Goal: Task Accomplishment & Management: Manage account settings

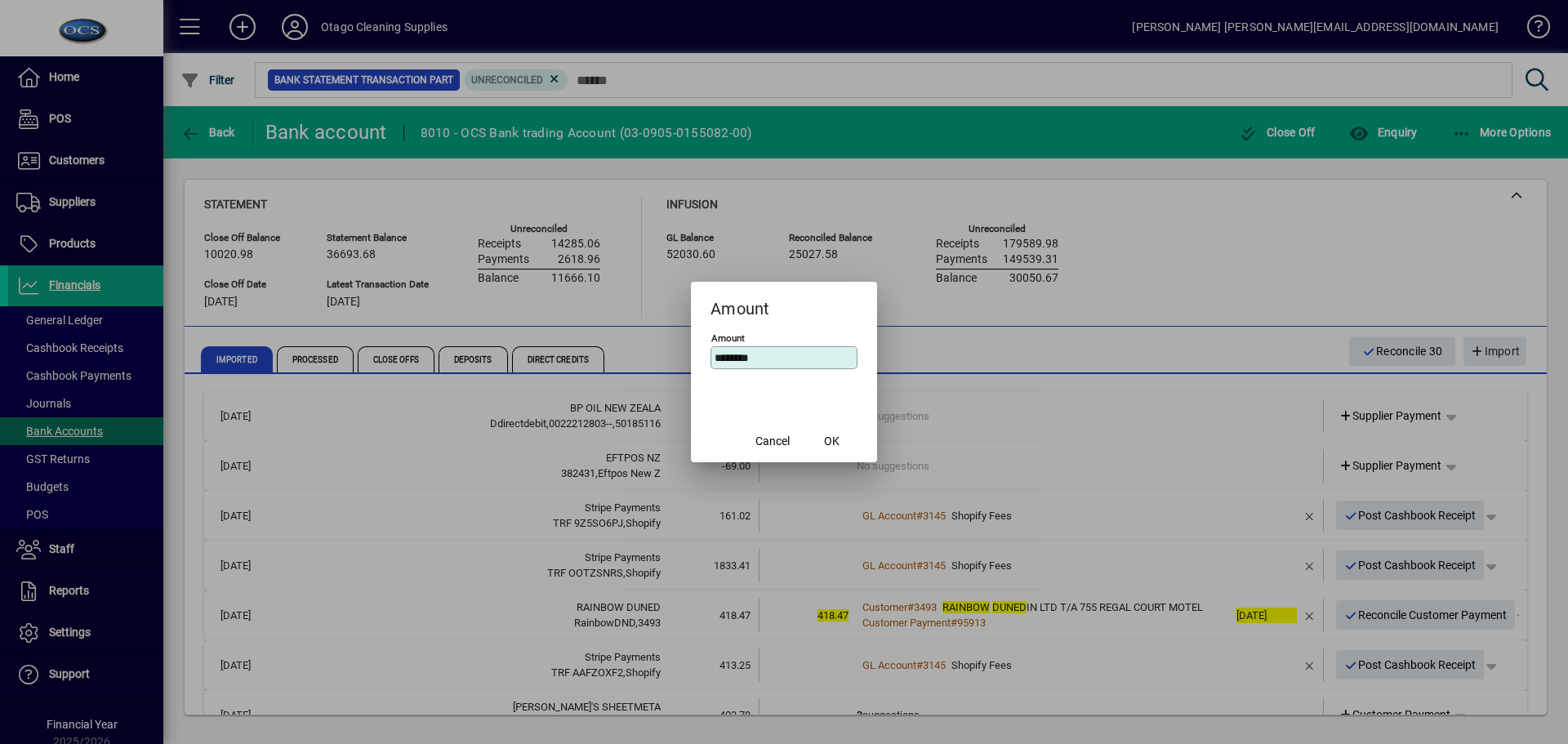
click at [641, 350] on div at bounding box center [784, 372] width 1568 height 744
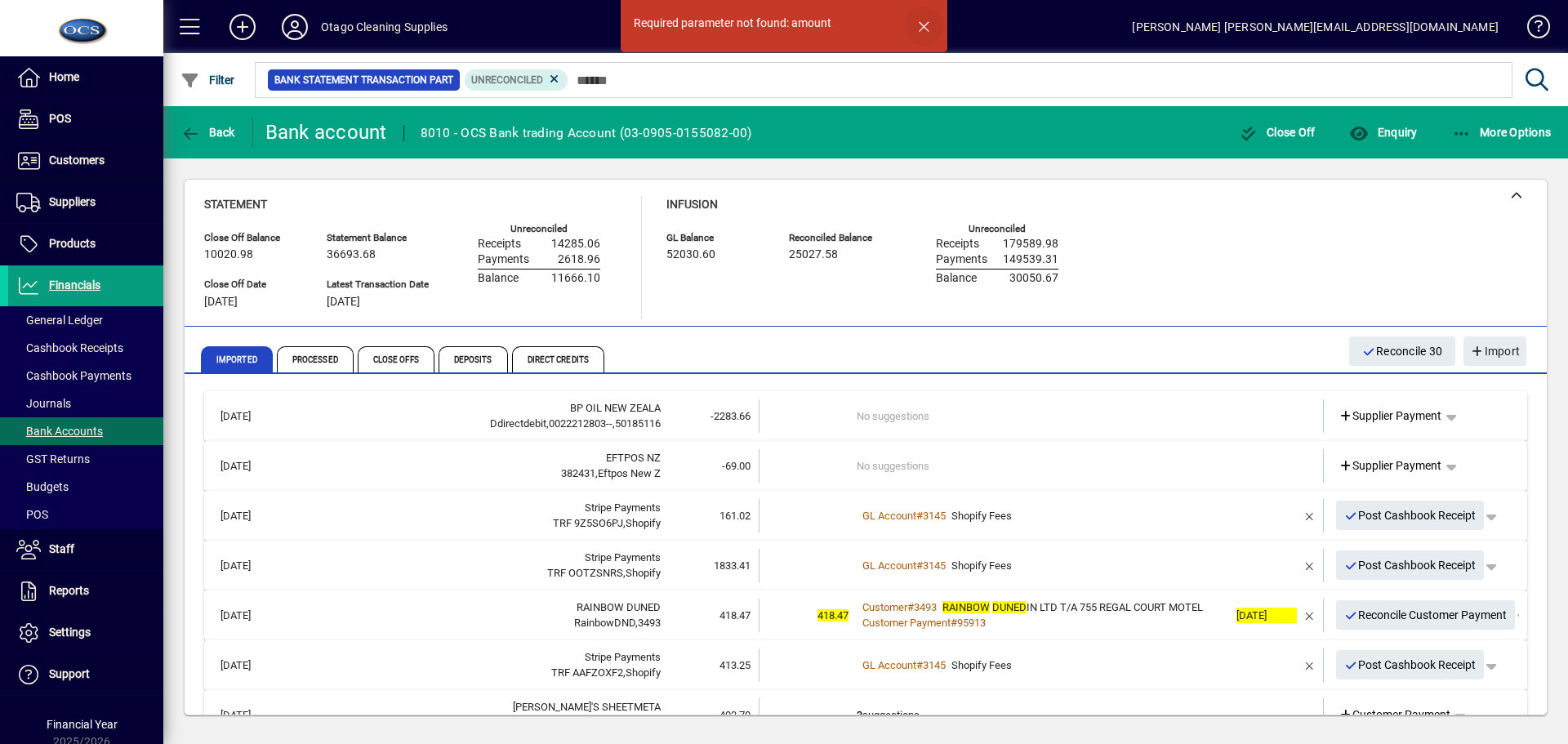
click at [925, 26] on span "button" at bounding box center [923, 26] width 39 height 39
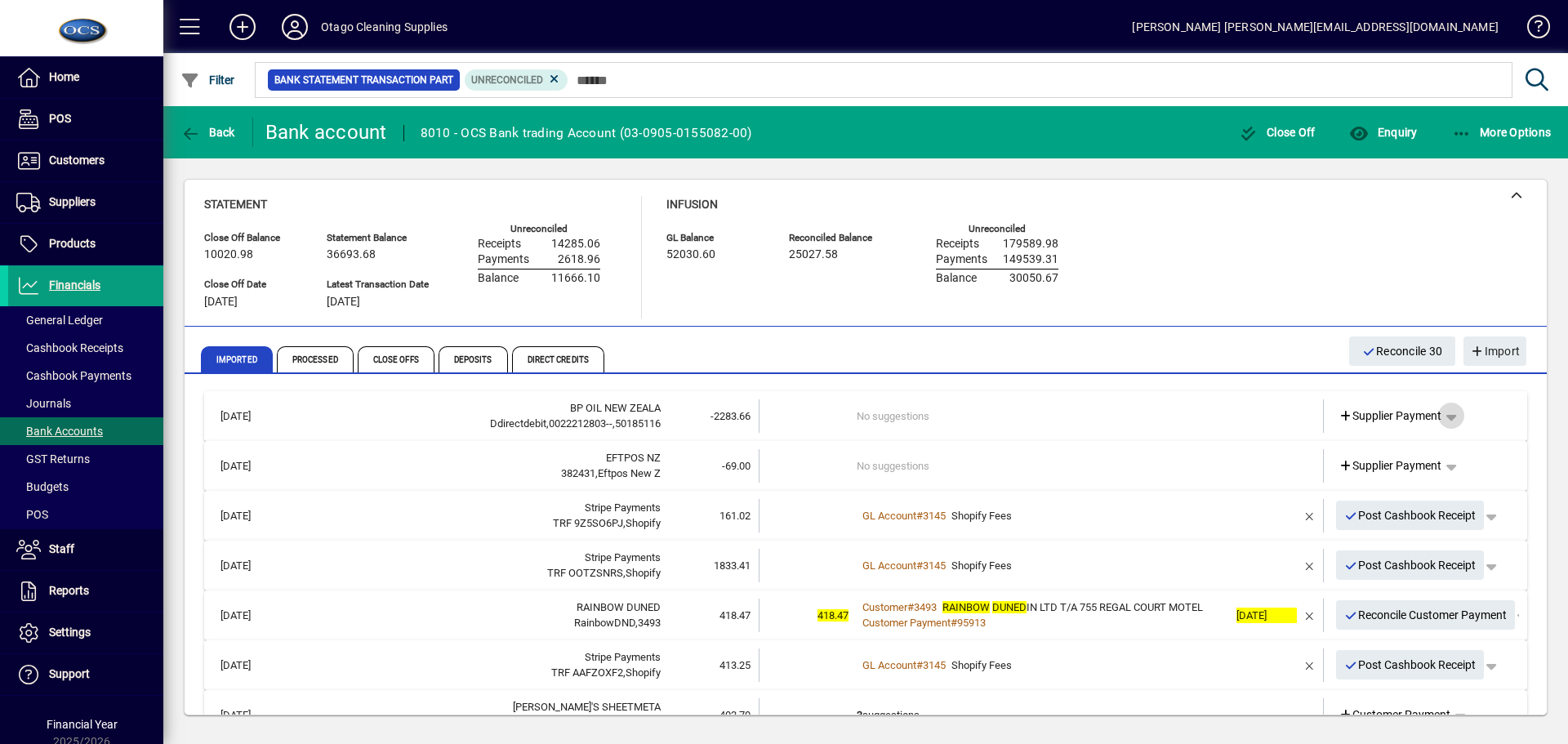
click at [1444, 415] on span "button" at bounding box center [1451, 416] width 39 height 39
click at [1356, 534] on span "Split" at bounding box center [1348, 538] width 39 height 19
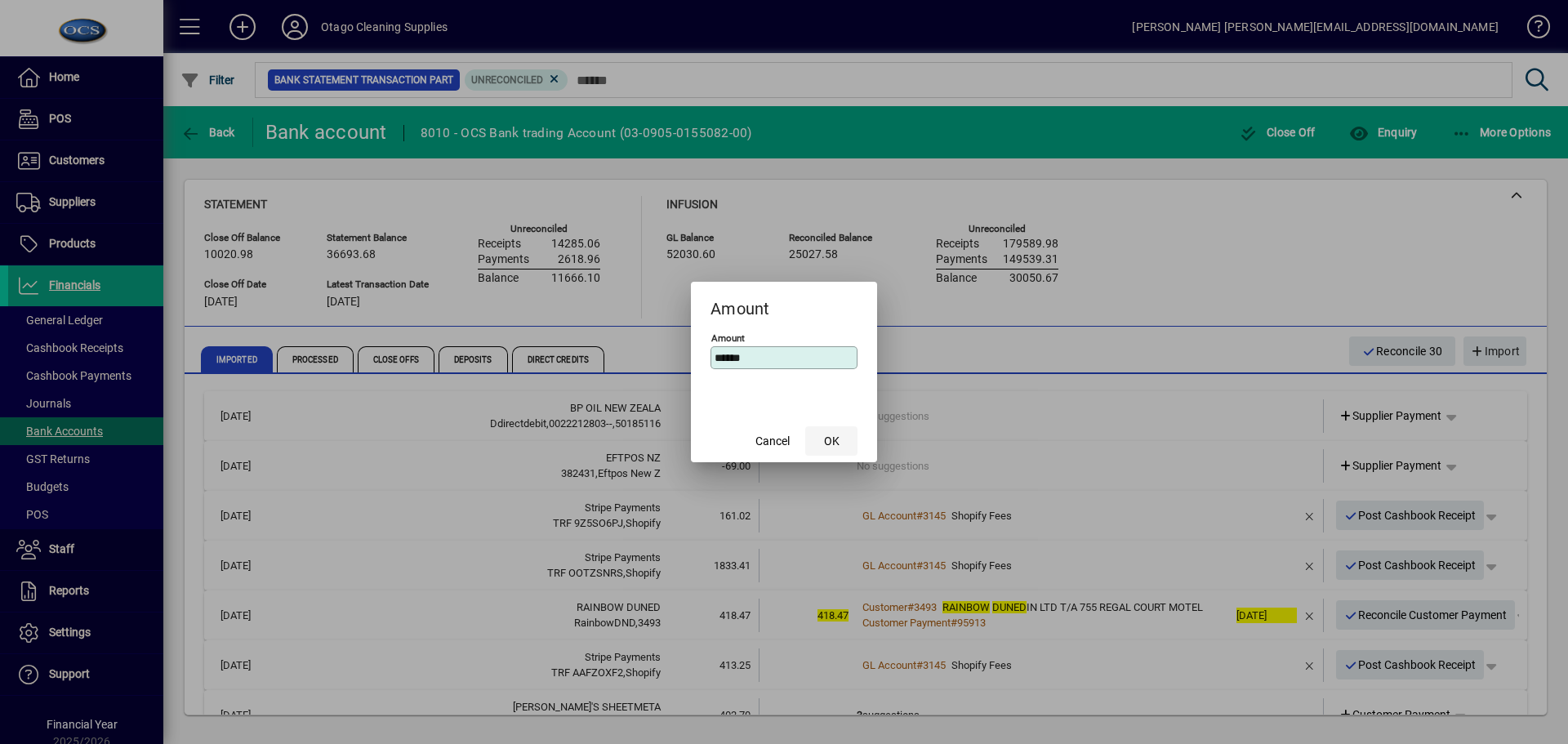
type input "******"
click at [833, 442] on span "OK" at bounding box center [832, 442] width 16 height 17
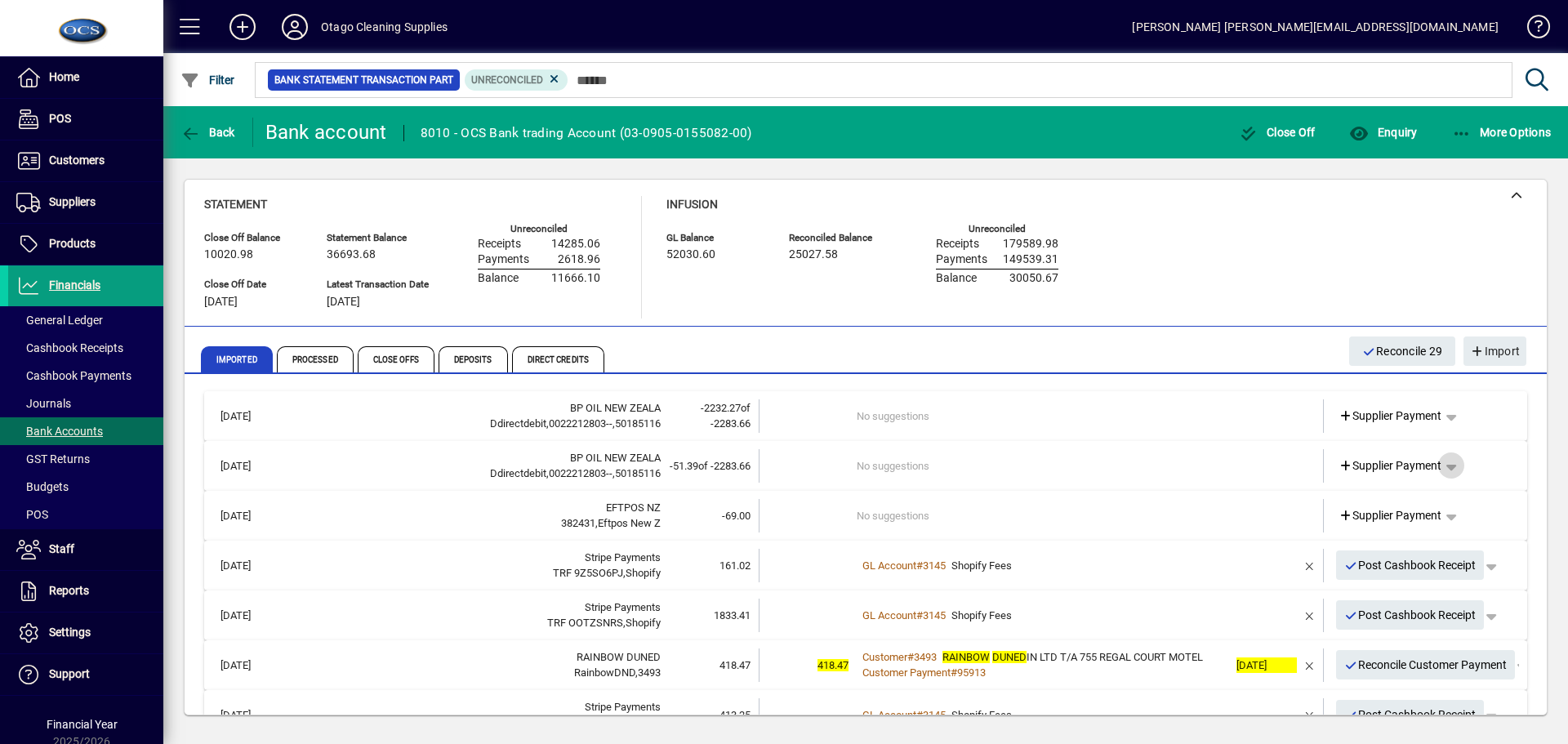
click at [1446, 465] on span "button" at bounding box center [1451, 465] width 39 height 39
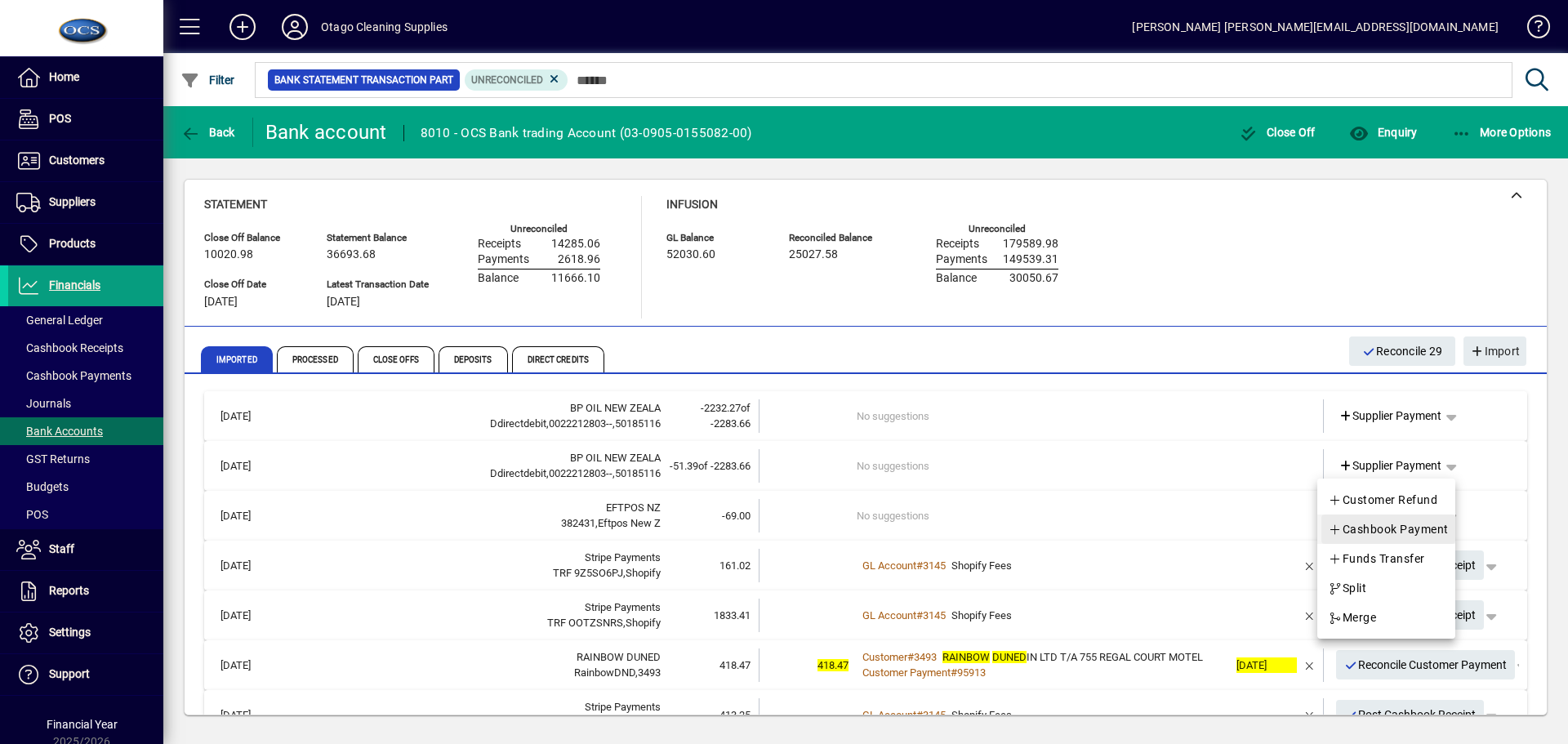
click at [1392, 532] on span "Cashbook Payment" at bounding box center [1388, 529] width 121 height 19
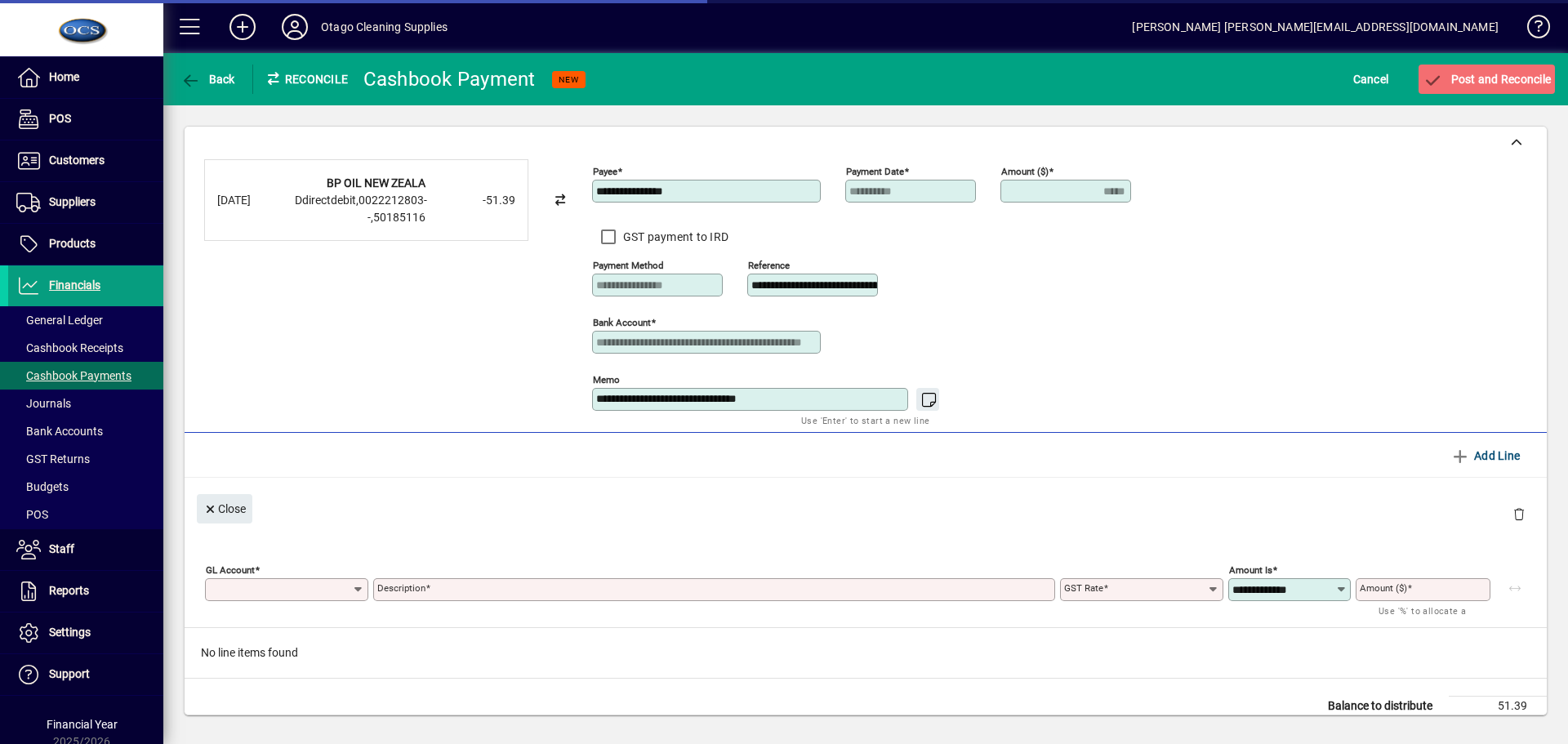
type input "*****"
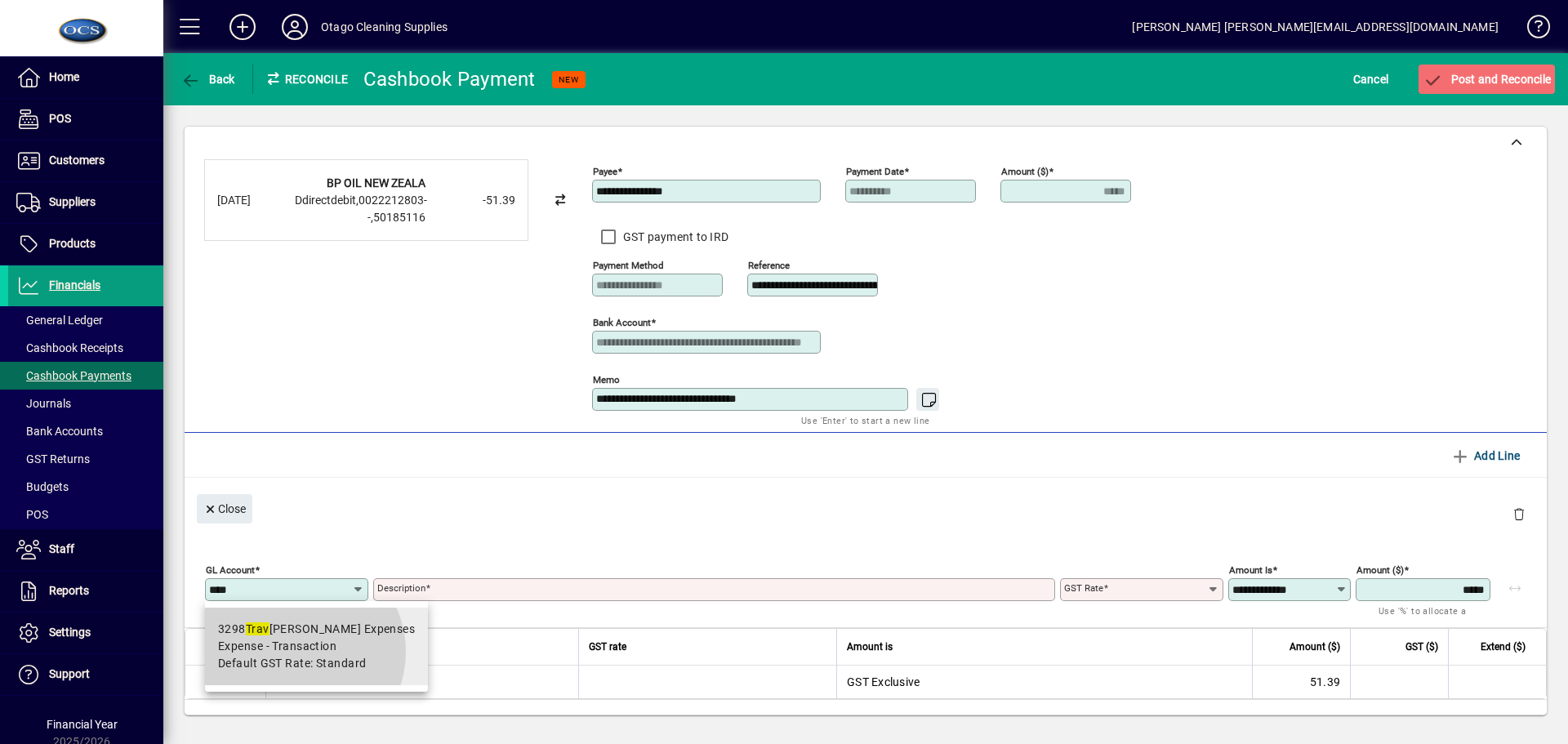
click at [299, 652] on span "Expense - Transaction" at bounding box center [278, 647] width 118 height 17
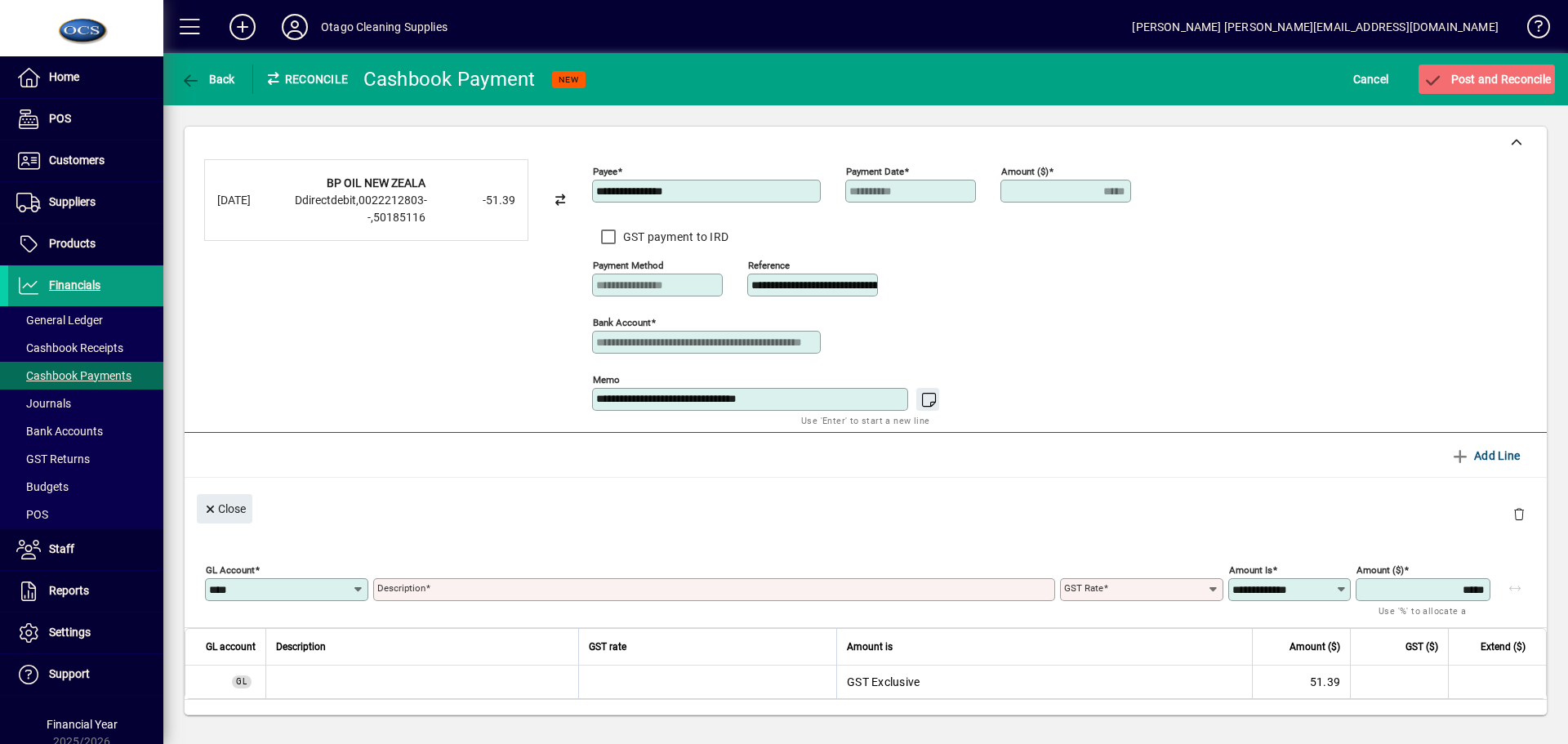
type input "****"
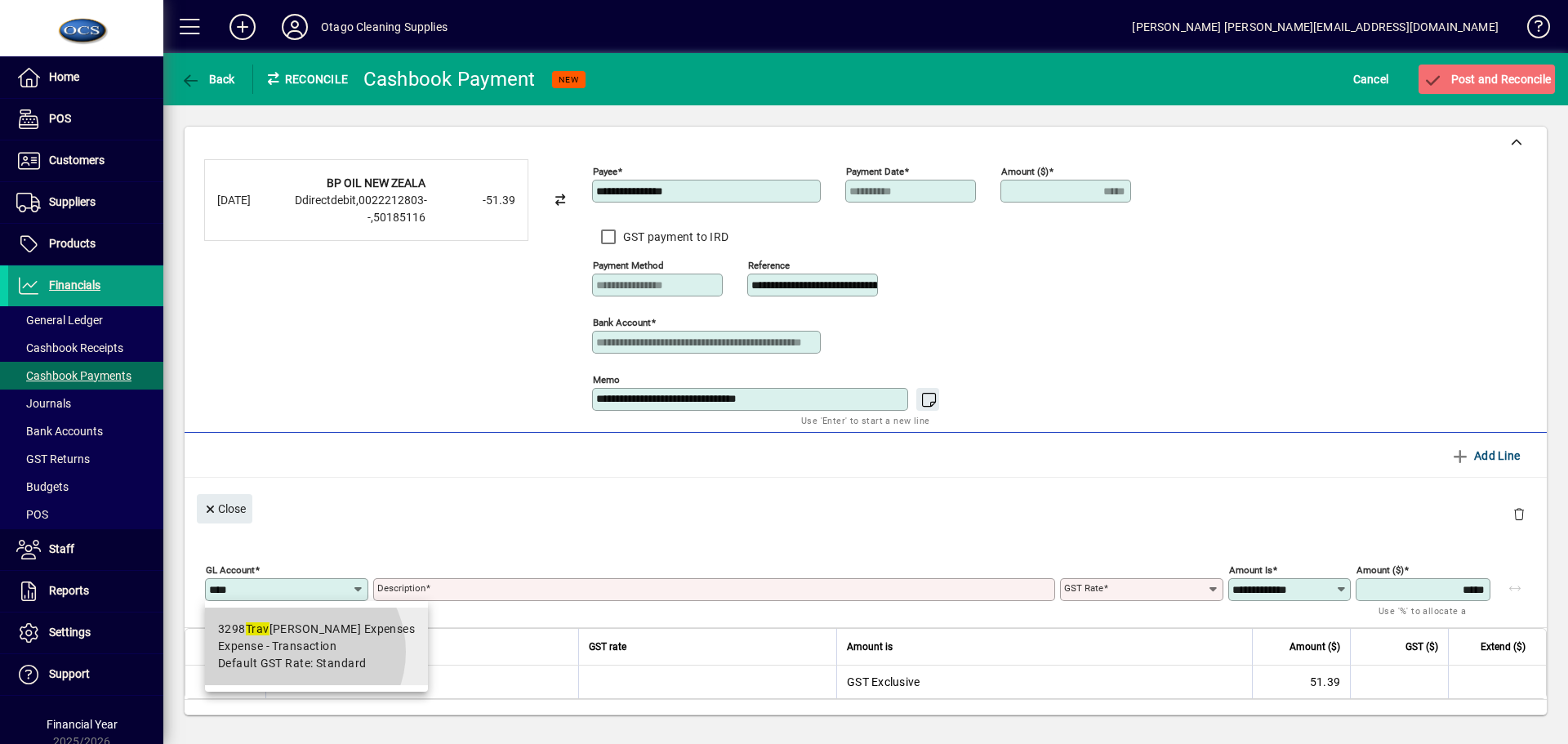
type input "**********"
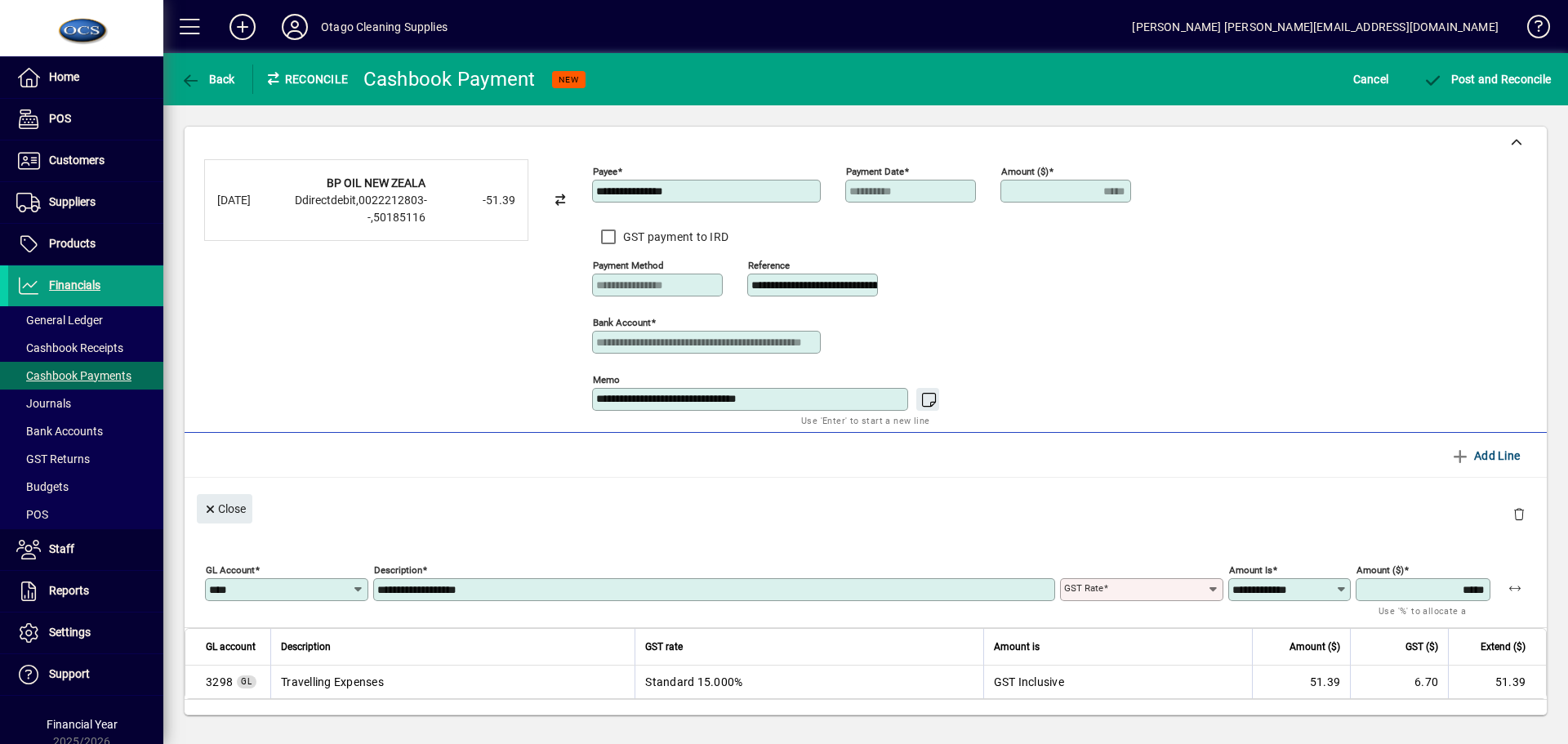
type input "********"
type input "**********"
click at [1488, 79] on span "Post and Reconcile" at bounding box center [1487, 79] width 128 height 13
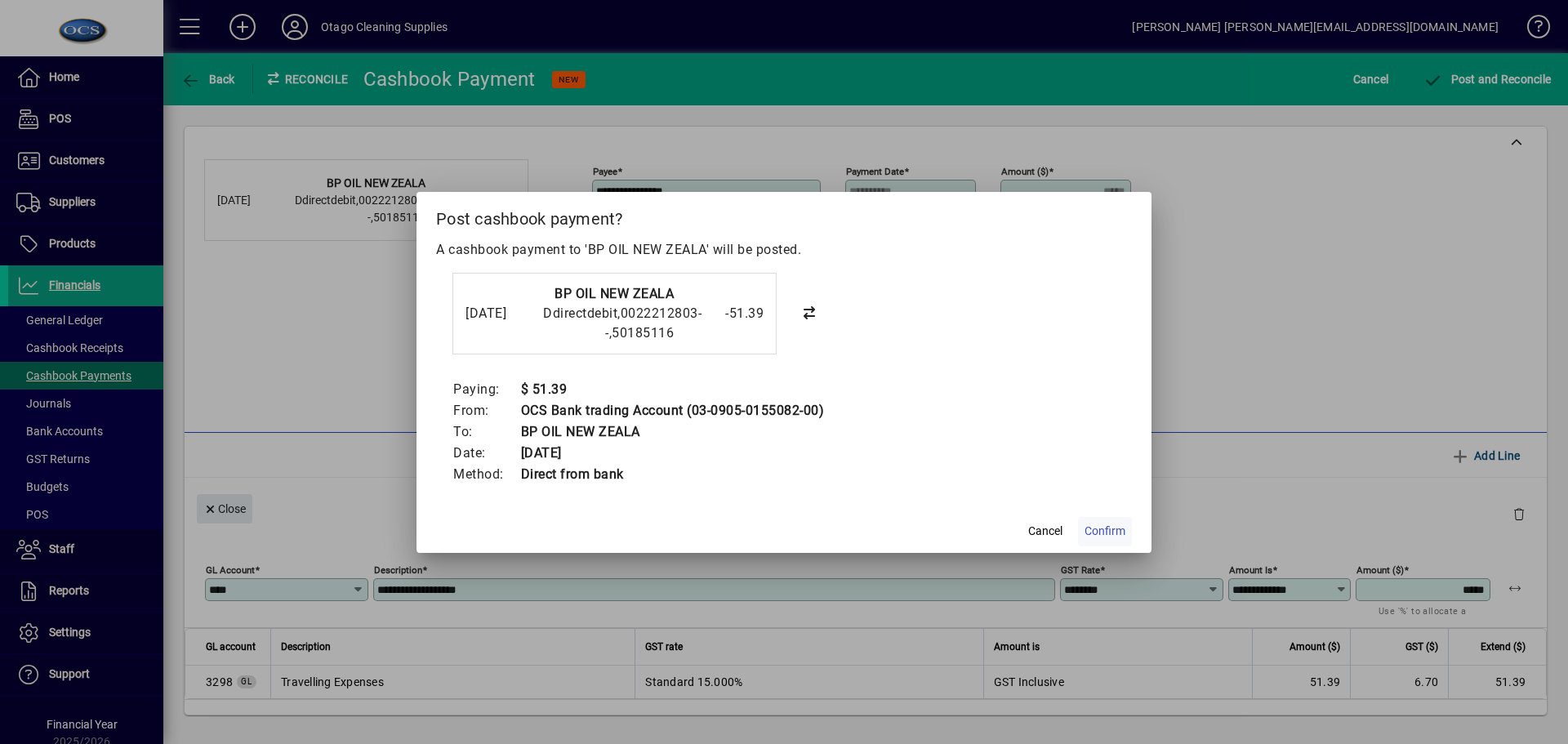
click at [1106, 530] on span "Confirm" at bounding box center [1105, 531] width 41 height 17
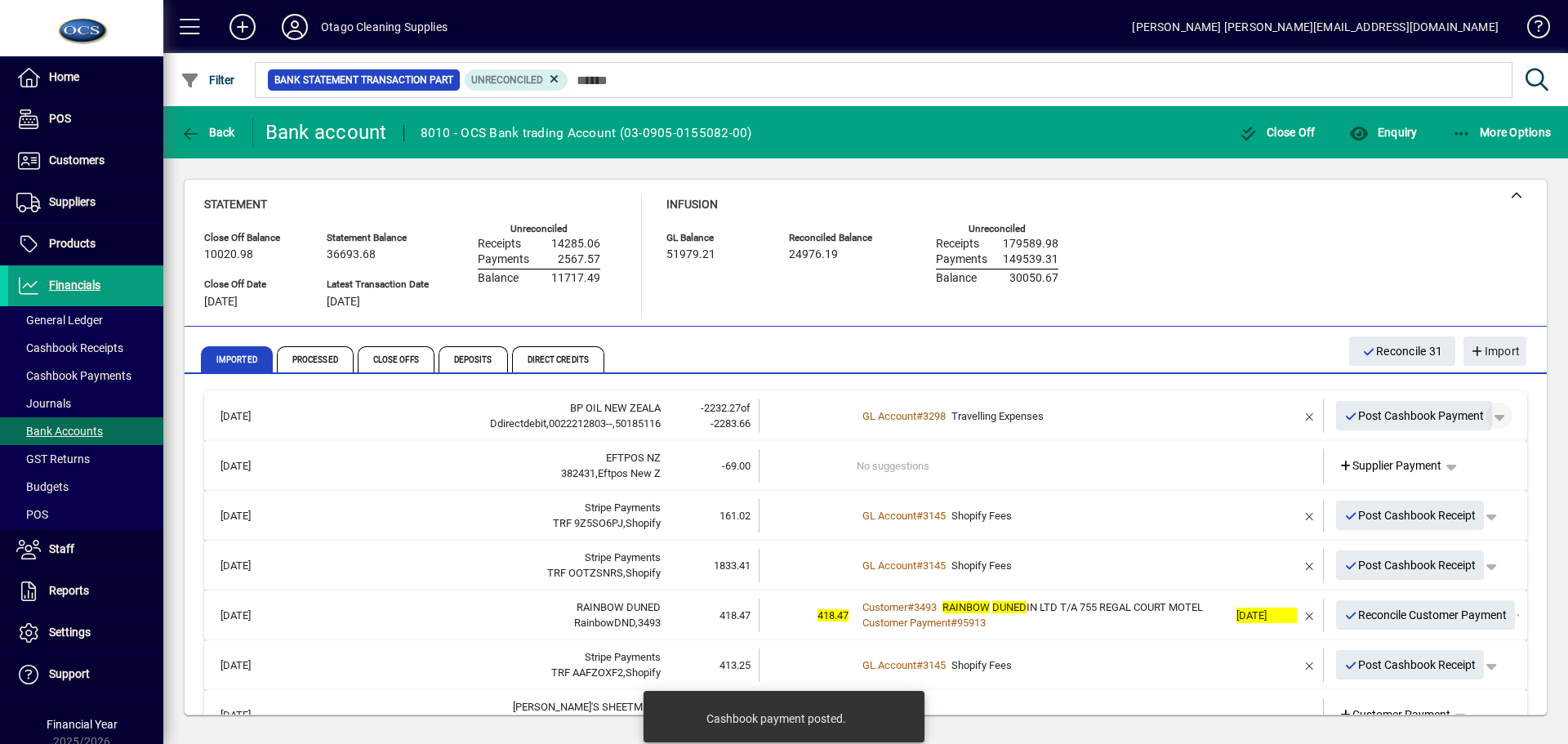
click at [1489, 418] on span "button" at bounding box center [1500, 416] width 39 height 39
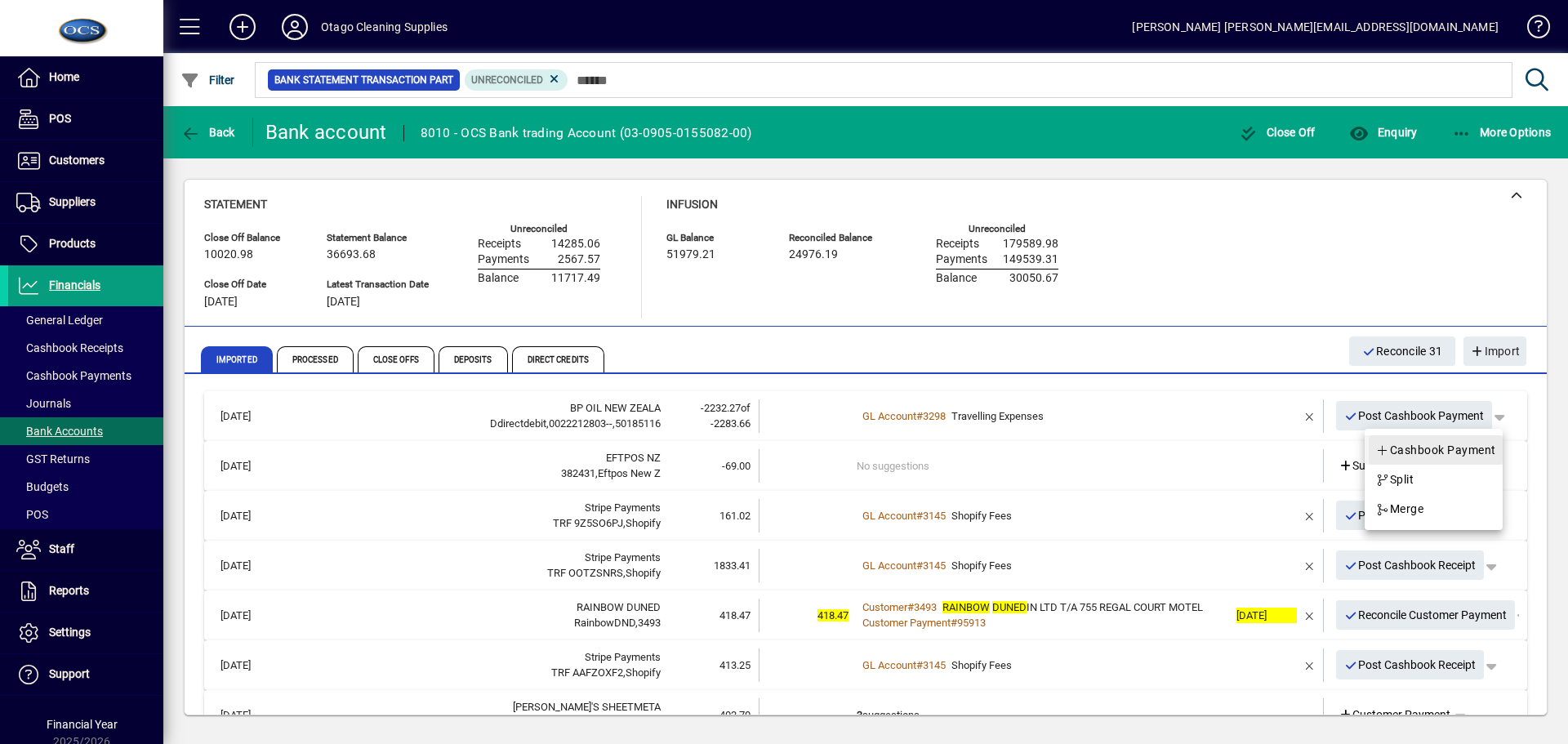
click at [1425, 449] on span "Cashbook Payment" at bounding box center [1436, 451] width 121 height 19
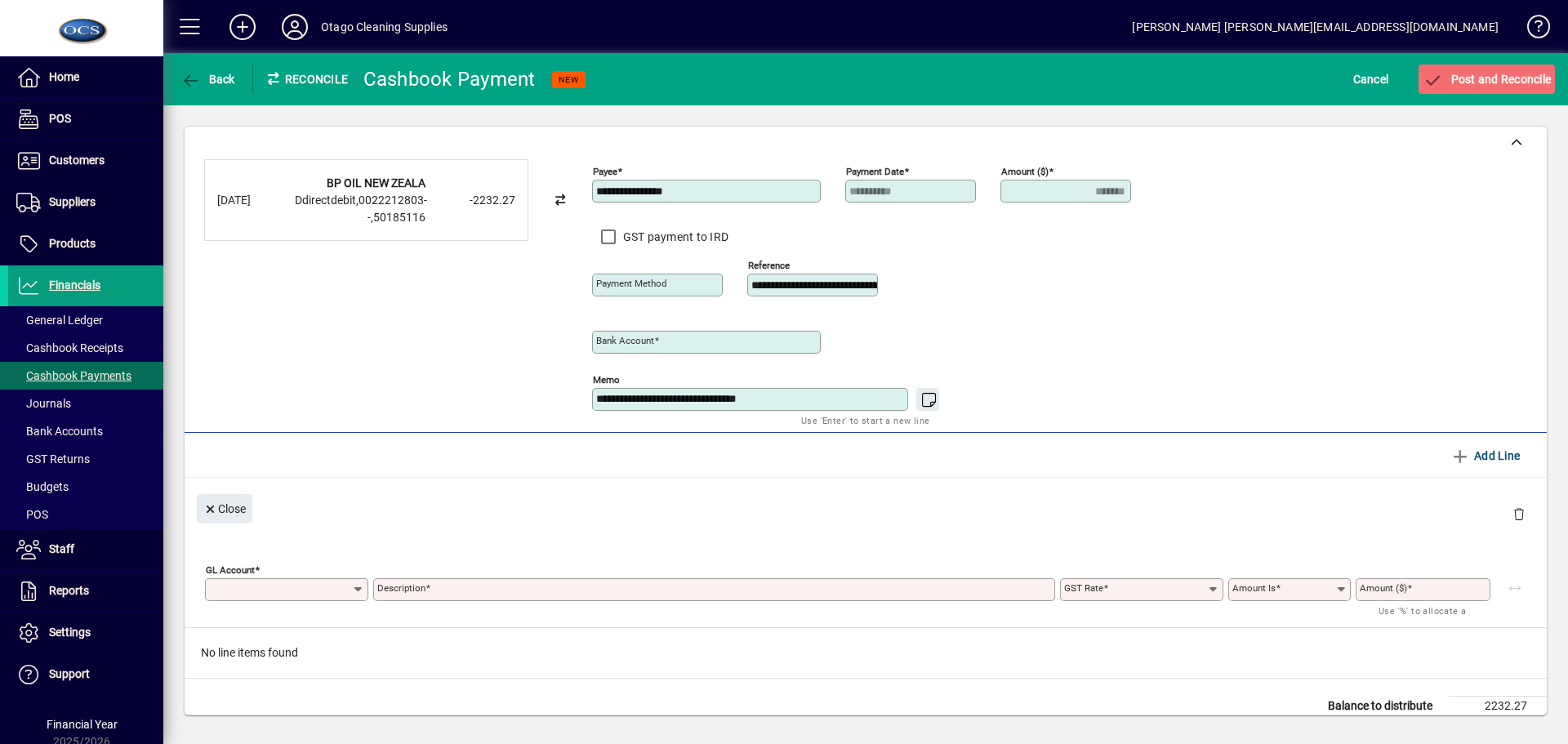
type input "**********"
type input "*******"
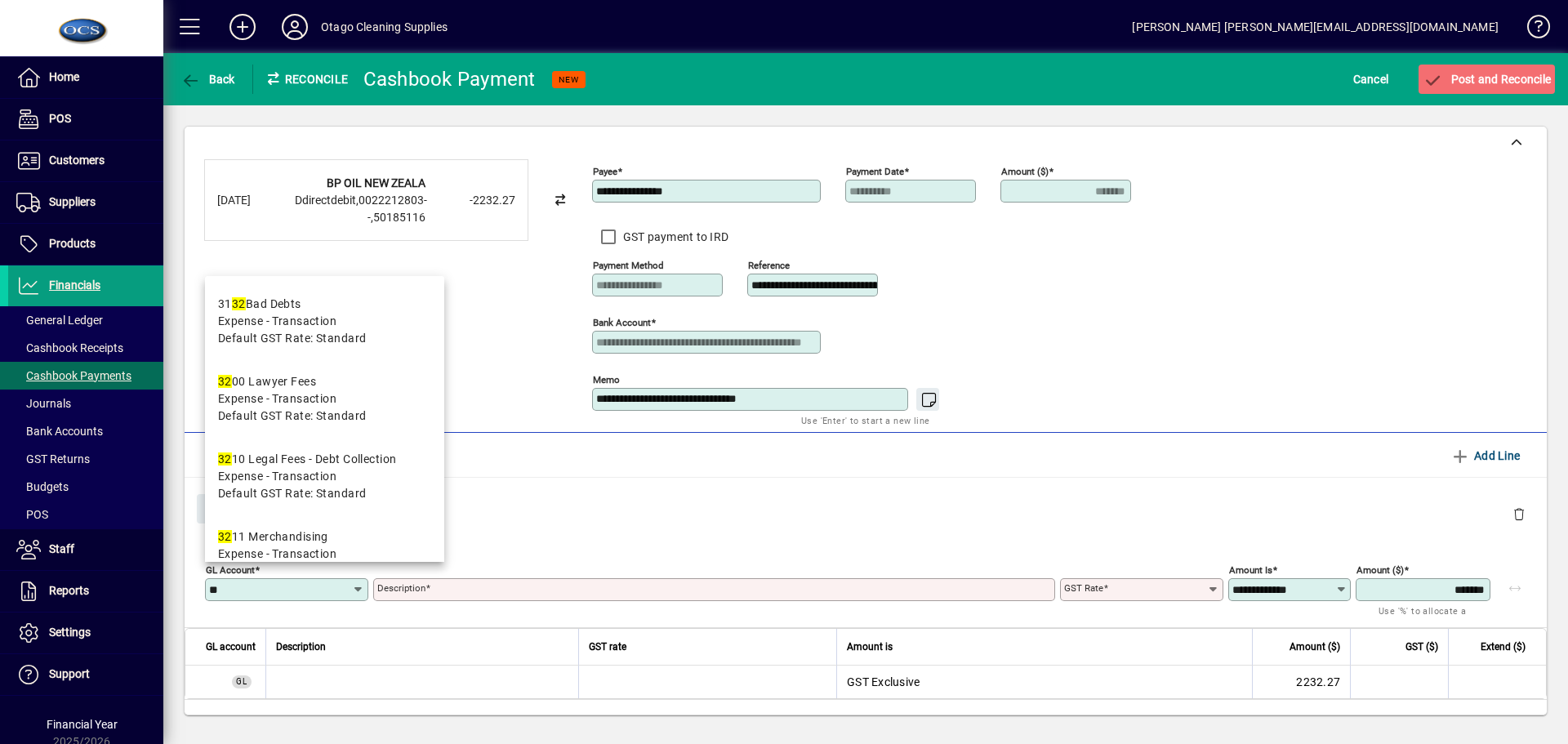
type input "*"
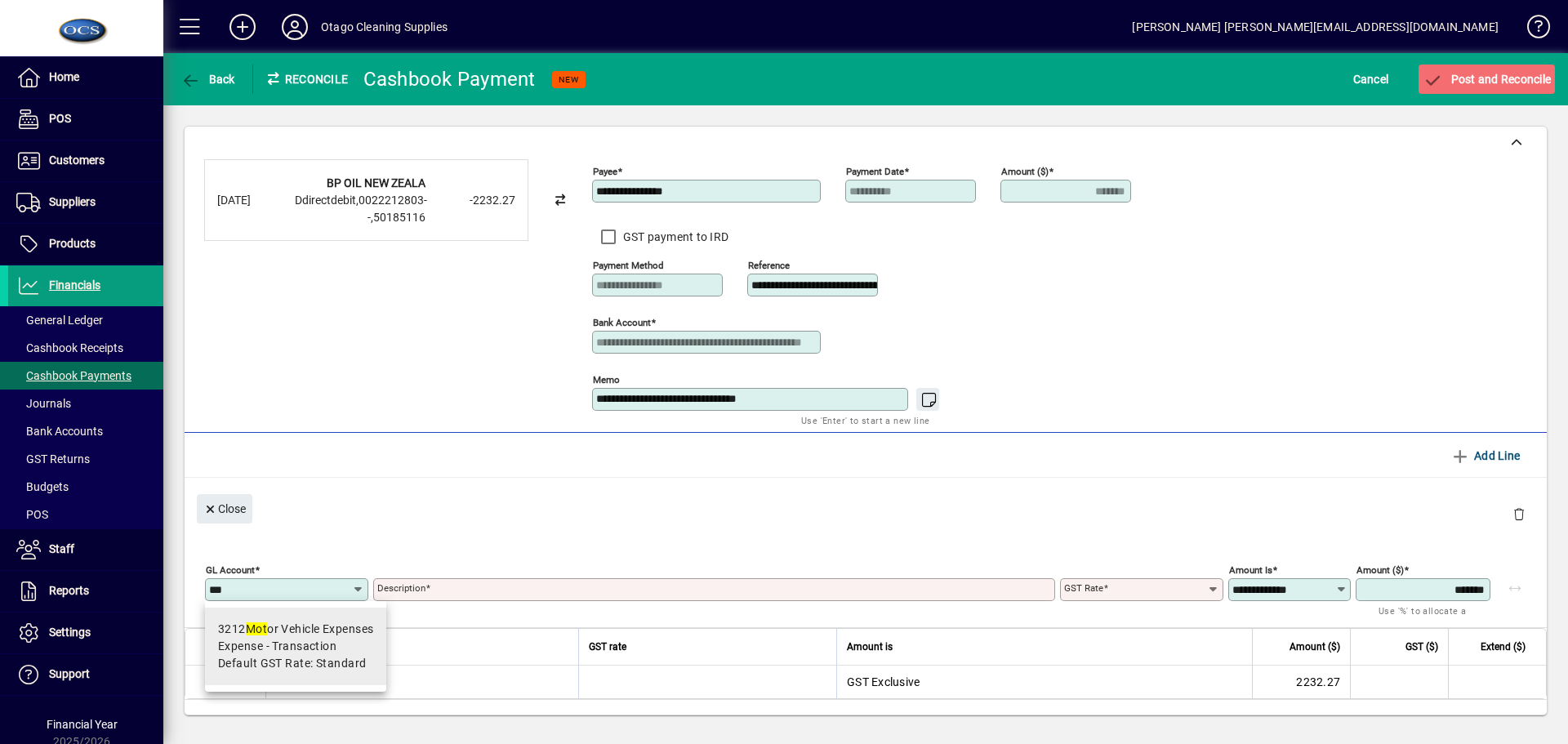
click at [268, 652] on span "Expense - Transaction" at bounding box center [278, 647] width 118 height 17
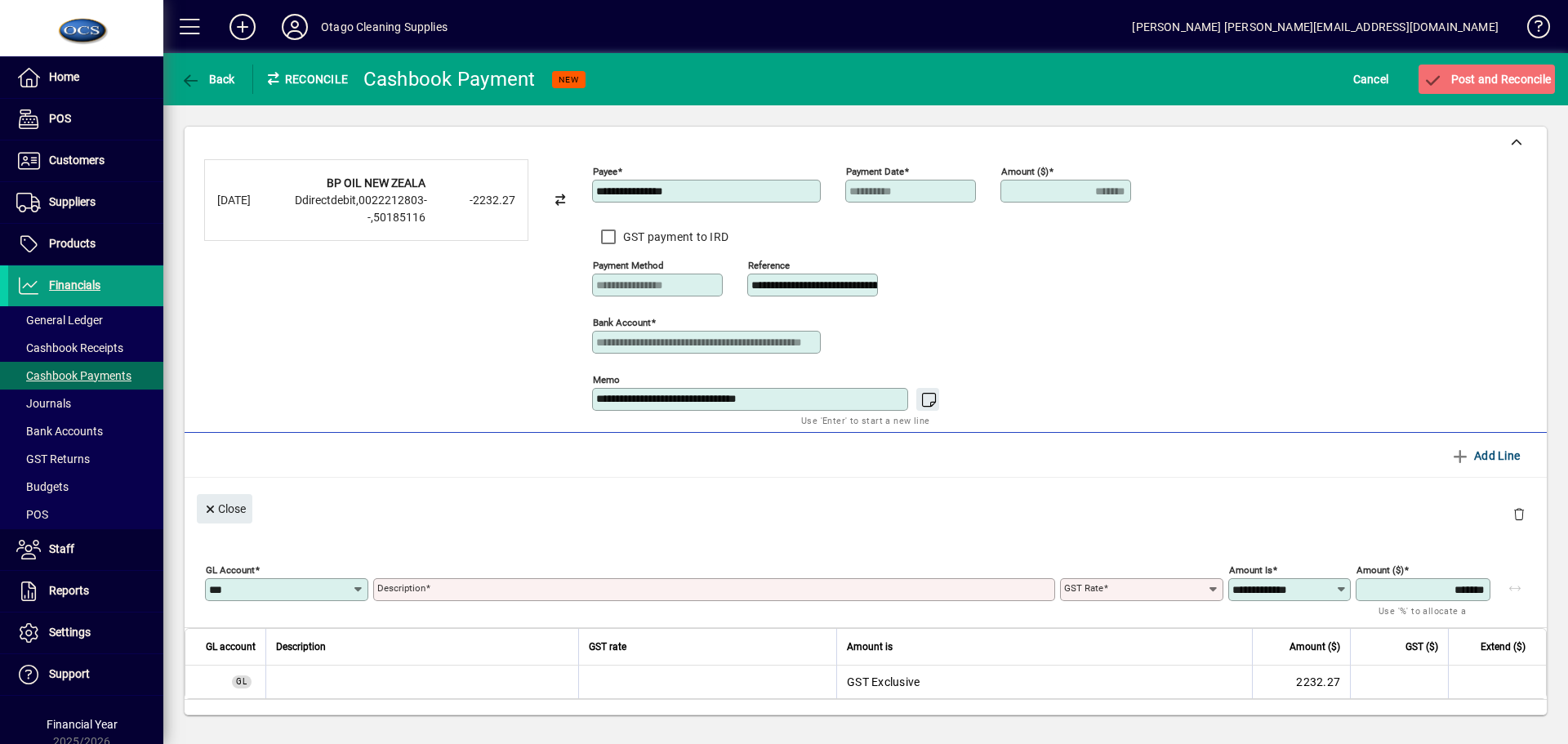
type input "****"
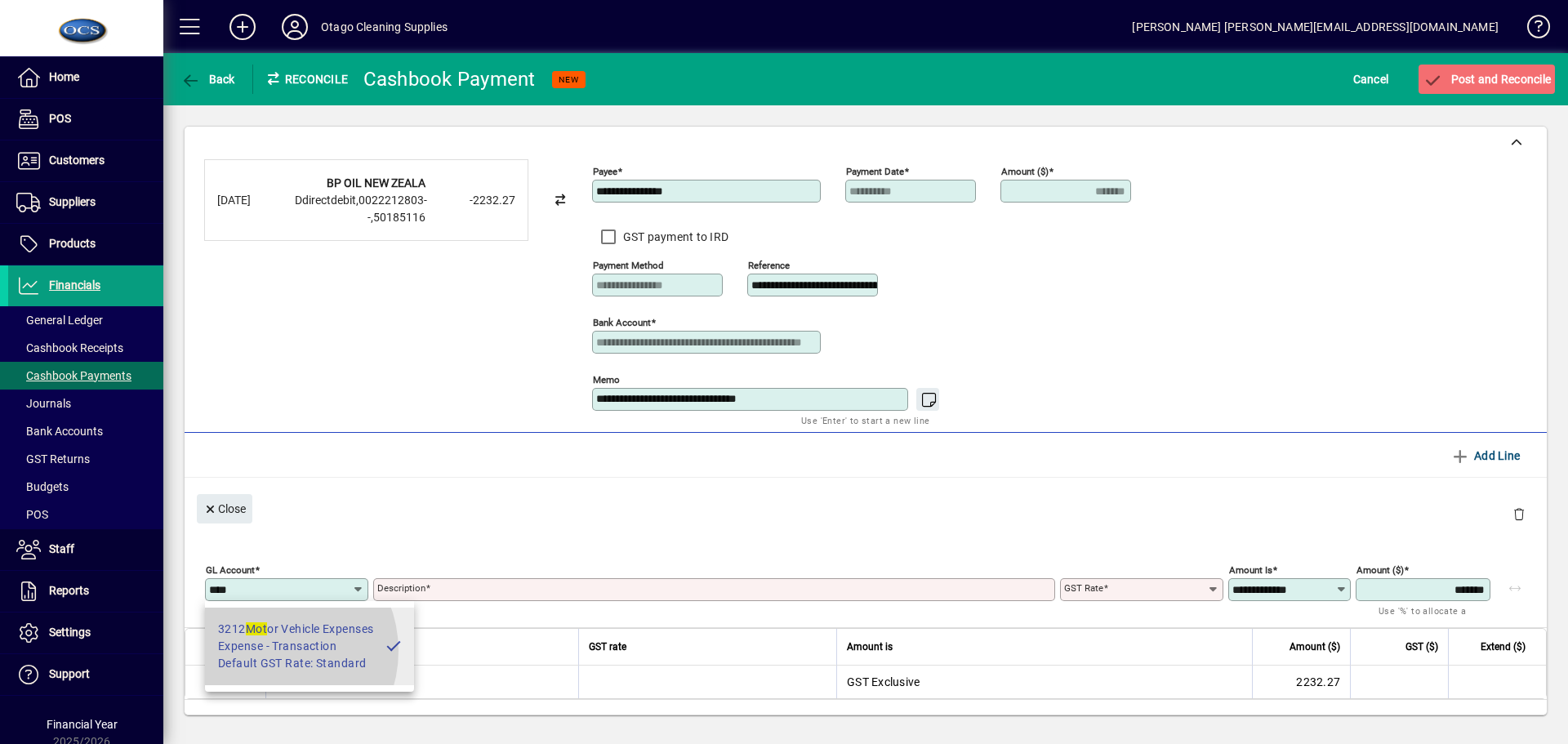
type input "**********"
type input "********"
type input "**********"
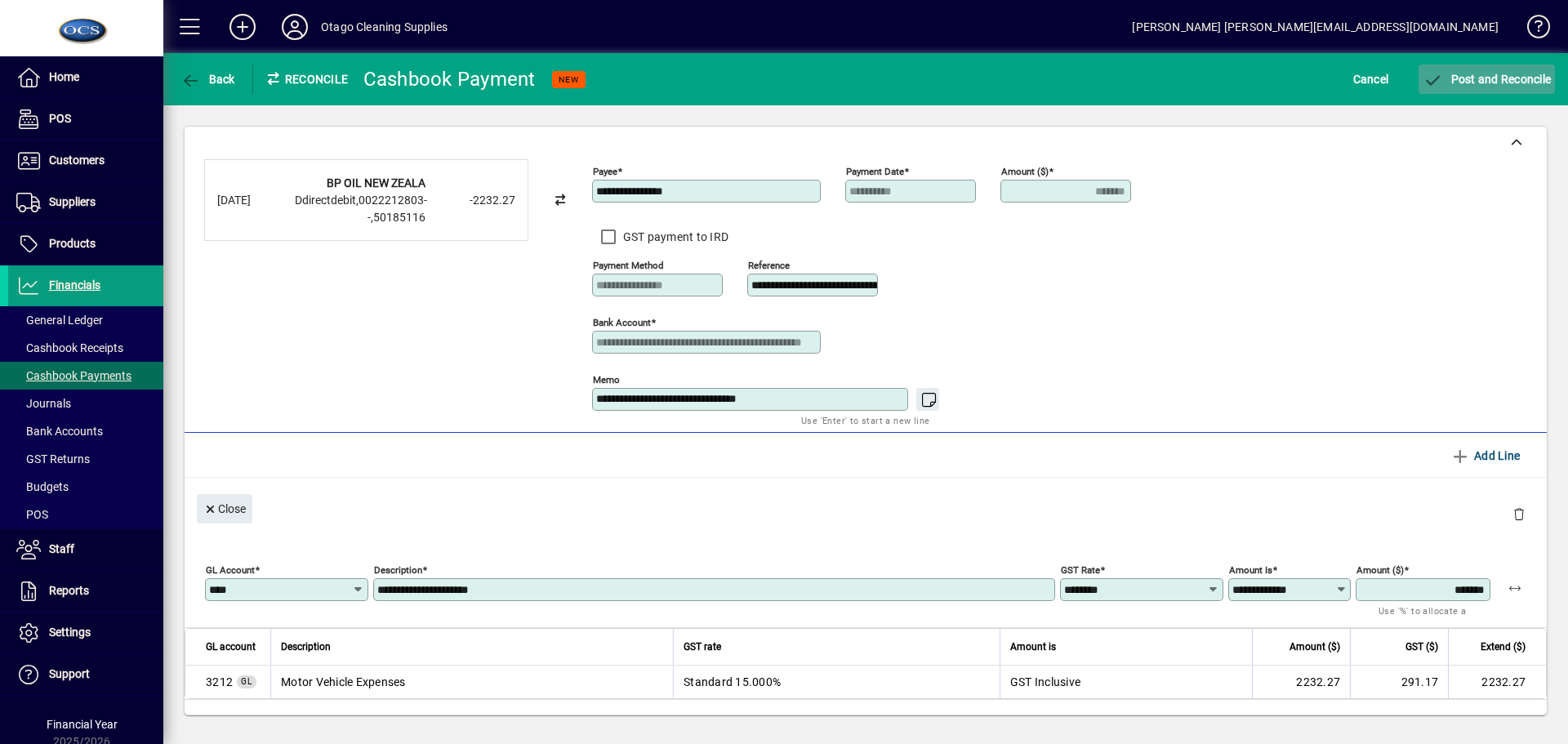
click at [1491, 80] on span "Post and Reconcile" at bounding box center [1487, 79] width 128 height 13
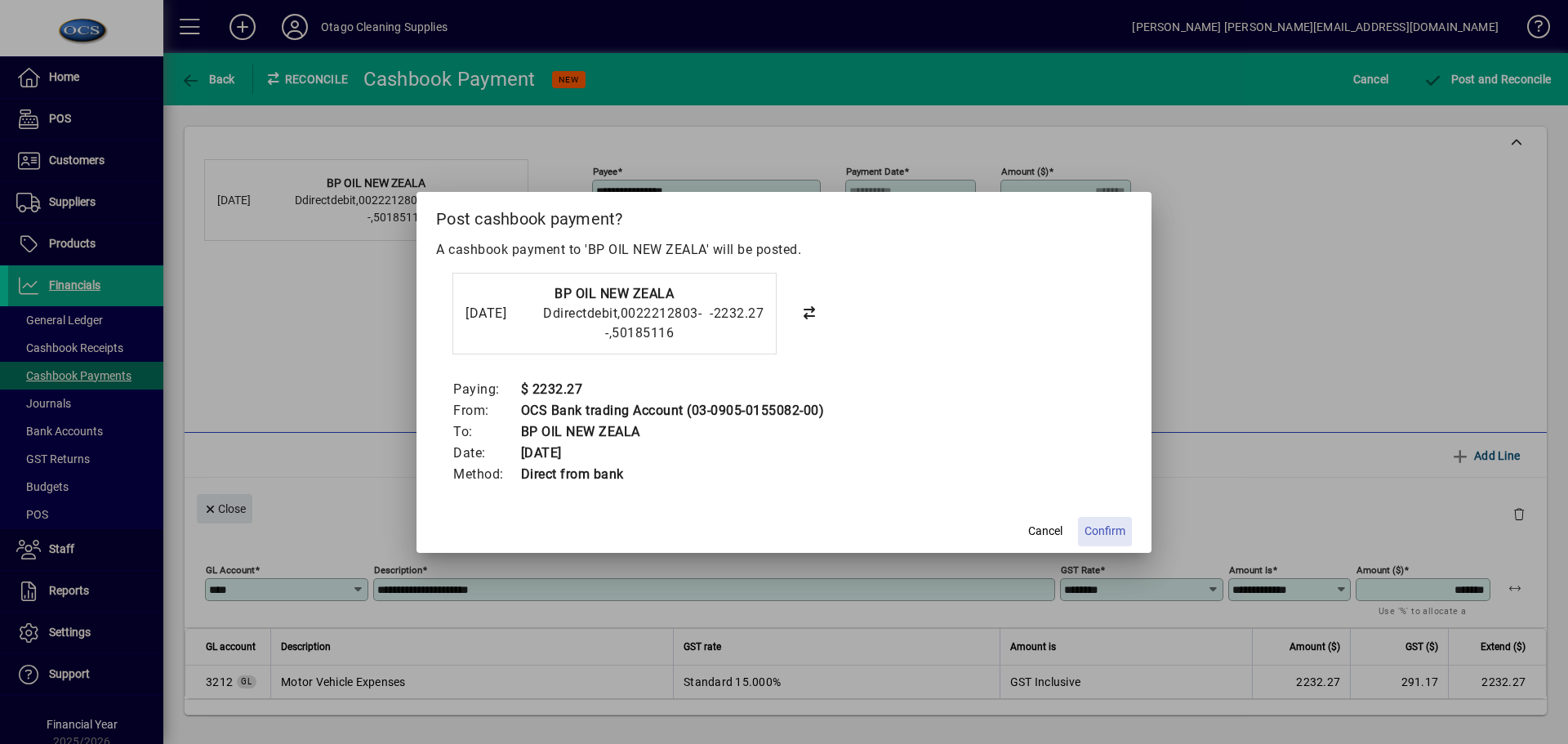
click at [1118, 526] on span "Confirm" at bounding box center [1105, 531] width 41 height 17
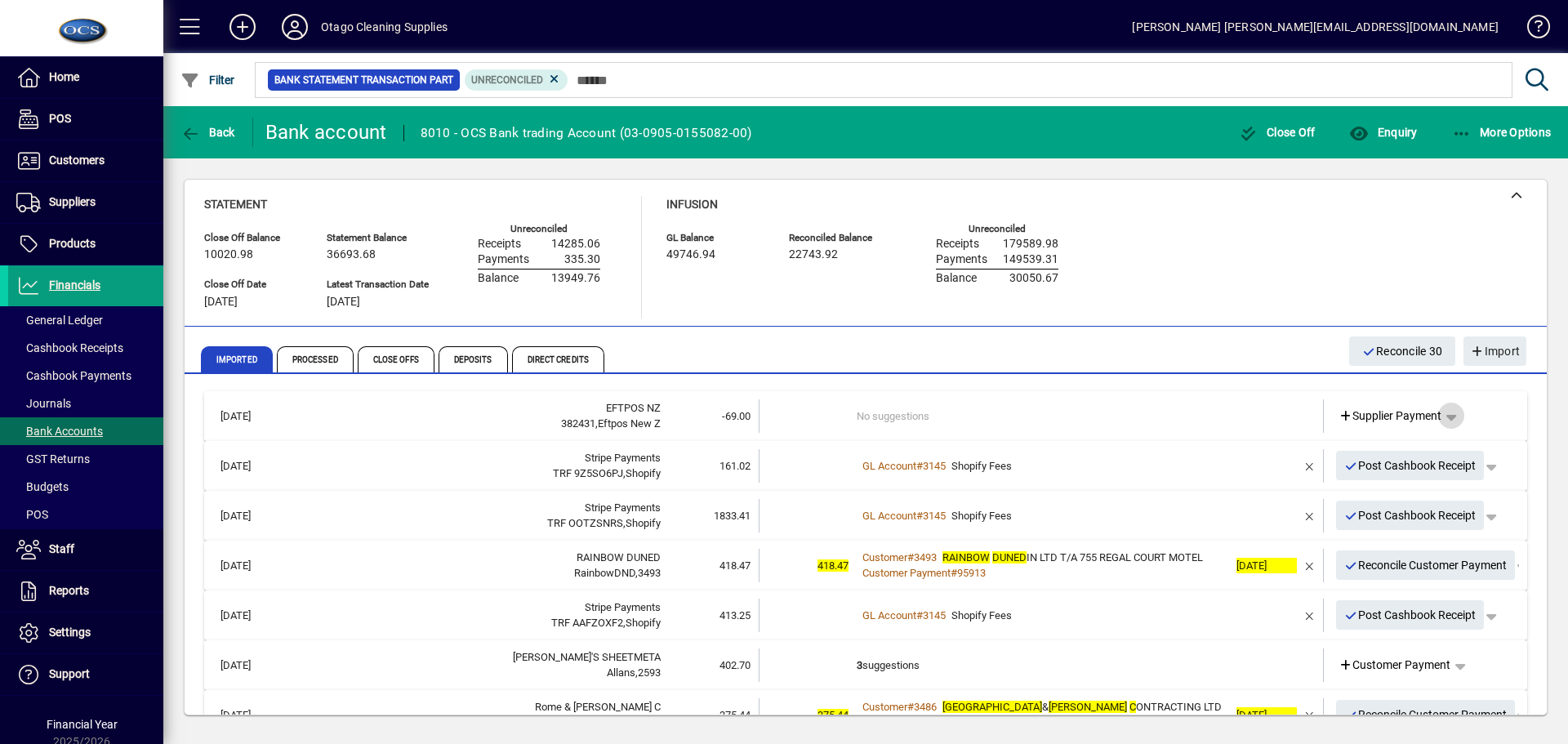
click at [1445, 413] on span "button" at bounding box center [1451, 416] width 39 height 39
click at [1403, 475] on span "Cashbook Payment" at bounding box center [1388, 480] width 121 height 19
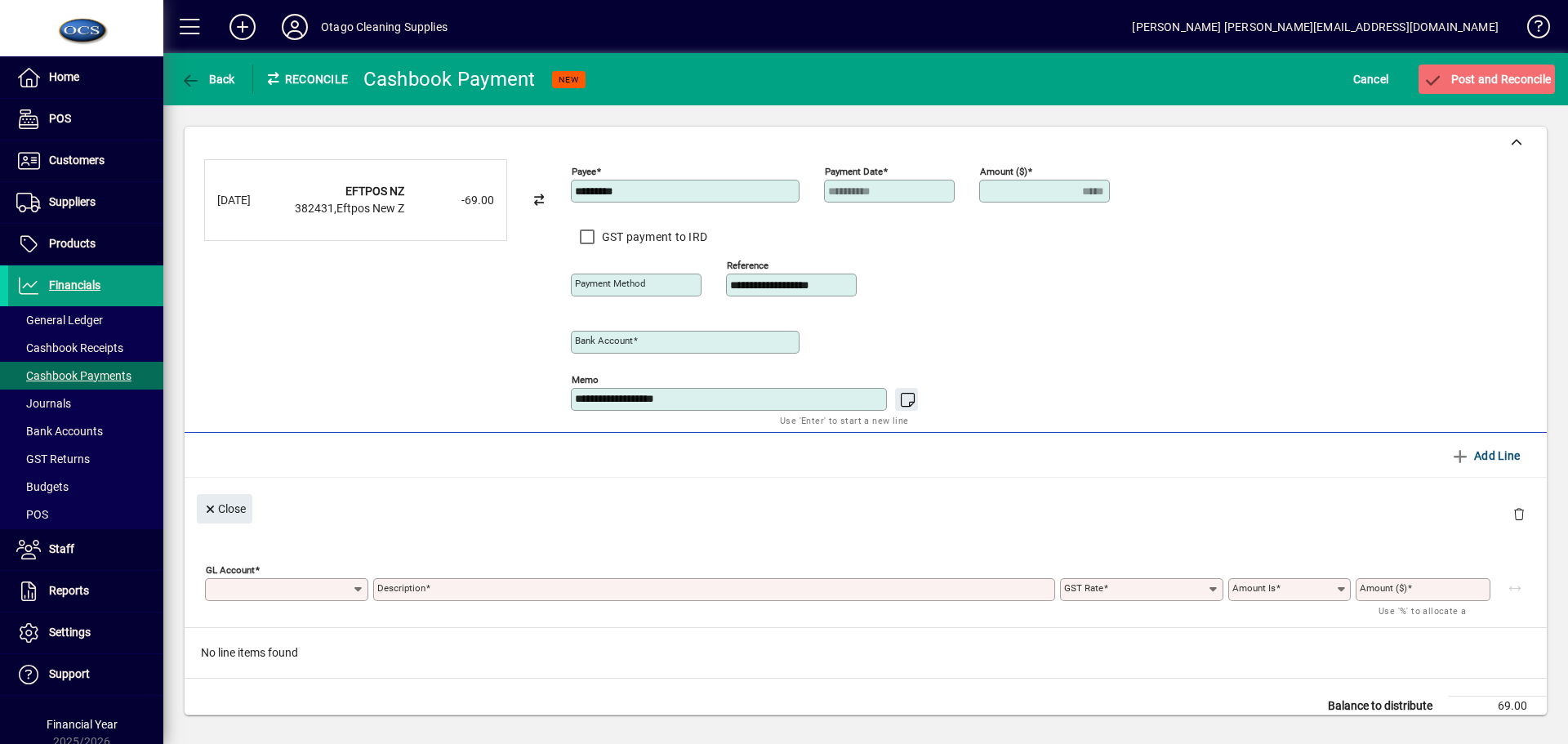
type input "**********"
type input "*****"
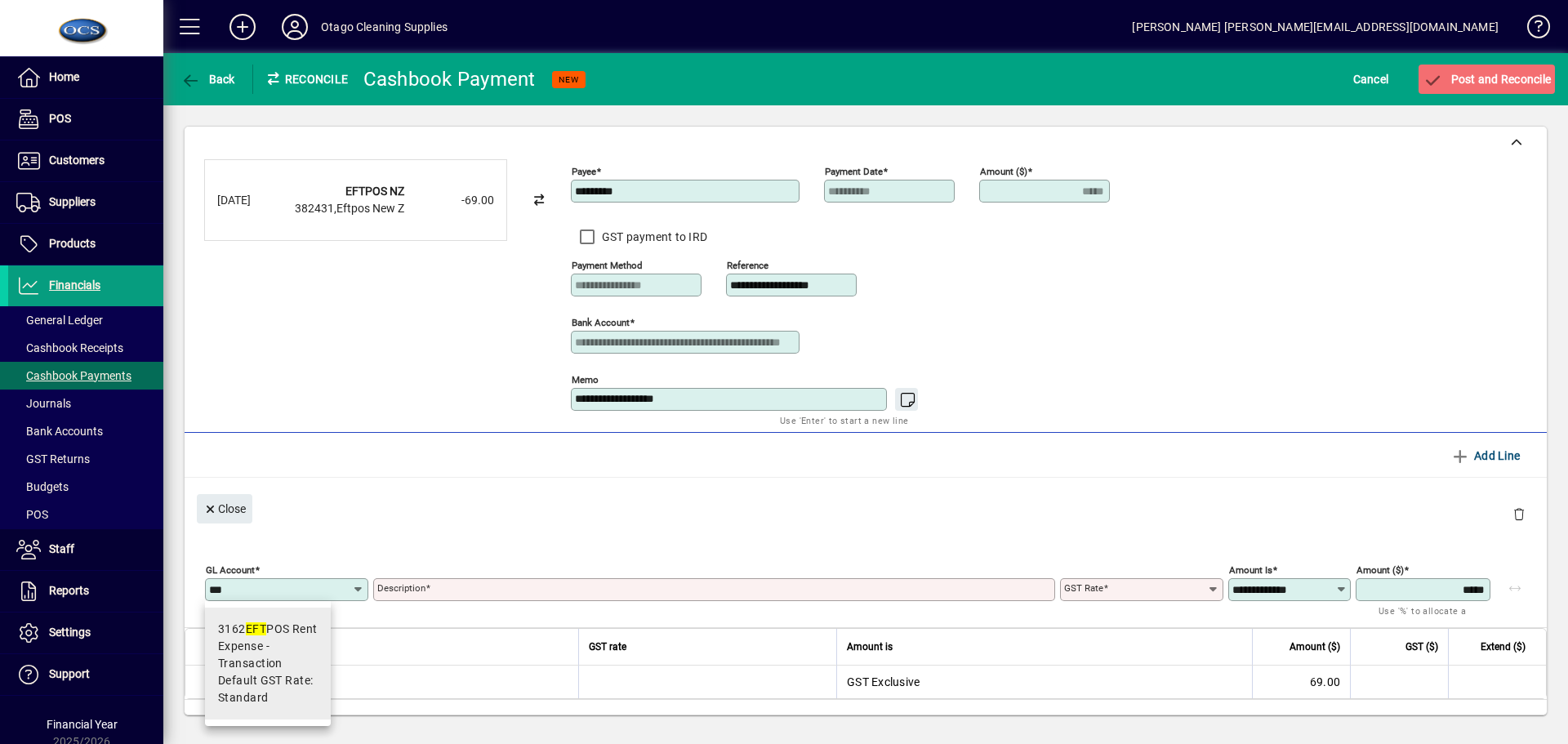
click at [277, 652] on span "Expense - Transaction" at bounding box center [268, 655] width 100 height 34
type input "****"
type input "**********"
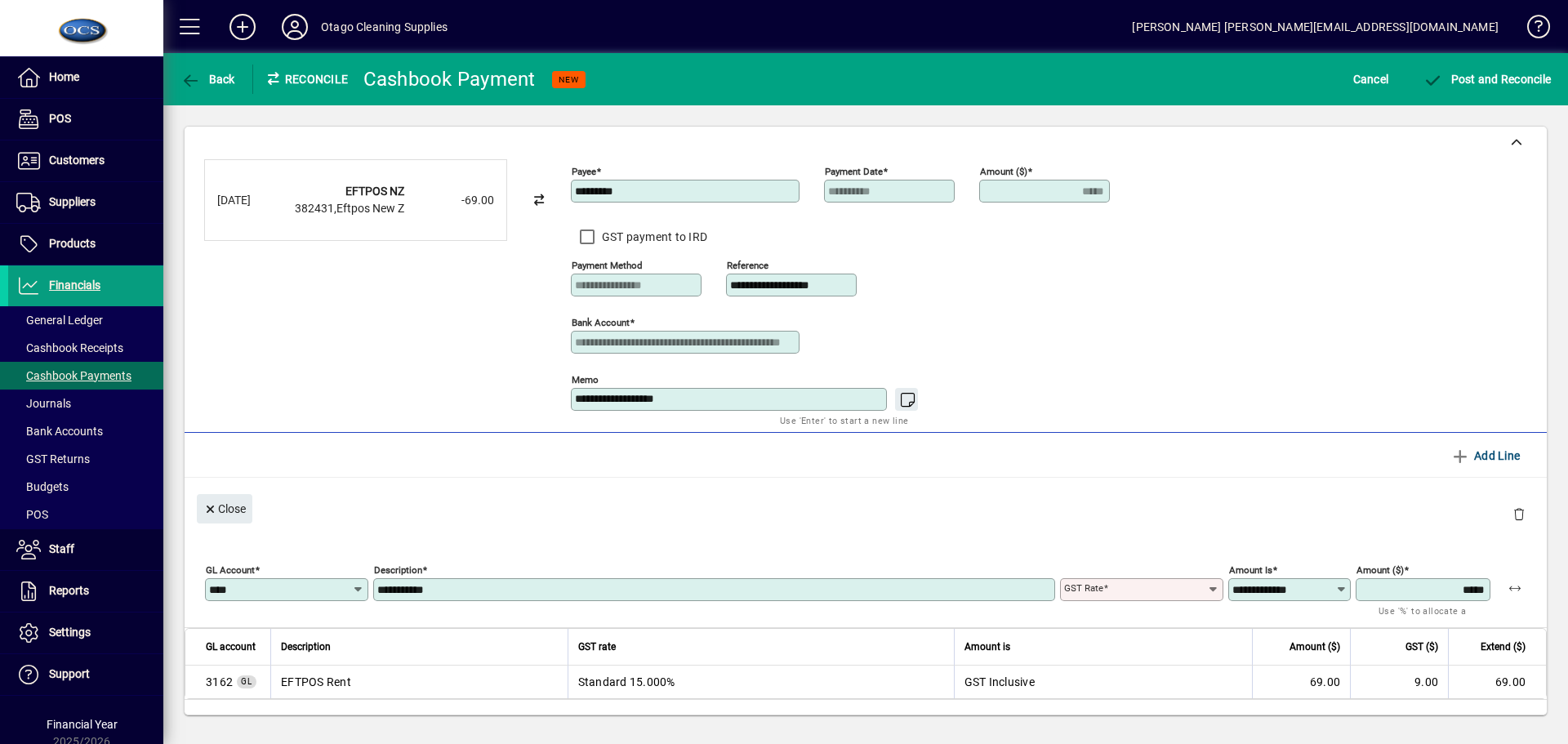
type input "********"
type input "**********"
click at [1512, 79] on span "Post and Reconcile" at bounding box center [1487, 79] width 128 height 13
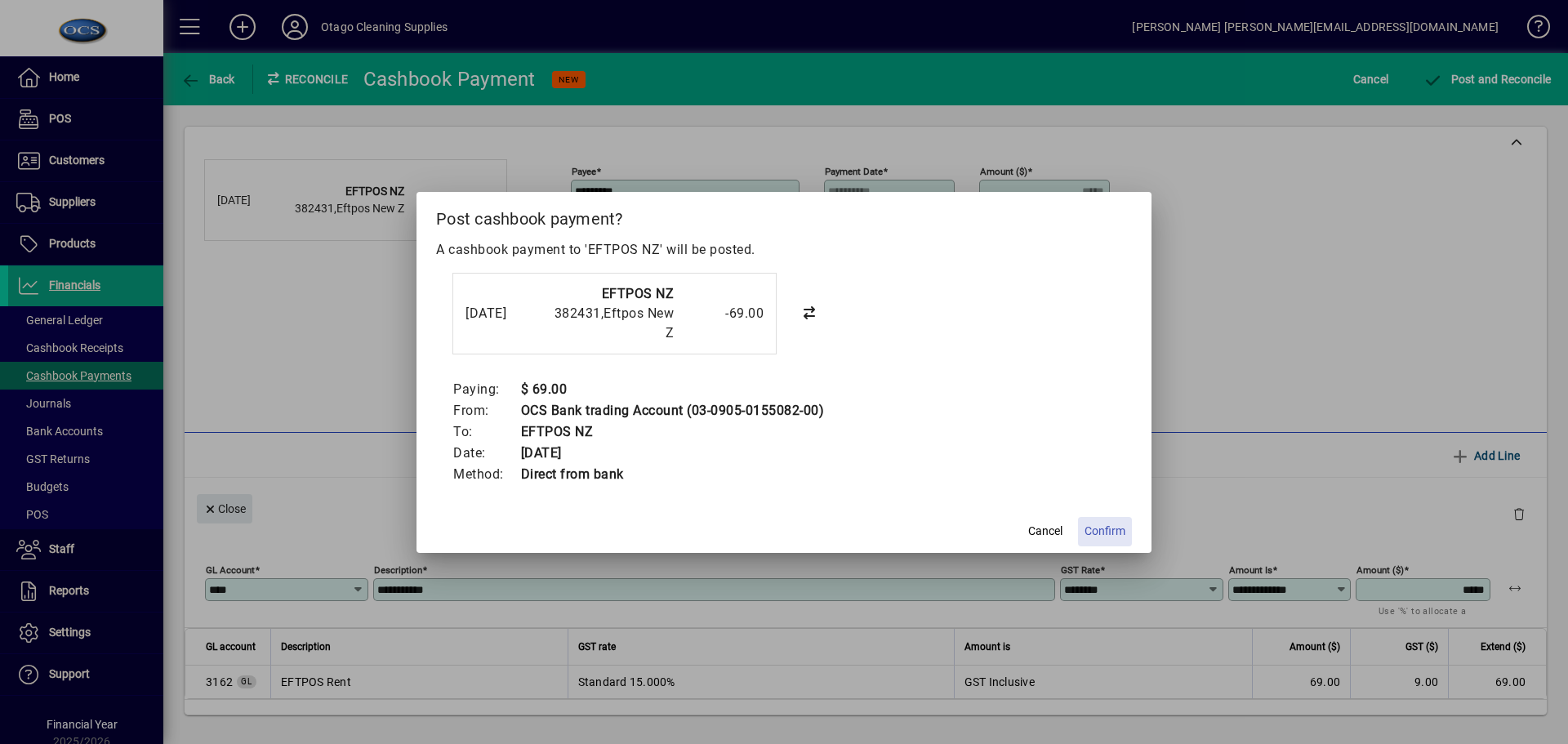
click at [1102, 528] on span "Confirm" at bounding box center [1105, 531] width 41 height 17
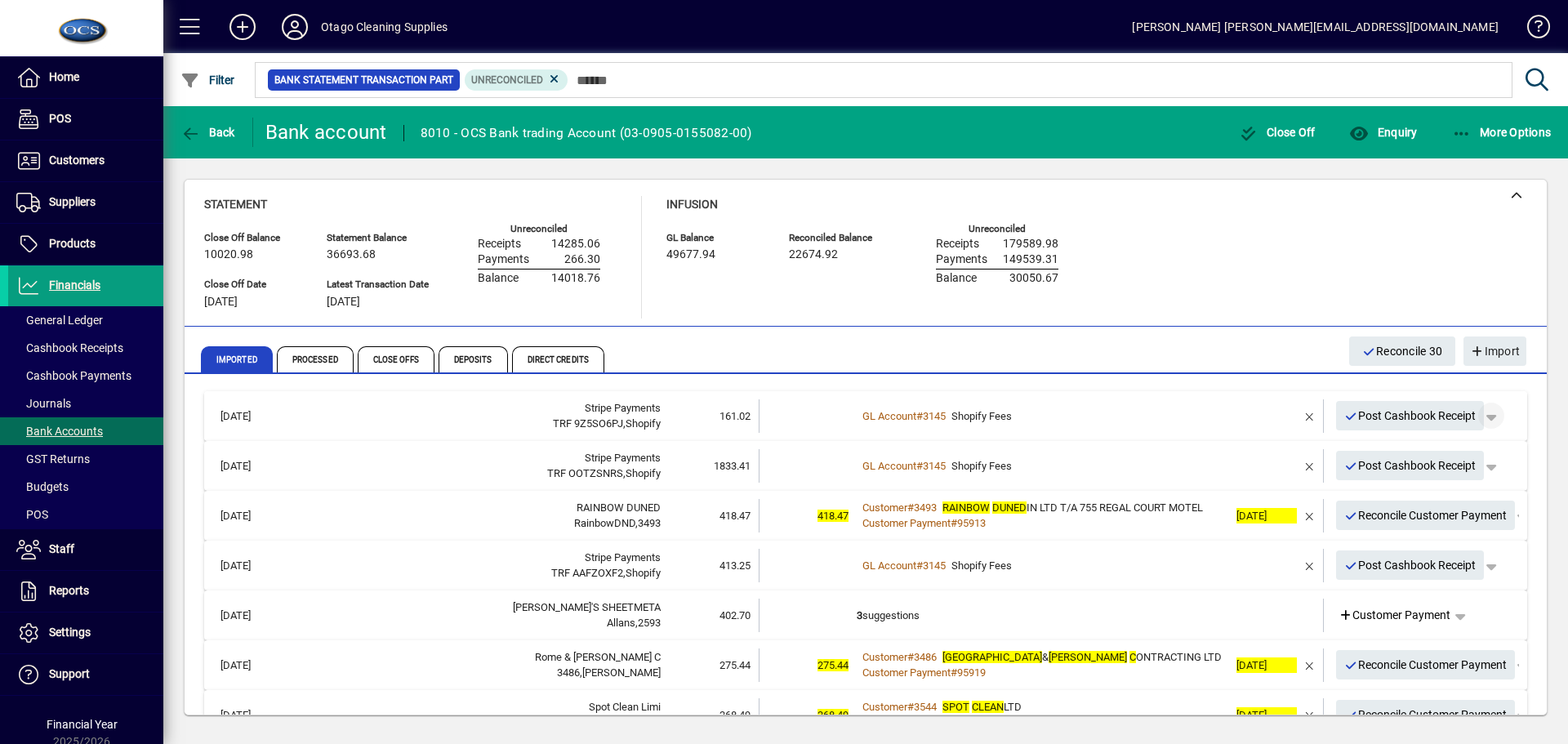
click at [1485, 415] on span "button" at bounding box center [1491, 416] width 39 height 39
click at [1394, 481] on span "Split" at bounding box center [1397, 480] width 39 height 19
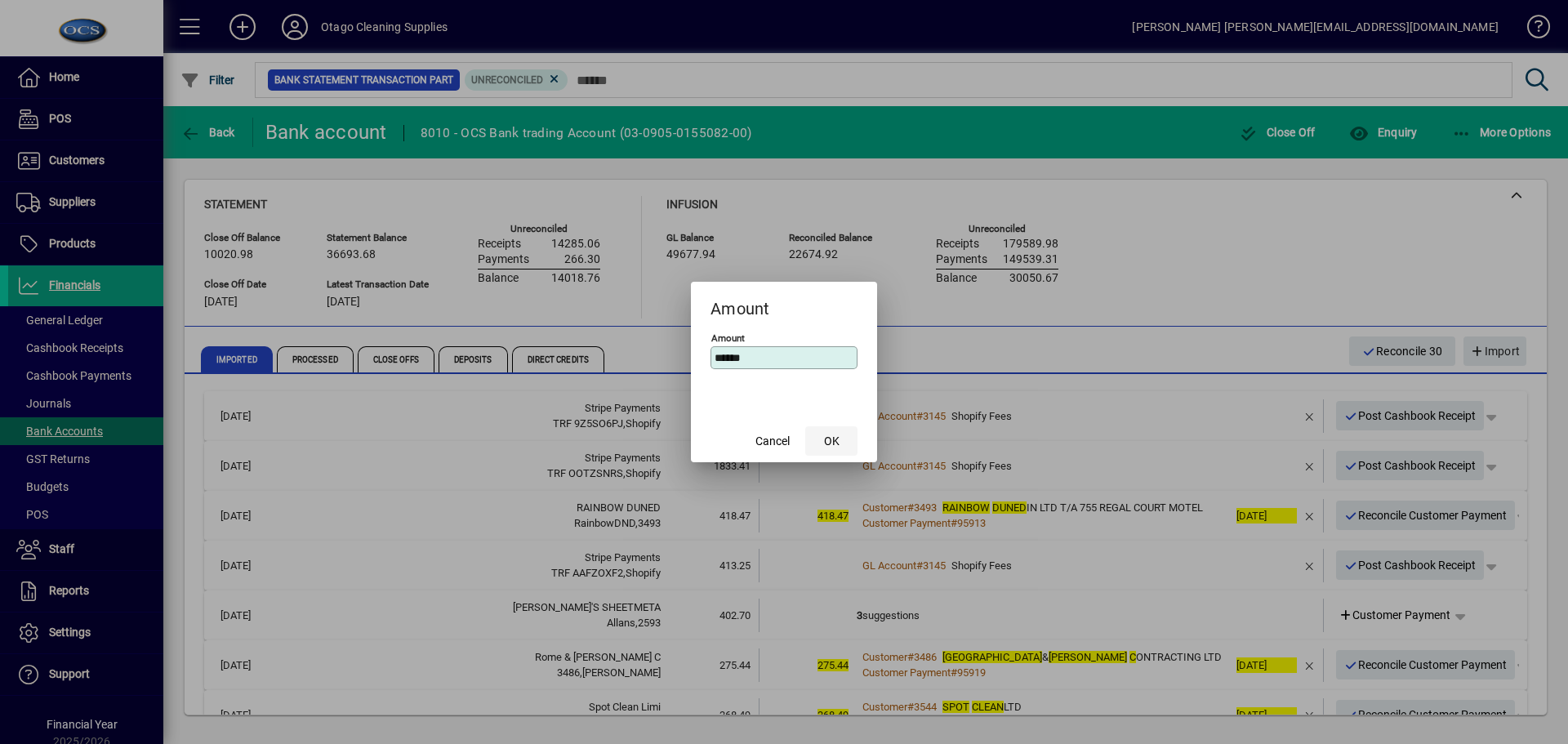
type input "******"
click at [837, 441] on span "OK" at bounding box center [832, 442] width 16 height 17
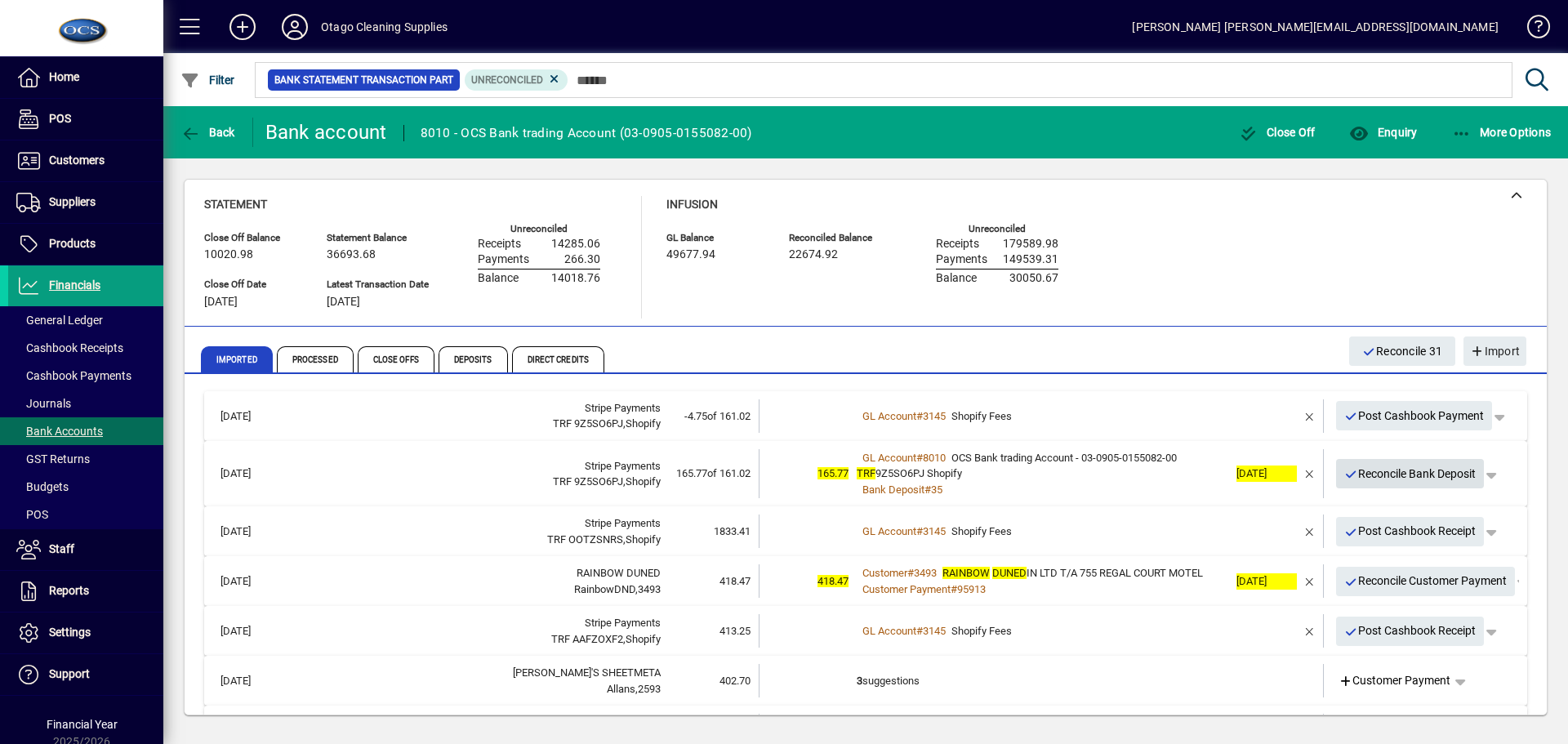
click at [1403, 471] on span "Reconcile Bank Deposit" at bounding box center [1411, 475] width 132 height 27
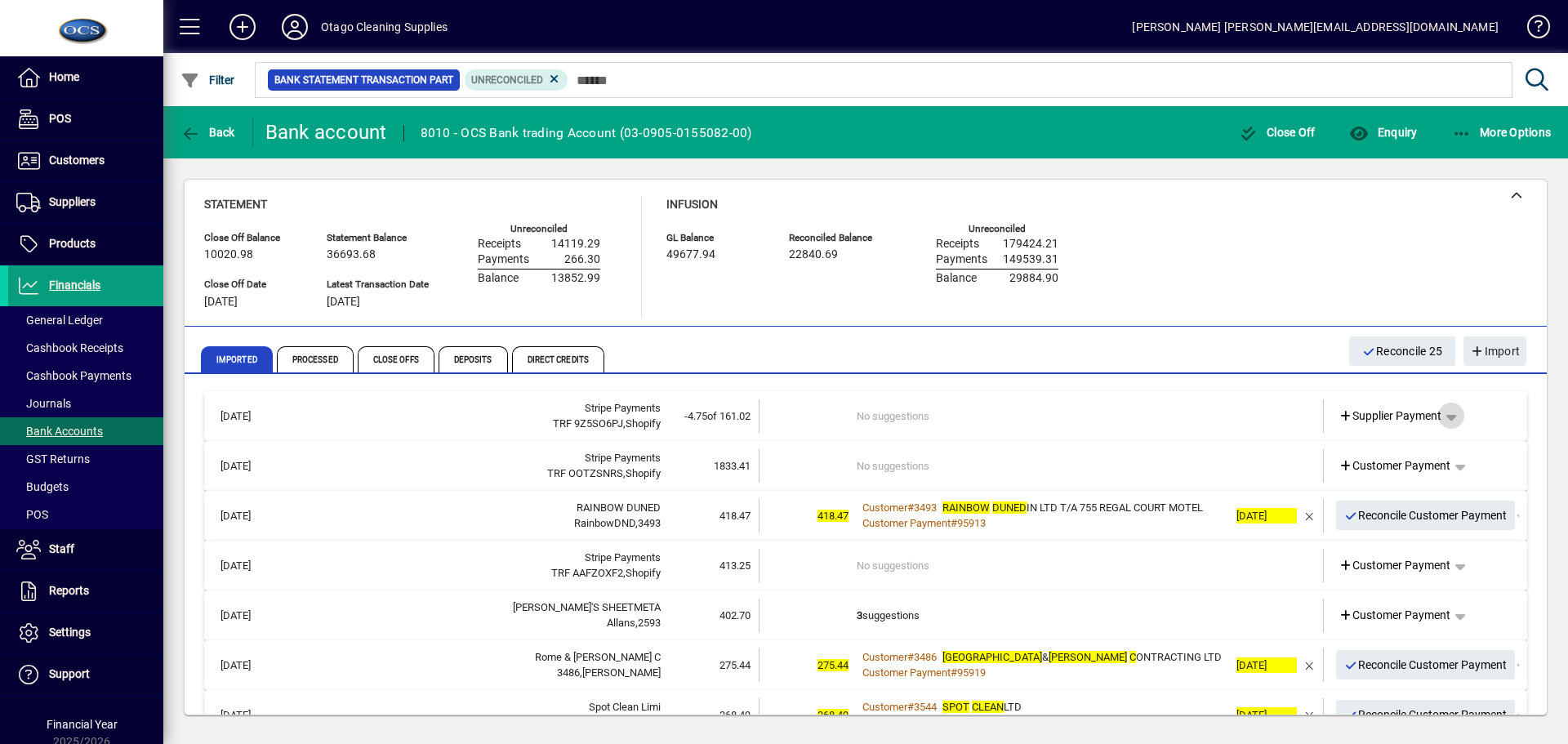
click at [1443, 414] on span "button" at bounding box center [1451, 416] width 39 height 39
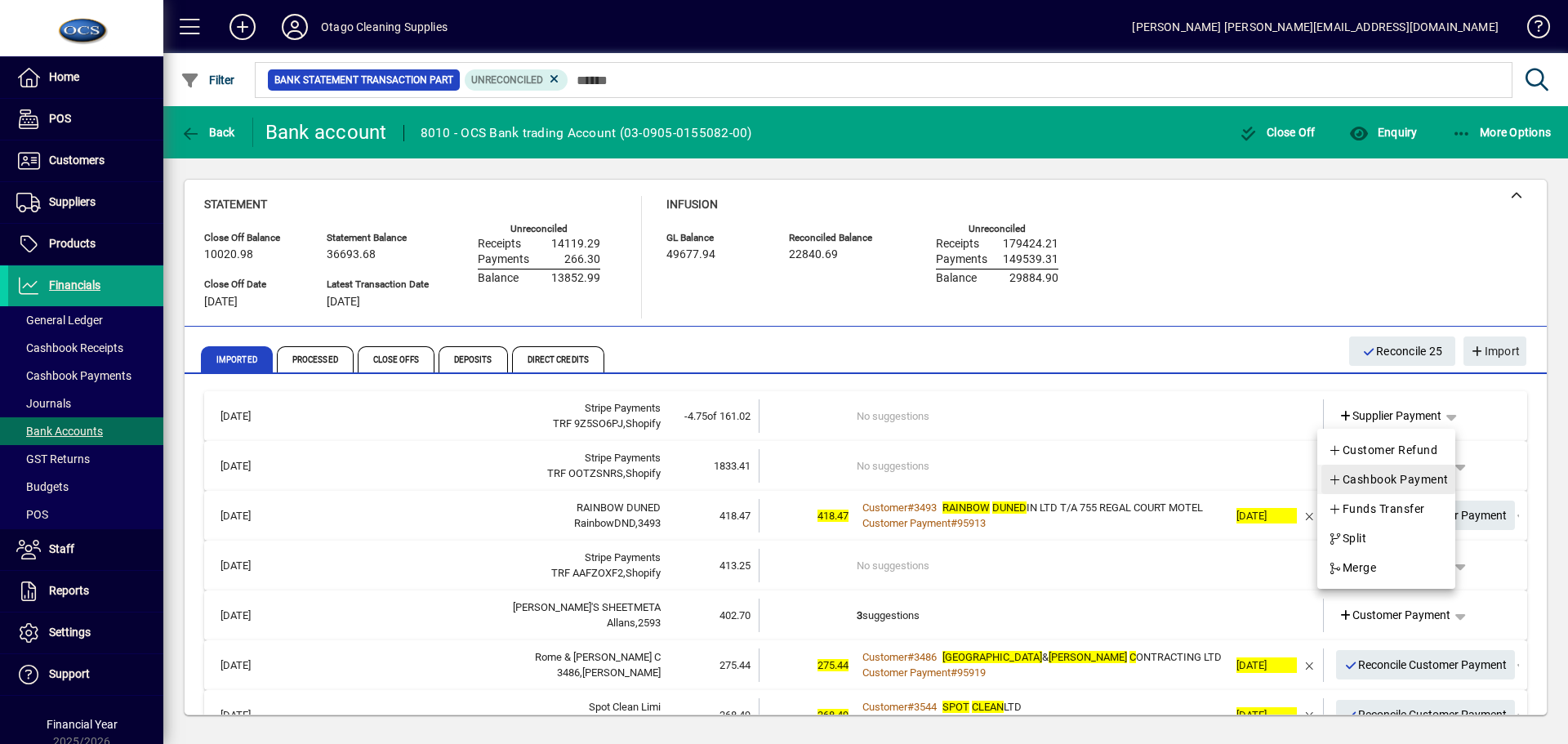
click at [1409, 476] on span "Cashbook Payment" at bounding box center [1388, 480] width 121 height 19
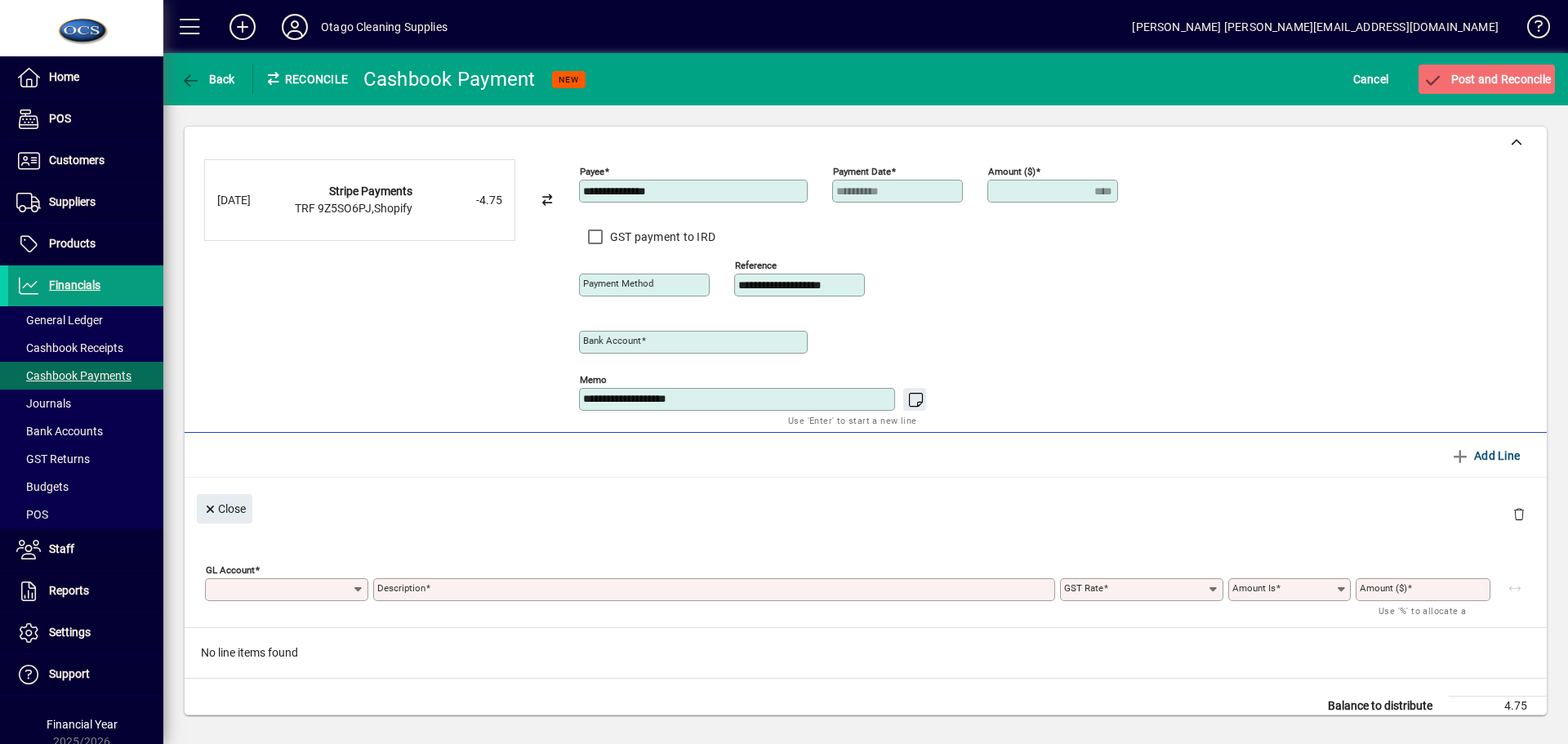
type input "**********"
type input "****"
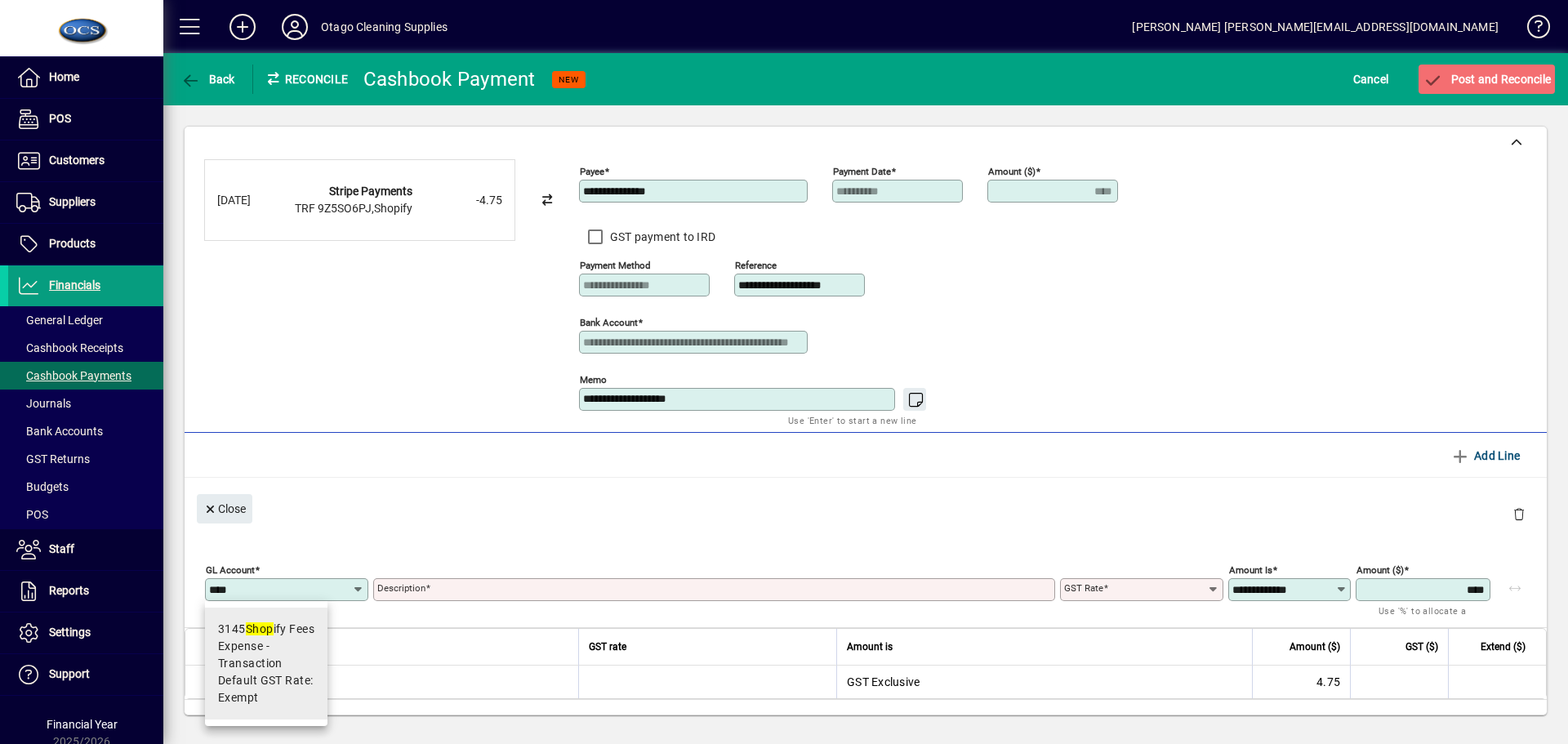
click at [285, 656] on span "Expense - Transaction" at bounding box center [266, 655] width 96 height 34
type input "****"
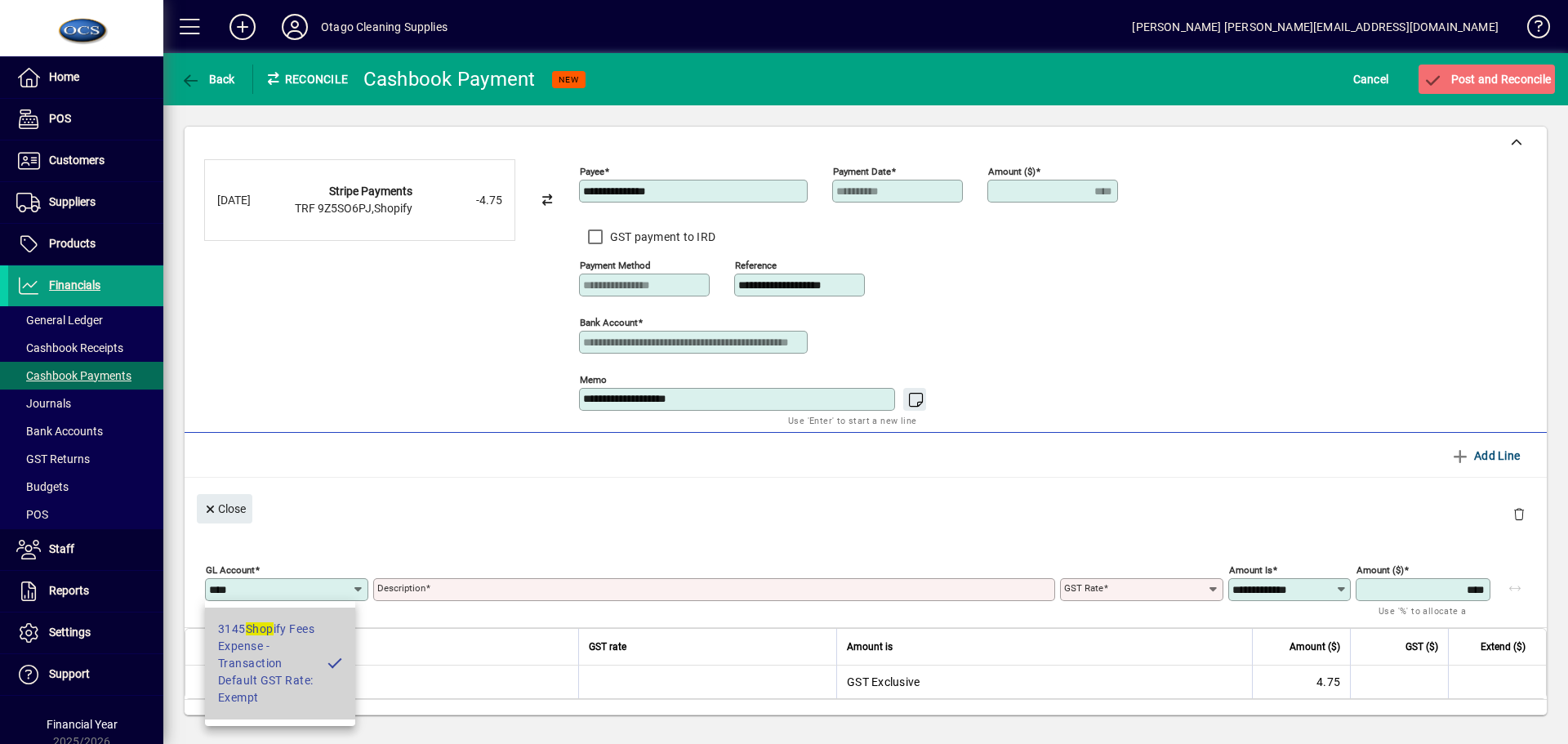
type input "**********"
type input "******"
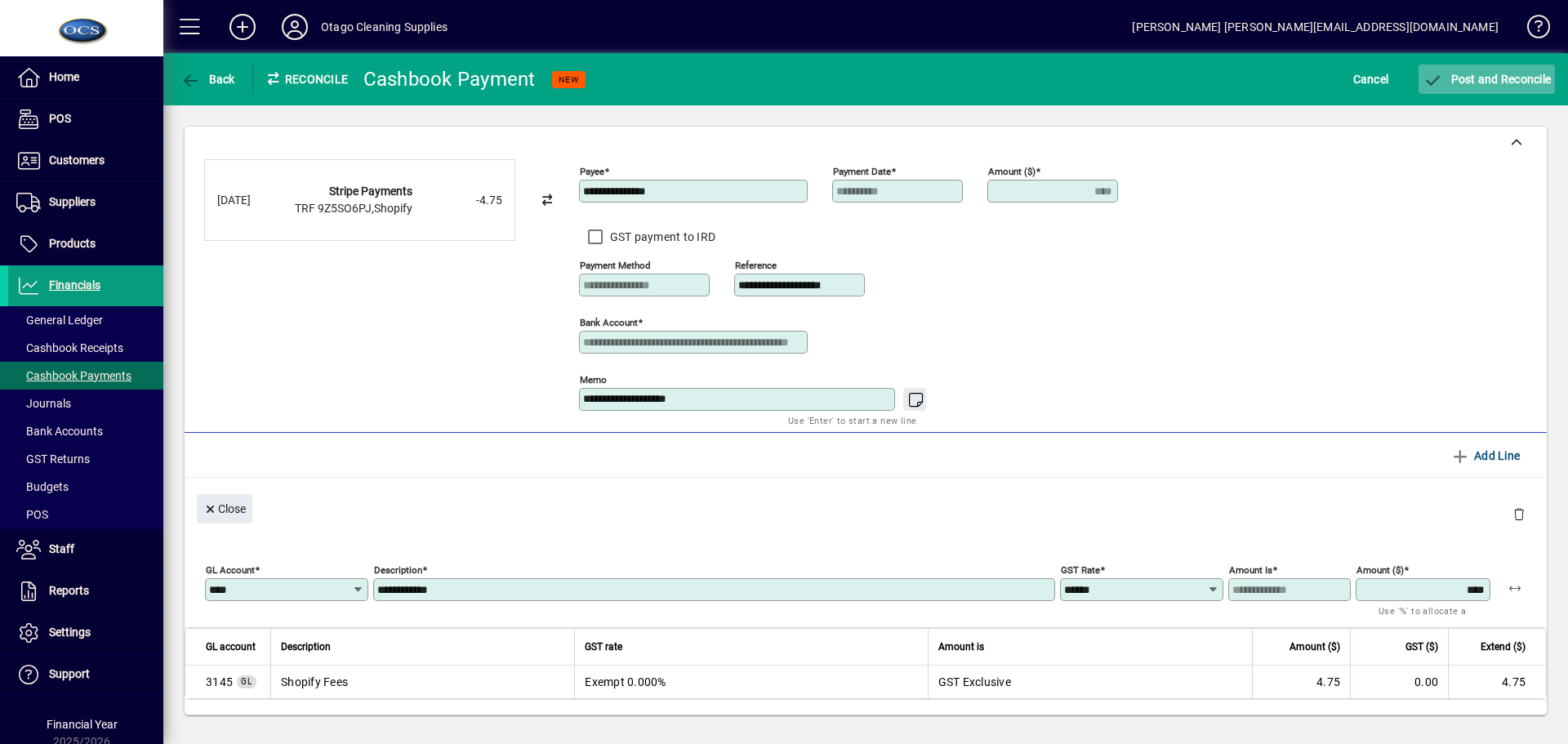
click at [1535, 77] on span "Post and Reconcile" at bounding box center [1487, 79] width 128 height 13
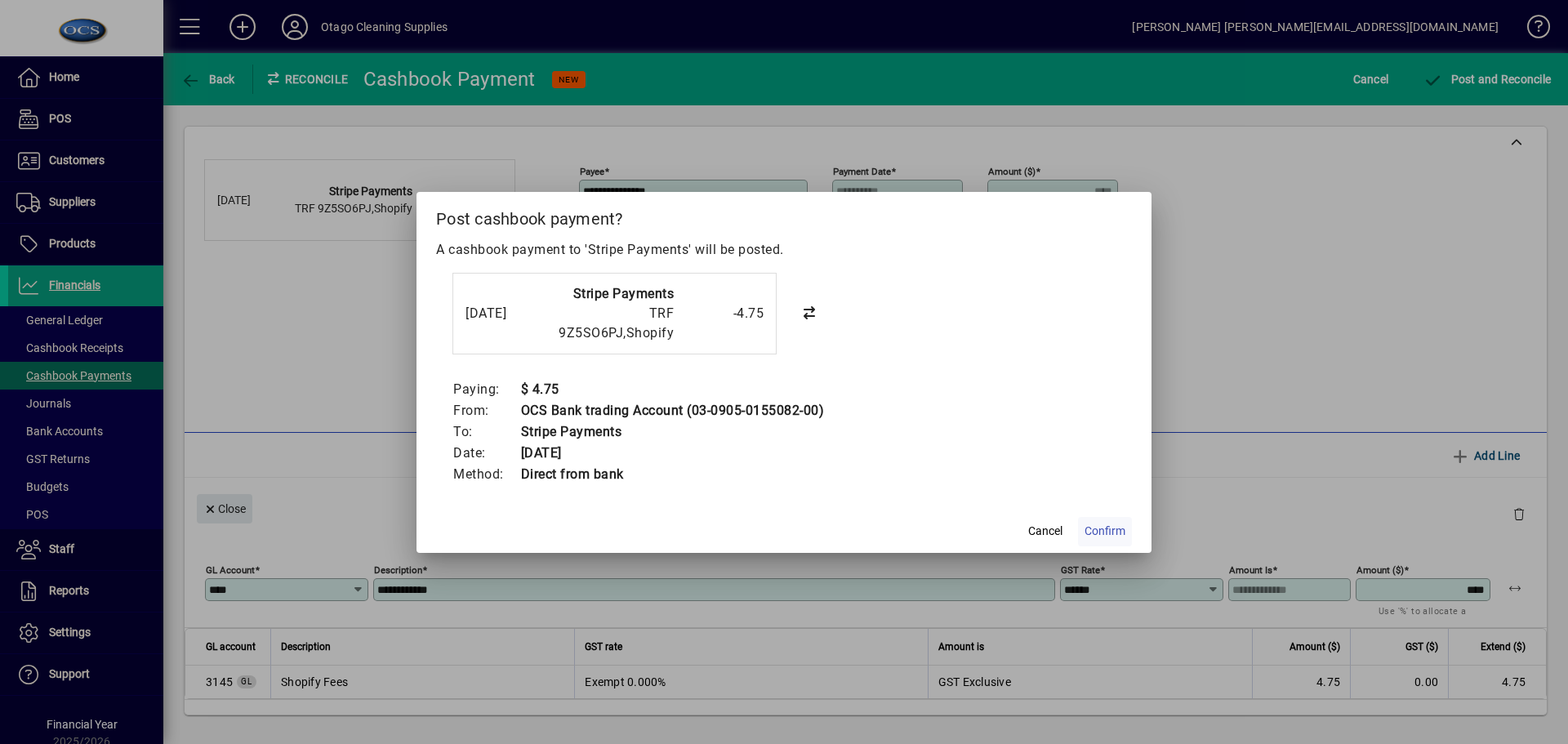
click at [1111, 527] on span "Confirm" at bounding box center [1105, 531] width 41 height 17
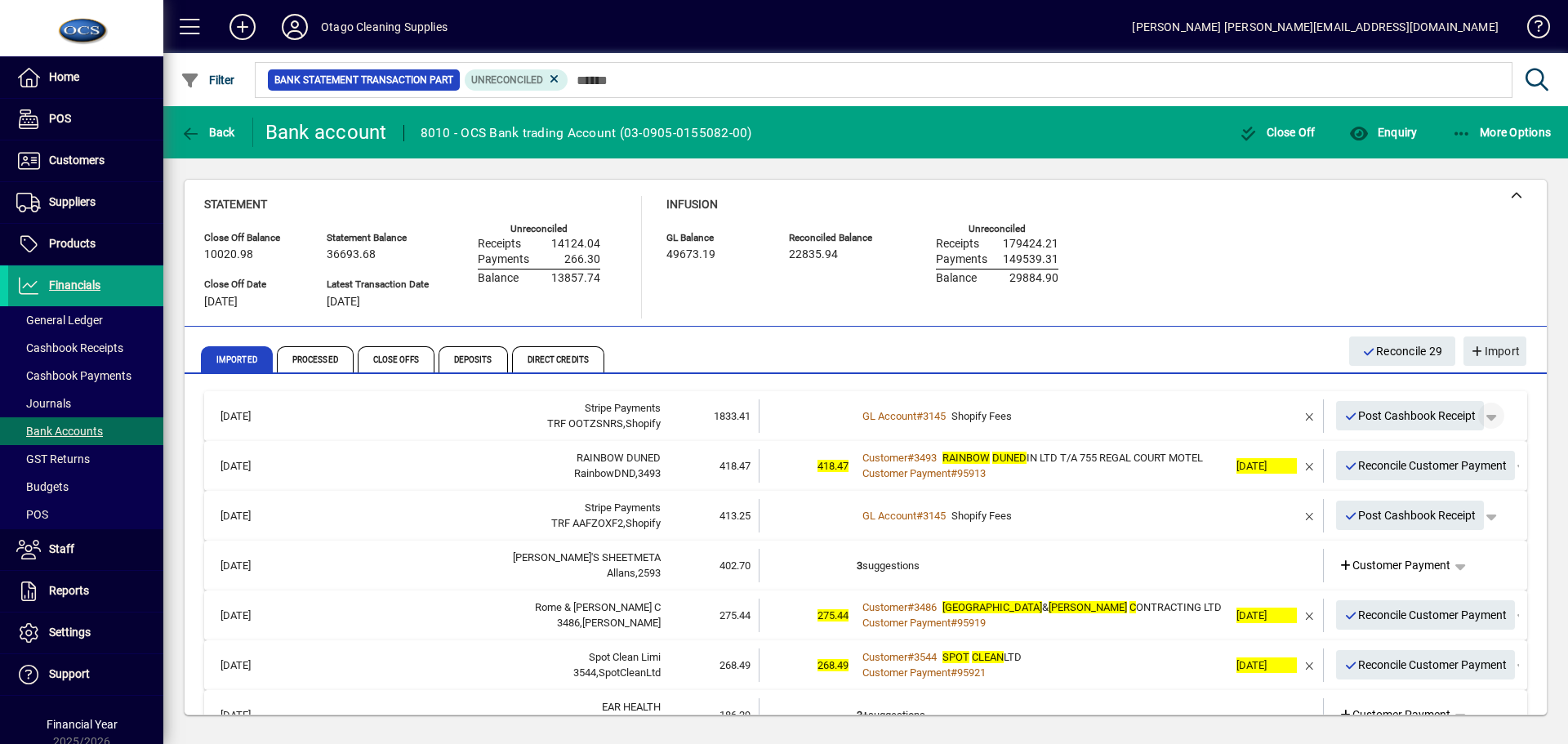
click at [1486, 414] on span "button" at bounding box center [1491, 416] width 39 height 39
click at [1414, 477] on span "Split" at bounding box center [1397, 480] width 39 height 19
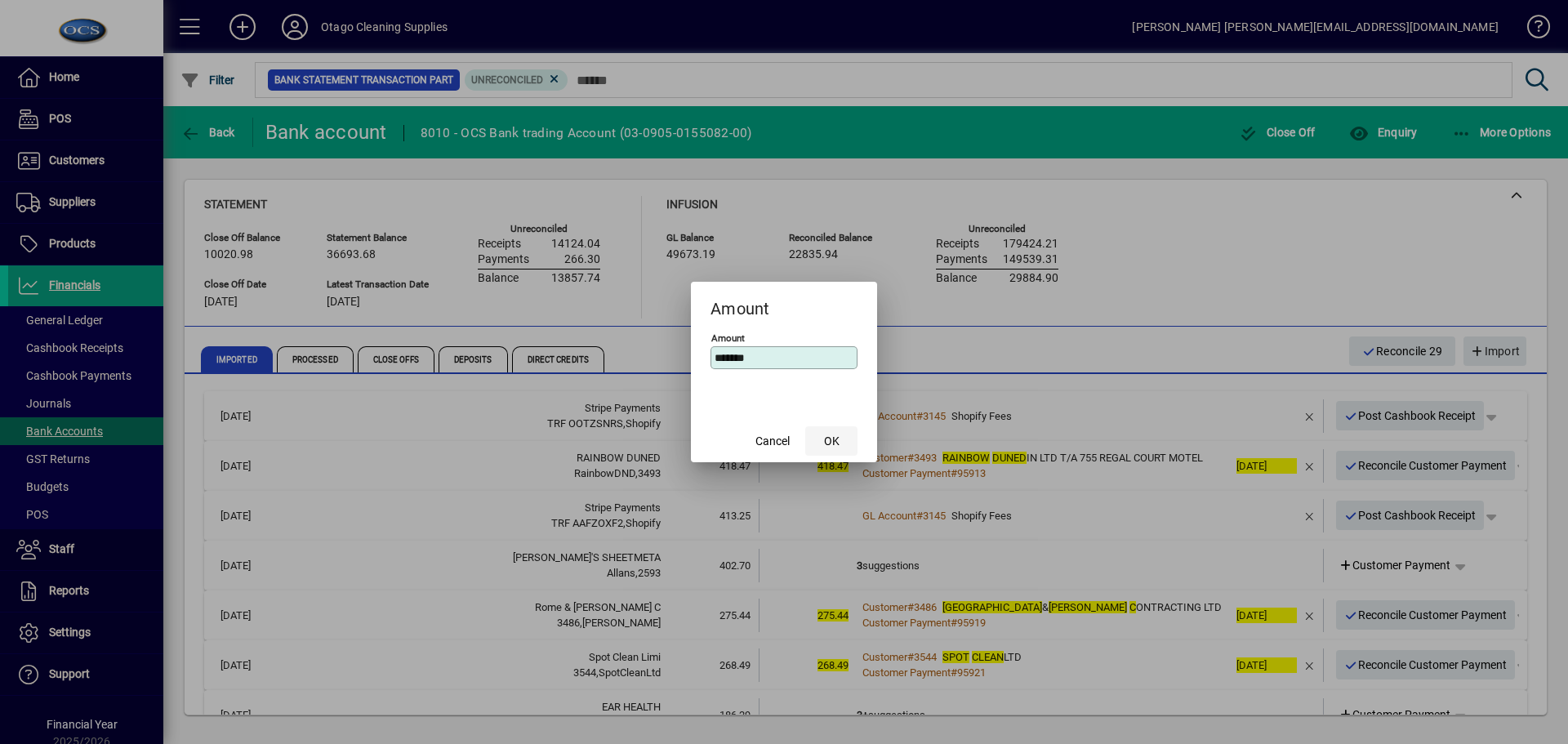
type input "*******"
click at [828, 436] on span "OK" at bounding box center [832, 442] width 16 height 17
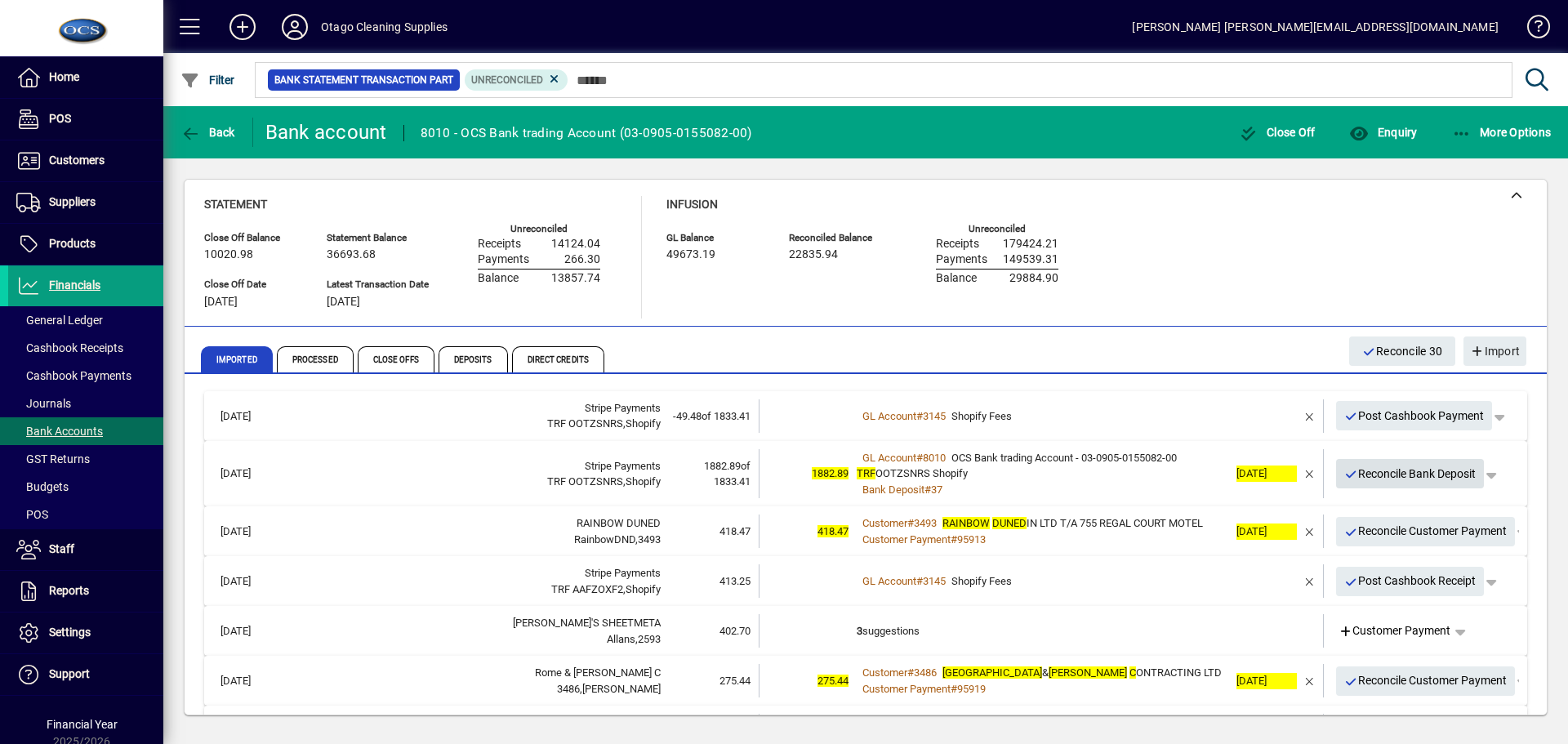
click at [1402, 471] on span "Reconcile Bank Deposit" at bounding box center [1411, 475] width 132 height 27
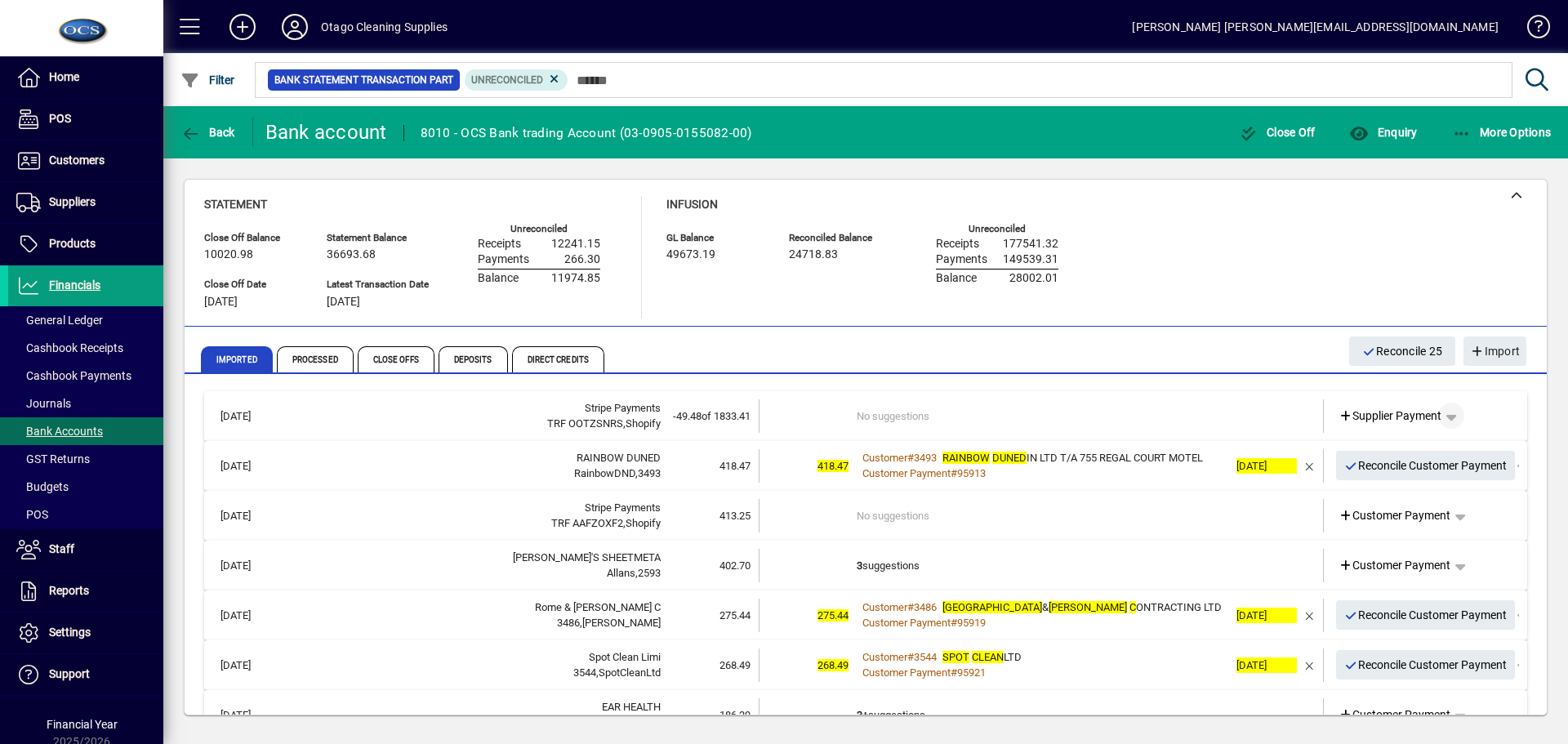
click at [1445, 419] on span "button" at bounding box center [1451, 416] width 39 height 39
click at [1406, 471] on span "Cashbook Payment" at bounding box center [1388, 480] width 121 height 19
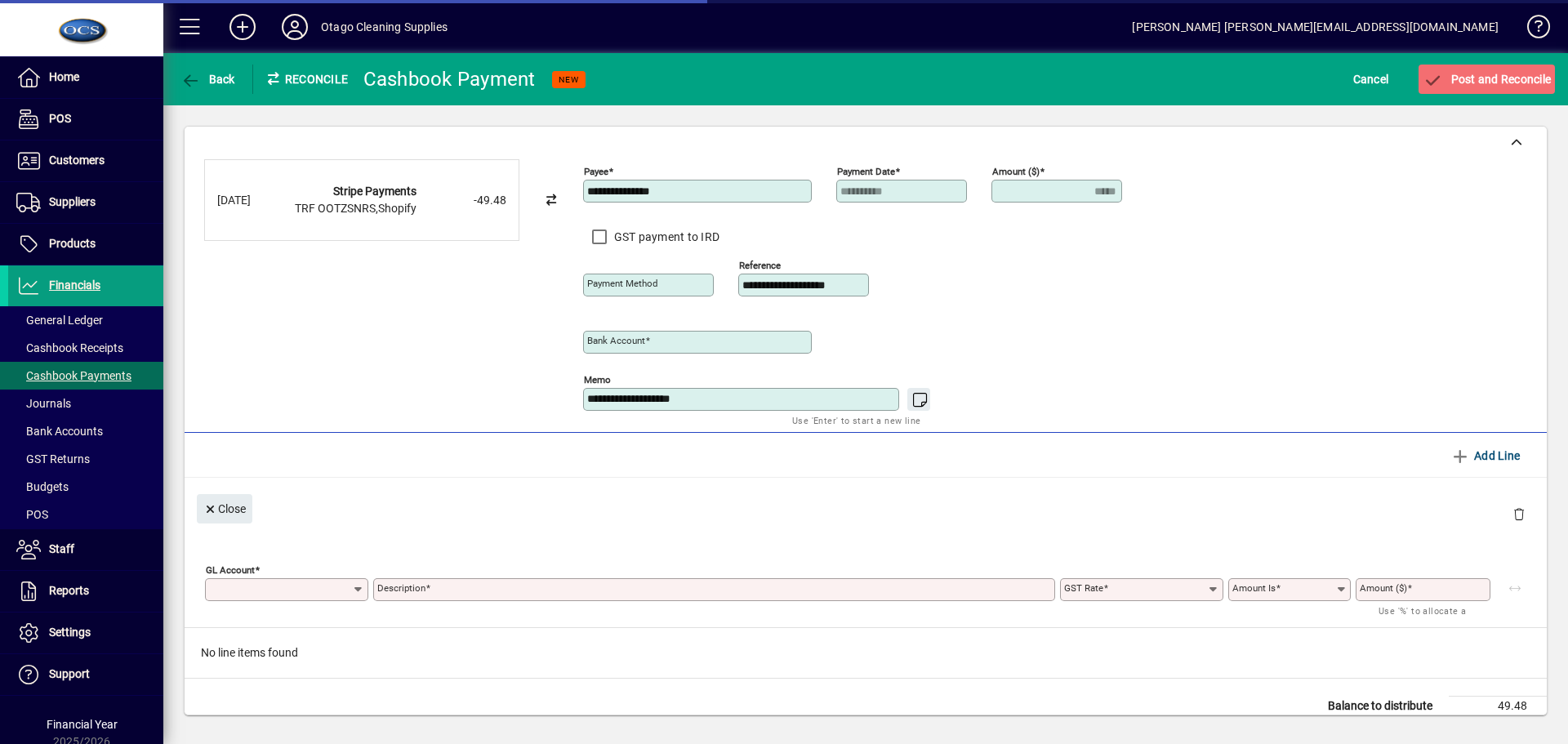
type input "**********"
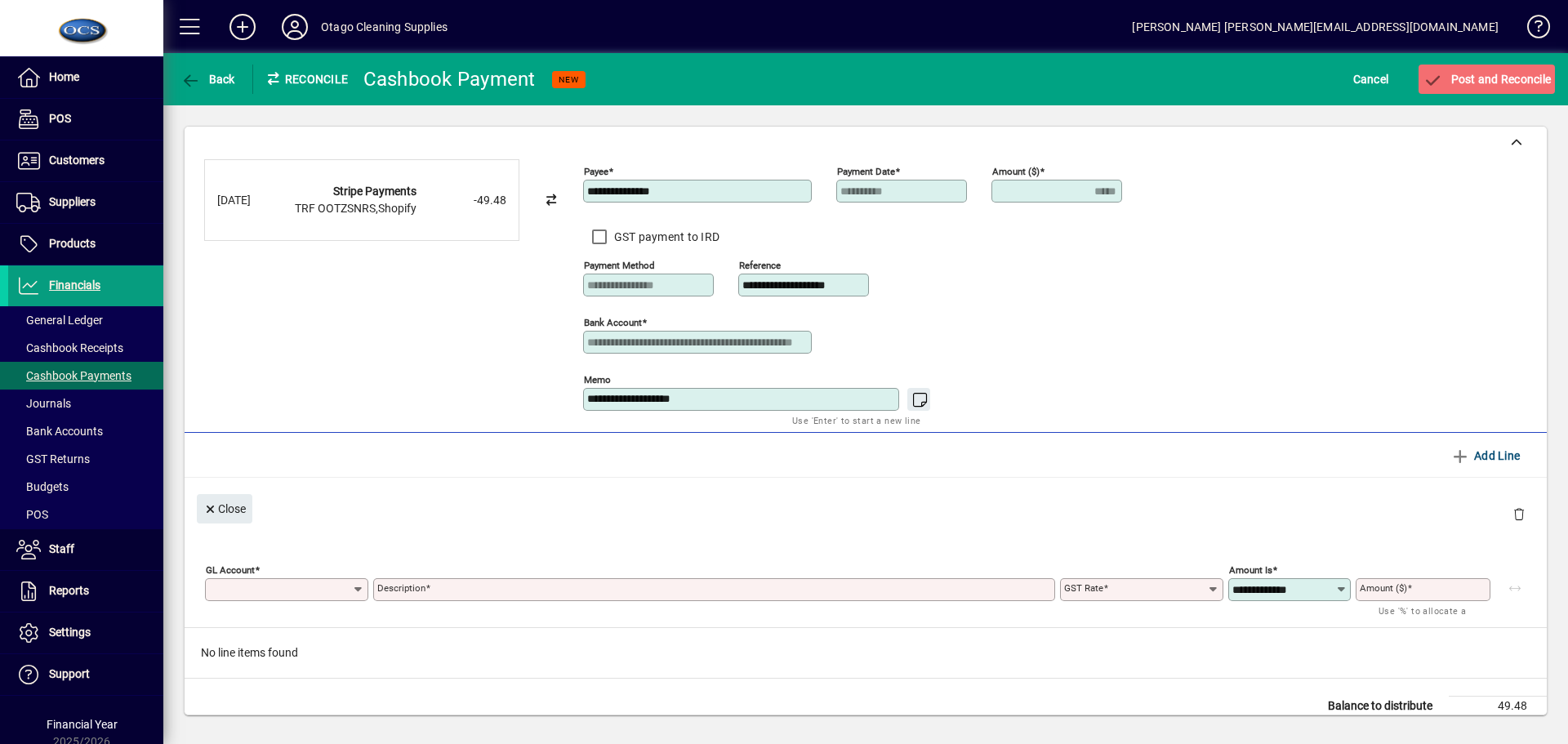
type input "*****"
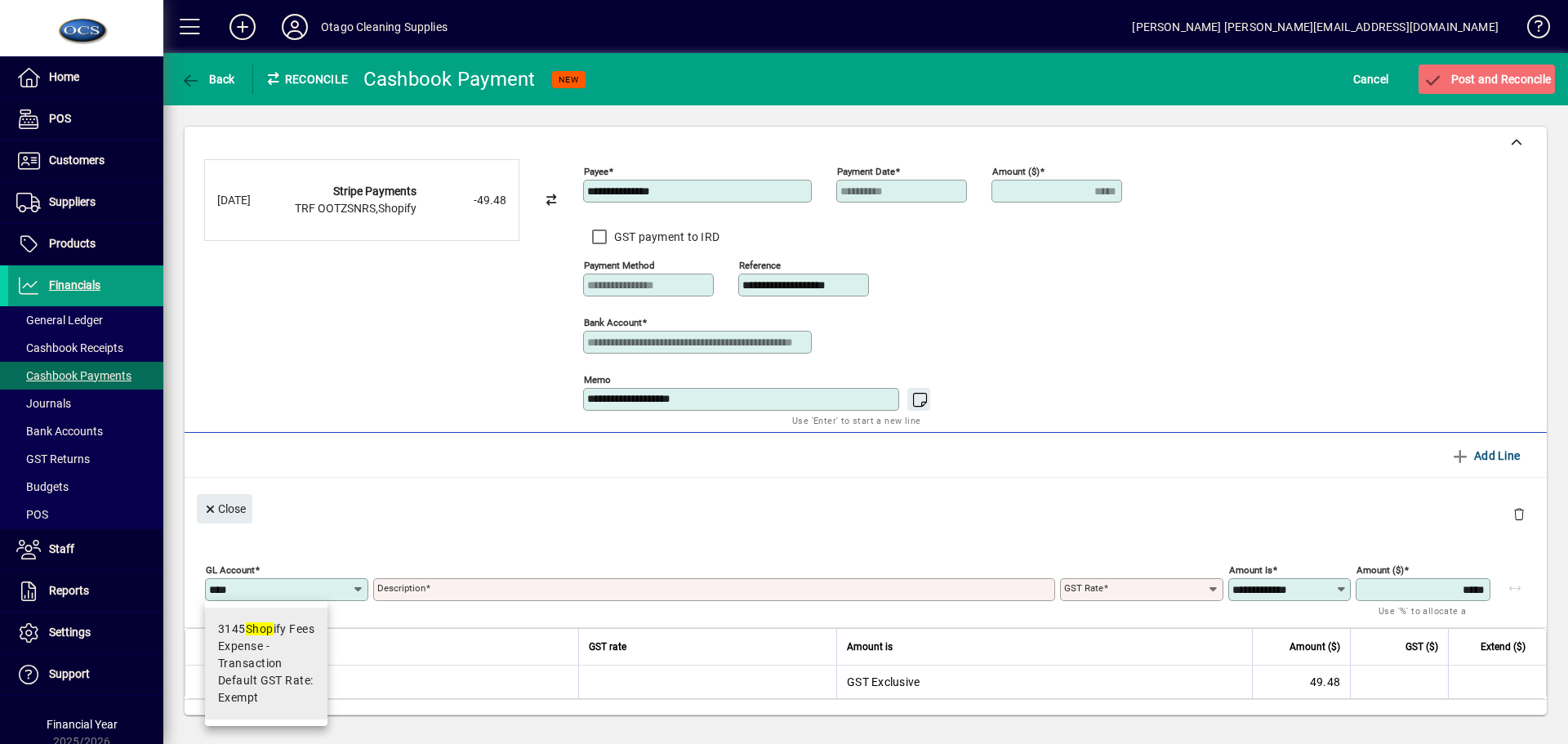
click at [254, 655] on span "Expense - Transaction" at bounding box center [266, 655] width 96 height 34
type input "****"
type input "**********"
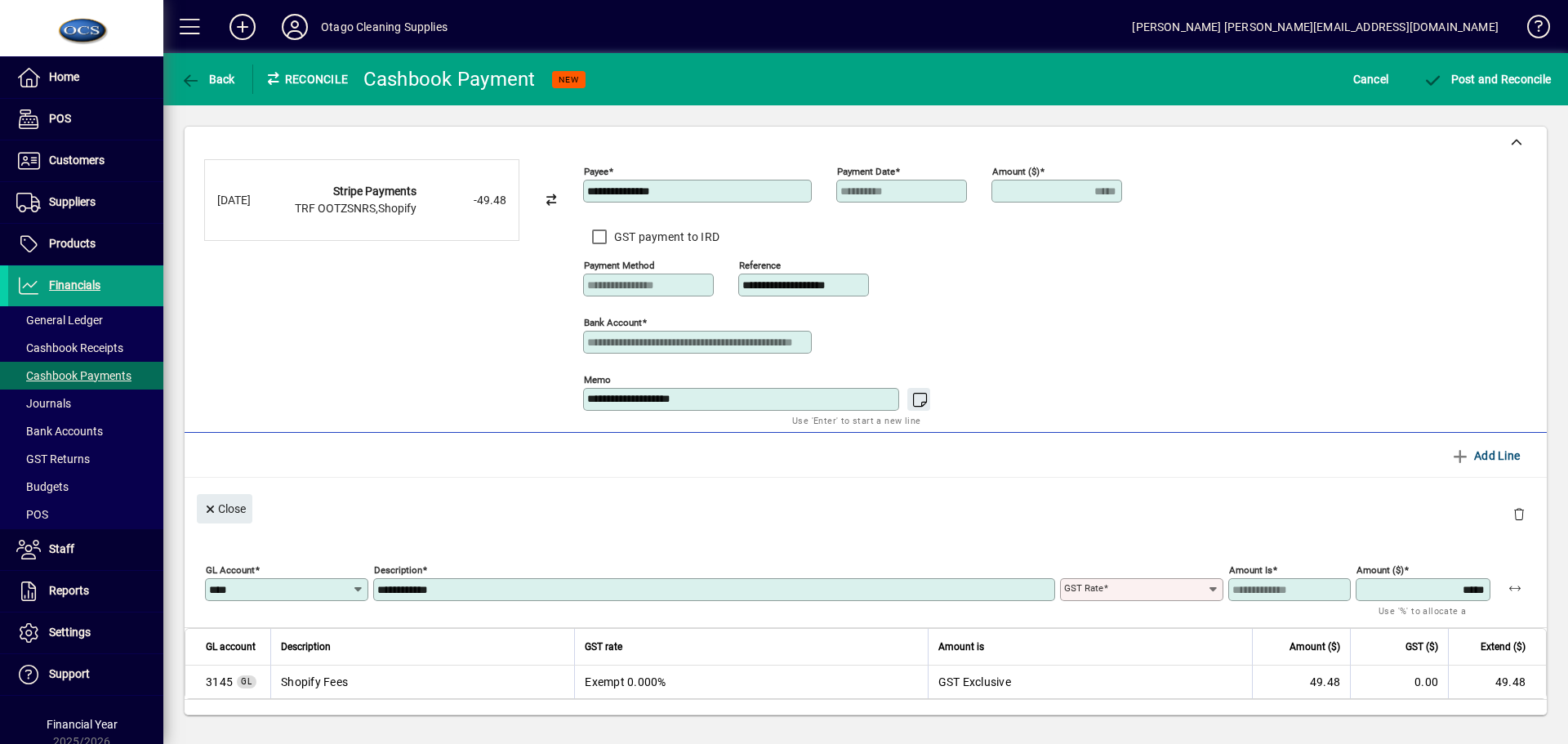
type input "******"
click at [1486, 75] on span "Post and Reconcile" at bounding box center [1487, 79] width 128 height 13
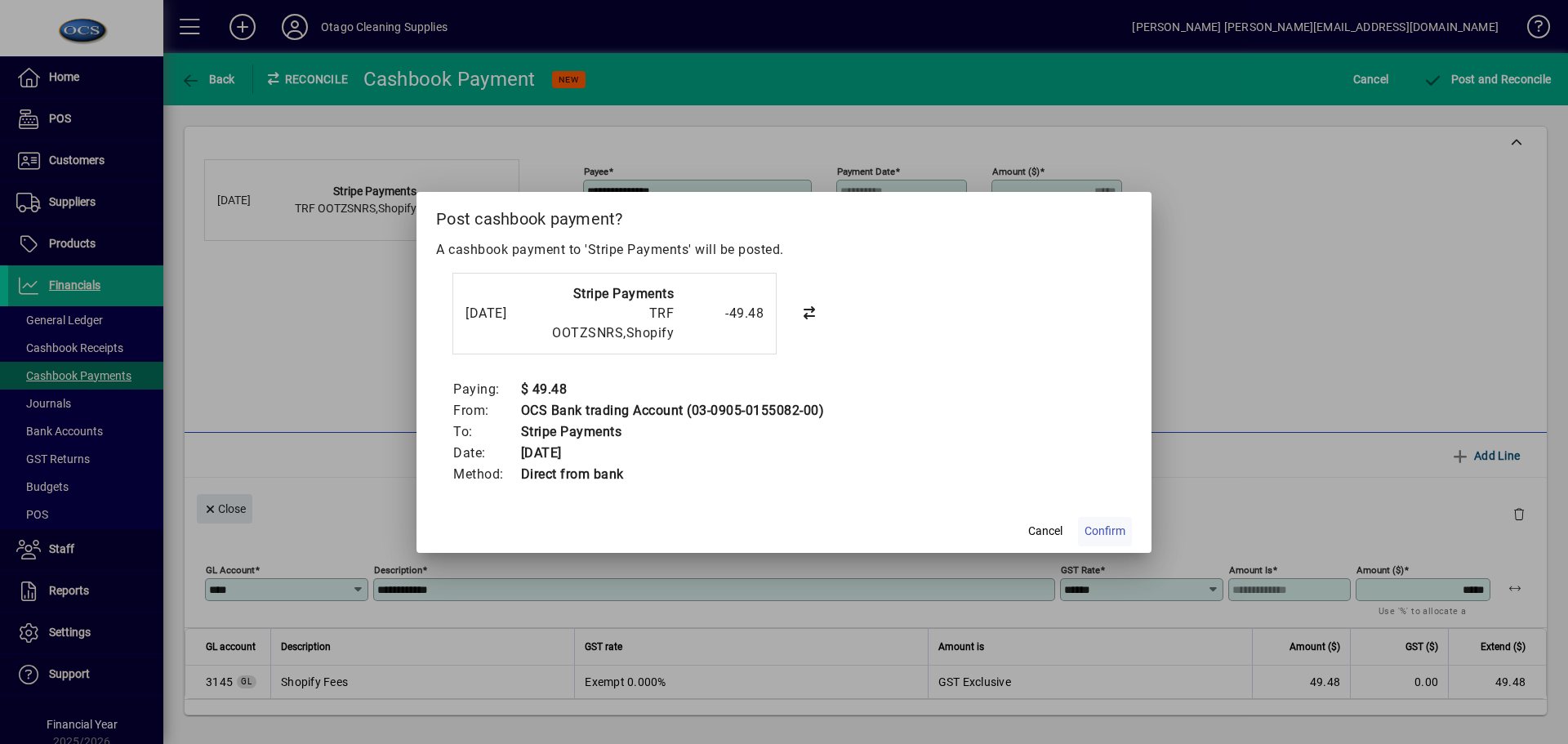
click at [1115, 525] on span "Confirm" at bounding box center [1105, 531] width 41 height 17
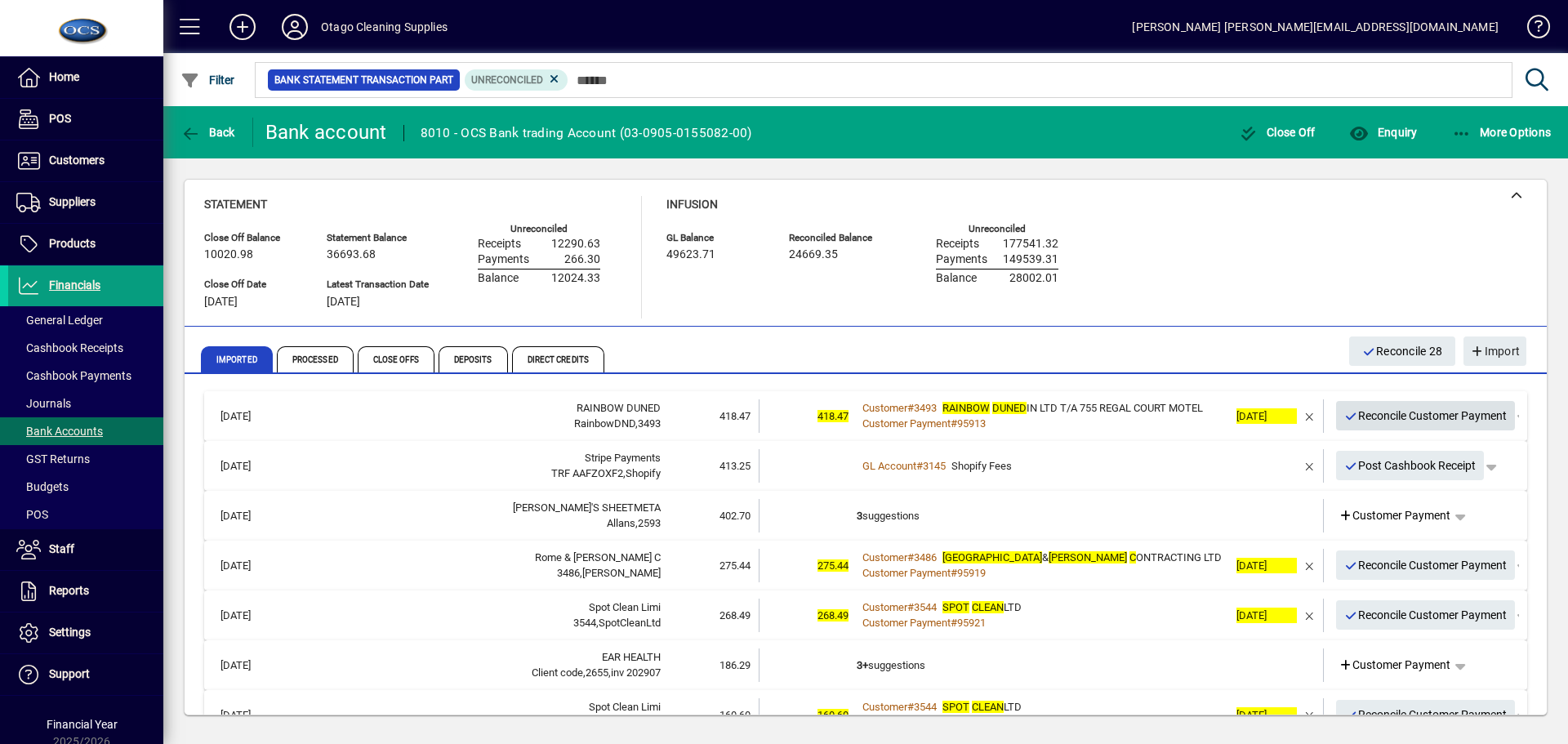
click at [1388, 423] on span "Reconcile Customer Payment" at bounding box center [1426, 417] width 163 height 27
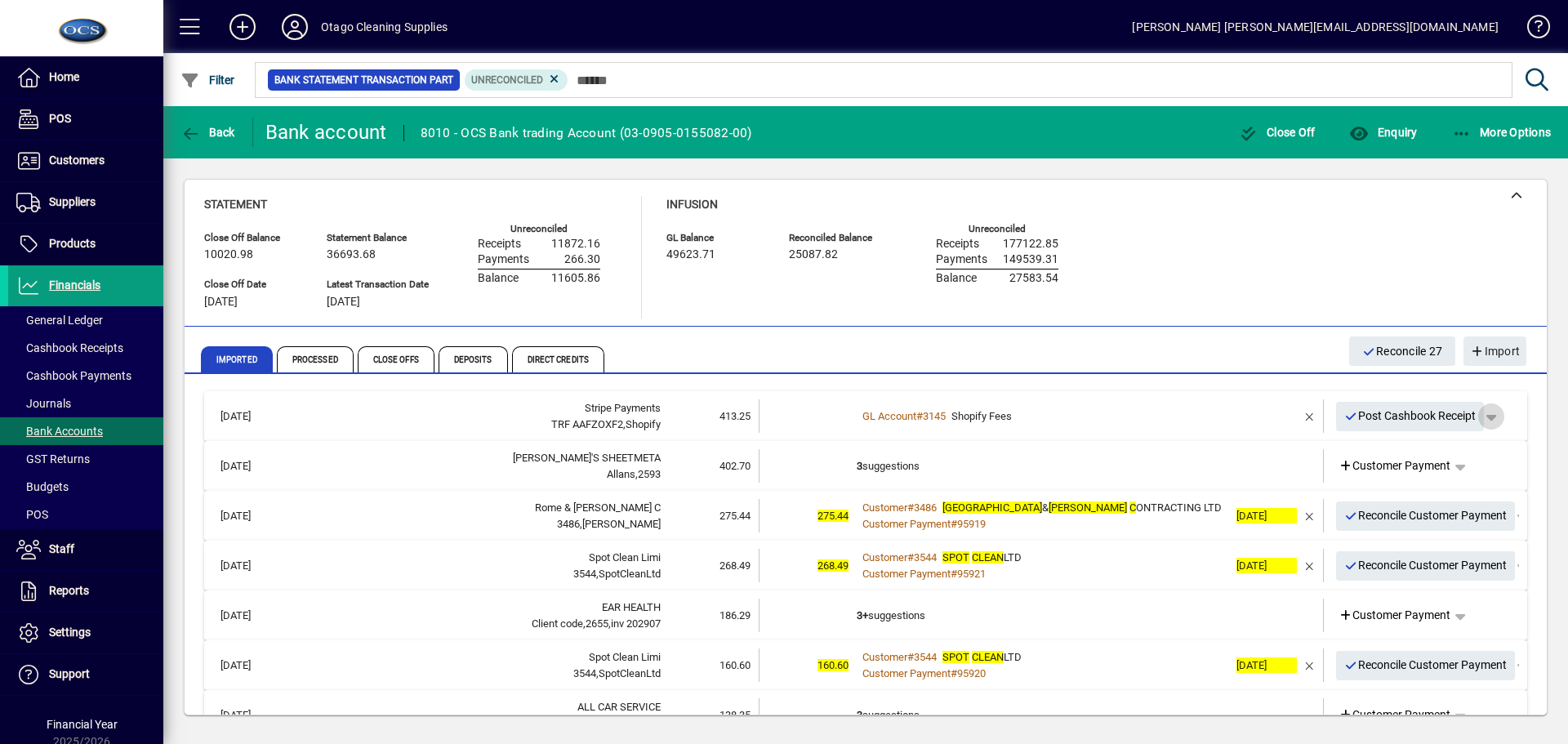
click at [1486, 412] on span "button" at bounding box center [1491, 417] width 39 height 39
click at [1416, 481] on span "button" at bounding box center [1434, 481] width 126 height 39
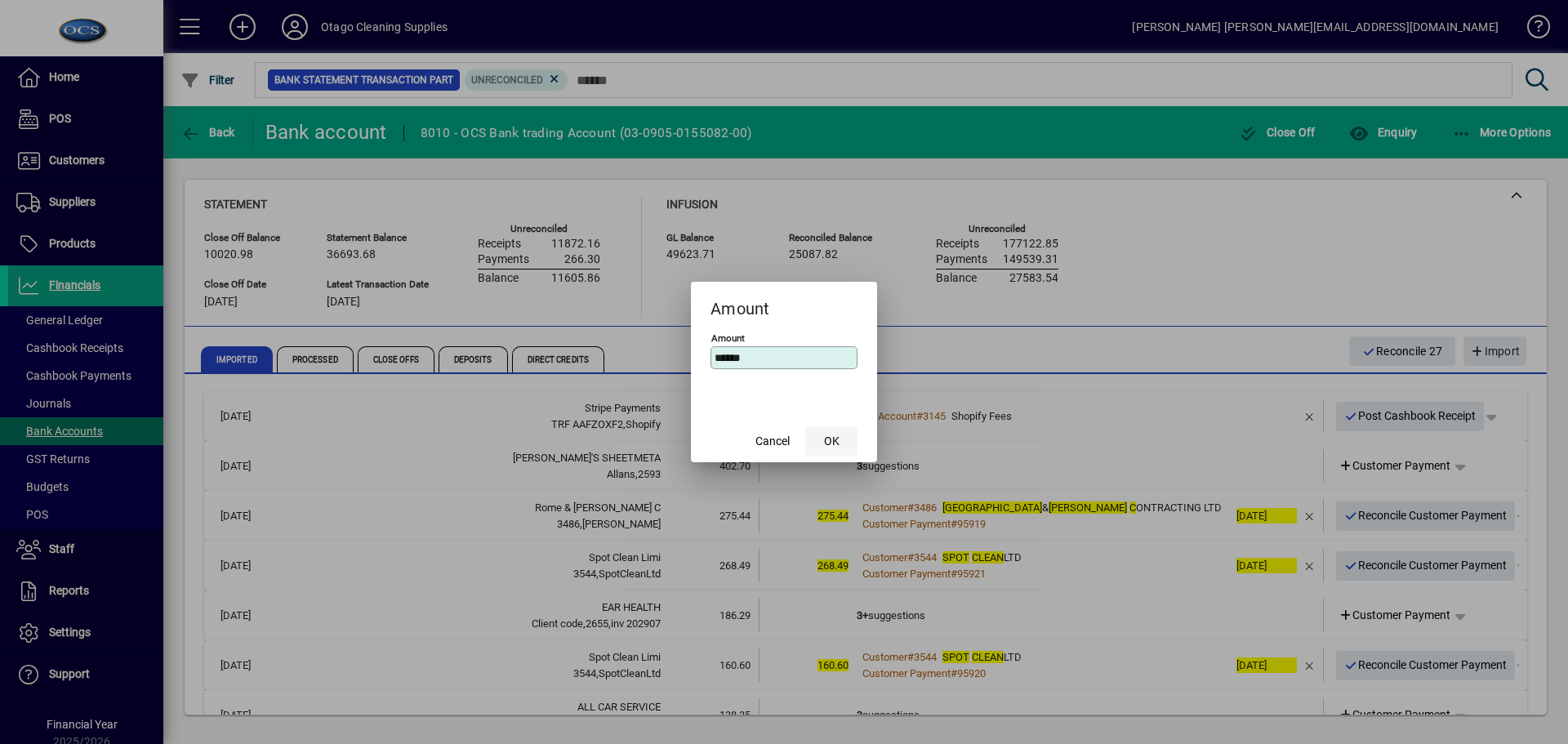
type input "******"
click at [839, 439] on span "OK" at bounding box center [832, 442] width 16 height 17
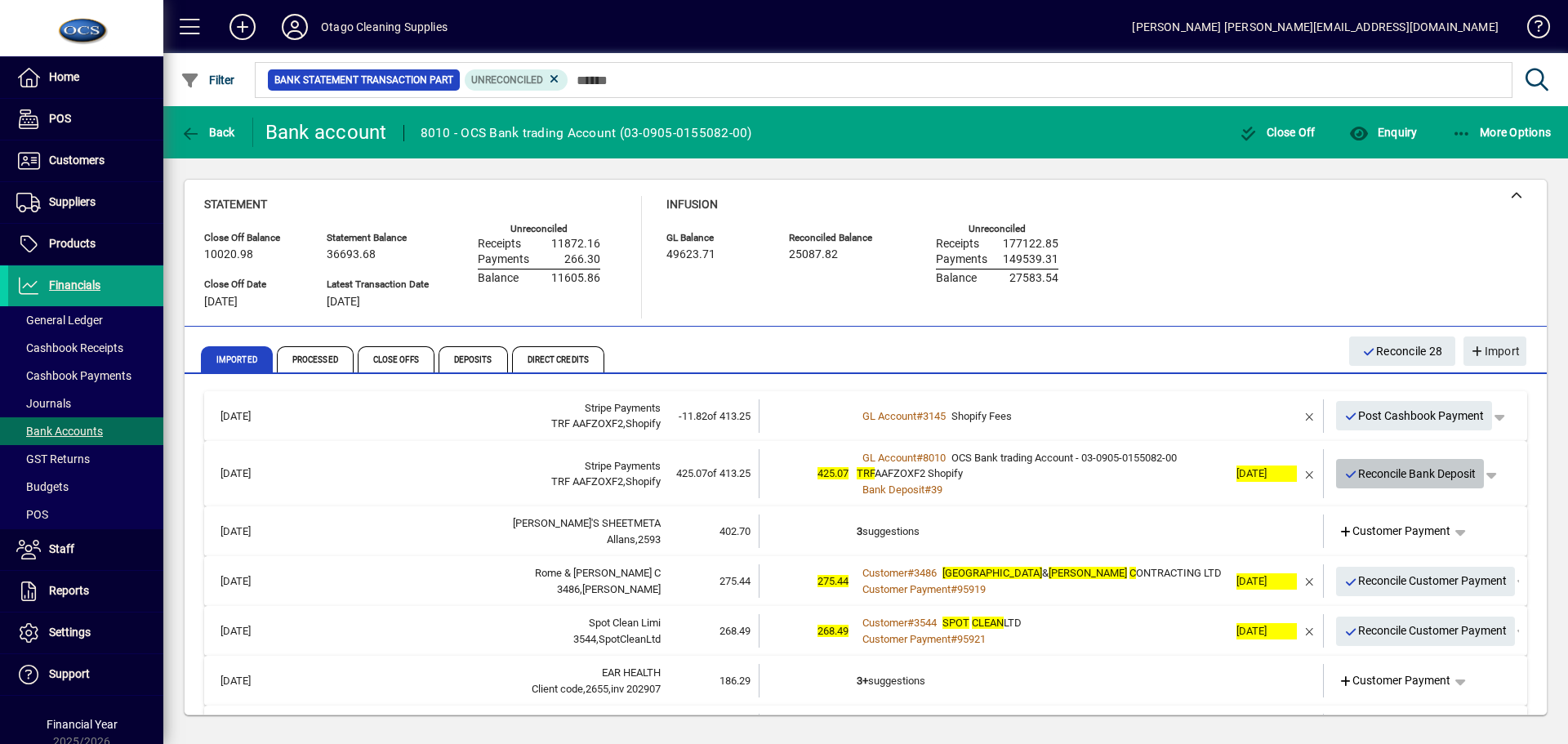
click at [1372, 474] on span "Reconcile Bank Deposit" at bounding box center [1411, 475] width 132 height 27
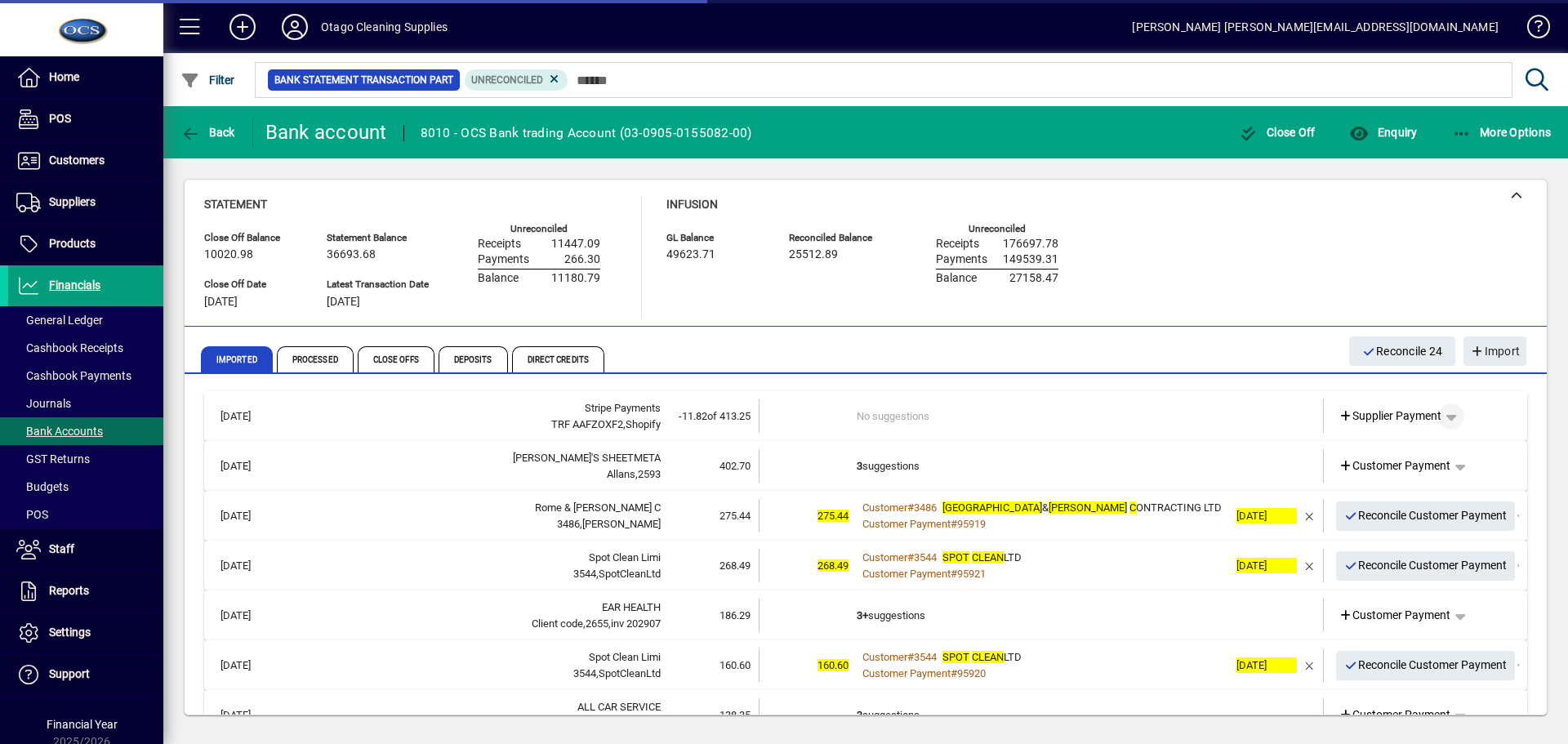
click at [1442, 420] on span "button" at bounding box center [1451, 417] width 39 height 39
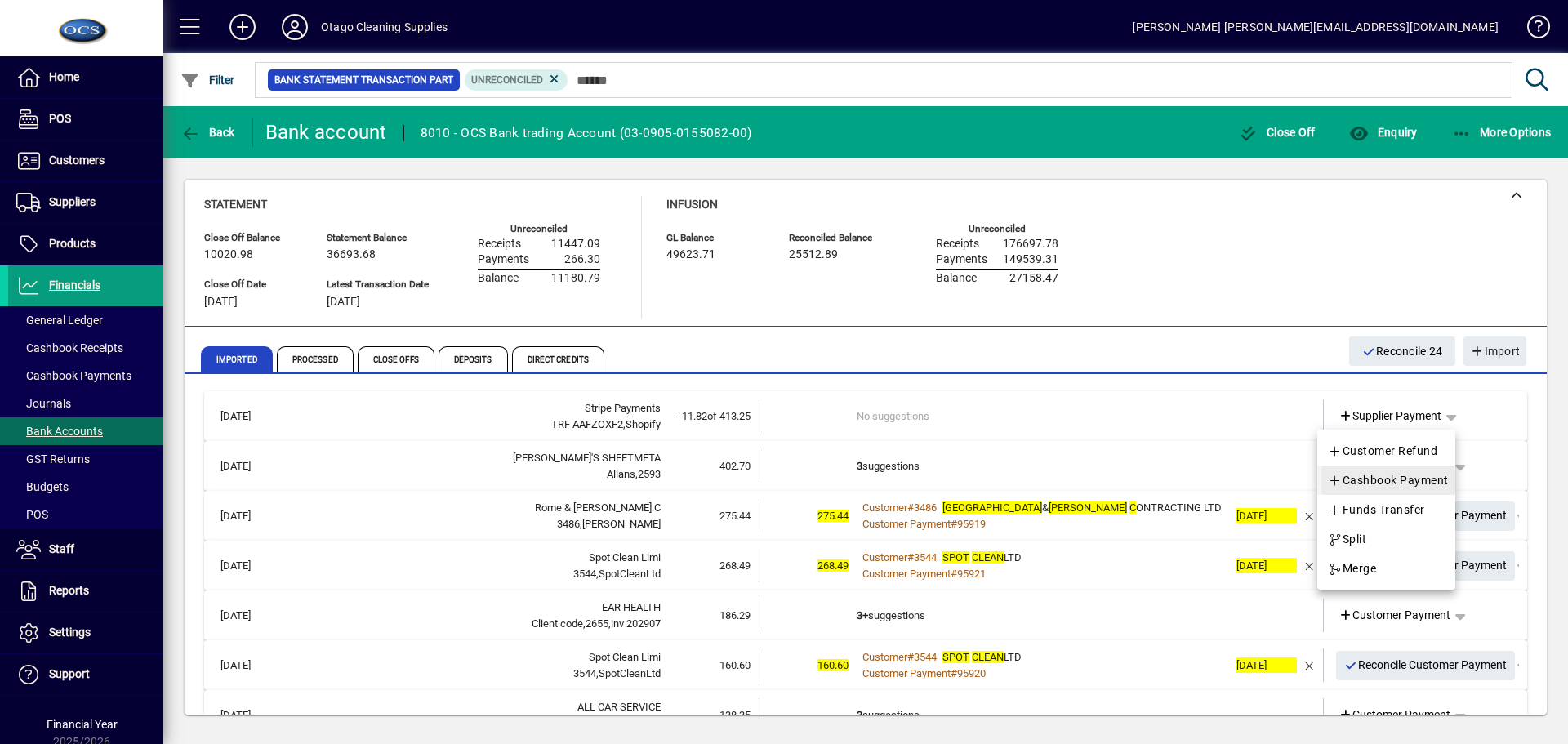
click at [1428, 472] on span "Cashbook Payment" at bounding box center [1388, 481] width 121 height 19
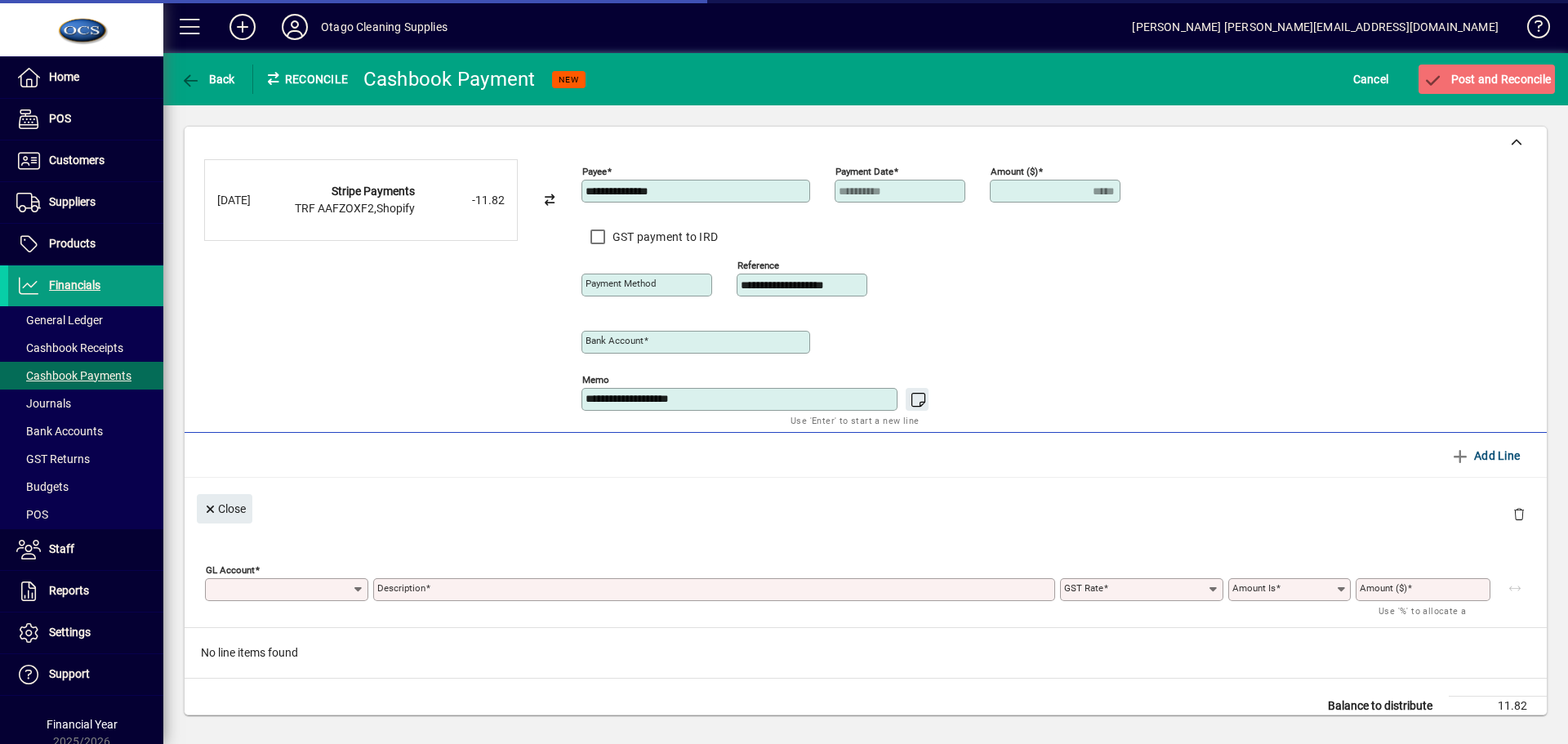
type input "**********"
type input "*****"
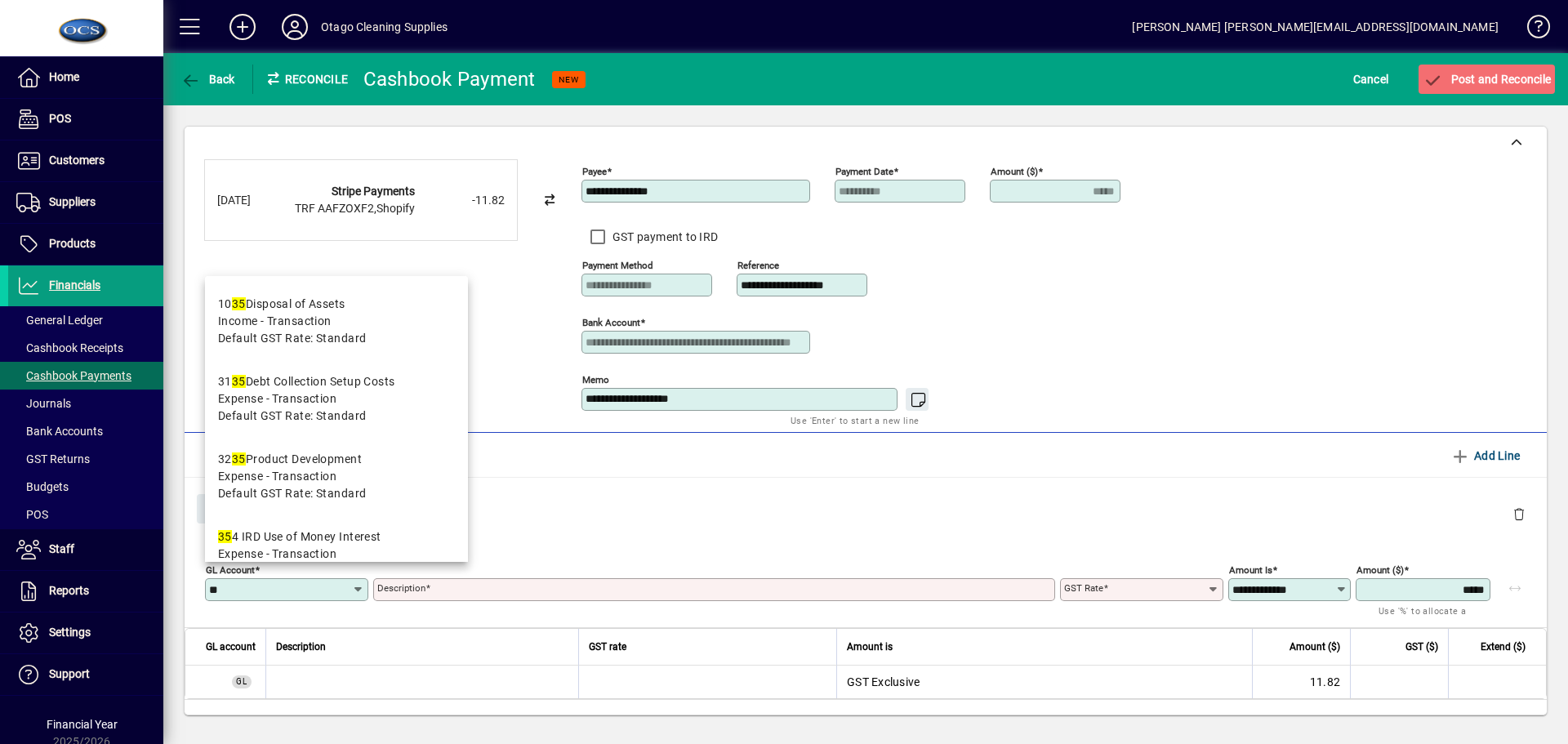
type input "*"
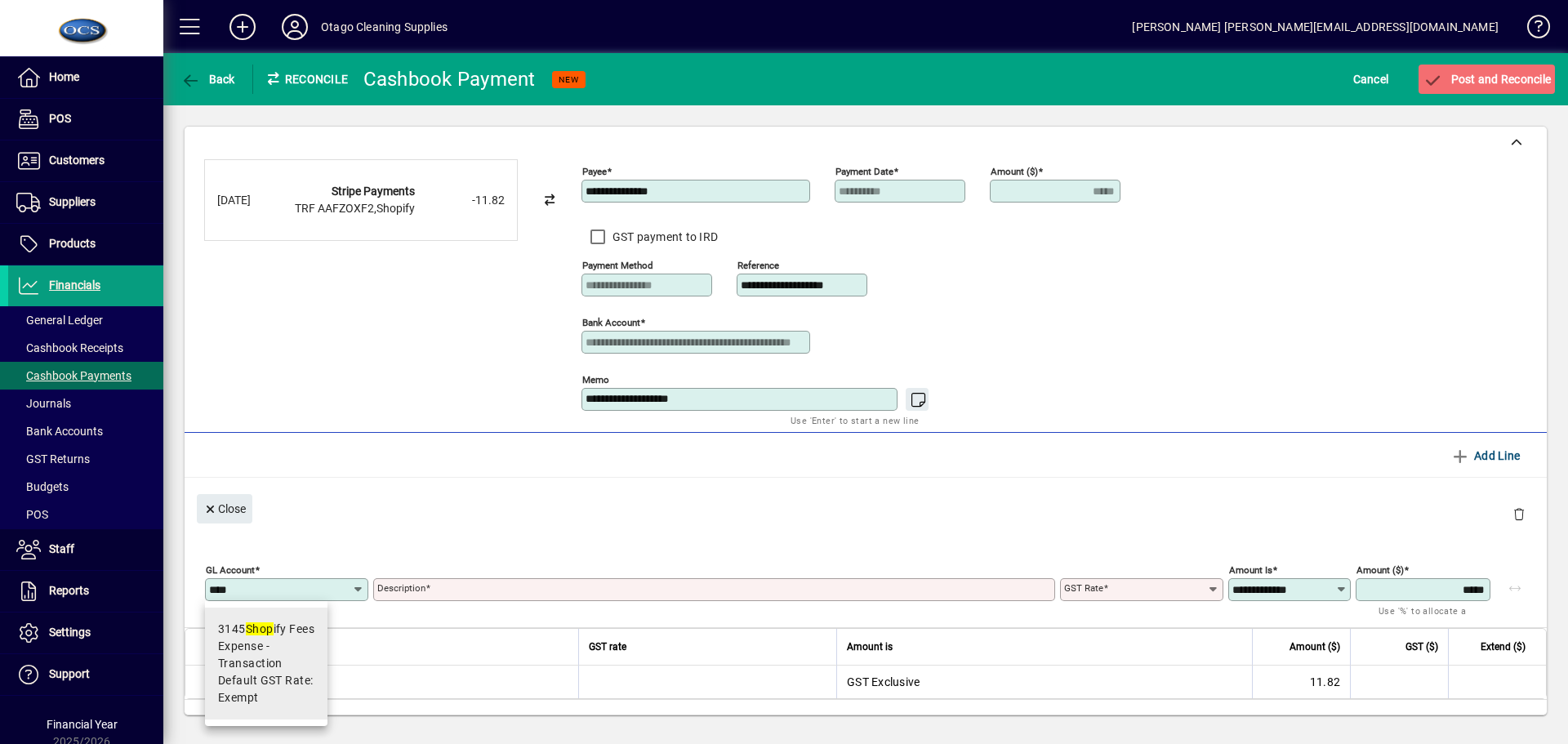
click at [300, 634] on div "3145 Shop ify Fees" at bounding box center [266, 629] width 96 height 17
type input "****"
type input "**********"
type input "******"
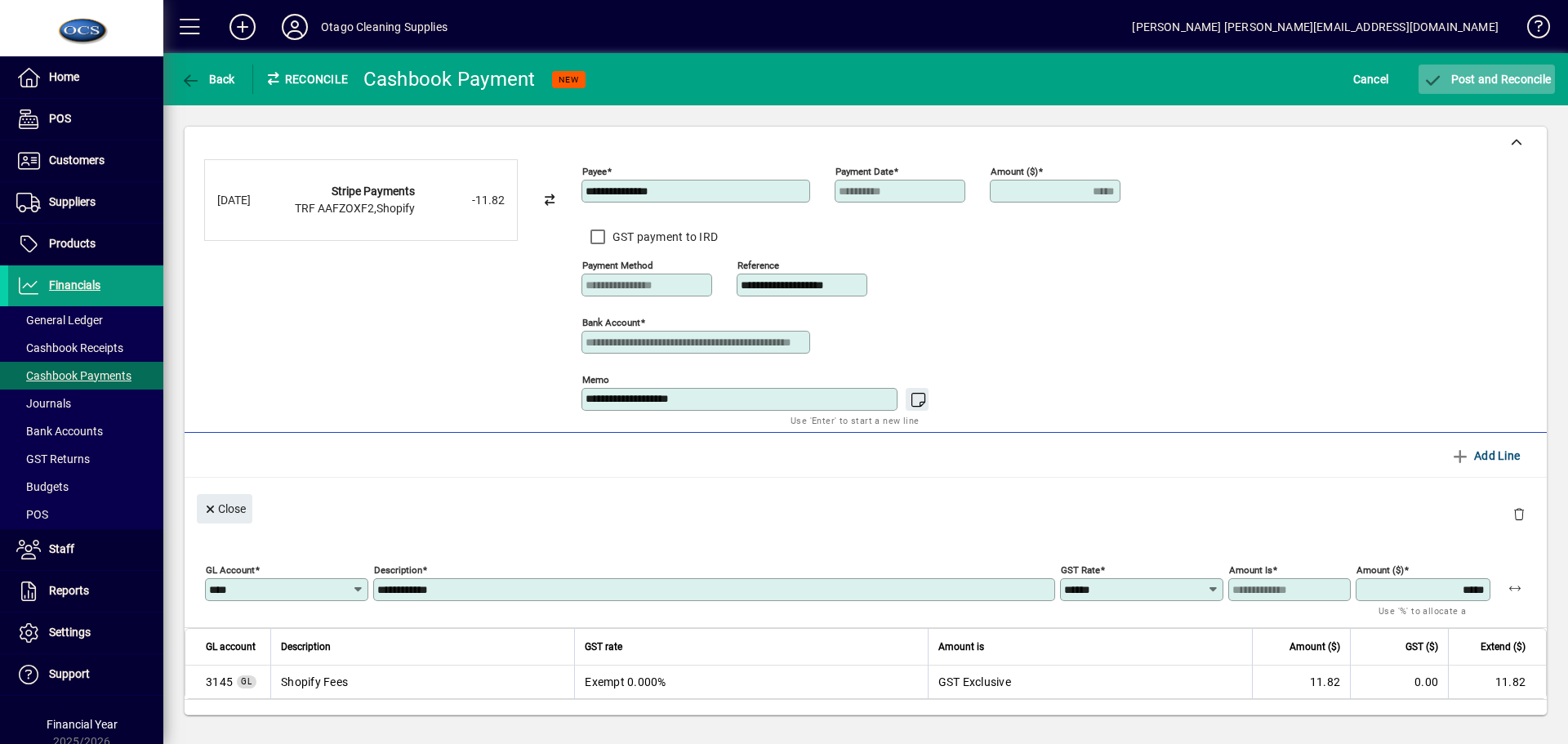
click at [1484, 77] on span "Post and Reconcile" at bounding box center [1487, 79] width 128 height 13
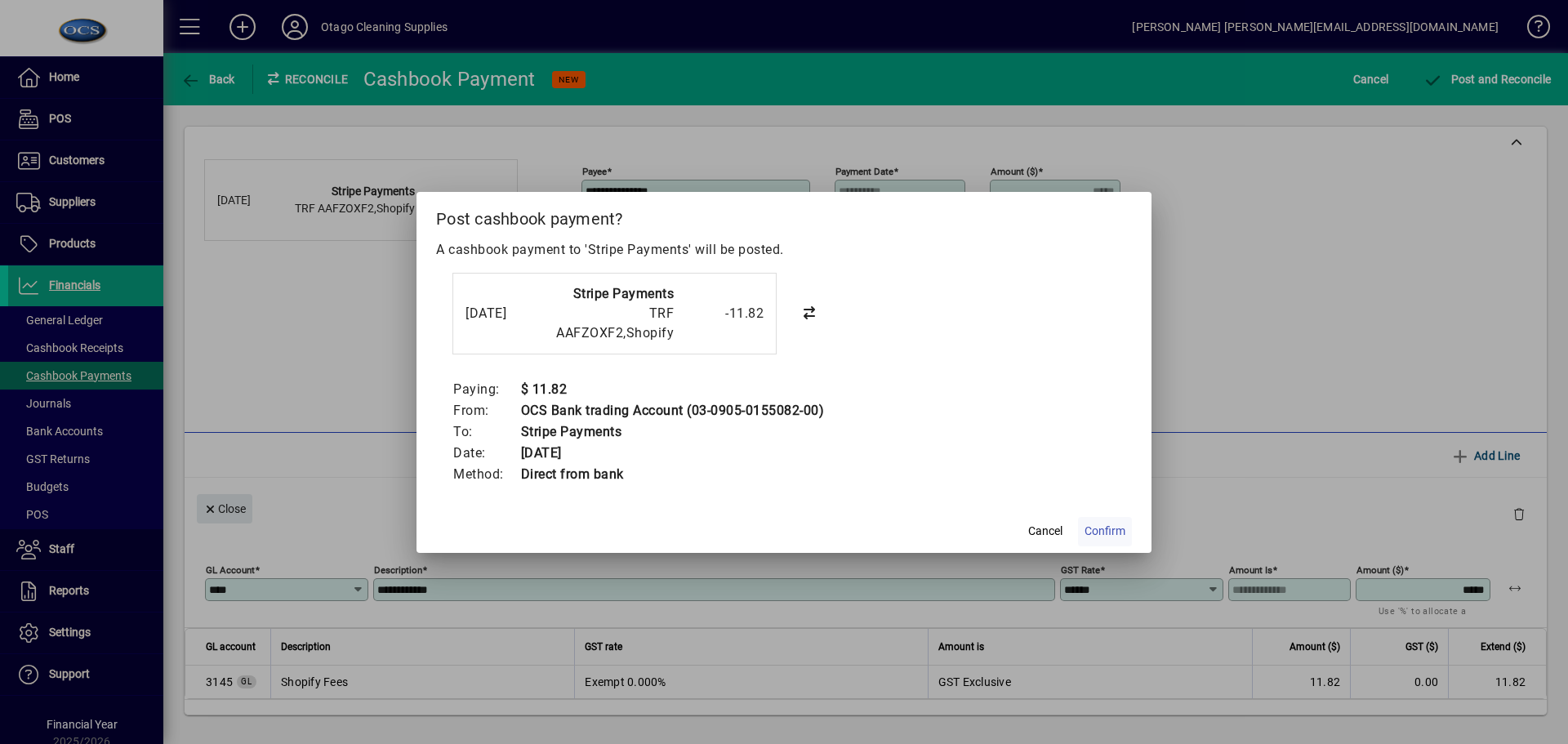
click at [1113, 538] on span "Confirm" at bounding box center [1105, 531] width 41 height 17
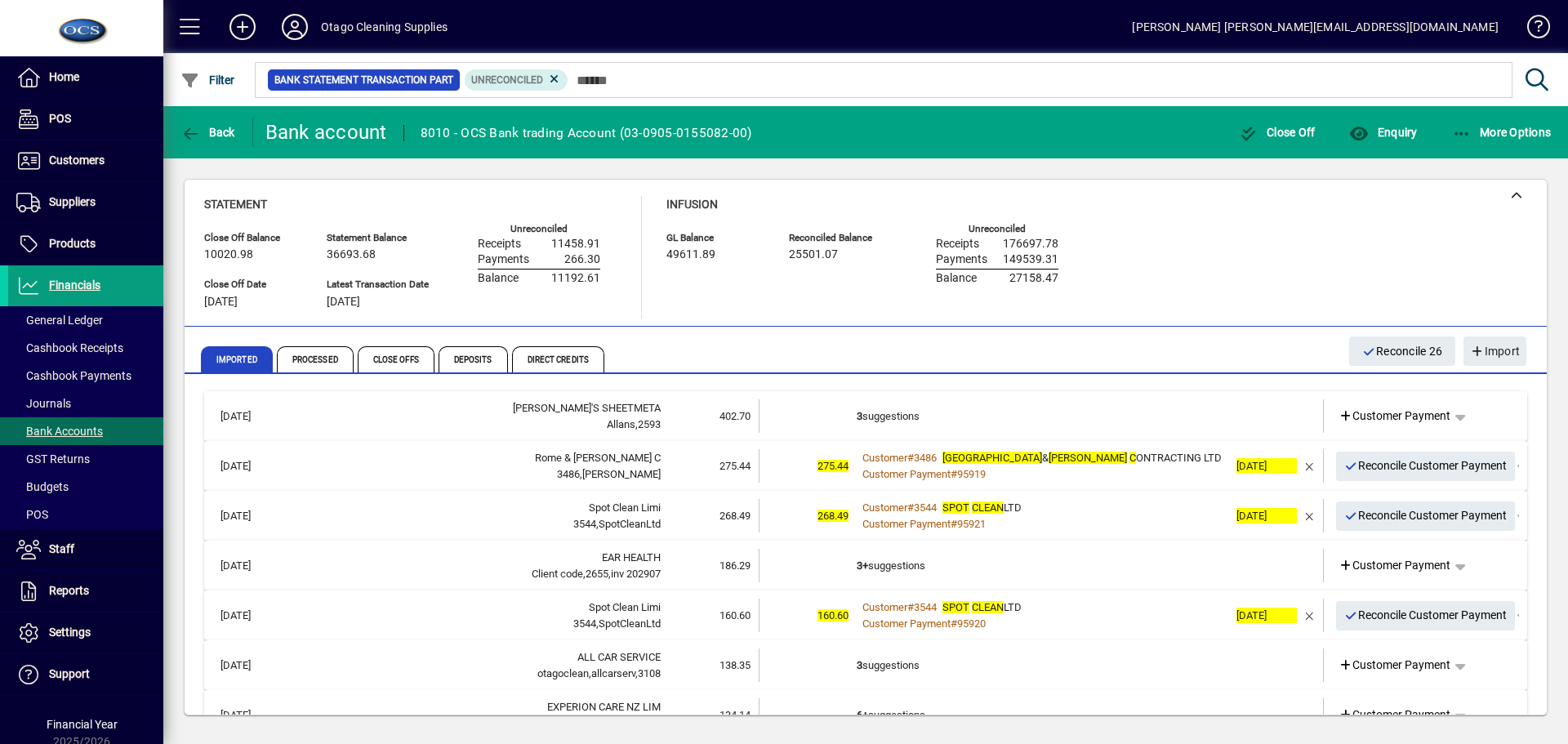
click at [1072, 405] on td "3 suggestions" at bounding box center [1043, 416] width 372 height 33
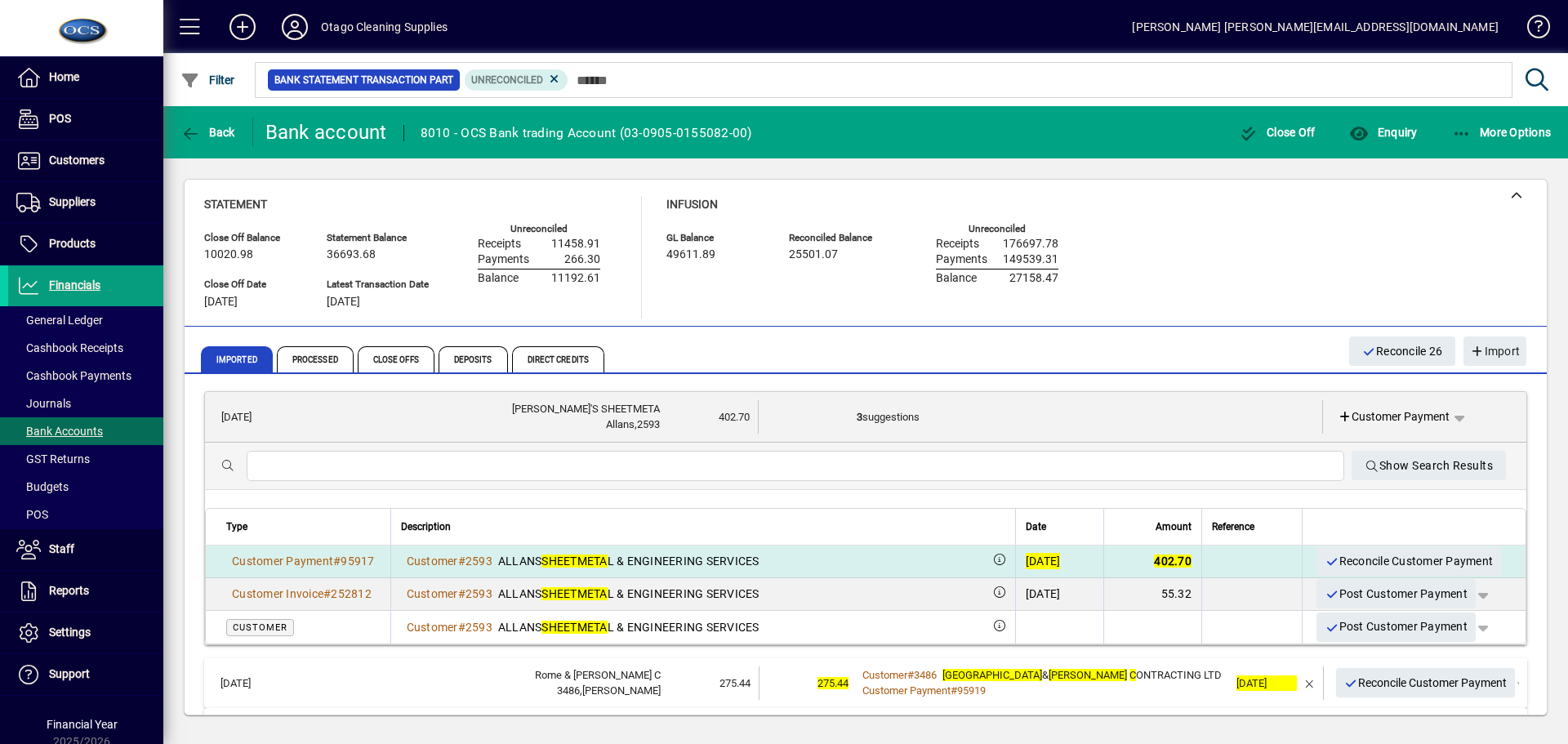
click at [1385, 554] on span "Reconcile Customer Payment" at bounding box center [1409, 562] width 168 height 27
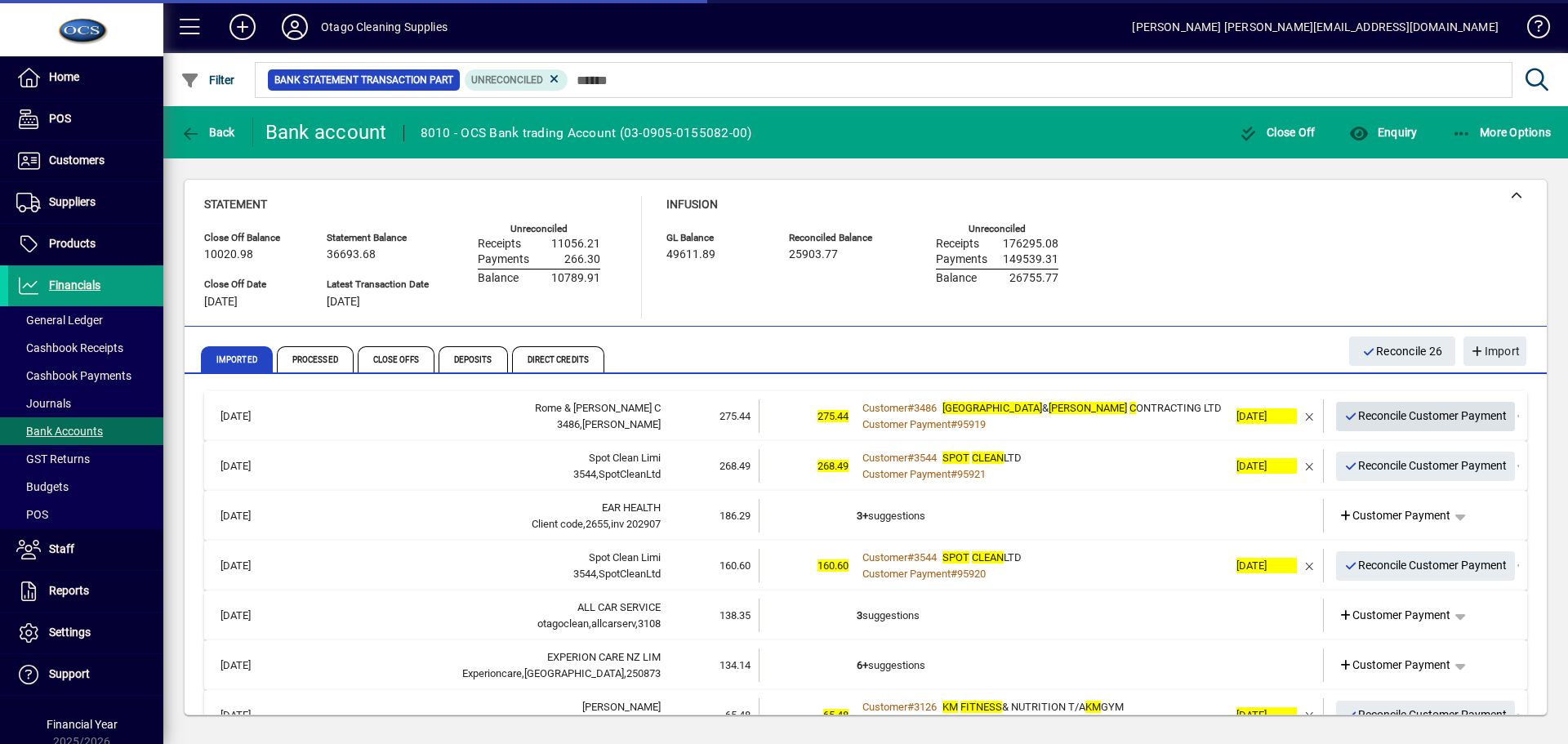
click at [1363, 417] on span "Reconcile Customer Payment" at bounding box center [1426, 417] width 163 height 27
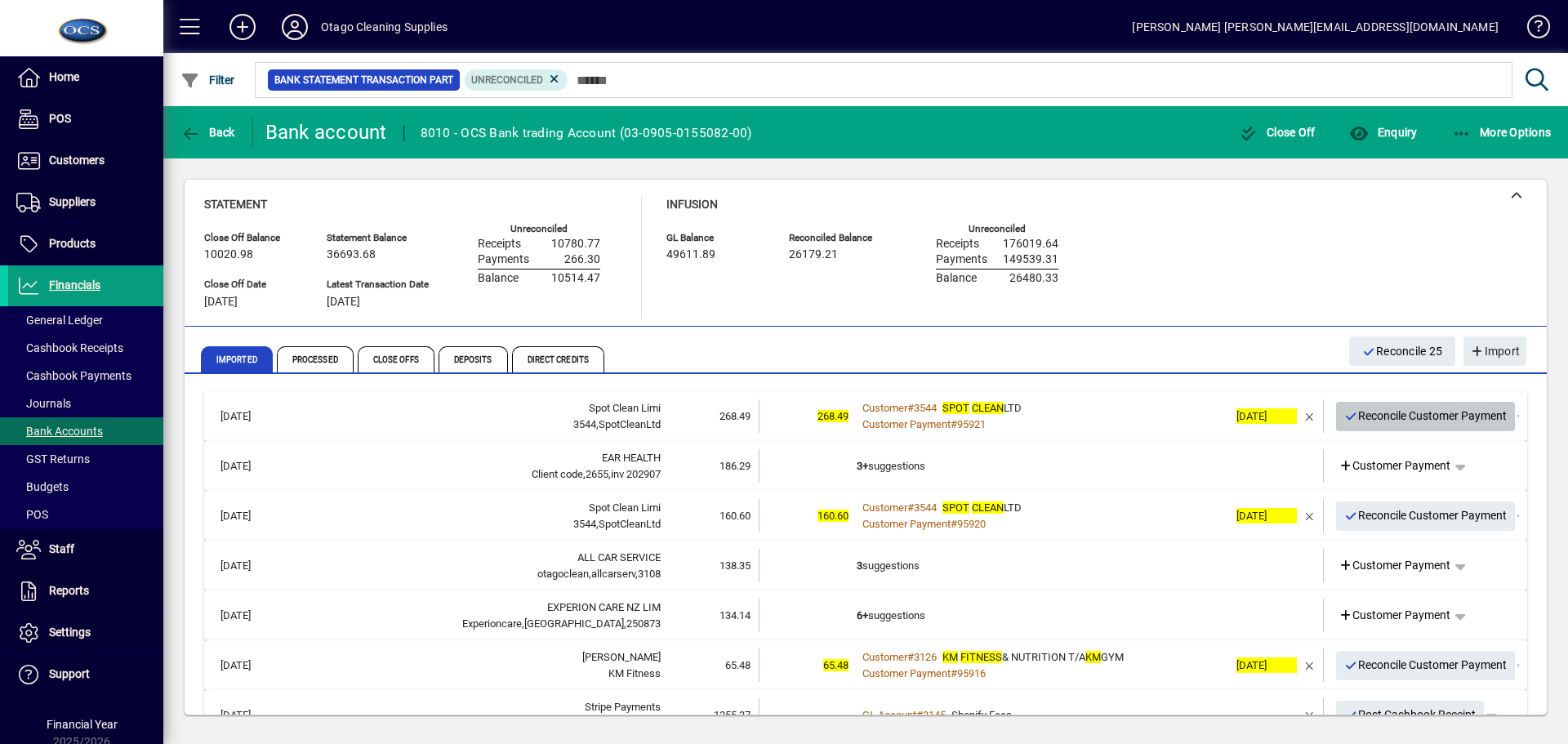
click at [1363, 417] on span "Reconcile Customer Payment" at bounding box center [1426, 417] width 163 height 27
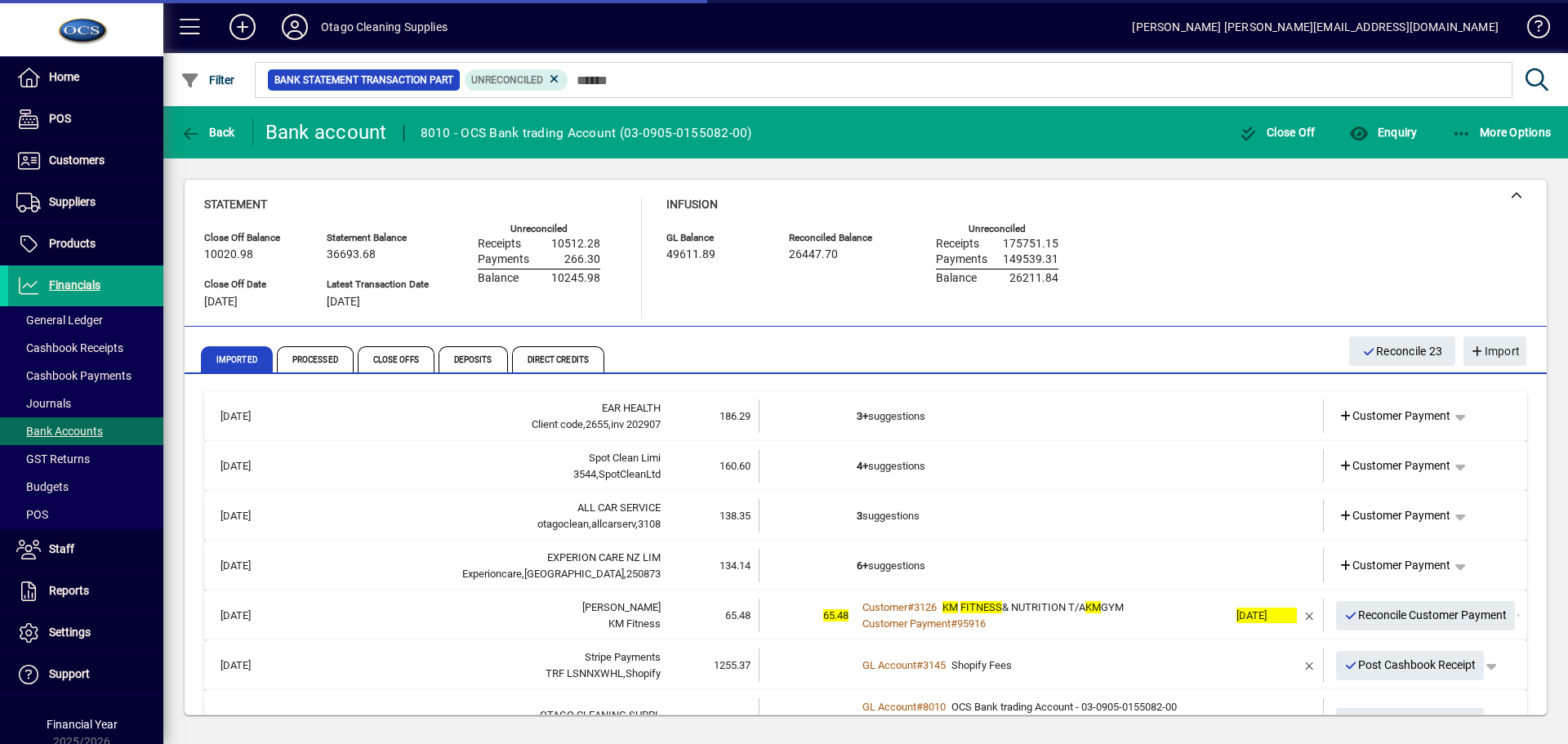
click at [1122, 414] on td "3+ suggestions" at bounding box center [1043, 416] width 372 height 33
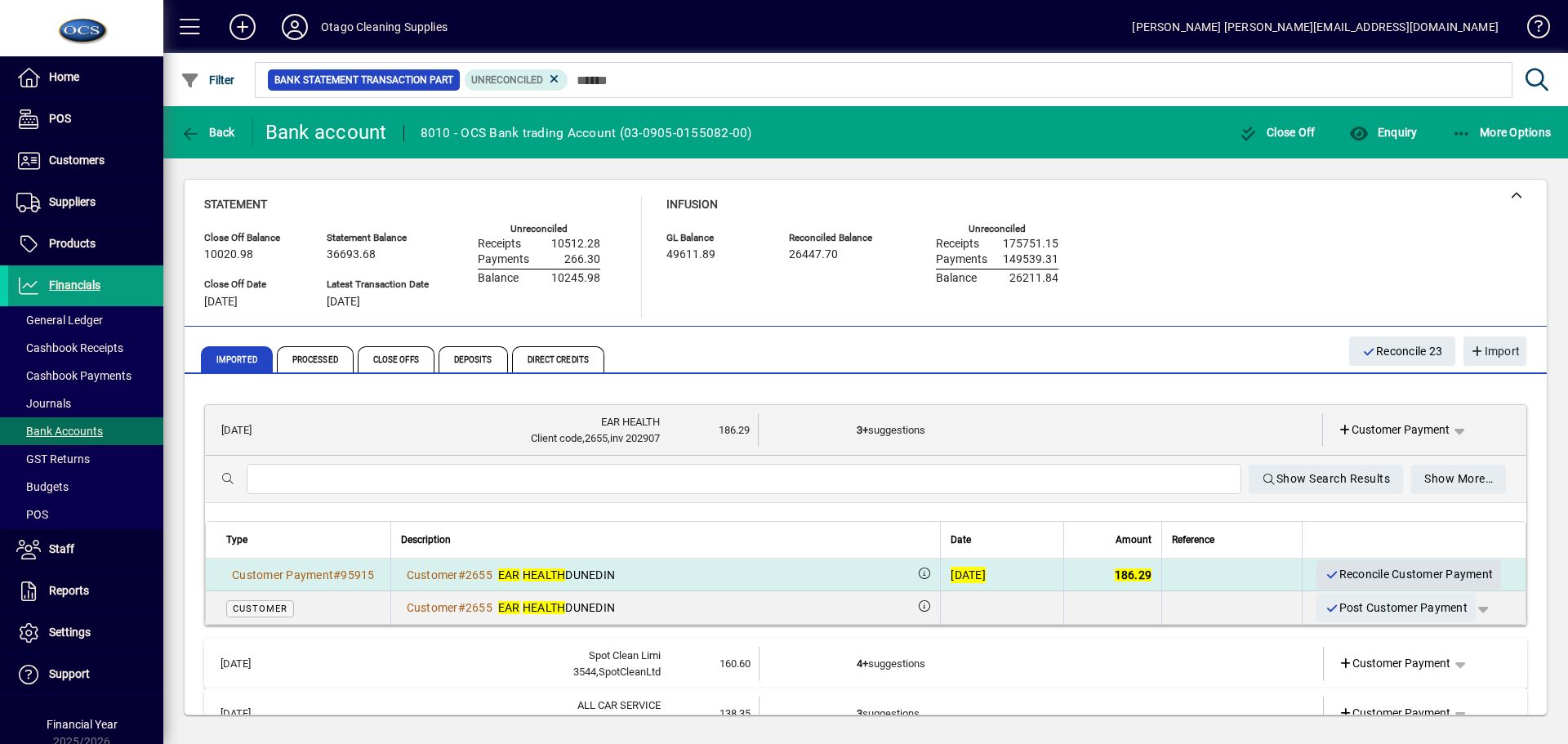
click at [1396, 569] on span "Reconcile Customer Payment" at bounding box center [1409, 575] width 168 height 27
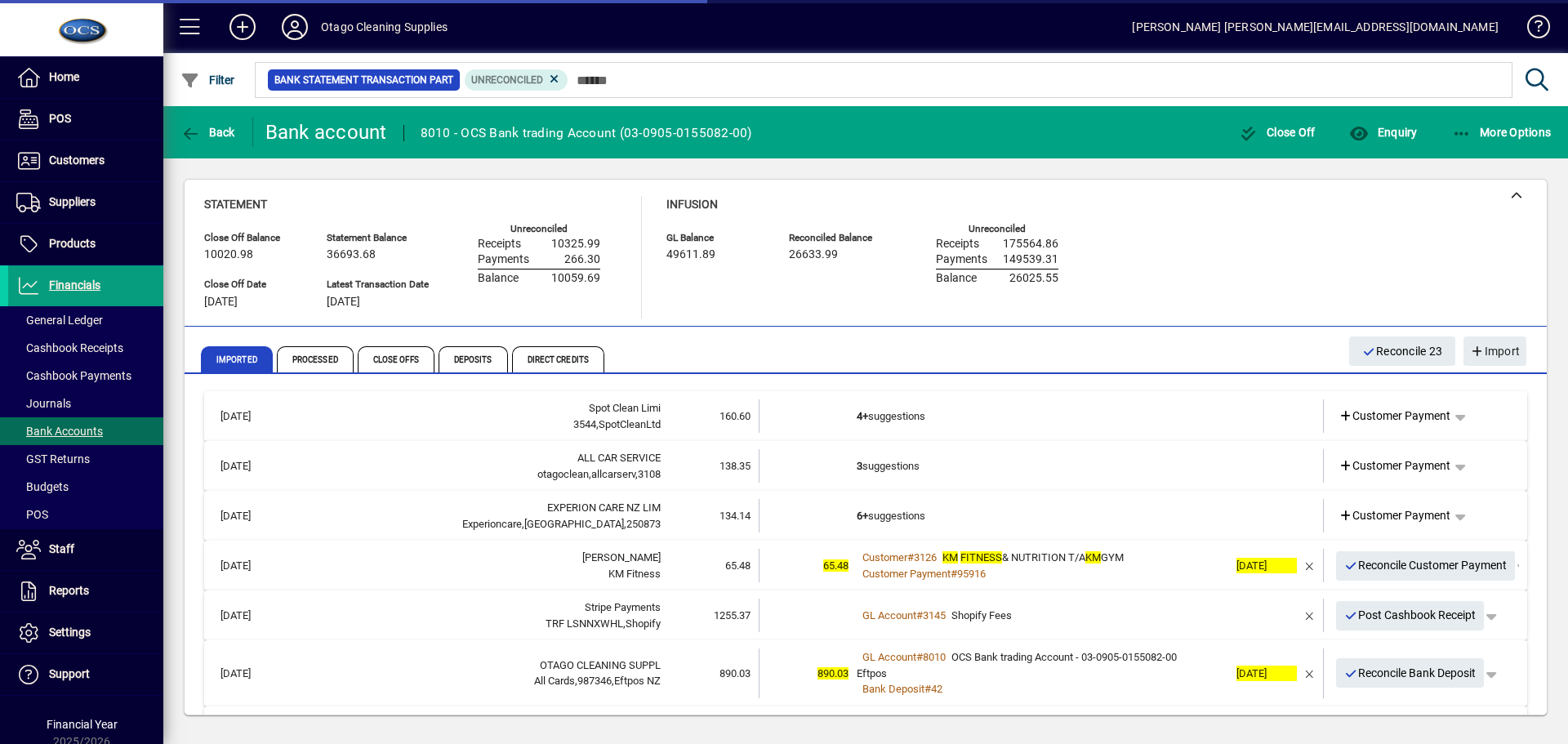
click at [1136, 415] on td "4+ suggestions" at bounding box center [1043, 416] width 372 height 33
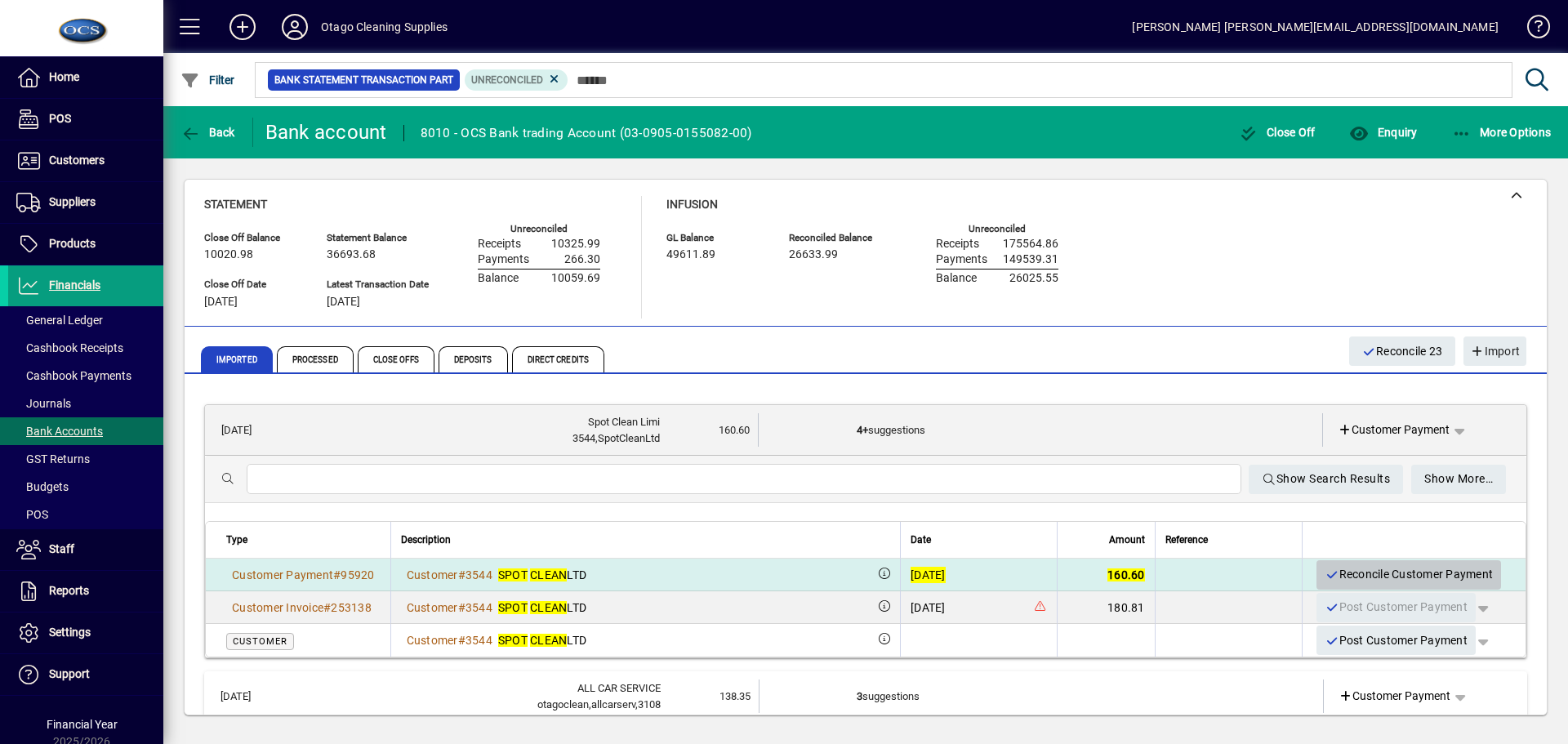
click at [1362, 567] on span "Reconcile Customer Payment" at bounding box center [1409, 575] width 168 height 27
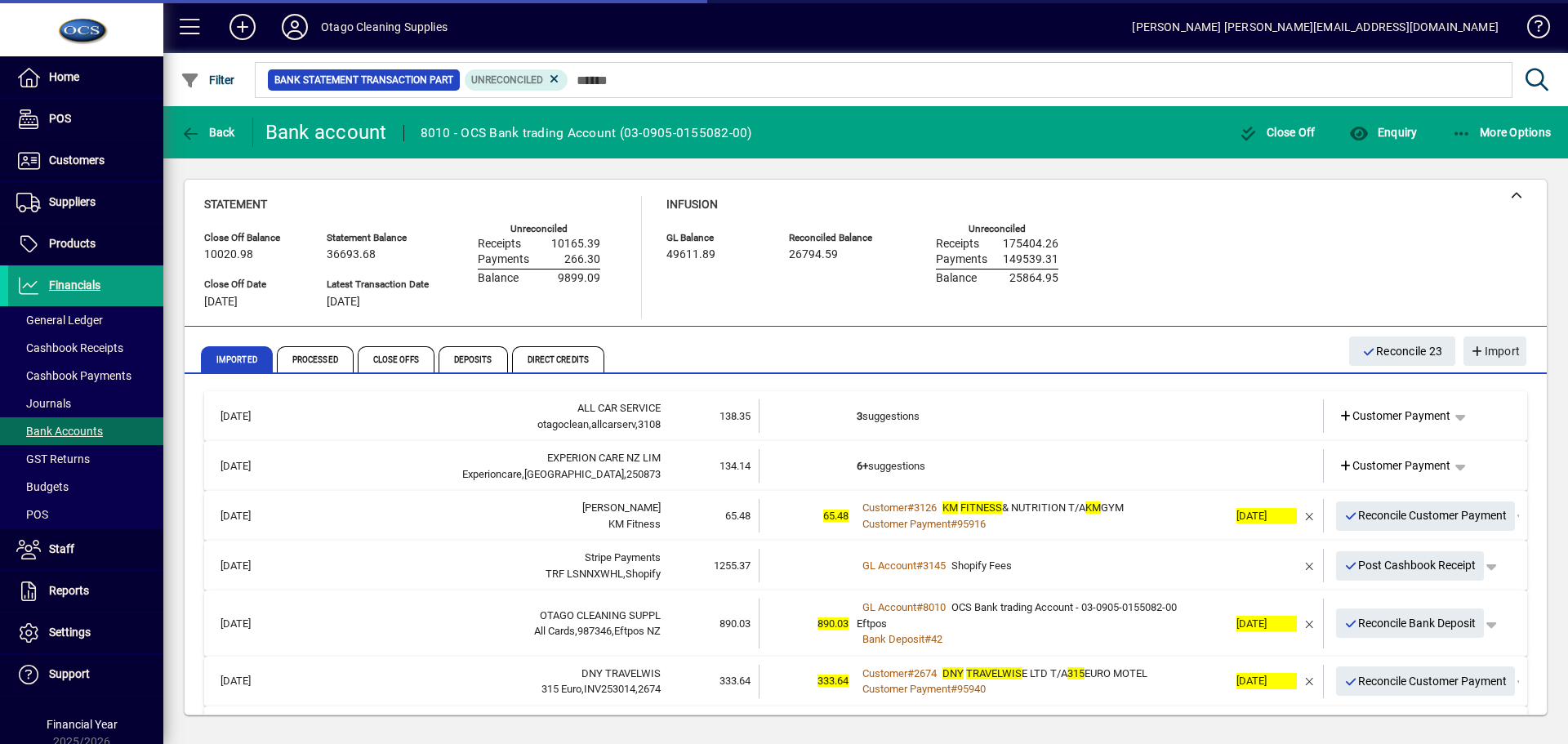
click at [1084, 429] on td "3 suggestions" at bounding box center [1043, 416] width 372 height 33
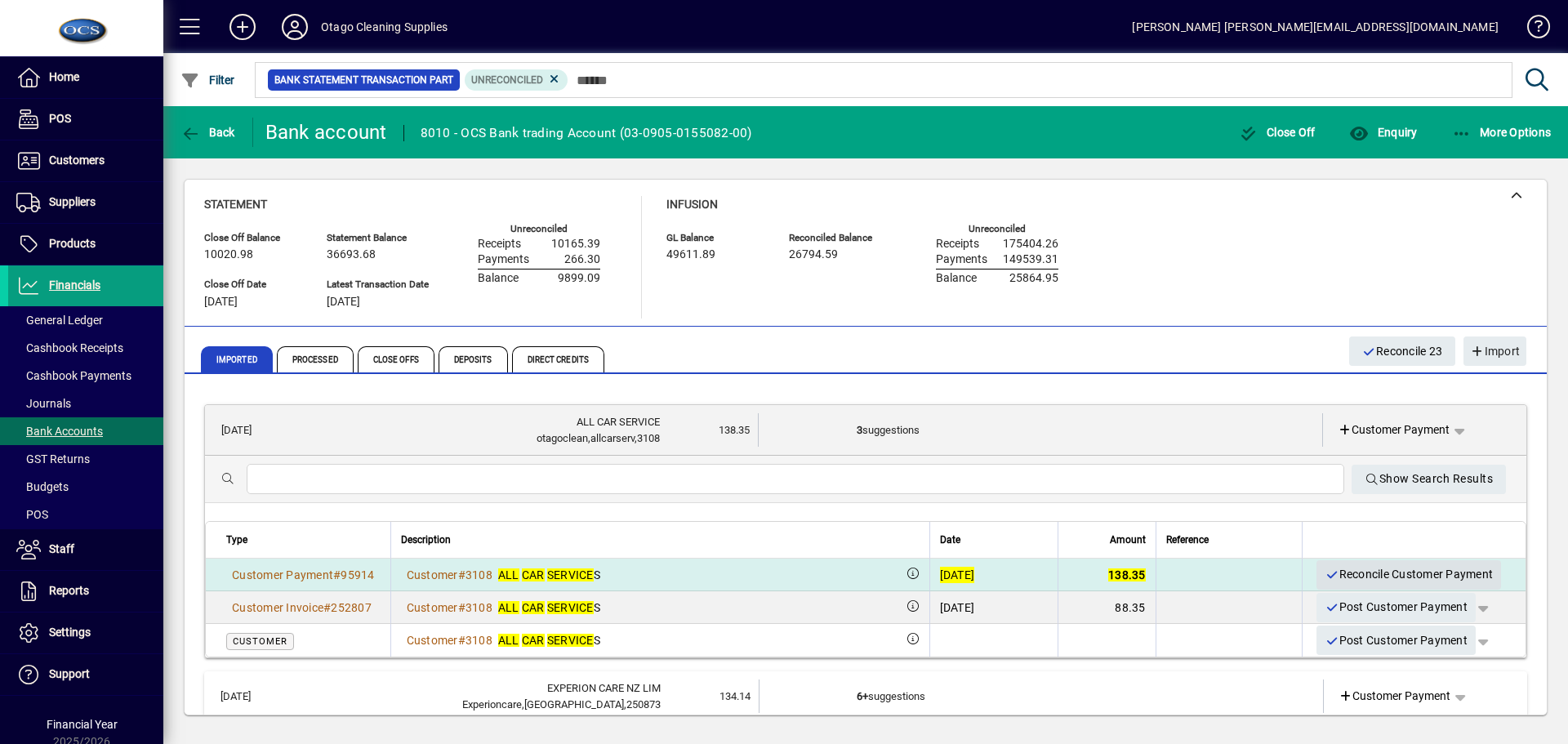
click at [1348, 574] on span "Reconcile Customer Payment" at bounding box center [1409, 575] width 168 height 27
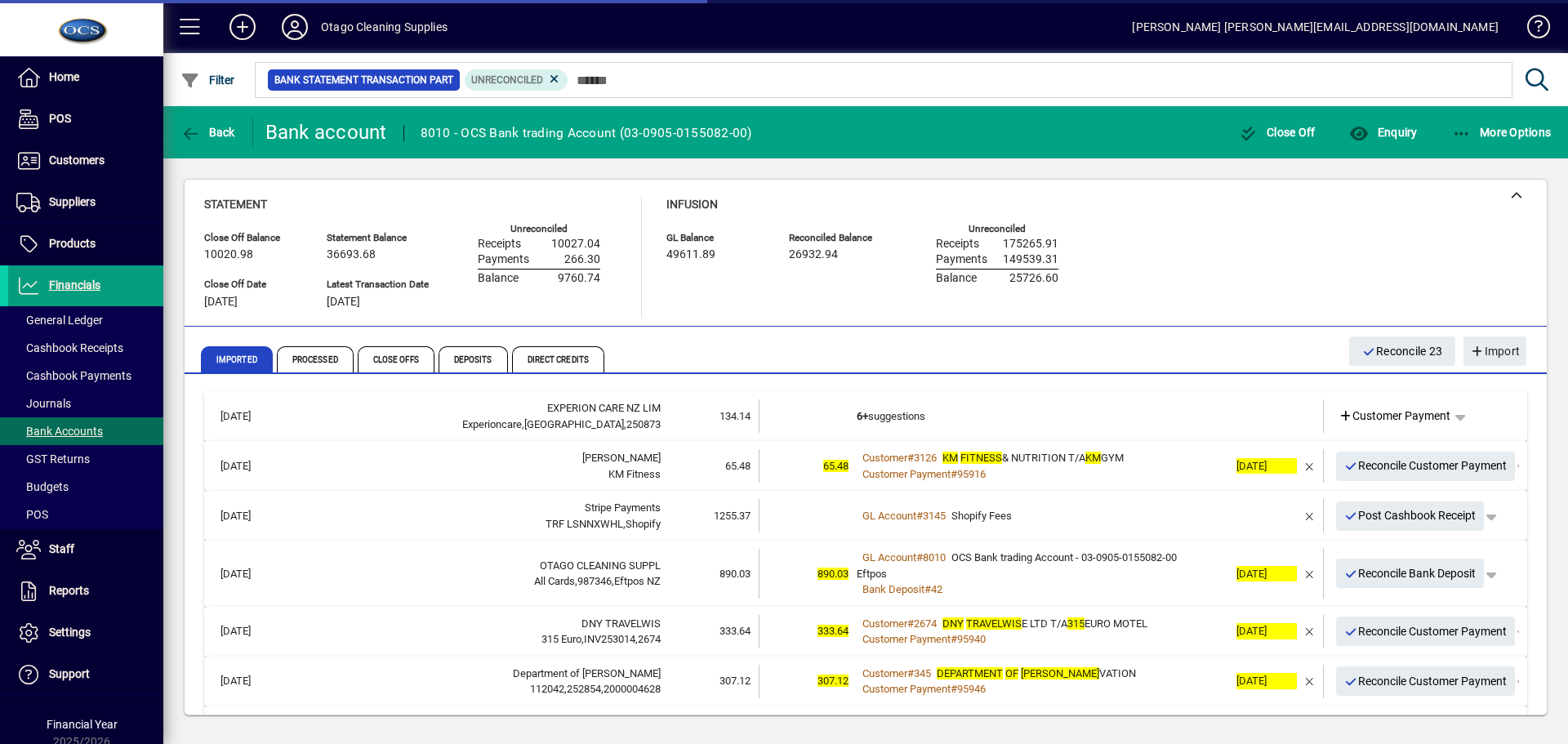
click at [1095, 417] on td "6+ suggestions" at bounding box center [1043, 416] width 372 height 33
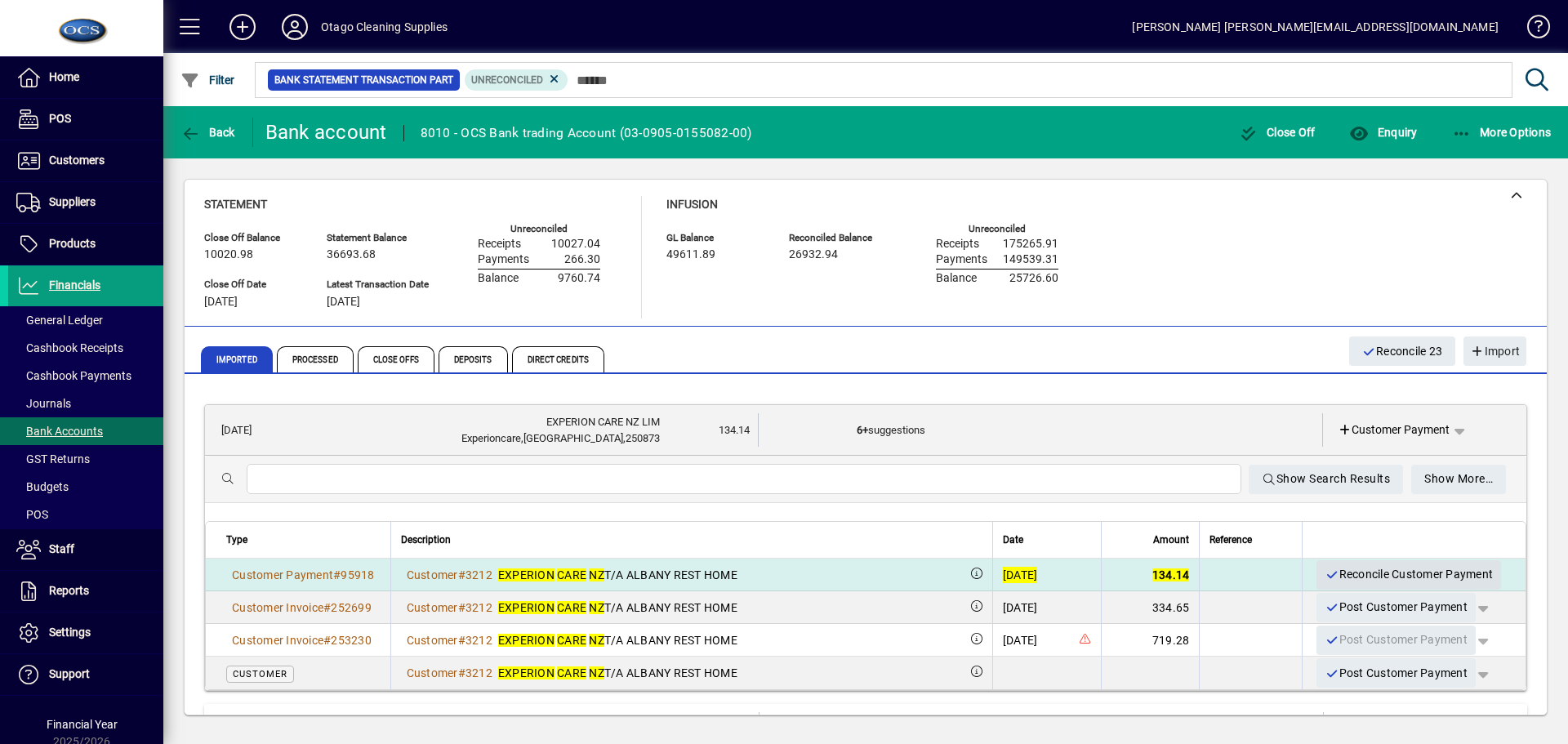
click at [1349, 572] on span "Reconcile Customer Payment" at bounding box center [1409, 575] width 168 height 27
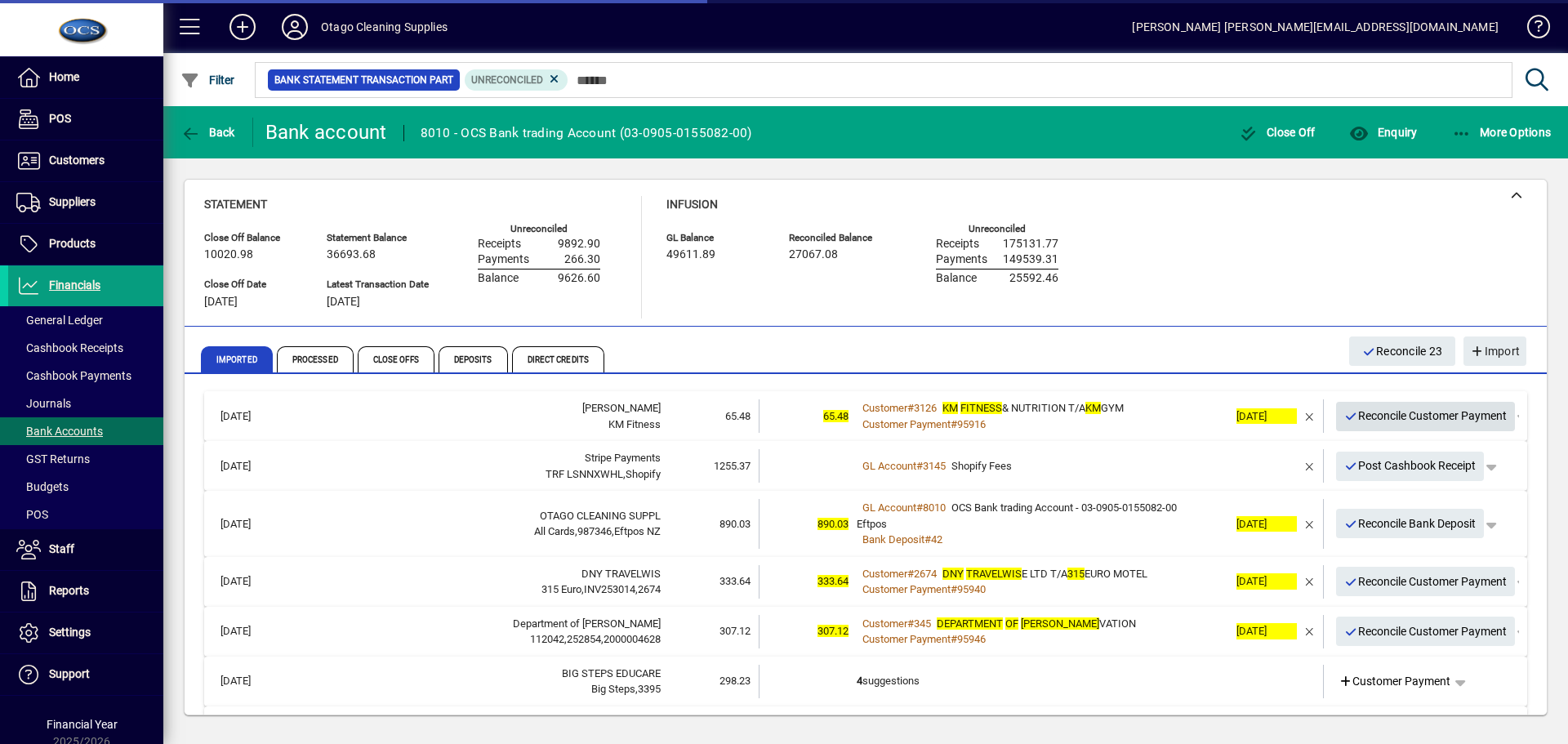
click at [1351, 417] on span "Reconcile Customer Payment" at bounding box center [1426, 417] width 163 height 27
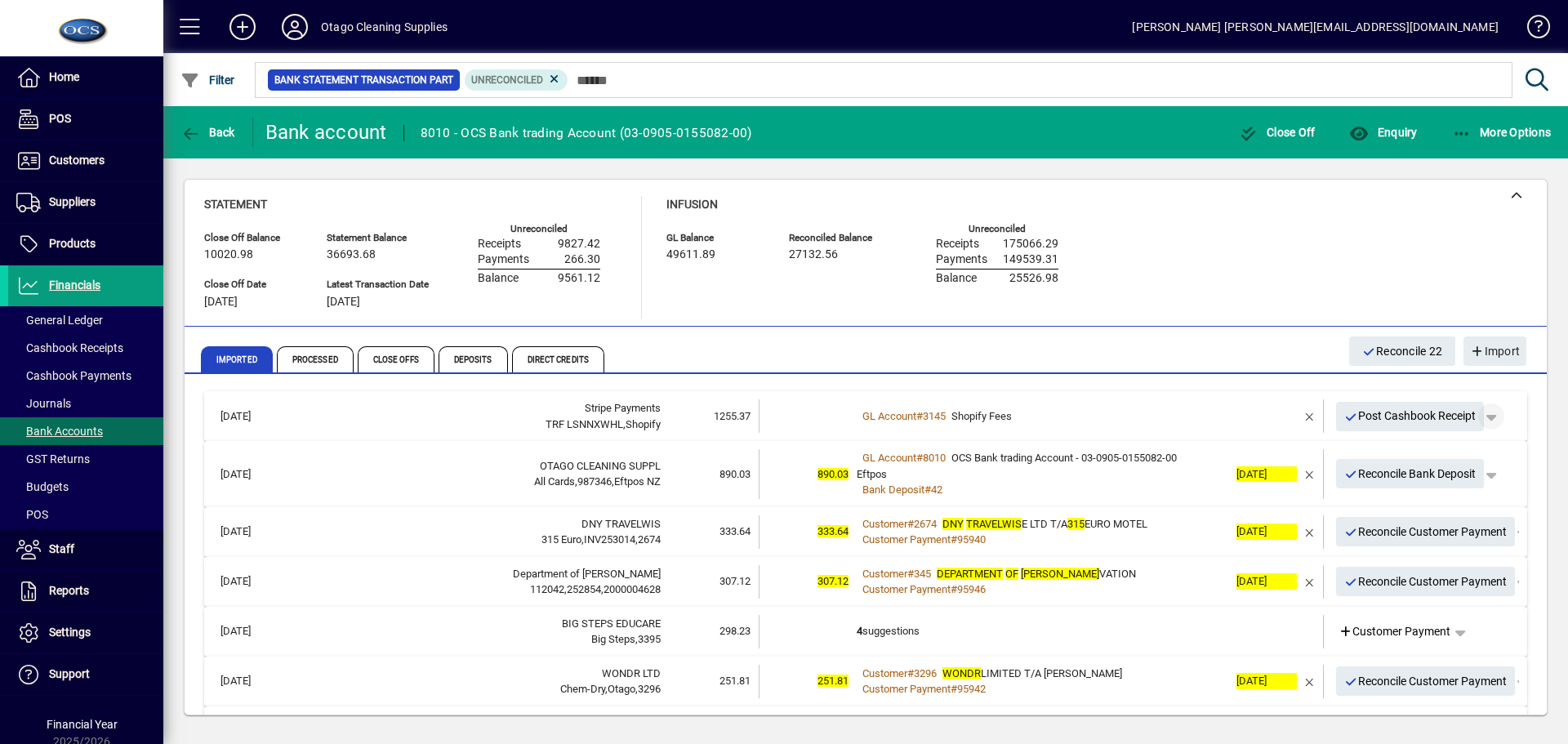
click at [1485, 416] on span "button" at bounding box center [1491, 417] width 39 height 39
click at [1410, 477] on span "Split" at bounding box center [1397, 481] width 39 height 19
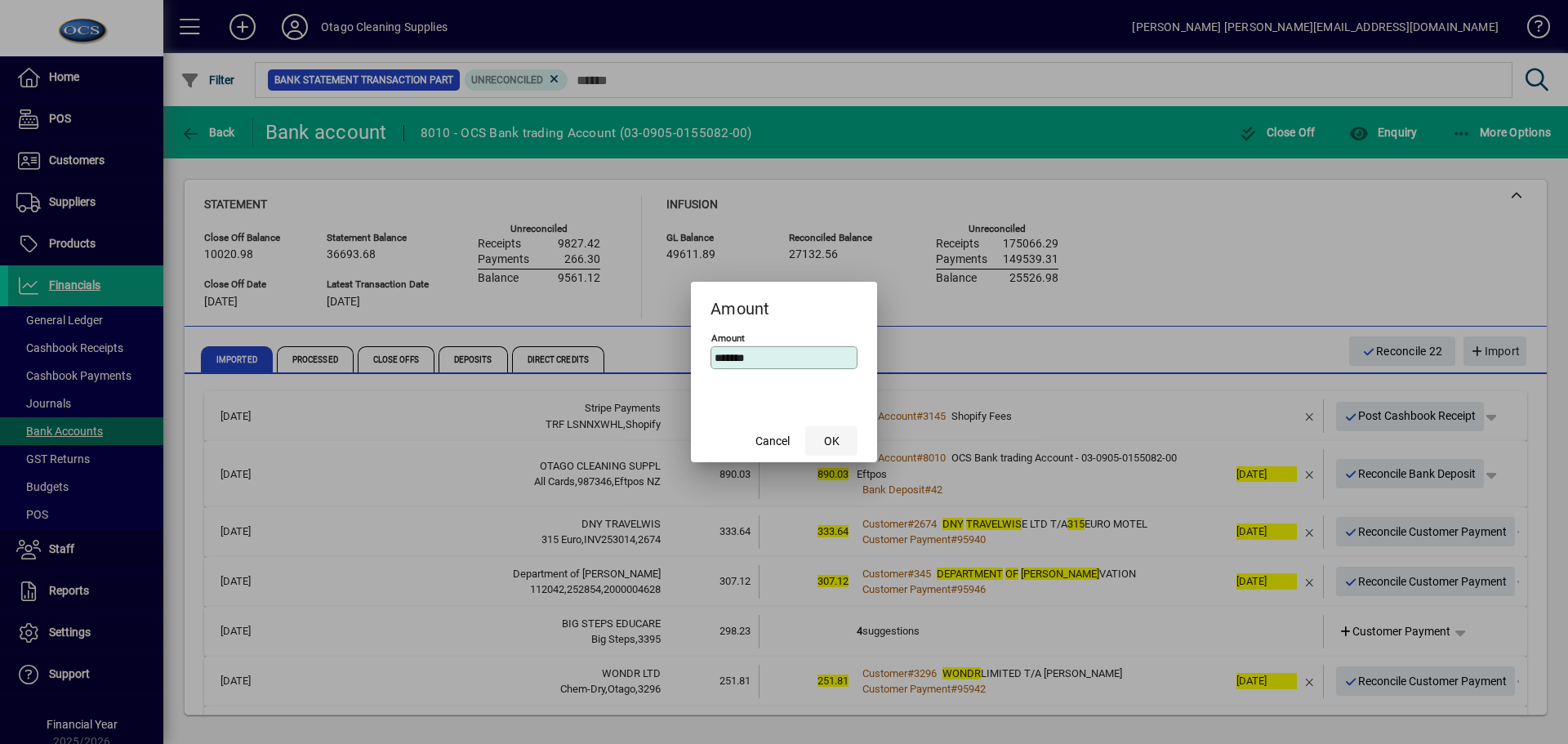
type input "*******"
click at [831, 444] on span "OK" at bounding box center [832, 442] width 16 height 17
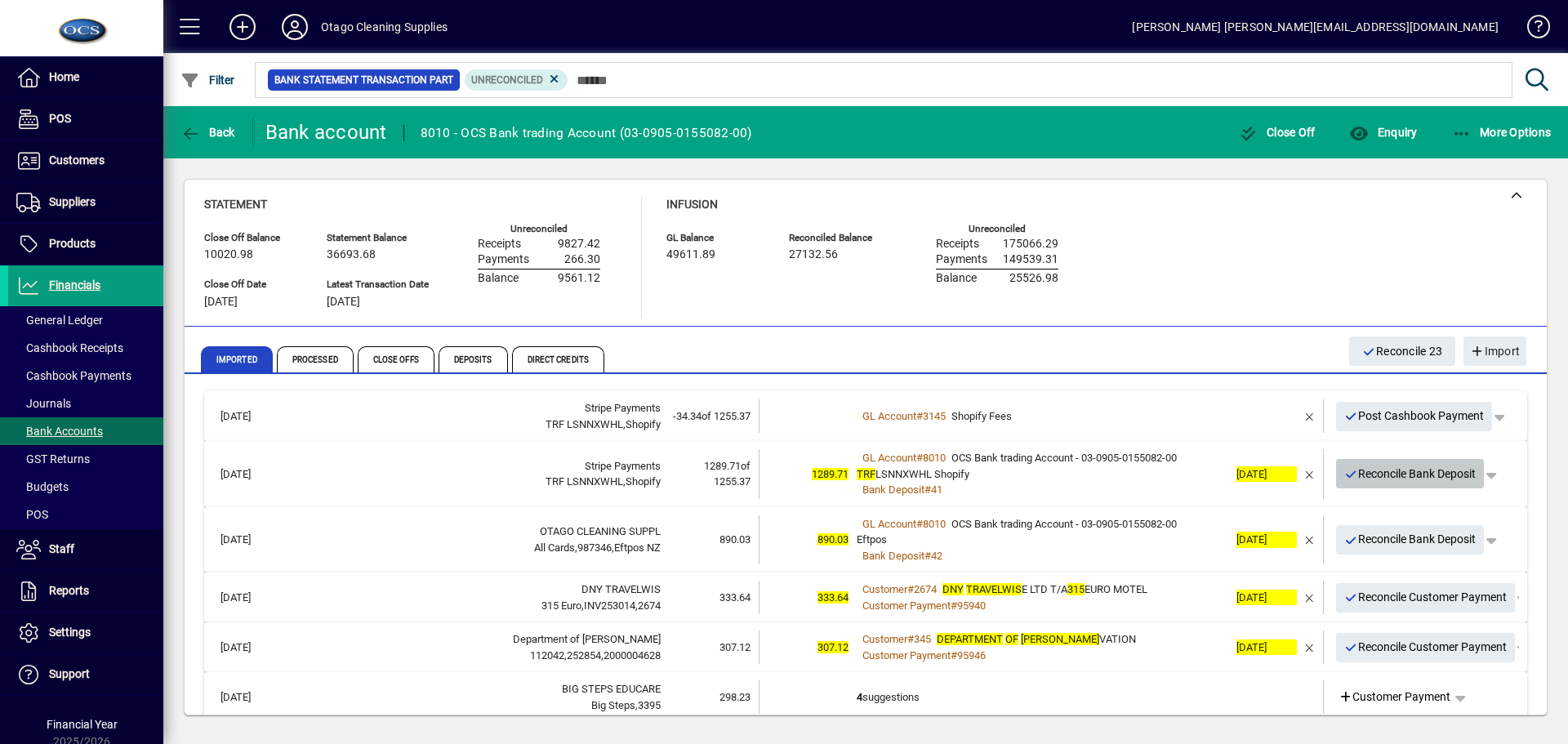
click at [1374, 471] on span "Reconcile Bank Deposit" at bounding box center [1411, 475] width 132 height 27
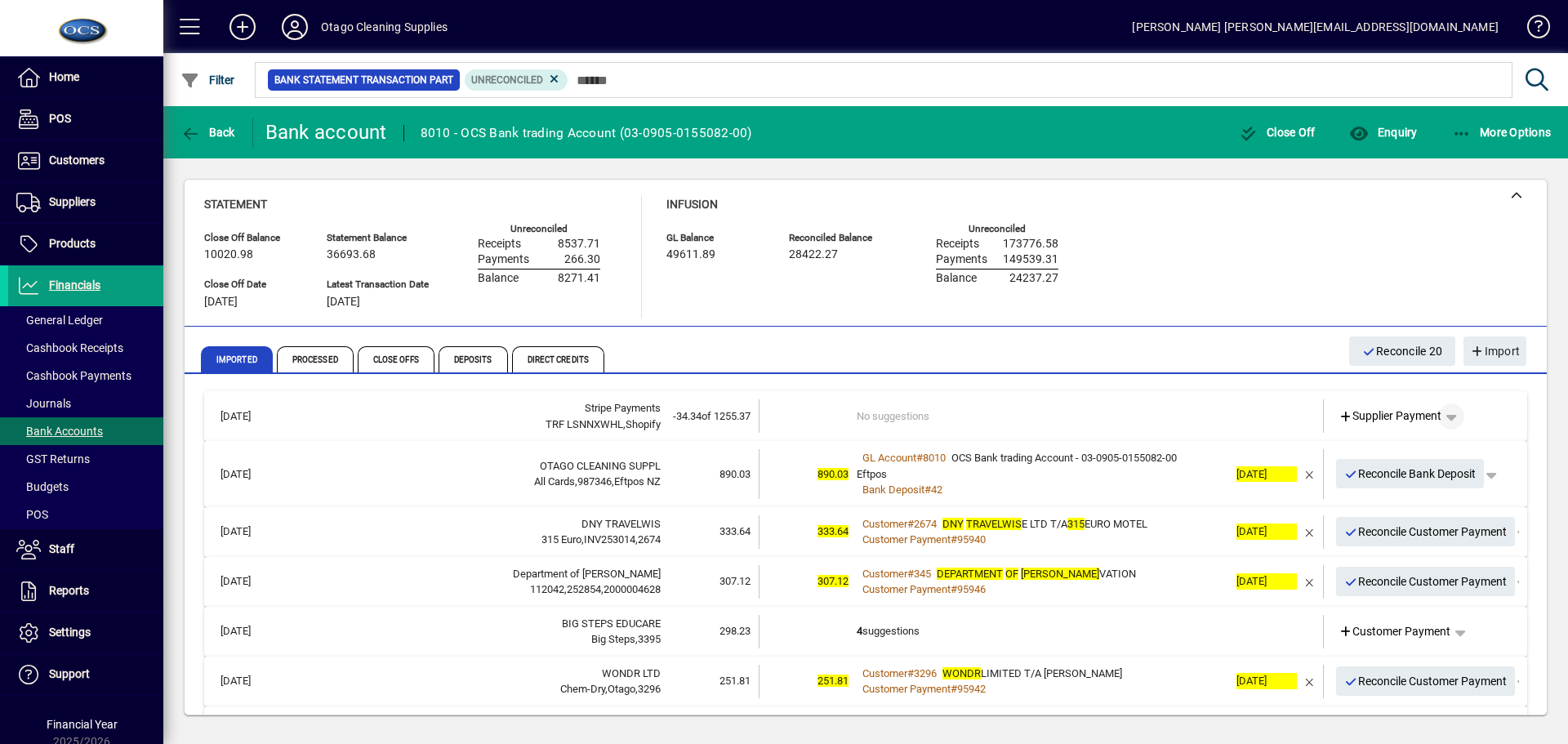
click at [1449, 415] on span "button" at bounding box center [1451, 417] width 39 height 39
click at [1438, 476] on span "Cashbook Payment" at bounding box center [1388, 481] width 121 height 19
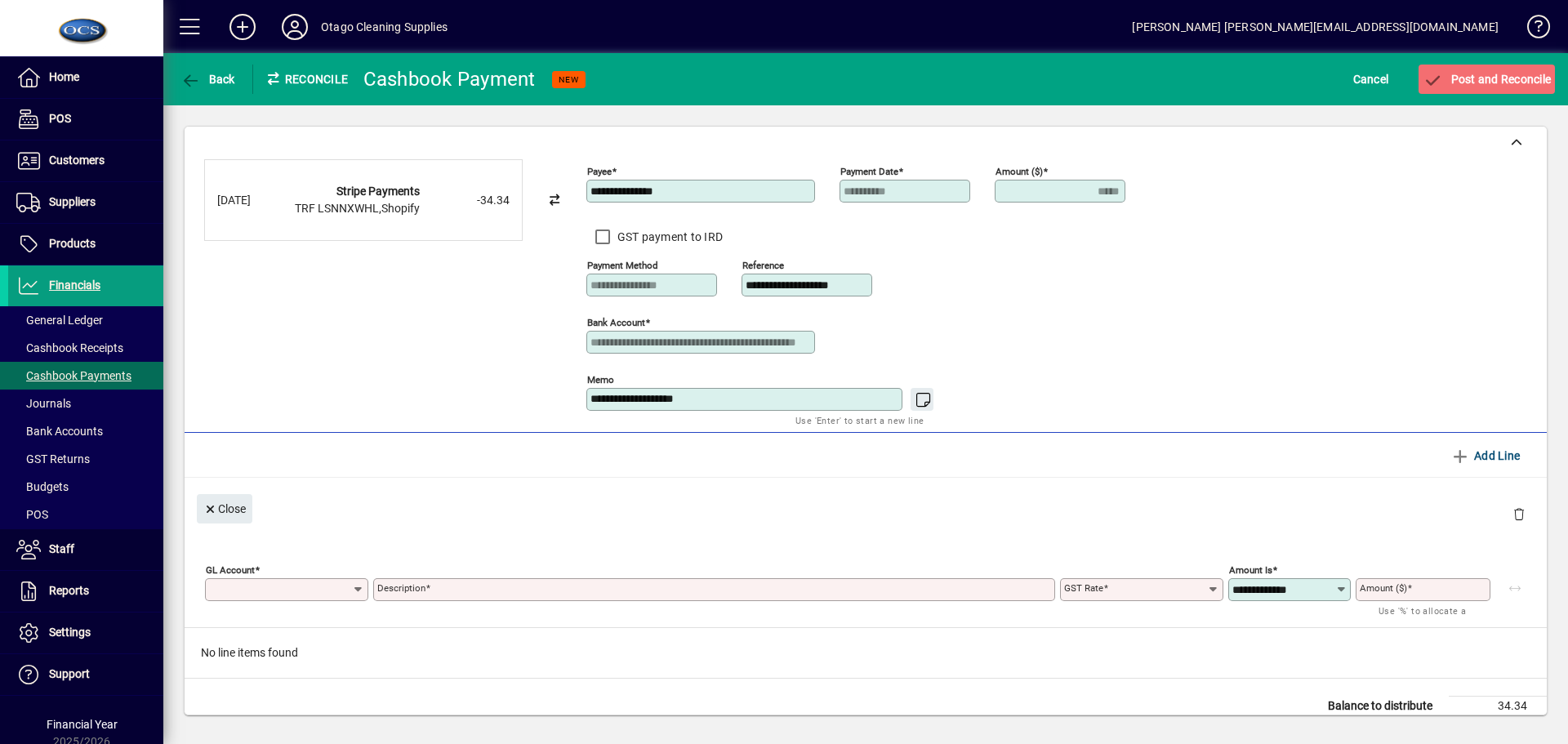
type input "*****"
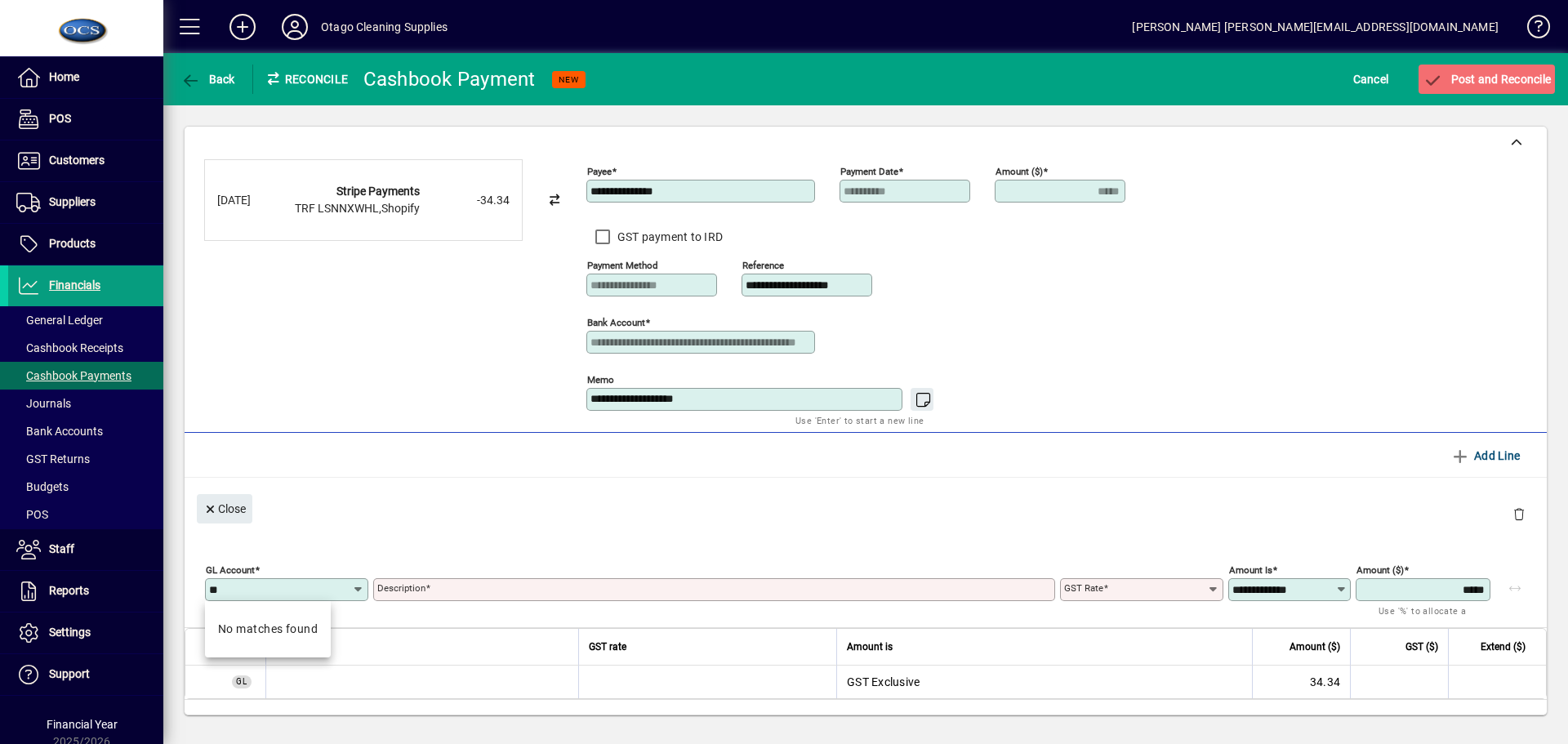
type input "*"
type input "****"
click at [269, 655] on span "Expense - Transaction" at bounding box center [266, 655] width 96 height 34
type input "**********"
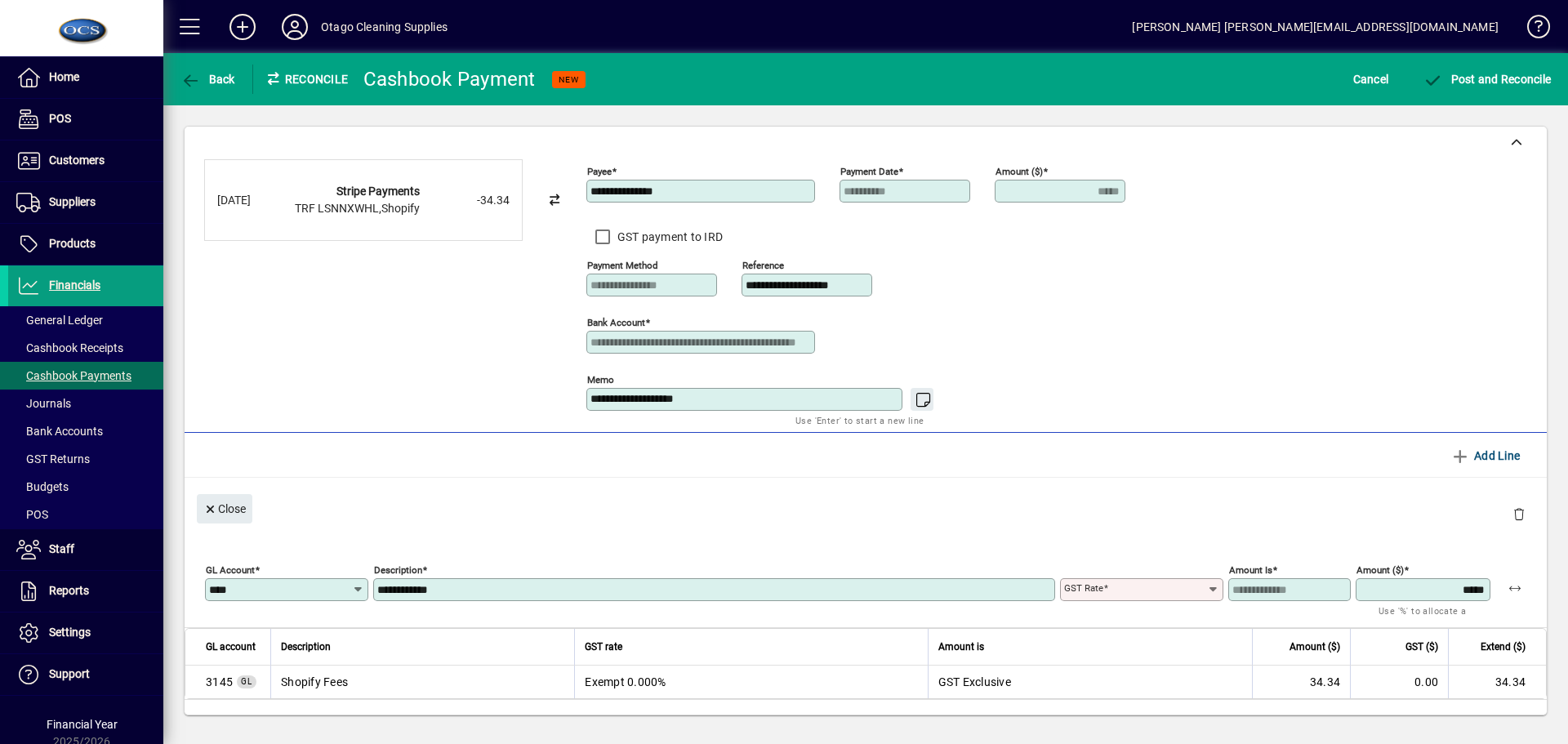
type input "******"
click at [1511, 79] on span "Post and Reconcile" at bounding box center [1487, 79] width 128 height 13
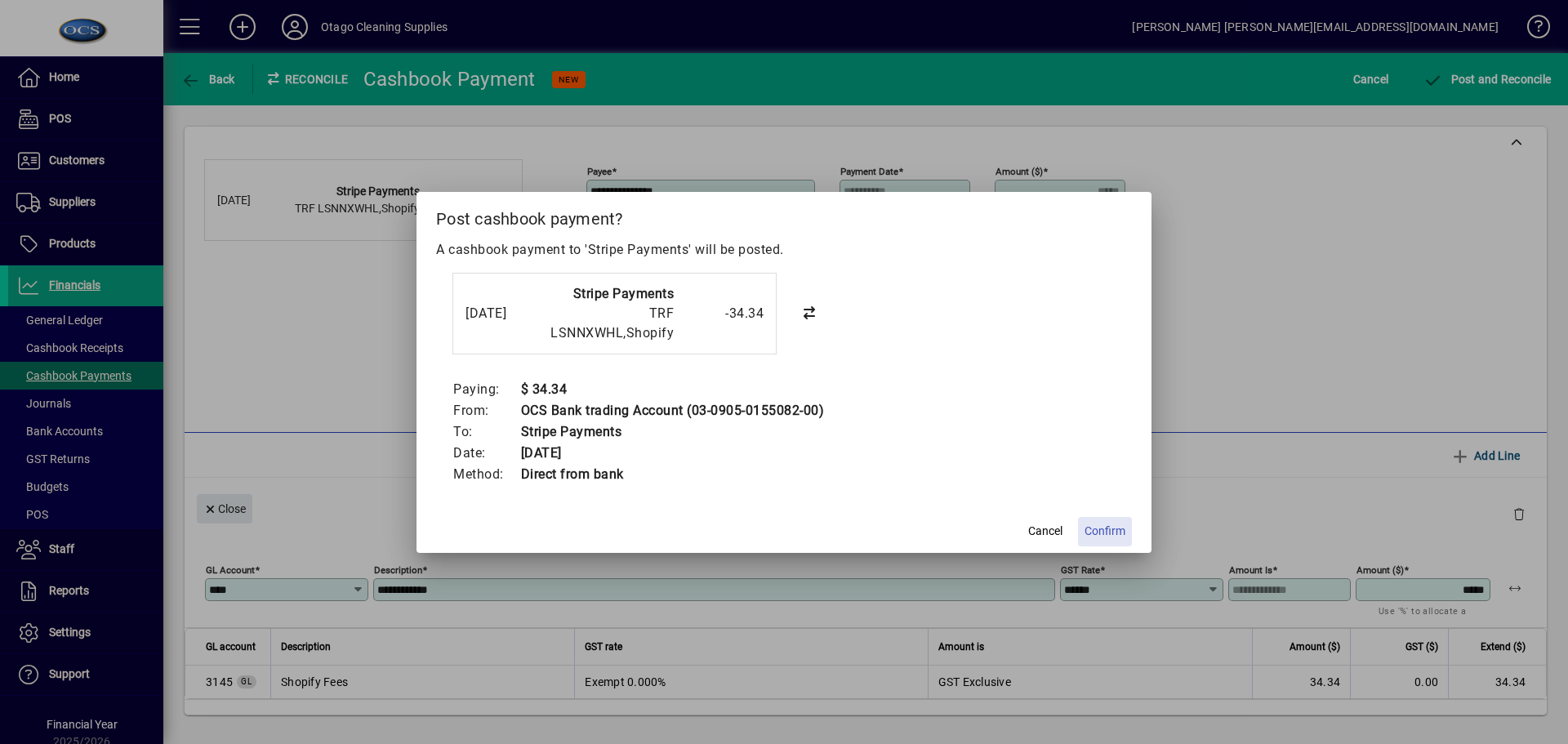
click at [1102, 526] on span "Confirm" at bounding box center [1105, 531] width 41 height 17
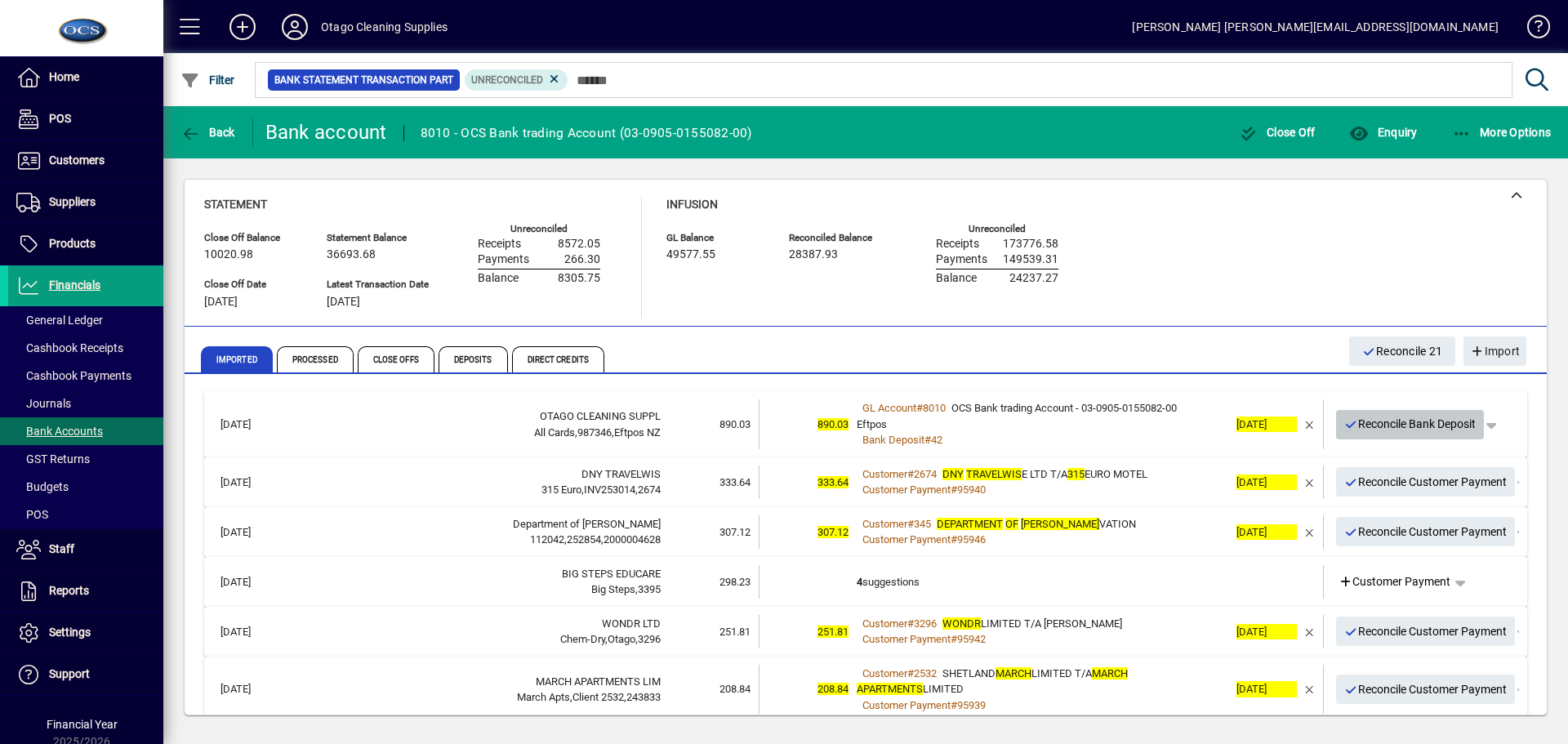
click at [1367, 428] on span "Reconcile Bank Deposit" at bounding box center [1411, 424] width 132 height 27
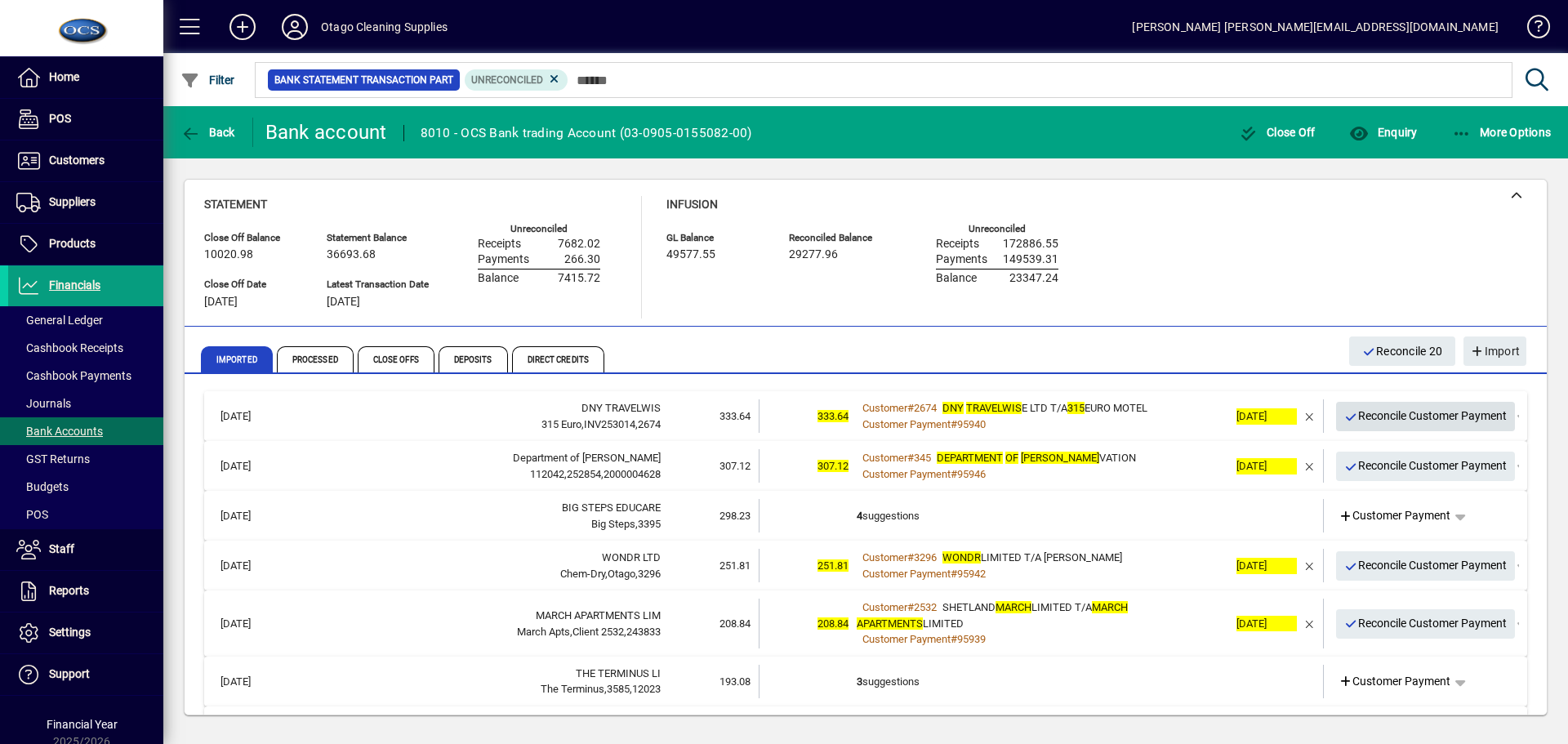
click at [1367, 428] on span "Reconcile Customer Payment" at bounding box center [1426, 417] width 163 height 27
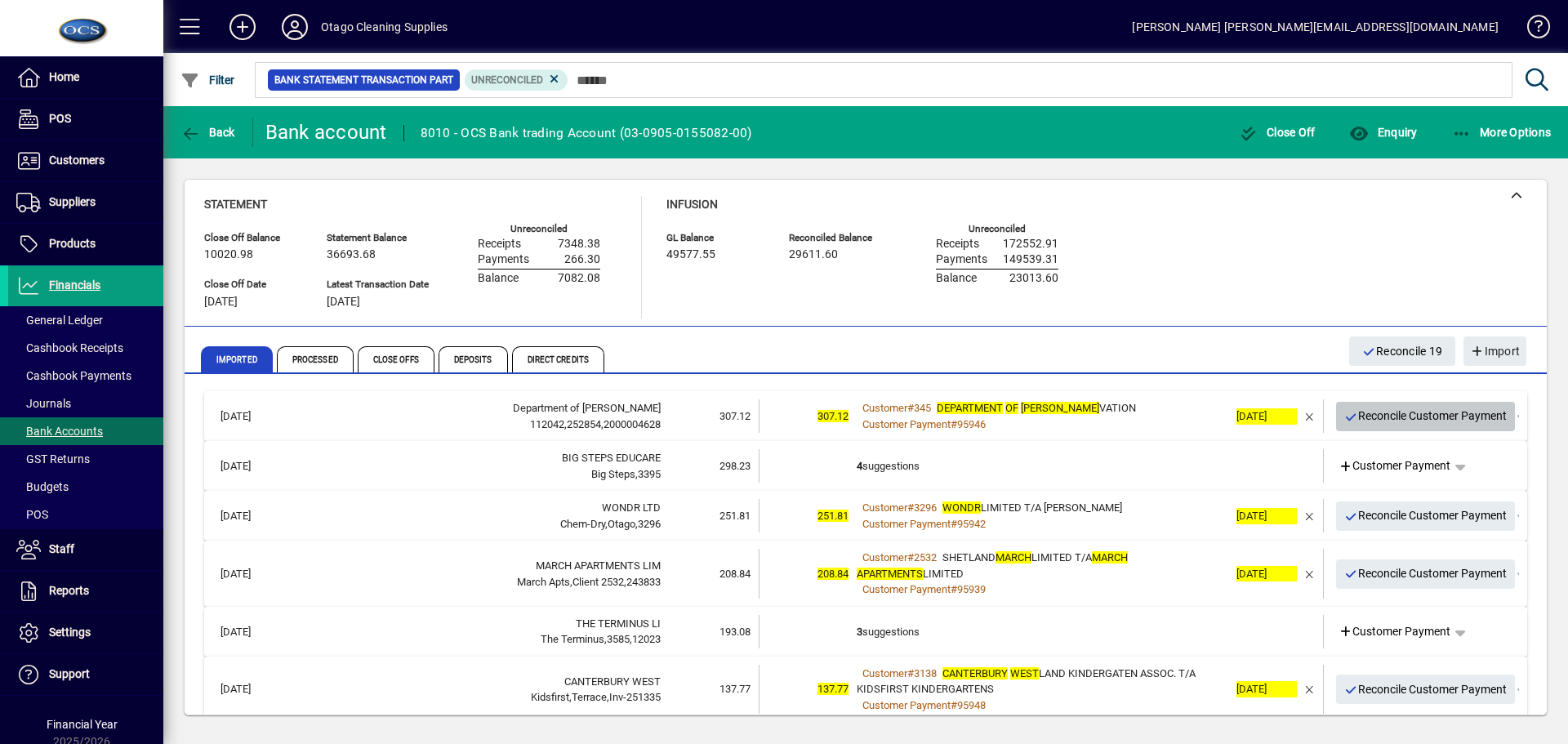
click at [1367, 428] on span "Reconcile Customer Payment" at bounding box center [1426, 417] width 163 height 27
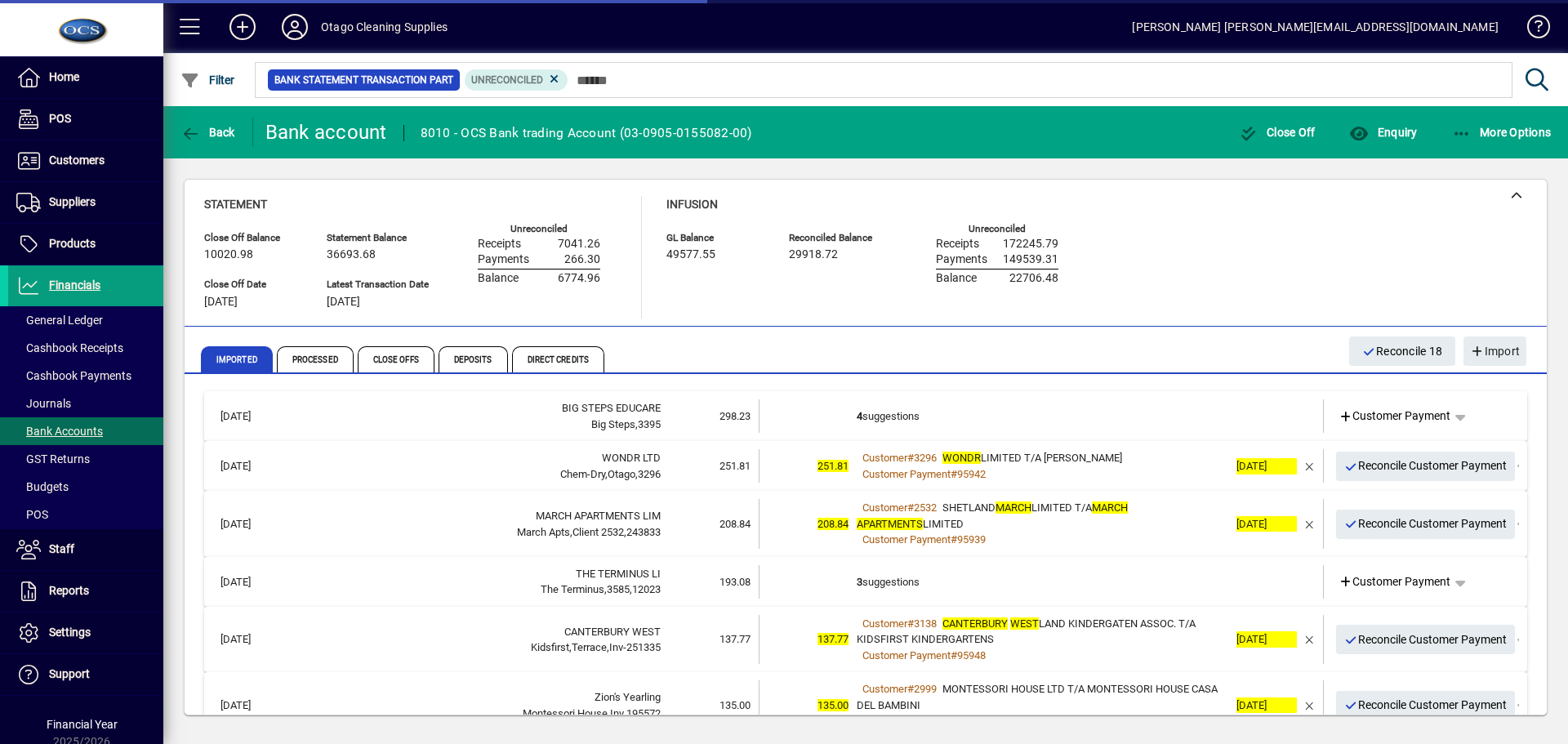
click at [1048, 430] on td "4 suggestions" at bounding box center [1043, 416] width 372 height 33
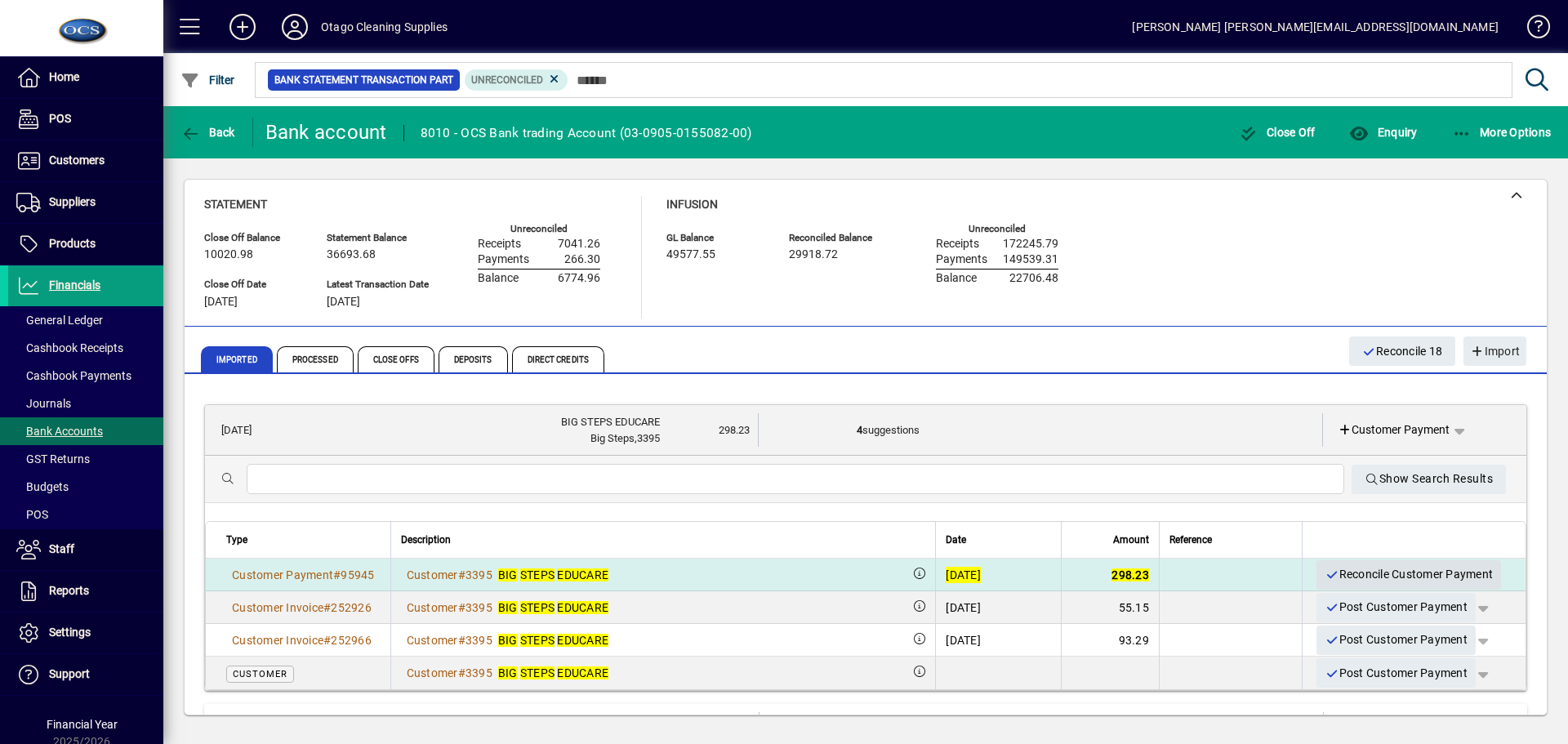
click at [1334, 574] on span "Reconcile Customer Payment" at bounding box center [1409, 575] width 168 height 27
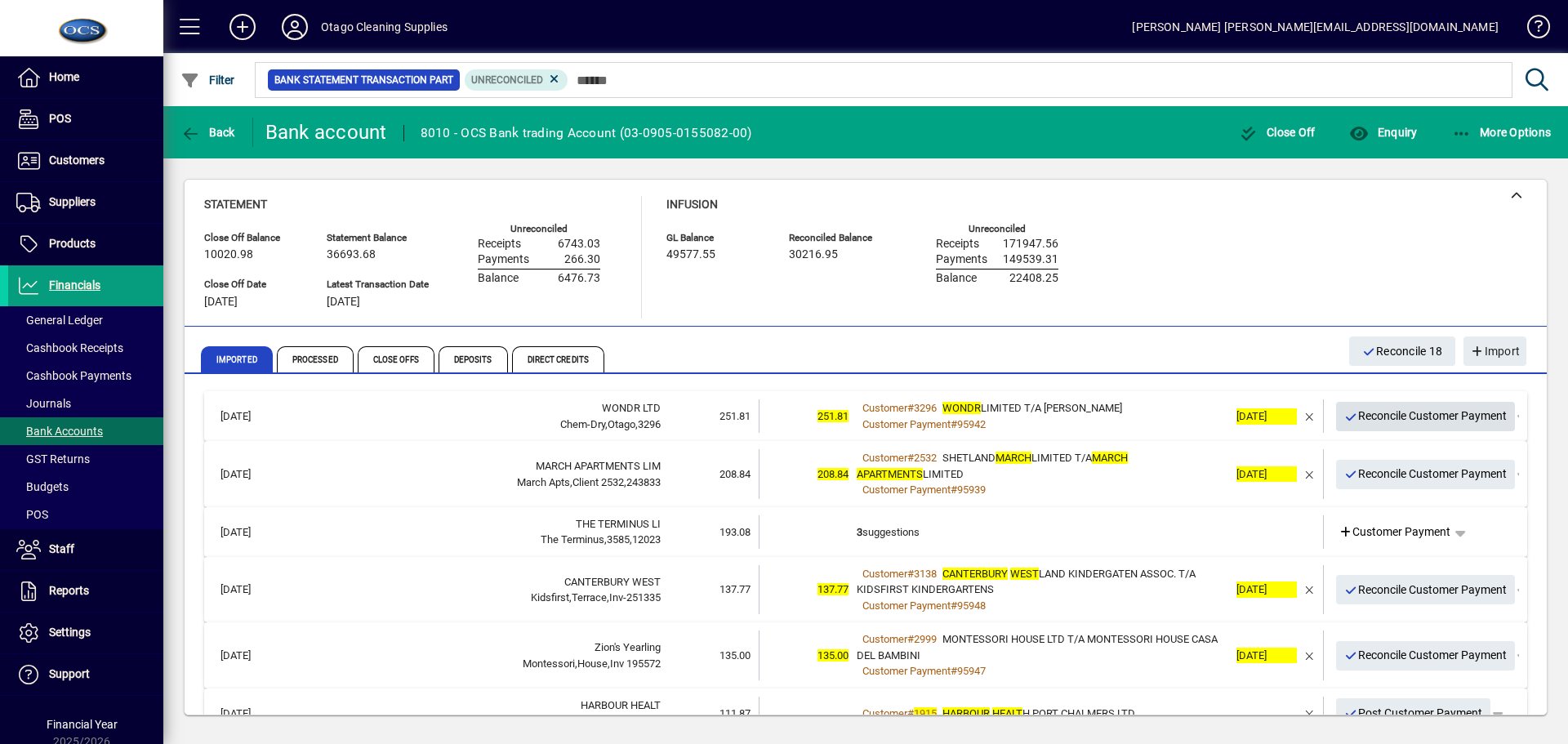
click at [1368, 420] on span "Reconcile Customer Payment" at bounding box center [1426, 417] width 163 height 27
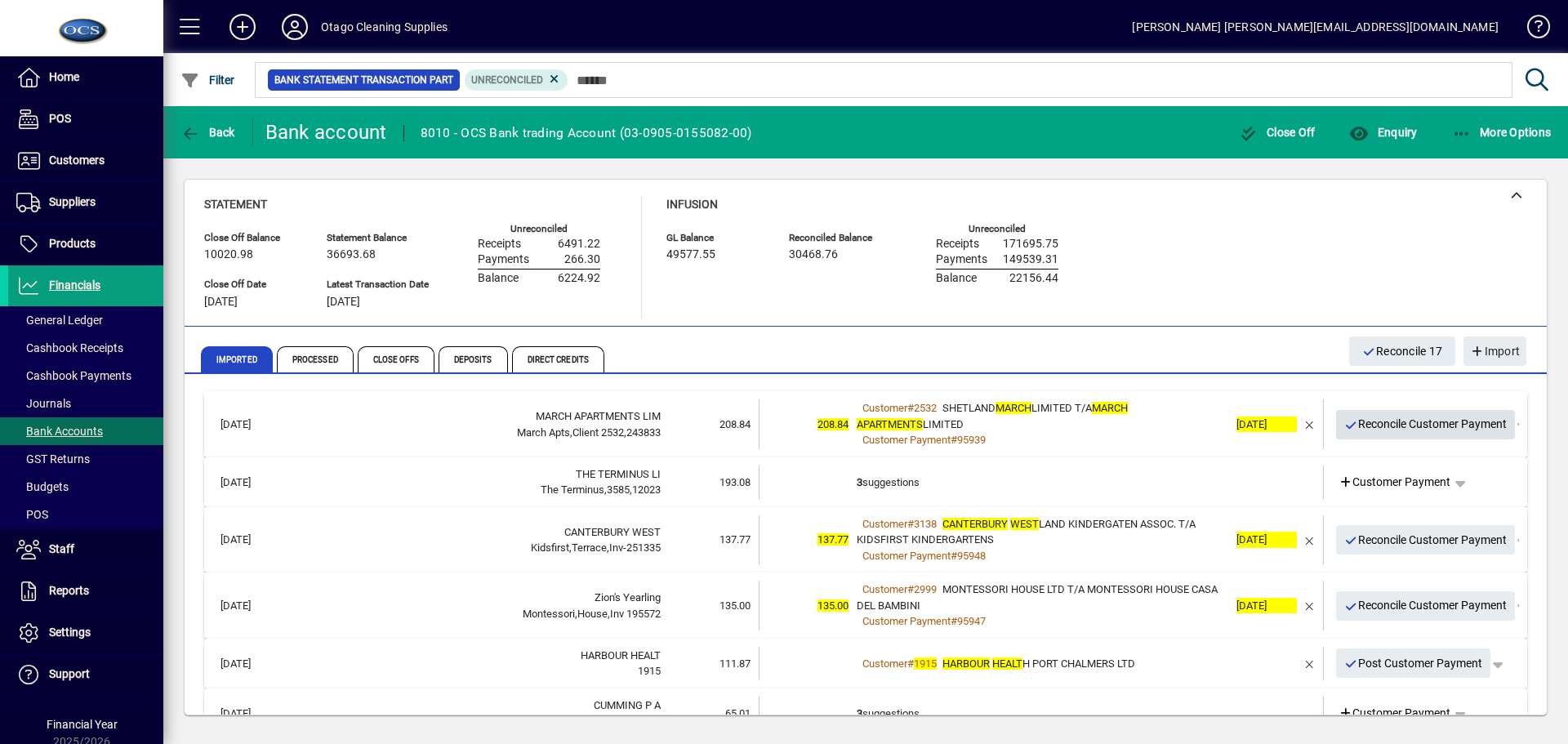
click at [1369, 429] on span "Reconcile Customer Payment" at bounding box center [1426, 424] width 163 height 27
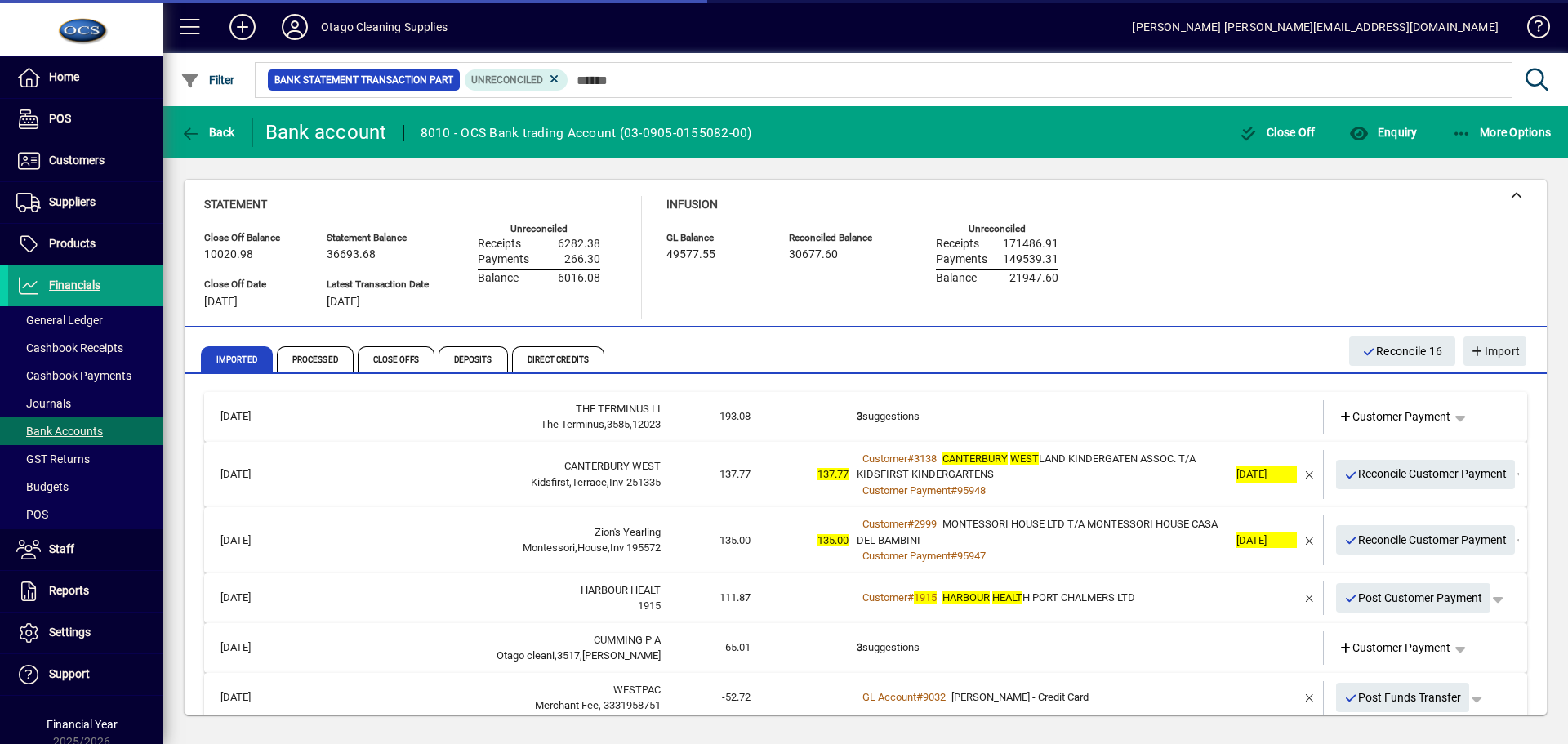
click at [1060, 416] on td "3 suggestions" at bounding box center [1043, 417] width 372 height 33
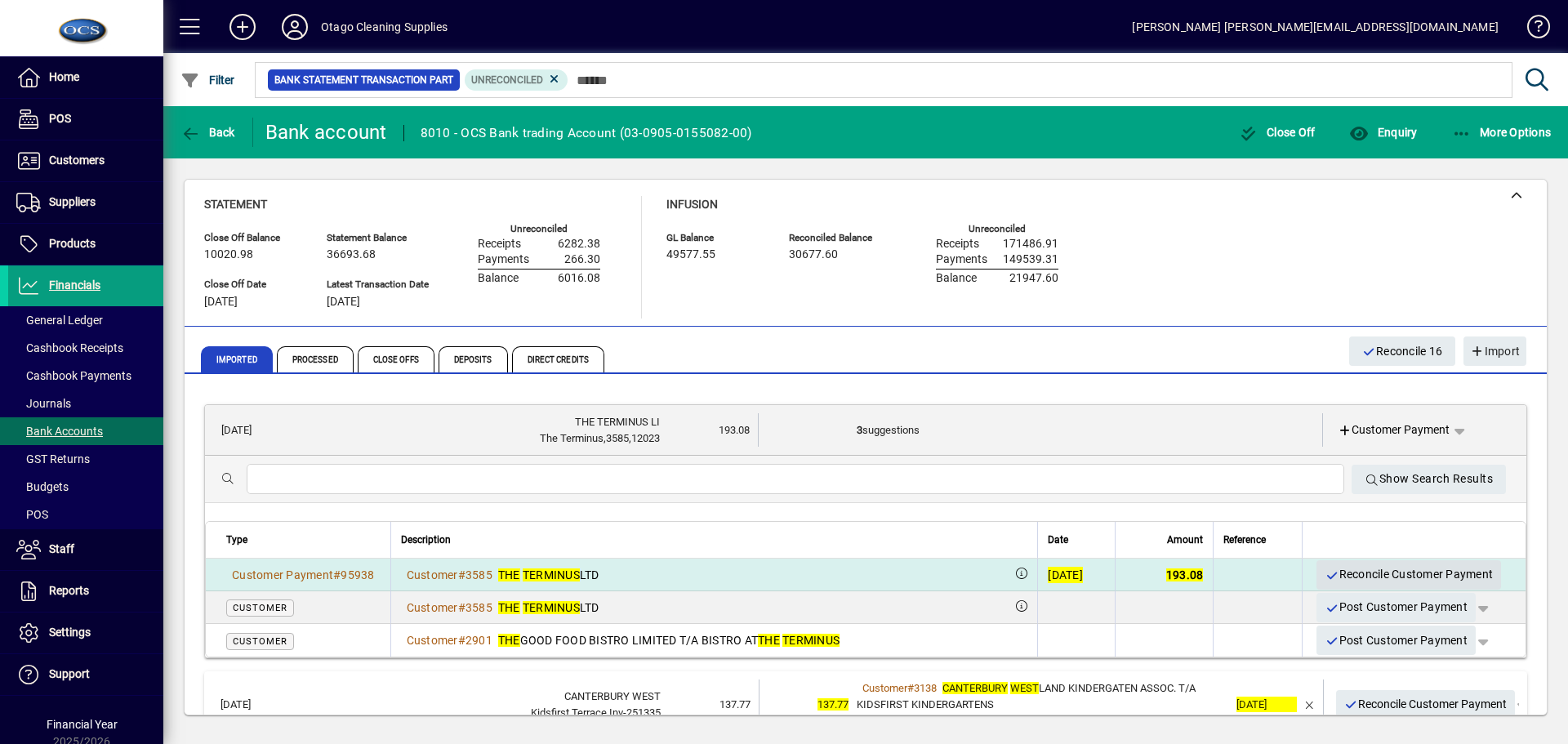
click at [1342, 569] on span "Reconcile Customer Payment" at bounding box center [1409, 575] width 168 height 27
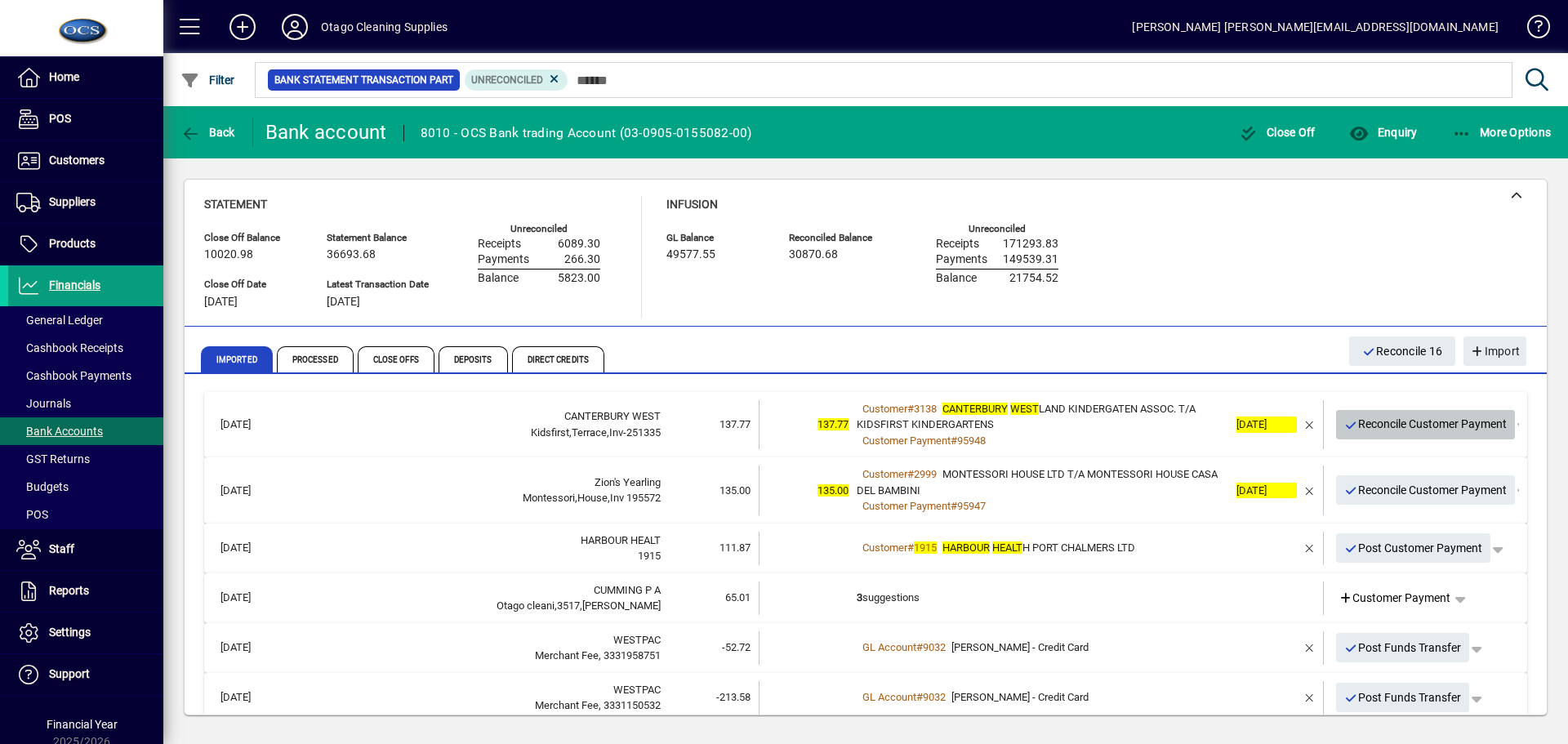
click at [1349, 429] on span "Reconcile Customer Payment" at bounding box center [1426, 424] width 163 height 27
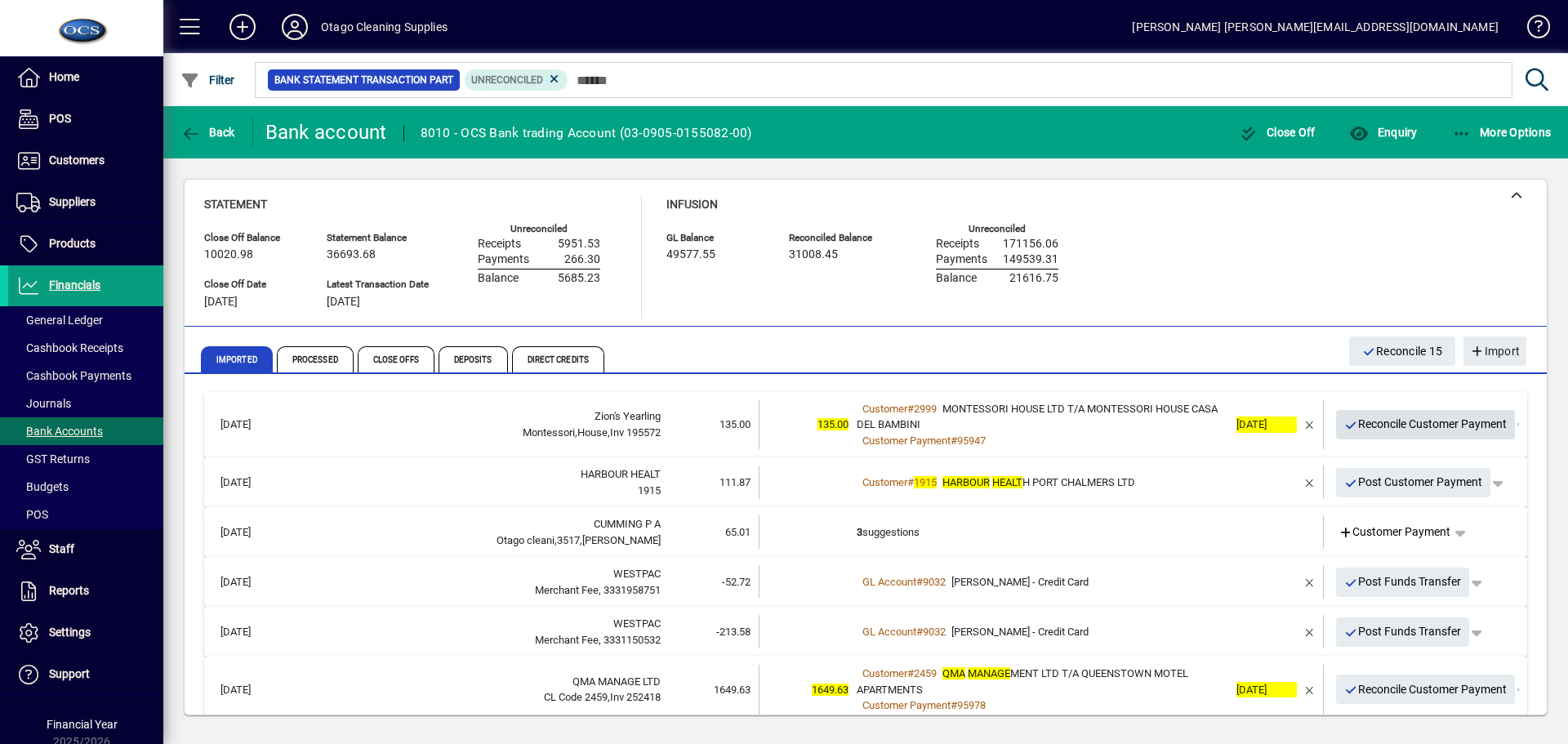
click at [1349, 430] on span "Reconcile Customer Payment" at bounding box center [1426, 424] width 163 height 27
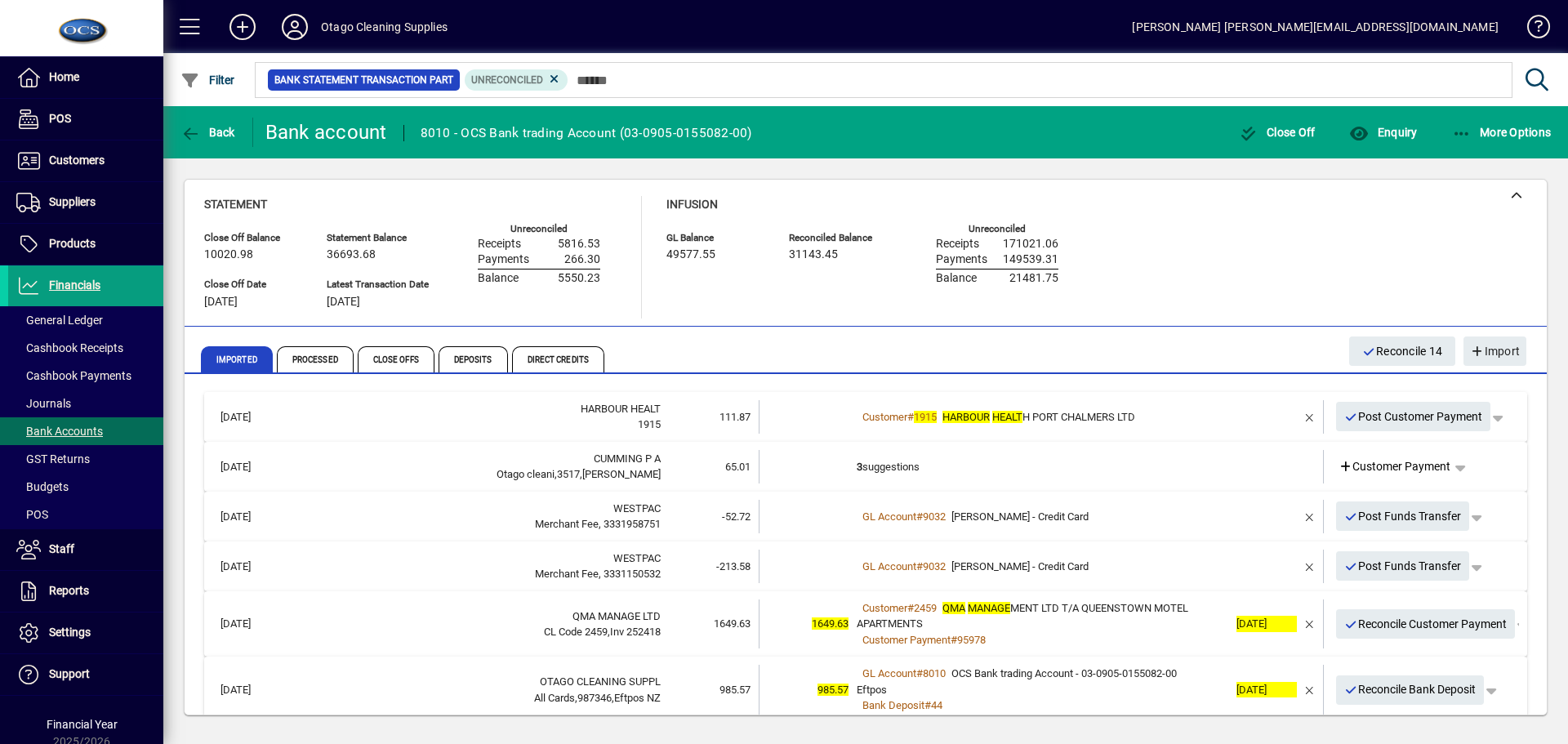
click at [1183, 412] on div "Customer # 1915 HARBOUR HEALT H PORT CHALMERS LTD" at bounding box center [1043, 418] width 372 height 17
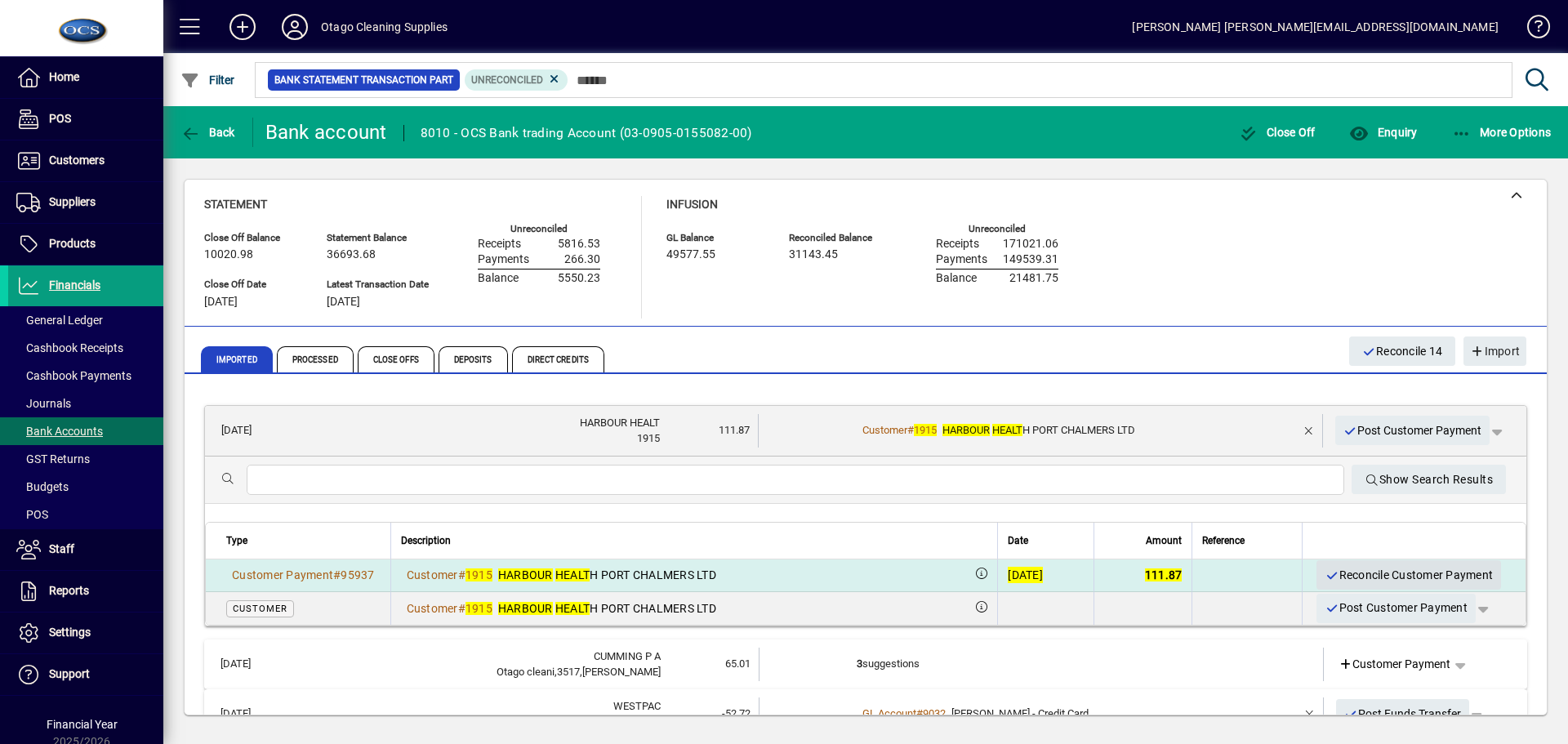
click at [1373, 571] on span "Reconcile Customer Payment" at bounding box center [1409, 576] width 168 height 27
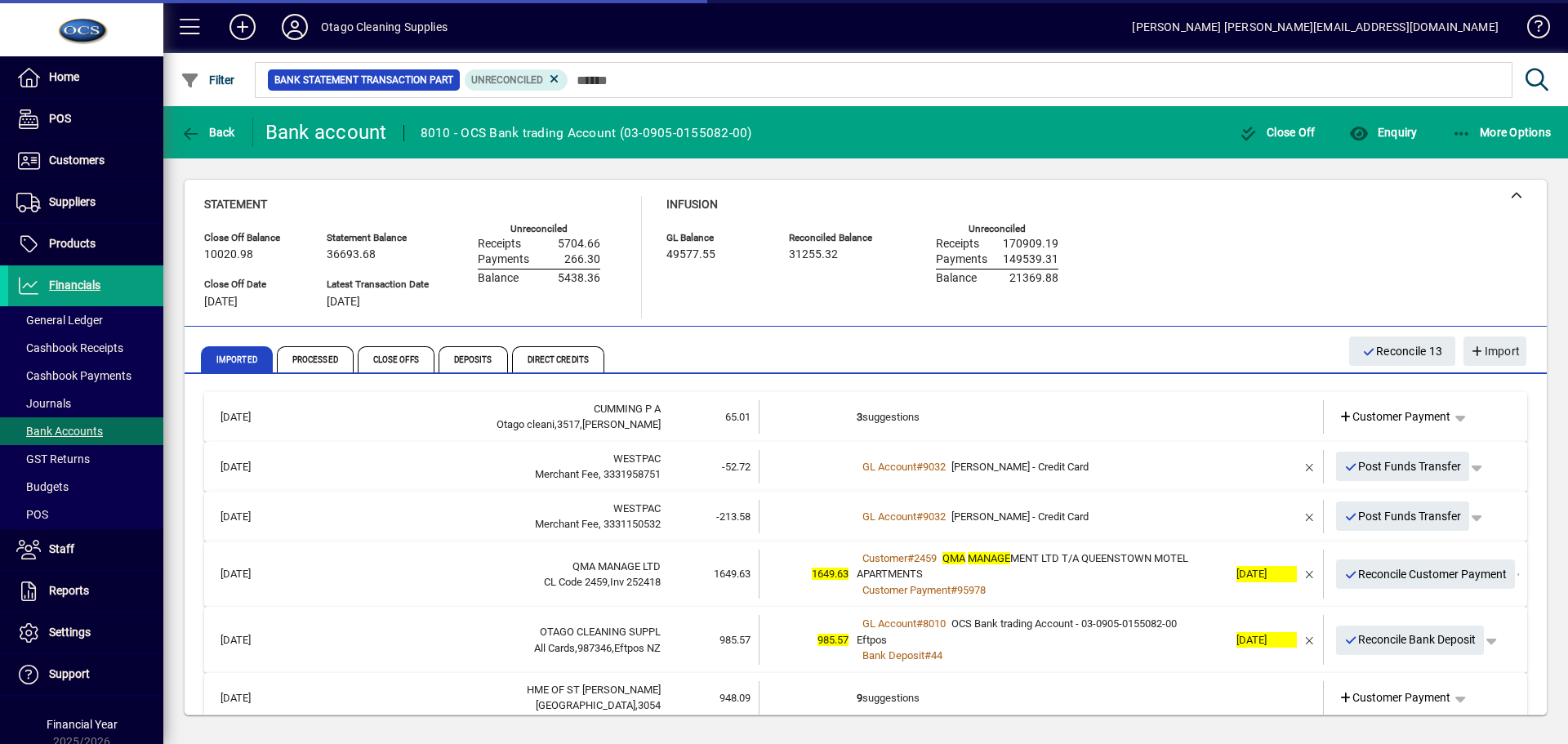
click at [981, 415] on td "3 suggestions" at bounding box center [1043, 417] width 372 height 33
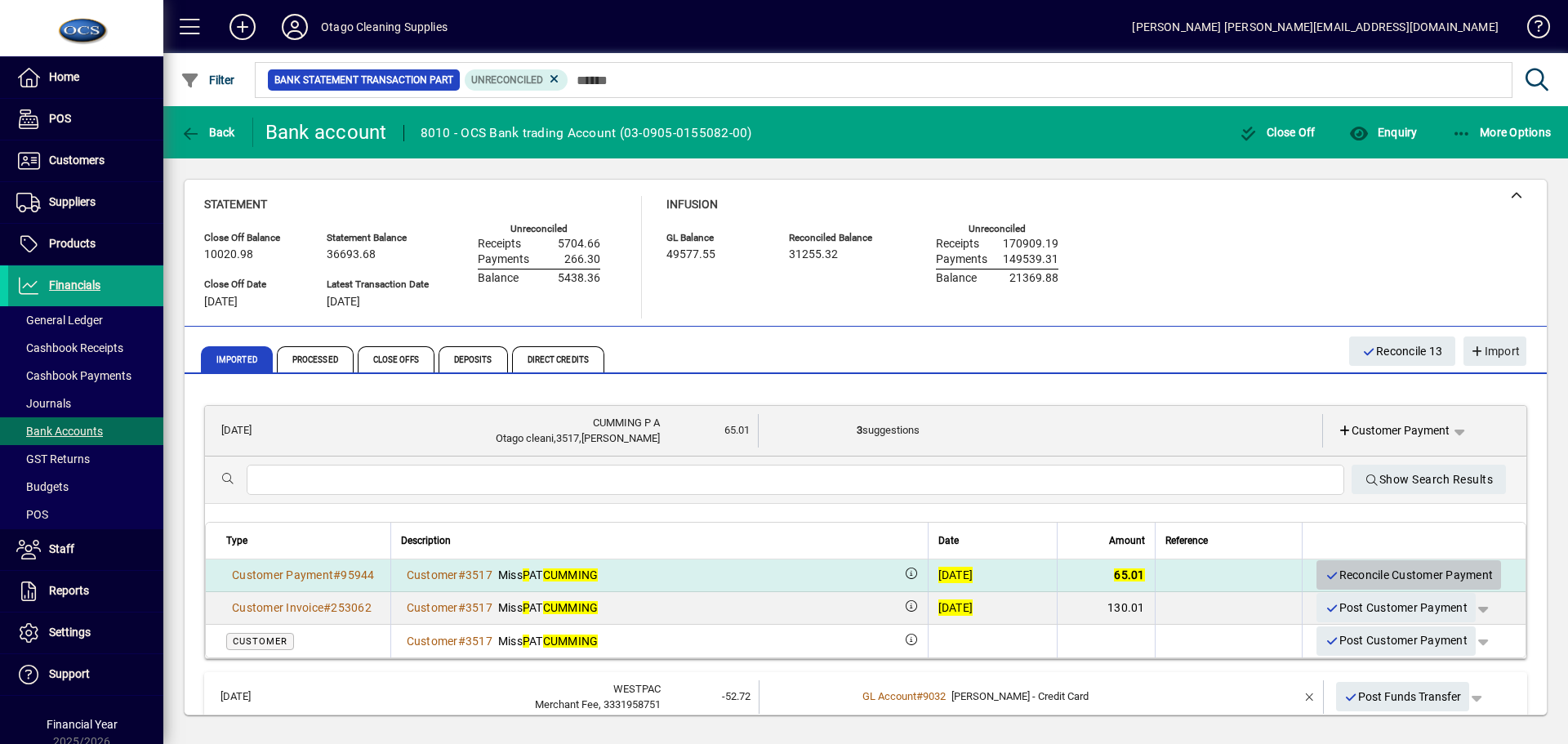
click at [1361, 578] on span "Reconcile Customer Payment" at bounding box center [1409, 576] width 168 height 27
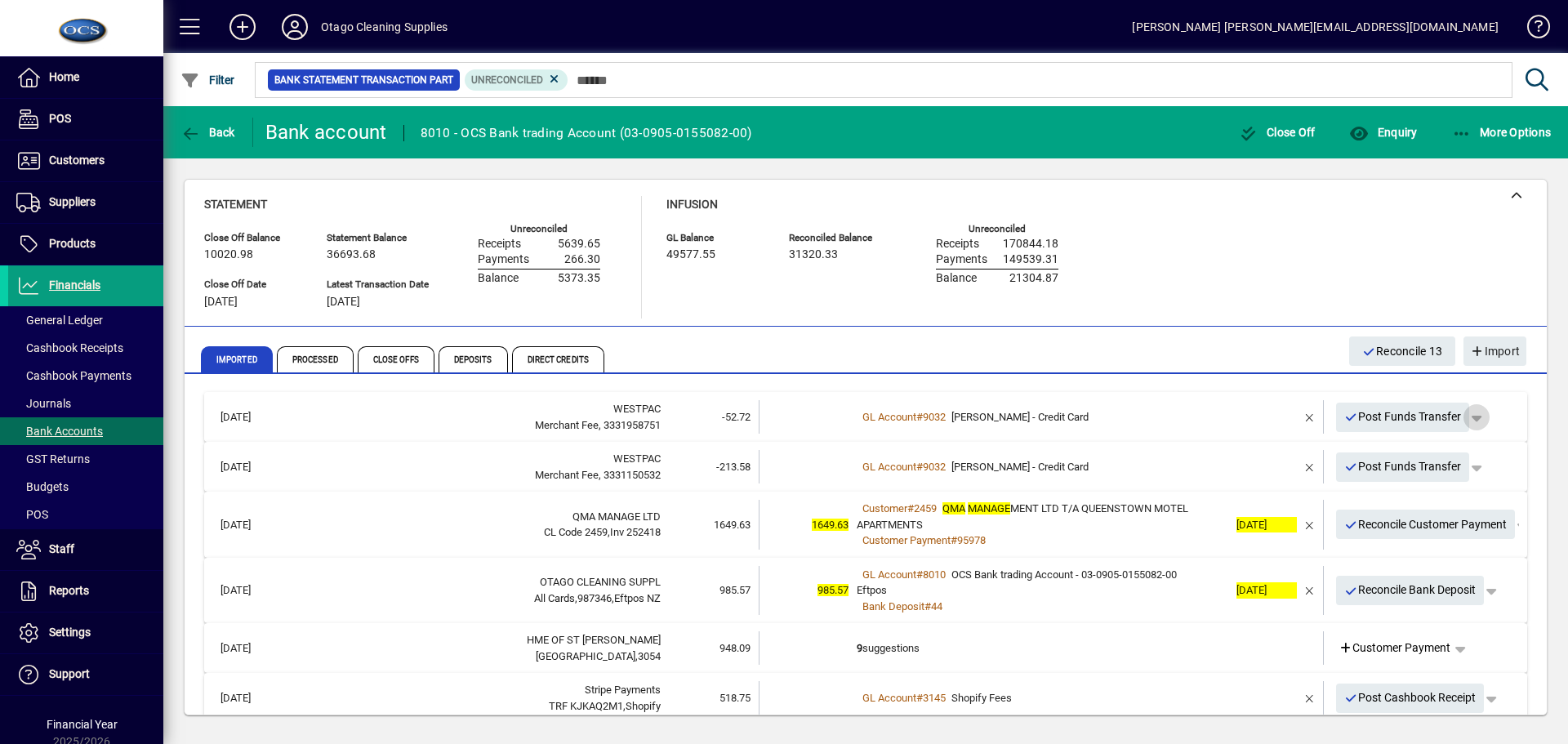
click at [1470, 414] on span "button" at bounding box center [1477, 418] width 39 height 39
click at [1468, 415] on div at bounding box center [784, 372] width 1568 height 744
click at [1297, 420] on span "button" at bounding box center [1310, 418] width 39 height 39
click at [1448, 418] on span "button" at bounding box center [1451, 418] width 39 height 39
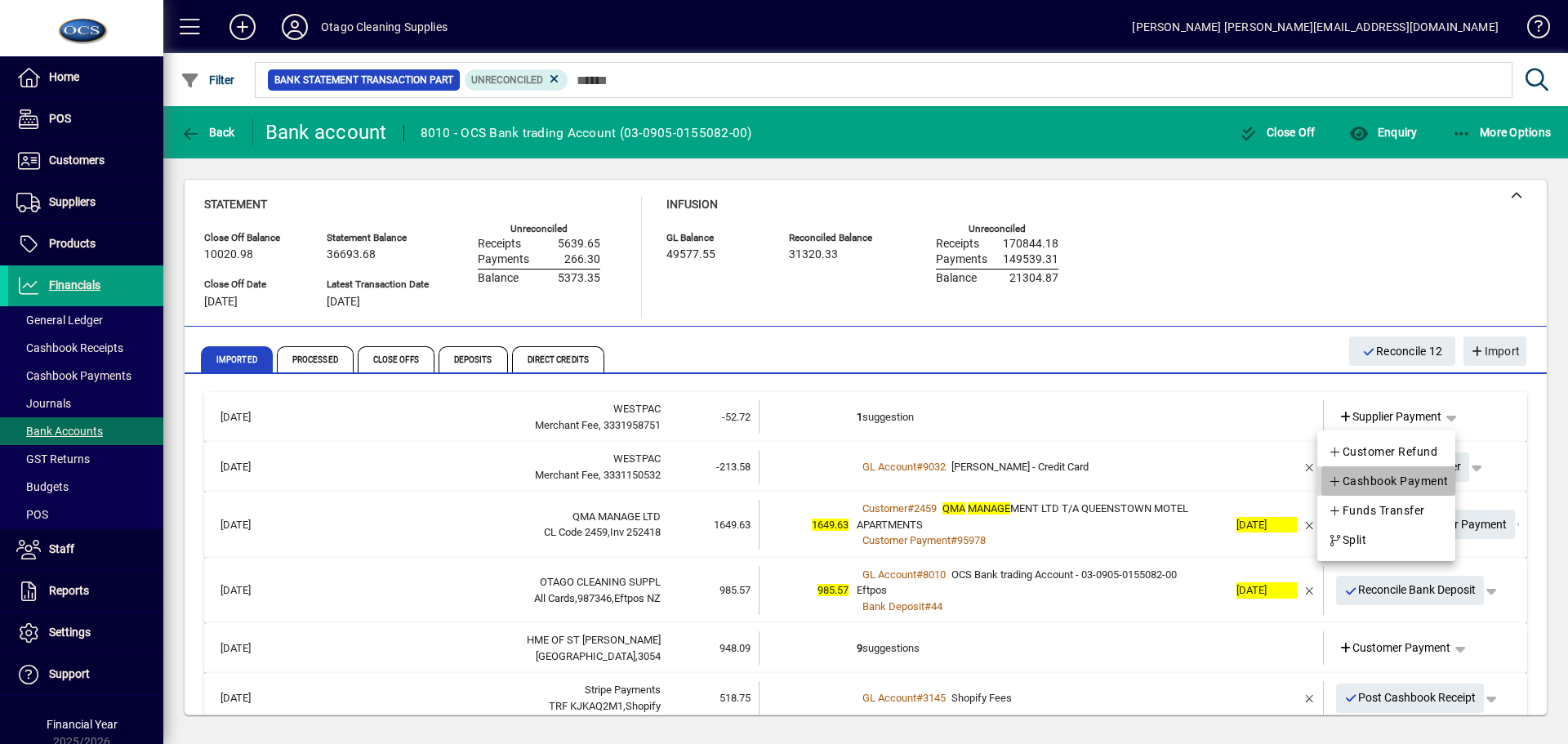
click at [1417, 479] on span "Cashbook Payment" at bounding box center [1388, 481] width 121 height 19
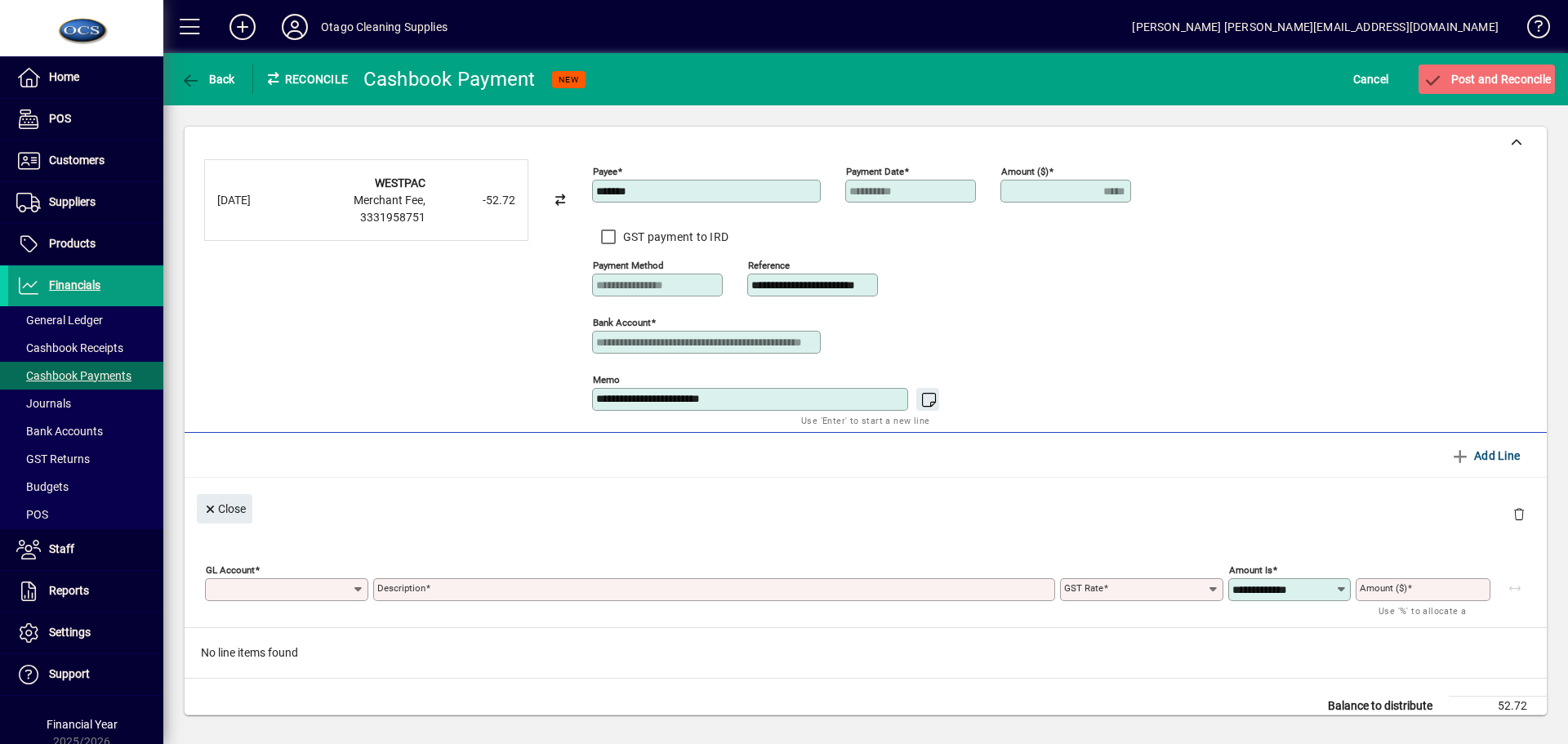
type input "*****"
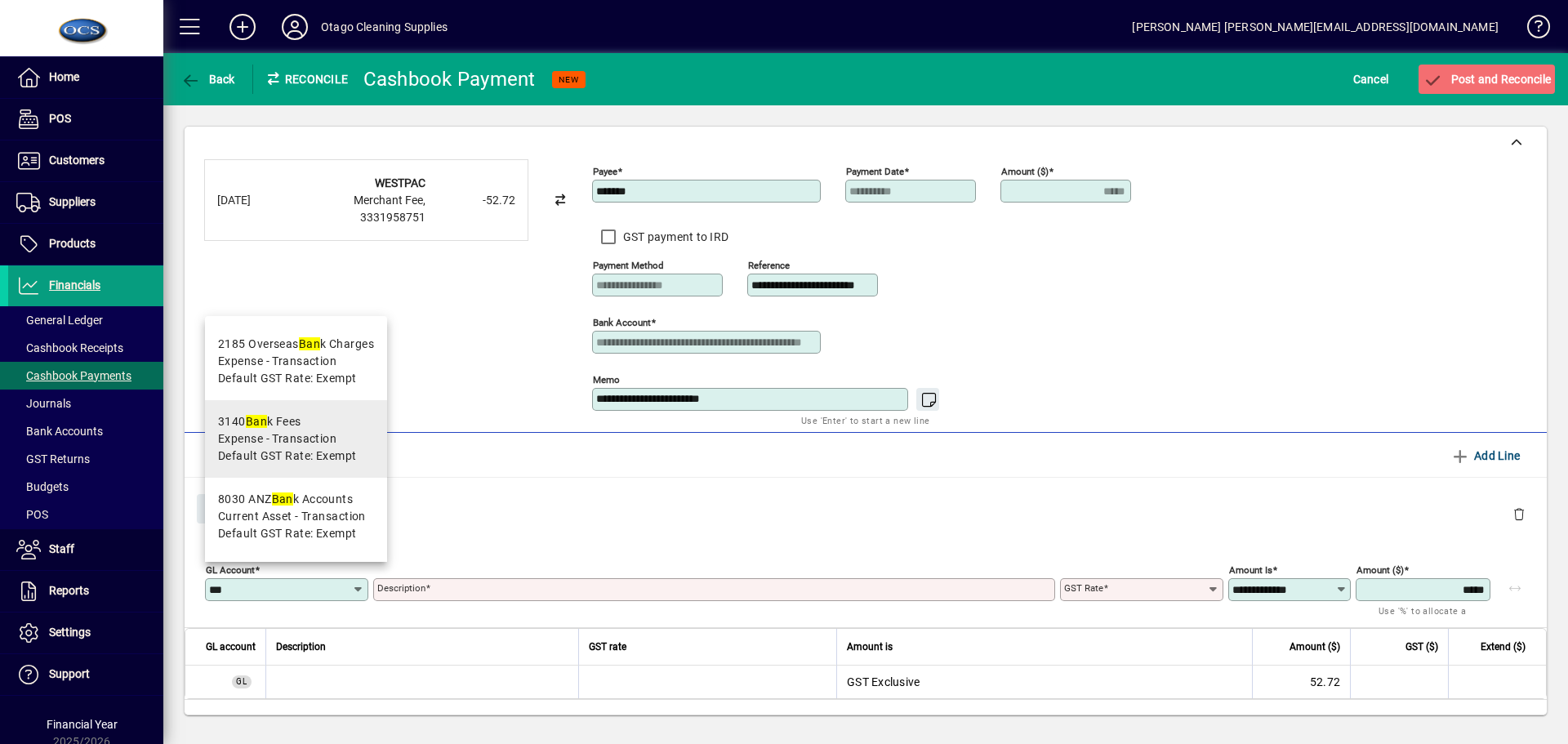
click at [262, 456] on span "Default GST Rate: Exempt" at bounding box center [287, 457] width 139 height 17
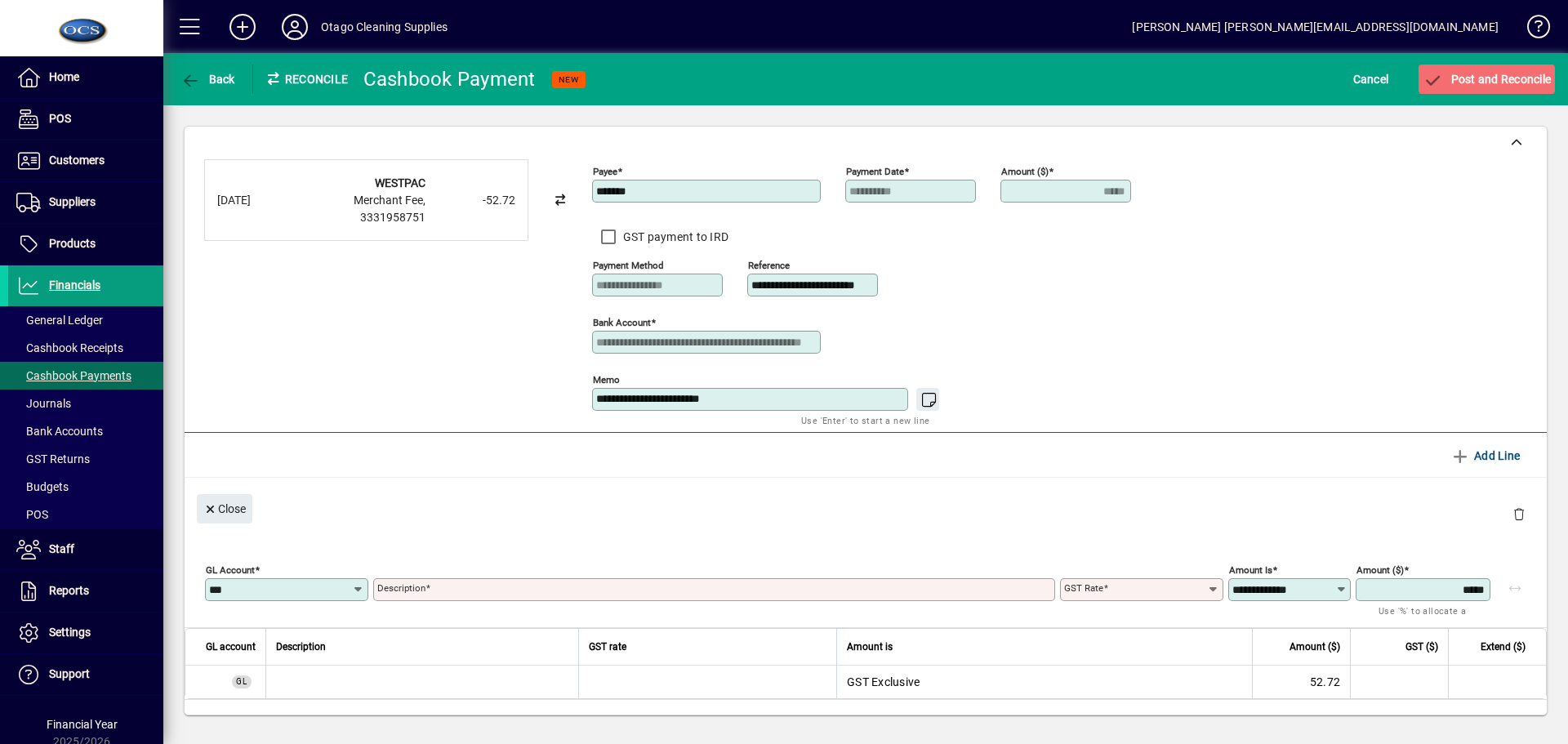
type input "****"
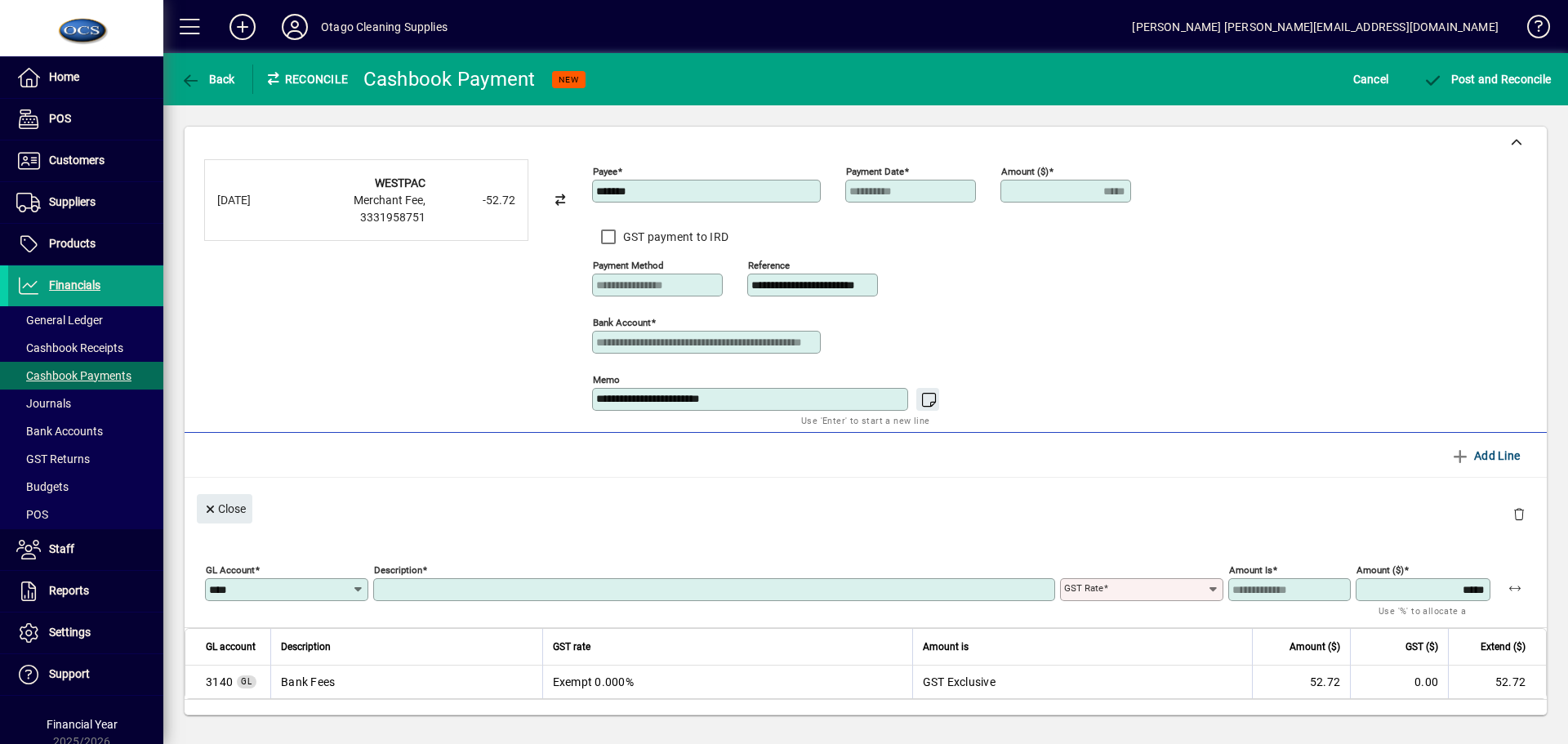
type input "*********"
type input "******"
click at [1489, 83] on span "Post and Reconcile" at bounding box center [1487, 79] width 128 height 13
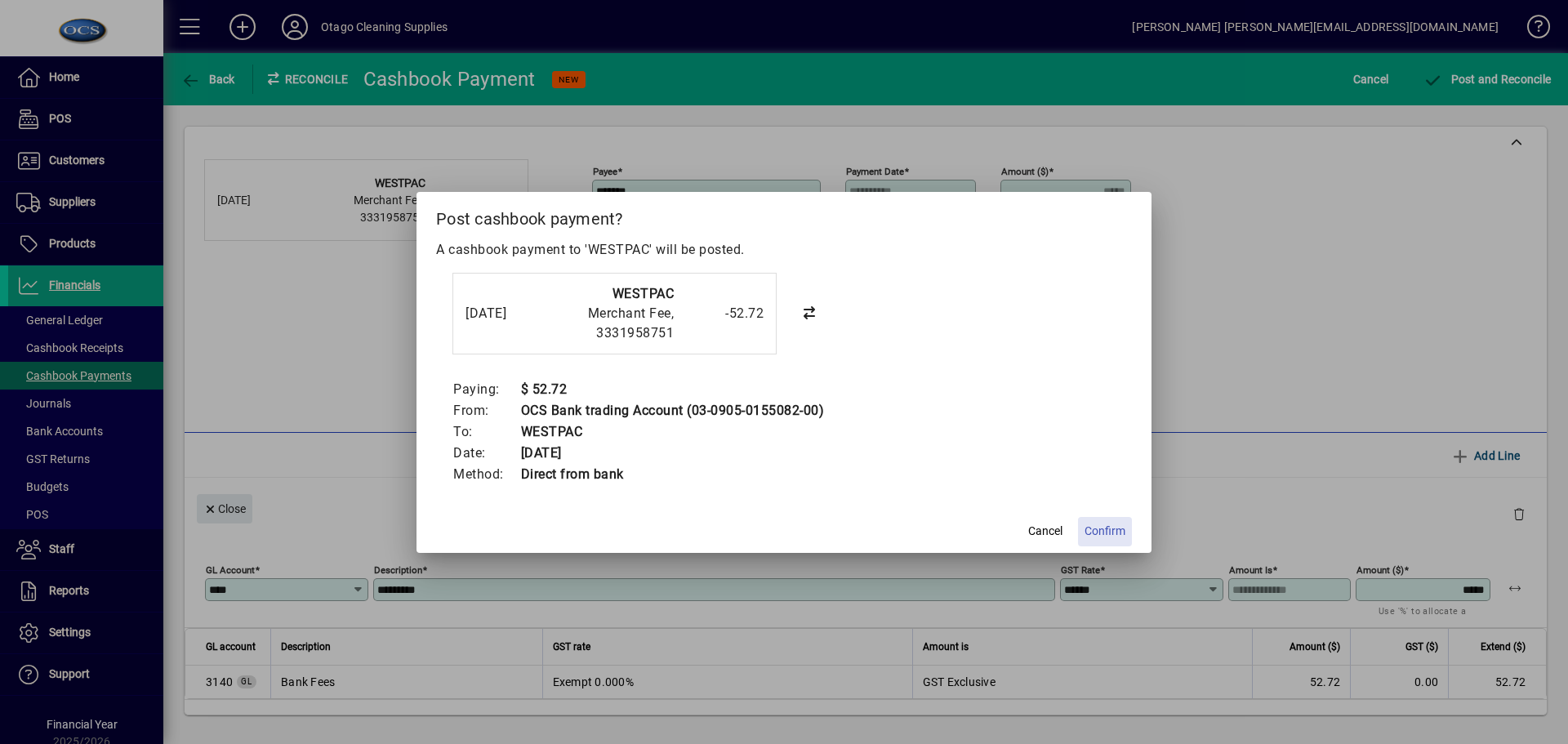
click at [1107, 534] on span "Confirm" at bounding box center [1105, 531] width 41 height 17
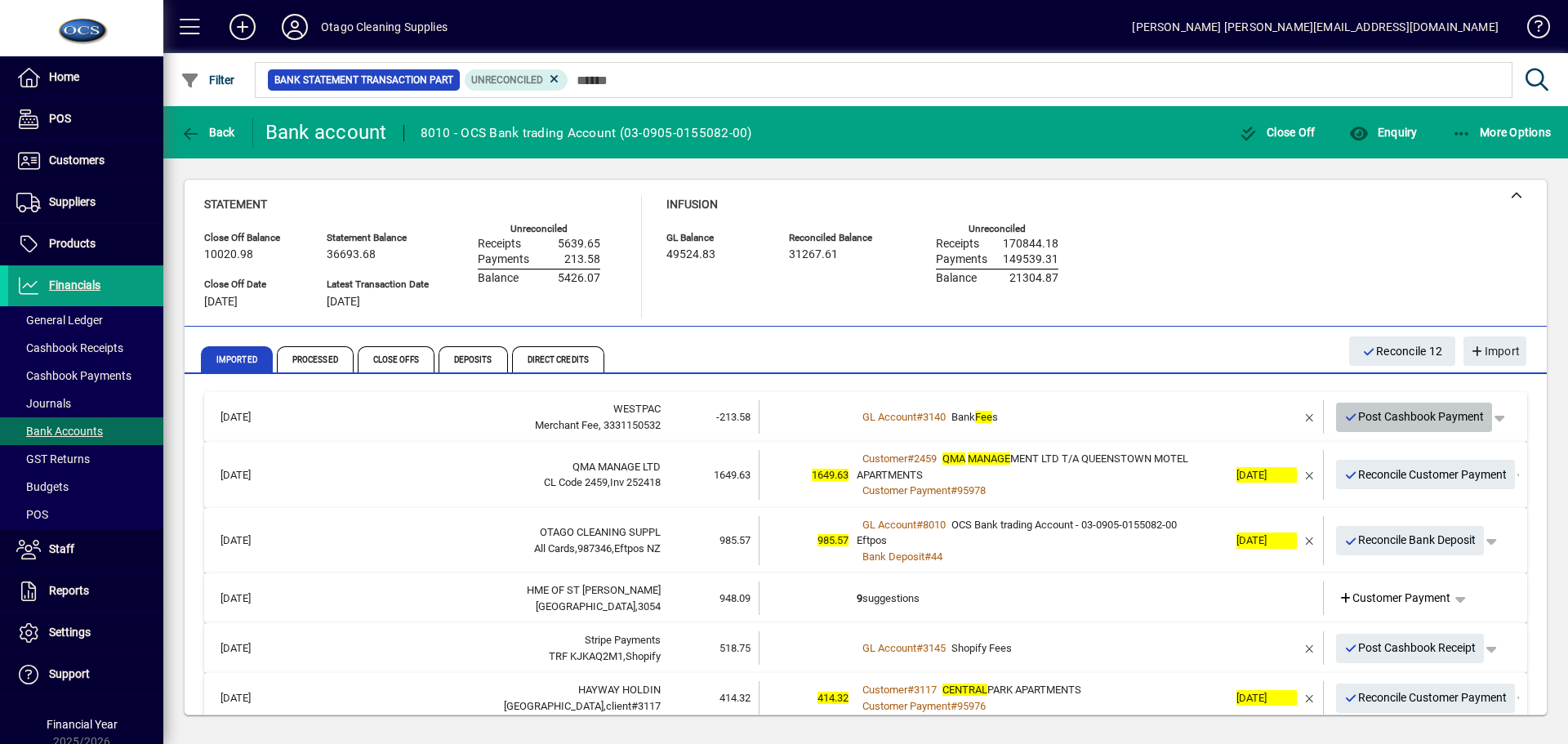
click at [1386, 415] on span "Post Cashbook Payment" at bounding box center [1415, 418] width 141 height 27
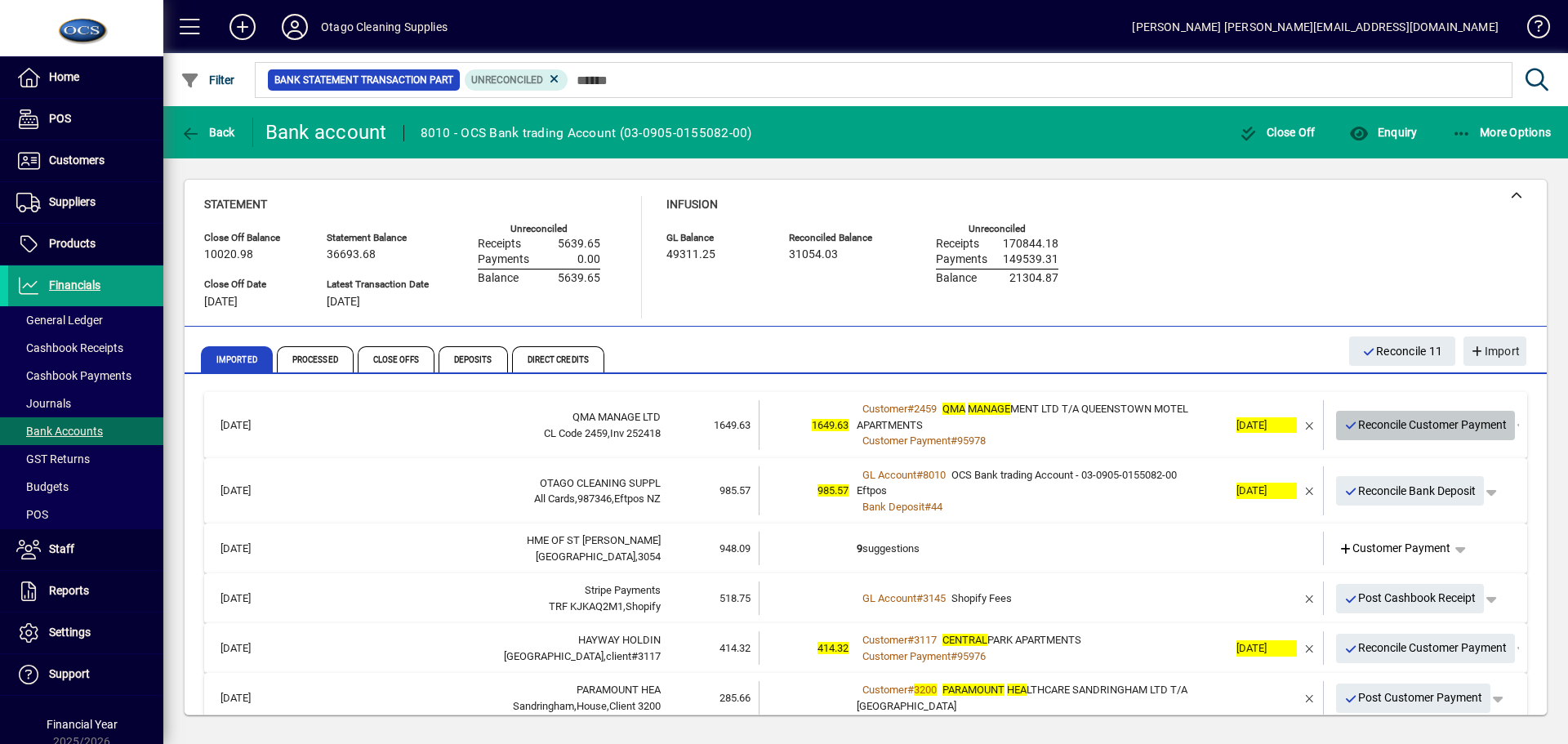
click at [1386, 427] on span "Reconcile Customer Payment" at bounding box center [1426, 425] width 163 height 27
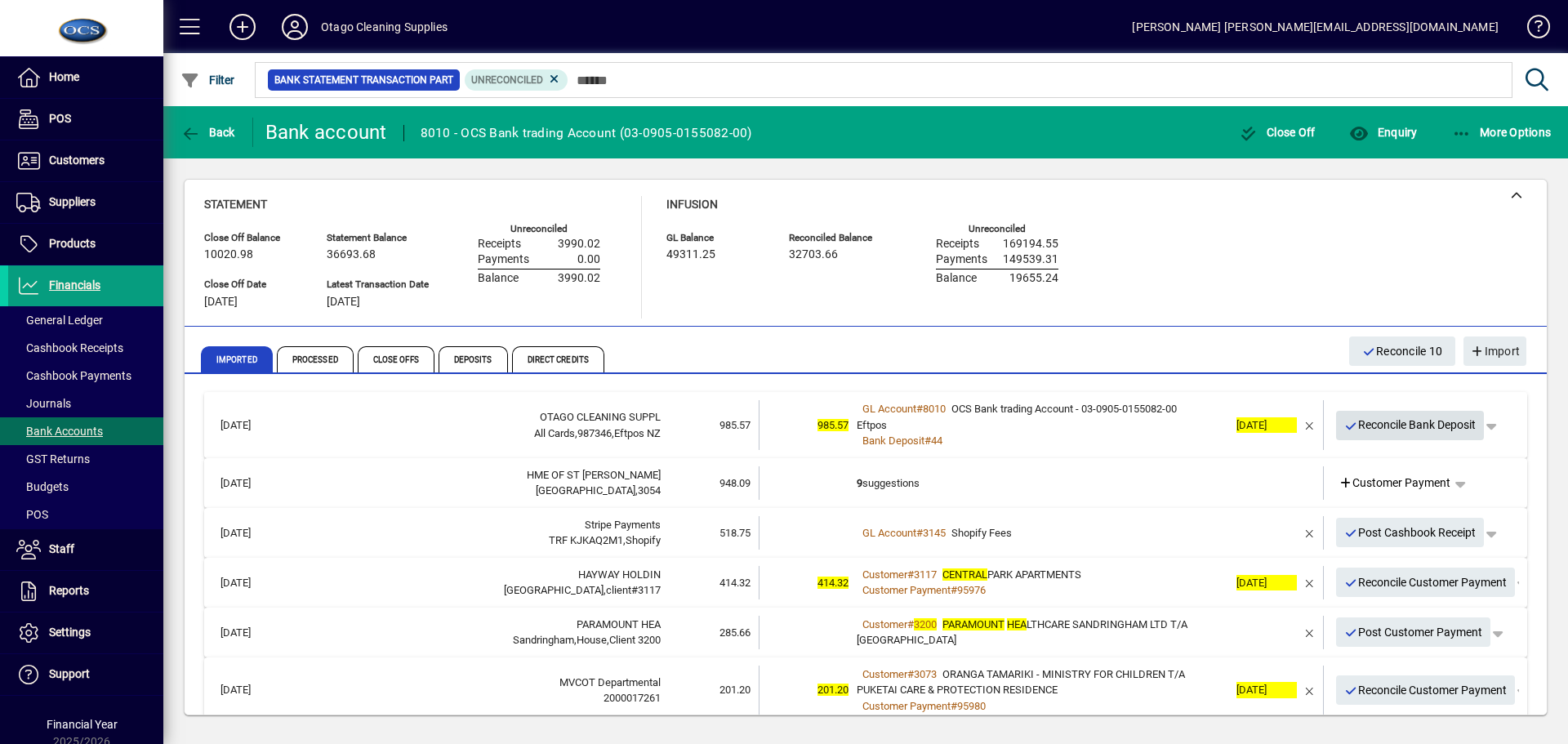
click at [1386, 427] on span "Reconcile Bank Deposit" at bounding box center [1411, 425] width 132 height 27
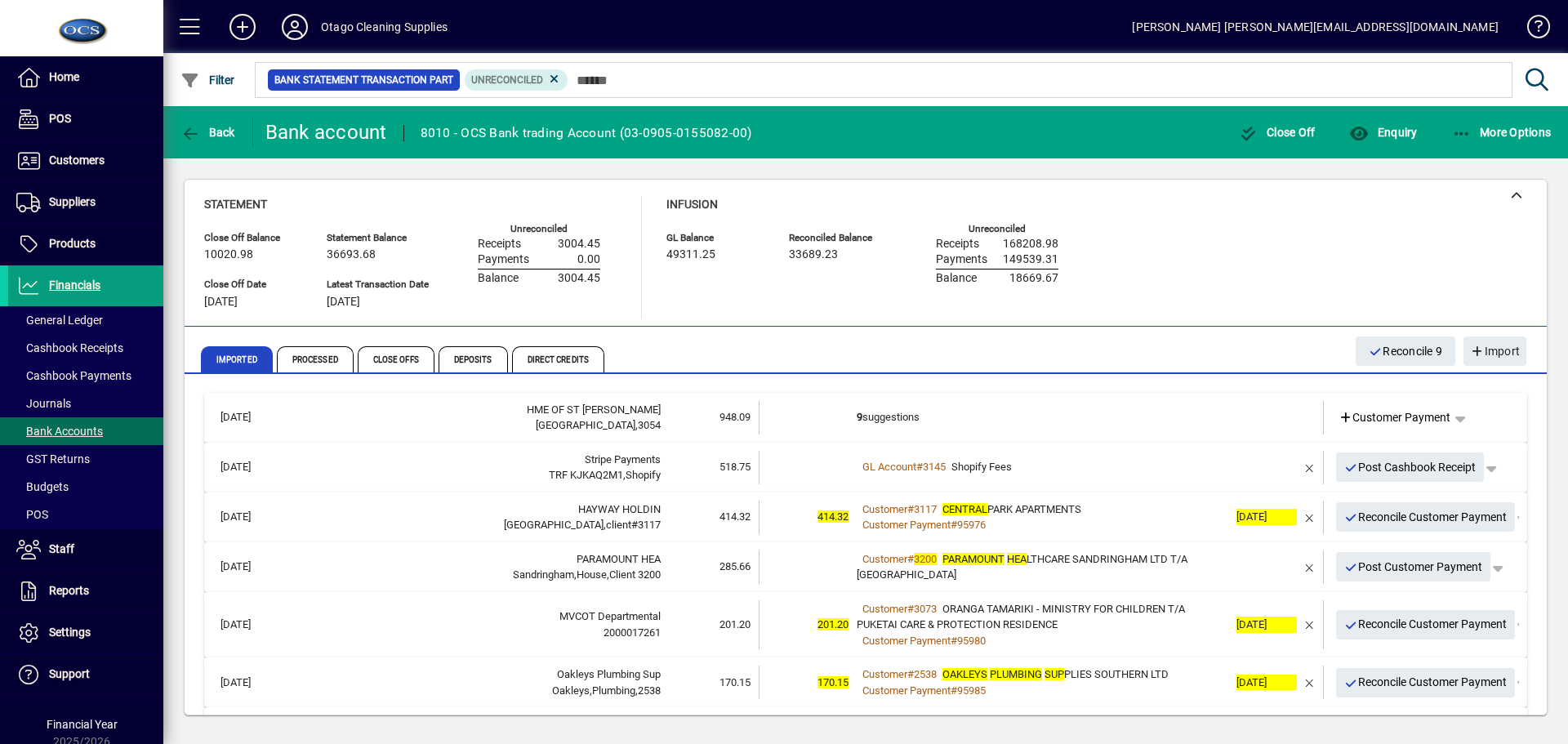
click at [1014, 415] on td "9 suggestions" at bounding box center [1043, 418] width 372 height 33
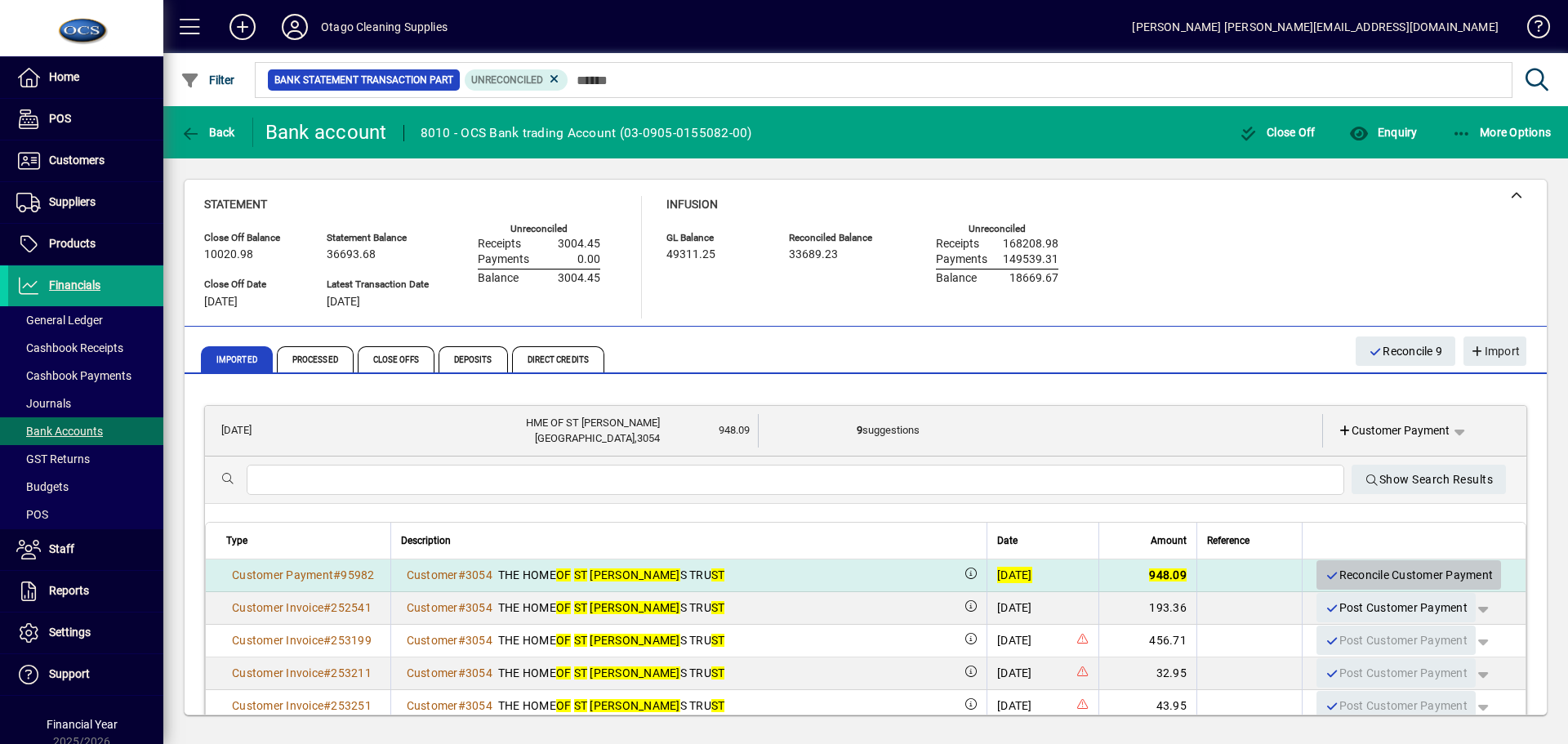
click at [1352, 569] on span "Reconcile Customer Payment" at bounding box center [1409, 576] width 168 height 27
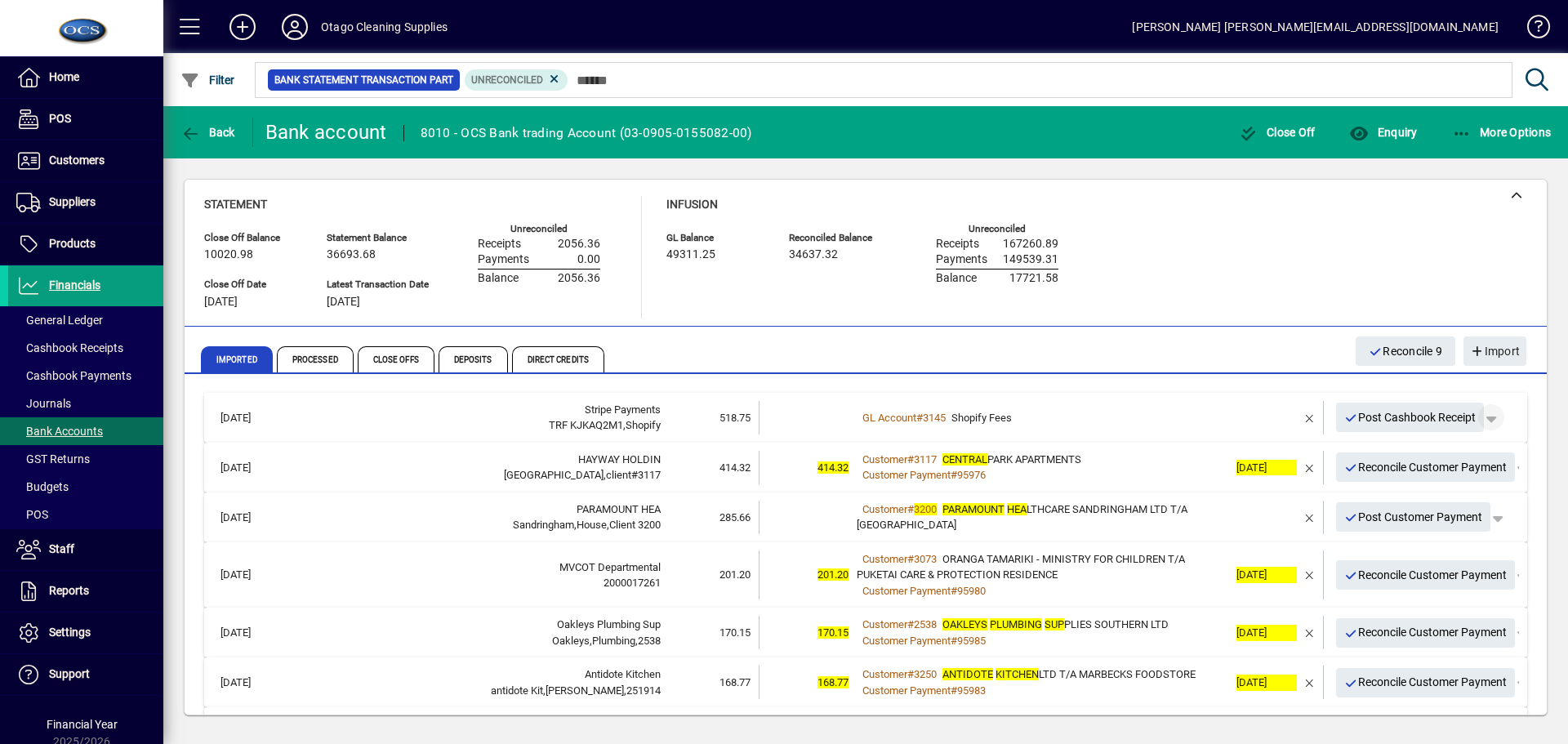
click at [1485, 416] on span "button" at bounding box center [1491, 418] width 39 height 39
click at [1408, 487] on span "Split" at bounding box center [1397, 481] width 39 height 19
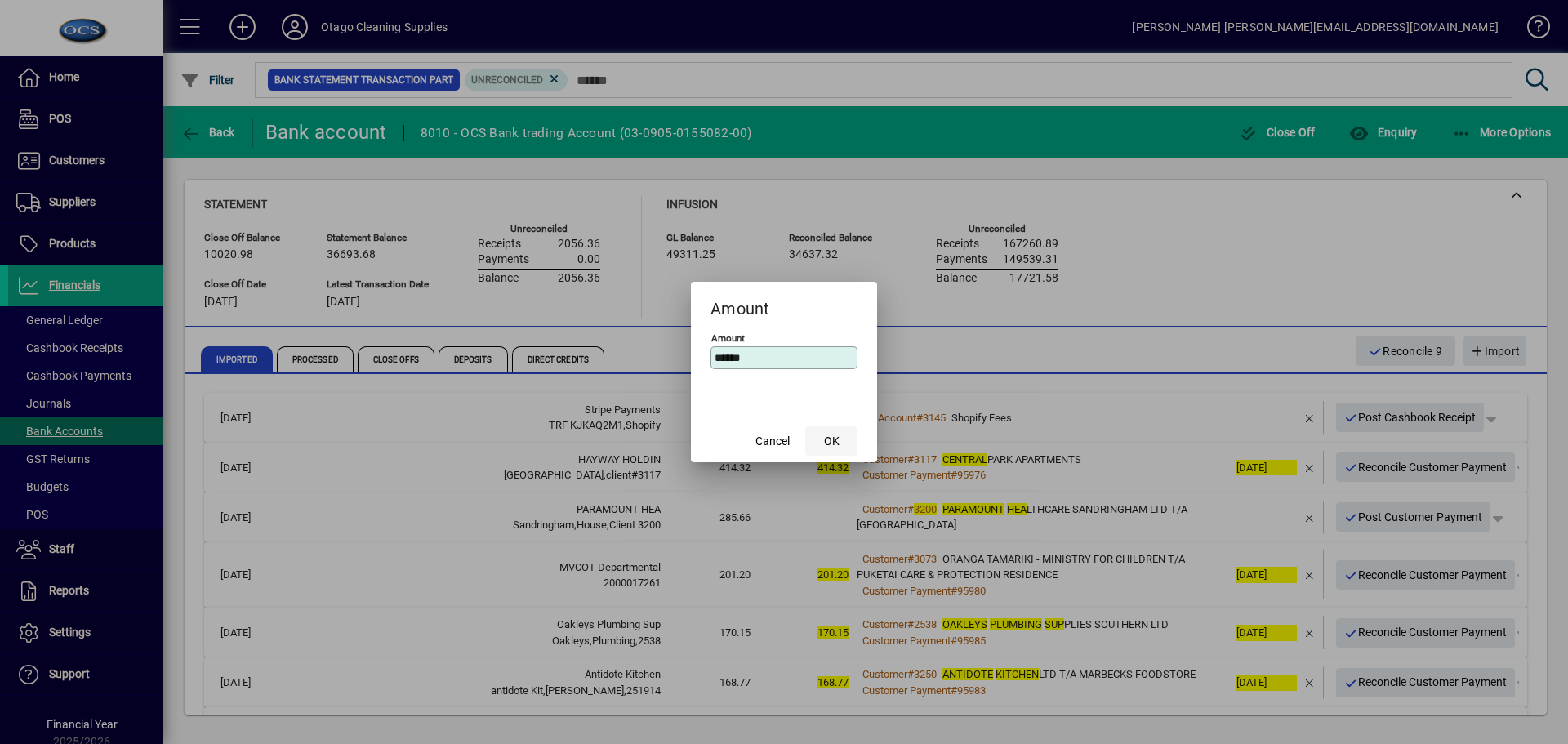
type input "******"
click at [837, 439] on span "OK" at bounding box center [832, 442] width 16 height 17
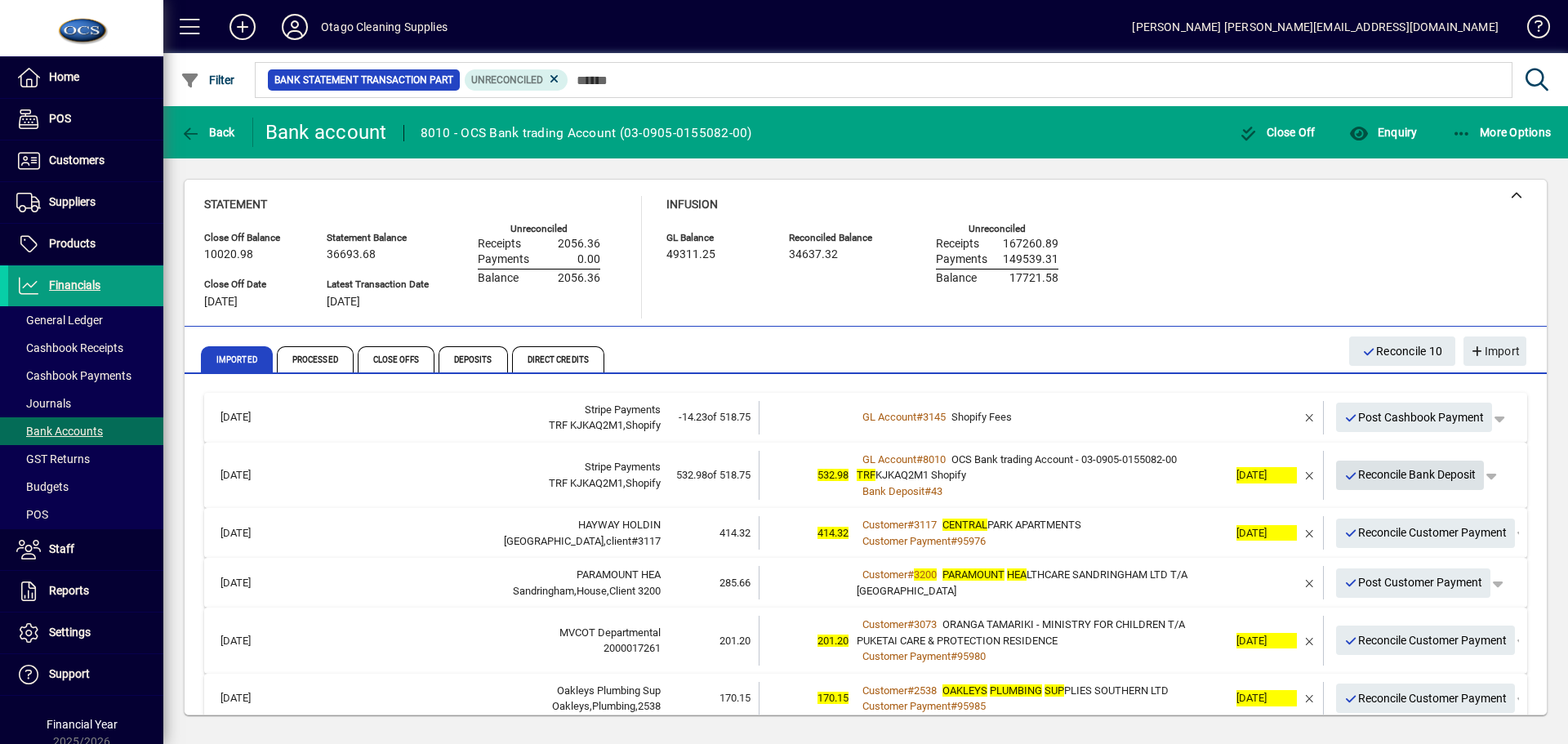
click at [1360, 479] on span "Reconcile Bank Deposit" at bounding box center [1411, 475] width 132 height 27
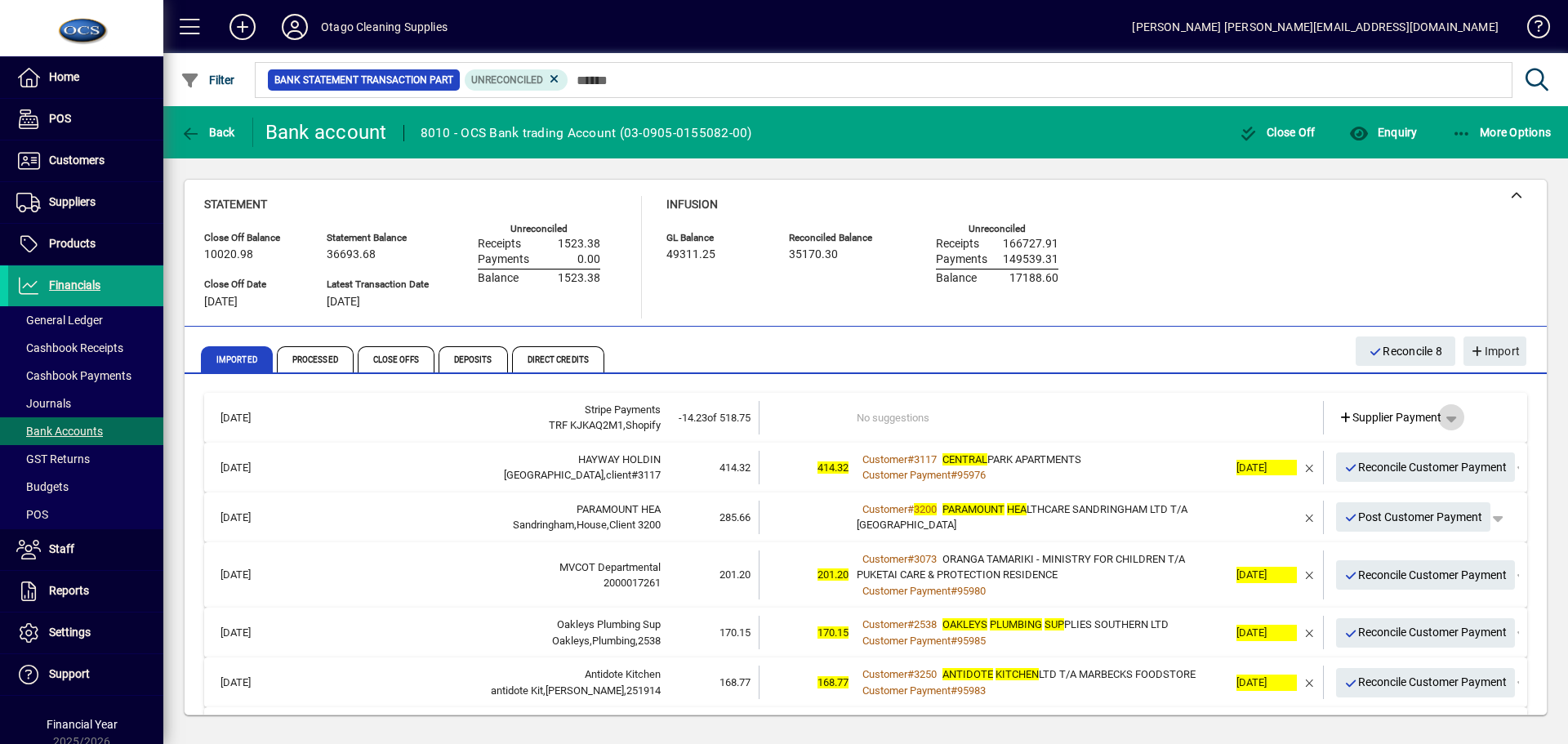
click at [1451, 417] on span "button" at bounding box center [1451, 418] width 39 height 39
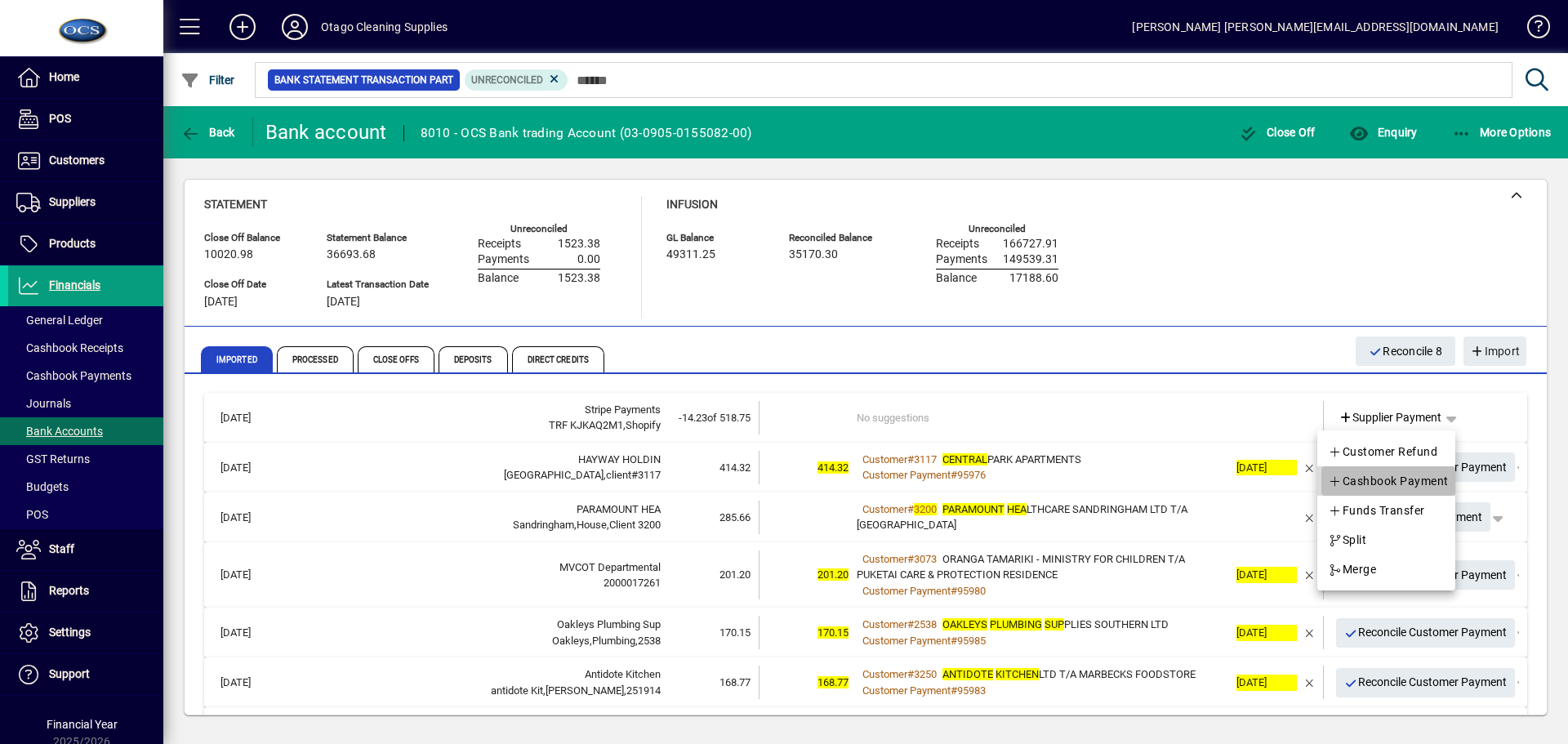
click at [1409, 479] on span "Cashbook Payment" at bounding box center [1388, 481] width 121 height 19
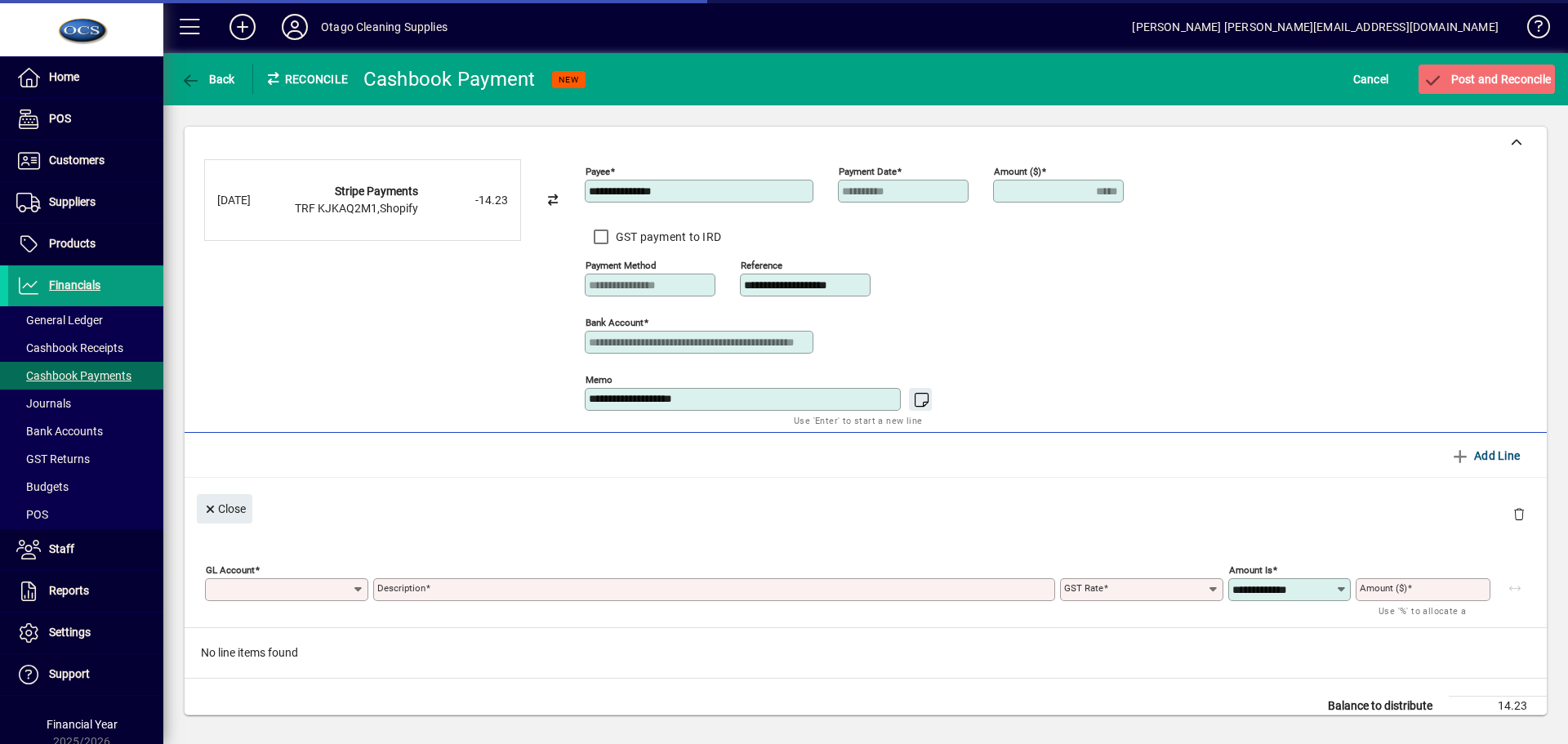
type input "*****"
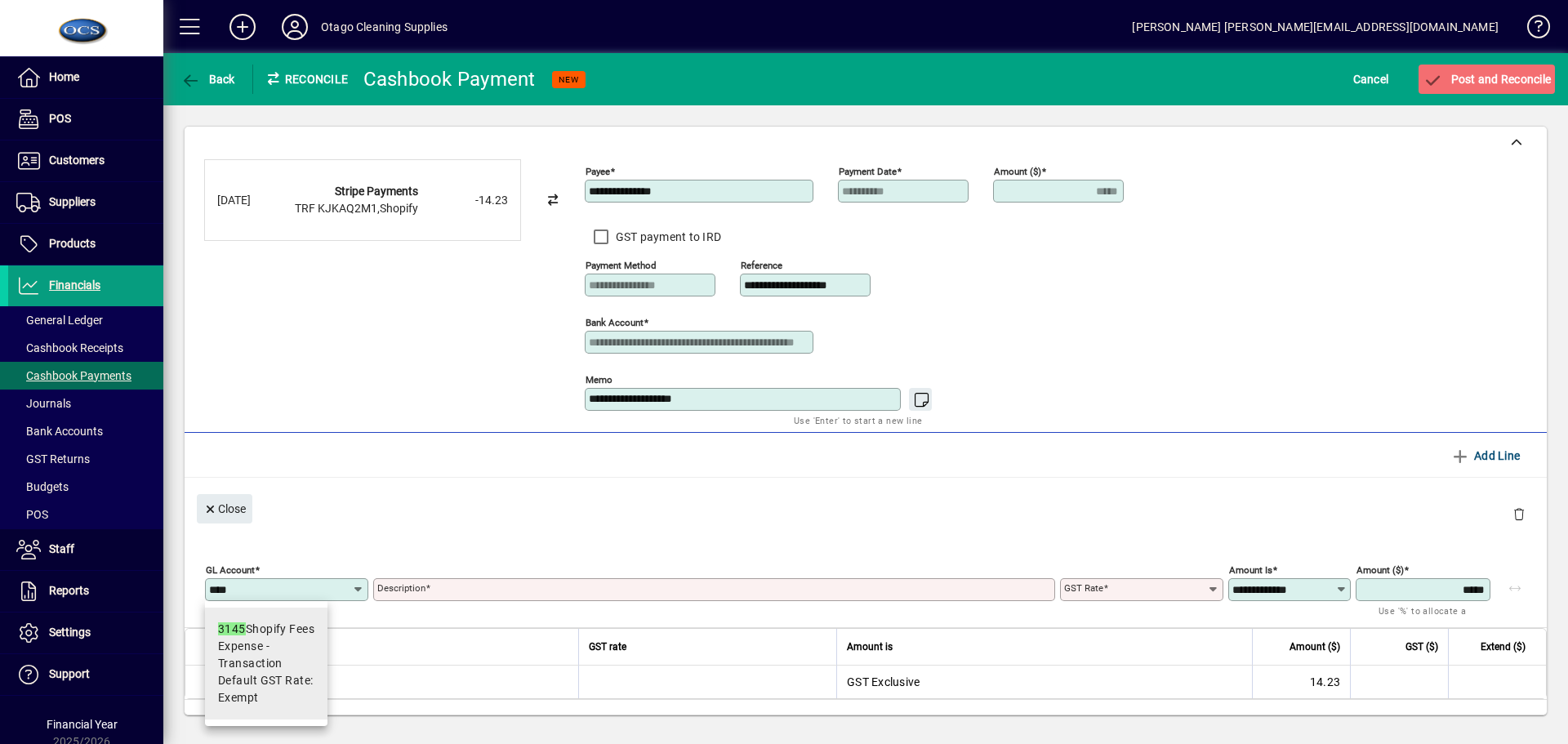
type input "****"
click at [285, 640] on span "Expense - Transaction" at bounding box center [266, 655] width 96 height 34
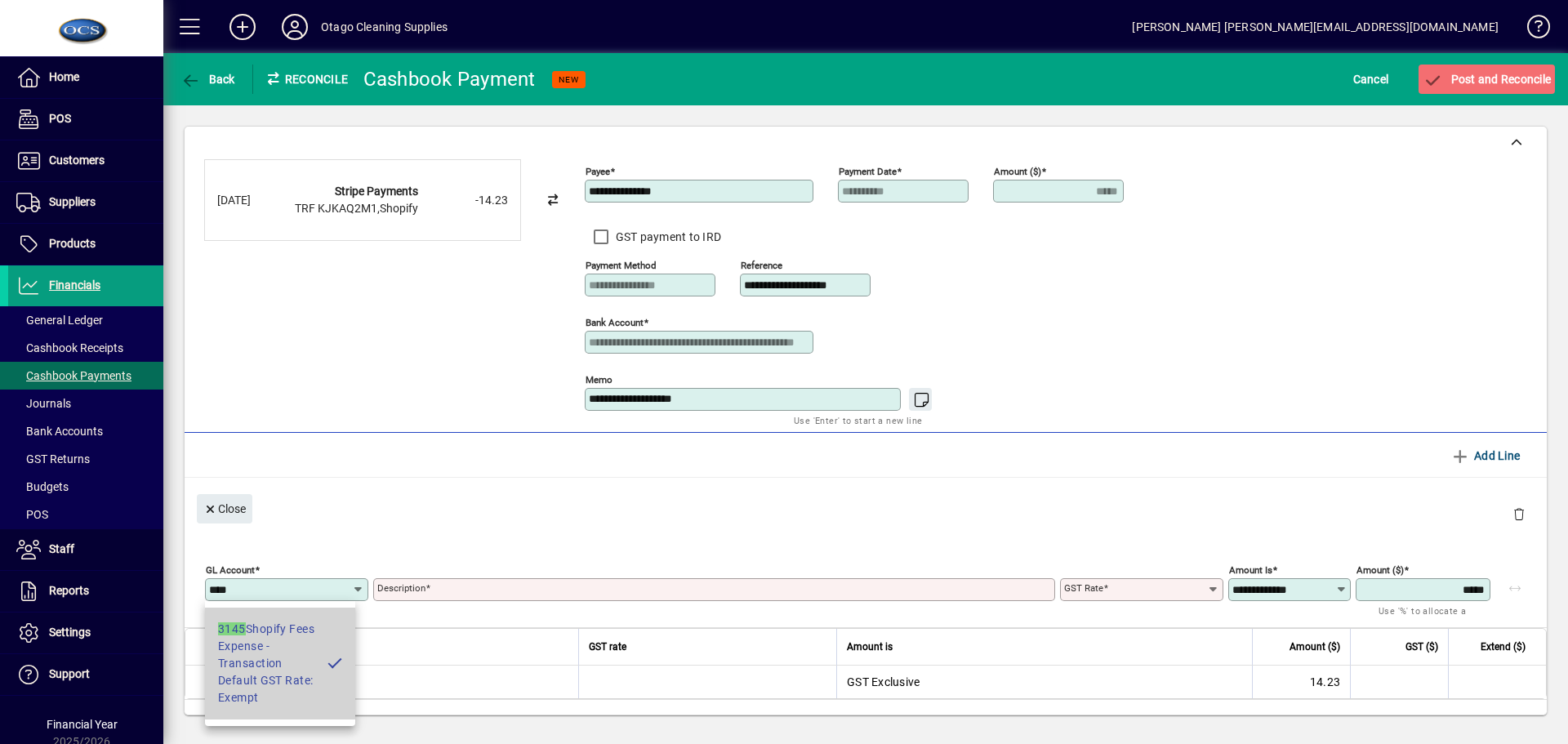
type input "**********"
type input "******"
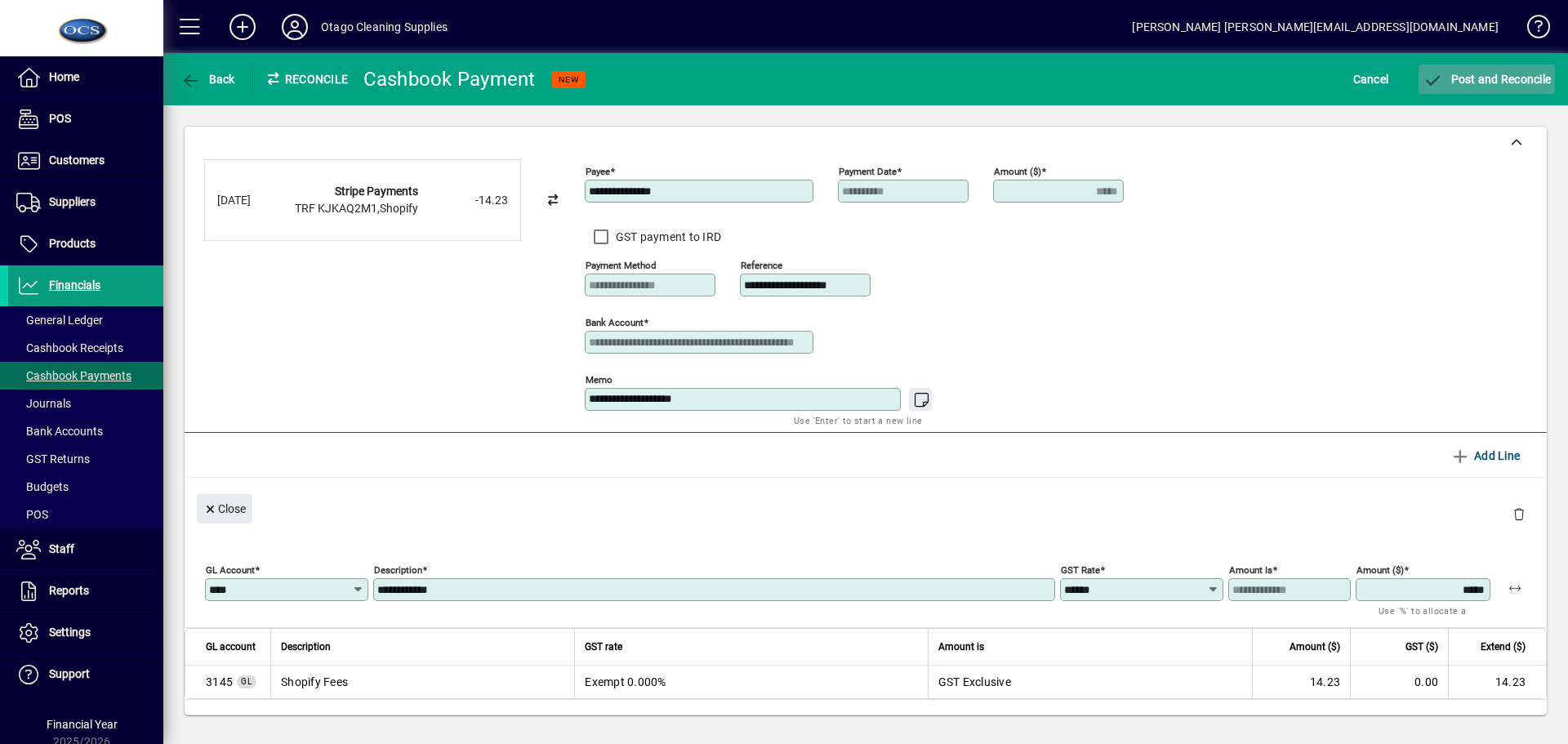
click at [1496, 85] on span "Post and Reconcile" at bounding box center [1487, 79] width 128 height 13
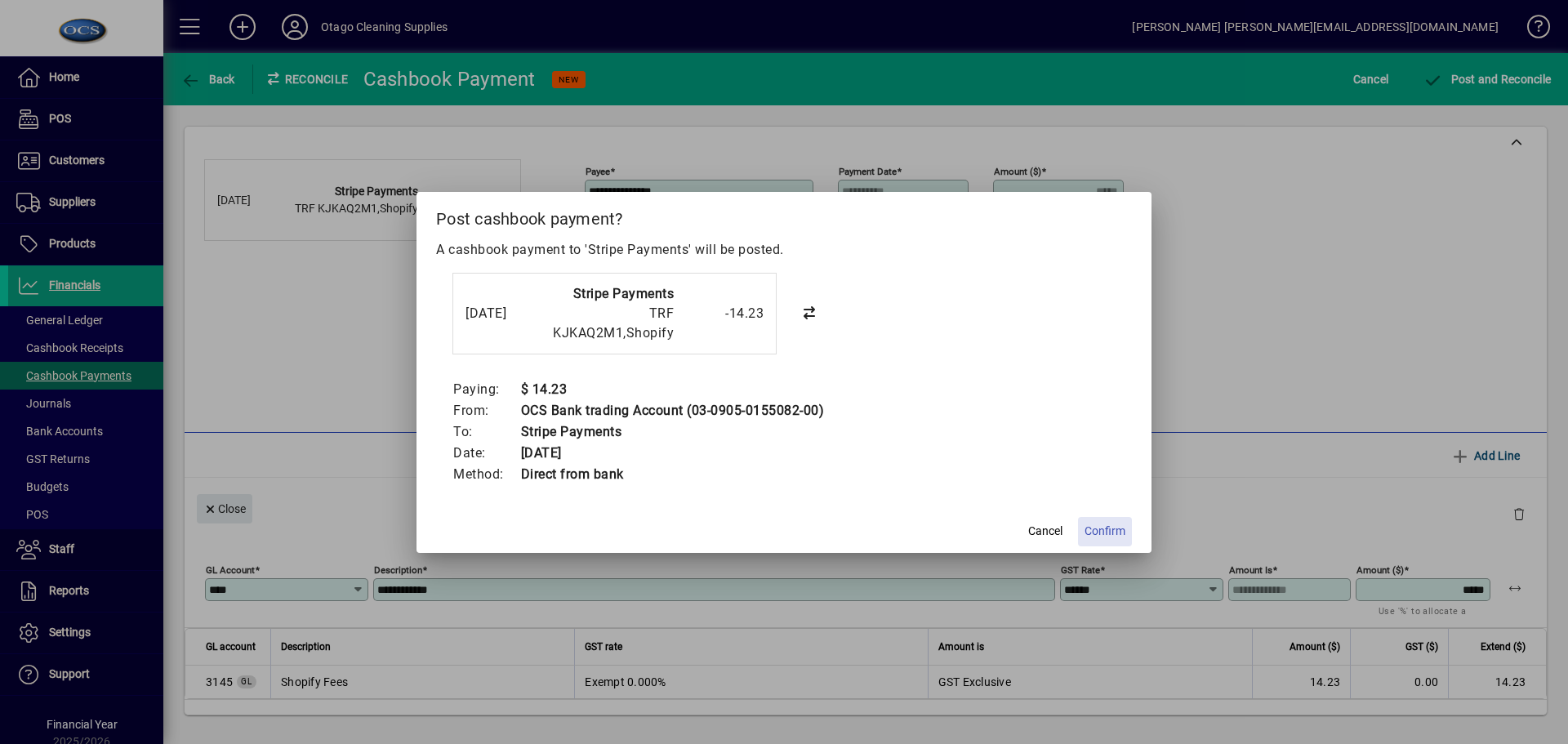
click at [1121, 526] on span "Confirm" at bounding box center [1105, 531] width 41 height 17
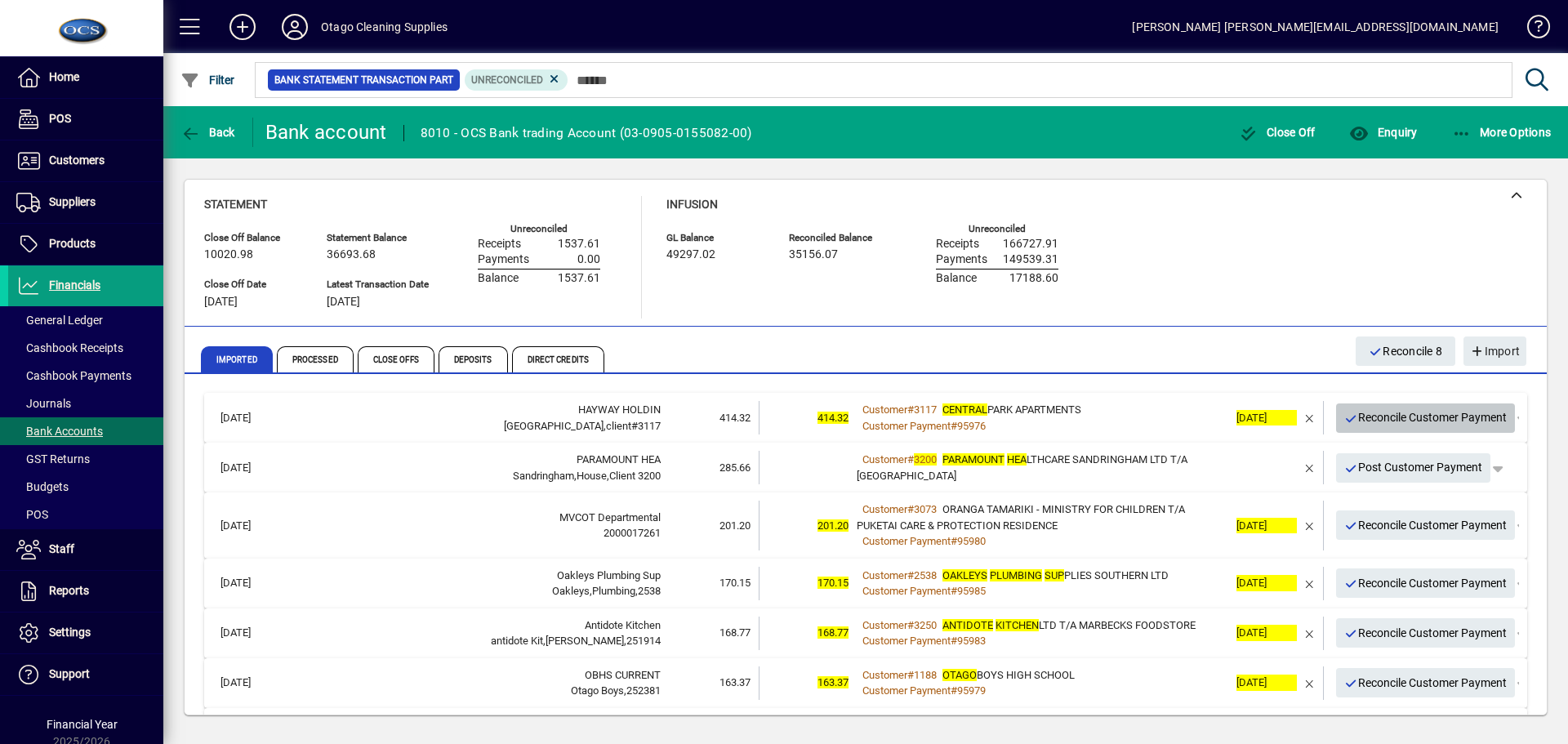
click at [1385, 419] on span "Reconcile Customer Payment" at bounding box center [1426, 418] width 163 height 27
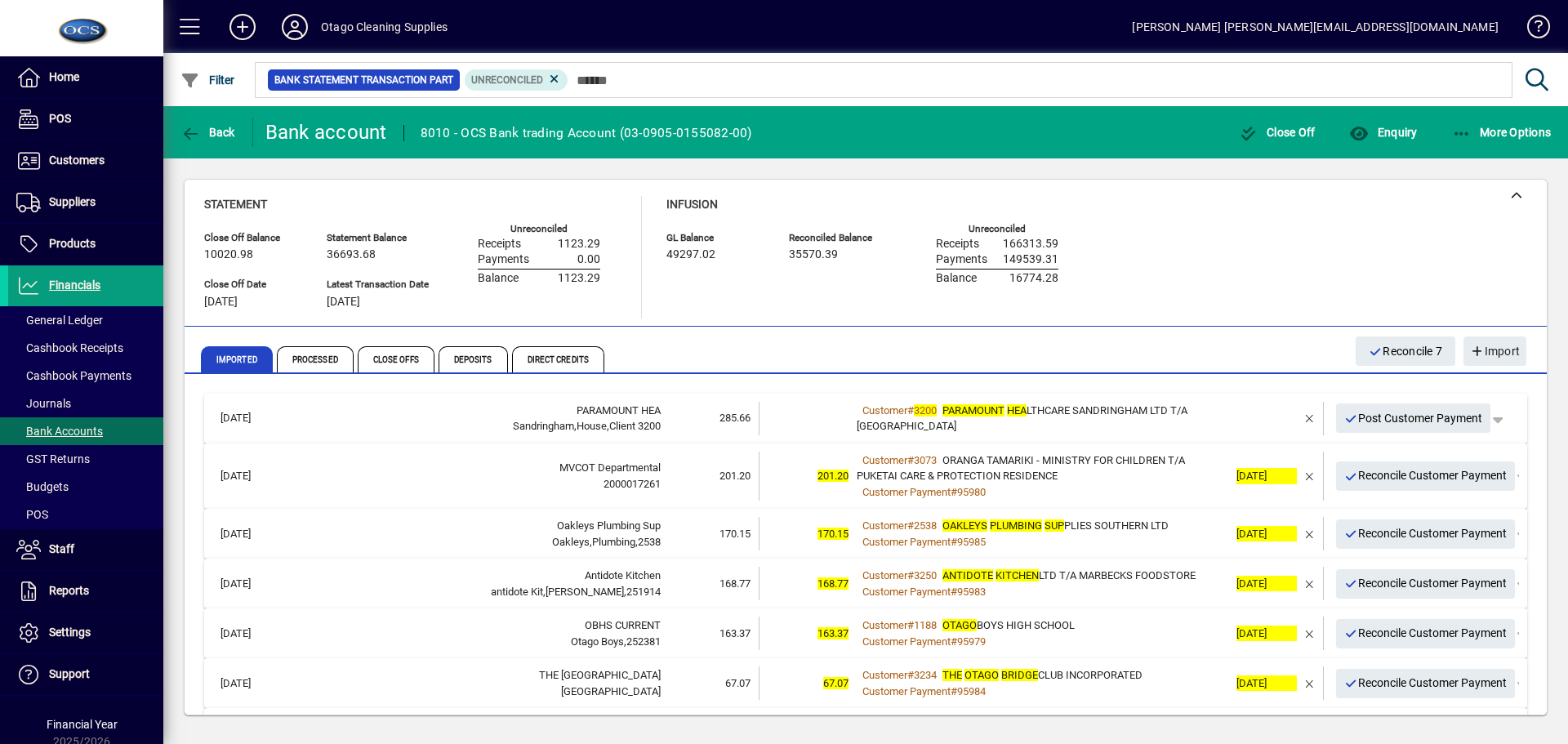
click at [1230, 422] on td at bounding box center [1262, 419] width 69 height 33
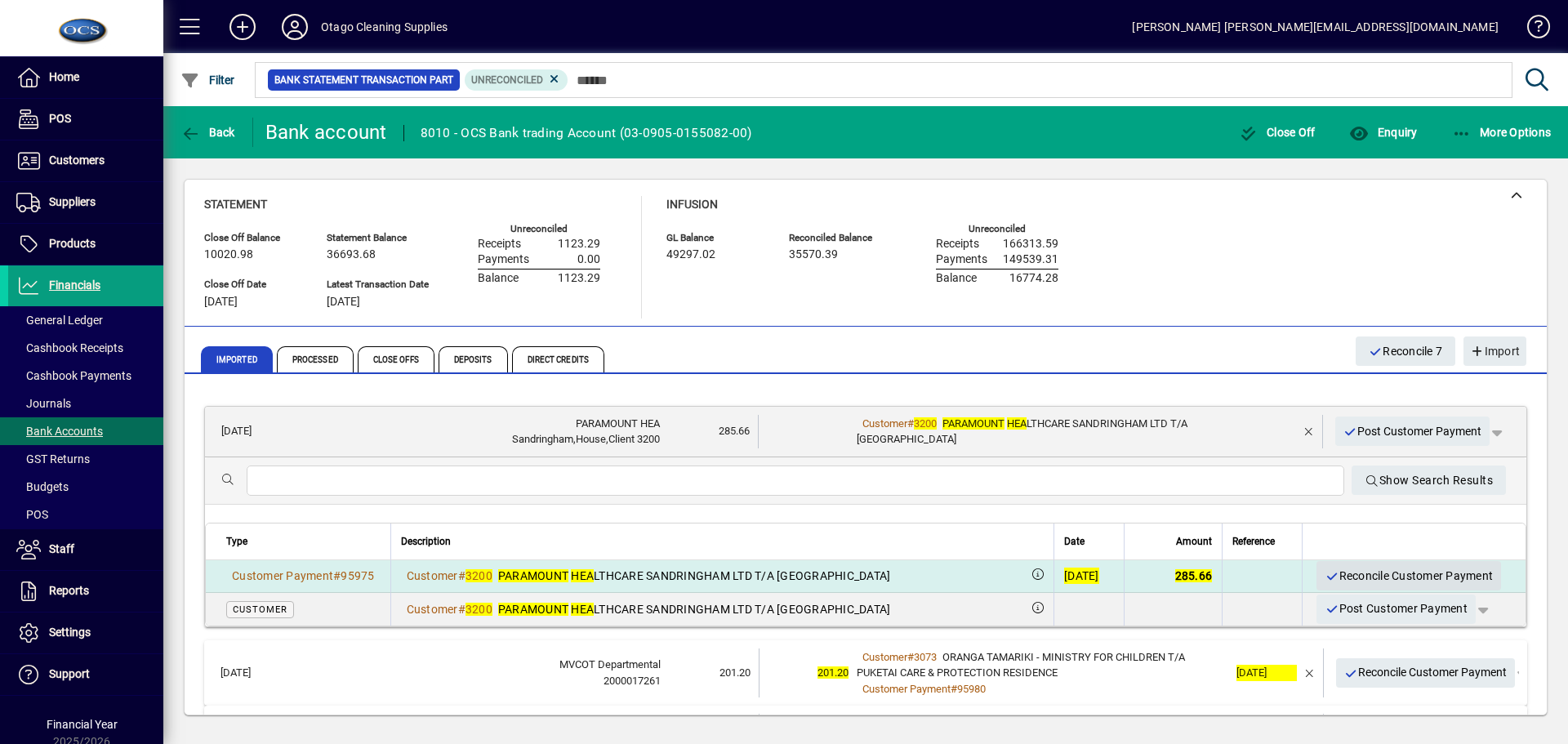
click at [1342, 571] on span "Reconcile Customer Payment" at bounding box center [1409, 577] width 168 height 27
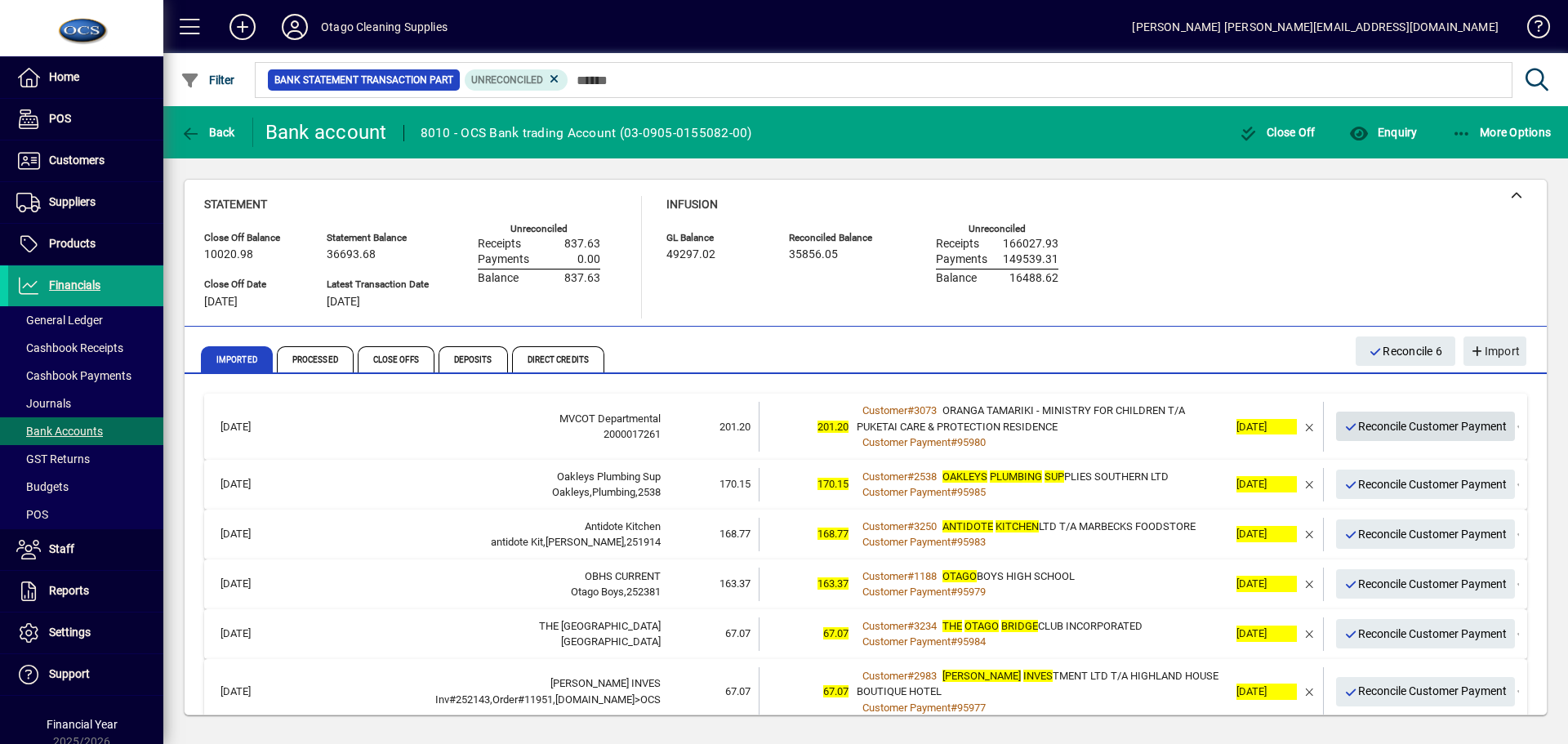
click at [1361, 427] on span "Reconcile Customer Payment" at bounding box center [1426, 427] width 163 height 27
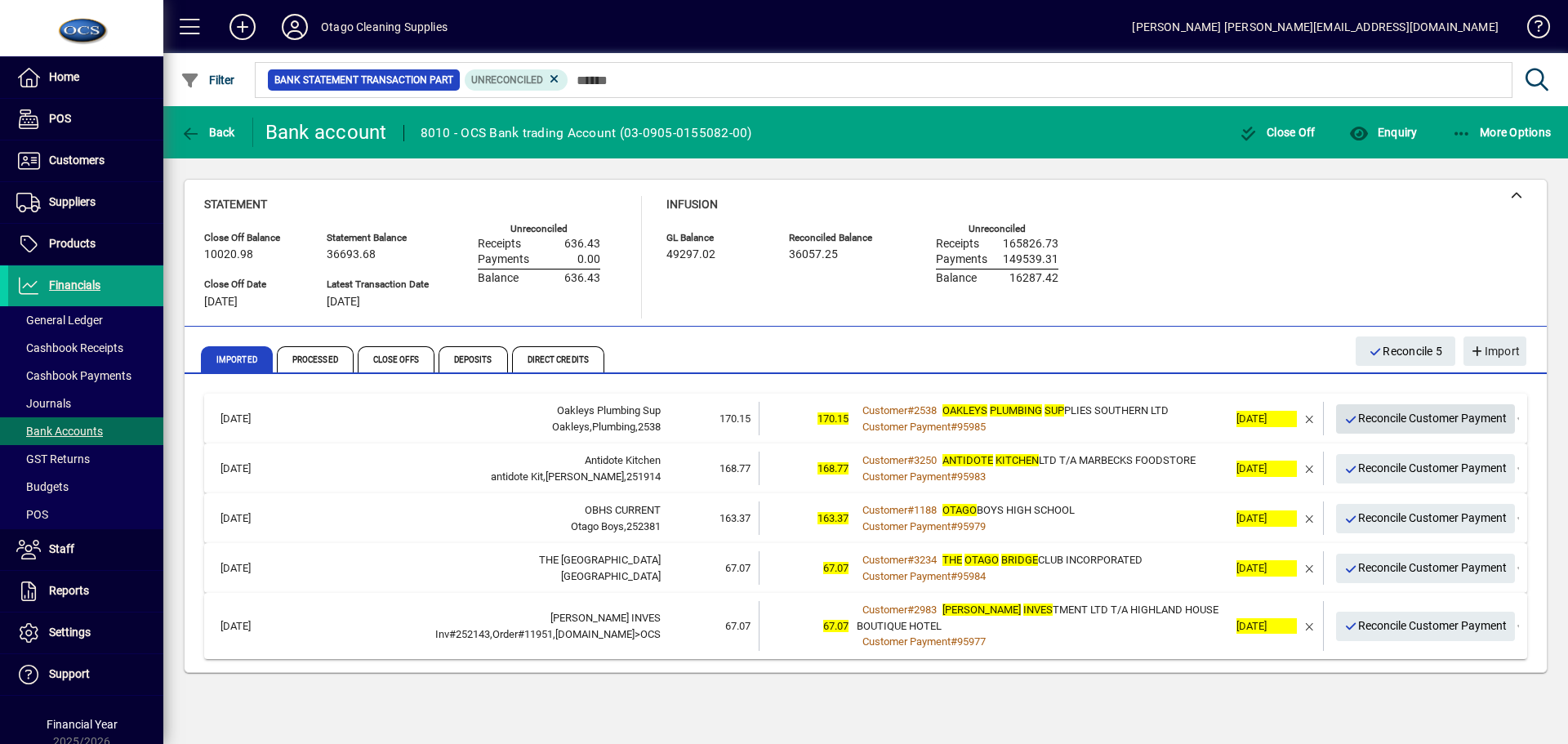
click at [1361, 427] on span "Reconcile Customer Payment" at bounding box center [1426, 419] width 163 height 27
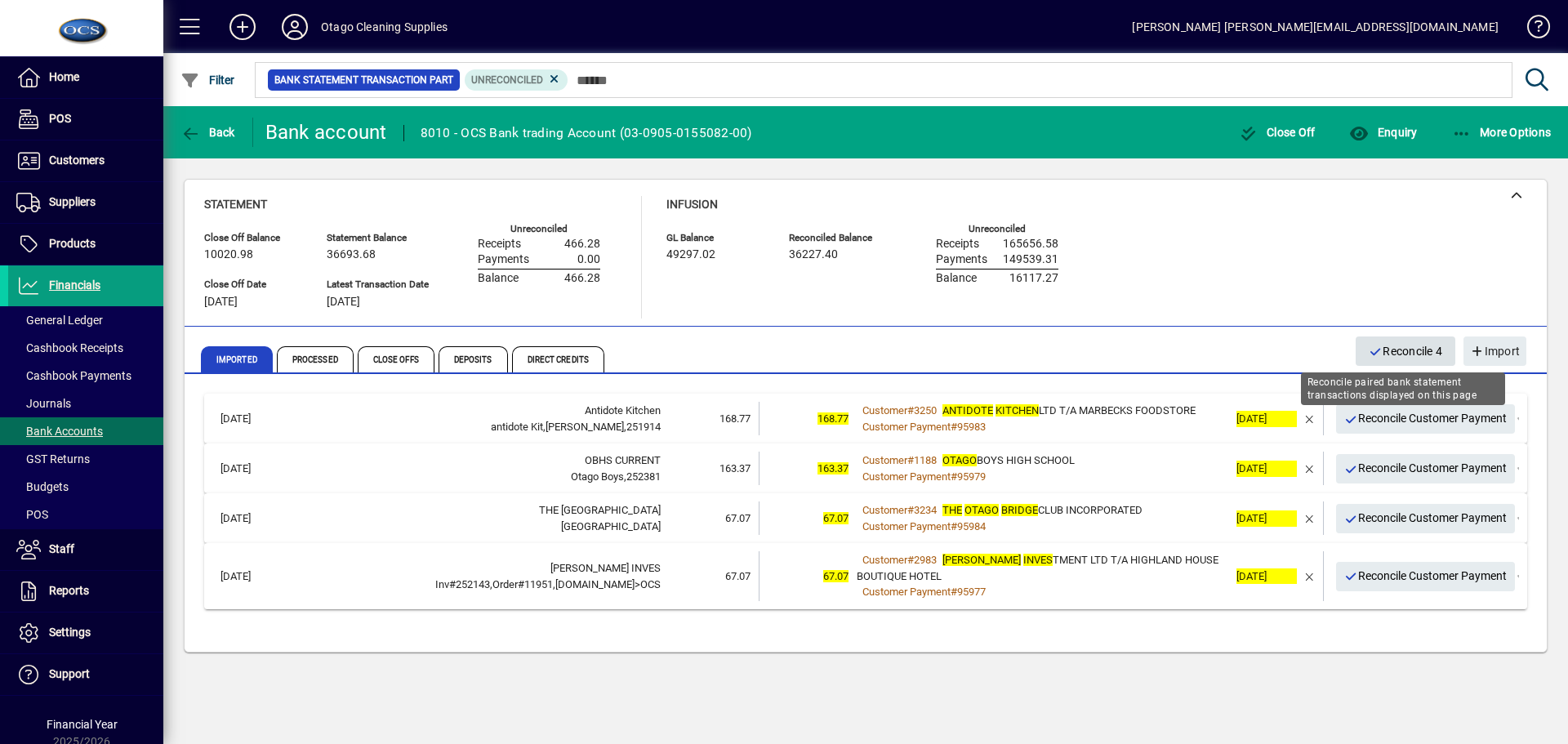
click at [1393, 349] on span "Reconcile 4" at bounding box center [1406, 352] width 74 height 27
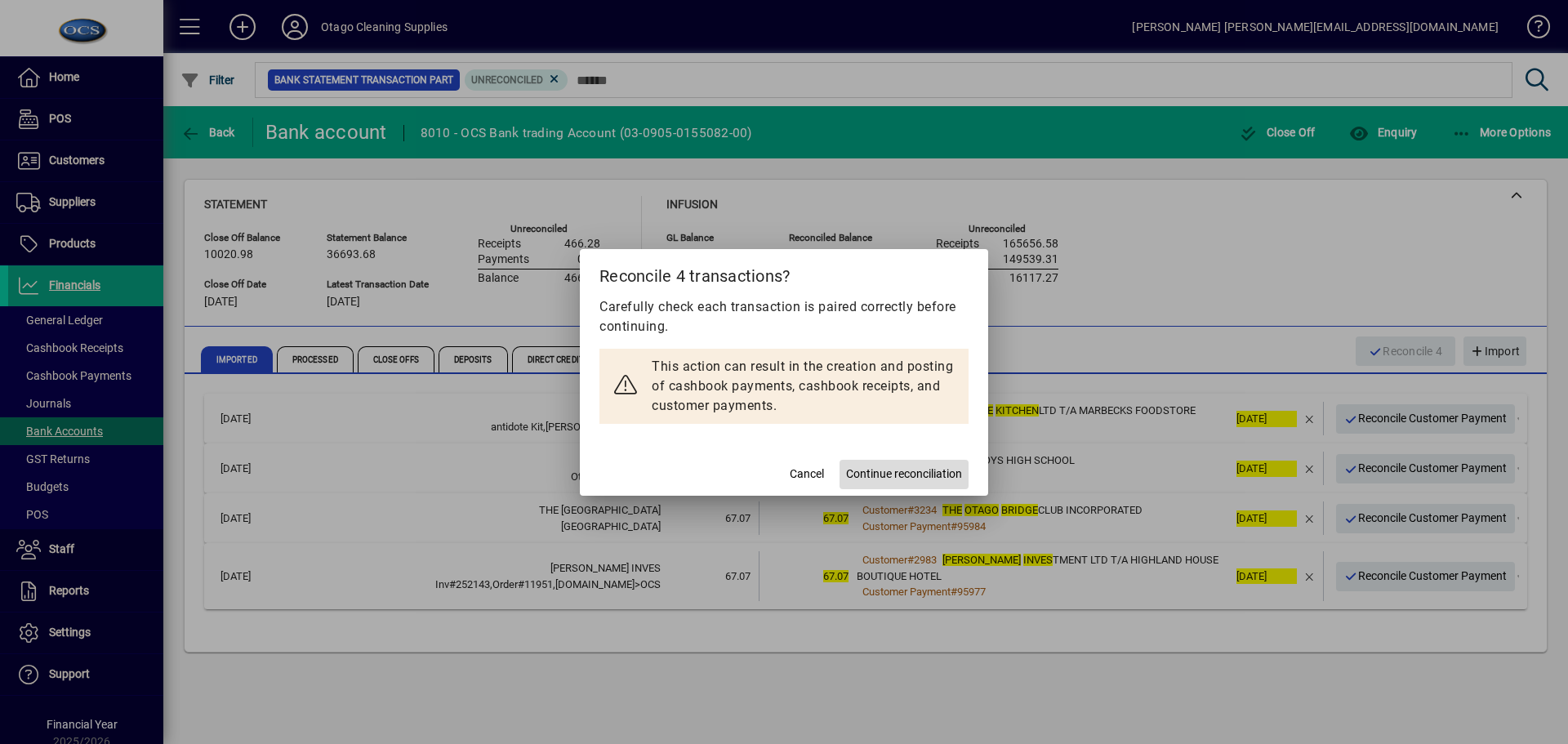
click at [870, 474] on span "Continue reconciliation" at bounding box center [904, 475] width 116 height 17
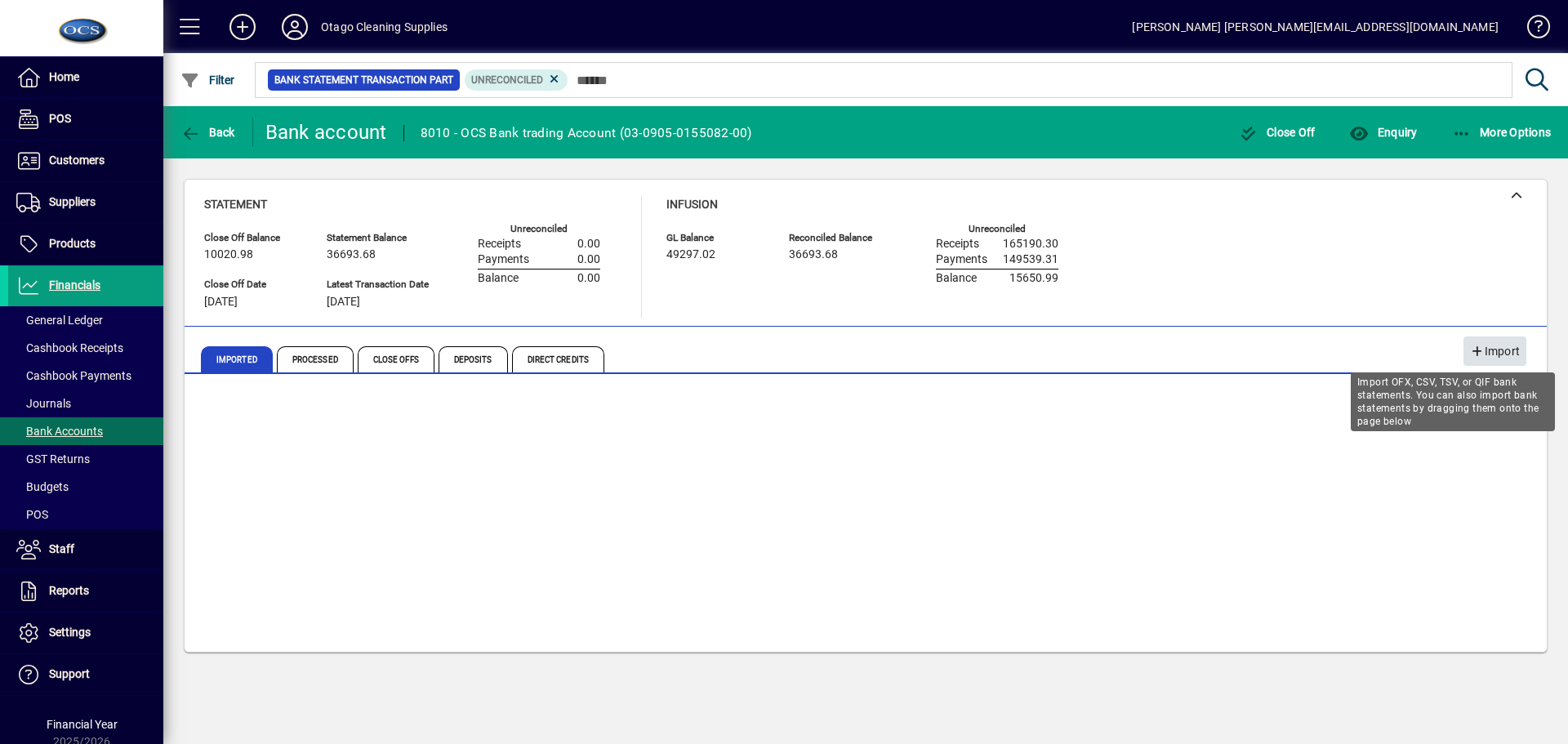
click at [1501, 345] on span "Import" at bounding box center [1494, 352] width 50 height 27
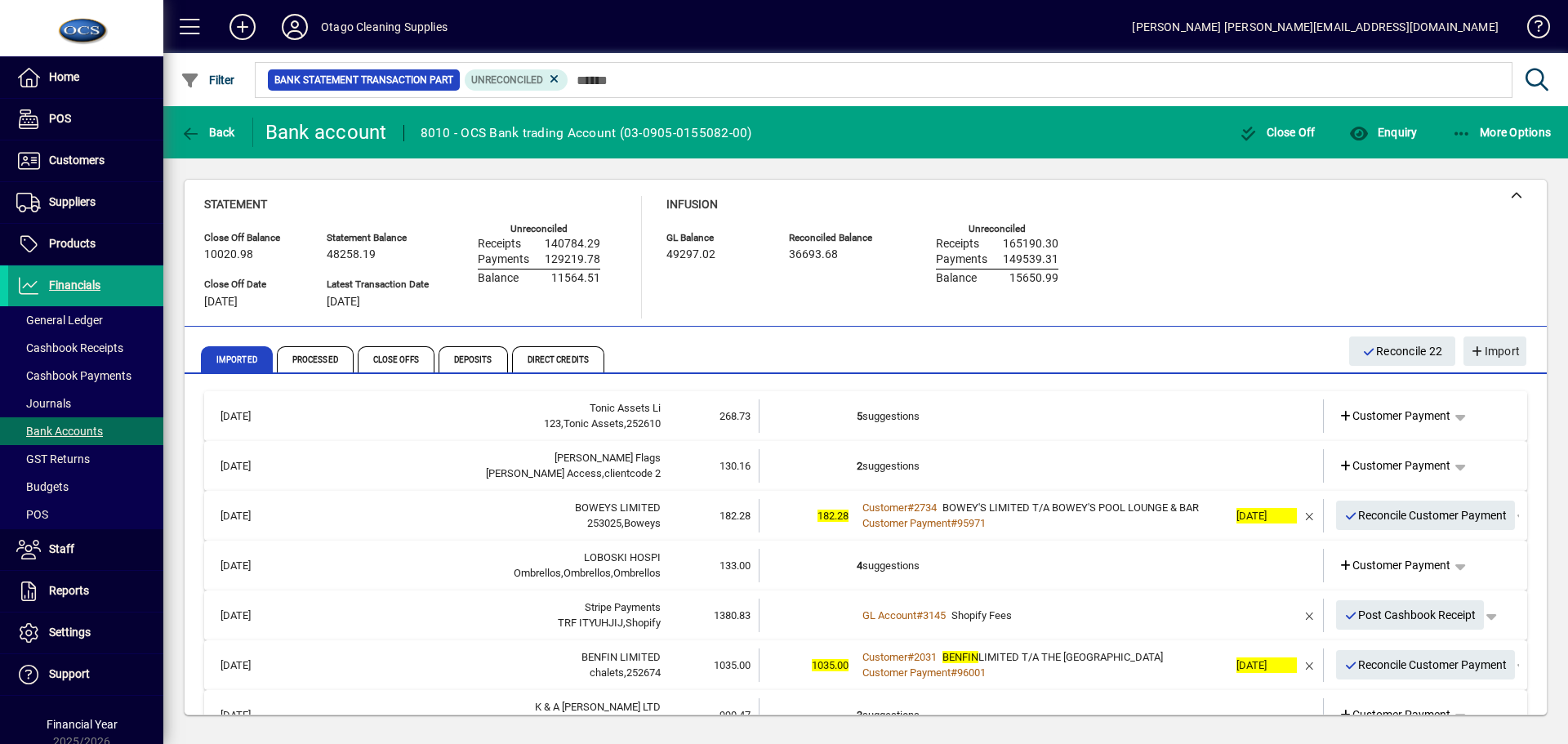
click at [1014, 422] on td "5 suggestions" at bounding box center [1043, 416] width 372 height 33
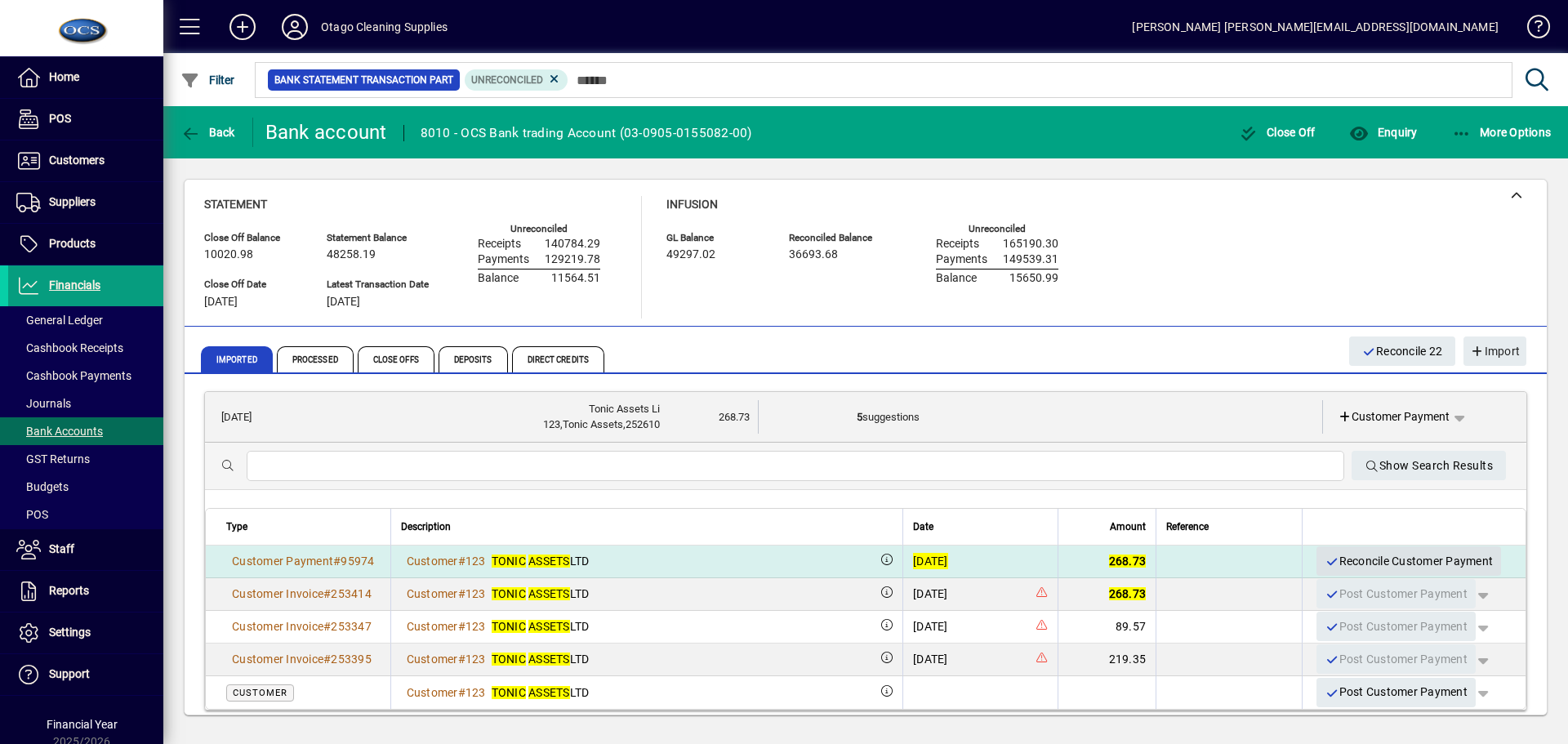
click at [1352, 558] on span "Reconcile Customer Payment" at bounding box center [1409, 562] width 168 height 27
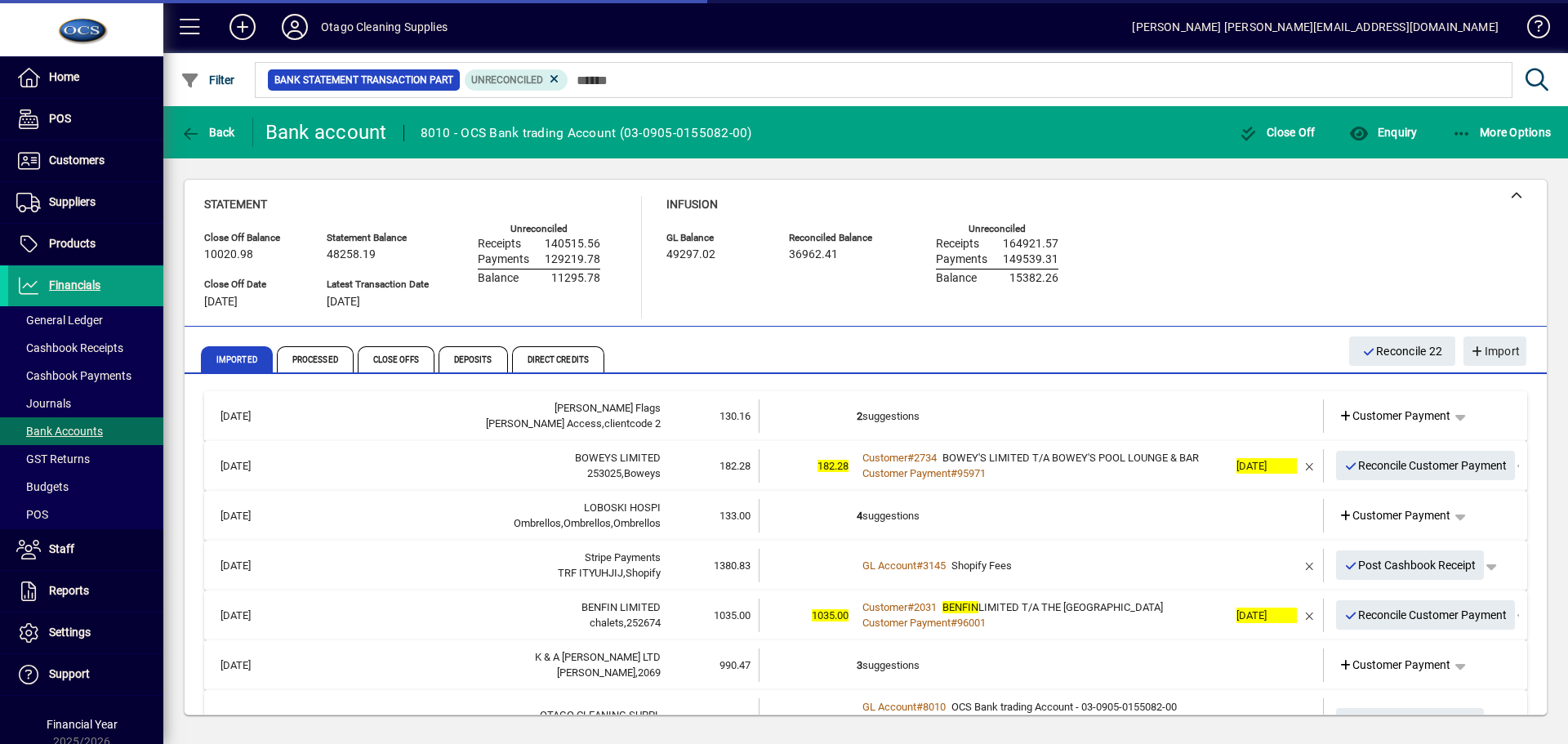
click at [986, 418] on td "2 suggestions" at bounding box center [1043, 416] width 372 height 33
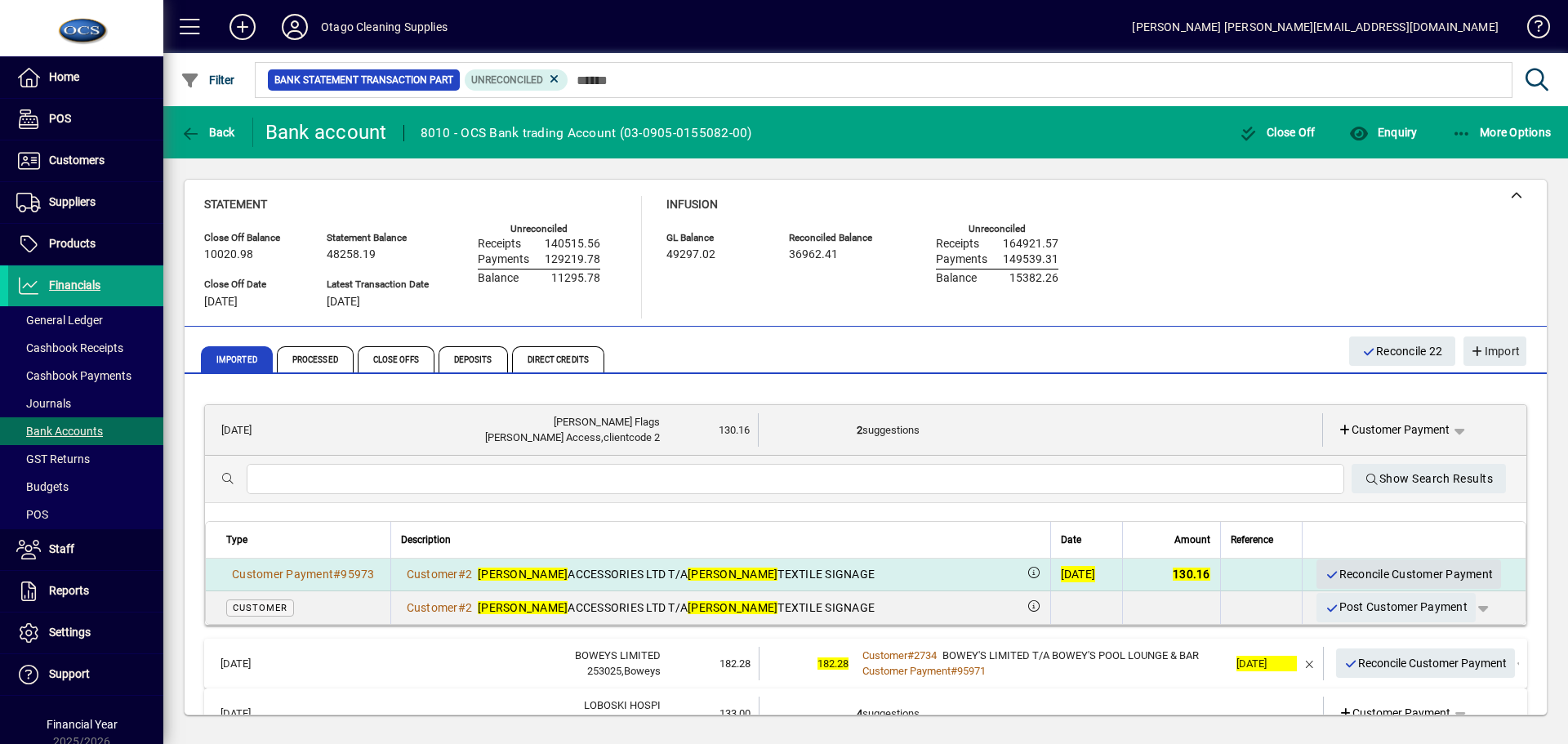
click at [1362, 567] on span "Reconcile Customer Payment" at bounding box center [1409, 575] width 168 height 27
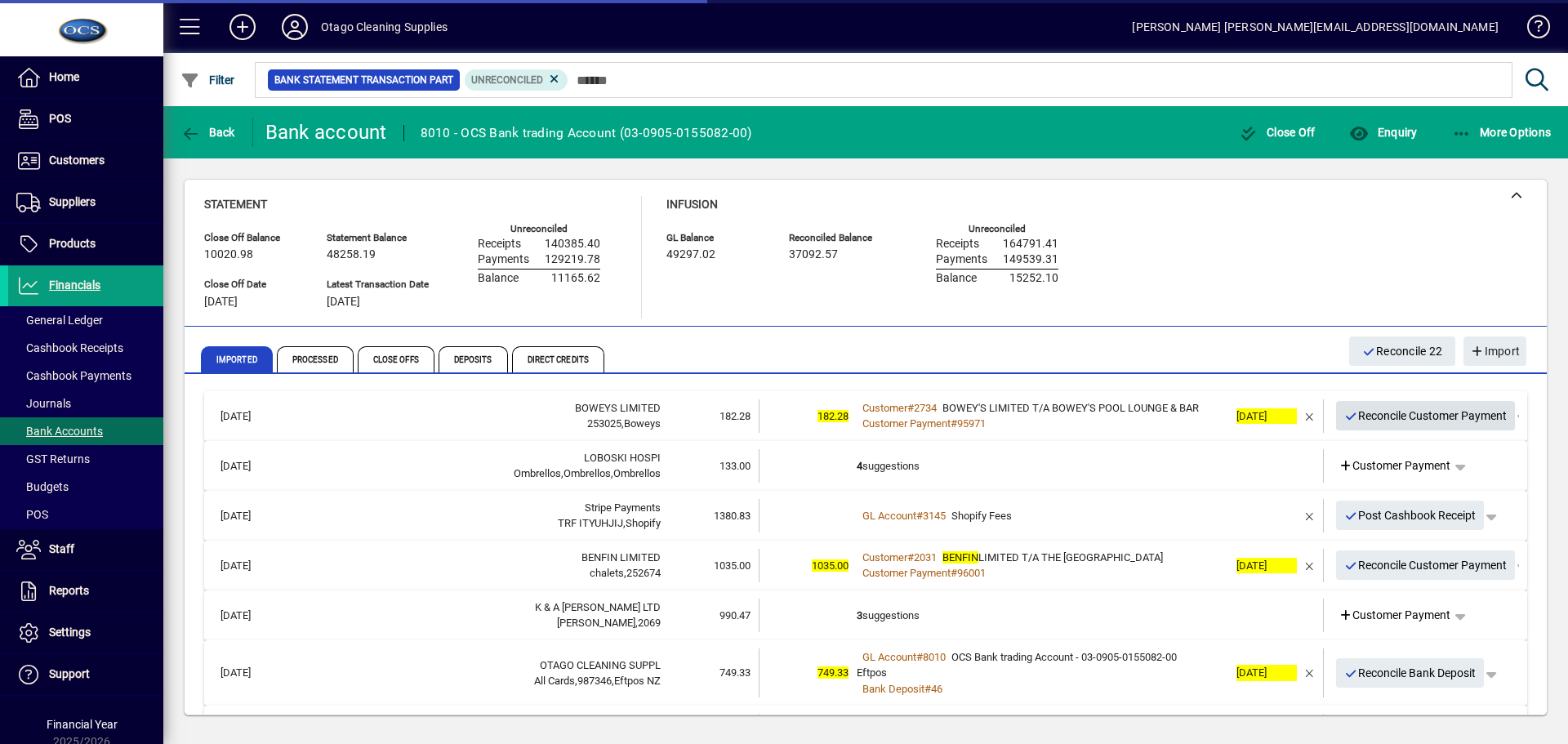
click at [1368, 419] on span "Reconcile Customer Payment" at bounding box center [1426, 417] width 163 height 27
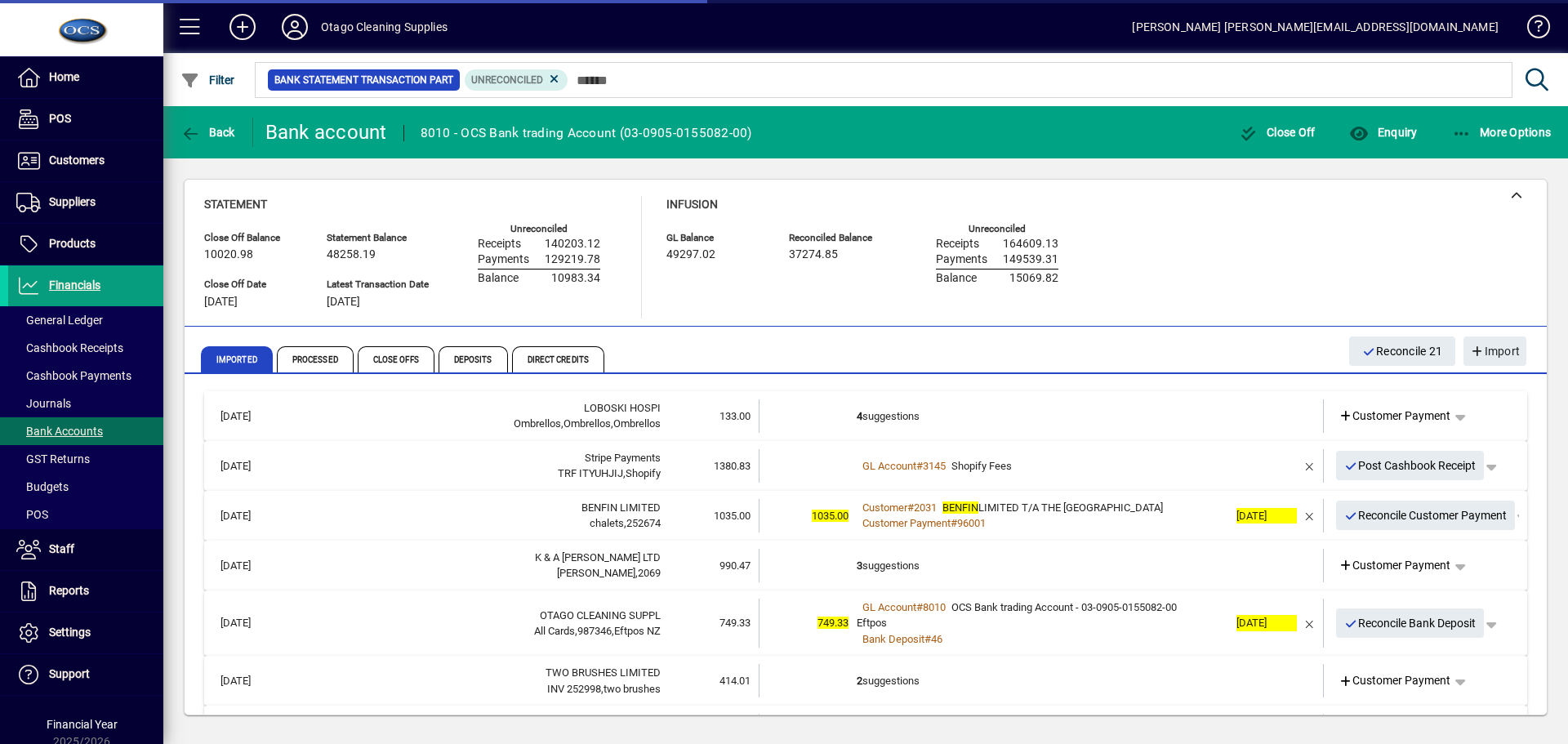
click at [1033, 416] on td "4 suggestions" at bounding box center [1043, 416] width 372 height 33
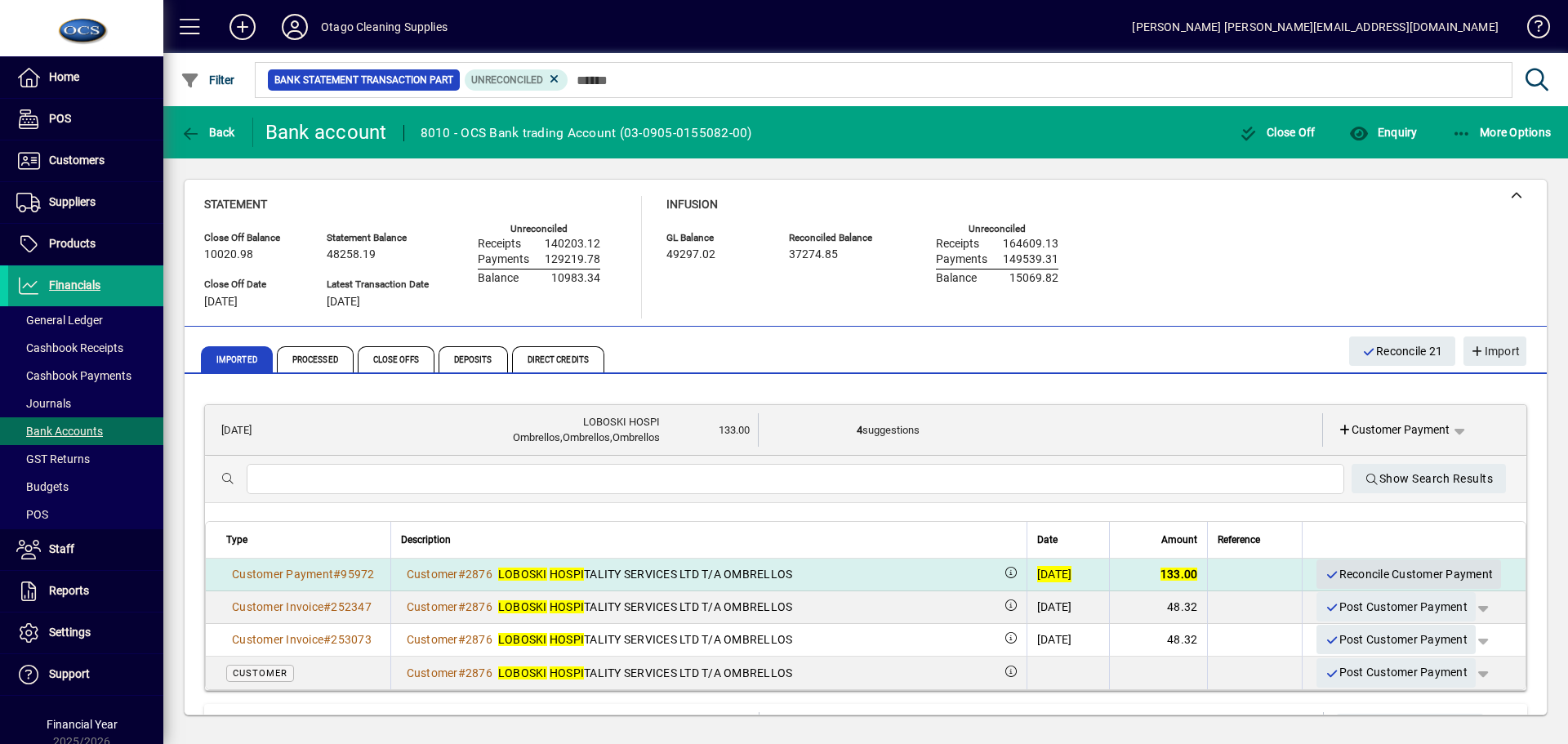
click at [1350, 569] on span "Reconcile Customer Payment" at bounding box center [1409, 575] width 168 height 27
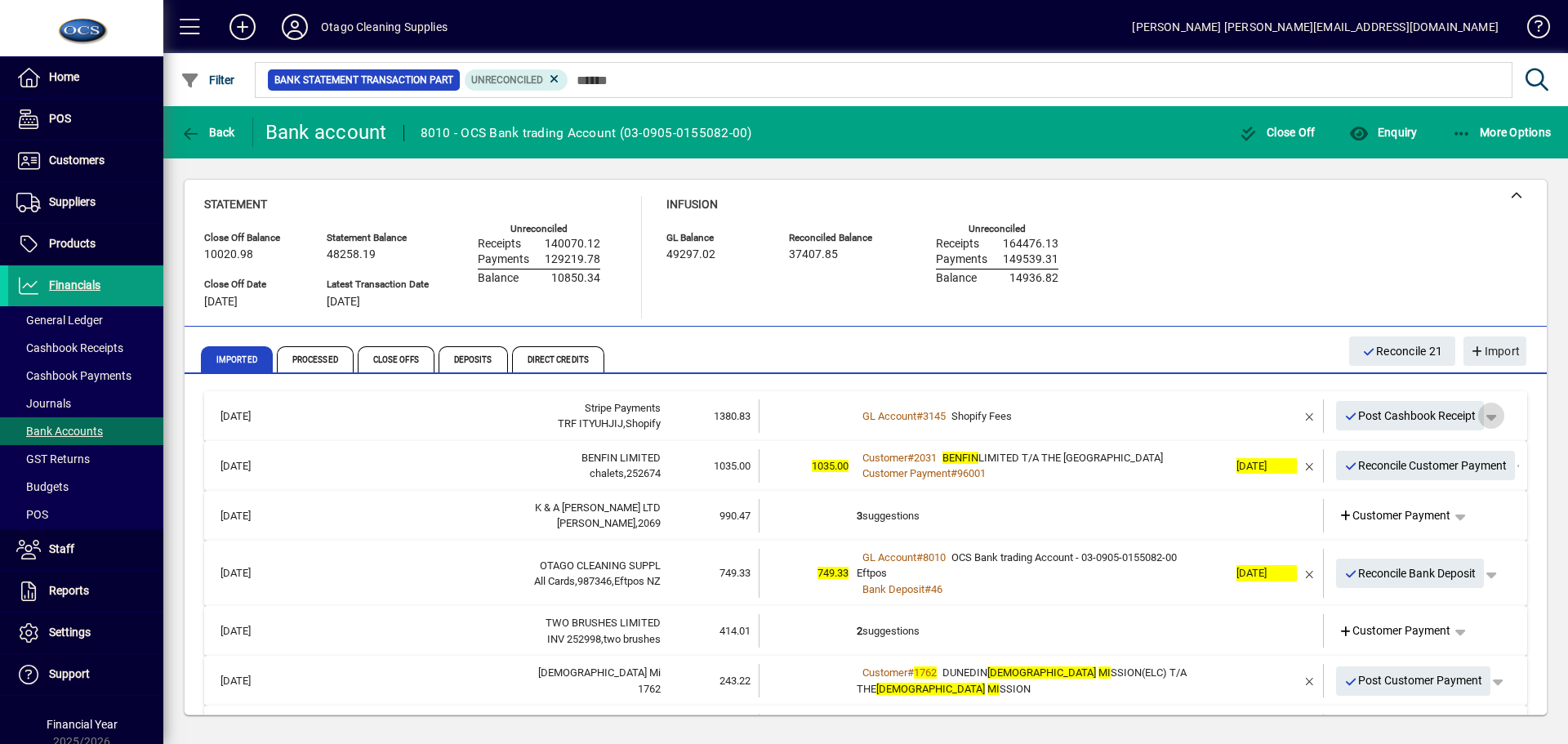
click at [1479, 415] on span "button" at bounding box center [1491, 416] width 39 height 39
click at [1383, 487] on span "Split" at bounding box center [1397, 480] width 39 height 19
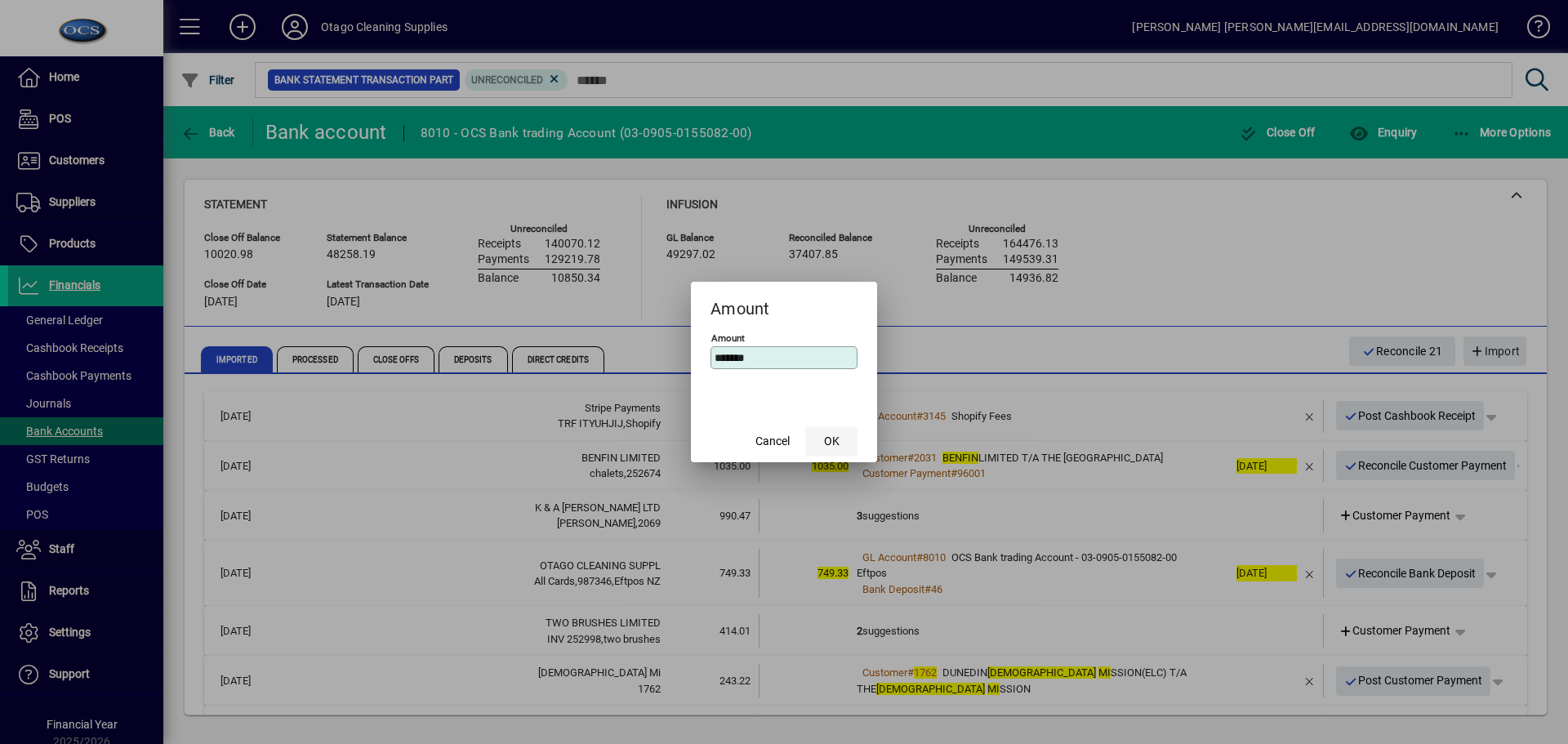
type input "*******"
click at [830, 435] on span "OK" at bounding box center [832, 442] width 16 height 17
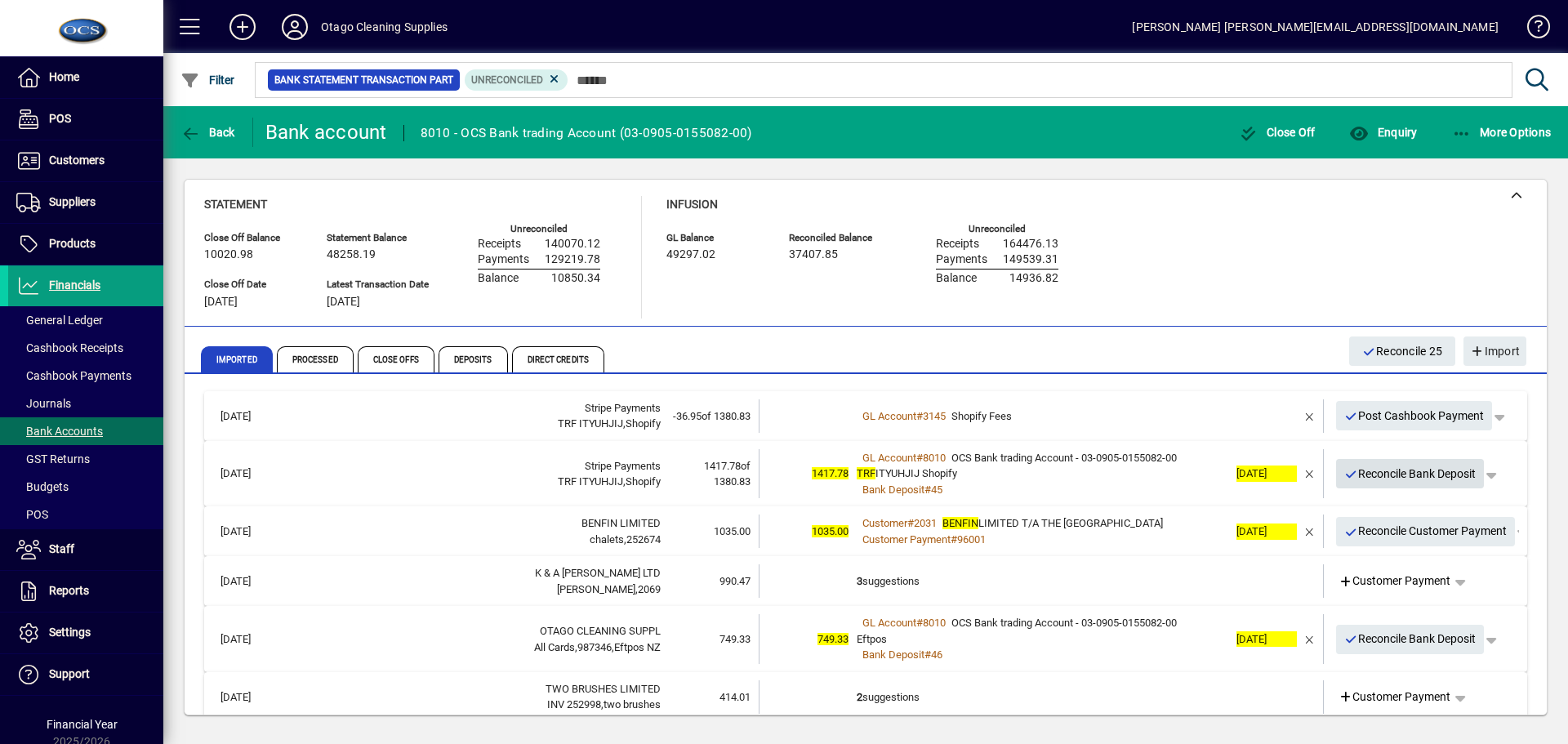
click at [1391, 478] on span "Reconcile Bank Deposit" at bounding box center [1411, 475] width 132 height 27
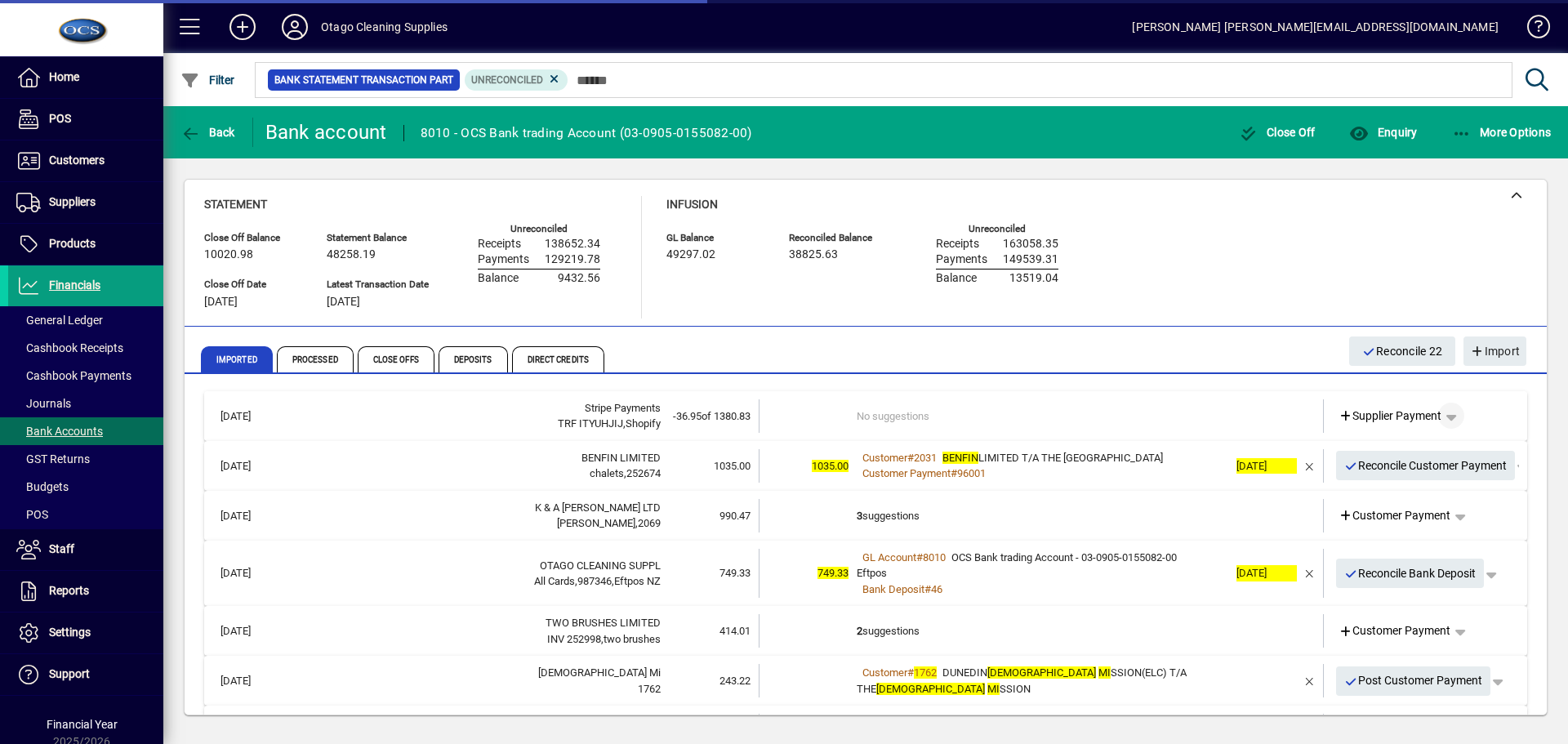
click at [1447, 418] on span "button" at bounding box center [1451, 416] width 39 height 39
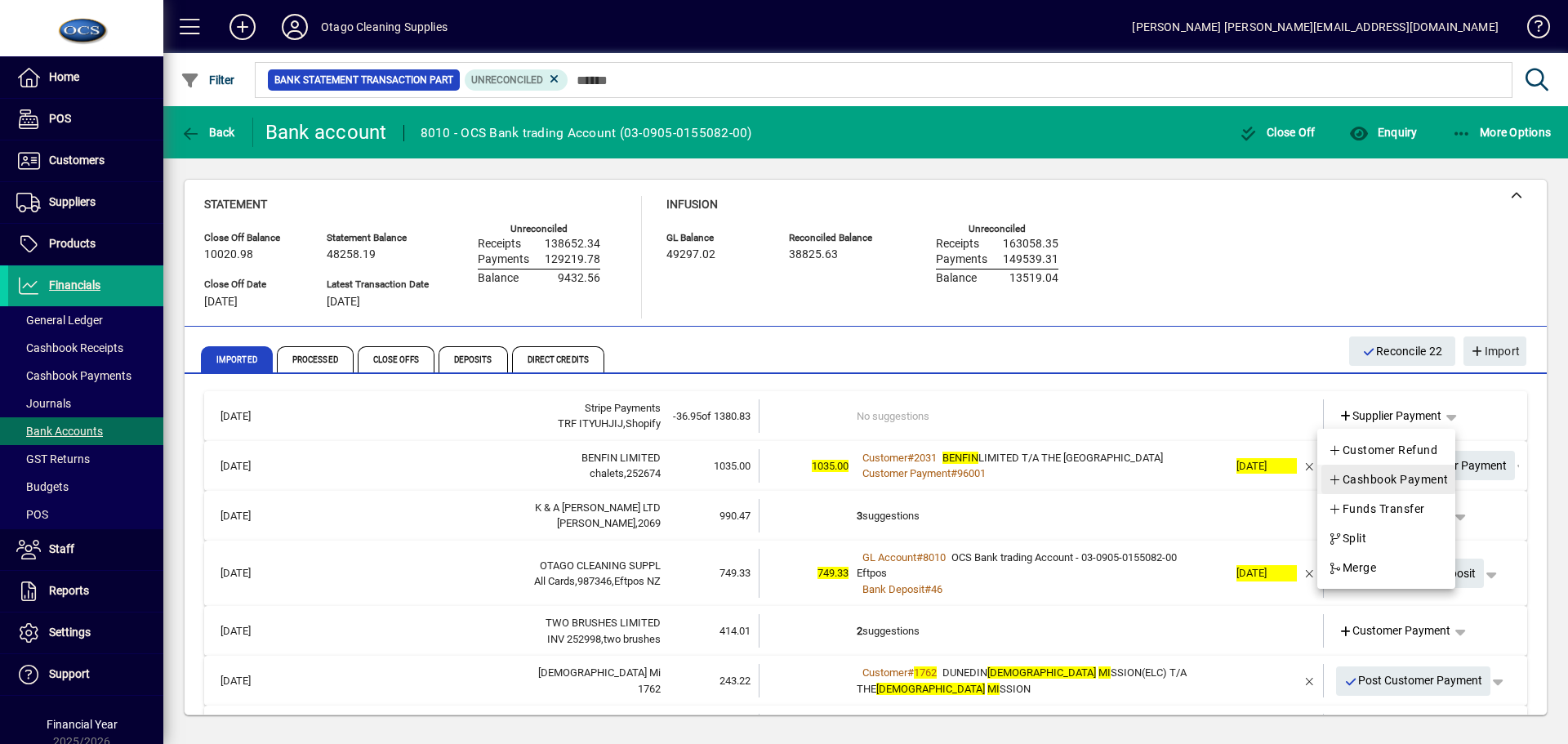
click at [1421, 475] on span "Cashbook Payment" at bounding box center [1388, 480] width 121 height 19
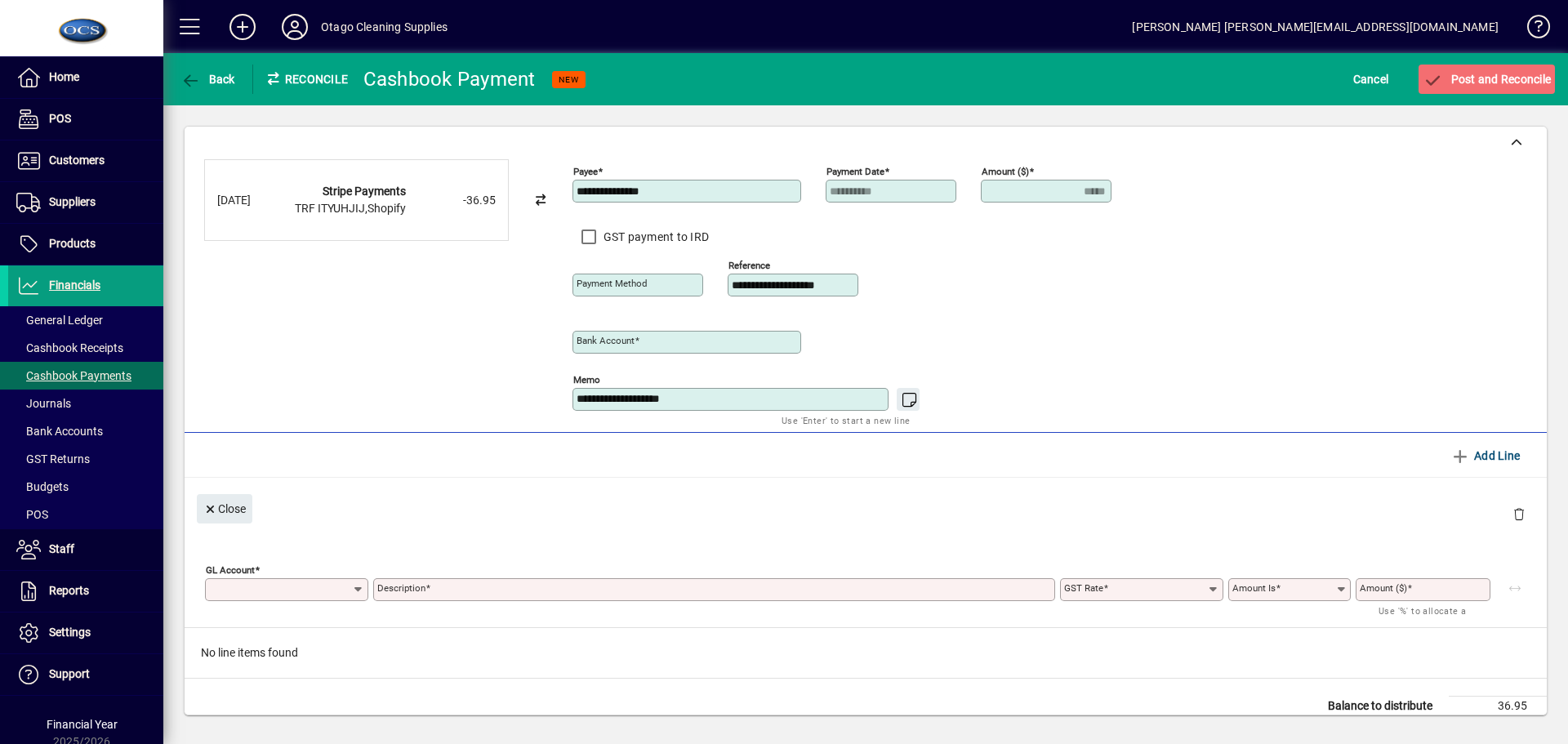
type input "**********"
type input "*****"
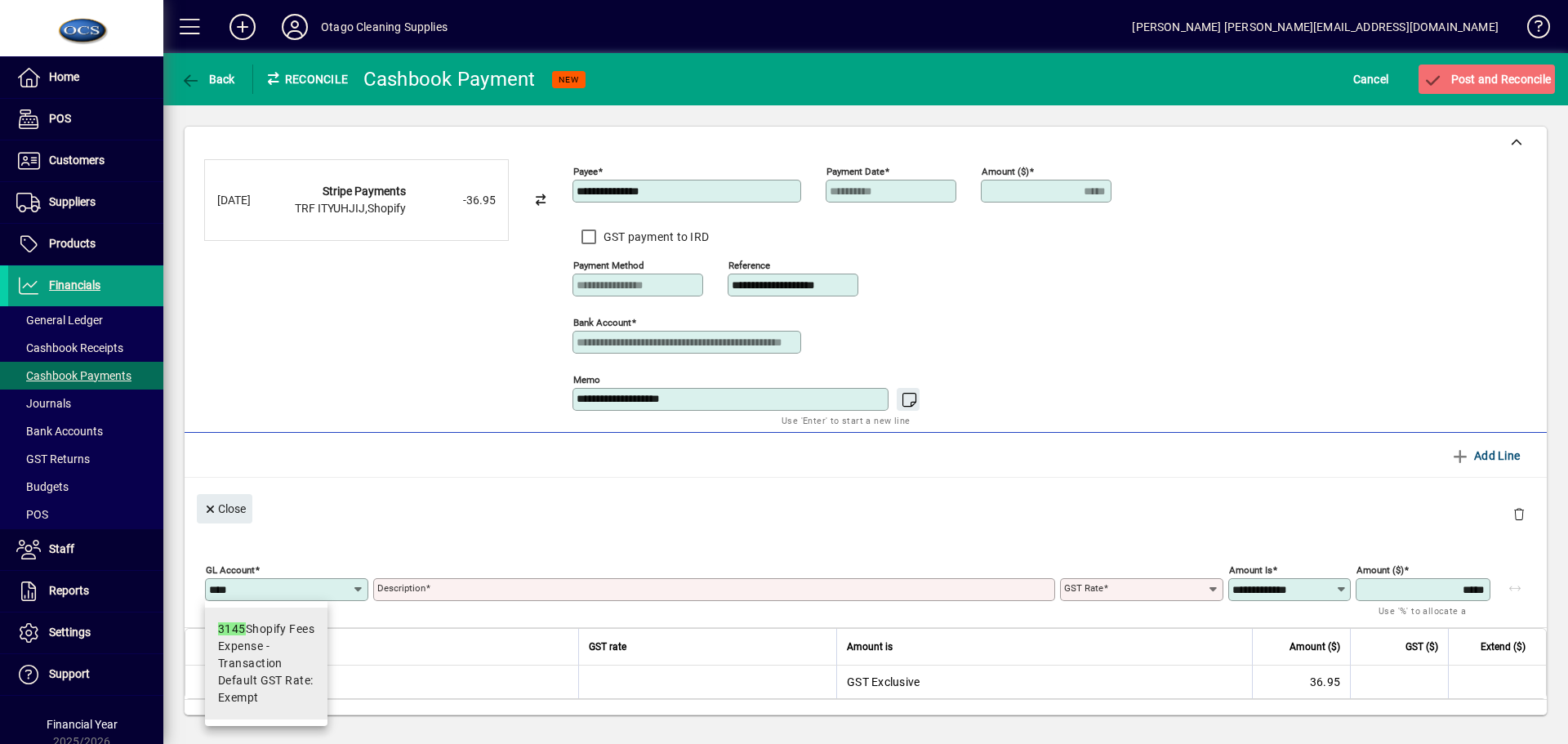
type input "****"
click at [265, 649] on span "Expense - Transaction" at bounding box center [266, 655] width 96 height 34
type input "**********"
type input "******"
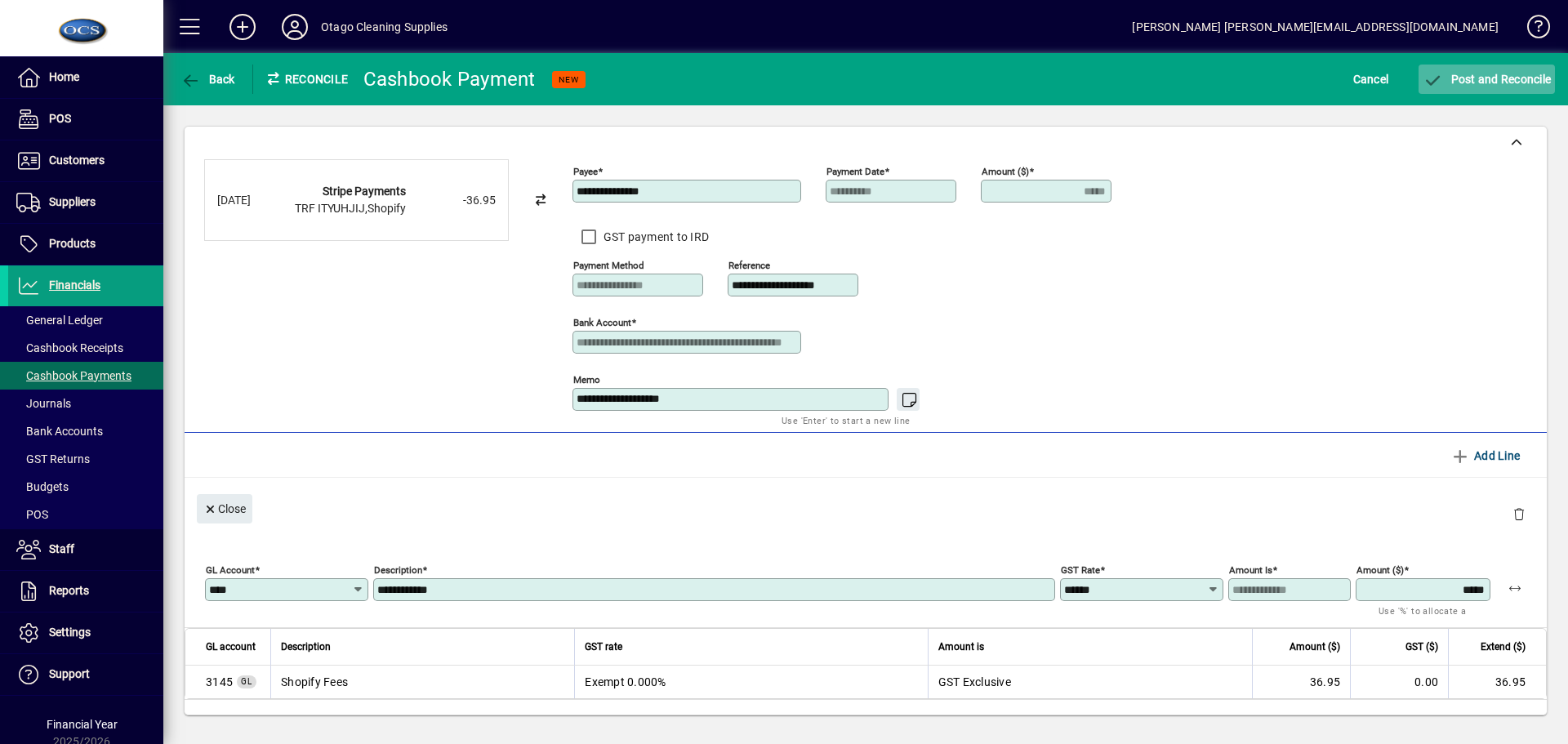
click at [1480, 85] on span "Post and Reconcile" at bounding box center [1487, 79] width 128 height 13
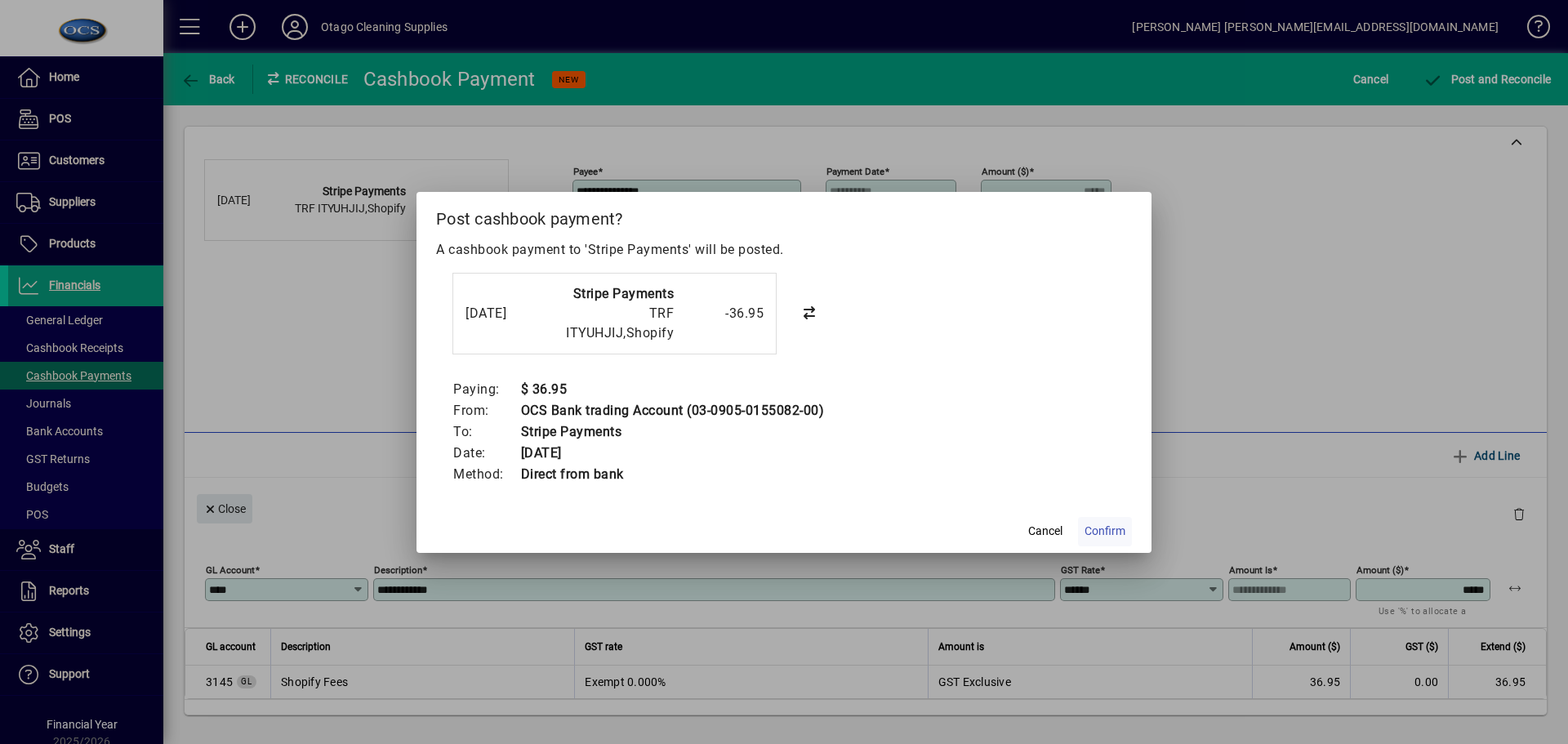
click at [1115, 530] on span "Confirm" at bounding box center [1105, 531] width 41 height 17
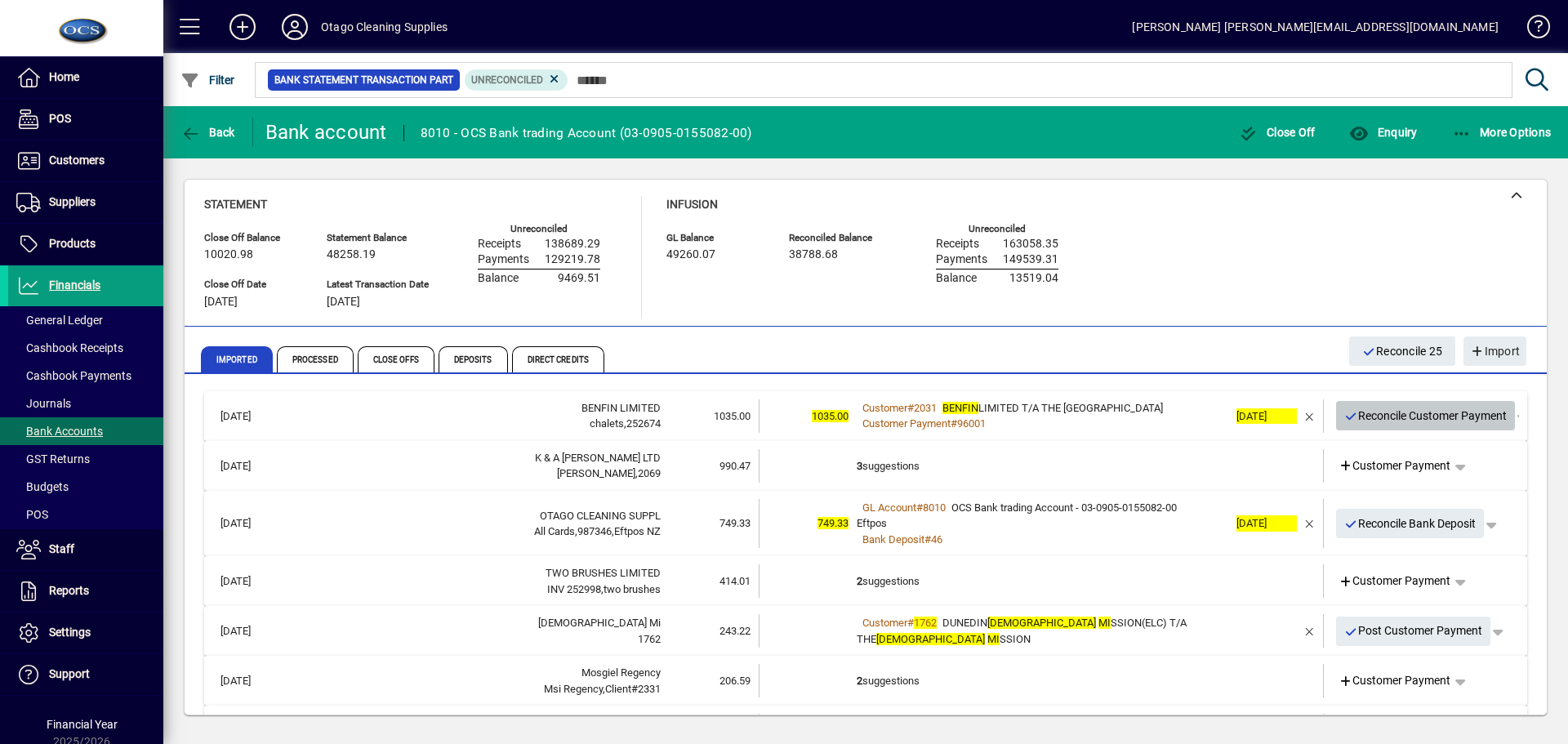
click at [1385, 420] on span "Reconcile Customer Payment" at bounding box center [1426, 417] width 163 height 27
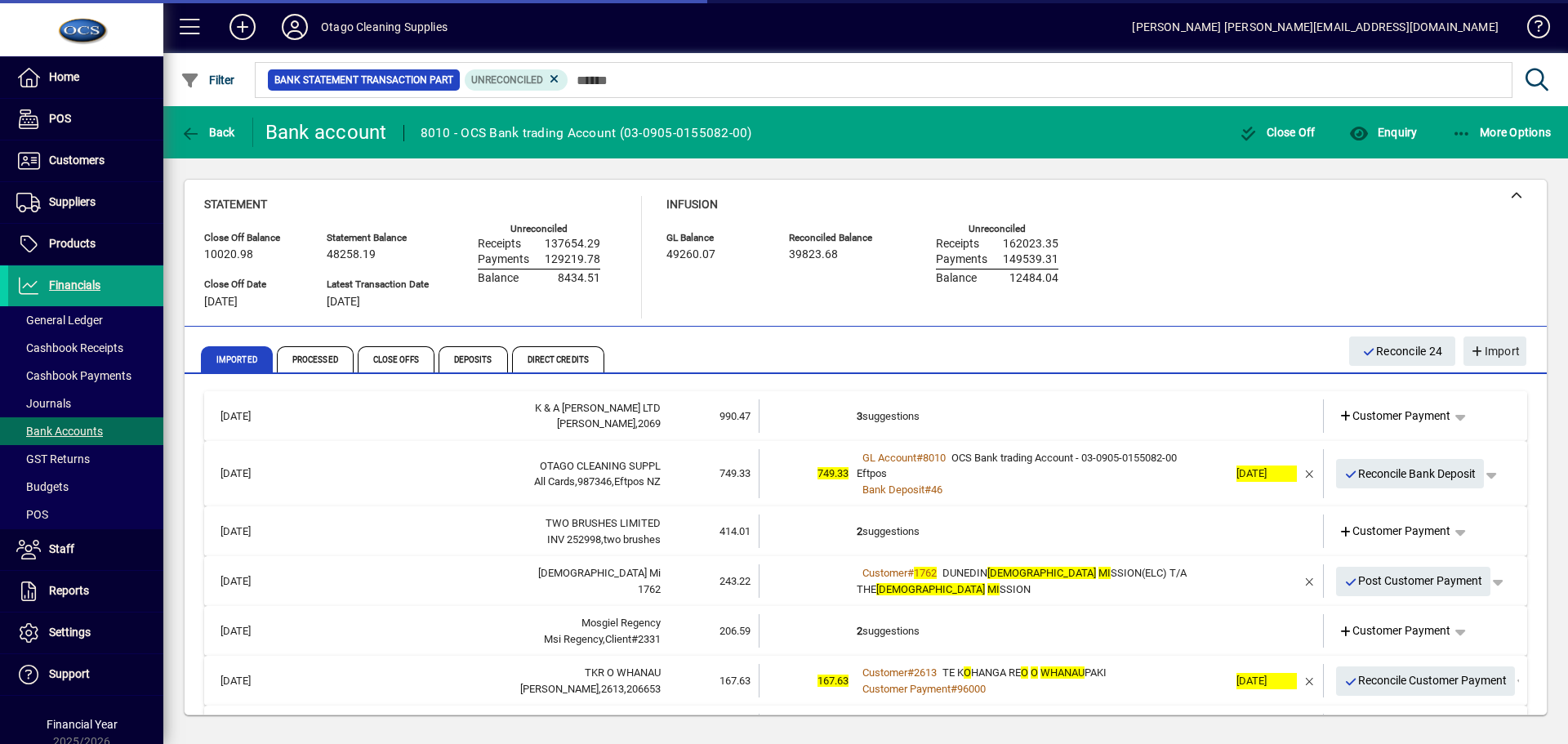
click at [1096, 416] on td "3 suggestions" at bounding box center [1043, 416] width 372 height 33
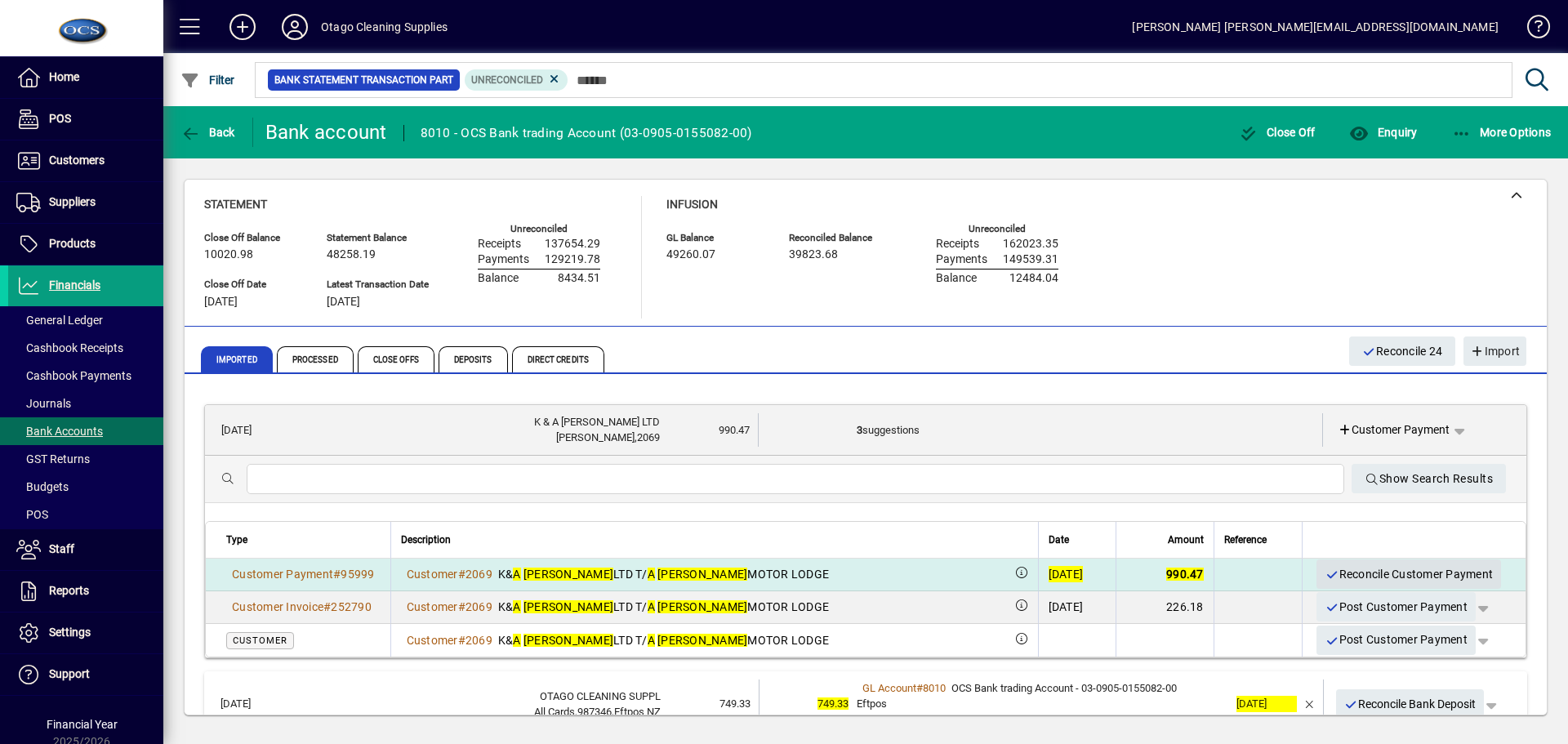
click at [1347, 570] on span "Reconcile Customer Payment" at bounding box center [1409, 575] width 168 height 27
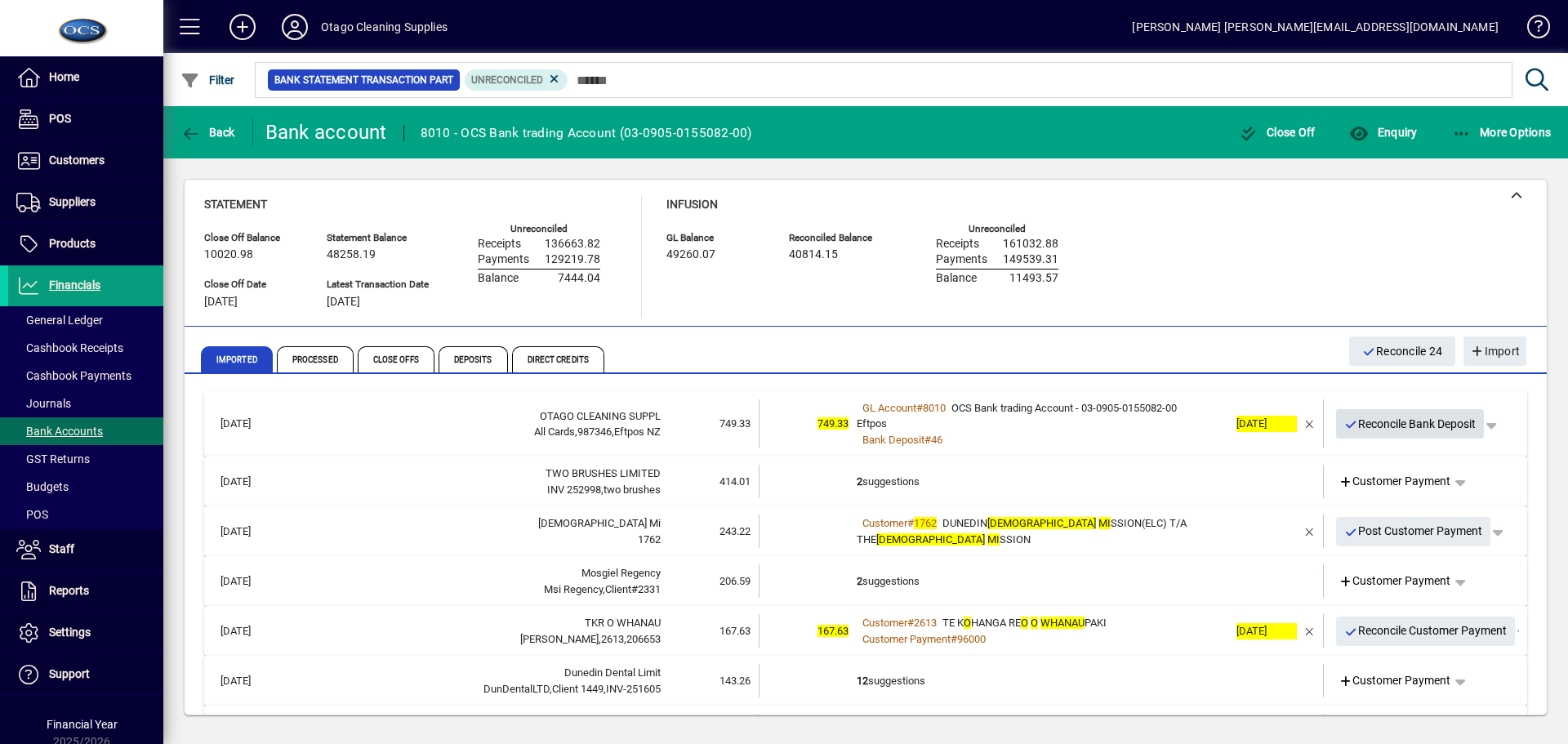
click at [1373, 423] on span "Reconcile Bank Deposit" at bounding box center [1411, 424] width 132 height 27
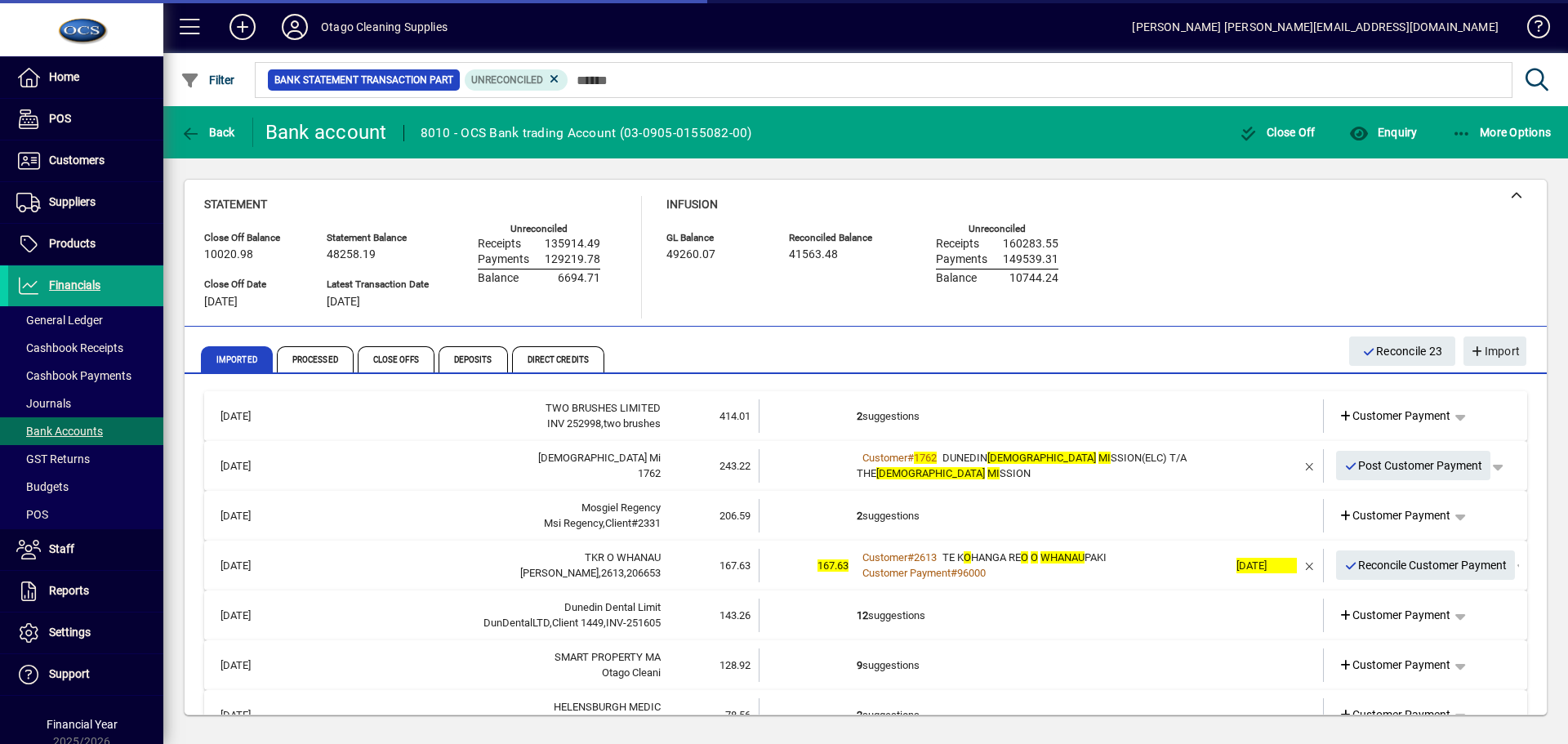
click at [1088, 421] on td "2 suggestions" at bounding box center [1043, 416] width 372 height 33
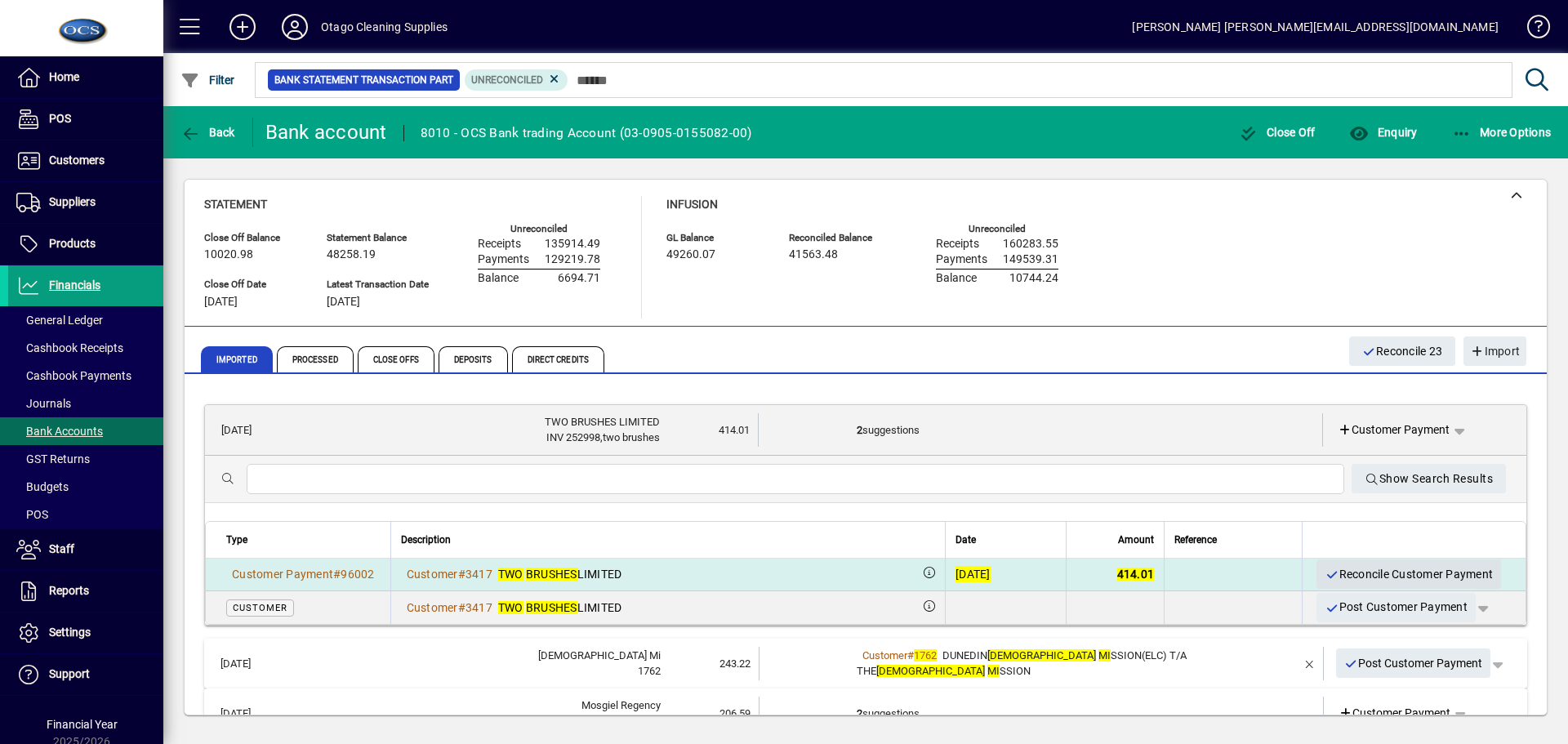
click at [1360, 572] on span "Reconcile Customer Payment" at bounding box center [1409, 575] width 168 height 27
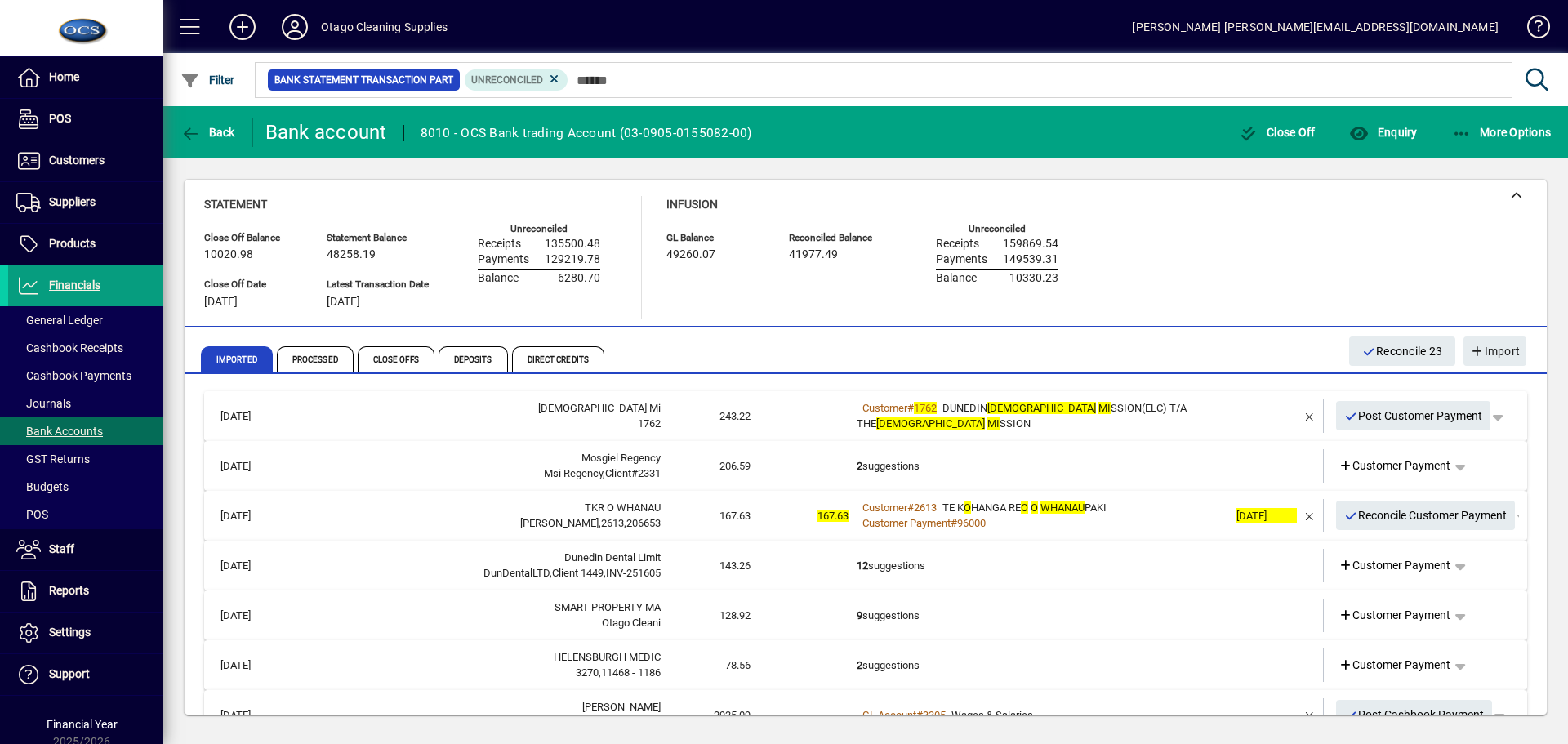
click at [1151, 425] on div "Customer # 1762 DUNEDIN METHODIST MI SSION(ELC) T/A THE METHODIST MI SSION" at bounding box center [1043, 416] width 372 height 32
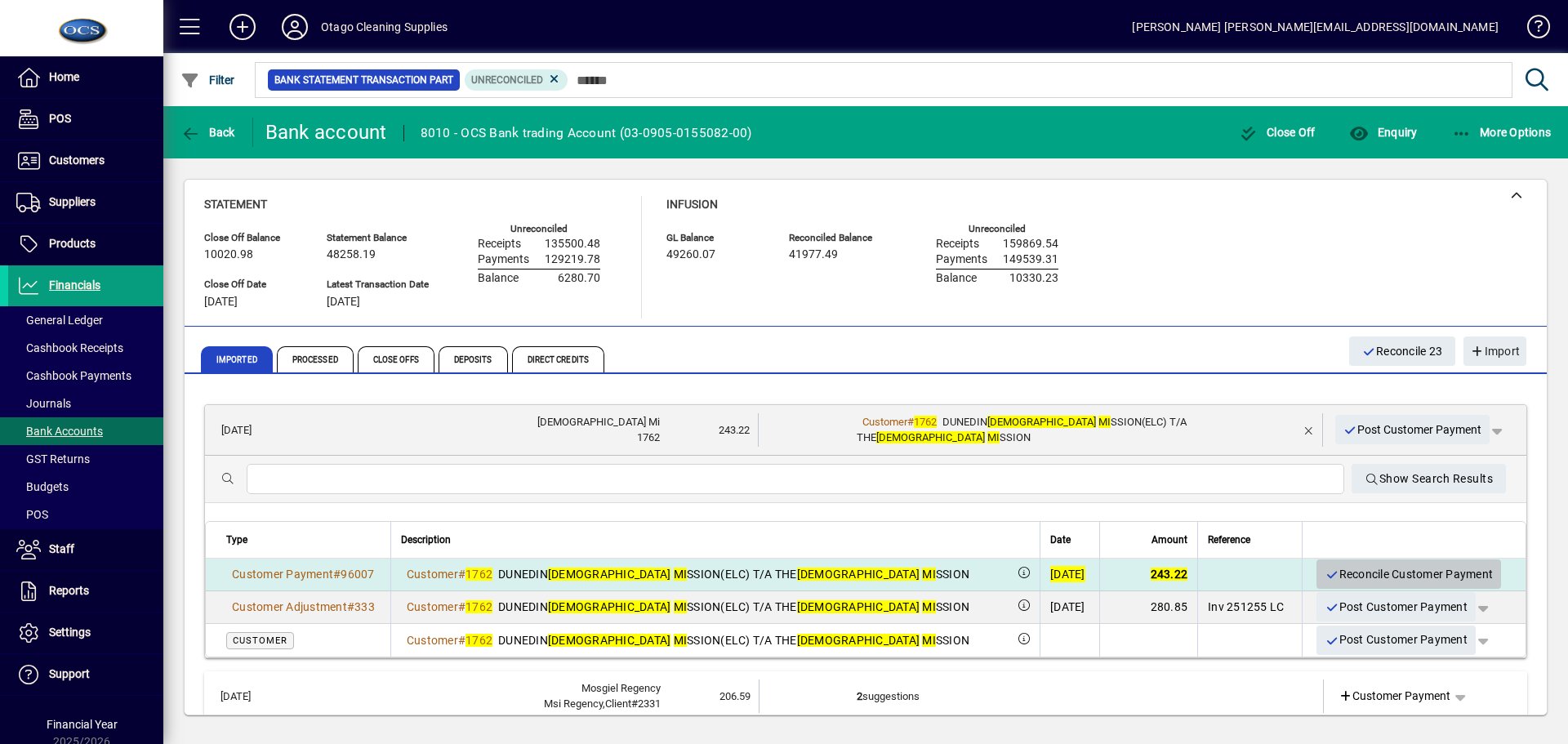
click at [1332, 573] on span "Reconcile Customer Payment" at bounding box center [1409, 575] width 168 height 27
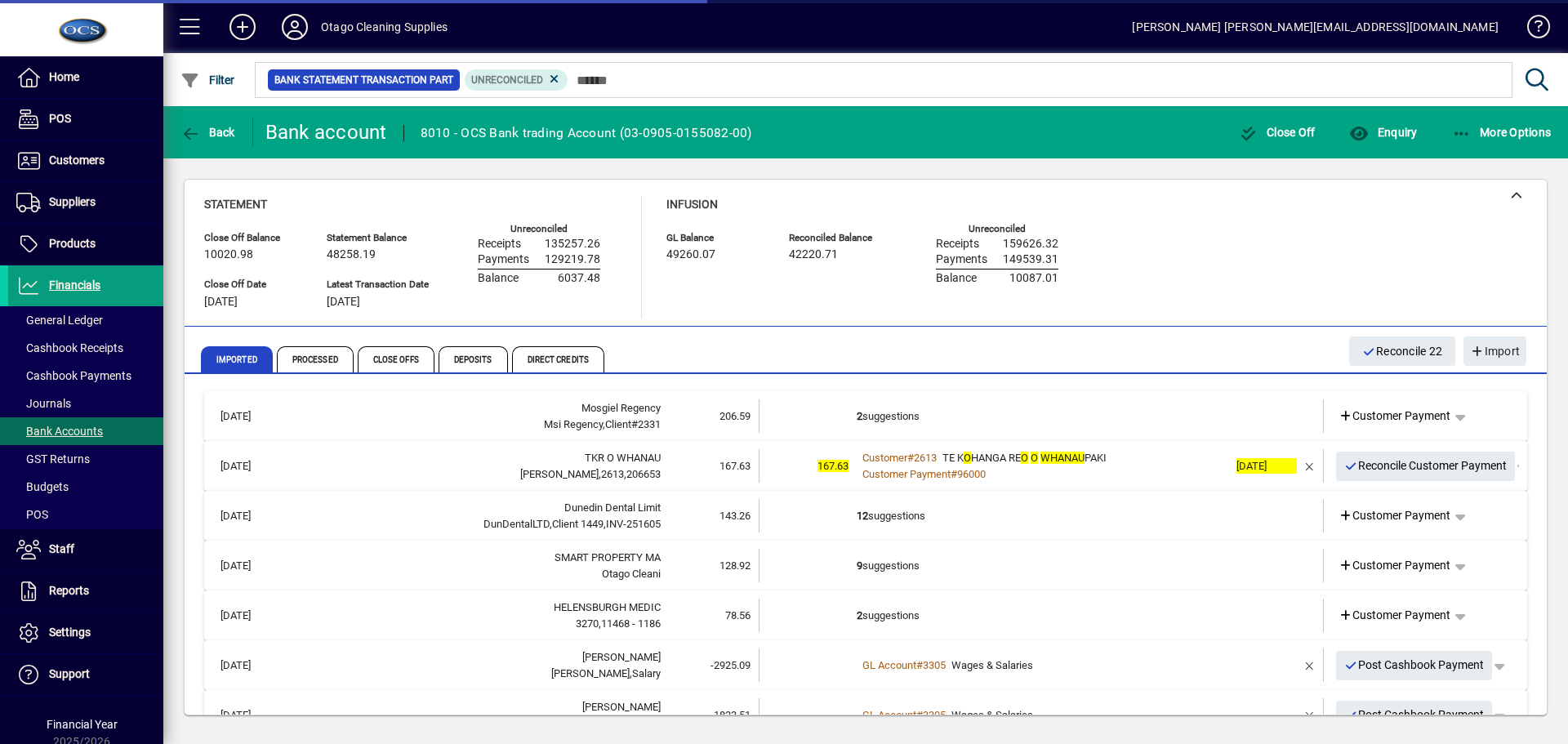
click at [1003, 419] on td "2 suggestions" at bounding box center [1043, 416] width 372 height 33
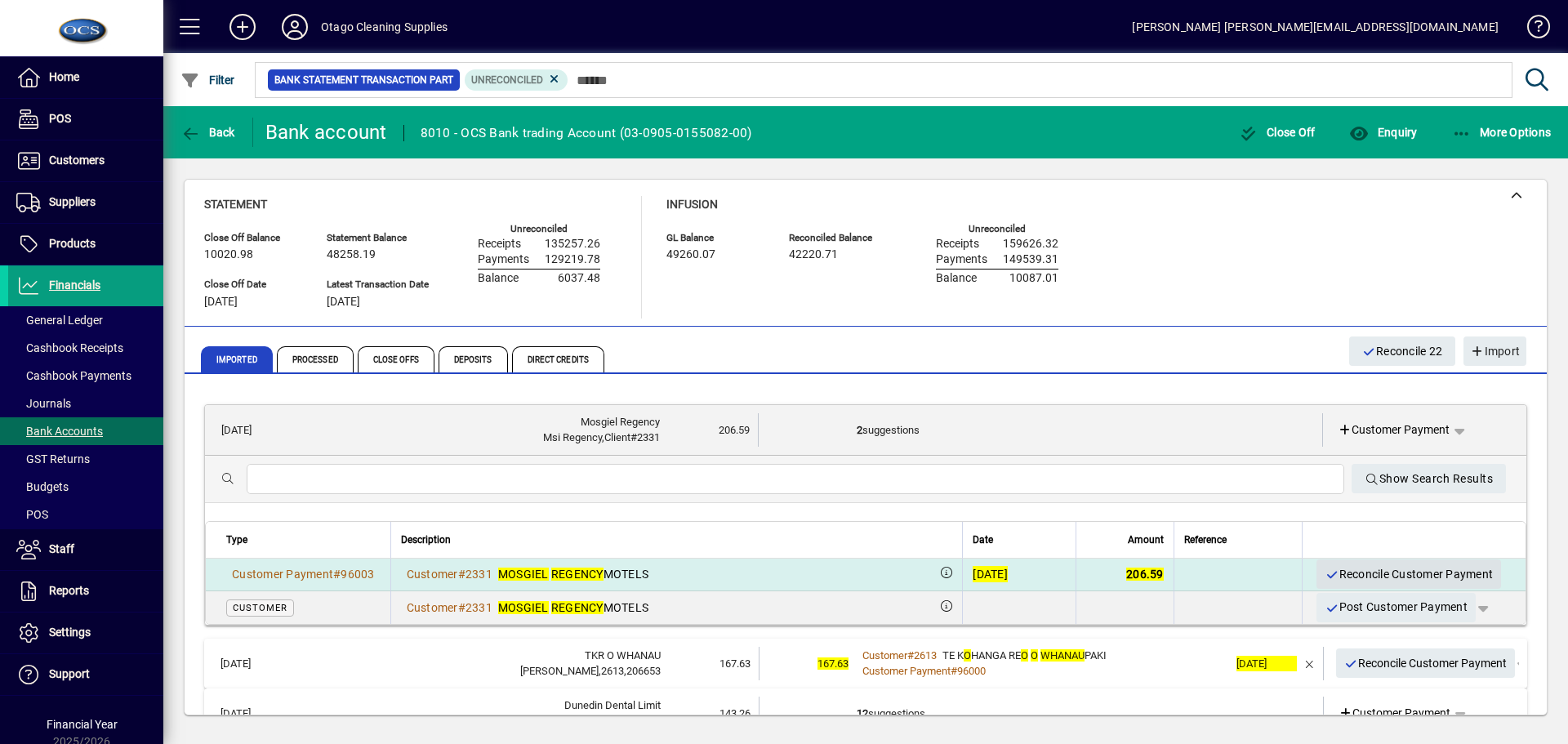
click at [1357, 568] on span "Reconcile Customer Payment" at bounding box center [1409, 575] width 168 height 27
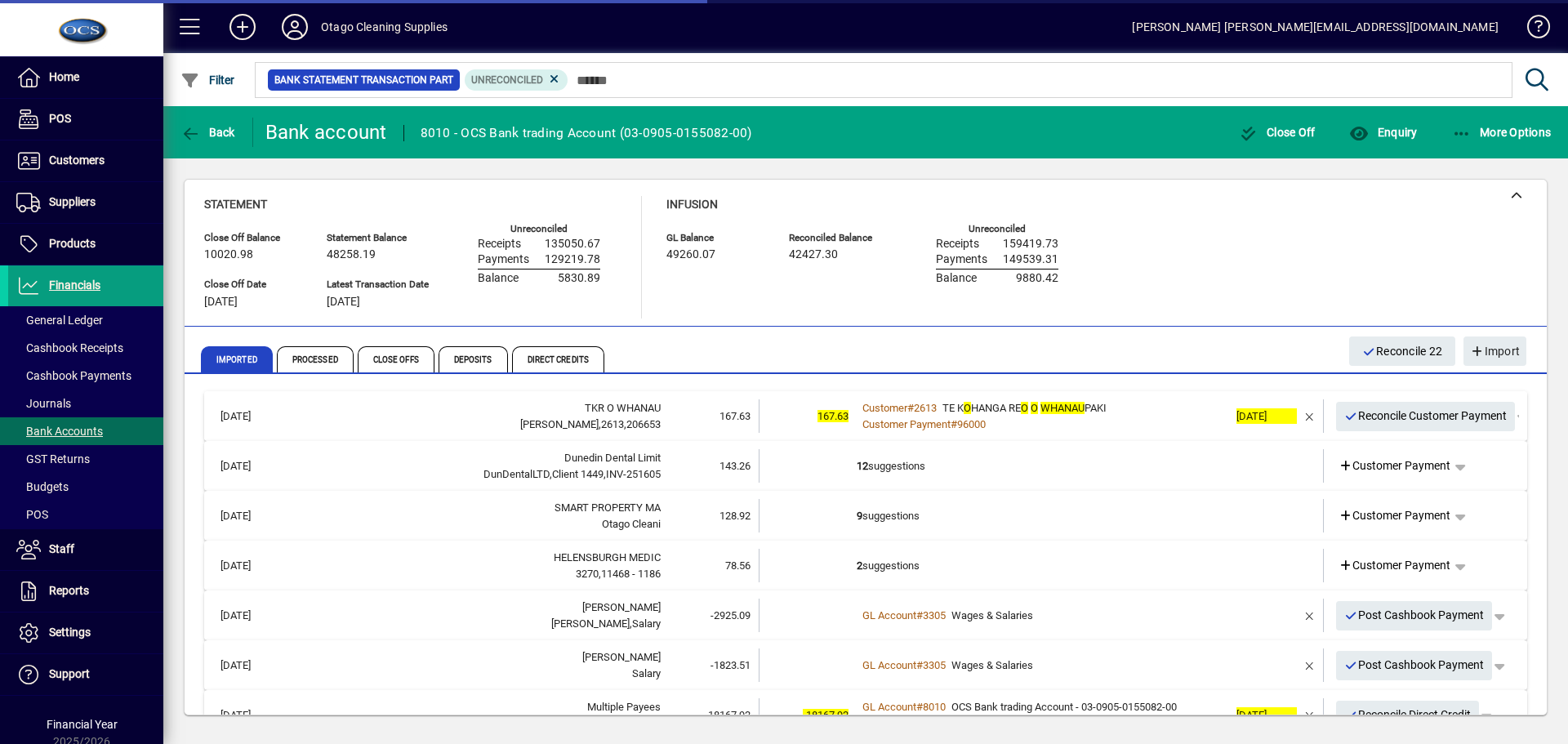
click at [1145, 421] on div "Customer Payment # 96000" at bounding box center [1043, 424] width 372 height 17
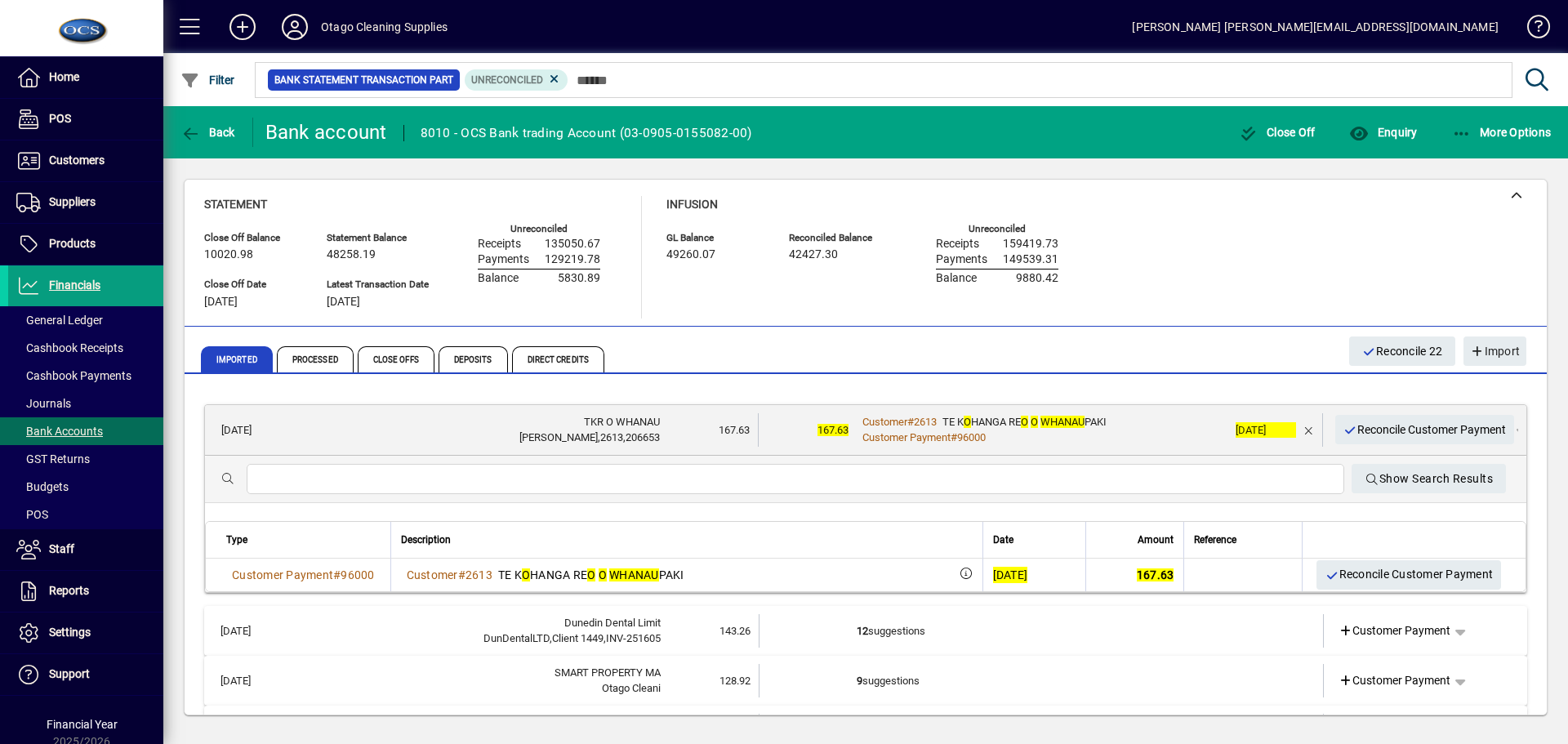
click at [1145, 421] on div "Customer # 2613 TE K O HANGA RE O O WHANAU PAKI" at bounding box center [1043, 423] width 371 height 17
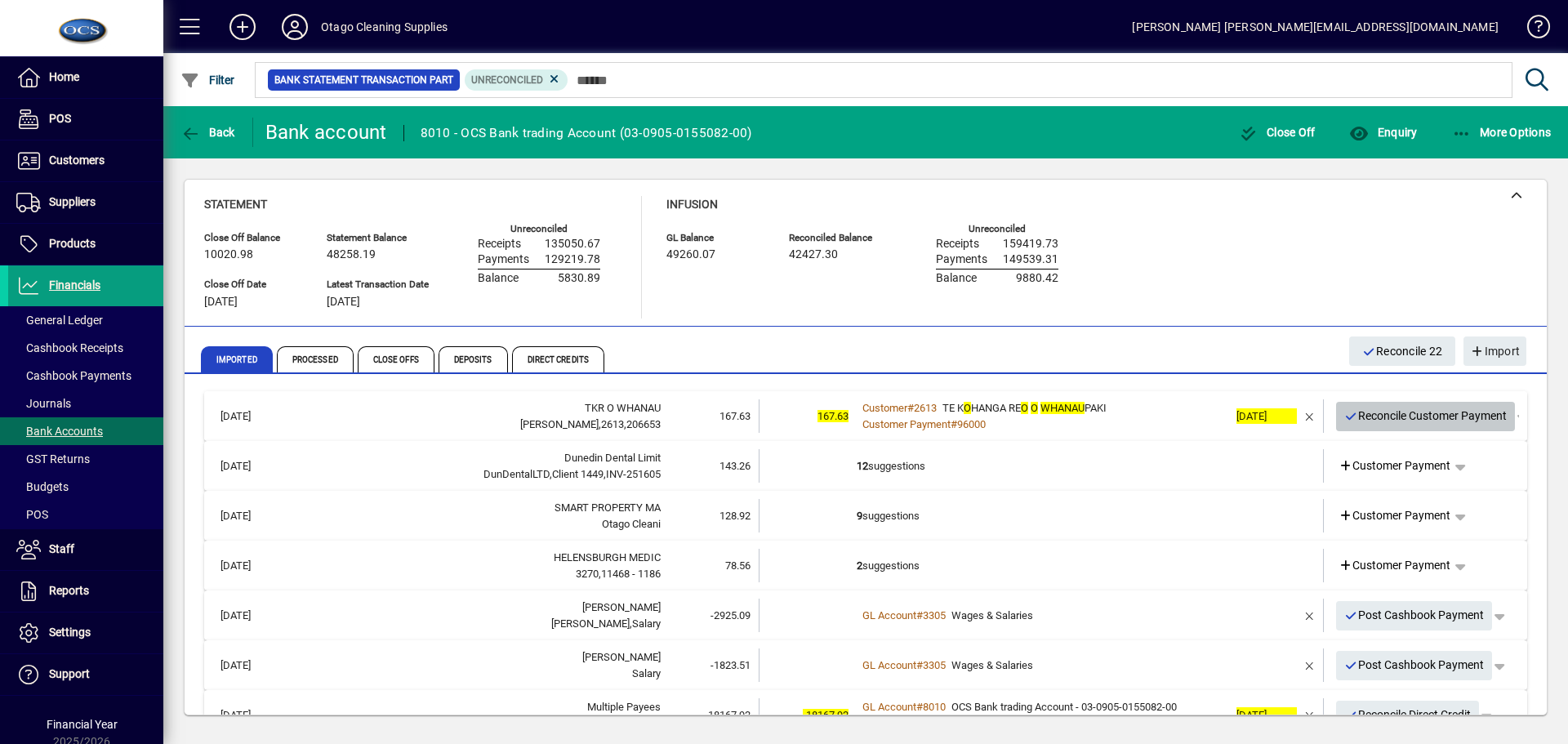
click at [1414, 412] on span "Reconcile Customer Payment" at bounding box center [1426, 417] width 163 height 27
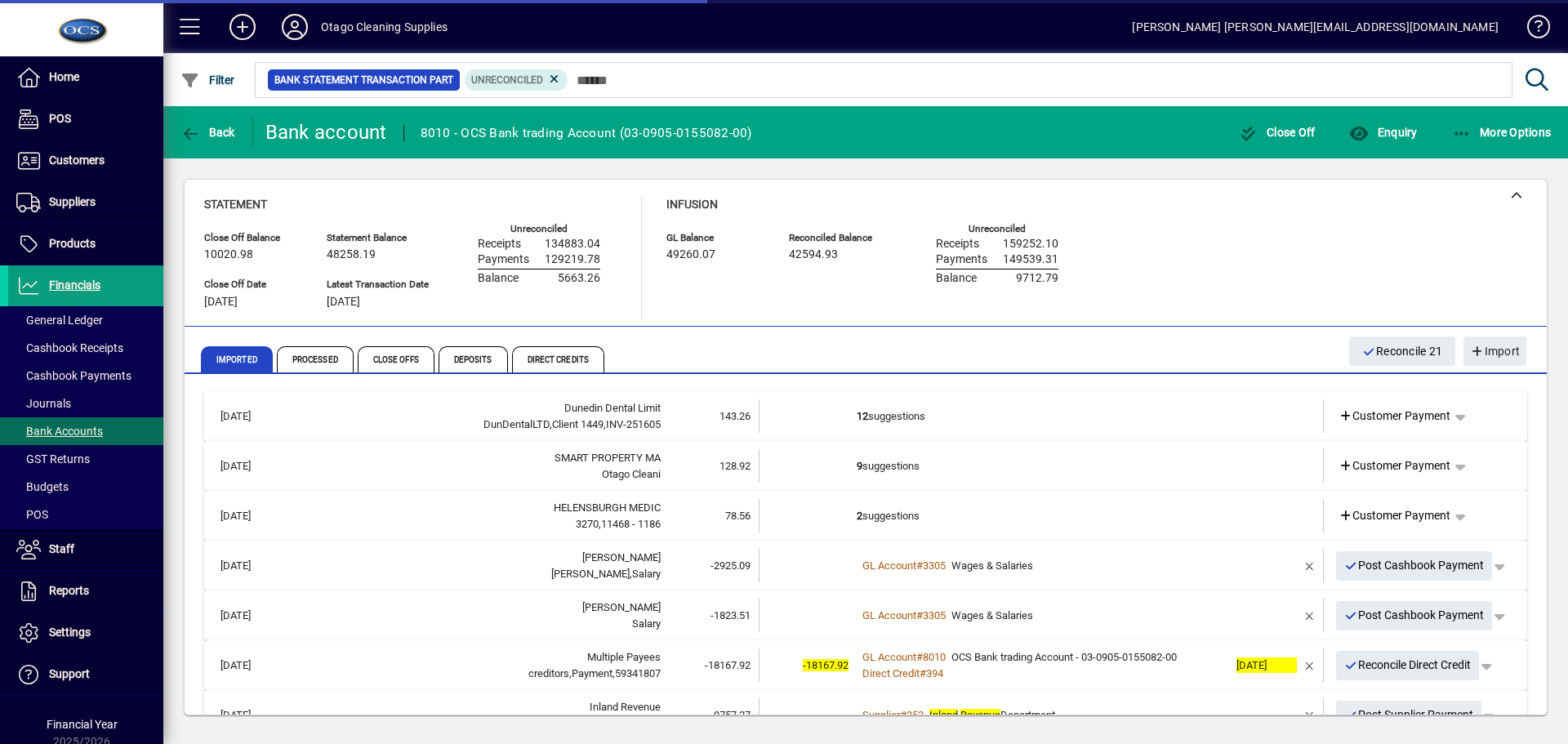
click at [1051, 423] on td "12 suggestions" at bounding box center [1043, 416] width 372 height 33
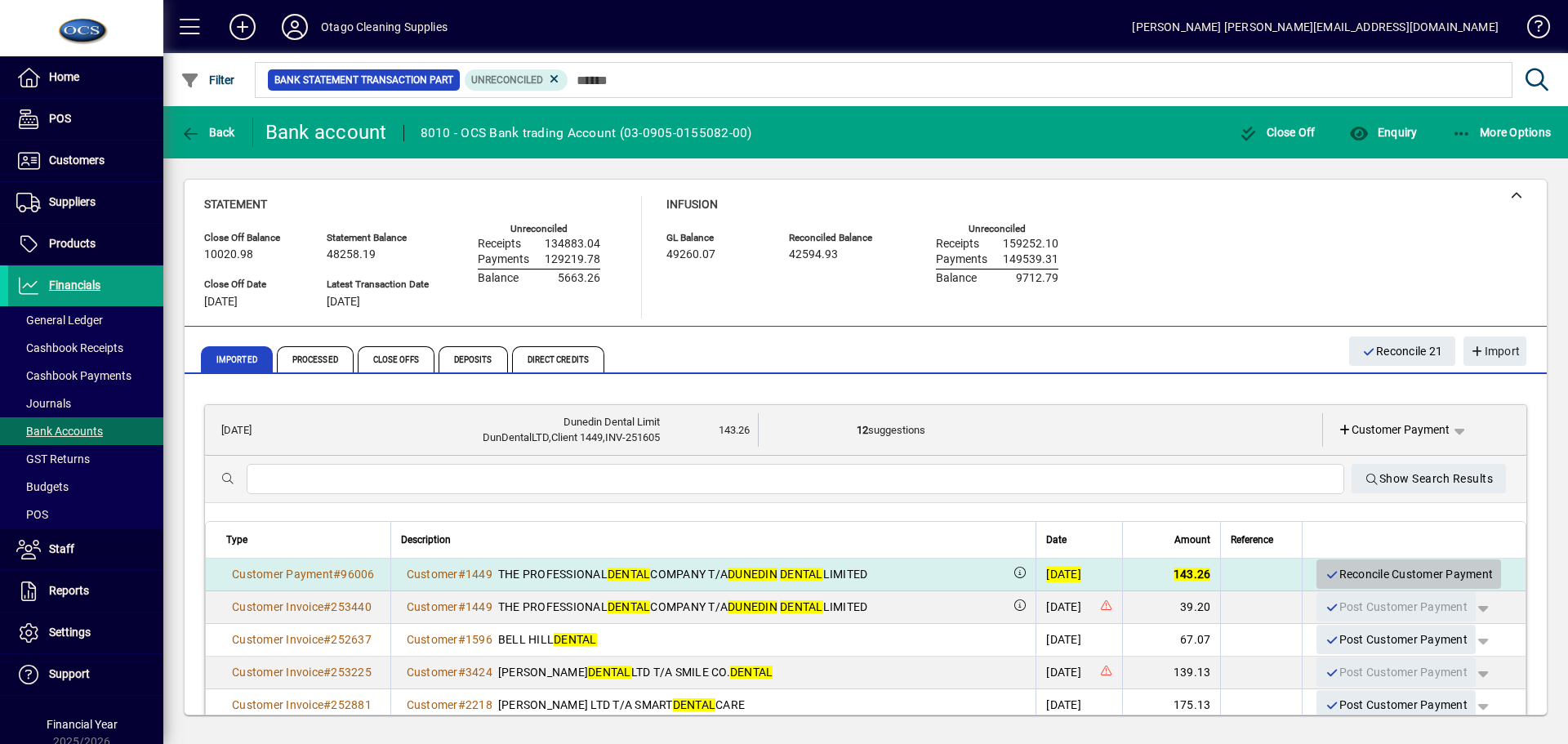
click at [1357, 570] on span "Reconcile Customer Payment" at bounding box center [1409, 575] width 168 height 27
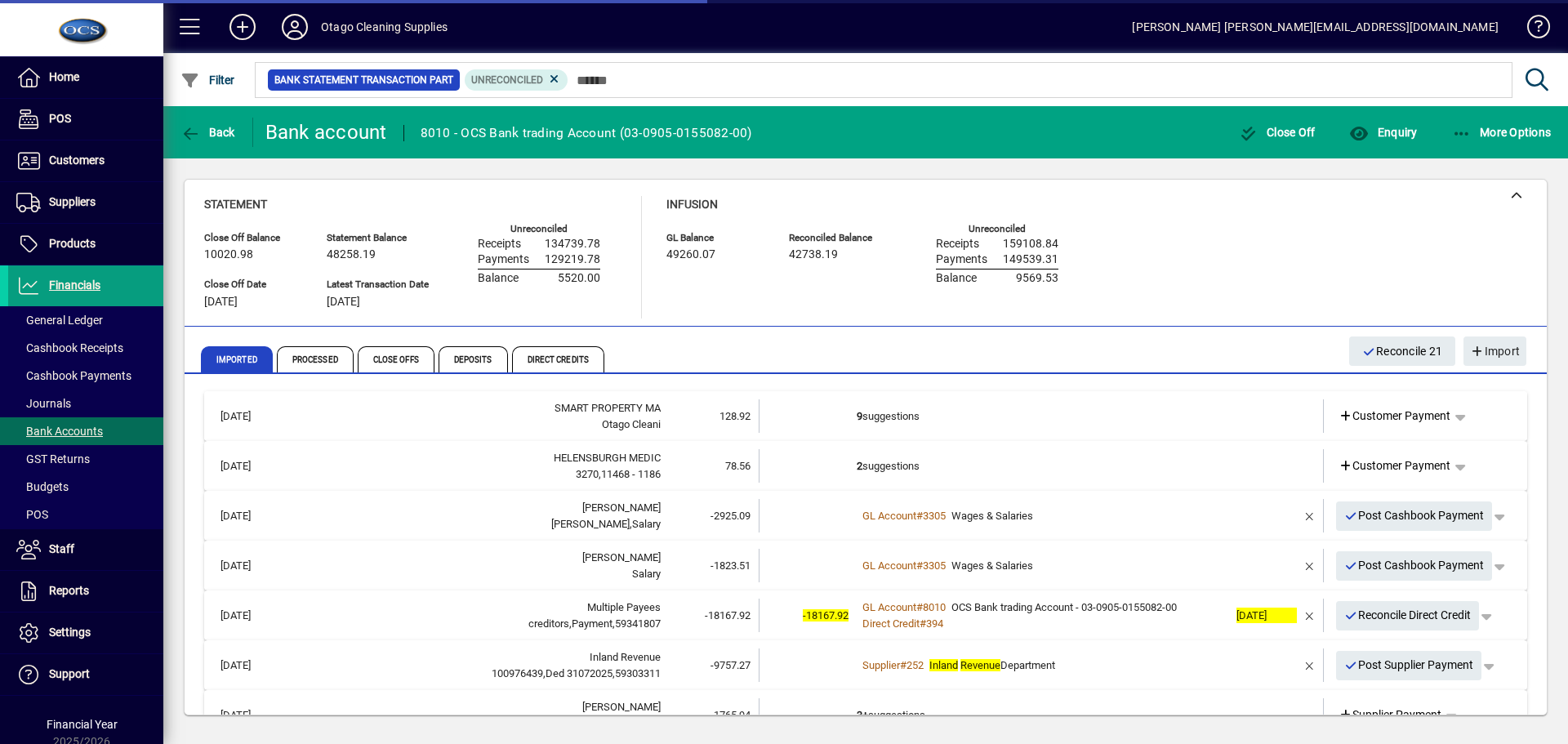
click at [1052, 427] on td "9 suggestions" at bounding box center [1043, 416] width 372 height 33
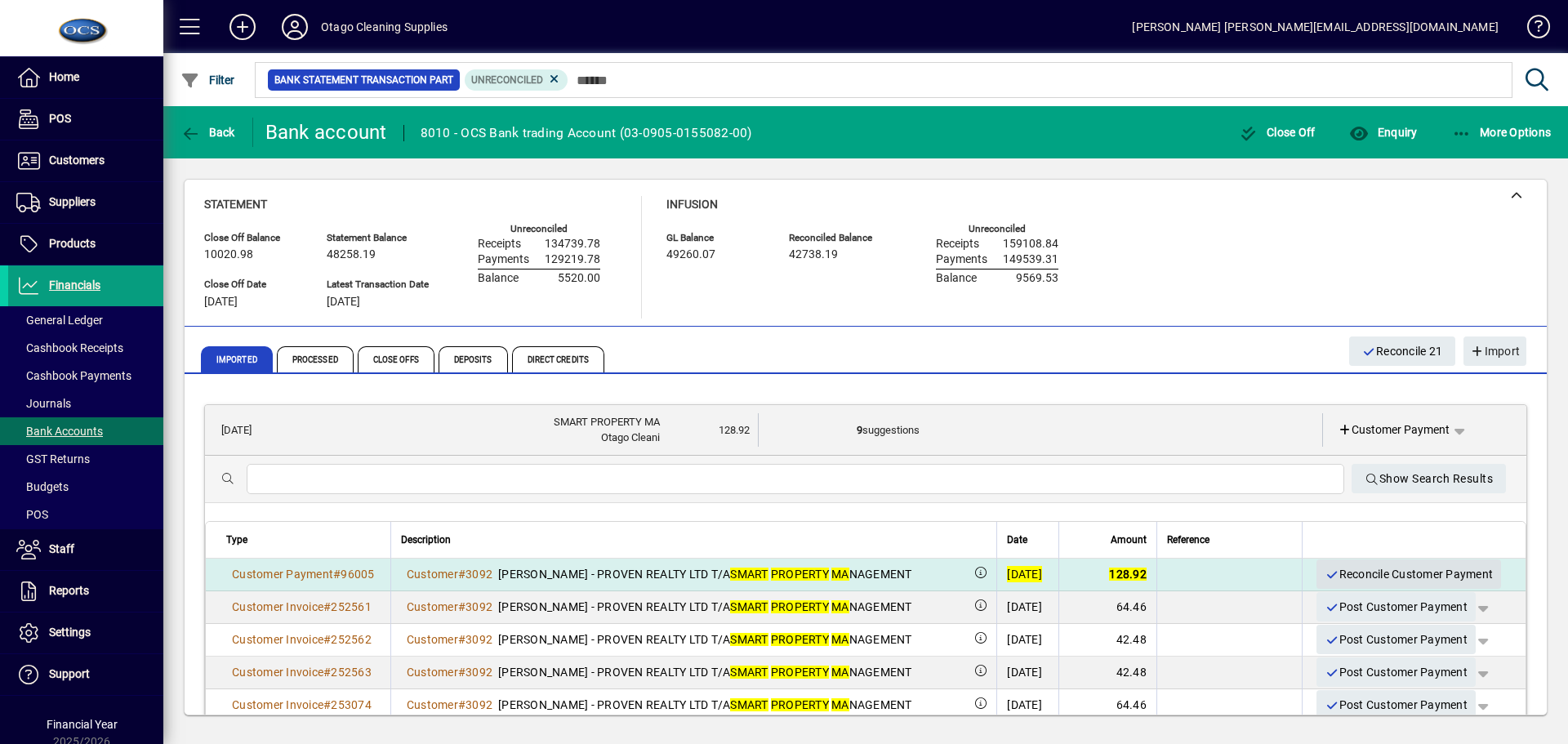
click at [1355, 571] on span "Reconcile Customer Payment" at bounding box center [1409, 575] width 168 height 27
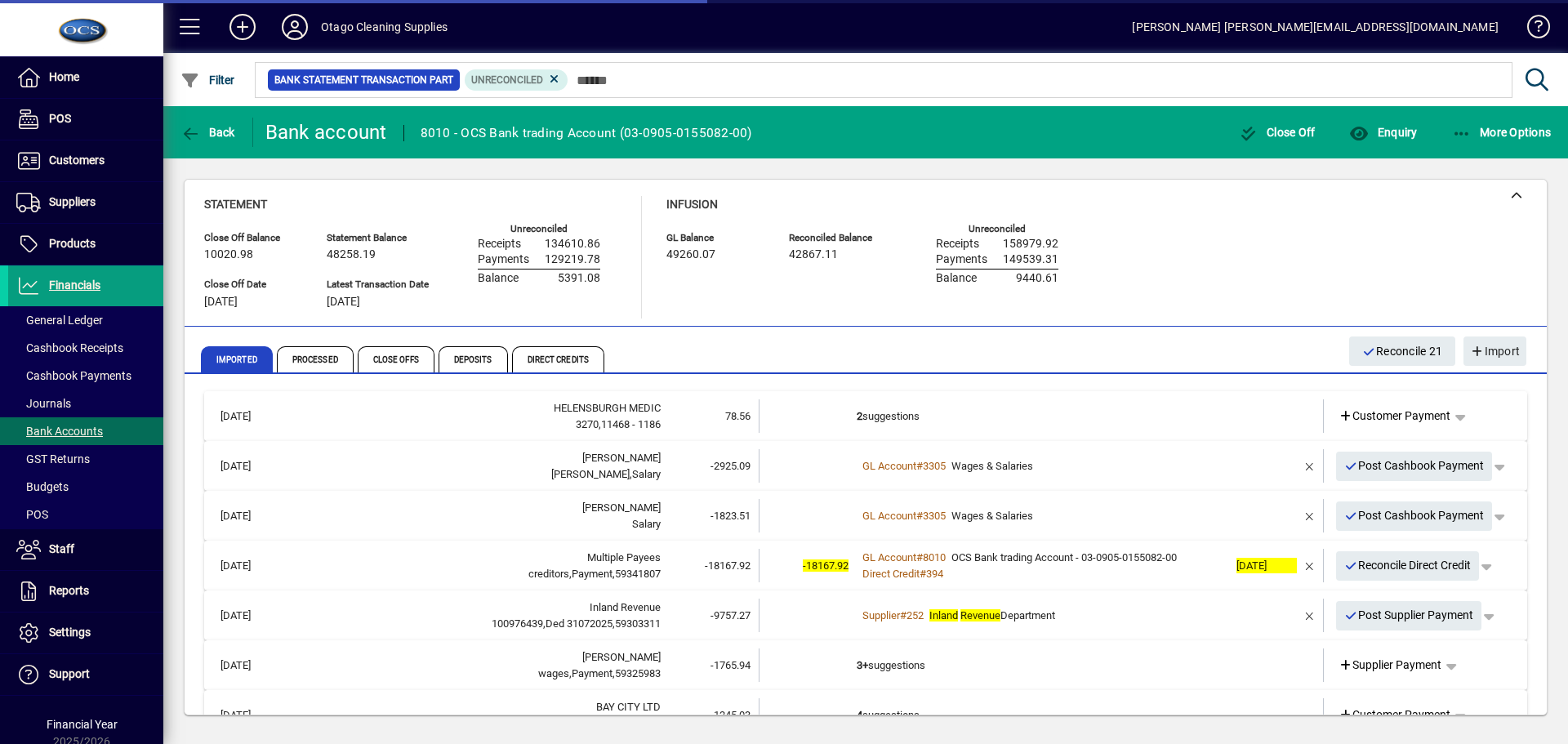
click at [1032, 425] on td "2 suggestions" at bounding box center [1043, 416] width 372 height 33
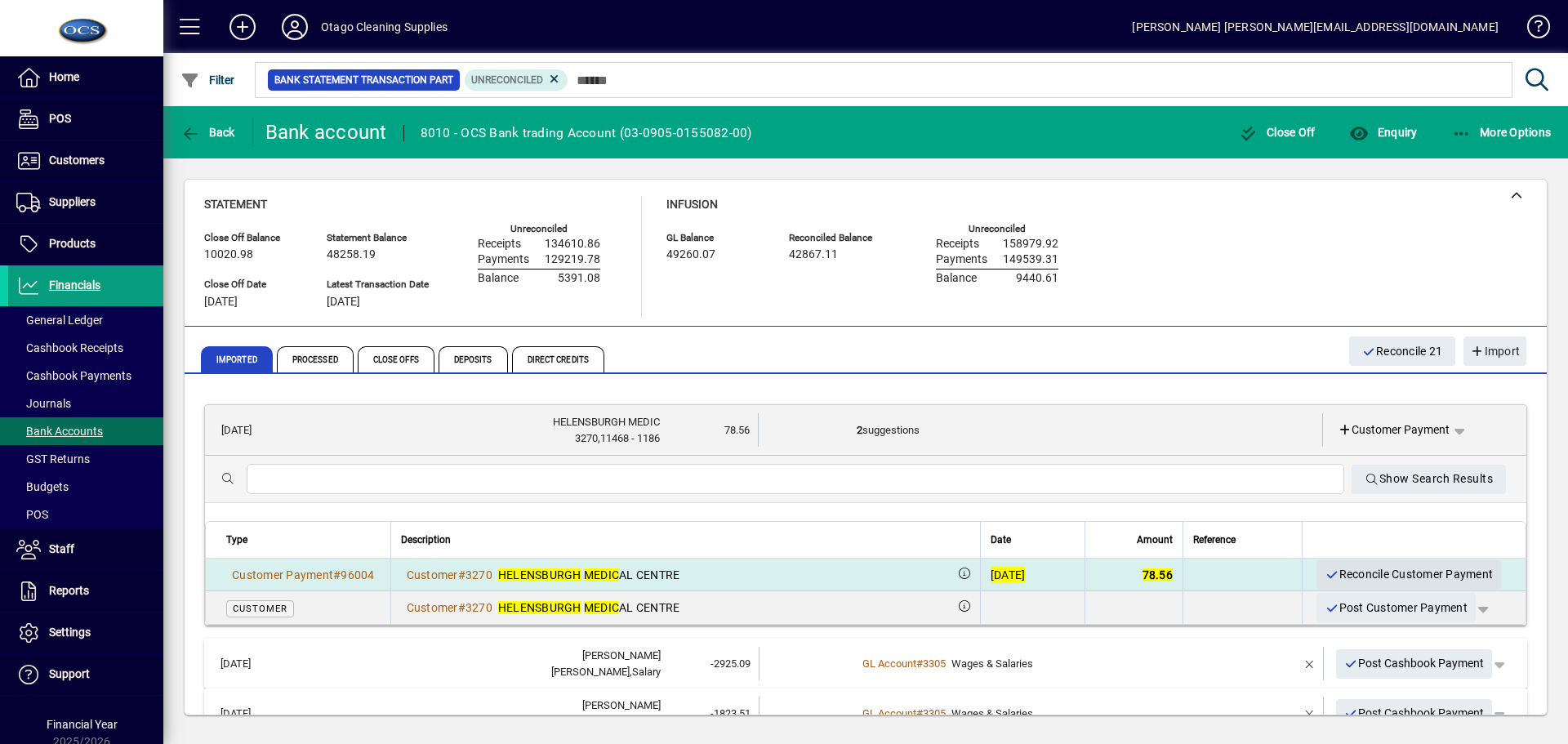
click at [1341, 569] on span "Reconcile Customer Payment" at bounding box center [1409, 575] width 168 height 27
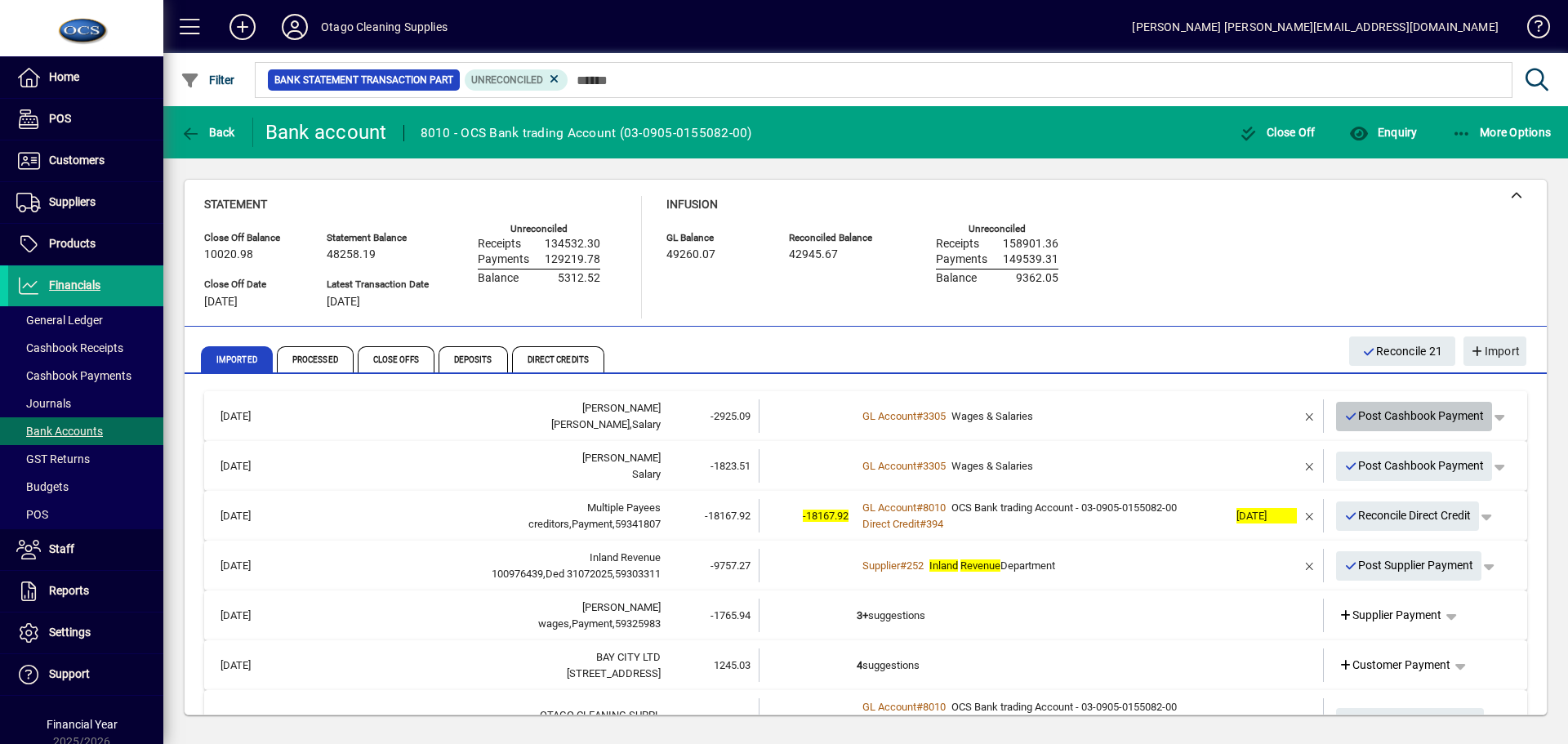
click at [1372, 415] on span "Post Cashbook Payment" at bounding box center [1415, 417] width 141 height 27
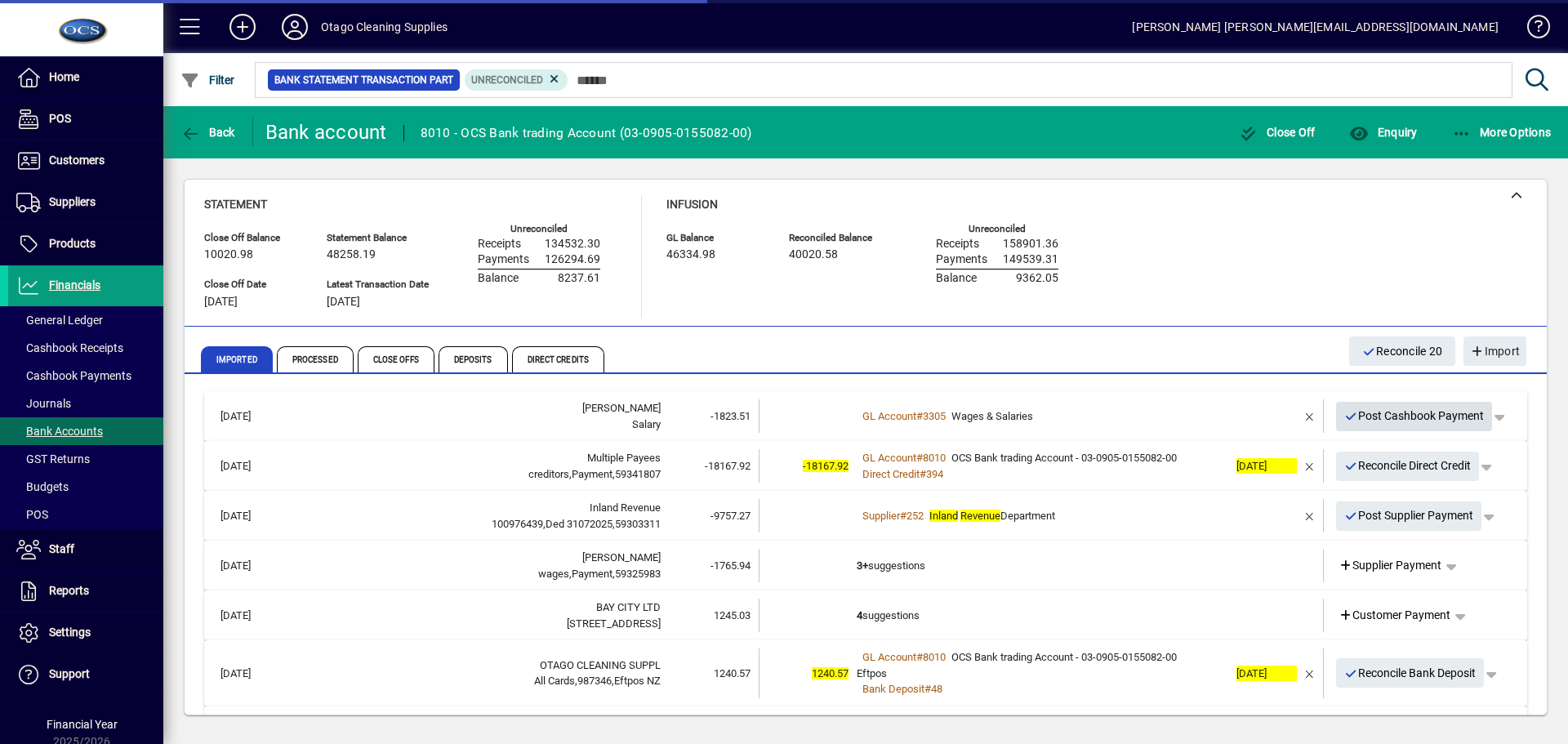
click at [1372, 415] on span "Post Cashbook Payment" at bounding box center [1415, 417] width 141 height 27
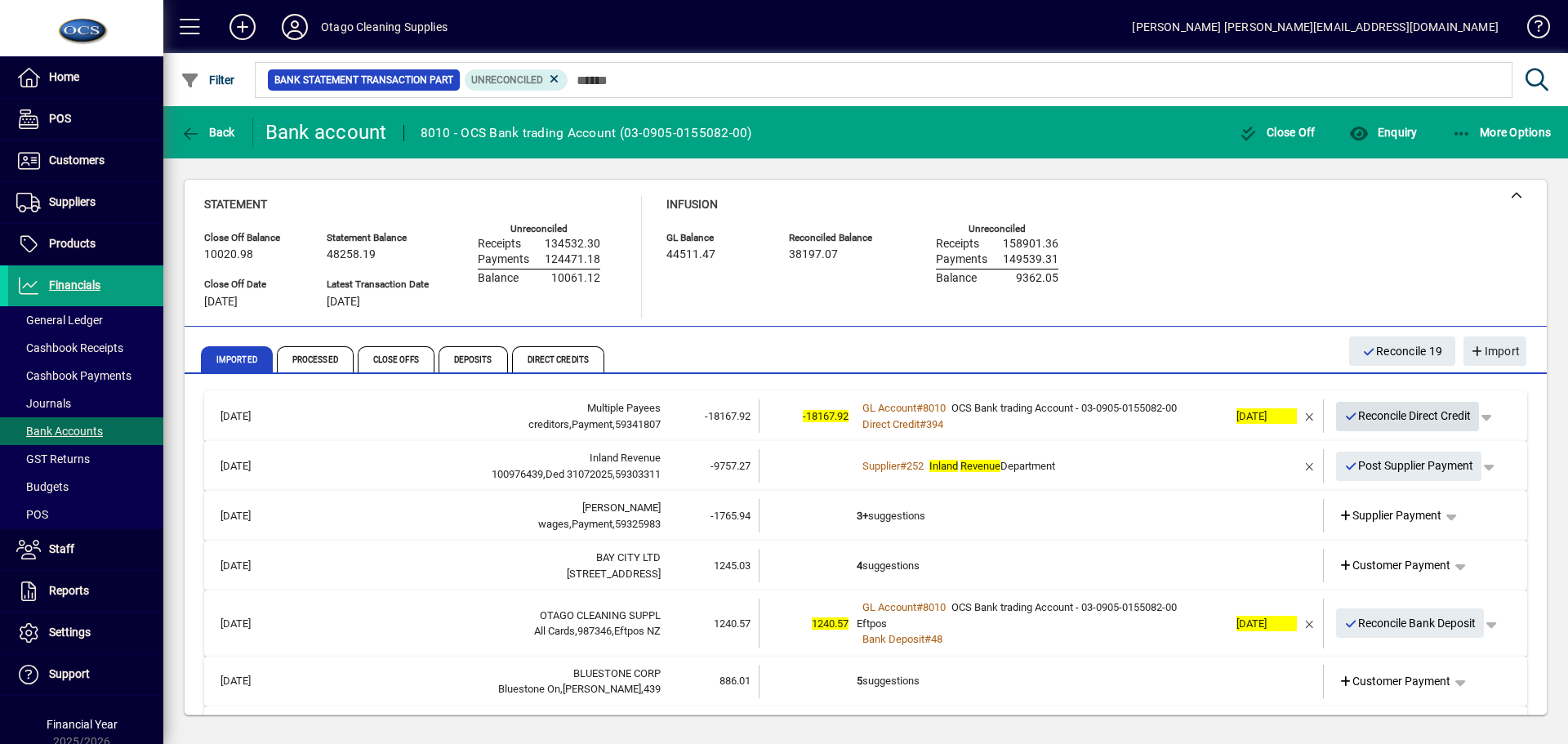
click at [1358, 412] on span "Reconcile Direct Credit" at bounding box center [1408, 417] width 127 height 27
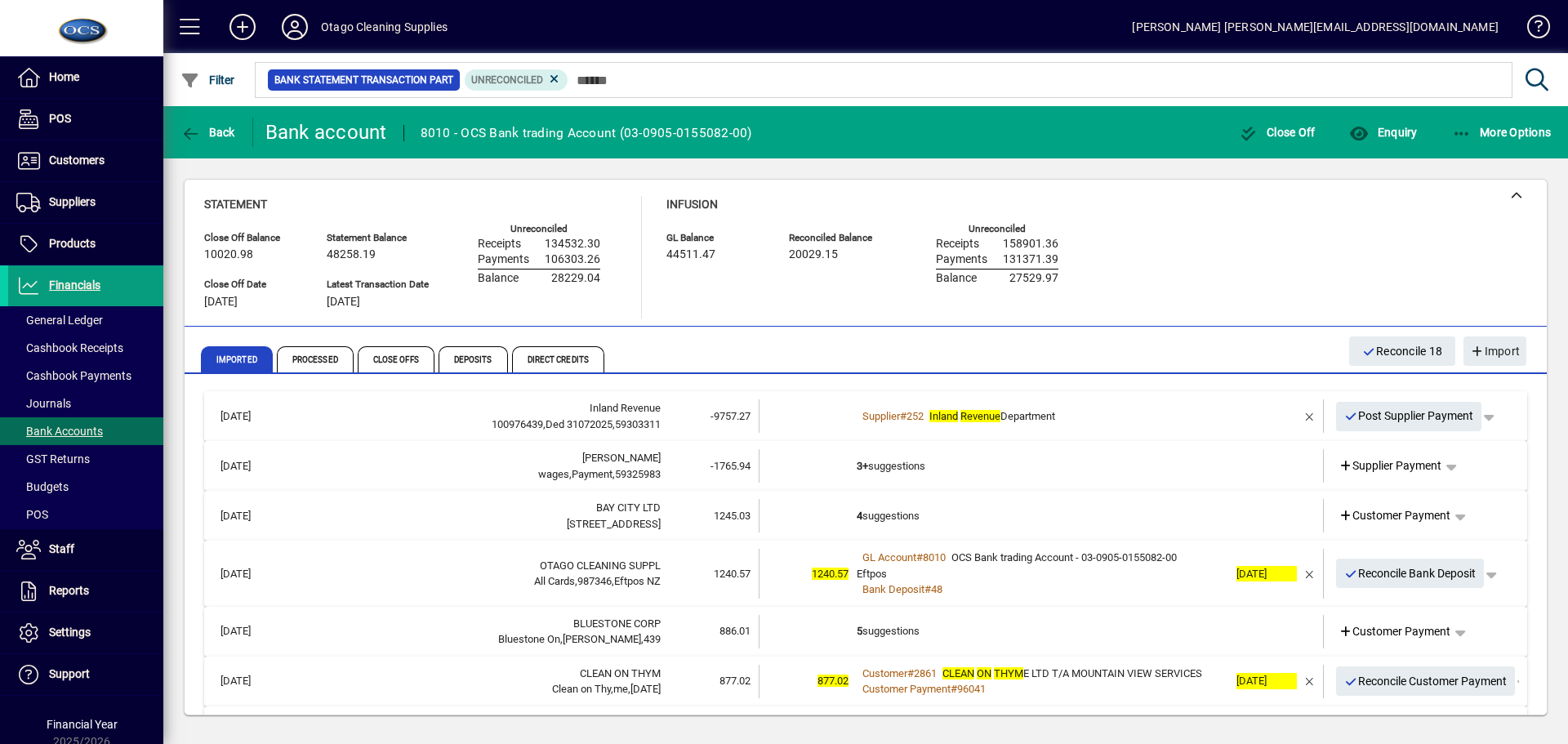
click at [1228, 420] on td at bounding box center [1262, 416] width 69 height 33
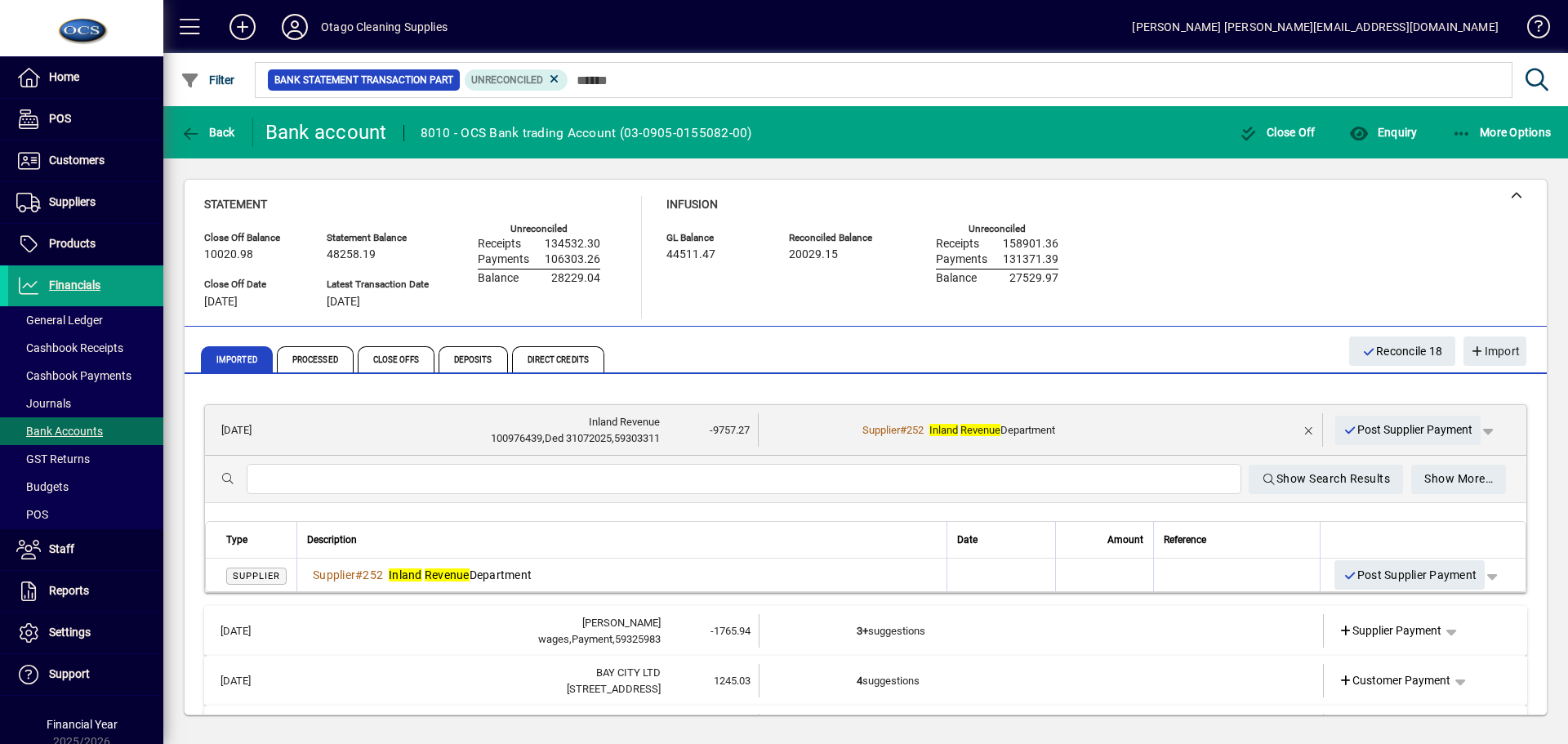
click at [1228, 423] on td at bounding box center [1262, 430] width 69 height 33
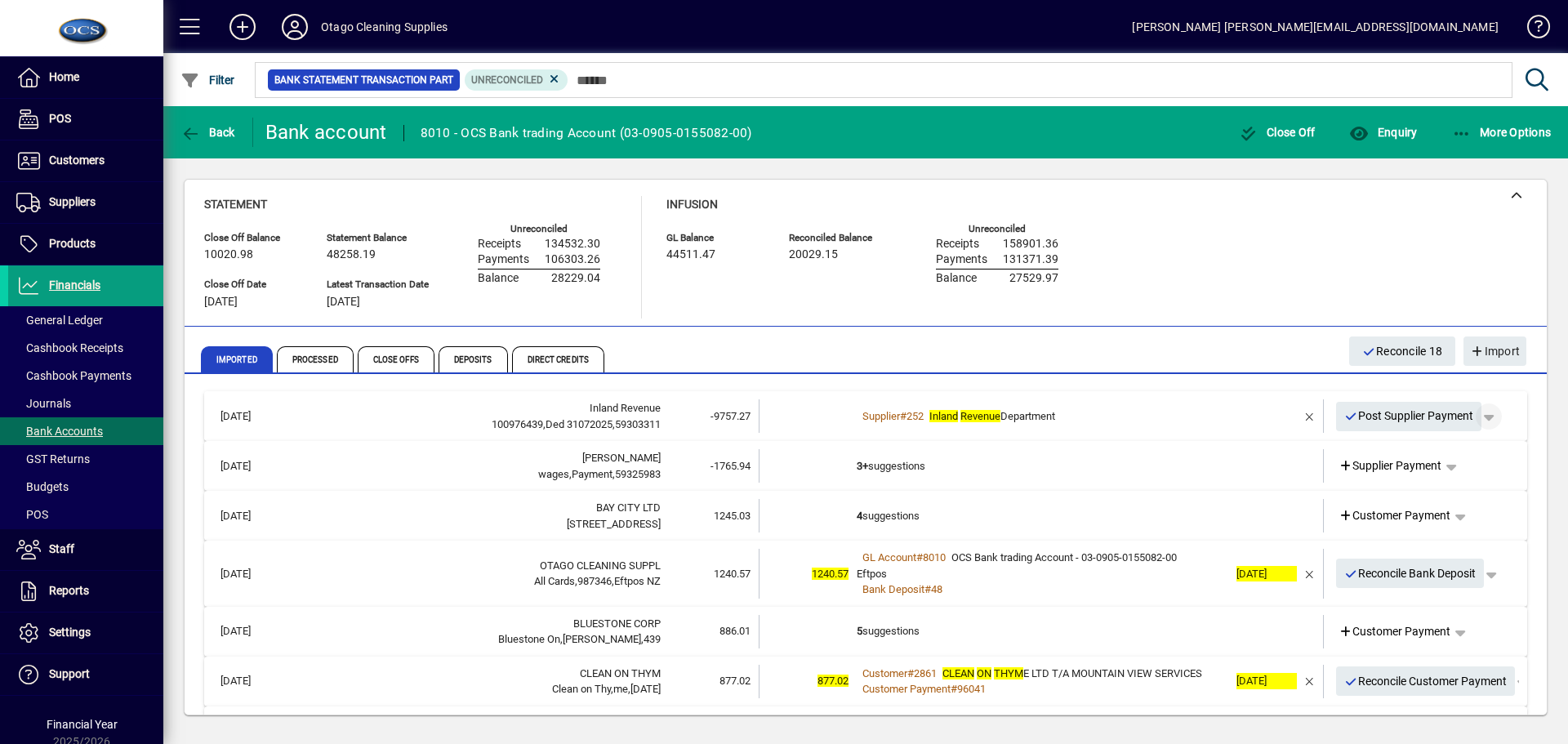
click at [1482, 415] on span "button" at bounding box center [1489, 417] width 39 height 39
click at [1295, 418] on div at bounding box center [784, 372] width 1568 height 744
click at [1299, 417] on span "button" at bounding box center [1310, 417] width 39 height 39
click at [1441, 414] on span "button" at bounding box center [1451, 417] width 39 height 39
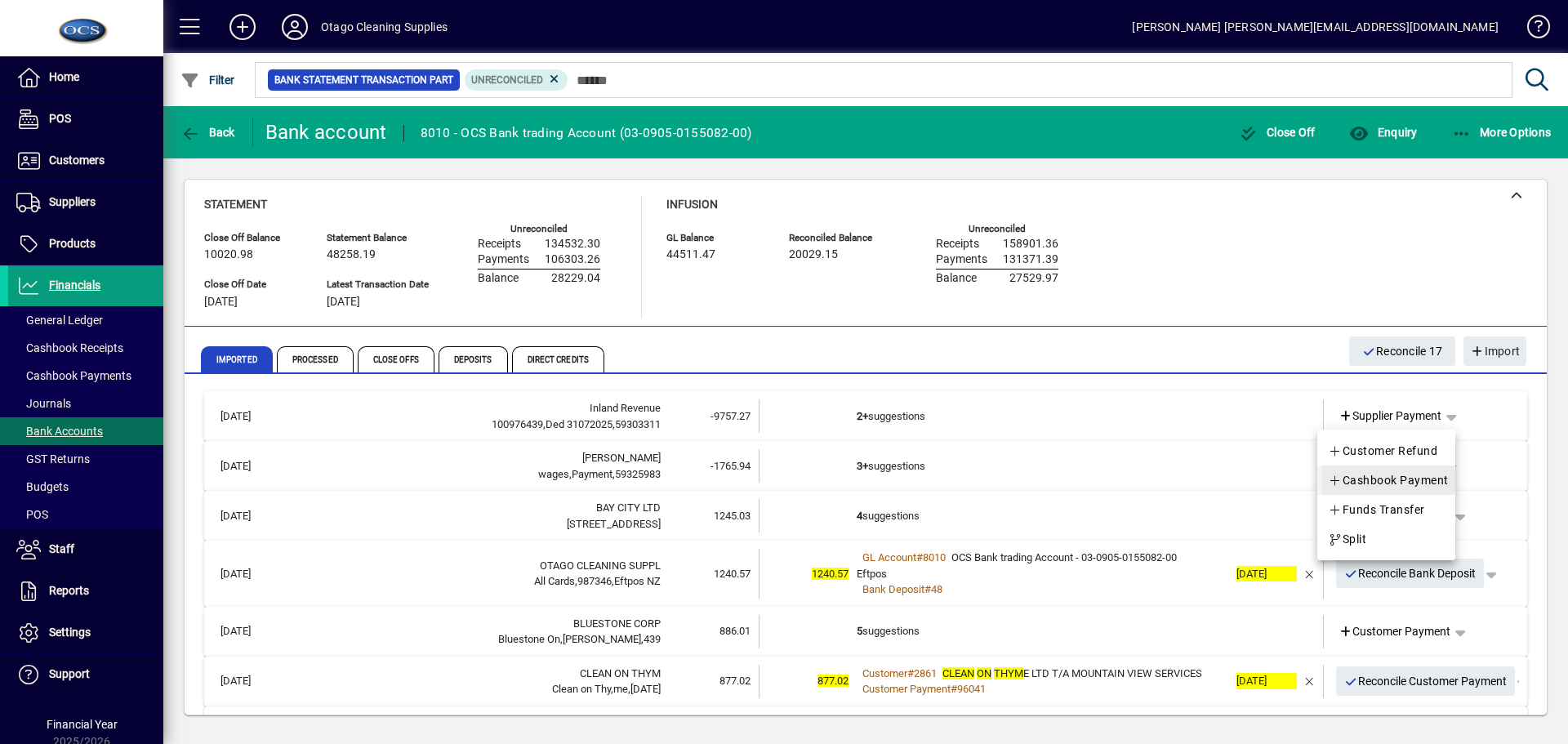
click at [1371, 478] on span "Cashbook Payment" at bounding box center [1388, 481] width 121 height 19
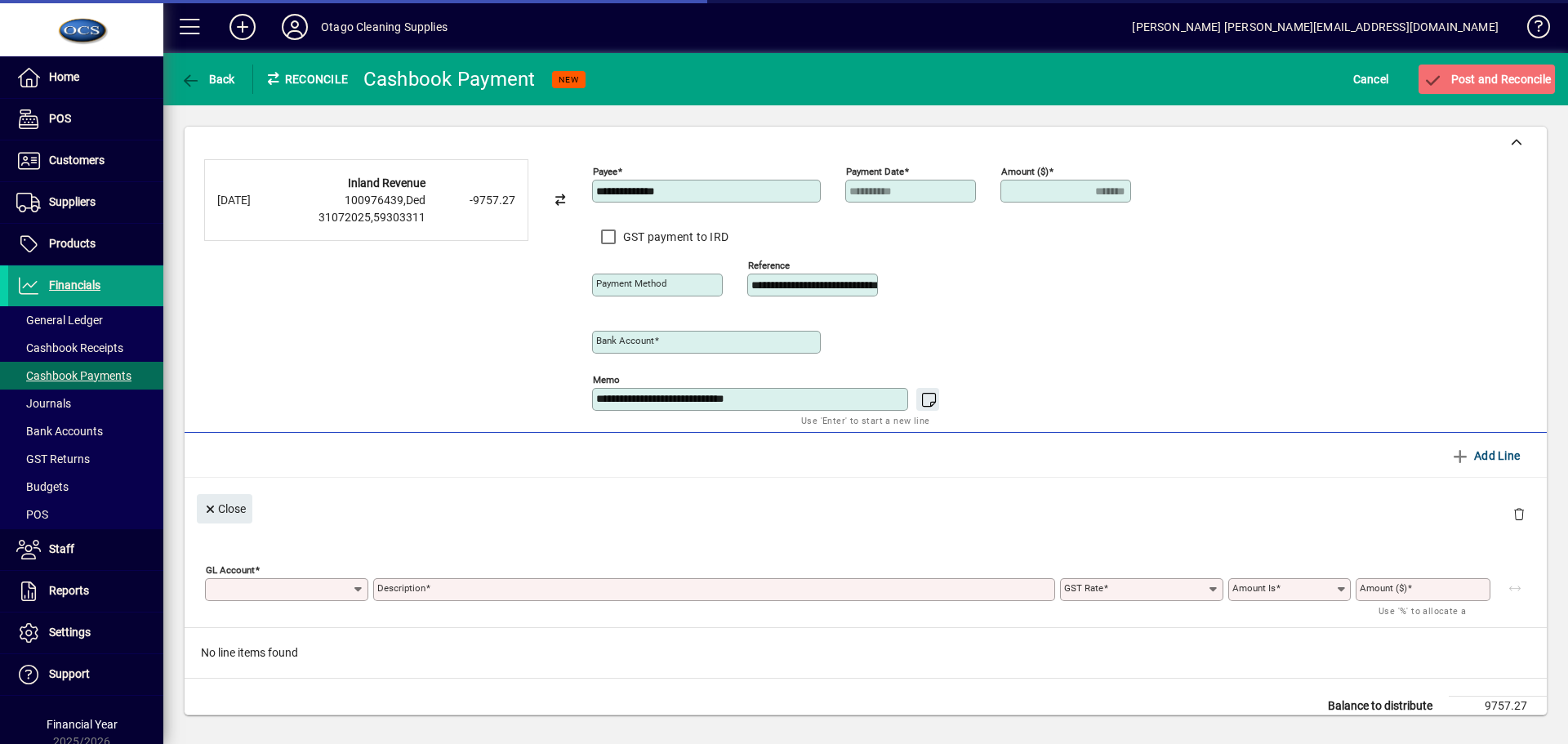
type input "**********"
type input "*******"
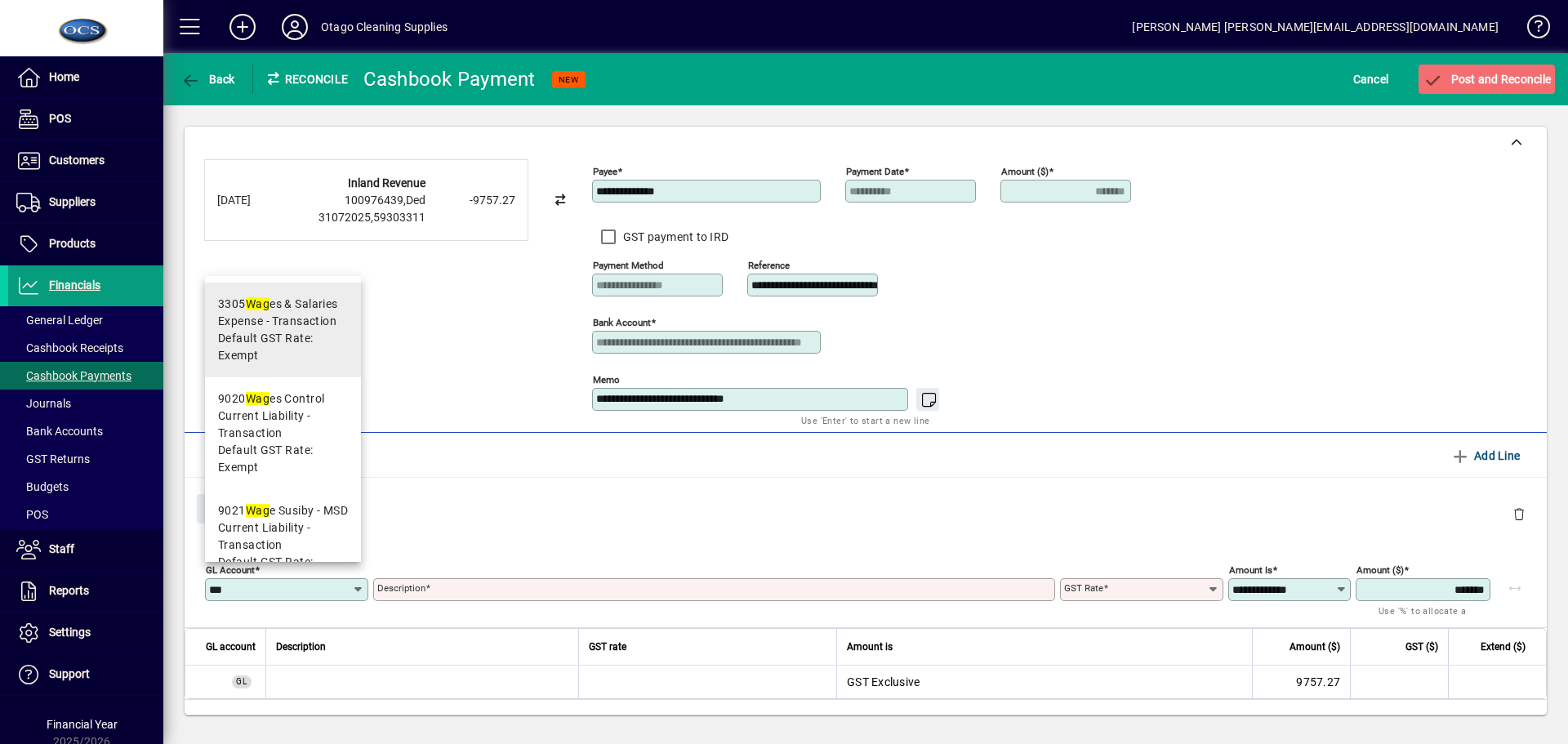
click at [281, 327] on span "Expense - Transaction" at bounding box center [278, 321] width 118 height 17
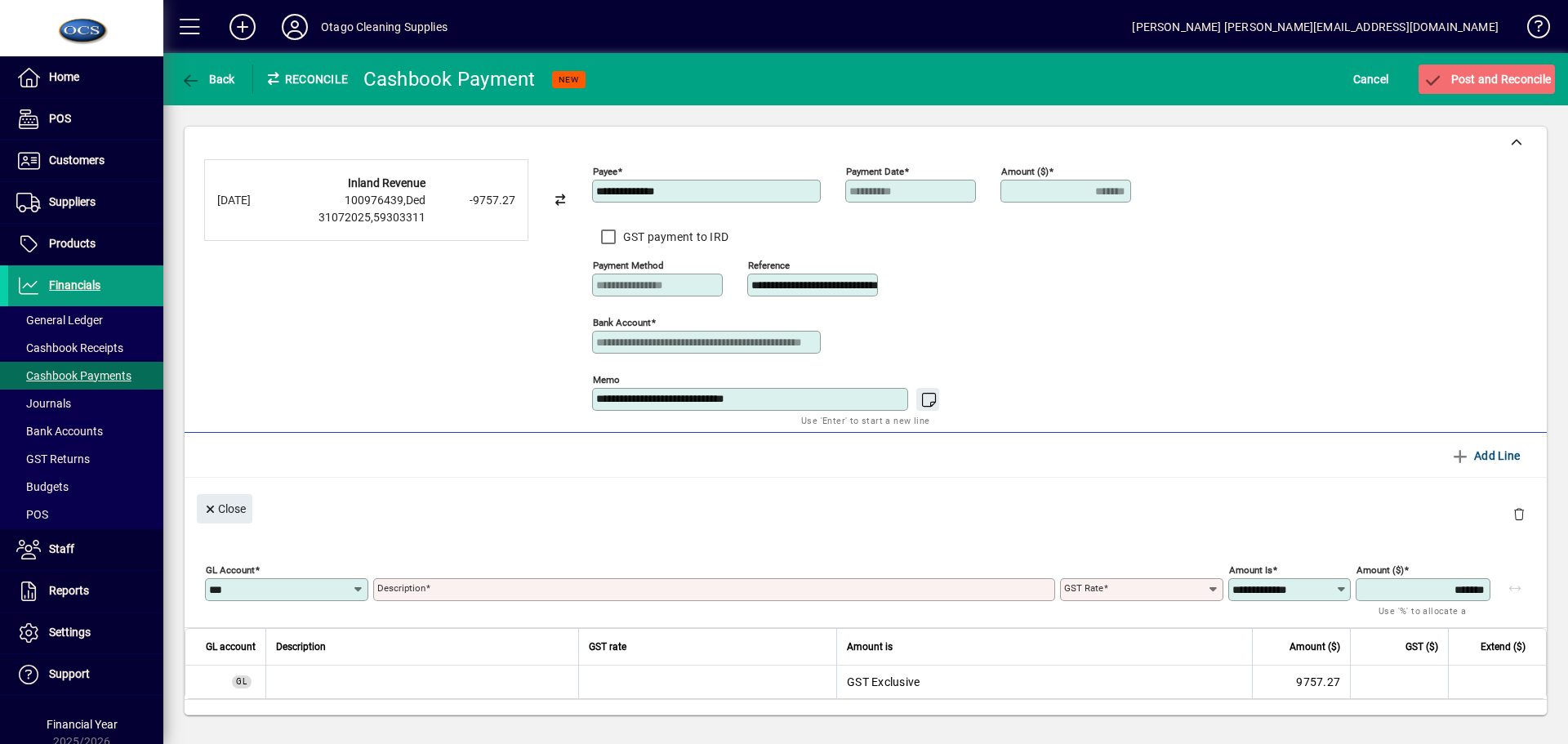
type input "****"
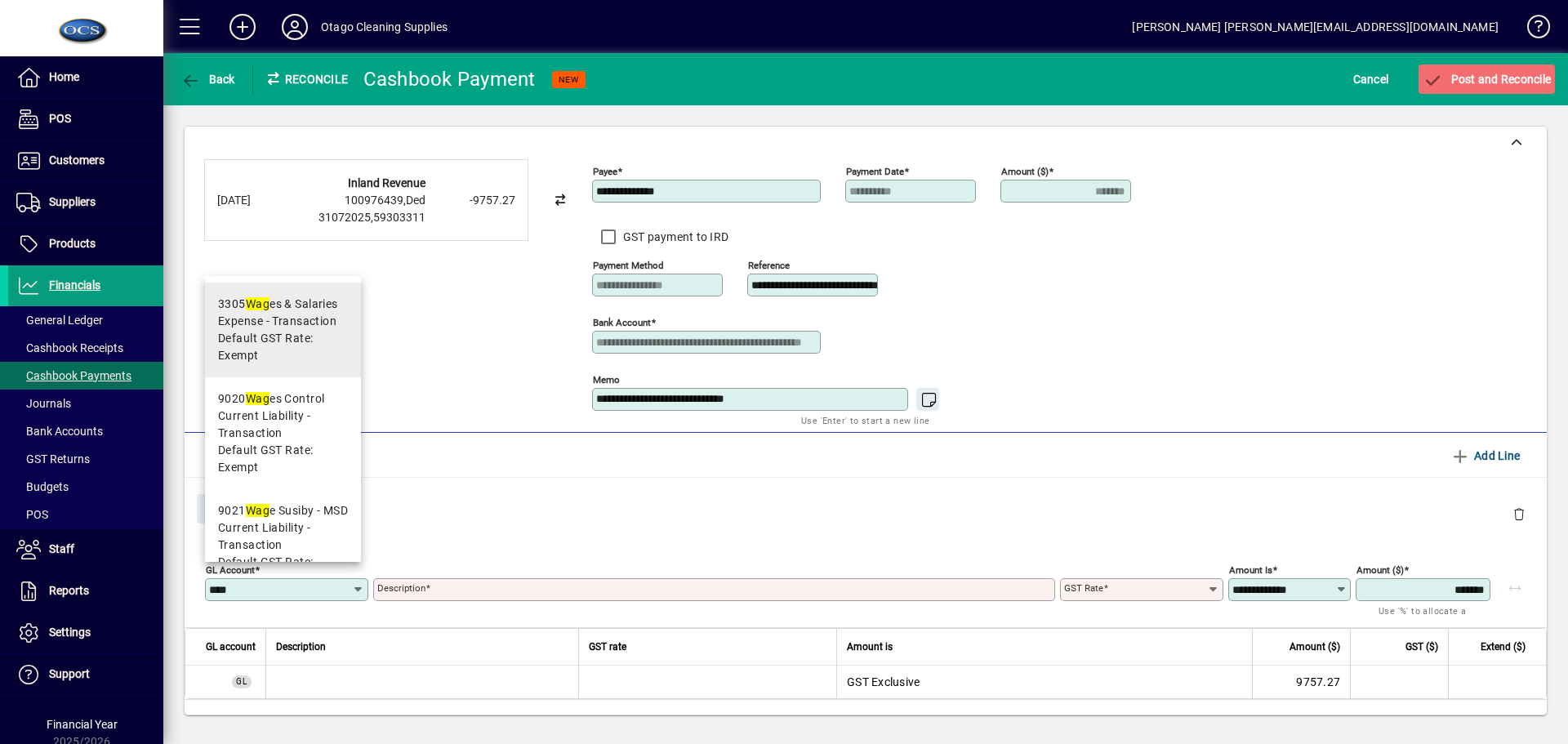
type input "**********"
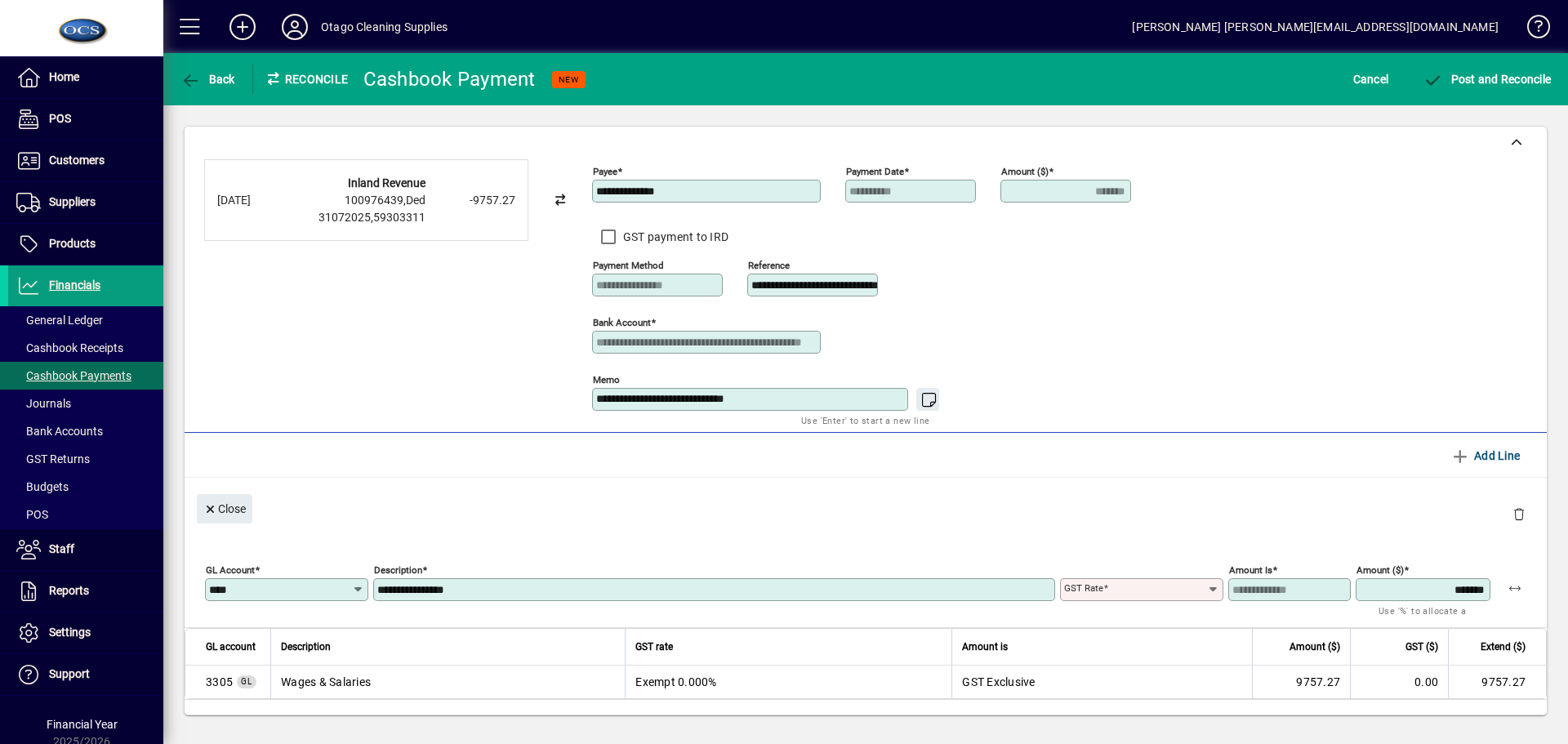
type input "******"
click at [1488, 79] on span "Post and Reconcile" at bounding box center [1487, 79] width 128 height 13
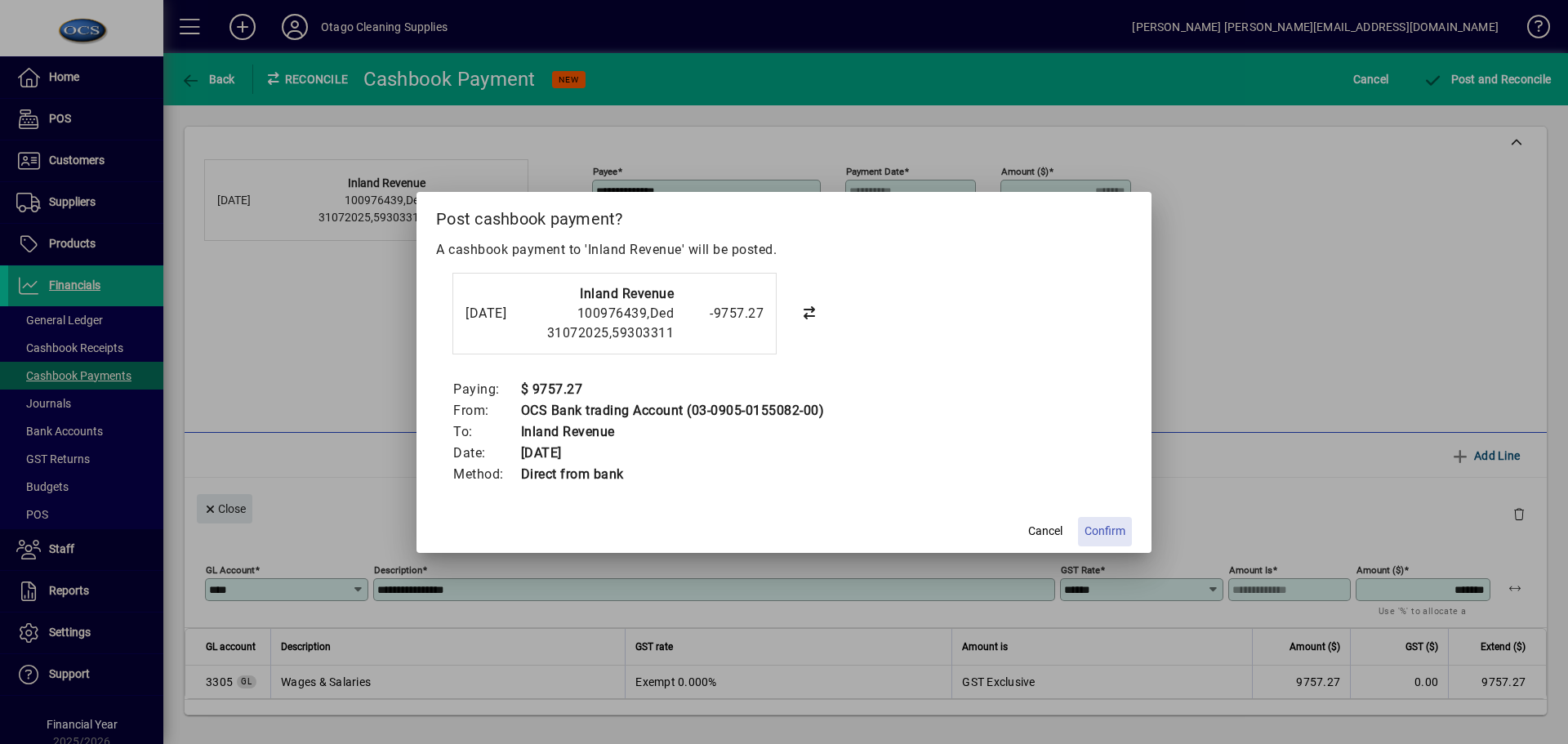
click at [1103, 531] on span "Confirm" at bounding box center [1105, 531] width 41 height 17
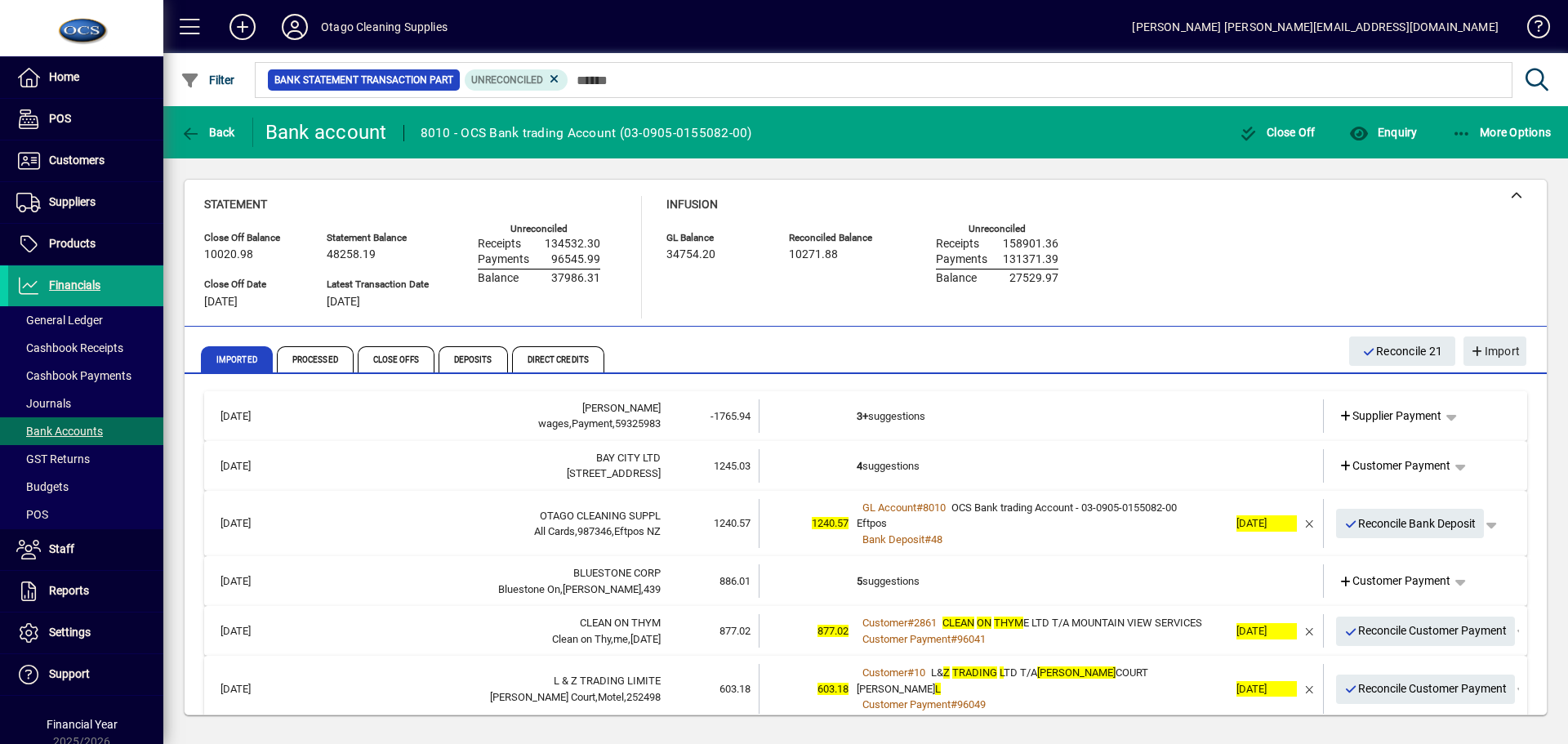
click at [1028, 423] on td "3+ suggestions" at bounding box center [1043, 416] width 372 height 33
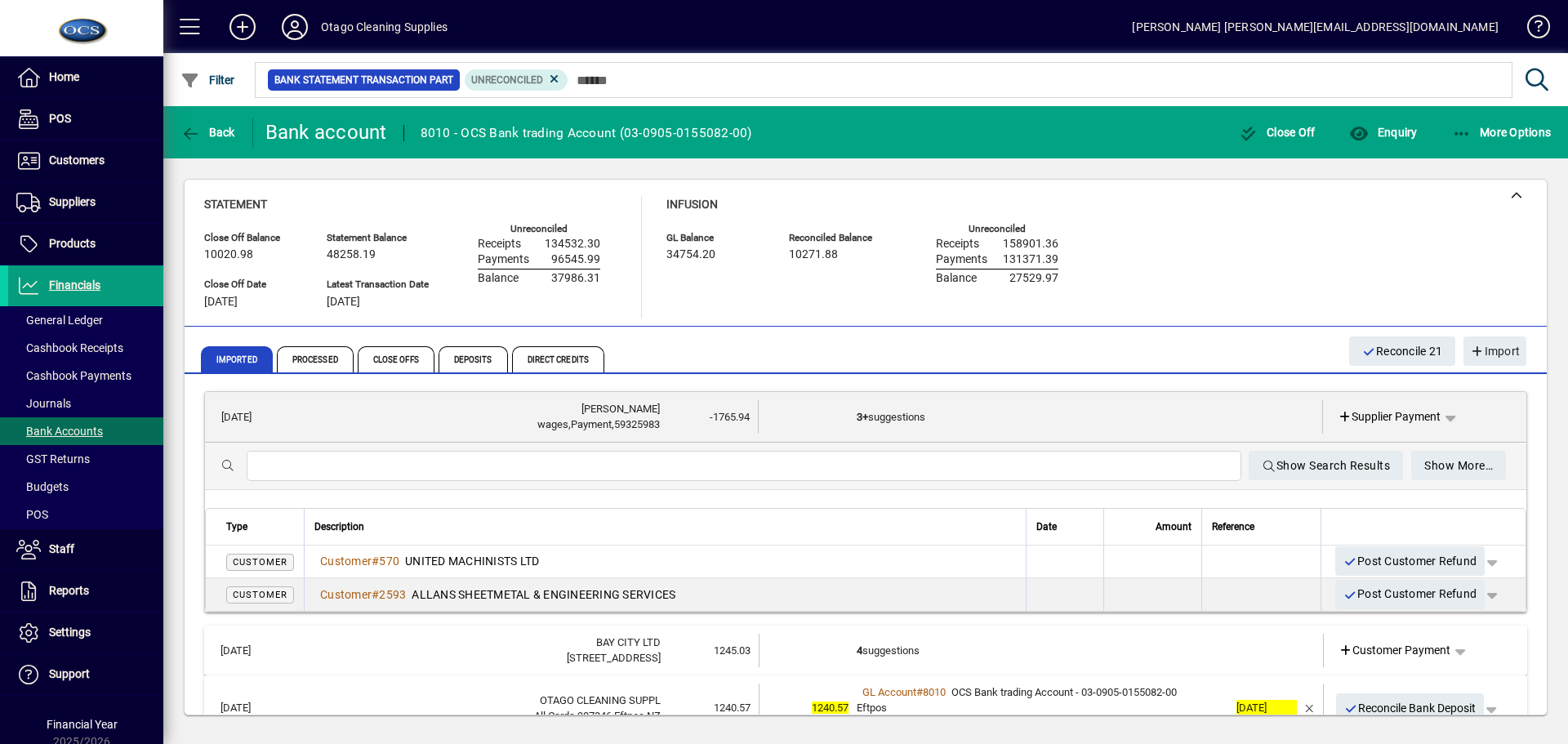
click at [1019, 413] on td "3+ suggestions" at bounding box center [1043, 417] width 371 height 33
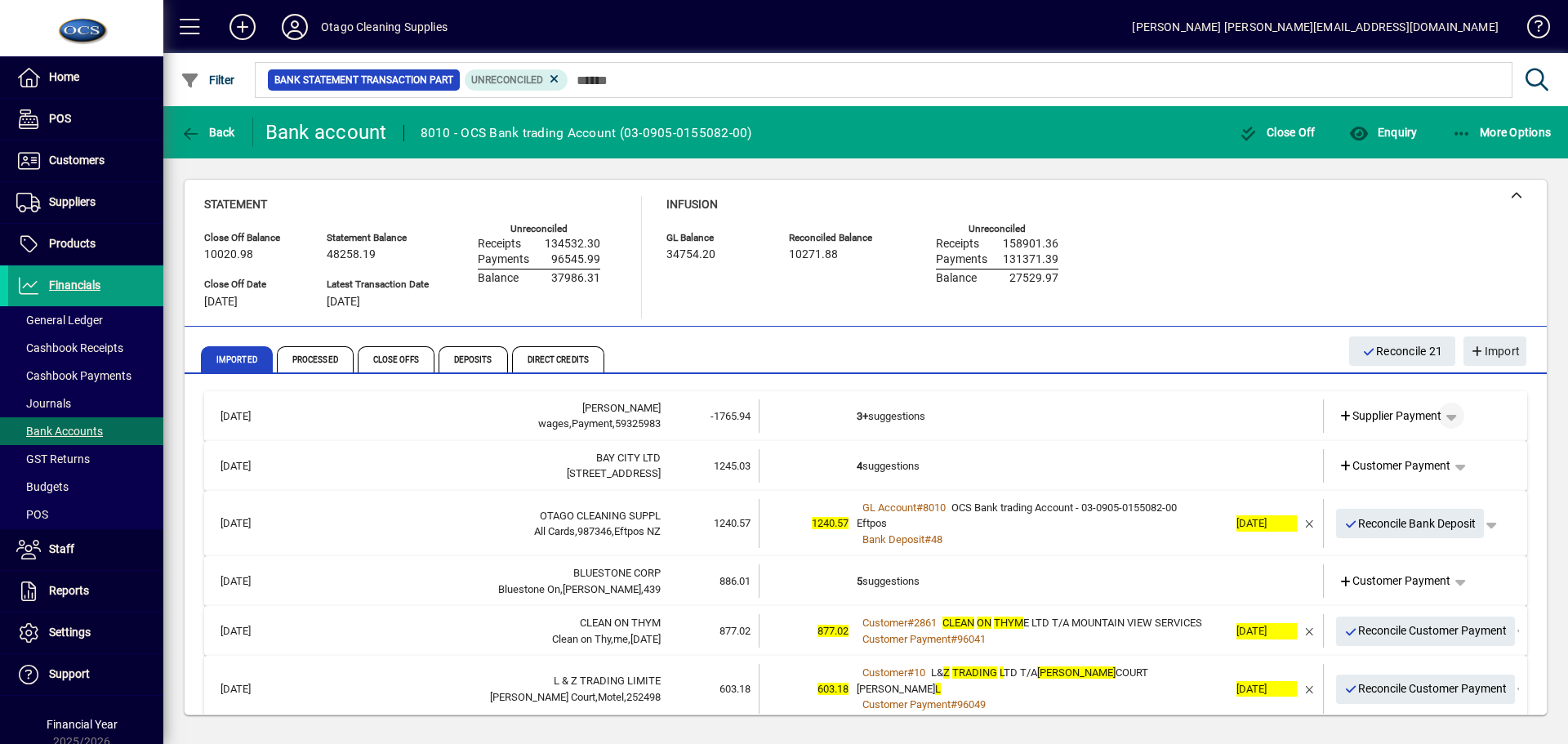
click at [1441, 414] on span "button" at bounding box center [1451, 416] width 39 height 39
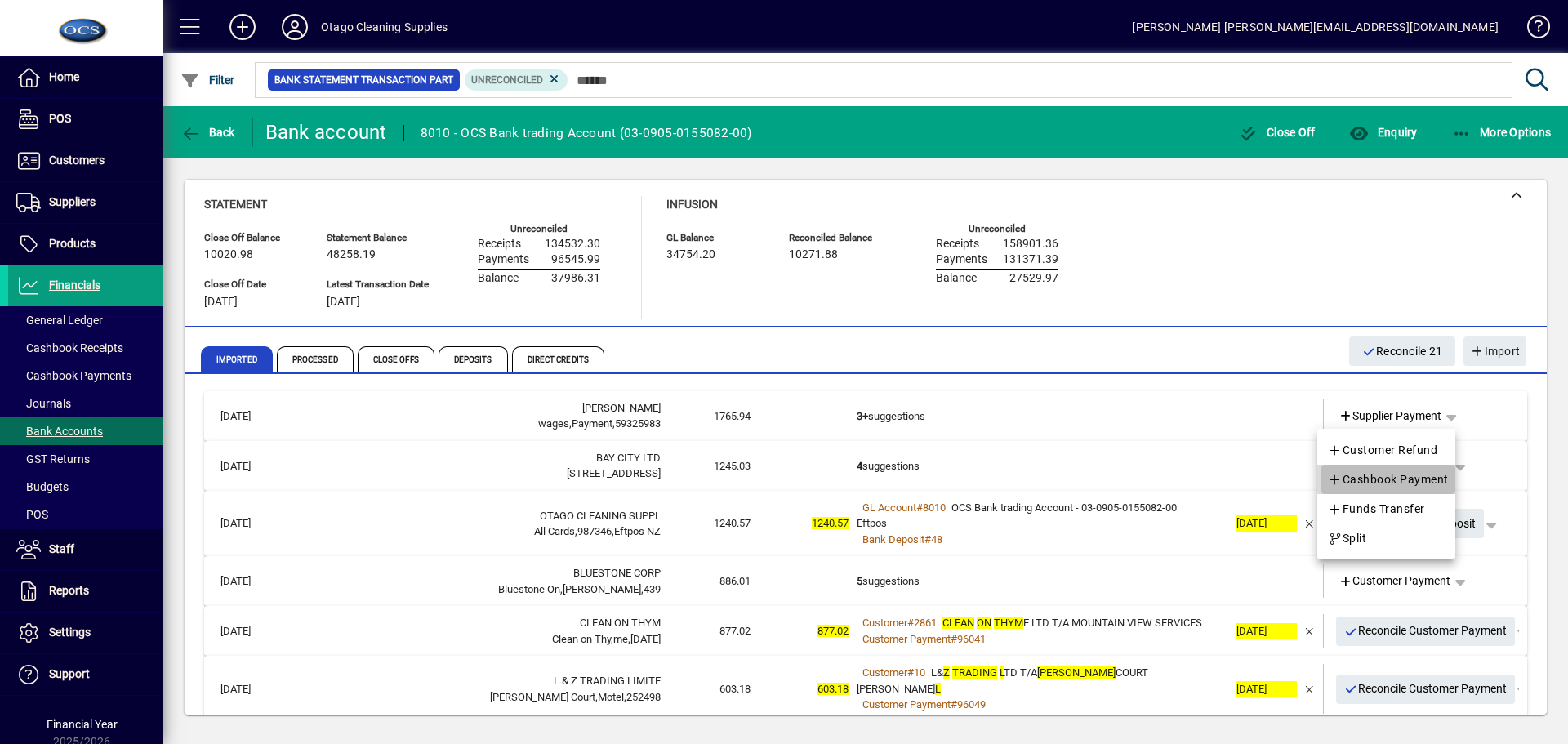
click at [1428, 475] on span "Cashbook Payment" at bounding box center [1388, 480] width 121 height 19
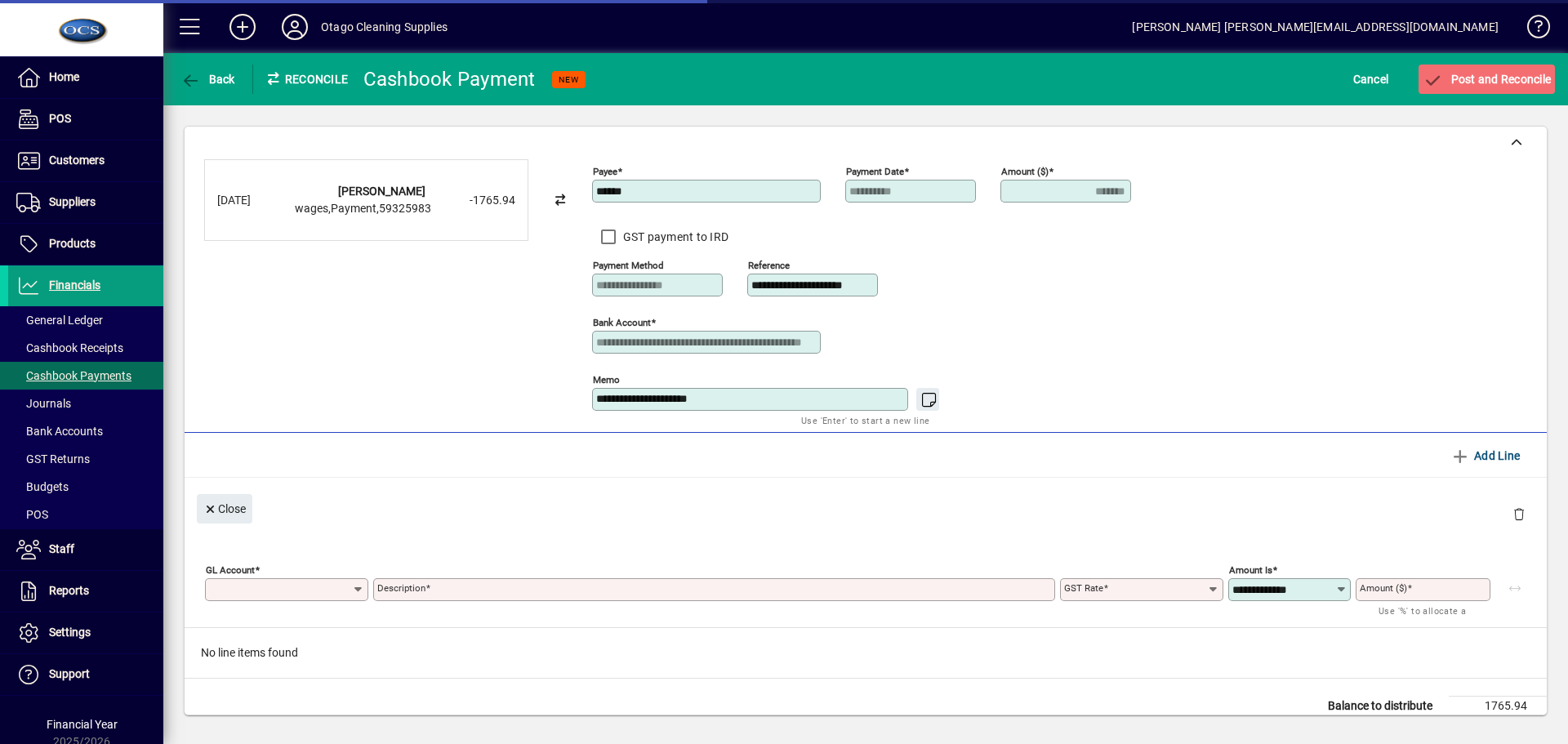
type input "*******"
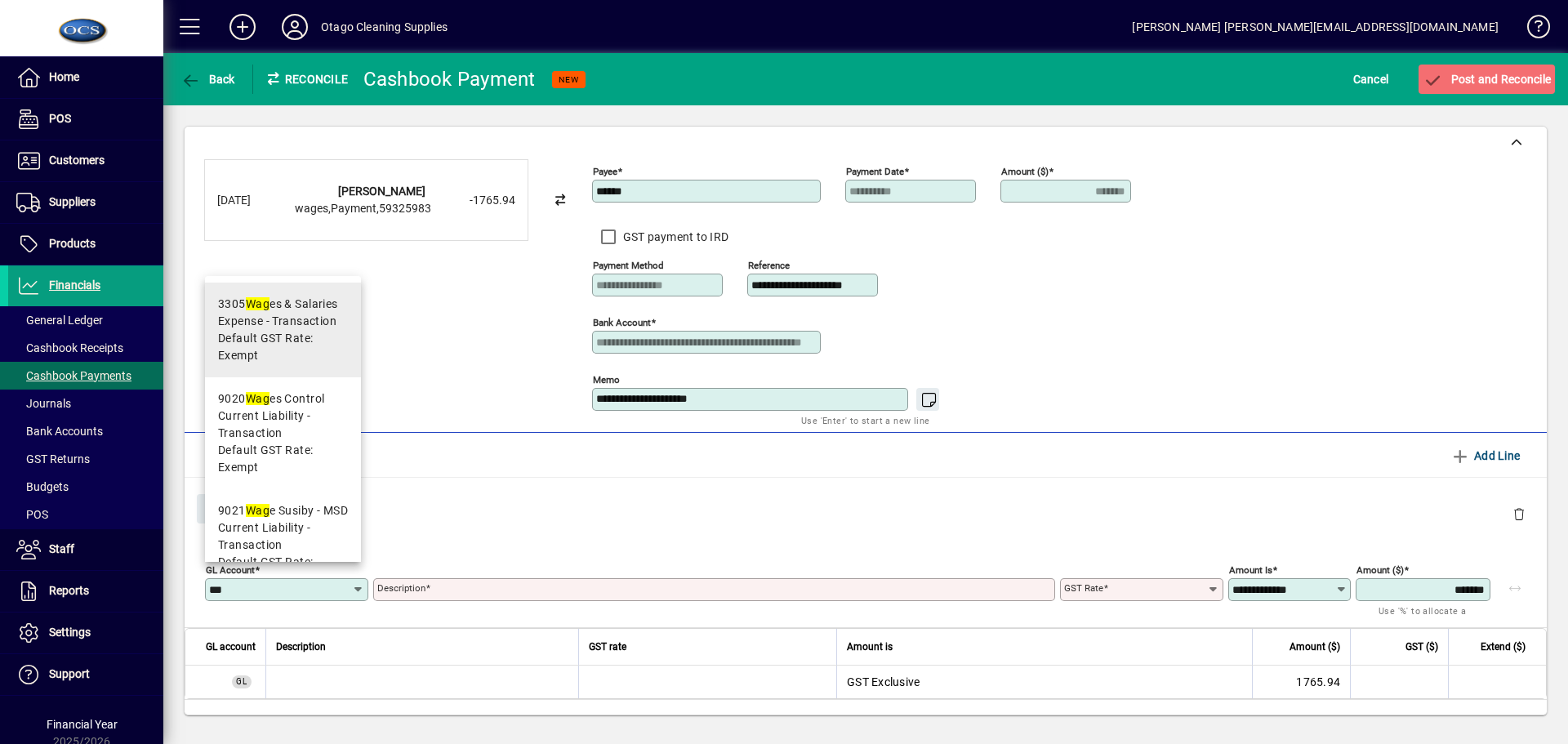
click at [266, 338] on span "Default GST Rate: Exempt" at bounding box center [284, 347] width 130 height 34
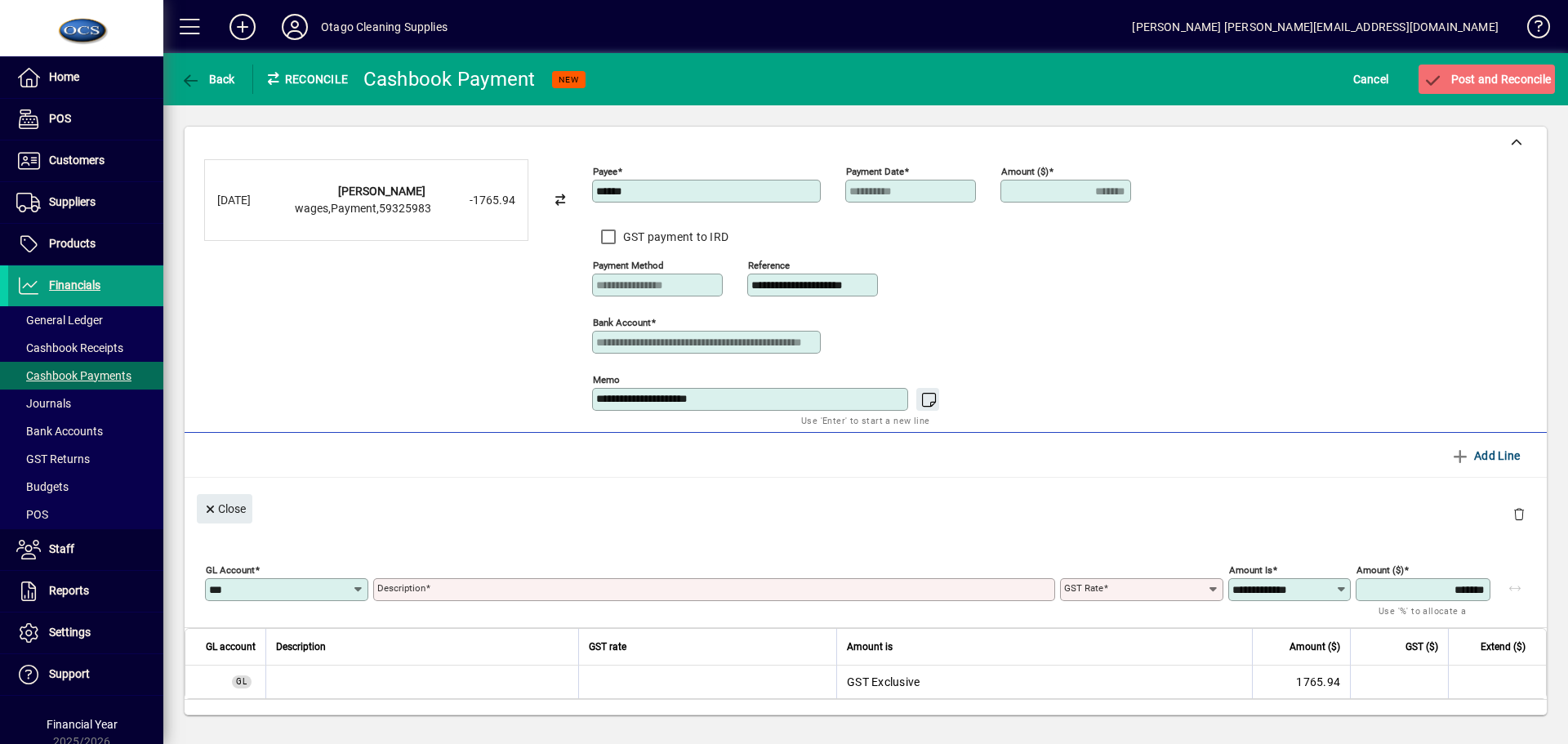
type input "****"
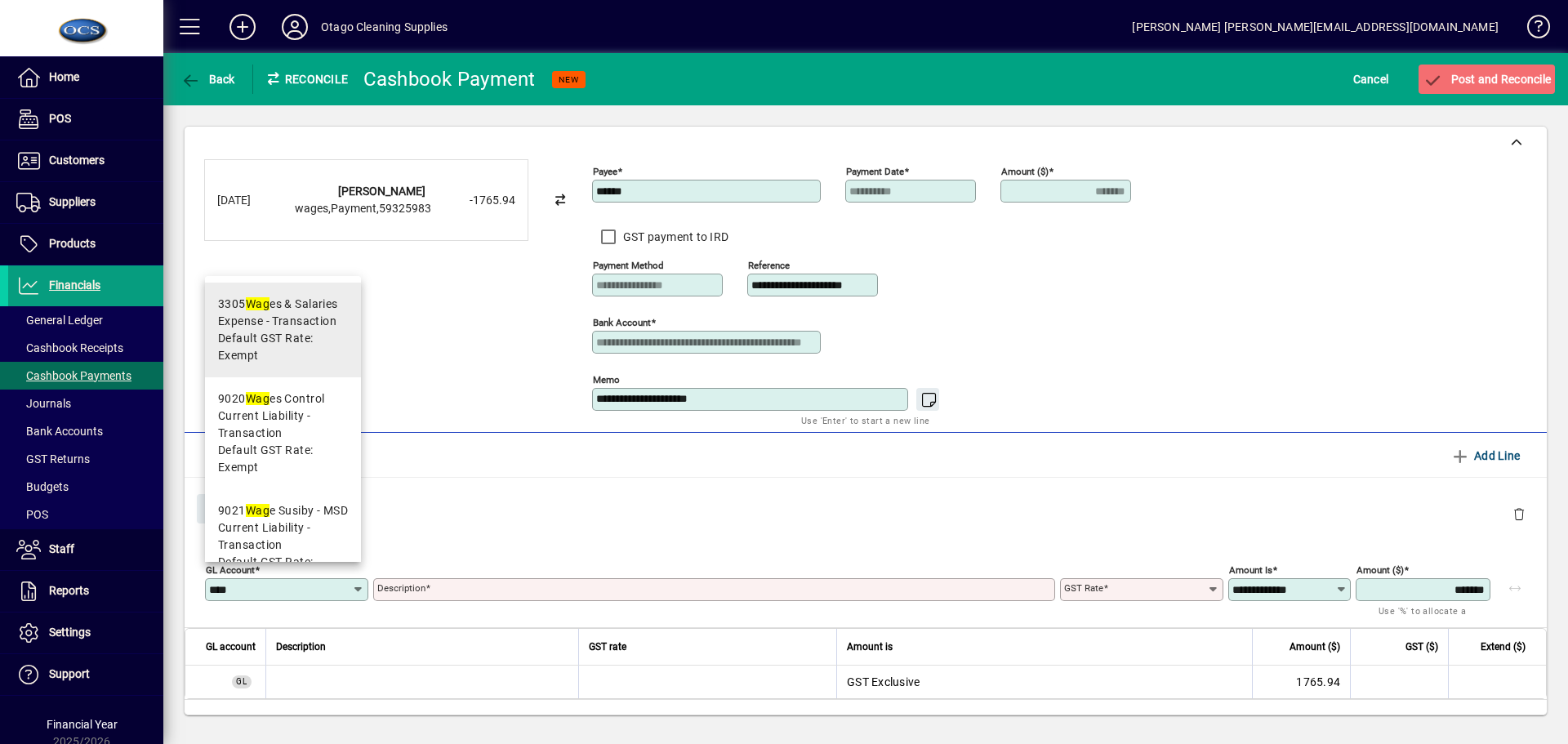
type input "**********"
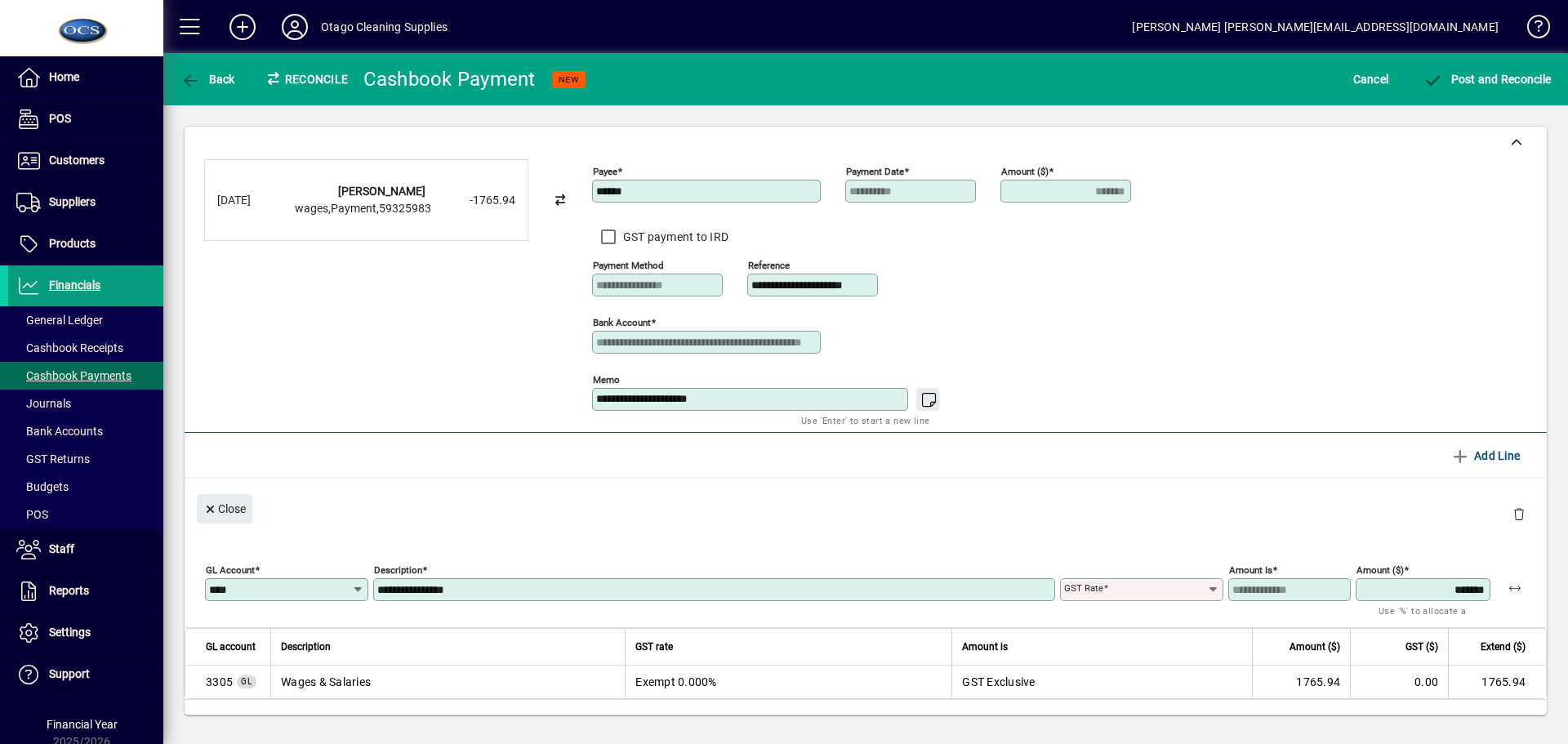
type input "******"
click at [1493, 81] on span "Post and Reconcile" at bounding box center [1487, 79] width 128 height 13
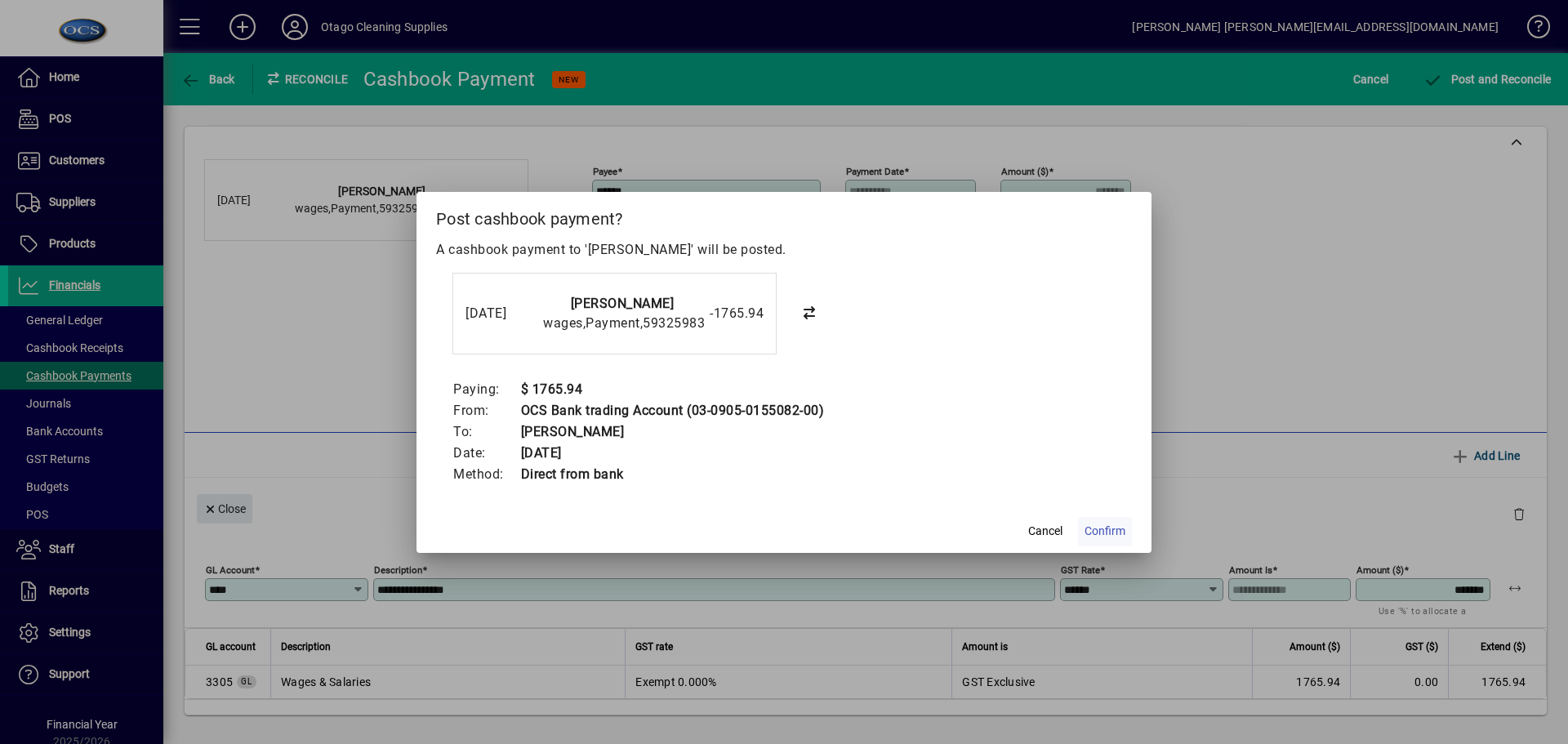
click at [1112, 528] on span "Confirm" at bounding box center [1105, 531] width 41 height 17
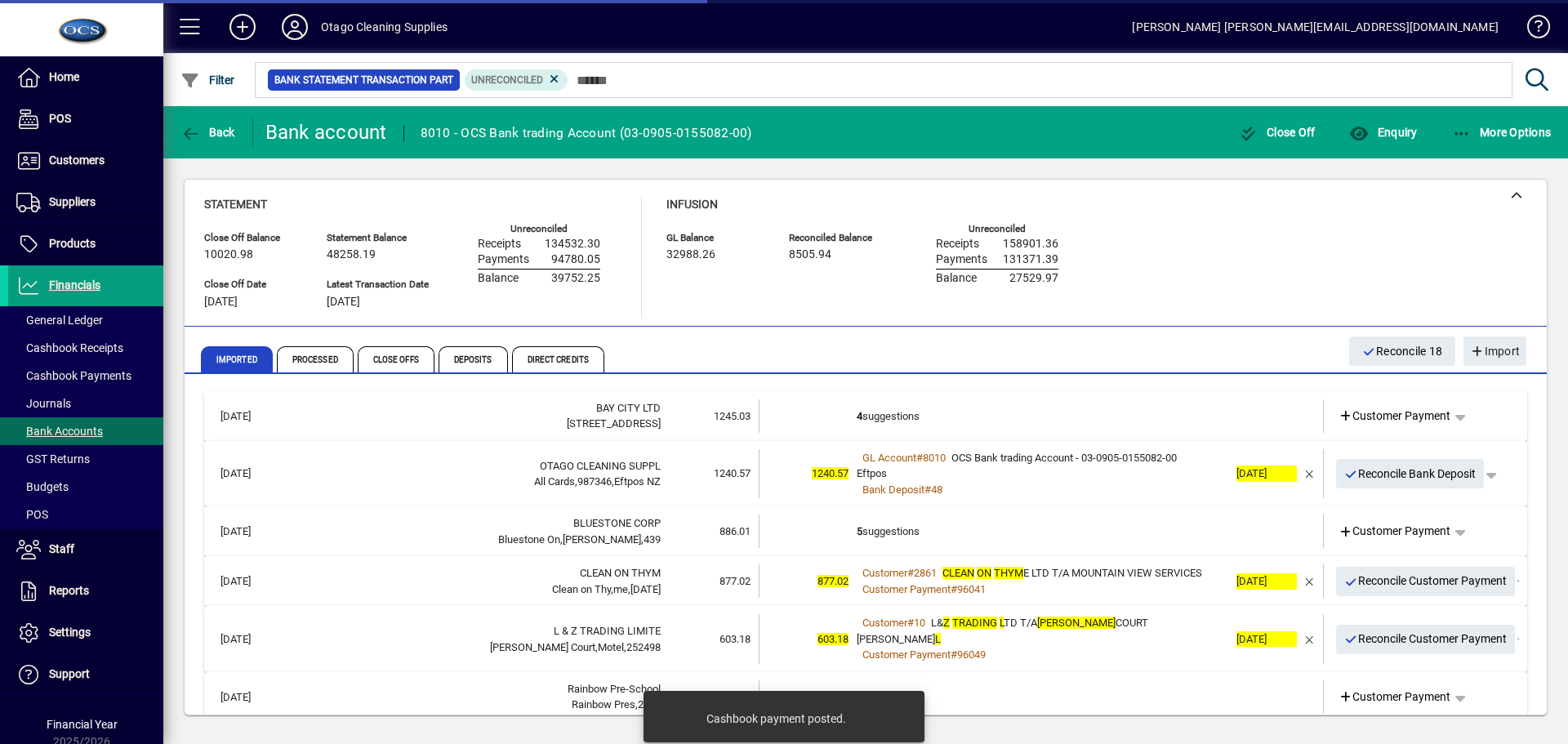
click at [976, 418] on td "4 suggestions" at bounding box center [1043, 416] width 372 height 33
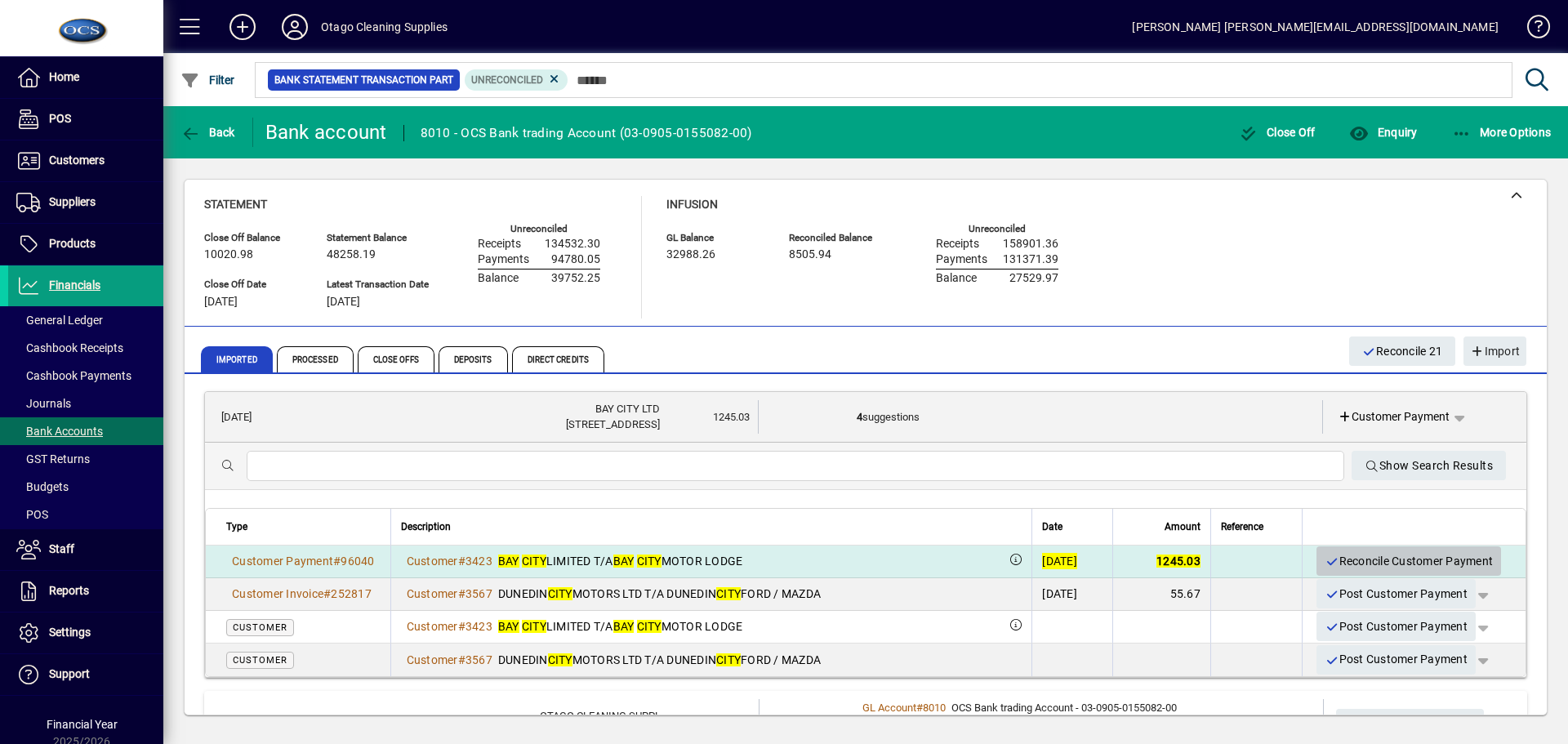
click at [1375, 558] on span "Reconcile Customer Payment" at bounding box center [1409, 562] width 168 height 27
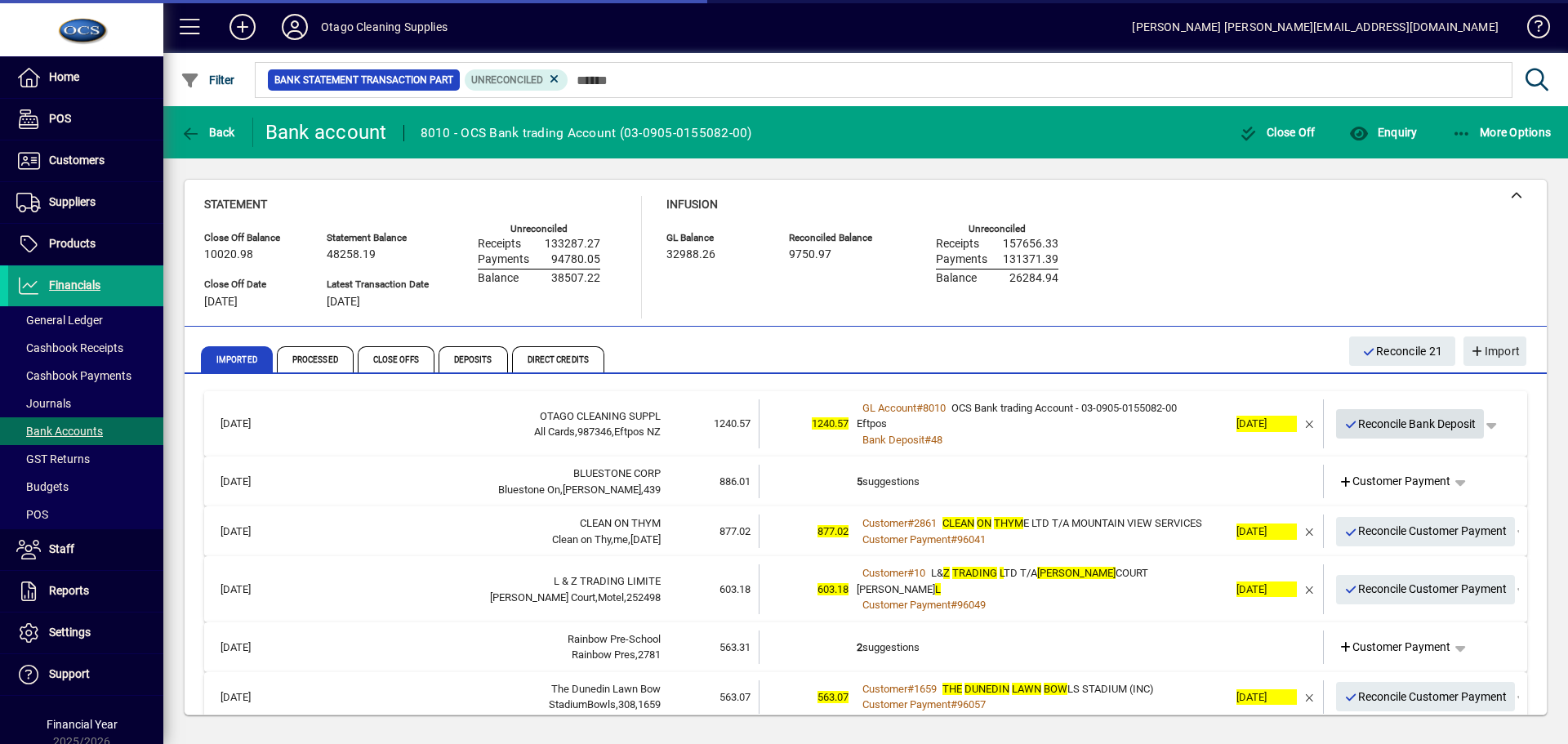
click at [1355, 424] on span "Reconcile Bank Deposit" at bounding box center [1411, 424] width 132 height 27
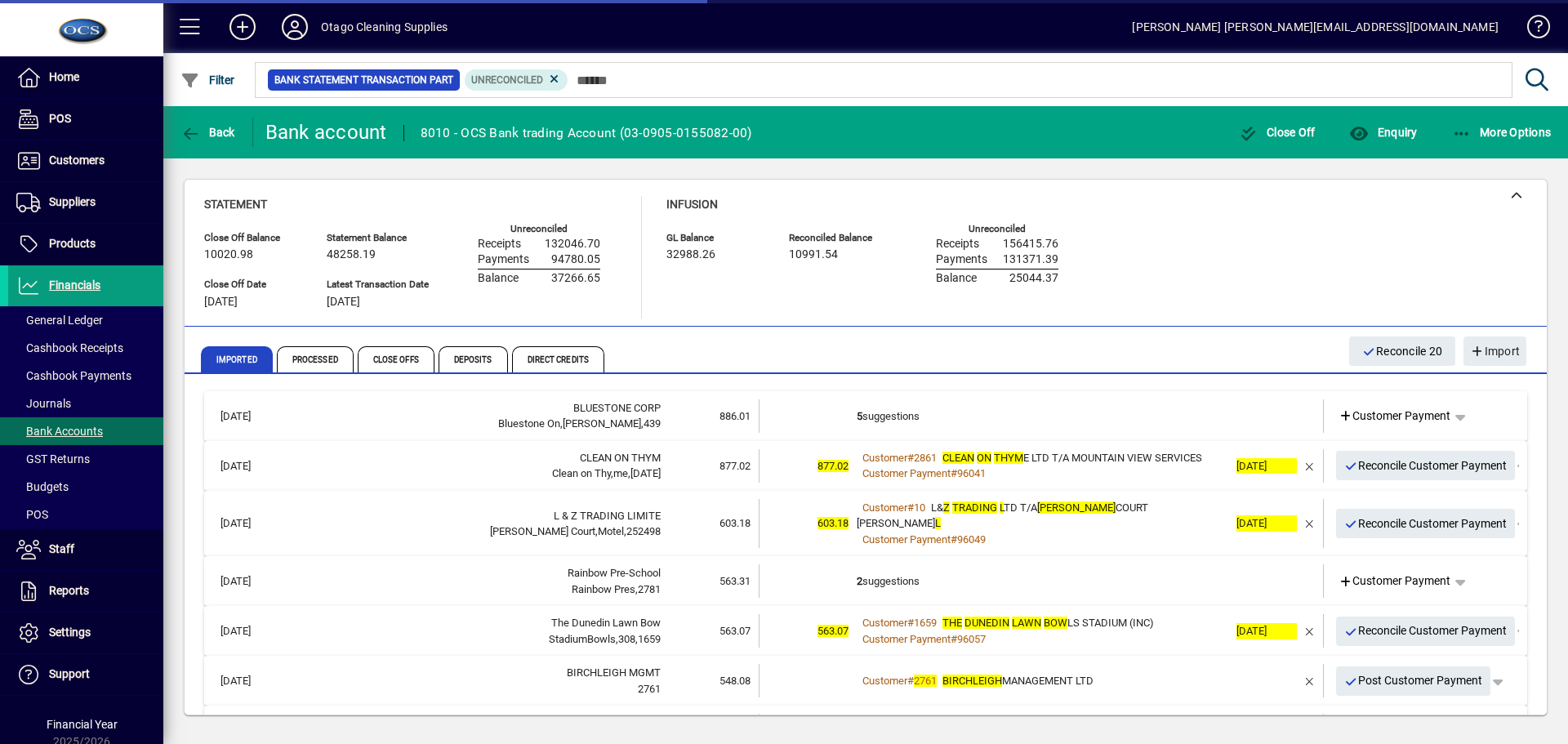
click at [987, 417] on td "5 suggestions" at bounding box center [1043, 416] width 372 height 33
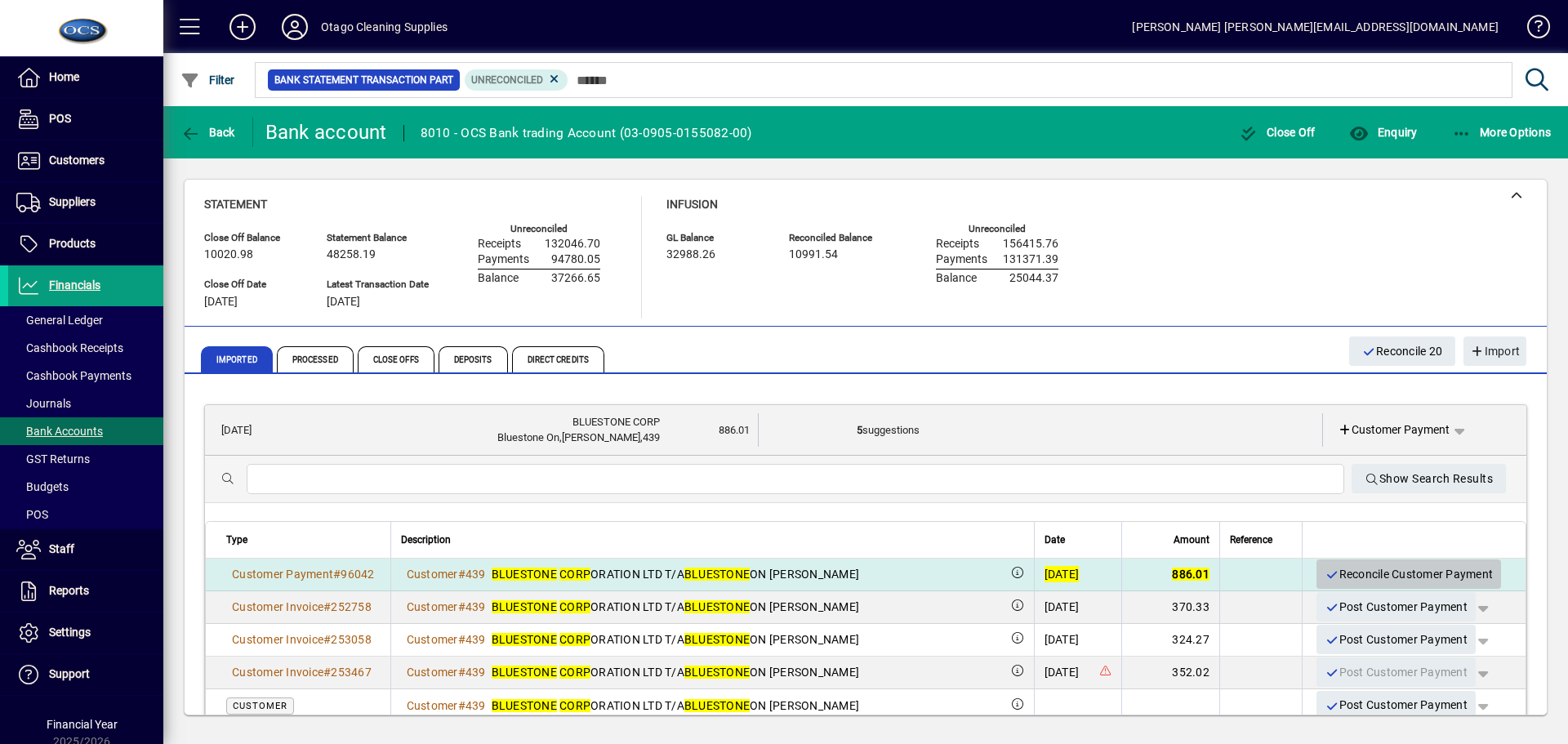
click at [1336, 574] on span "Reconcile Customer Payment" at bounding box center [1409, 575] width 168 height 27
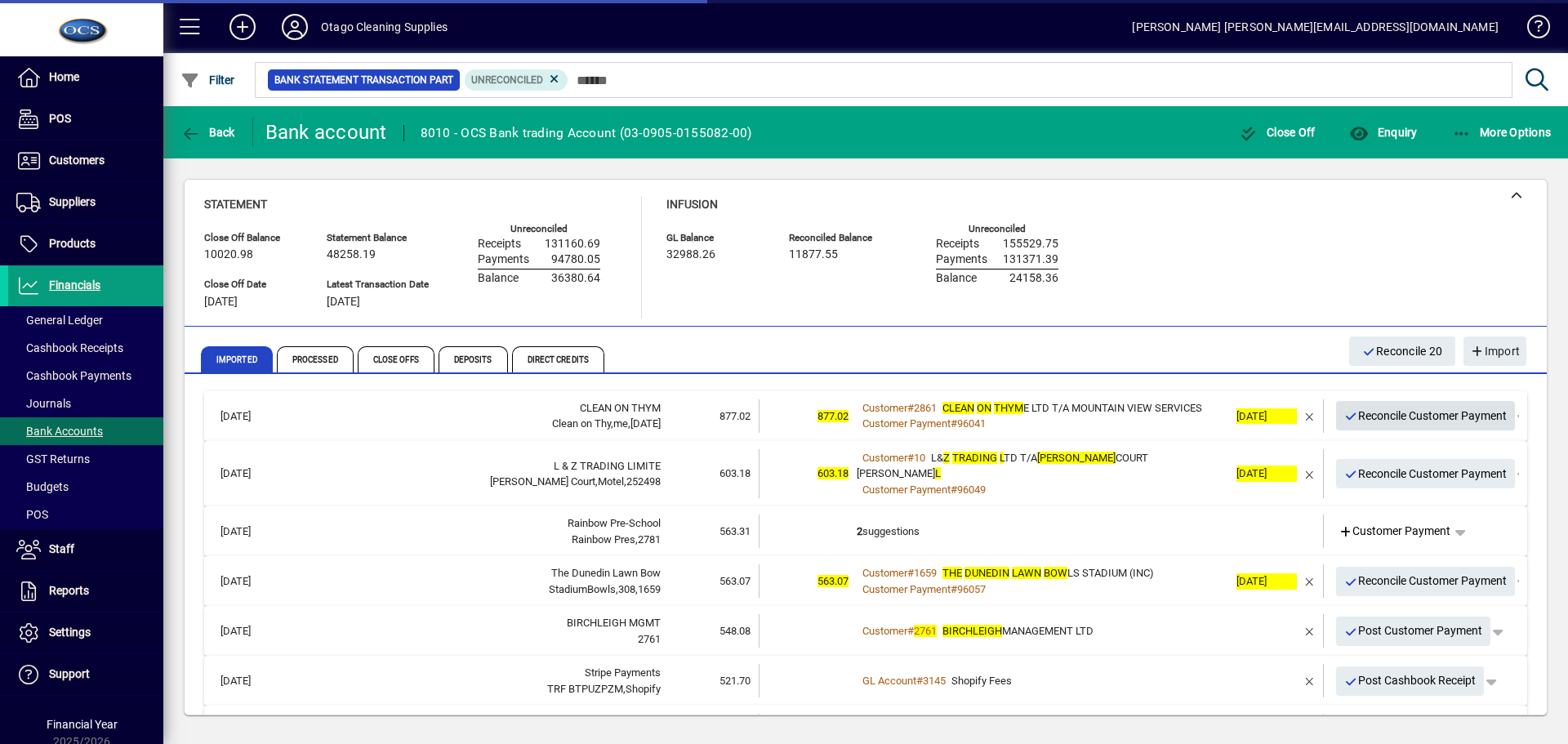
click at [1383, 412] on span "Reconcile Customer Payment" at bounding box center [1426, 417] width 163 height 27
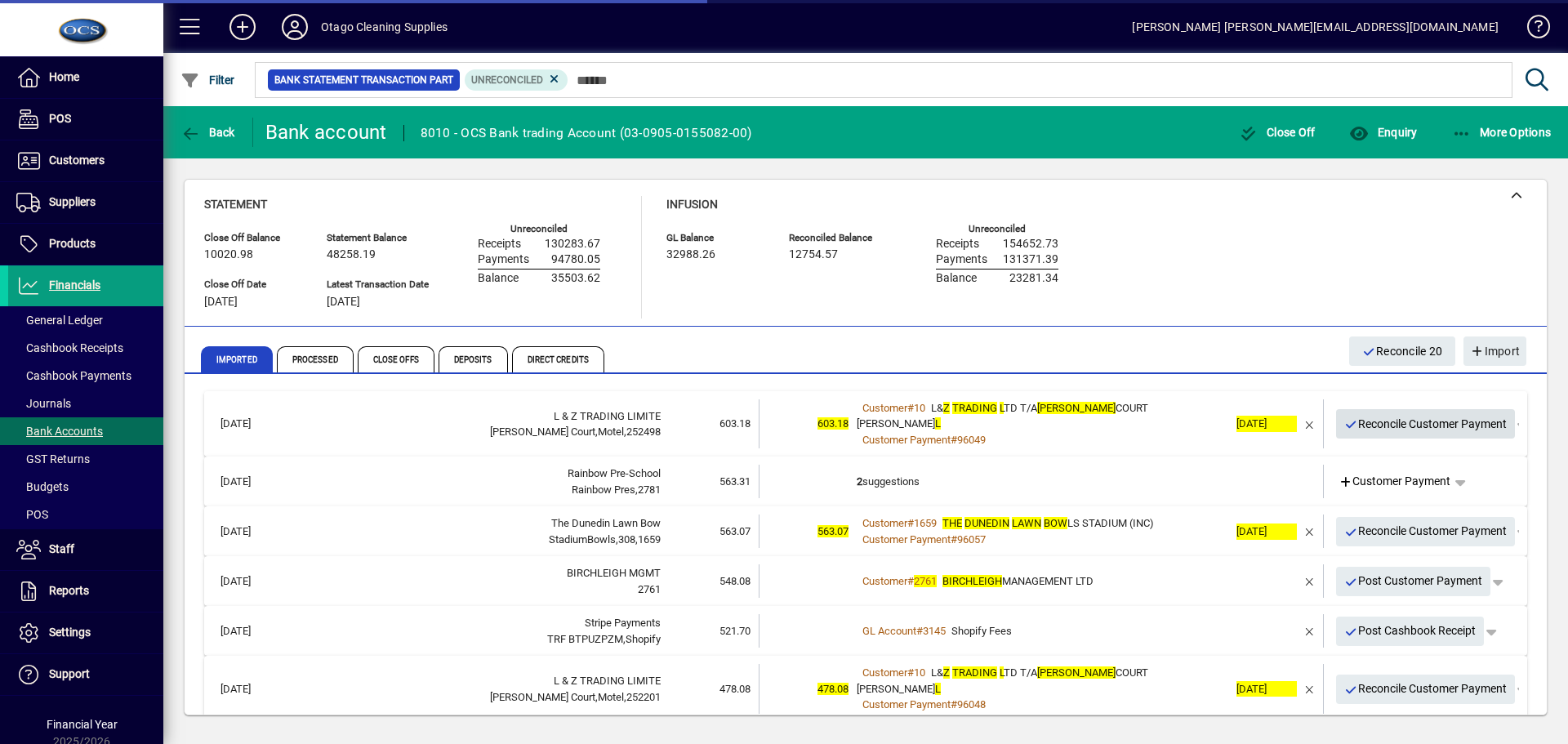
click at [1383, 413] on span "Reconcile Customer Payment" at bounding box center [1426, 424] width 163 height 27
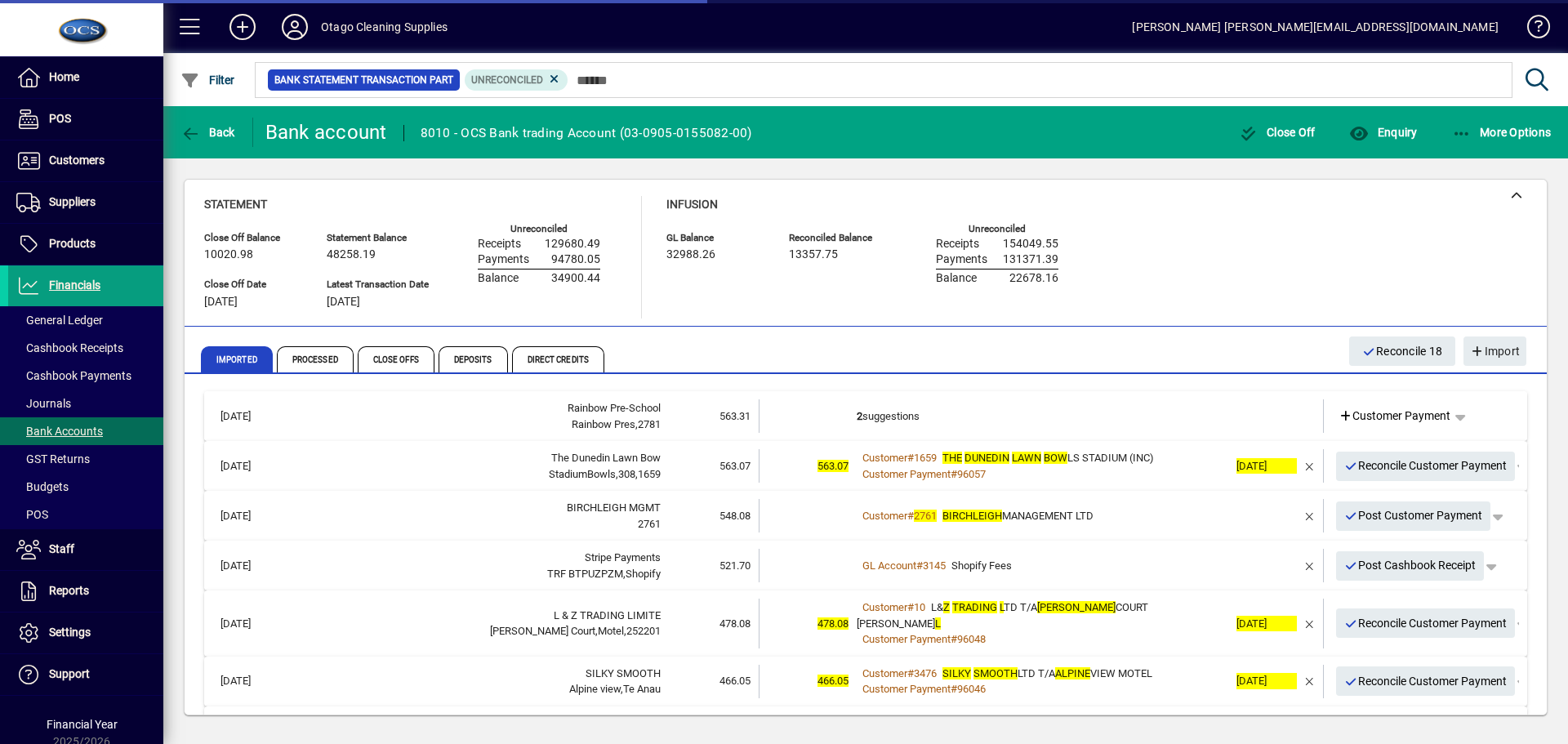
click at [1156, 419] on td "2 suggestions" at bounding box center [1043, 416] width 372 height 33
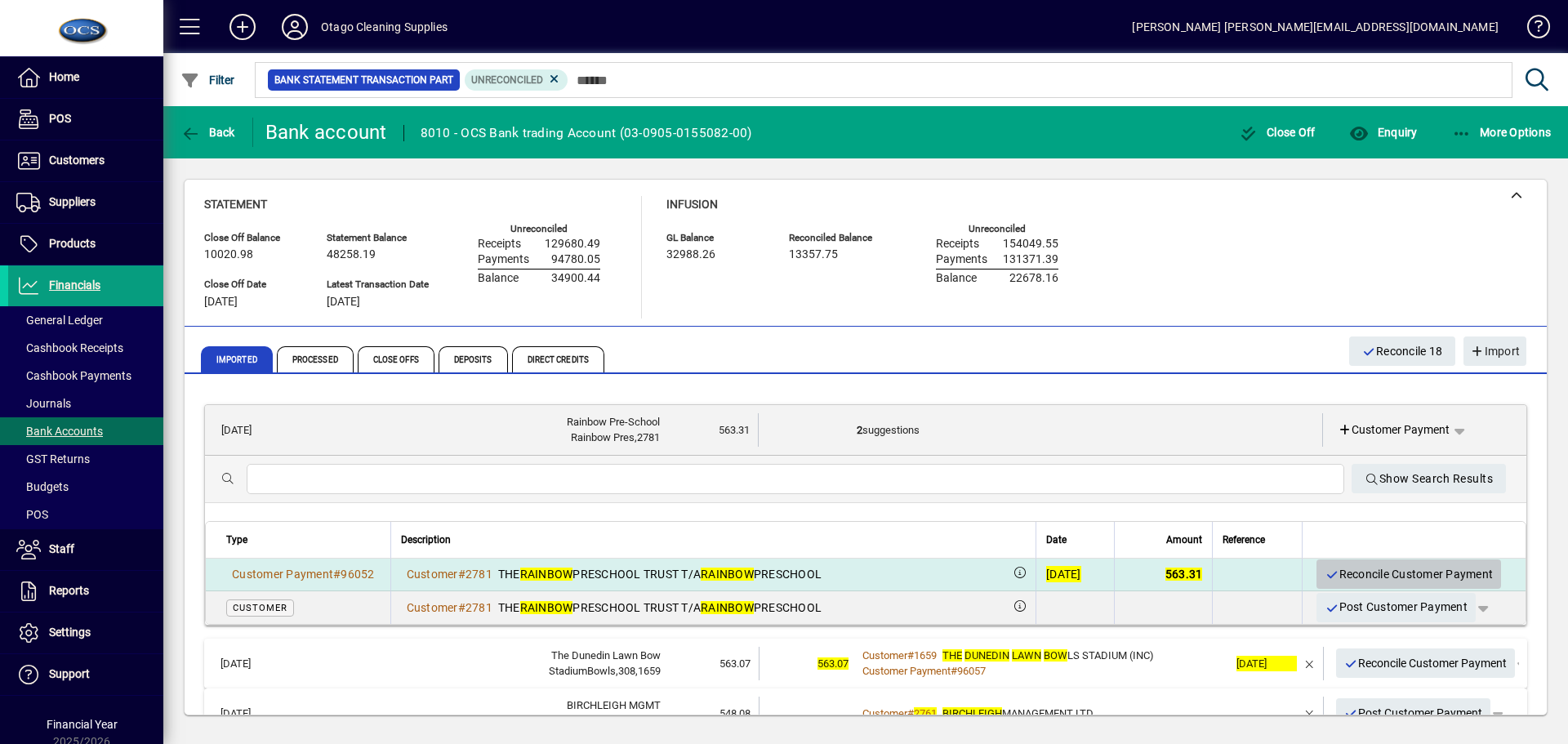
click at [1351, 569] on span "Reconcile Customer Payment" at bounding box center [1409, 575] width 168 height 27
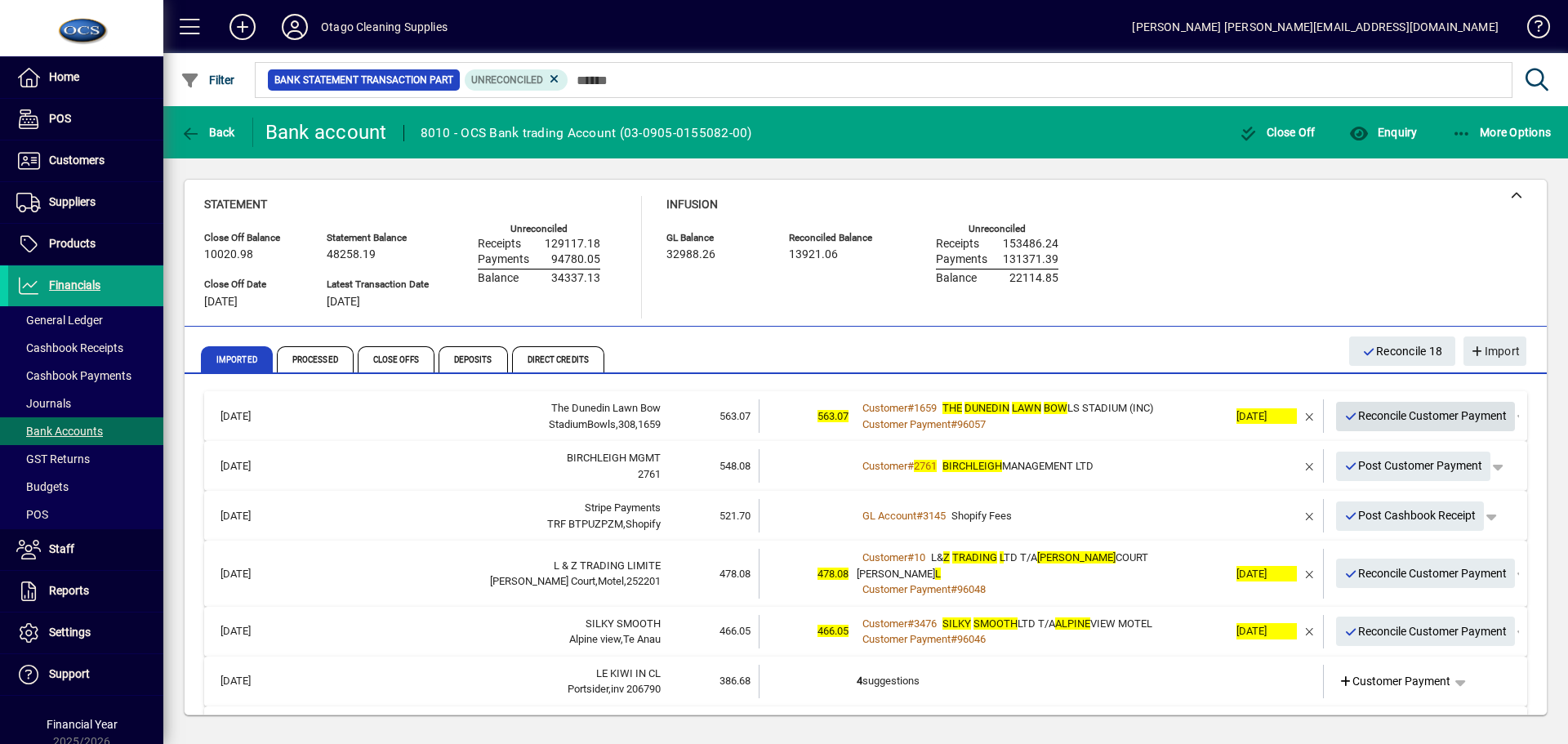
click at [1380, 413] on span "Reconcile Customer Payment" at bounding box center [1426, 417] width 163 height 27
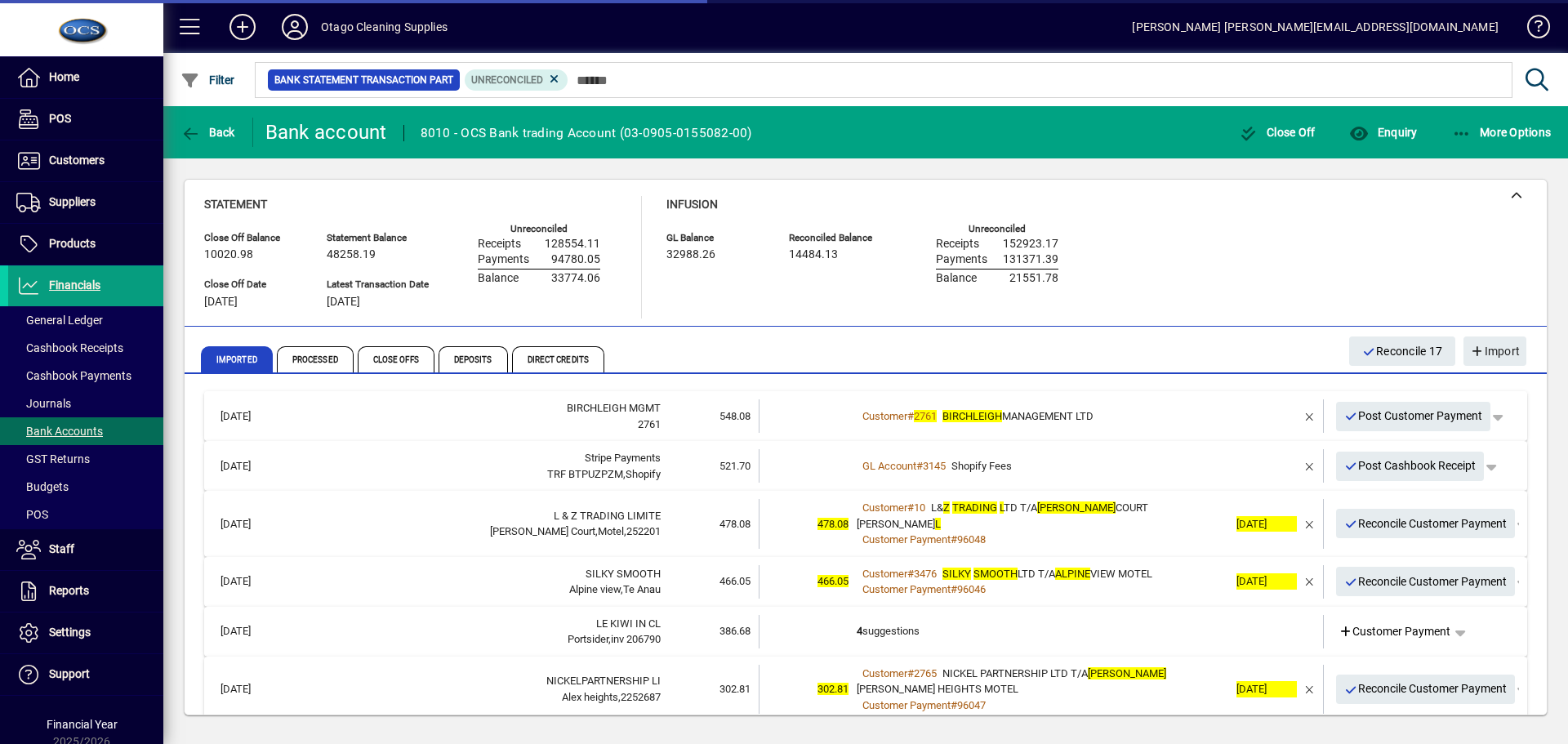
click at [1201, 416] on div "Customer # 2761 BIRCHLEIGH MANAGEMENT LTD" at bounding box center [1043, 417] width 372 height 17
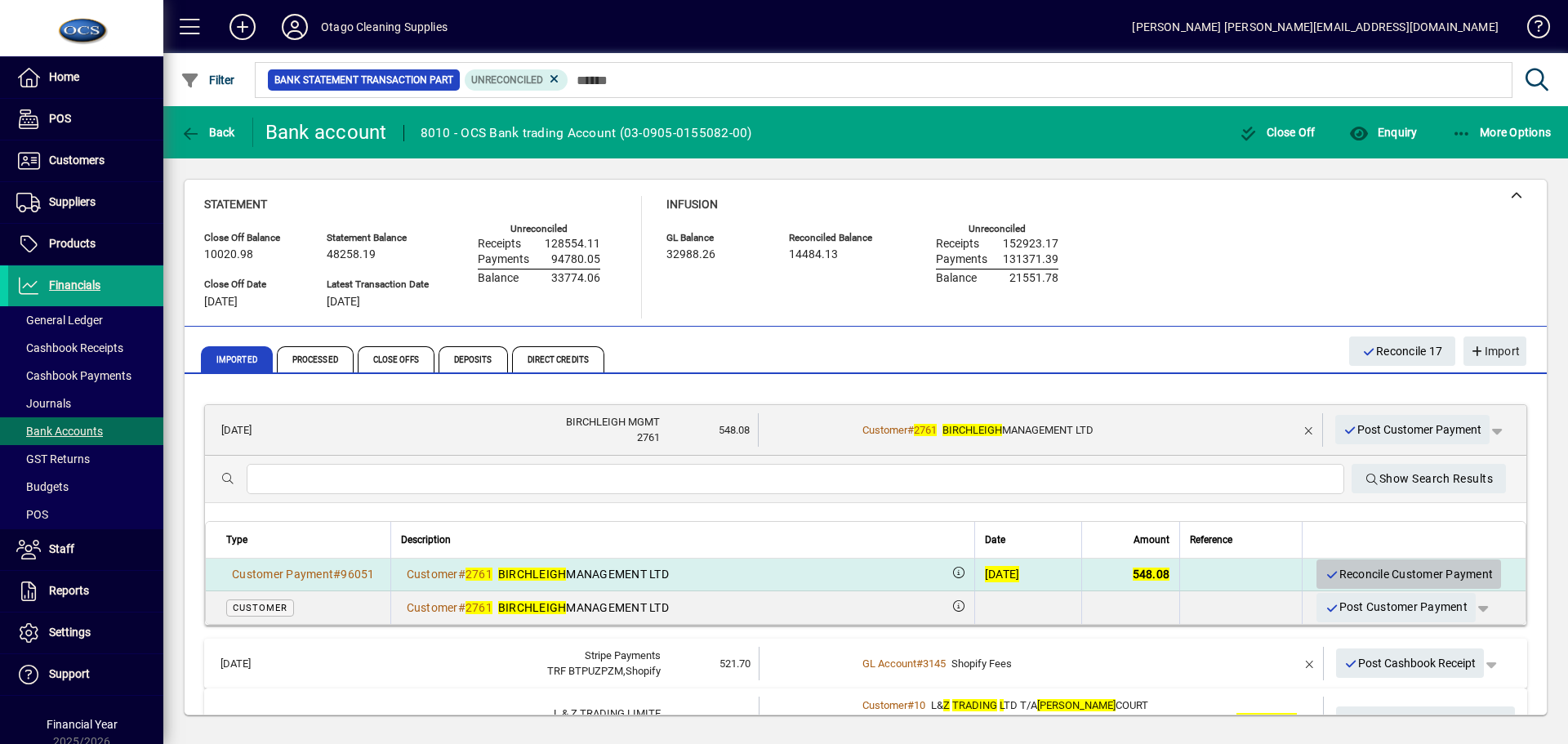
click at [1342, 570] on span "Reconcile Customer Payment" at bounding box center [1409, 575] width 168 height 27
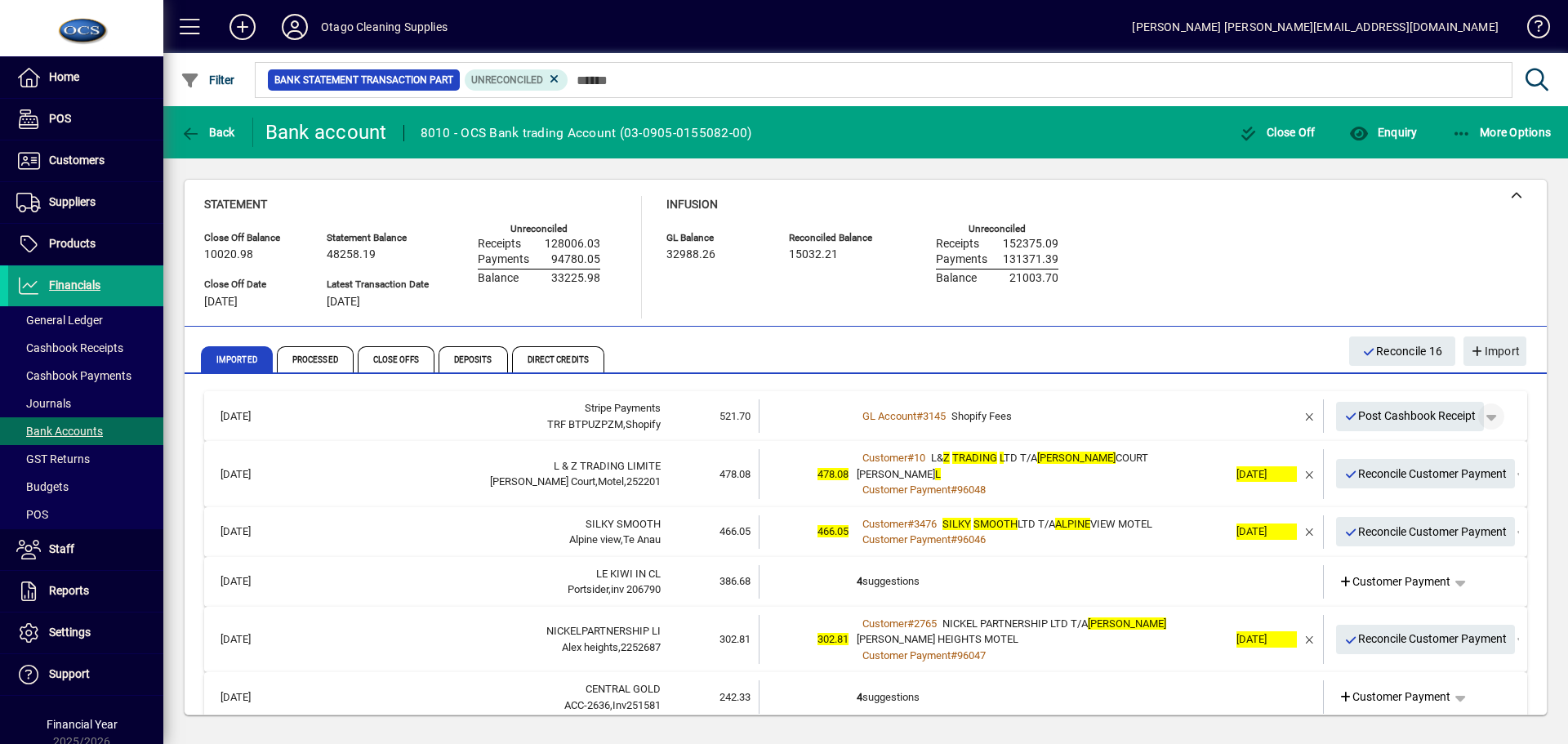
click at [1487, 413] on span "button" at bounding box center [1491, 417] width 39 height 39
click at [1427, 477] on span "button" at bounding box center [1434, 481] width 126 height 39
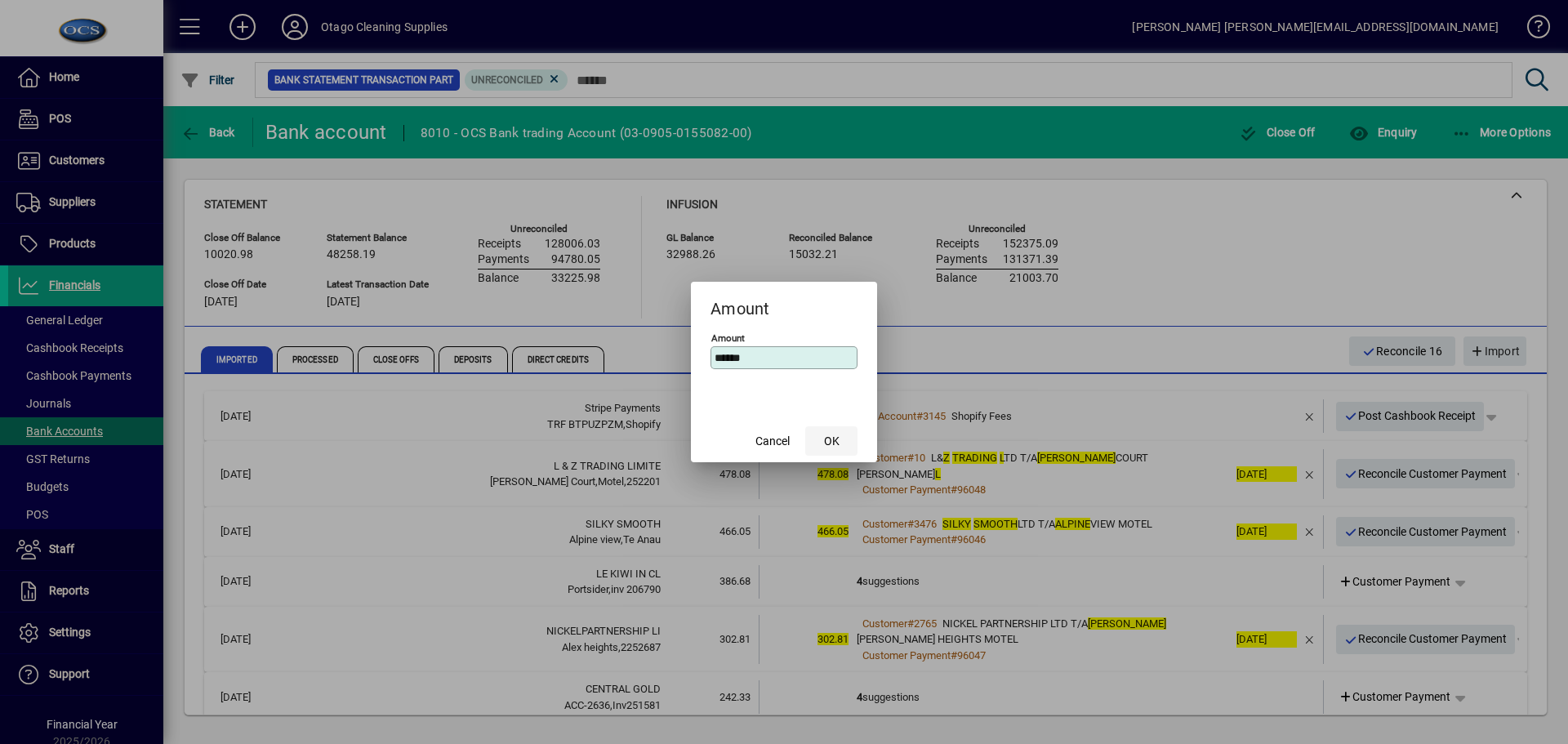
type input "******"
click at [835, 433] on span "OK" at bounding box center [832, 442] width 16 height 17
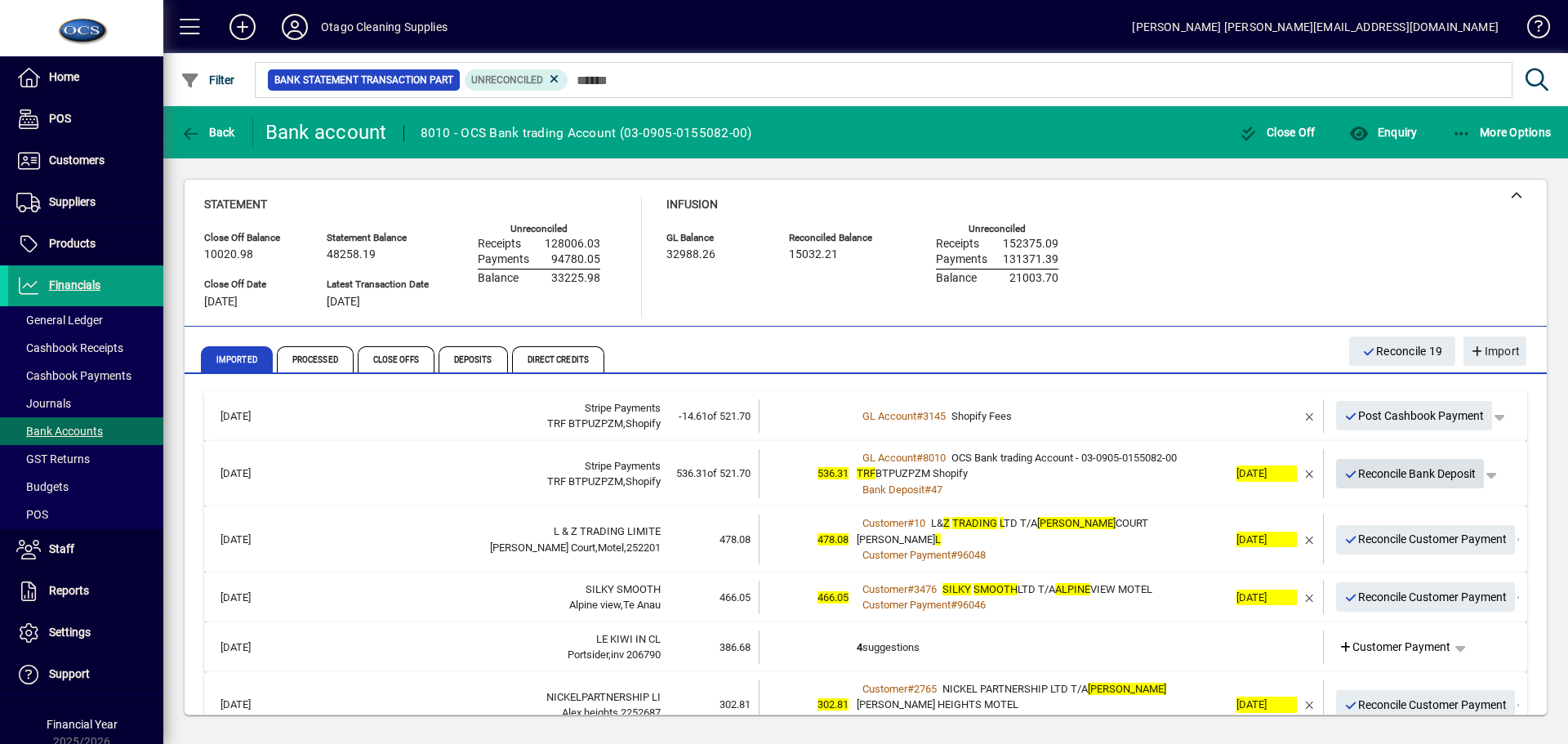
click at [1414, 478] on span "Reconcile Bank Deposit" at bounding box center [1411, 475] width 132 height 27
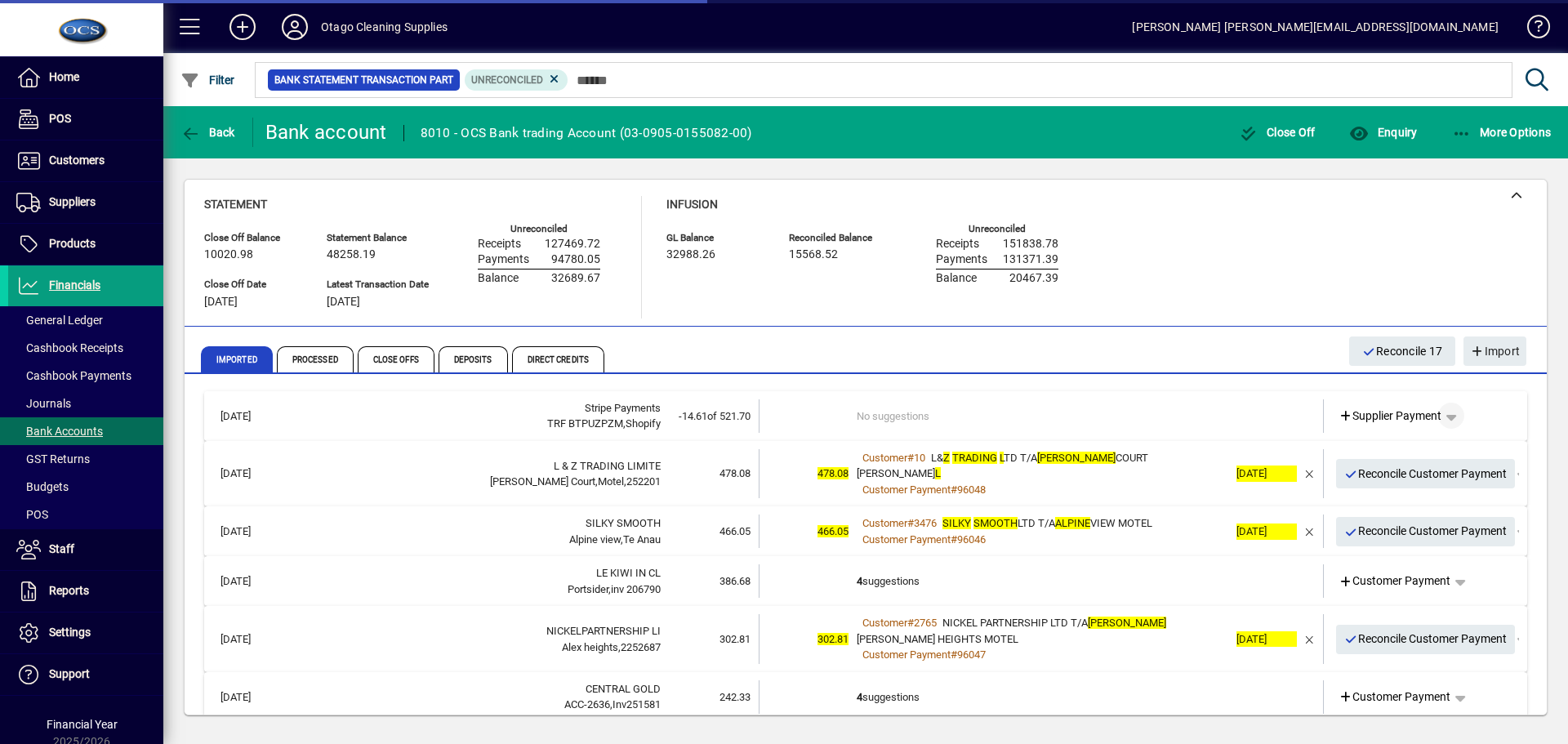
click at [1450, 414] on span "button" at bounding box center [1451, 416] width 39 height 39
click at [1414, 477] on span "Cashbook Payment" at bounding box center [1388, 480] width 121 height 19
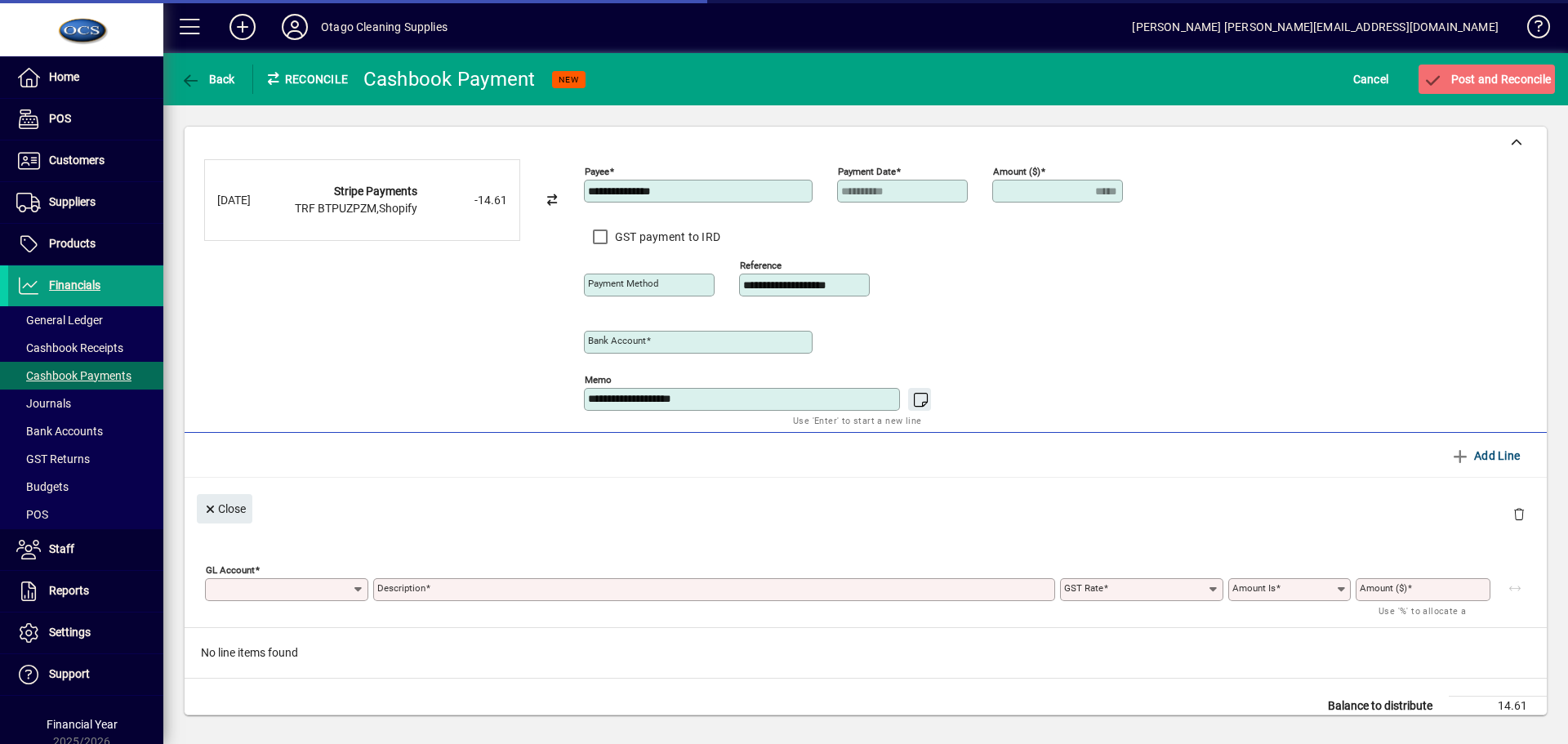
type input "**********"
type input "*****"
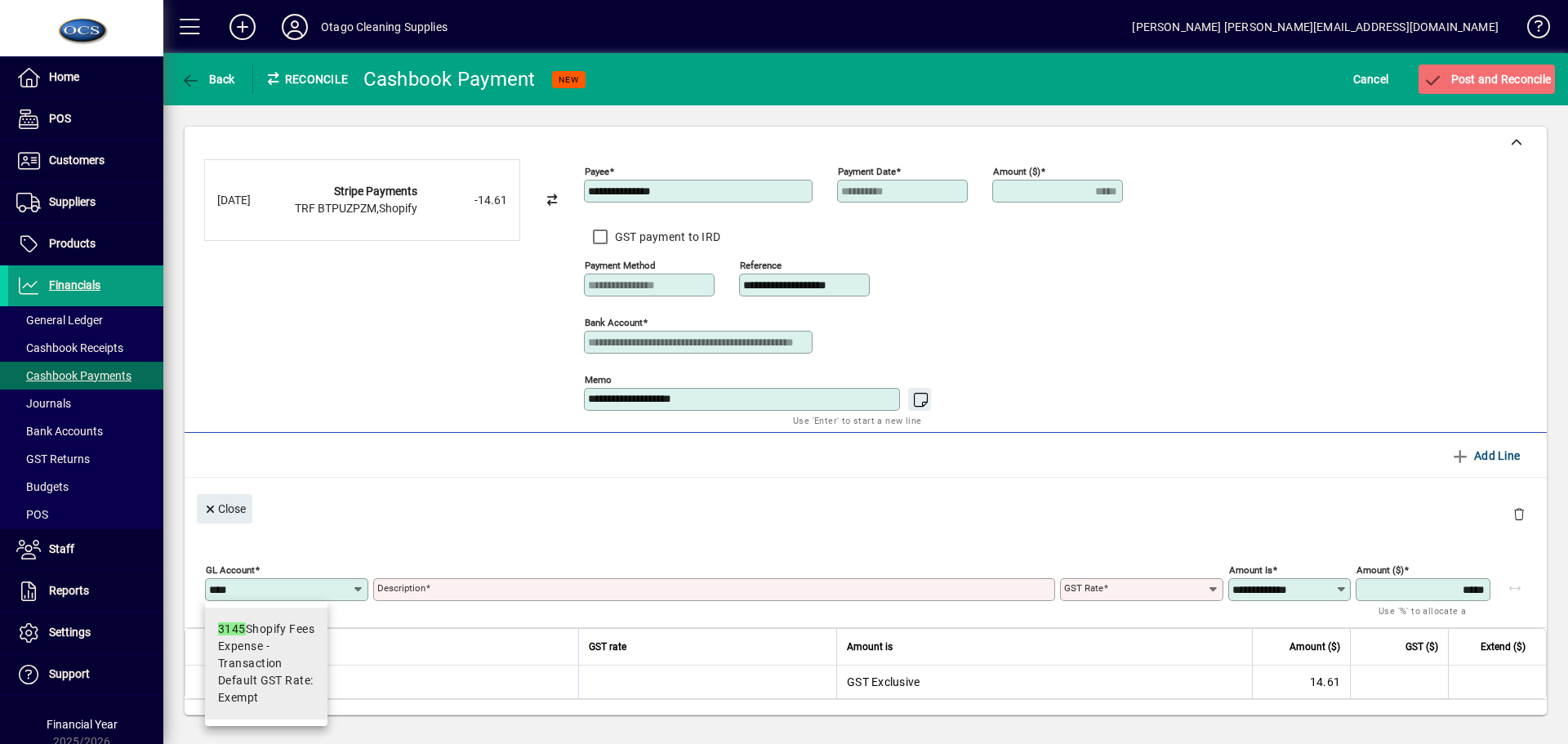
type input "****"
click at [291, 672] on span "Expense - Transaction" at bounding box center [266, 655] width 96 height 34
type input "**********"
type input "******"
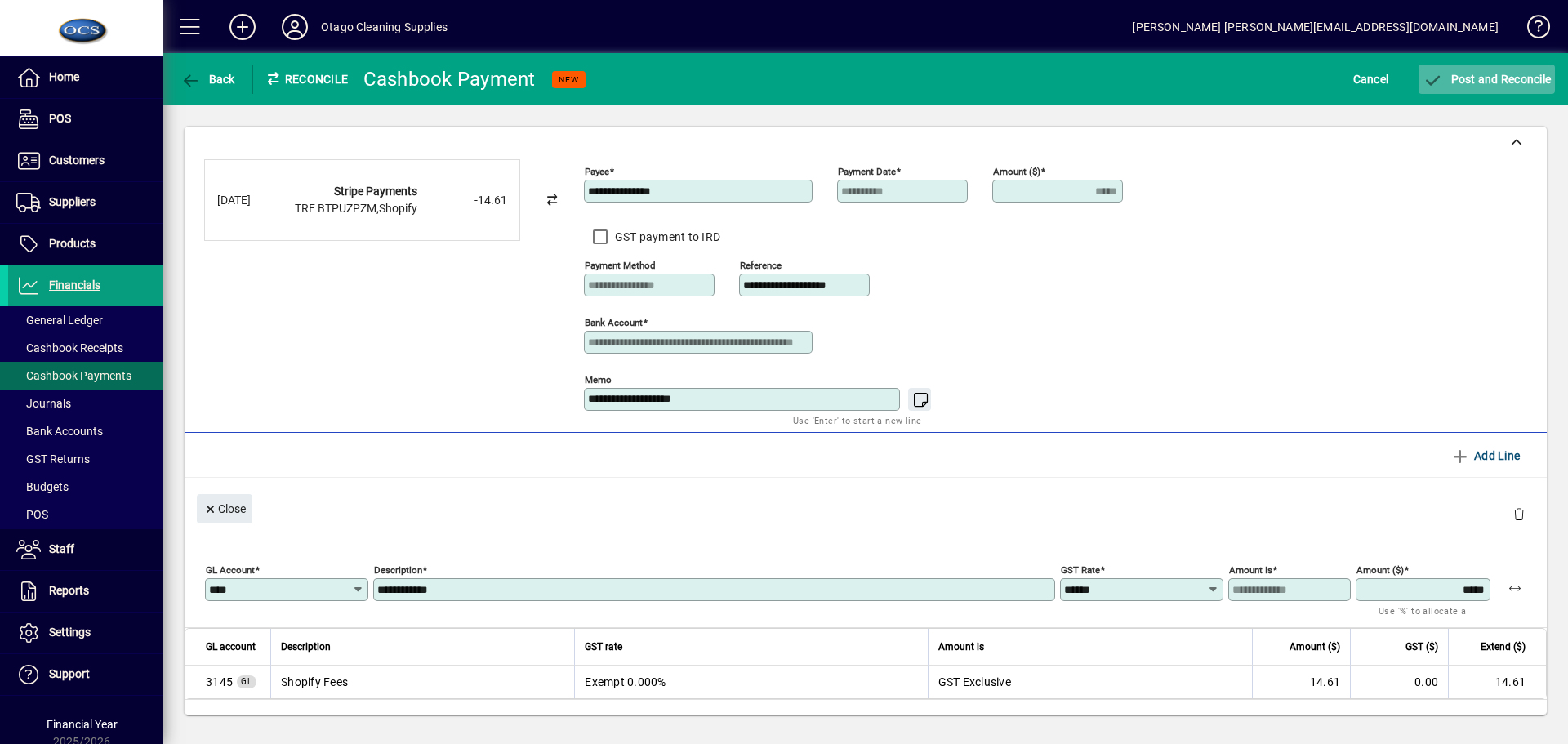
click at [1514, 81] on span "Post and Reconcile" at bounding box center [1487, 79] width 128 height 13
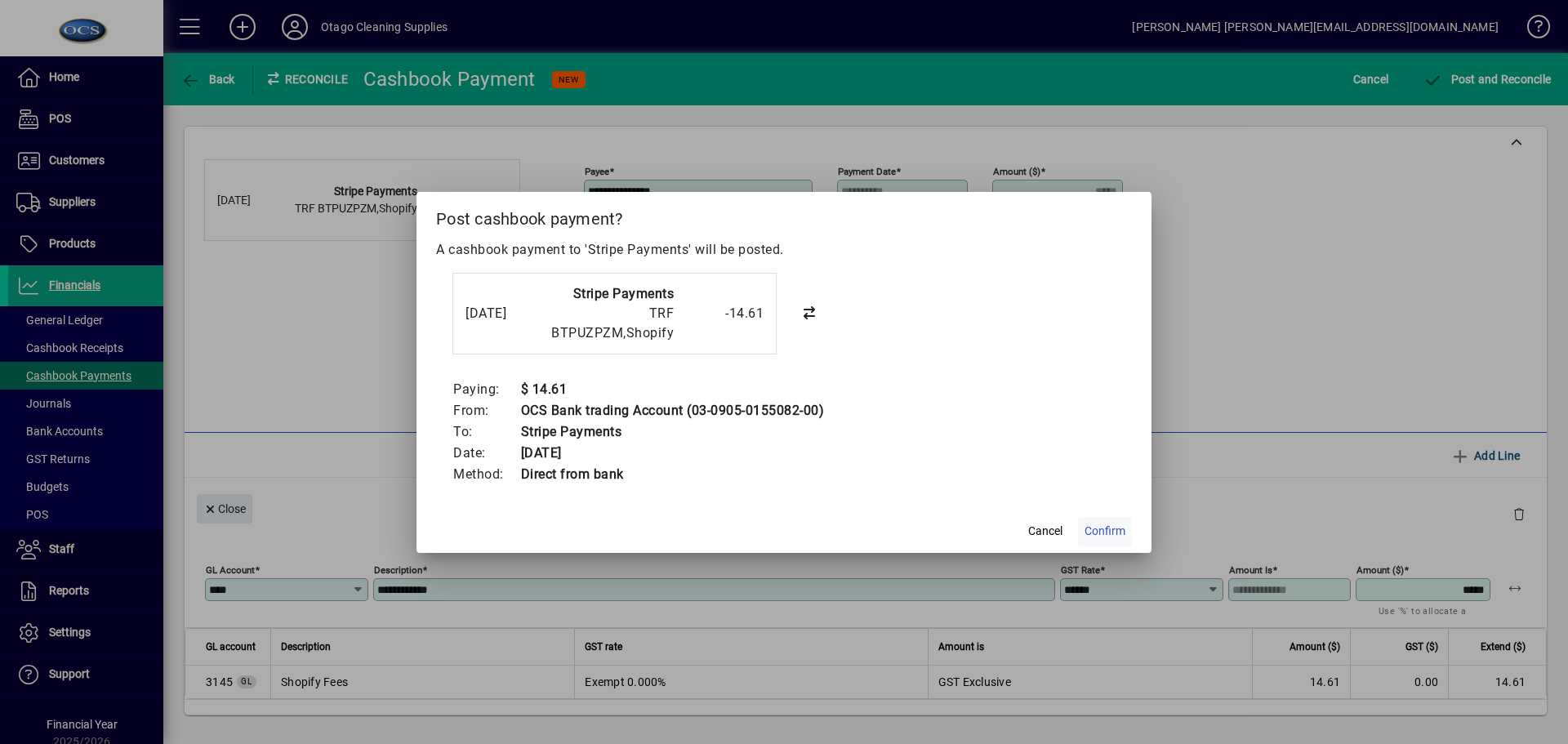
click at [1105, 529] on span "Confirm" at bounding box center [1105, 531] width 41 height 17
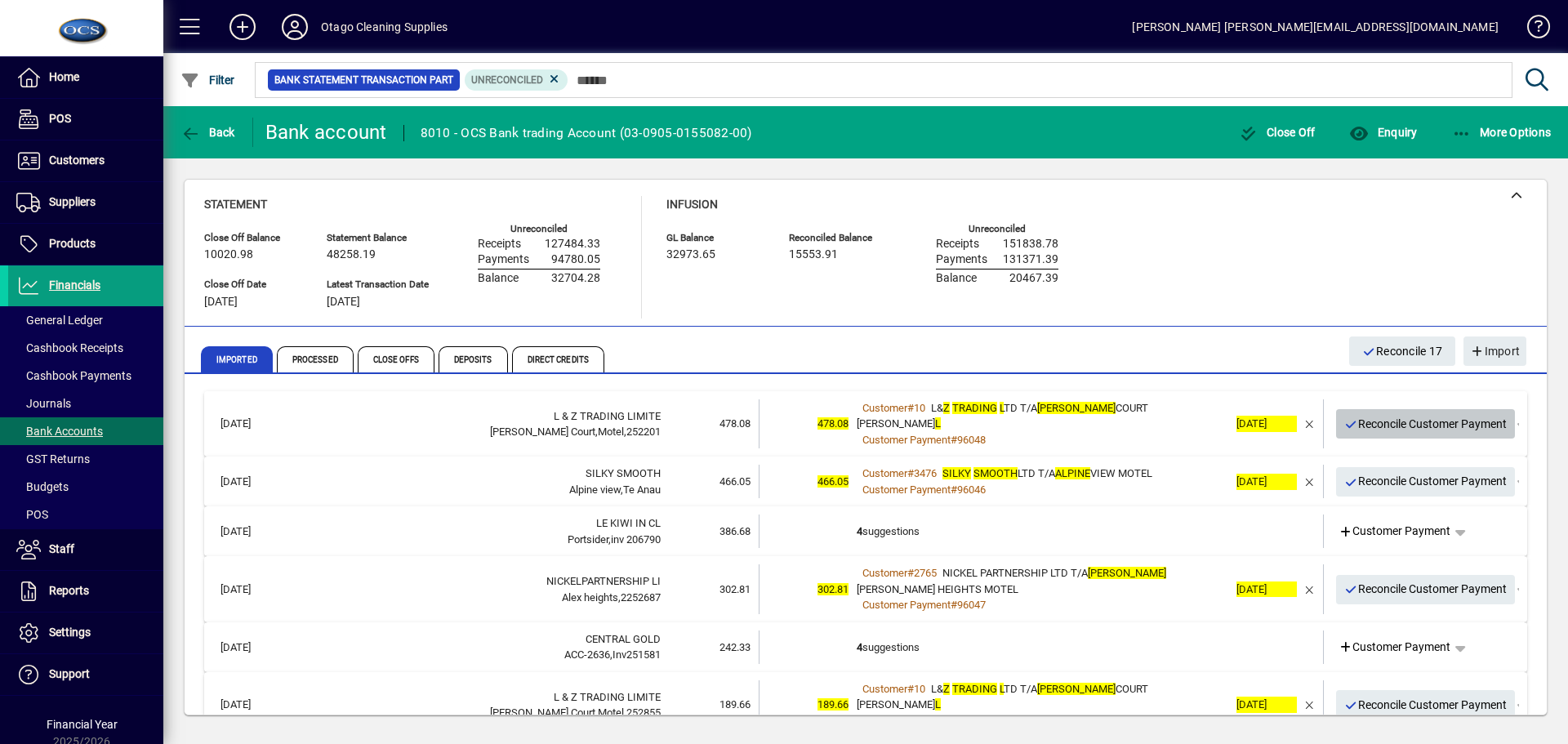
click at [1358, 420] on span "Reconcile Customer Payment" at bounding box center [1426, 424] width 163 height 27
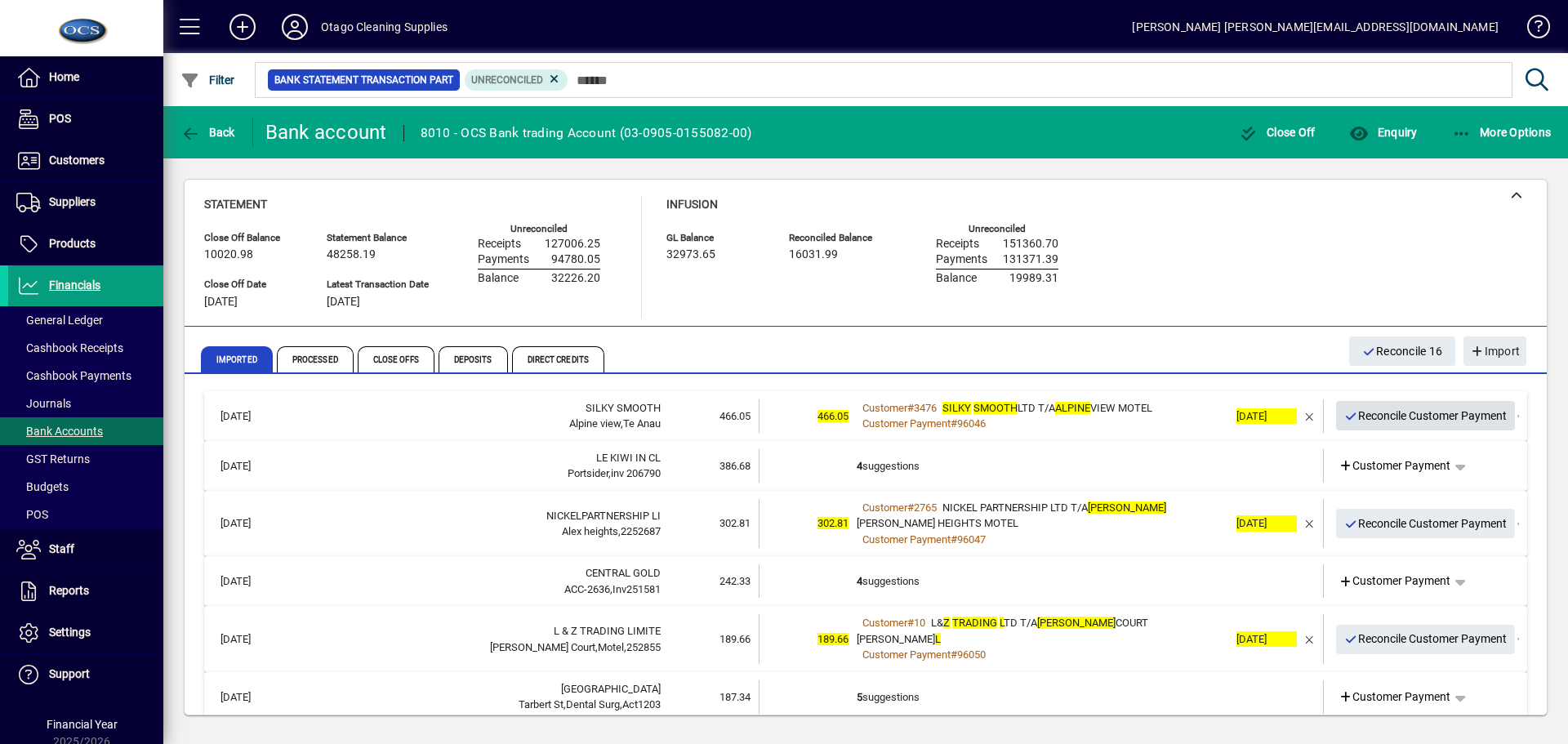
click at [1358, 420] on span "Reconcile Customer Payment" at bounding box center [1426, 417] width 163 height 27
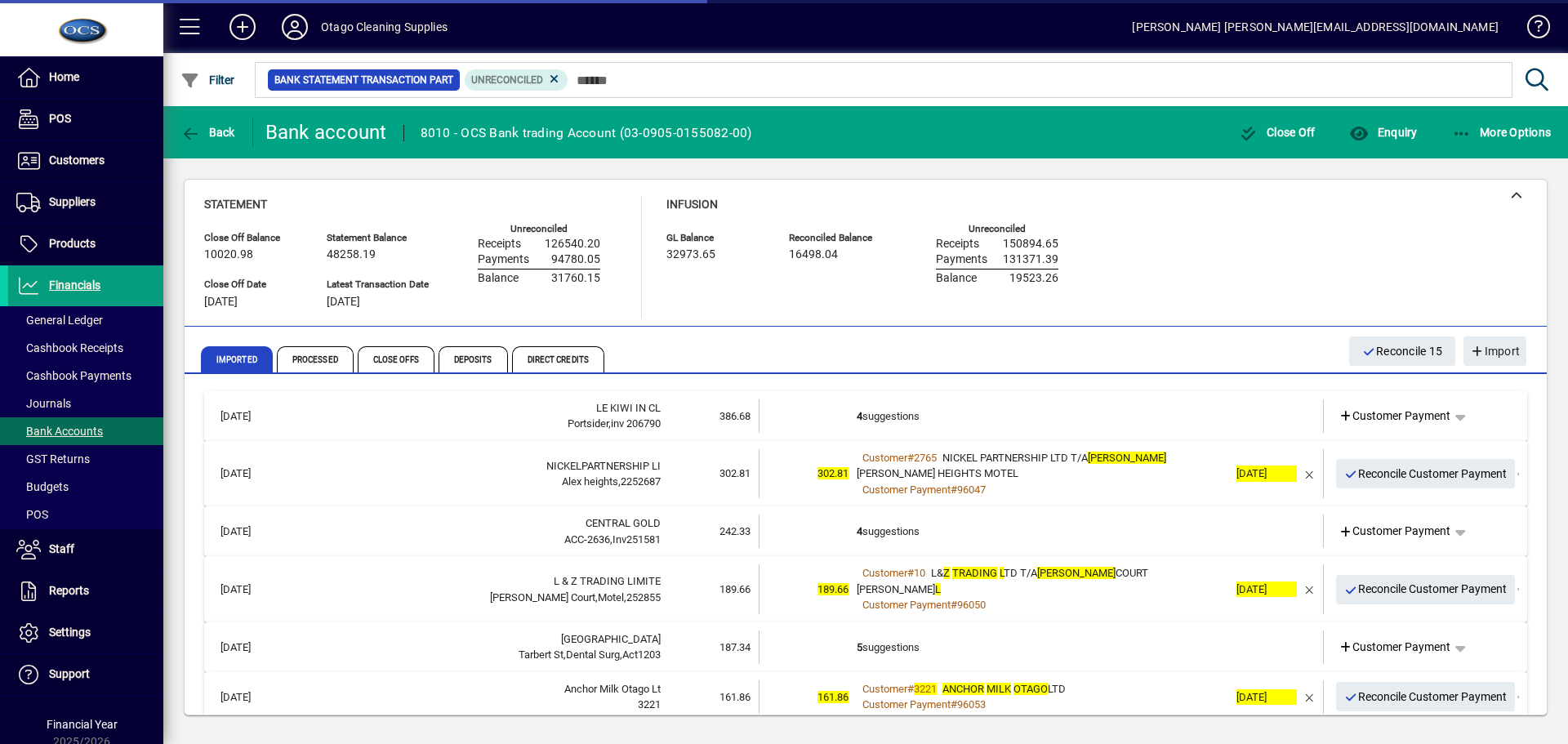
click at [1084, 406] on td "4 suggestions" at bounding box center [1043, 416] width 372 height 33
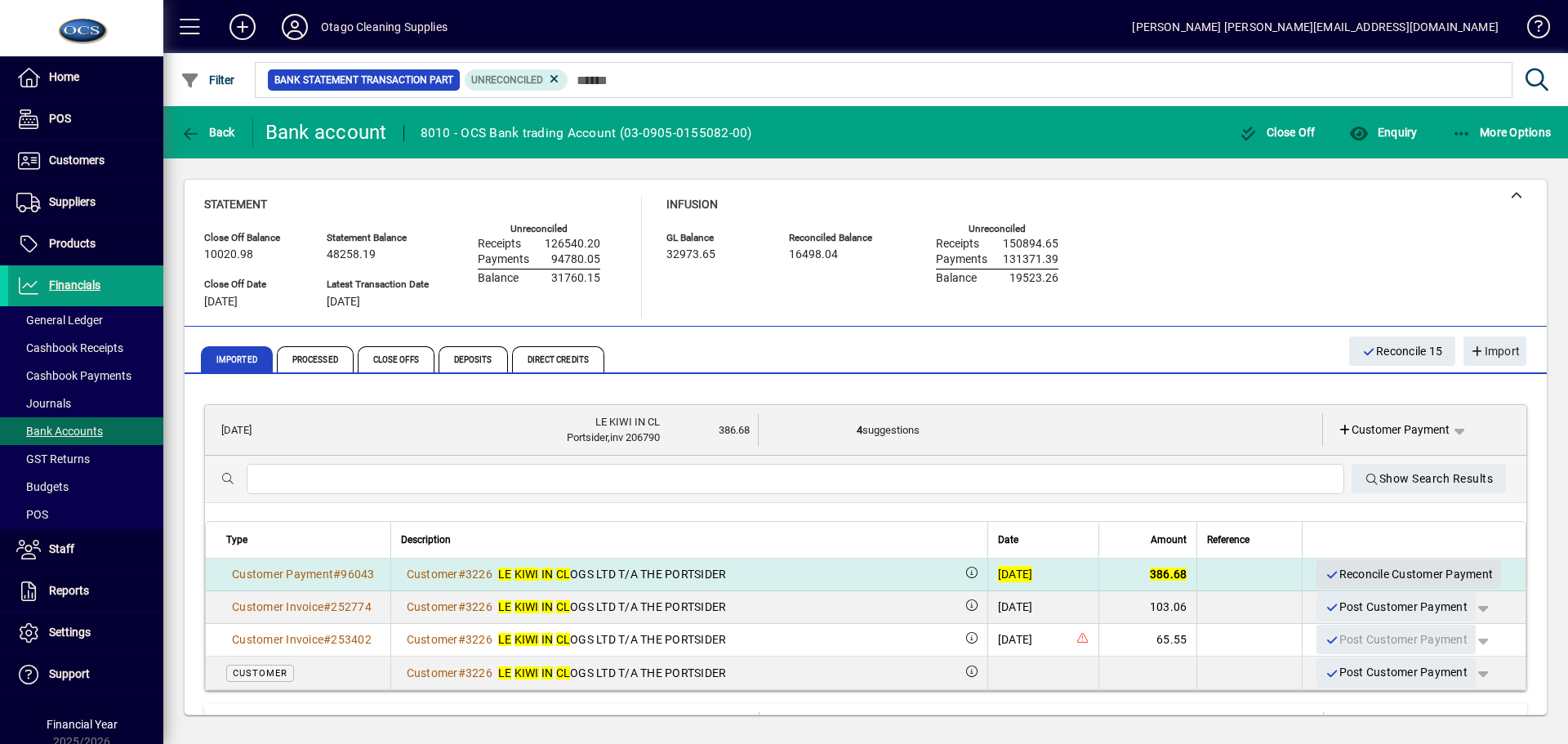
click at [1359, 569] on span "Reconcile Customer Payment" at bounding box center [1409, 575] width 168 height 27
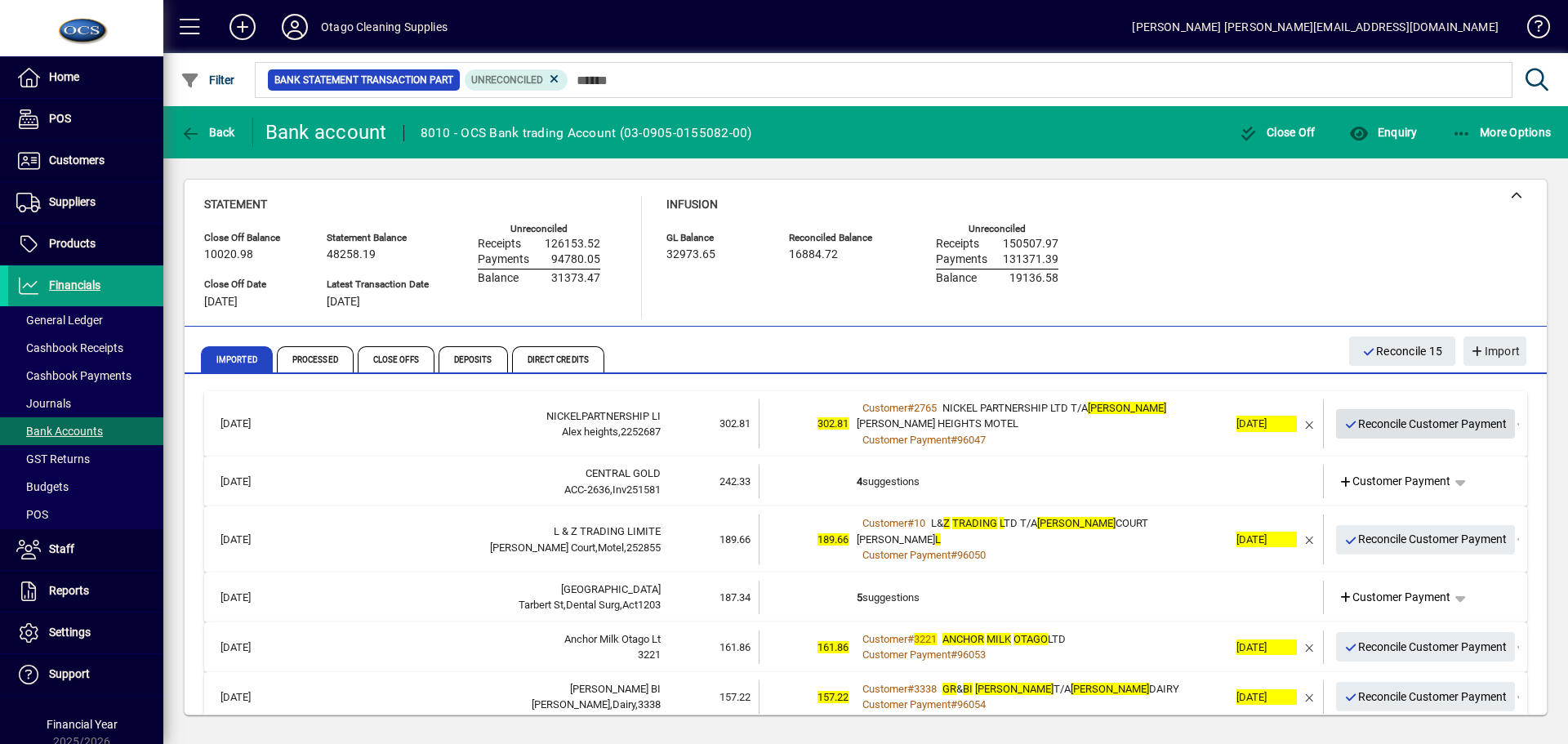
click at [1349, 433] on span "Reconcile Customer Payment" at bounding box center [1426, 424] width 163 height 27
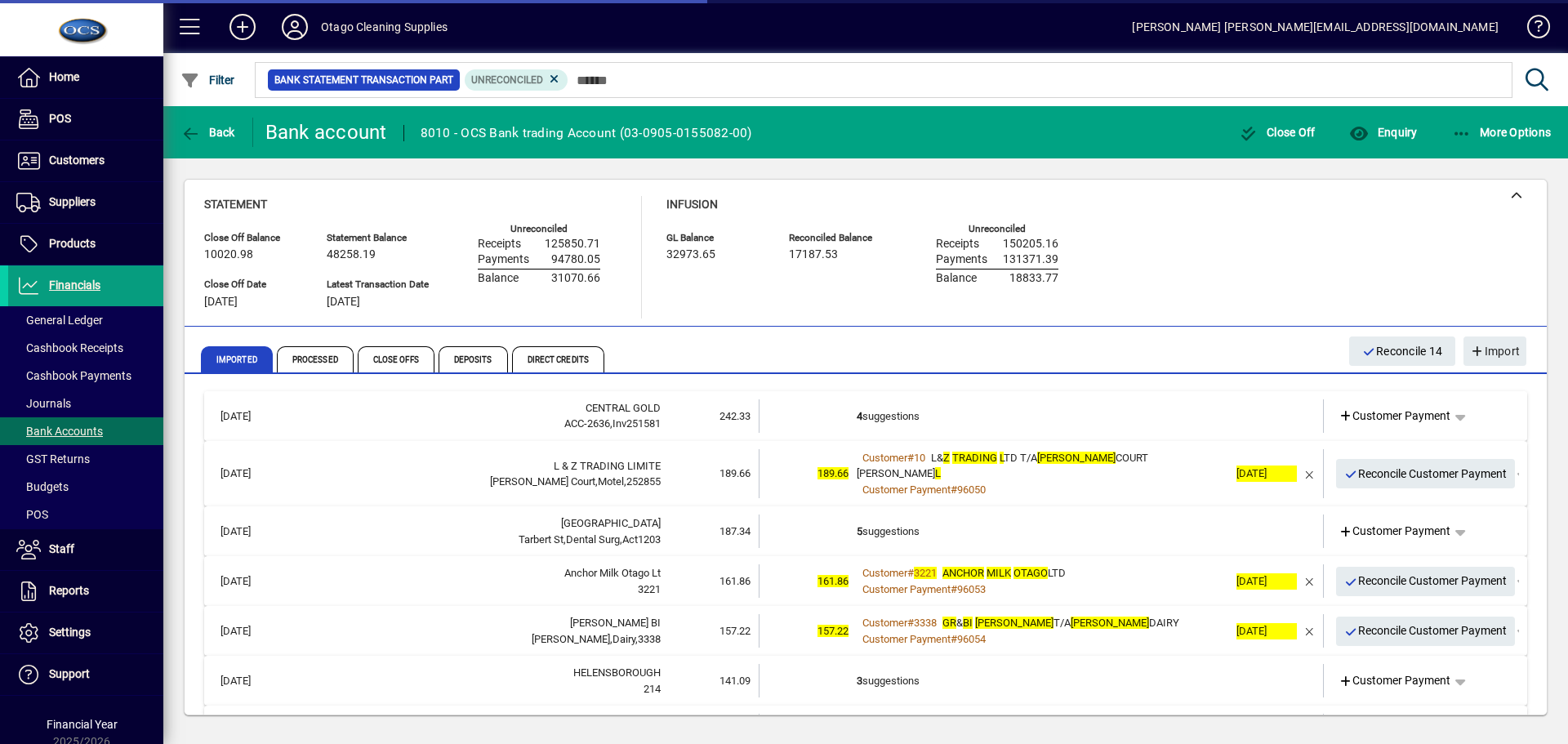
click at [1083, 418] on td "4 suggestions" at bounding box center [1043, 416] width 372 height 33
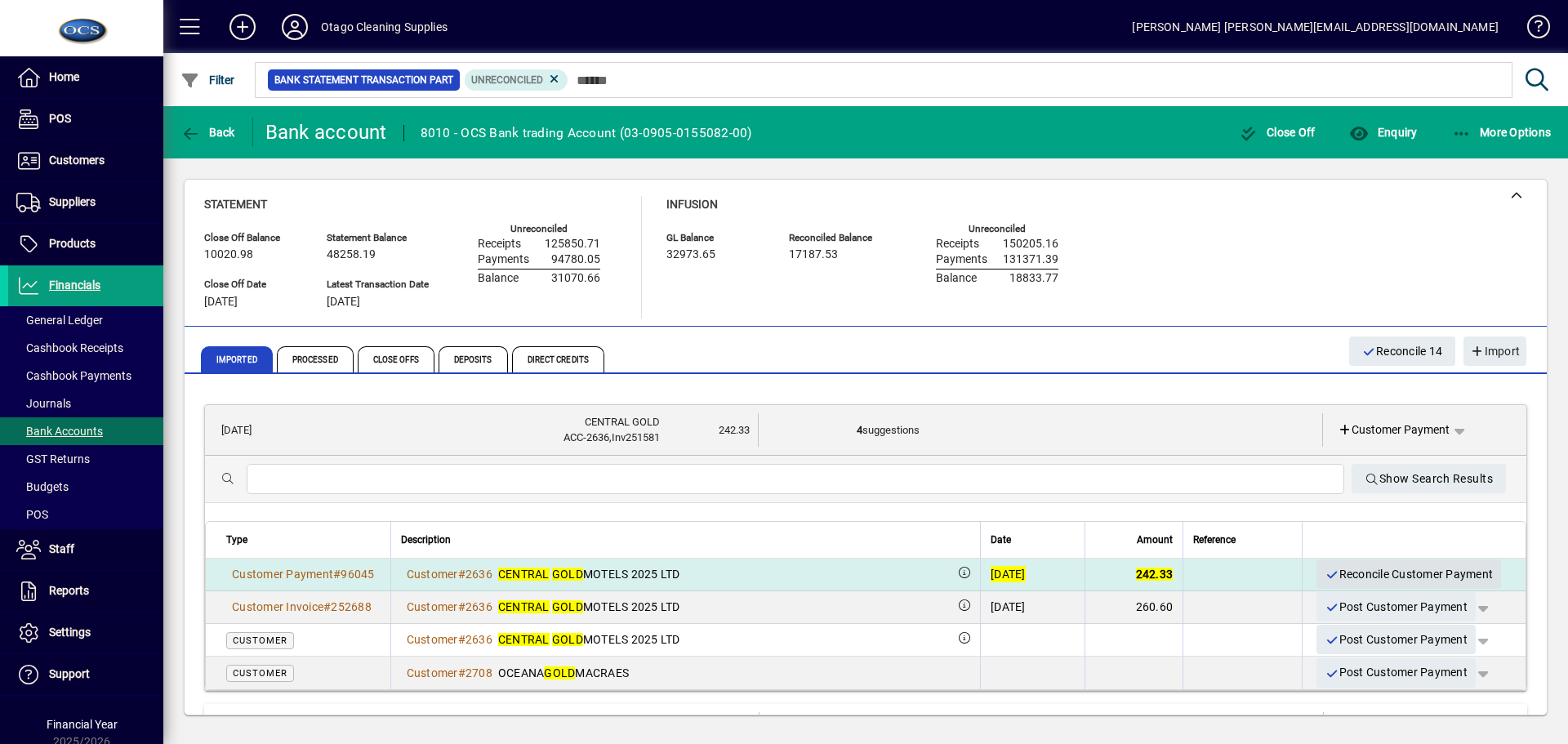
click at [1357, 567] on span "Reconcile Customer Payment" at bounding box center [1409, 575] width 168 height 27
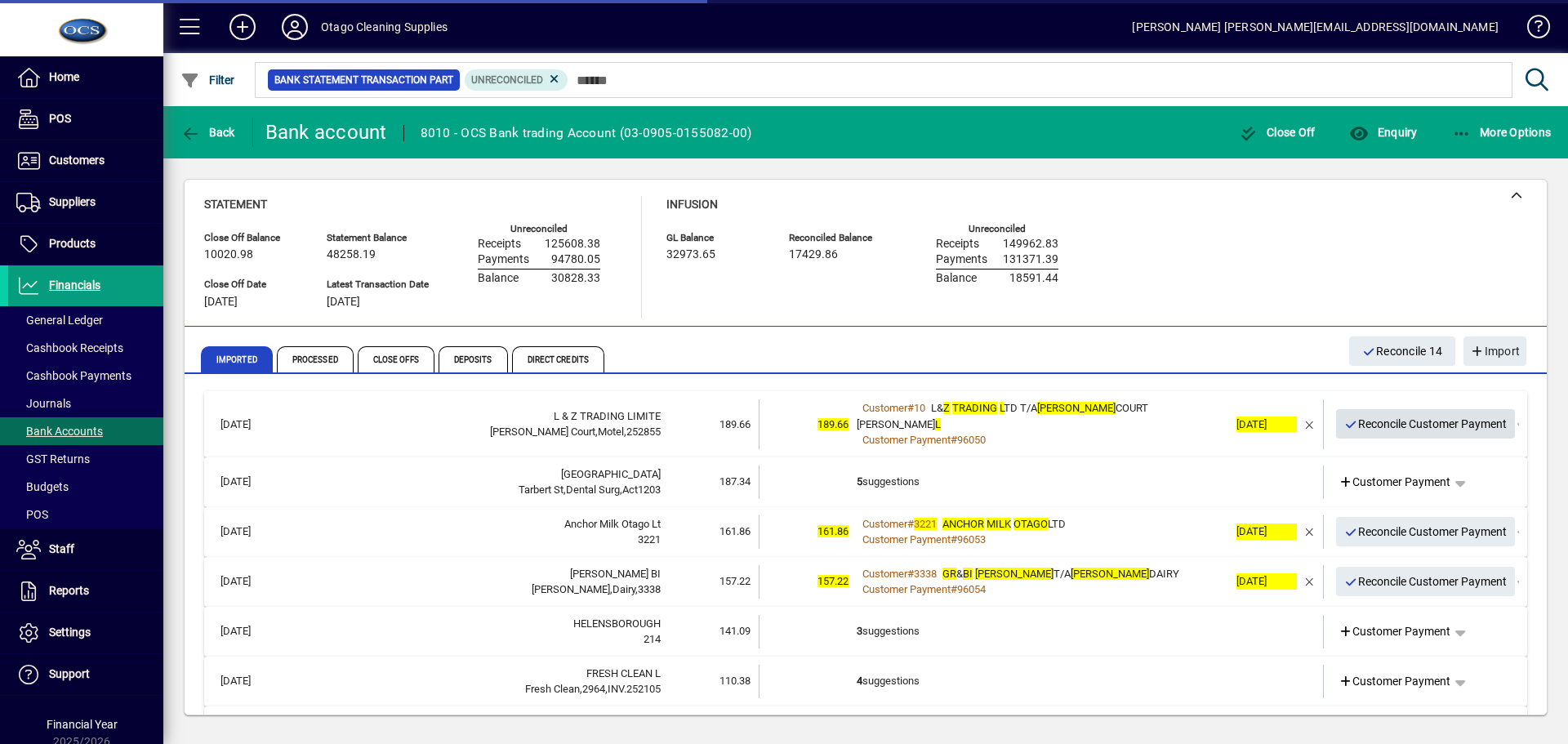
click at [1367, 414] on span "Reconcile Customer Payment" at bounding box center [1426, 424] width 163 height 27
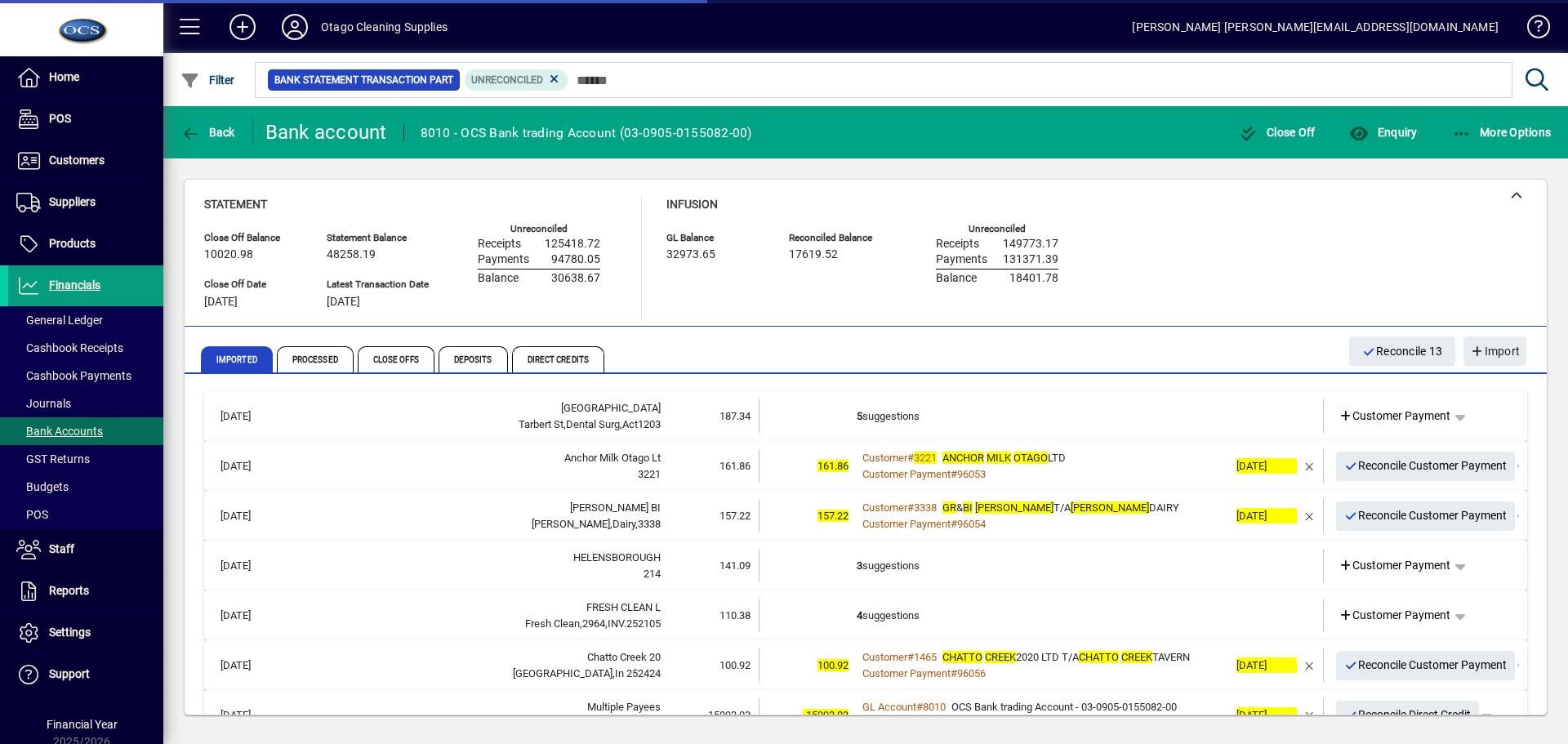
click at [1110, 420] on td "5 suggestions" at bounding box center [1043, 416] width 372 height 33
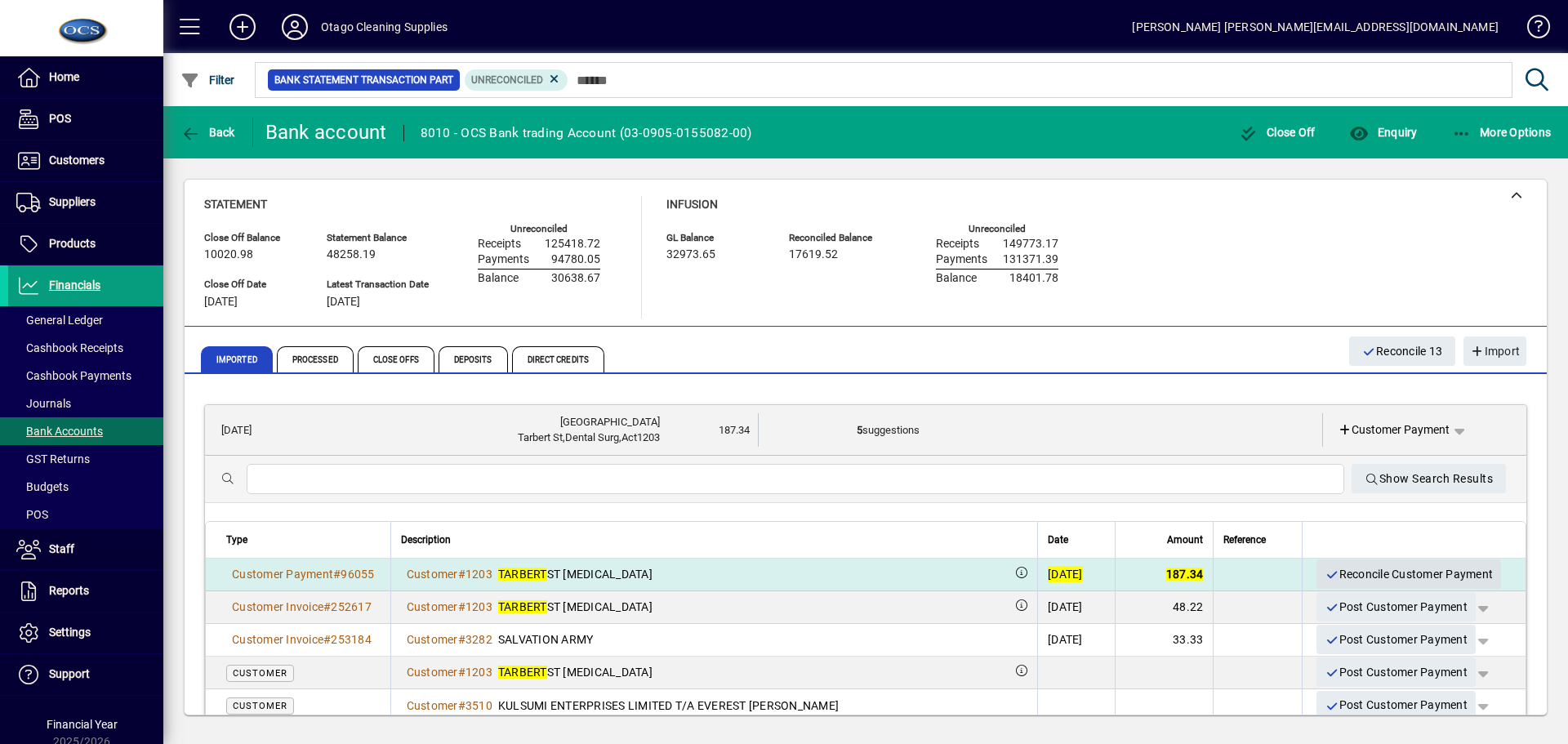
click at [1330, 569] on span "Reconcile Customer Payment" at bounding box center [1409, 575] width 168 height 27
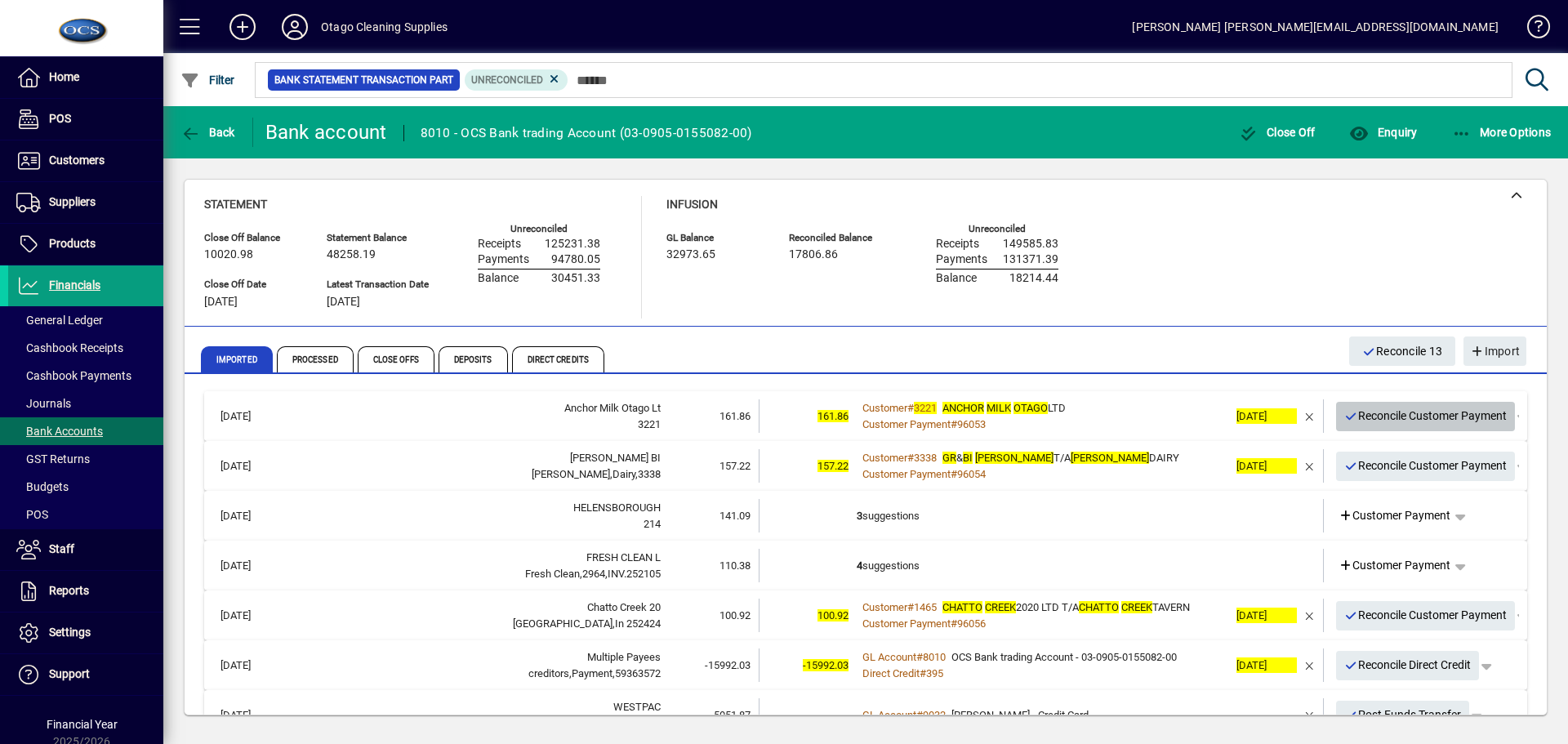
click at [1378, 415] on span "Reconcile Customer Payment" at bounding box center [1426, 417] width 163 height 27
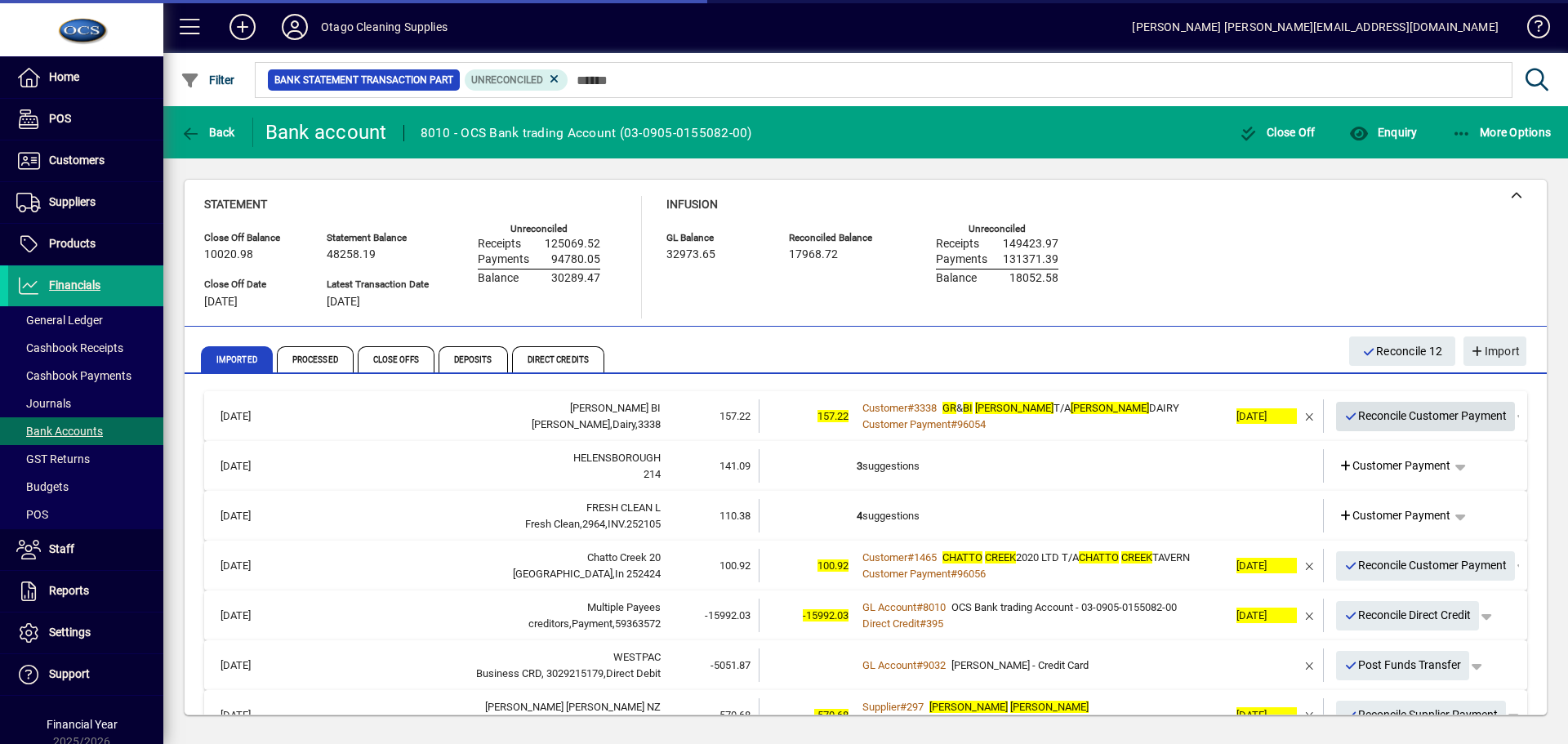
click at [1378, 415] on span "Reconcile Customer Payment" at bounding box center [1426, 417] width 163 height 27
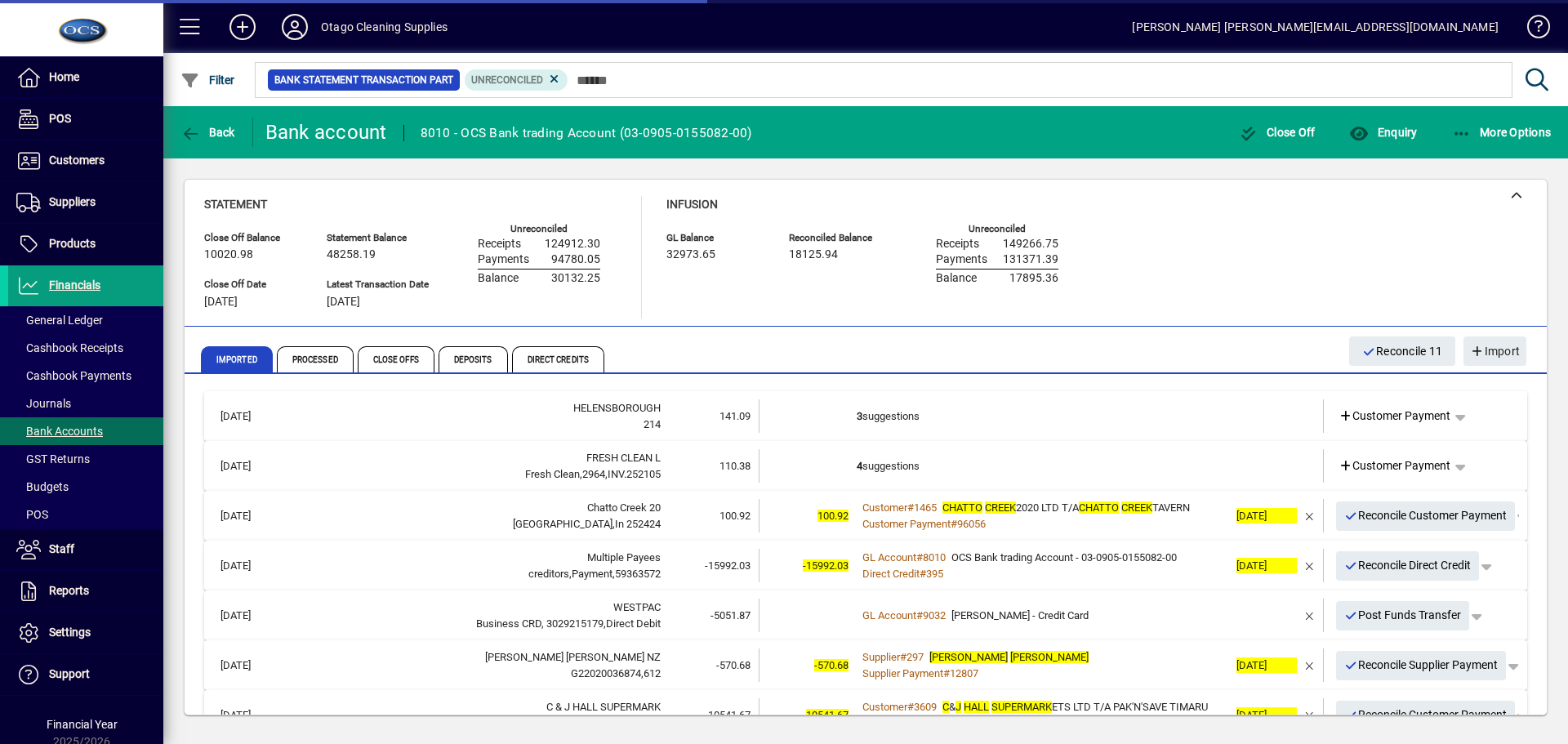
click at [1016, 419] on td "3 suggestions" at bounding box center [1043, 416] width 372 height 33
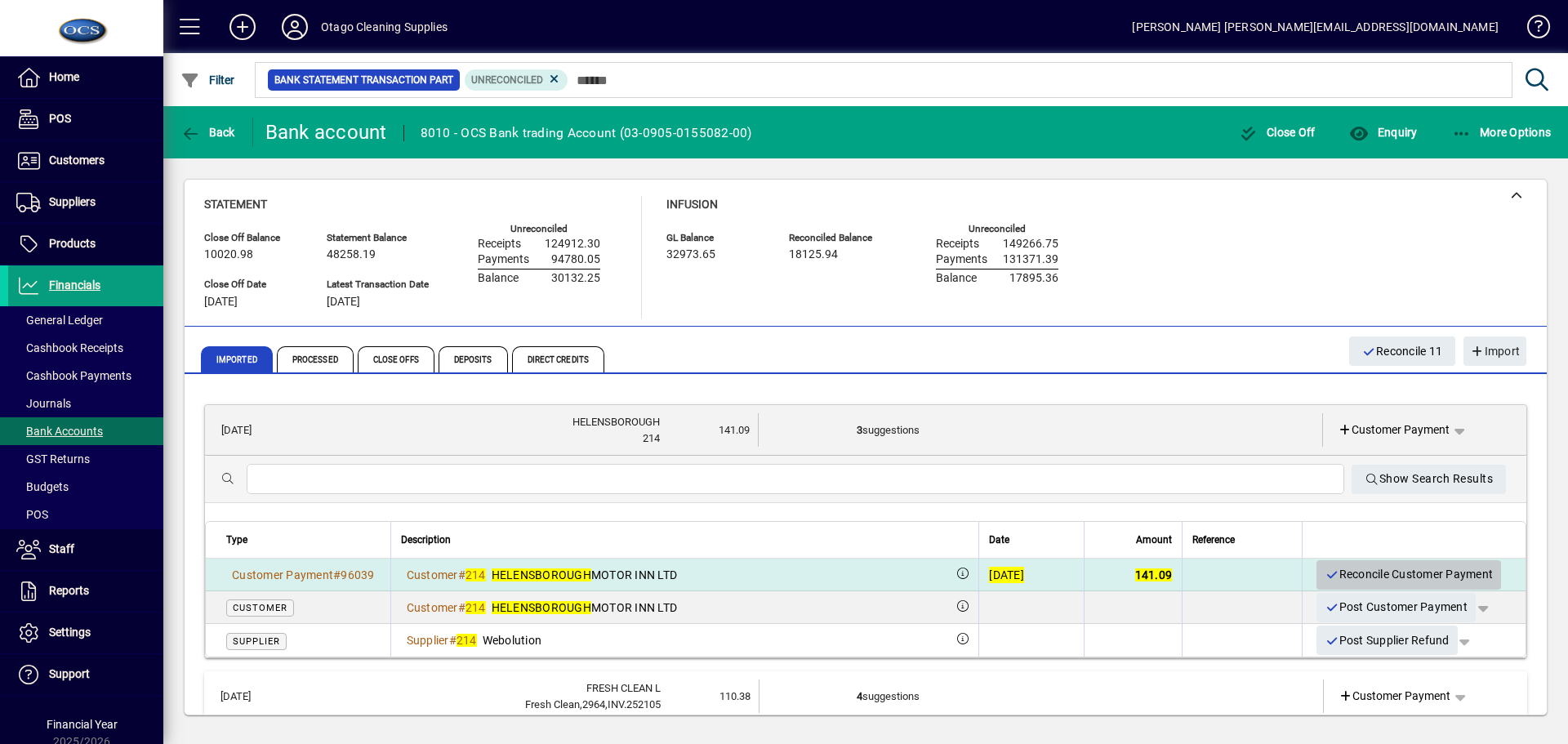
click at [1345, 566] on span "Reconcile Customer Payment" at bounding box center [1409, 575] width 168 height 27
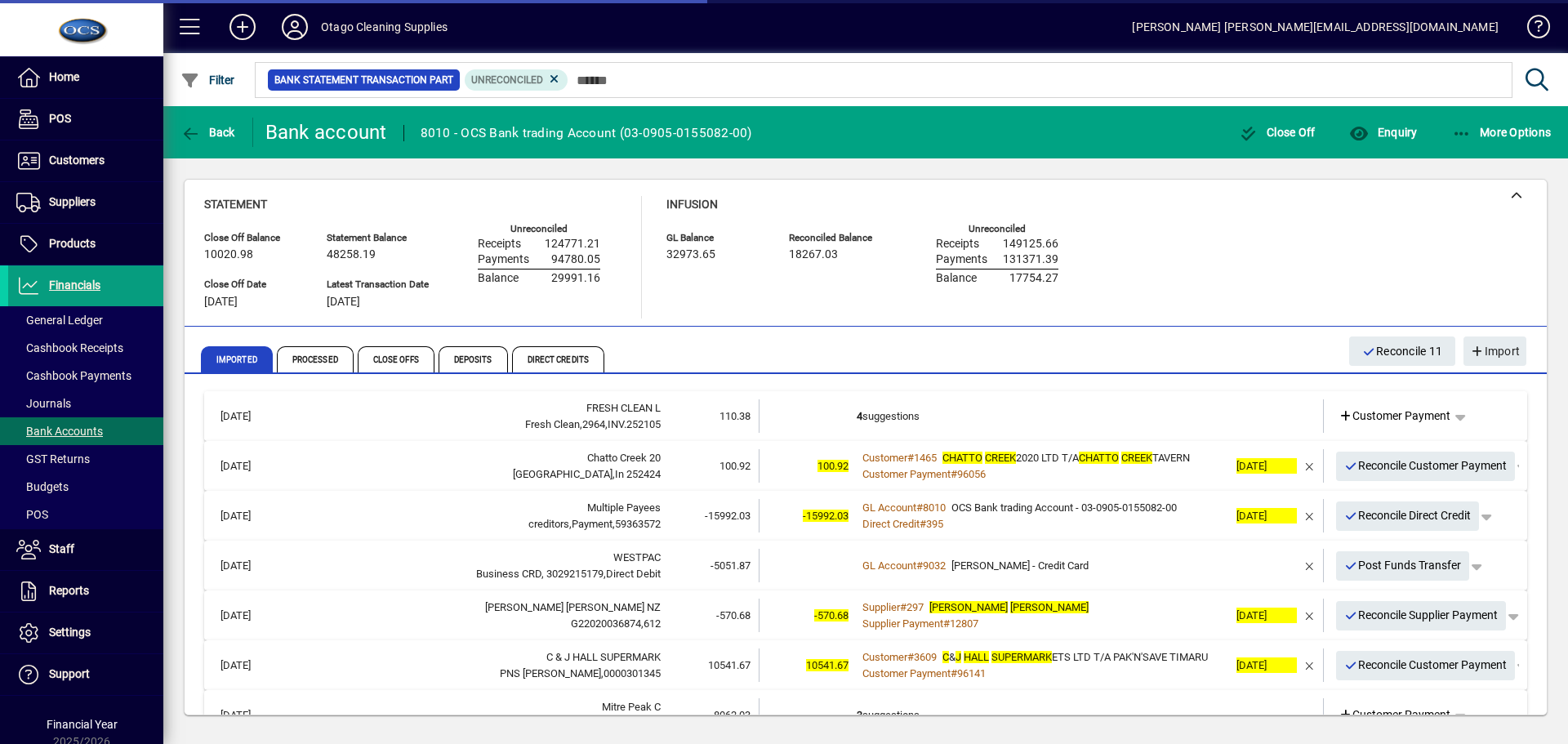
click at [1018, 429] on td "4 suggestions" at bounding box center [1043, 416] width 372 height 33
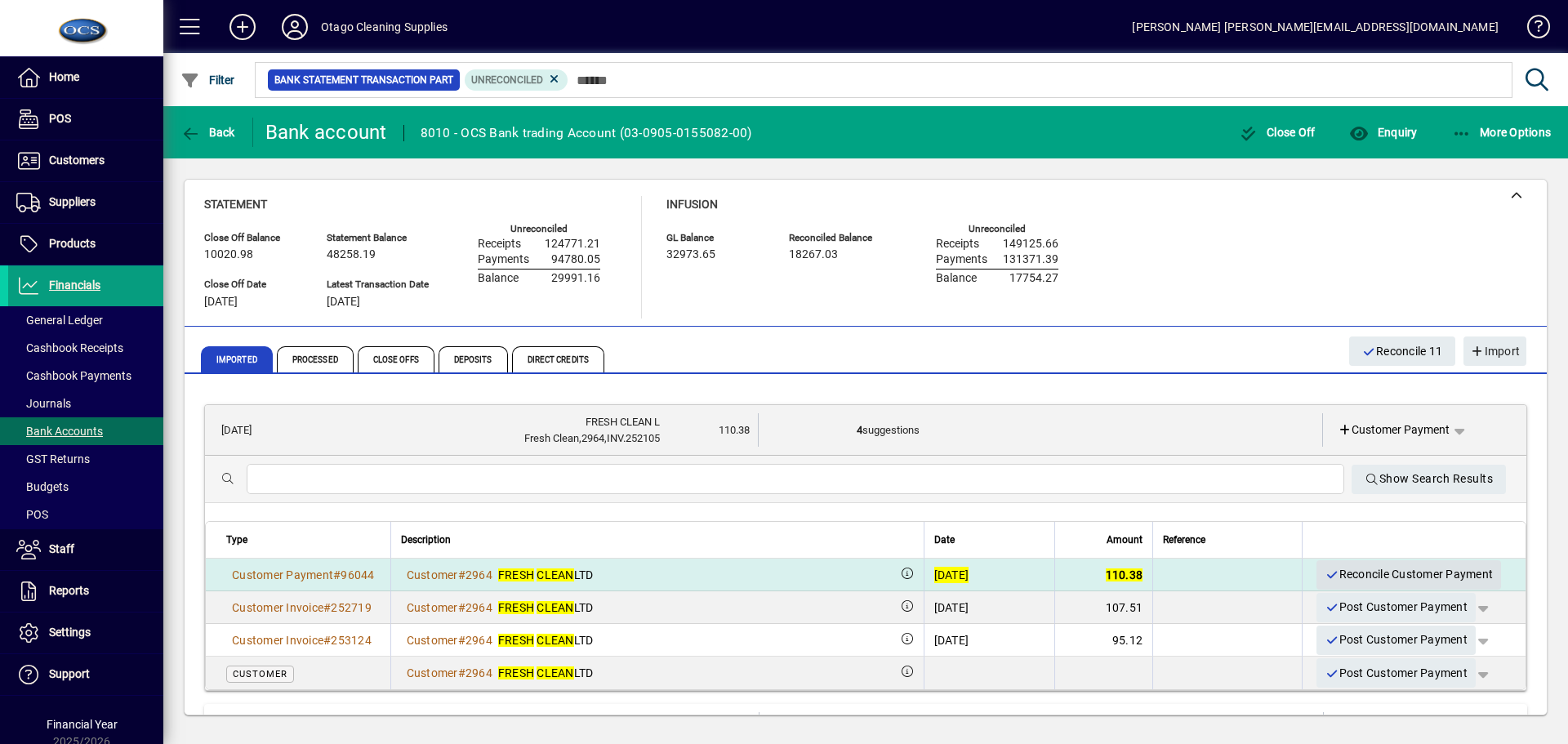
click at [1355, 568] on span "Reconcile Customer Payment" at bounding box center [1409, 575] width 168 height 27
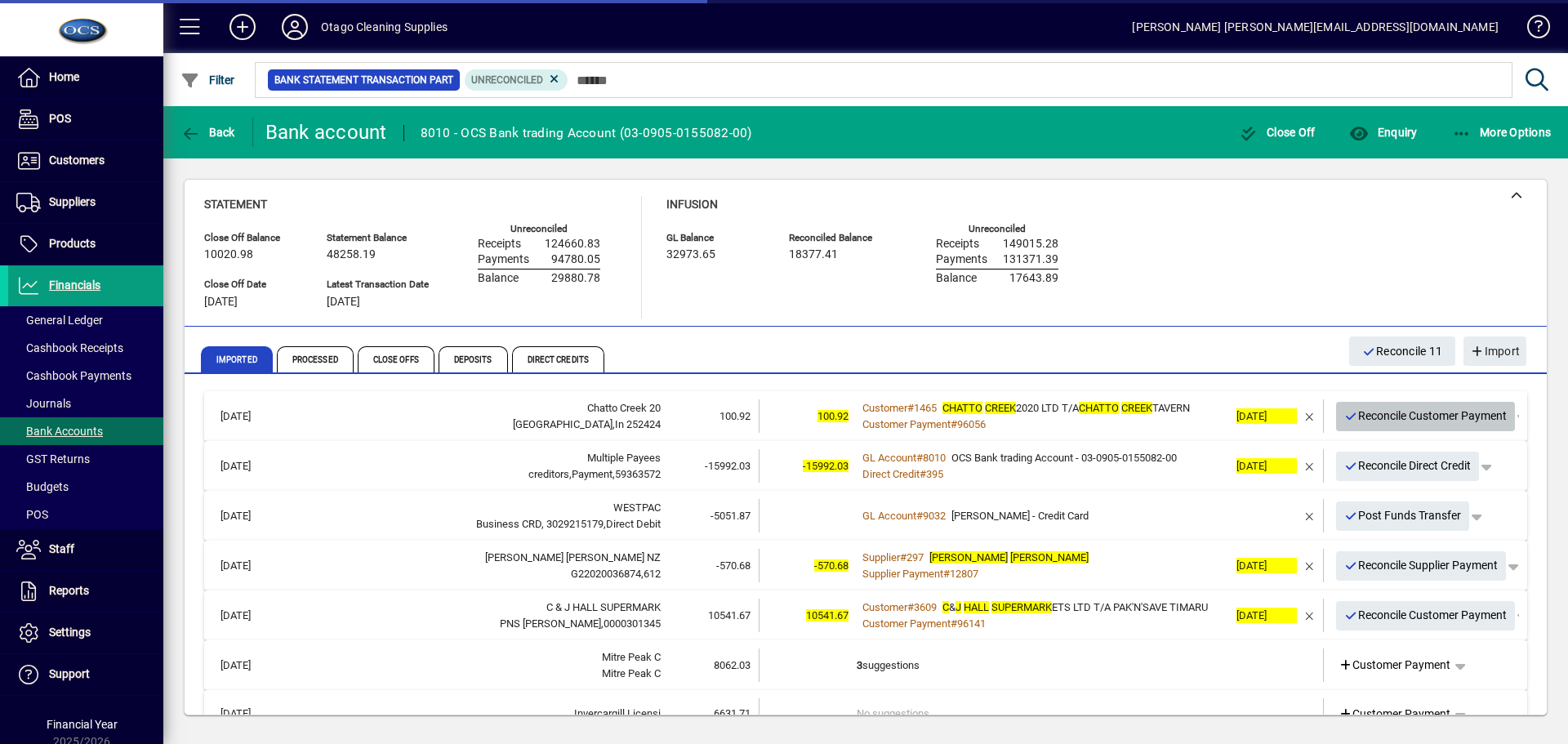
click at [1382, 415] on span "Reconcile Customer Payment" at bounding box center [1426, 417] width 163 height 27
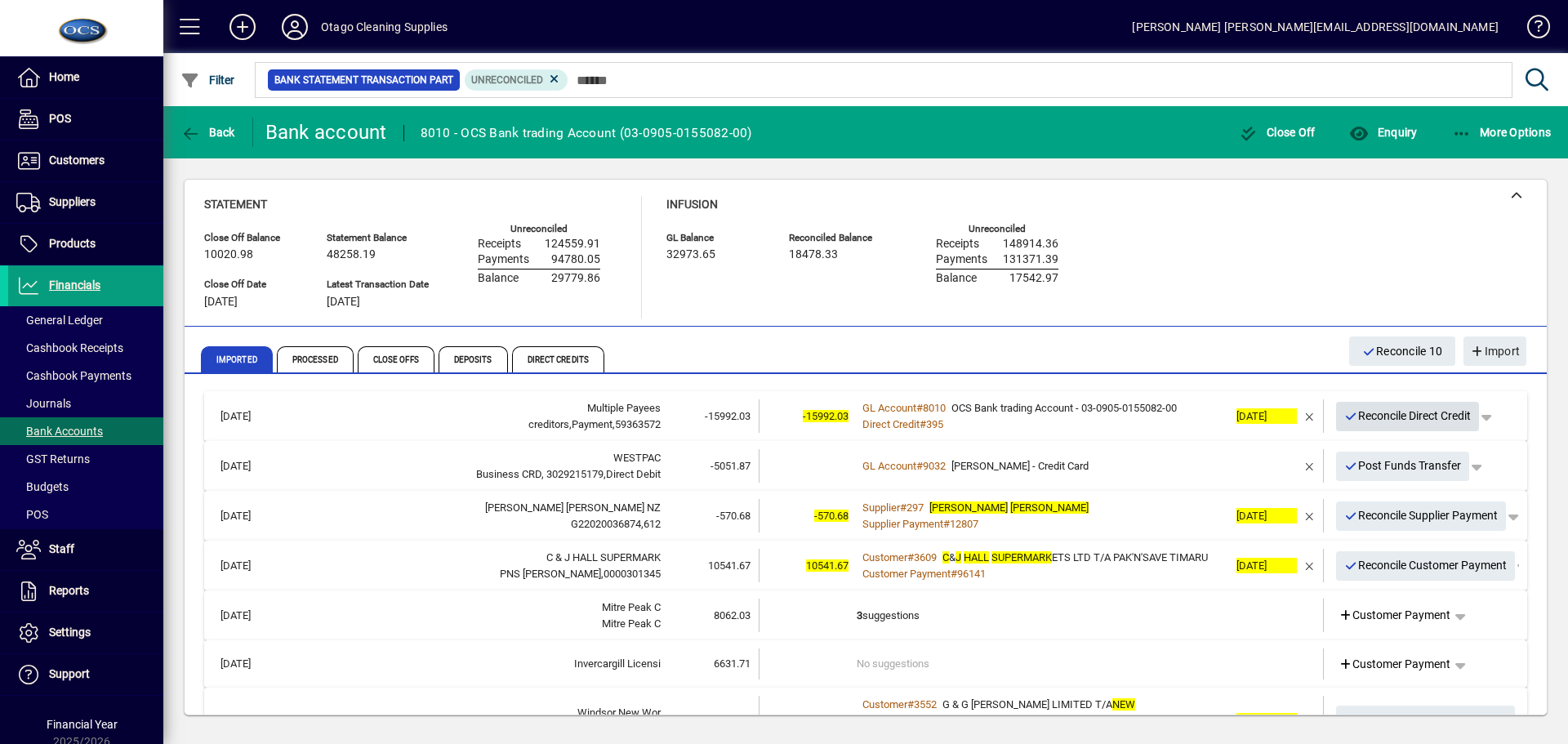
click at [1382, 415] on span "Reconcile Direct Credit" at bounding box center [1408, 417] width 127 height 27
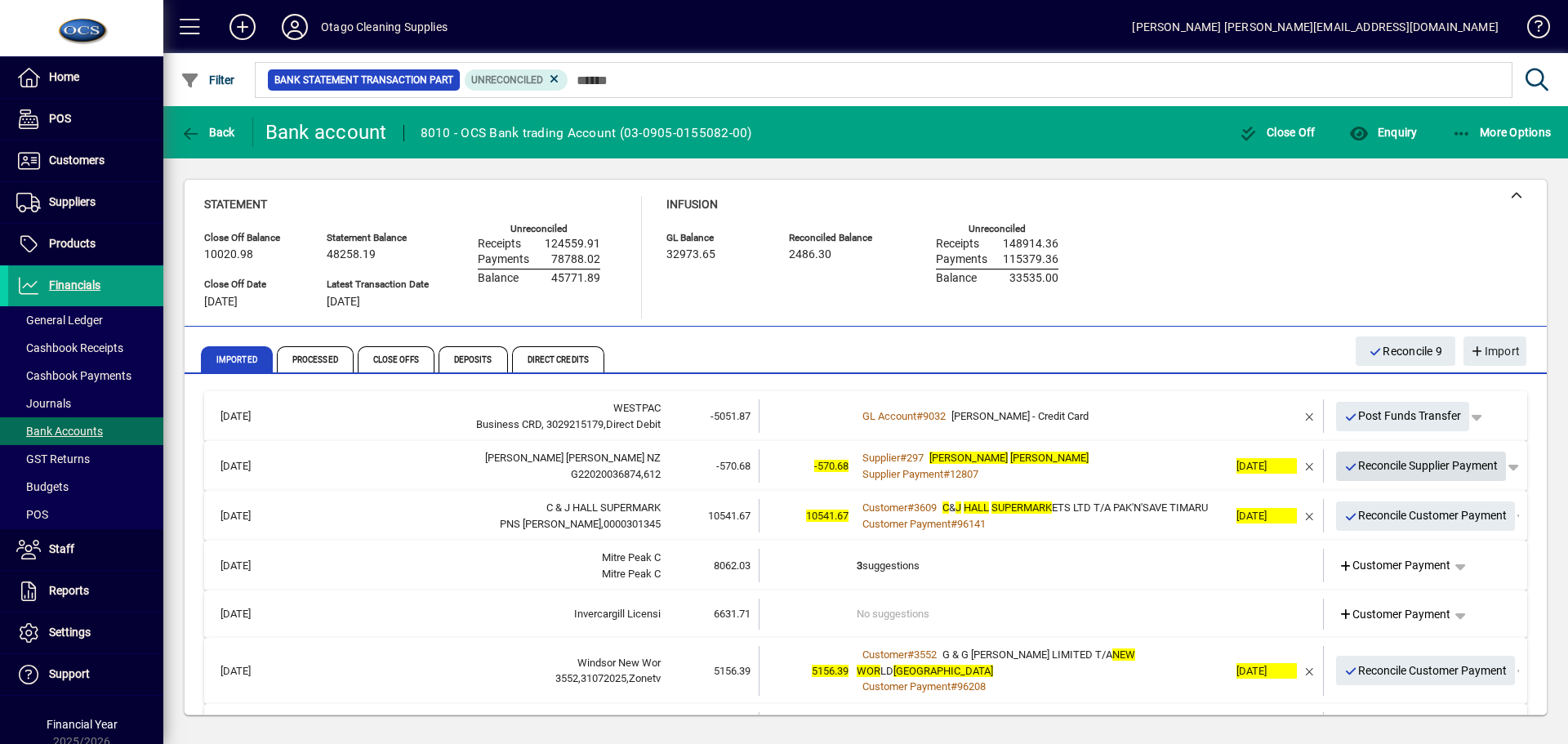
click at [1366, 465] on span "Reconcile Supplier Payment" at bounding box center [1421, 466] width 154 height 27
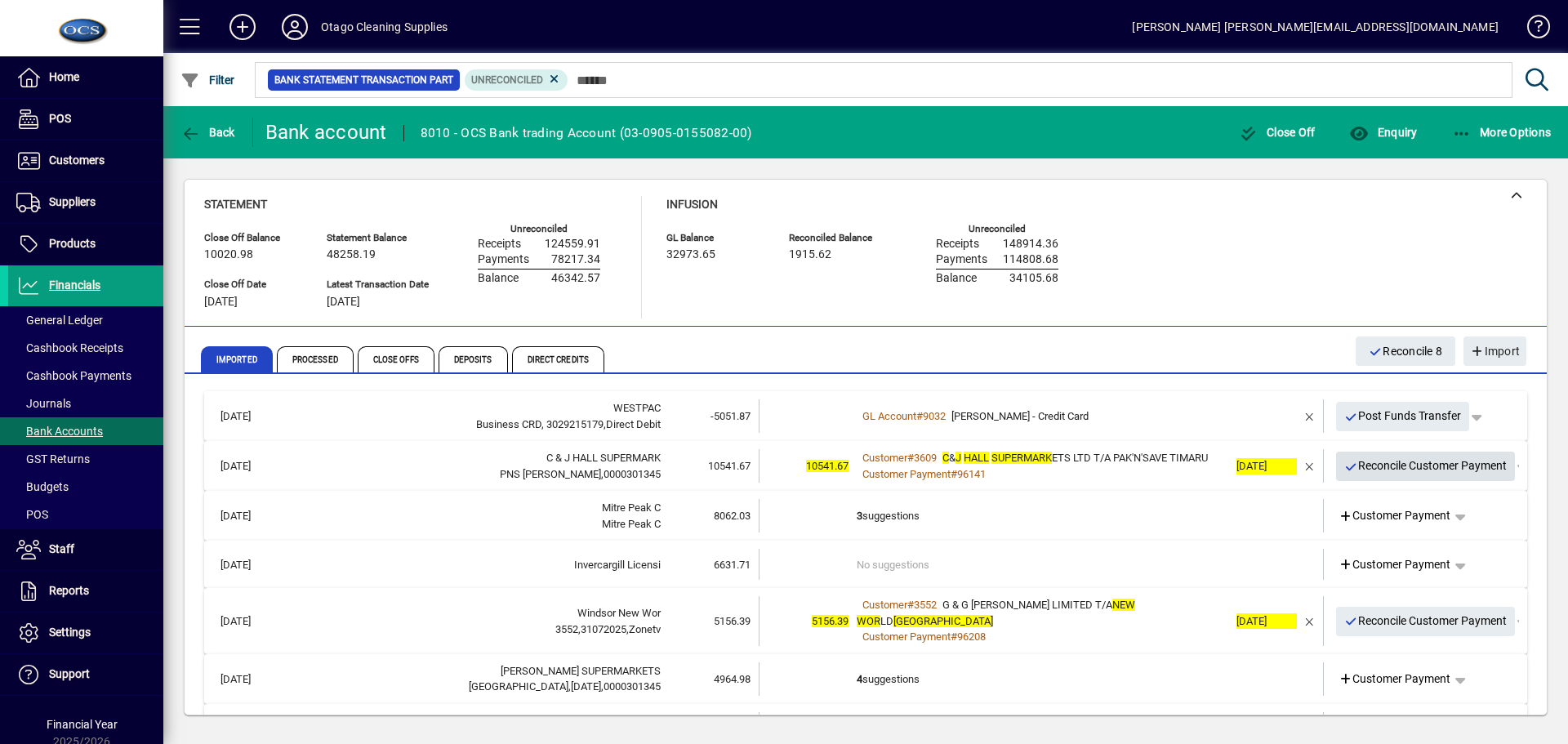
click at [1387, 477] on span "Reconcile Customer Payment" at bounding box center [1426, 466] width 163 height 27
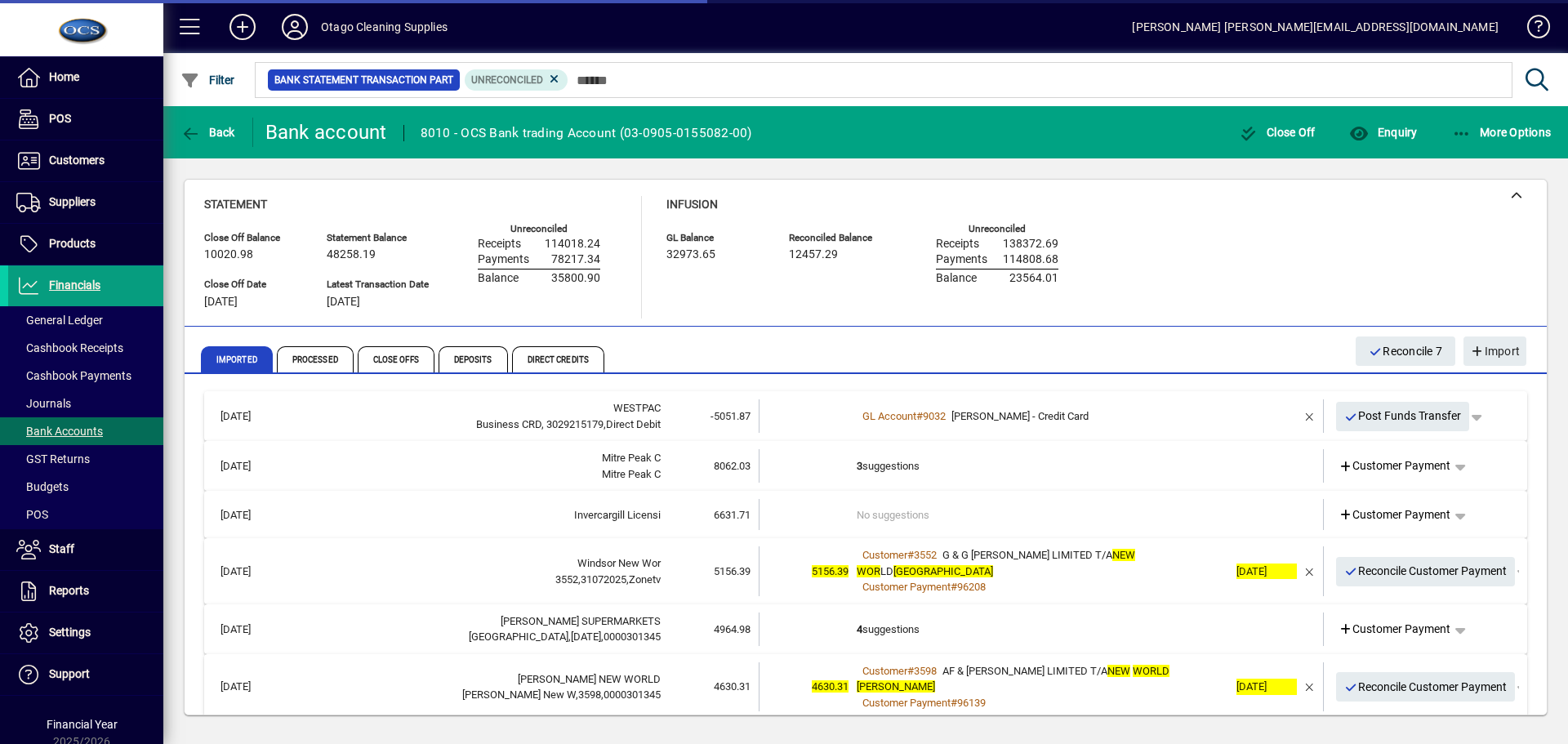
click at [1049, 464] on td "3 suggestions" at bounding box center [1043, 466] width 372 height 33
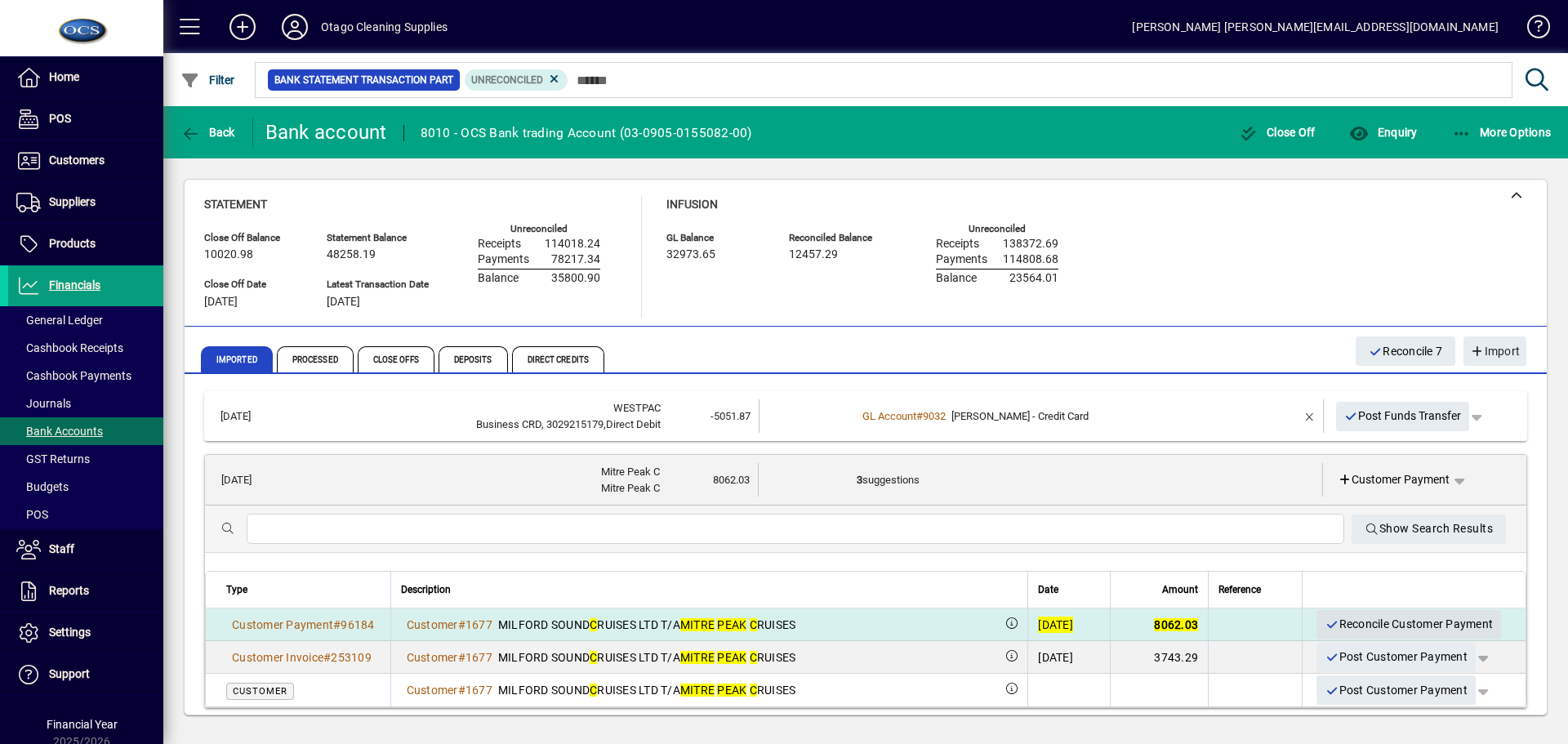
click at [1367, 623] on span "Reconcile Customer Payment" at bounding box center [1409, 625] width 168 height 27
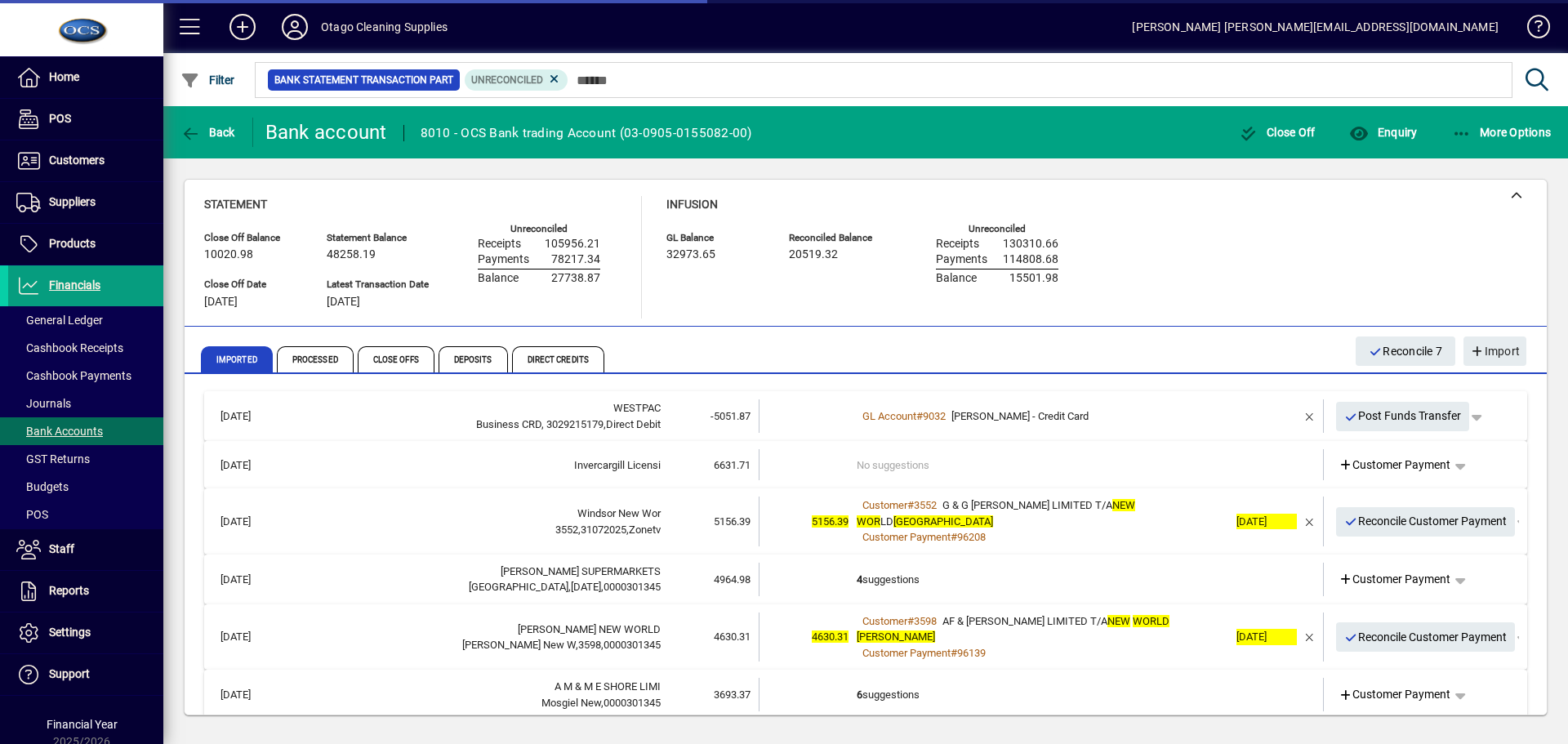
click at [1150, 466] on td "No suggestions" at bounding box center [1043, 465] width 372 height 31
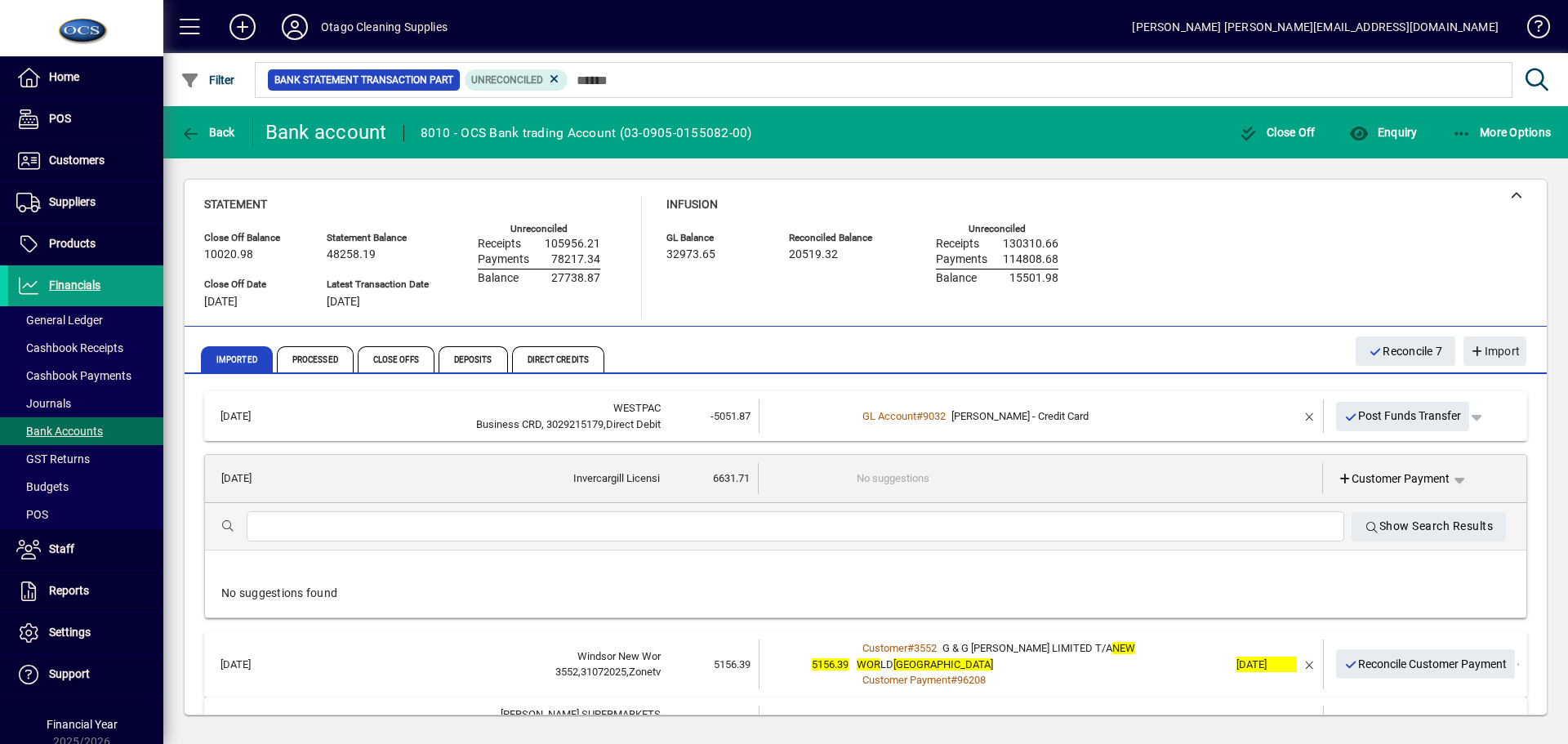
click at [1146, 475] on td "No suggestions" at bounding box center [1043, 479] width 371 height 31
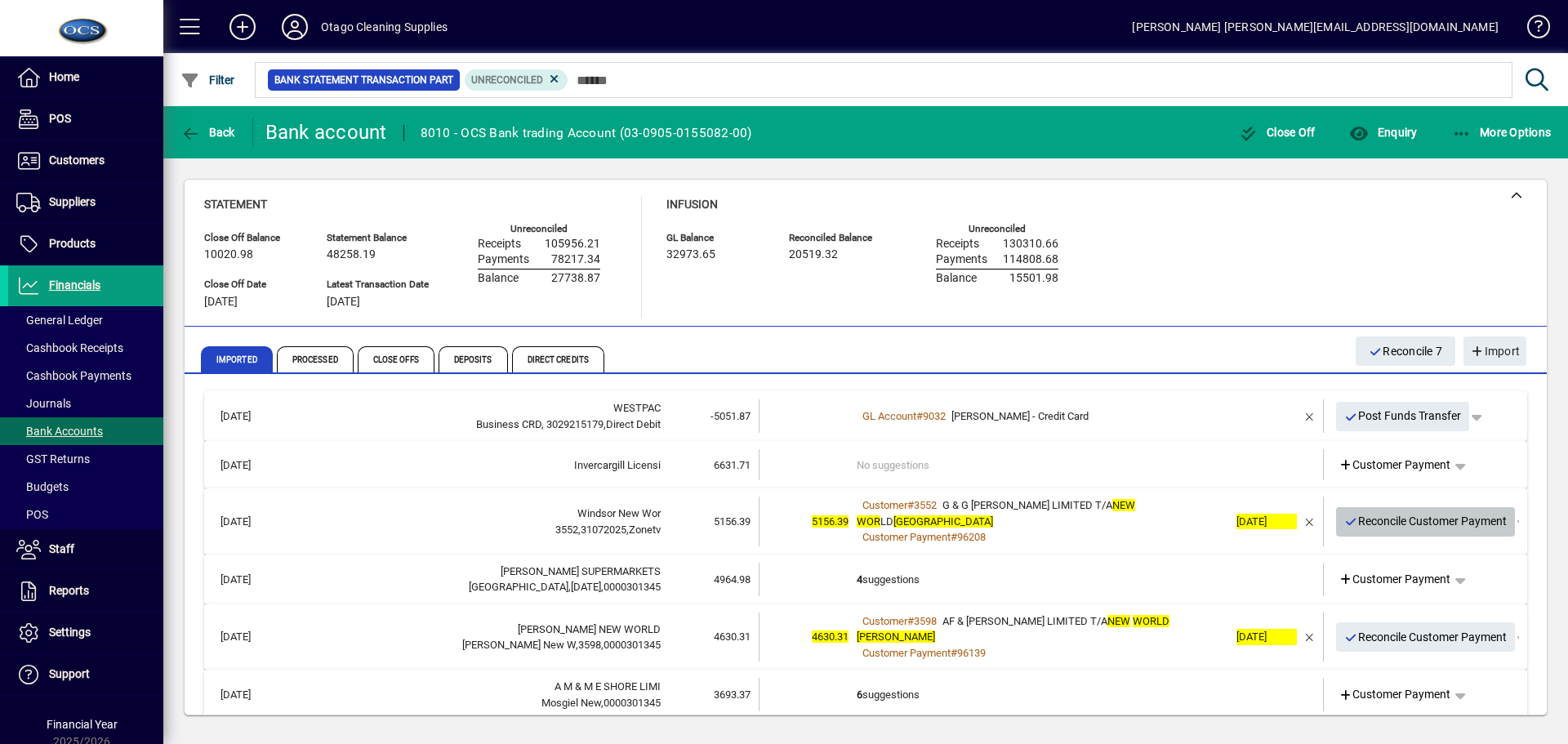
click at [1375, 516] on span "Reconcile Customer Payment" at bounding box center [1426, 522] width 163 height 27
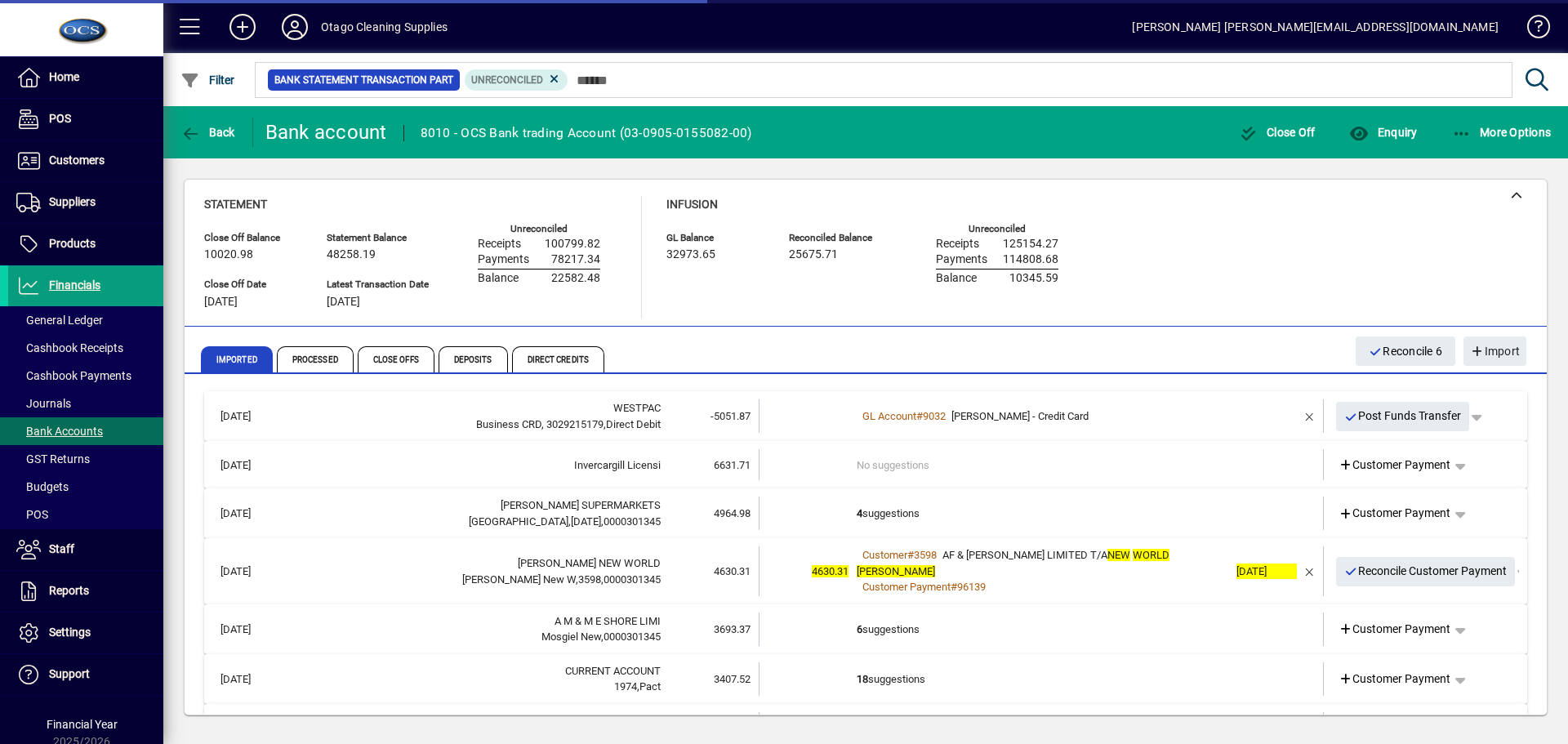
click at [1084, 517] on td "4 suggestions" at bounding box center [1043, 514] width 372 height 33
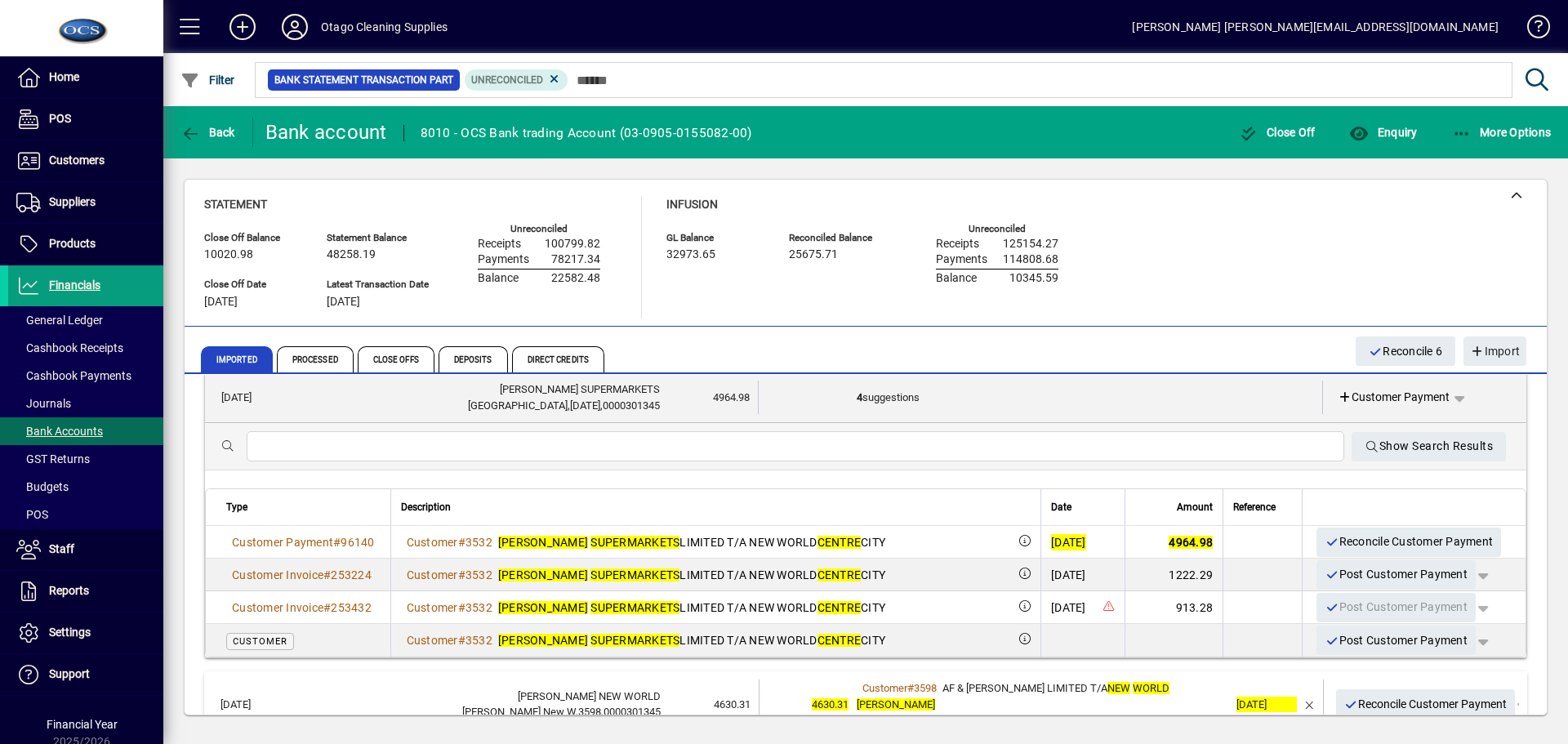
scroll to position [163, 0]
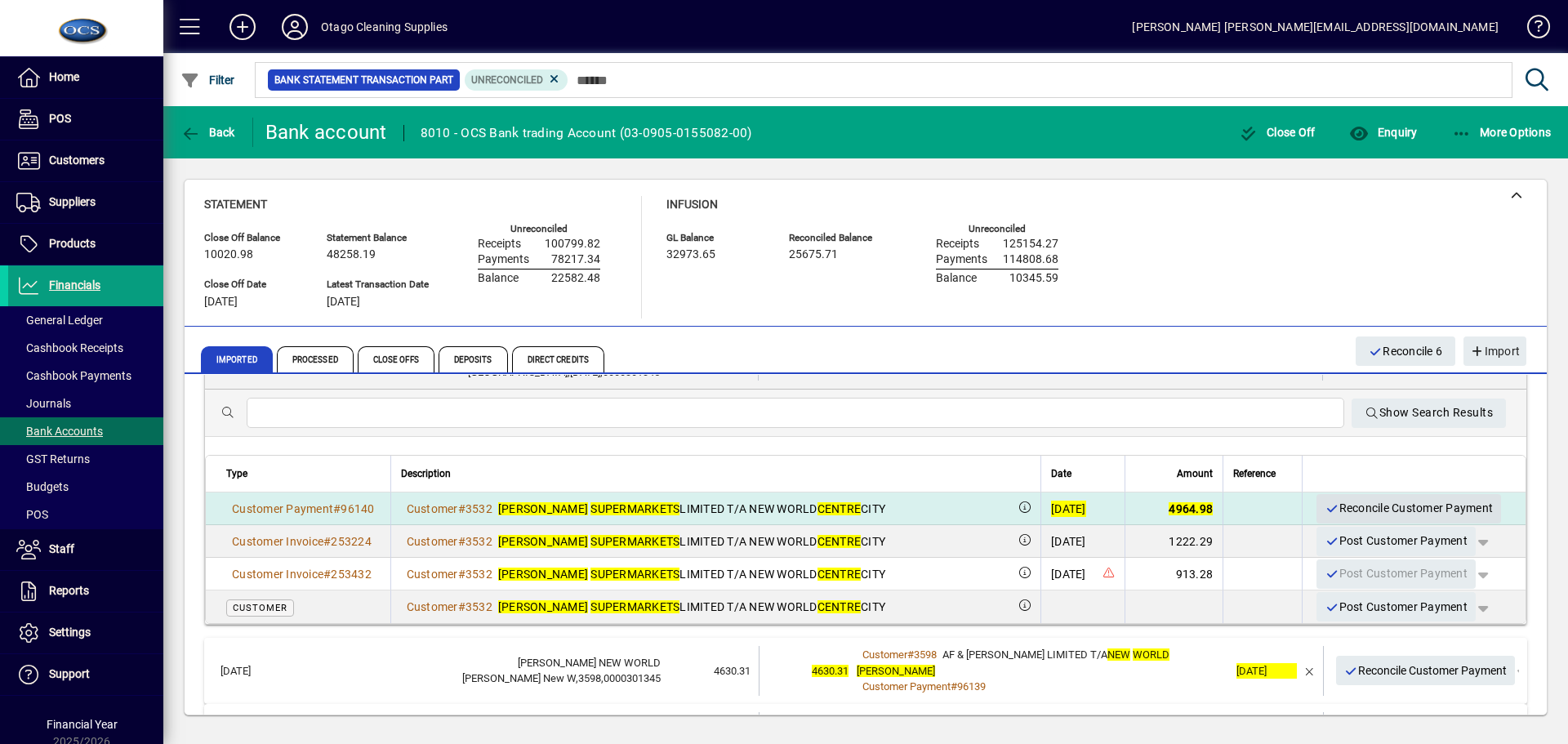
click at [1369, 508] on span "Reconcile Customer Payment" at bounding box center [1409, 509] width 168 height 27
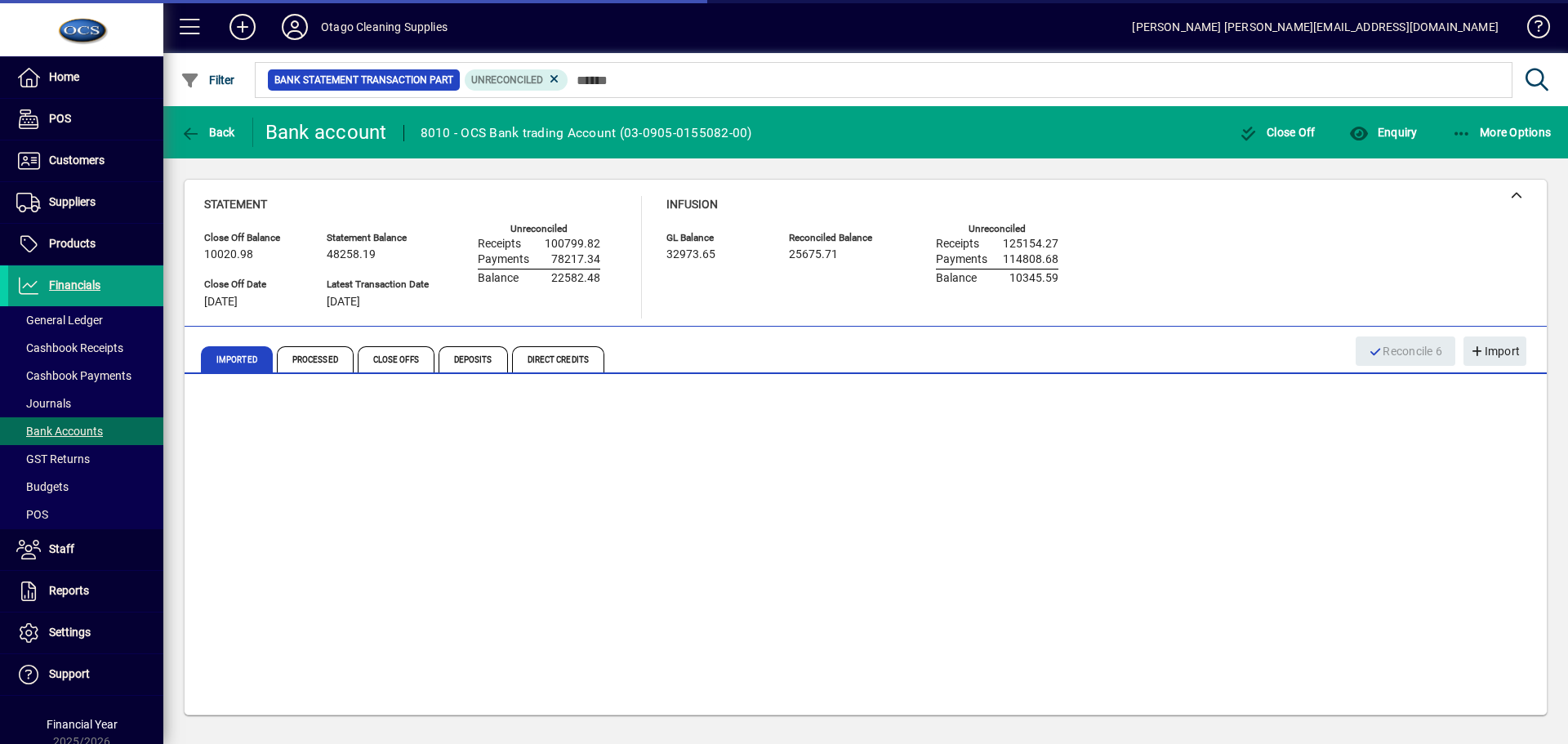
scroll to position [0, 0]
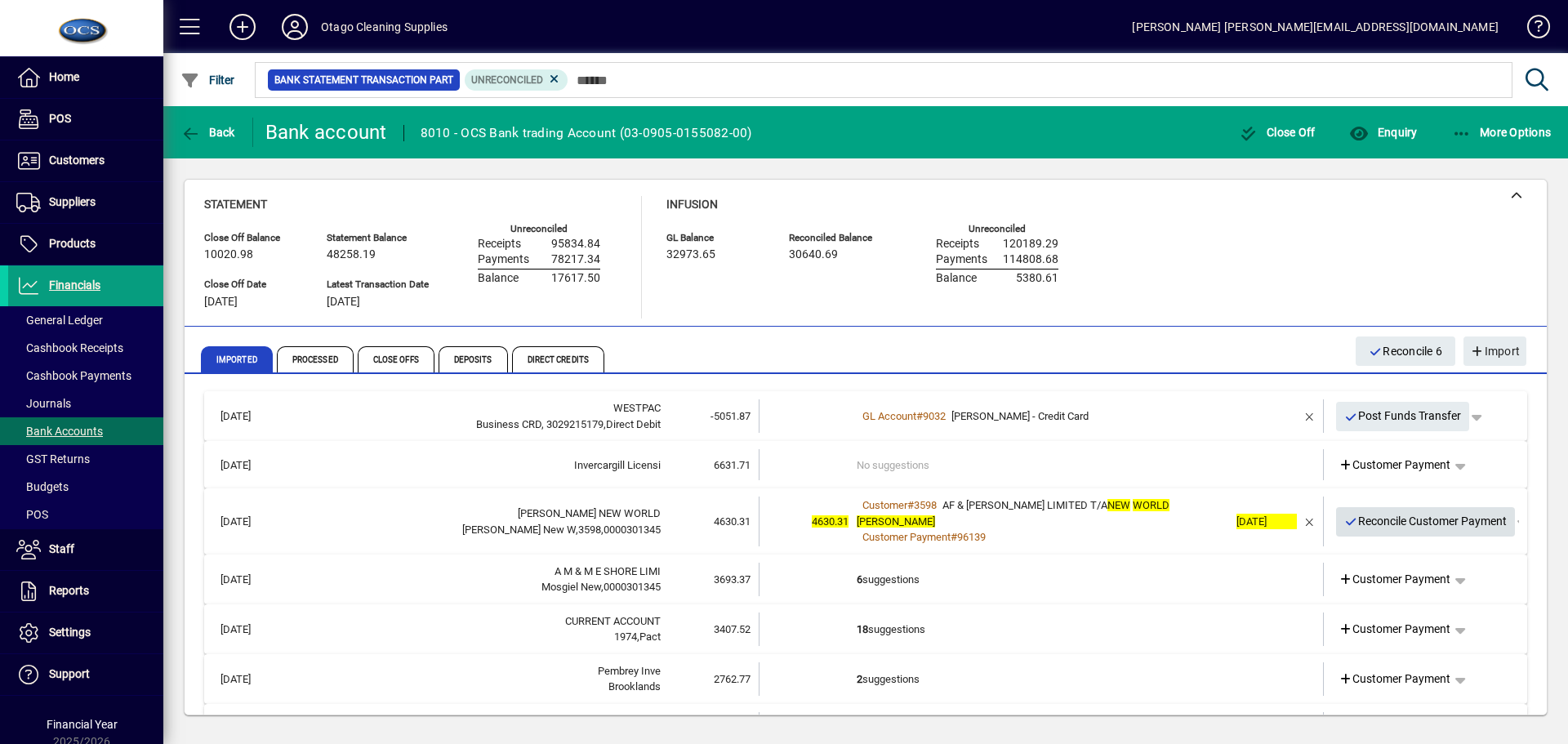
click at [1365, 515] on span "Reconcile Customer Payment" at bounding box center [1426, 522] width 163 height 27
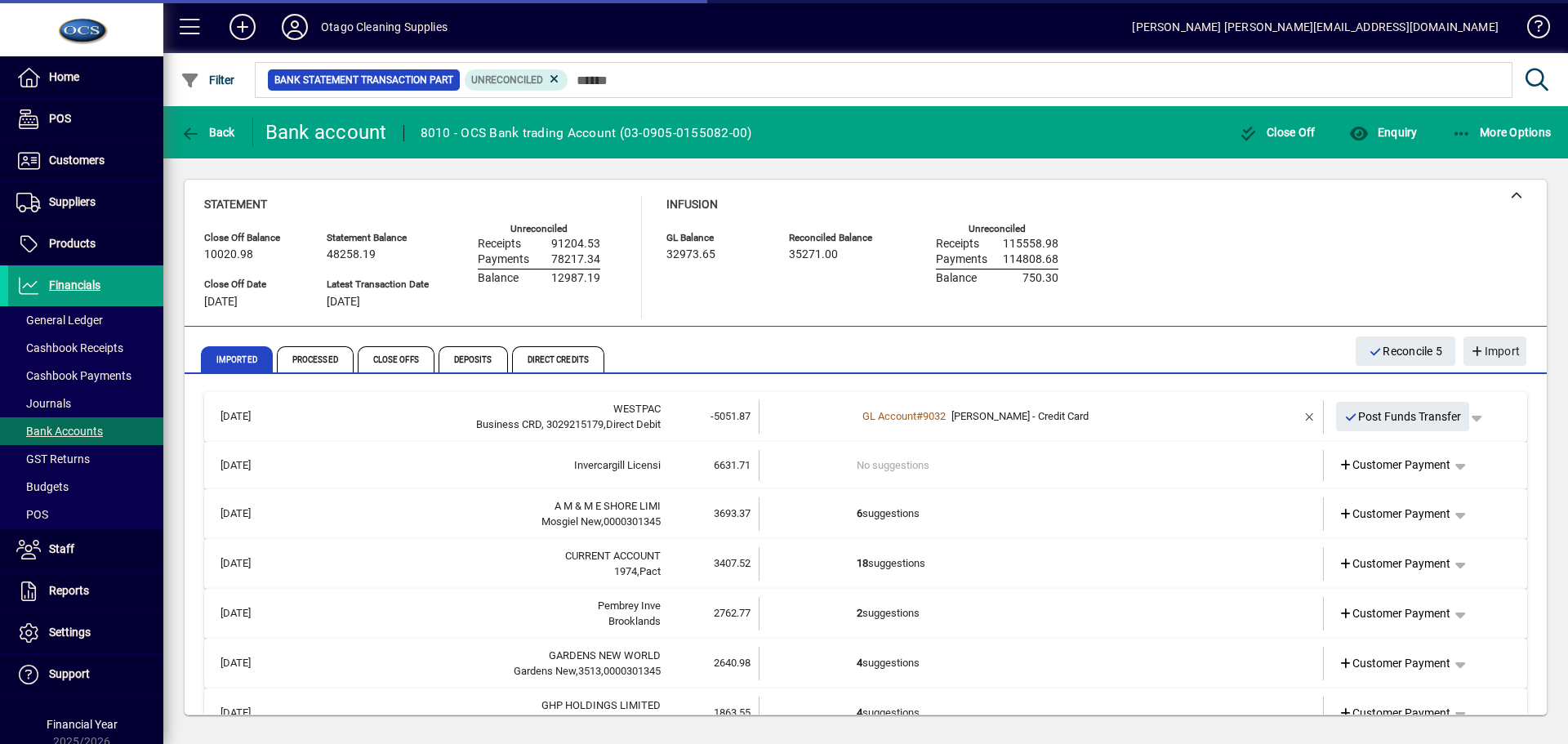
click at [1049, 517] on td "6 suggestions" at bounding box center [1043, 514] width 372 height 33
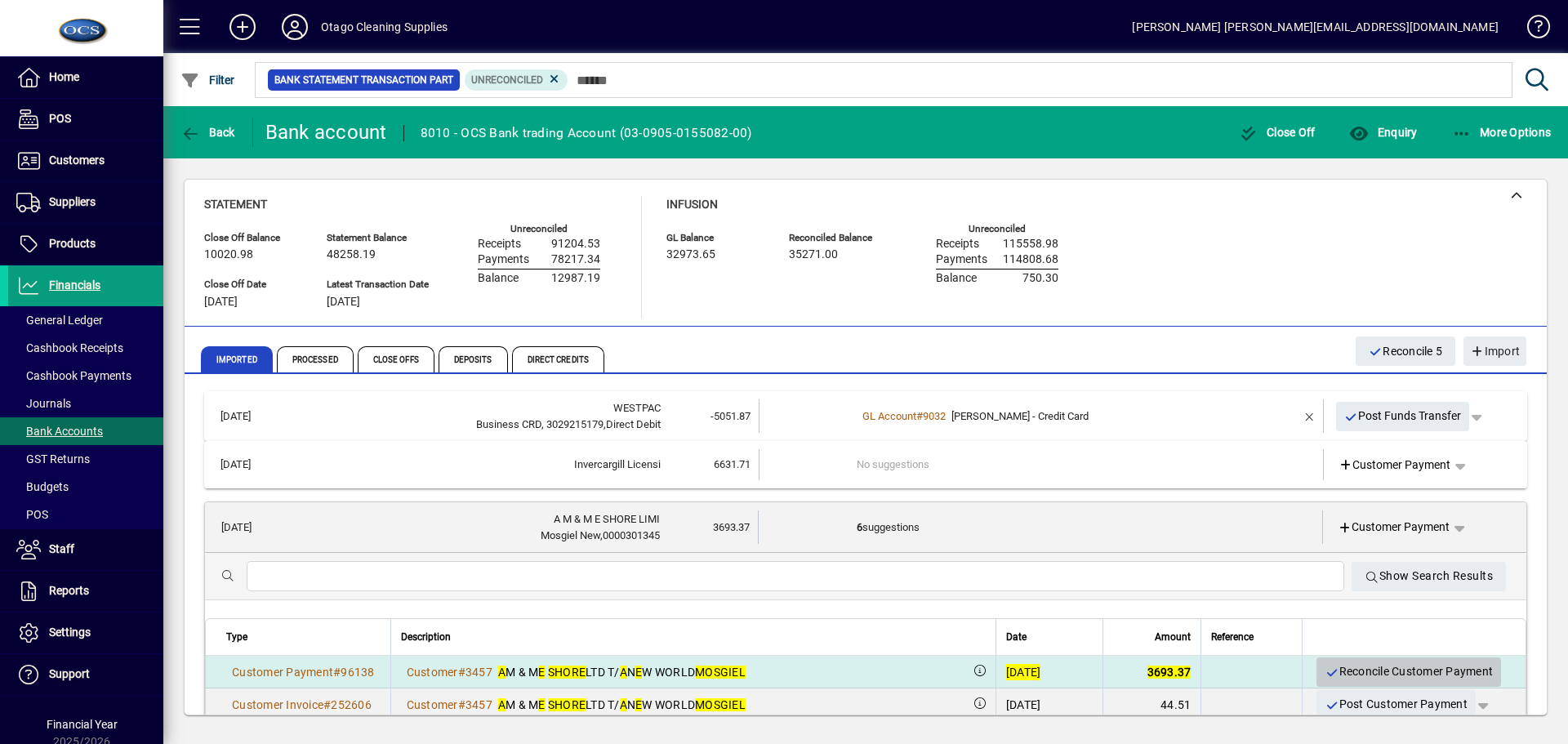
click at [1333, 668] on span "Reconcile Customer Payment" at bounding box center [1409, 672] width 168 height 27
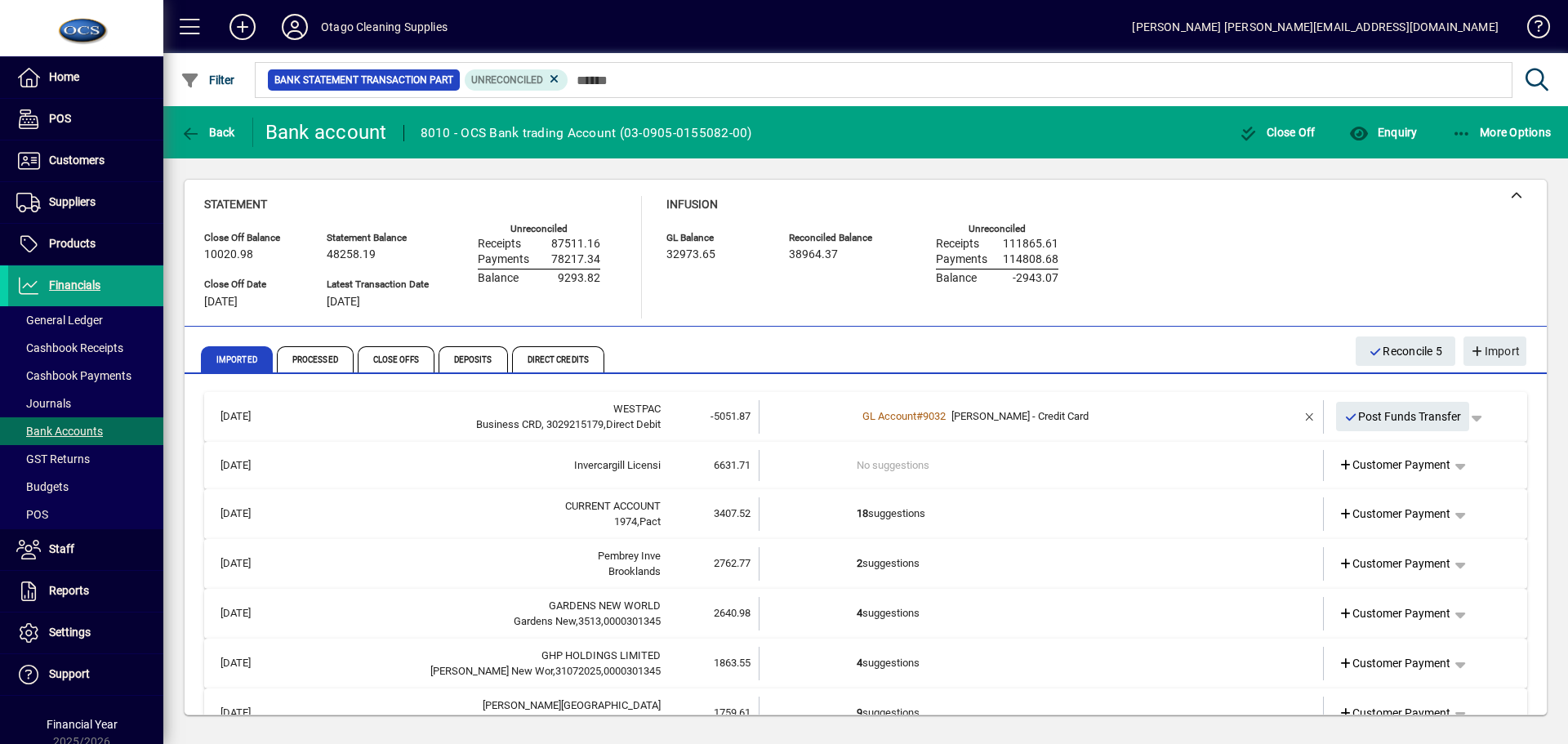
click at [1156, 517] on td "18 suggestions" at bounding box center [1043, 514] width 372 height 33
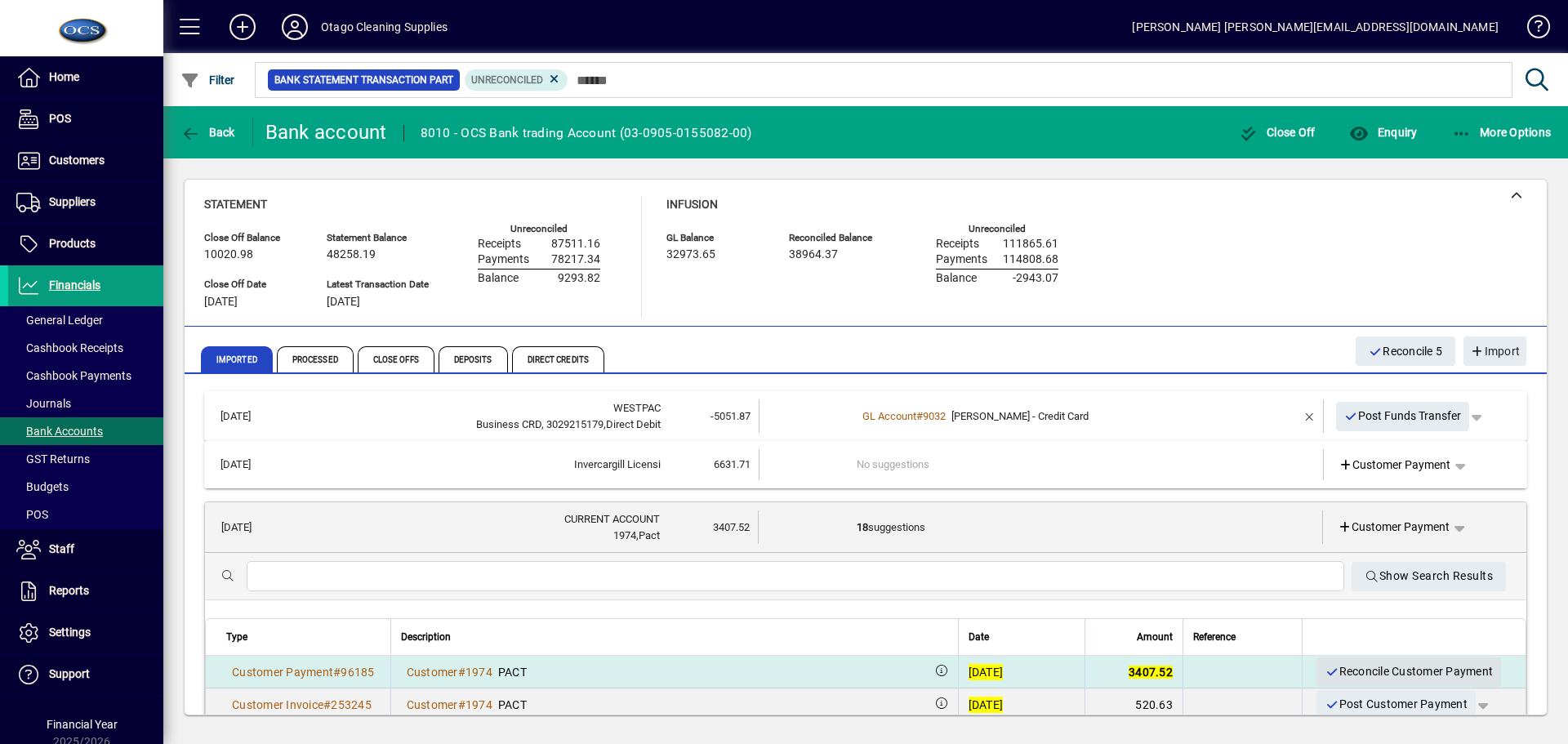
click at [1336, 671] on span "Reconcile Customer Payment" at bounding box center [1409, 672] width 168 height 27
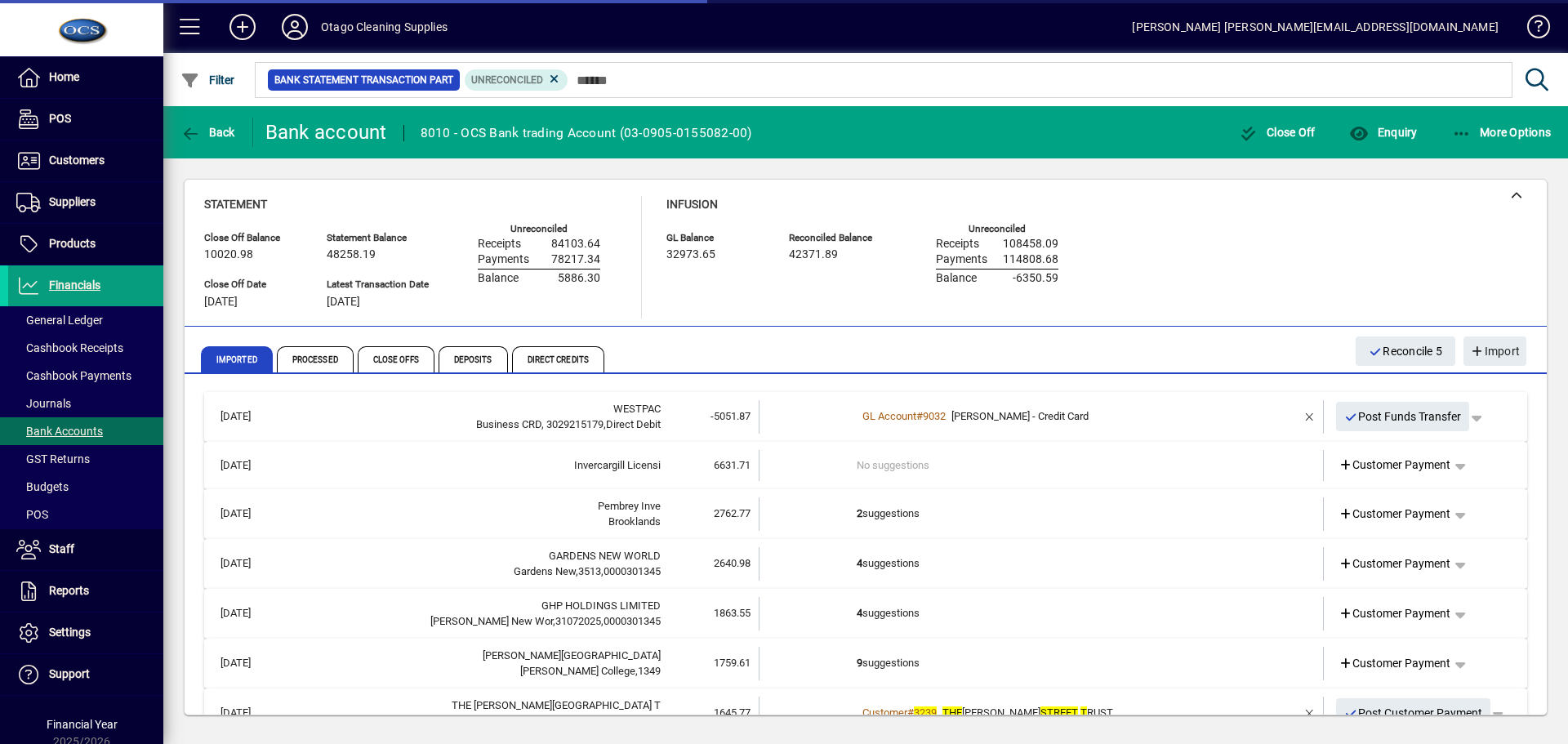
click at [1182, 518] on td "2 suggestions" at bounding box center [1043, 514] width 372 height 33
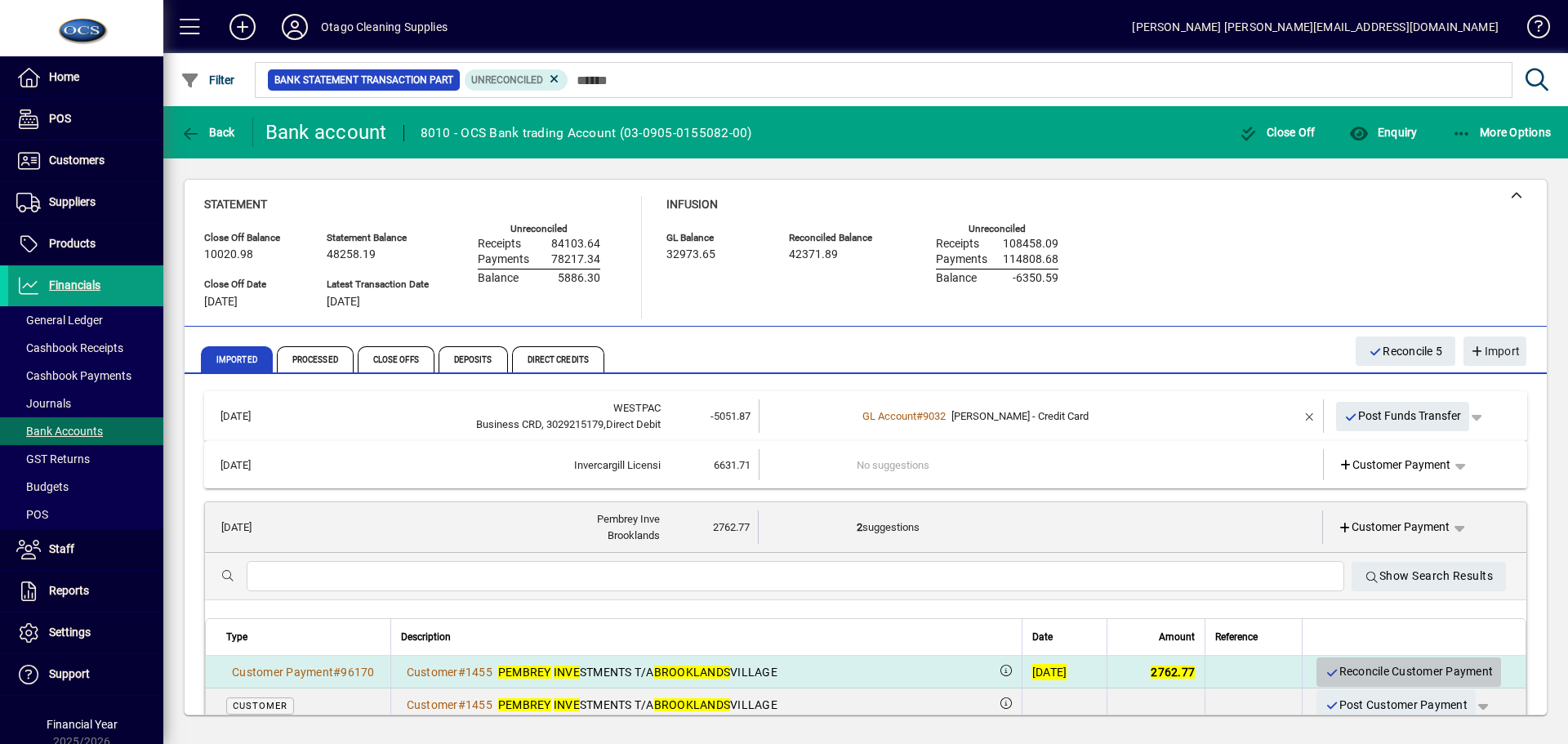
click at [1329, 668] on span "Reconcile Customer Payment" at bounding box center [1409, 672] width 168 height 27
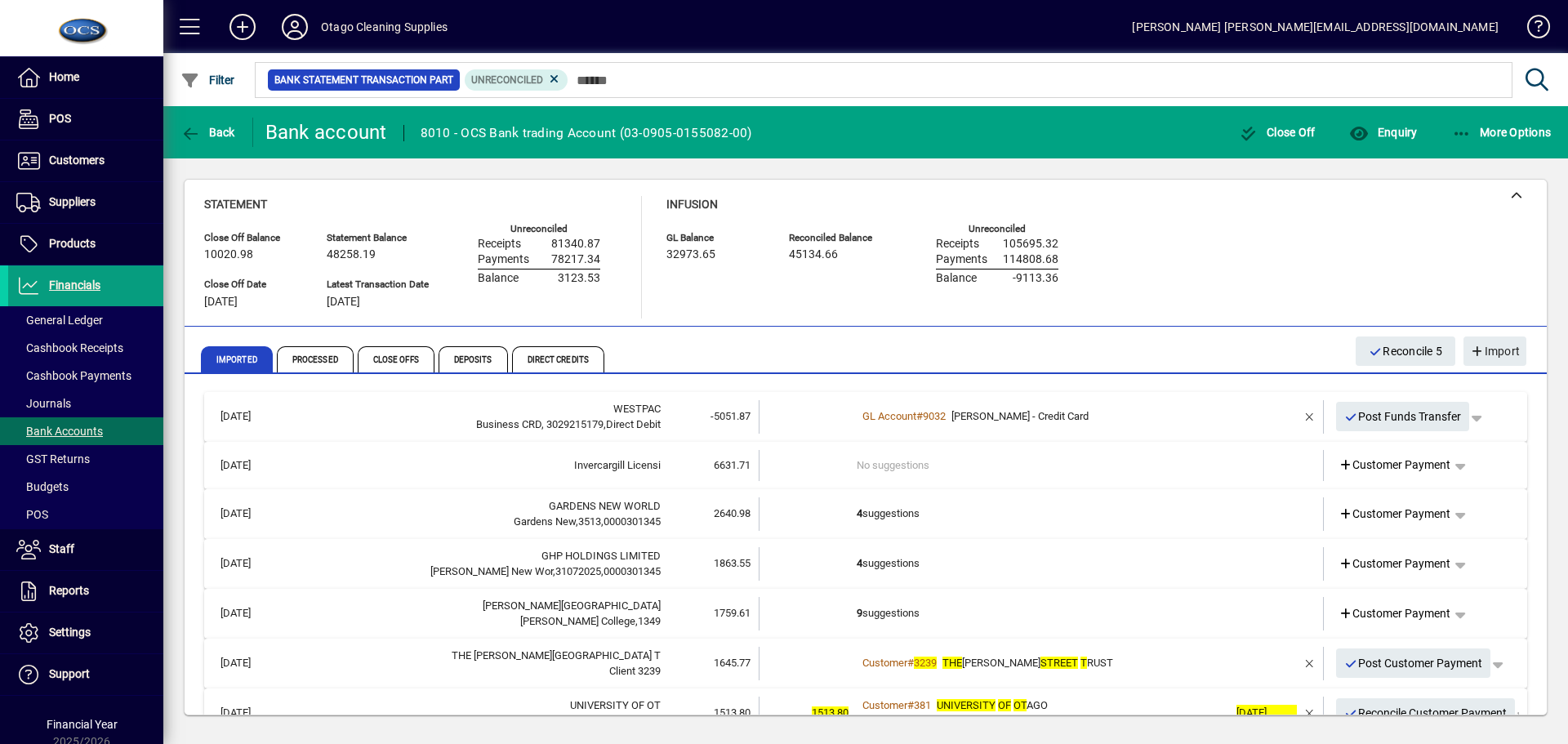
click at [1036, 519] on td "4 suggestions" at bounding box center [1043, 514] width 372 height 33
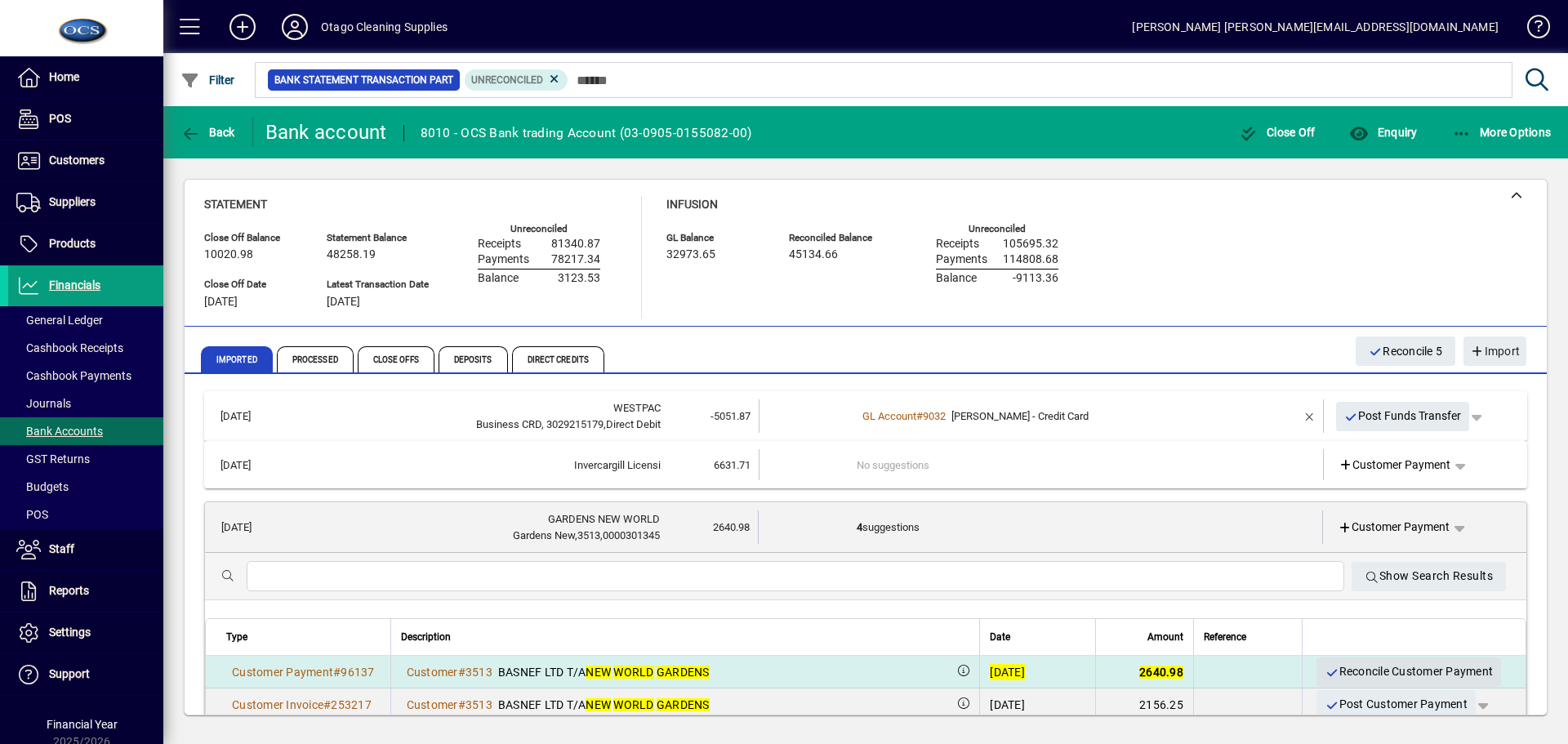
click at [1350, 668] on span "Reconcile Customer Payment" at bounding box center [1409, 672] width 168 height 27
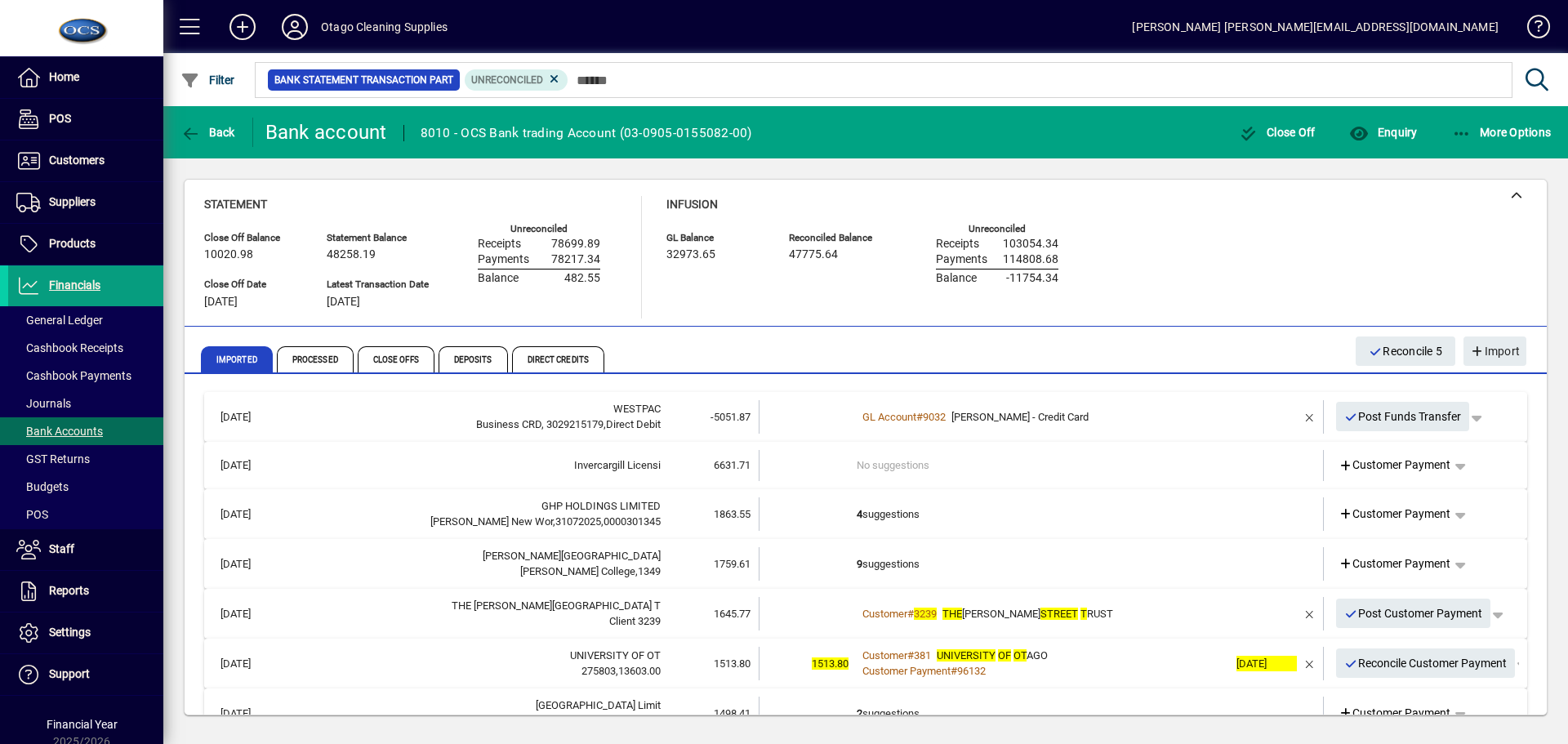
click at [1094, 509] on td "4 suggestions" at bounding box center [1043, 514] width 372 height 33
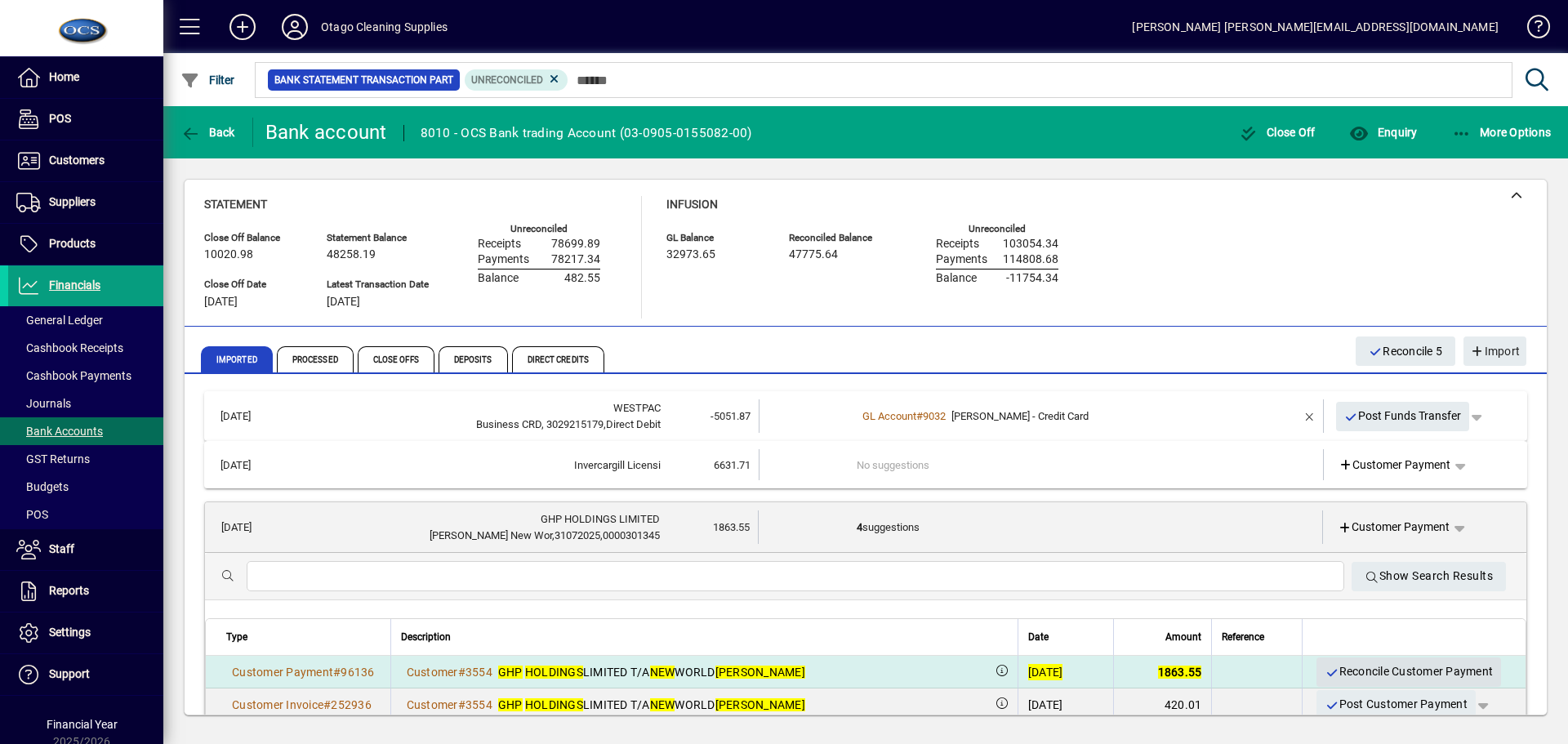
click at [1339, 668] on span "Reconcile Customer Payment" at bounding box center [1409, 672] width 168 height 27
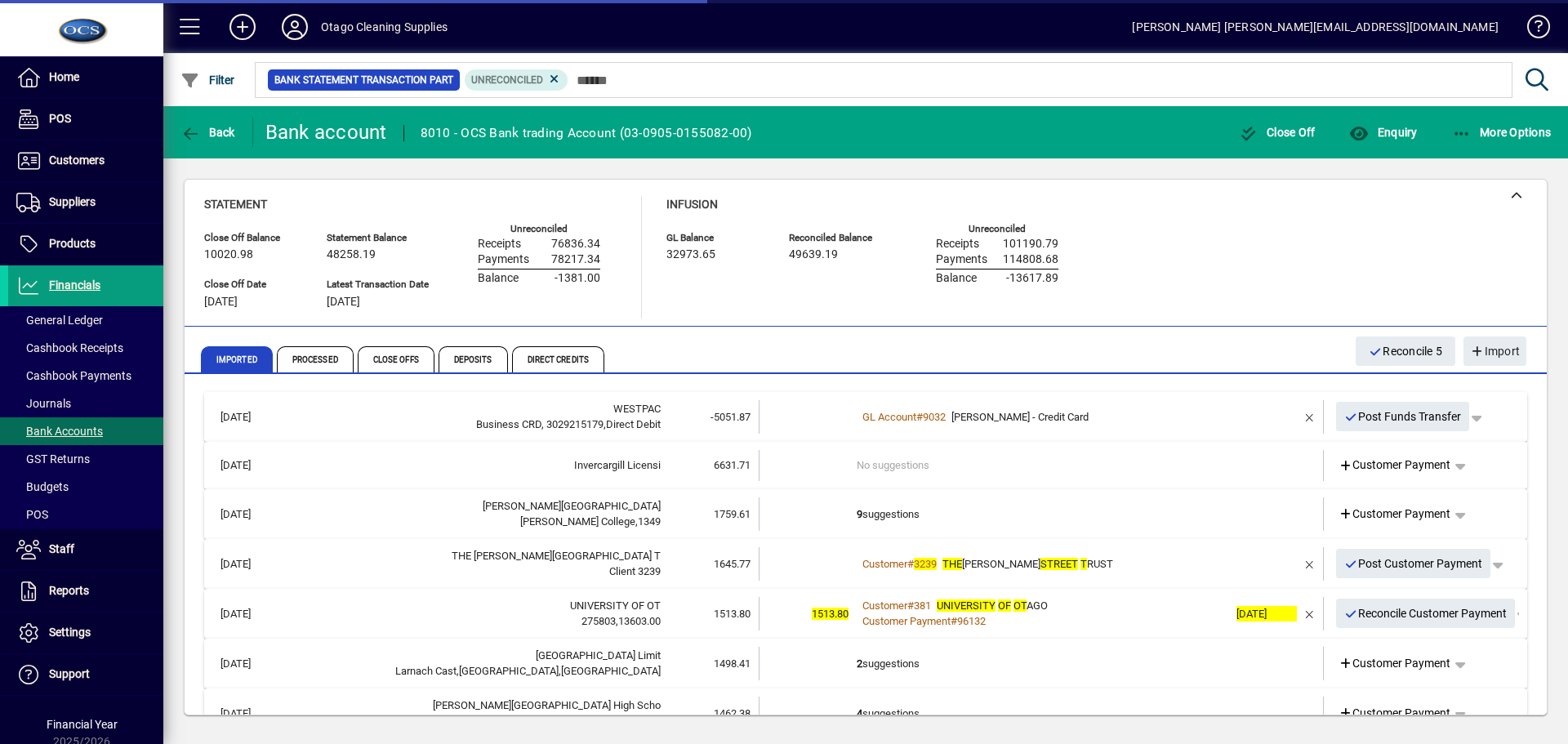
click at [1111, 519] on td "9 suggestions" at bounding box center [1043, 514] width 372 height 33
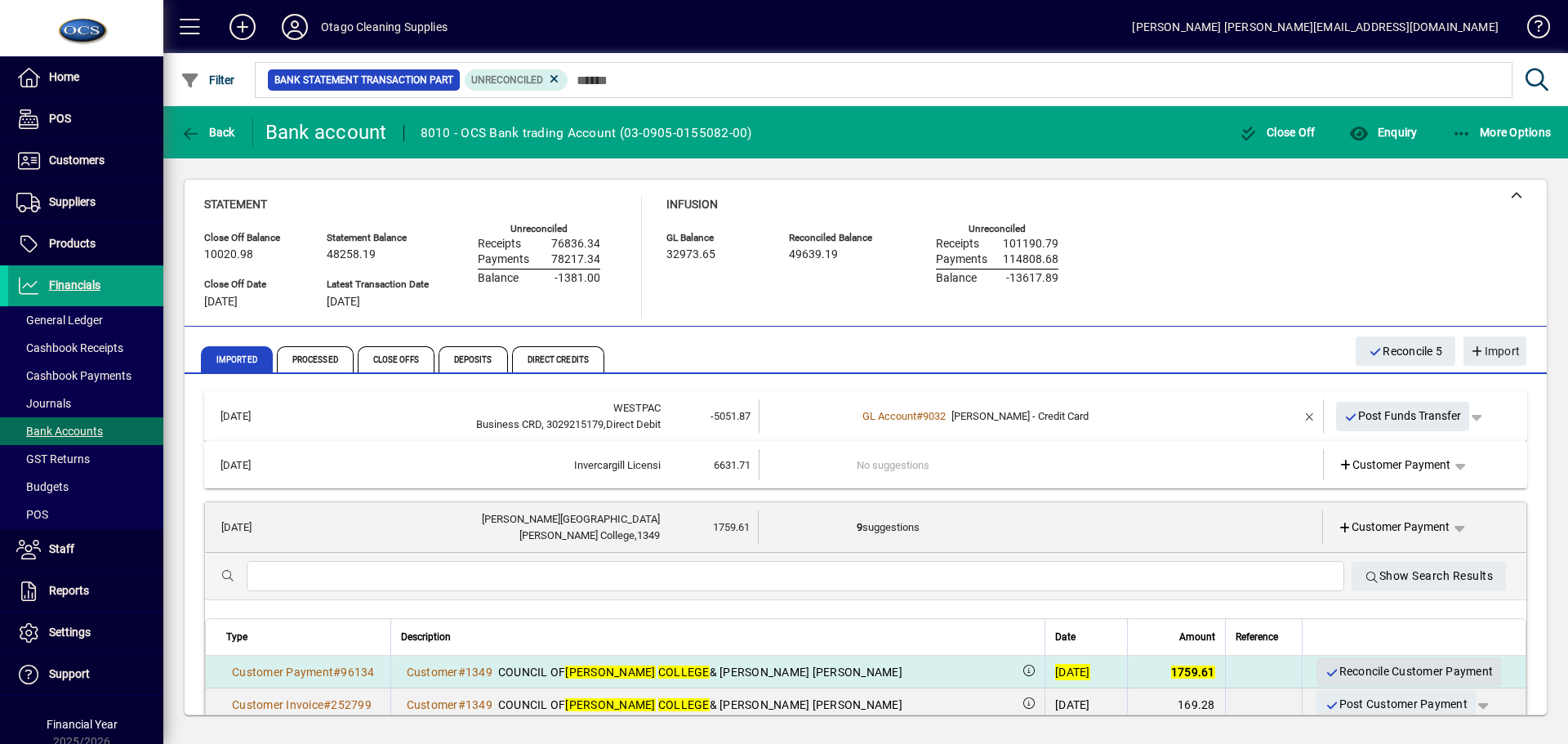
click at [1339, 672] on span "Reconcile Customer Payment" at bounding box center [1409, 672] width 168 height 27
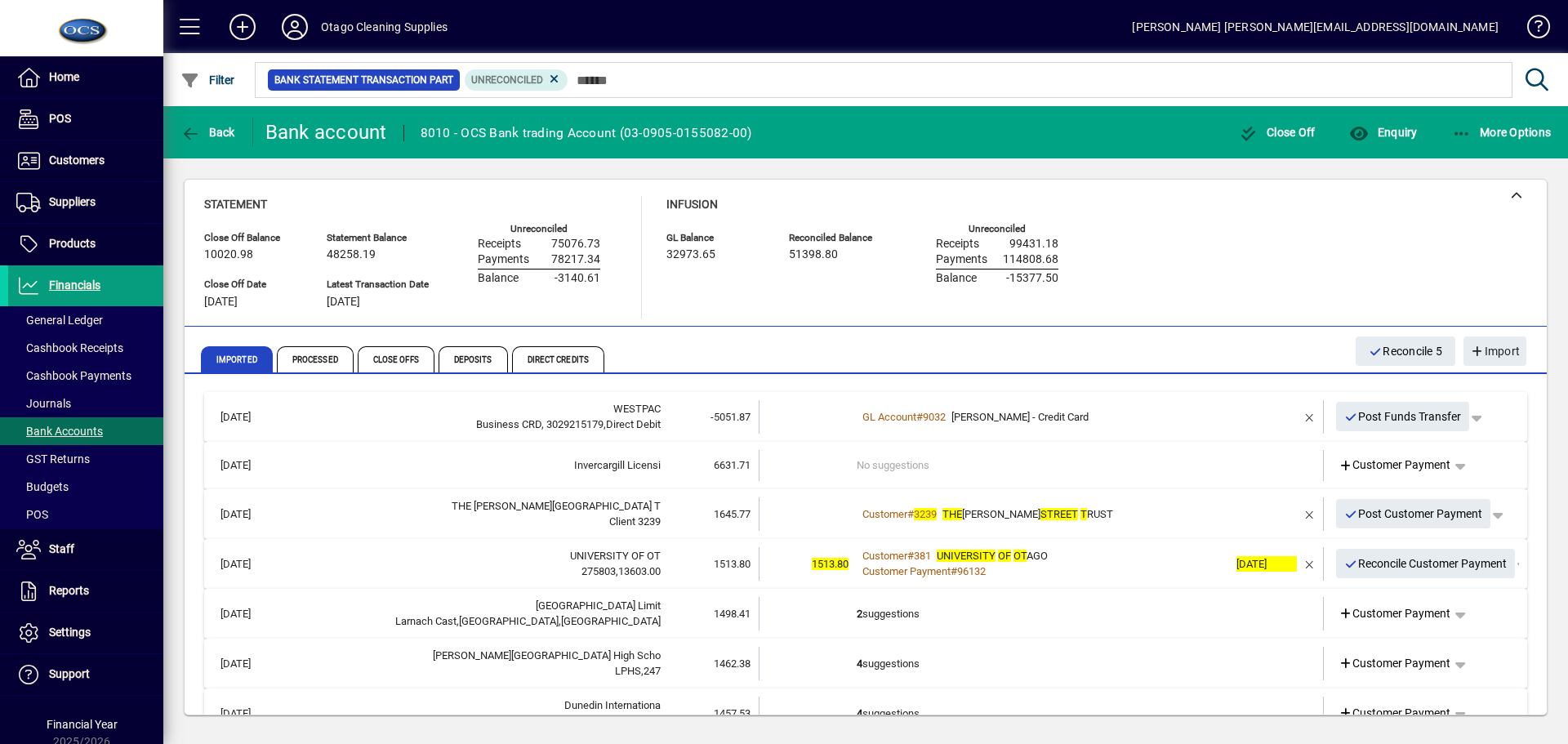
click at [1178, 521] on div "Customer # 3239 THE CARROL STREET T RUST" at bounding box center [1043, 515] width 372 height 17
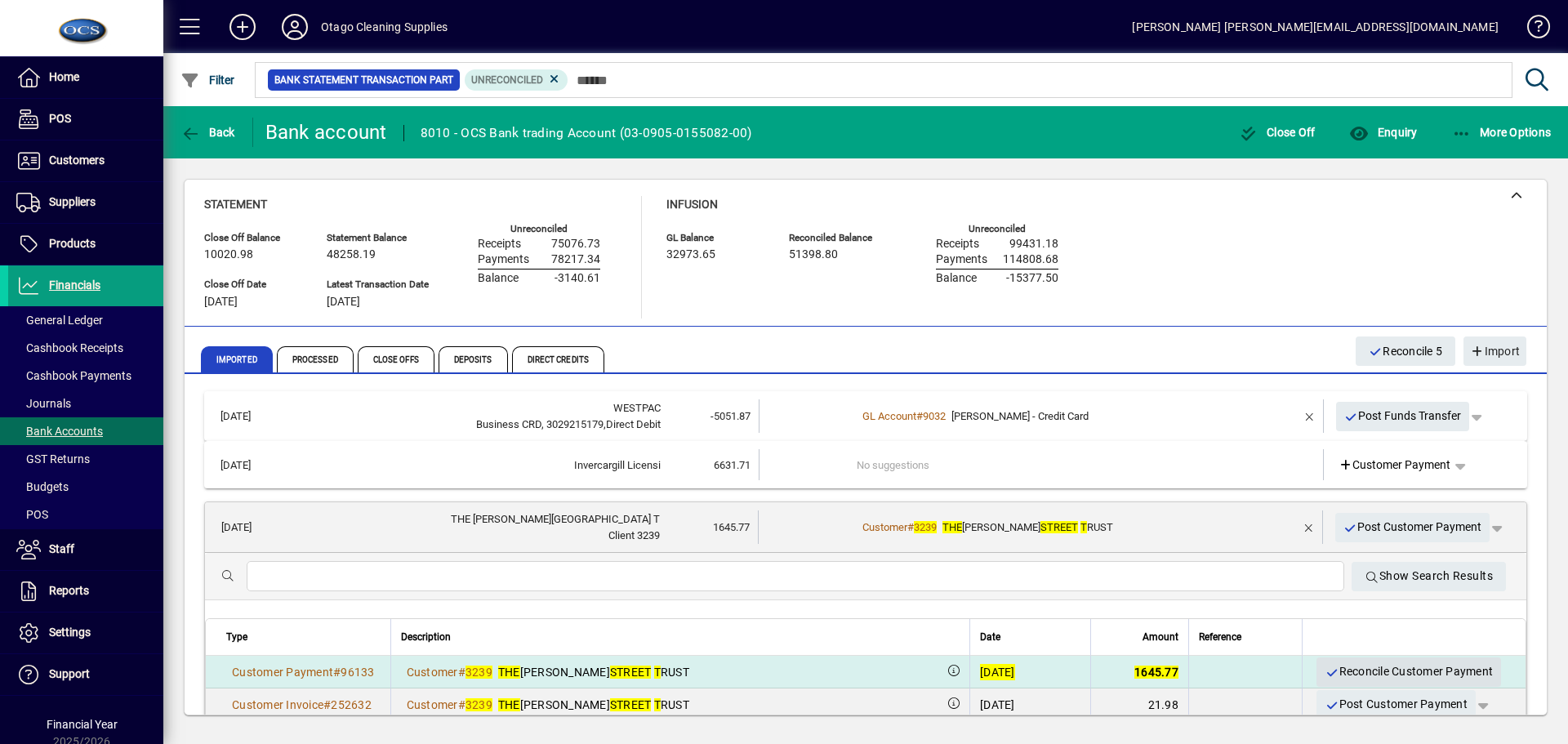
click at [1381, 667] on span "Reconcile Customer Payment" at bounding box center [1409, 672] width 168 height 27
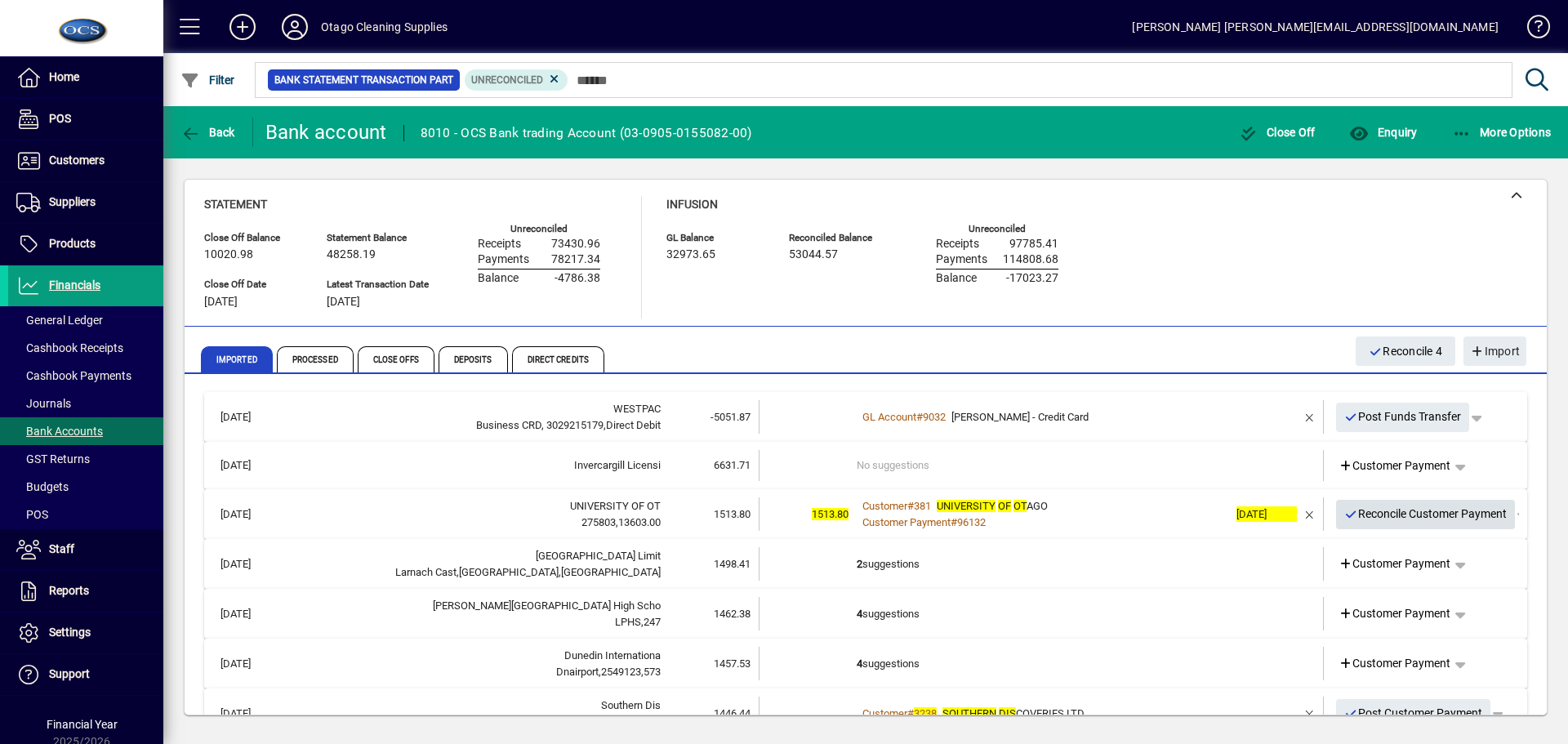
click at [1383, 515] on span "Reconcile Customer Payment" at bounding box center [1426, 515] width 163 height 27
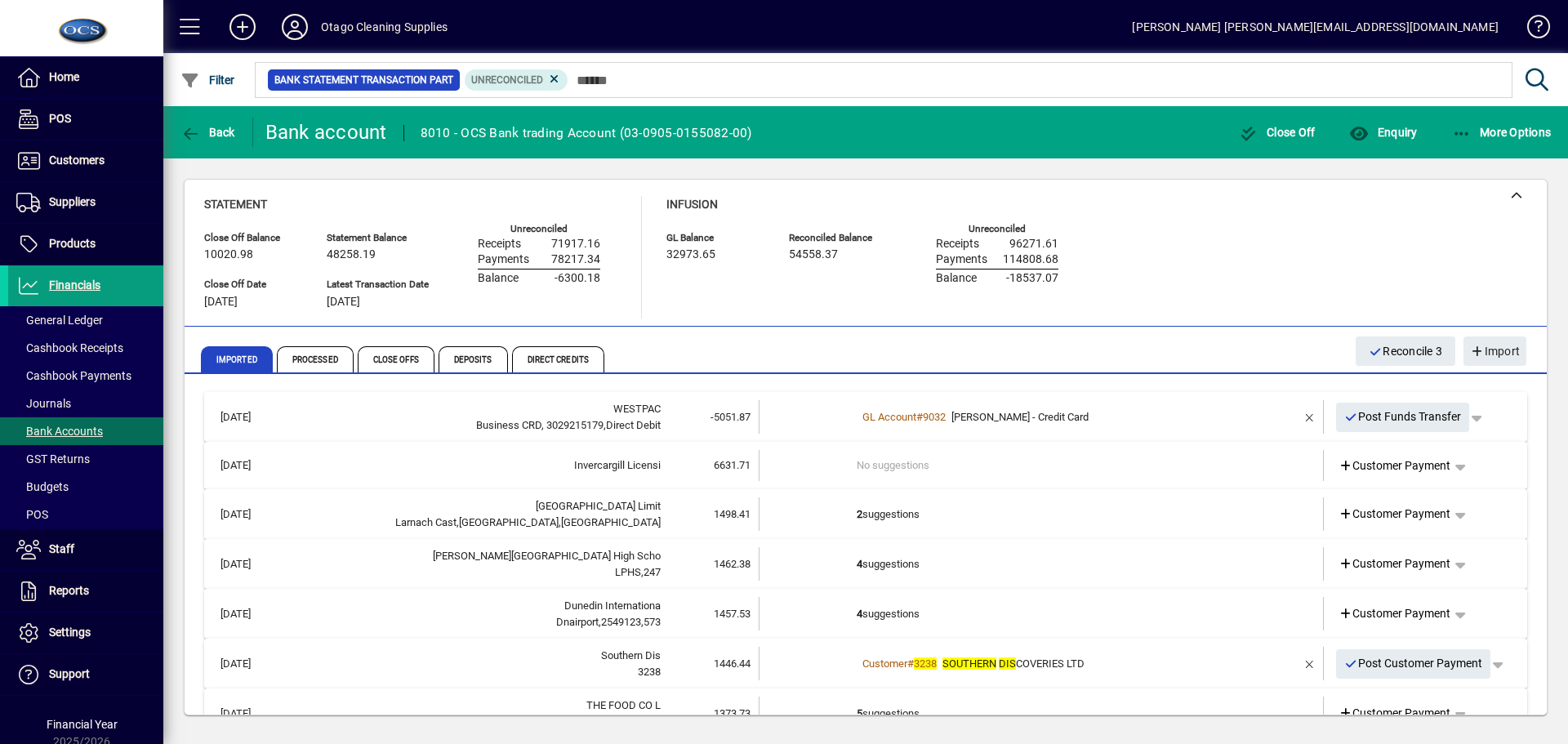
click at [1061, 514] on td "2 suggestions" at bounding box center [1043, 514] width 372 height 33
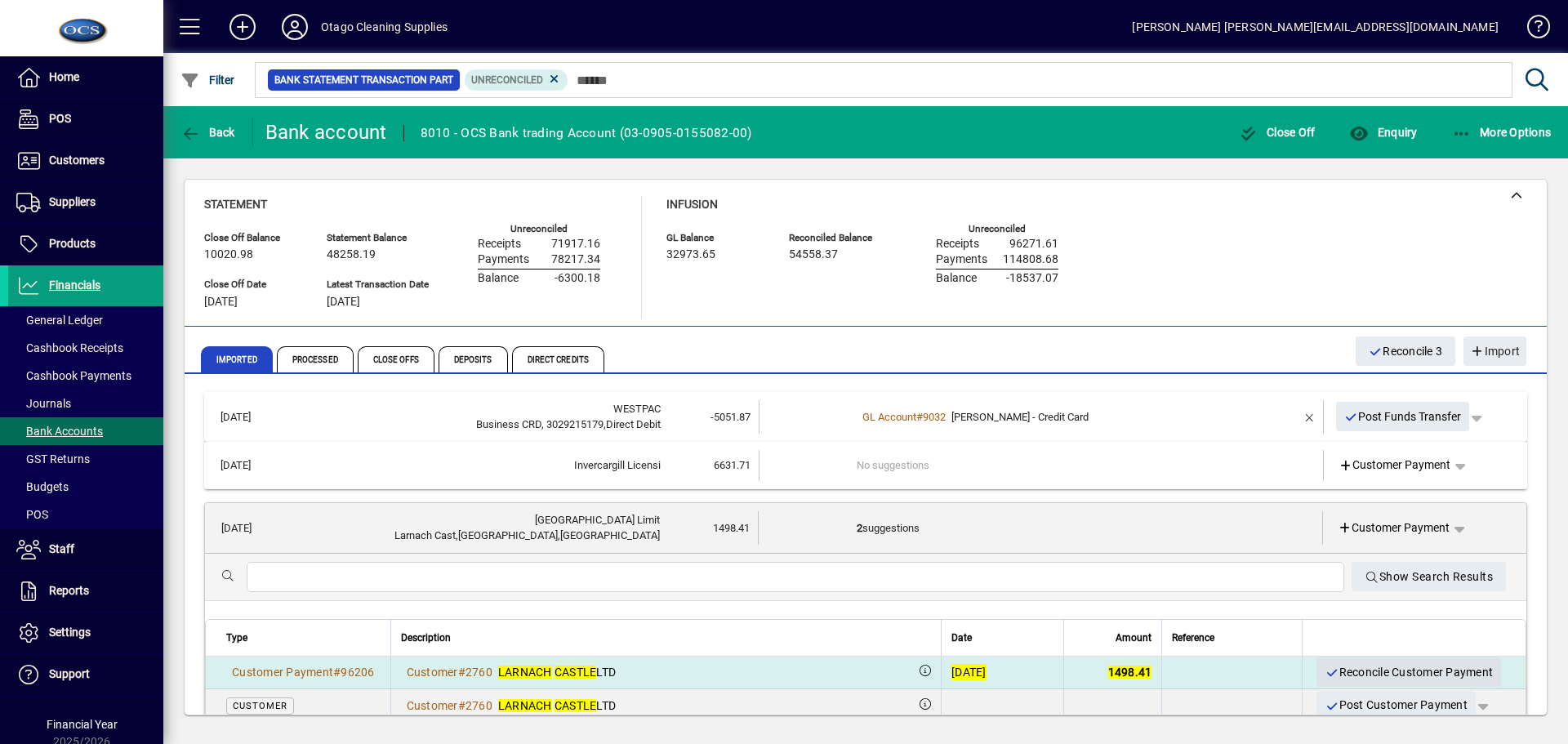
click at [1351, 668] on span "Reconcile Customer Payment" at bounding box center [1409, 673] width 168 height 27
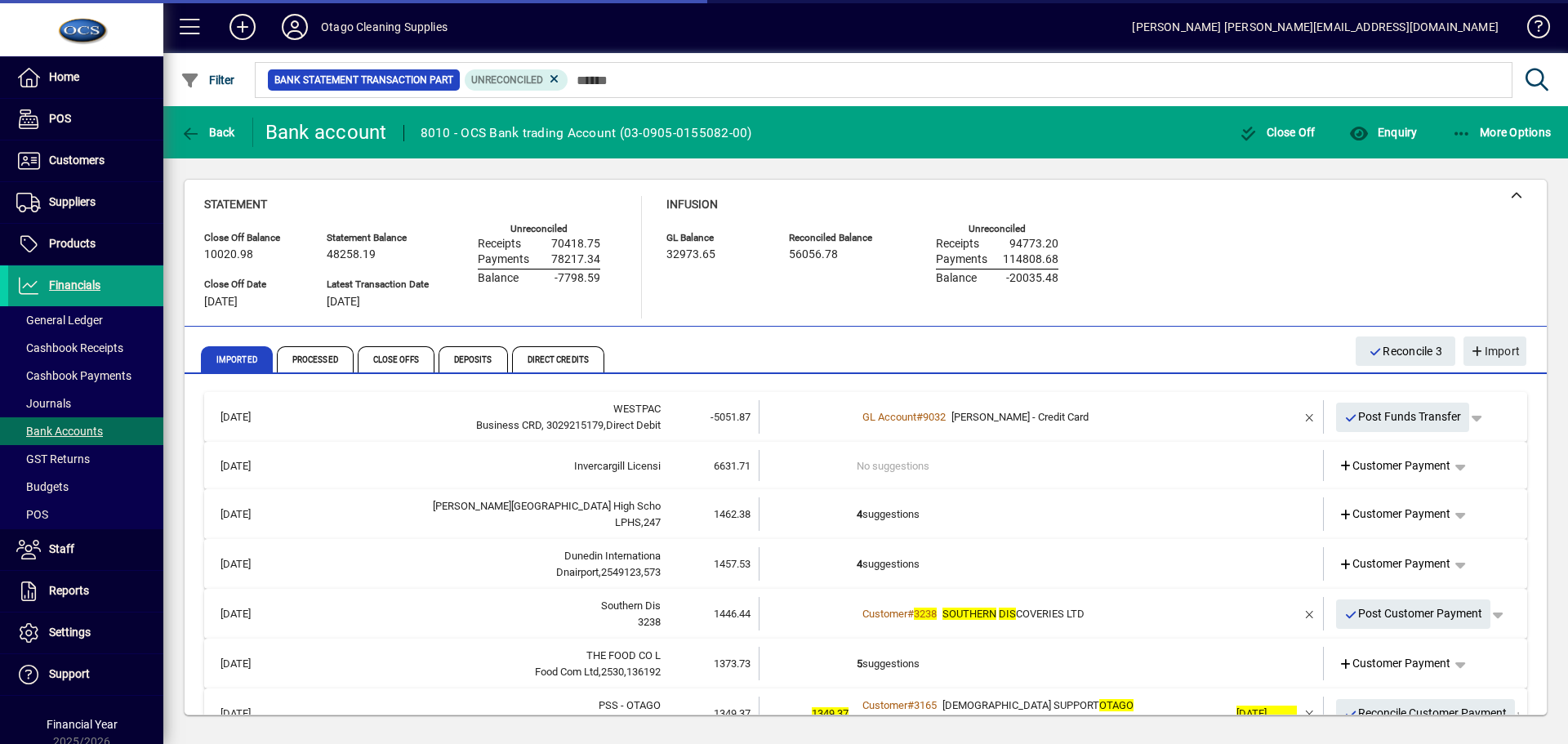
click at [1039, 513] on td "4 suggestions" at bounding box center [1043, 514] width 372 height 33
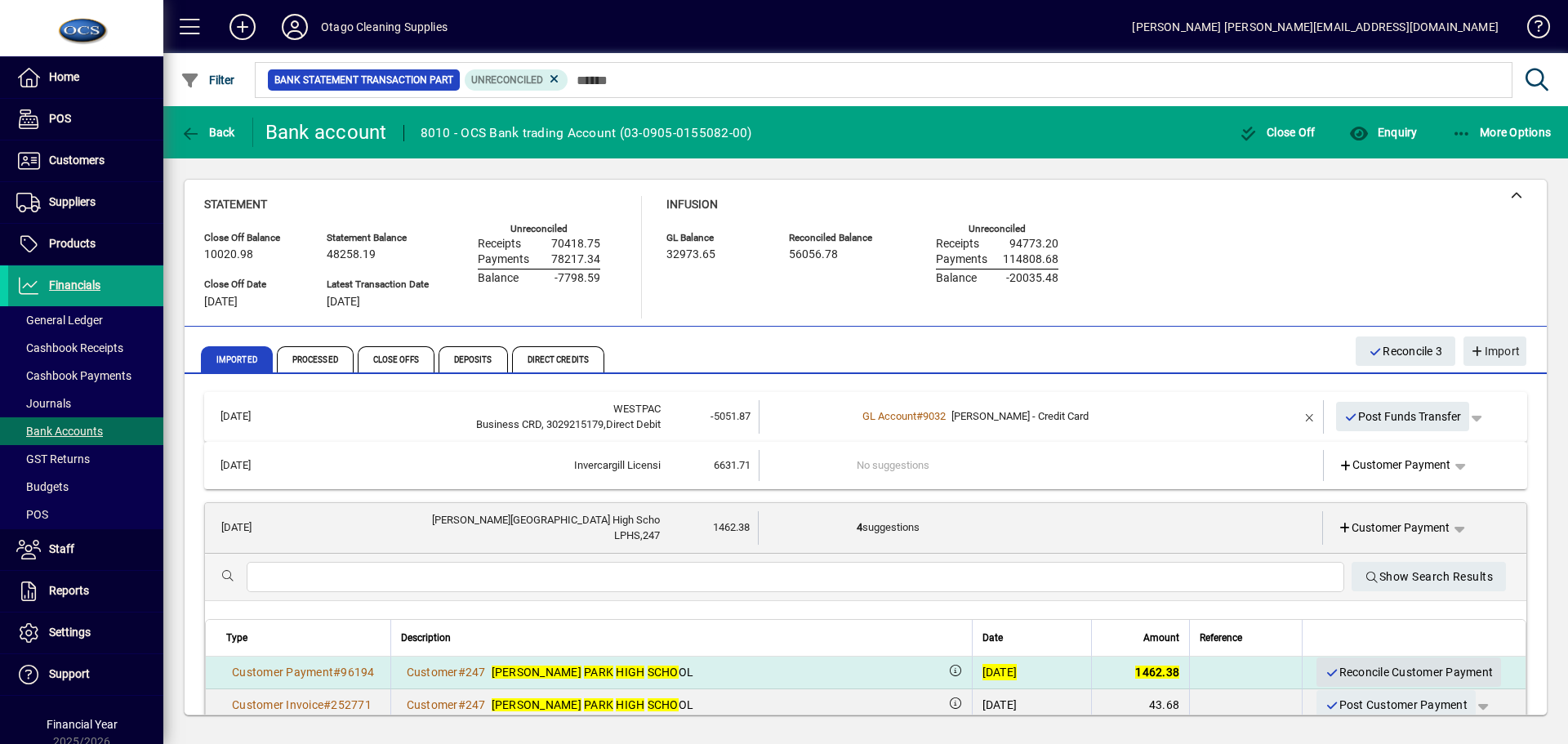
click at [1333, 672] on span "Reconcile Customer Payment" at bounding box center [1409, 673] width 168 height 27
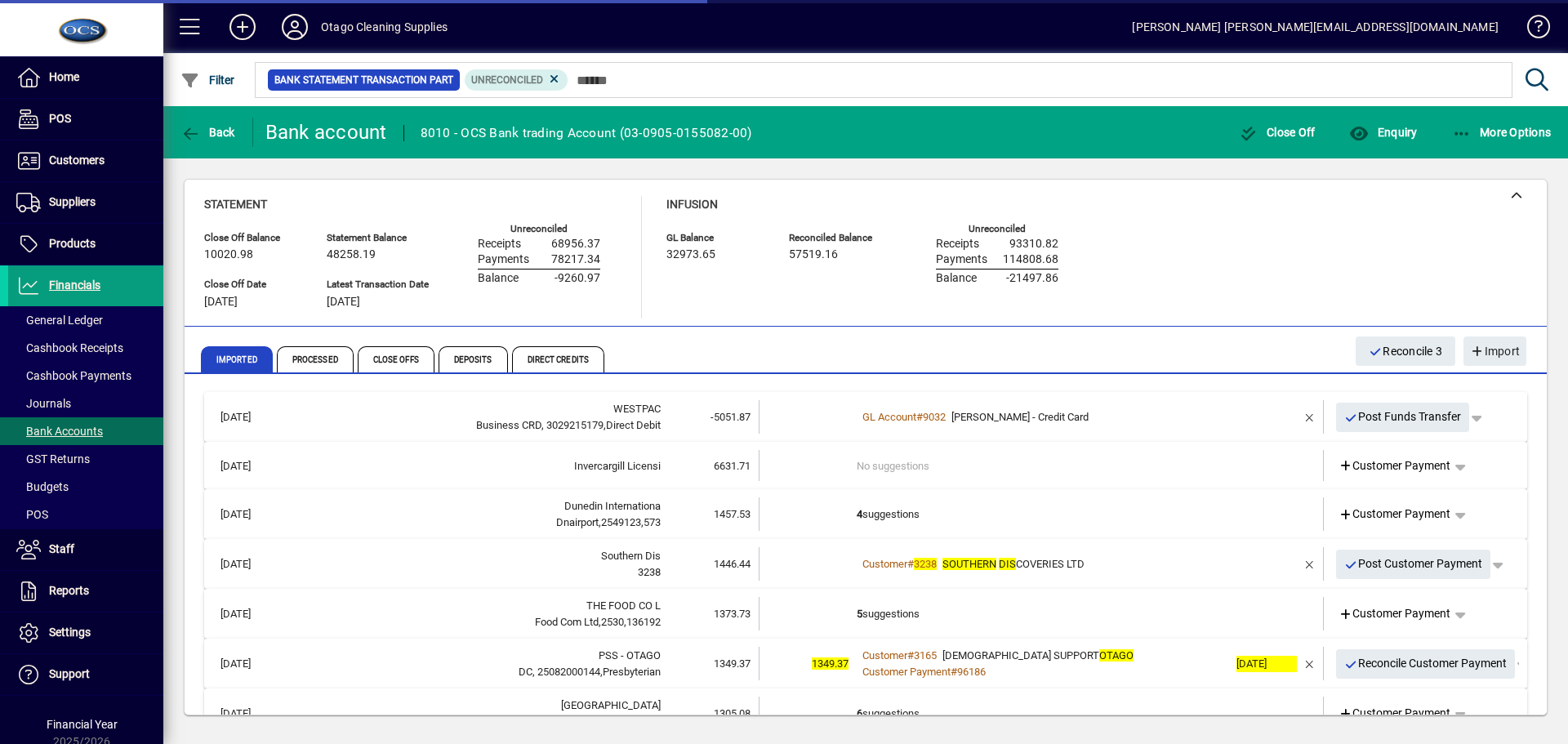
click at [1055, 521] on td "4 suggestions" at bounding box center [1043, 514] width 372 height 33
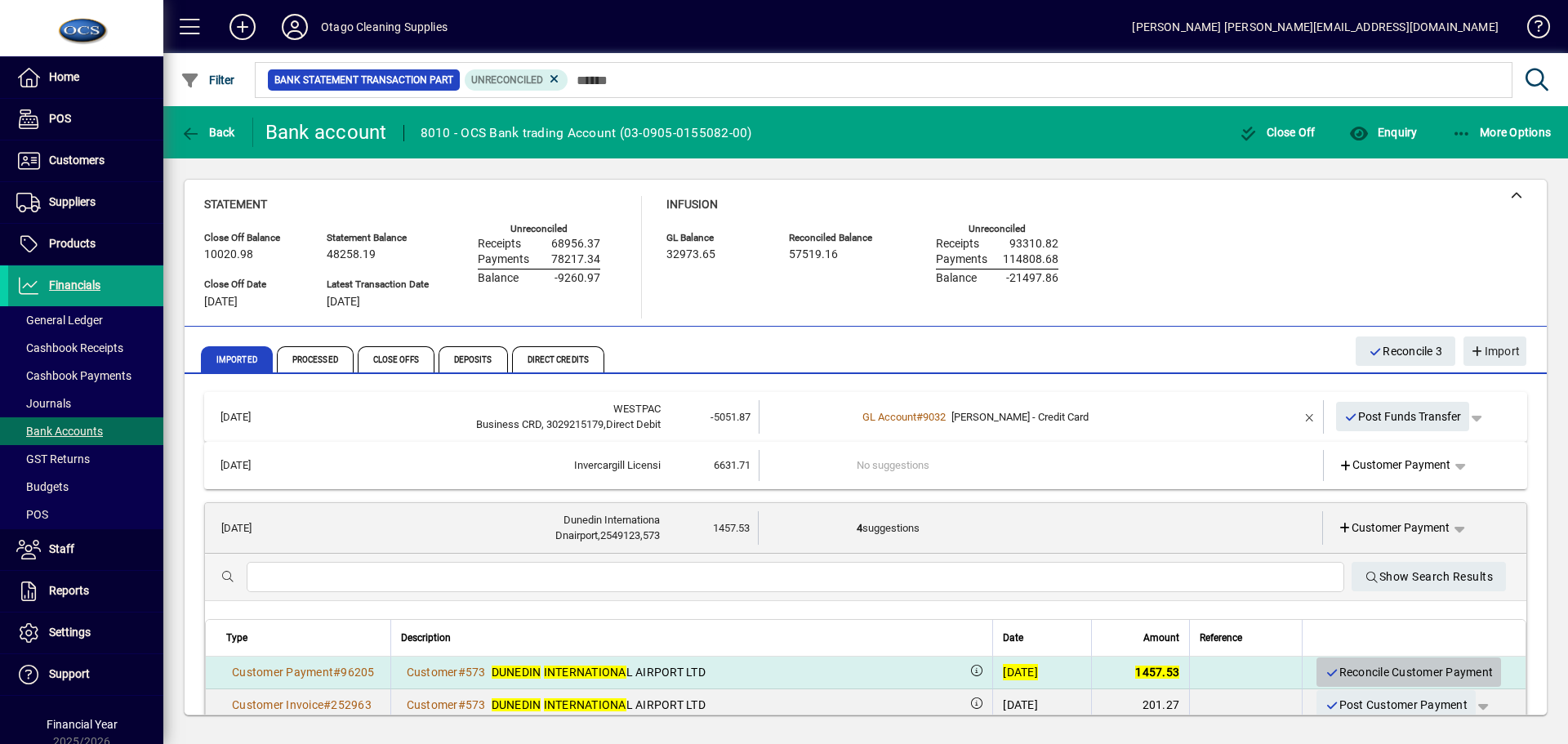
click at [1351, 671] on span "Reconcile Customer Payment" at bounding box center [1409, 673] width 168 height 27
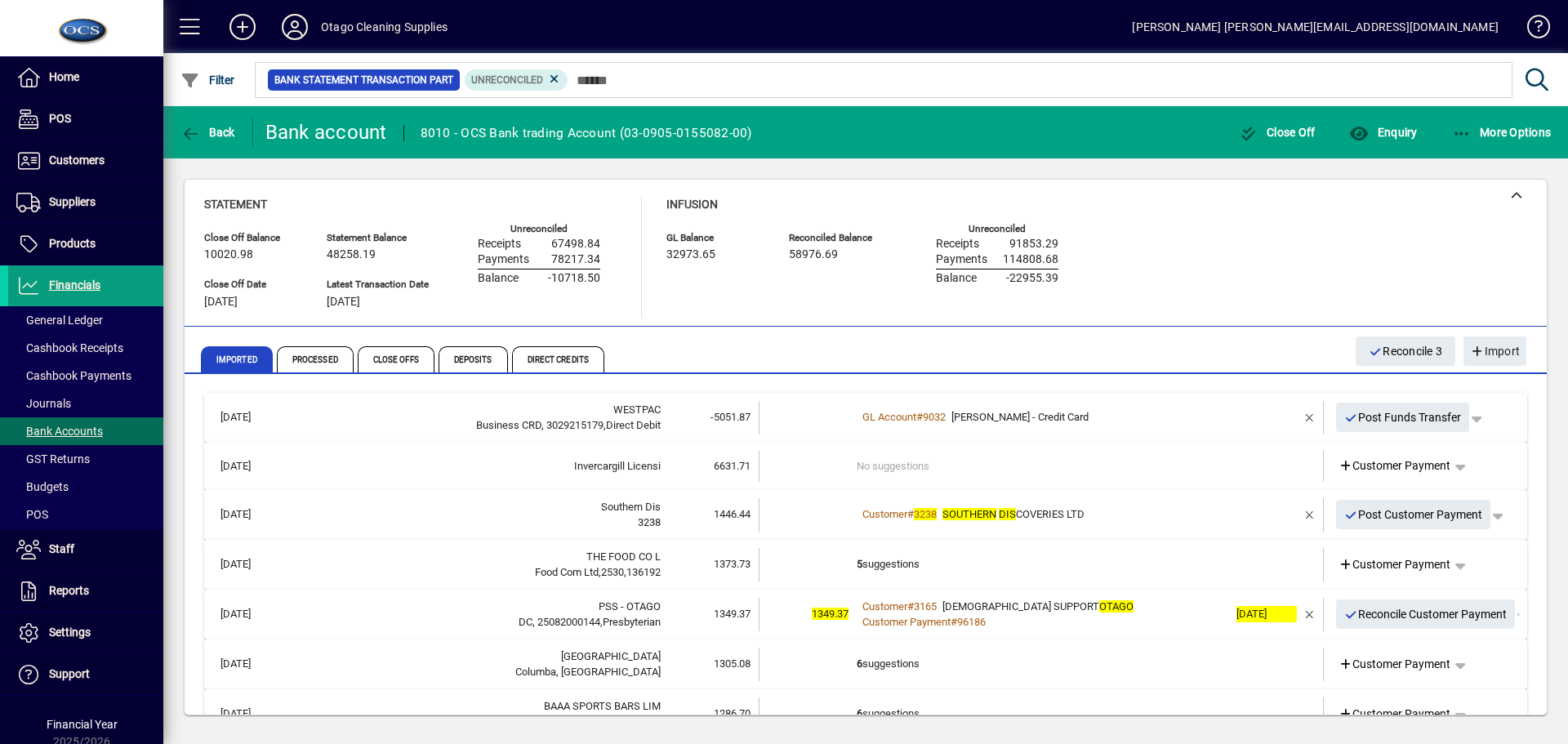
click at [1199, 524] on td "Customer # 3238 SOUTHERN DIS COVERIES LTD" at bounding box center [1043, 515] width 372 height 33
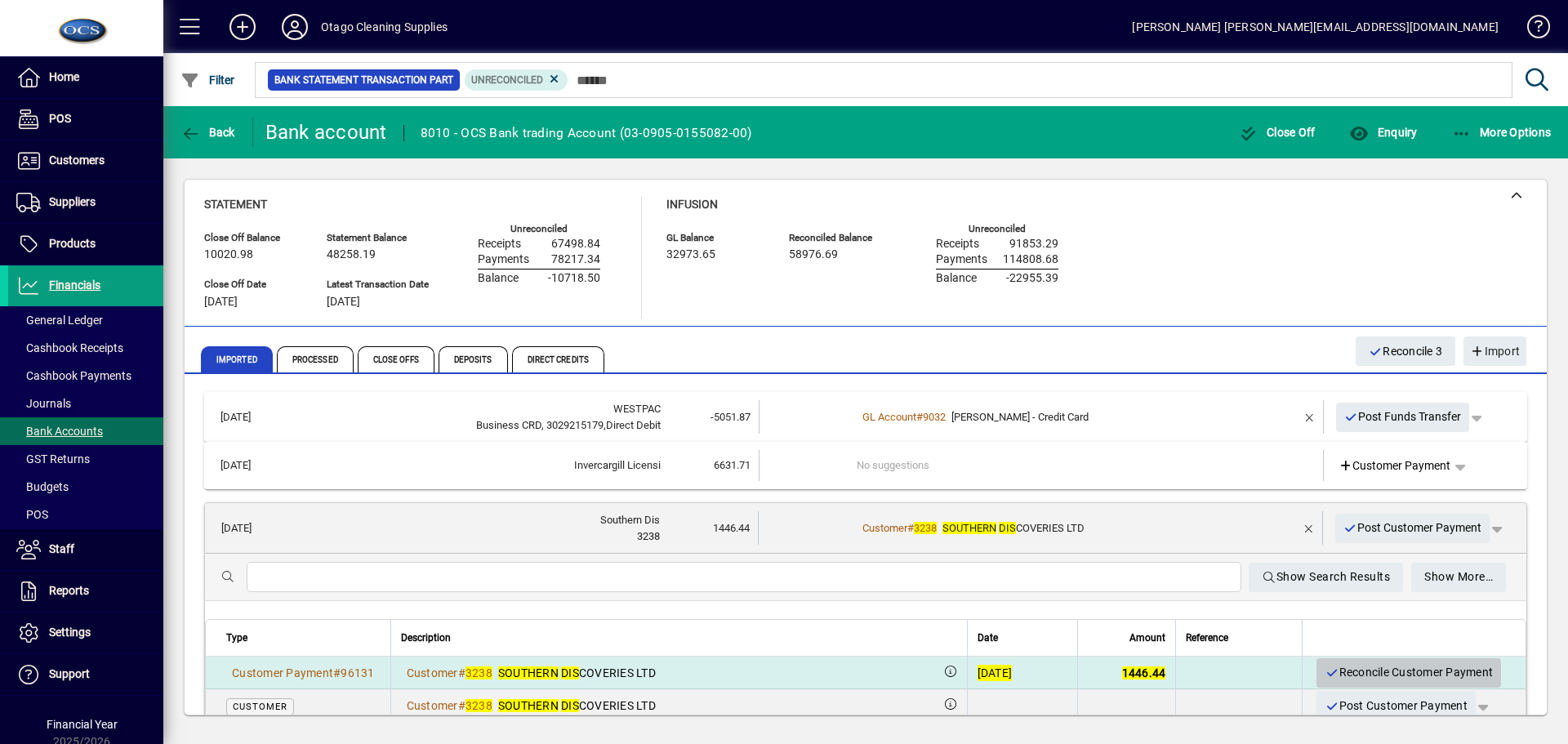
click at [1374, 677] on span "Reconcile Customer Payment" at bounding box center [1409, 673] width 168 height 27
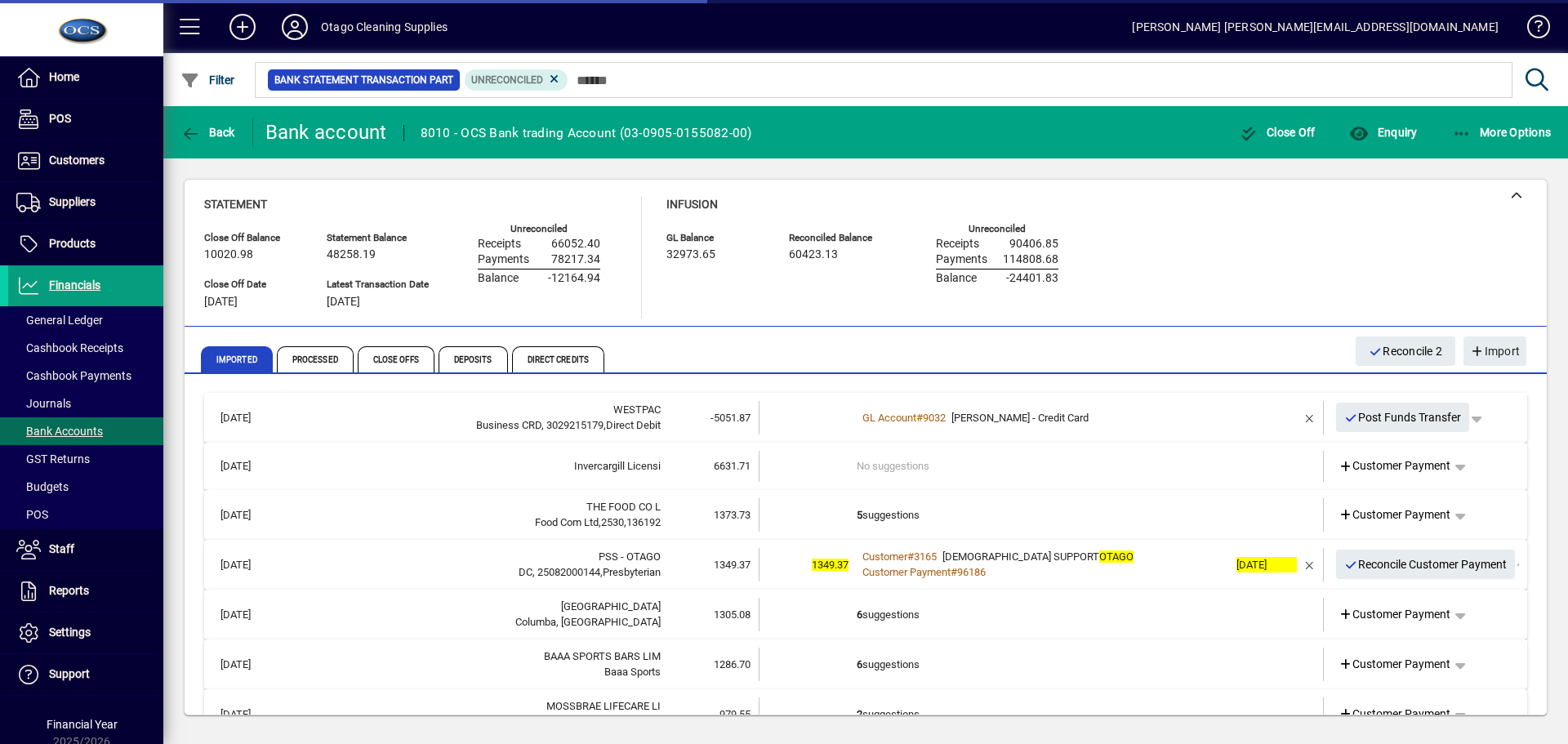
click at [1105, 514] on td "5 suggestions" at bounding box center [1043, 515] width 372 height 33
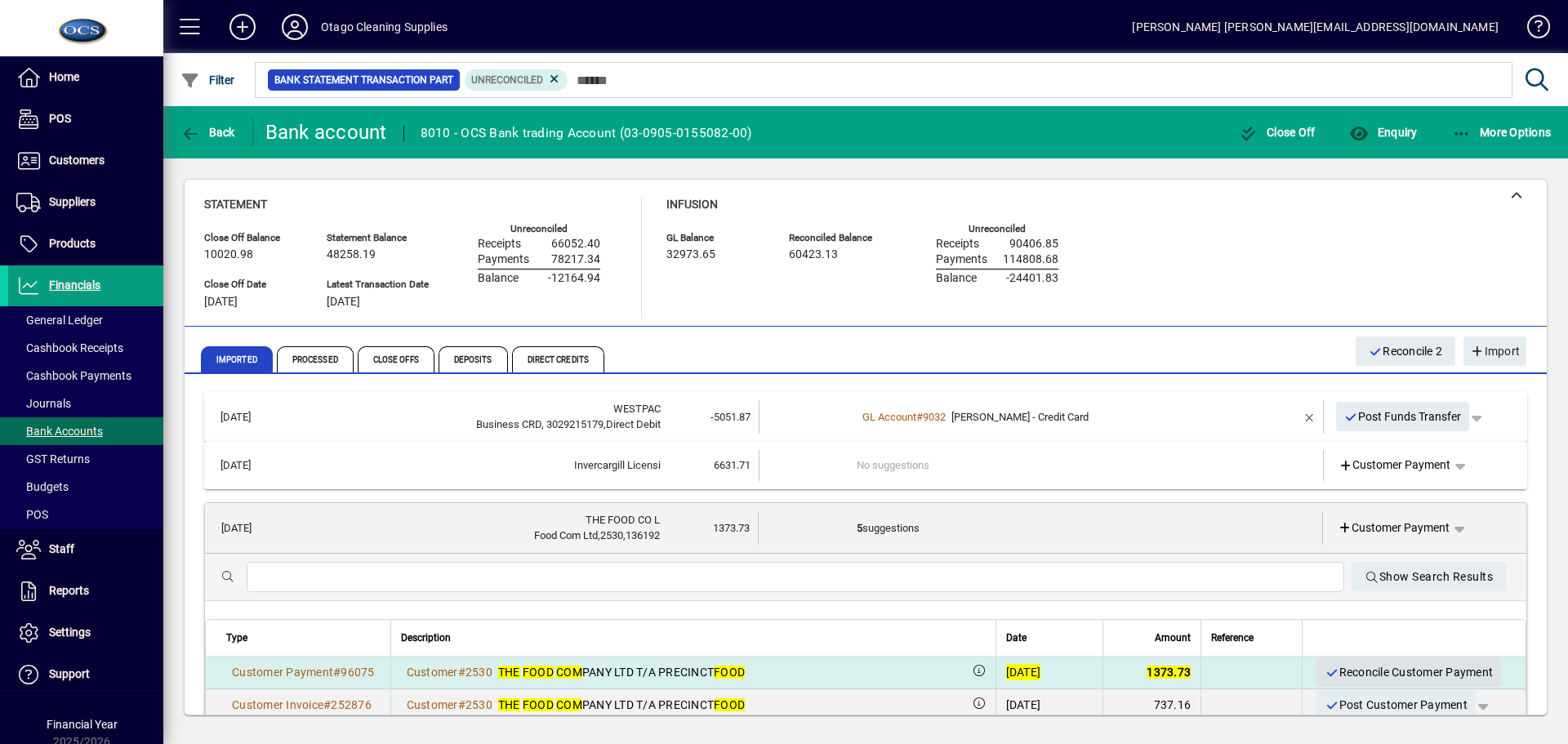
click at [1359, 670] on span "Reconcile Customer Payment" at bounding box center [1409, 673] width 168 height 27
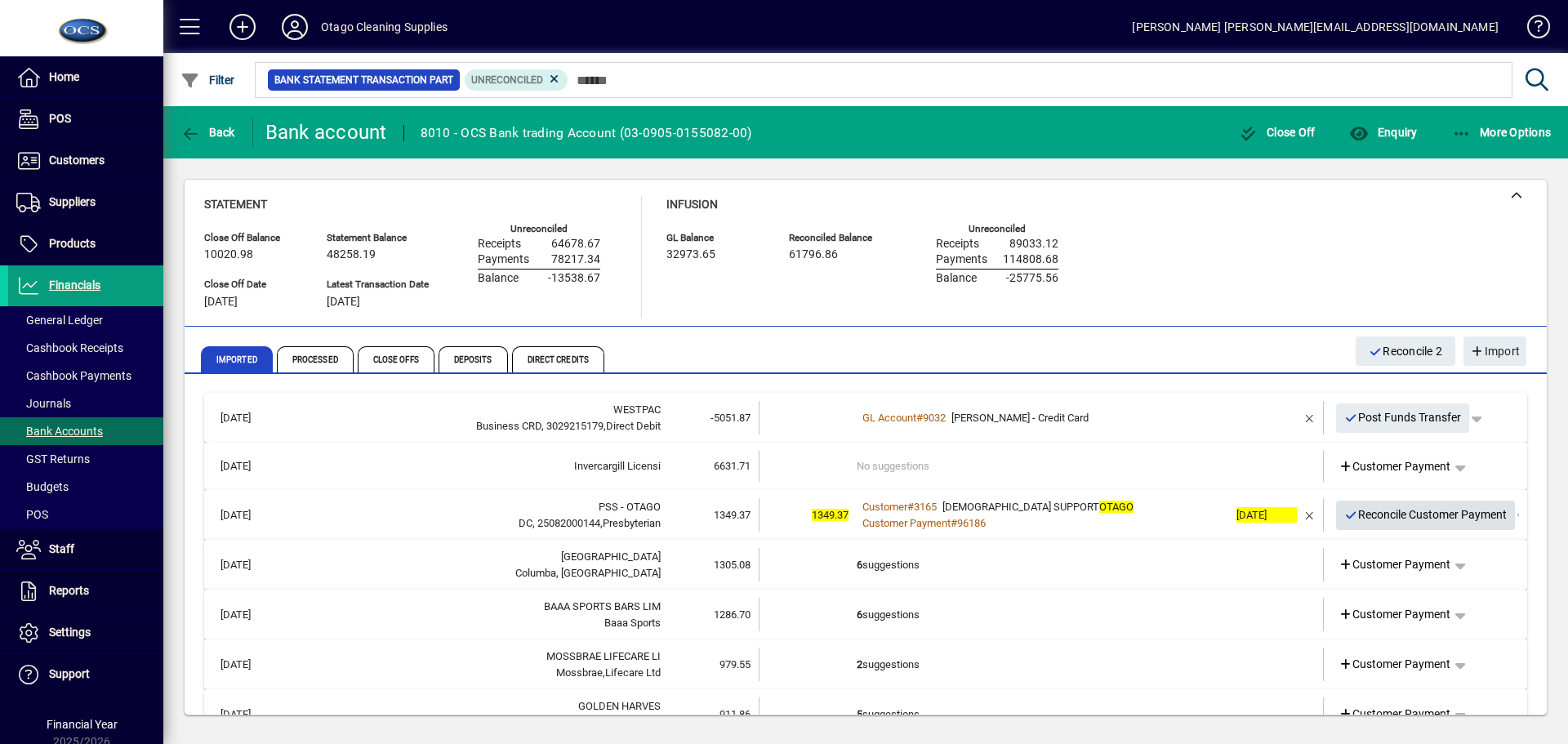
click at [1362, 517] on span "Reconcile Customer Payment" at bounding box center [1426, 516] width 163 height 27
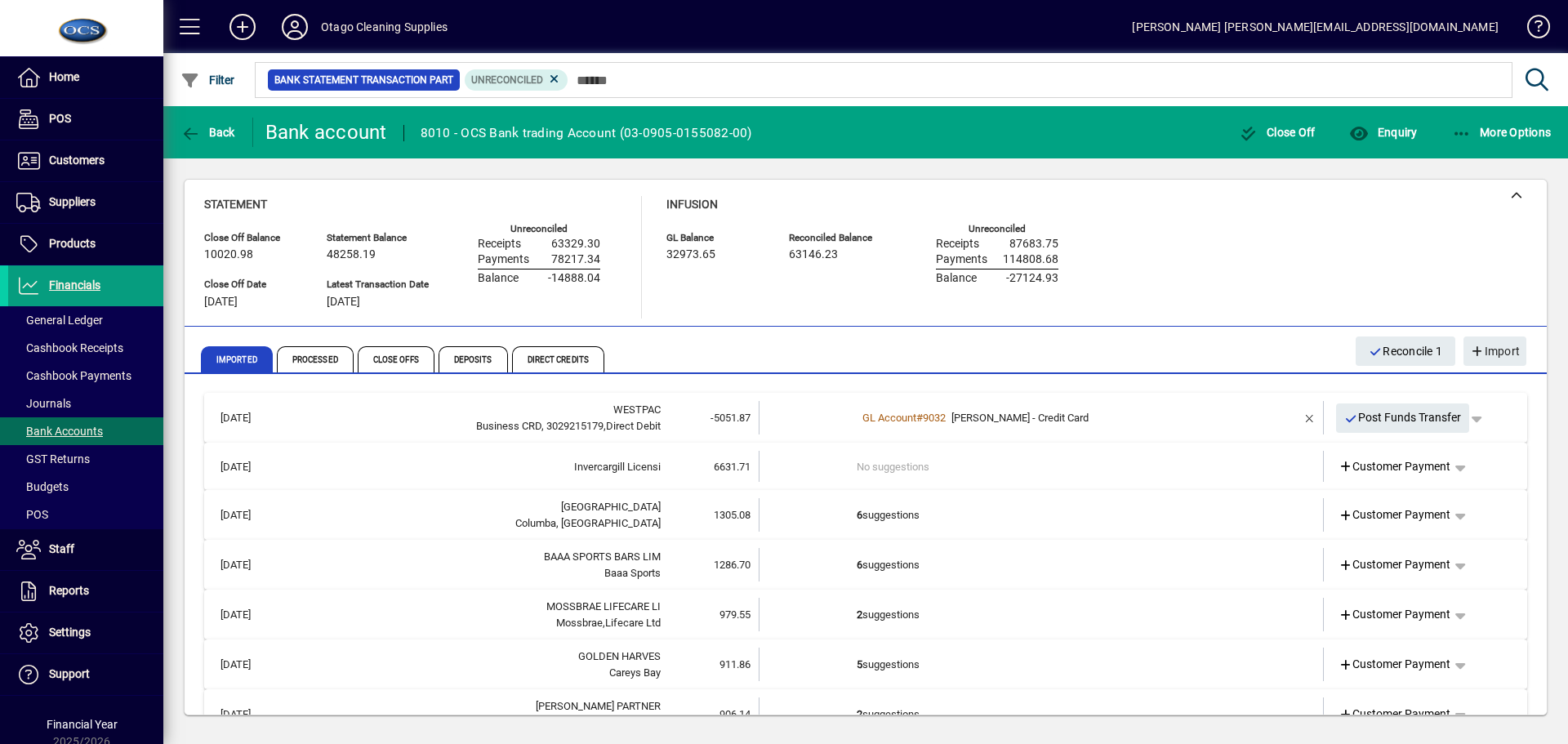
click at [1117, 523] on td "6 suggestions" at bounding box center [1043, 515] width 372 height 33
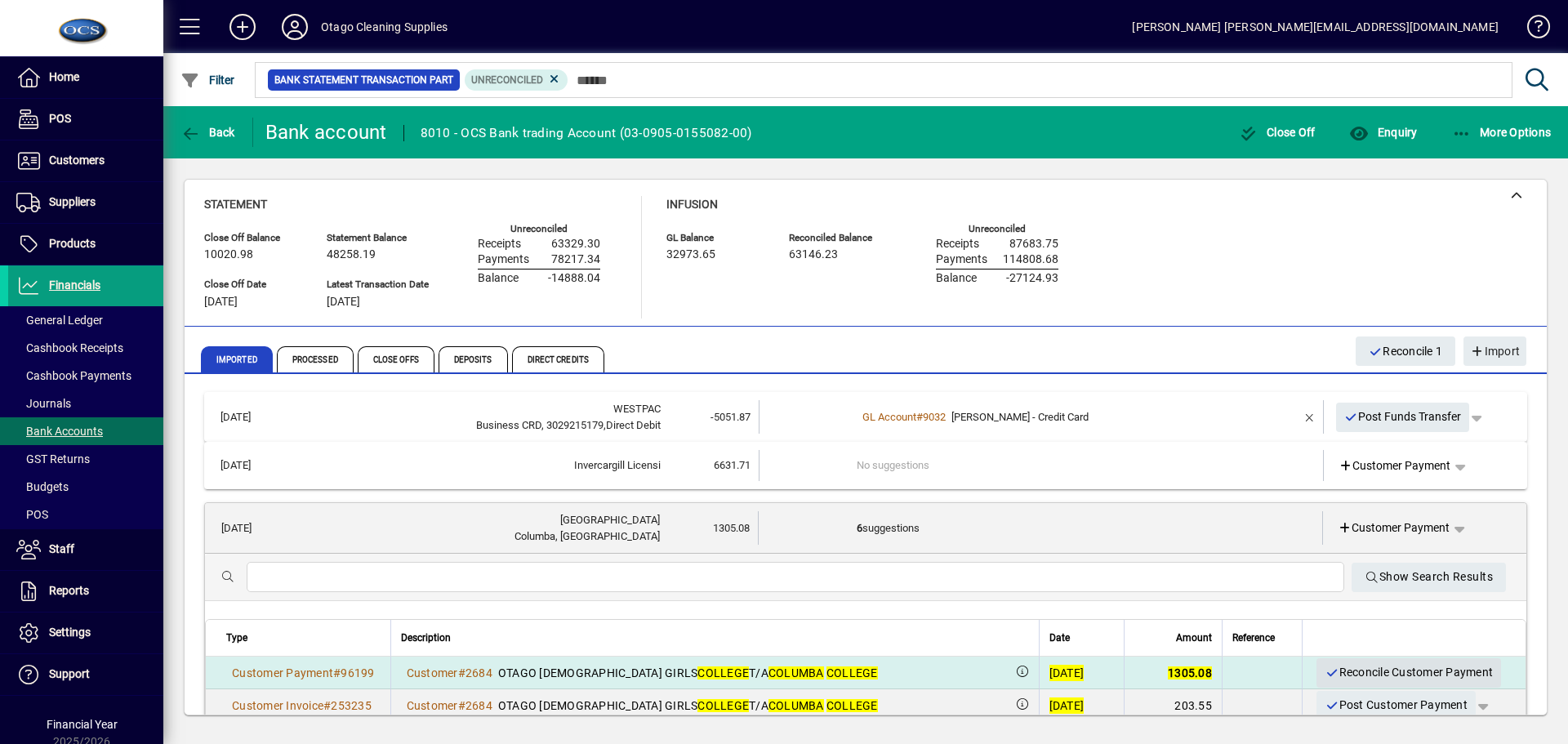
click at [1366, 672] on span "Reconcile Customer Payment" at bounding box center [1409, 673] width 168 height 27
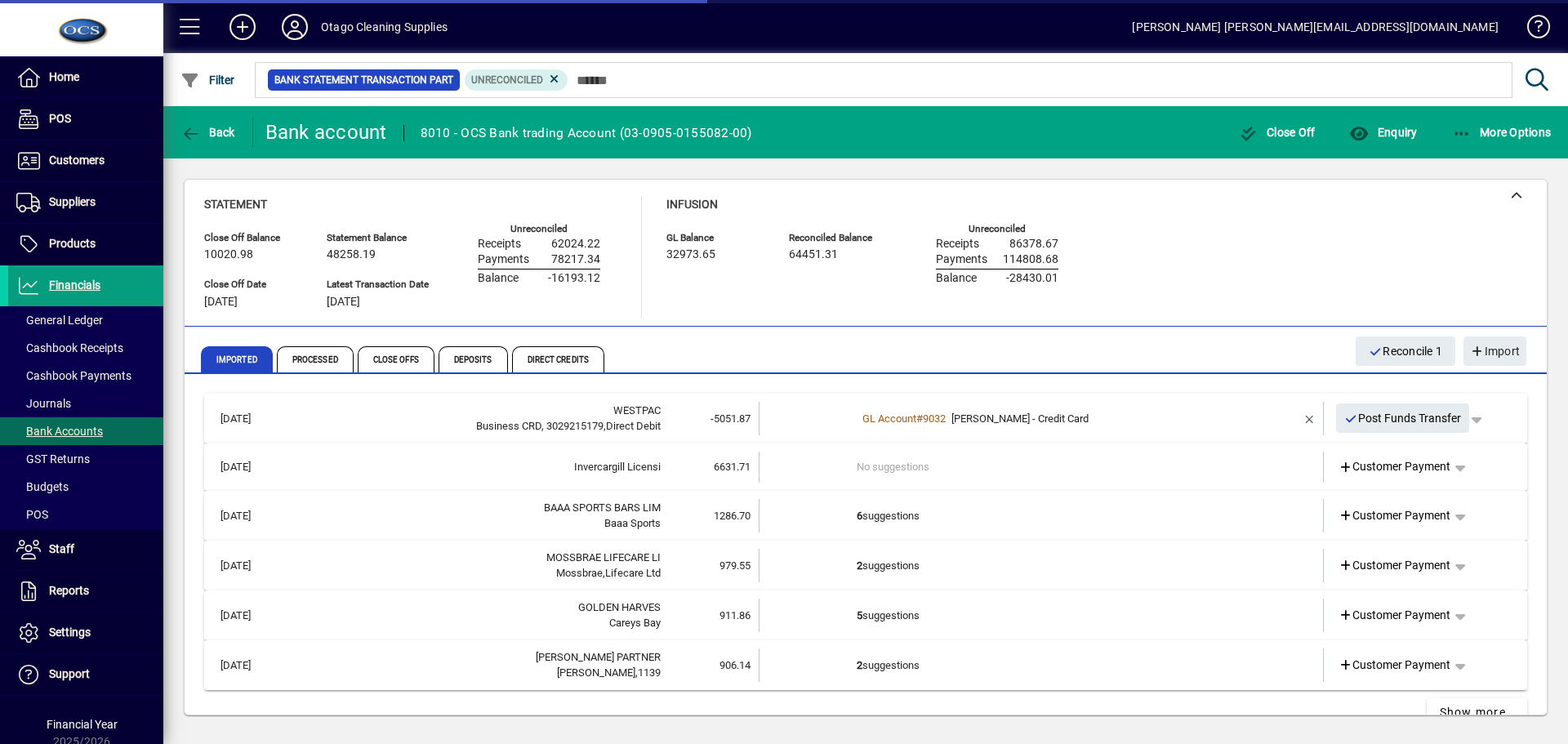
click at [1081, 520] on td "6 suggestions" at bounding box center [1043, 516] width 372 height 33
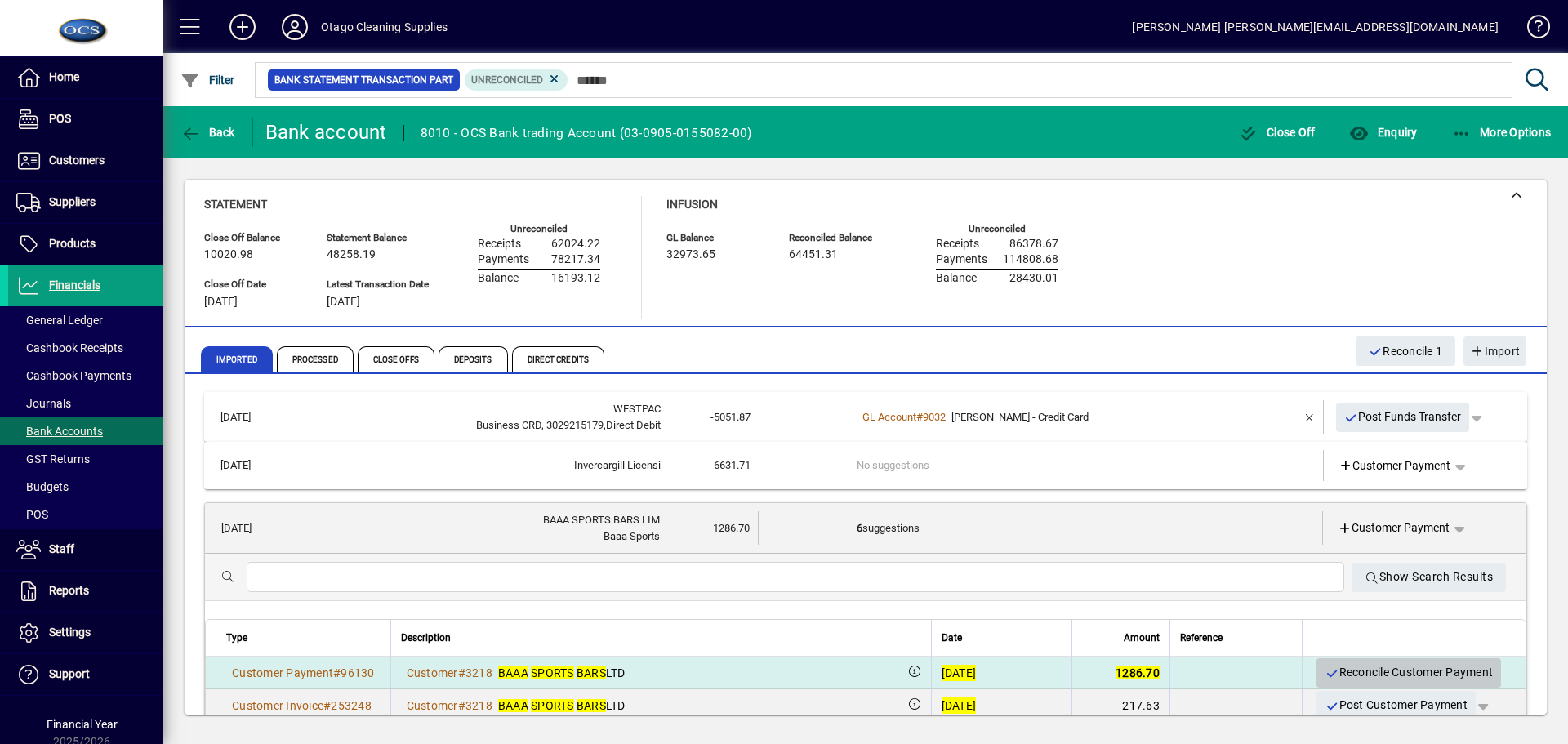
click at [1343, 662] on span "Reconcile Customer Payment" at bounding box center [1409, 673] width 168 height 27
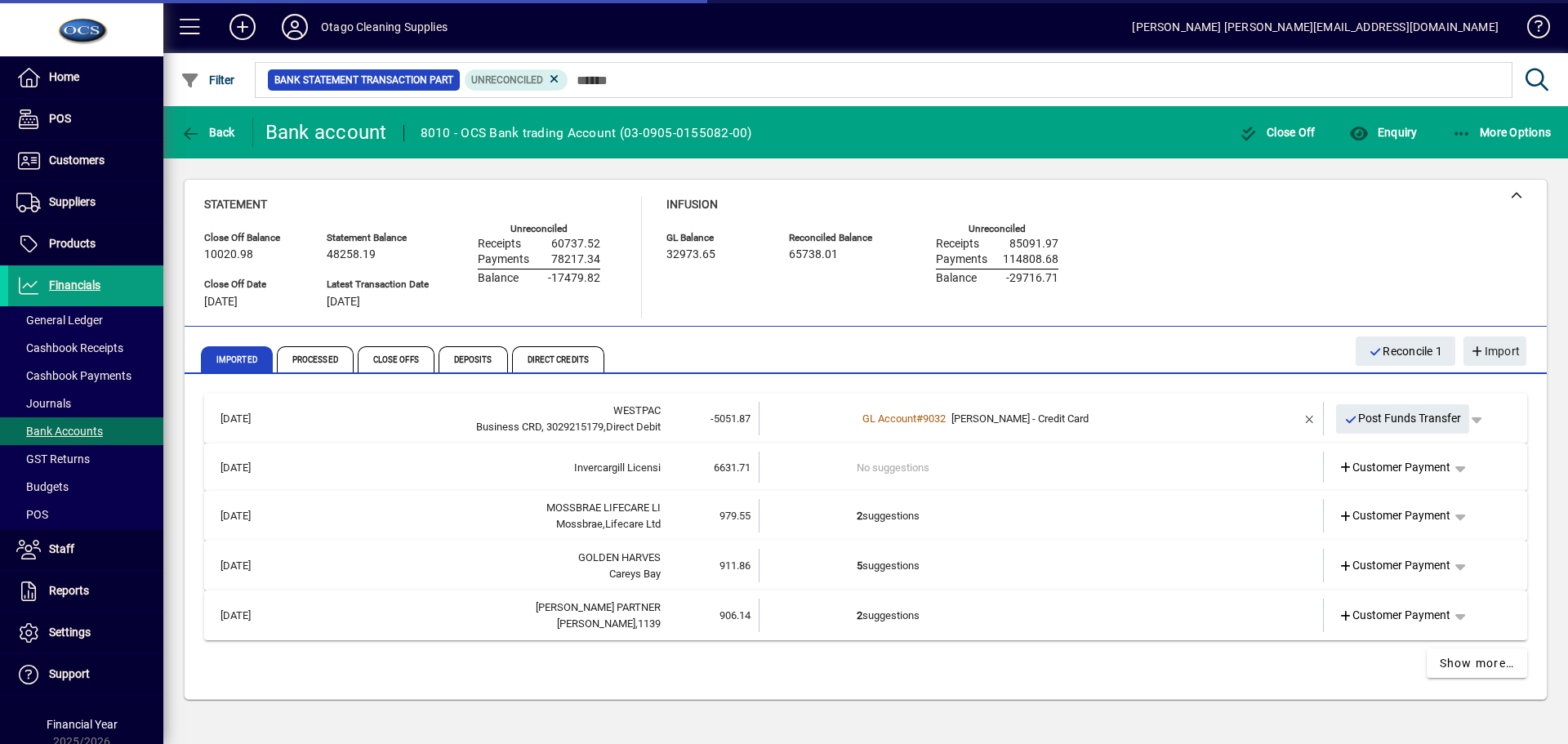
click at [1049, 525] on td "2 suggestions" at bounding box center [1043, 516] width 372 height 33
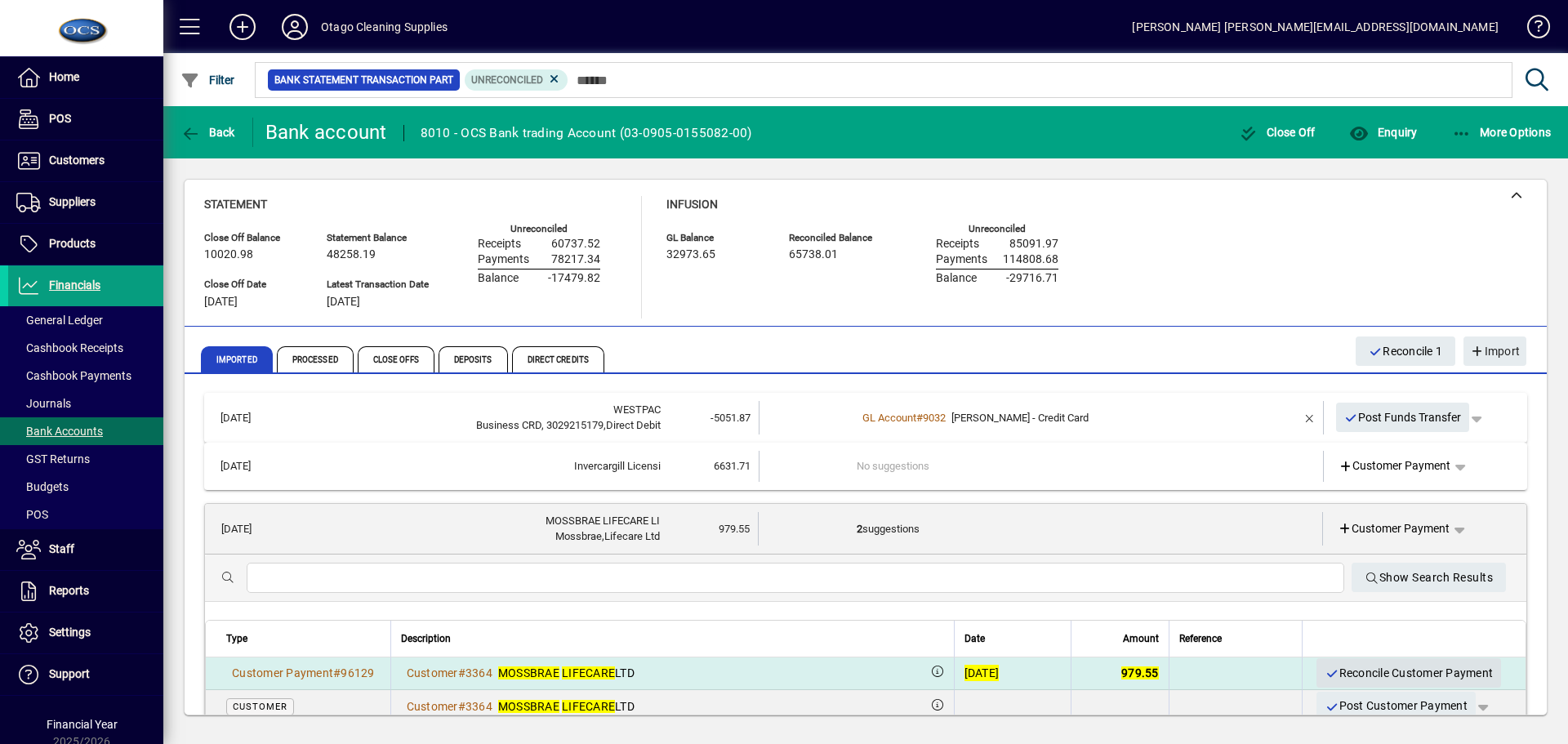
click at [1357, 669] on span "Reconcile Customer Payment" at bounding box center [1409, 674] width 168 height 27
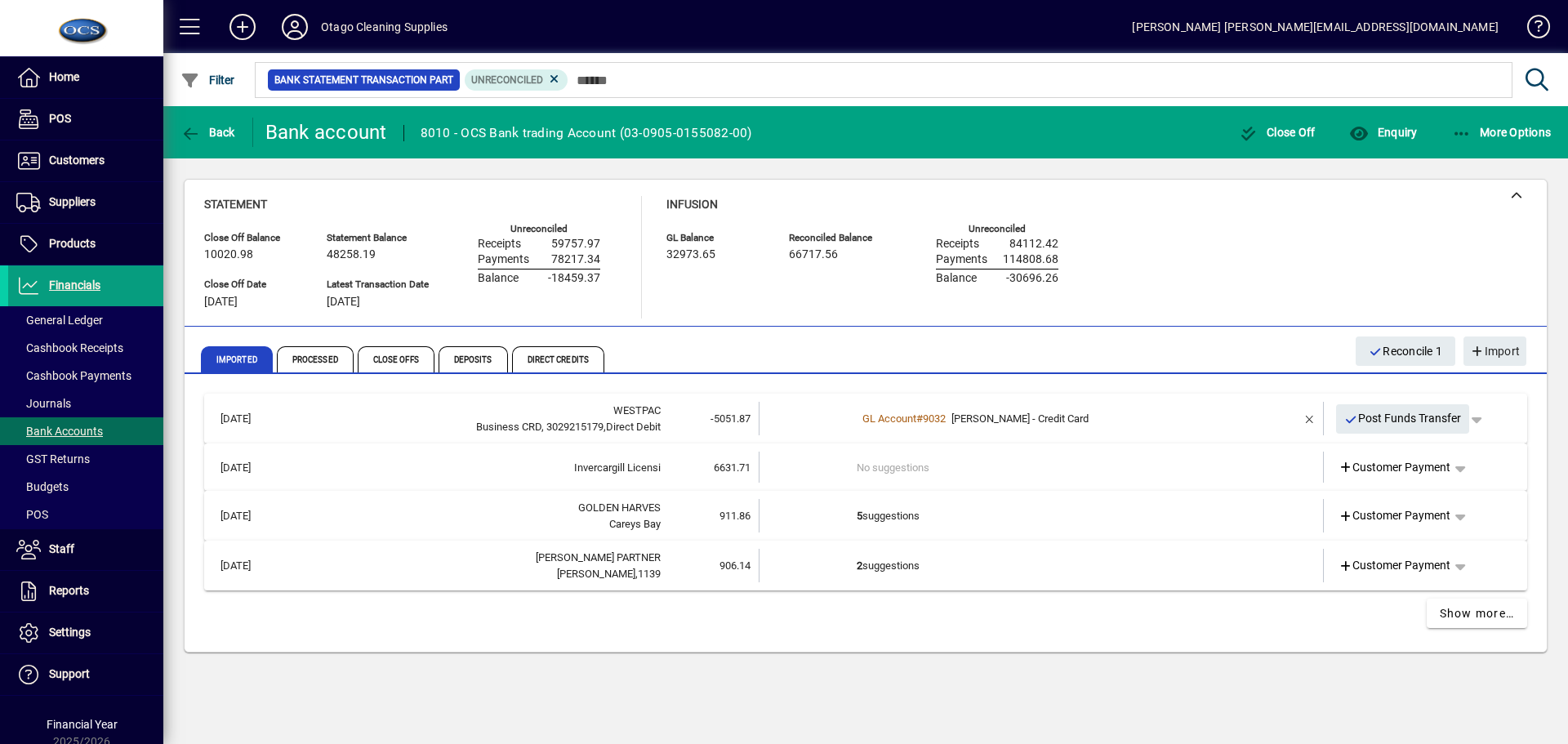
click at [1092, 524] on td "5 suggestions" at bounding box center [1043, 516] width 372 height 33
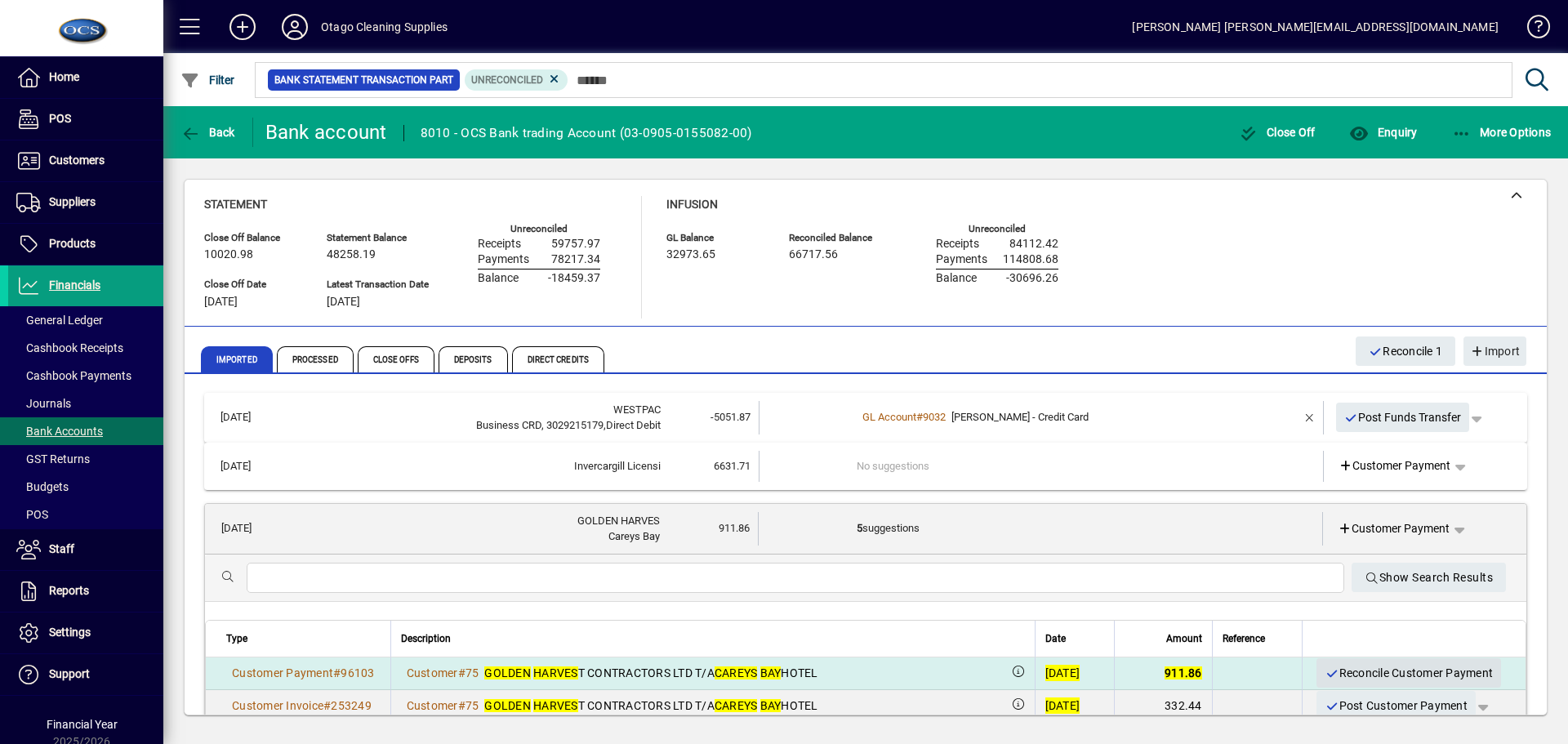
click at [1350, 675] on span "Reconcile Customer Payment" at bounding box center [1409, 674] width 168 height 27
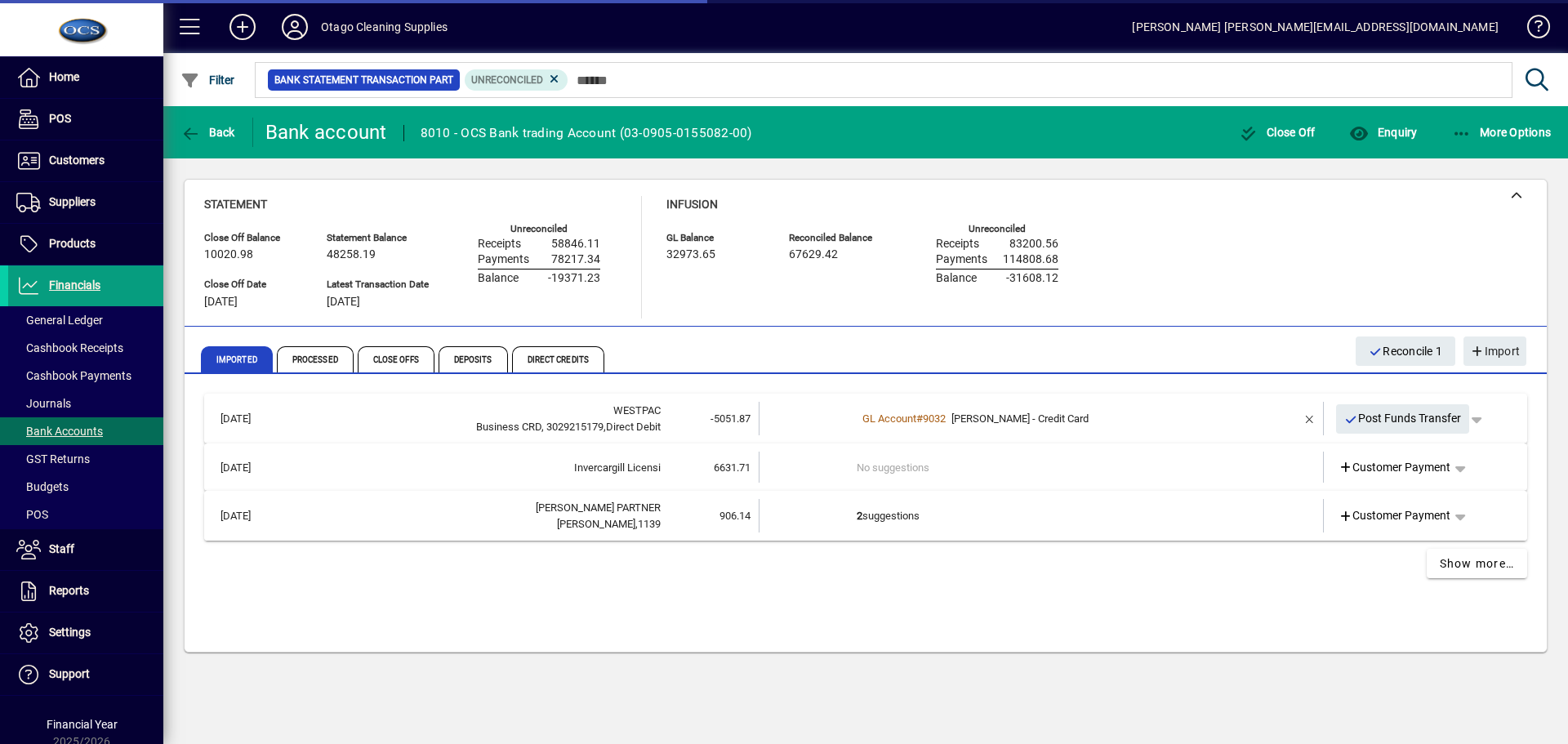
click at [1027, 518] on td "2 suggestions" at bounding box center [1043, 516] width 372 height 33
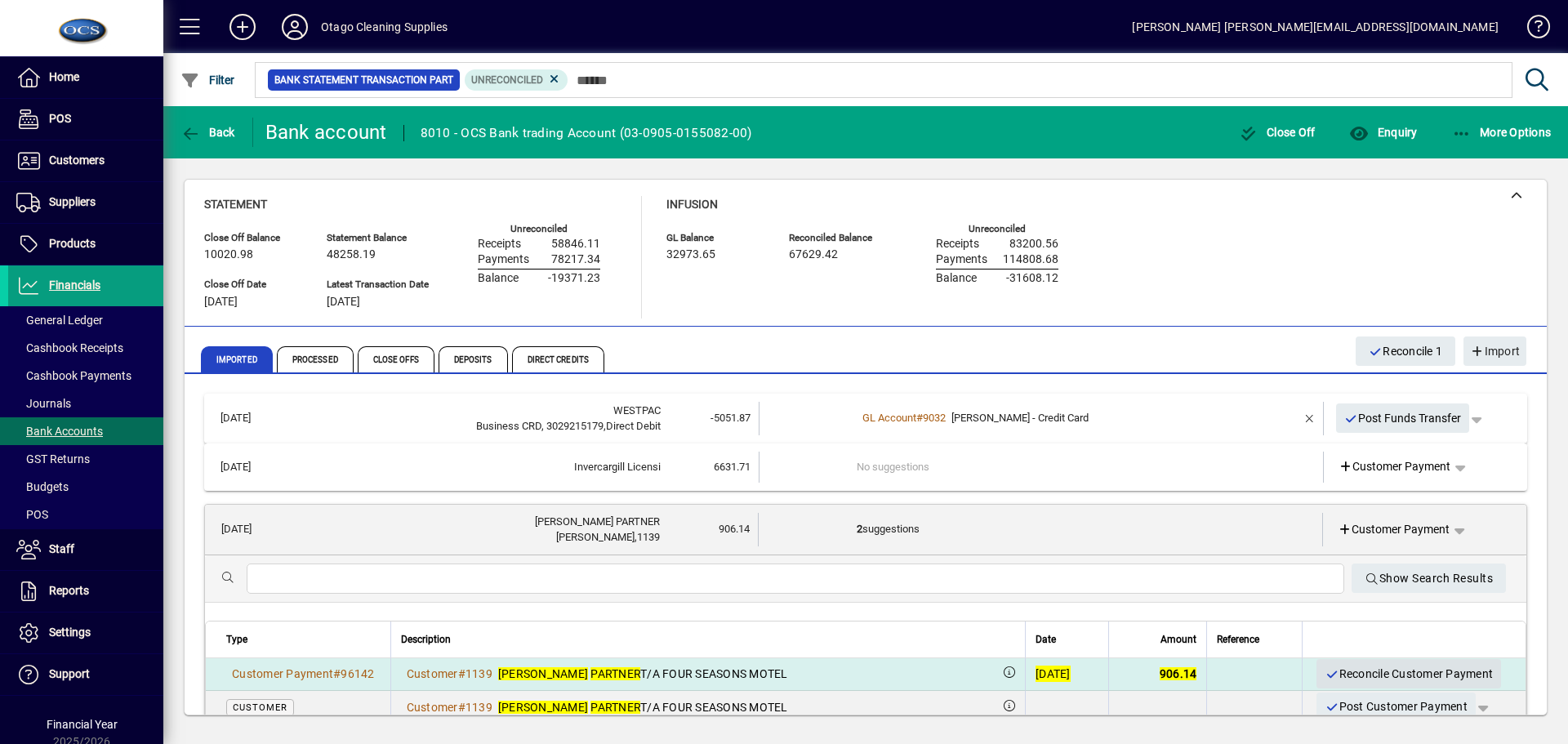
click at [1351, 671] on span "Reconcile Customer Payment" at bounding box center [1409, 675] width 168 height 27
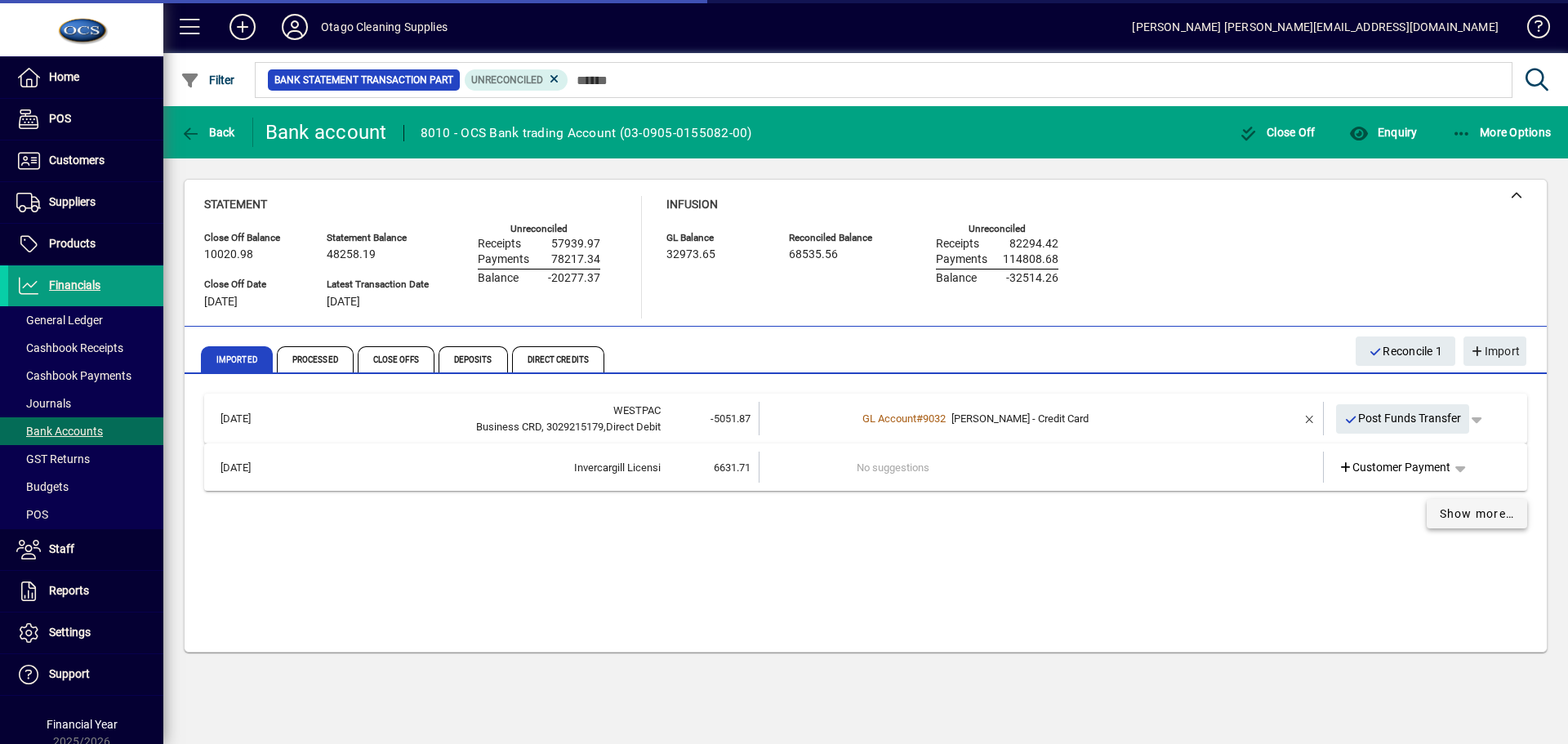
click at [1451, 518] on span "Show more…" at bounding box center [1477, 515] width 75 height 17
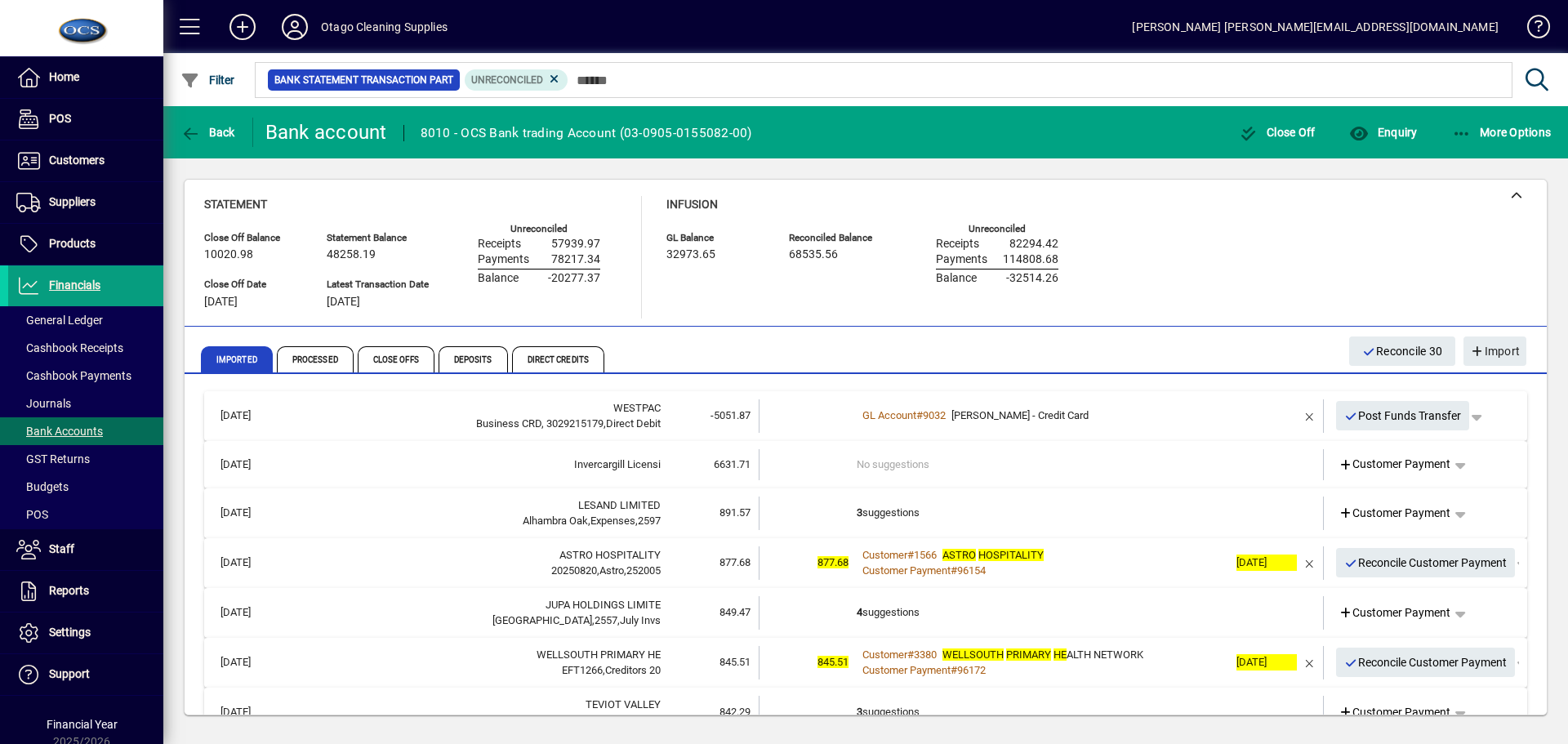
click at [1001, 511] on td "3 suggestions" at bounding box center [1043, 514] width 372 height 33
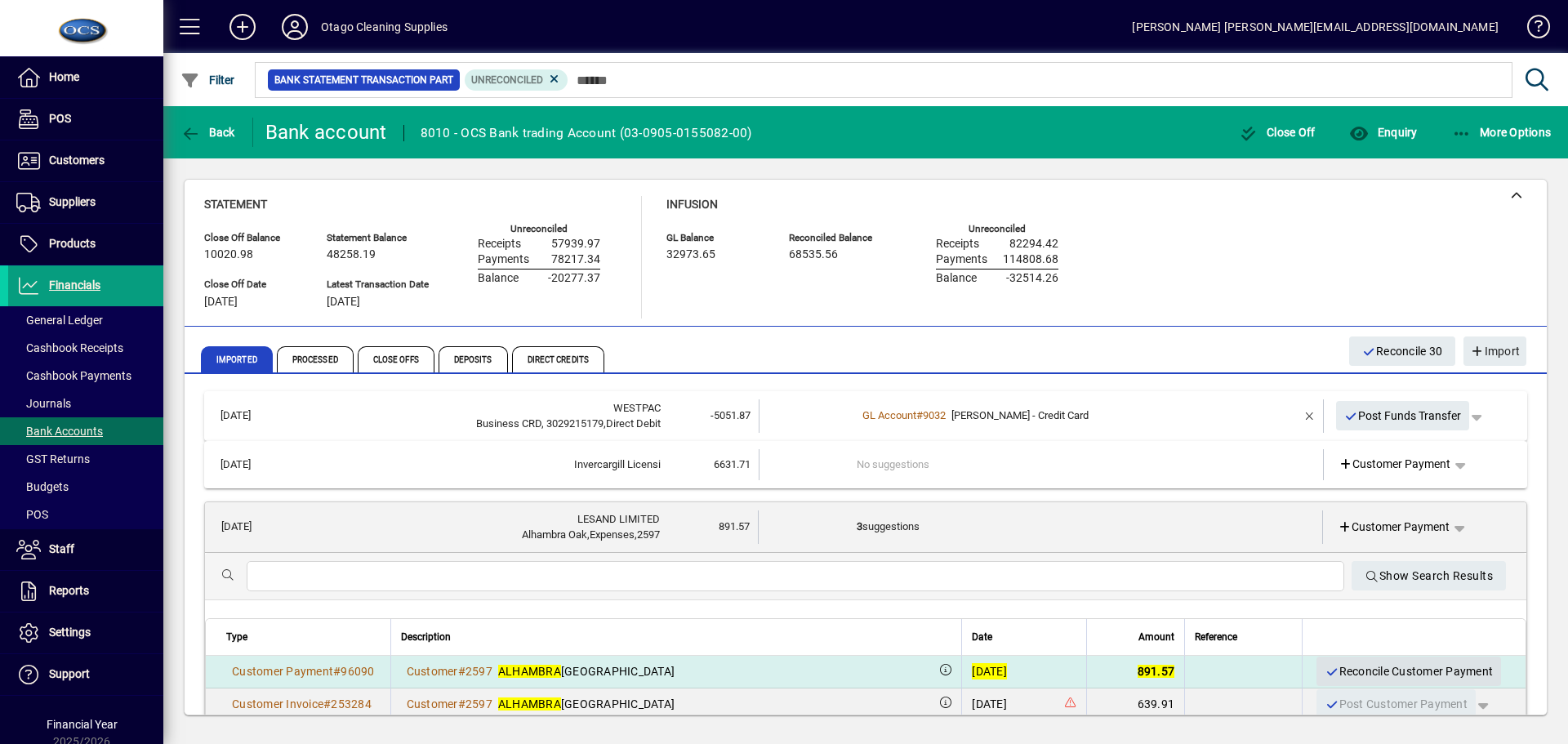
click at [1383, 670] on span "Reconcile Customer Payment" at bounding box center [1409, 672] width 168 height 27
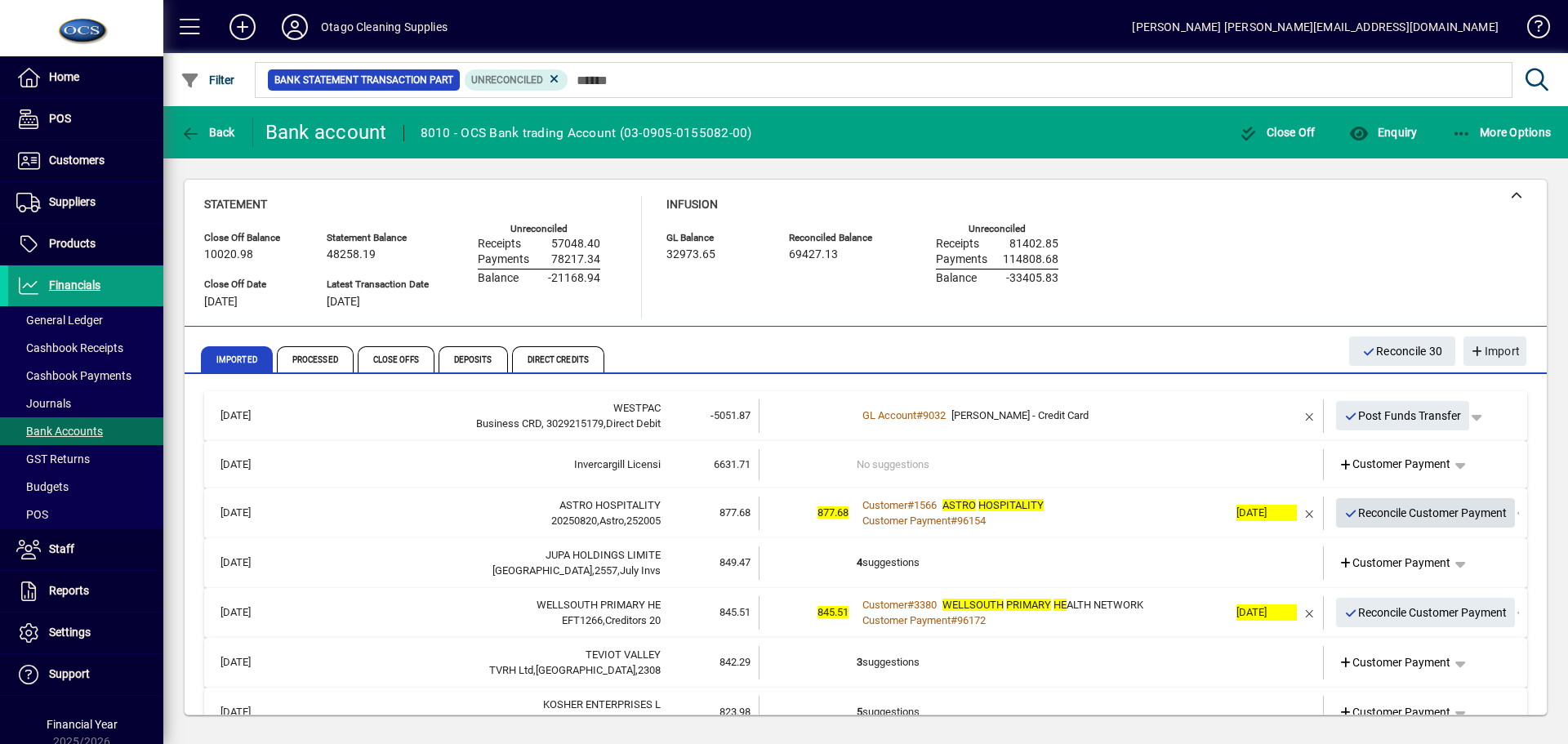
click at [1381, 513] on span "Reconcile Customer Payment" at bounding box center [1426, 514] width 163 height 27
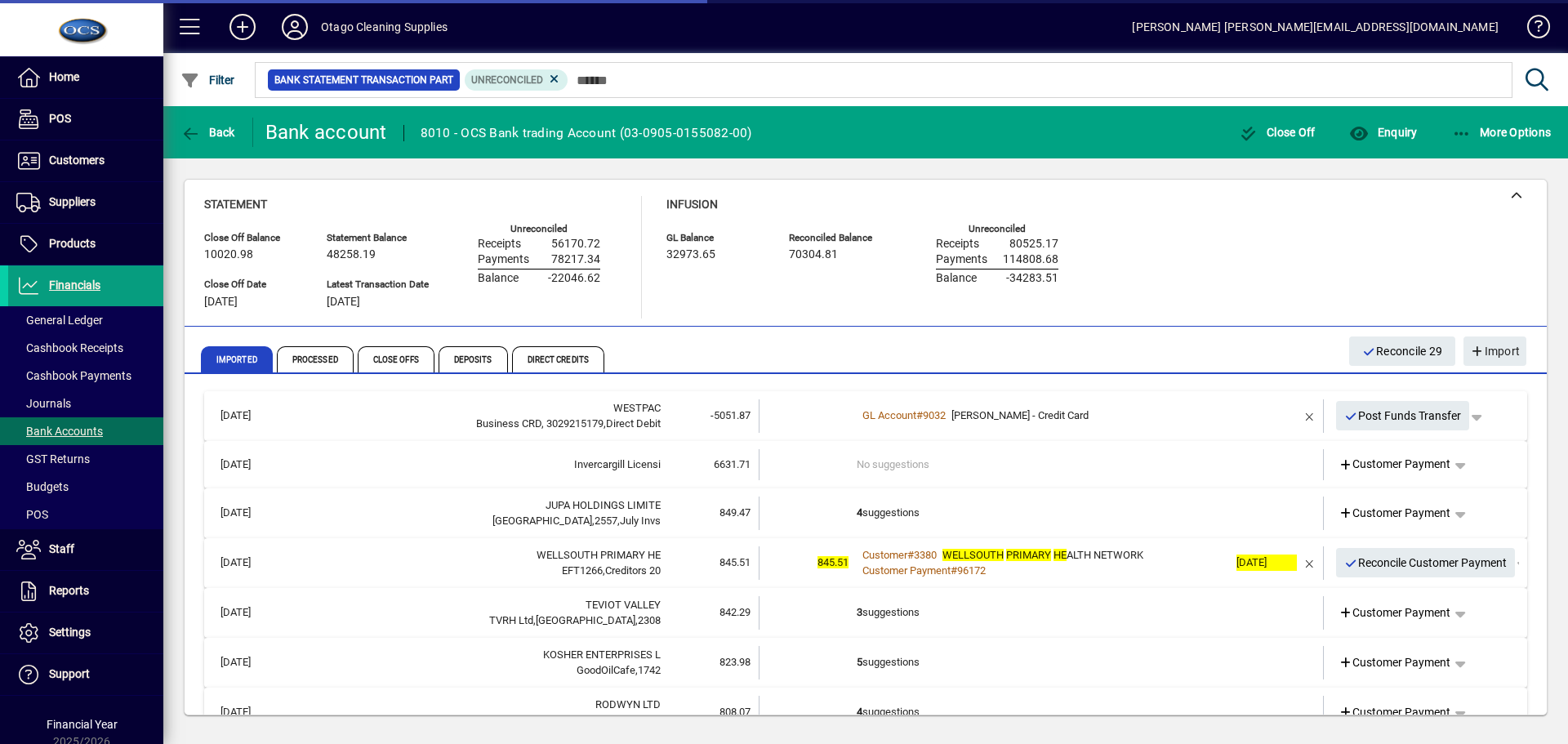
click at [1074, 523] on td "4 suggestions" at bounding box center [1043, 514] width 372 height 33
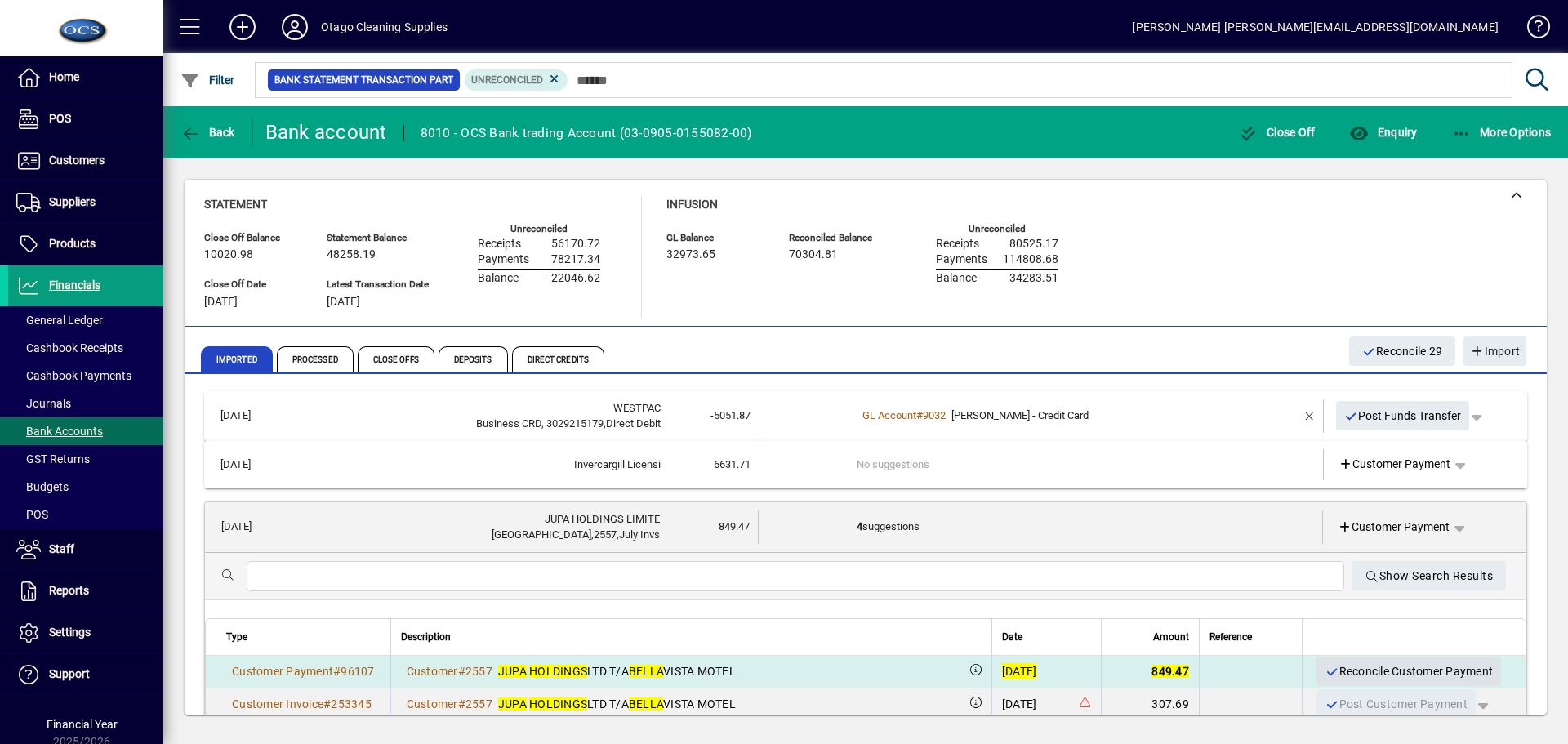
click at [1360, 671] on span "Reconcile Customer Payment" at bounding box center [1409, 672] width 168 height 27
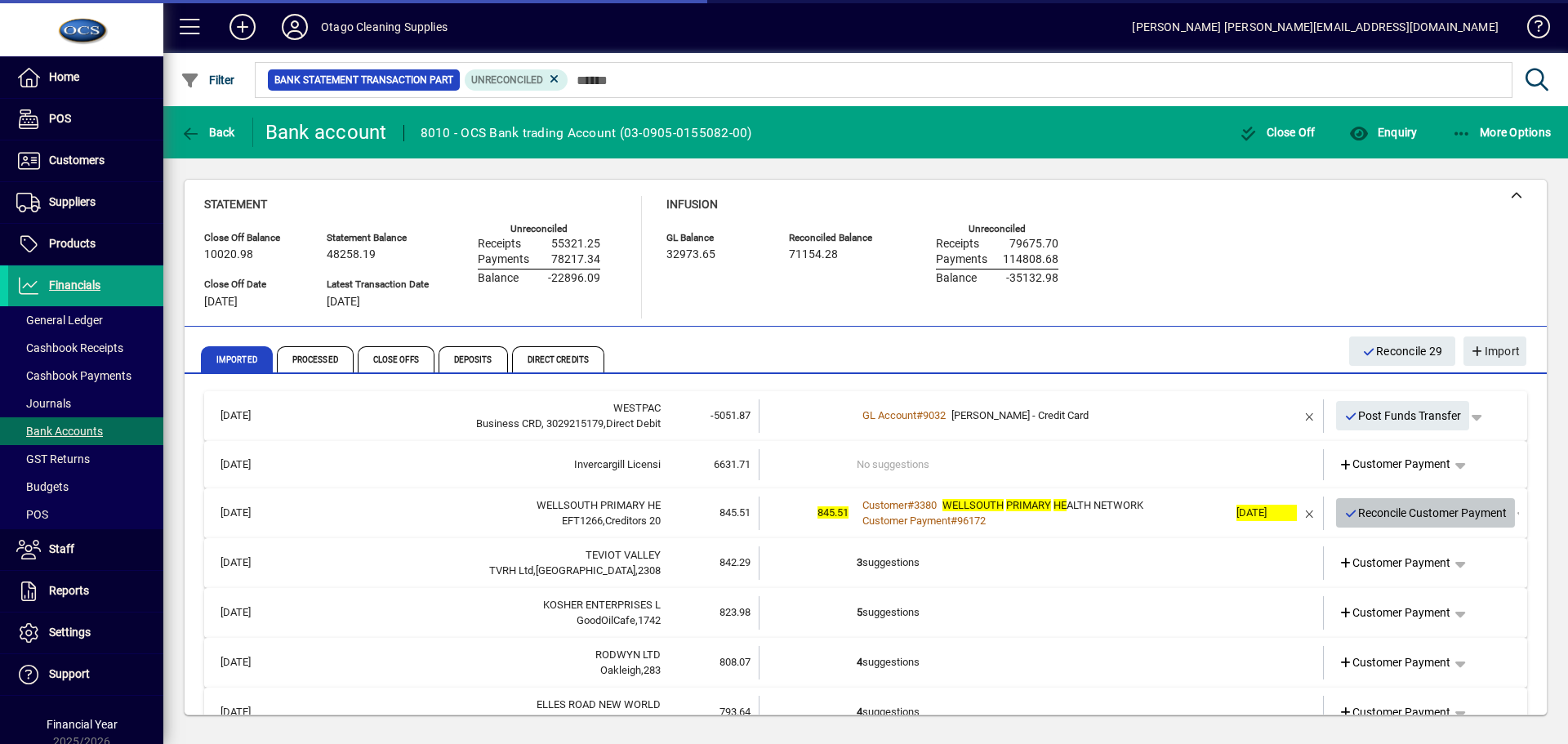
click at [1368, 519] on span "Reconcile Customer Payment" at bounding box center [1426, 514] width 163 height 27
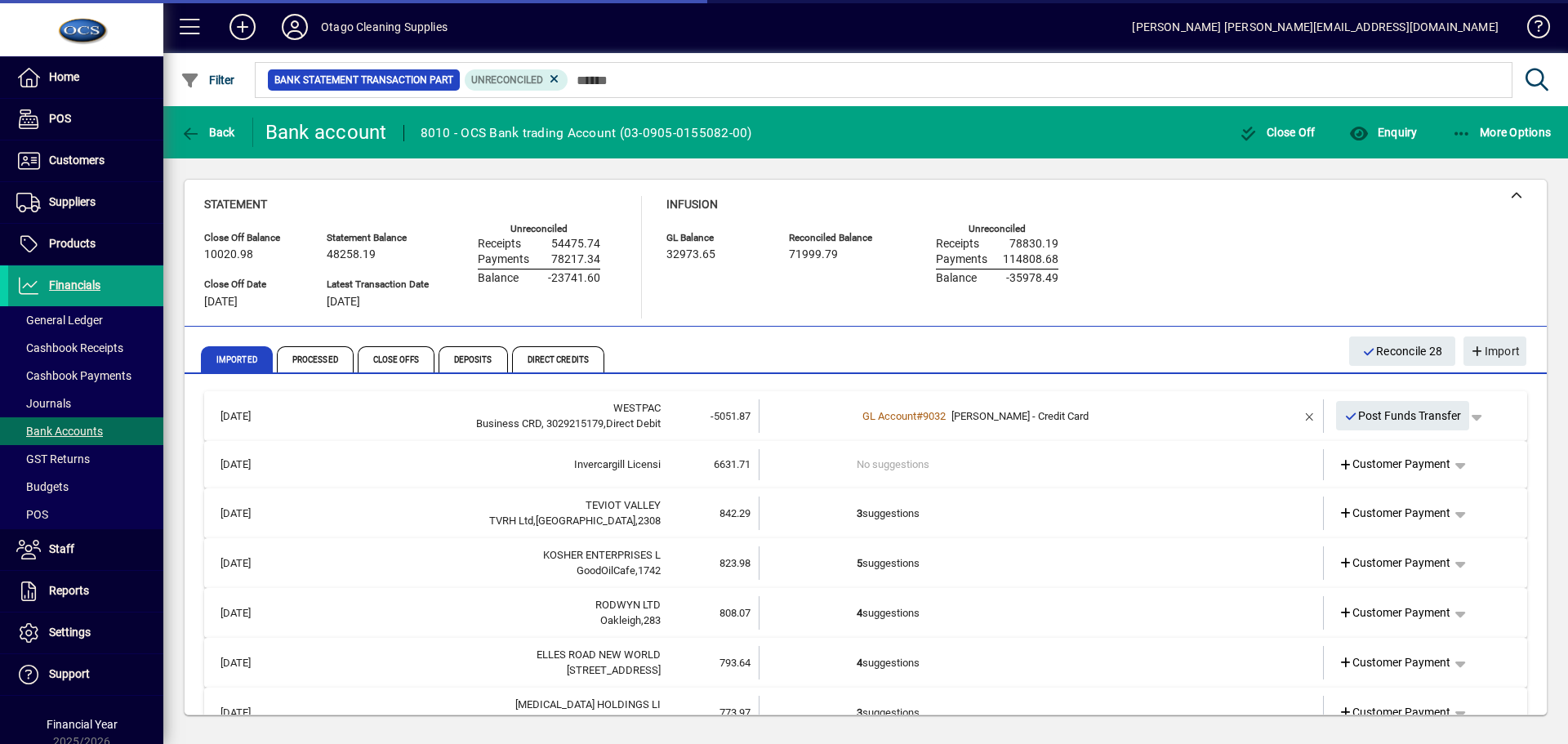
click at [1125, 517] on td "3 suggestions" at bounding box center [1043, 514] width 372 height 33
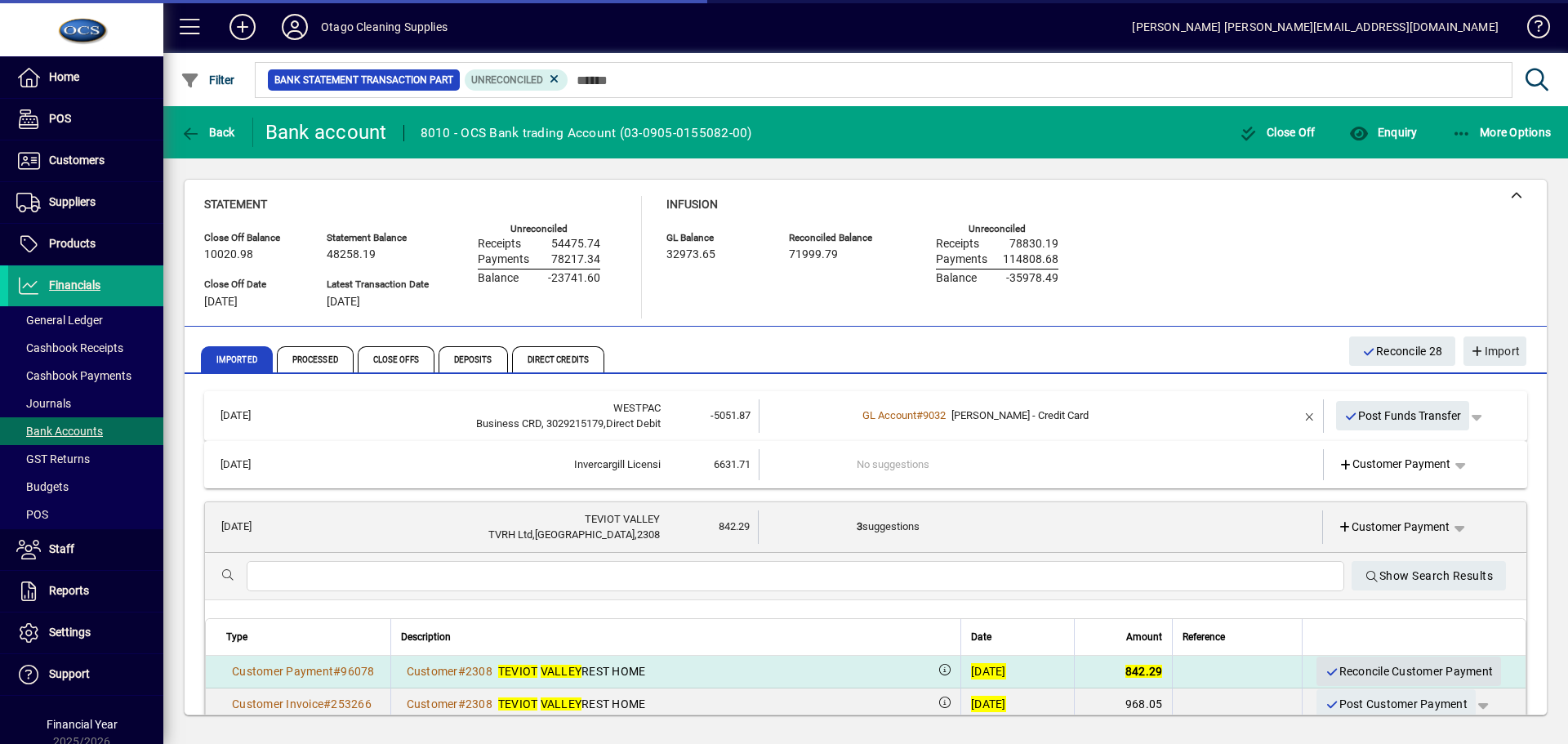
click at [1336, 667] on span "Reconcile Customer Payment" at bounding box center [1409, 672] width 168 height 27
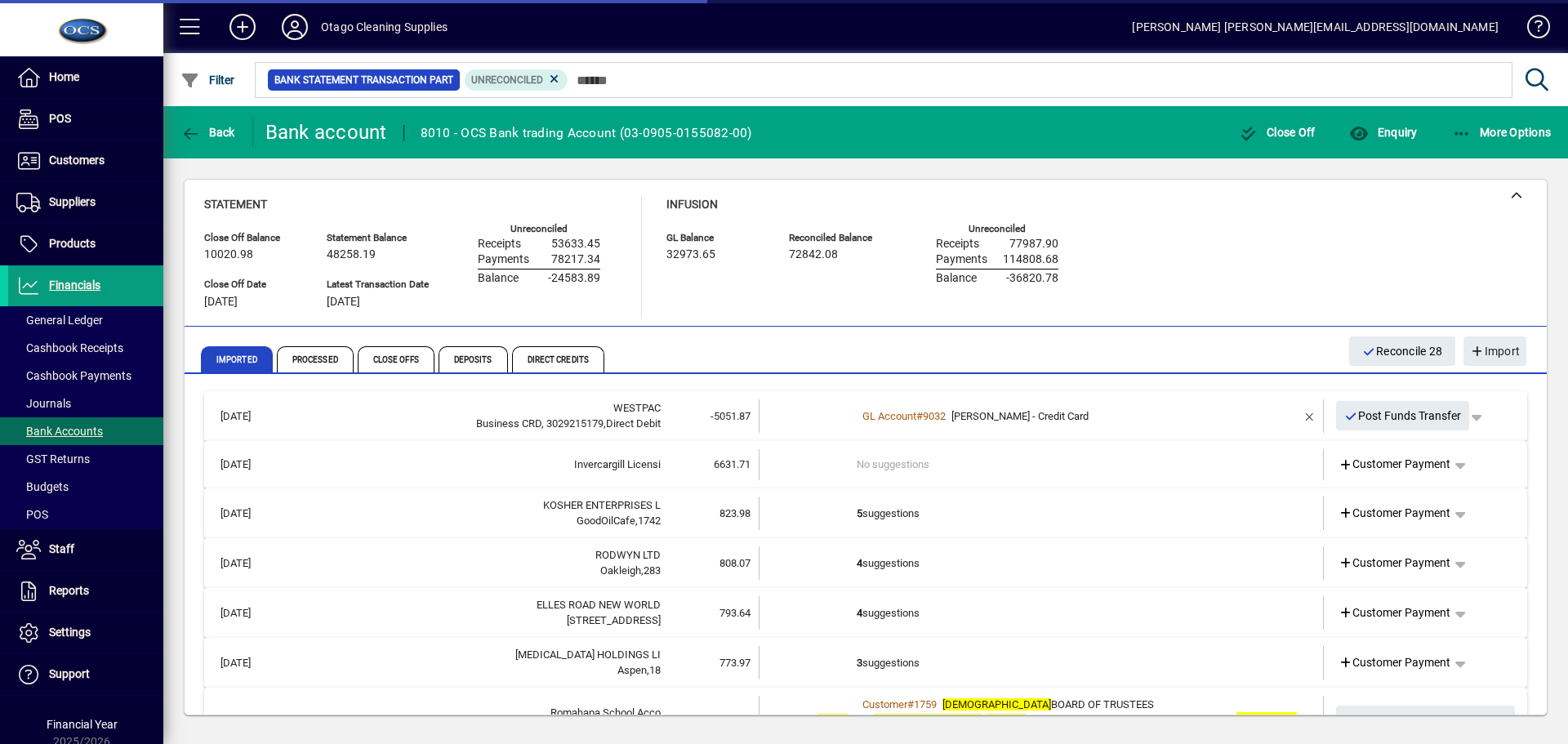
click at [1095, 520] on td "5 suggestions" at bounding box center [1043, 514] width 372 height 33
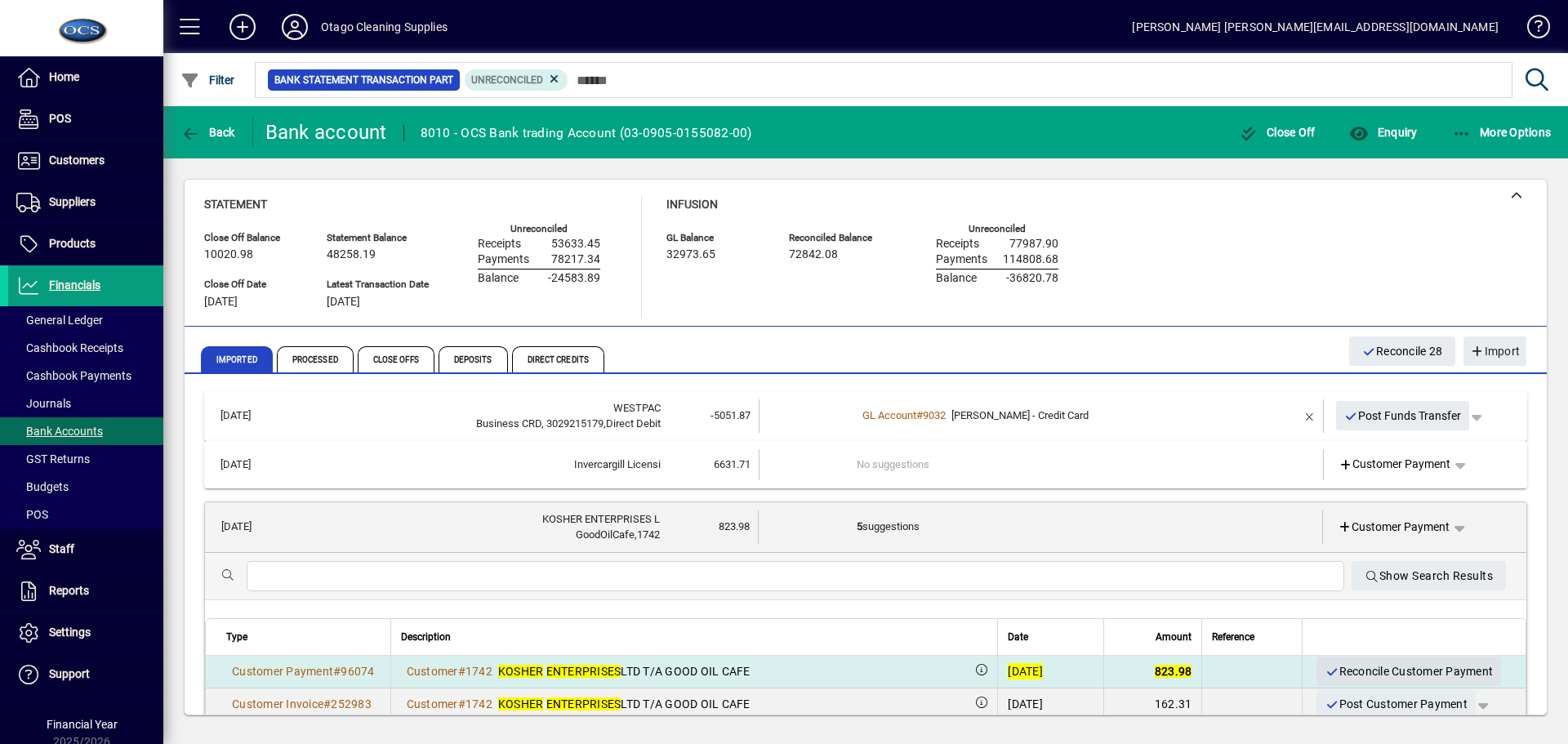
click at [1362, 675] on span "Reconcile Customer Payment" at bounding box center [1409, 672] width 168 height 27
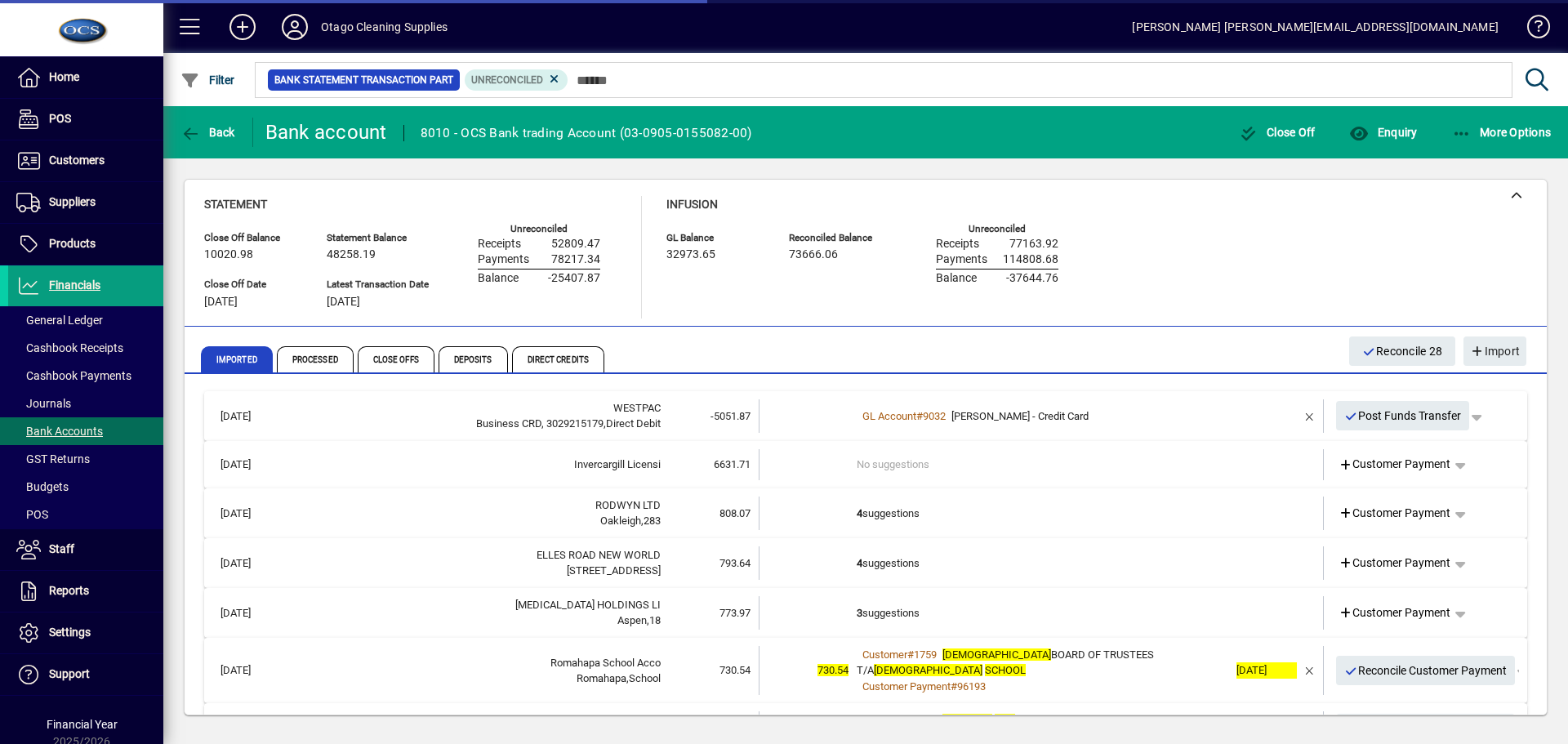
click at [1073, 522] on td "4 suggestions" at bounding box center [1043, 514] width 372 height 33
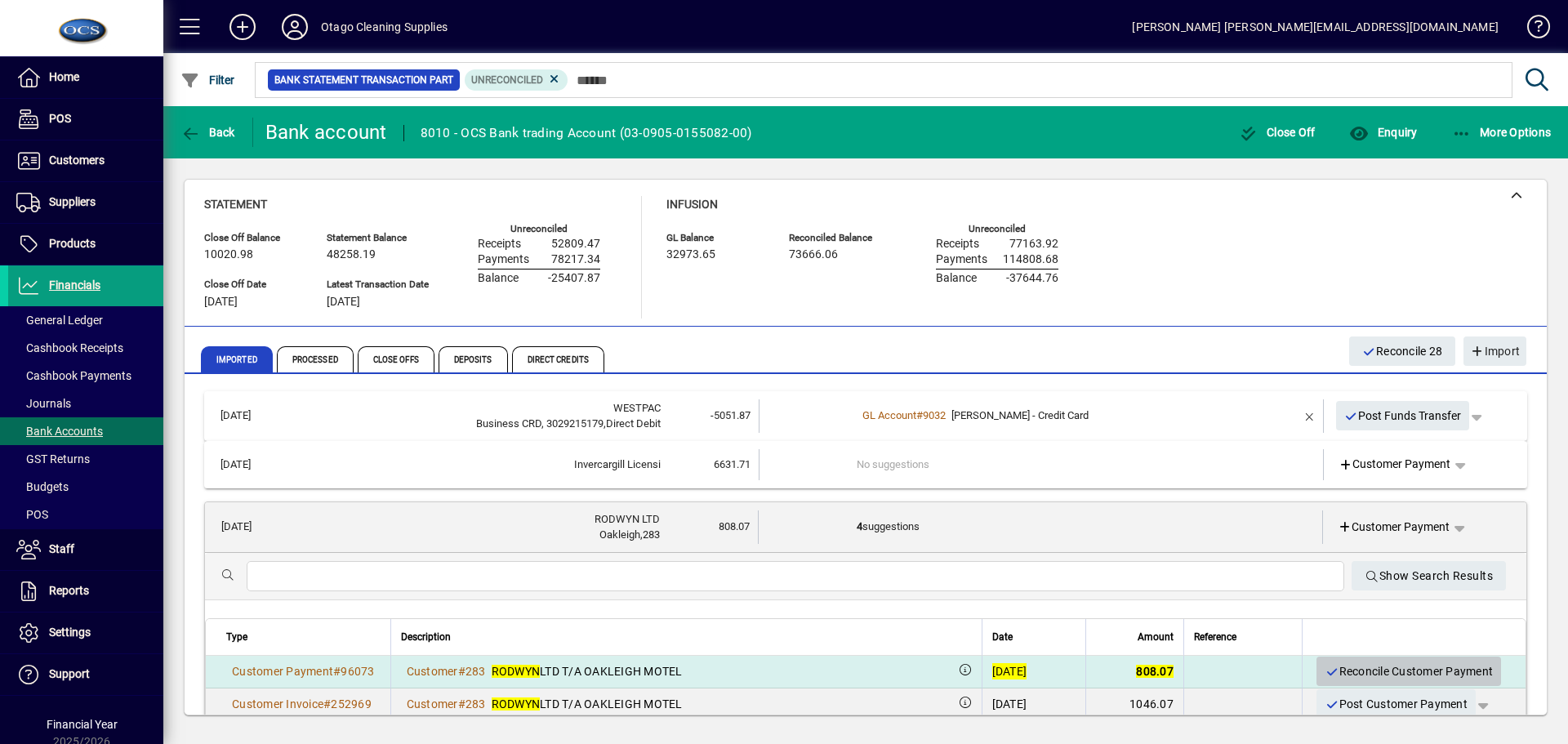
click at [1342, 672] on span "Reconcile Customer Payment" at bounding box center [1409, 672] width 168 height 27
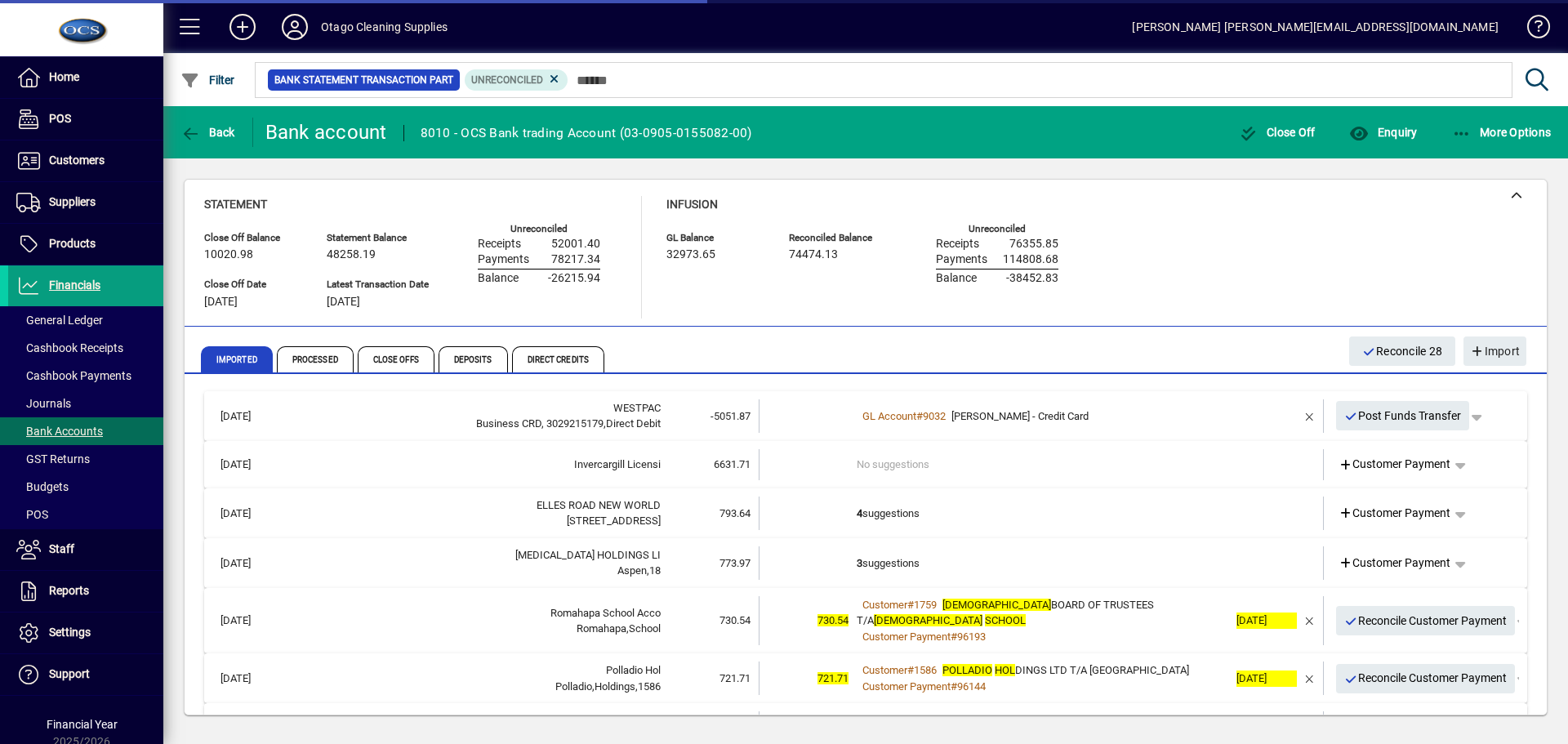
click at [1074, 517] on td "4 suggestions" at bounding box center [1043, 514] width 372 height 33
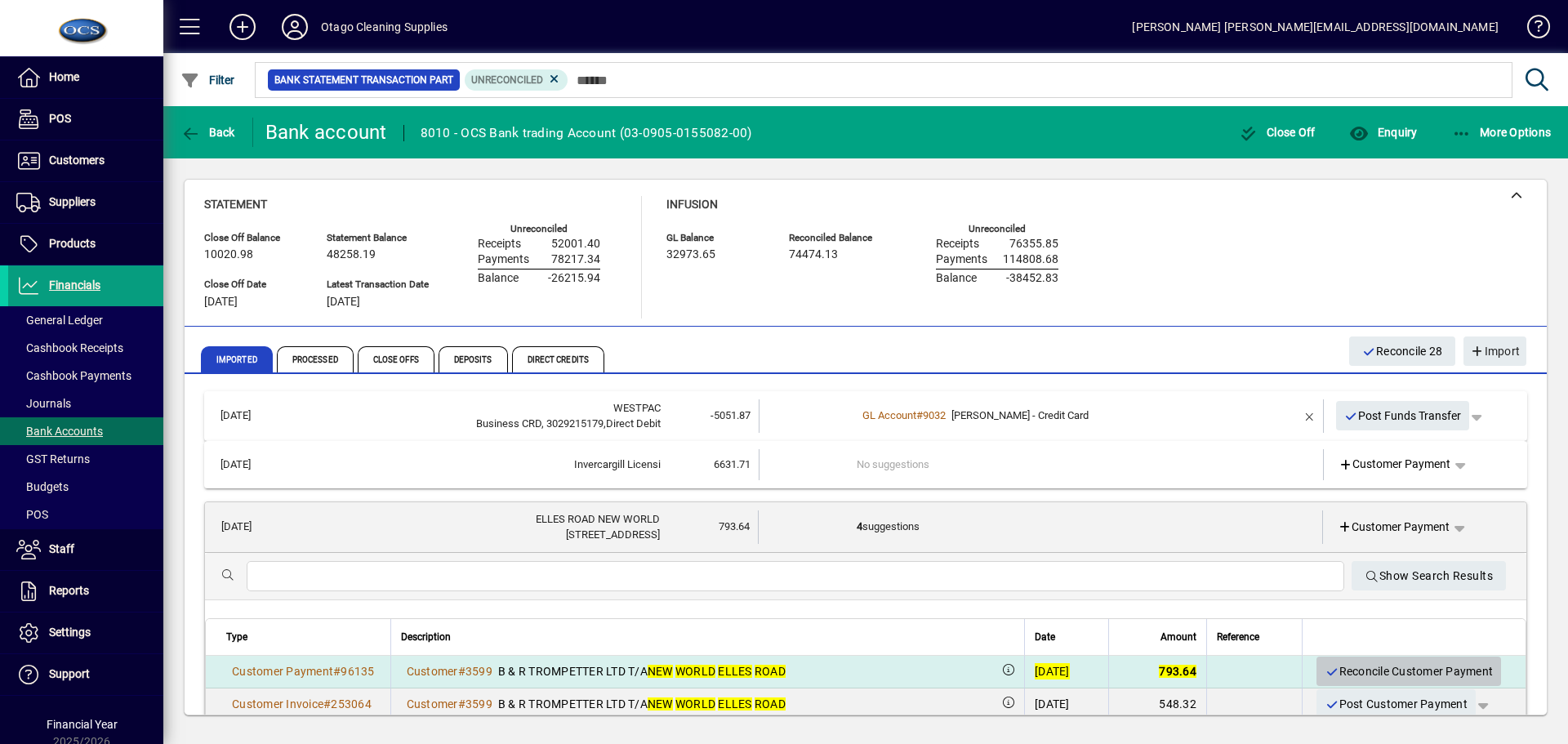
click at [1357, 667] on span "Reconcile Customer Payment" at bounding box center [1409, 672] width 168 height 27
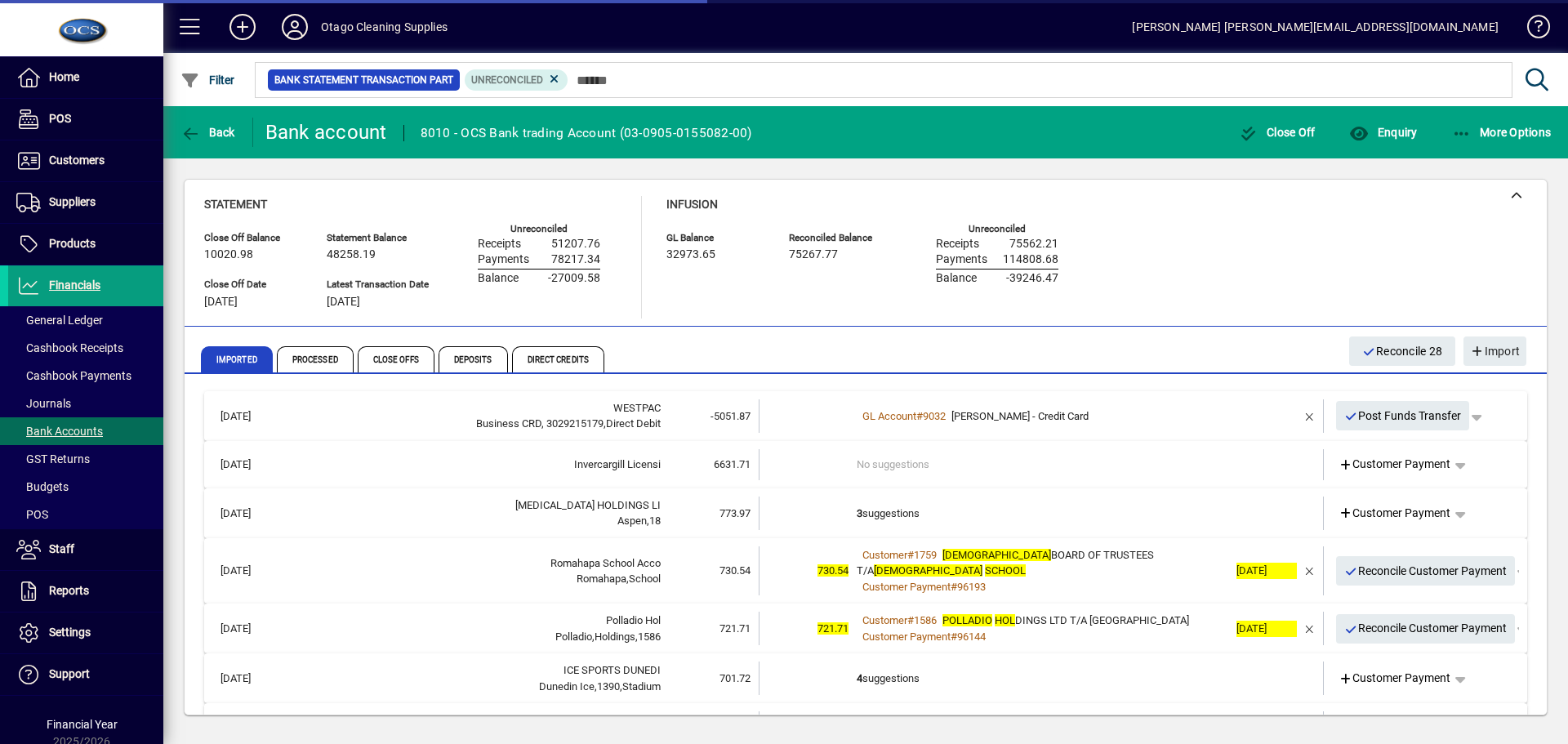
click at [1109, 518] on td "3 suggestions" at bounding box center [1043, 514] width 372 height 33
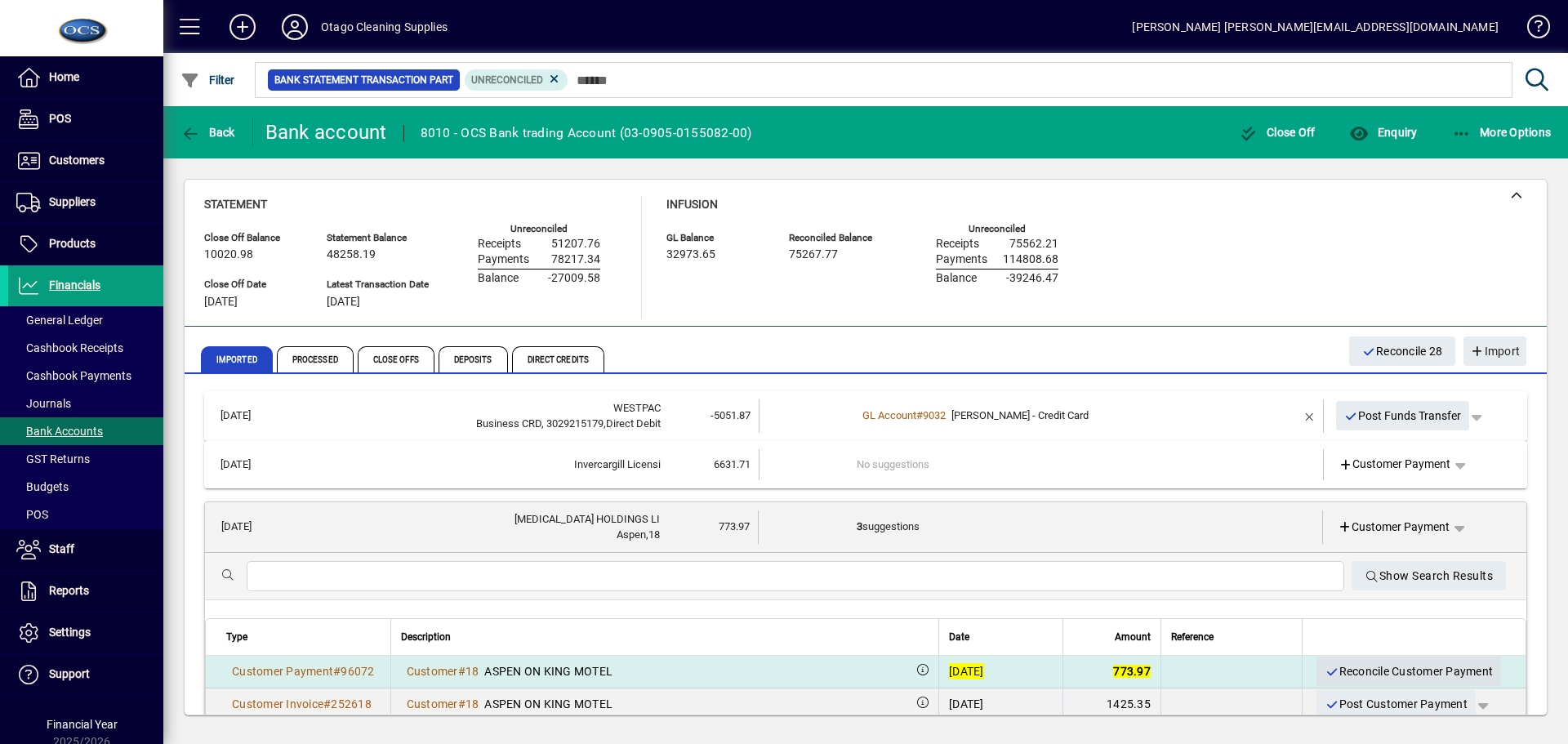
click at [1334, 667] on span "Reconcile Customer Payment" at bounding box center [1409, 672] width 168 height 27
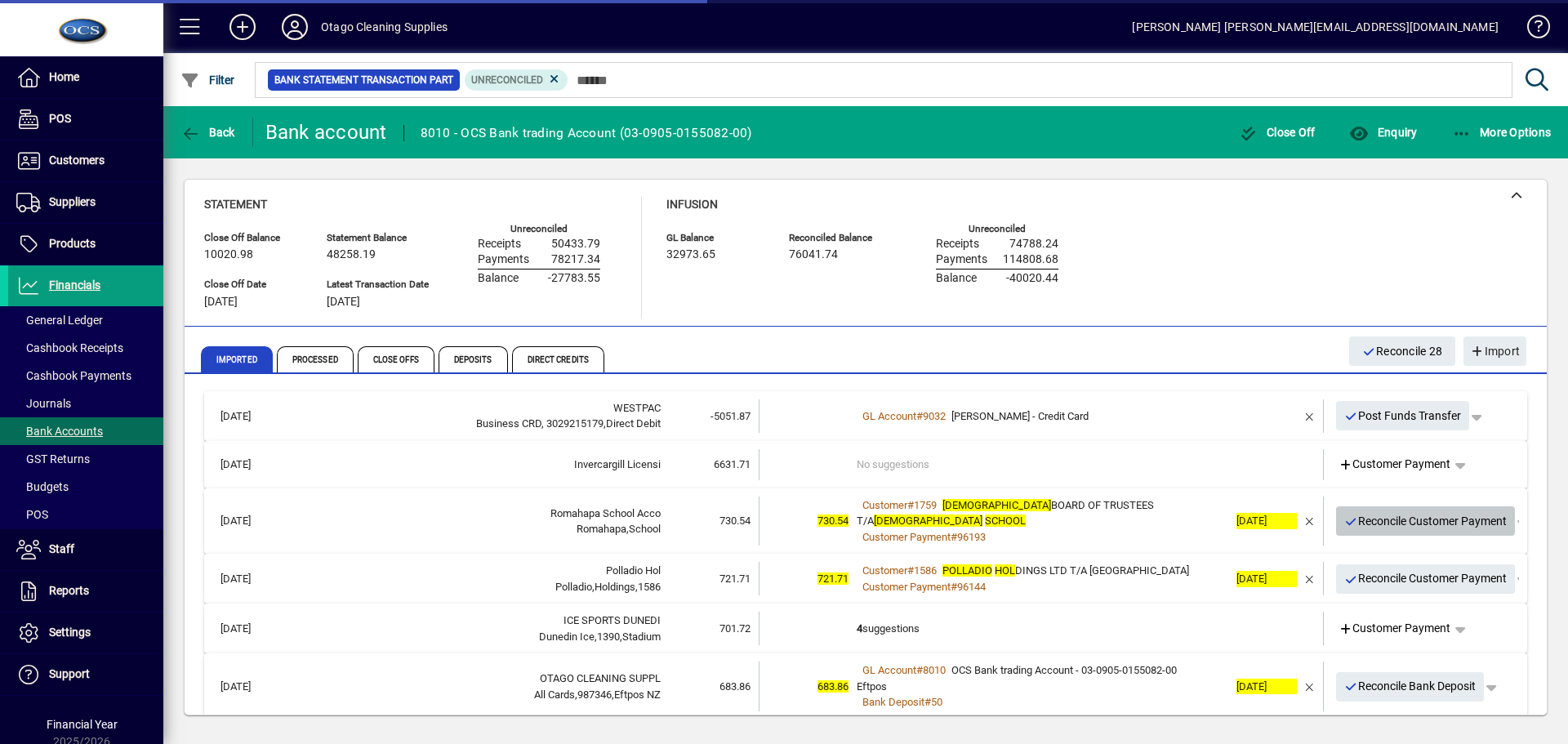
click at [1362, 529] on span "Reconcile Customer Payment" at bounding box center [1426, 522] width 163 height 27
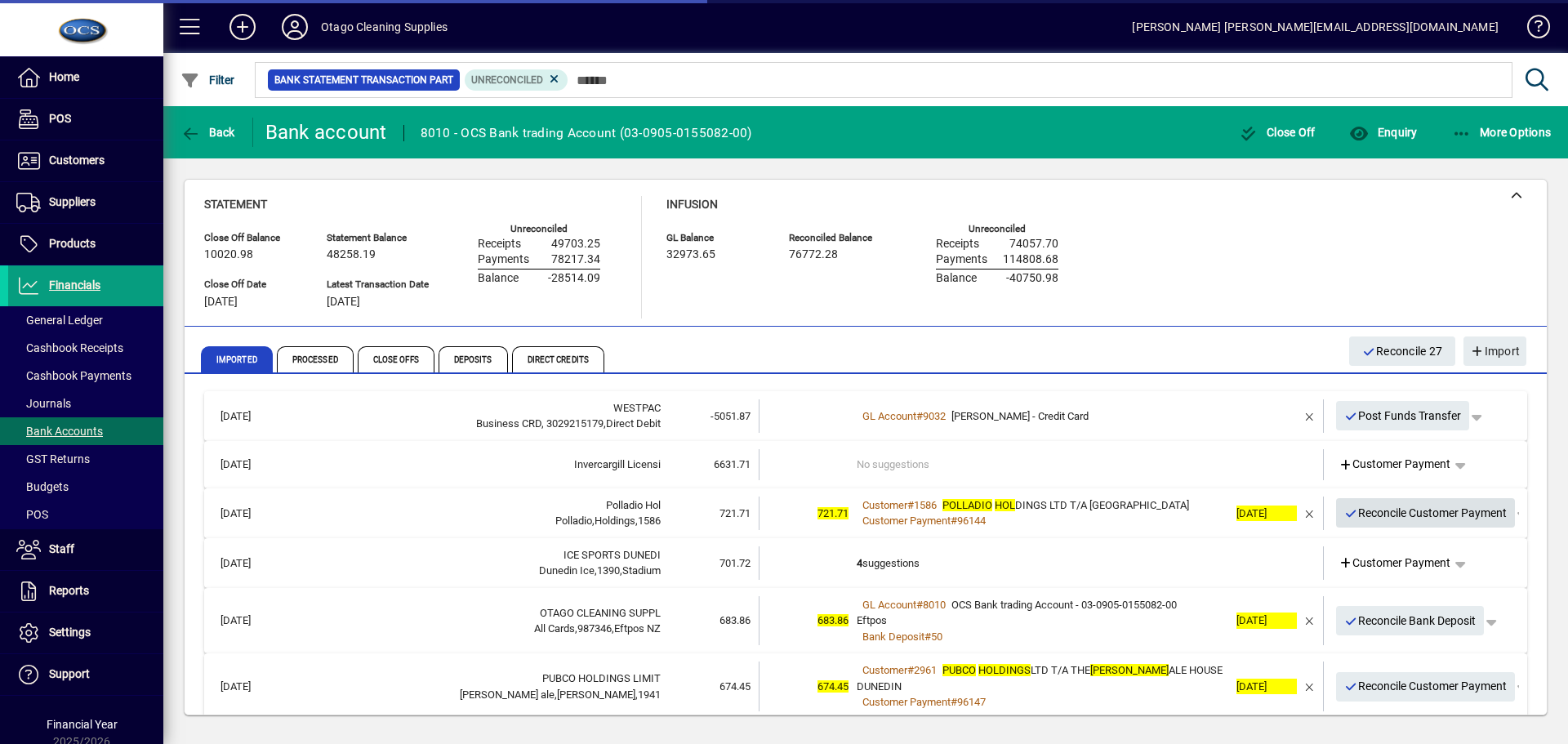
click at [1362, 524] on span "Reconcile Customer Payment" at bounding box center [1426, 514] width 163 height 27
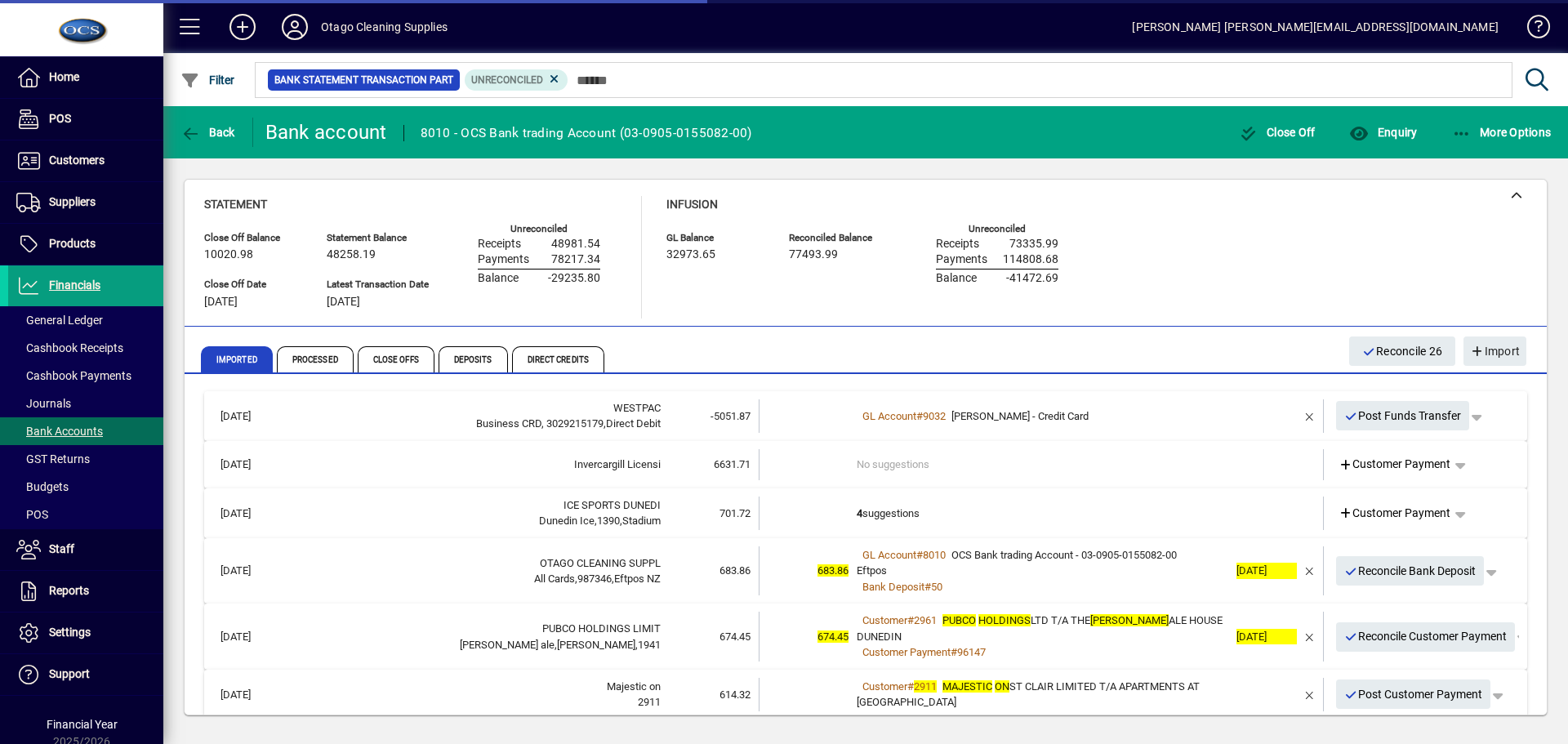
click at [926, 516] on td "4 suggestions" at bounding box center [1043, 514] width 372 height 33
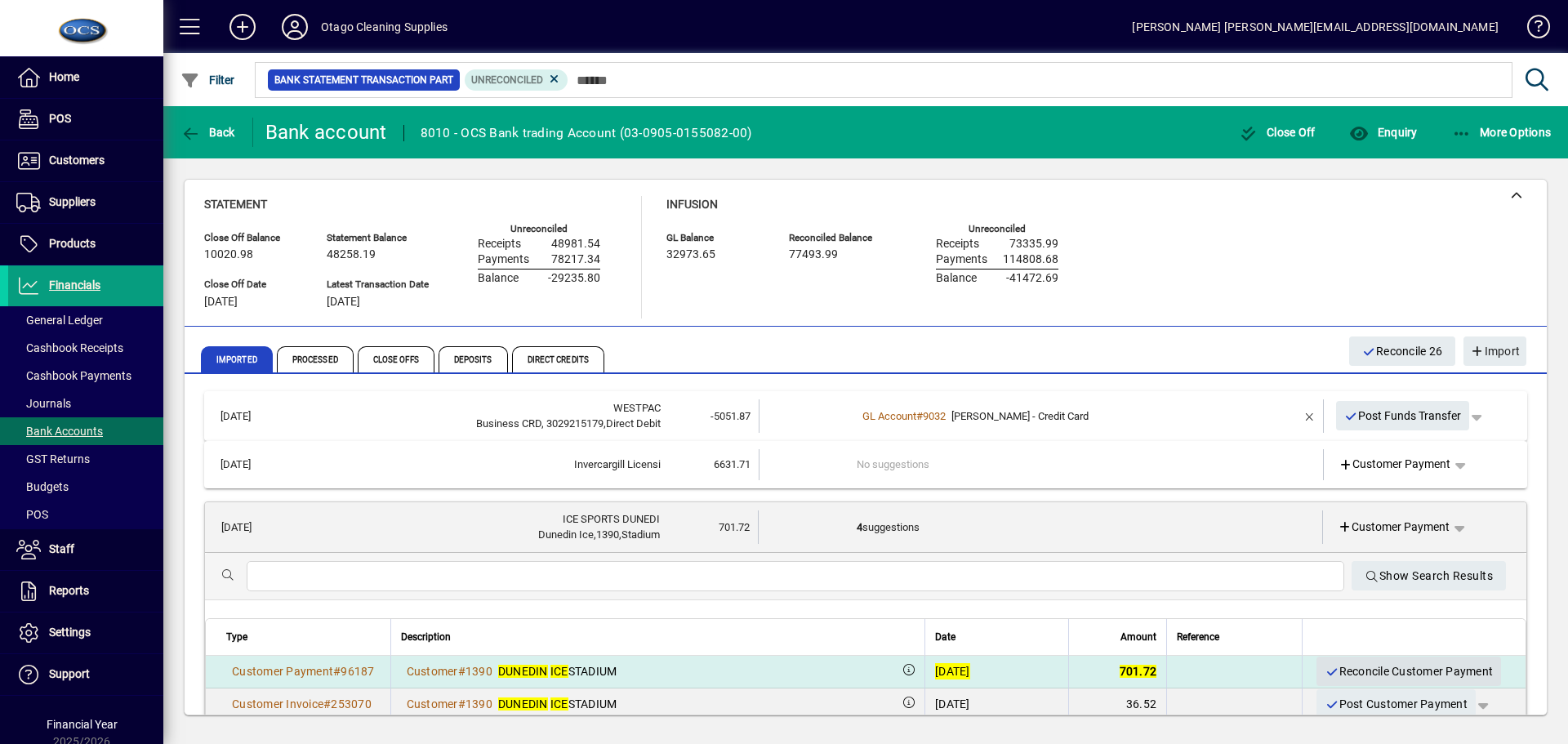
click at [1367, 665] on span "Reconcile Customer Payment" at bounding box center [1409, 672] width 168 height 27
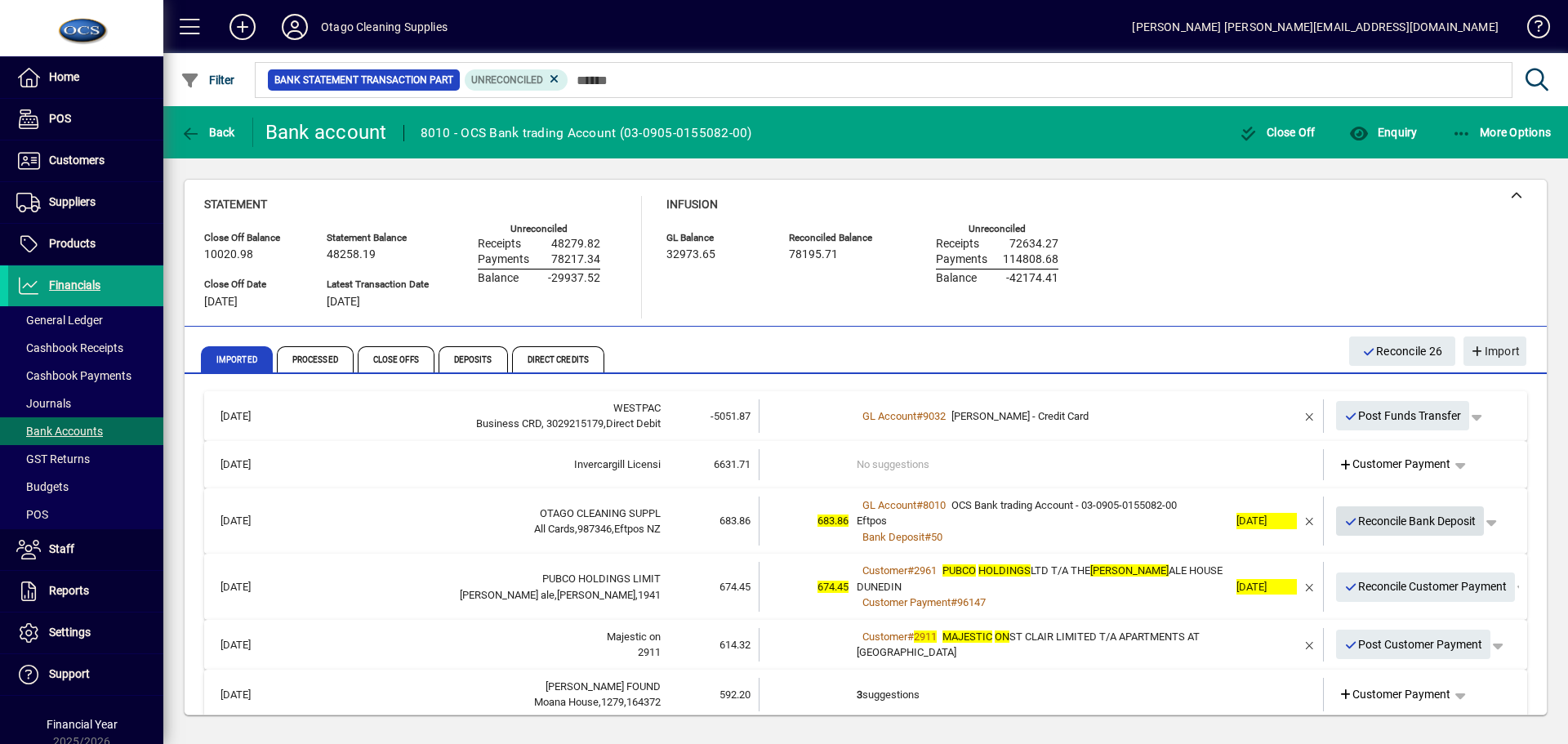
click at [1351, 524] on span "Reconcile Bank Deposit" at bounding box center [1411, 522] width 132 height 27
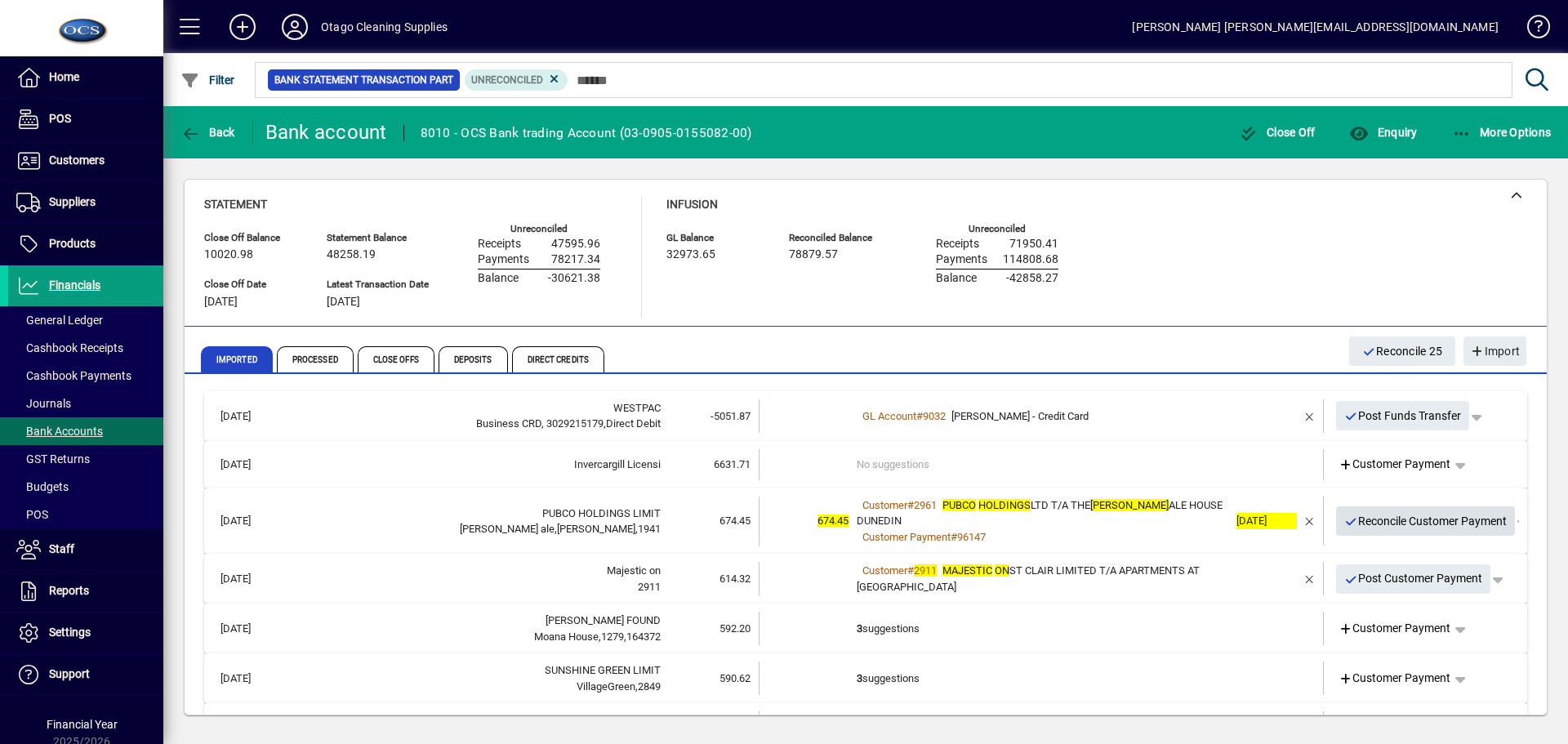
click at [1351, 524] on span "Reconcile Customer Payment" at bounding box center [1426, 522] width 163 height 27
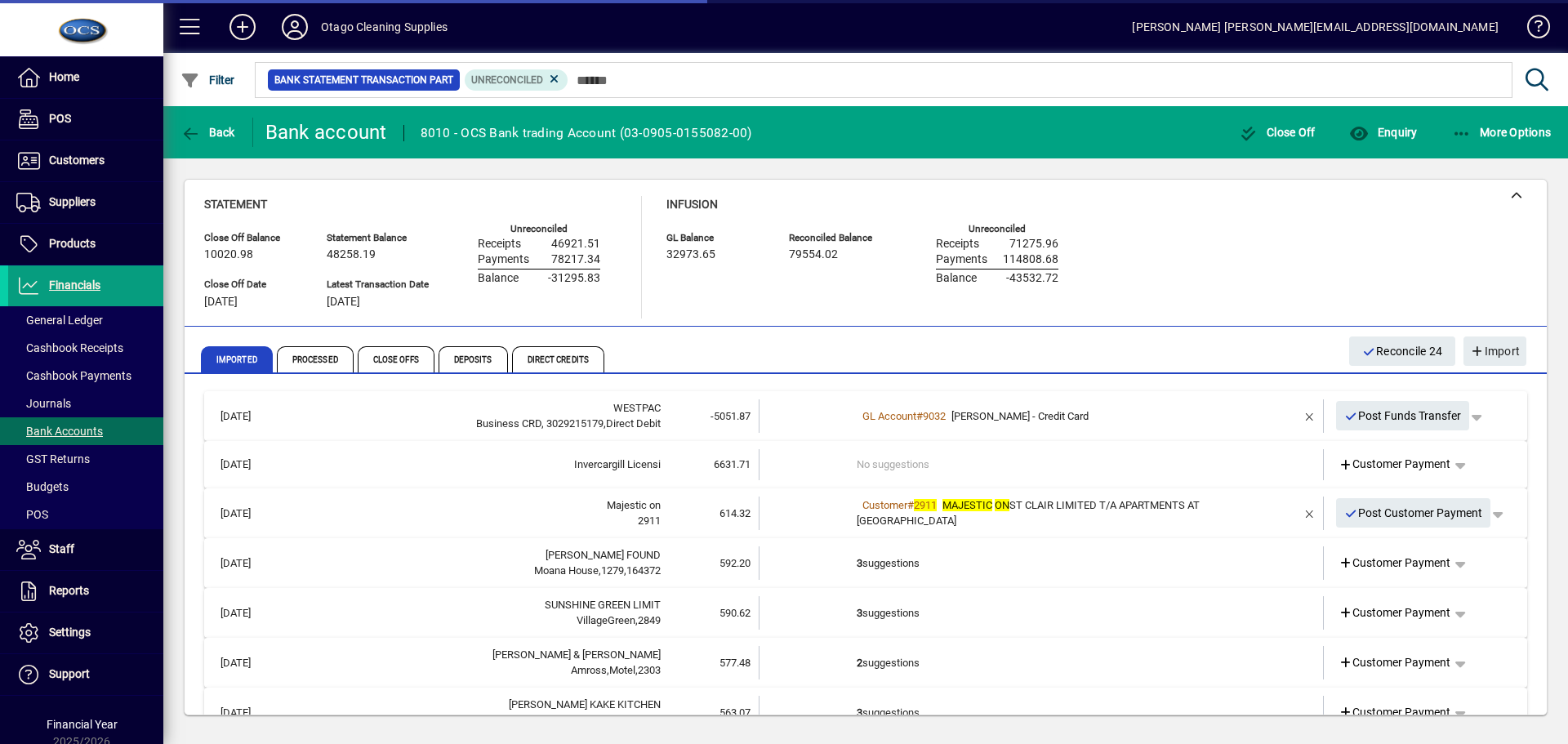
click at [1100, 527] on div "Customer # 2911 MAJESTIC ON ST CLAIR LIMITED T/A APARTMENTS AT ST CLAIR" at bounding box center [1043, 513] width 372 height 32
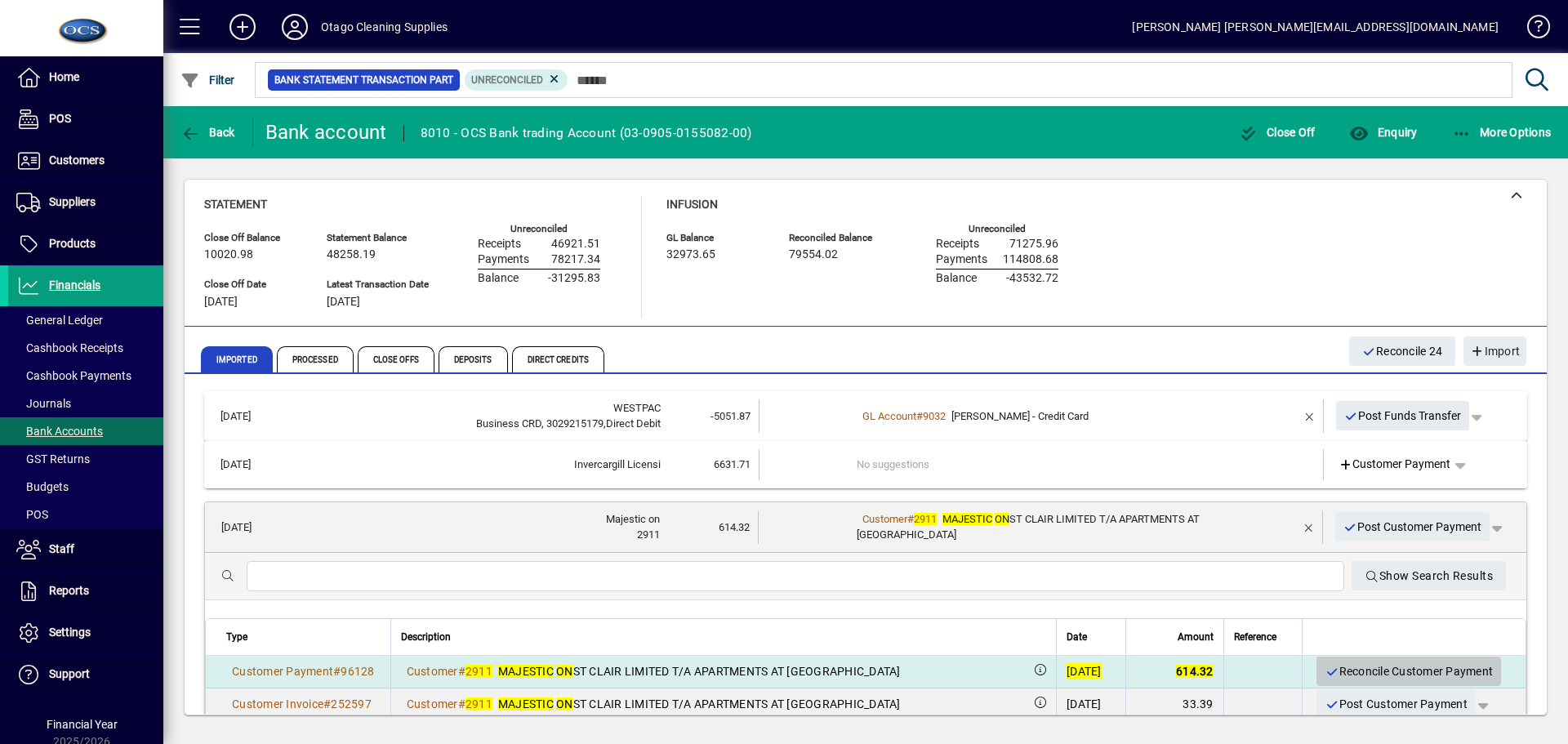
click at [1366, 669] on span "Reconcile Customer Payment" at bounding box center [1409, 672] width 168 height 27
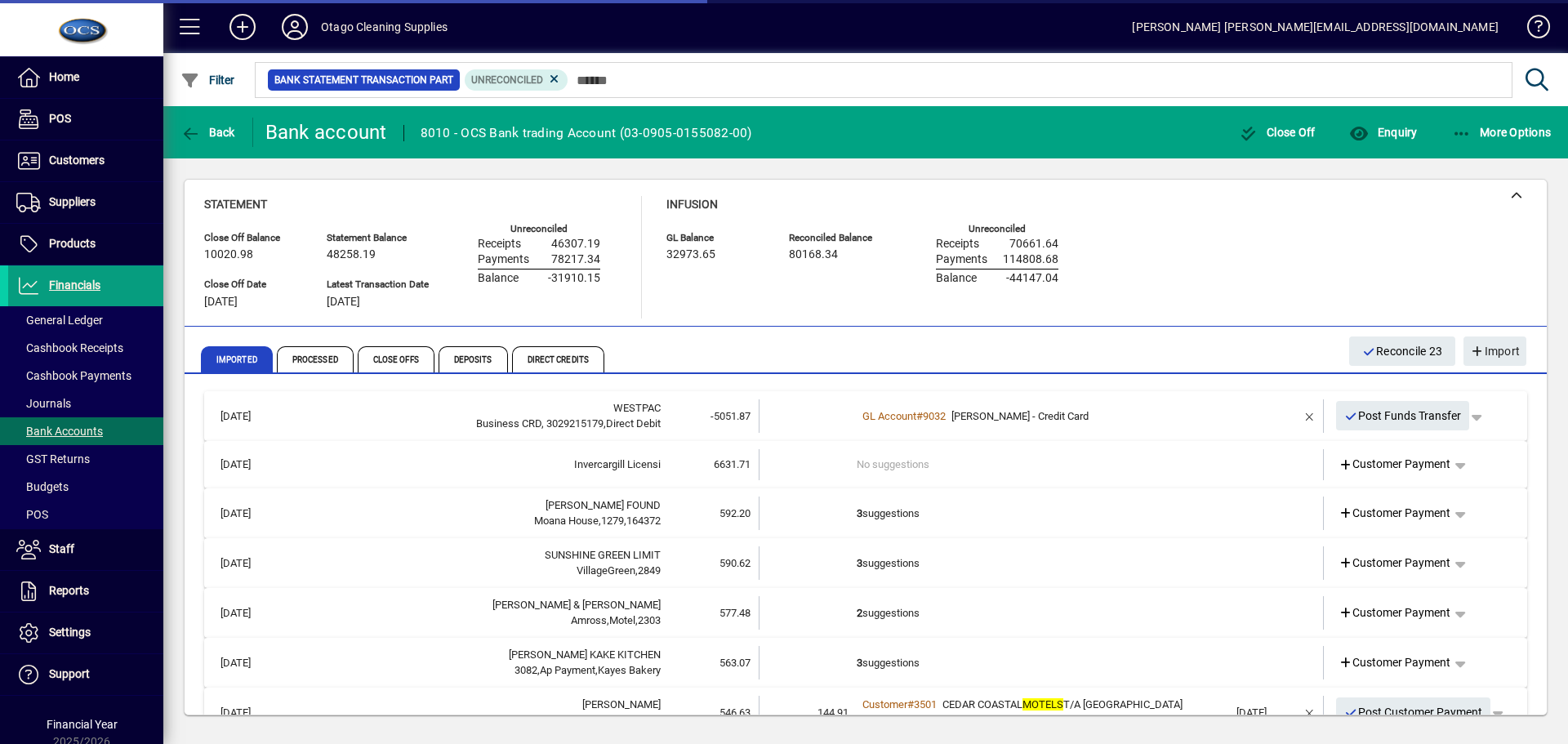
click at [1017, 516] on td "3 suggestions" at bounding box center [1043, 514] width 372 height 33
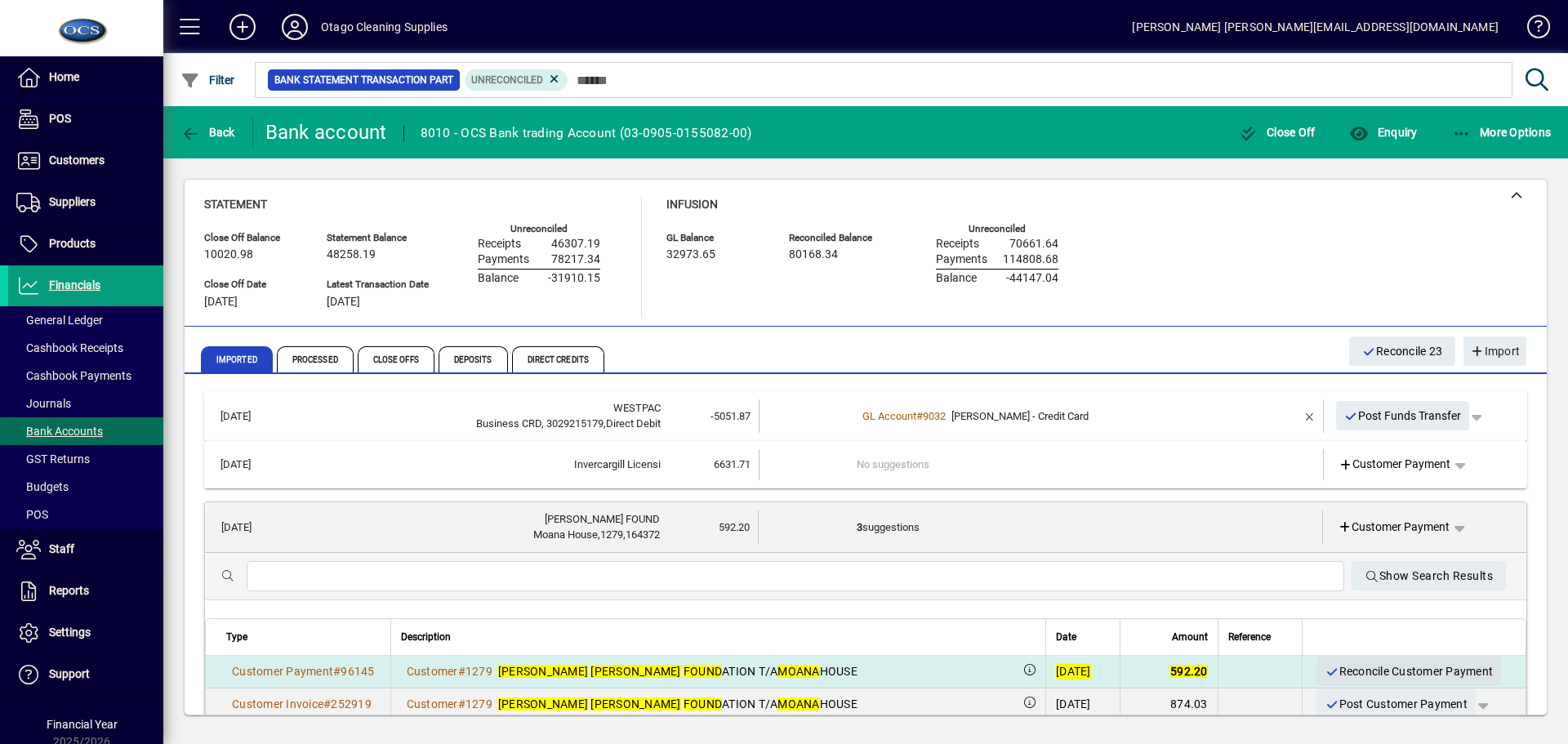
click at [1343, 670] on span "Reconcile Customer Payment" at bounding box center [1409, 672] width 168 height 27
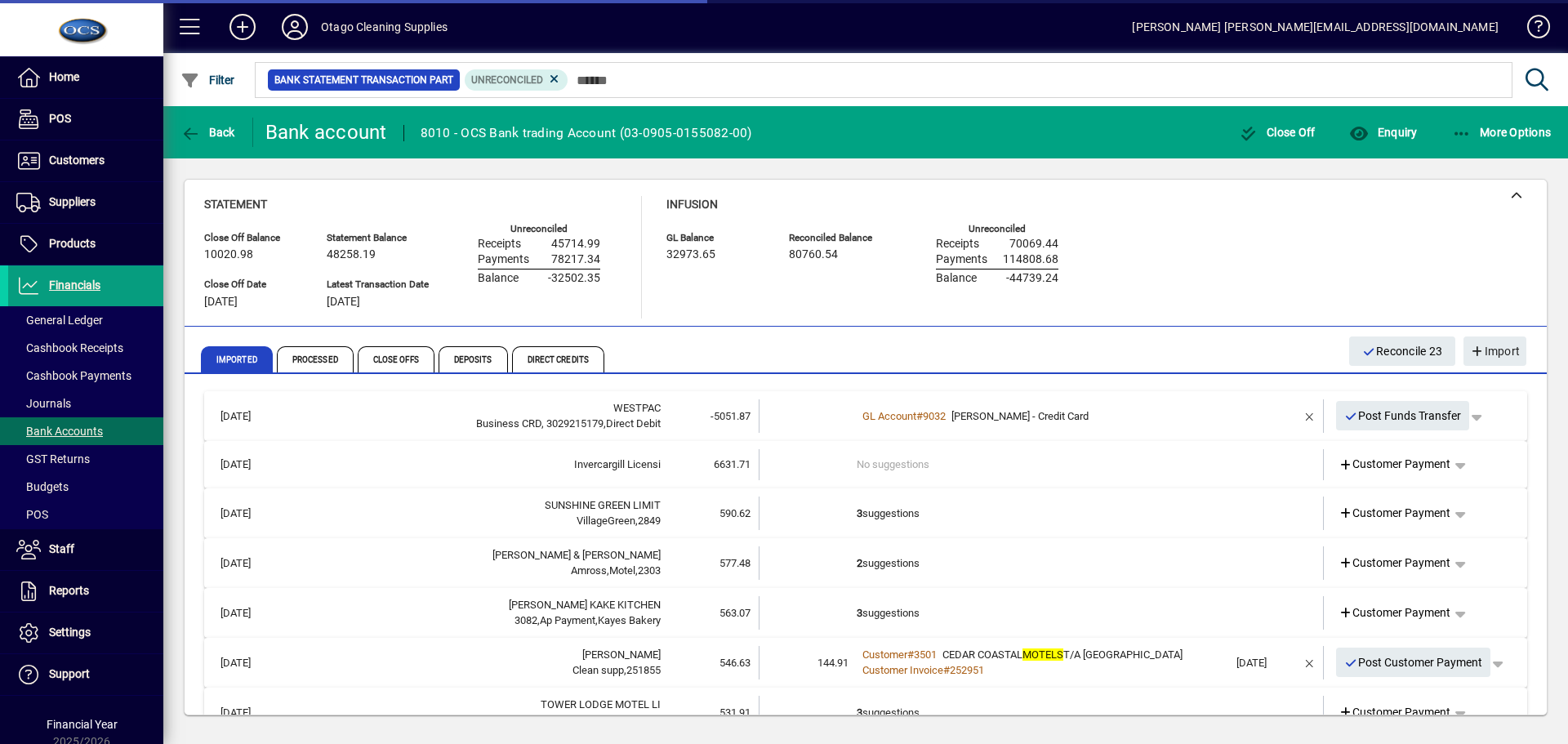
click at [1009, 518] on td "3 suggestions" at bounding box center [1043, 514] width 372 height 33
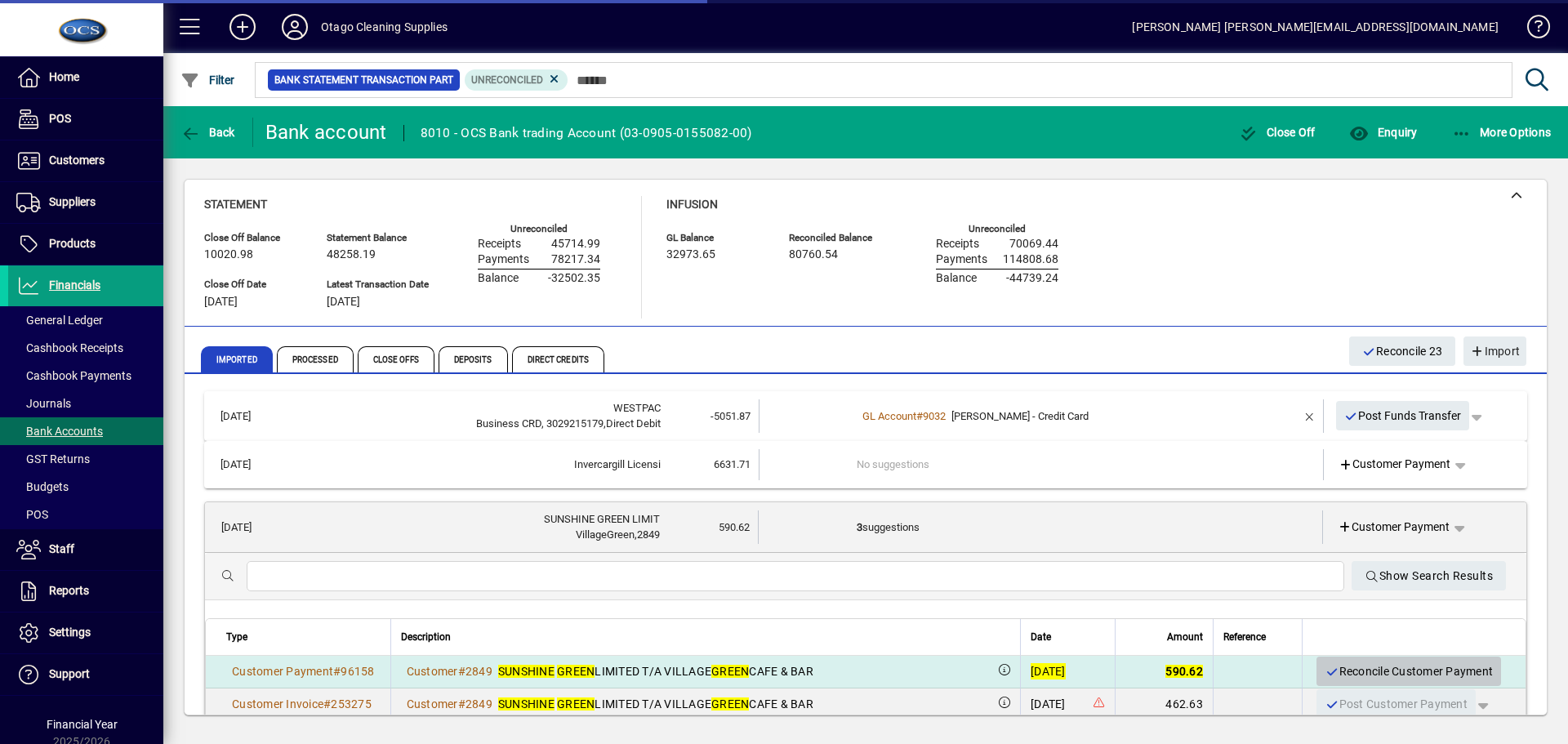
click at [1328, 664] on span "Reconcile Customer Payment" at bounding box center [1409, 672] width 168 height 27
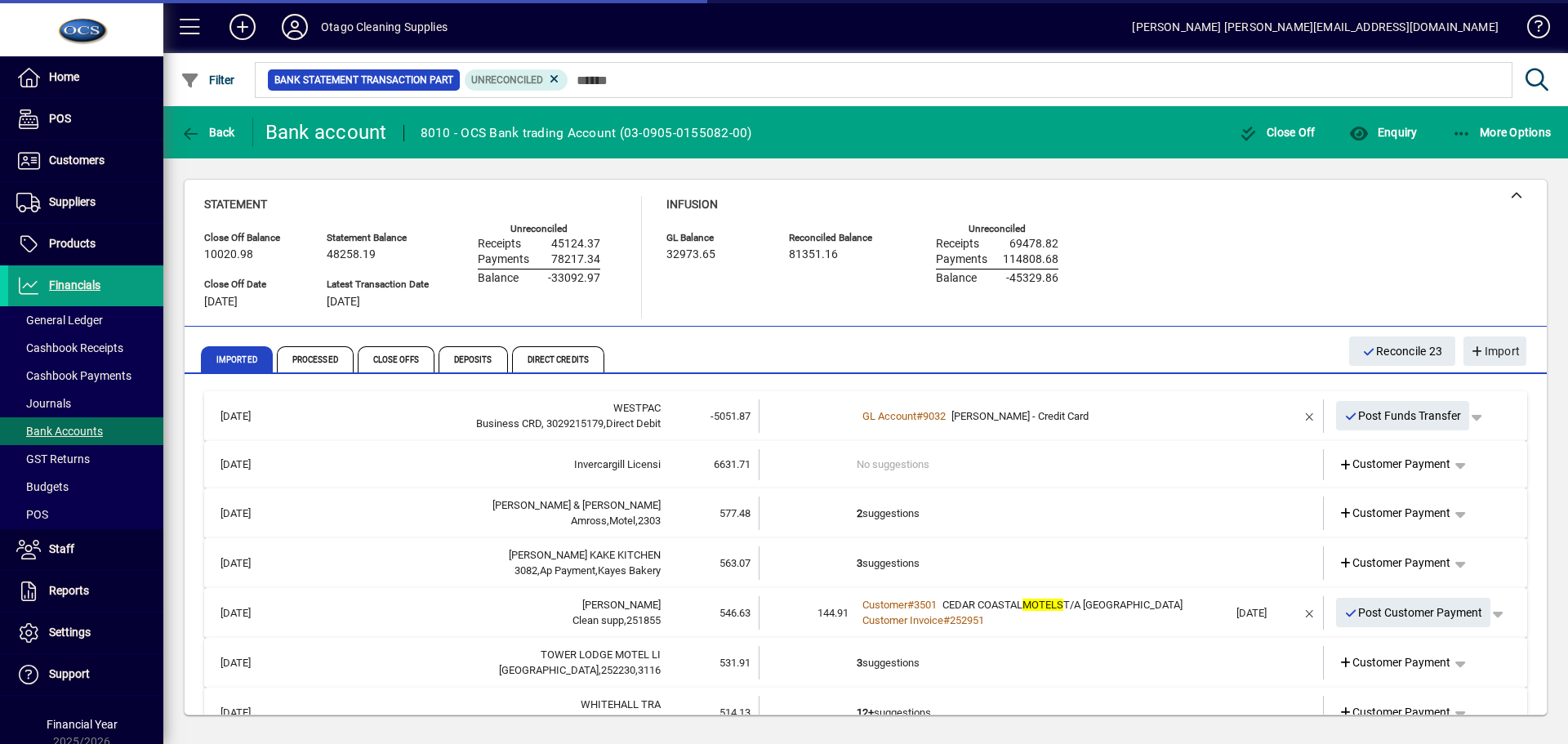
click at [1043, 518] on td "2 suggestions" at bounding box center [1043, 514] width 372 height 33
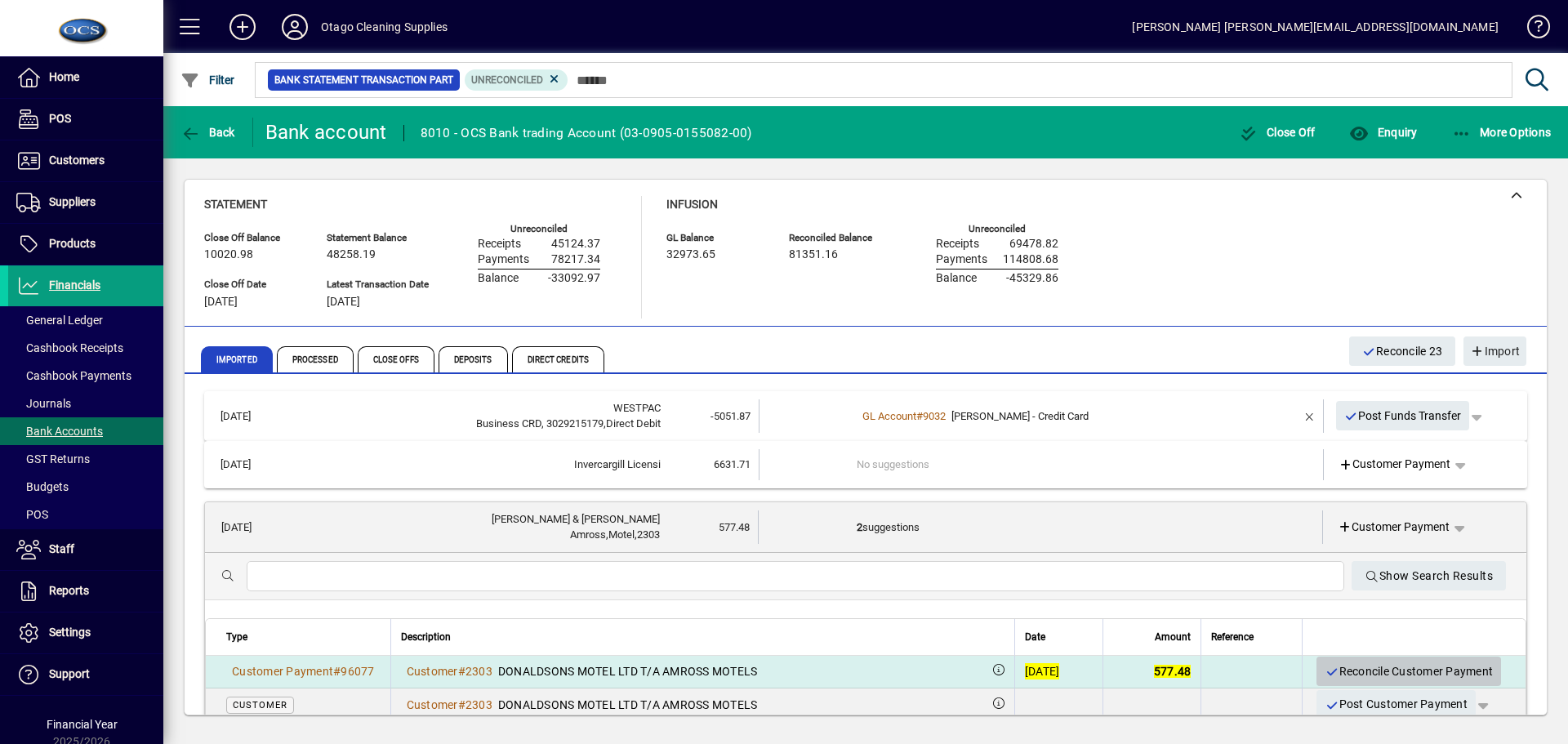
click at [1350, 670] on span "Reconcile Customer Payment" at bounding box center [1409, 672] width 168 height 27
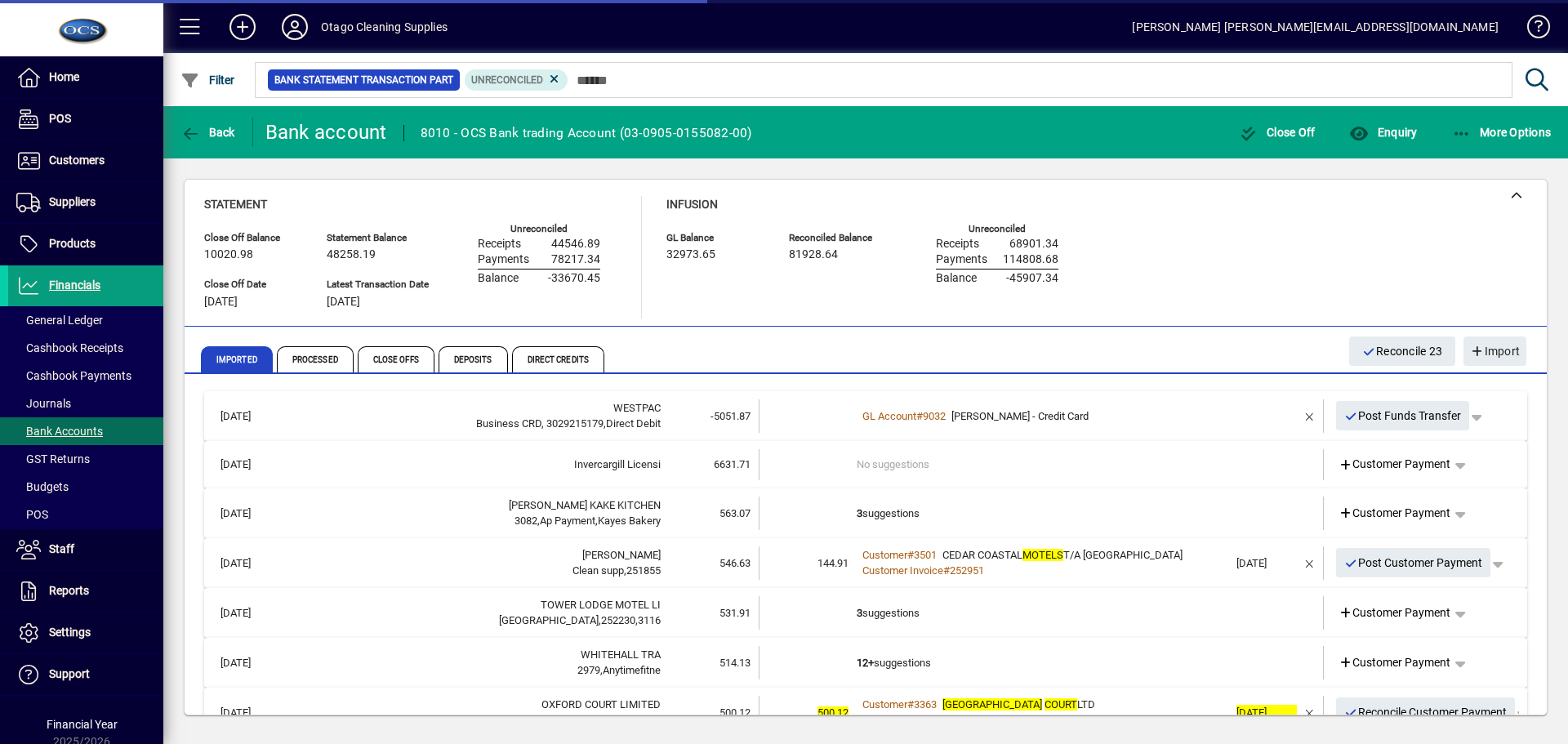
click at [1111, 516] on td "3 suggestions" at bounding box center [1043, 514] width 372 height 33
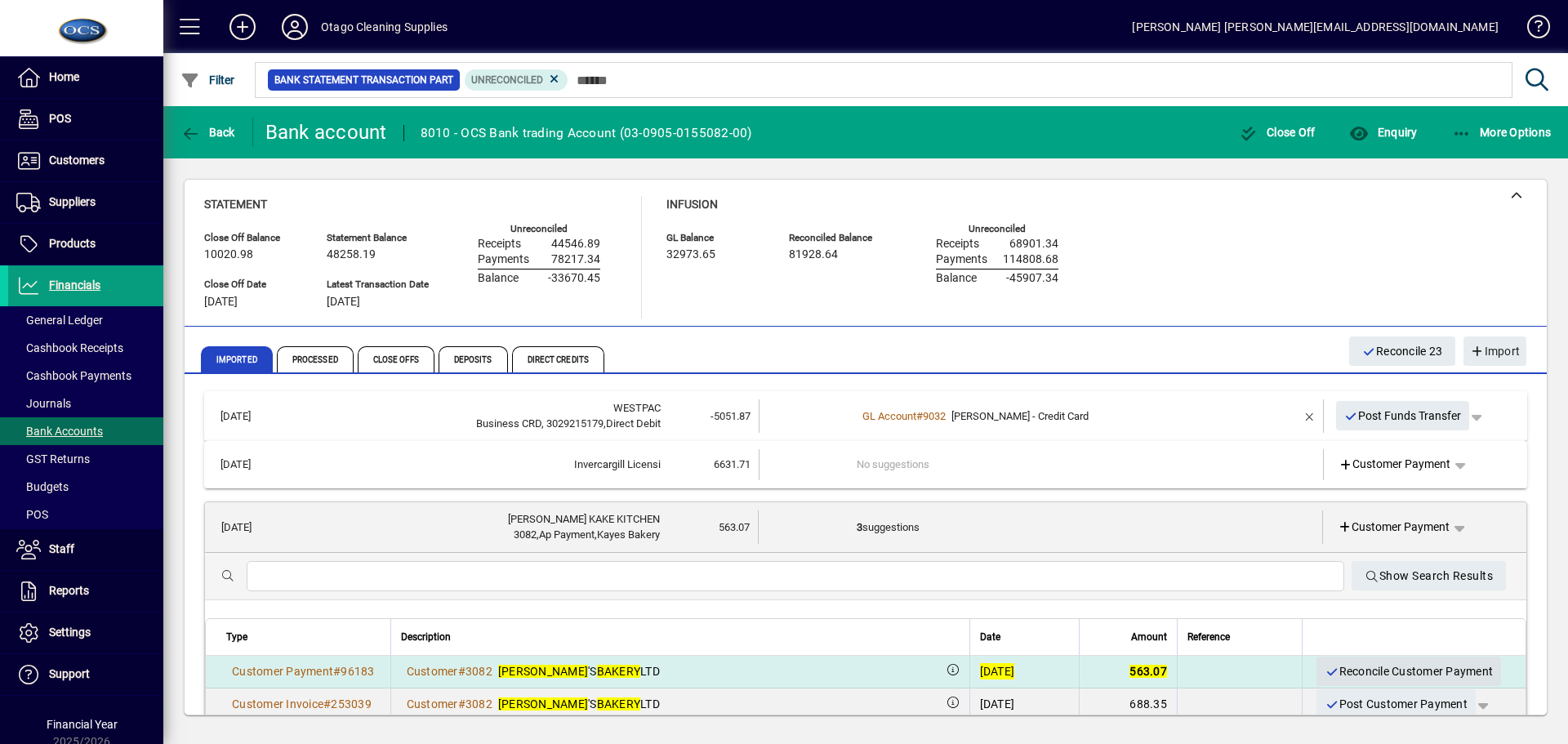
click at [1383, 667] on span "Reconcile Customer Payment" at bounding box center [1409, 672] width 168 height 27
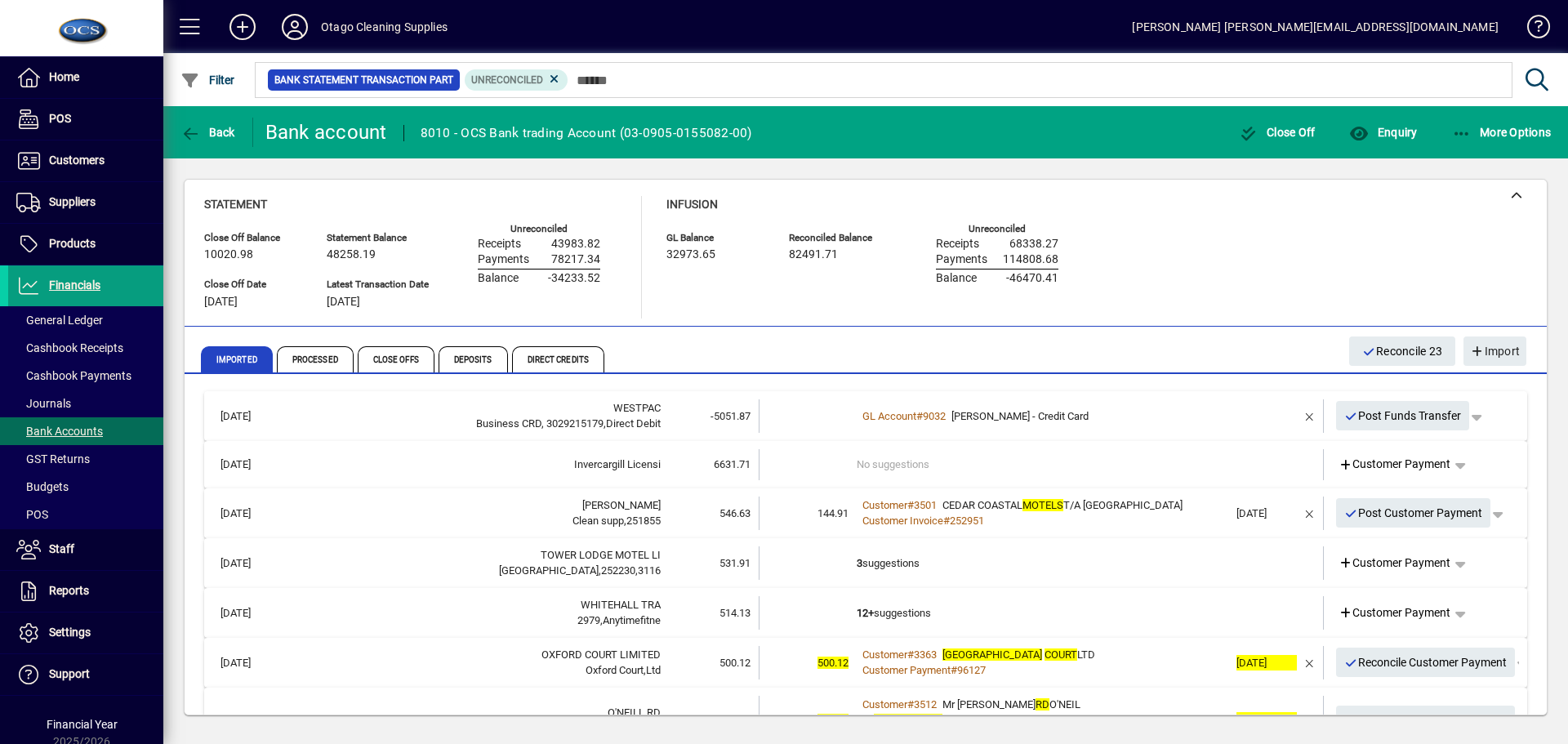
click at [1142, 523] on div "Customer Invoice # 252951" at bounding box center [1043, 521] width 372 height 17
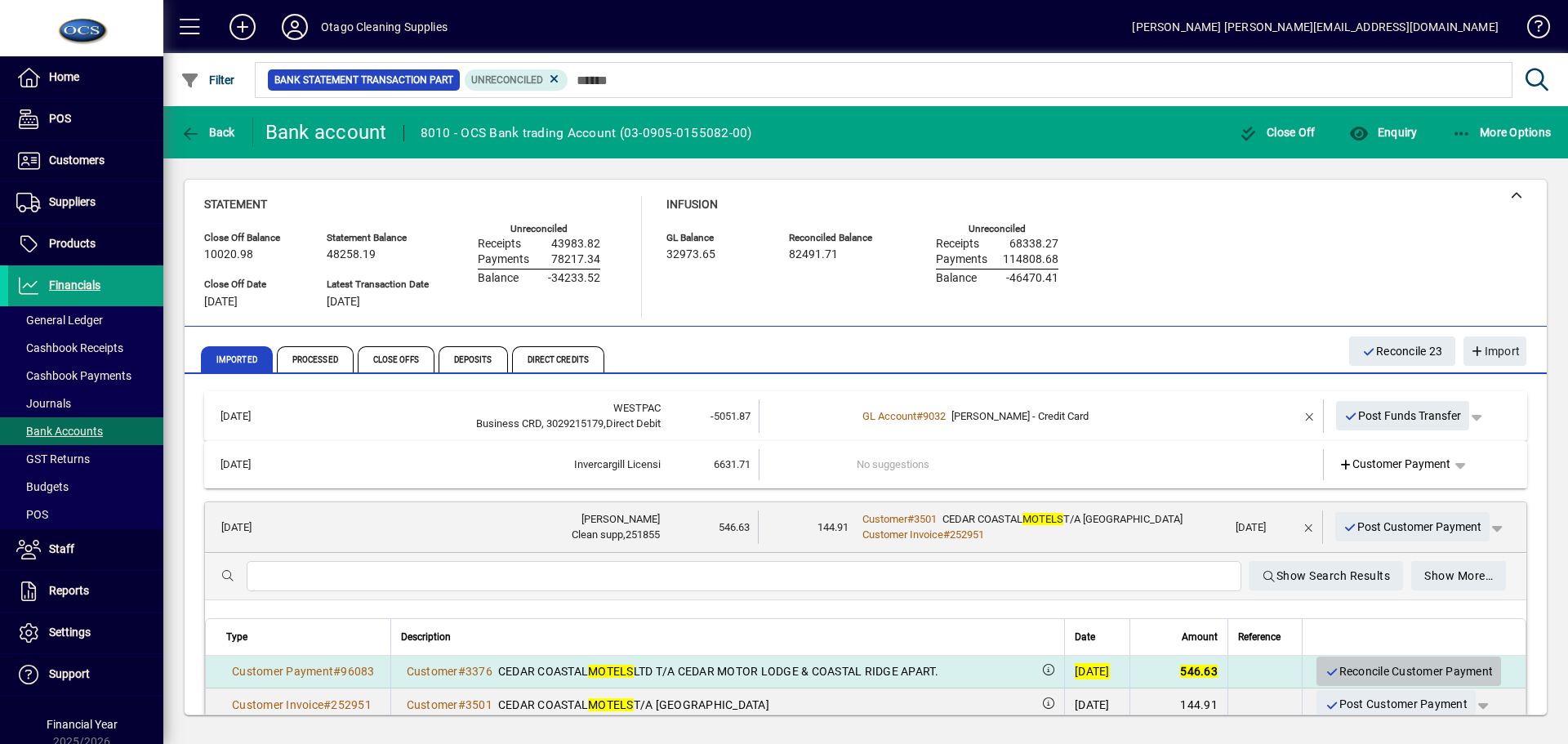
click at [1349, 670] on span "Reconcile Customer Payment" at bounding box center [1409, 672] width 168 height 27
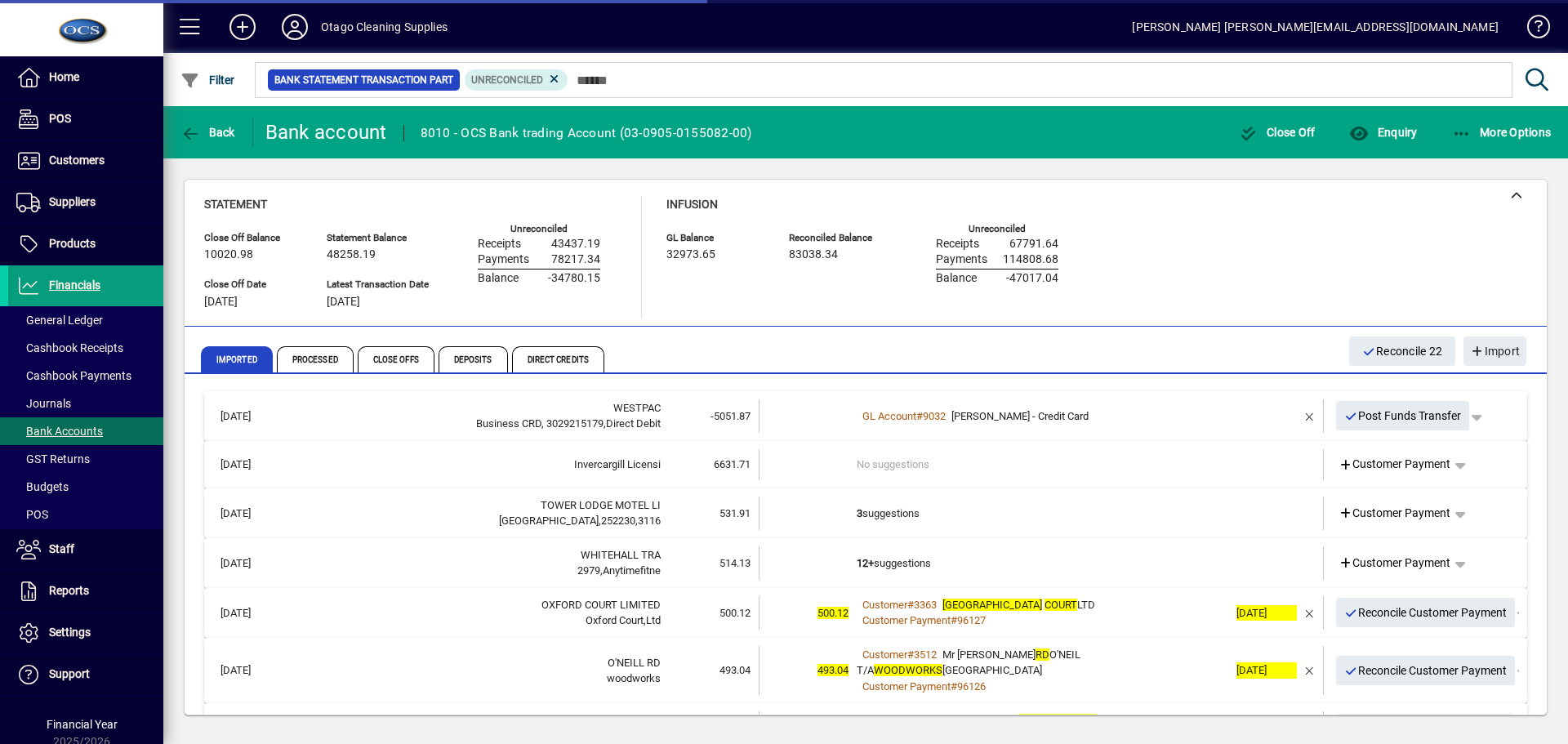
click at [1080, 516] on td "3 suggestions" at bounding box center [1043, 514] width 372 height 33
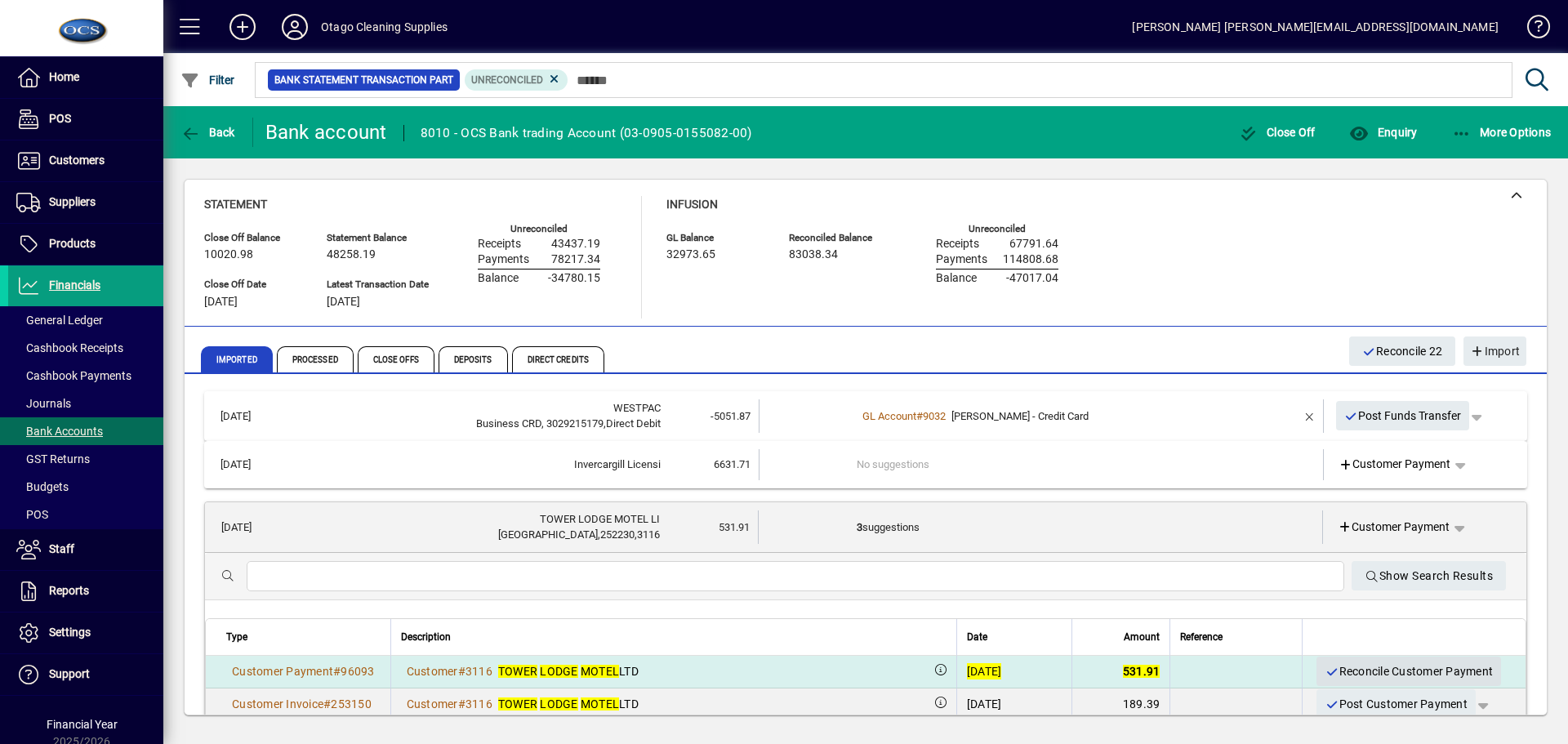
click at [1364, 667] on span "Reconcile Customer Payment" at bounding box center [1409, 672] width 168 height 27
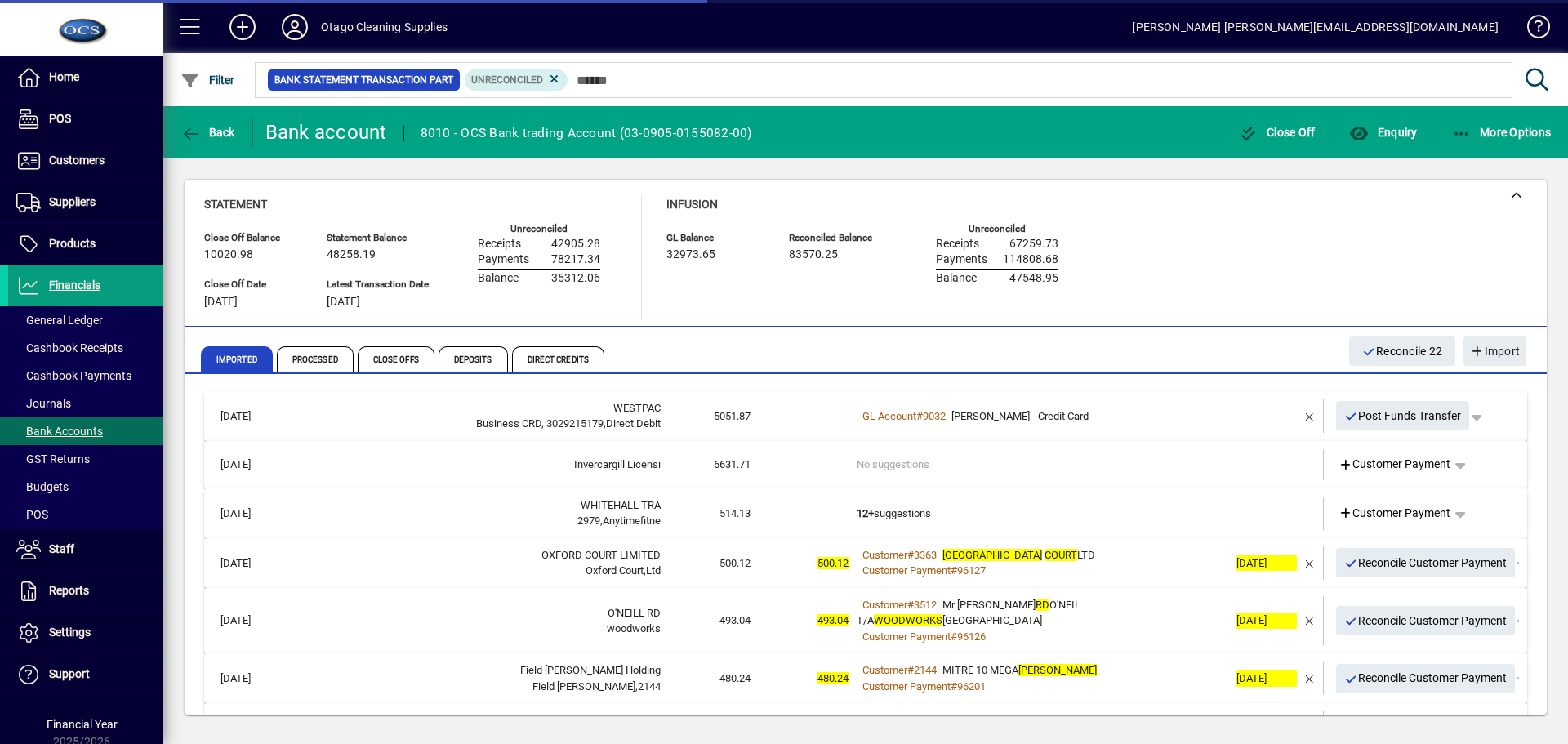
click at [1093, 523] on td "12+ suggestions" at bounding box center [1043, 514] width 372 height 33
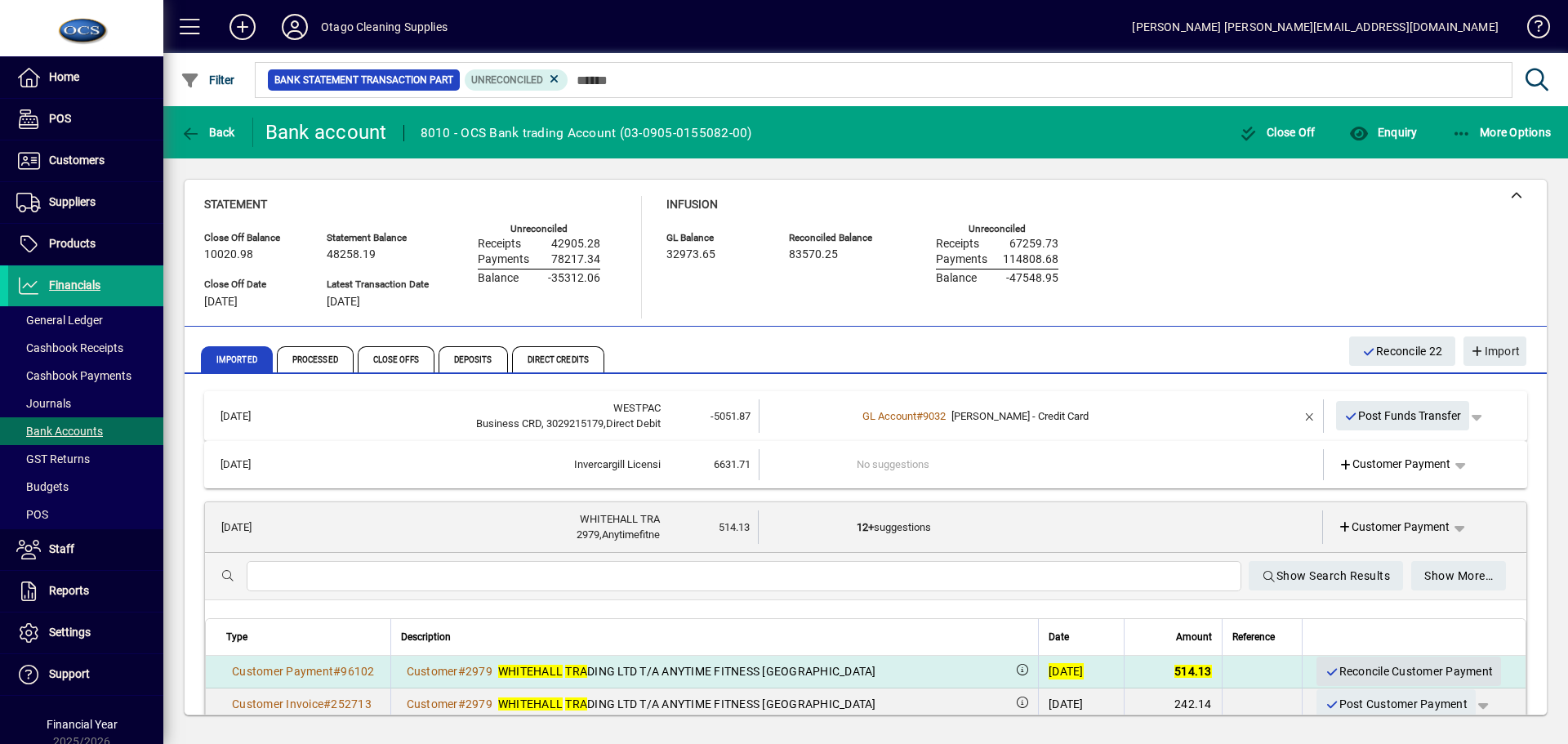
click at [1340, 668] on span "Reconcile Customer Payment" at bounding box center [1409, 672] width 168 height 27
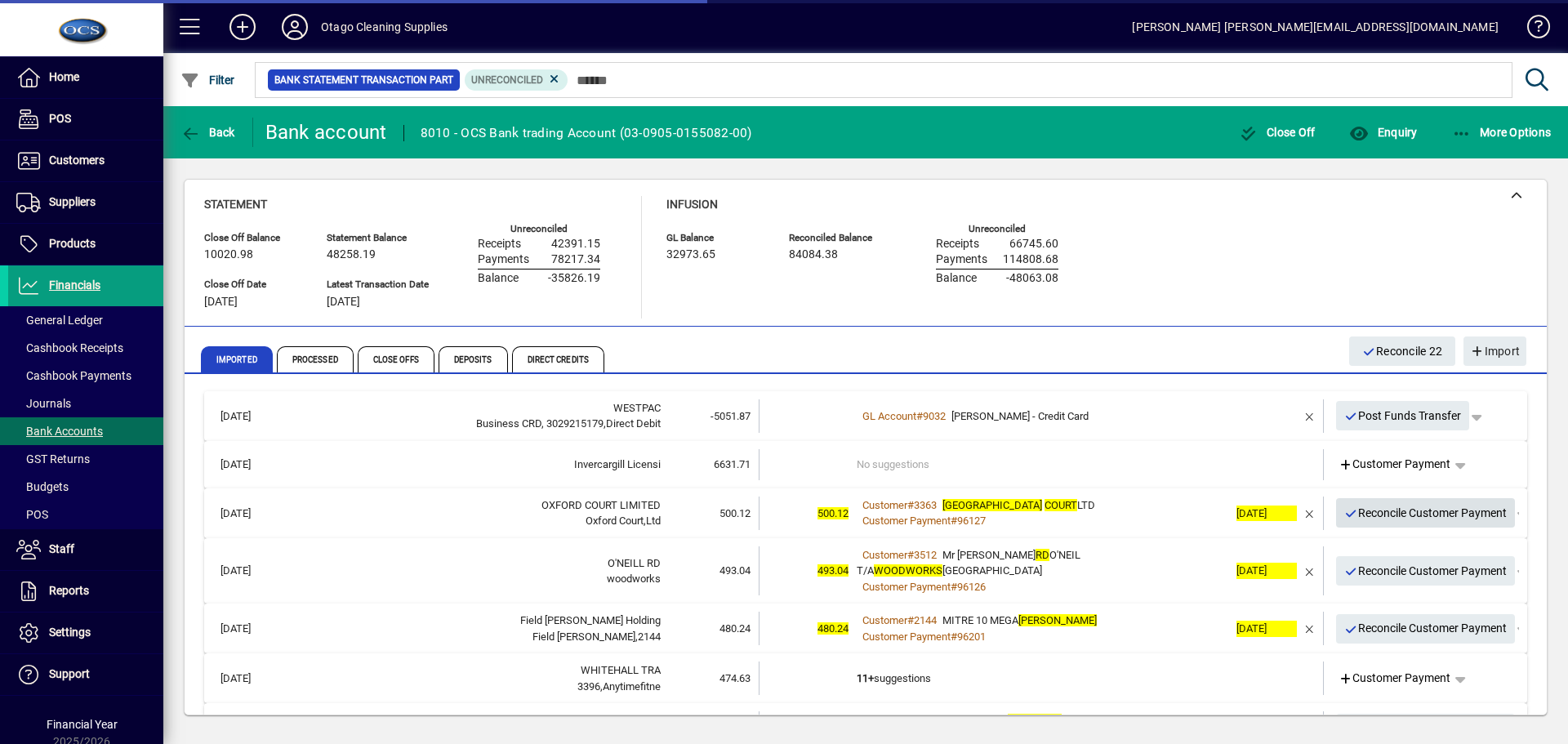
click at [1352, 513] on span "Reconcile Customer Payment" at bounding box center [1426, 514] width 163 height 27
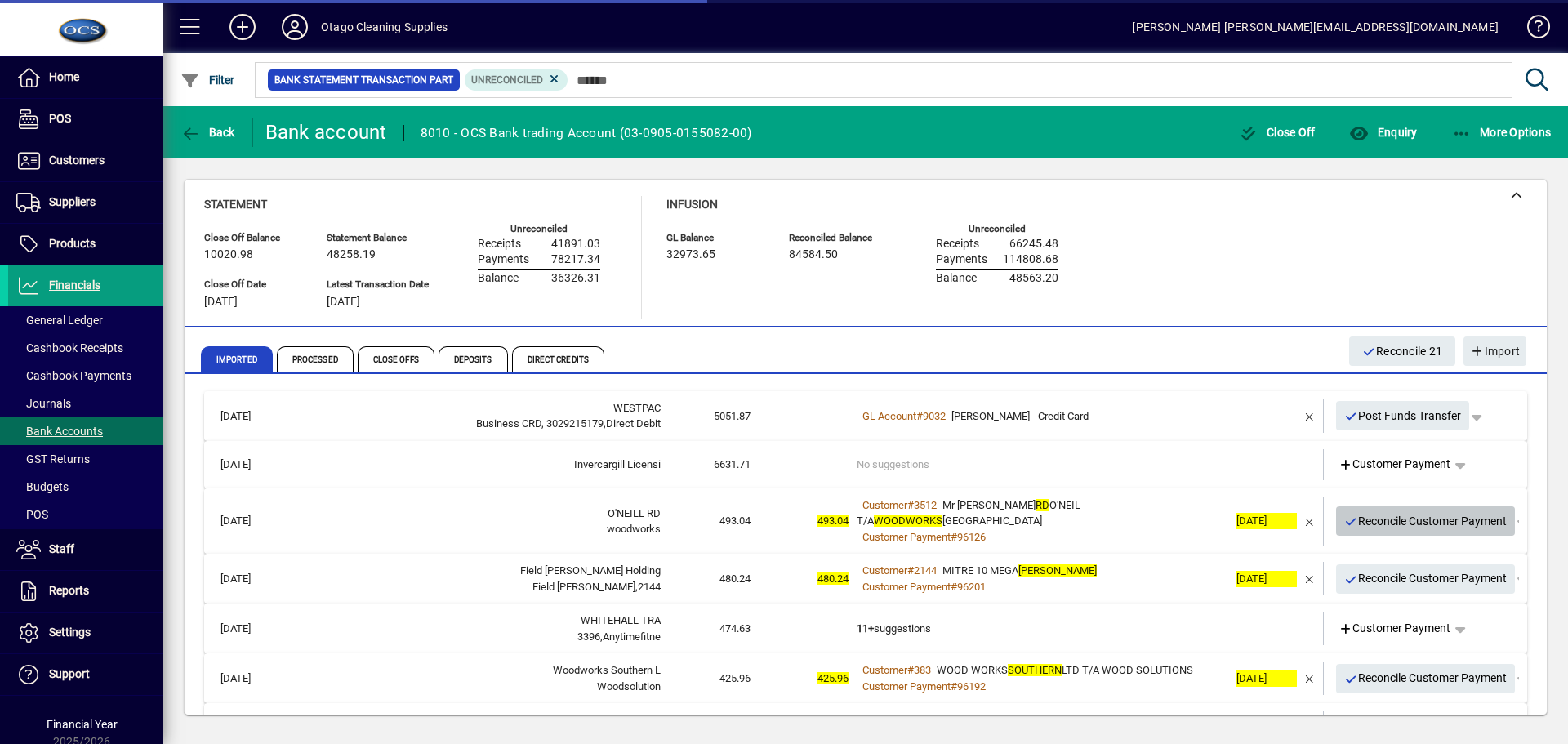
click at [1352, 513] on span "Reconcile Customer Payment" at bounding box center [1426, 522] width 163 height 27
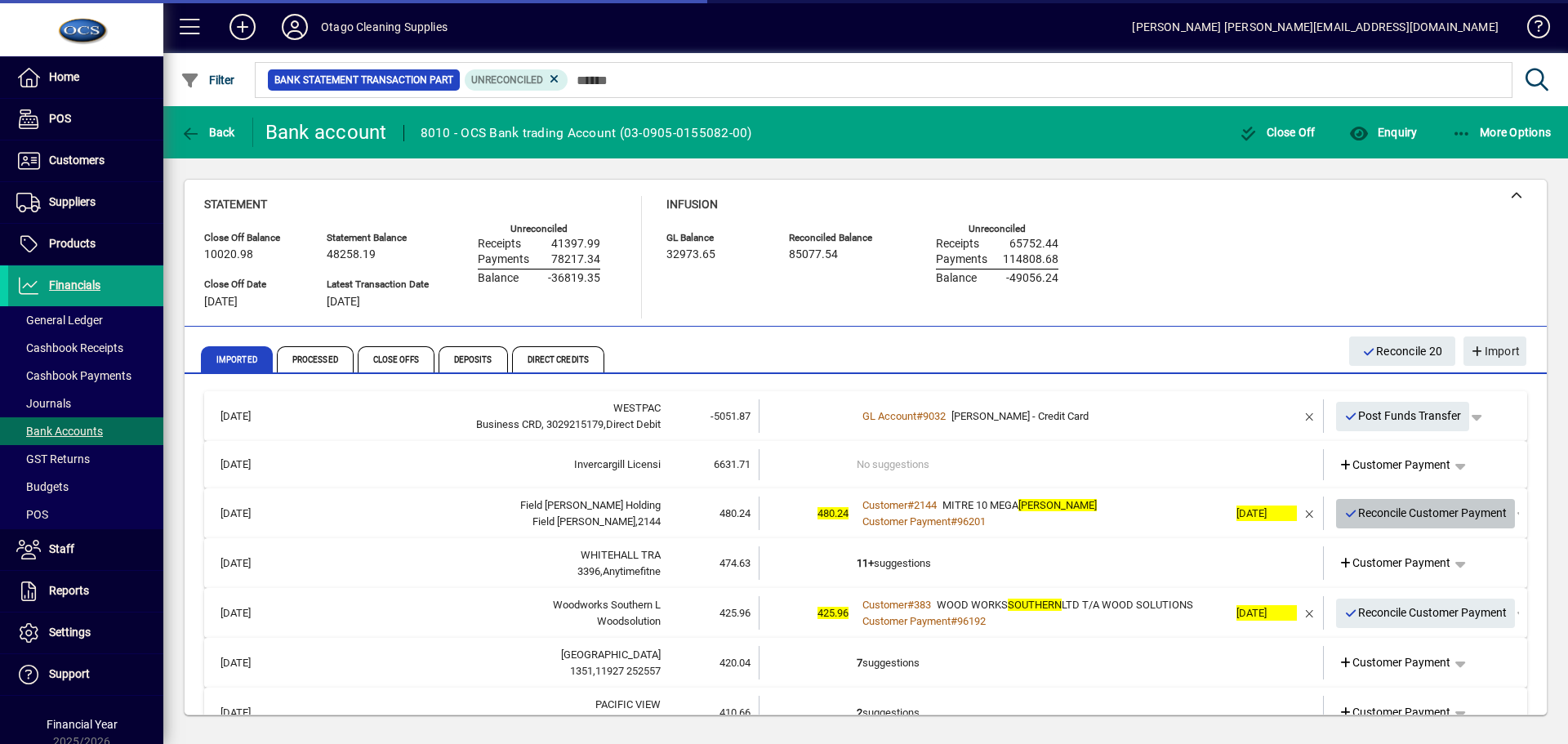
click at [1352, 513] on span "Reconcile Customer Payment" at bounding box center [1426, 514] width 163 height 27
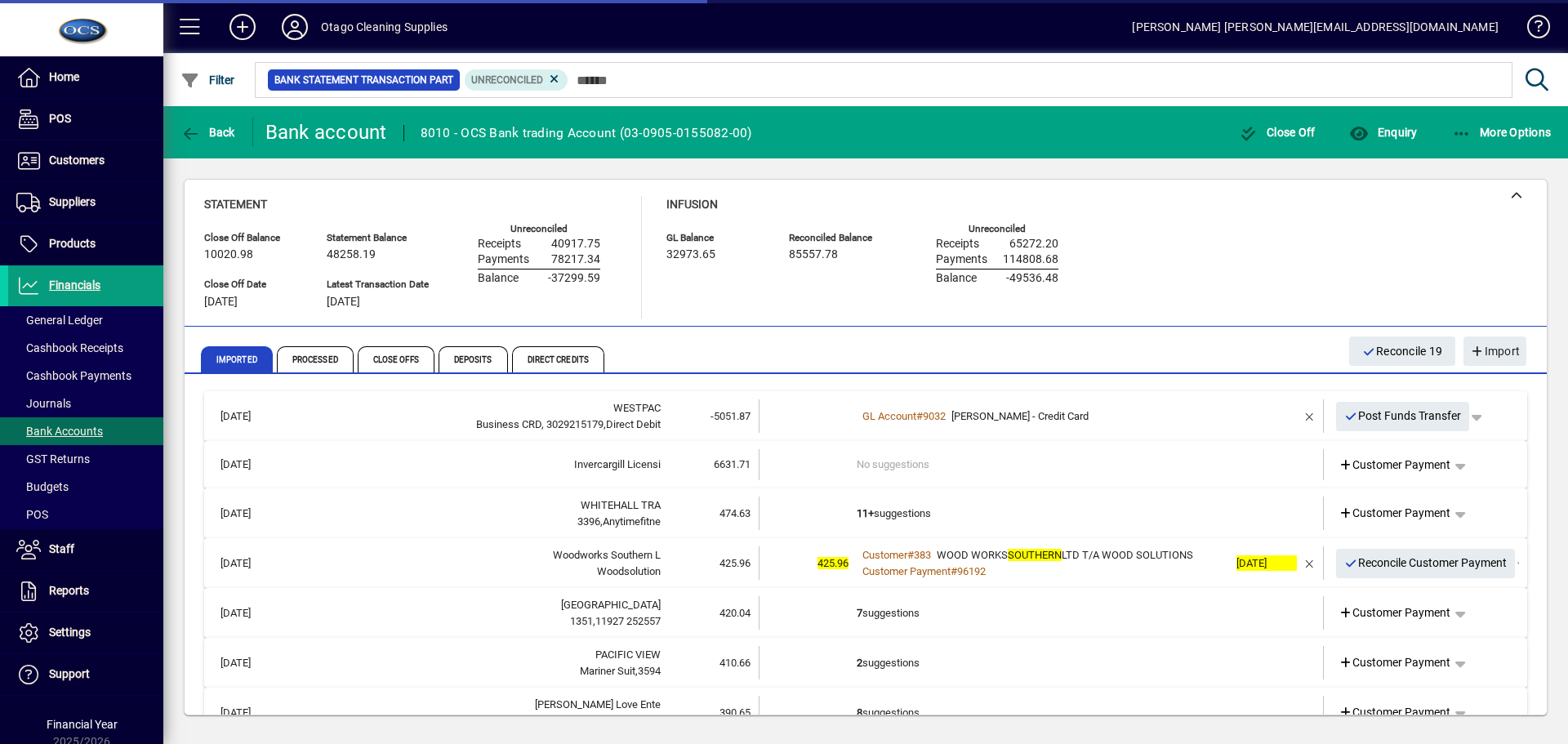
click at [993, 509] on td "11+ suggestions" at bounding box center [1043, 514] width 372 height 33
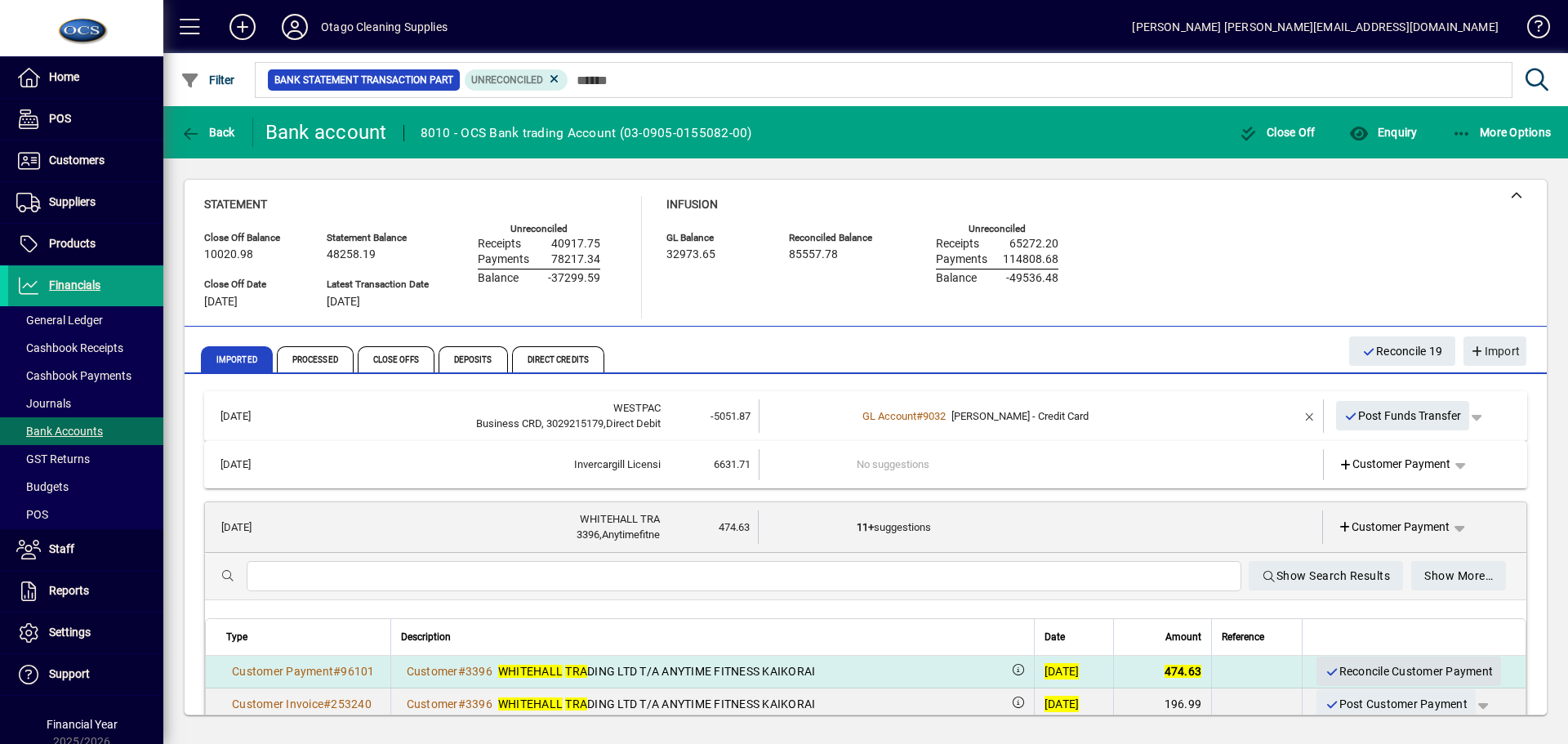
click at [1328, 669] on span "Reconcile Customer Payment" at bounding box center [1409, 672] width 168 height 27
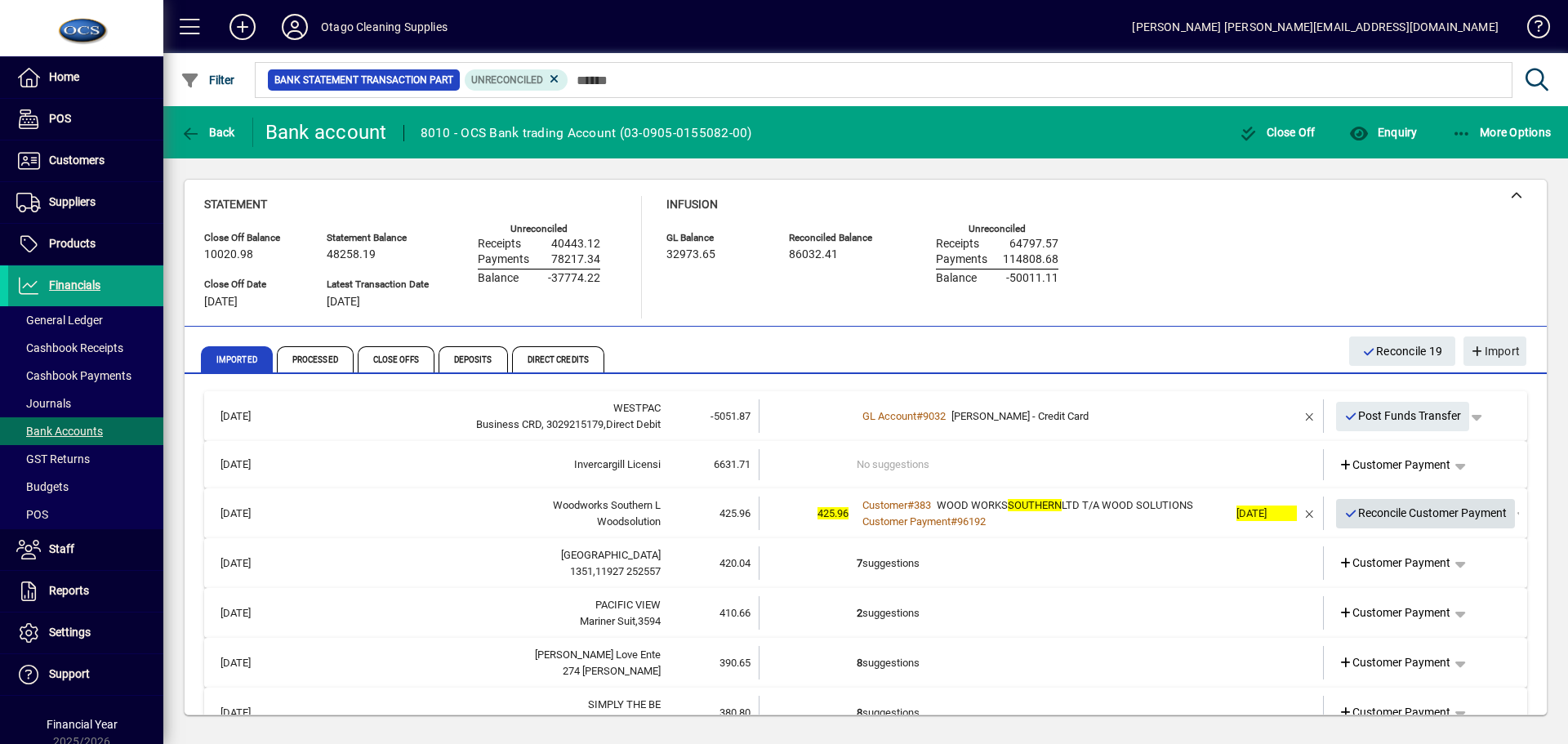
click at [1385, 513] on span "Reconcile Customer Payment" at bounding box center [1426, 514] width 163 height 27
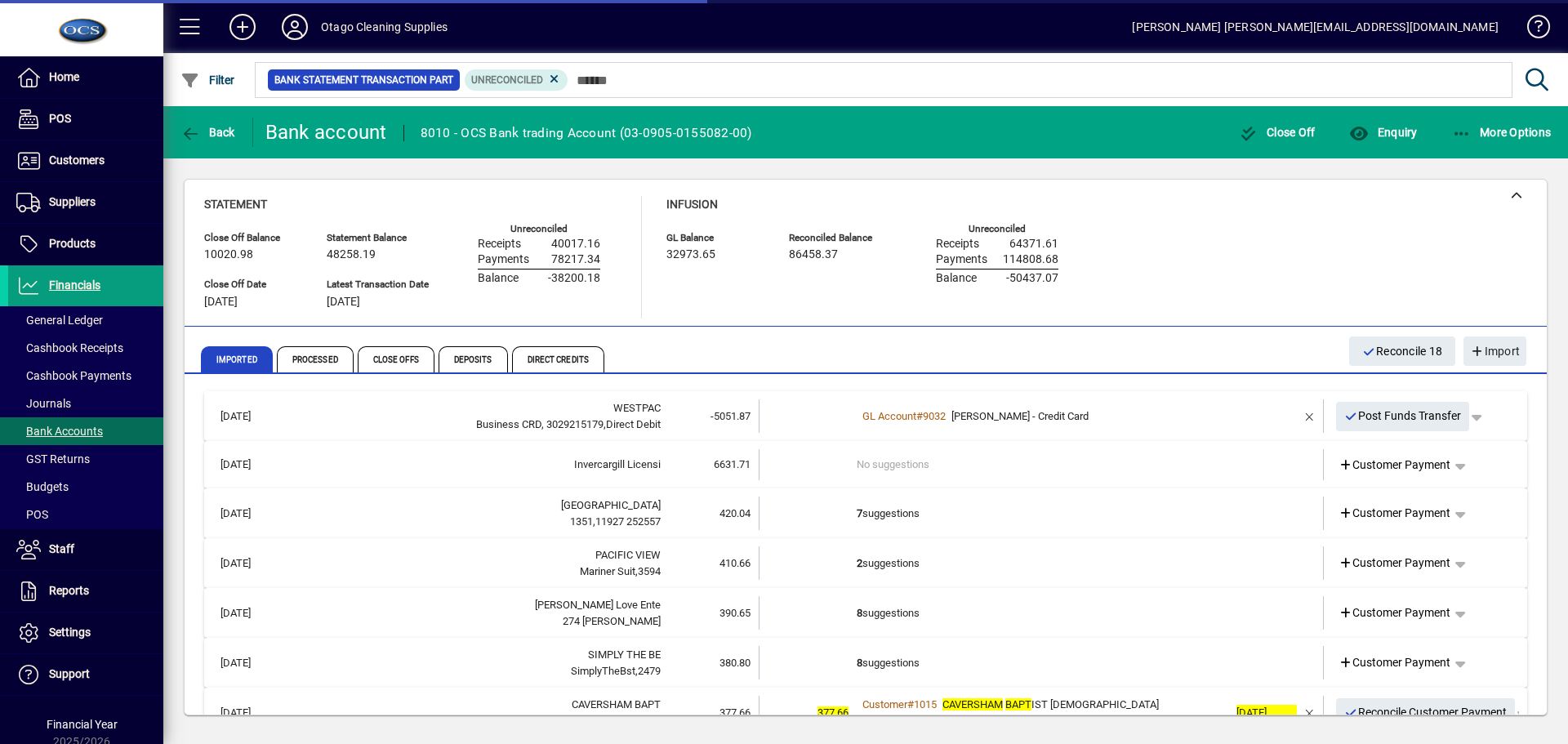
click at [1070, 504] on td "7 suggestions" at bounding box center [1043, 514] width 372 height 33
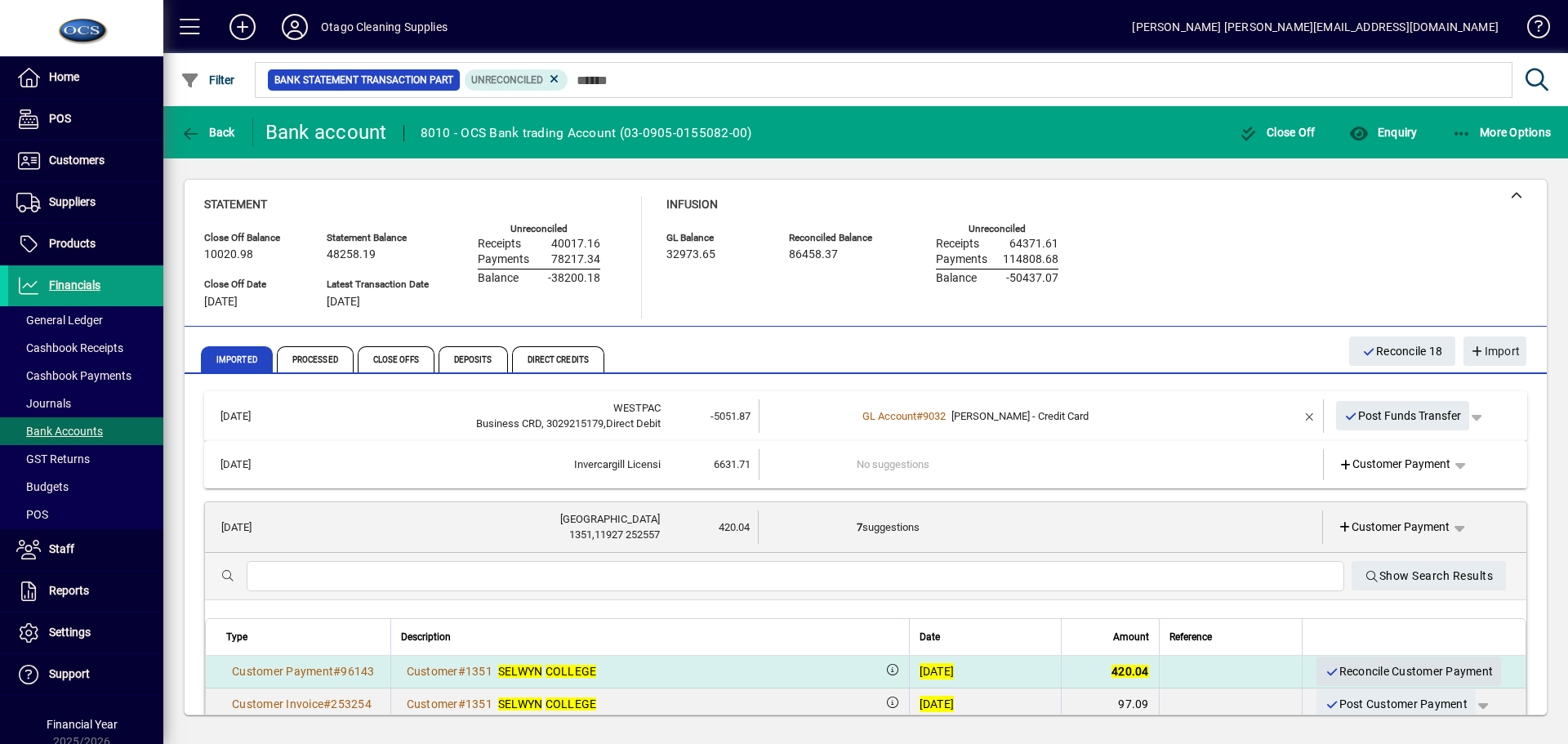
click at [1347, 673] on span "Reconcile Customer Payment" at bounding box center [1409, 672] width 168 height 27
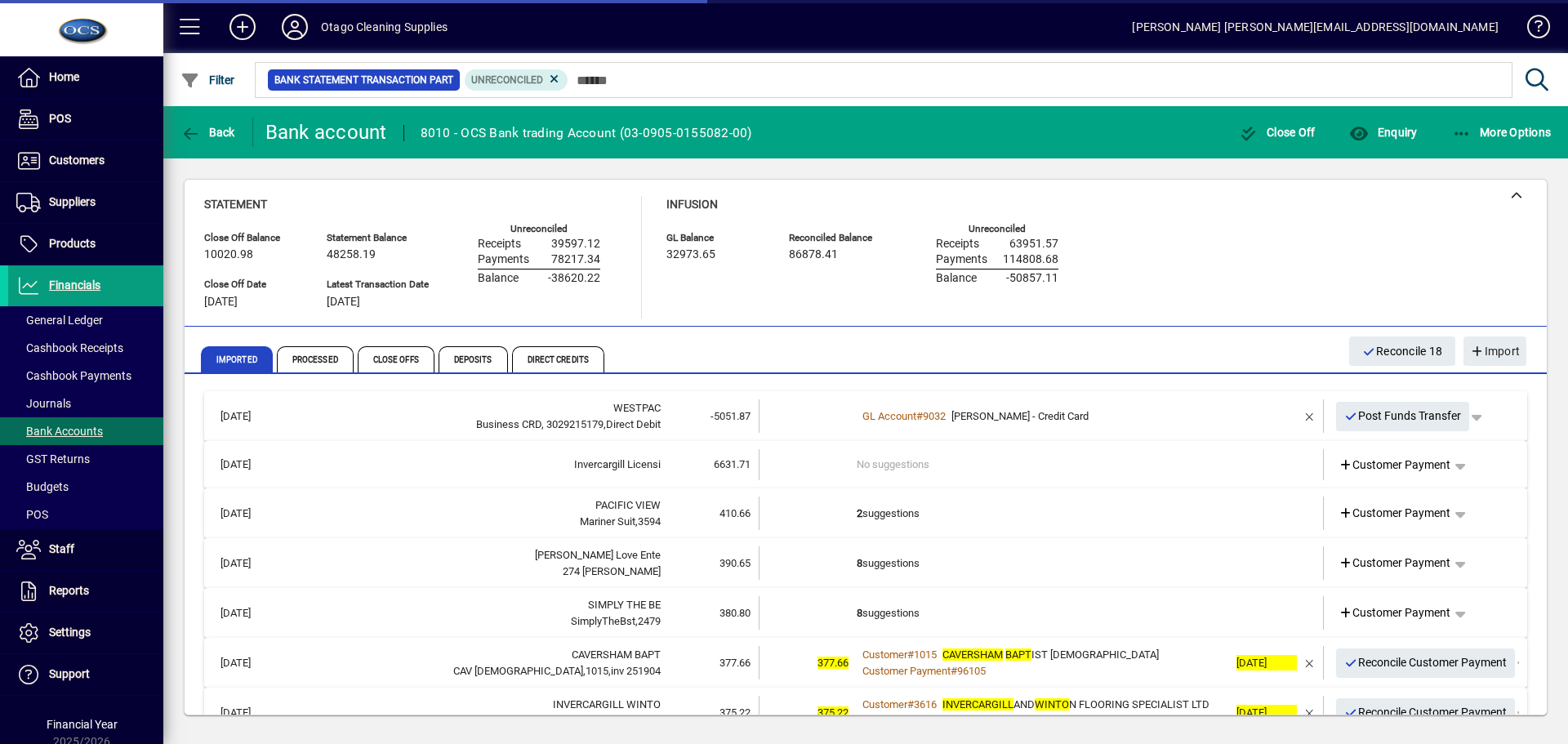
click at [1036, 518] on td "2 suggestions" at bounding box center [1043, 514] width 372 height 33
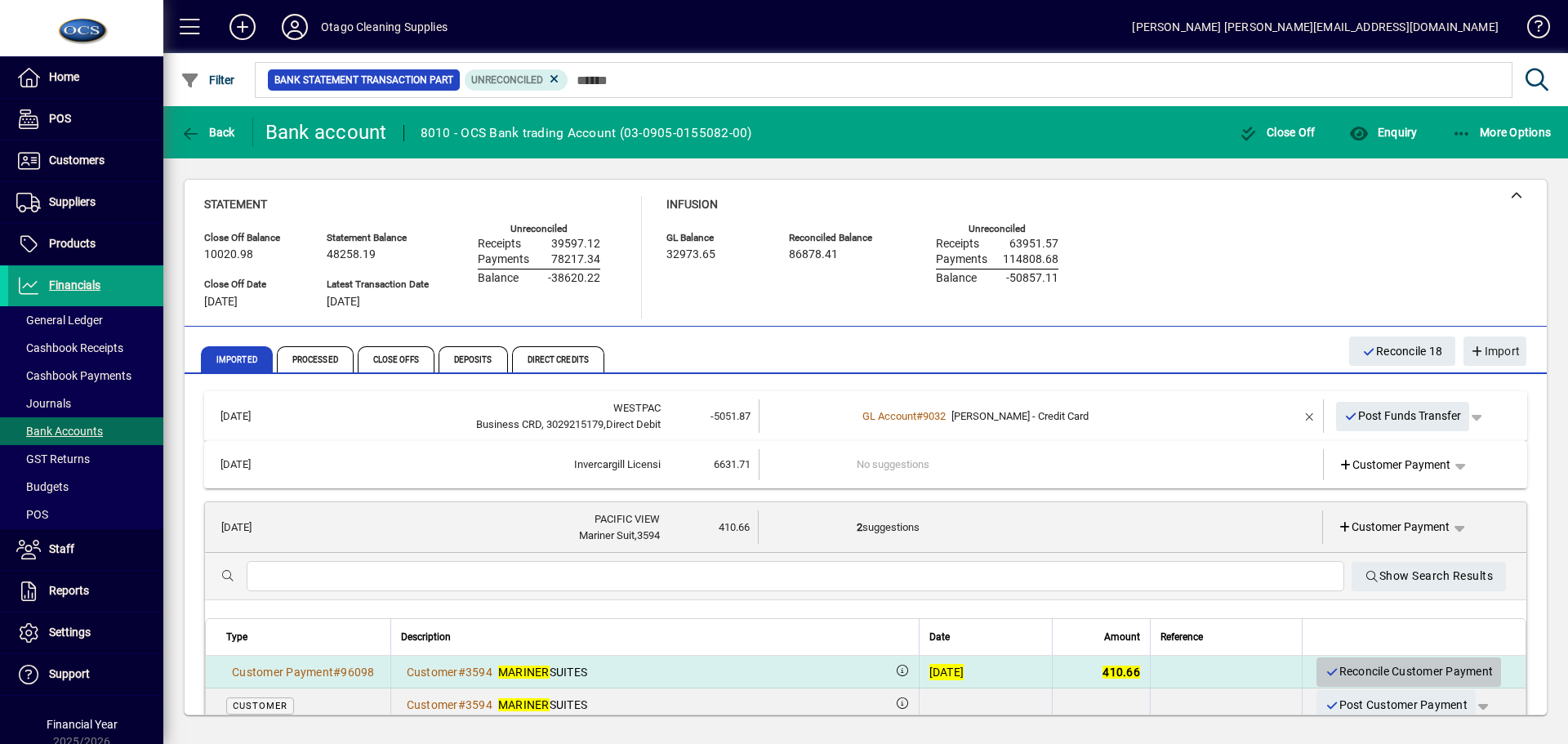
click at [1341, 667] on span "Reconcile Customer Payment" at bounding box center [1409, 672] width 168 height 27
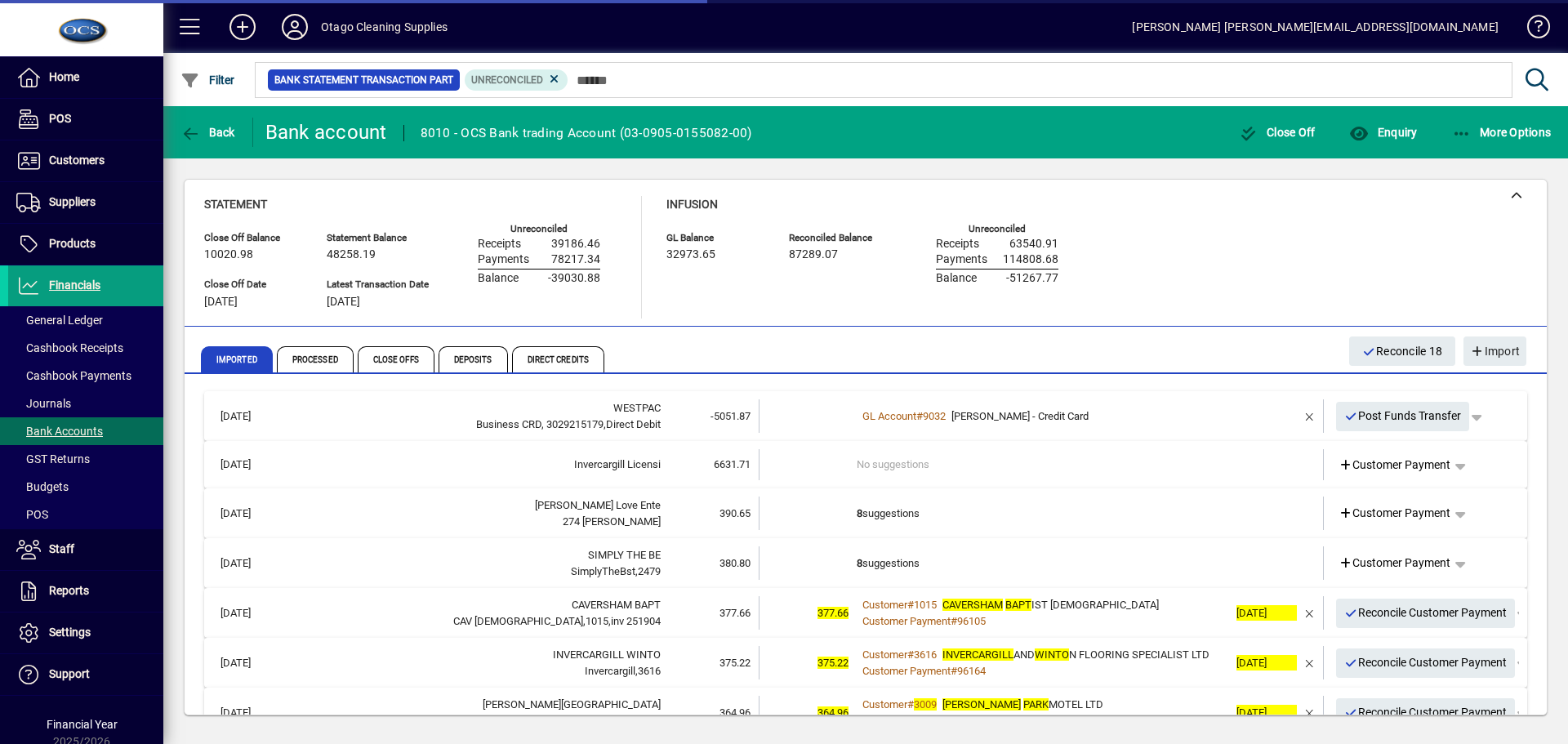
click at [996, 515] on td "8 suggestions" at bounding box center [1043, 514] width 372 height 33
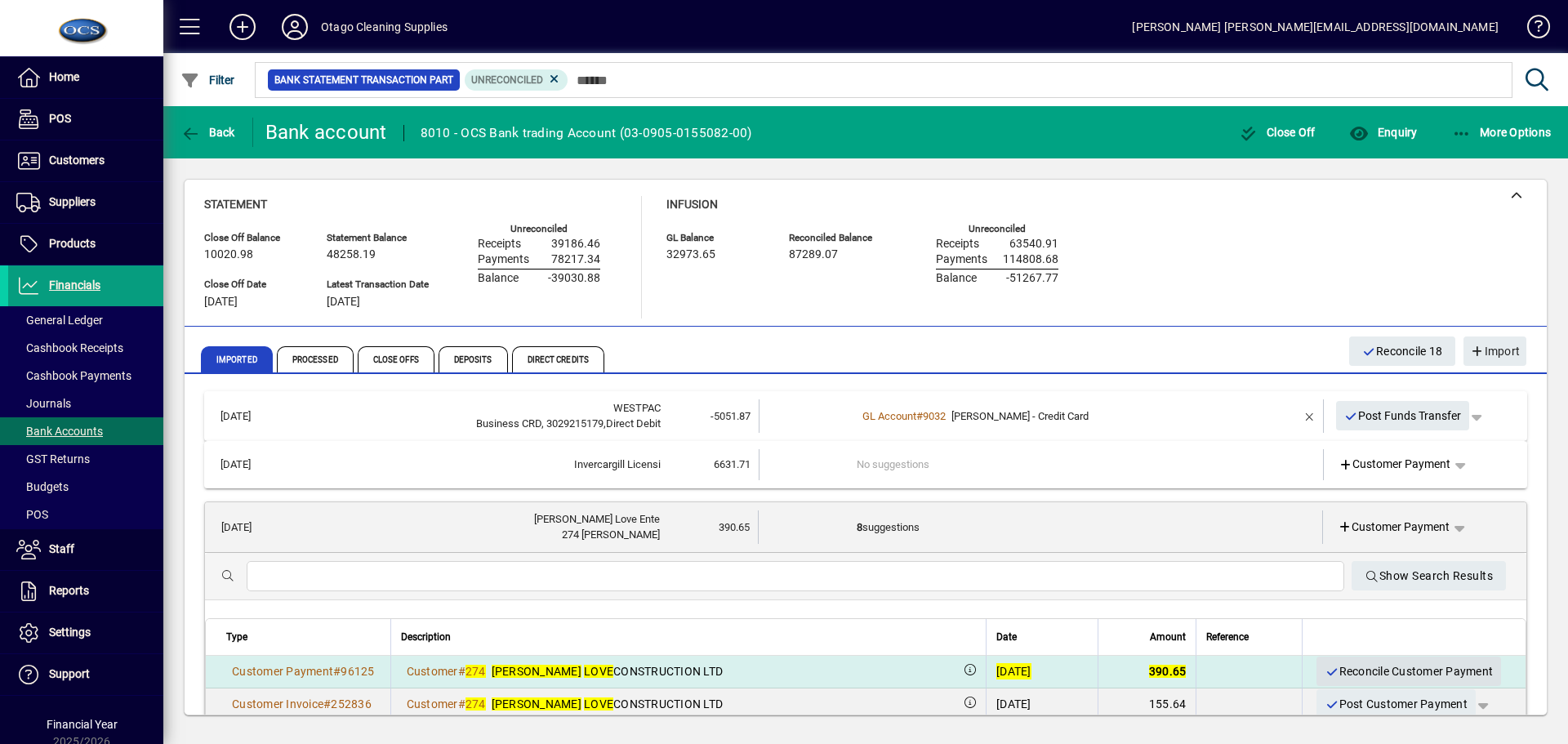
click at [1326, 669] on span "Reconcile Customer Payment" at bounding box center [1409, 672] width 168 height 27
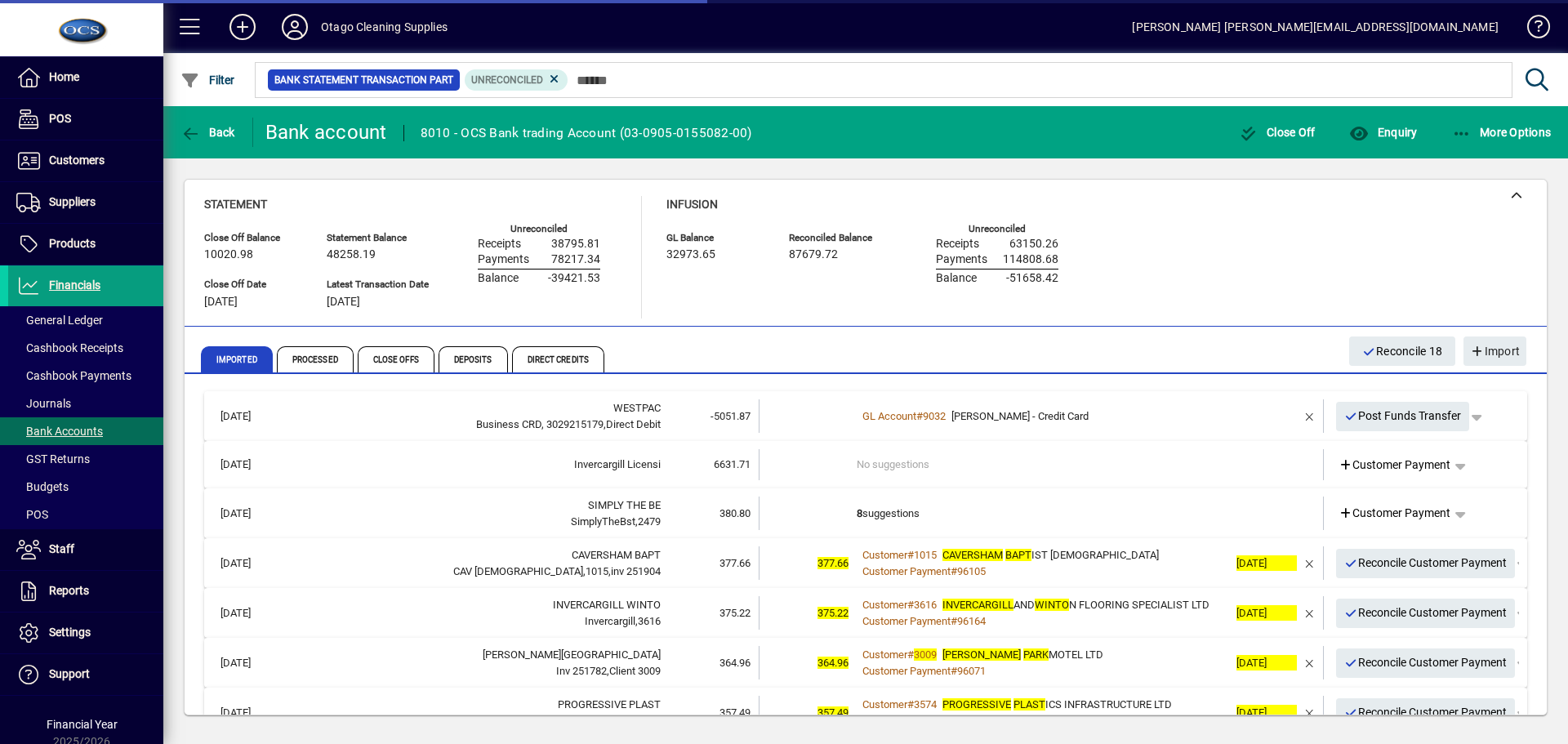
click at [1006, 523] on td "8 suggestions" at bounding box center [1043, 514] width 372 height 33
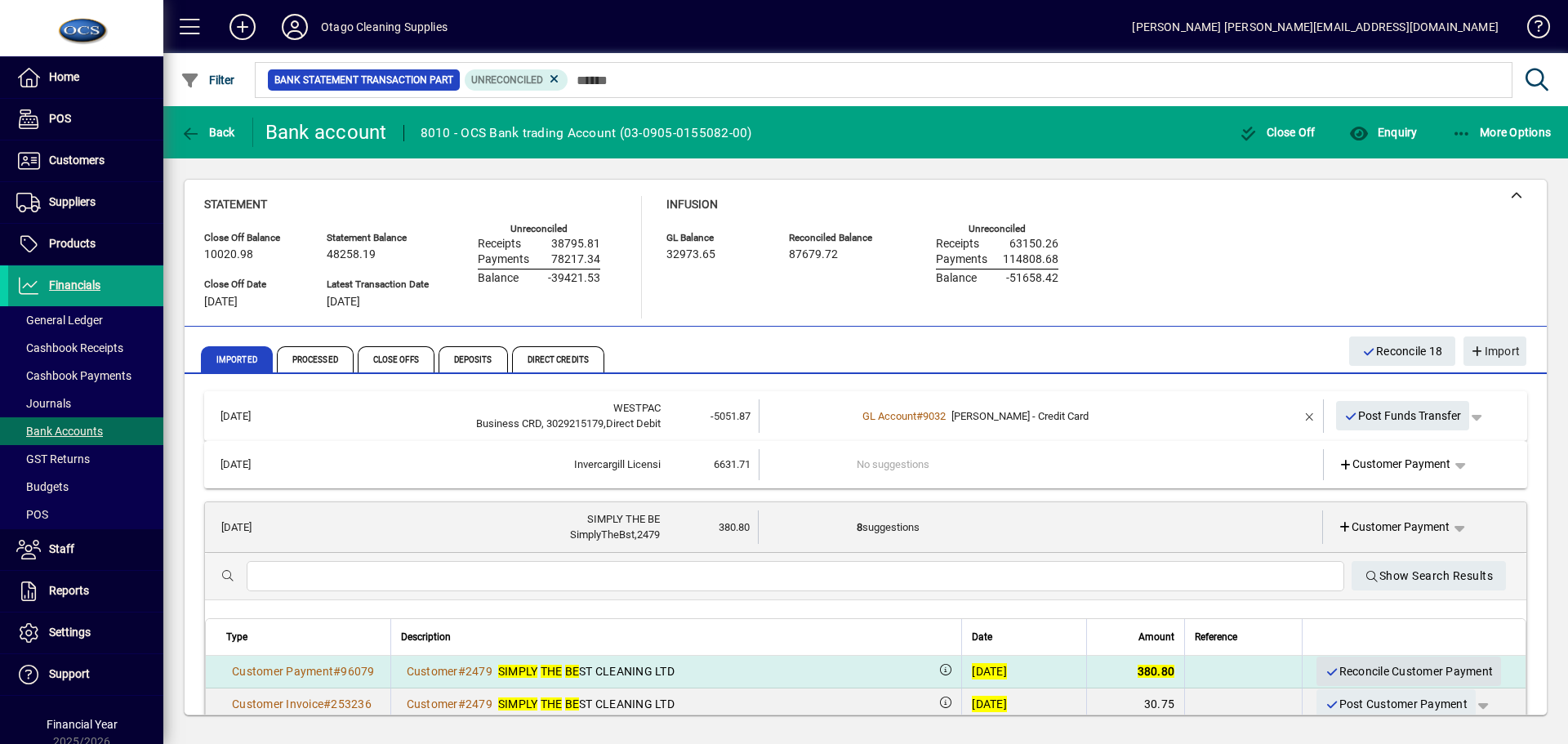
click at [1334, 667] on span "Reconcile Customer Payment" at bounding box center [1409, 672] width 168 height 27
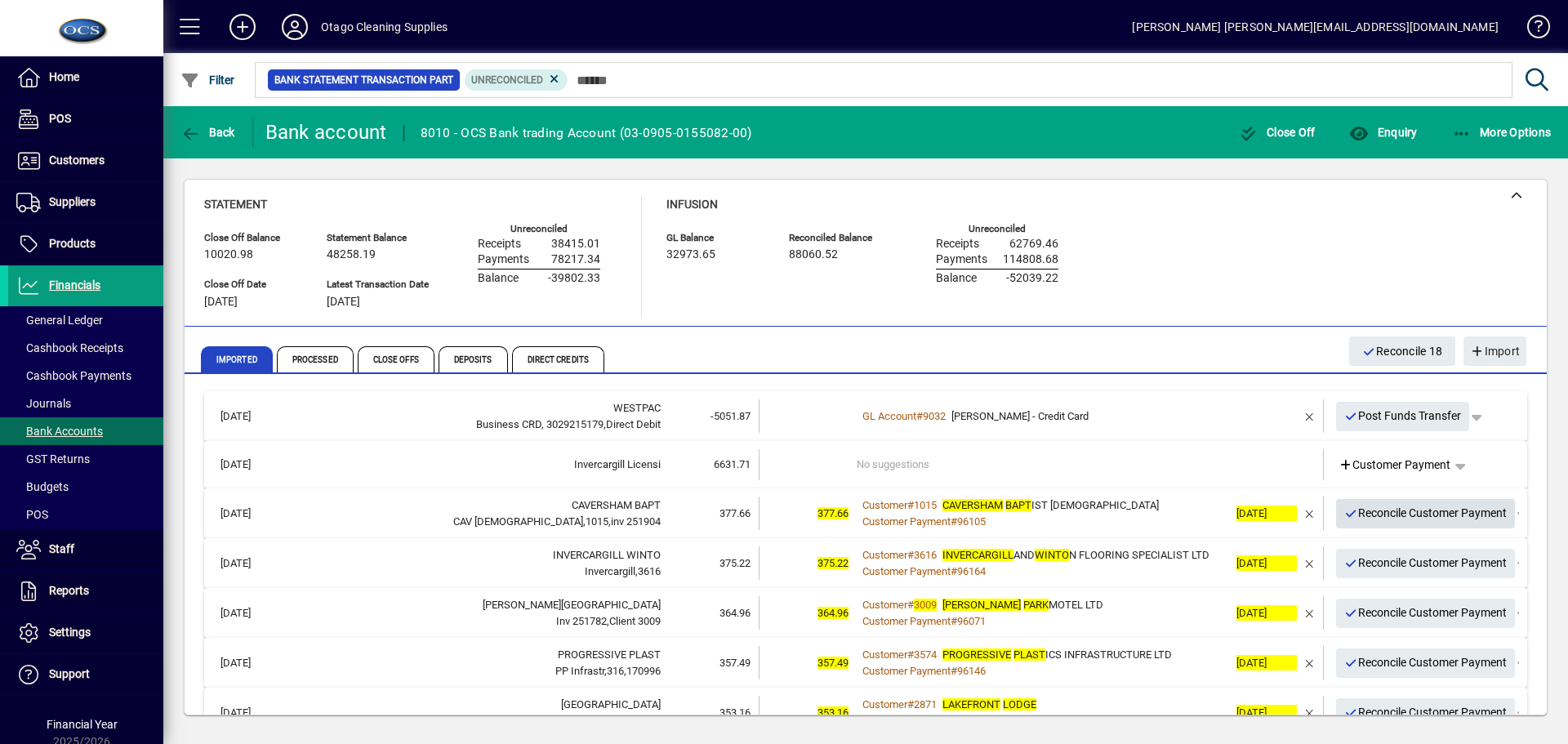
click at [1384, 512] on span "Reconcile Customer Payment" at bounding box center [1426, 514] width 163 height 27
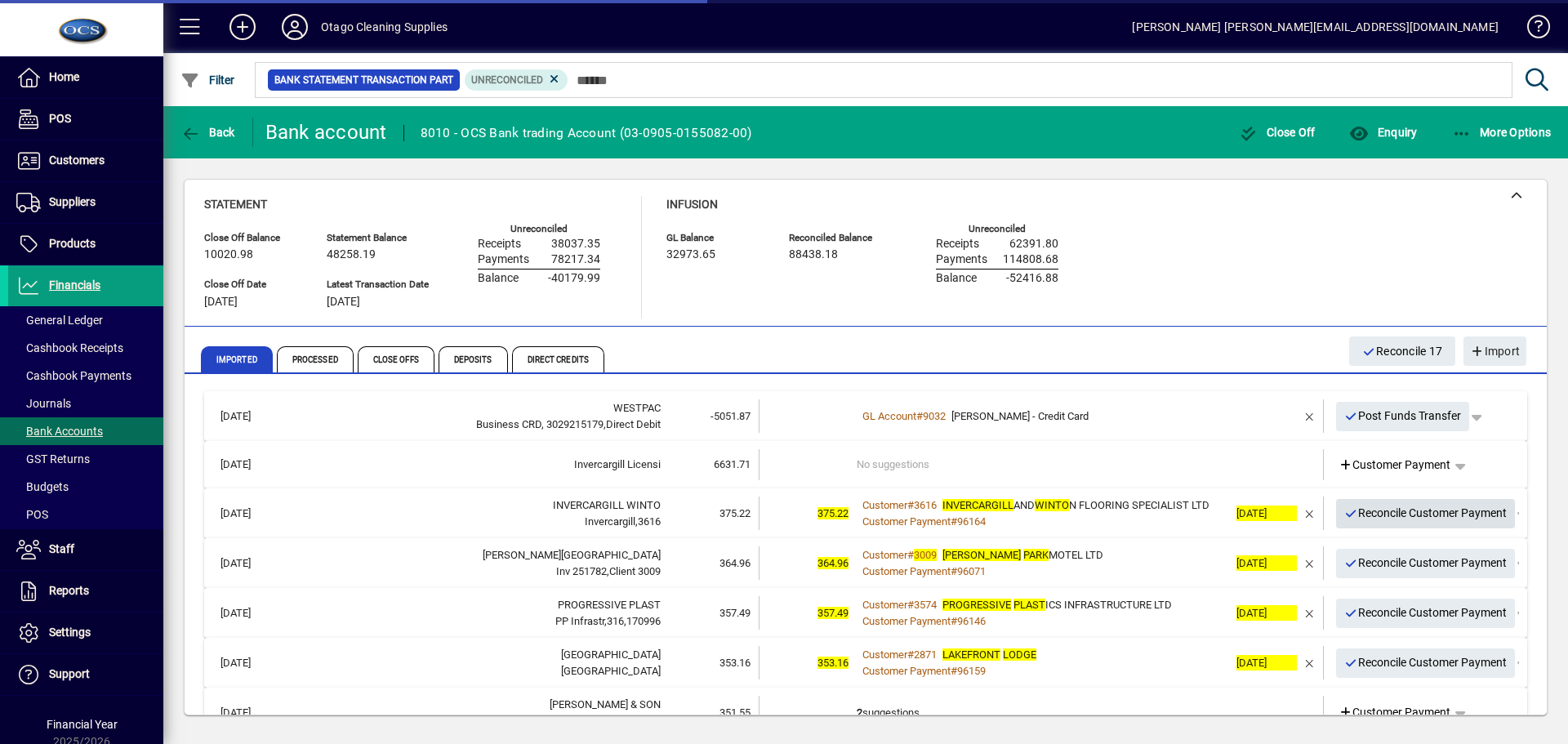
click at [1384, 512] on span "Reconcile Customer Payment" at bounding box center [1426, 514] width 163 height 27
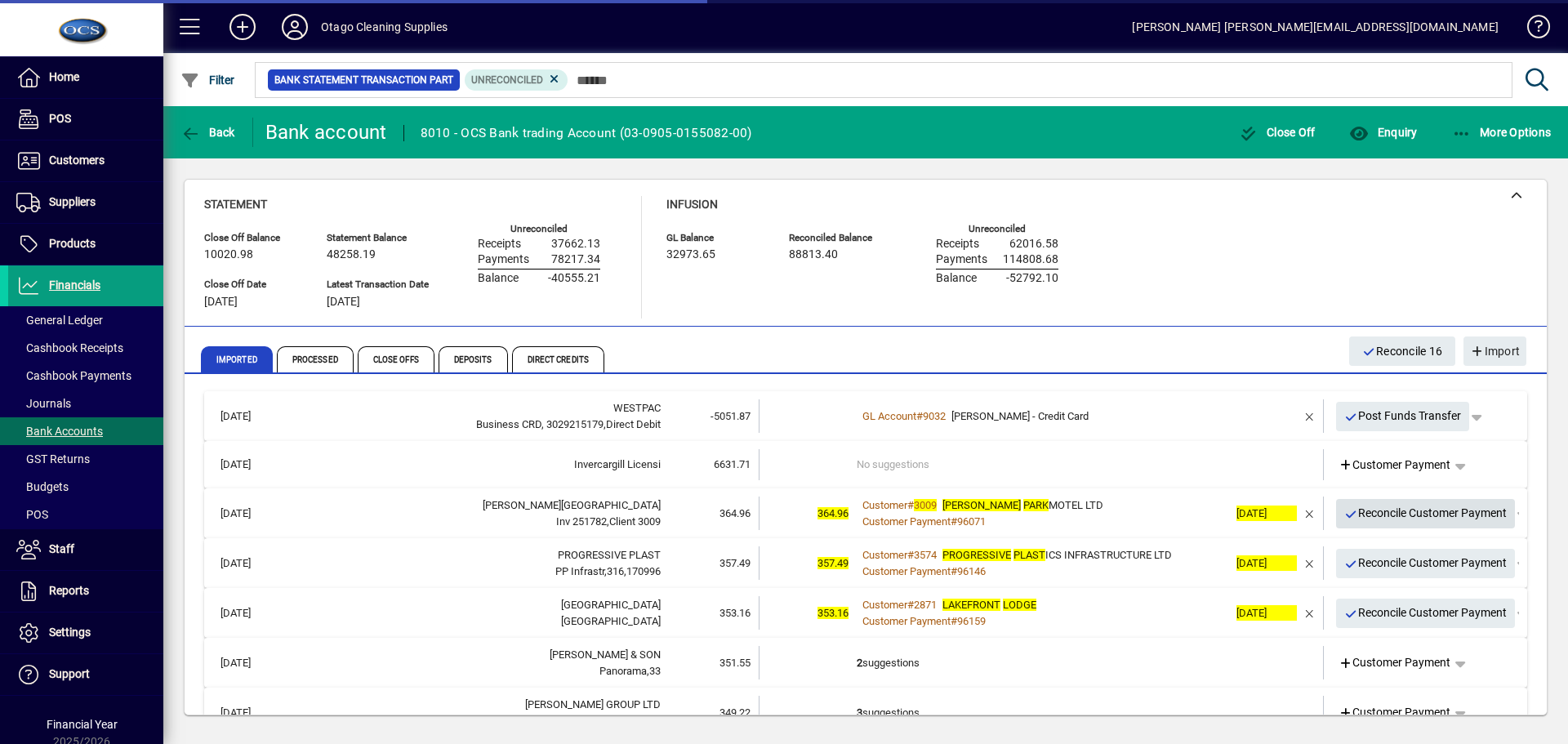
click at [1380, 517] on span "Reconcile Customer Payment" at bounding box center [1426, 514] width 163 height 27
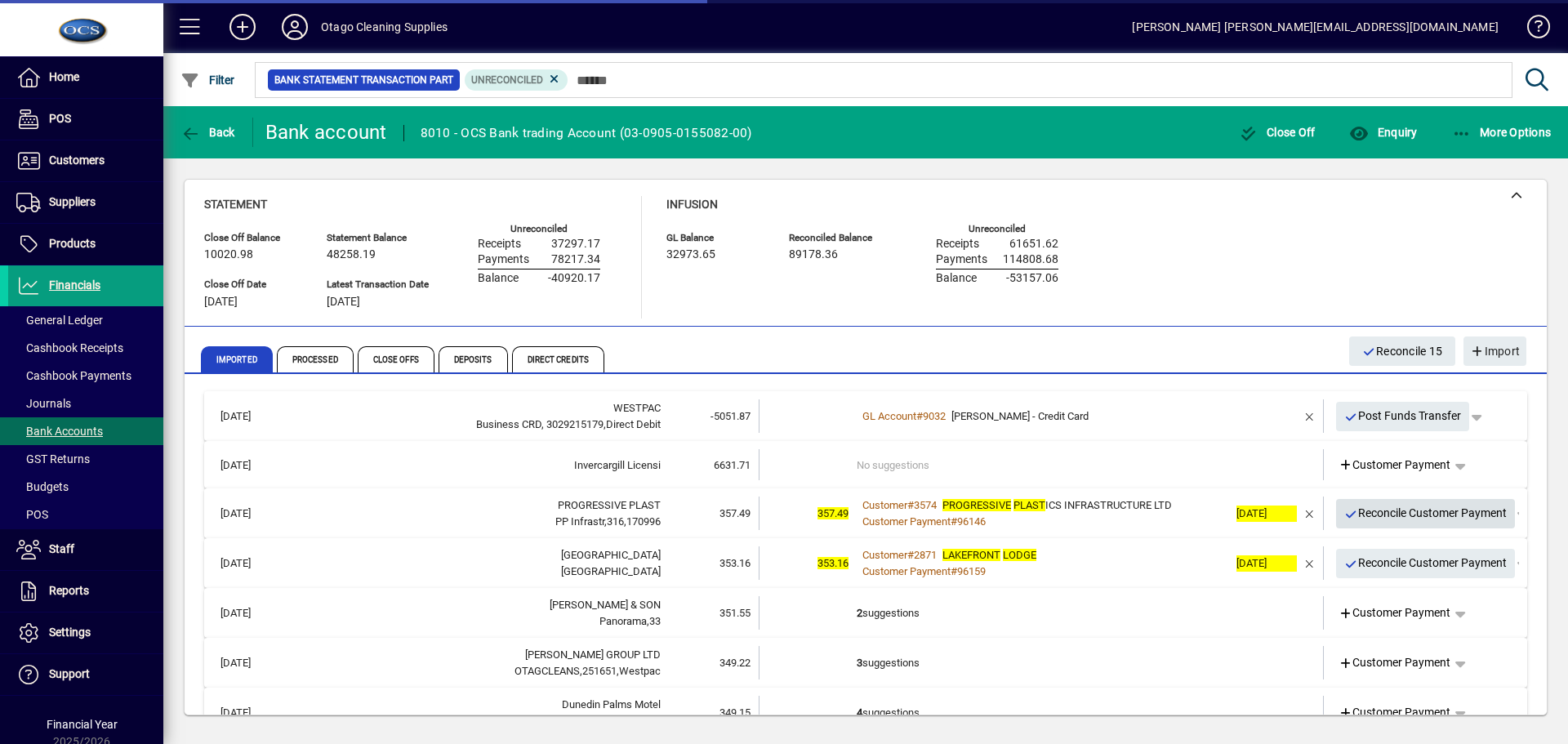
click at [1380, 517] on span "Reconcile Customer Payment" at bounding box center [1426, 514] width 163 height 27
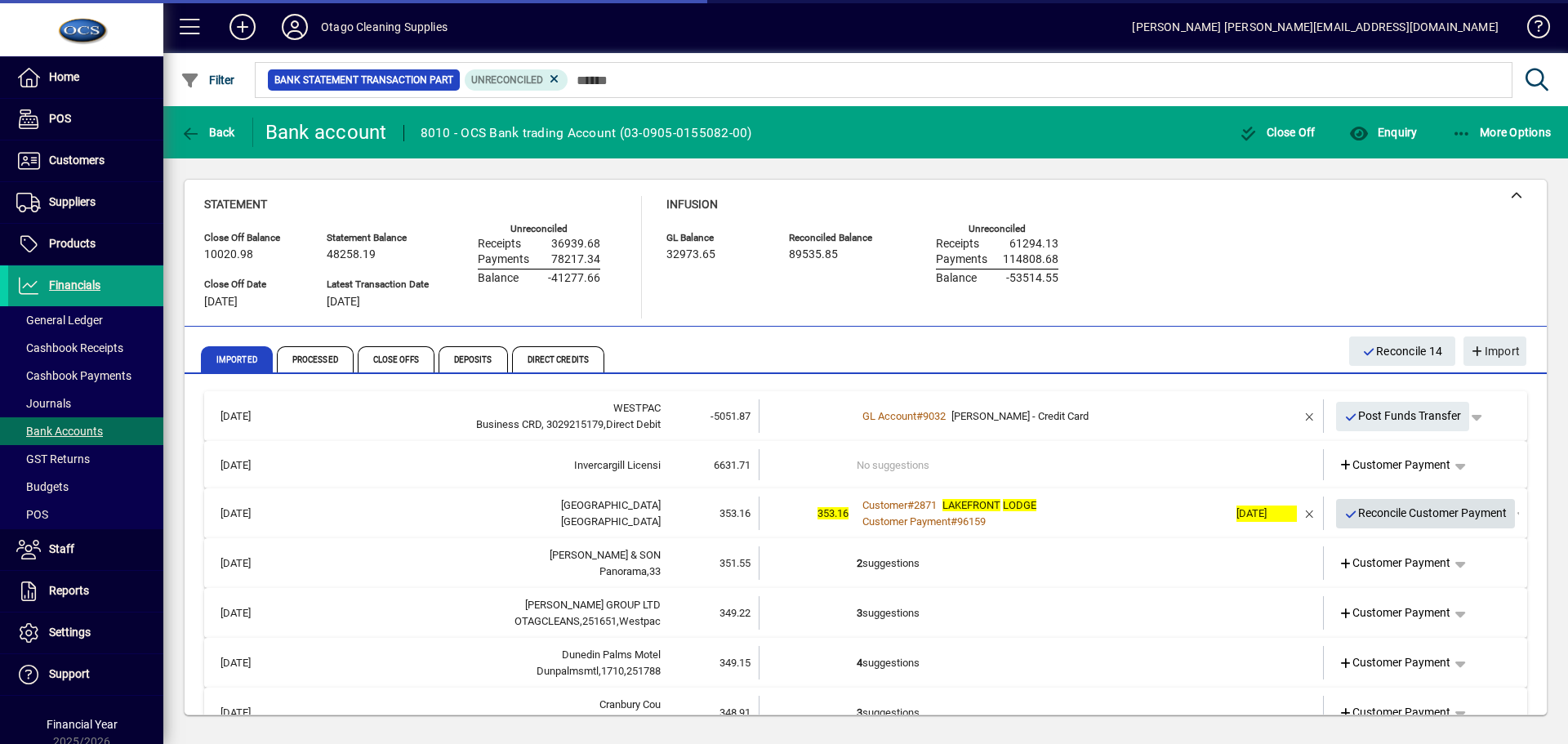
click at [1380, 517] on span "Reconcile Customer Payment" at bounding box center [1426, 514] width 163 height 27
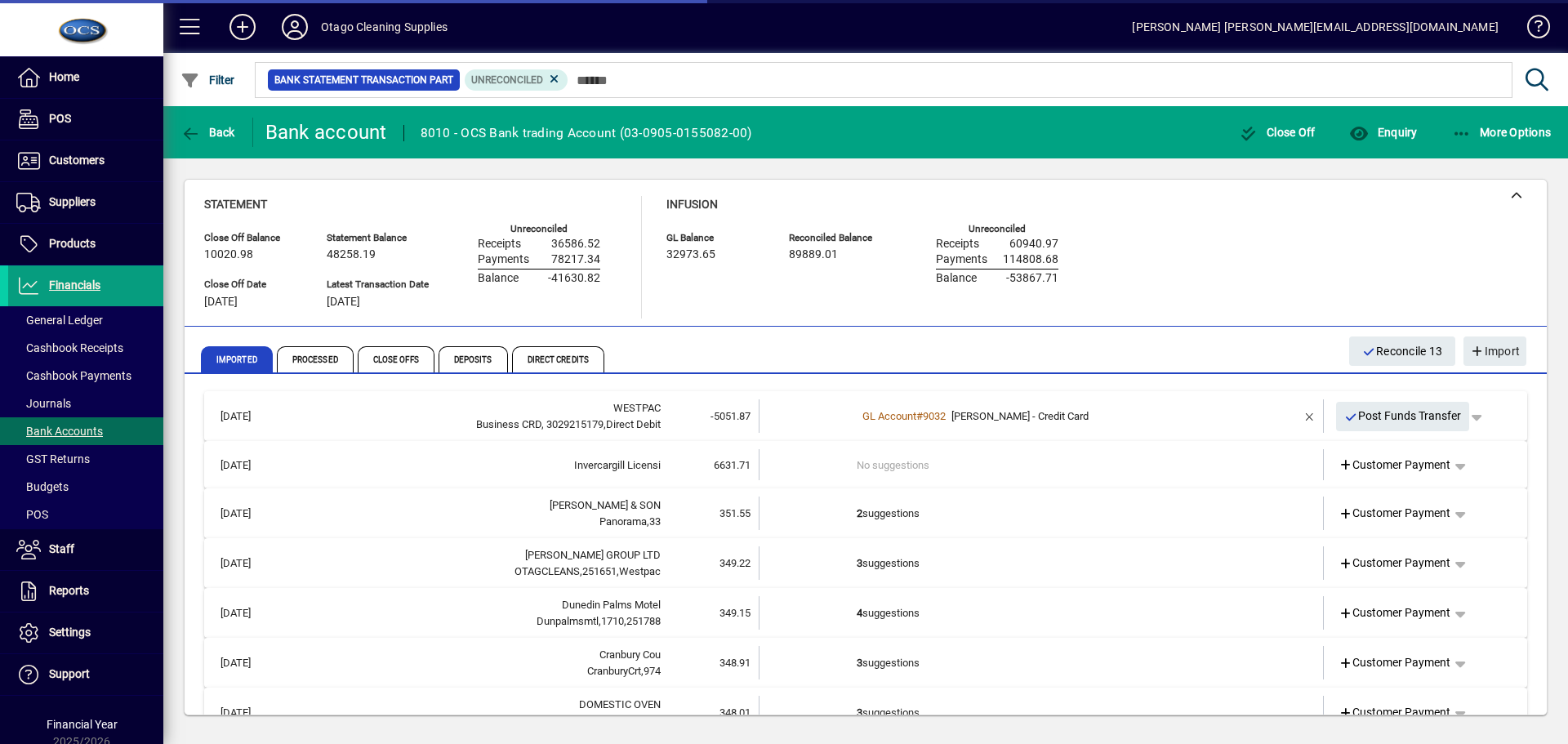
click at [1111, 519] on td "2 suggestions" at bounding box center [1043, 514] width 372 height 33
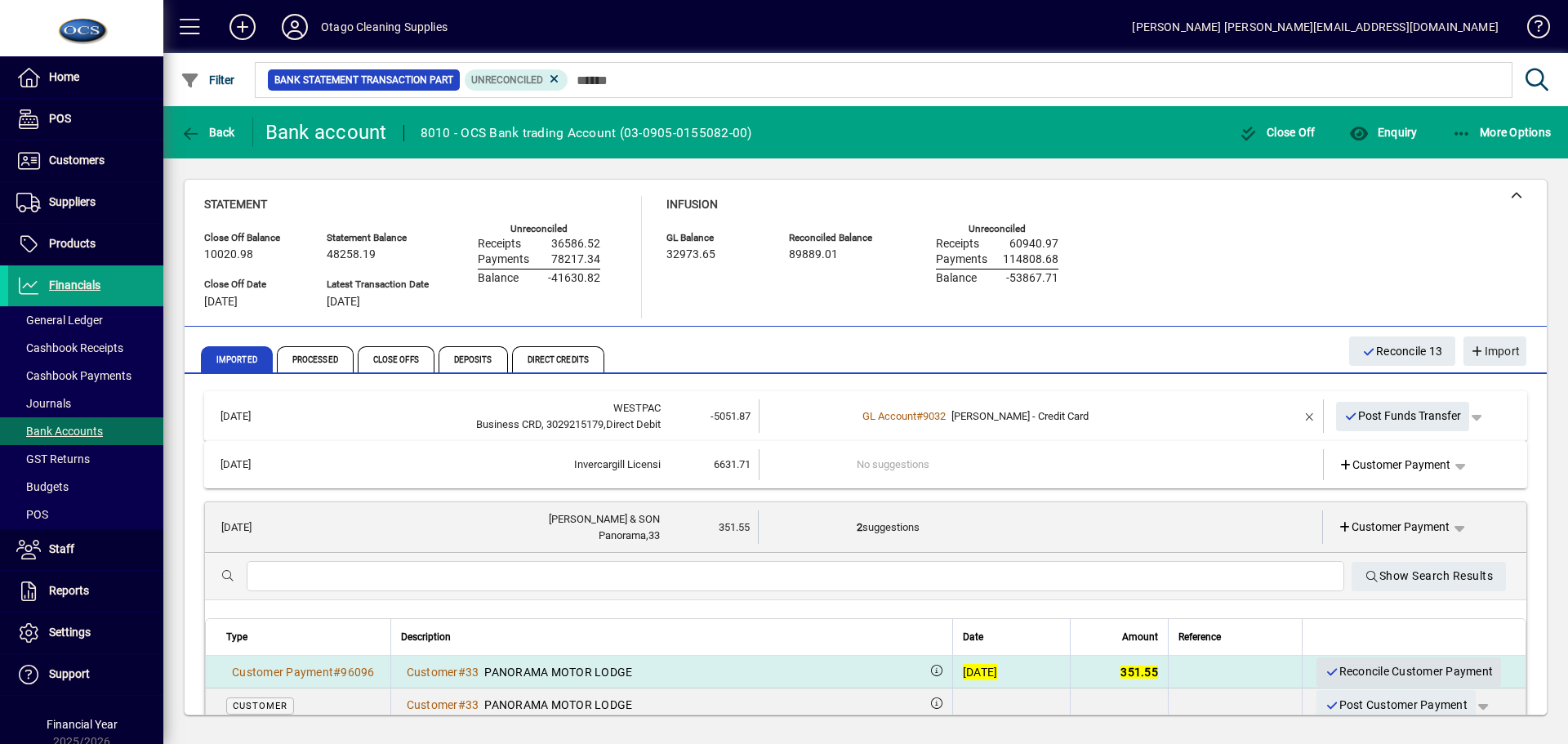
click at [1340, 667] on span "Reconcile Customer Payment" at bounding box center [1409, 672] width 168 height 27
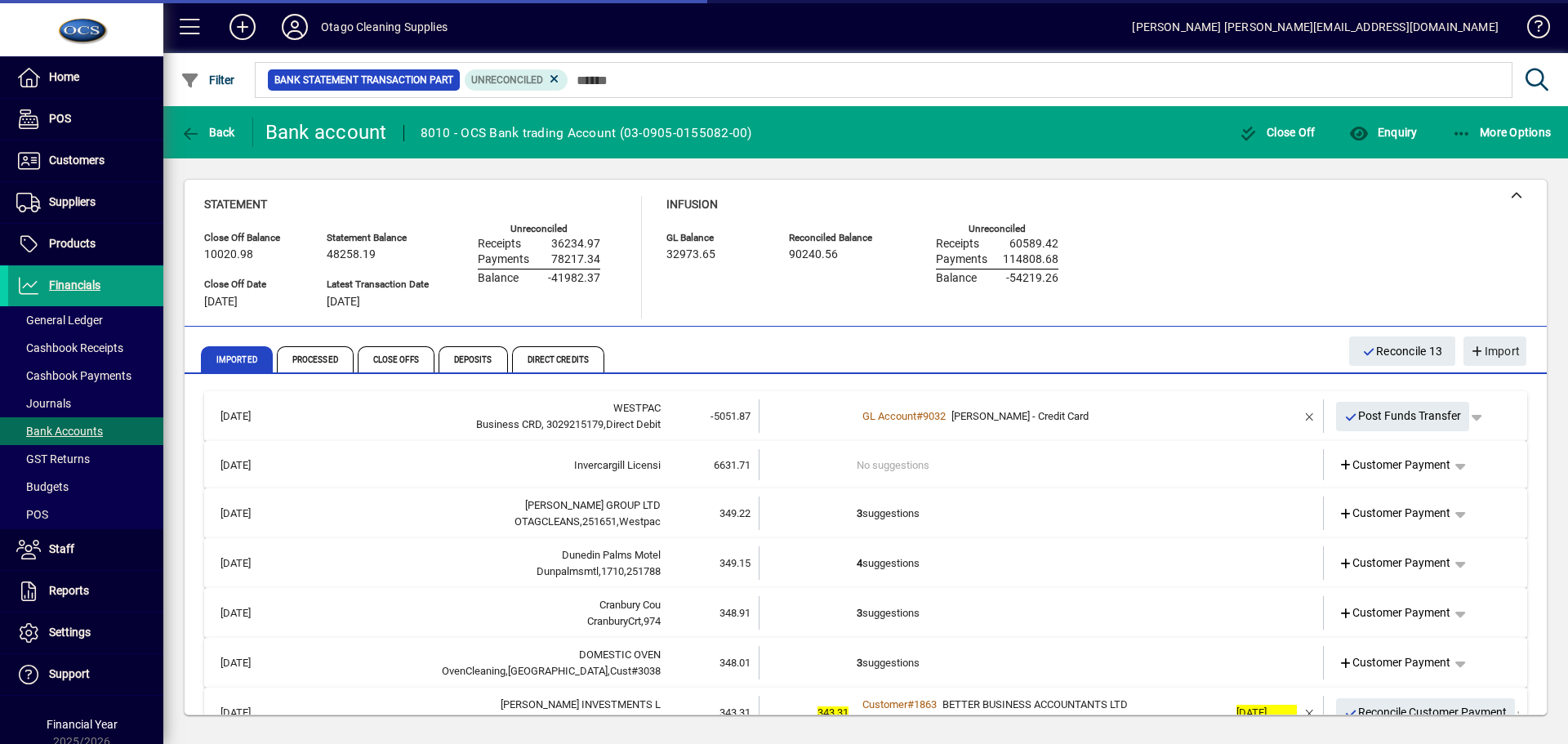
click at [1078, 526] on td "3 suggestions" at bounding box center [1043, 514] width 372 height 33
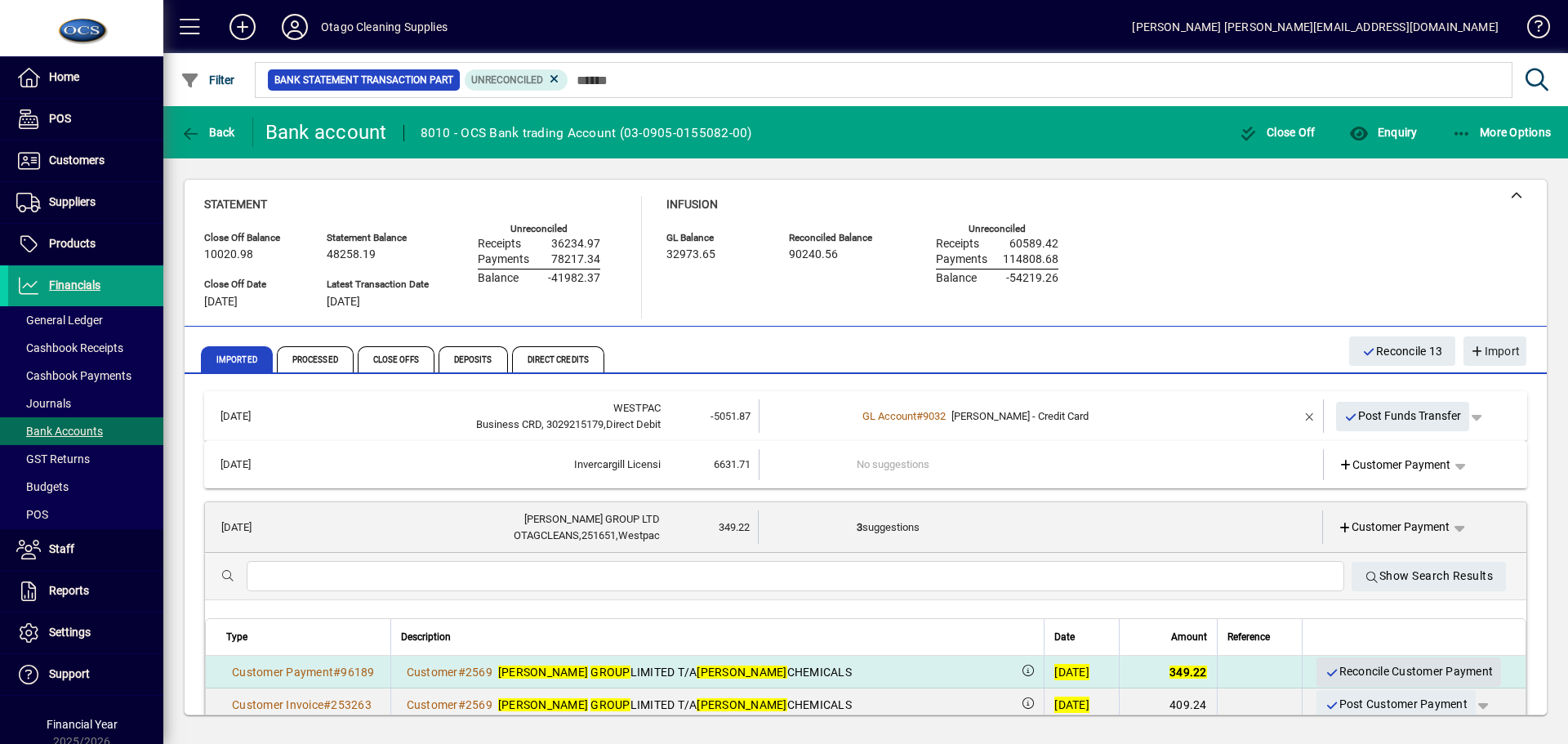
click at [1344, 671] on span "Reconcile Customer Payment" at bounding box center [1409, 672] width 168 height 27
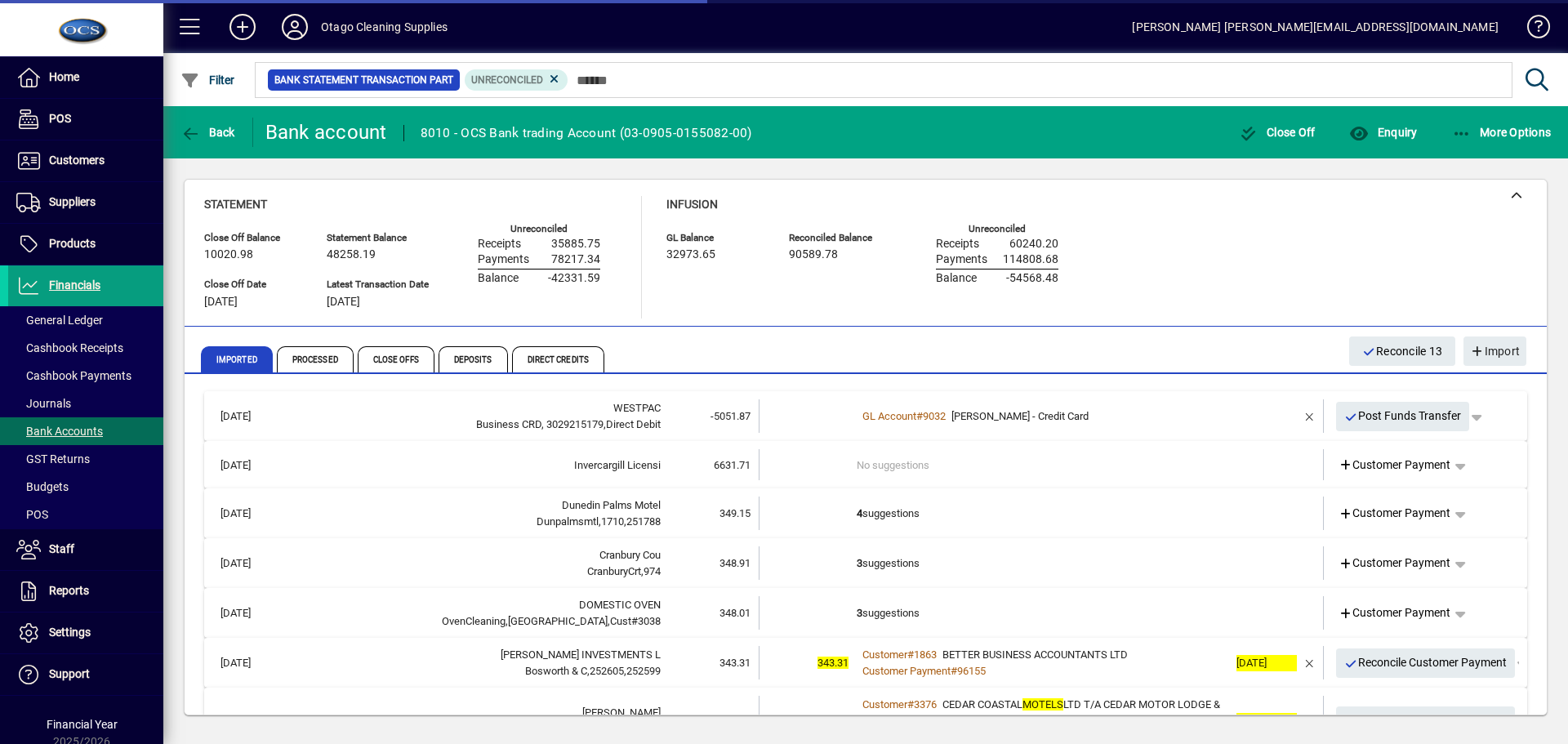
click at [1026, 520] on td "4 suggestions" at bounding box center [1043, 514] width 372 height 33
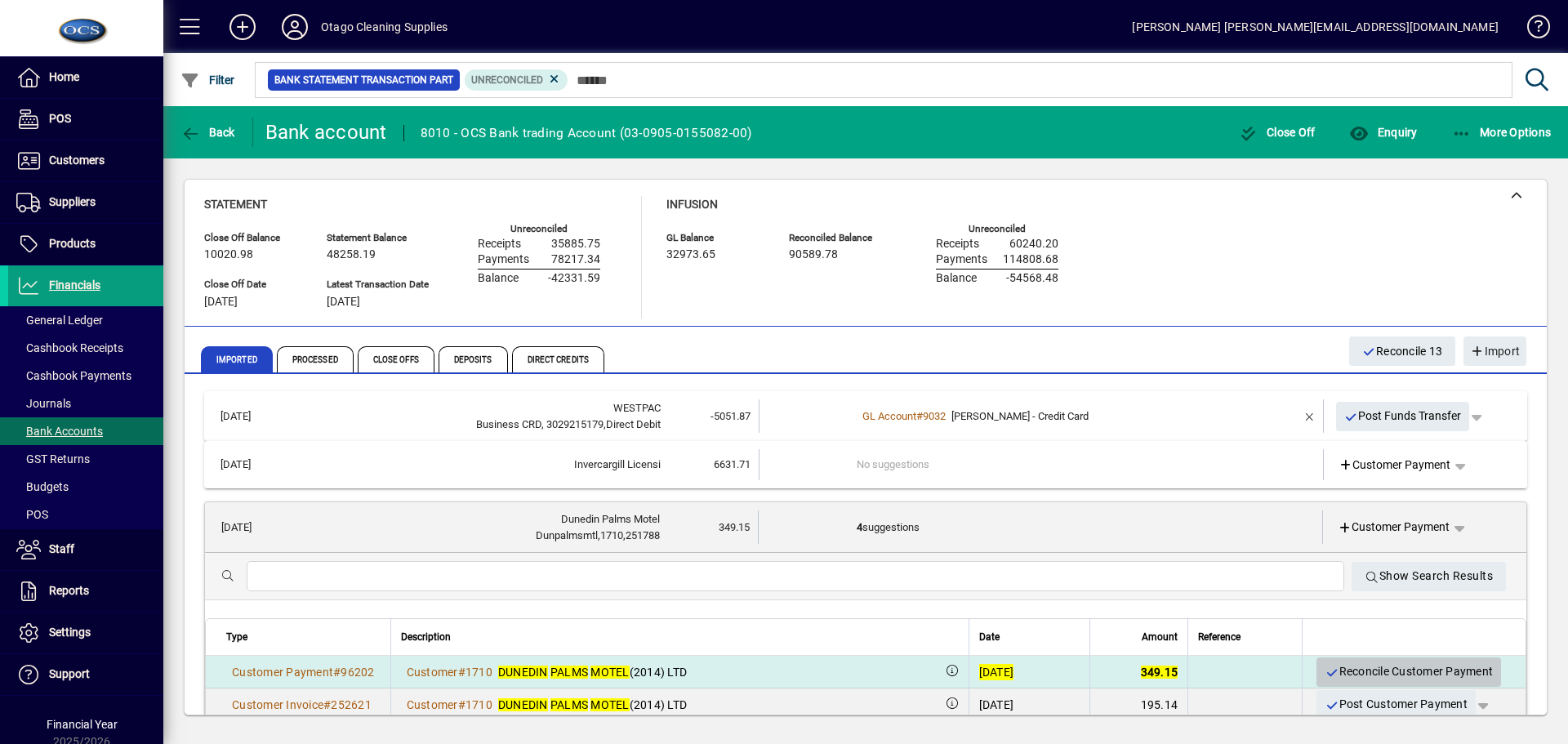
click at [1342, 665] on span "Reconcile Customer Payment" at bounding box center [1409, 672] width 168 height 27
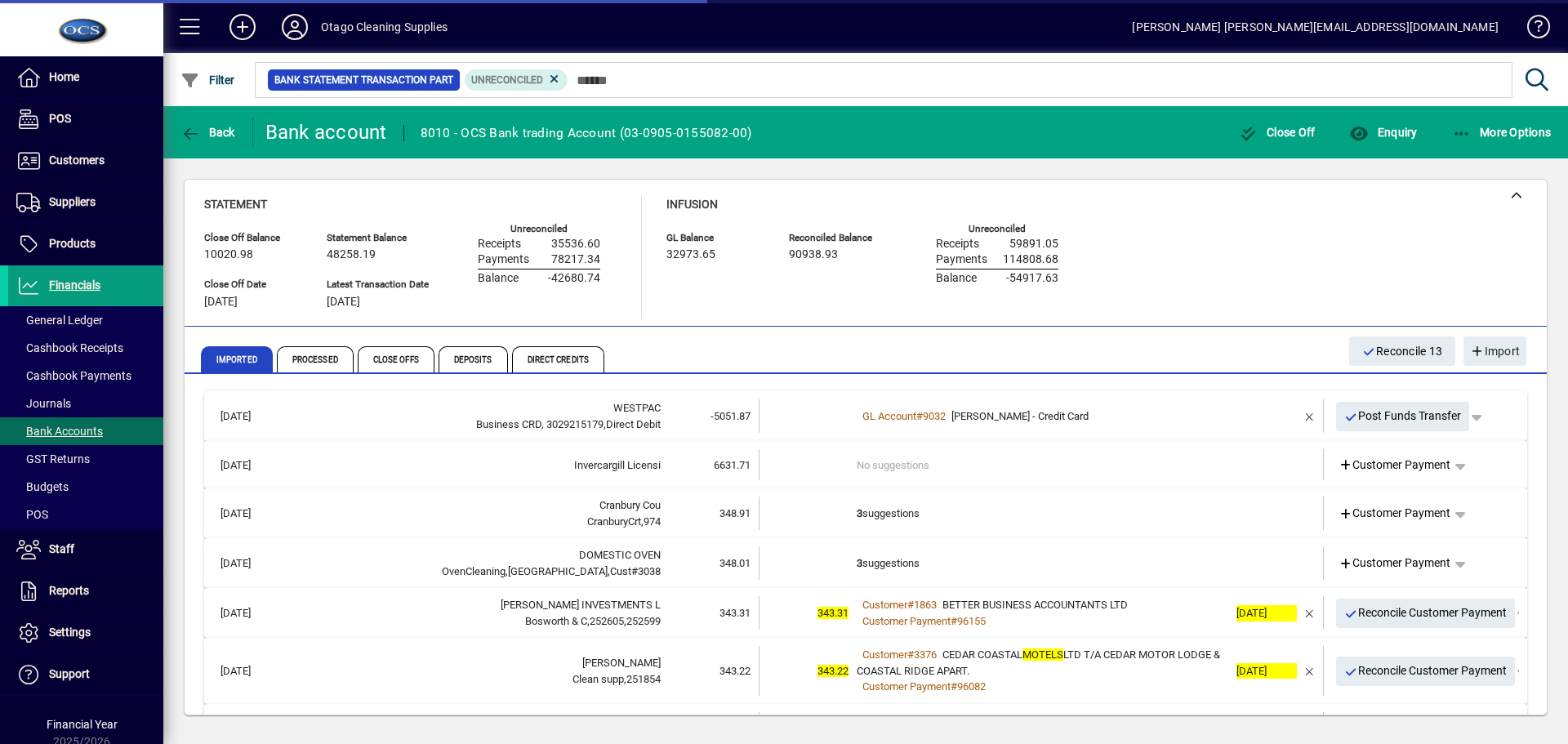
click at [1018, 520] on td "3 suggestions" at bounding box center [1043, 514] width 372 height 33
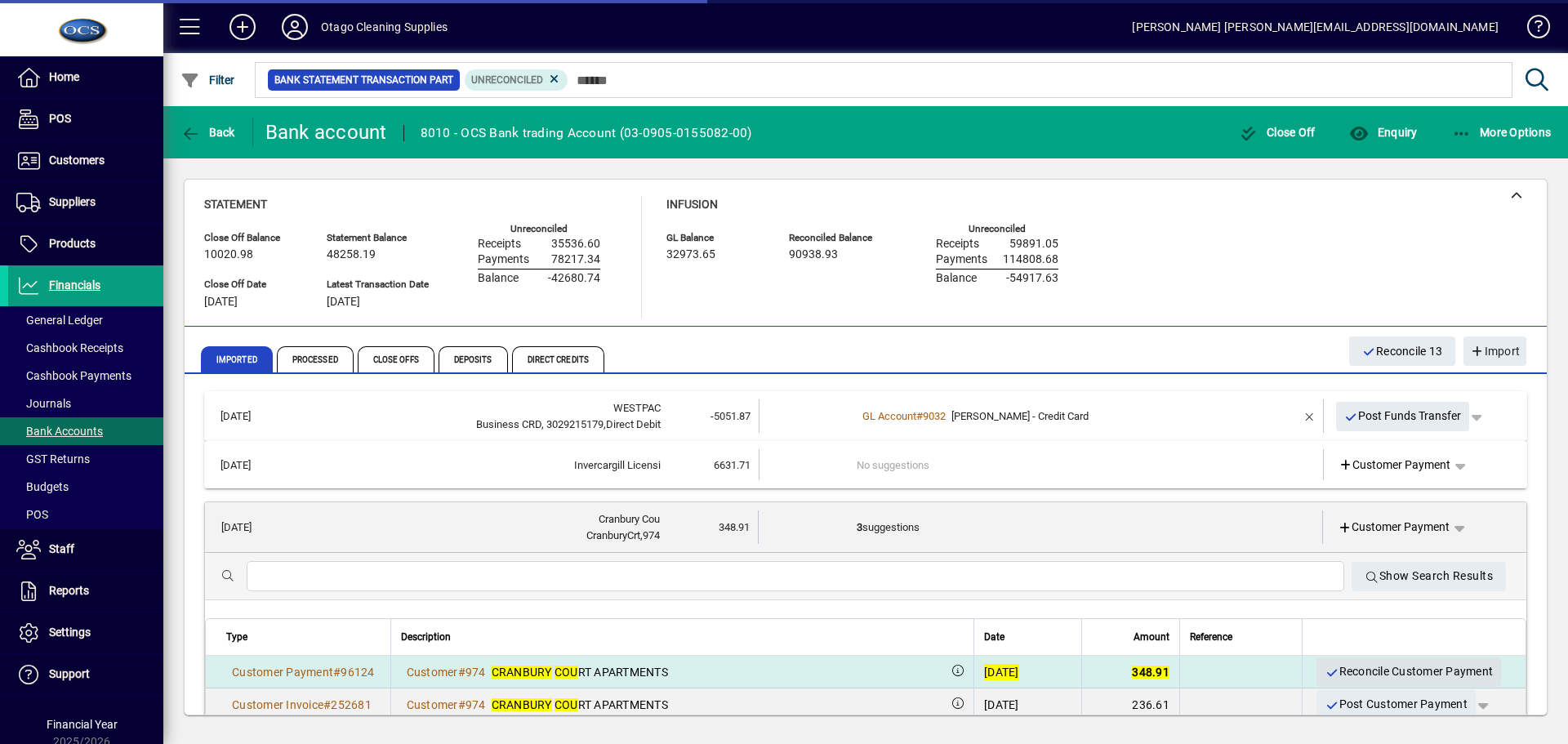
click at [1333, 669] on span "Reconcile Customer Payment" at bounding box center [1409, 672] width 168 height 27
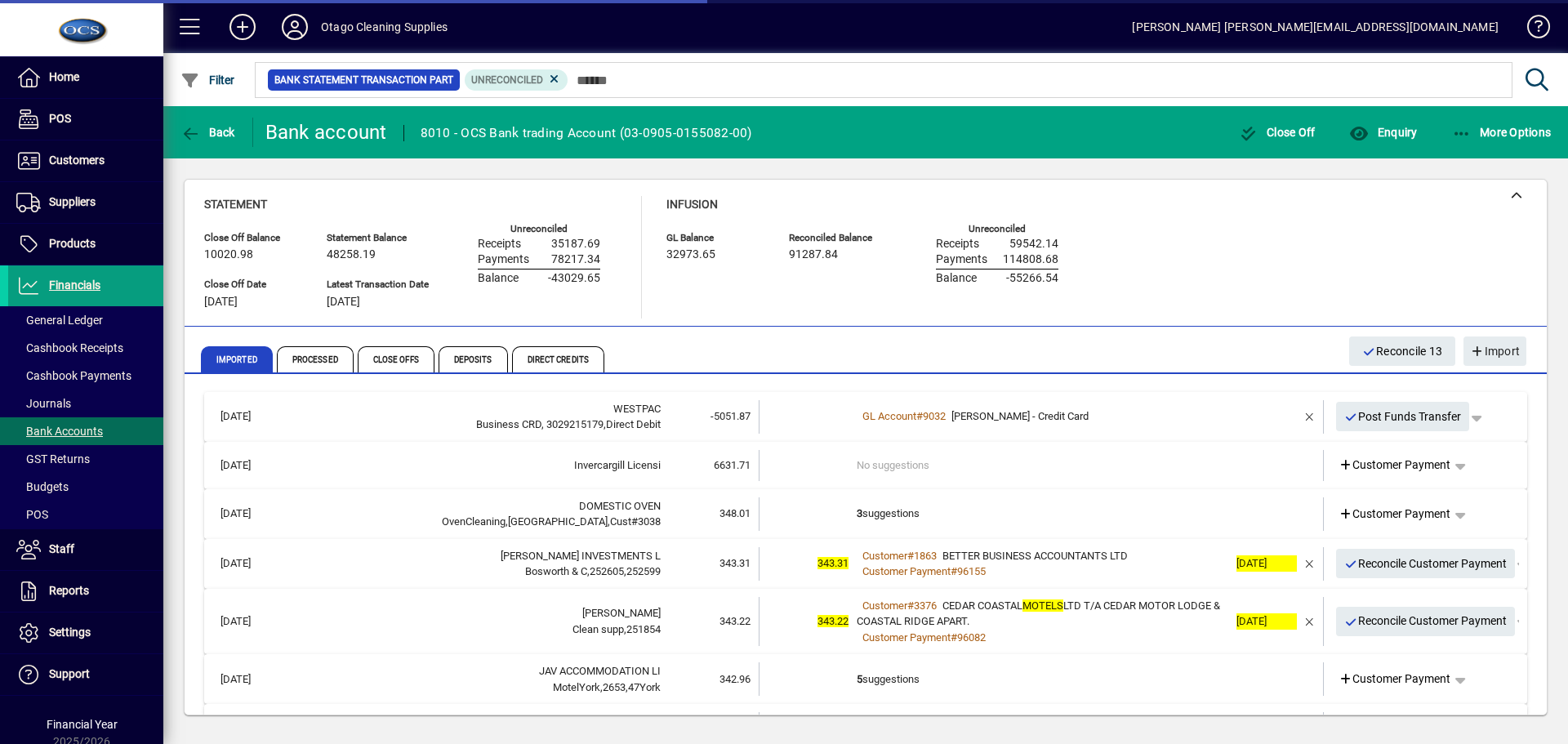
click at [1058, 514] on td "3 suggestions" at bounding box center [1043, 514] width 372 height 33
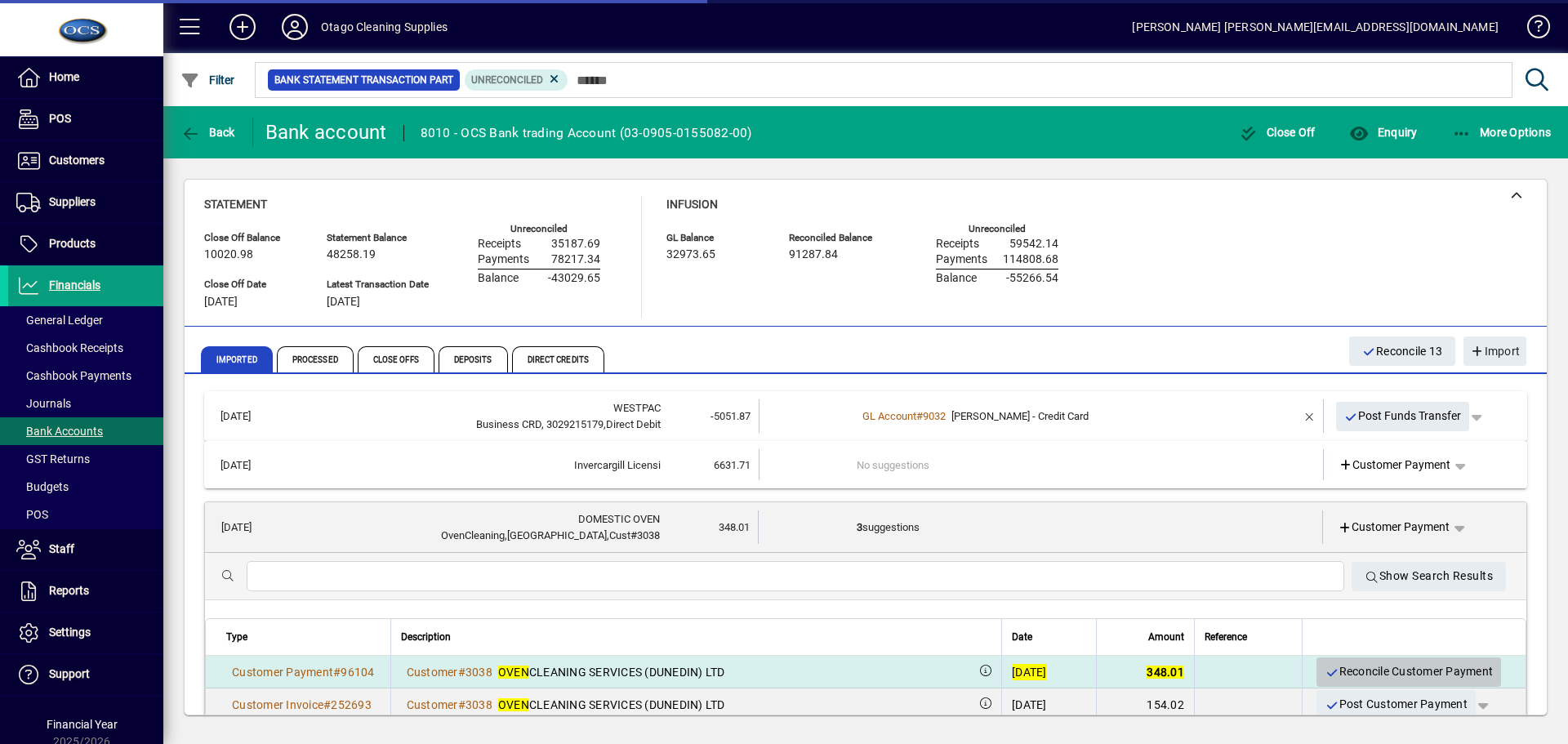
click at [1353, 667] on span "Reconcile Customer Payment" at bounding box center [1409, 672] width 168 height 27
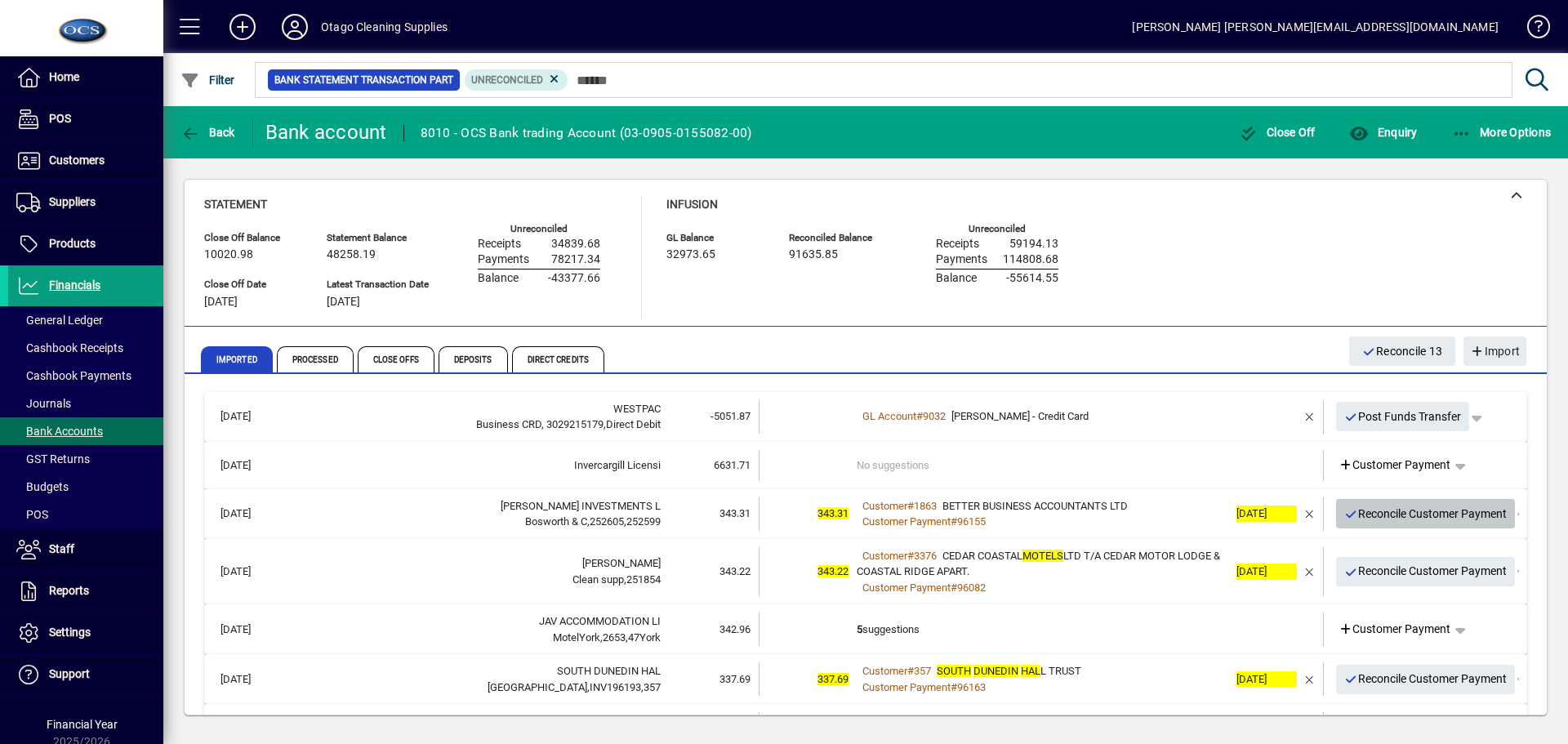
click at [1369, 518] on span "Reconcile Customer Payment" at bounding box center [1426, 515] width 163 height 27
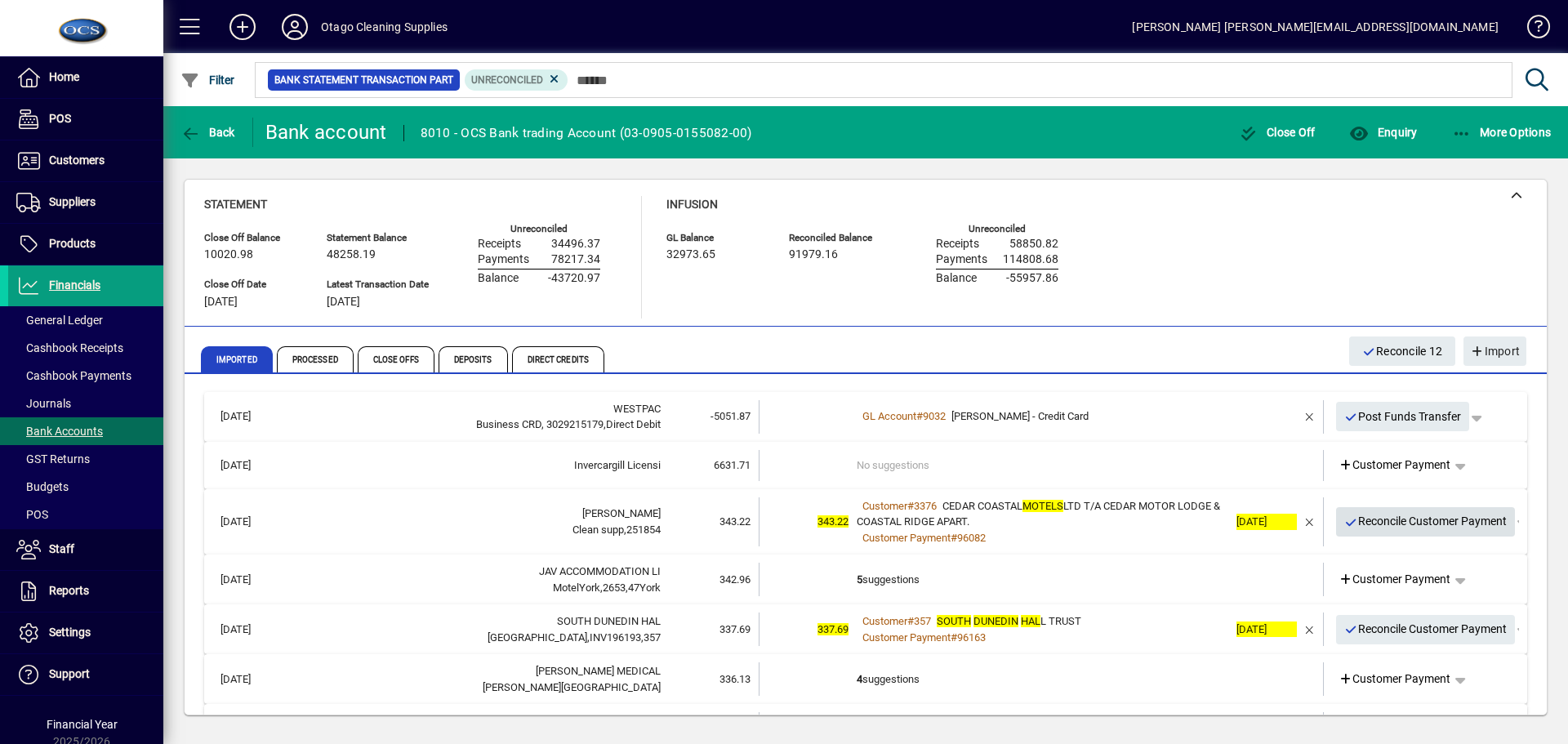
click at [1369, 518] on span "Reconcile Customer Payment" at bounding box center [1426, 522] width 163 height 27
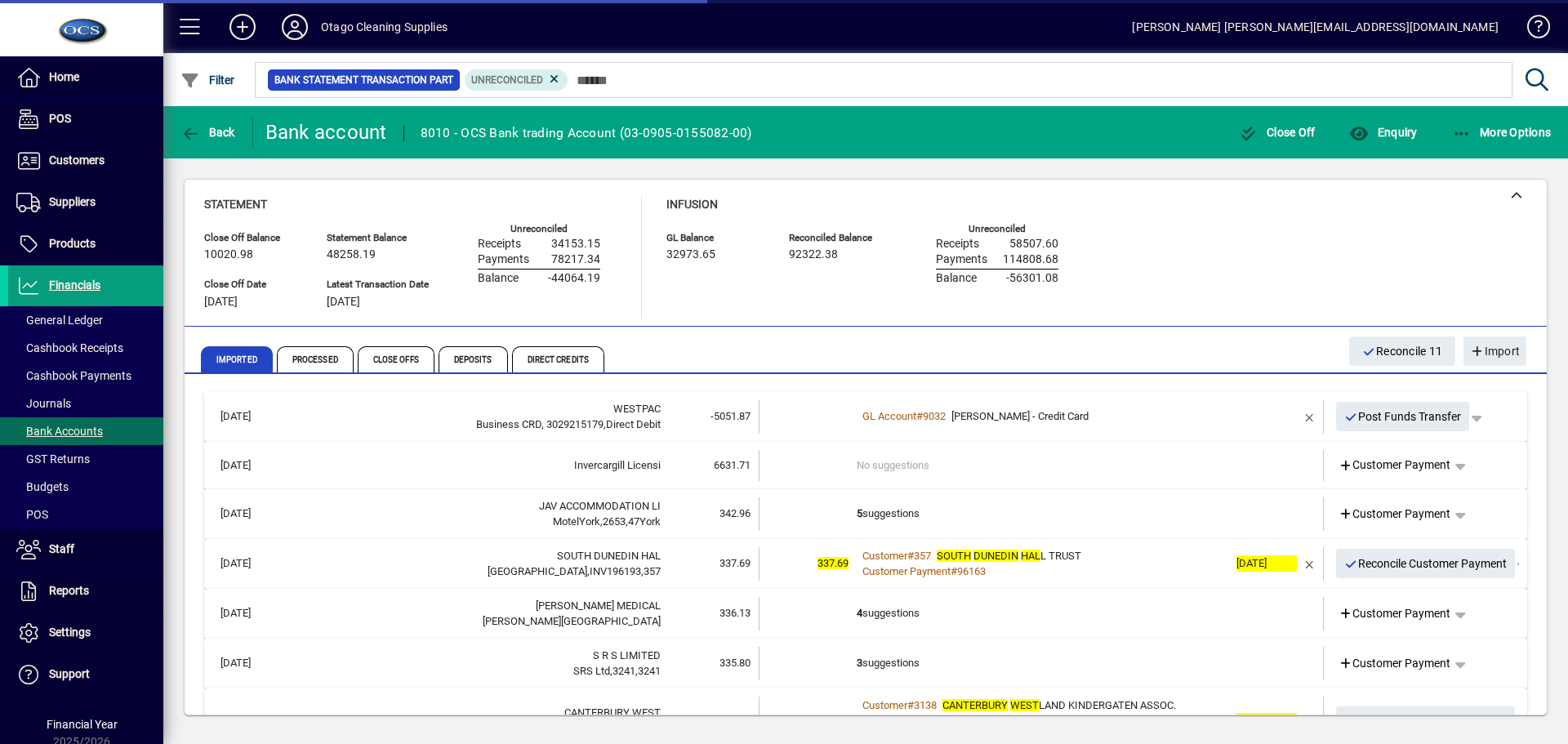
click at [1179, 516] on td "5 suggestions" at bounding box center [1043, 514] width 372 height 33
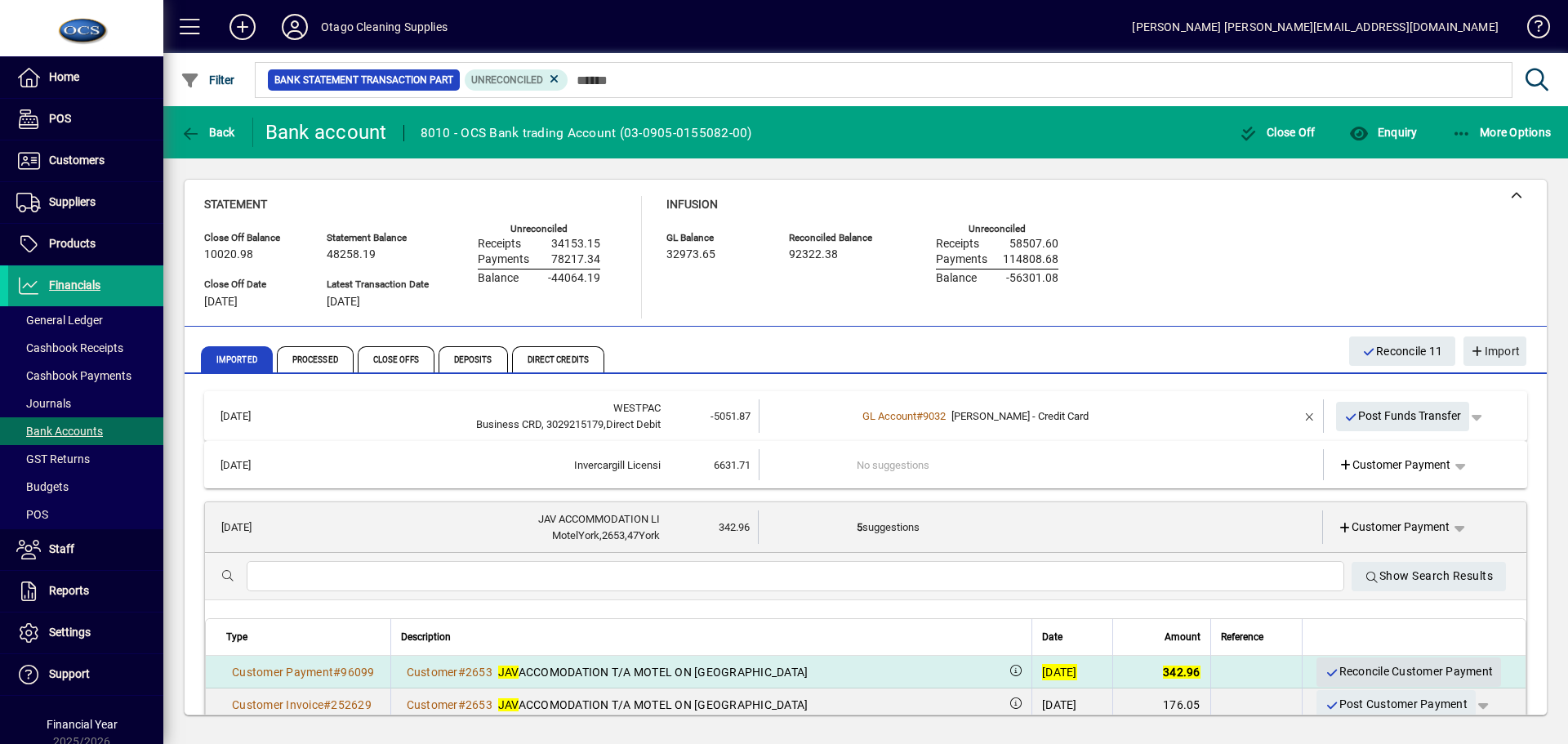
click at [1361, 669] on span "Reconcile Customer Payment" at bounding box center [1409, 672] width 168 height 27
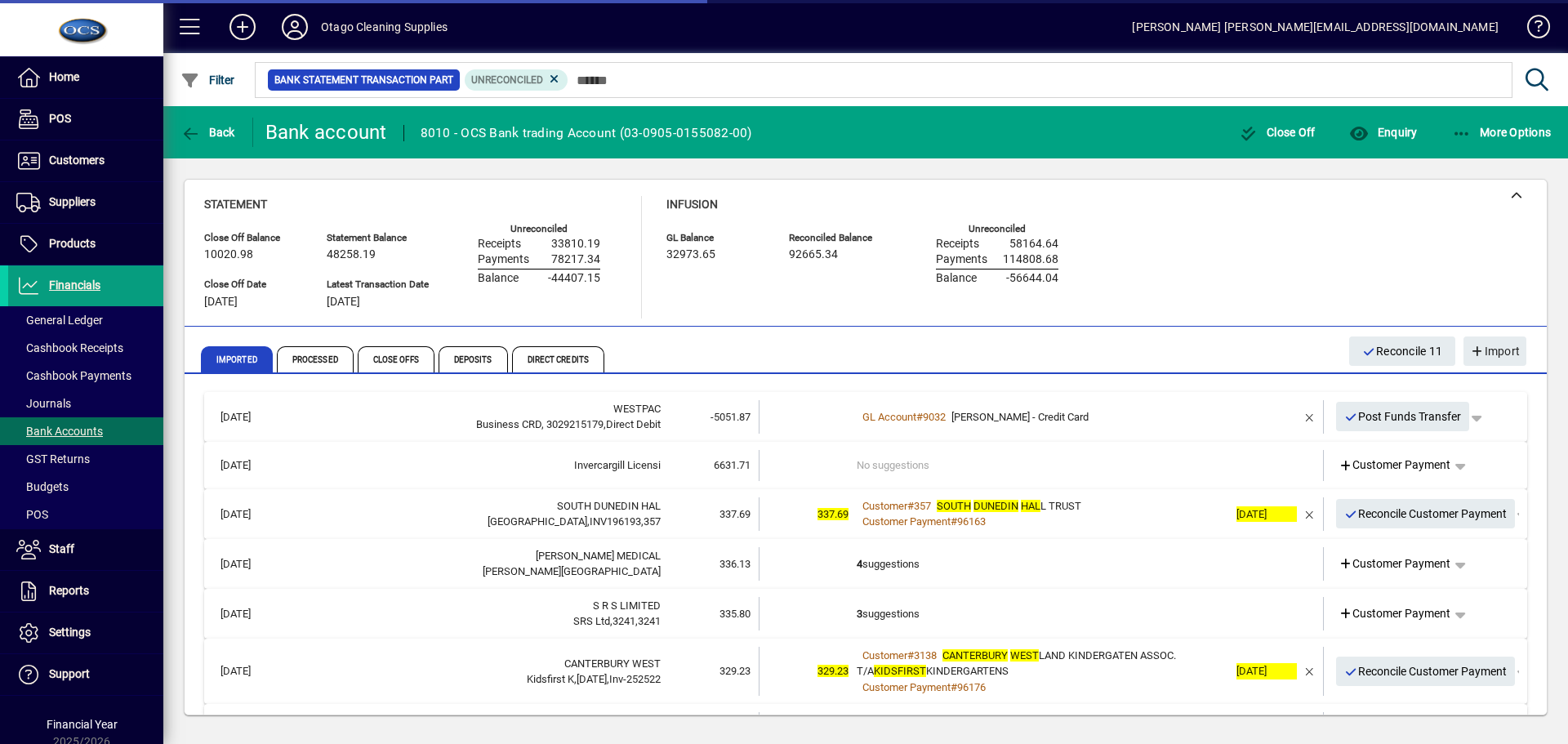
click at [1345, 511] on icon "button" at bounding box center [1351, 515] width 15 height 12
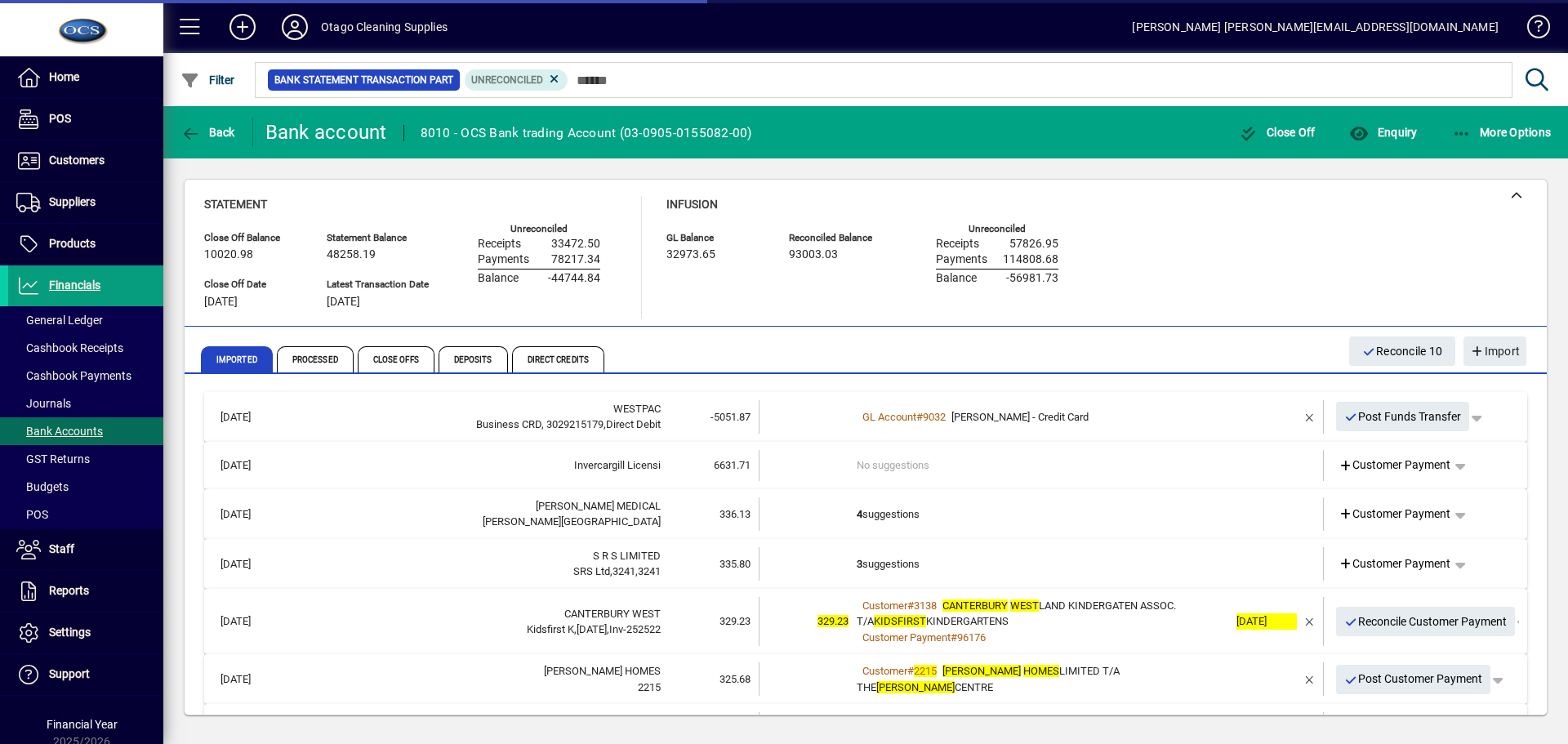
click at [1074, 521] on td "4 suggestions" at bounding box center [1043, 514] width 372 height 33
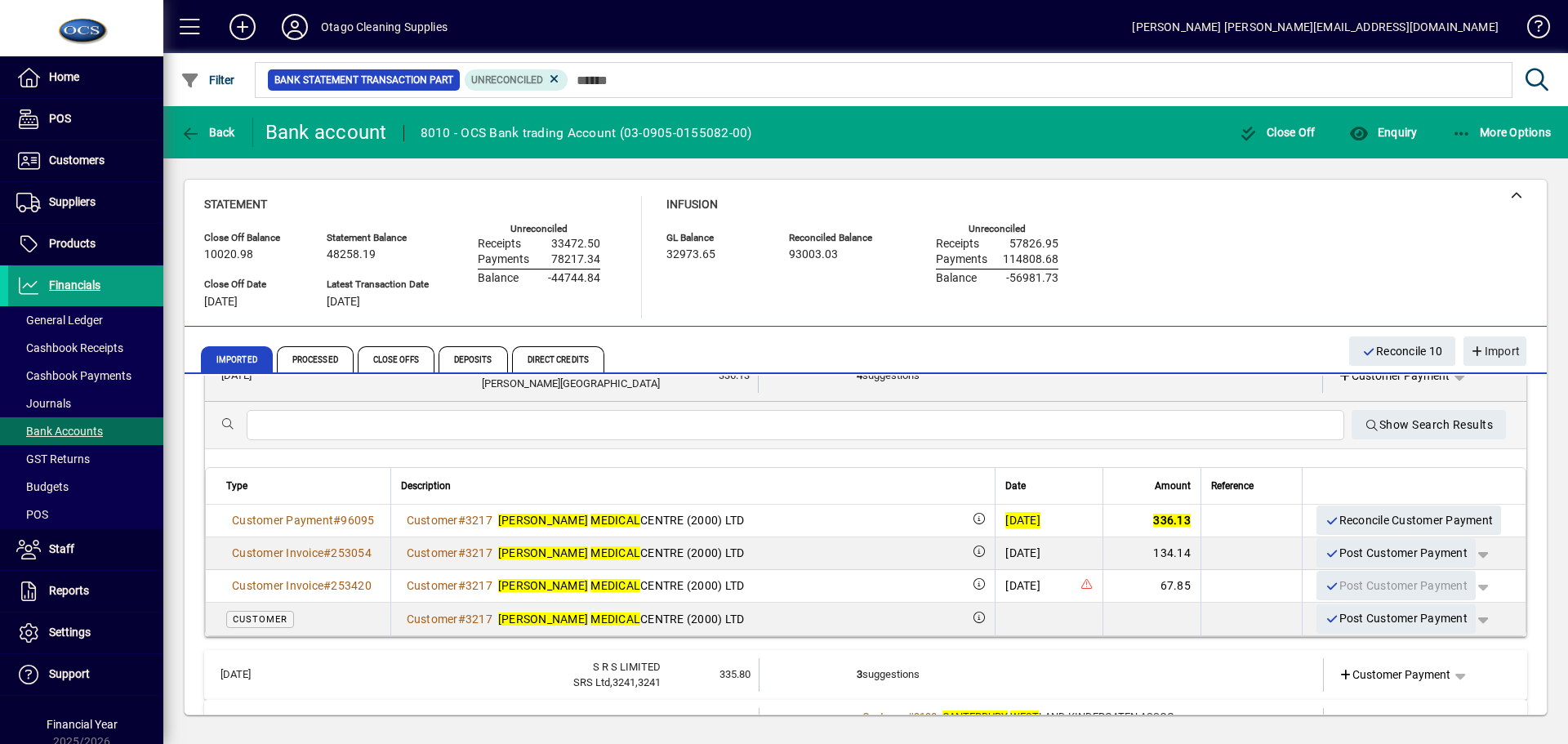
scroll to position [163, 0]
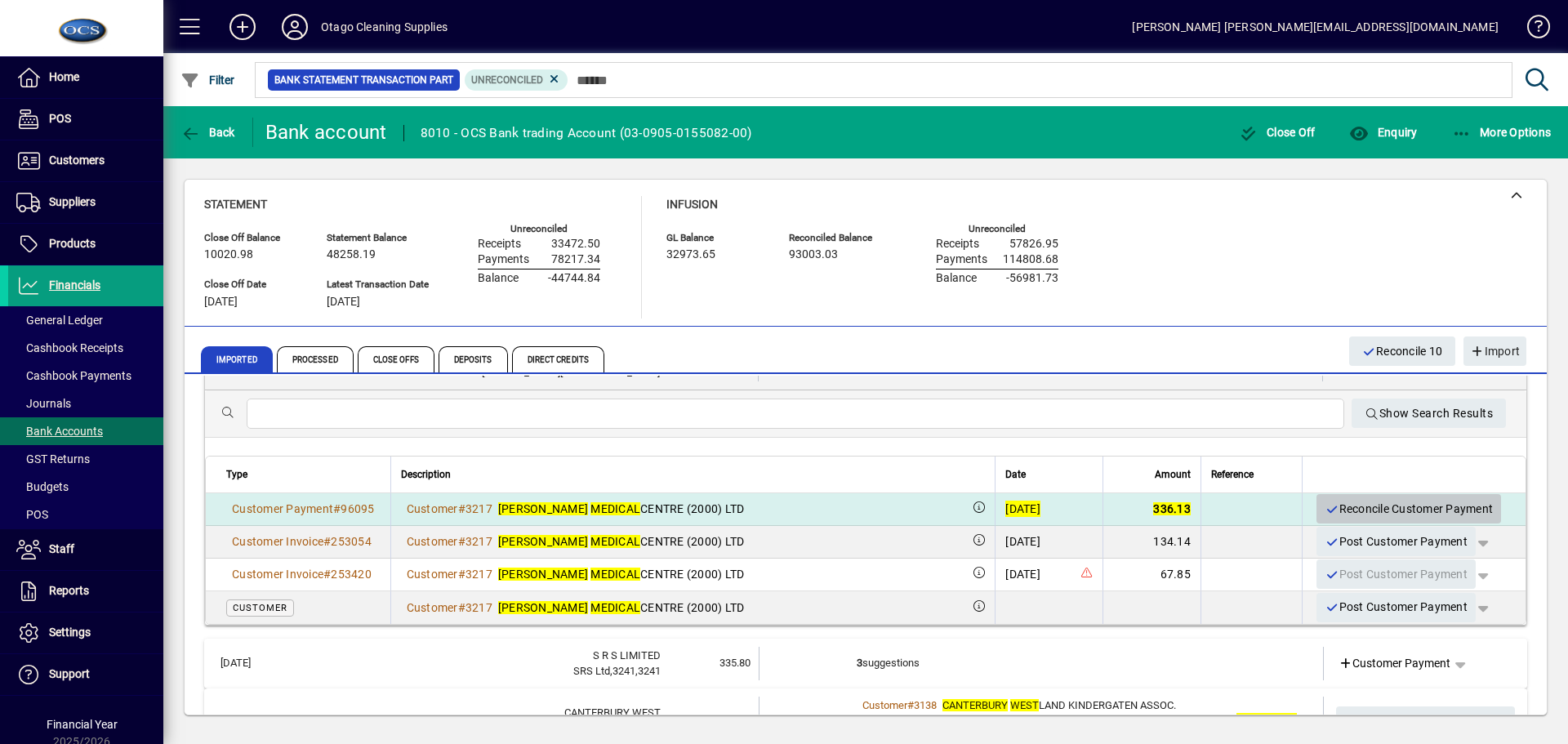
click at [1381, 507] on span "Reconcile Customer Payment" at bounding box center [1409, 510] width 168 height 27
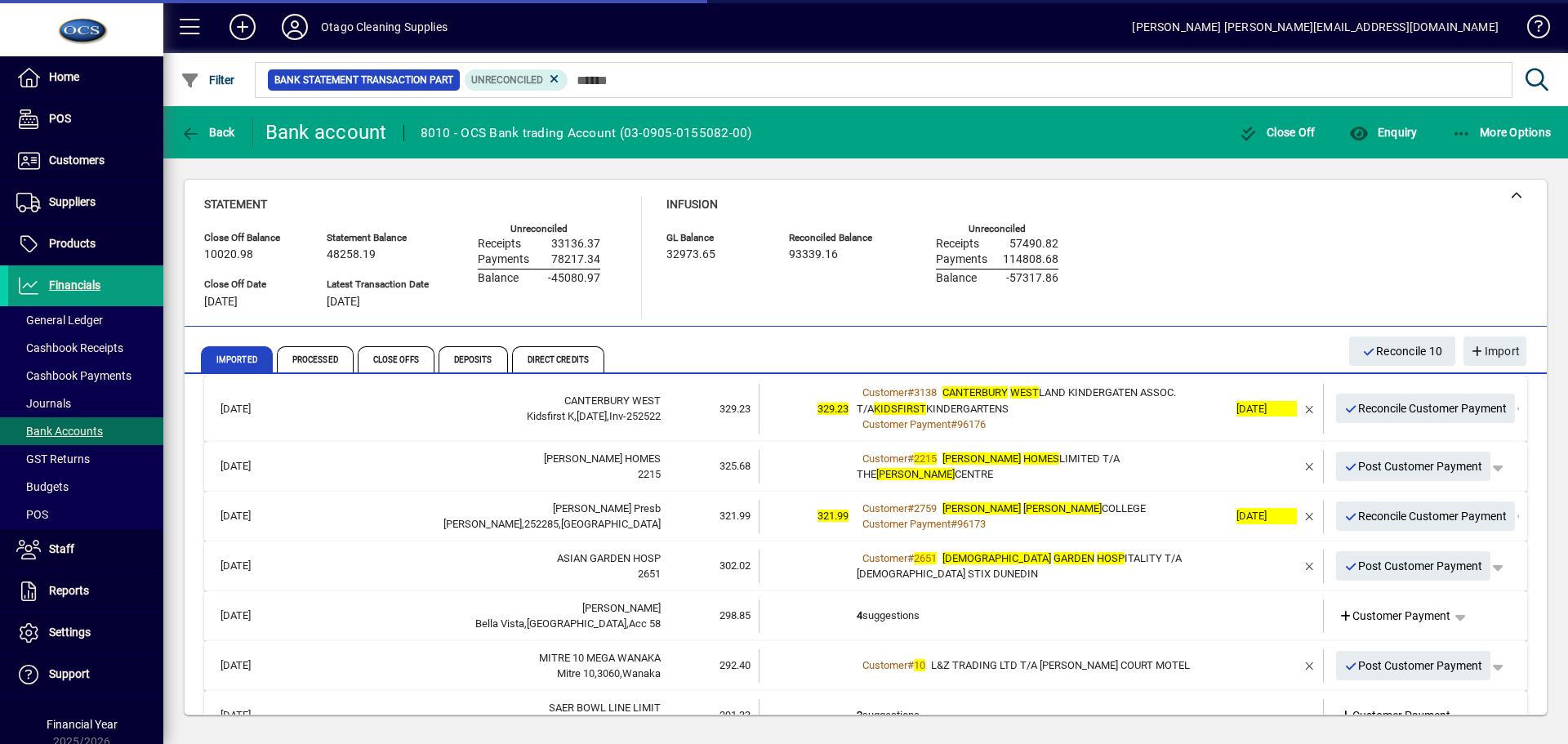
scroll to position [0, 0]
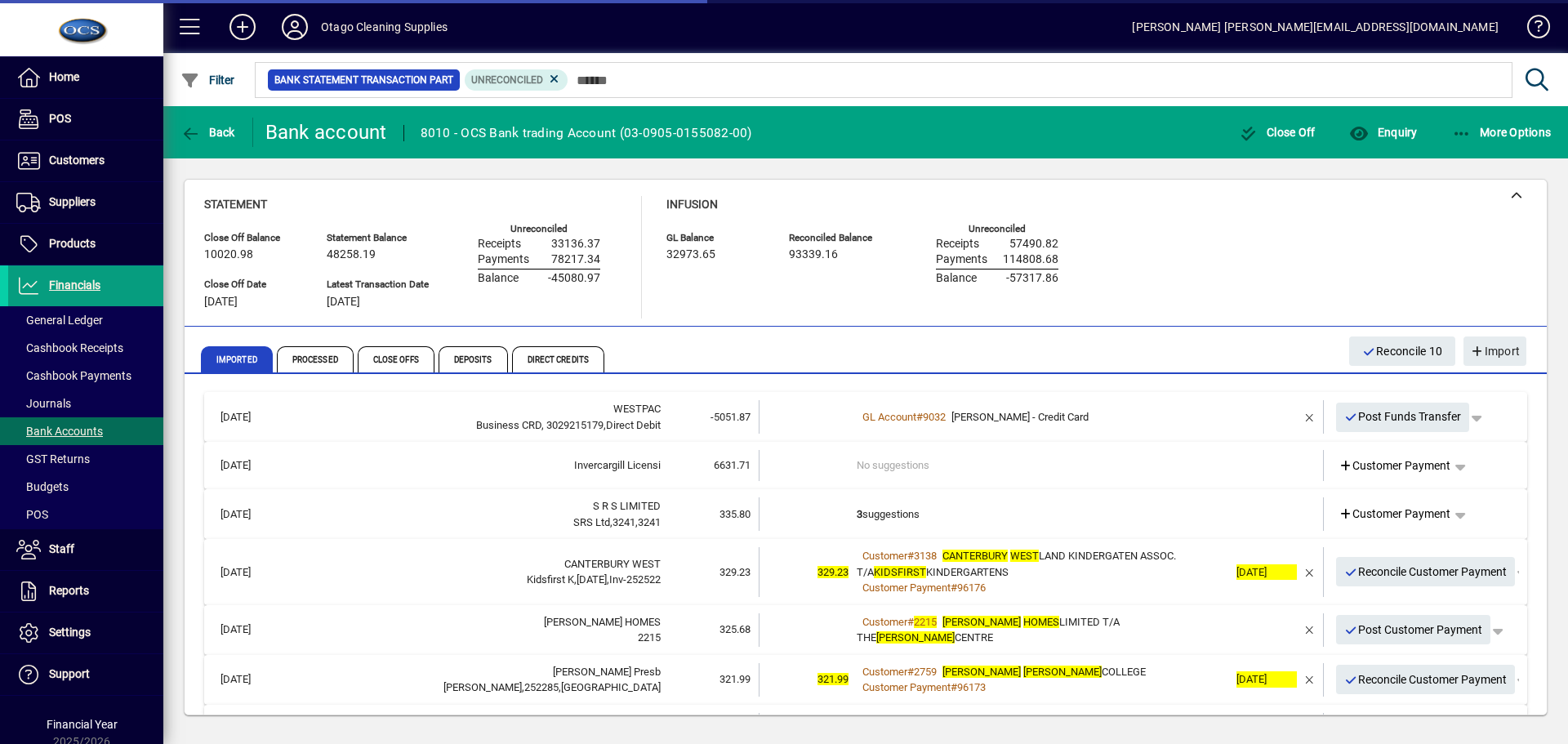
click at [1071, 518] on td "3 suggestions" at bounding box center [1043, 514] width 372 height 33
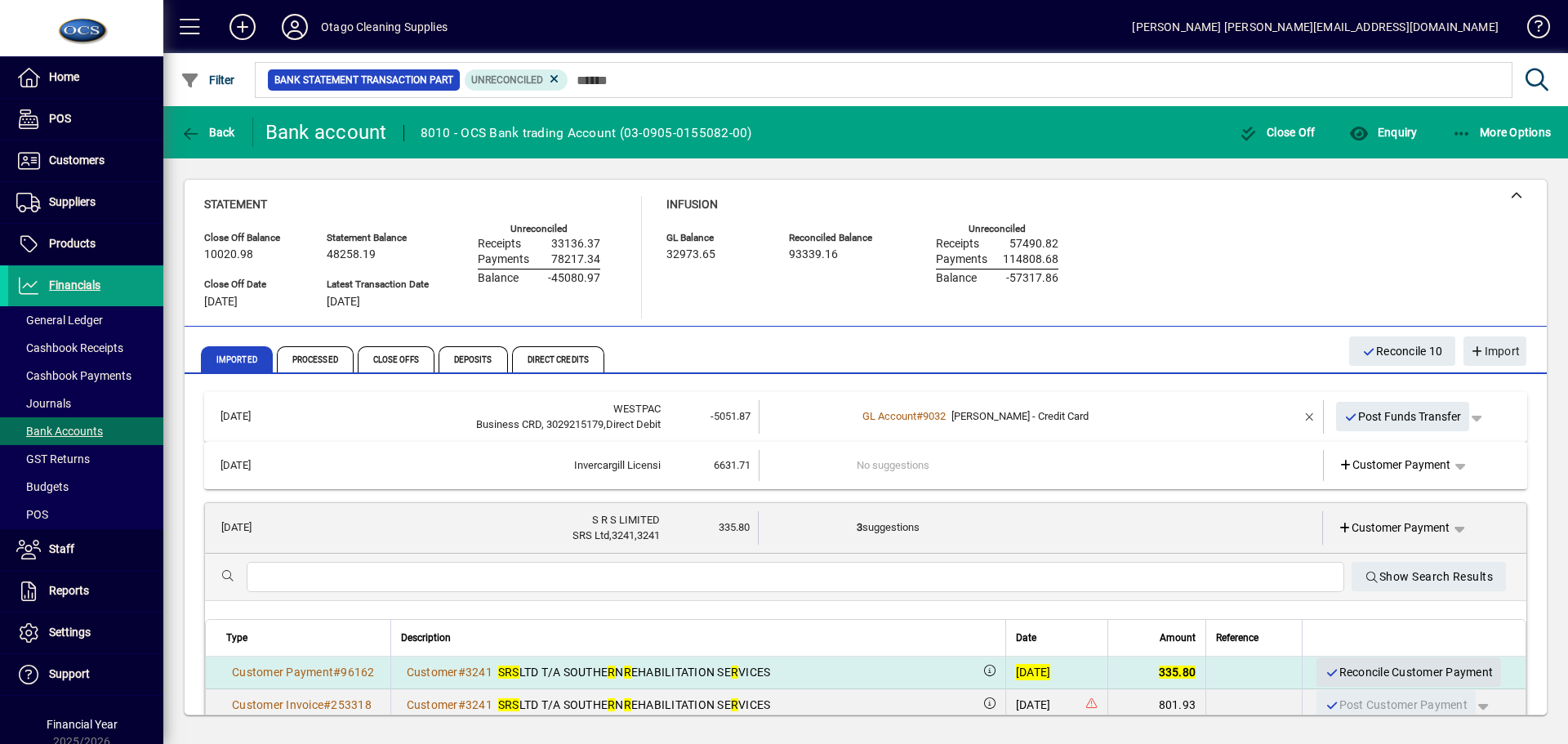
click at [1389, 667] on span "Reconcile Customer Payment" at bounding box center [1409, 673] width 168 height 27
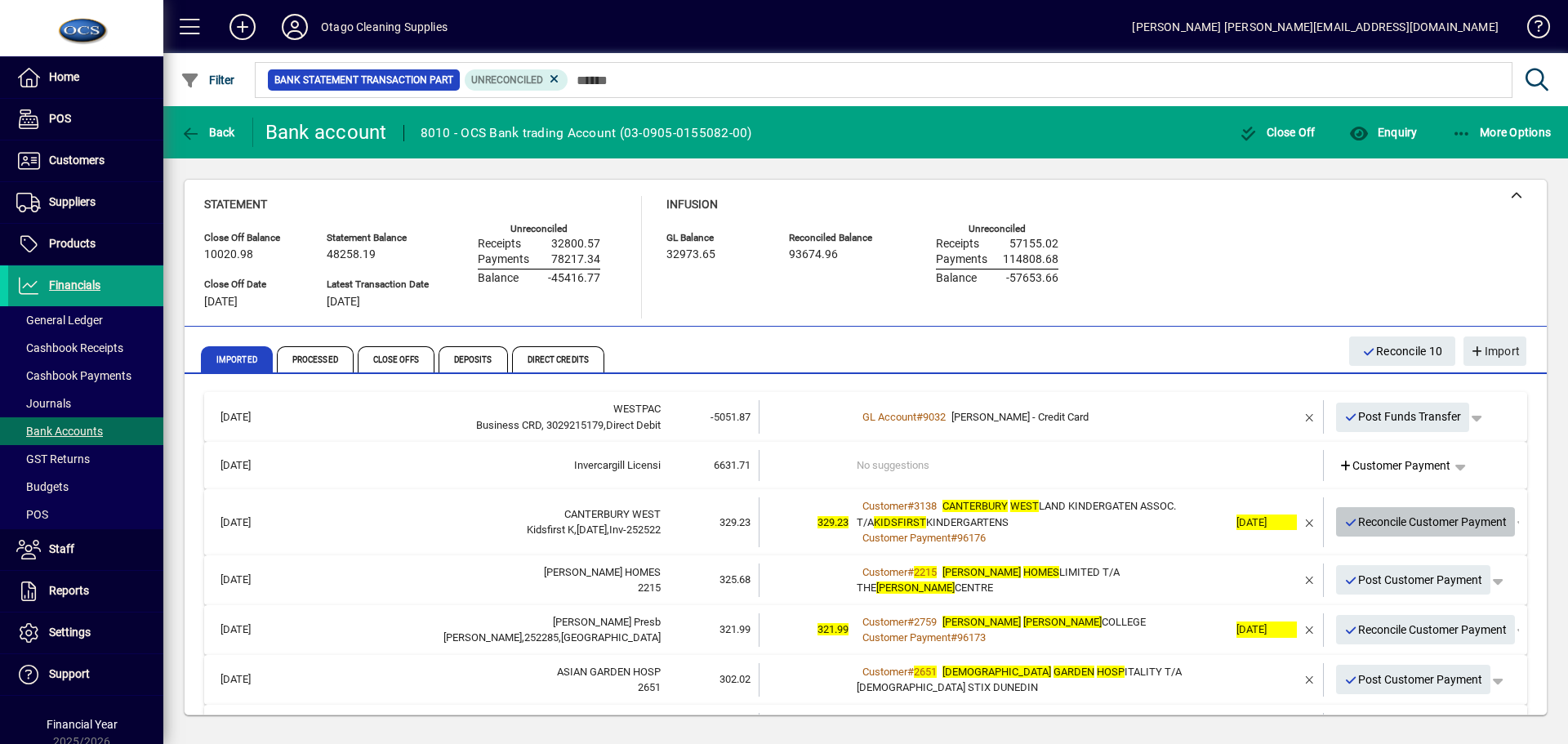
click at [1371, 523] on span "Reconcile Customer Payment" at bounding box center [1426, 523] width 163 height 27
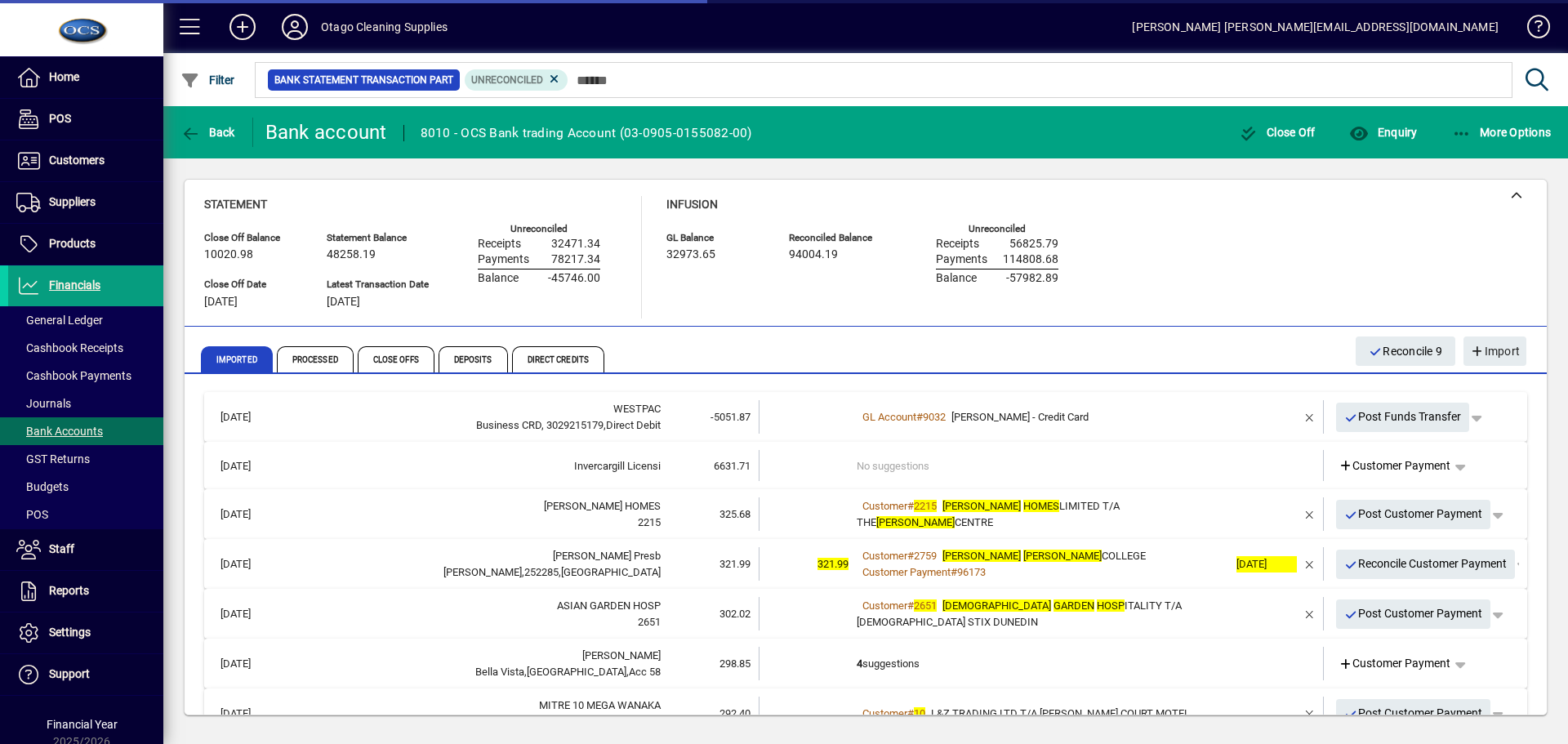
click at [1228, 510] on td at bounding box center [1262, 514] width 69 height 33
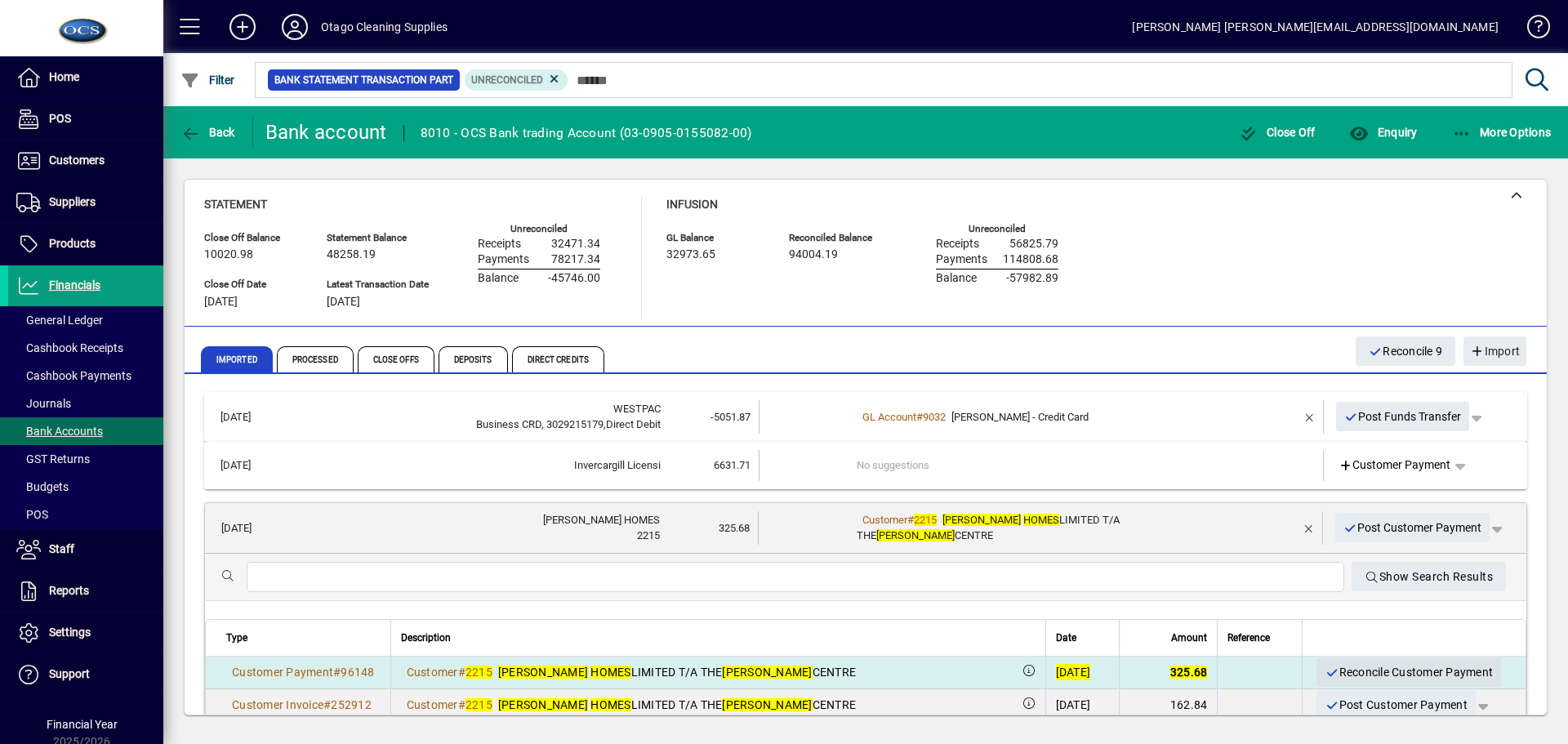
click at [1358, 672] on span "Reconcile Customer Payment" at bounding box center [1409, 673] width 168 height 27
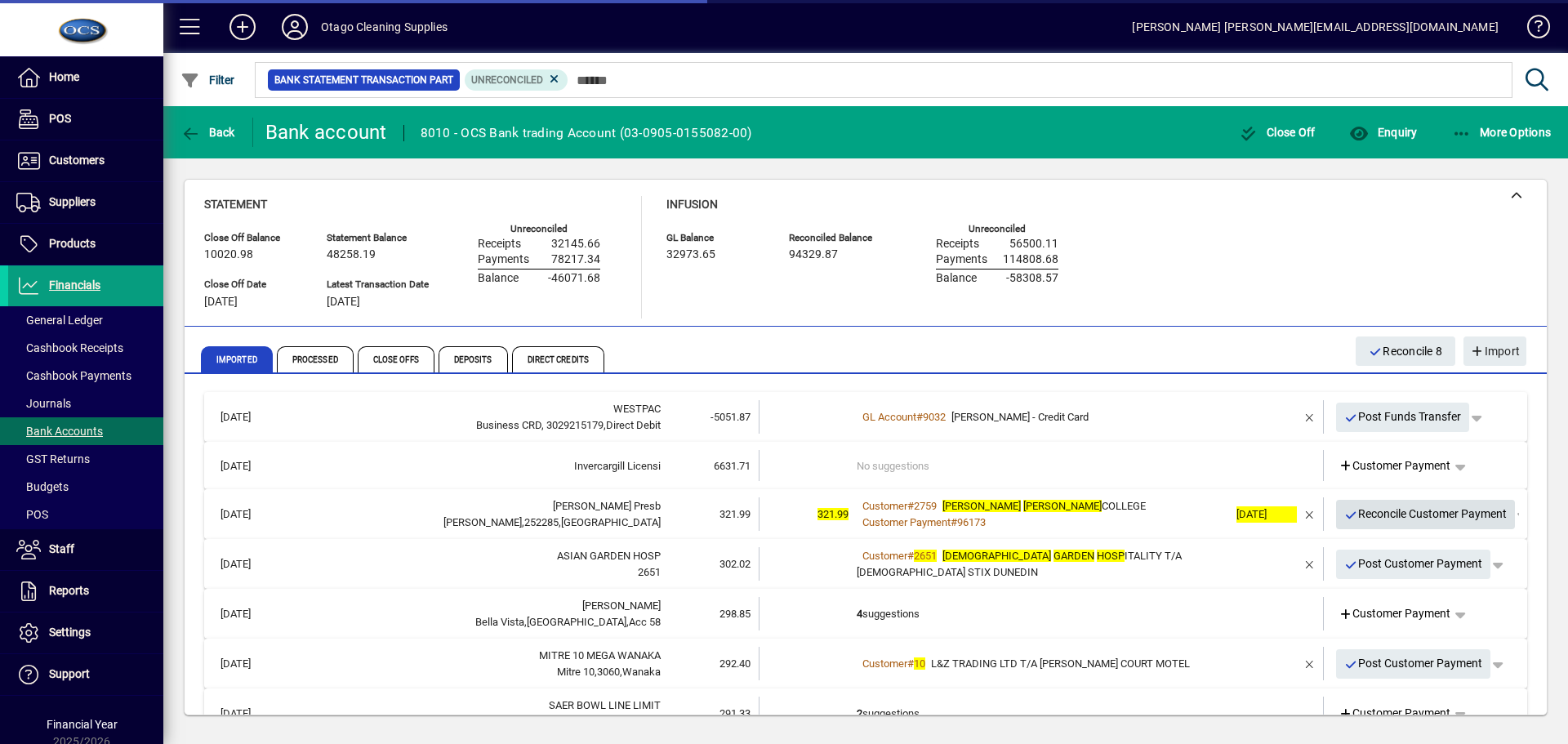
click at [1365, 515] on span "Reconcile Customer Payment" at bounding box center [1426, 515] width 163 height 27
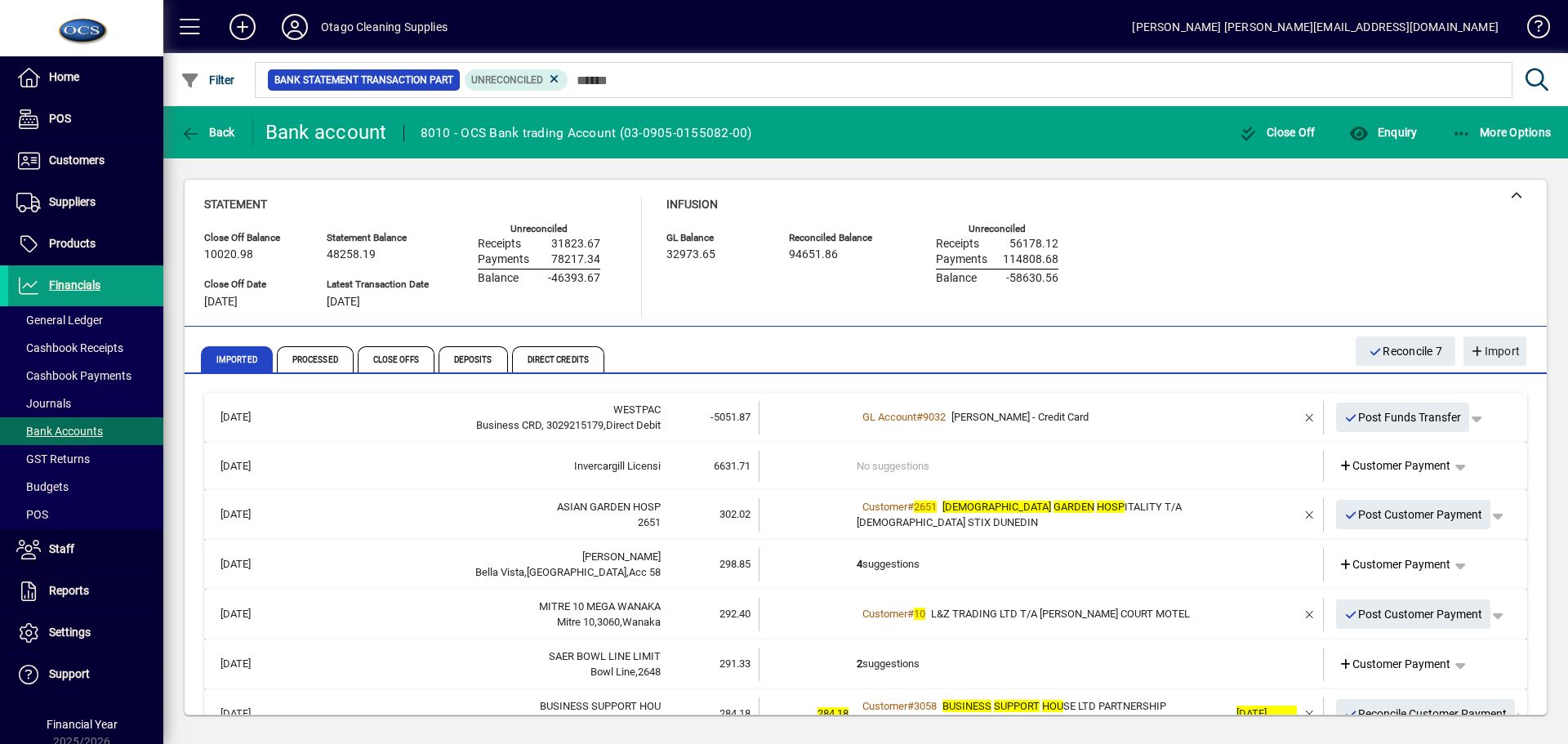
click at [1235, 513] on td at bounding box center [1262, 515] width 69 height 33
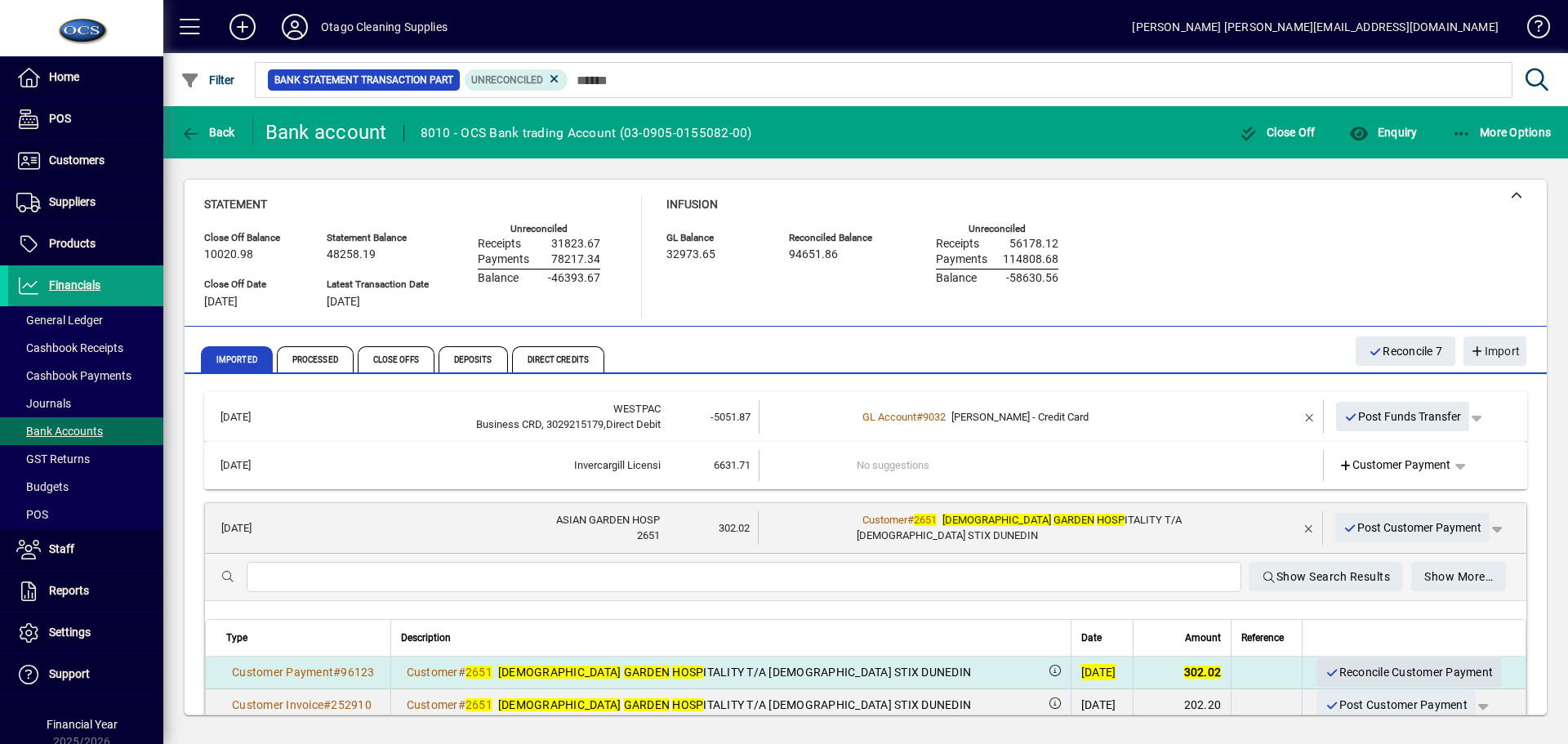
click at [1373, 669] on span "Reconcile Customer Payment" at bounding box center [1409, 673] width 168 height 27
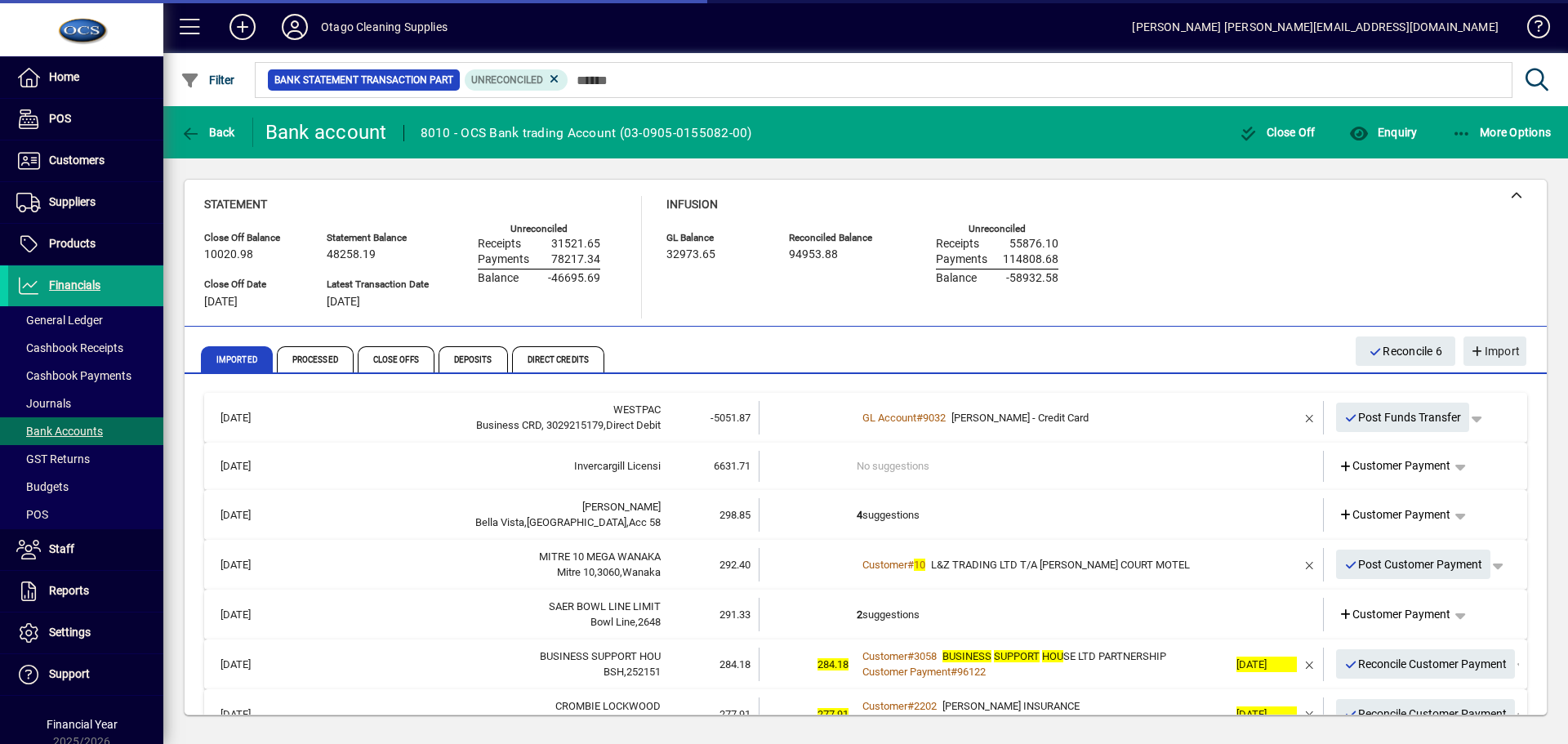
click at [1082, 521] on td "4 suggestions" at bounding box center [1043, 515] width 372 height 33
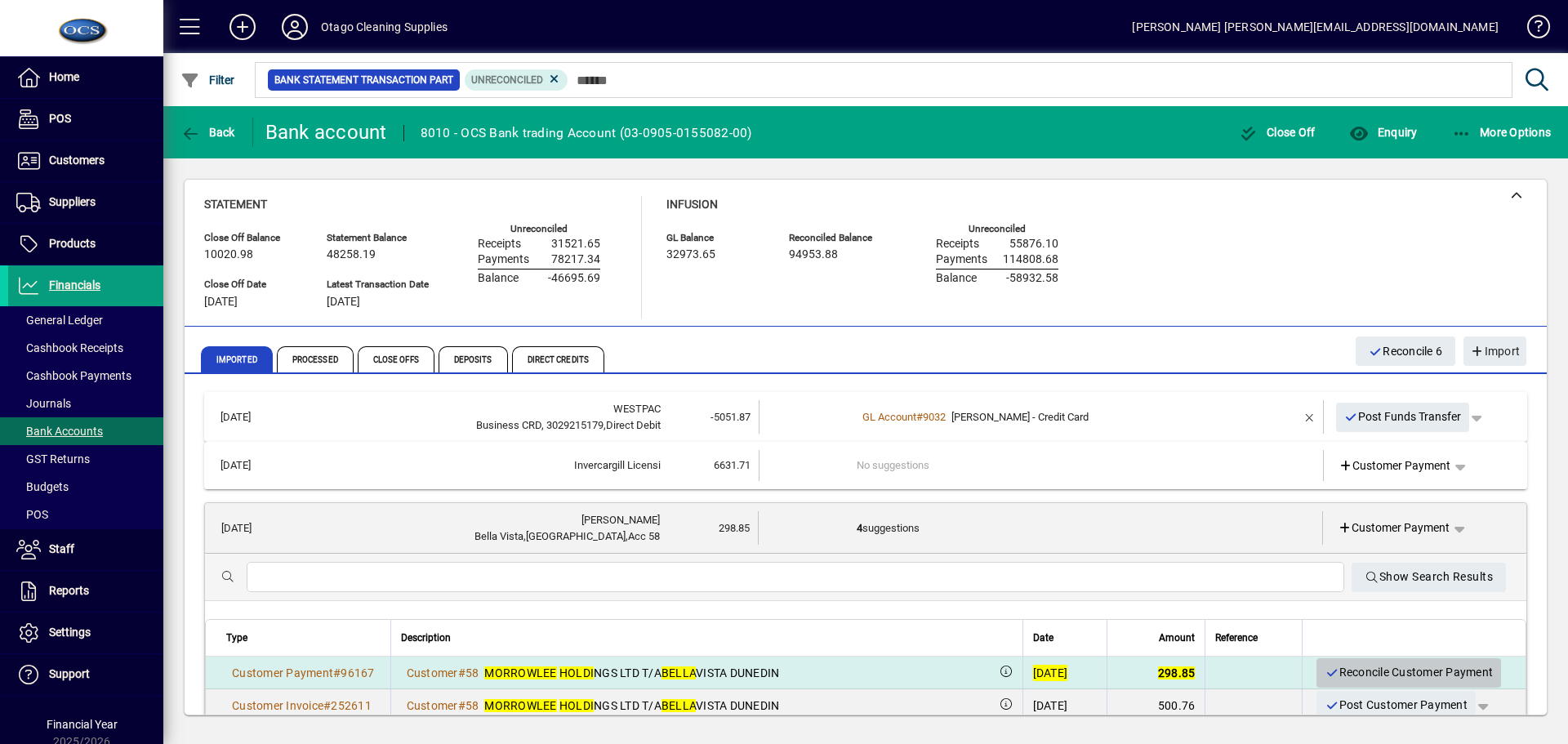
click at [1339, 670] on span "Reconcile Customer Payment" at bounding box center [1409, 673] width 168 height 27
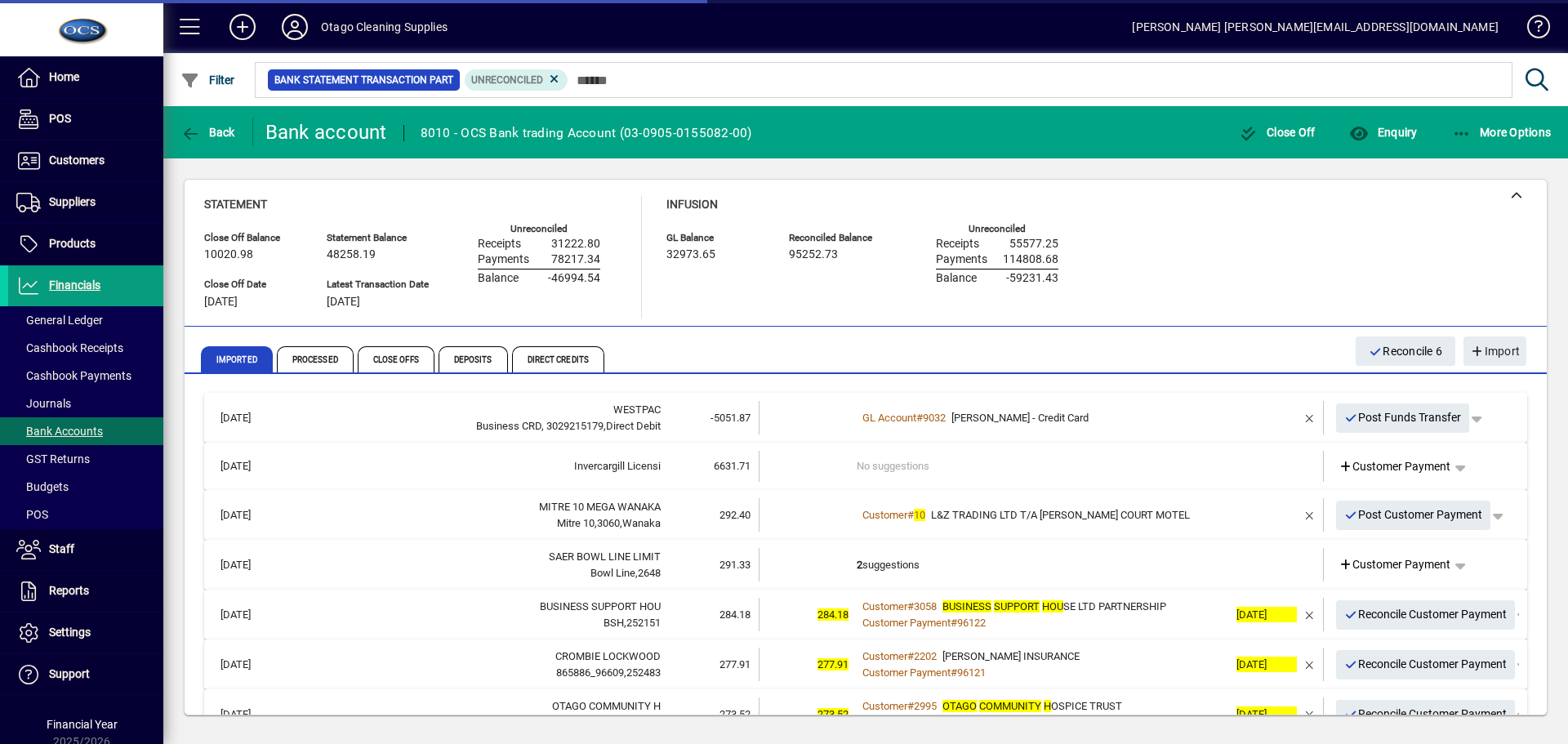
click at [1160, 518] on div "Customer # 10 L&Z TRADING LTD T/A ALLAN COURT MOTEL" at bounding box center [1043, 515] width 372 height 17
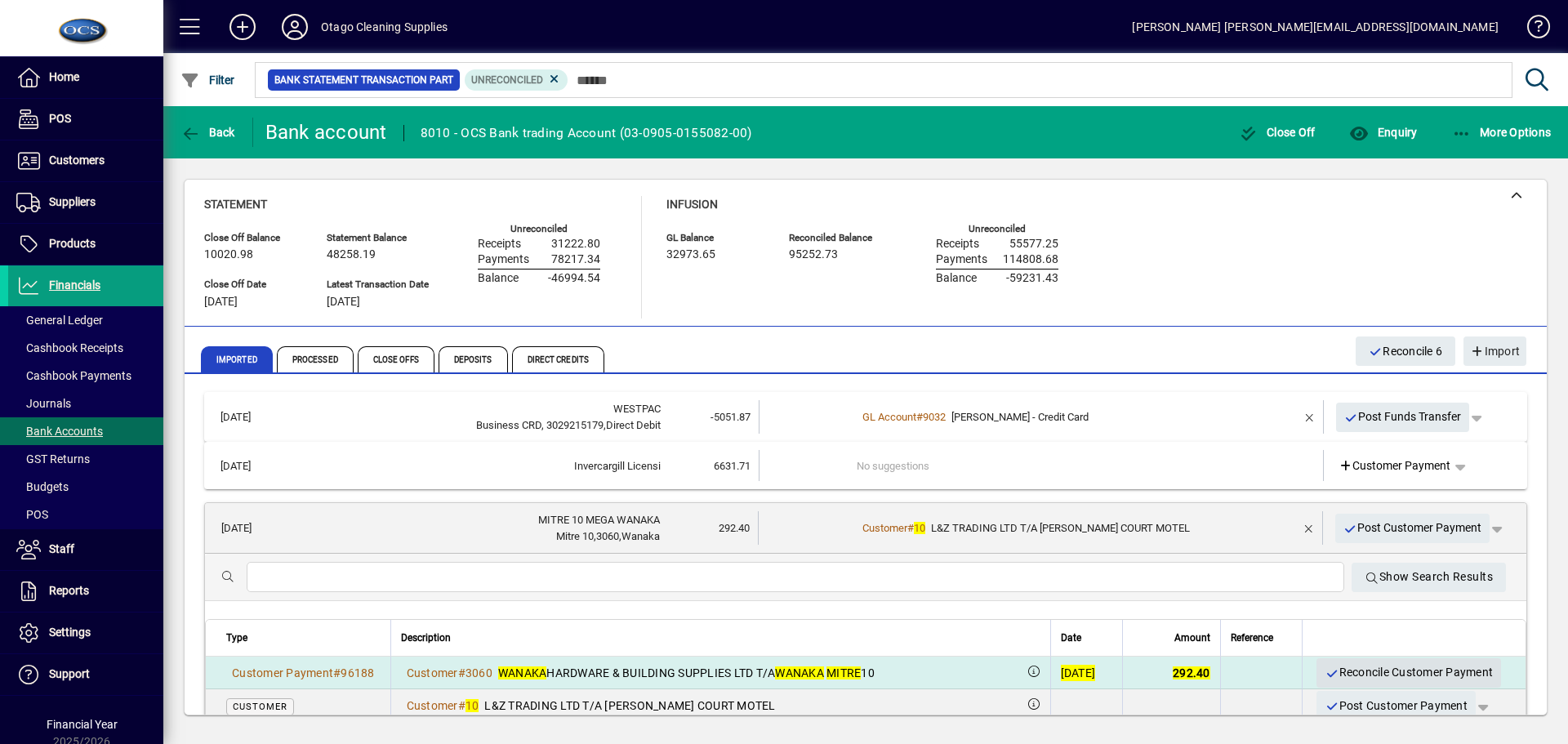
click at [1385, 672] on span "Reconcile Customer Payment" at bounding box center [1409, 673] width 168 height 27
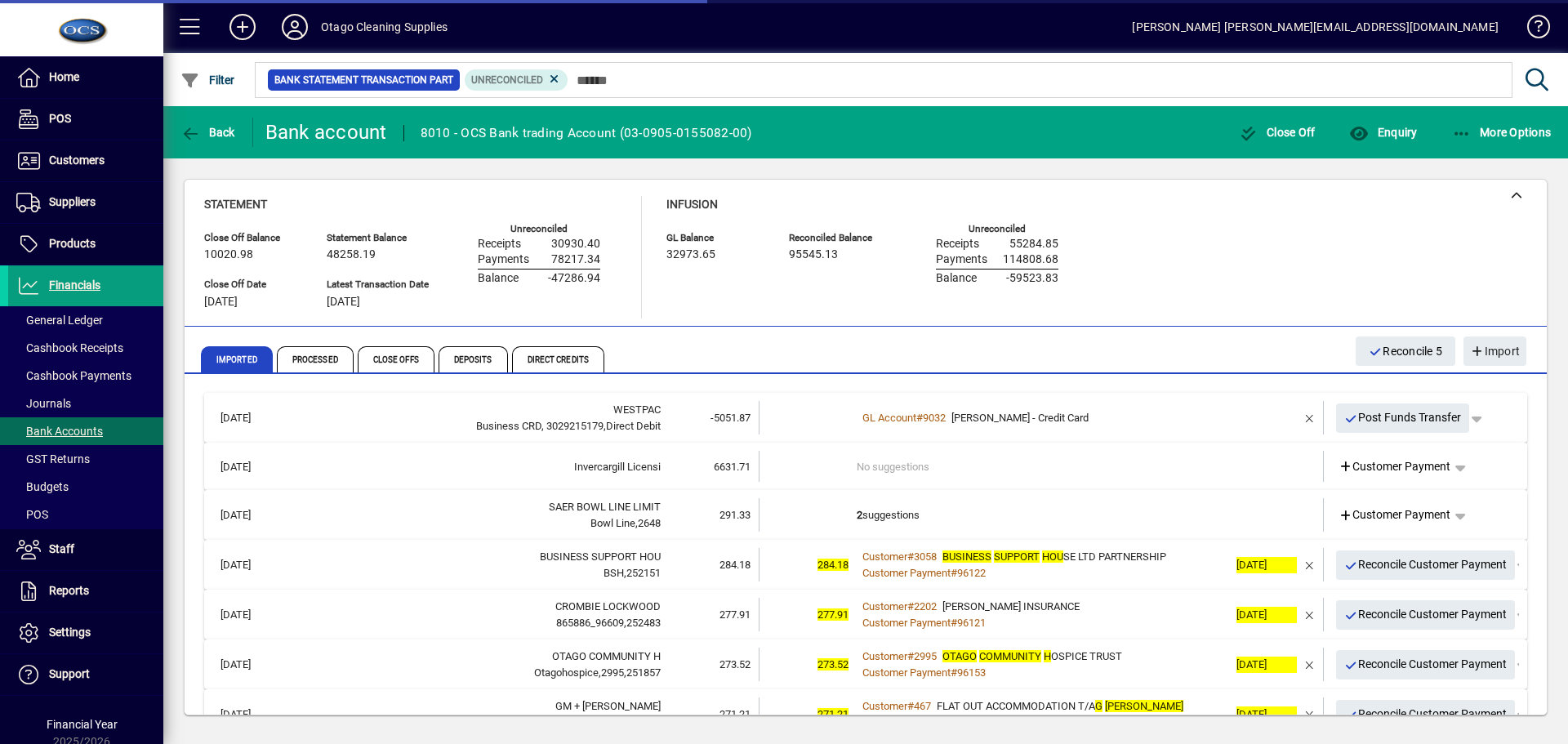
click at [1070, 511] on td "2 suggestions" at bounding box center [1043, 515] width 372 height 33
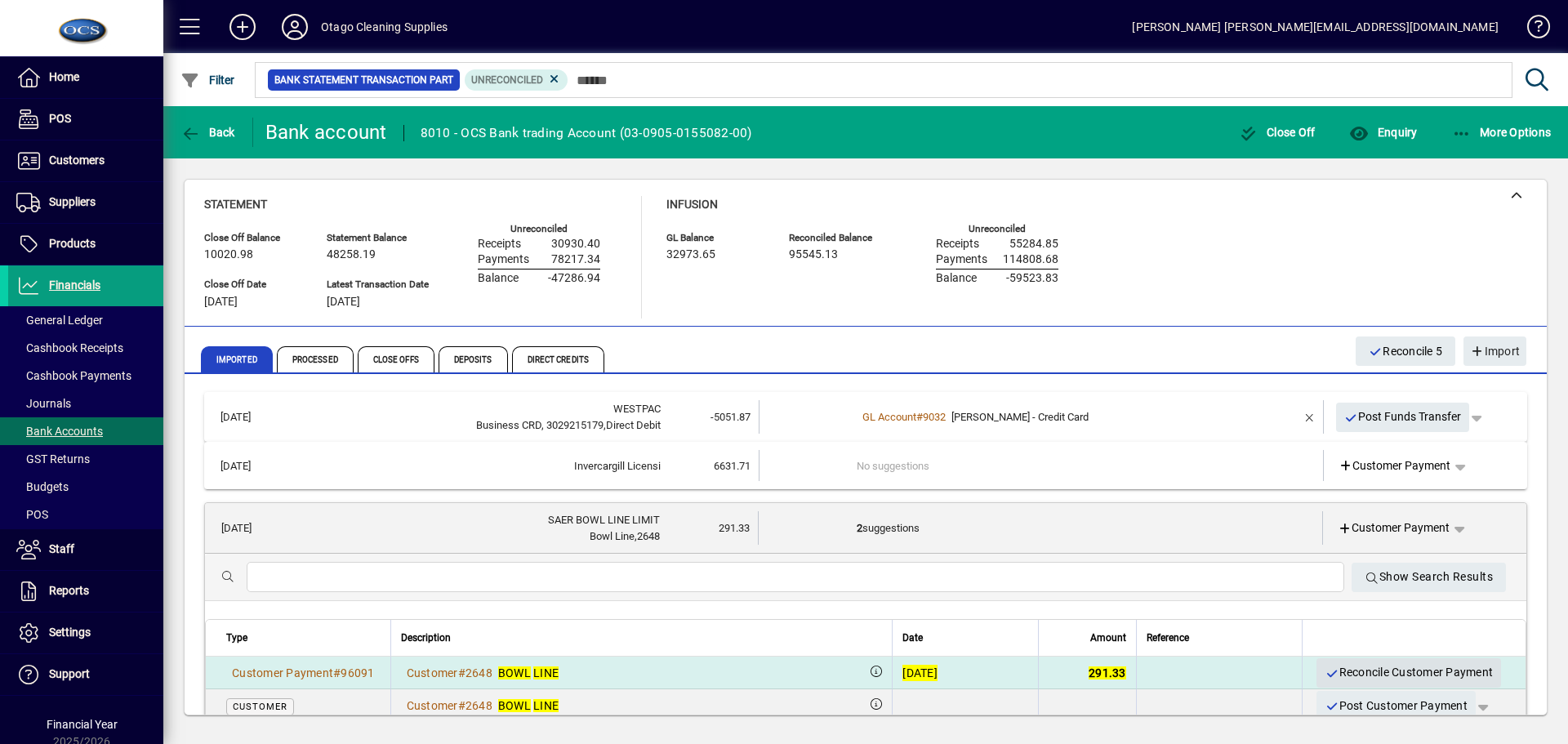
click at [1382, 671] on span "Reconcile Customer Payment" at bounding box center [1409, 673] width 168 height 27
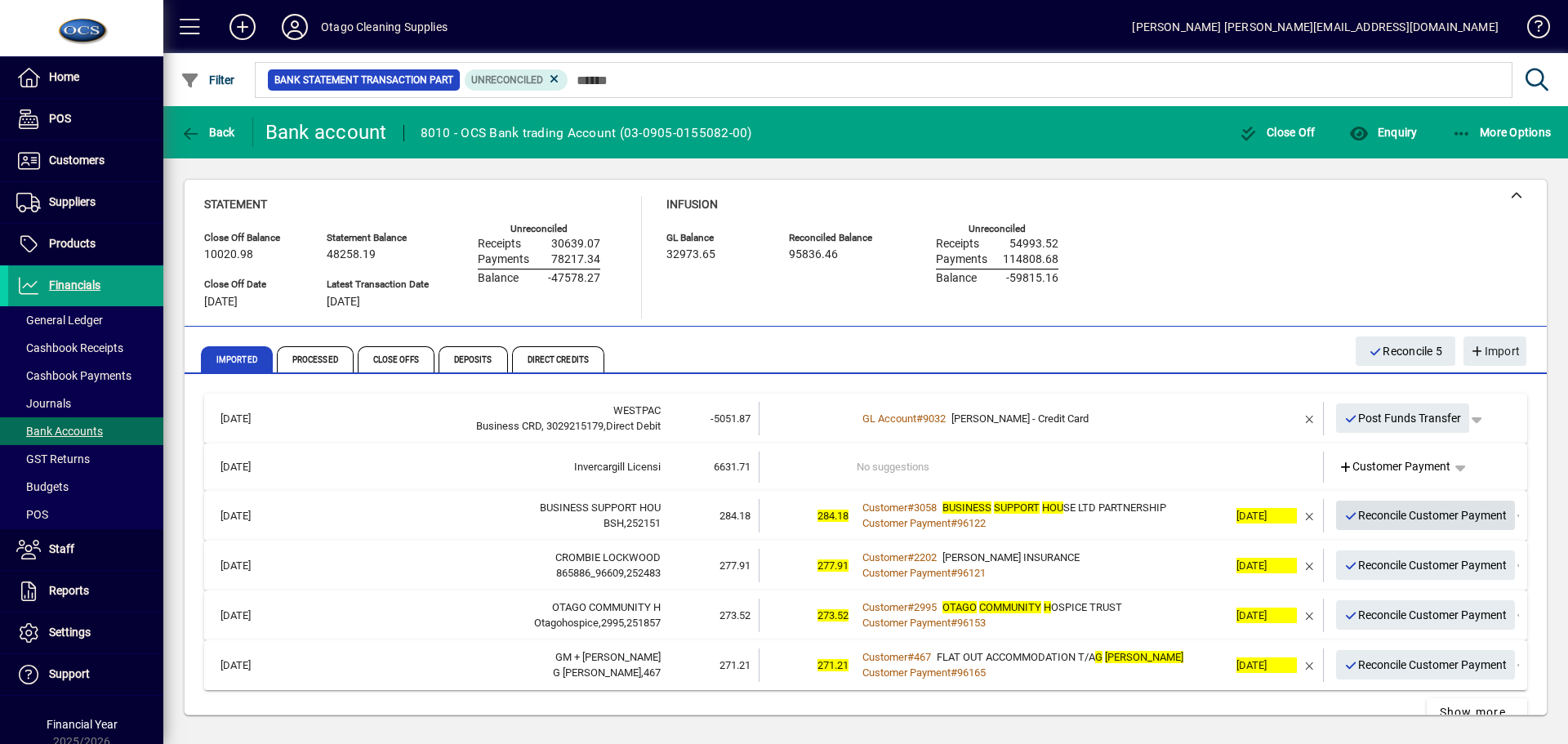
click at [1375, 523] on span "Reconcile Customer Payment" at bounding box center [1426, 516] width 163 height 27
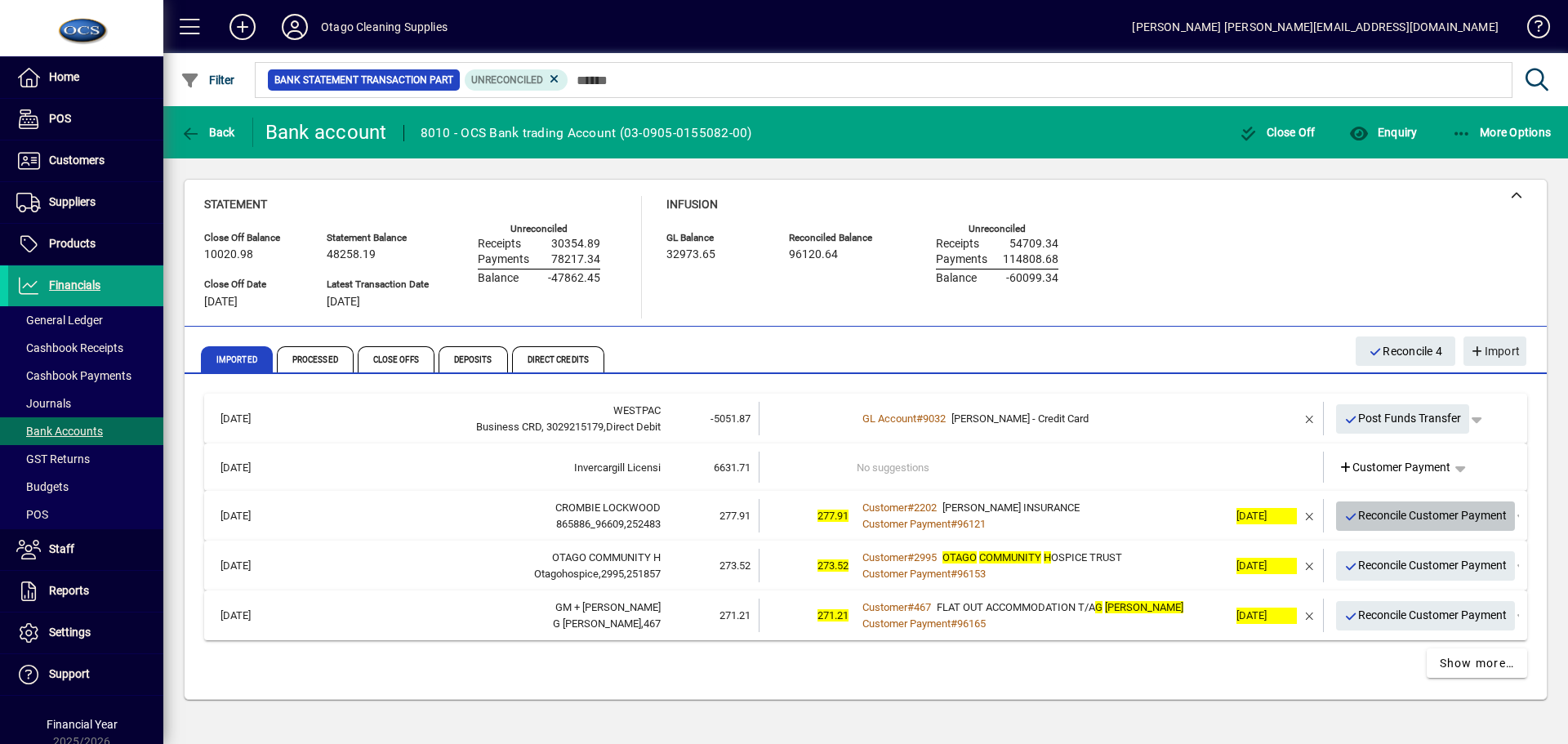
click at [1375, 523] on span "Reconcile Customer Payment" at bounding box center [1426, 516] width 163 height 27
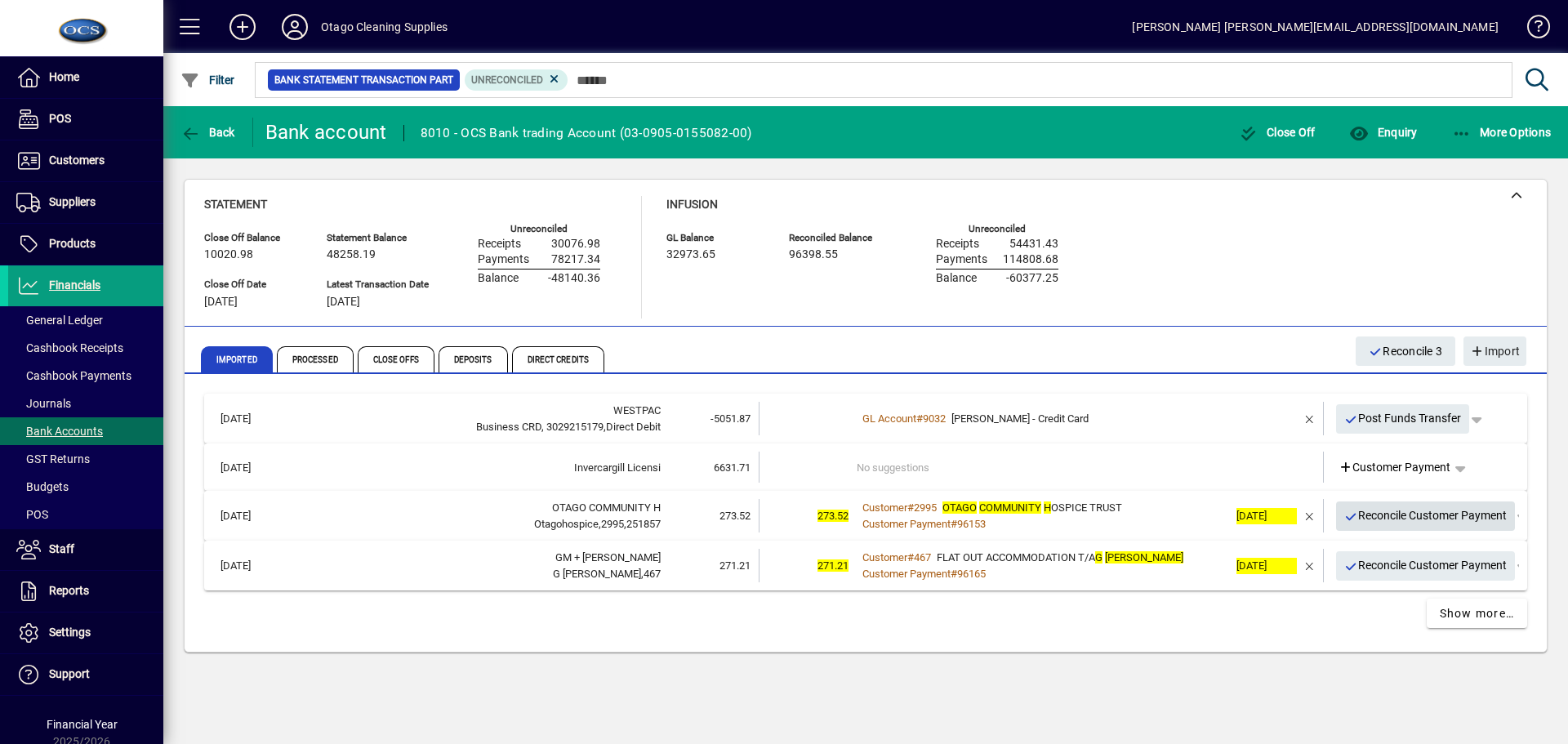
click at [1375, 523] on span "Reconcile Customer Payment" at bounding box center [1426, 516] width 163 height 27
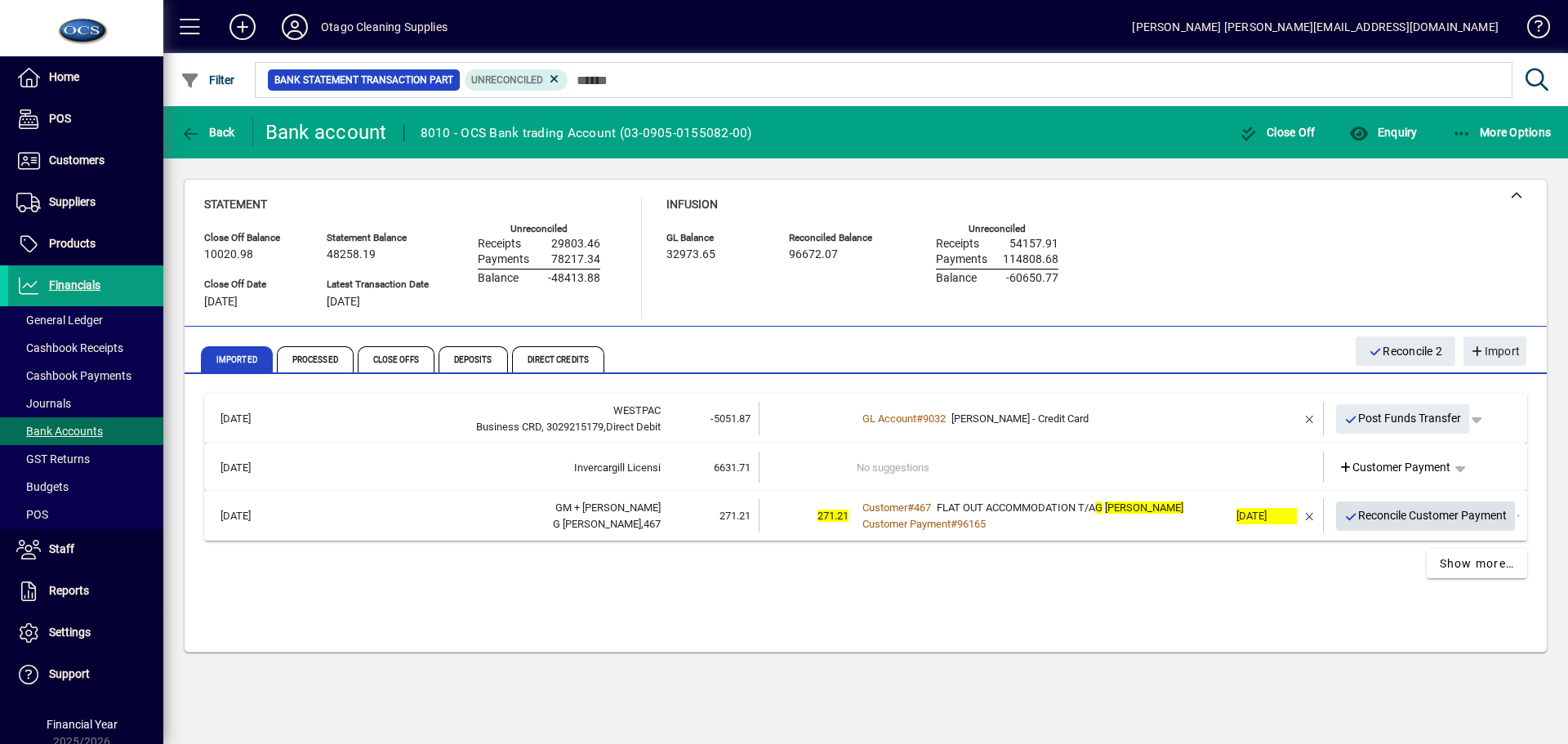
click at [1375, 523] on span "Reconcile Customer Payment" at bounding box center [1426, 516] width 163 height 27
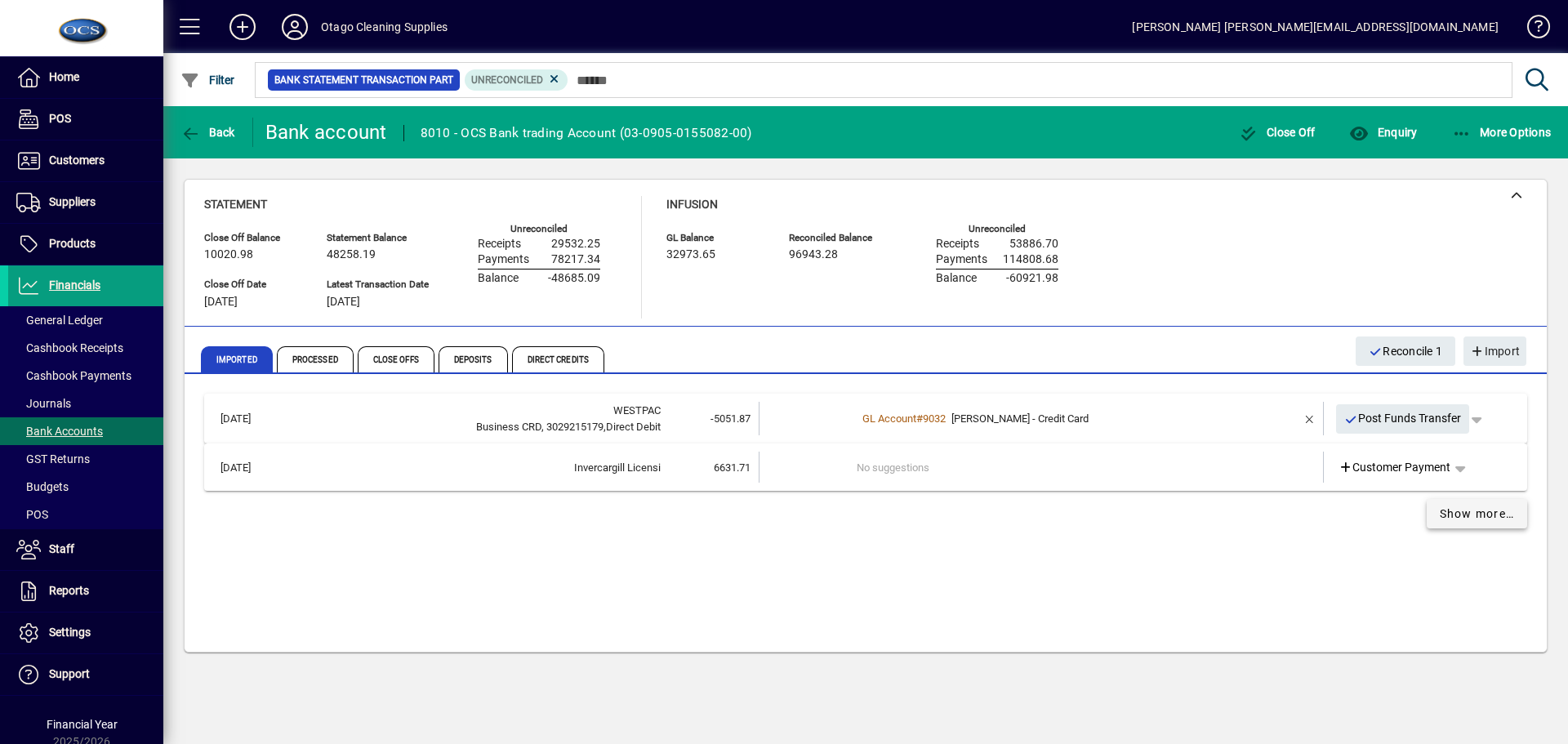
click at [1456, 518] on span "Show more…" at bounding box center [1477, 515] width 75 height 17
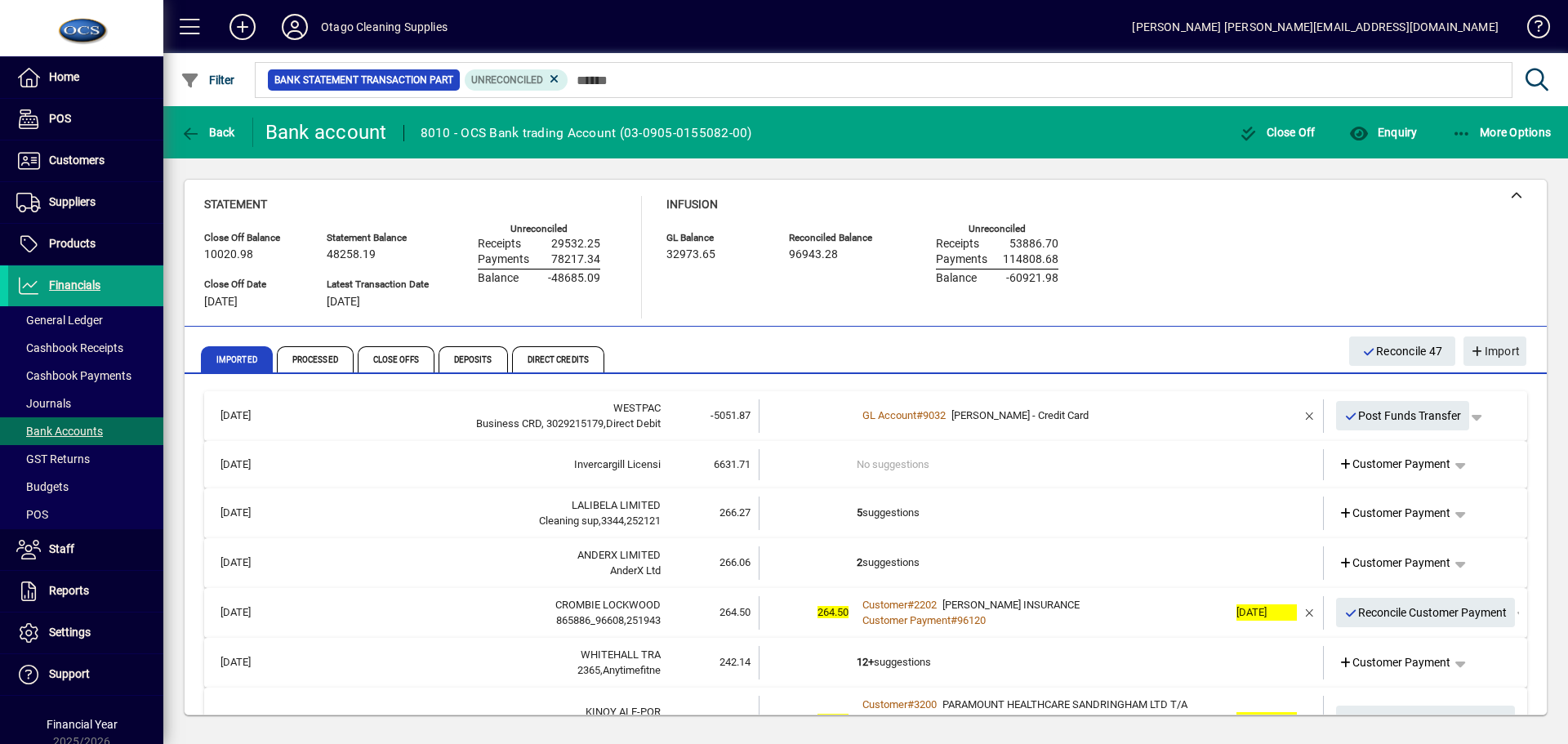
click at [1028, 516] on td "5 suggestions" at bounding box center [1043, 514] width 372 height 33
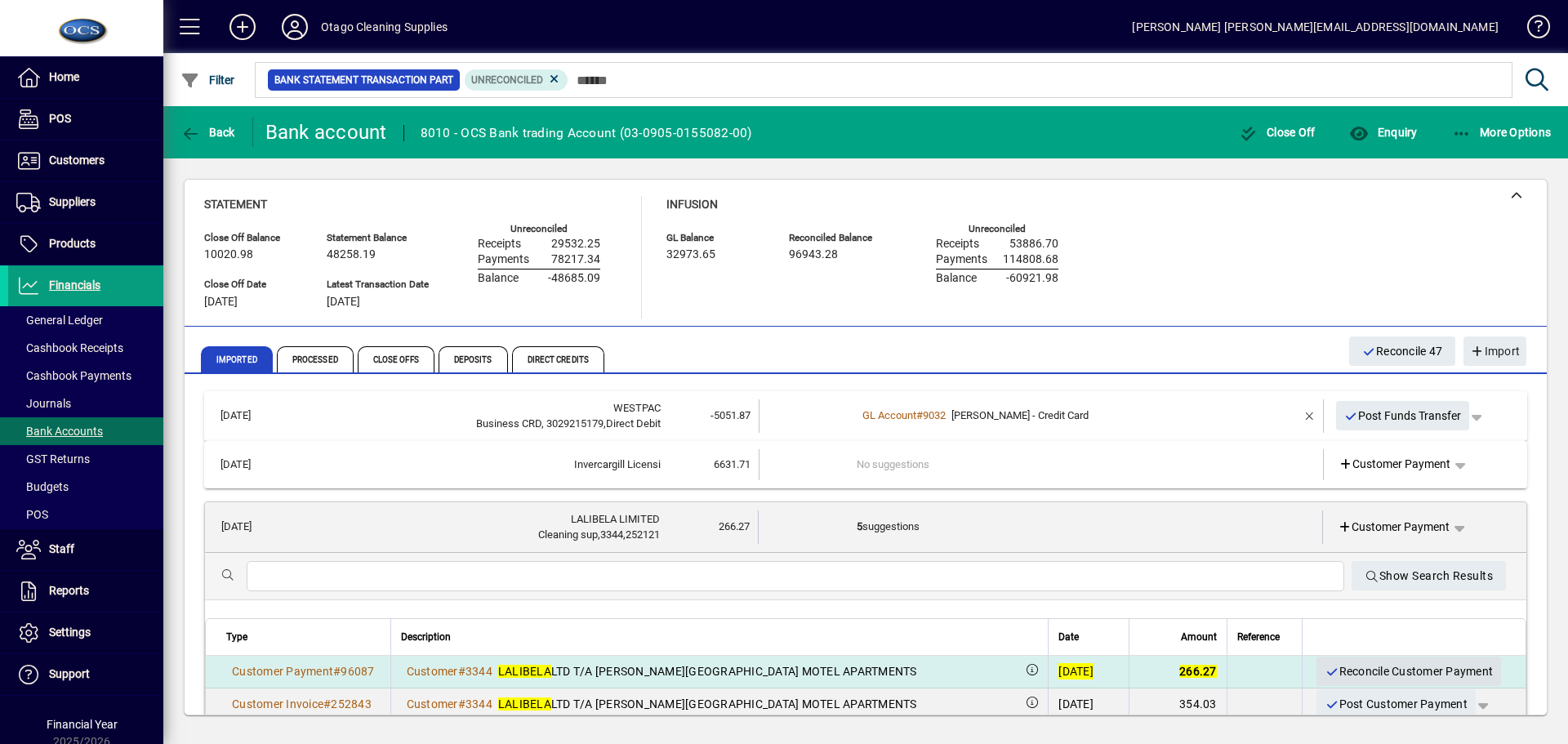
click at [1389, 672] on span "Reconcile Customer Payment" at bounding box center [1409, 672] width 168 height 27
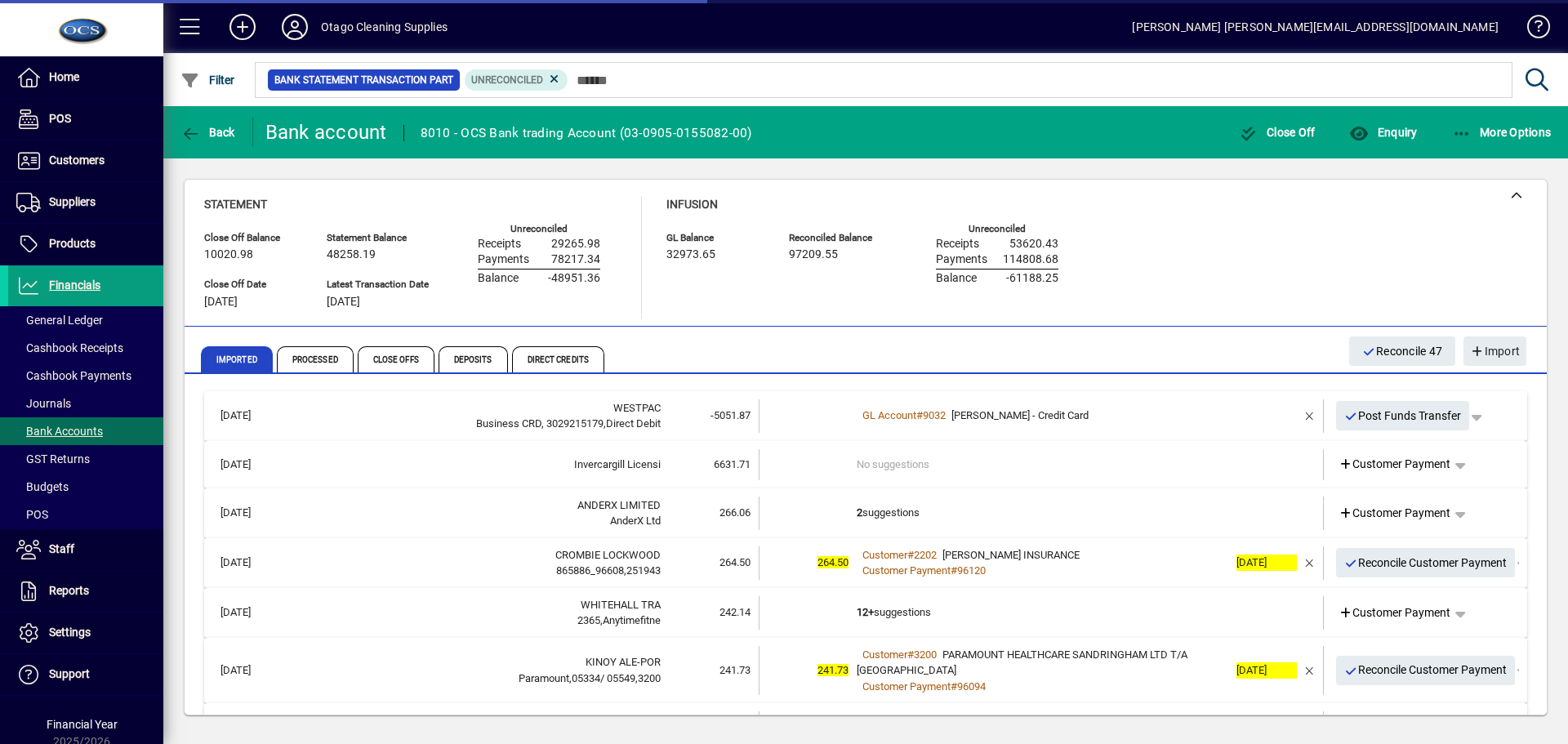
click at [1089, 520] on td "2 suggestions" at bounding box center [1043, 514] width 372 height 33
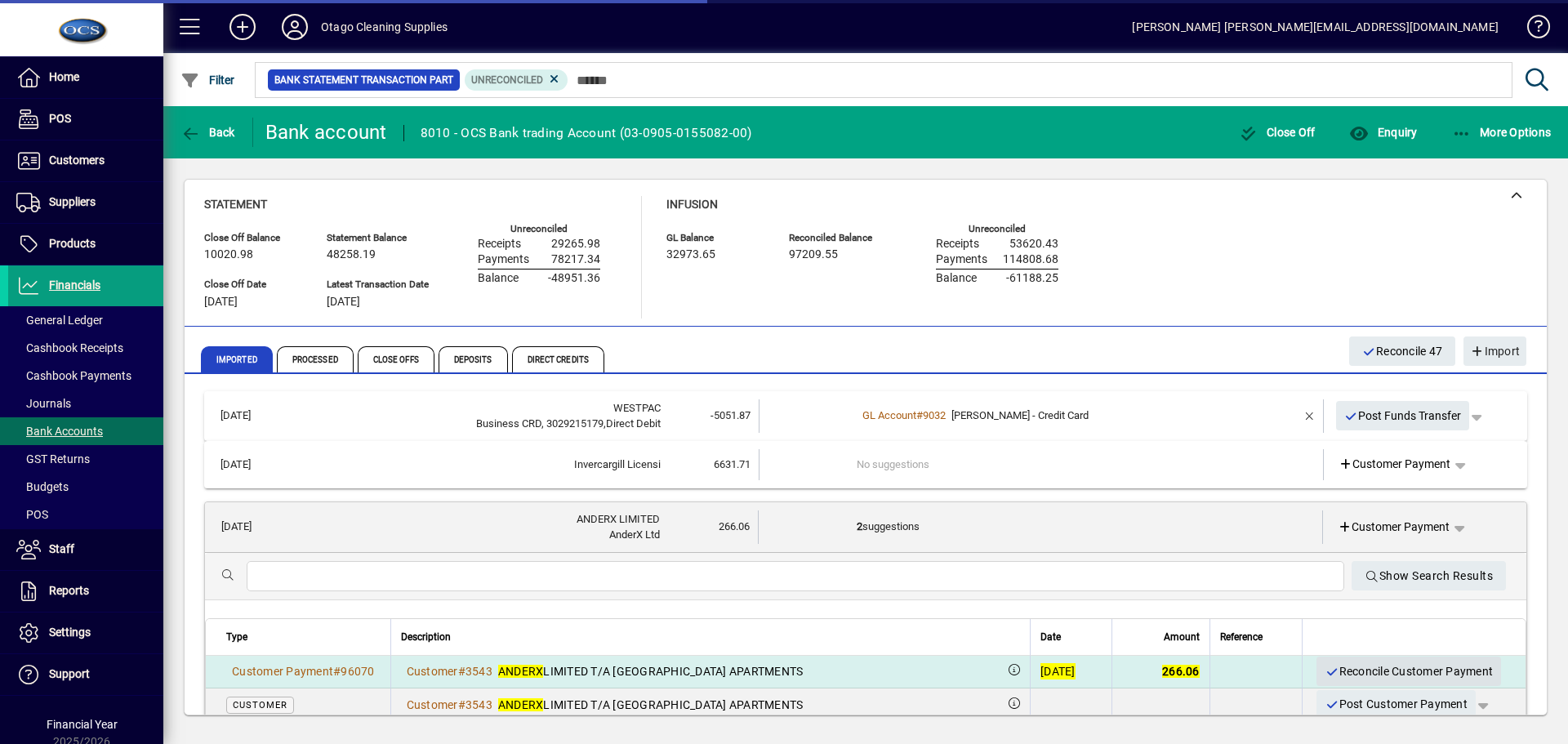
click at [1370, 667] on span "Reconcile Customer Payment" at bounding box center [1409, 672] width 168 height 27
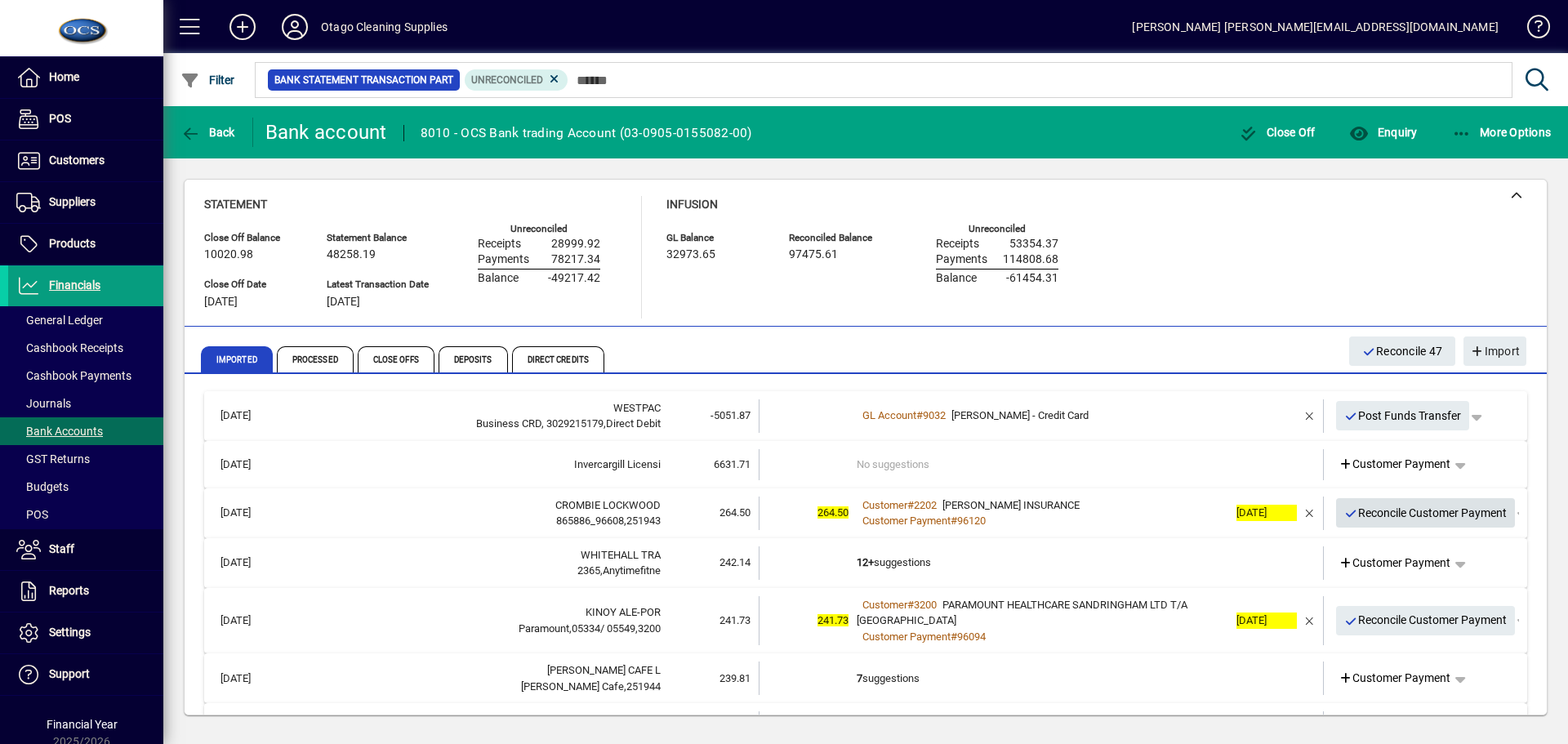
click at [1410, 515] on span "Reconcile Customer Payment" at bounding box center [1426, 514] width 163 height 27
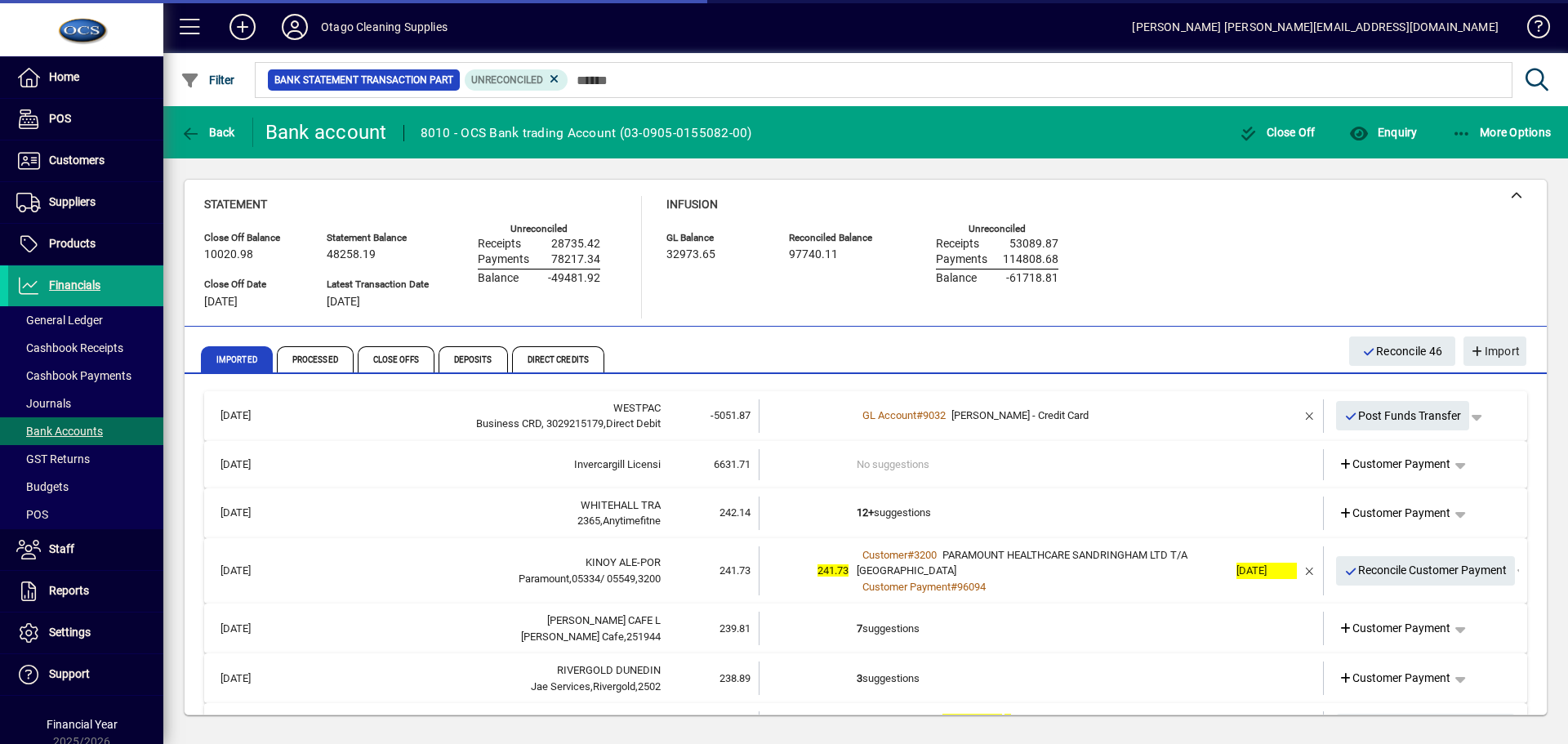
click at [1093, 515] on td "12+ suggestions" at bounding box center [1043, 514] width 372 height 33
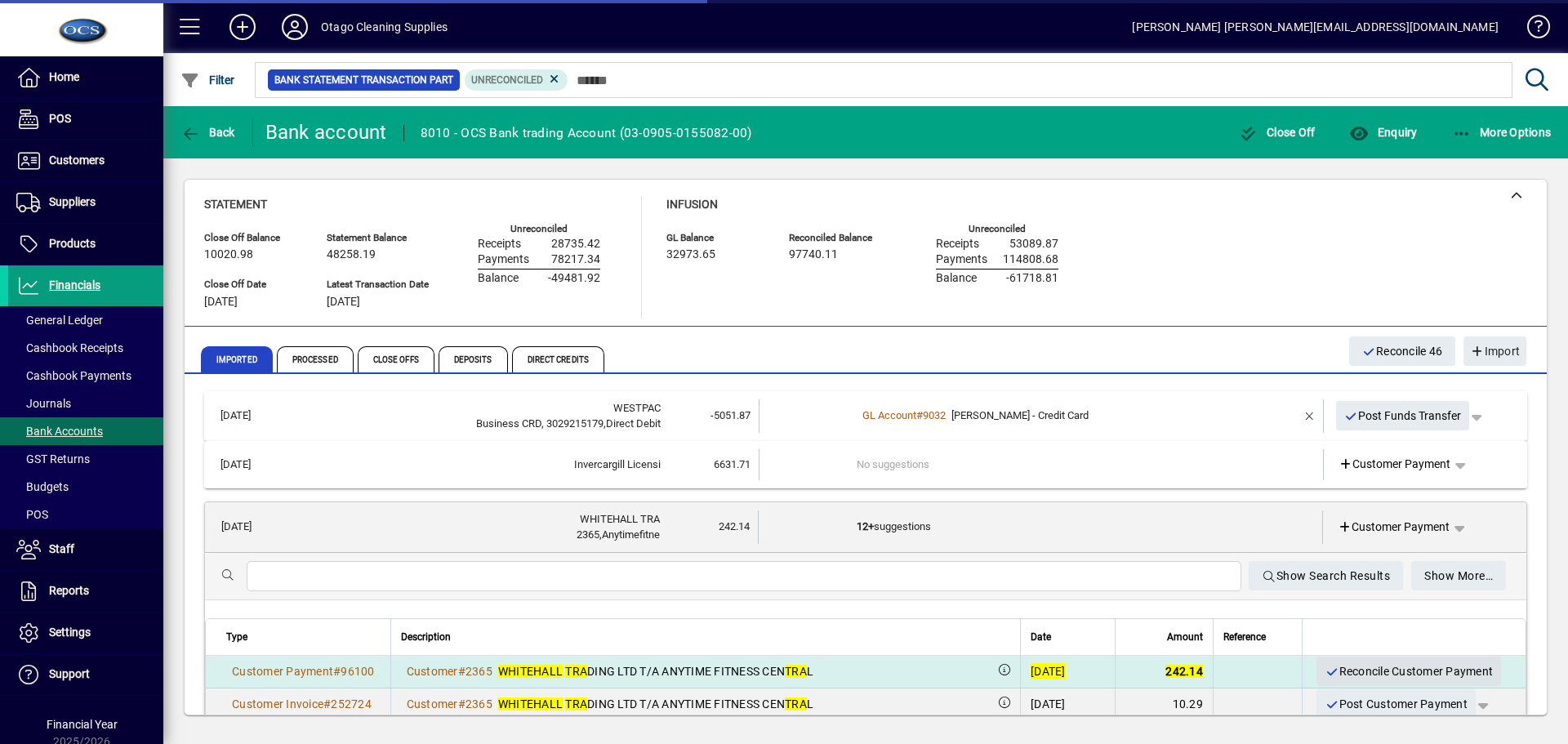
click at [1347, 668] on span "Reconcile Customer Payment" at bounding box center [1409, 672] width 168 height 27
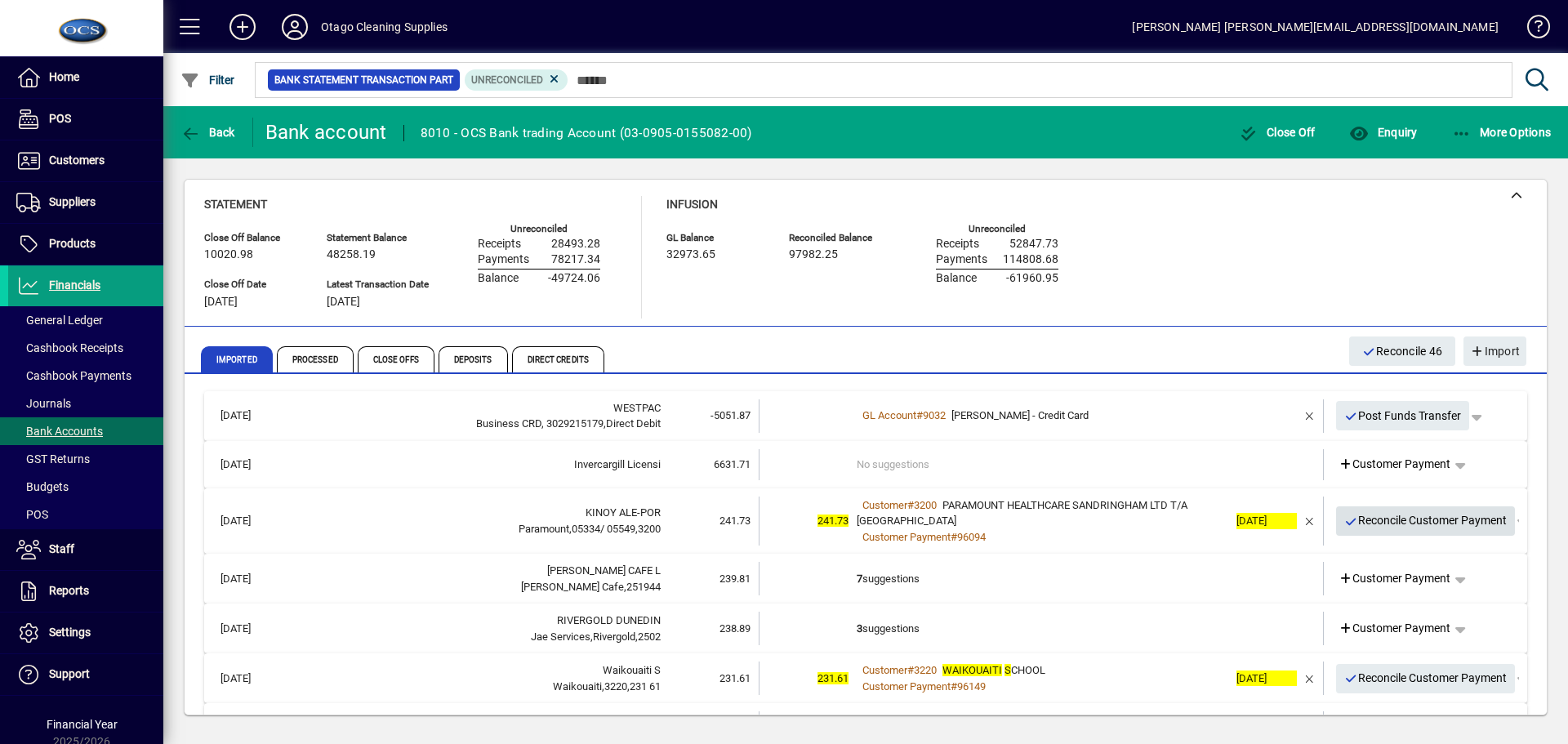
click at [1398, 523] on span "Reconcile Customer Payment" at bounding box center [1426, 521] width 163 height 27
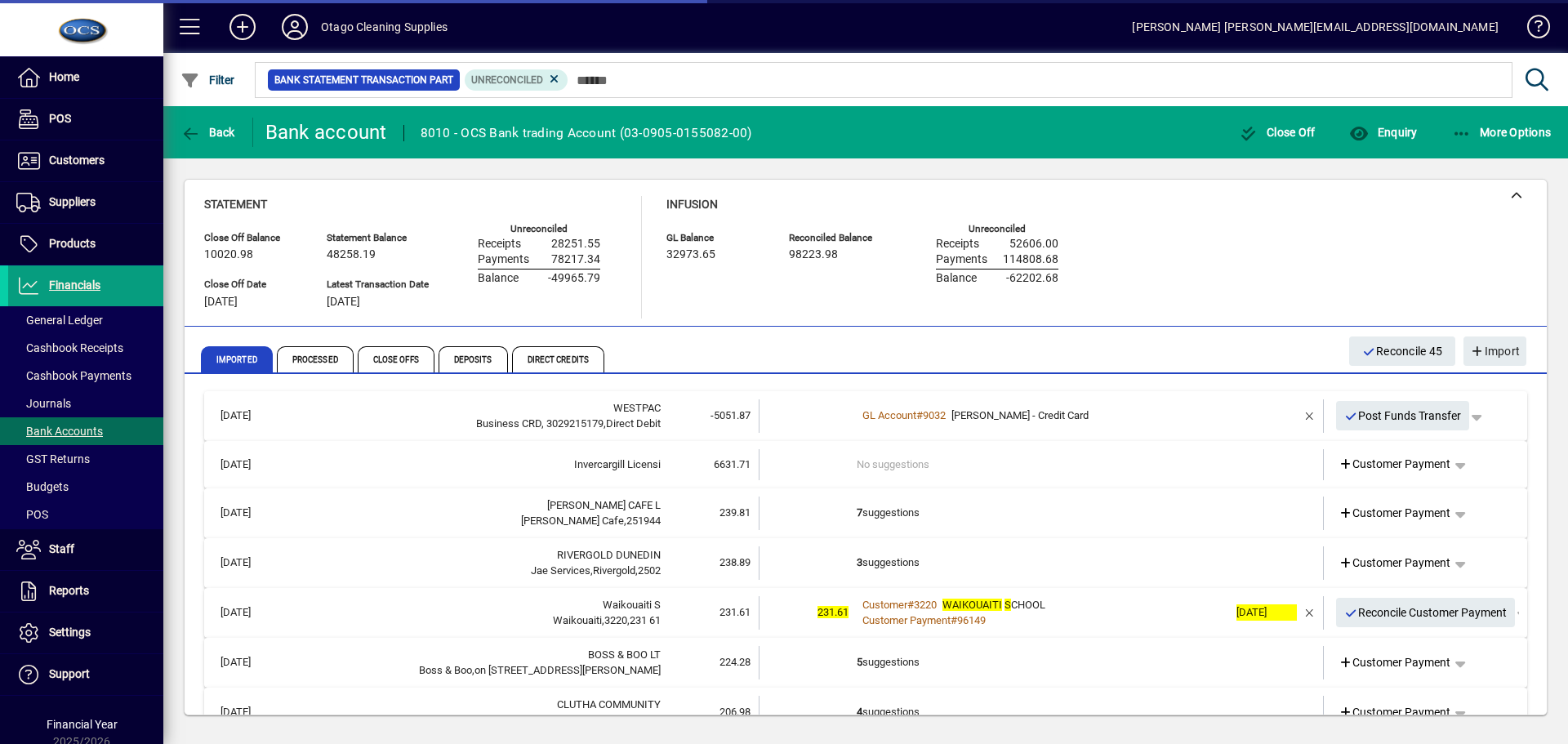
click at [1043, 528] on td "7 suggestions" at bounding box center [1043, 514] width 372 height 33
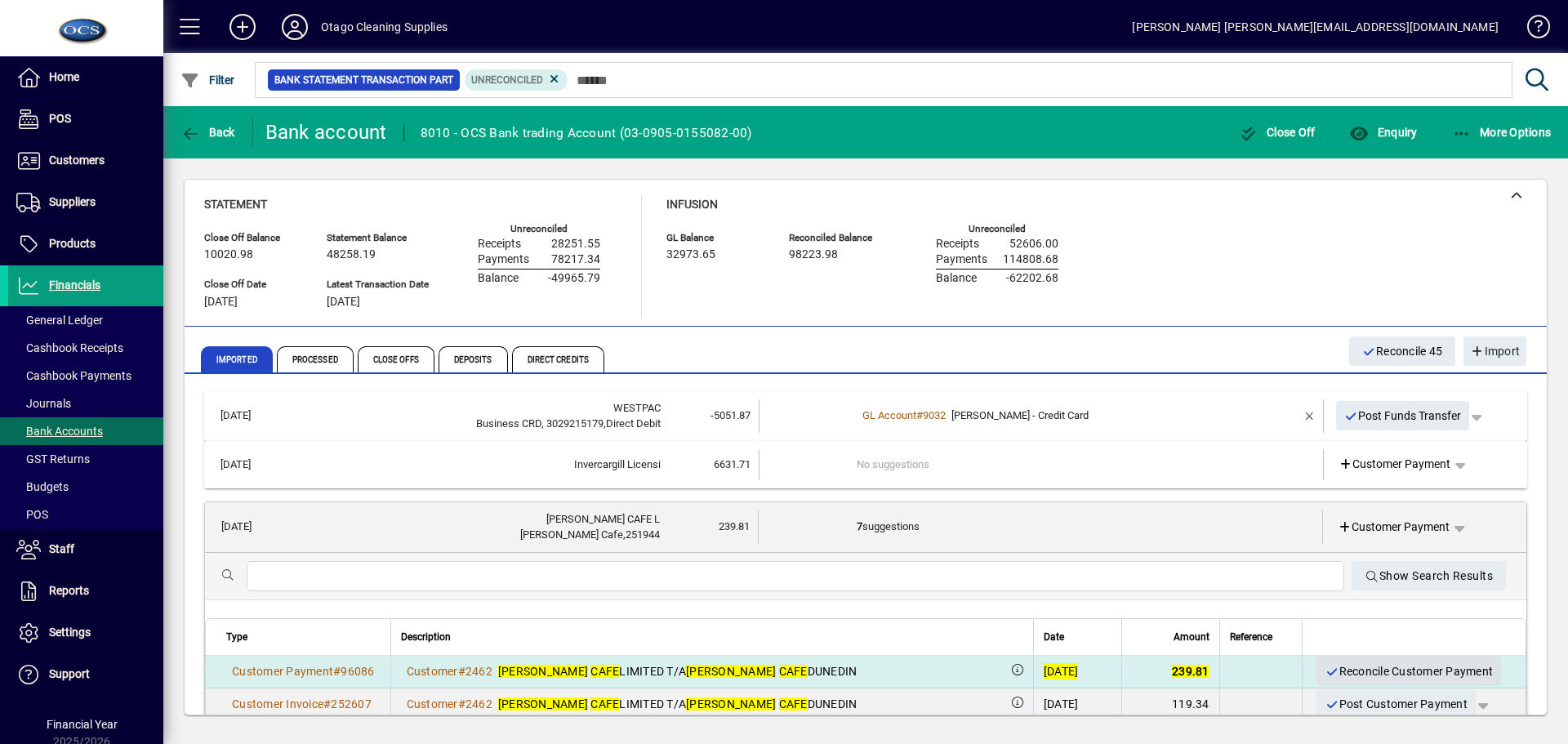
click at [1373, 665] on span "Reconcile Customer Payment" at bounding box center [1409, 672] width 168 height 27
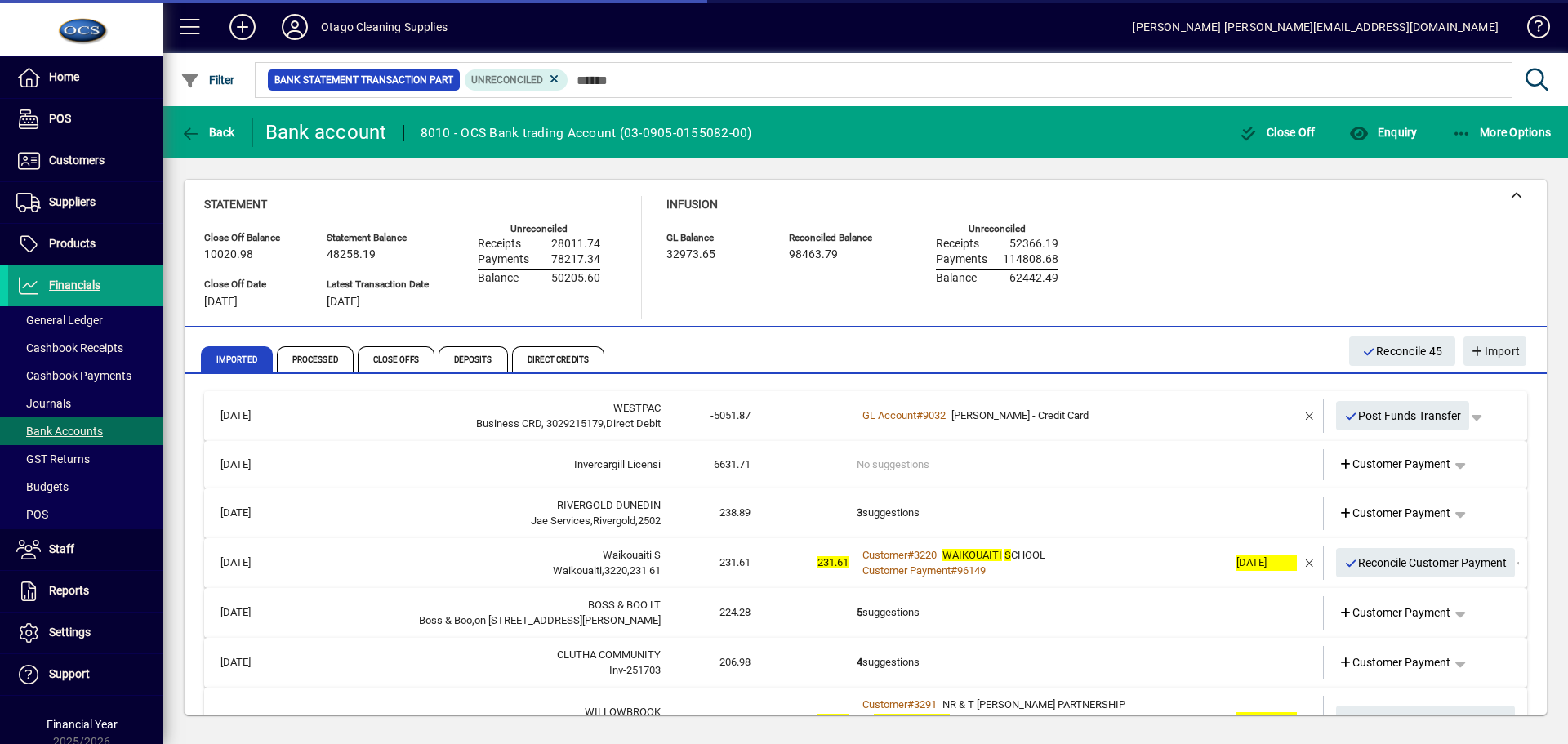
click at [991, 511] on td "3 suggestions" at bounding box center [1043, 514] width 372 height 33
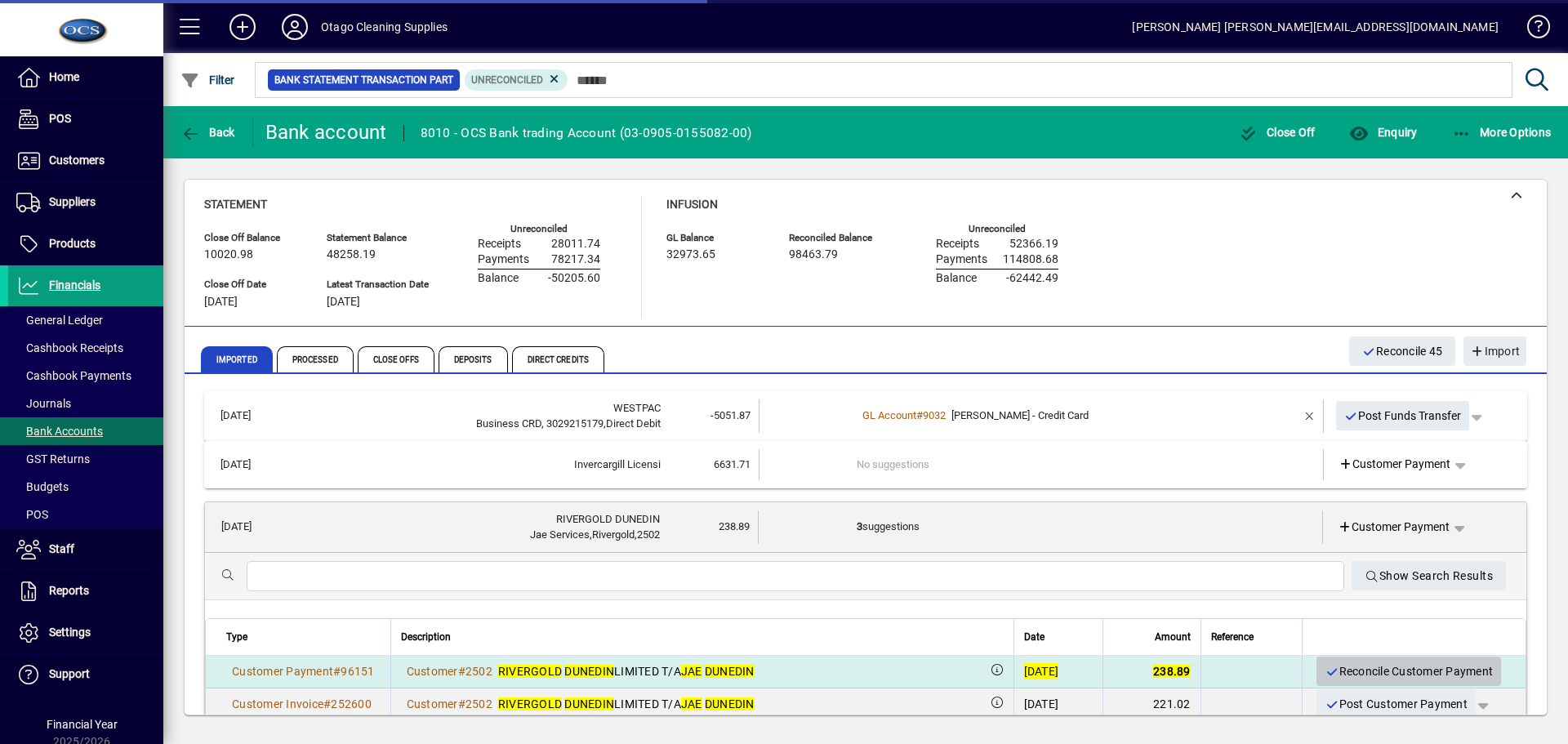
click at [1352, 664] on span "Reconcile Customer Payment" at bounding box center [1409, 672] width 168 height 27
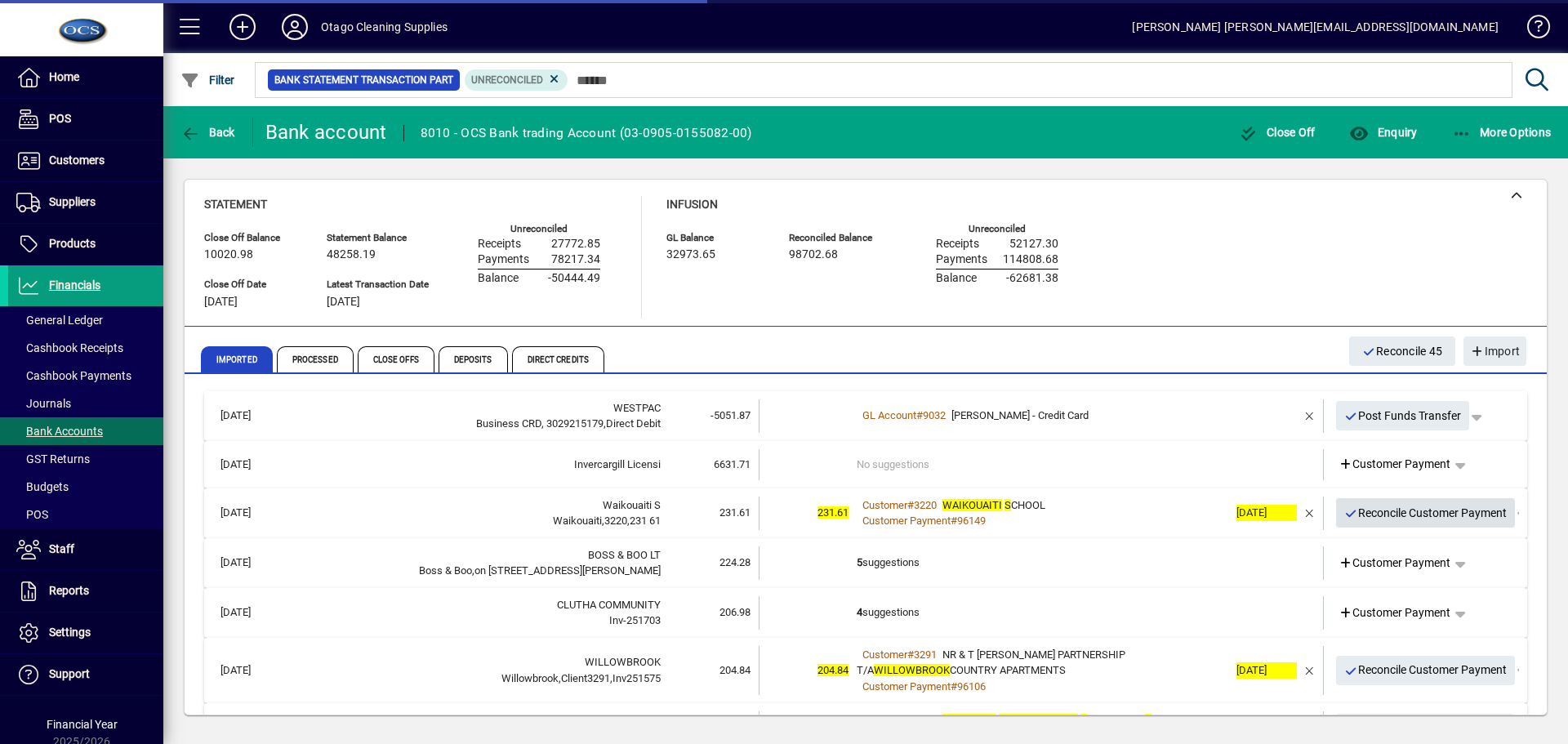
click at [1346, 507] on span "Reconcile Customer Payment" at bounding box center [1426, 514] width 163 height 27
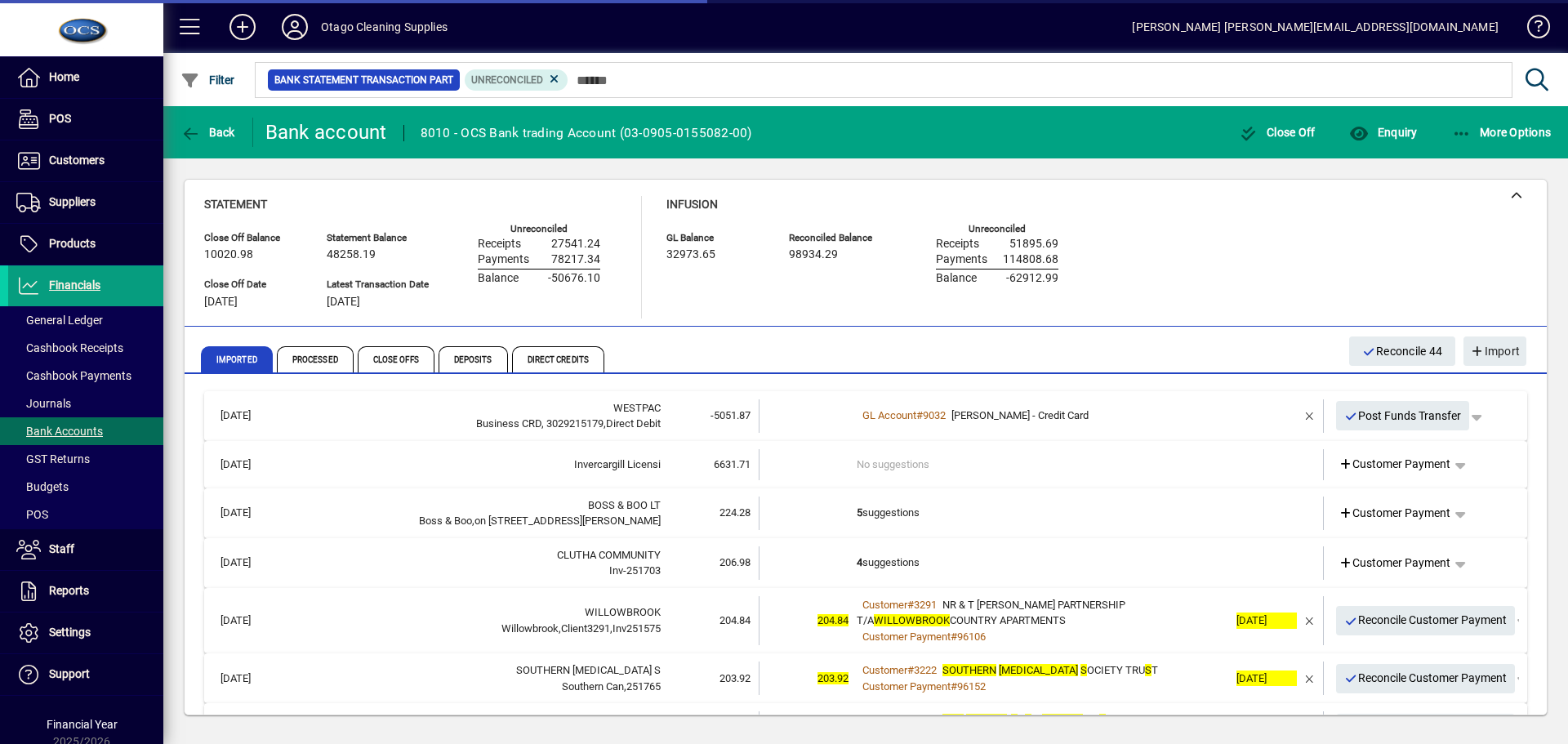
click at [1052, 512] on td "5 suggestions" at bounding box center [1043, 514] width 372 height 33
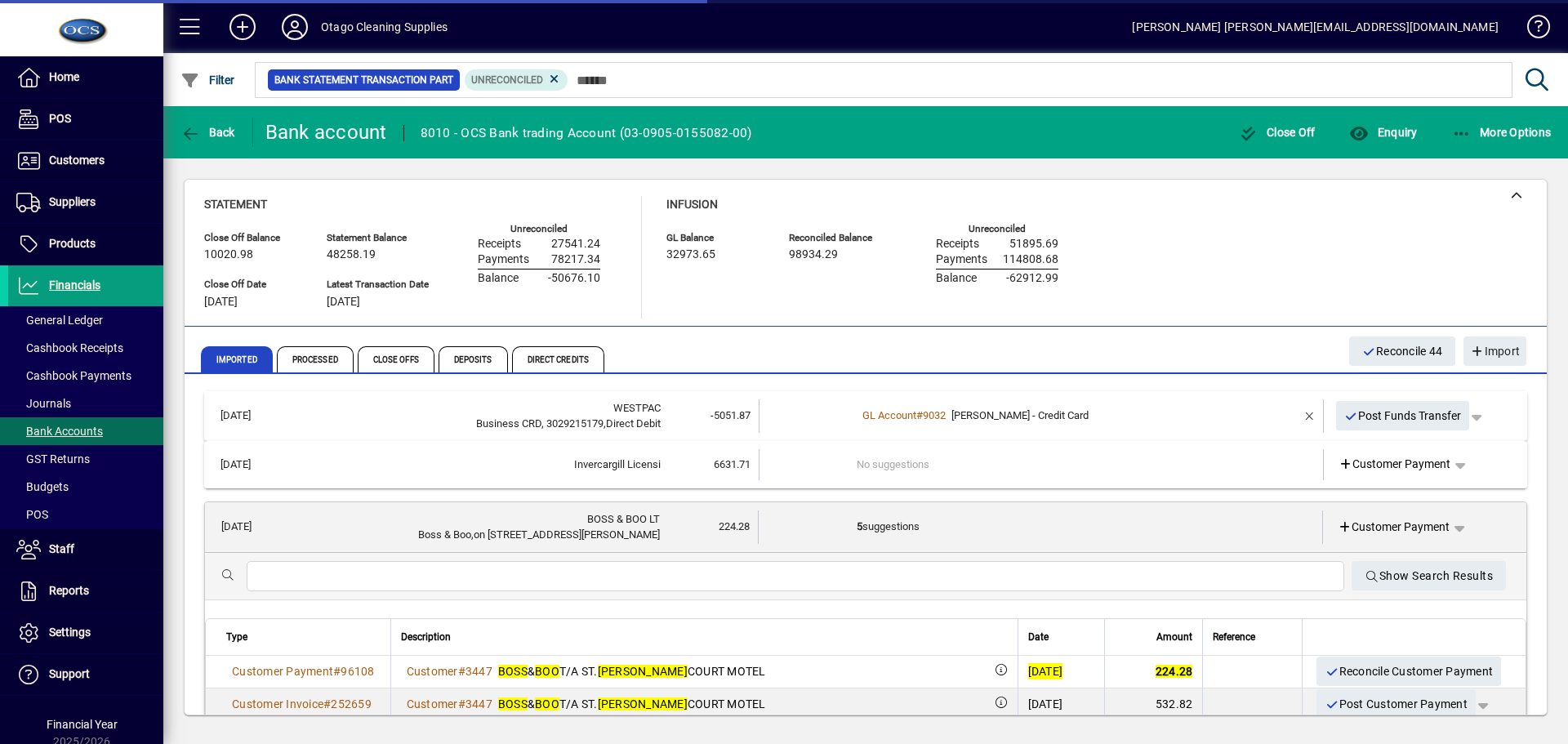
click at [1383, 671] on span "Reconcile Customer Payment" at bounding box center [1409, 672] width 168 height 27
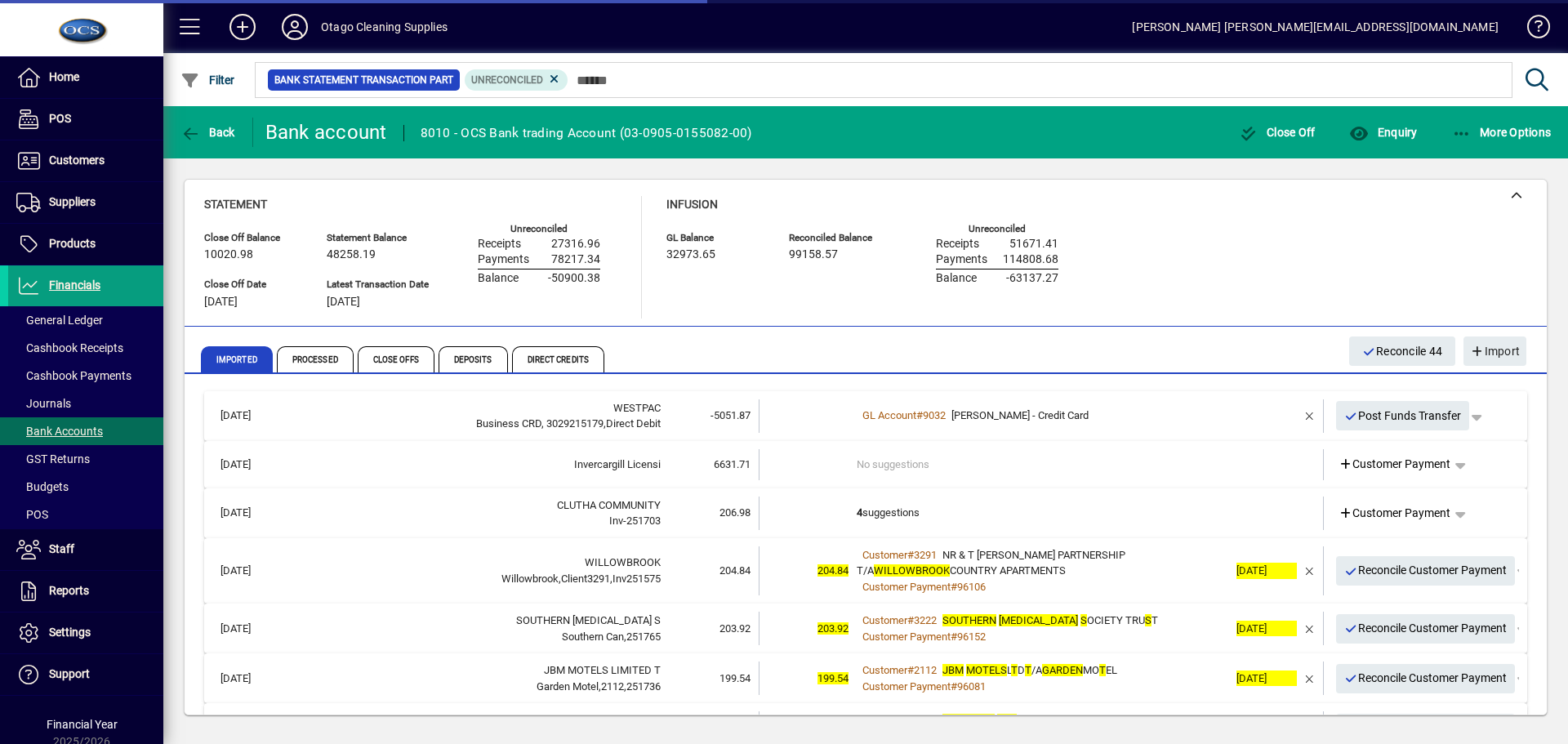
click at [1042, 517] on td "4 suggestions" at bounding box center [1043, 514] width 372 height 33
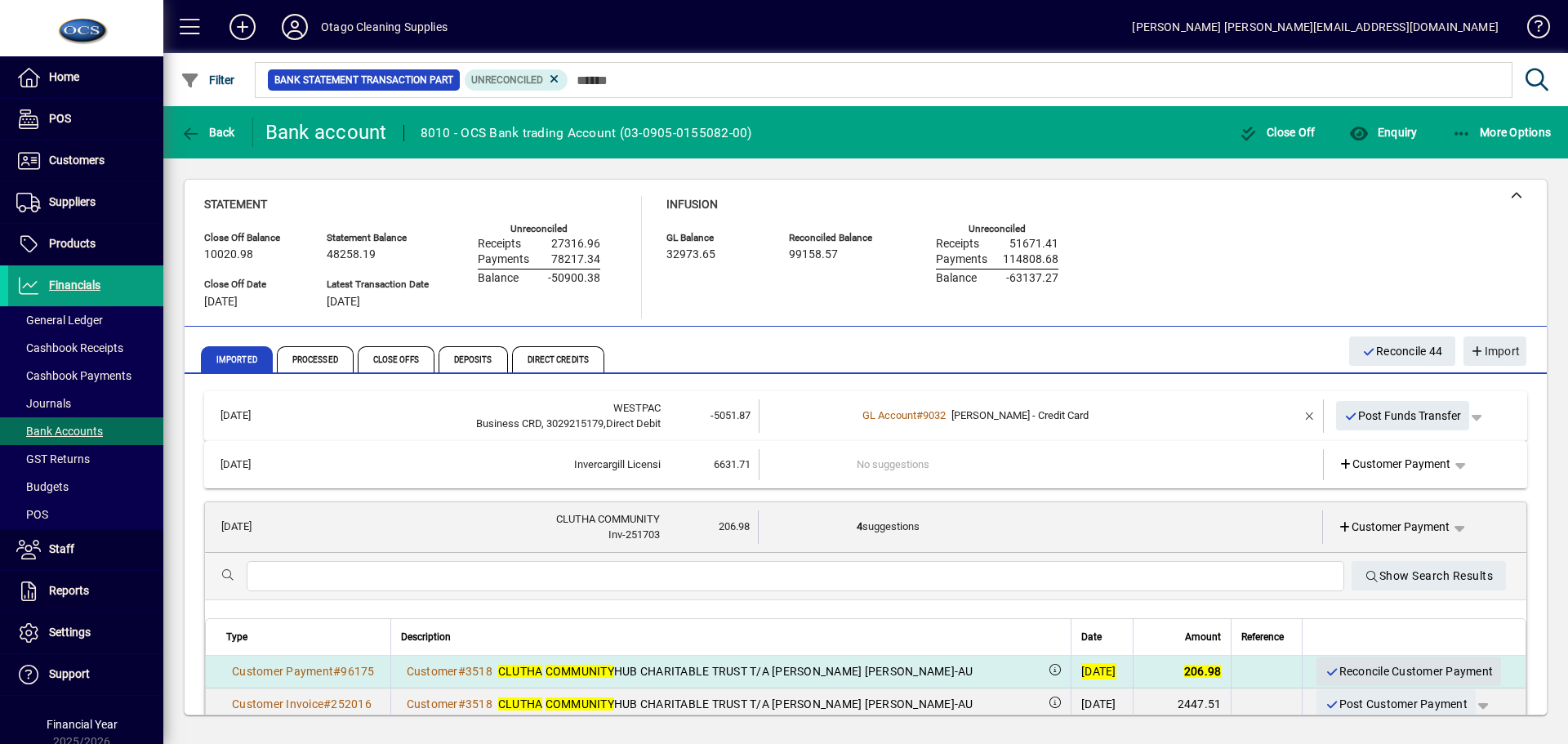
click at [1336, 672] on span "Reconcile Customer Payment" at bounding box center [1409, 672] width 168 height 27
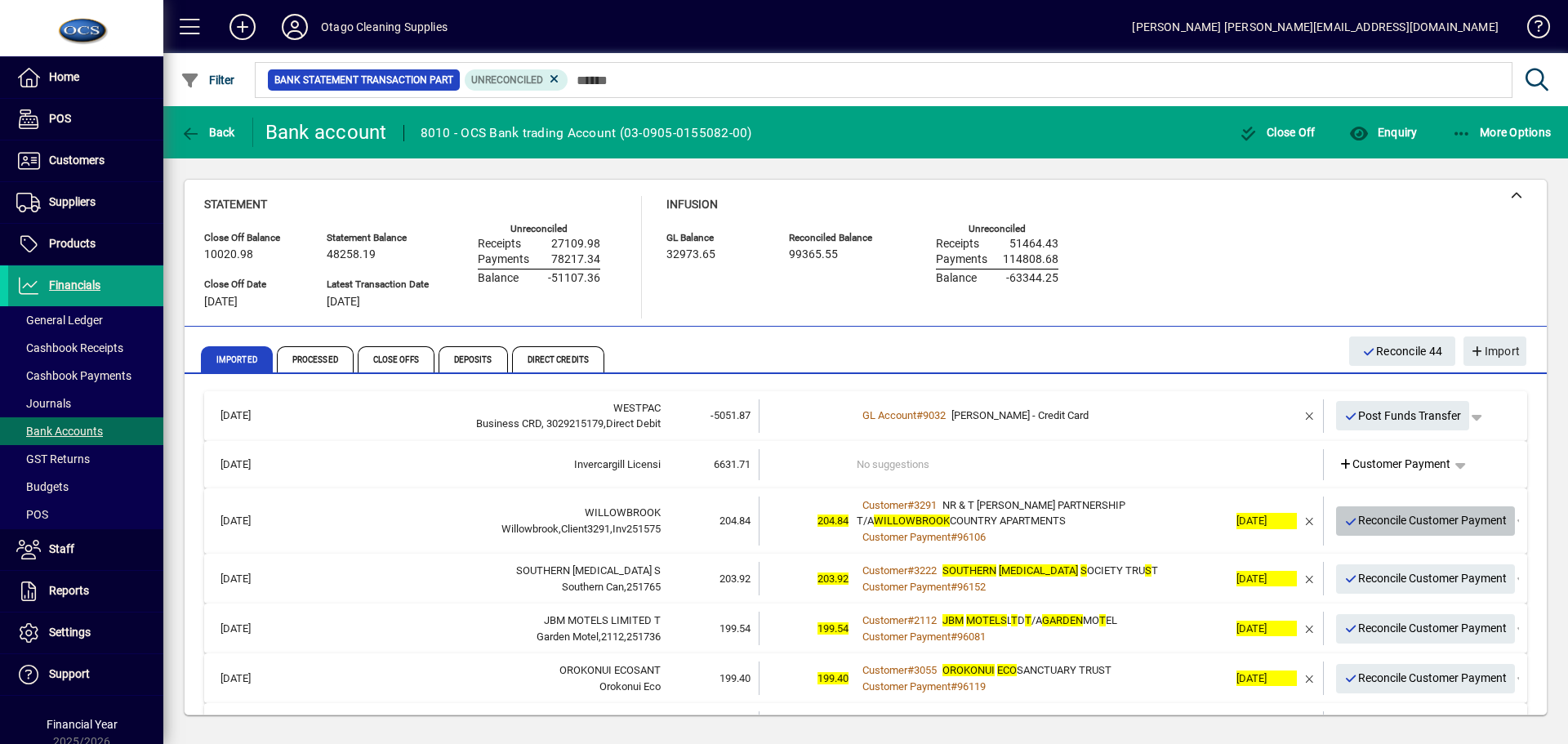
click at [1352, 517] on span "Reconcile Customer Payment" at bounding box center [1426, 521] width 163 height 27
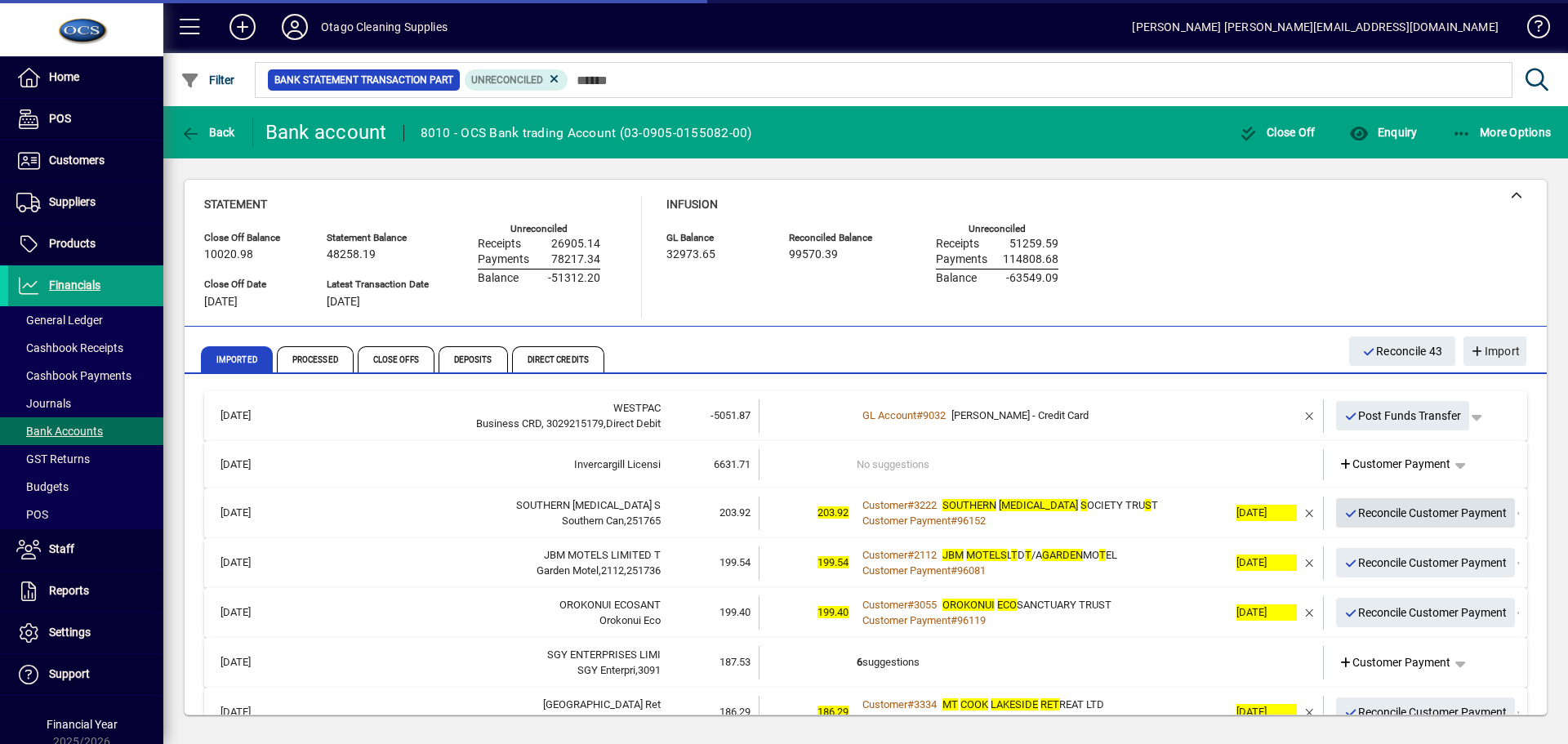
click at [1353, 521] on span "Reconcile Customer Payment" at bounding box center [1426, 514] width 163 height 27
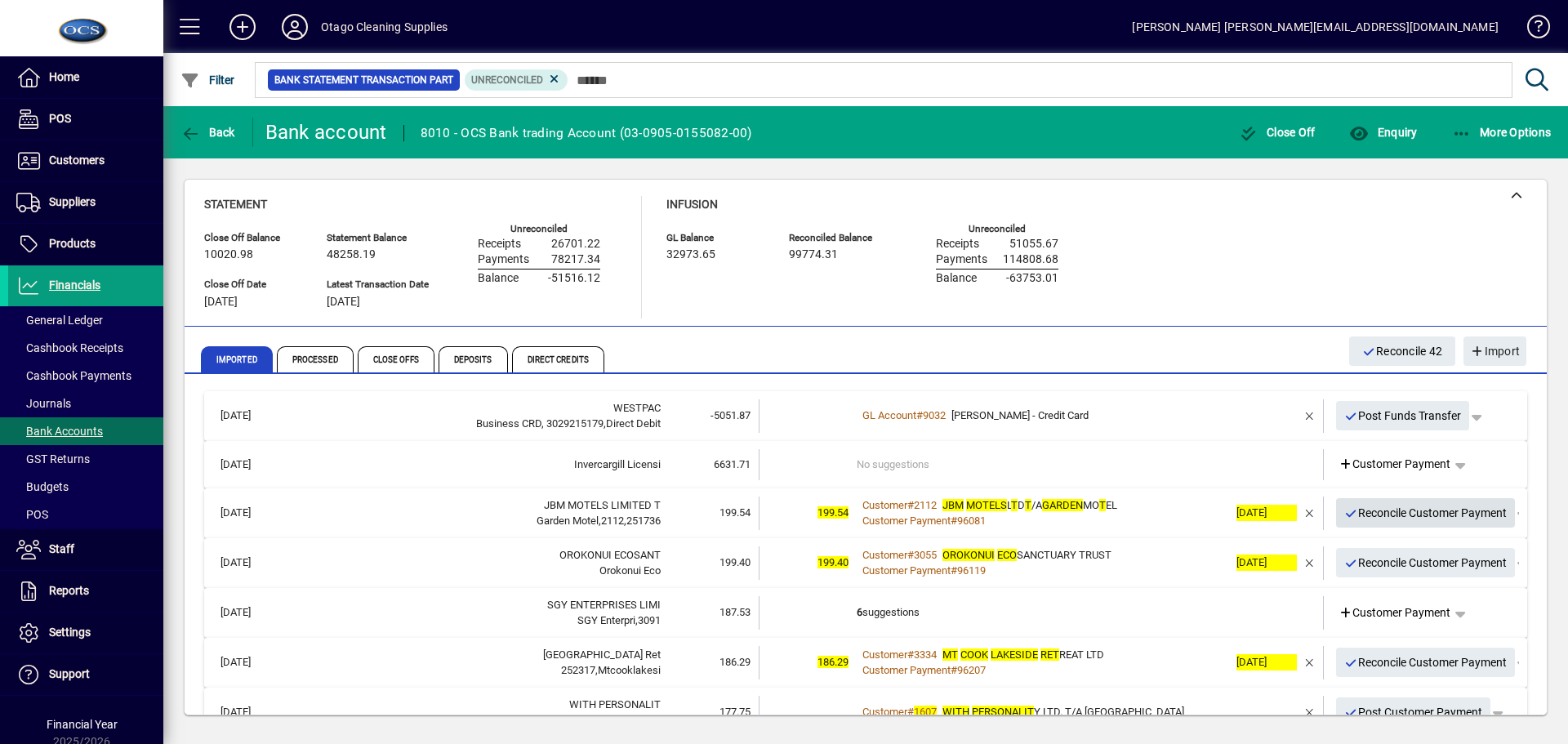
click at [1383, 511] on span "Reconcile Customer Payment" at bounding box center [1426, 514] width 163 height 27
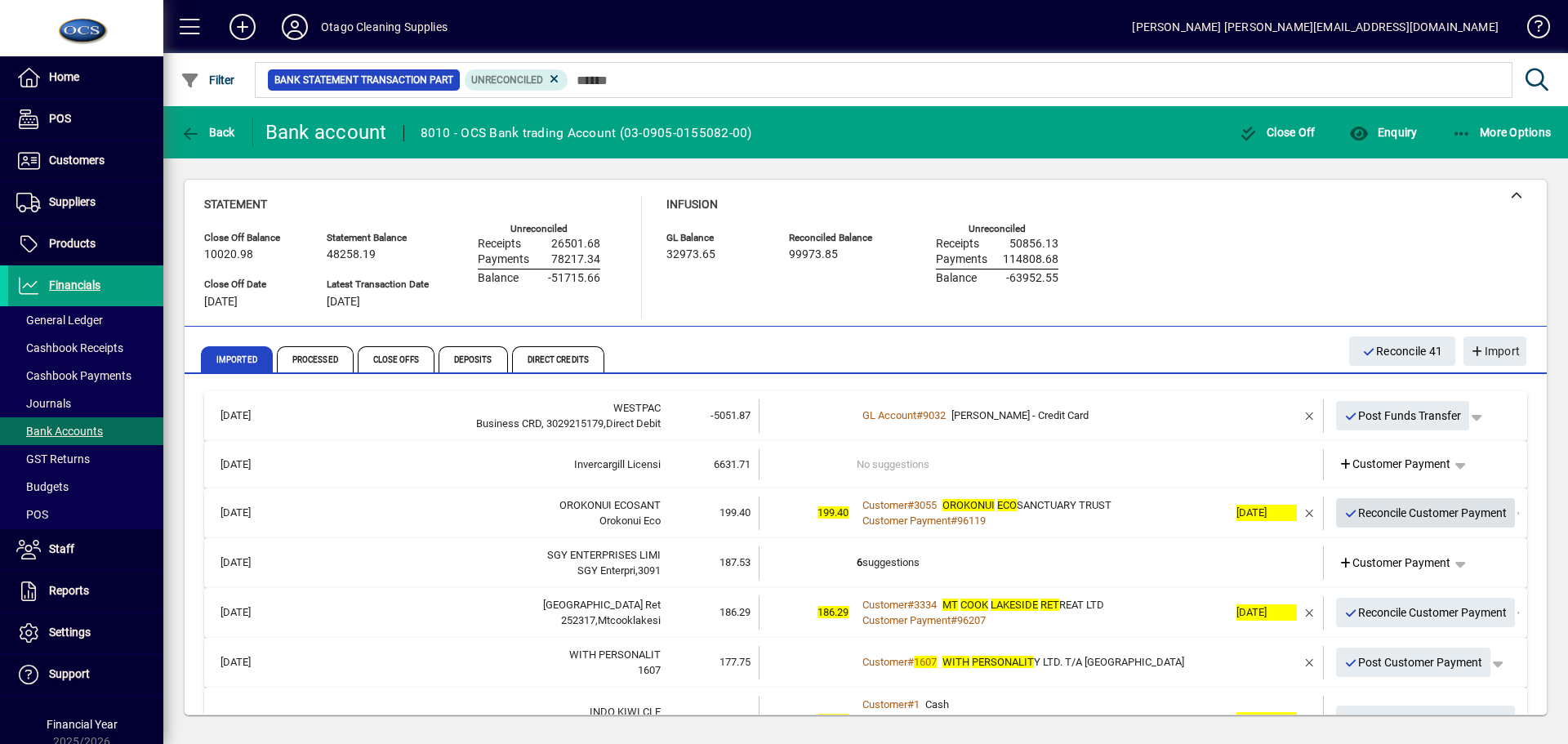
click at [1379, 514] on span "Reconcile Customer Payment" at bounding box center [1426, 514] width 163 height 27
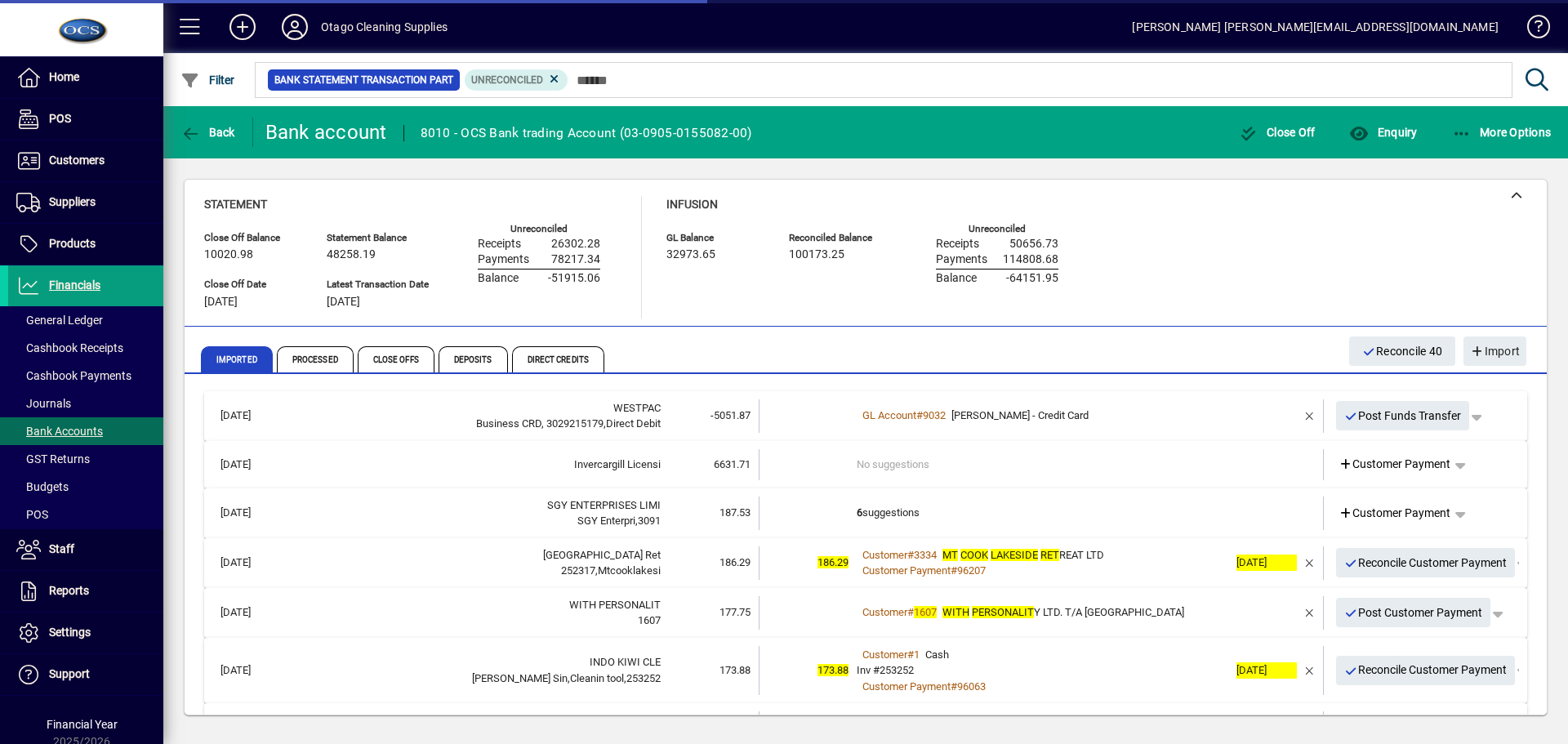
click at [990, 512] on td "6 suggestions" at bounding box center [1043, 514] width 372 height 33
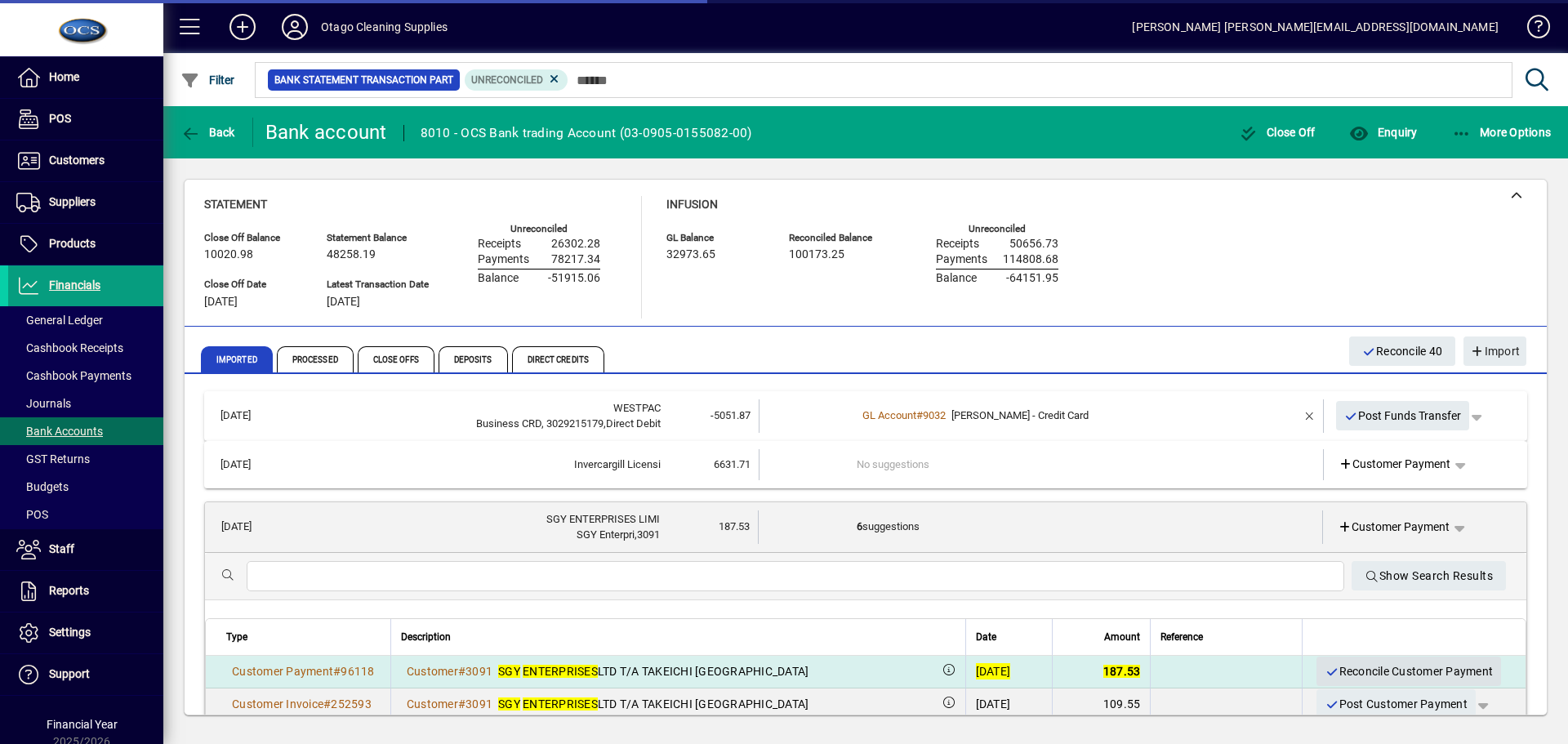
click at [1341, 667] on span "Reconcile Customer Payment" at bounding box center [1409, 672] width 168 height 27
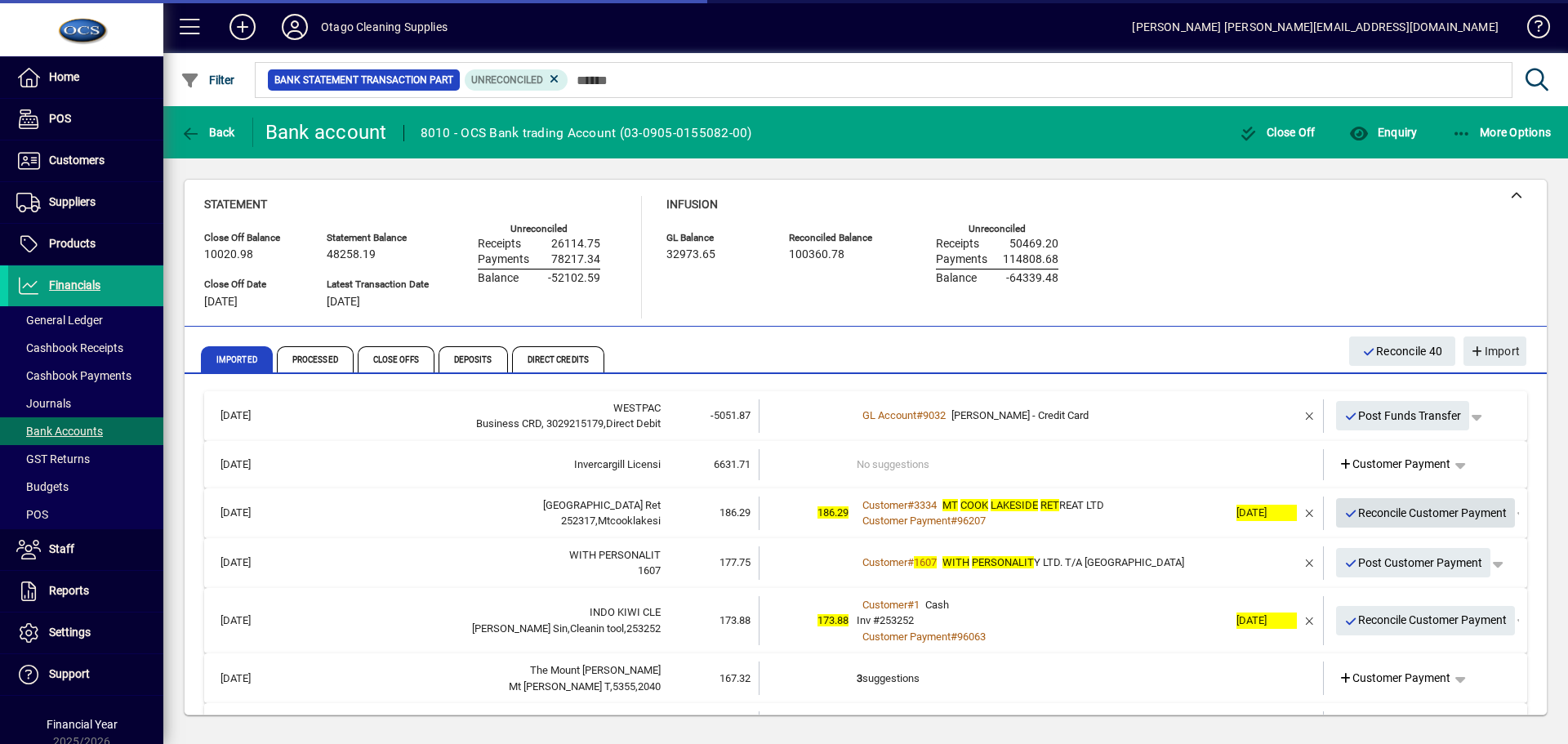
click at [1347, 512] on span "Reconcile Customer Payment" at bounding box center [1426, 514] width 163 height 27
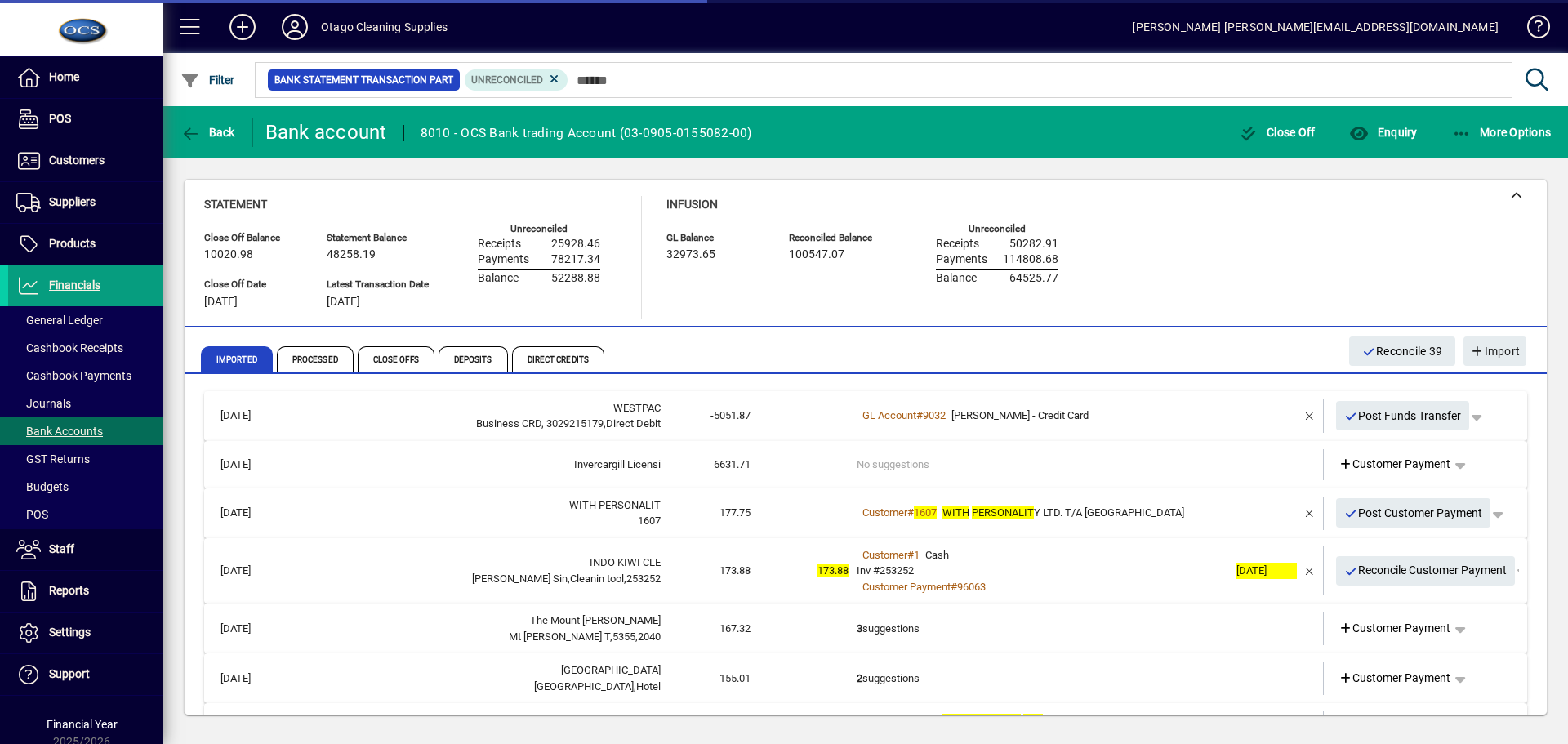
click at [1228, 512] on td at bounding box center [1262, 514] width 69 height 33
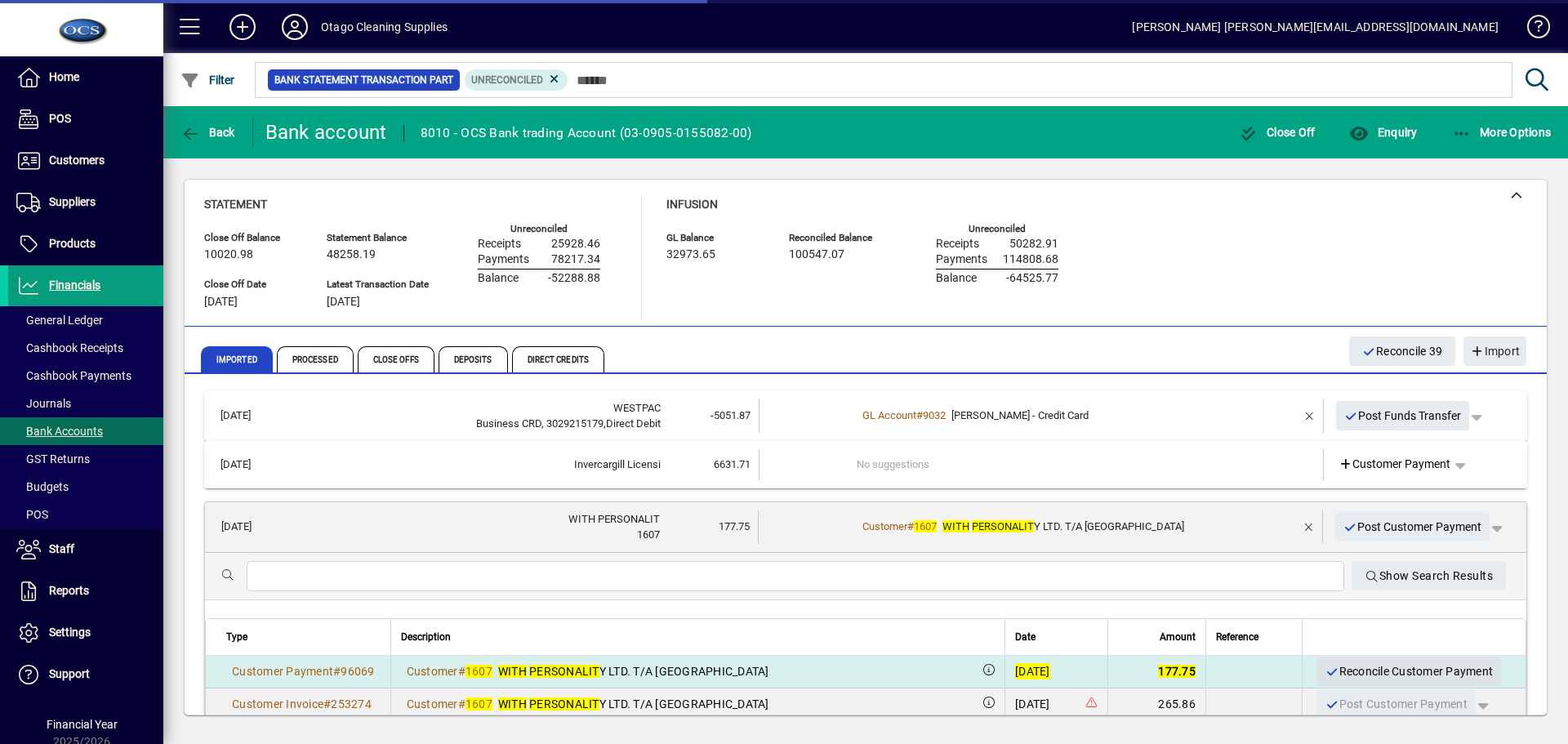
click at [1338, 663] on span "Reconcile Customer Payment" at bounding box center [1409, 672] width 168 height 27
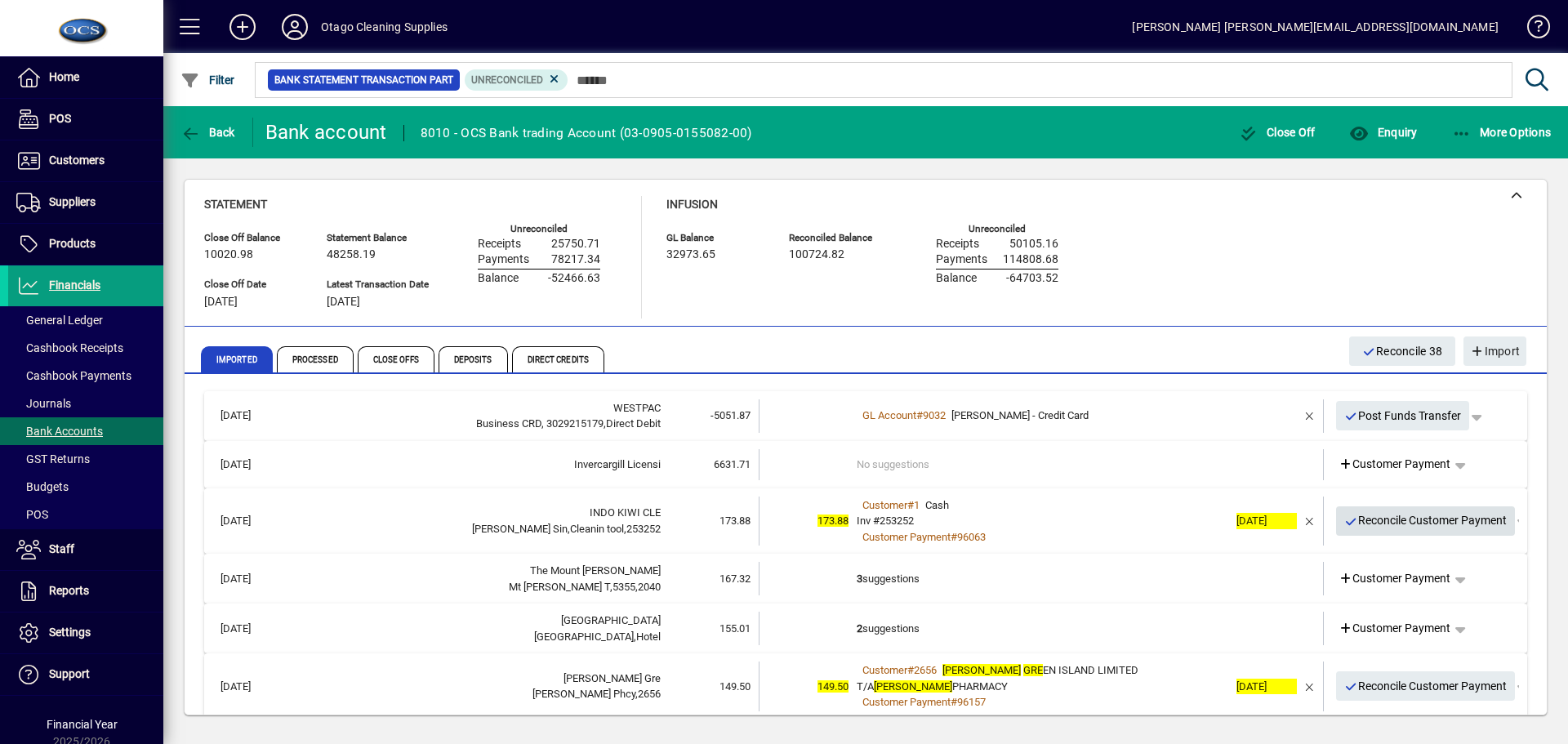
click at [1367, 518] on span "Reconcile Customer Payment" at bounding box center [1426, 521] width 163 height 27
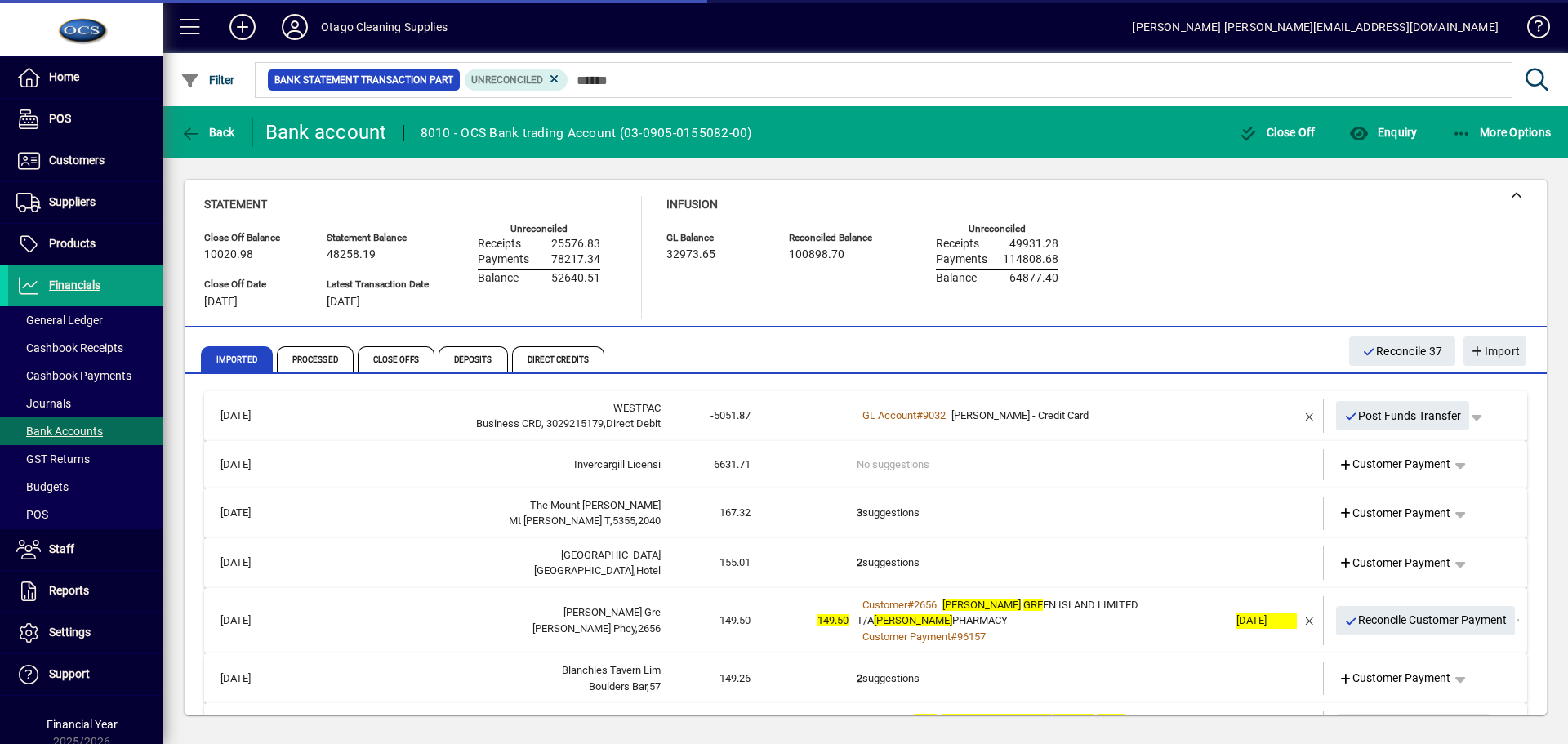
click at [1063, 516] on td "3 suggestions" at bounding box center [1043, 514] width 372 height 33
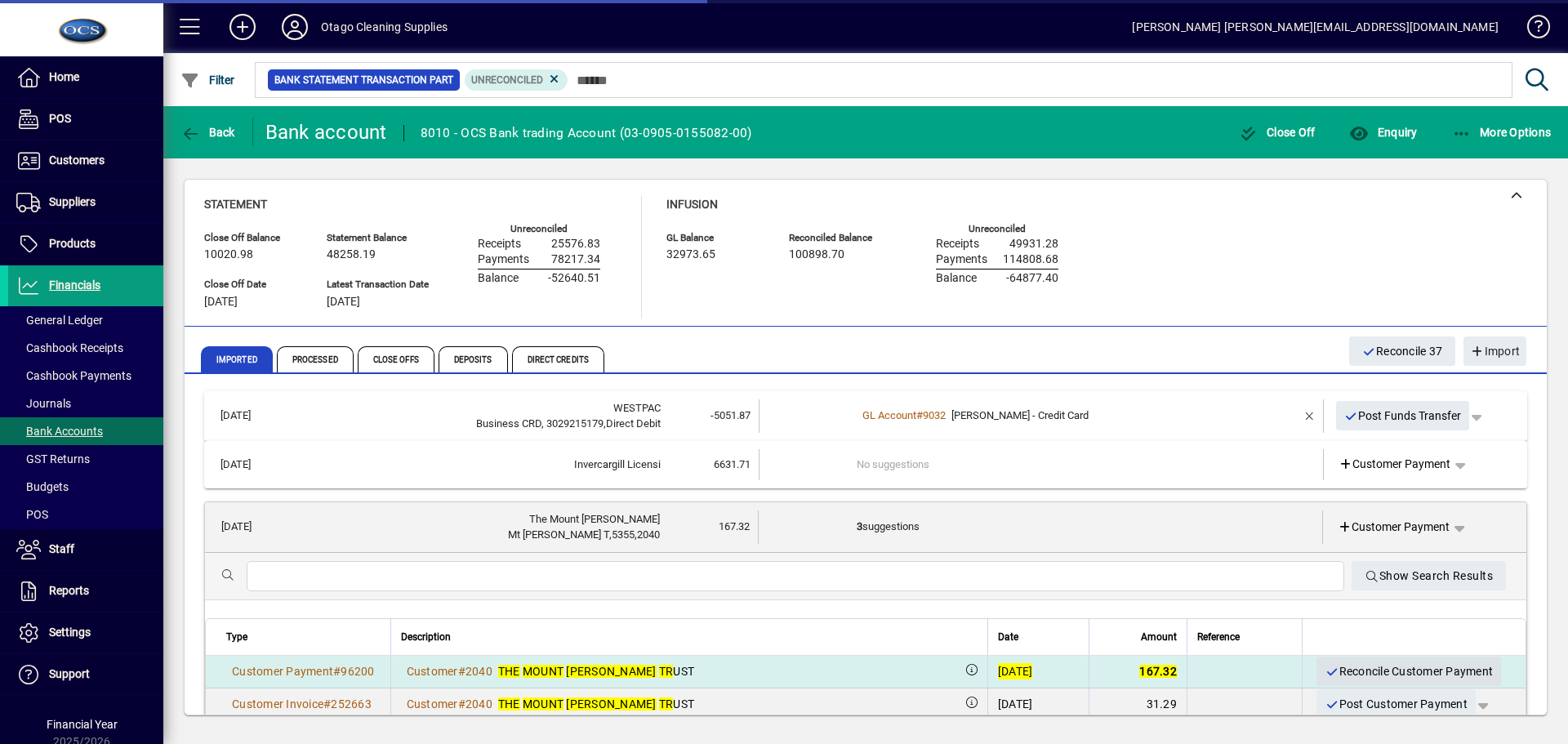
click at [1348, 669] on span "Reconcile Customer Payment" at bounding box center [1409, 672] width 168 height 27
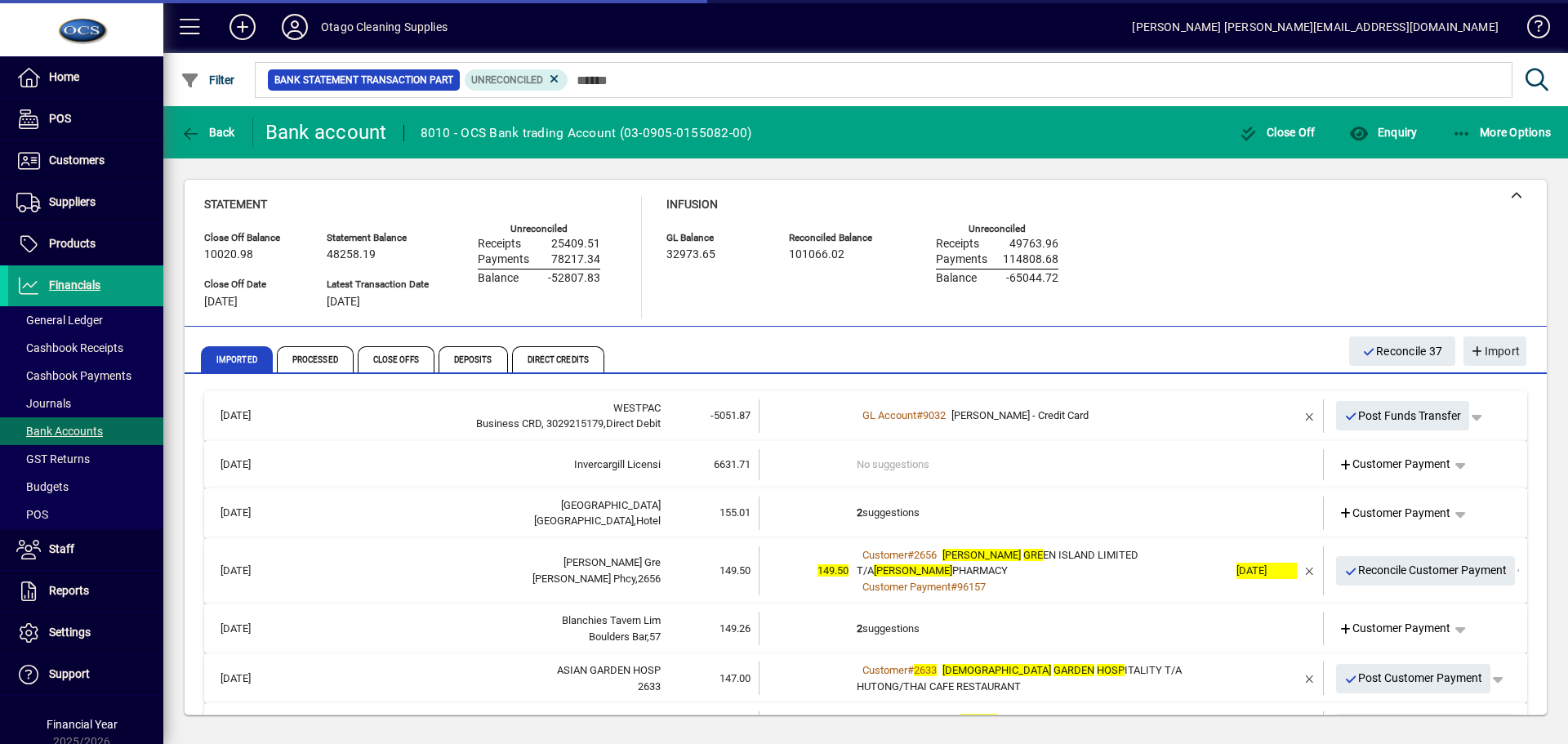
click at [1048, 518] on td "2 suggestions" at bounding box center [1043, 514] width 372 height 33
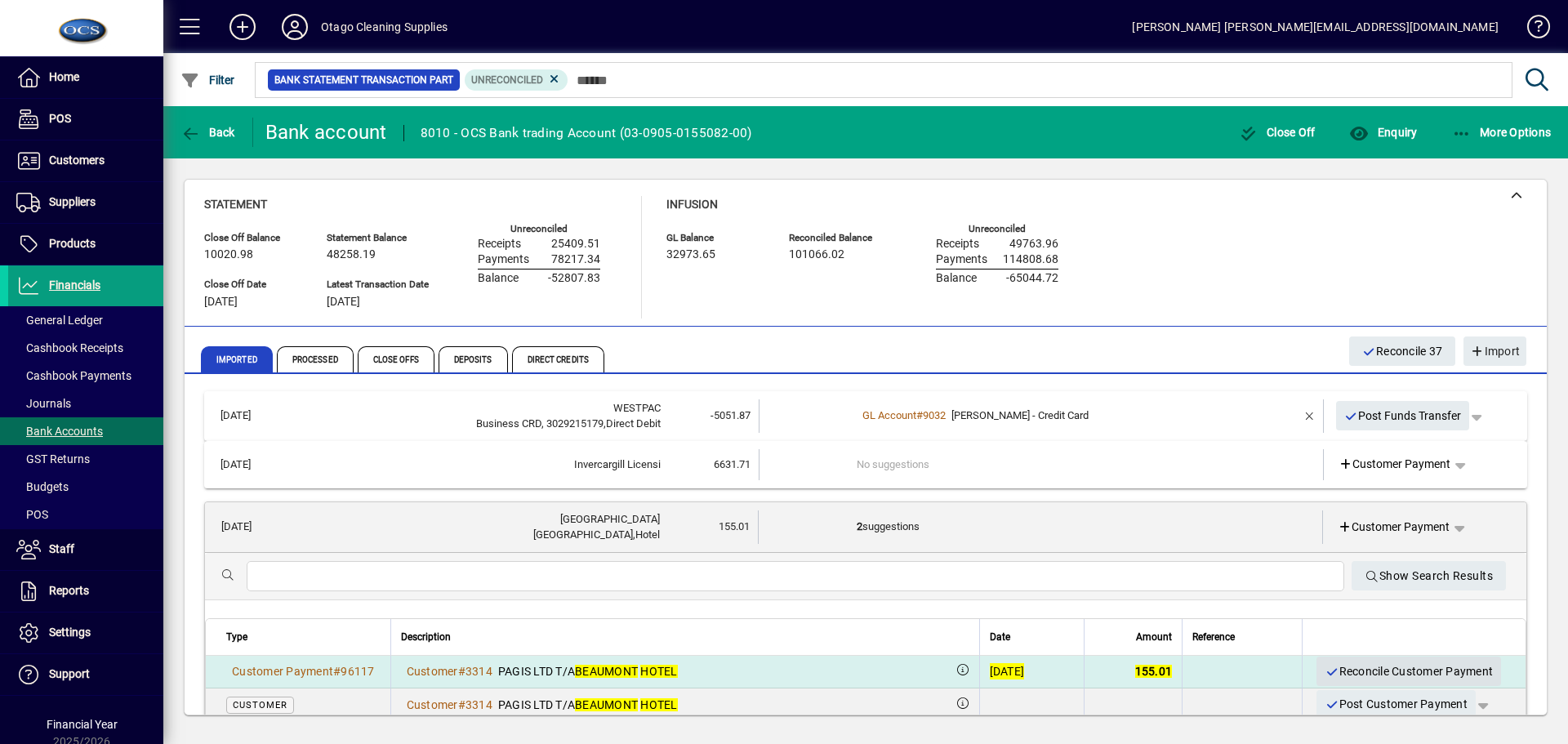
click at [1334, 674] on span "Reconcile Customer Payment" at bounding box center [1409, 672] width 168 height 27
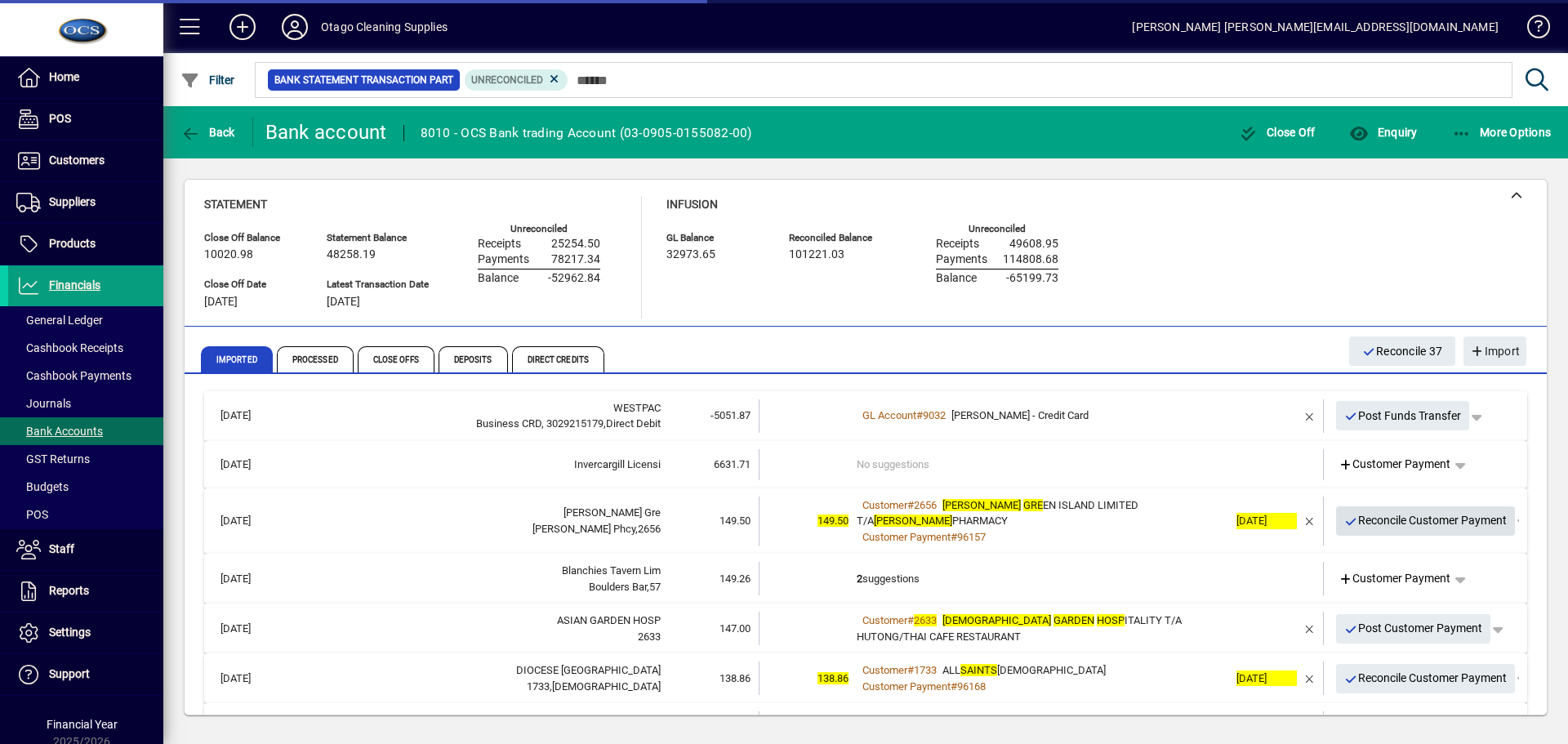
click at [1365, 515] on span "Reconcile Customer Payment" at bounding box center [1426, 521] width 163 height 27
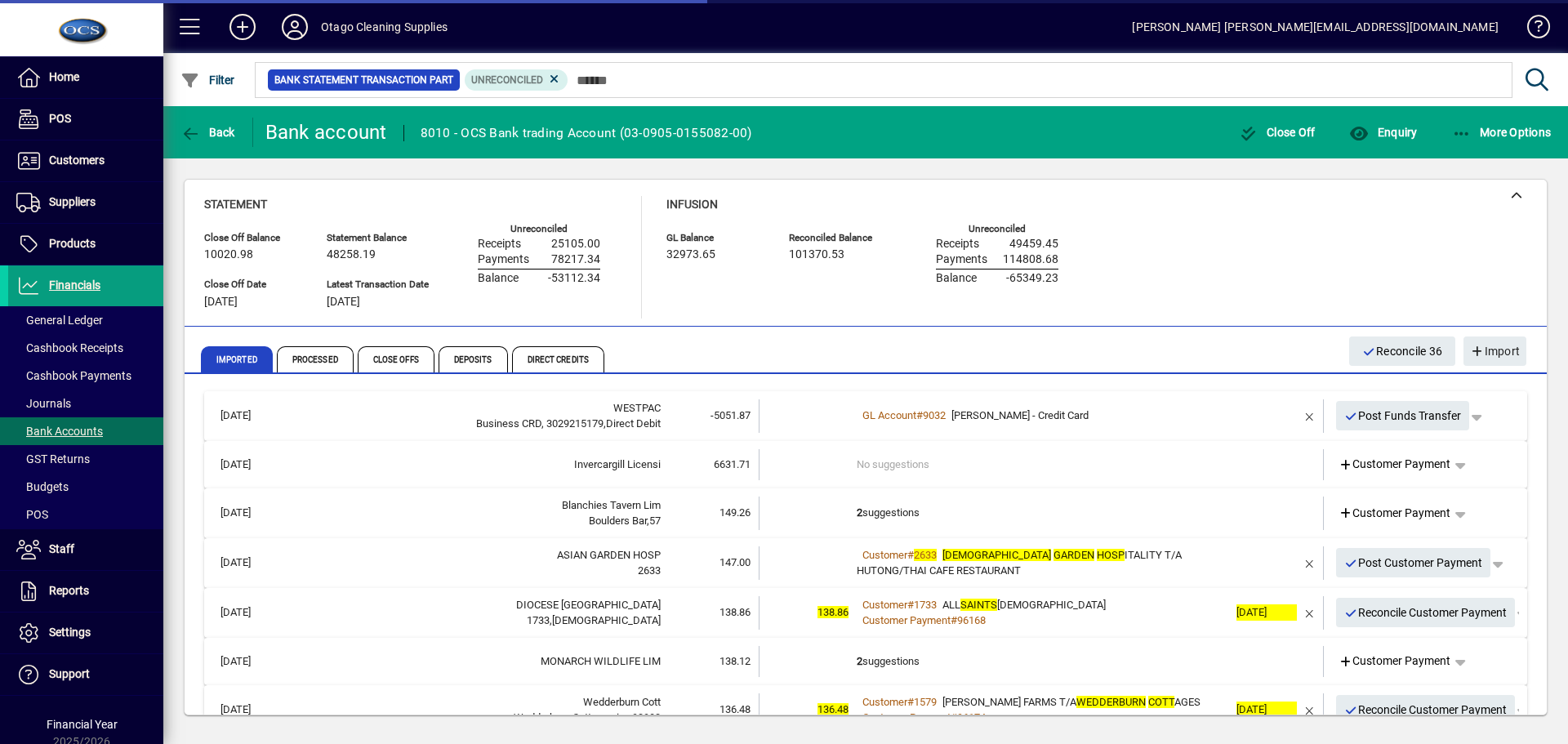
click at [1038, 518] on td "2 suggestions" at bounding box center [1043, 514] width 372 height 33
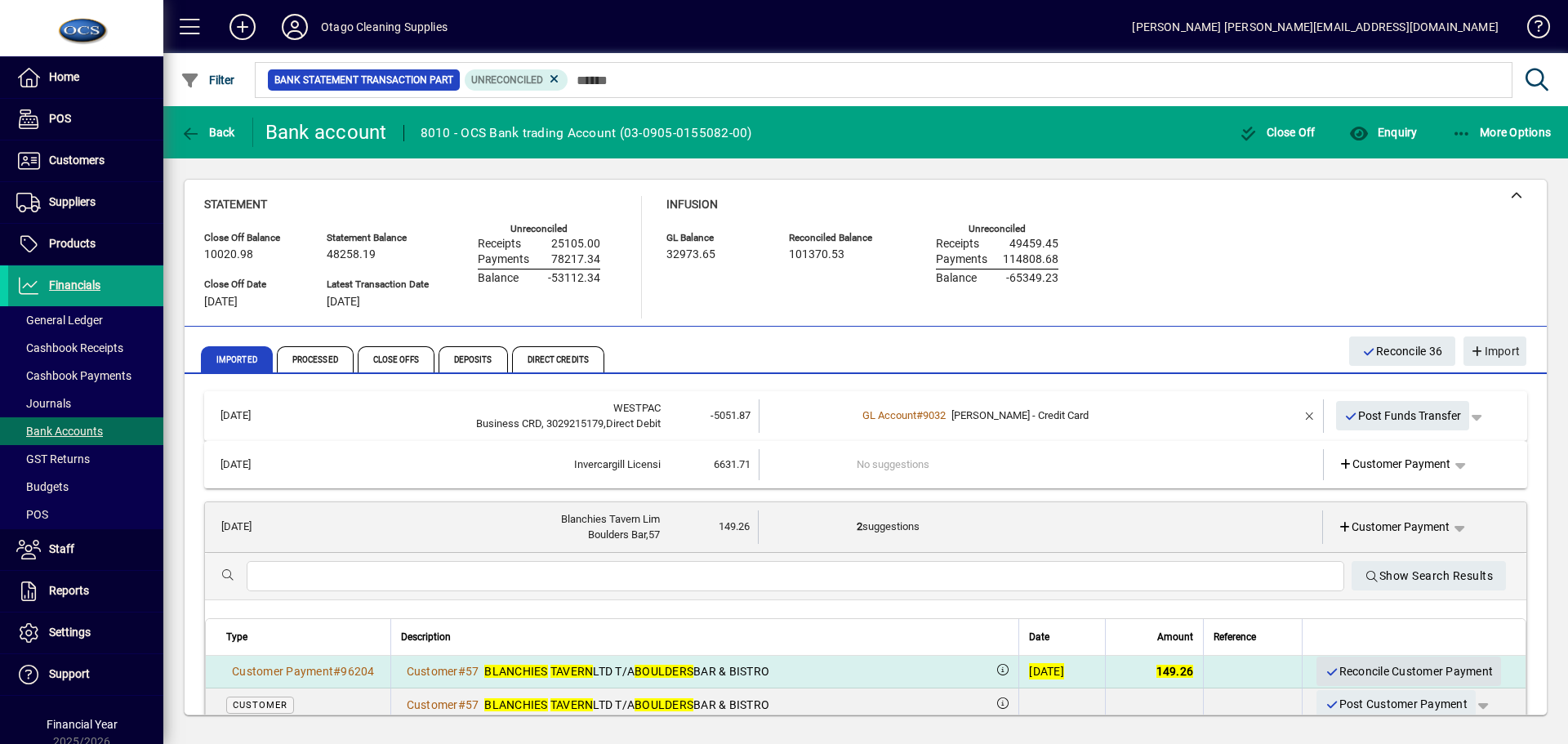
click at [1341, 667] on span "Reconcile Customer Payment" at bounding box center [1409, 672] width 168 height 27
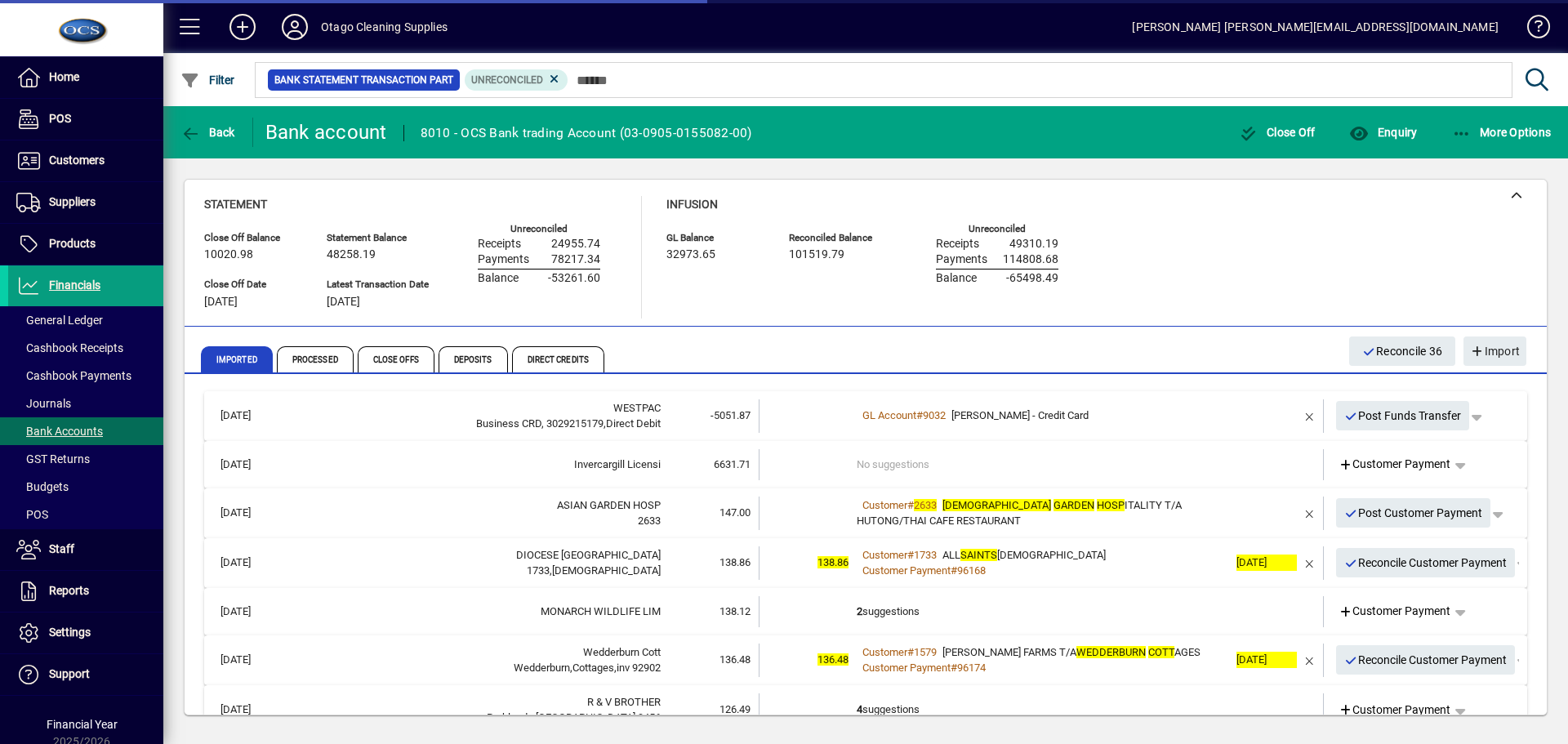
click at [1208, 515] on div "Customer # 2633 ASIAN GARDEN HOSP ITALITY T/A HUTONG/THAI CAFE RESTAURANT" at bounding box center [1043, 513] width 372 height 32
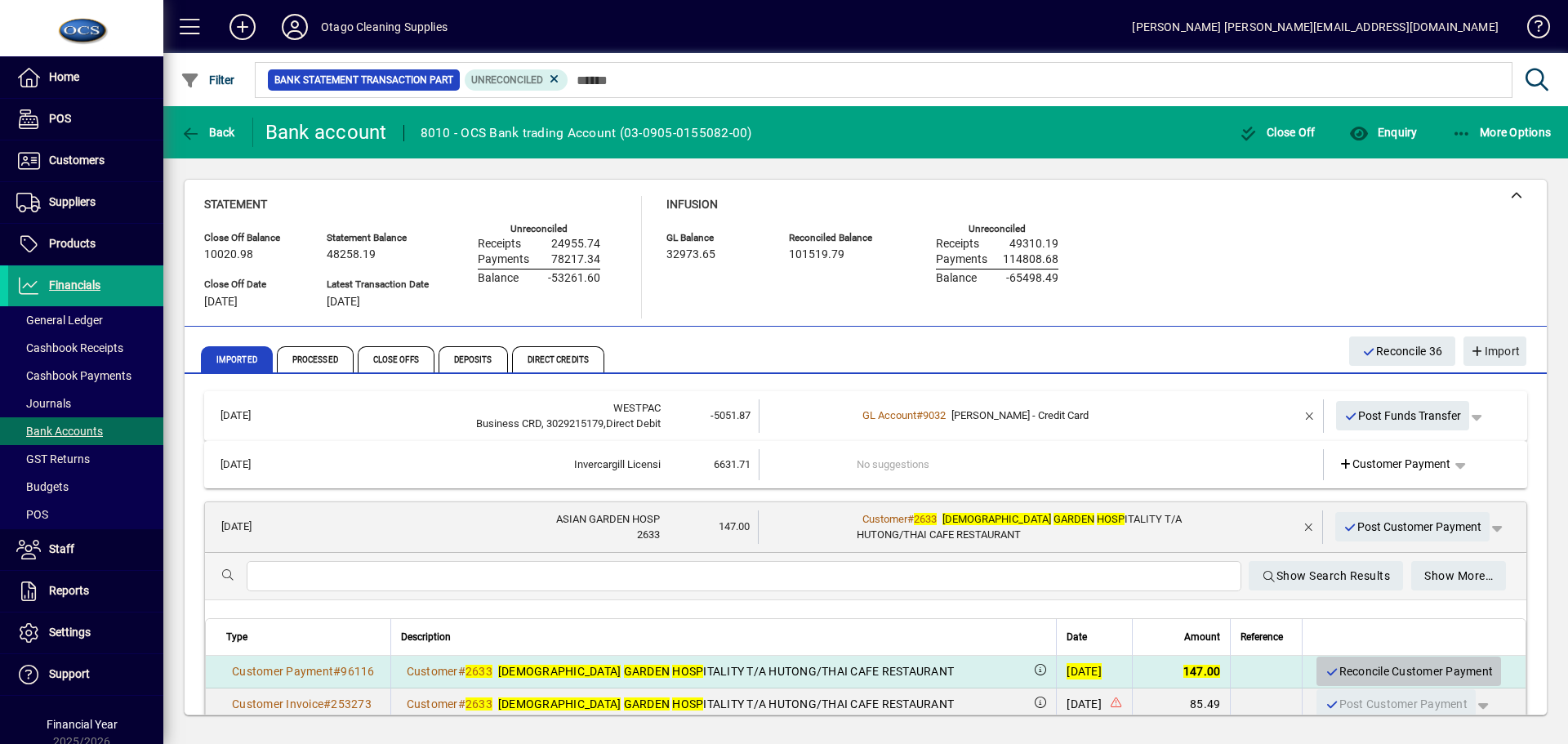
click at [1331, 667] on span "Reconcile Customer Payment" at bounding box center [1409, 672] width 168 height 27
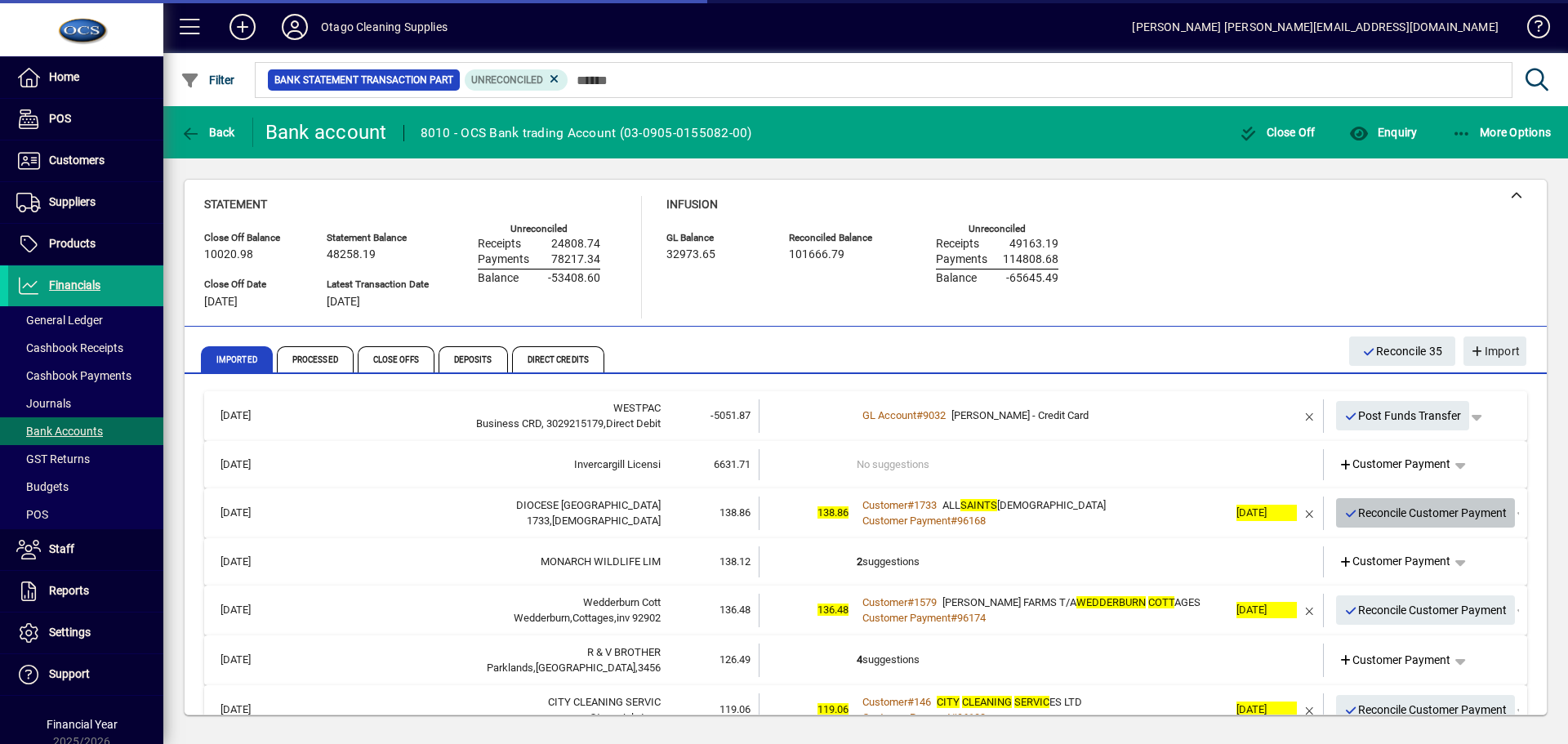
click at [1355, 510] on span "Reconcile Customer Payment" at bounding box center [1426, 514] width 163 height 27
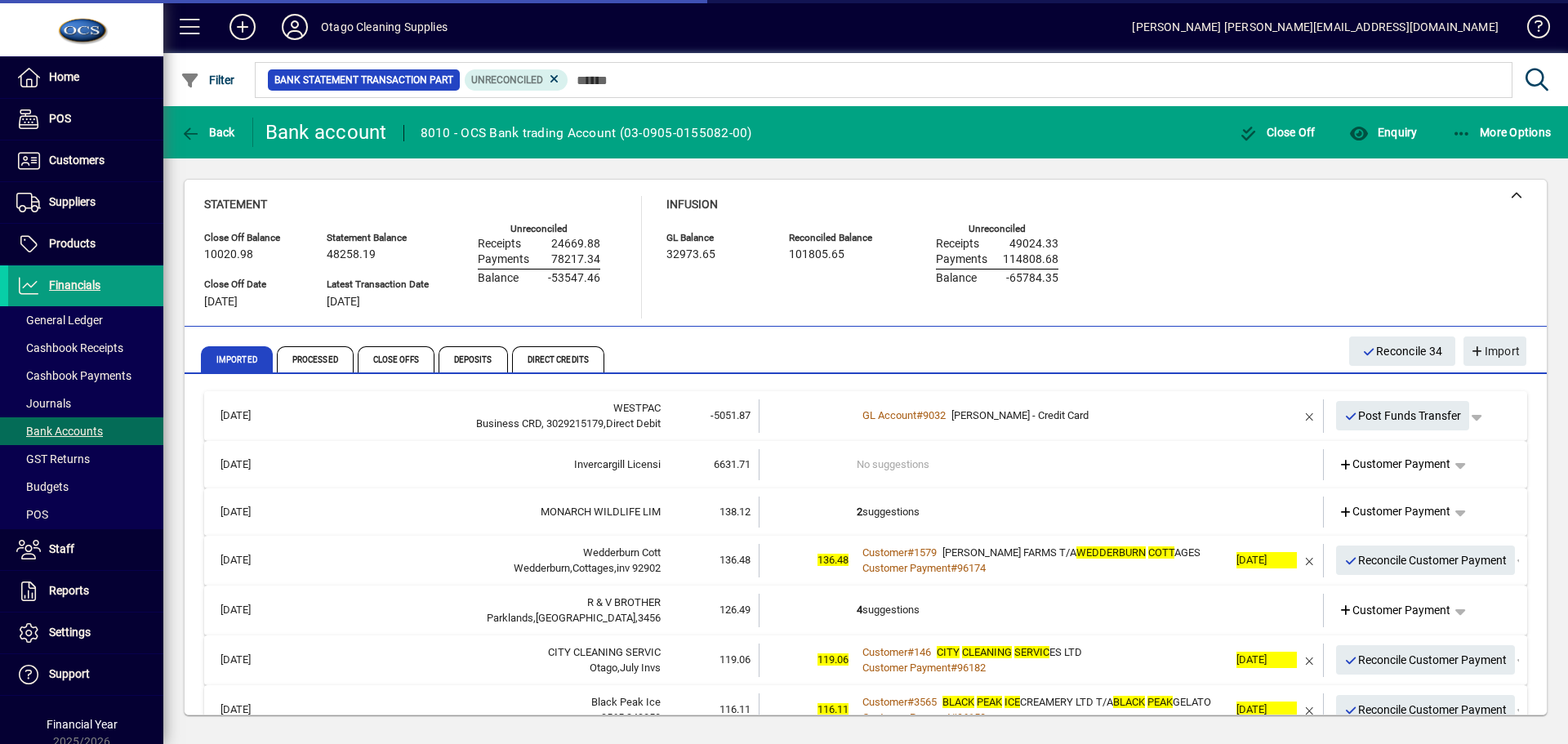
click at [933, 505] on td "2 suggestions" at bounding box center [1043, 513] width 372 height 31
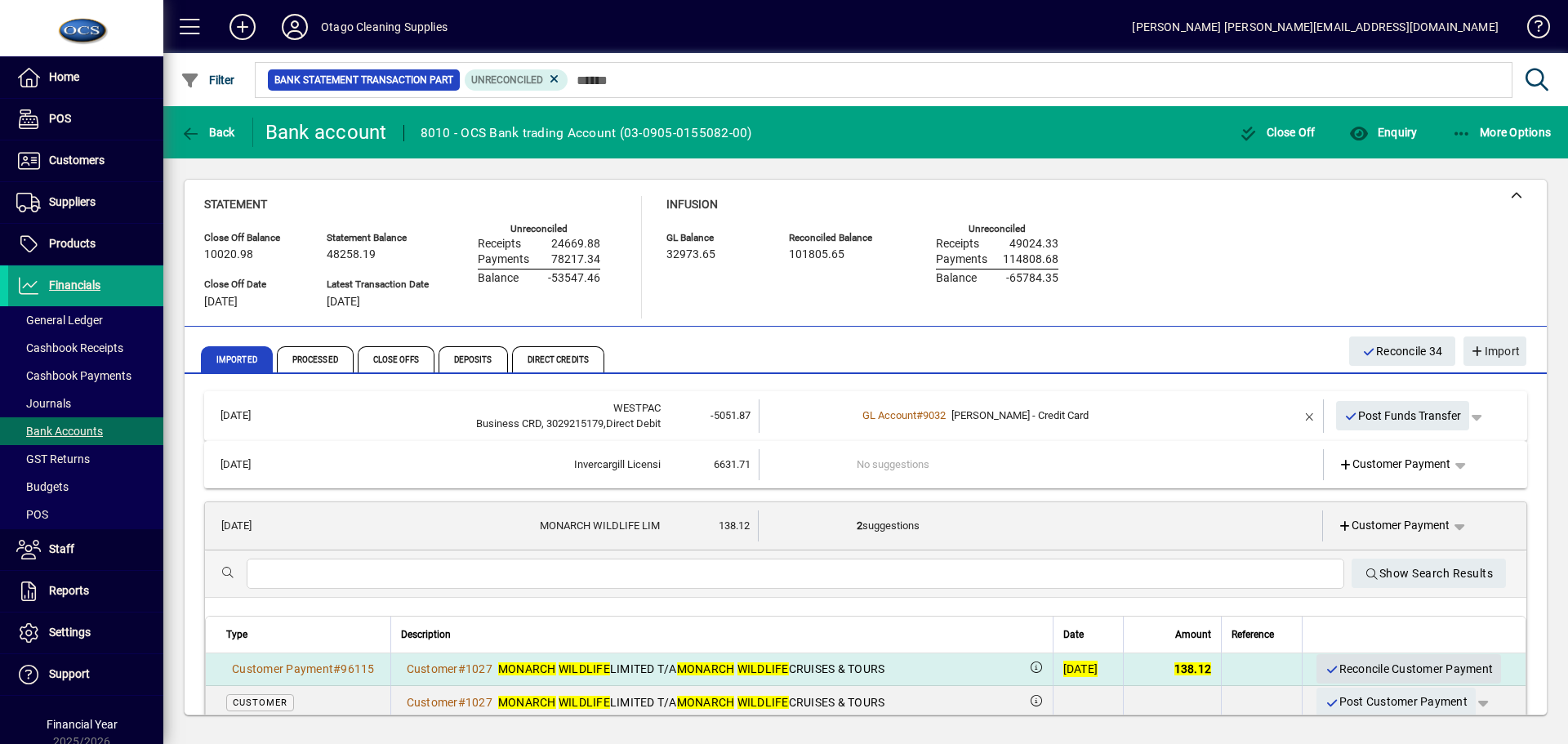
click at [1353, 667] on span "Reconcile Customer Payment" at bounding box center [1409, 670] width 168 height 27
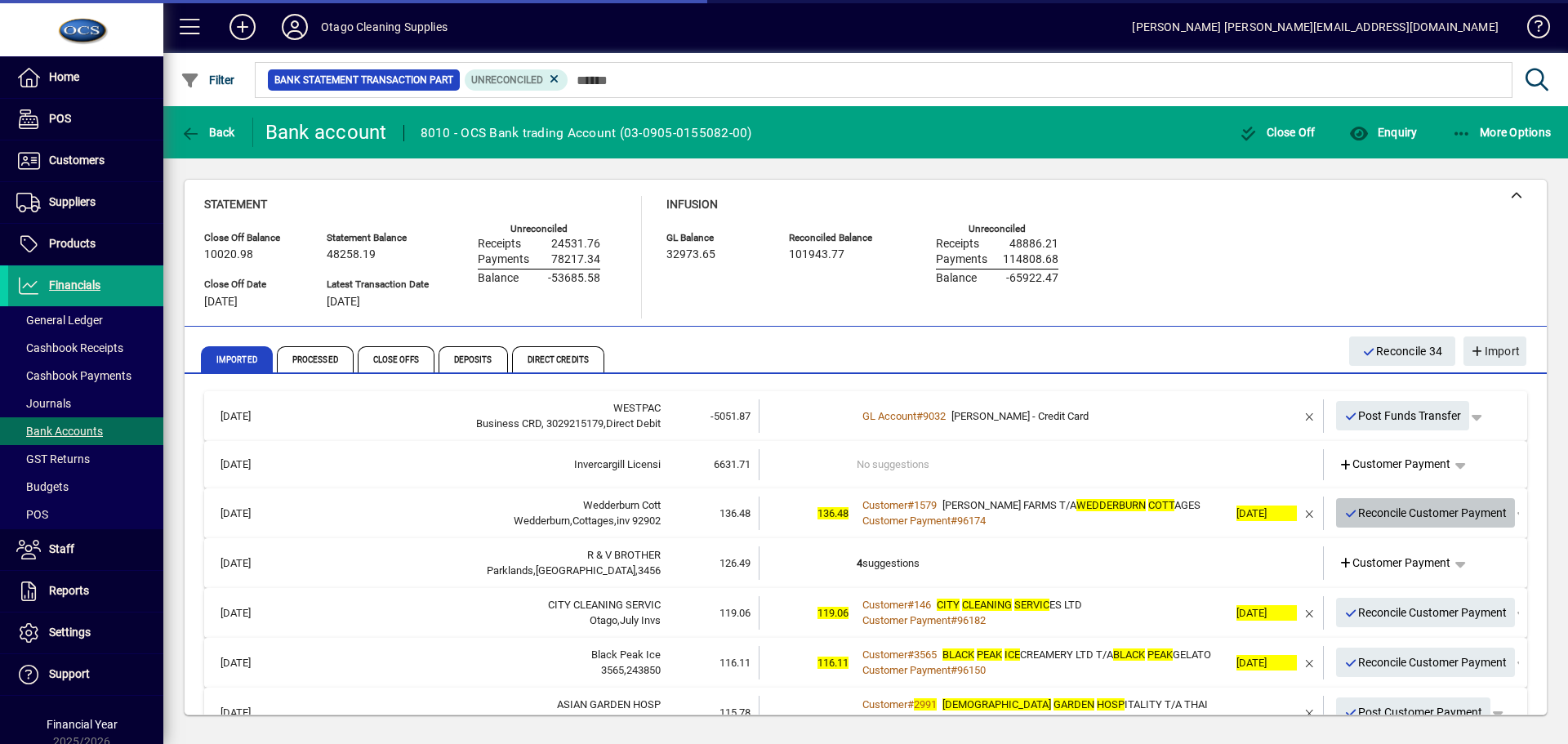
click at [1392, 507] on span "Reconcile Customer Payment" at bounding box center [1426, 514] width 163 height 27
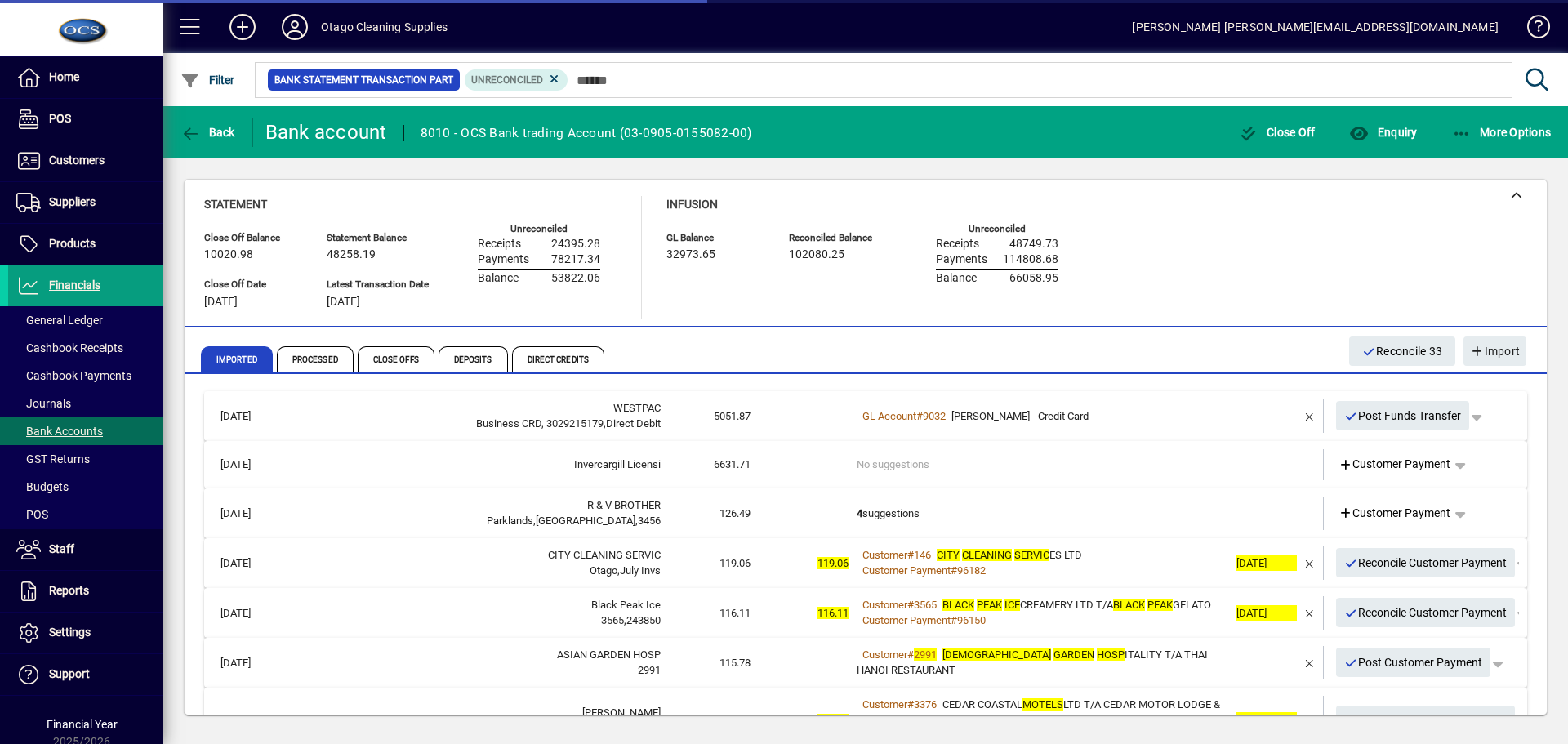
click at [985, 515] on td "4 suggestions" at bounding box center [1043, 514] width 372 height 33
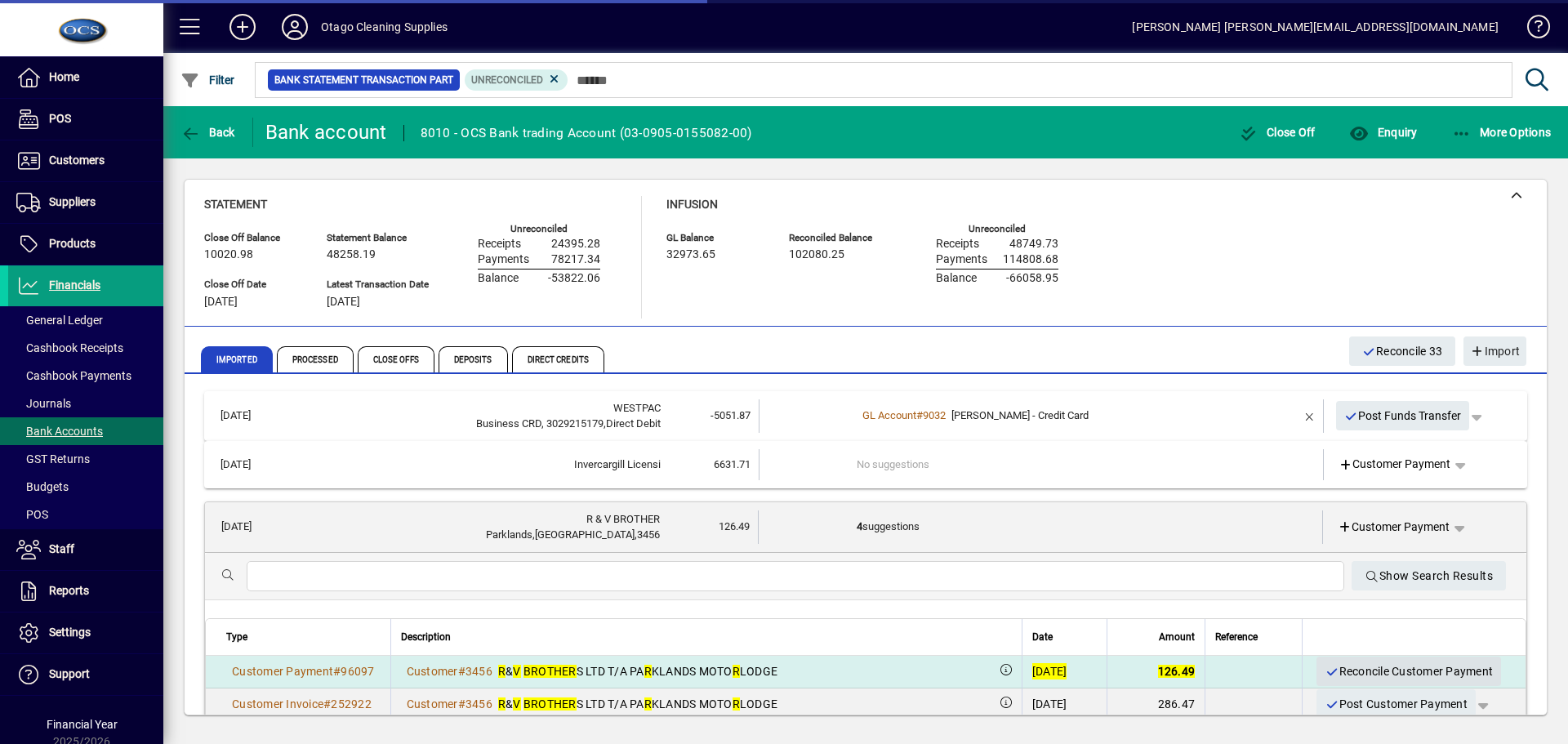
click at [1363, 672] on span "Reconcile Customer Payment" at bounding box center [1409, 672] width 168 height 27
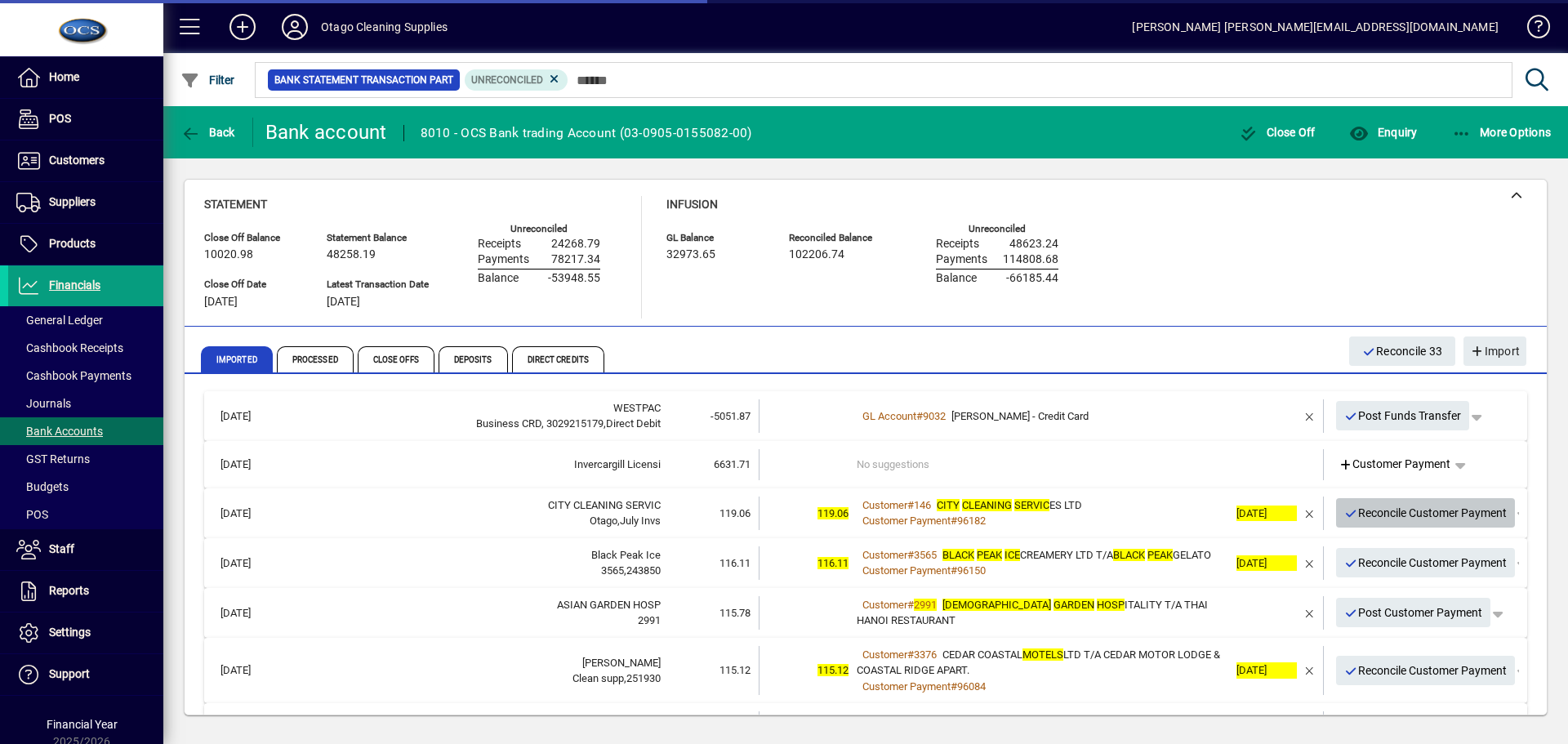
click at [1399, 512] on span "Reconcile Customer Payment" at bounding box center [1426, 514] width 163 height 27
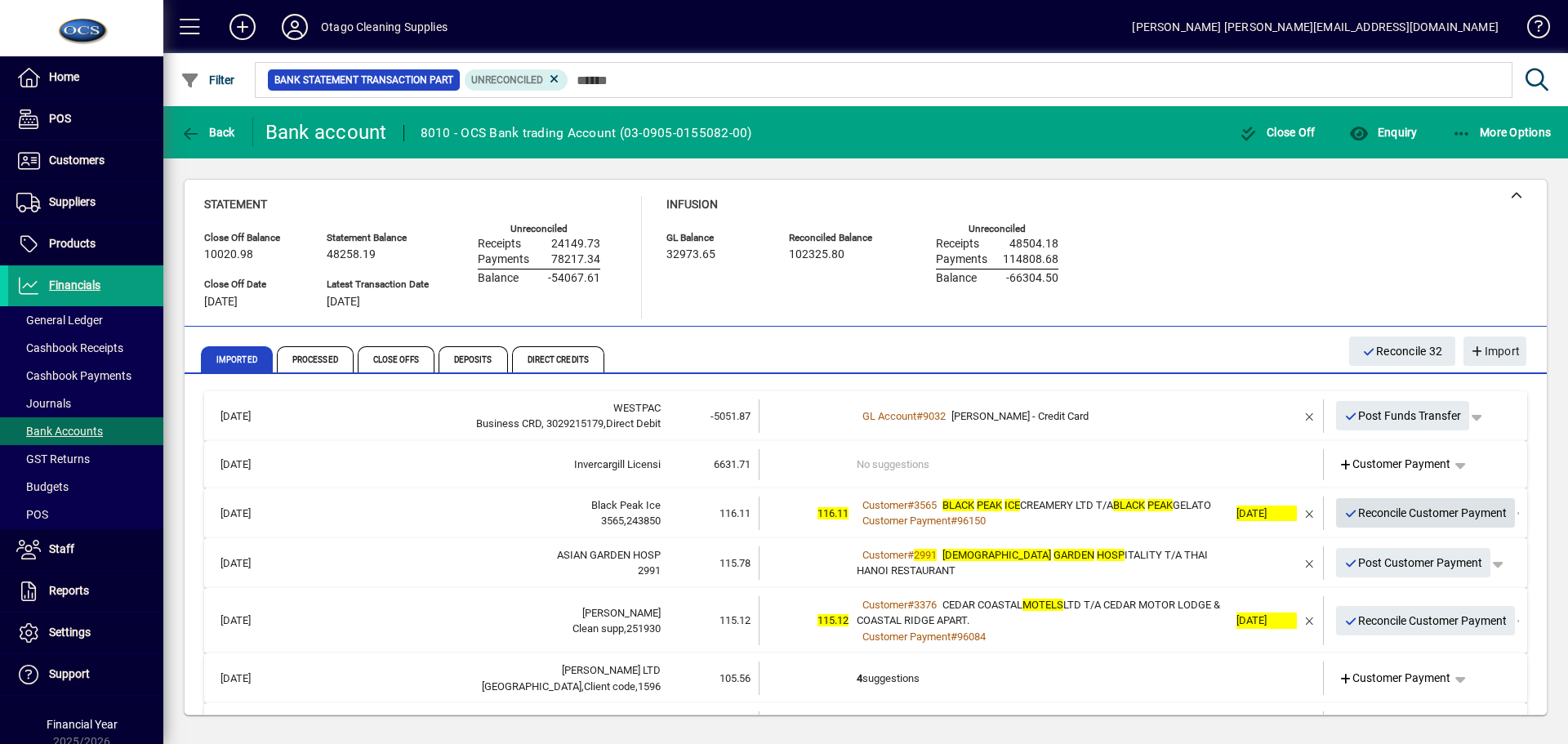
click at [1396, 524] on span "Reconcile Customer Payment" at bounding box center [1426, 514] width 163 height 27
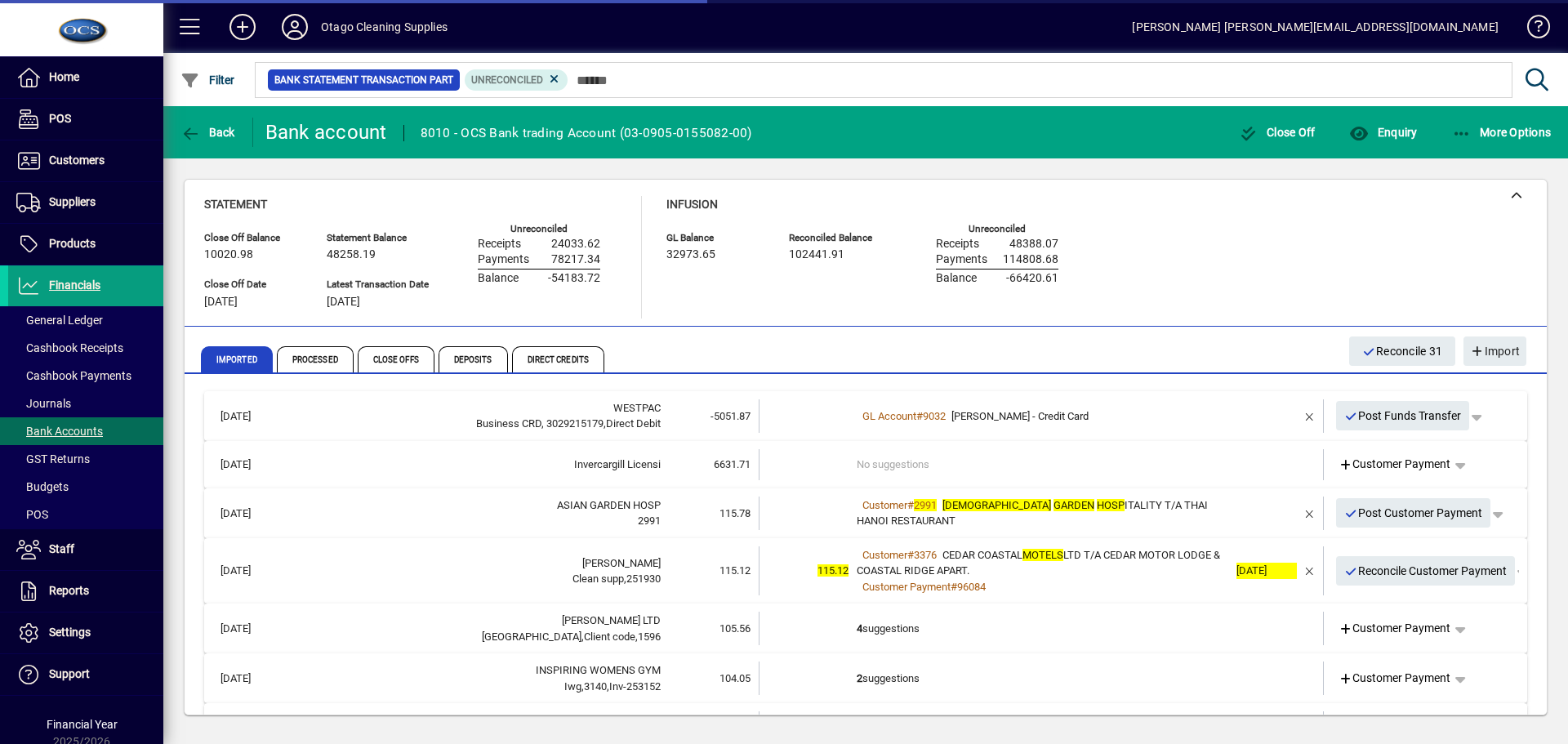
click at [1192, 528] on div "Customer # 2991 ASIAN GARDEN HOSP ITALITY T/A THAI HANOI RESTAURANT" at bounding box center [1043, 513] width 372 height 32
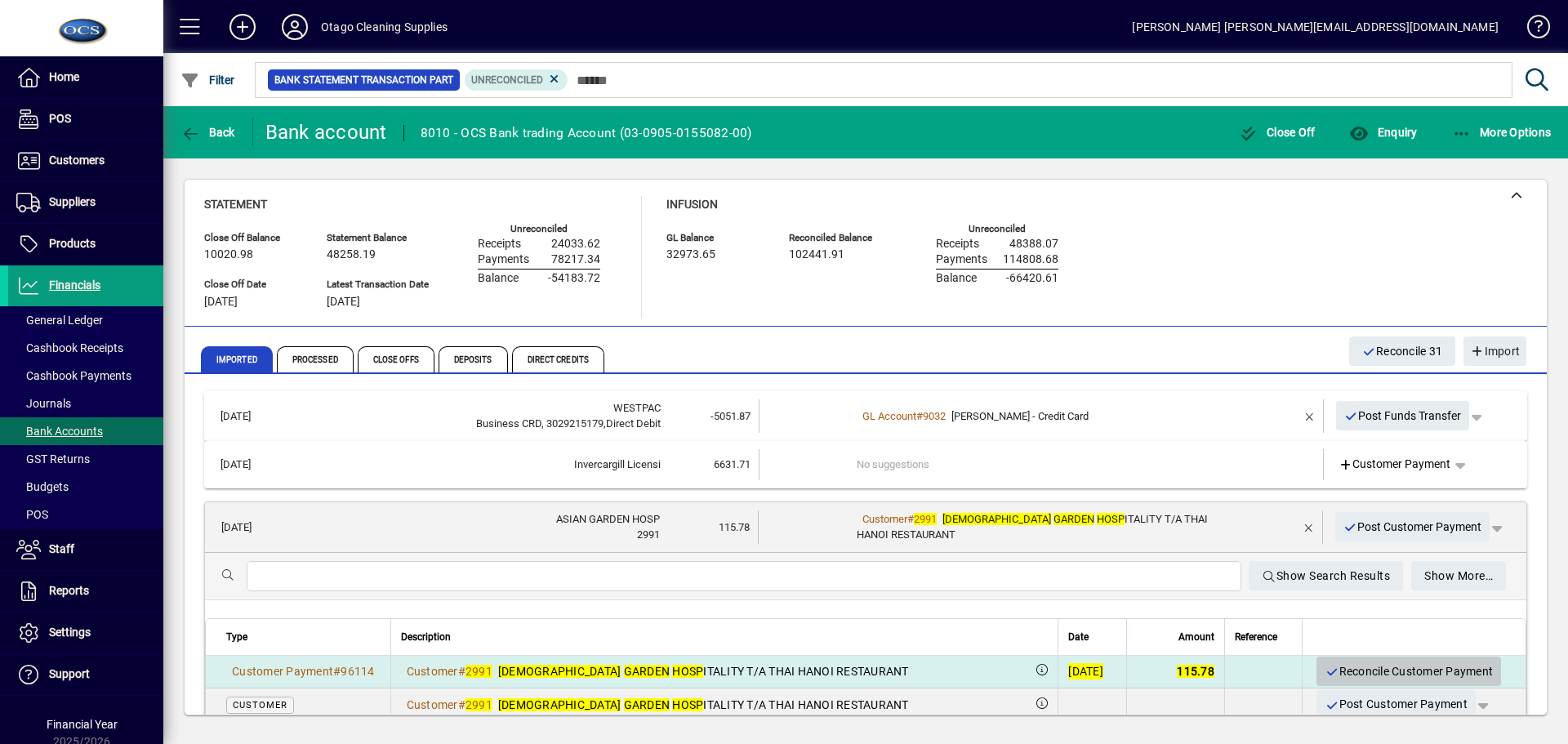
click at [1353, 675] on span "Reconcile Customer Payment" at bounding box center [1409, 672] width 168 height 27
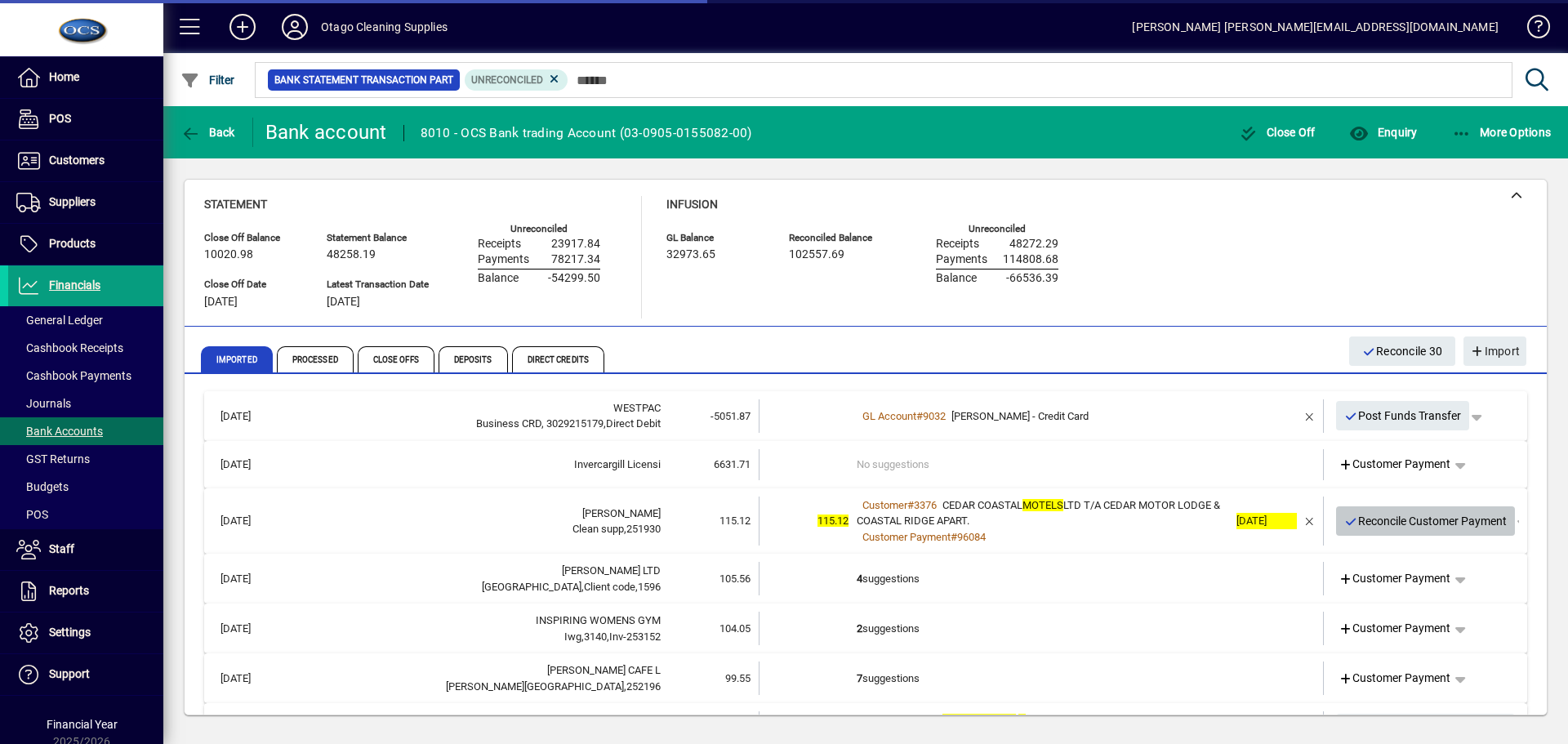
click at [1390, 524] on span "Reconcile Customer Payment" at bounding box center [1426, 522] width 163 height 27
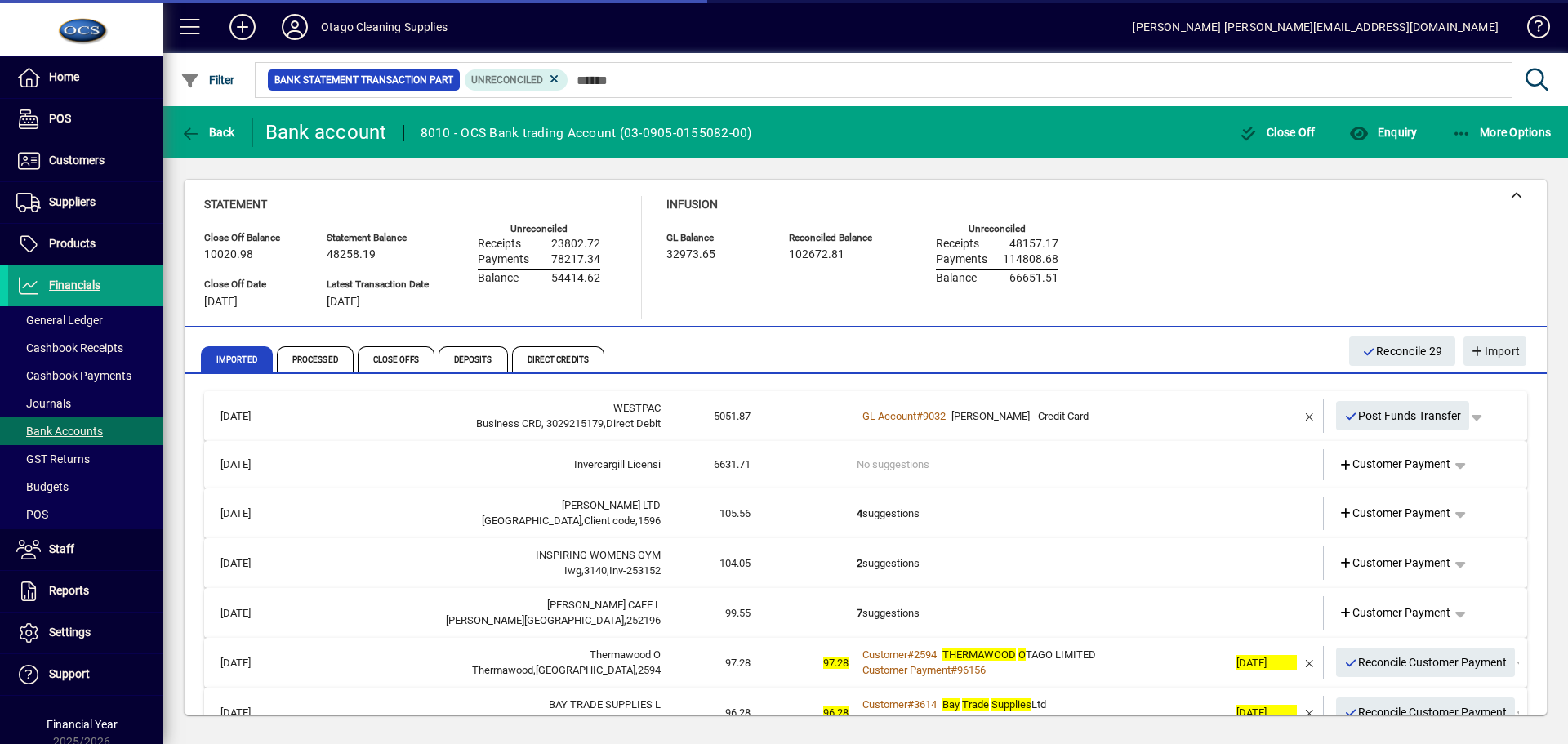
click at [1074, 519] on td "4 suggestions" at bounding box center [1043, 514] width 372 height 33
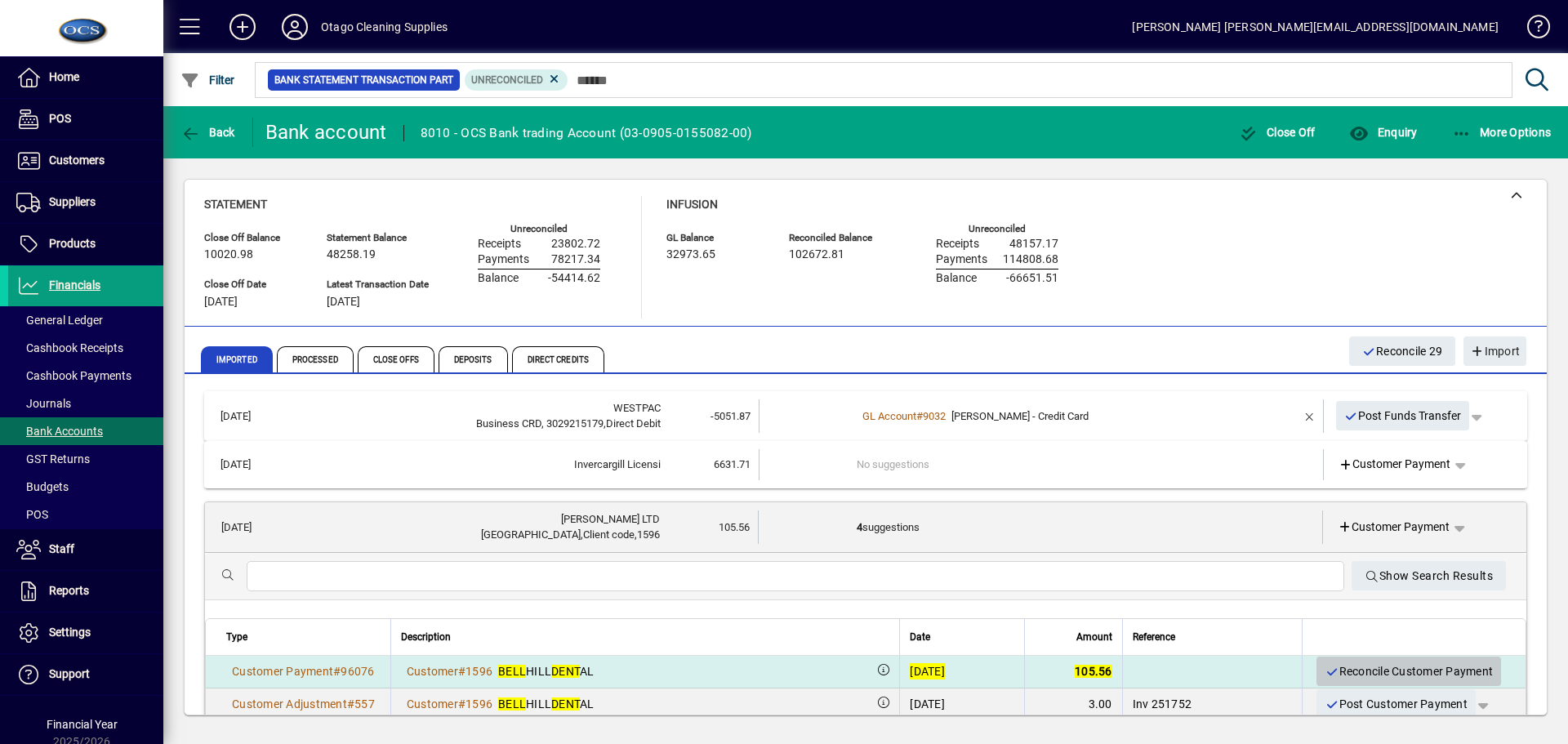
click at [1392, 665] on span "Reconcile Customer Payment" at bounding box center [1409, 672] width 168 height 27
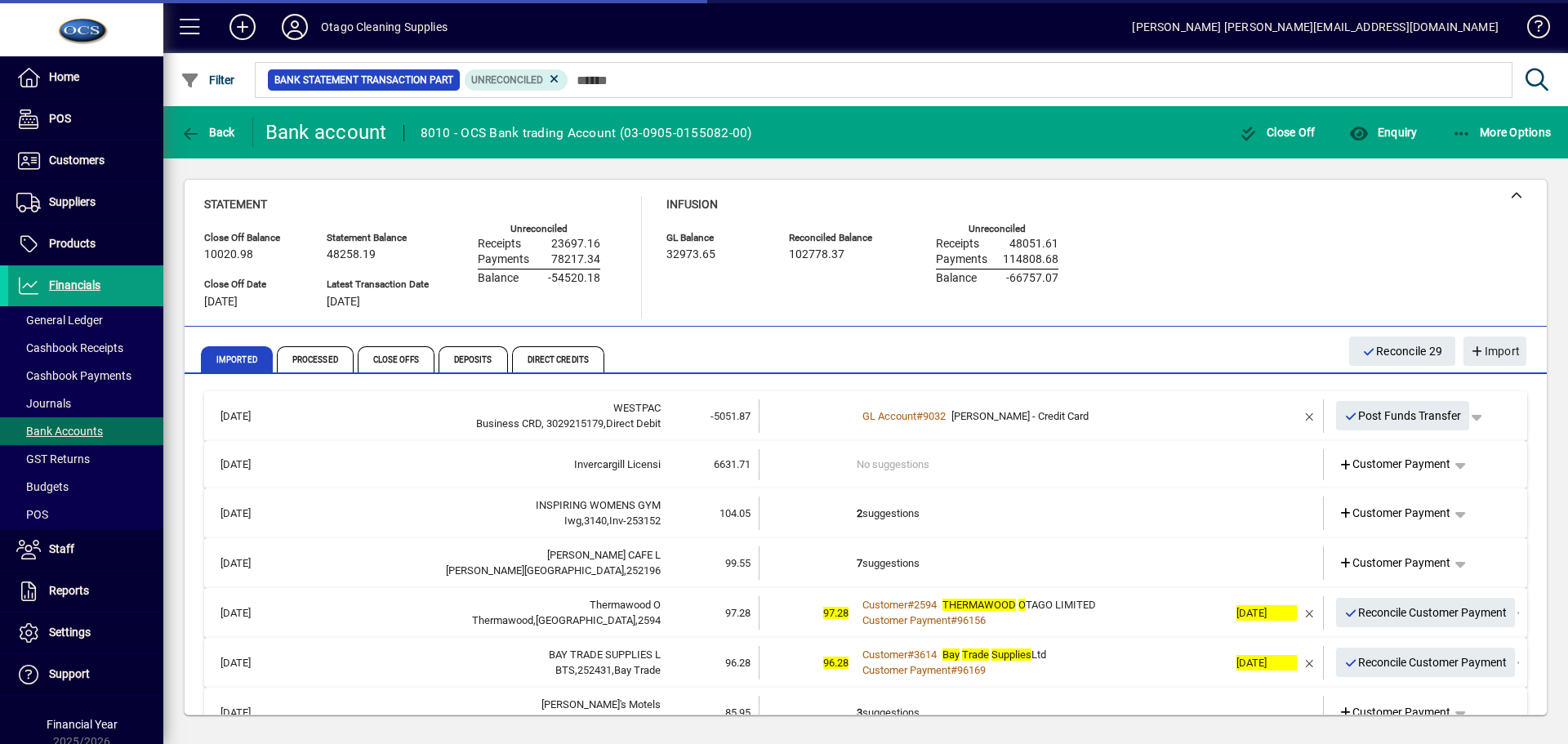
click at [1100, 521] on td "2 suggestions" at bounding box center [1043, 514] width 372 height 33
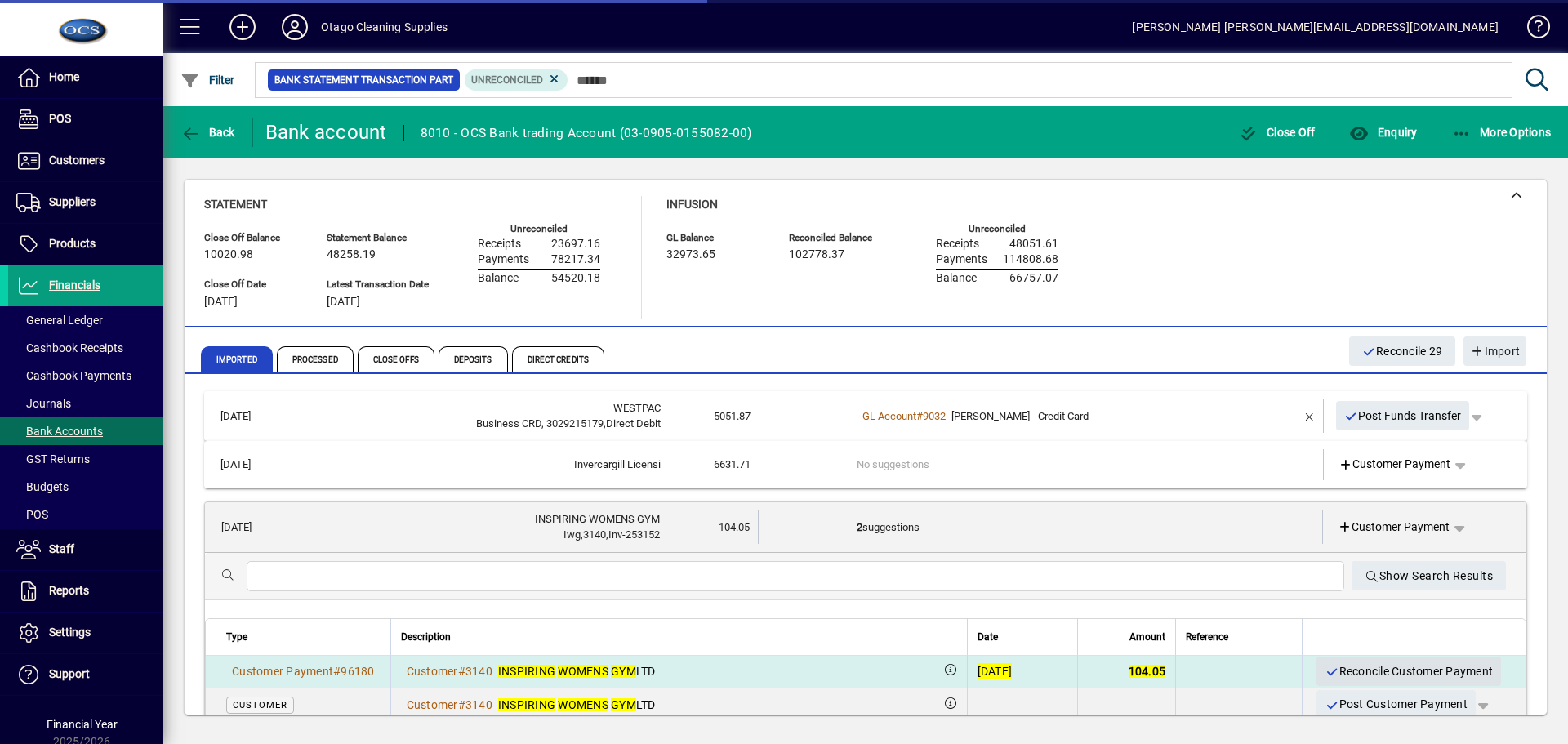
click at [1352, 666] on span "Reconcile Customer Payment" at bounding box center [1409, 672] width 168 height 27
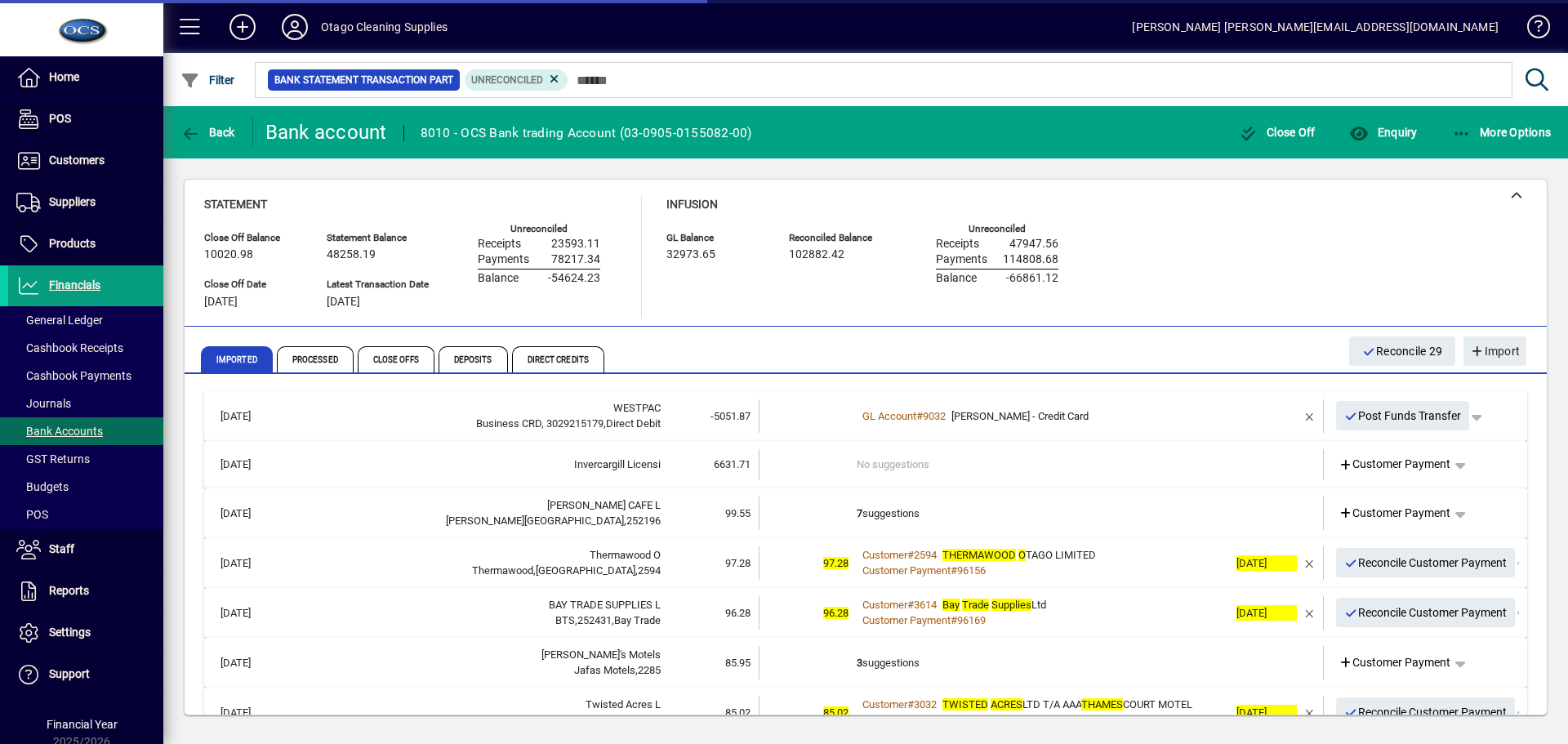
click at [1062, 523] on td "7 suggestions" at bounding box center [1043, 514] width 372 height 33
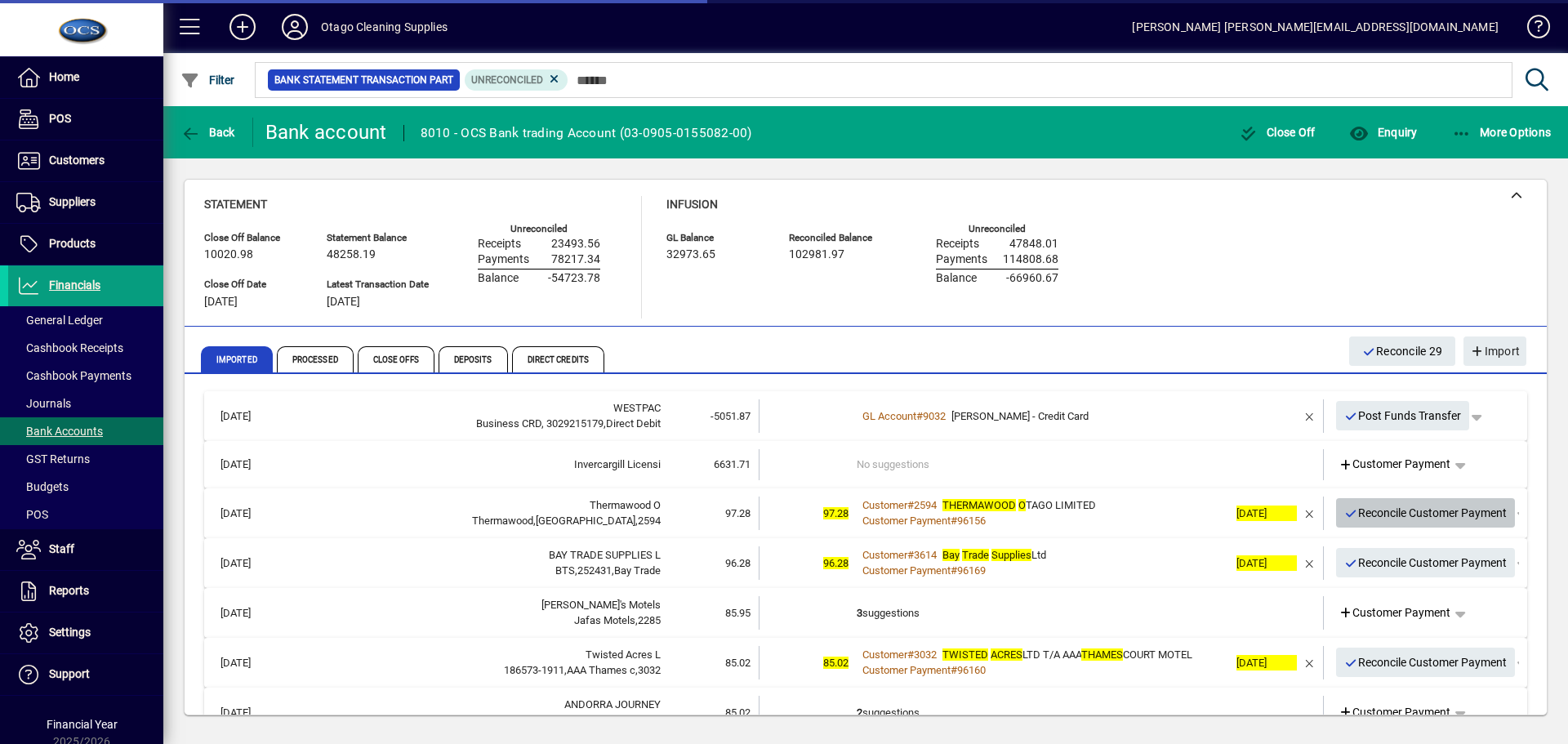
click at [1347, 523] on span "Reconcile Customer Payment" at bounding box center [1426, 514] width 163 height 27
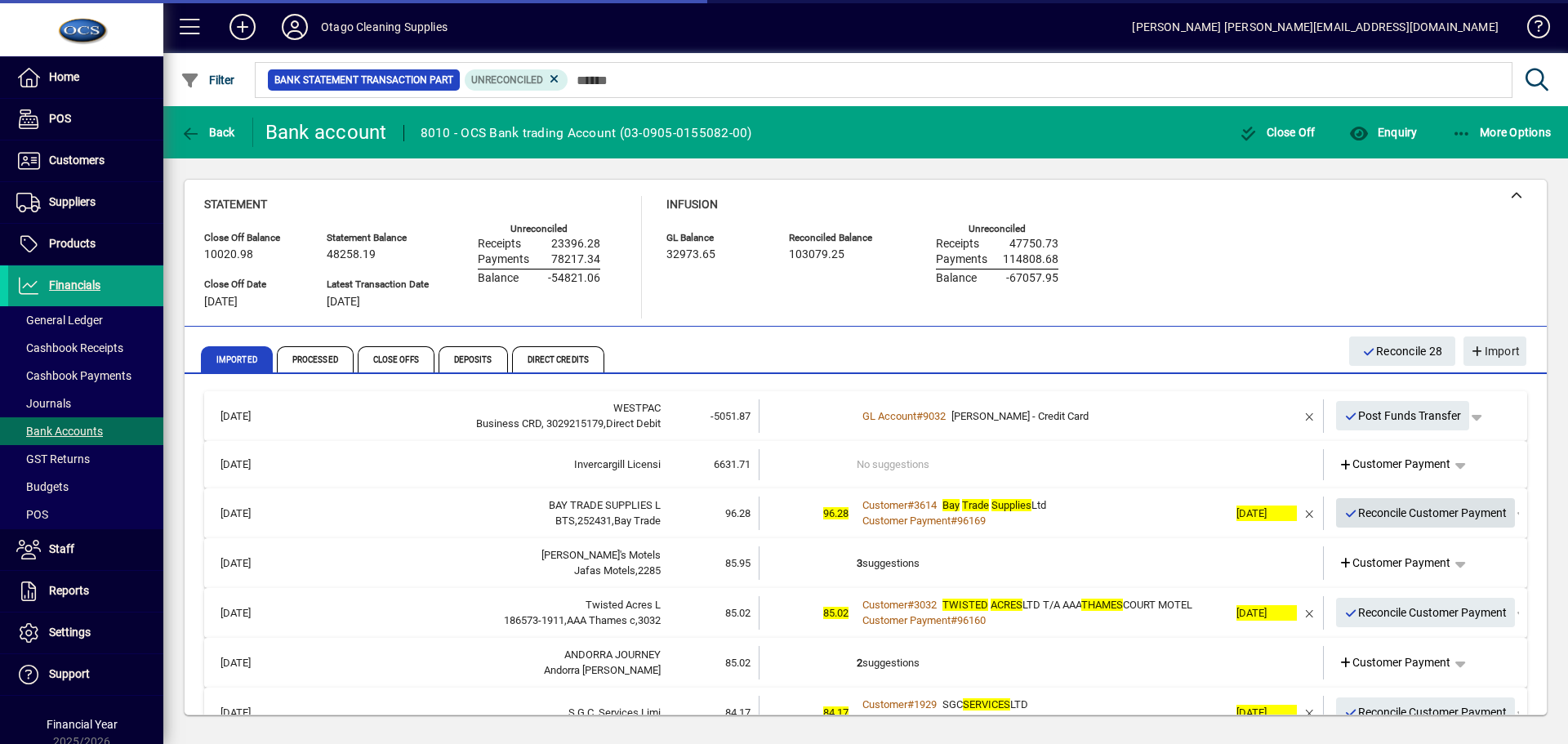
click at [1347, 523] on span "Reconcile Customer Payment" at bounding box center [1426, 514] width 163 height 27
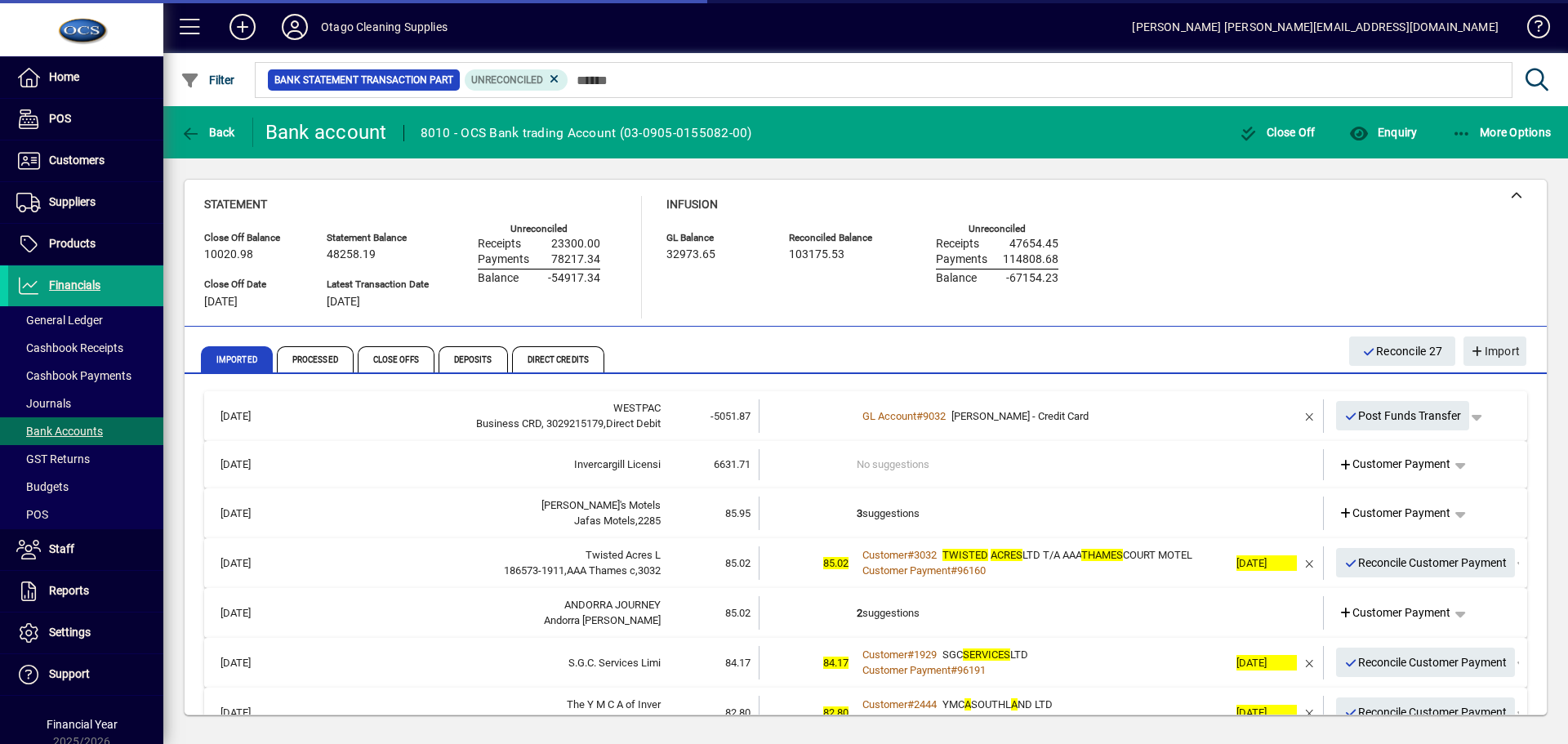
click at [966, 518] on td "3 suggestions" at bounding box center [1043, 514] width 372 height 33
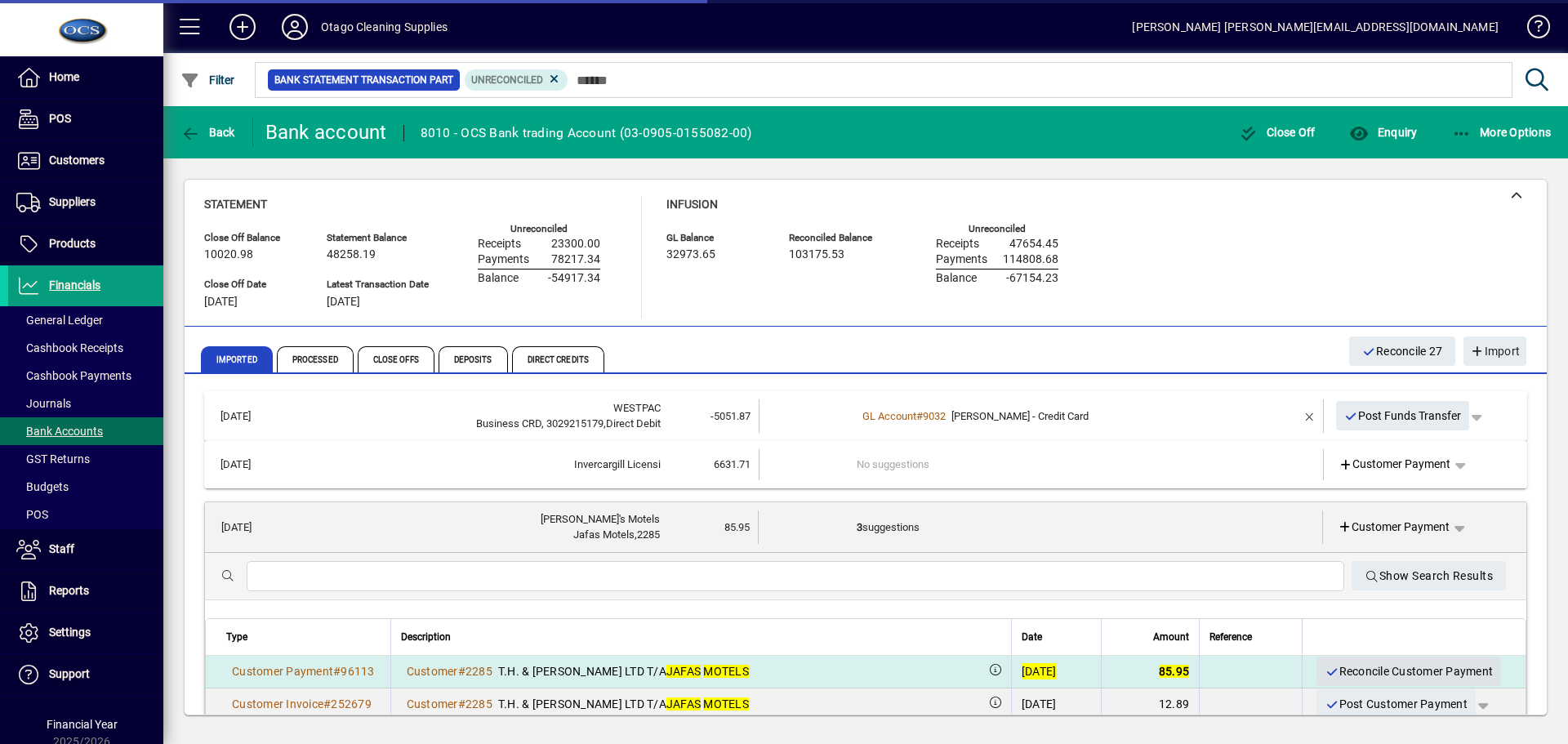
click at [1336, 667] on span "Reconcile Customer Payment" at bounding box center [1409, 672] width 168 height 27
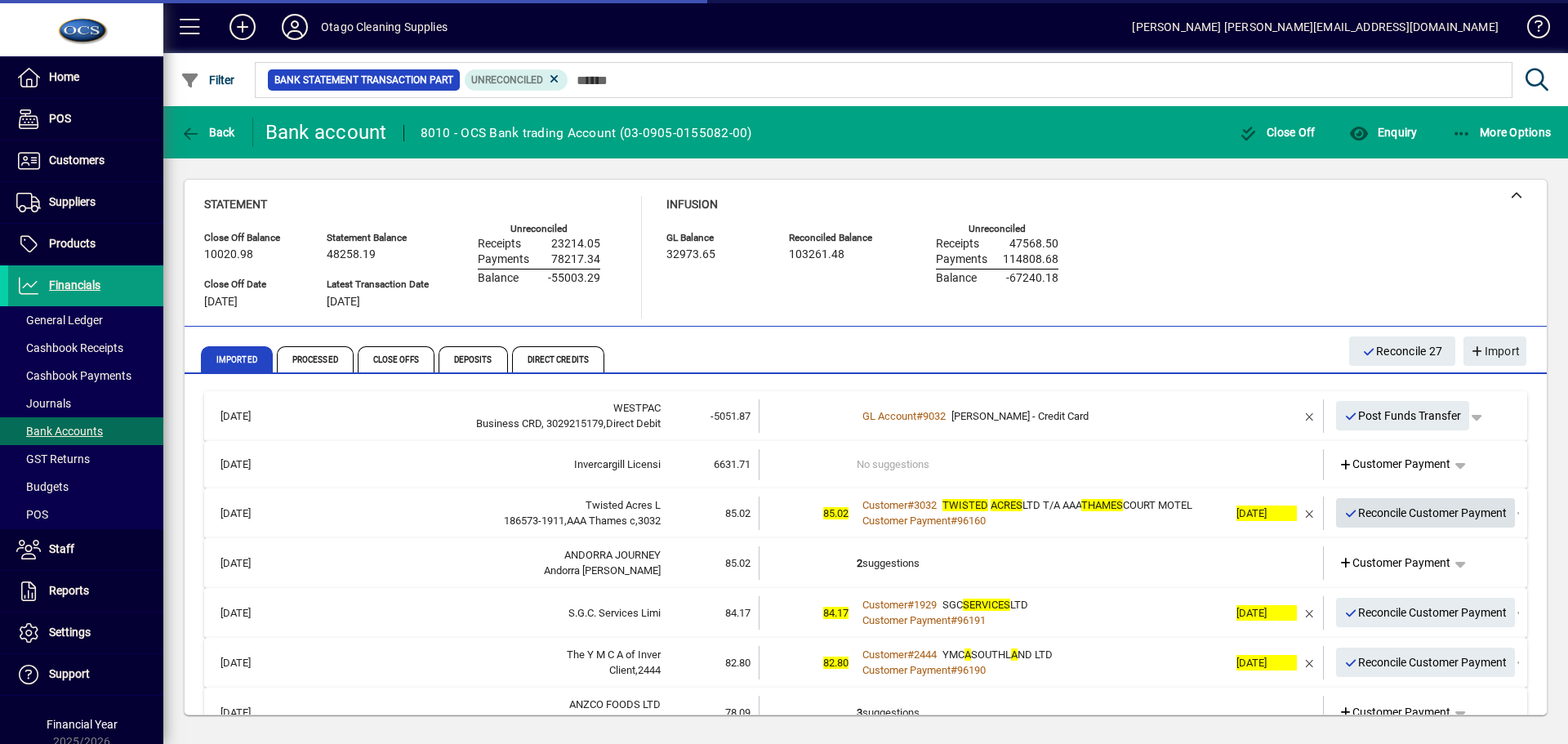
click at [1354, 509] on span "Reconcile Customer Payment" at bounding box center [1426, 514] width 163 height 27
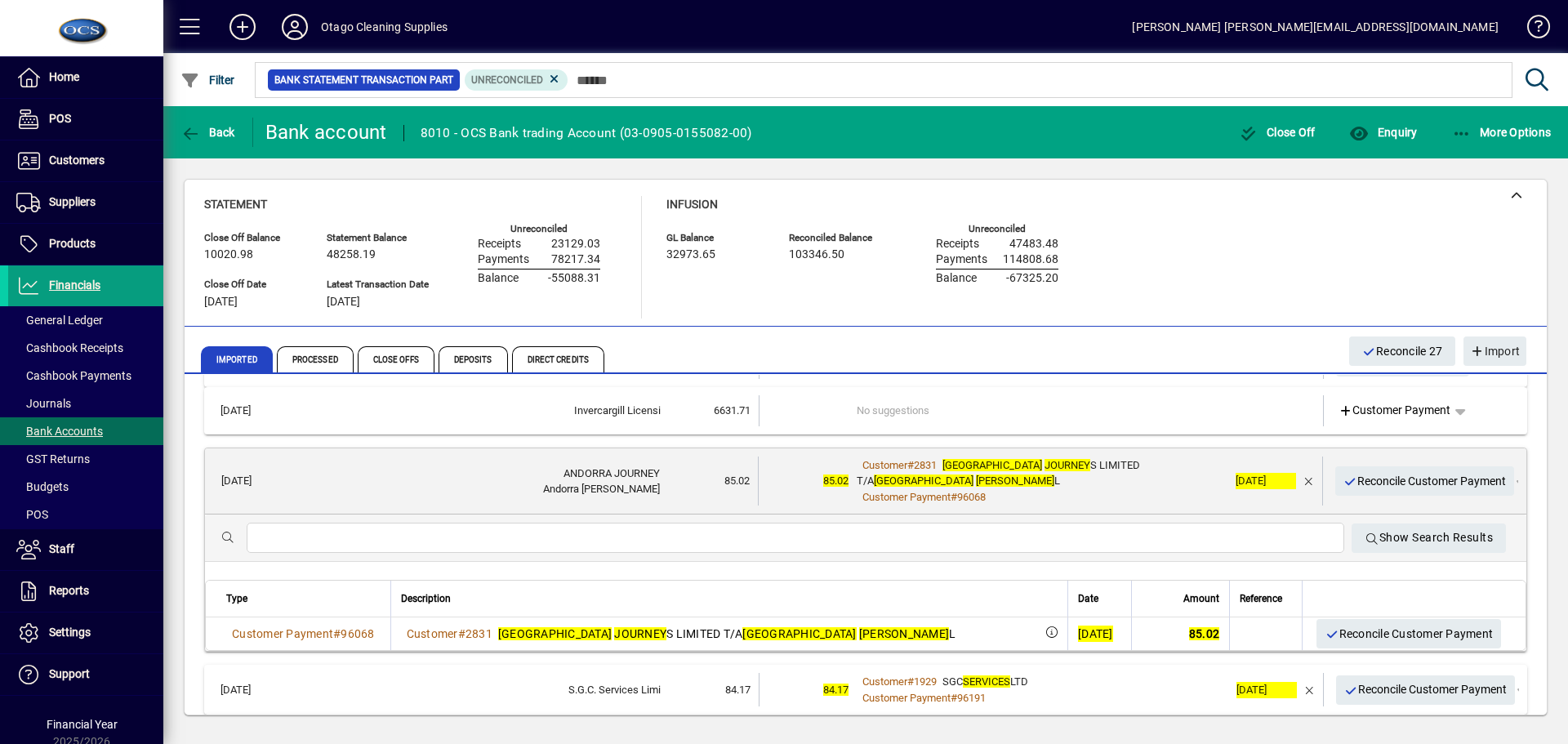
scroll to position [82, 0]
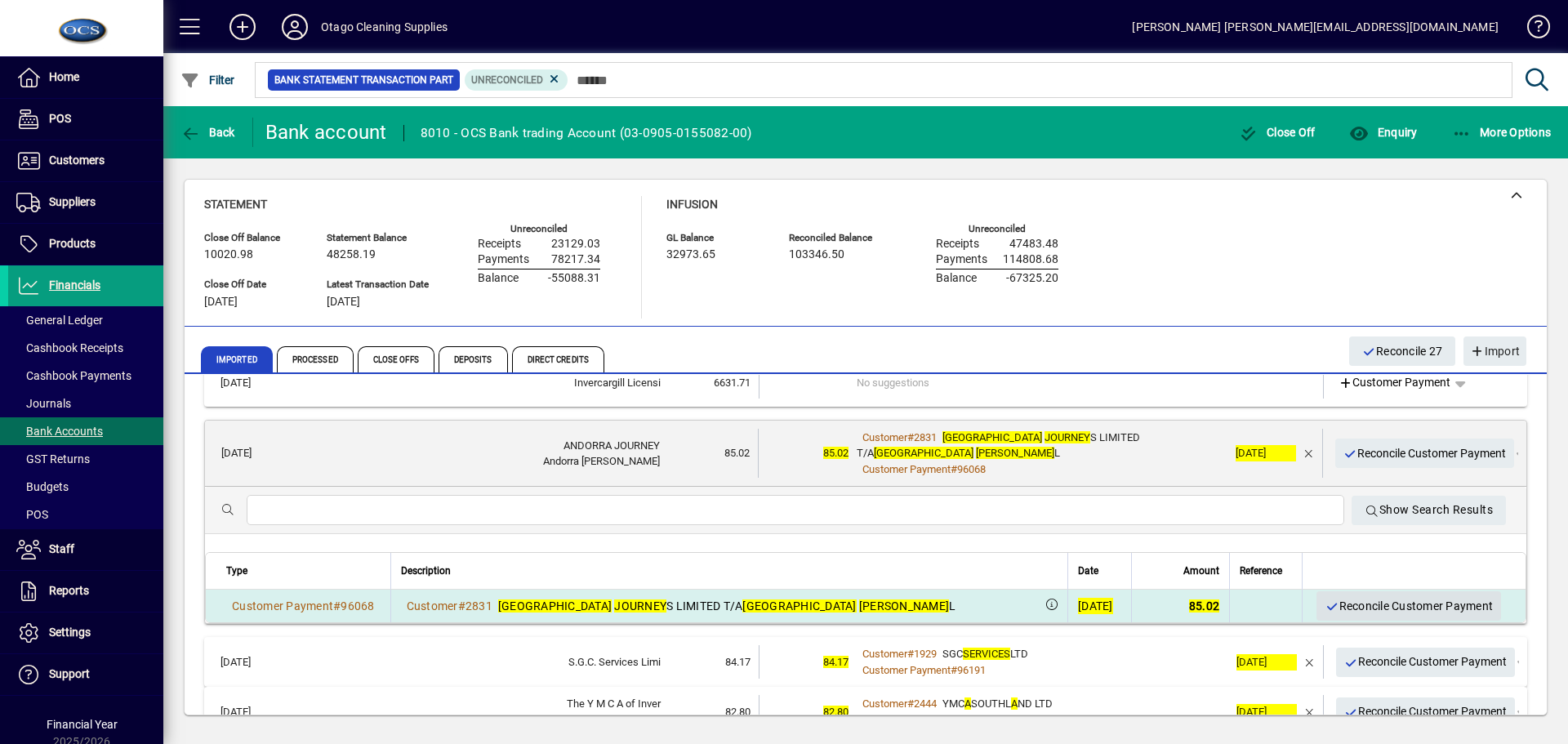
click at [1351, 600] on span "Reconcile Customer Payment" at bounding box center [1409, 607] width 168 height 27
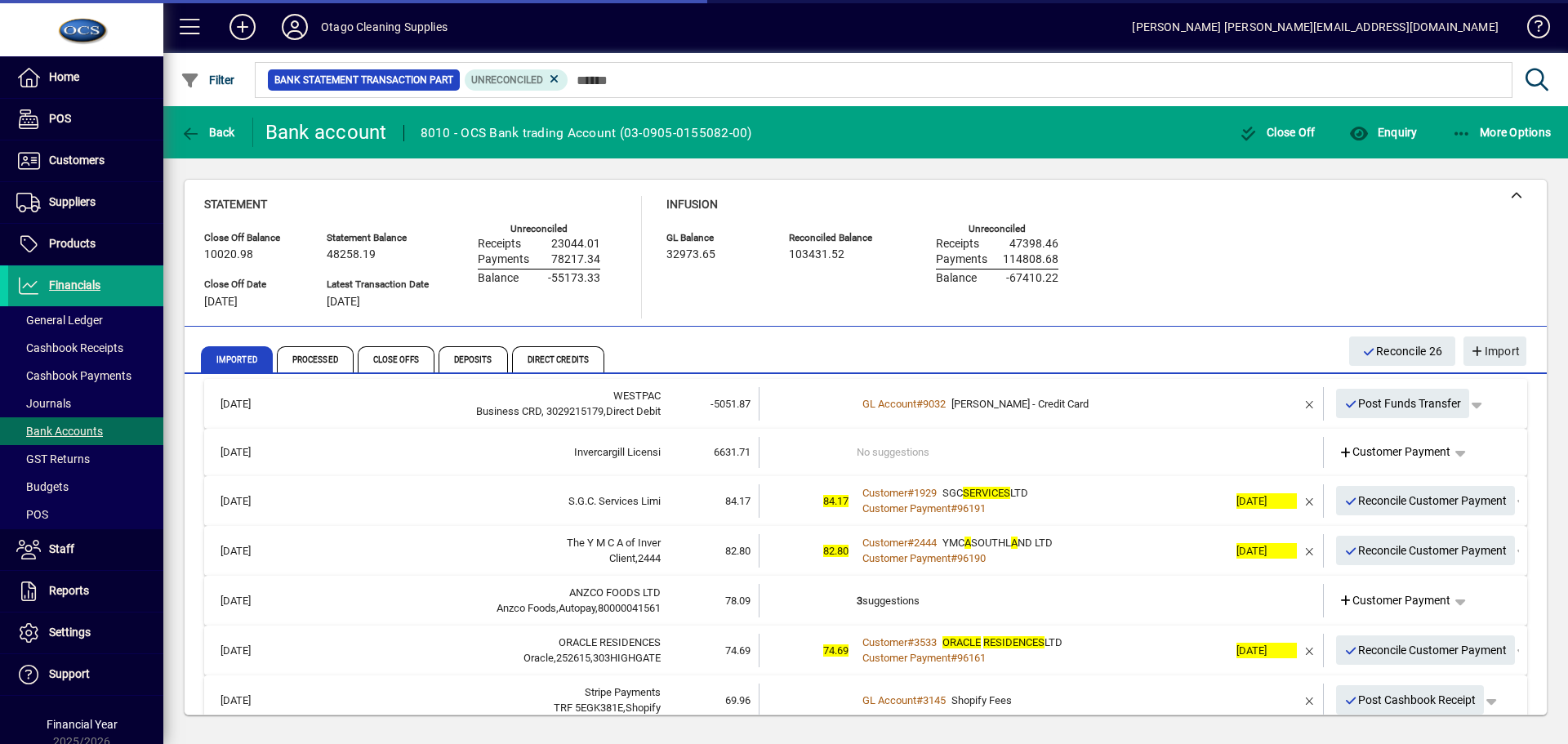
scroll to position [0, 0]
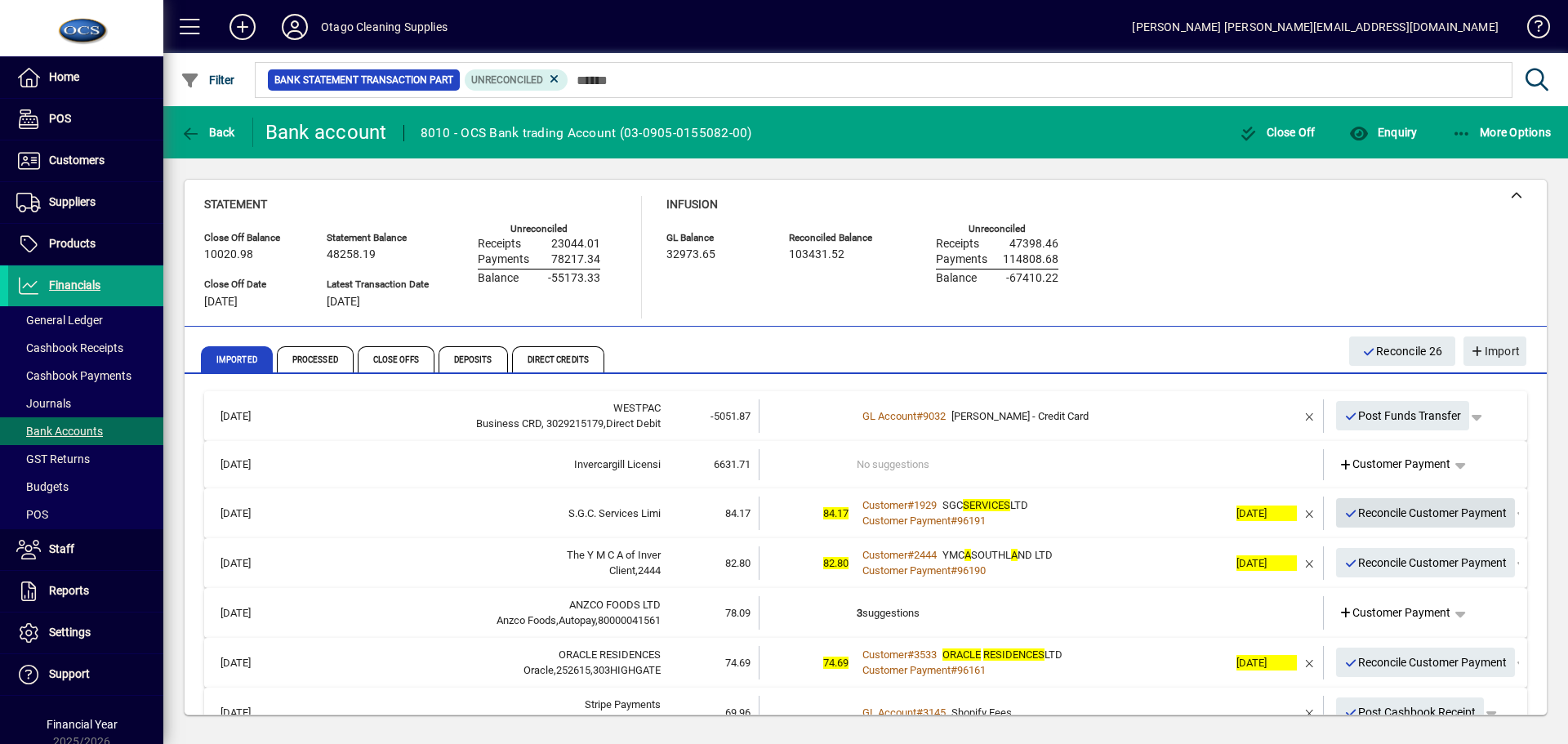
click at [1351, 507] on span "Reconcile Customer Payment" at bounding box center [1426, 514] width 163 height 27
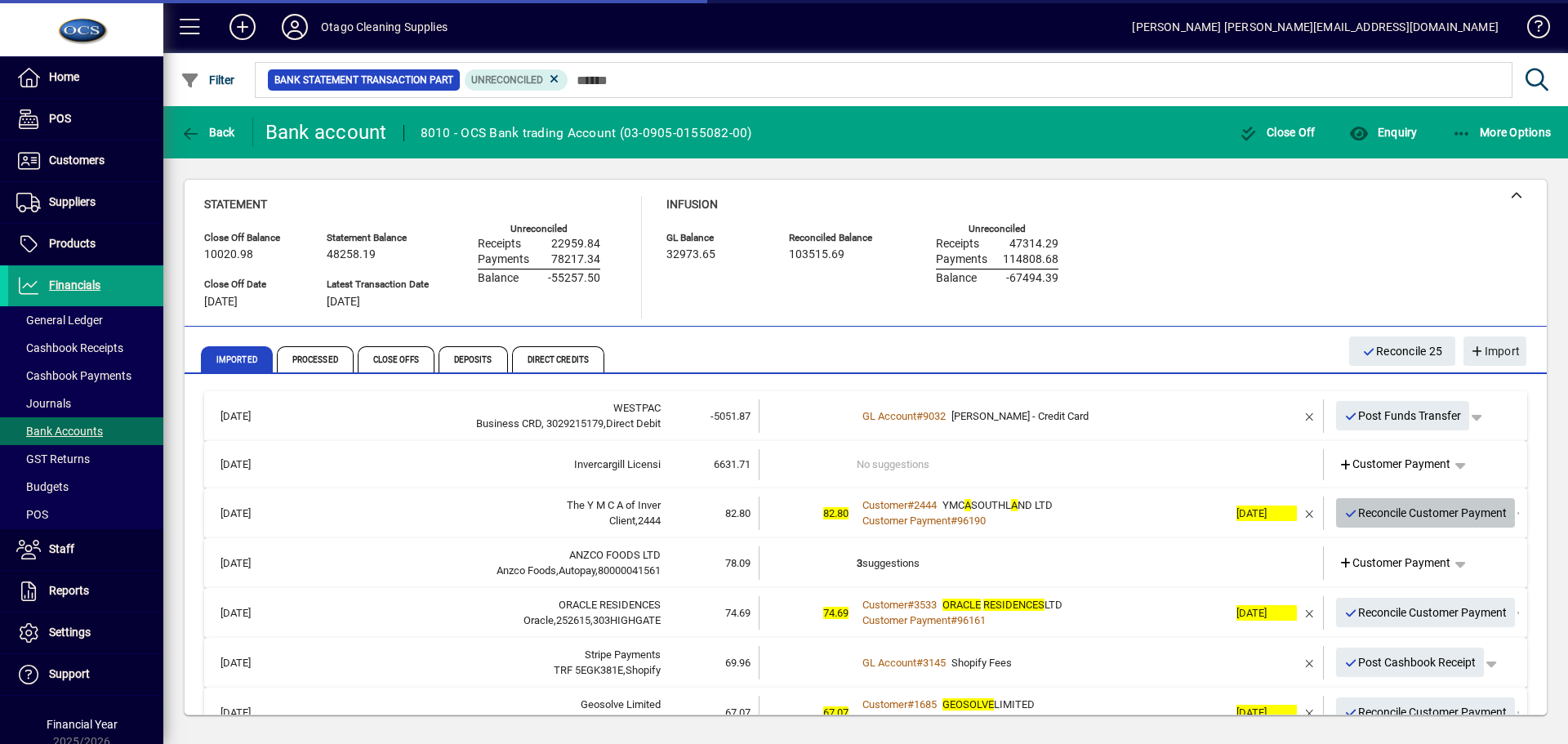
click at [1351, 507] on span "Reconcile Customer Payment" at bounding box center [1426, 514] width 163 height 27
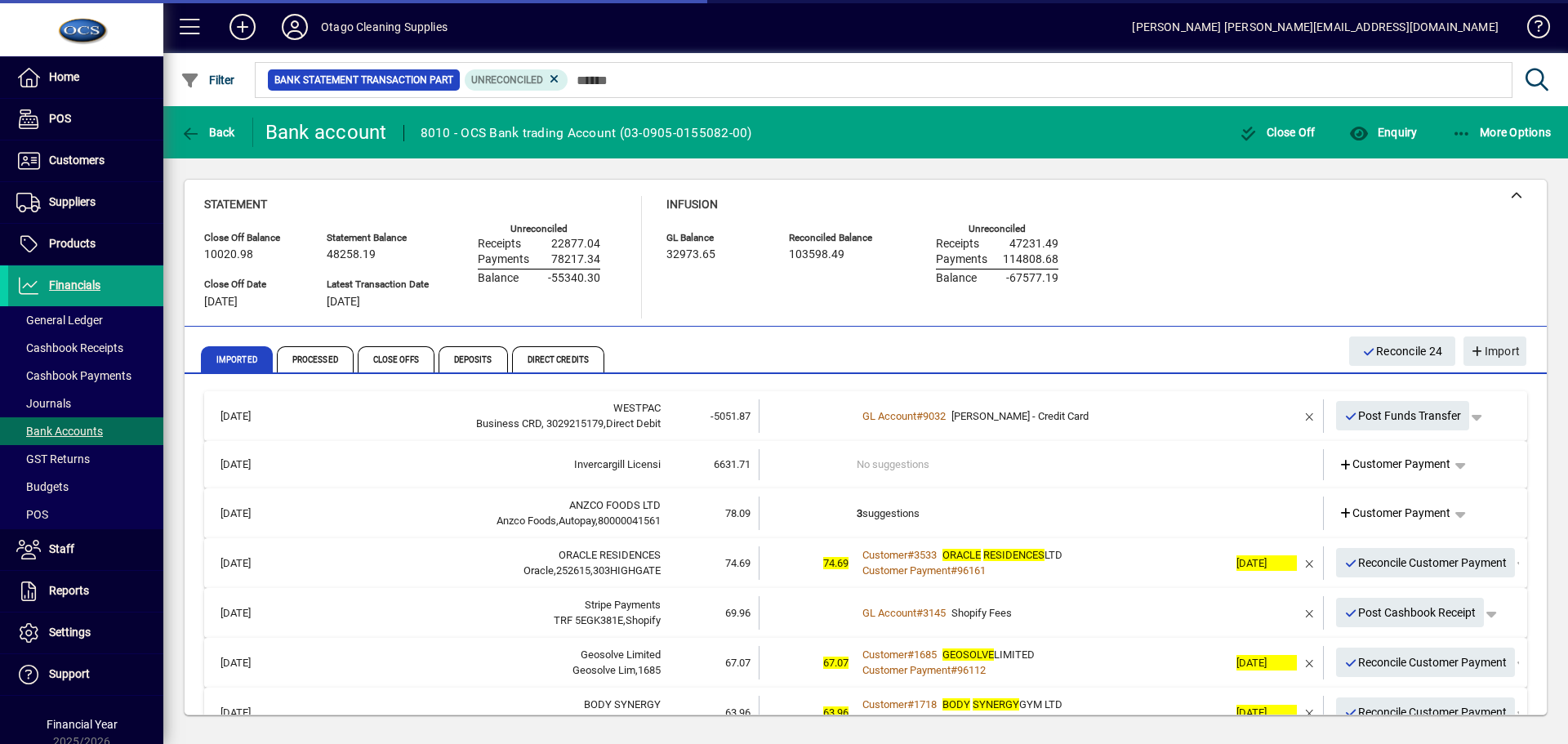
click at [1041, 512] on td "3 suggestions" at bounding box center [1043, 514] width 372 height 33
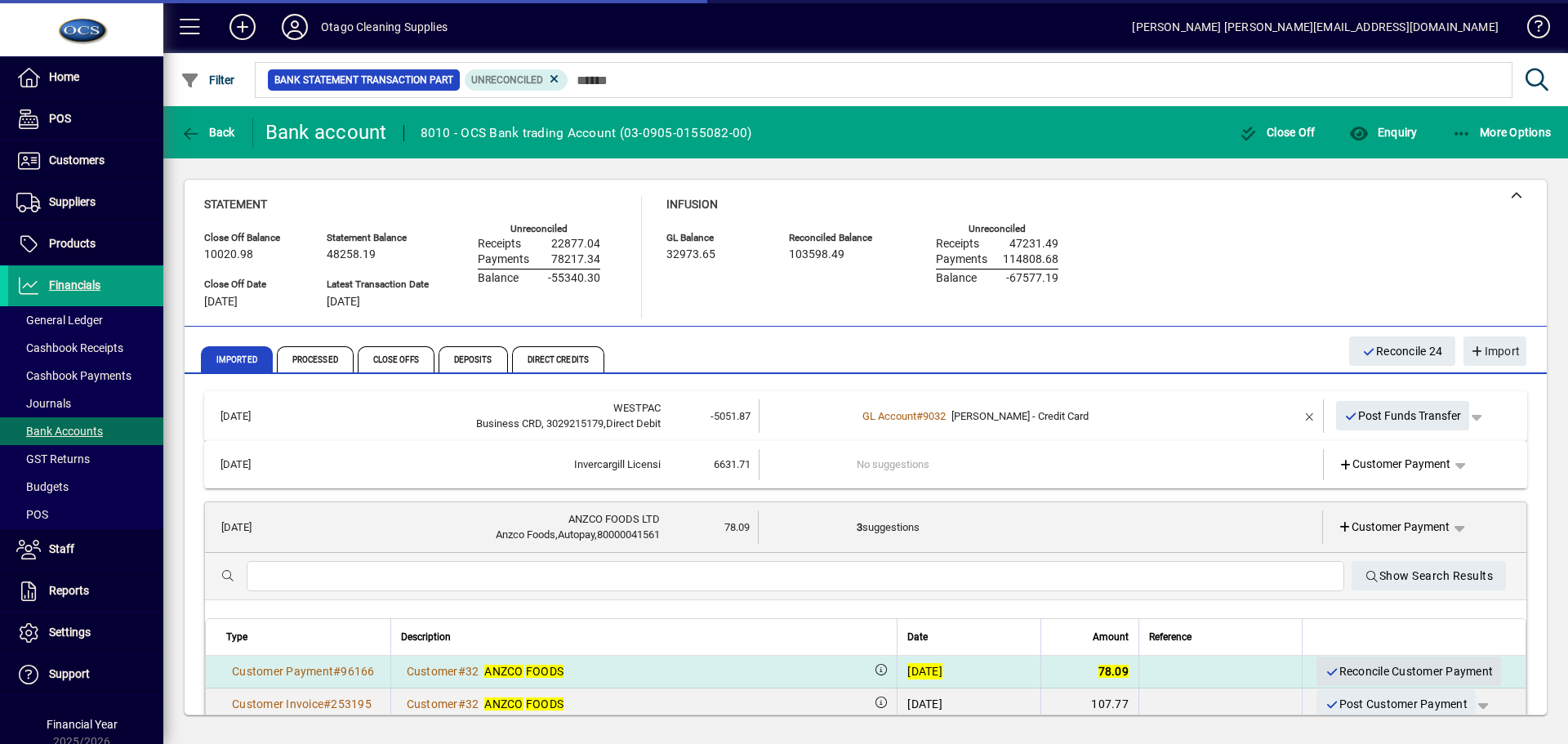
click at [1339, 672] on span "Reconcile Customer Payment" at bounding box center [1409, 672] width 168 height 27
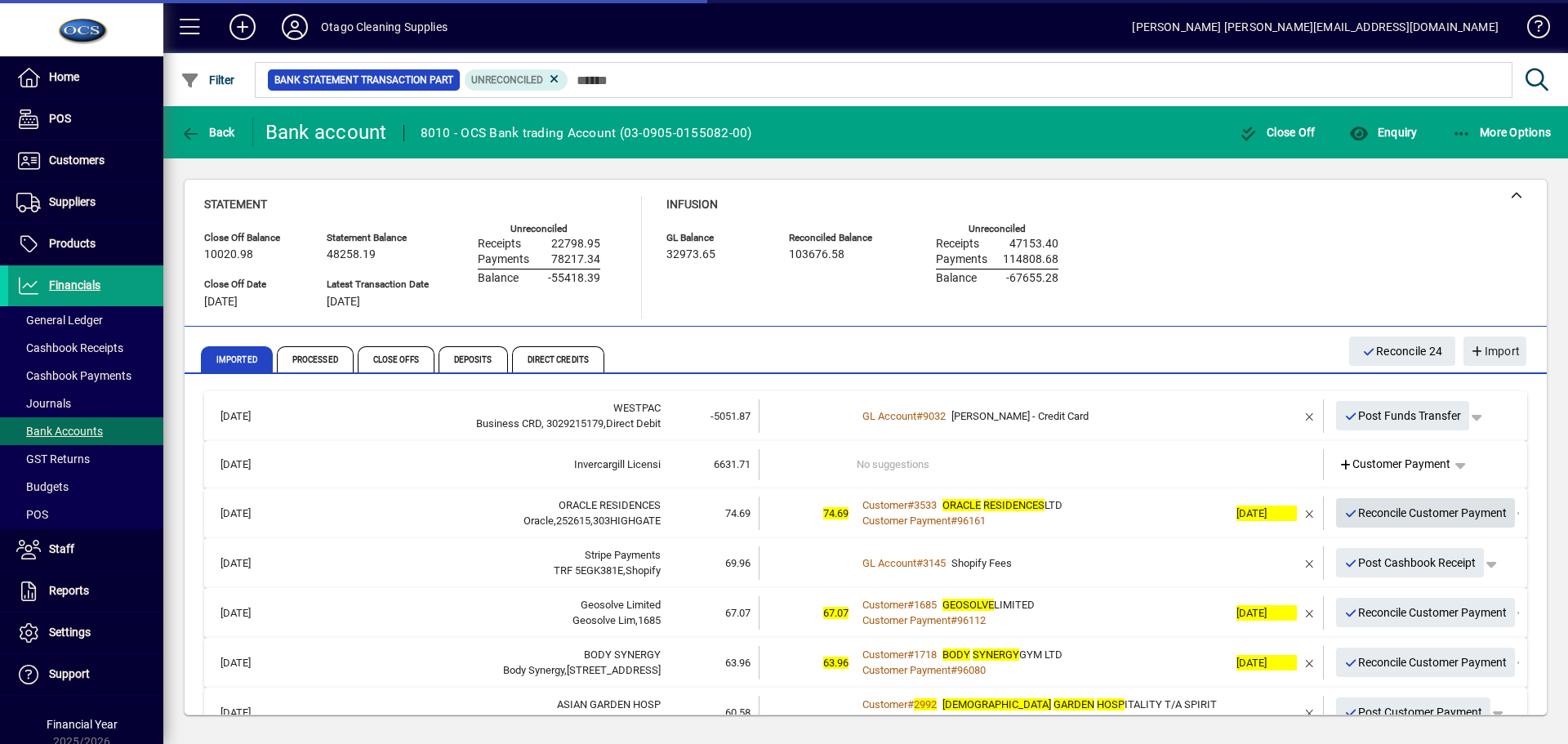
click at [1352, 508] on span "Reconcile Customer Payment" at bounding box center [1426, 514] width 163 height 27
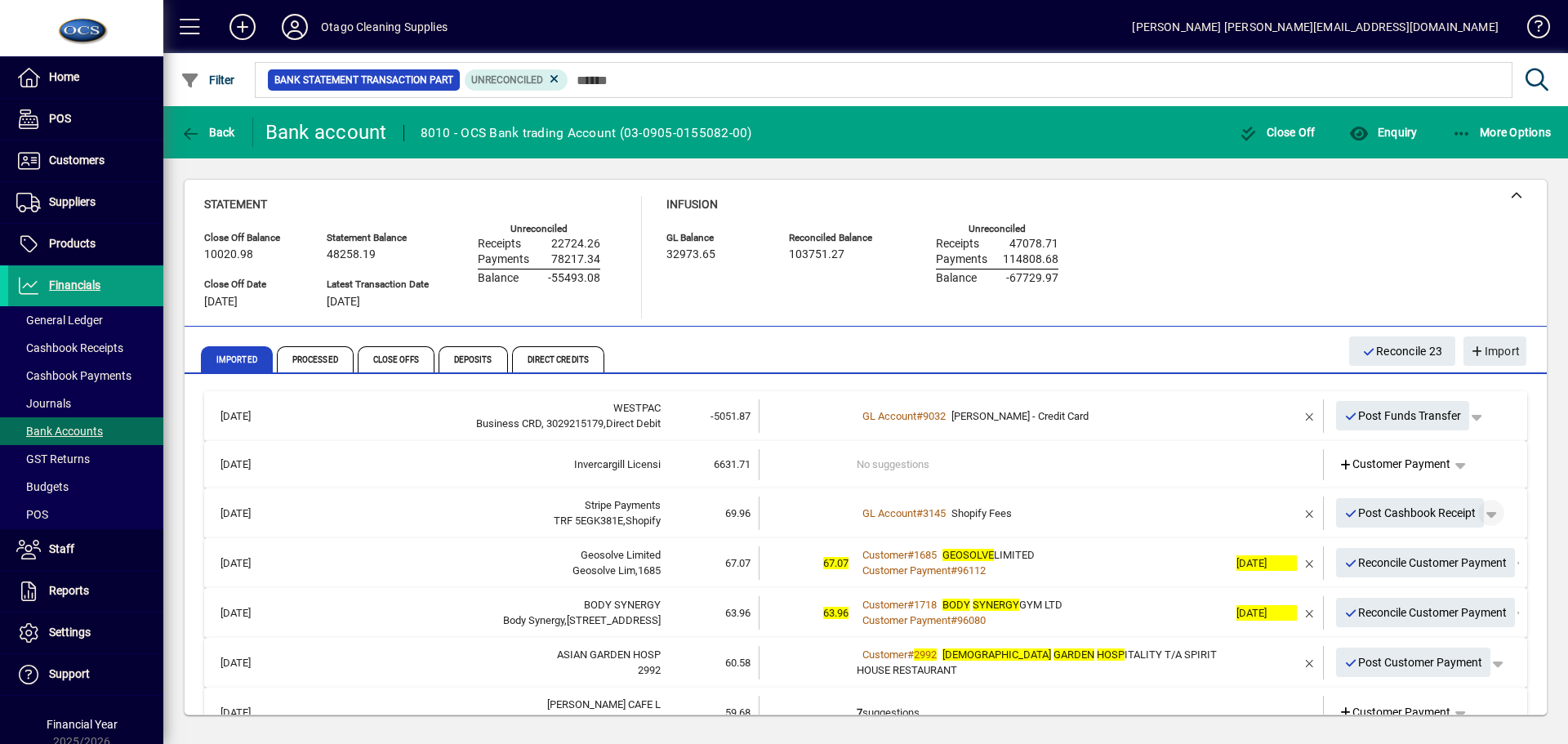
click at [1491, 511] on span "button" at bounding box center [1491, 513] width 39 height 39
click at [1401, 580] on span "Split" at bounding box center [1397, 577] width 39 height 19
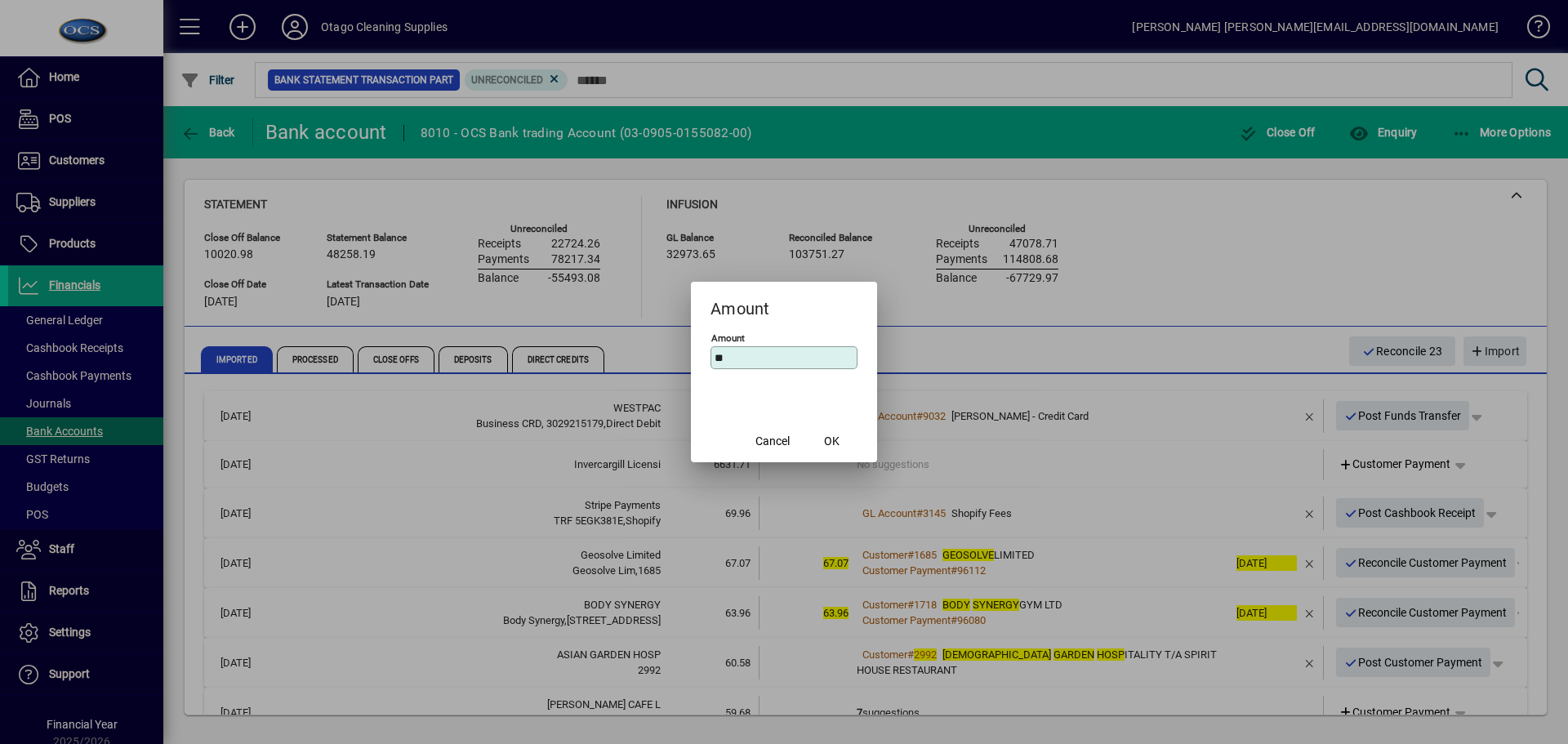
type input "*"
type input "*****"
click at [829, 445] on span "OK" at bounding box center [832, 442] width 16 height 17
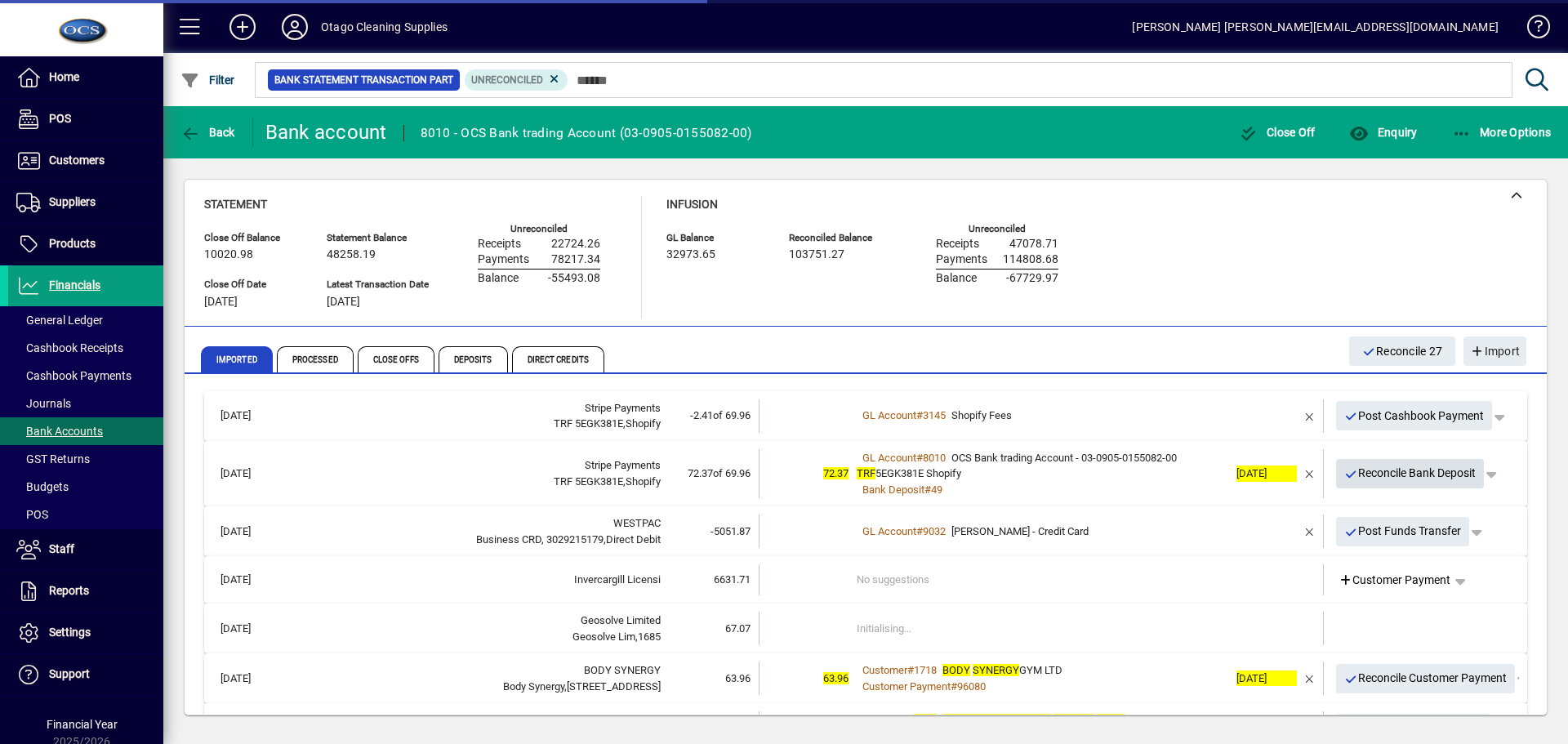
click at [1365, 470] on span "Reconcile Bank Deposit" at bounding box center [1411, 474] width 132 height 27
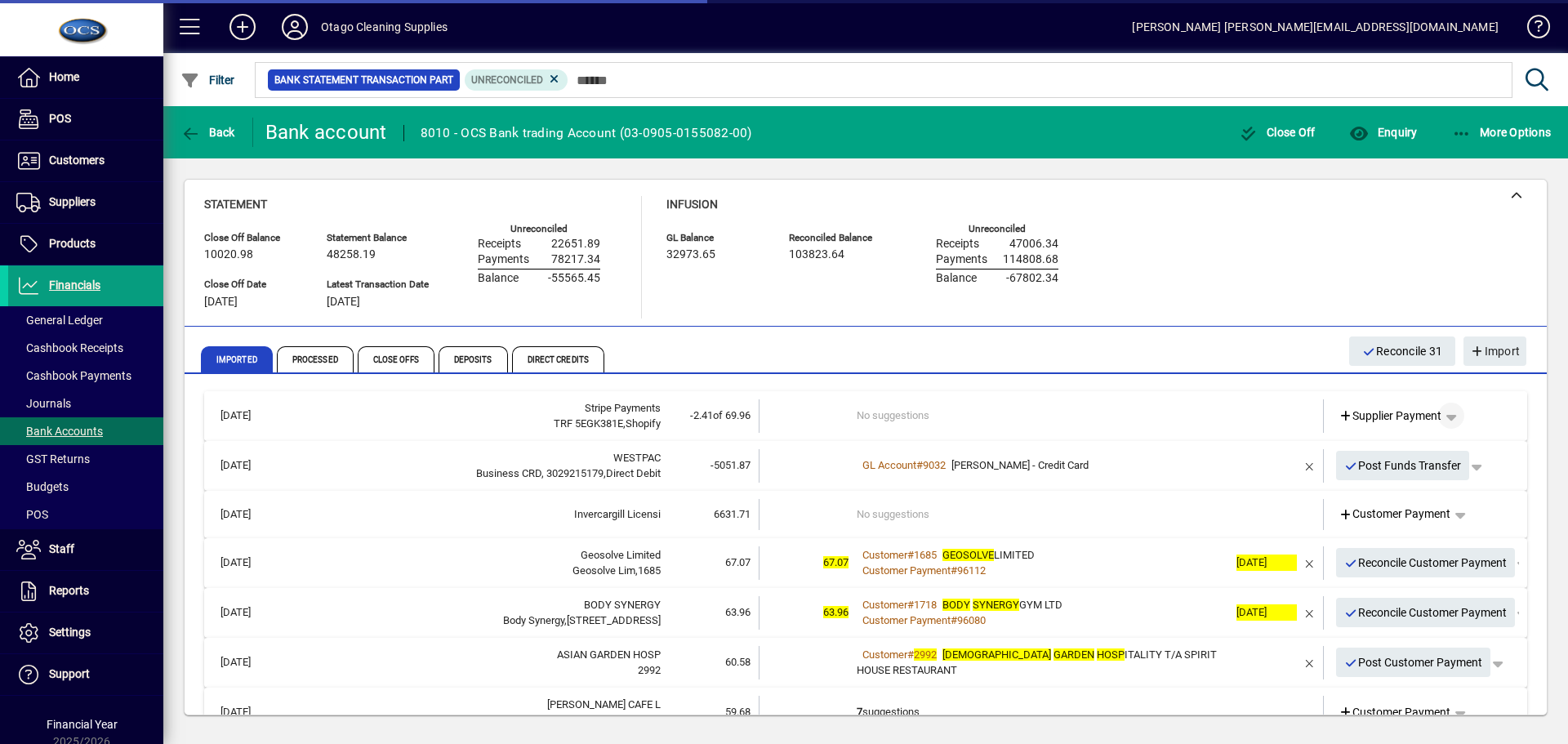
click at [1447, 416] on span "button" at bounding box center [1451, 416] width 39 height 39
click at [1429, 475] on span "Cashbook Payment" at bounding box center [1388, 480] width 121 height 19
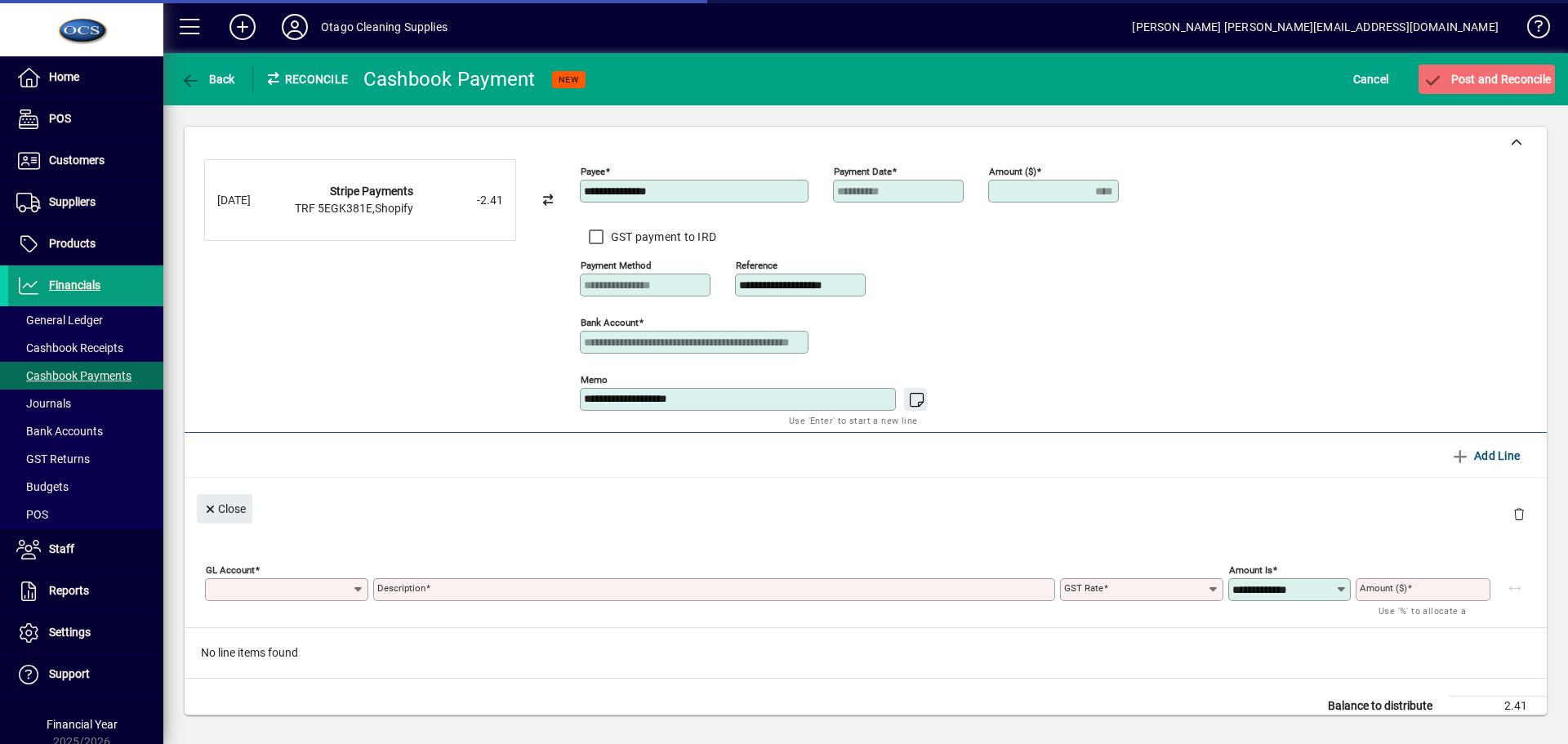
type input "****"
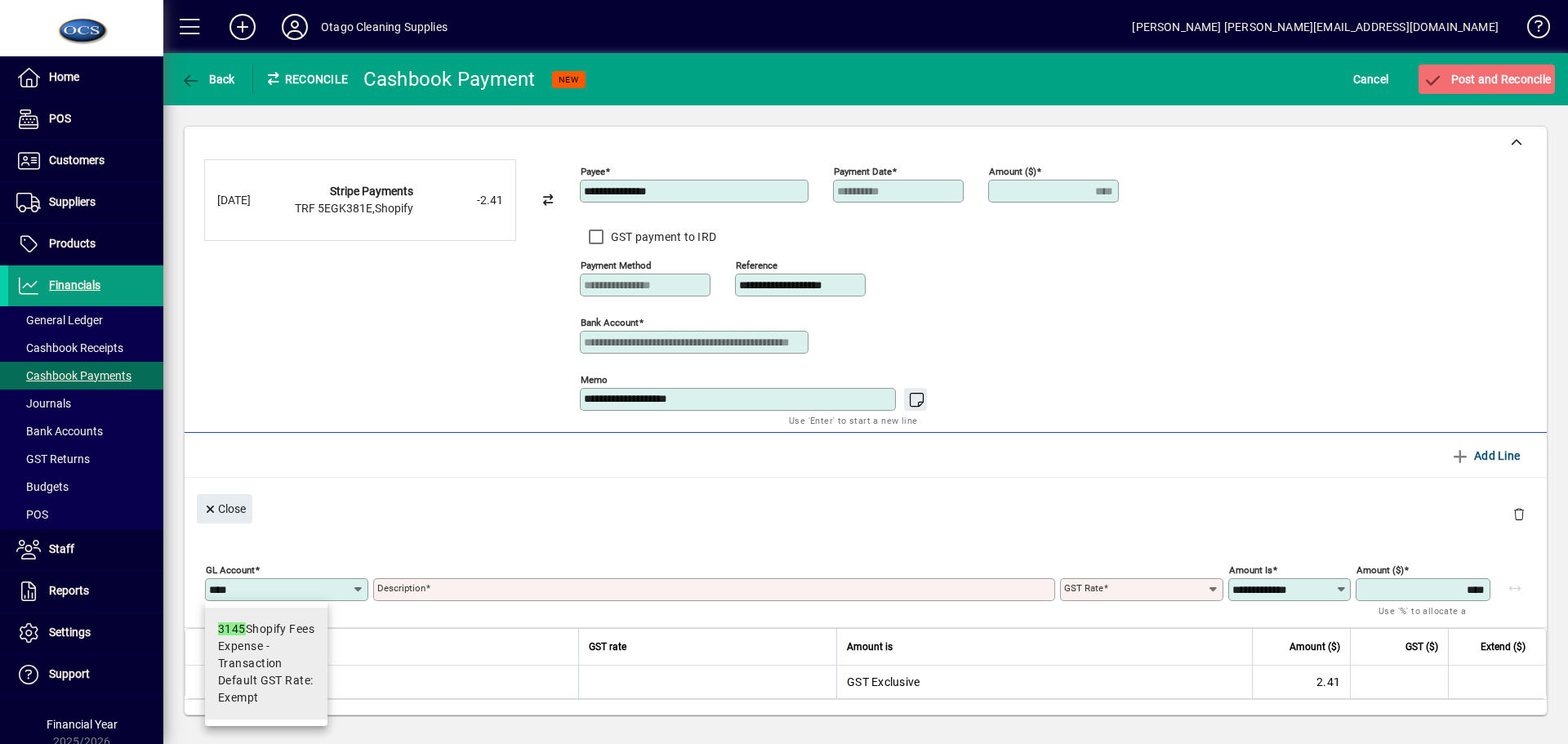
type input "****"
click at [269, 665] on span "Expense - Transaction" at bounding box center [266, 655] width 96 height 34
type input "**********"
type input "******"
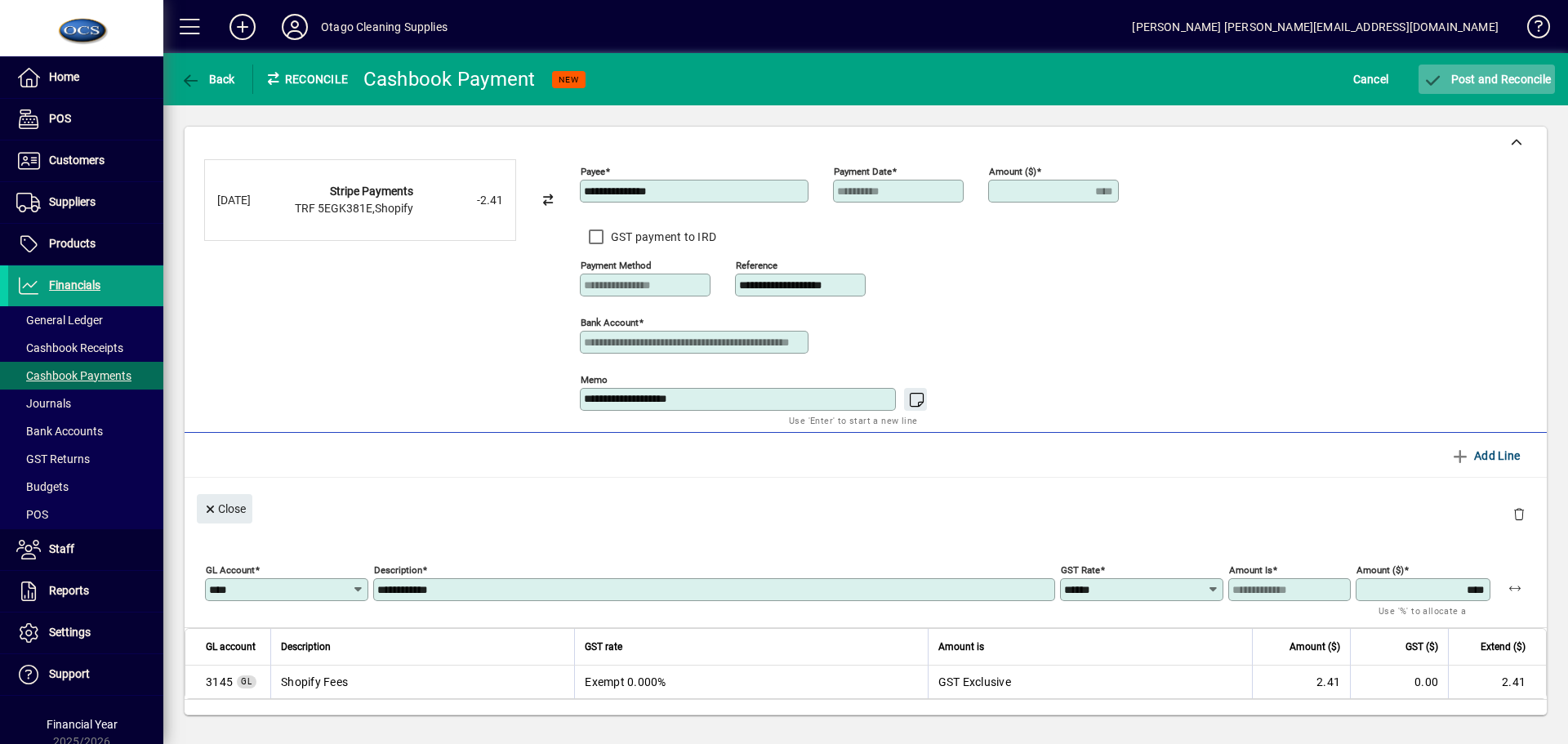
click at [1482, 76] on span "Post and Reconcile" at bounding box center [1487, 79] width 128 height 13
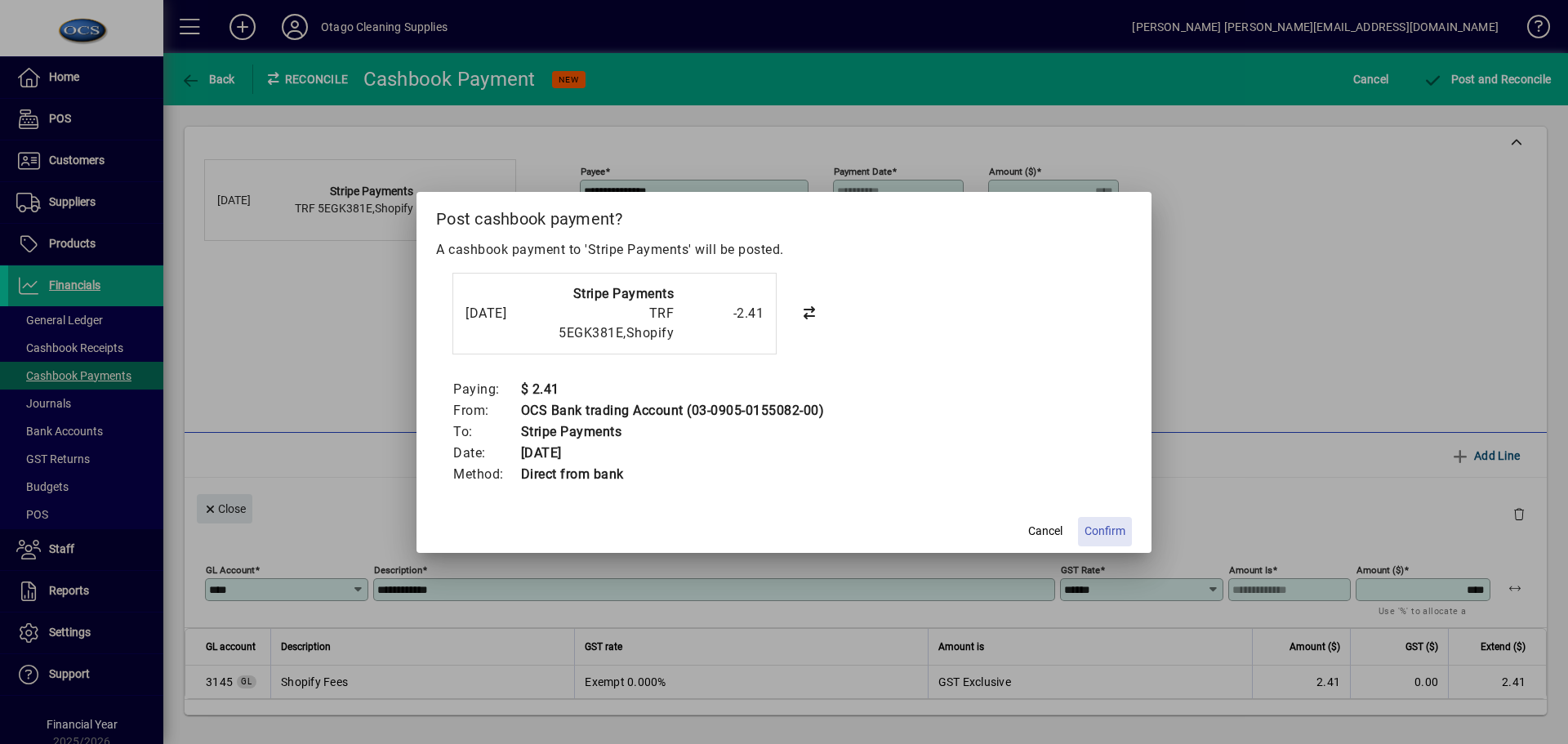
click at [1108, 529] on span "Confirm" at bounding box center [1105, 531] width 41 height 17
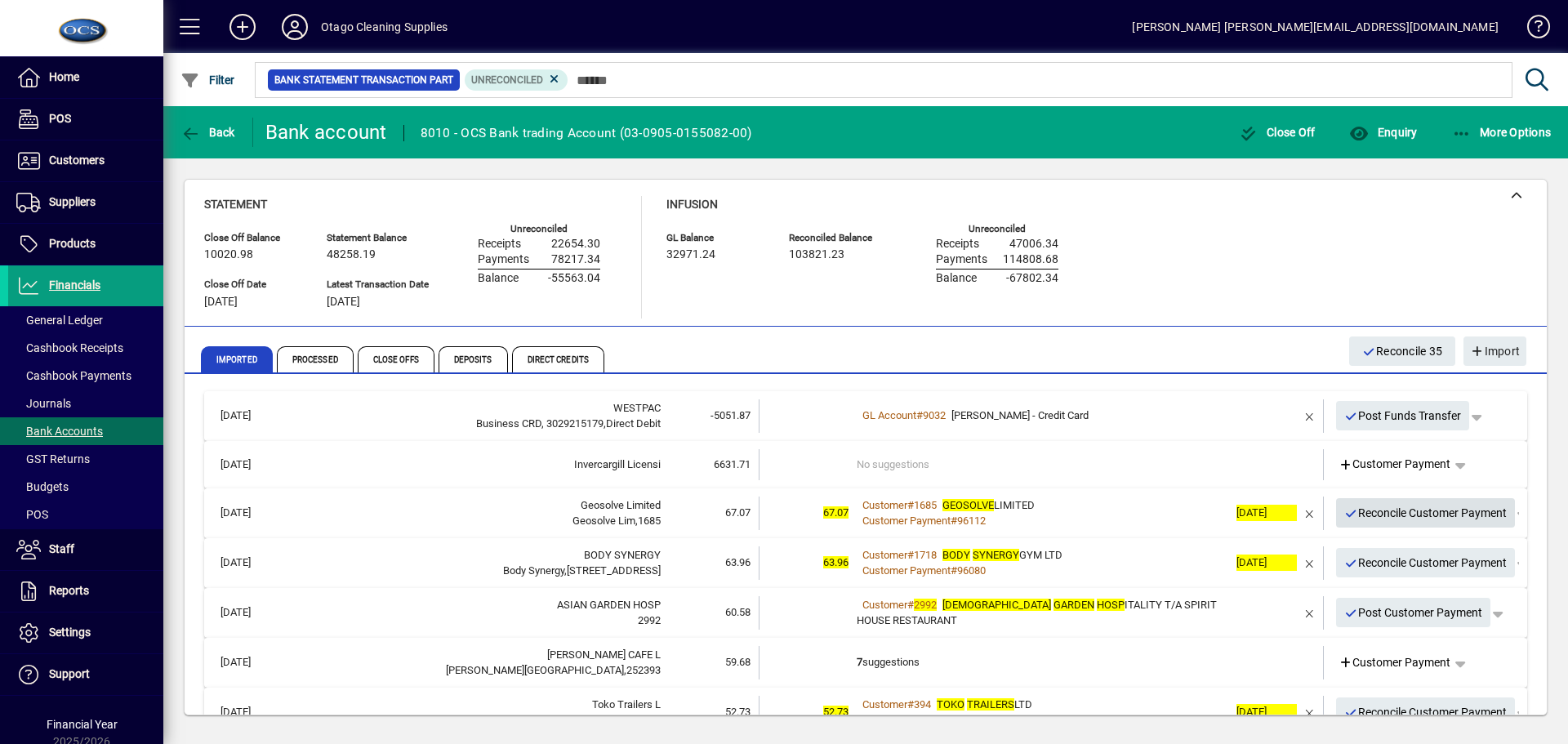
click at [1382, 514] on span "Reconcile Customer Payment" at bounding box center [1426, 514] width 163 height 27
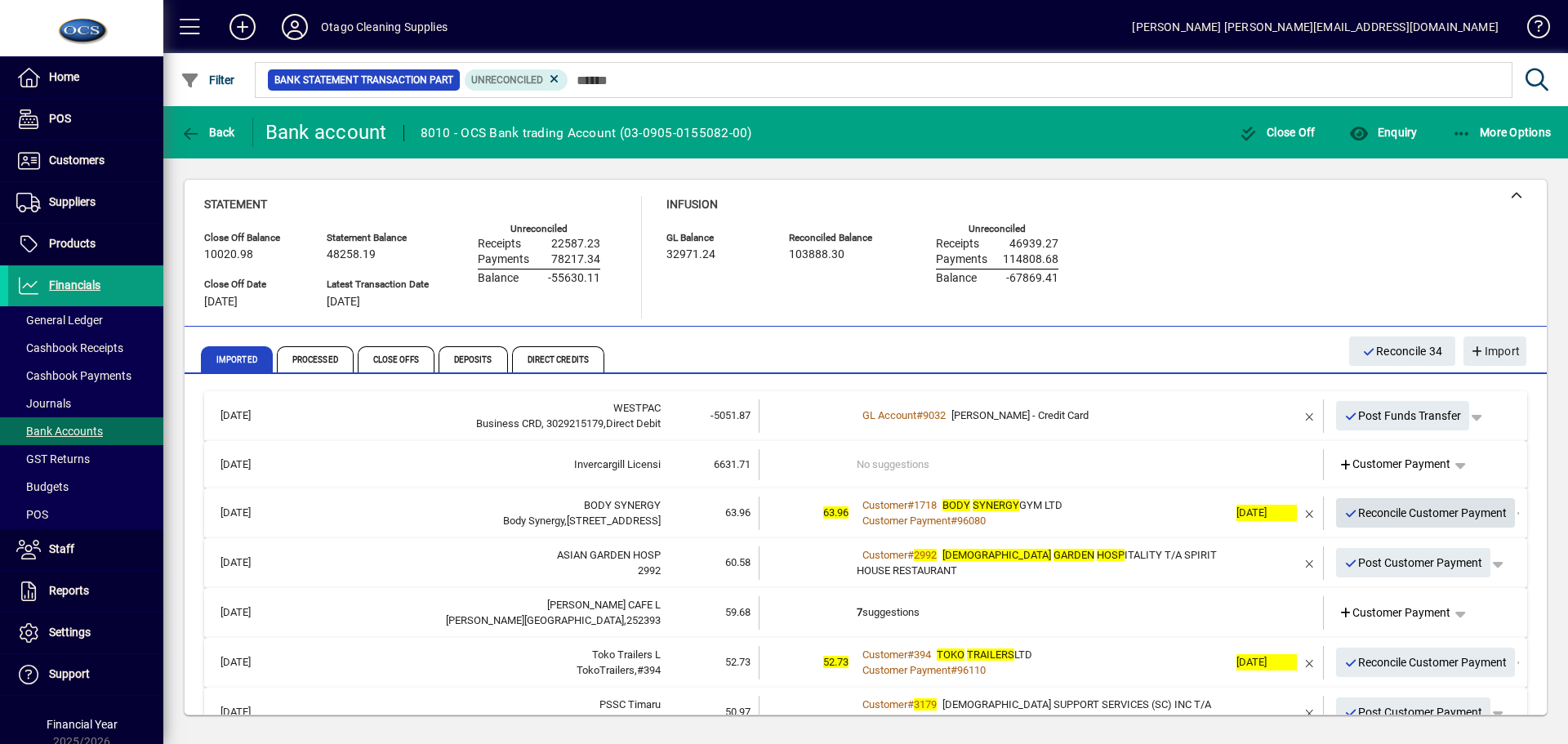
click at [1351, 513] on span "Reconcile Customer Payment" at bounding box center [1426, 514] width 163 height 27
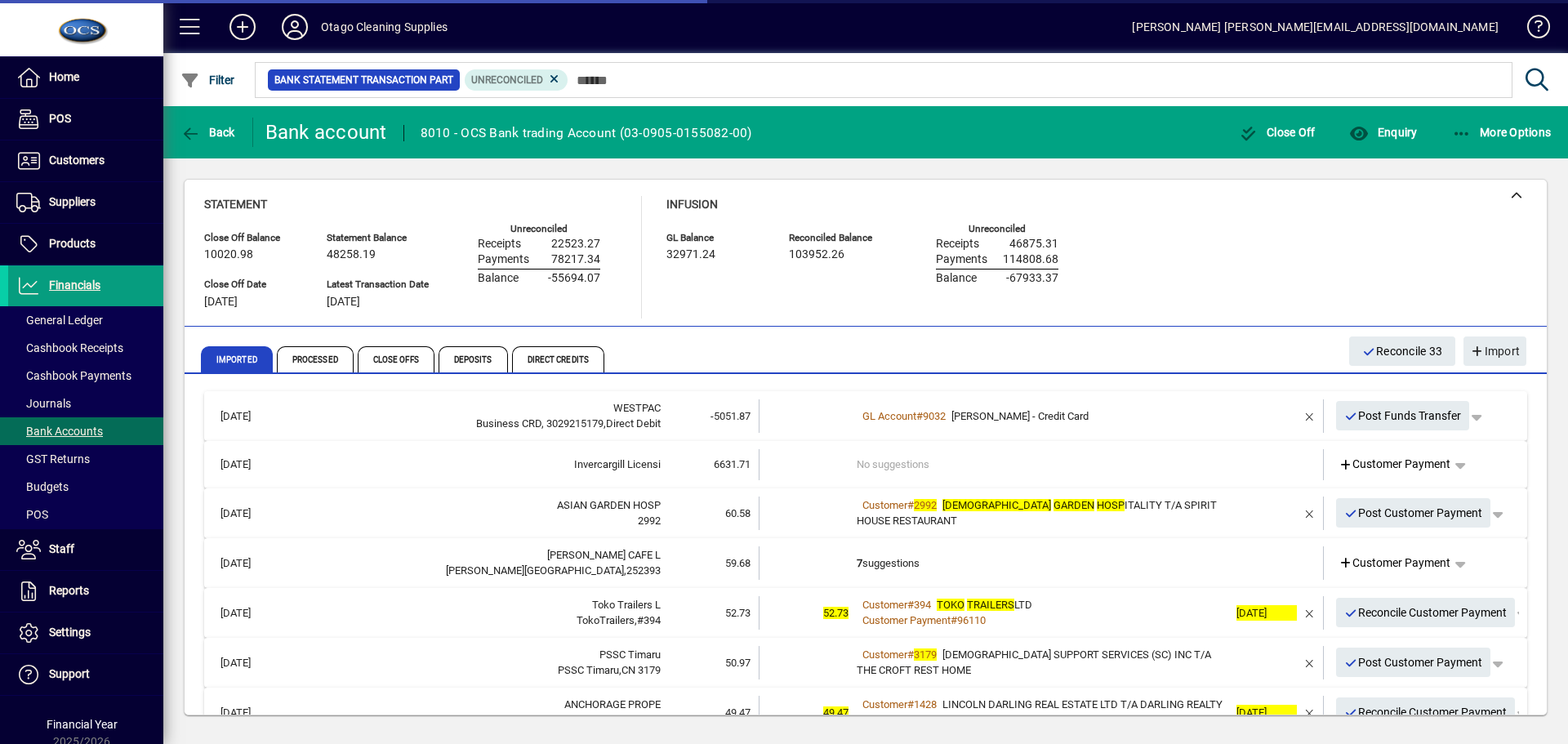
click at [1151, 524] on div "Customer # 2992 ASIAN GARDEN HOSP ITALITY T/A SPIRIT HOUSE RESTAURANT" at bounding box center [1043, 513] width 372 height 32
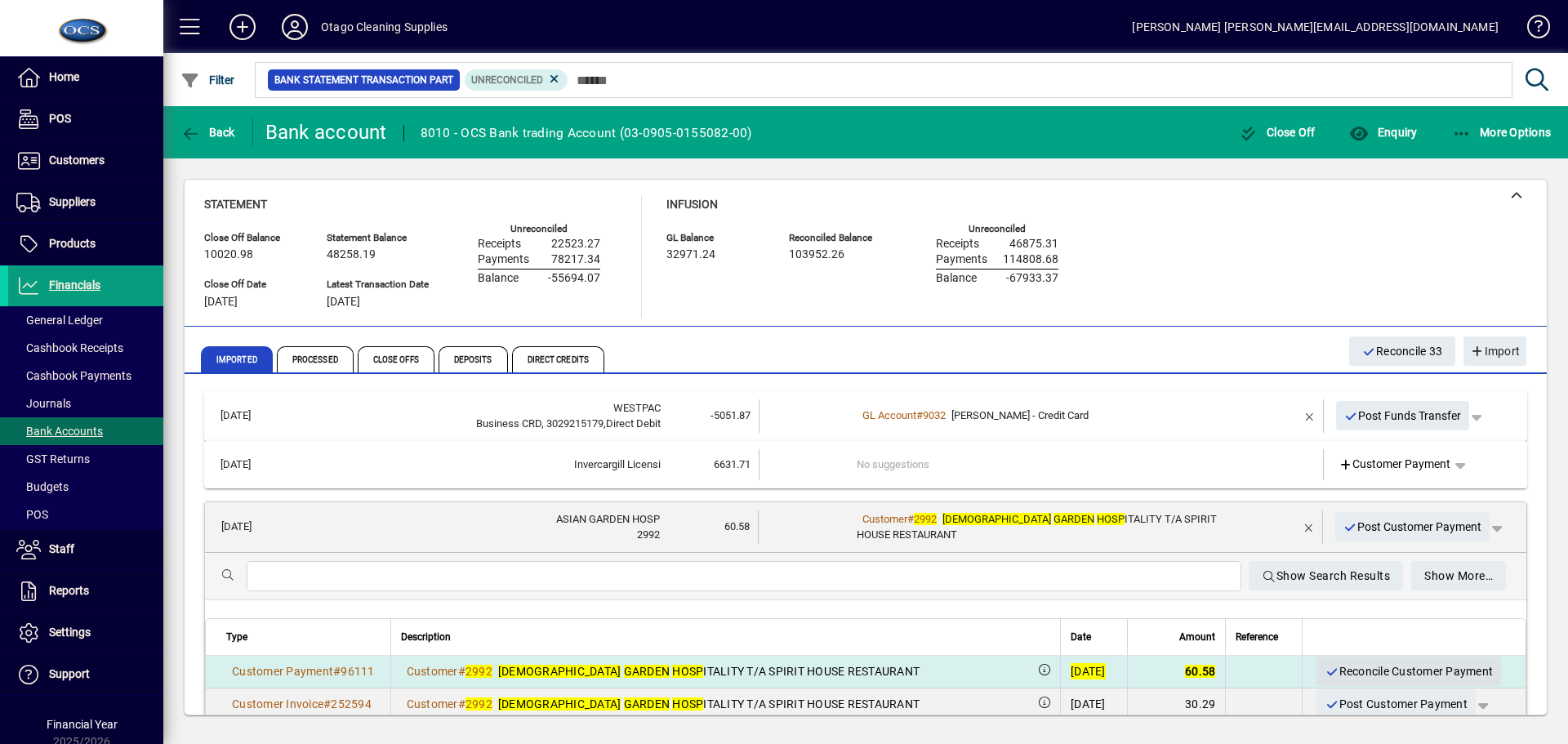
click at [1370, 663] on span "Reconcile Customer Payment" at bounding box center [1409, 672] width 168 height 27
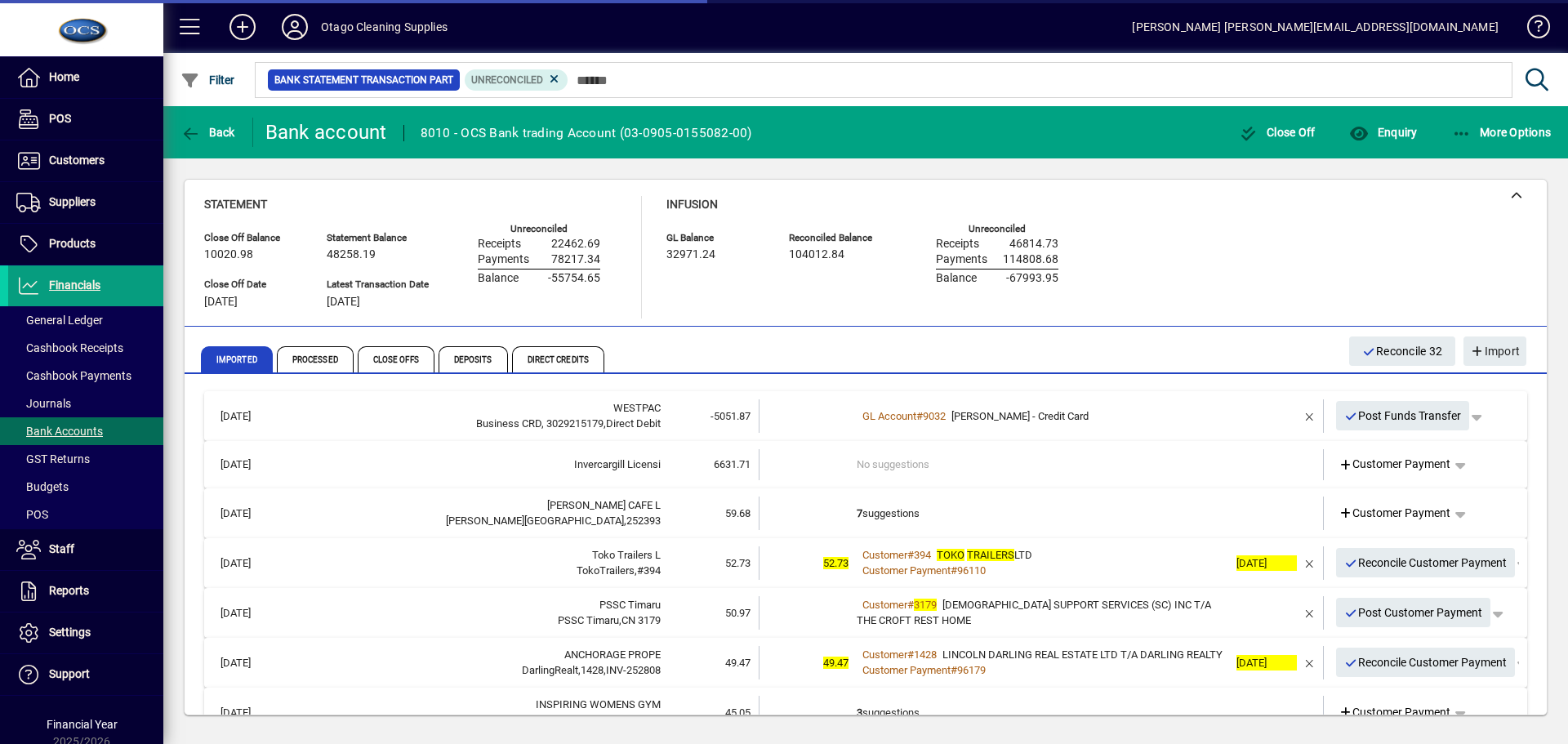
click at [1021, 513] on td "7 suggestions" at bounding box center [1043, 514] width 372 height 33
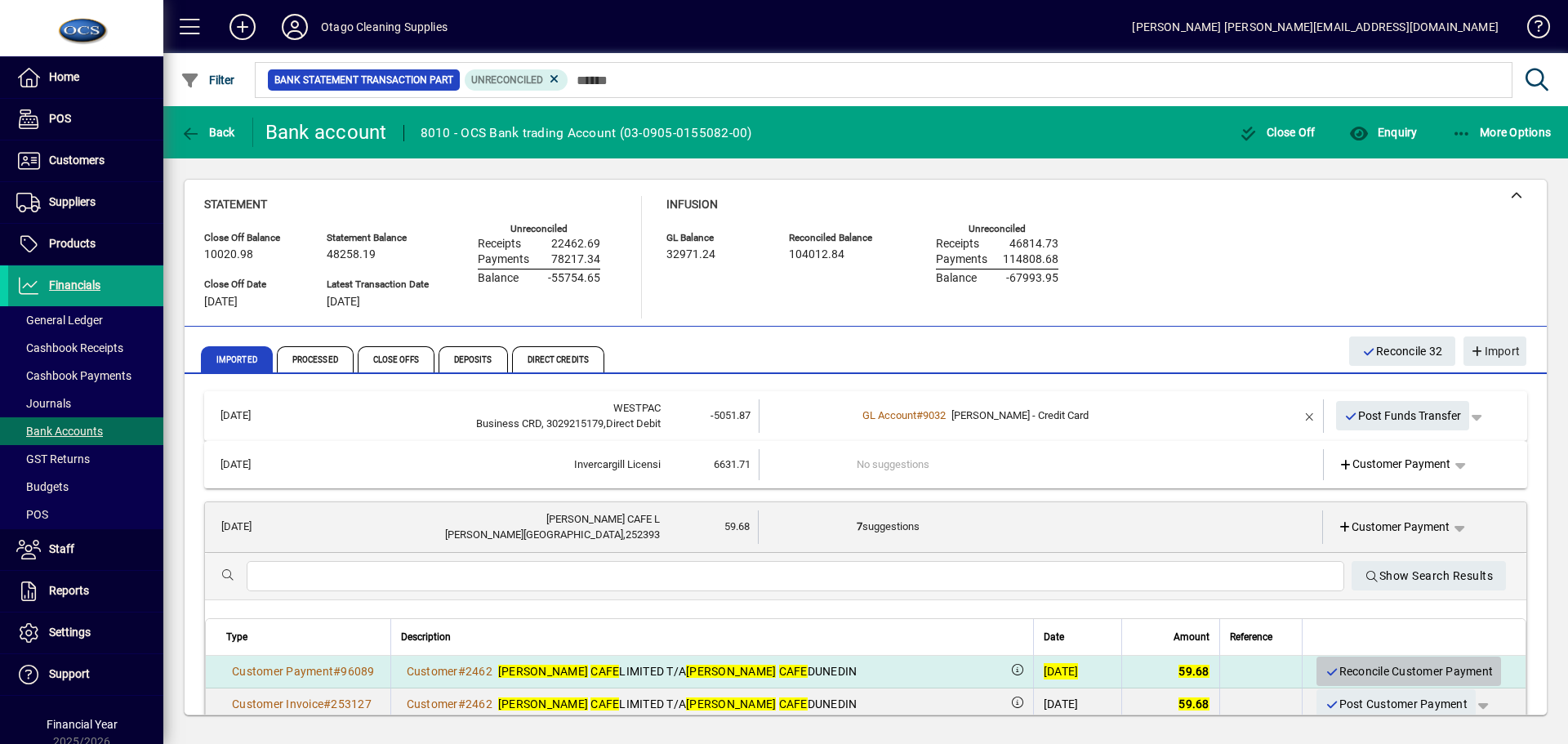
click at [1358, 667] on span "Reconcile Customer Payment" at bounding box center [1409, 672] width 168 height 27
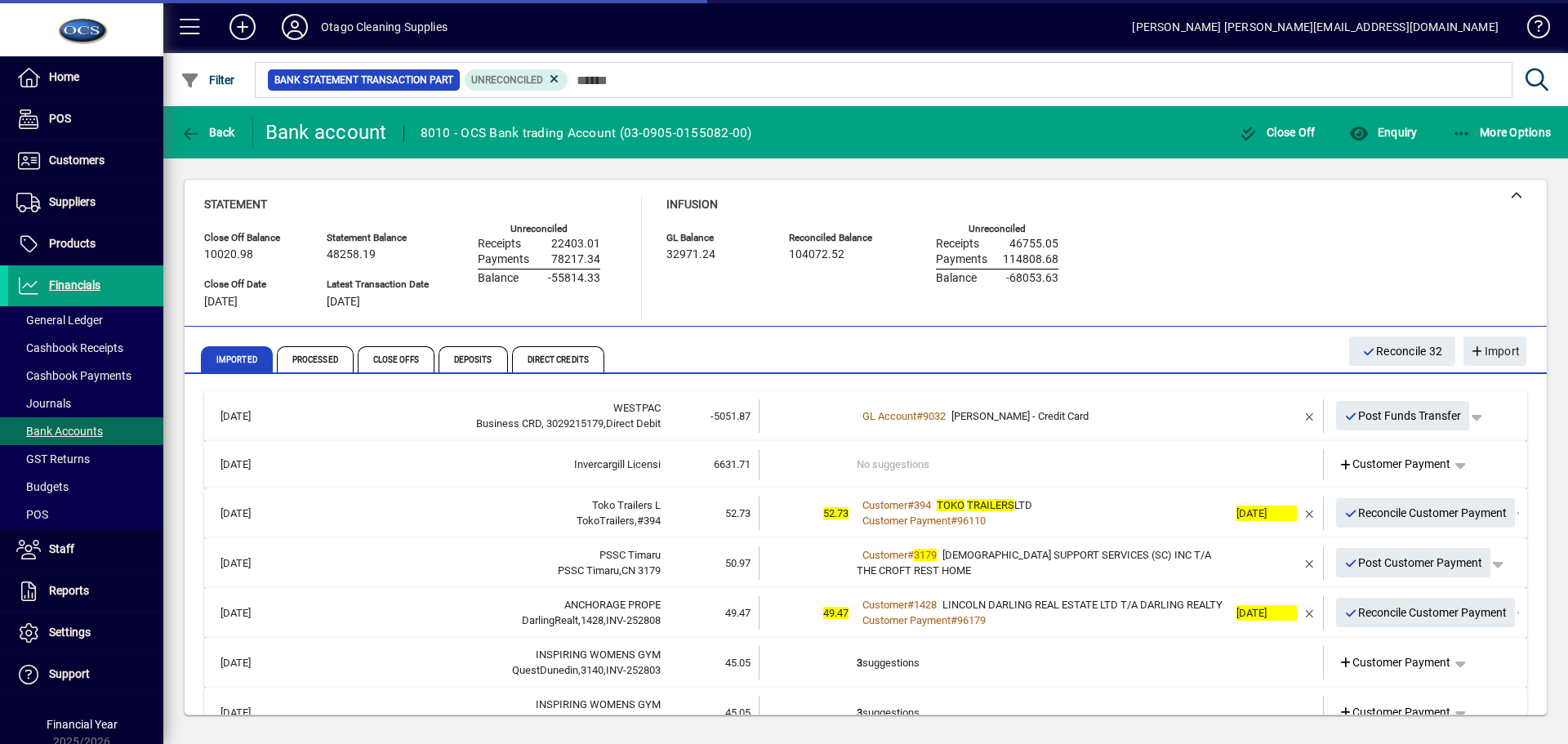
click at [1347, 516] on span "Reconcile Customer Payment" at bounding box center [1426, 514] width 163 height 27
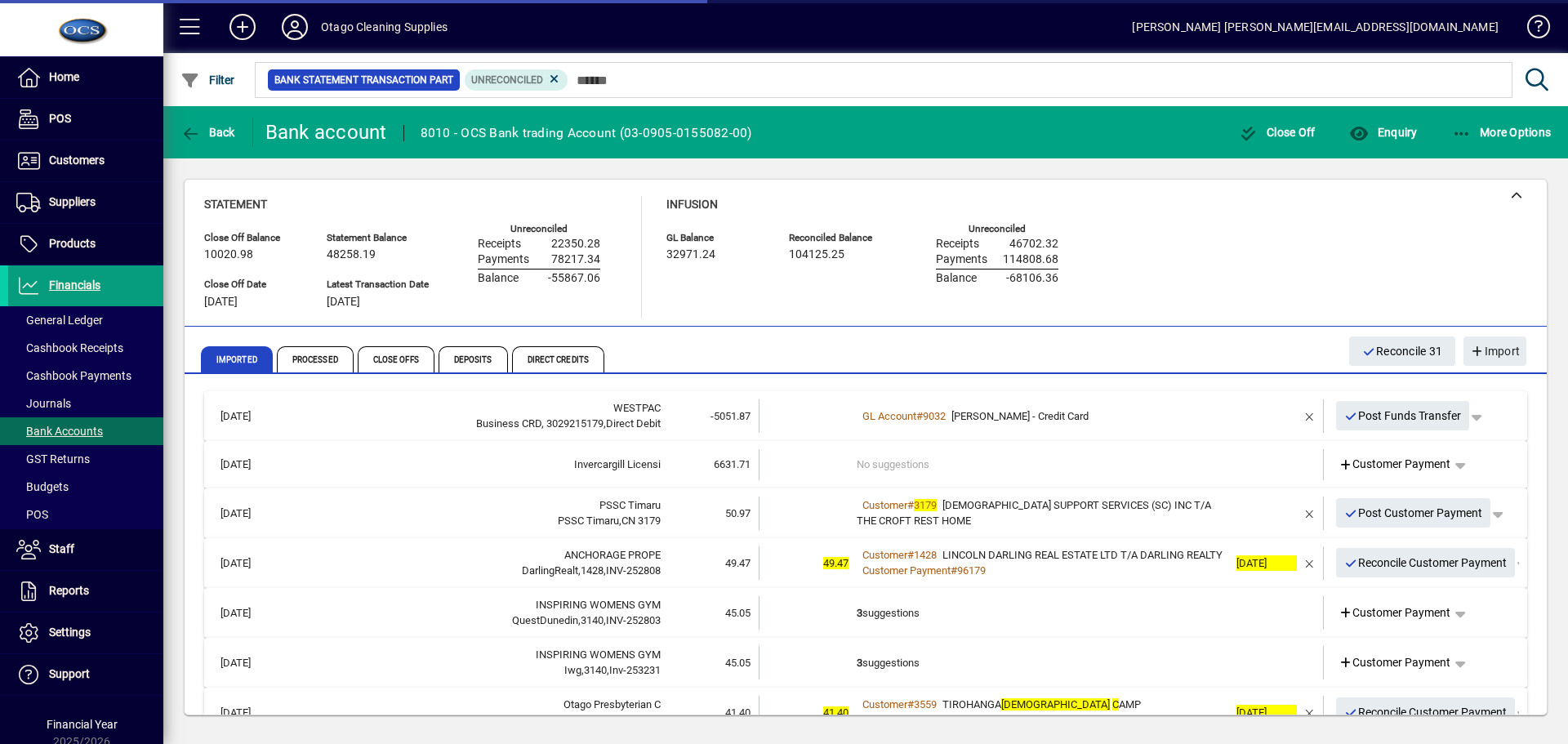
click at [1142, 525] on div "Customer # 3179 PRESBYTERIAN SUPPORT SERVICES (SC) INC T/A THE CROFT REST HOME" at bounding box center [1043, 513] width 372 height 32
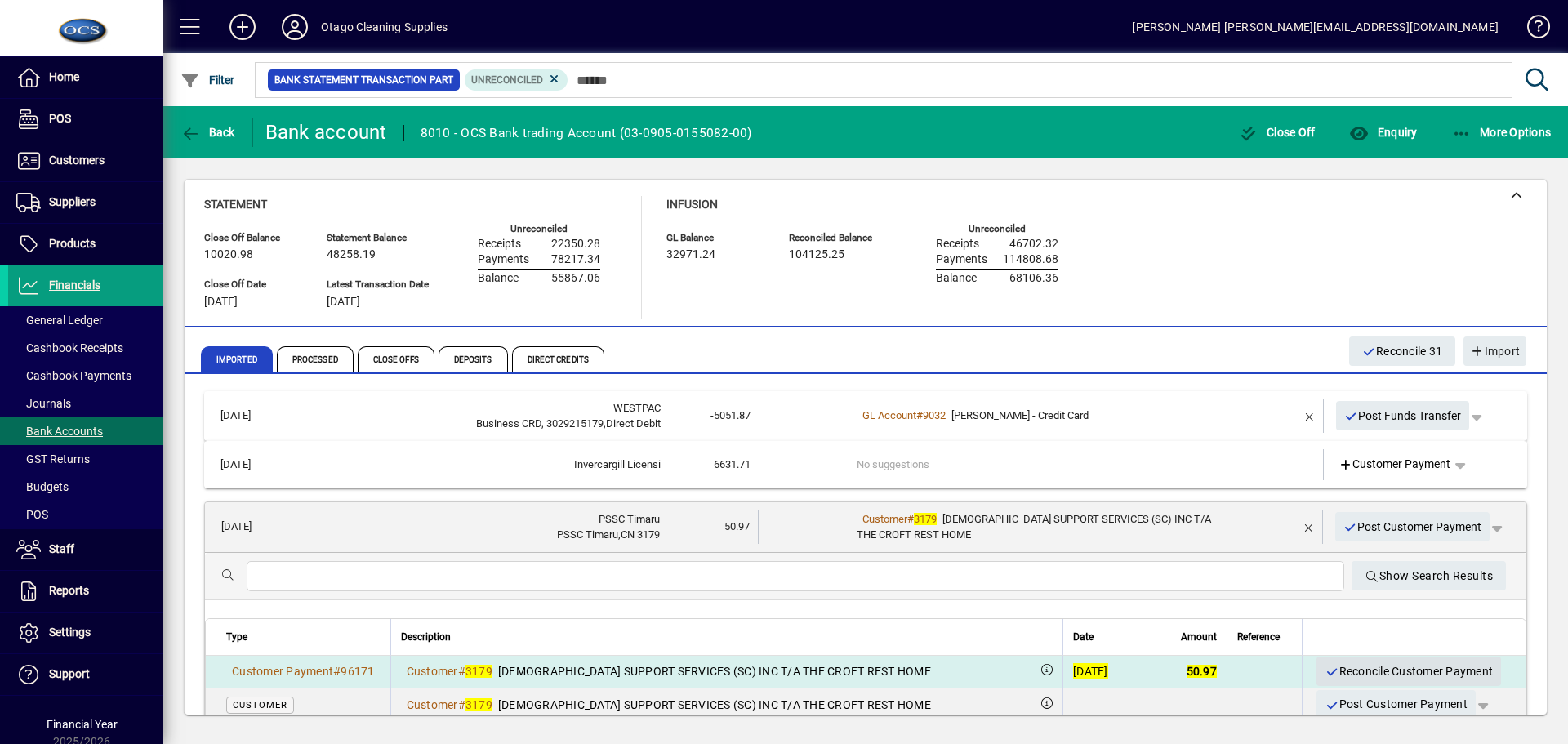
click at [1330, 671] on span "Reconcile Customer Payment" at bounding box center [1409, 672] width 168 height 27
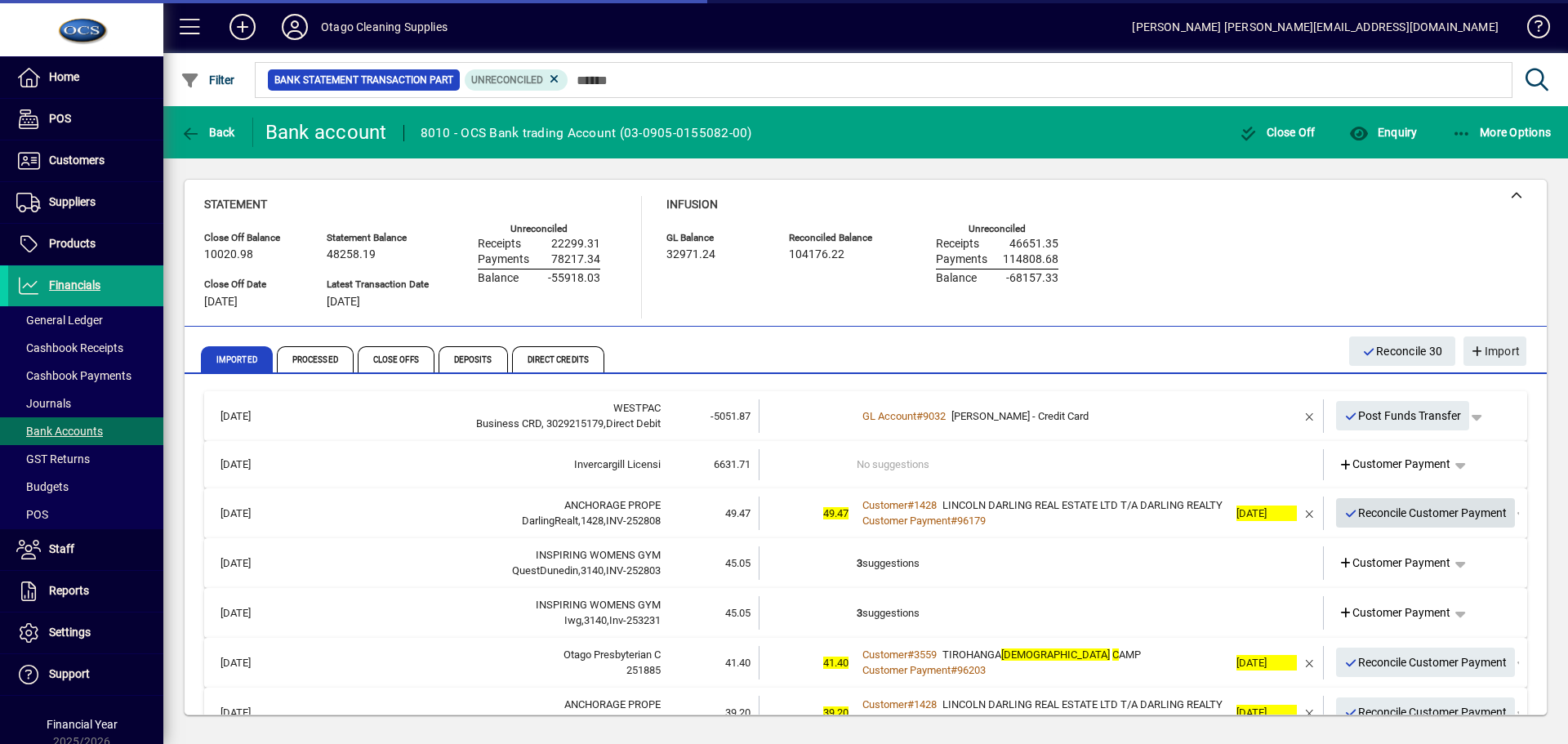
click at [1352, 522] on span "Reconcile Customer Payment" at bounding box center [1426, 514] width 163 height 27
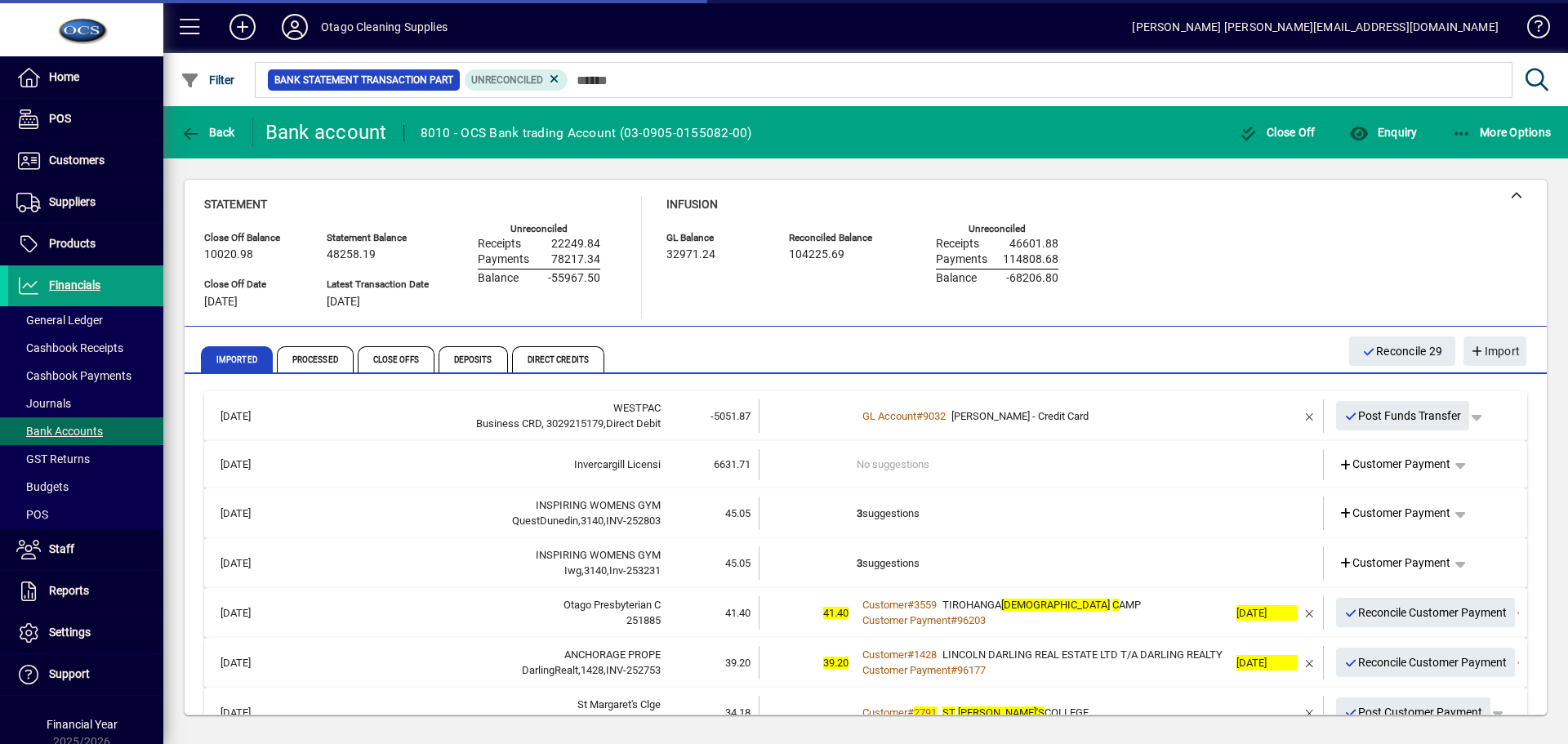
click at [1098, 528] on td "3 suggestions" at bounding box center [1043, 514] width 372 height 33
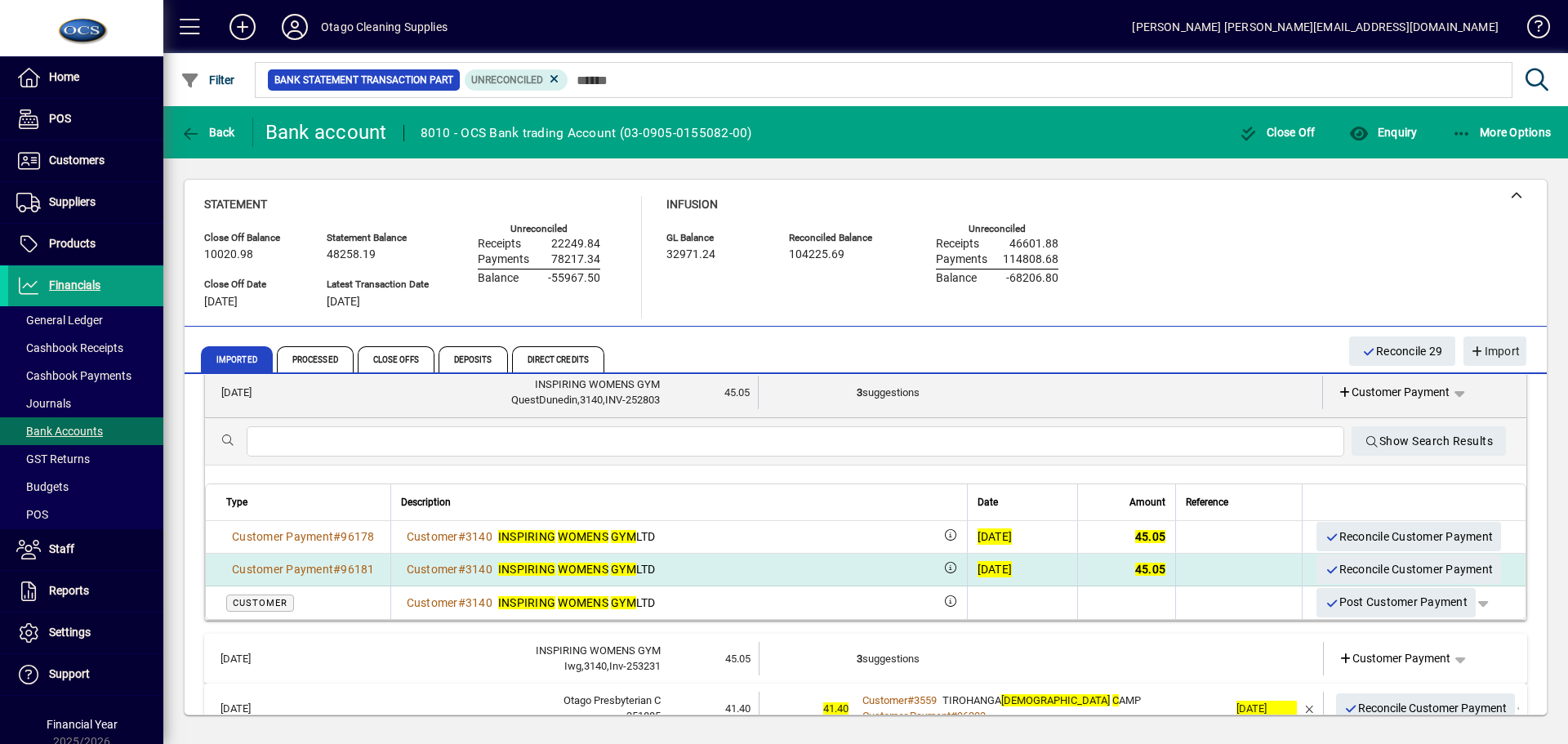
scroll to position [163, 0]
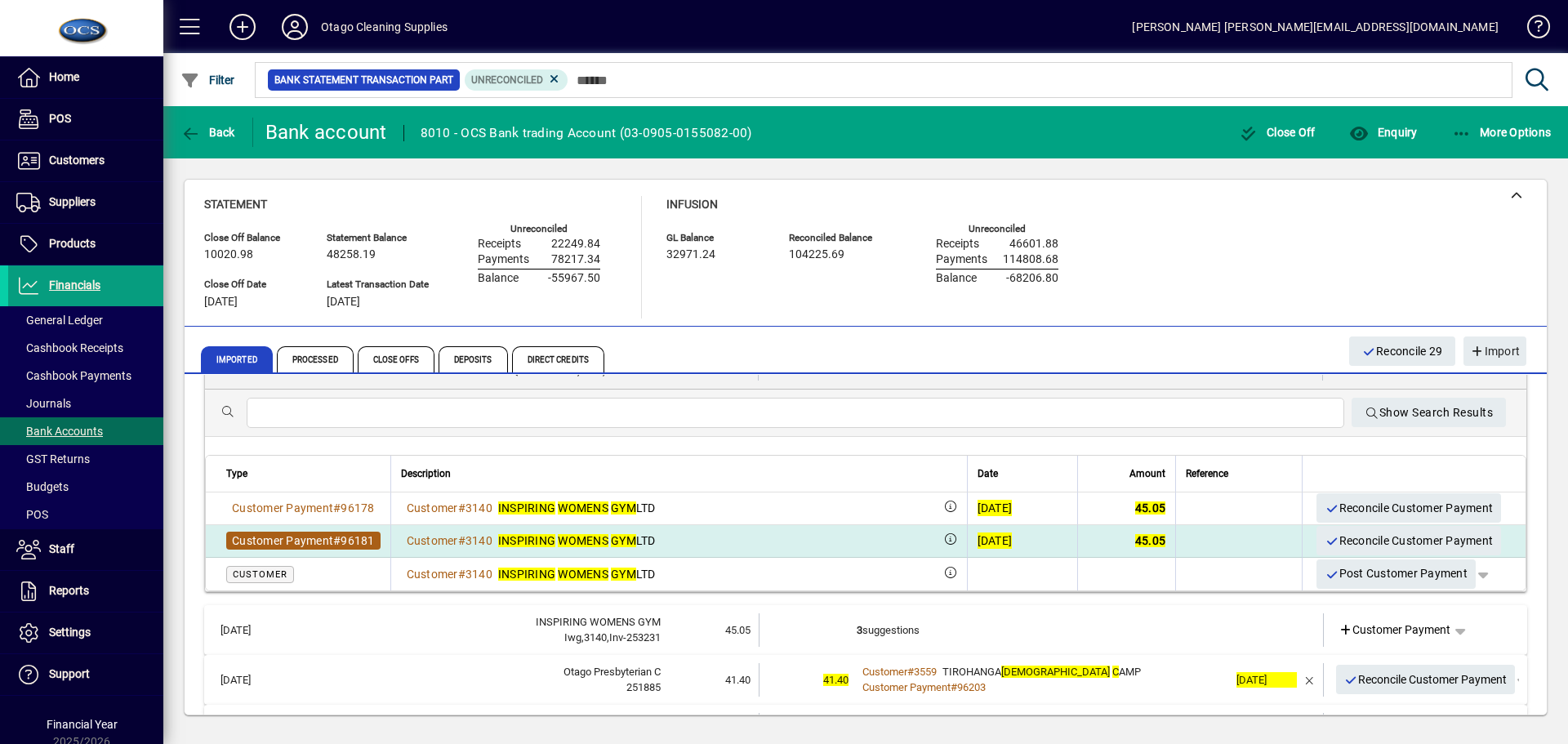
click at [371, 540] on span "96181" at bounding box center [357, 540] width 33 height 13
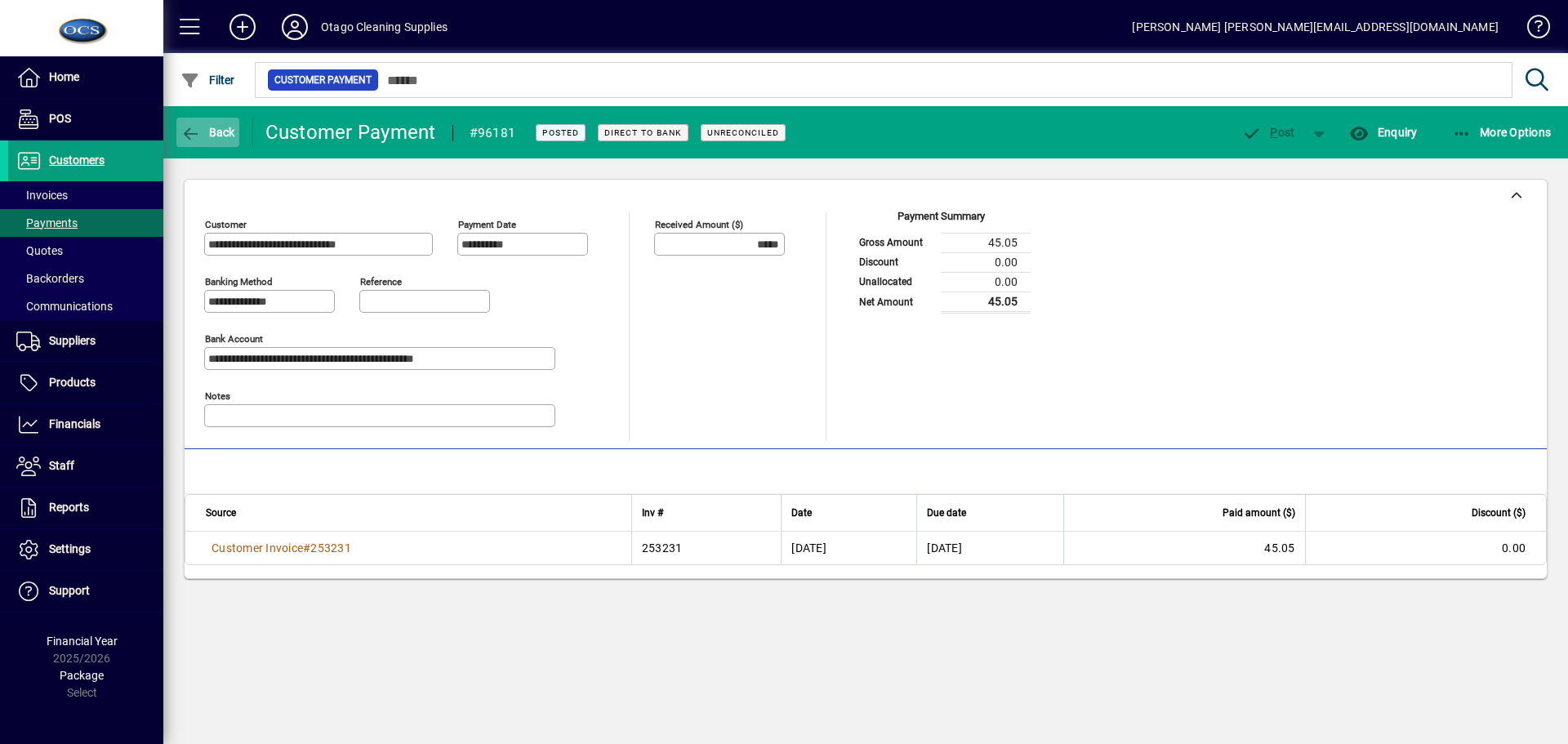
click at [191, 128] on icon "button" at bounding box center [190, 134] width 20 height 17
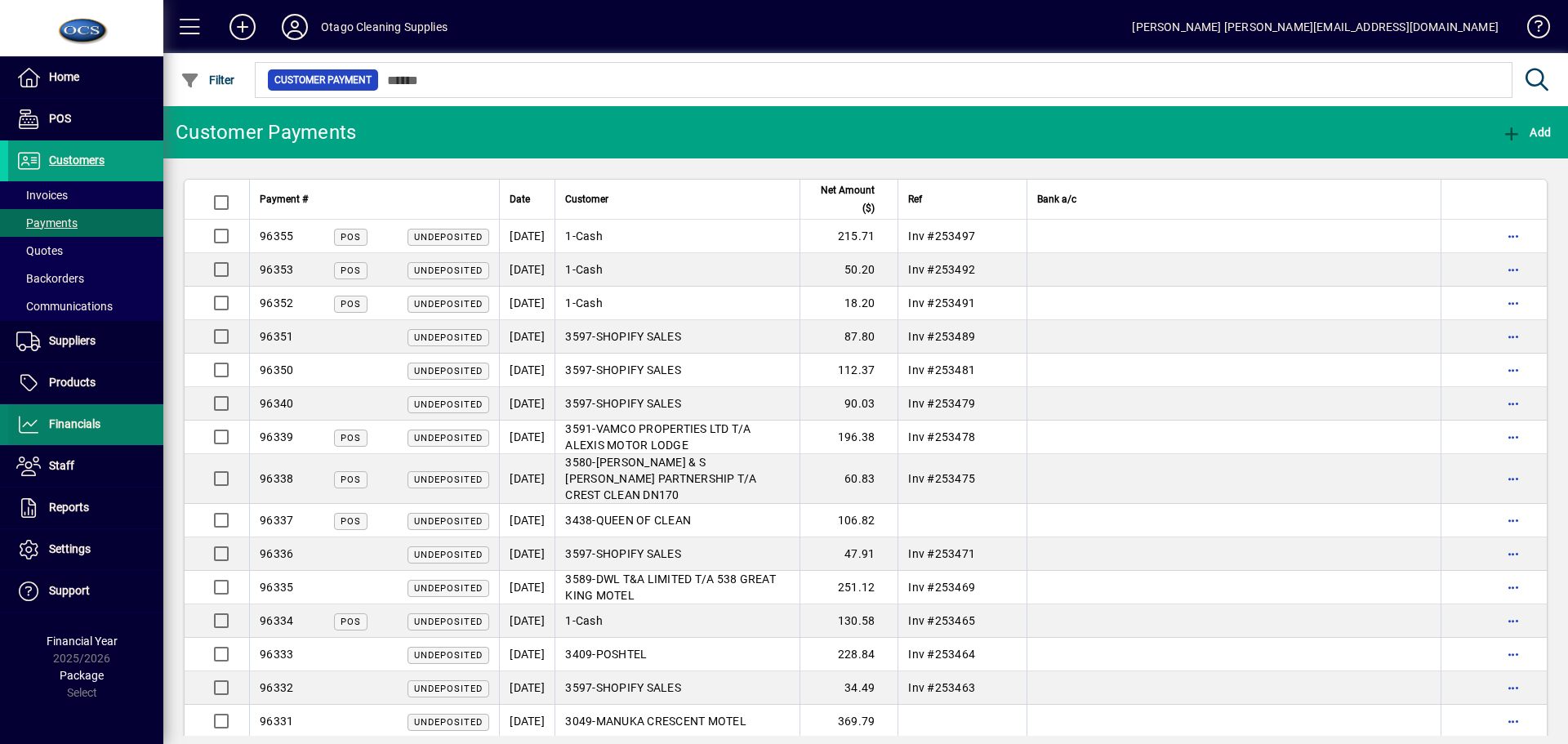
click at [91, 419] on span "Financials" at bounding box center [74, 423] width 51 height 13
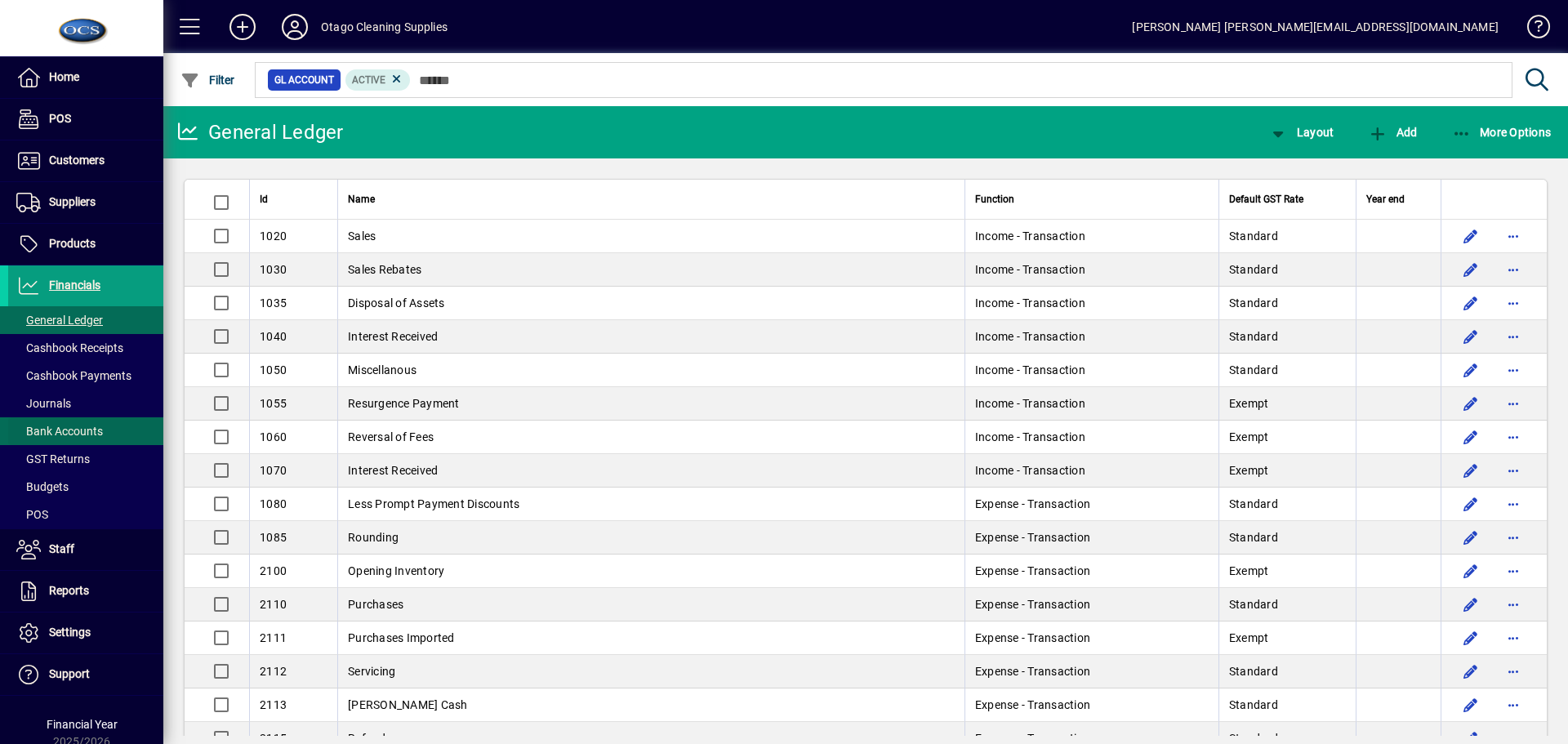
click at [80, 434] on span "Bank Accounts" at bounding box center [59, 431] width 86 height 13
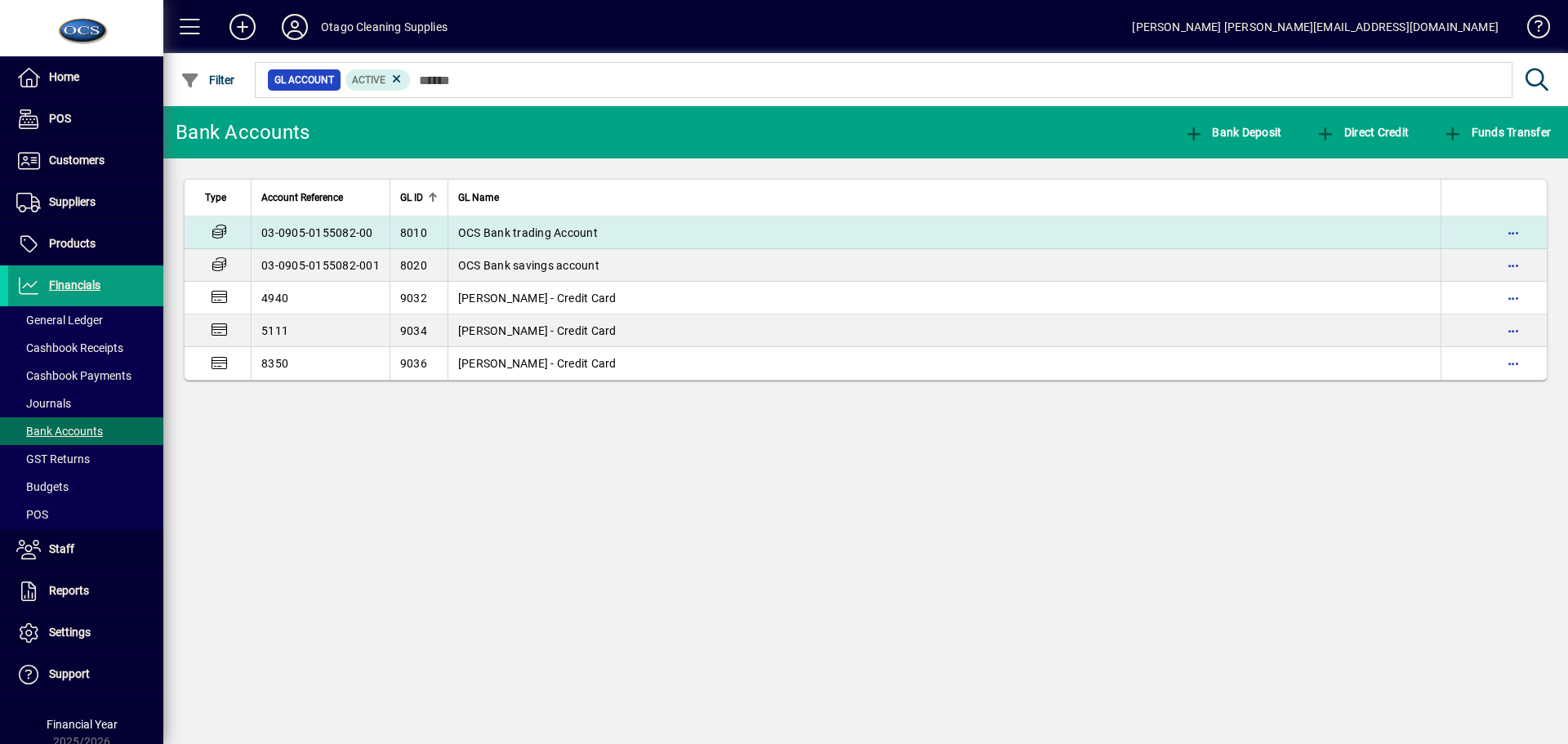
click at [492, 229] on span "OCS Bank trading Account" at bounding box center [528, 232] width 140 height 13
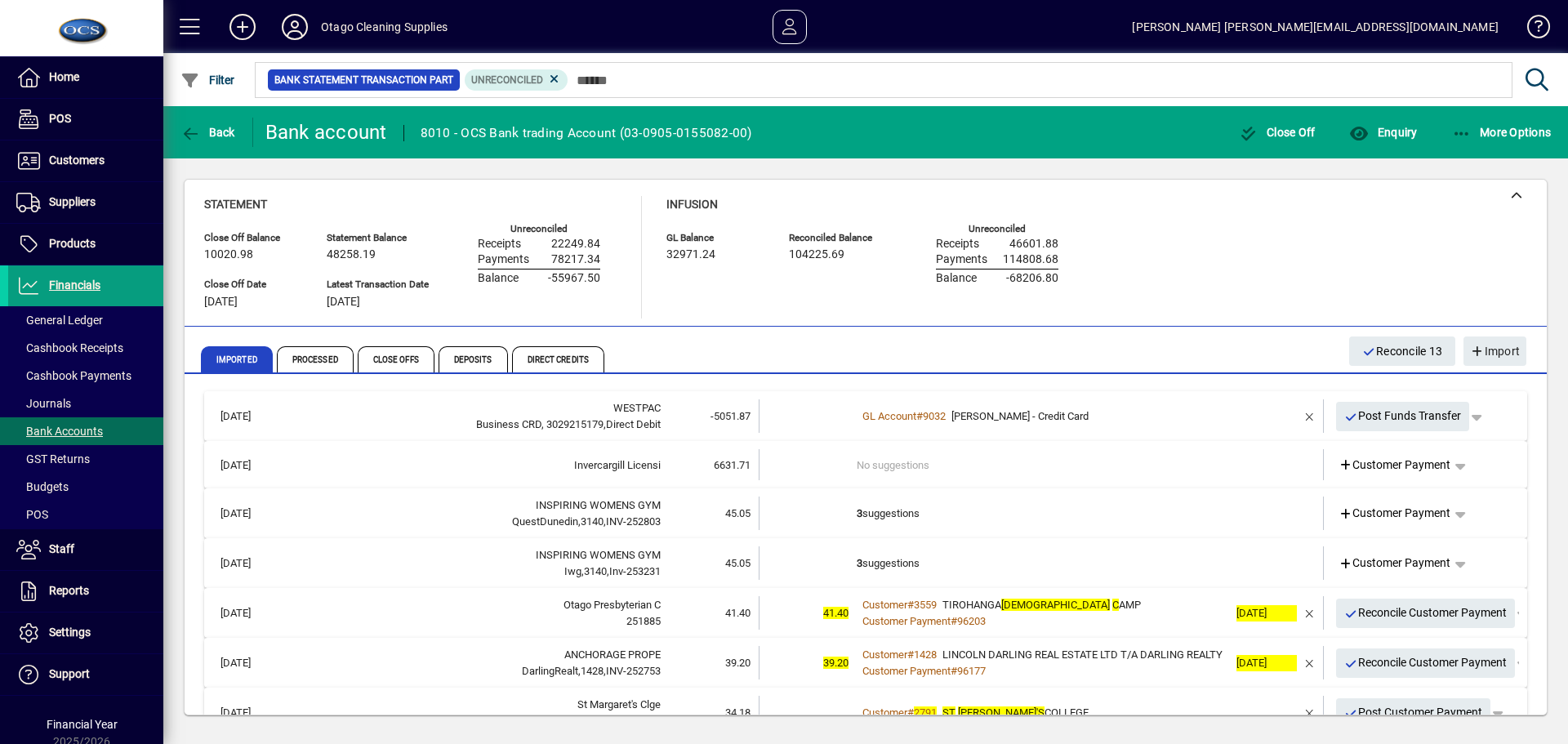
click at [1053, 507] on td "3 suggestions" at bounding box center [1043, 514] width 372 height 33
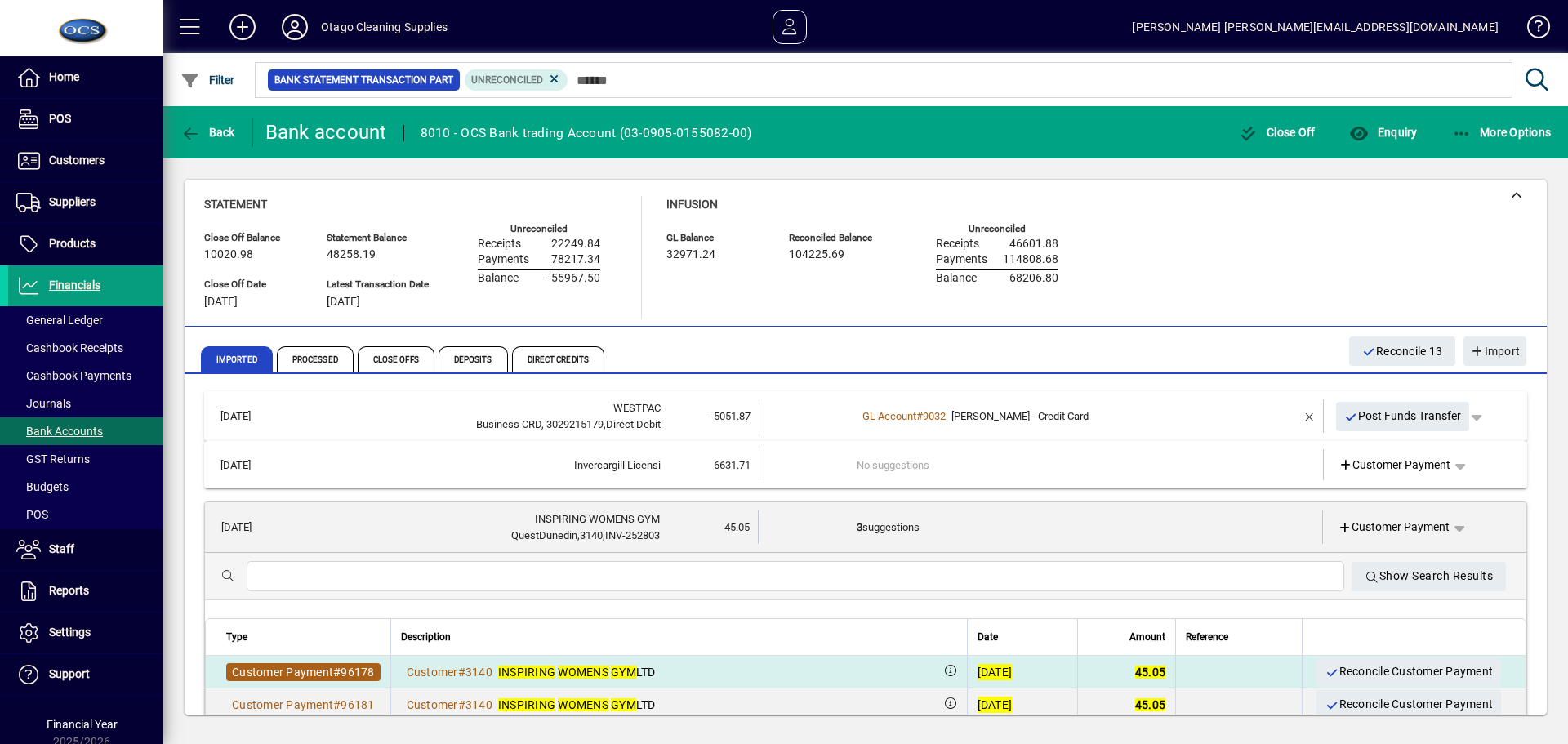
click at [363, 672] on span "96178" at bounding box center [357, 672] width 33 height 13
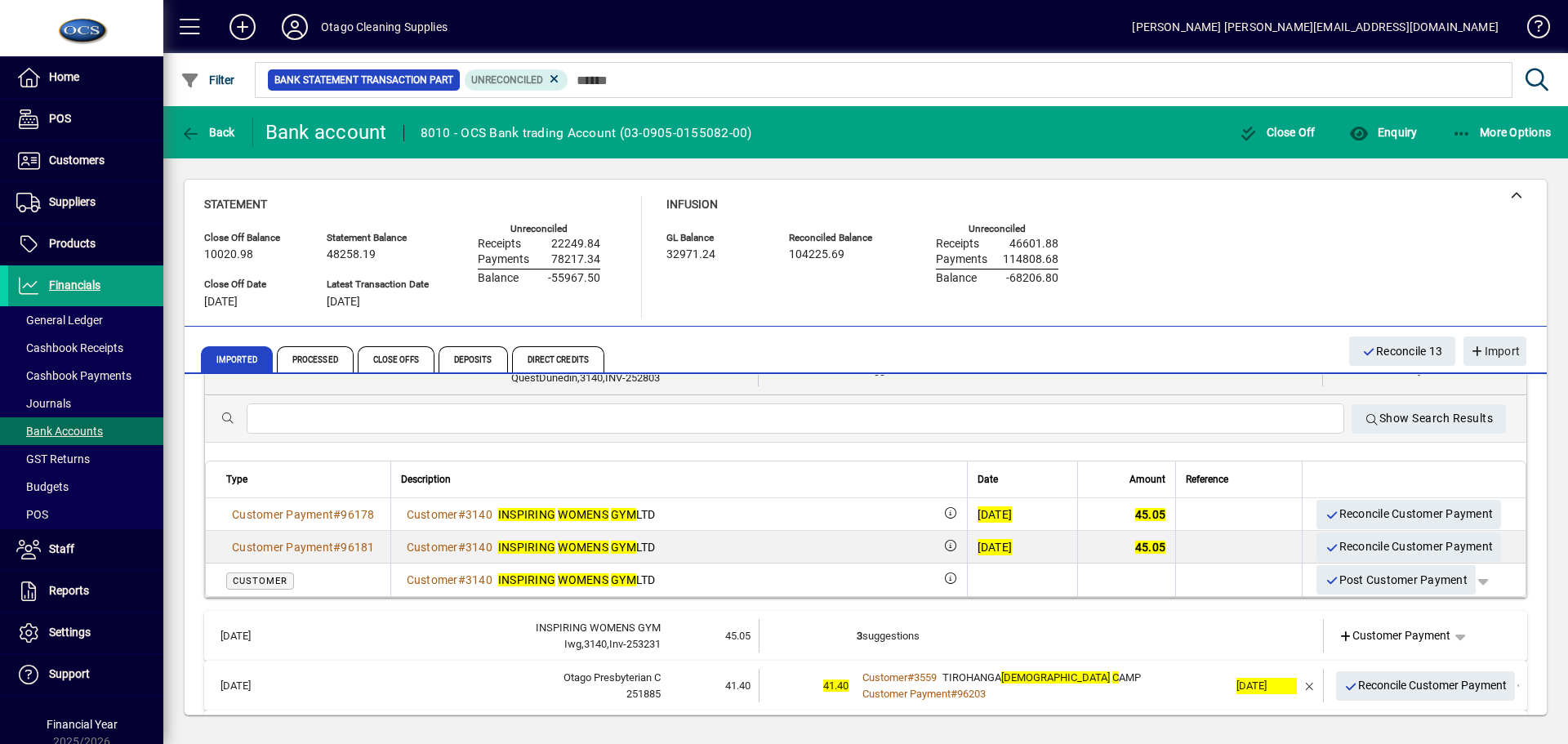
scroll to position [163, 0]
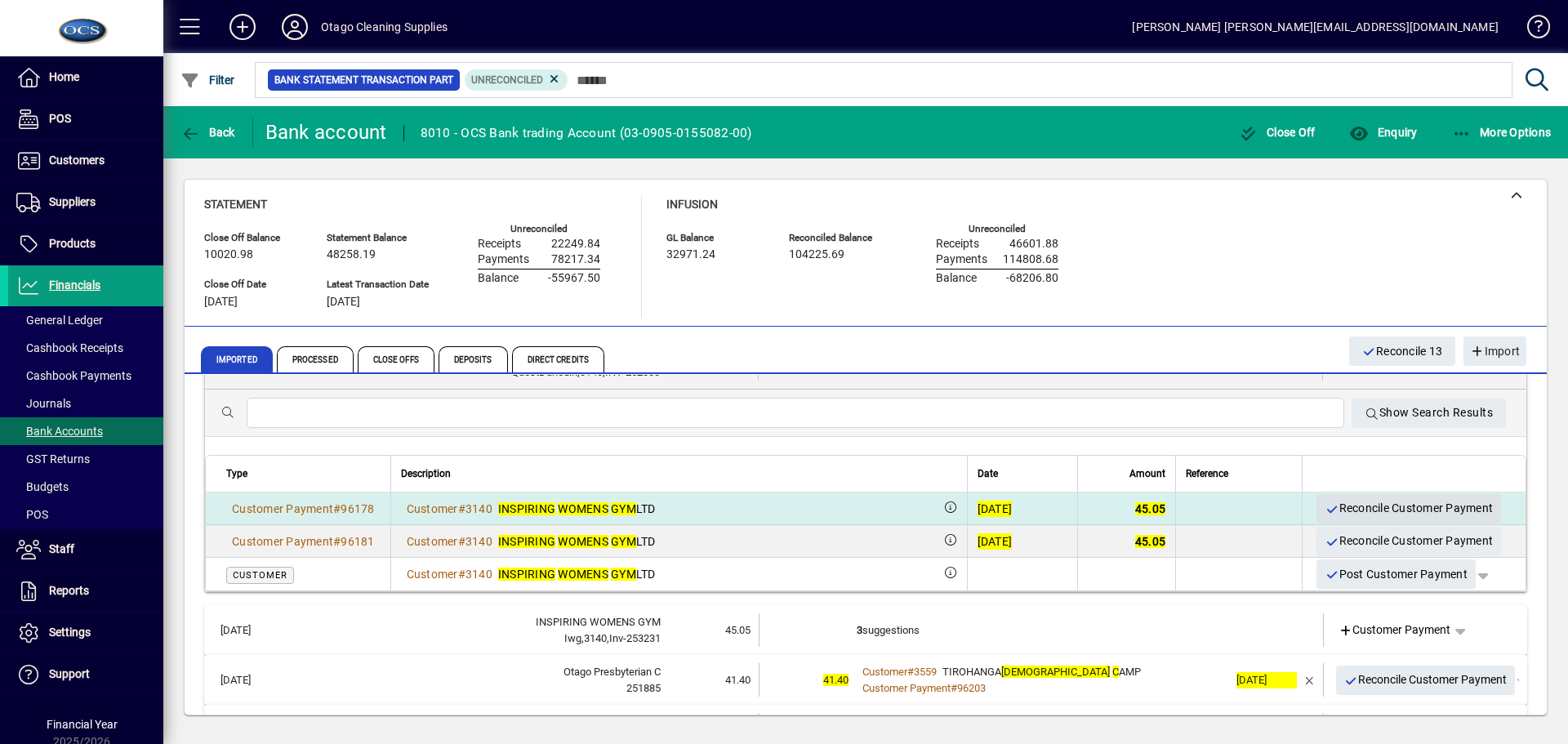
click at [1333, 507] on span "Reconcile Customer Payment" at bounding box center [1409, 509] width 168 height 27
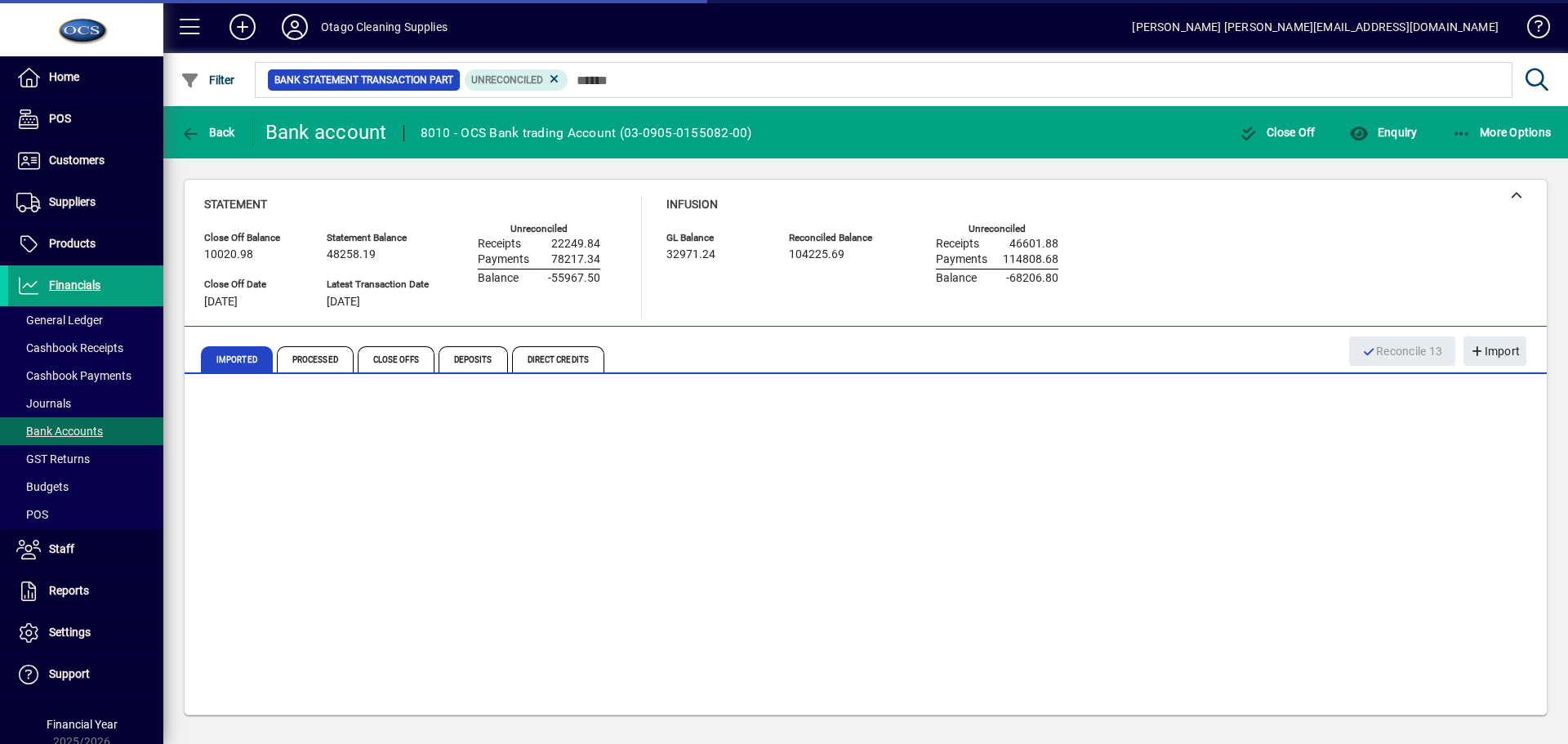
scroll to position [0, 0]
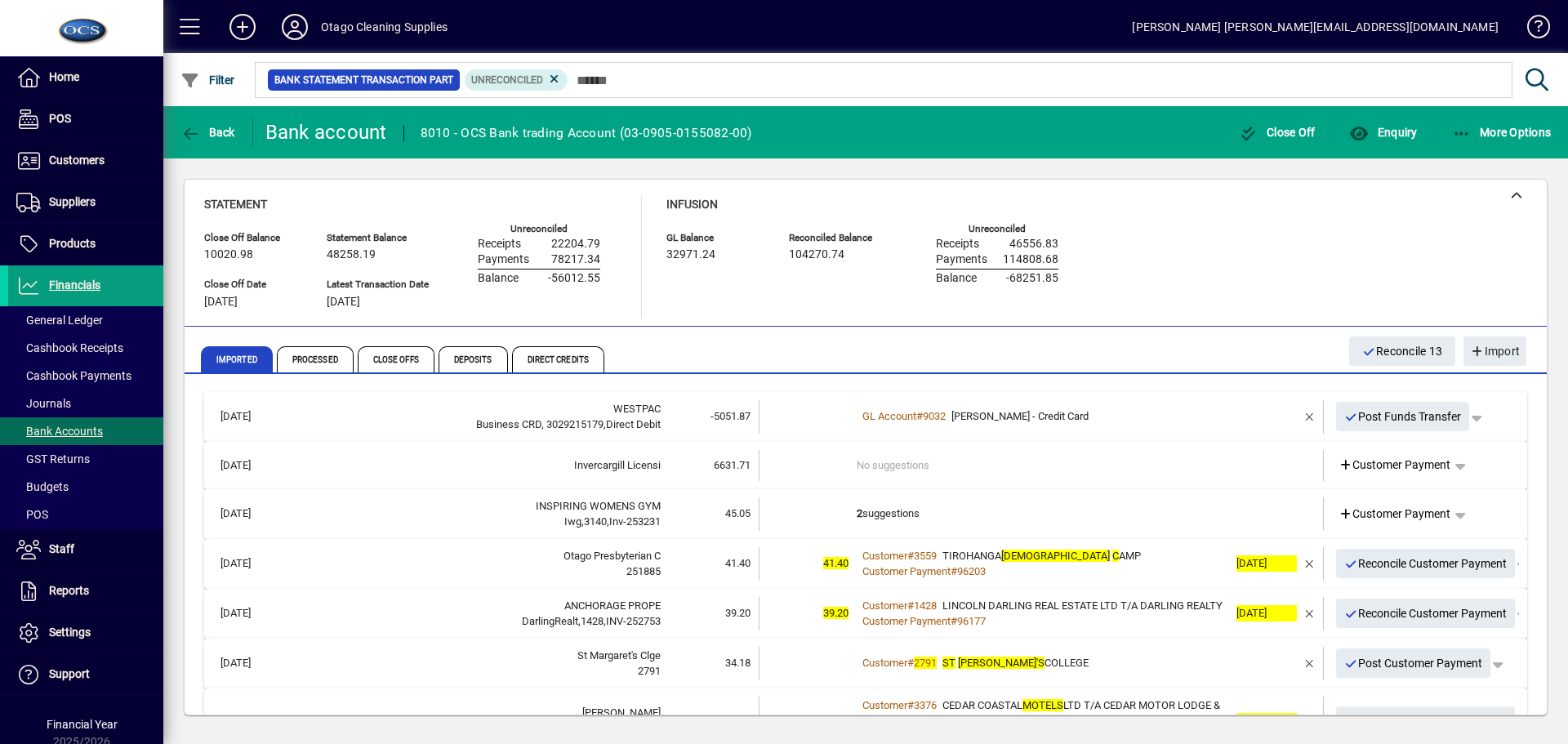
click at [1198, 513] on td "2 suggestions" at bounding box center [1043, 514] width 372 height 33
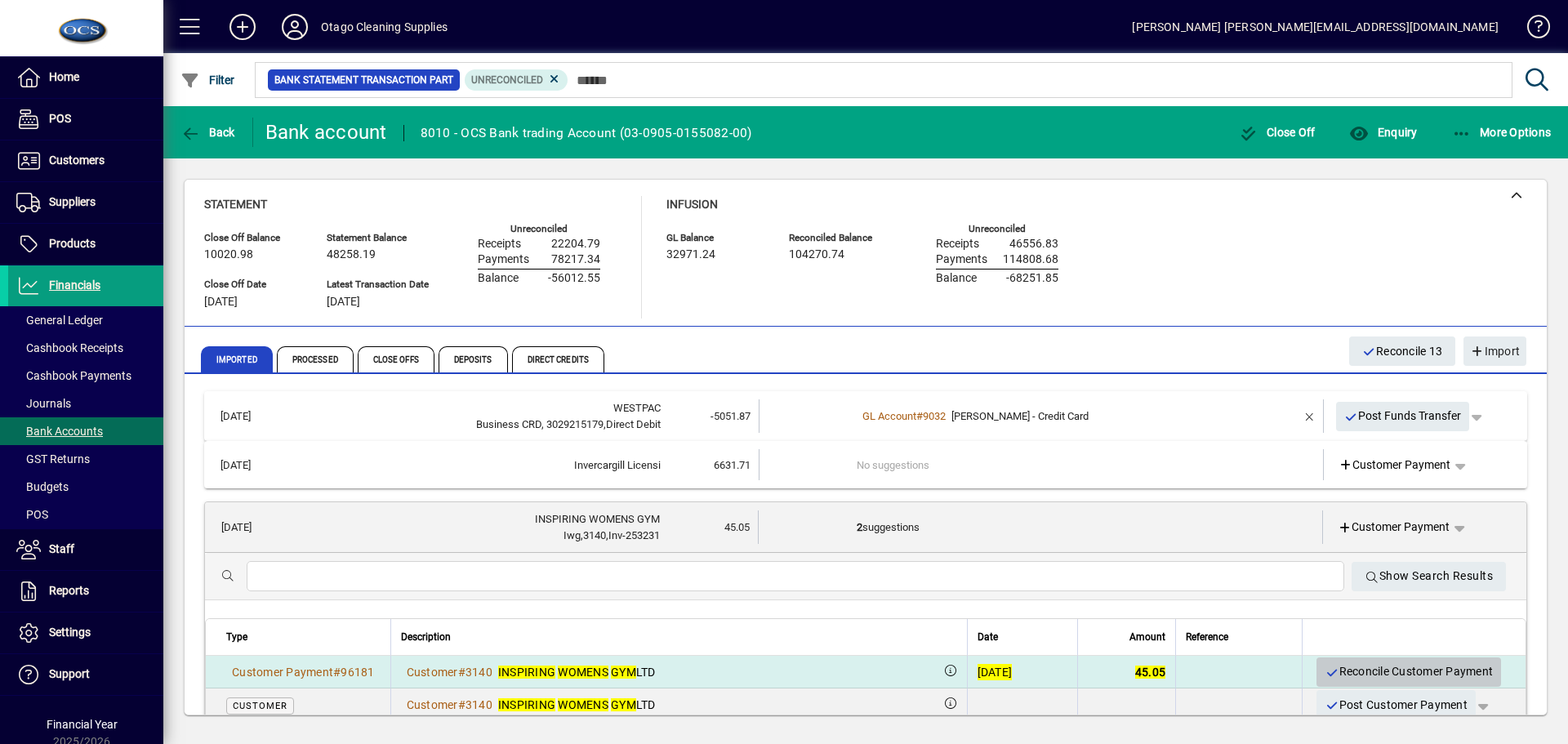
click at [1360, 670] on span "Reconcile Customer Payment" at bounding box center [1409, 672] width 168 height 27
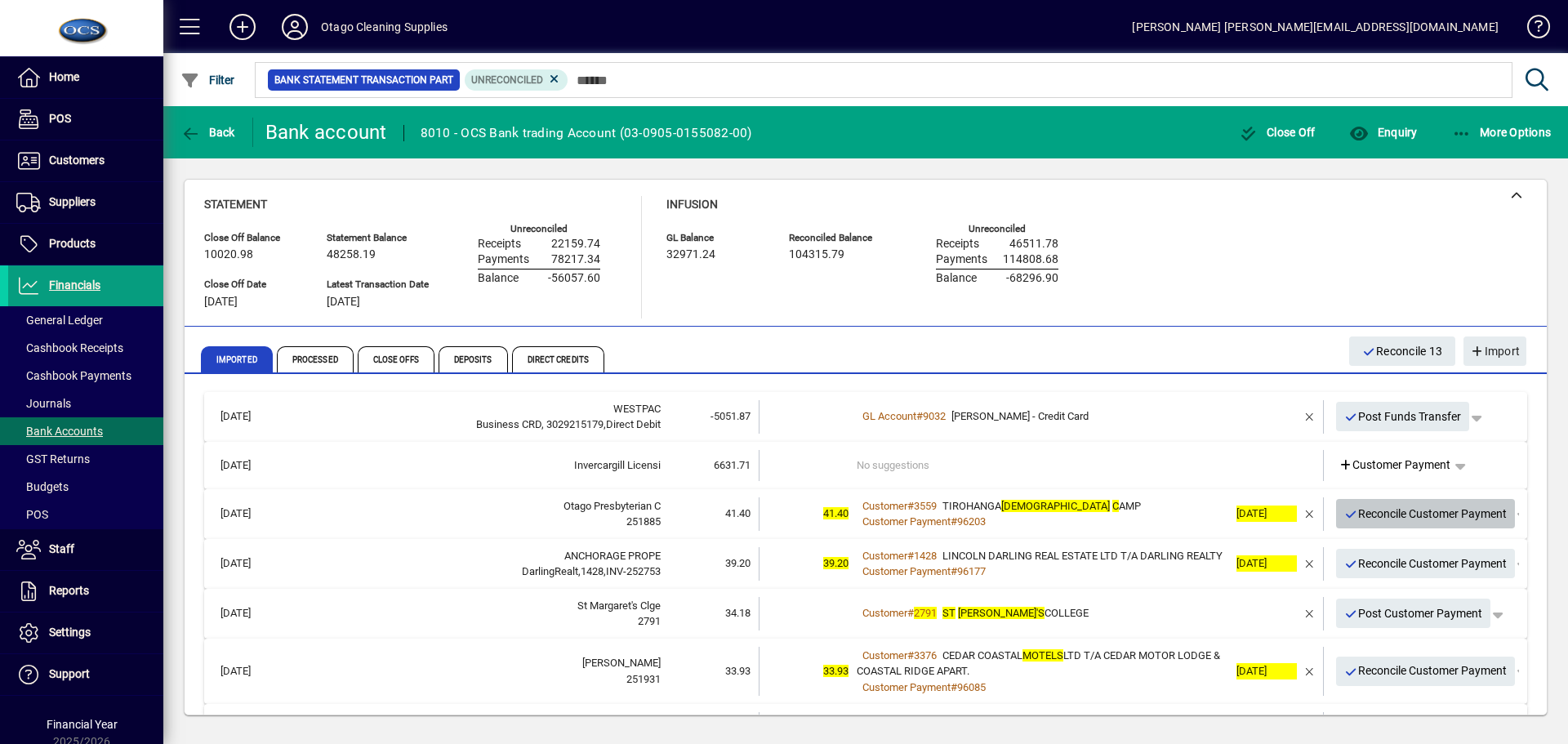
click at [1416, 504] on span "Reconcile Customer Payment" at bounding box center [1426, 515] width 163 height 27
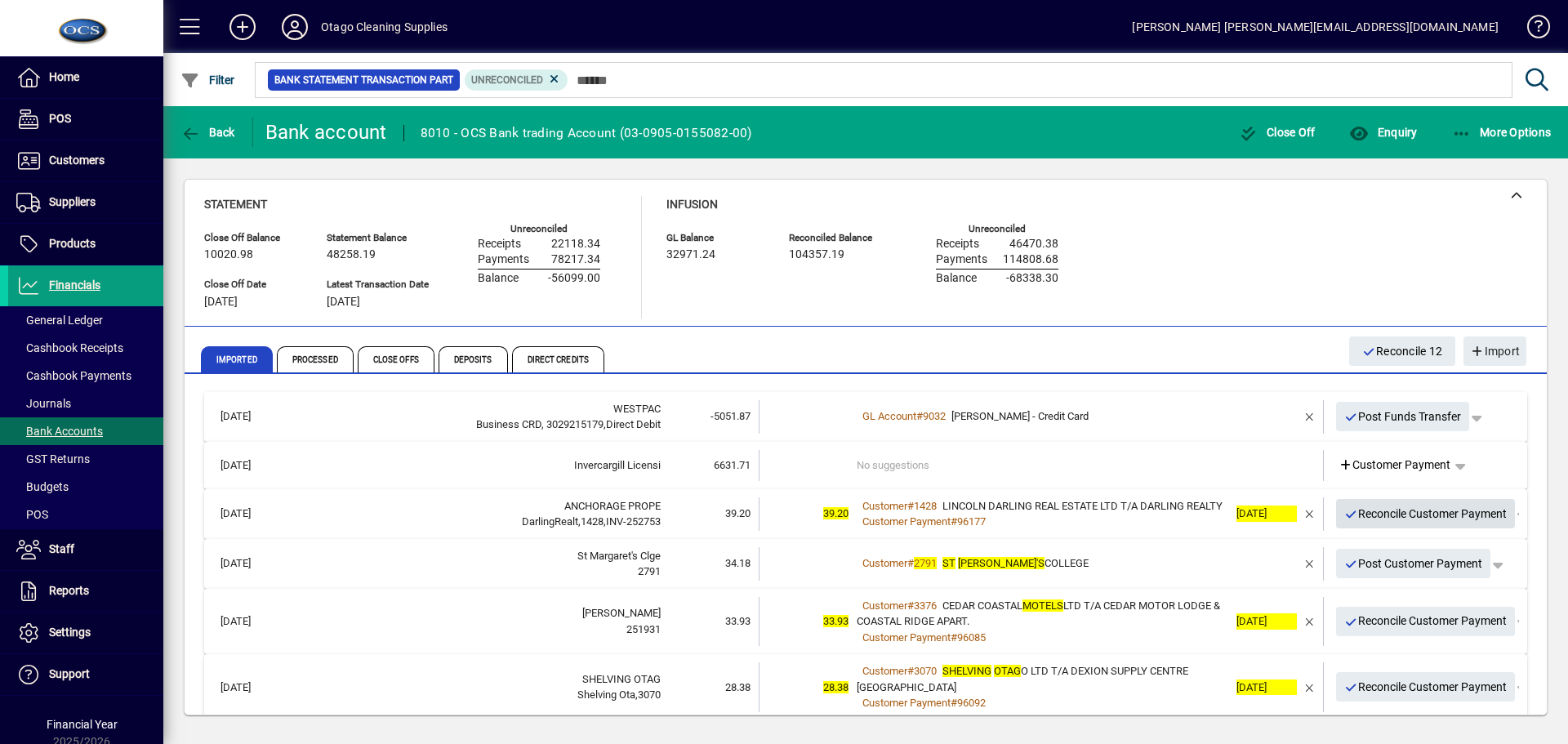
click at [1390, 523] on span "Reconcile Customer Payment" at bounding box center [1426, 515] width 163 height 27
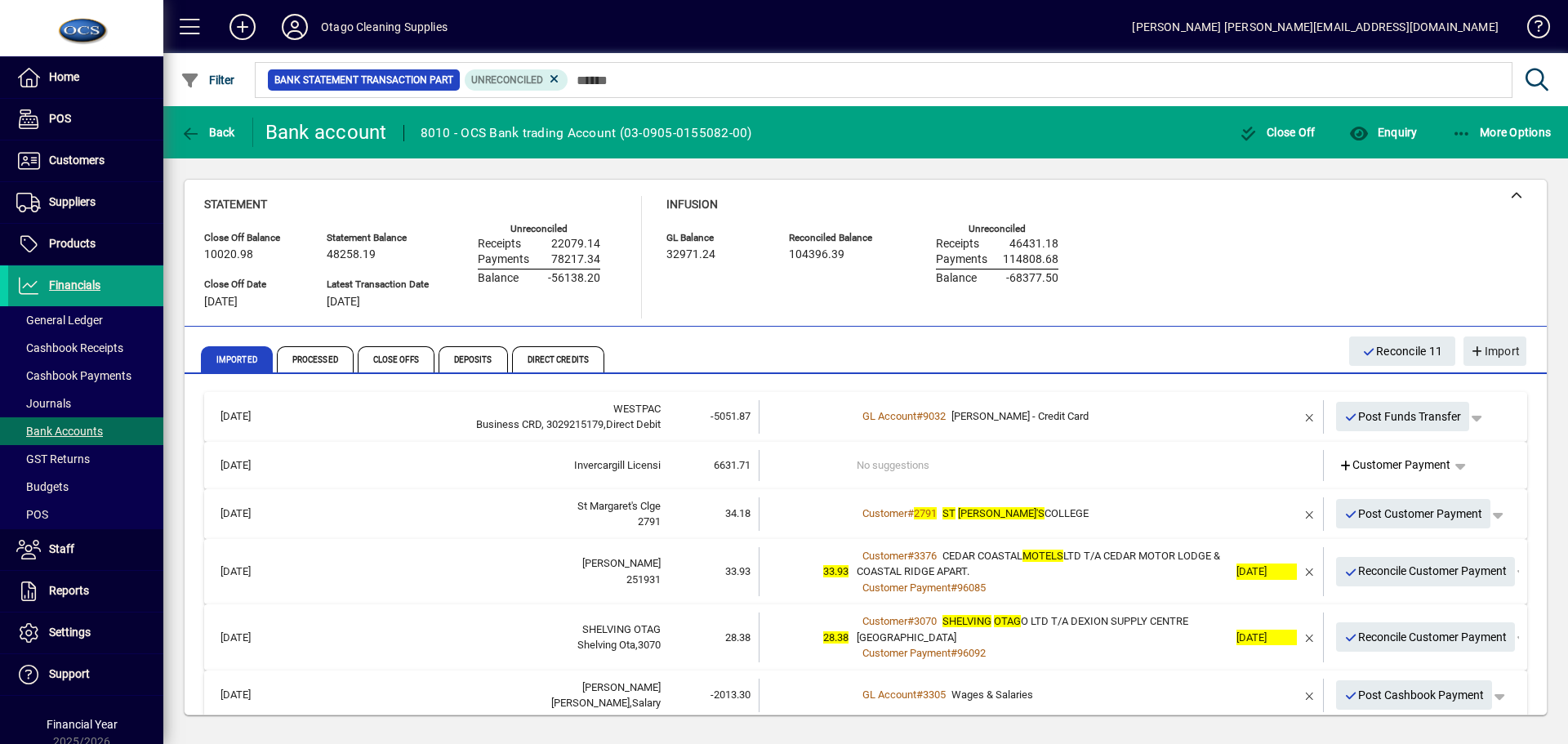
click at [1125, 515] on div "Customer # 2791 [GEOGRAPHIC_DATA]" at bounding box center [1043, 514] width 372 height 17
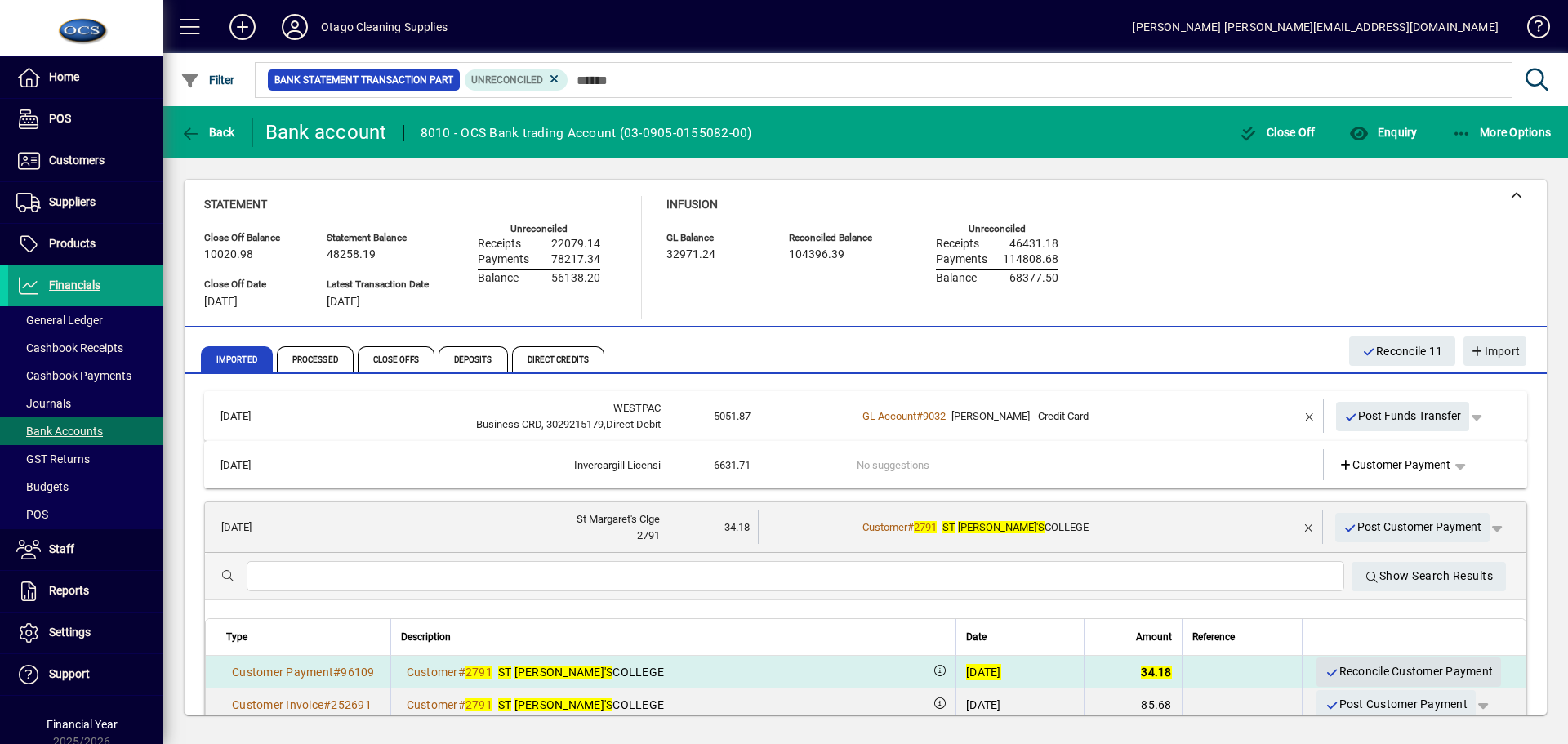
click at [1341, 674] on span "Reconcile Customer Payment" at bounding box center [1409, 672] width 168 height 27
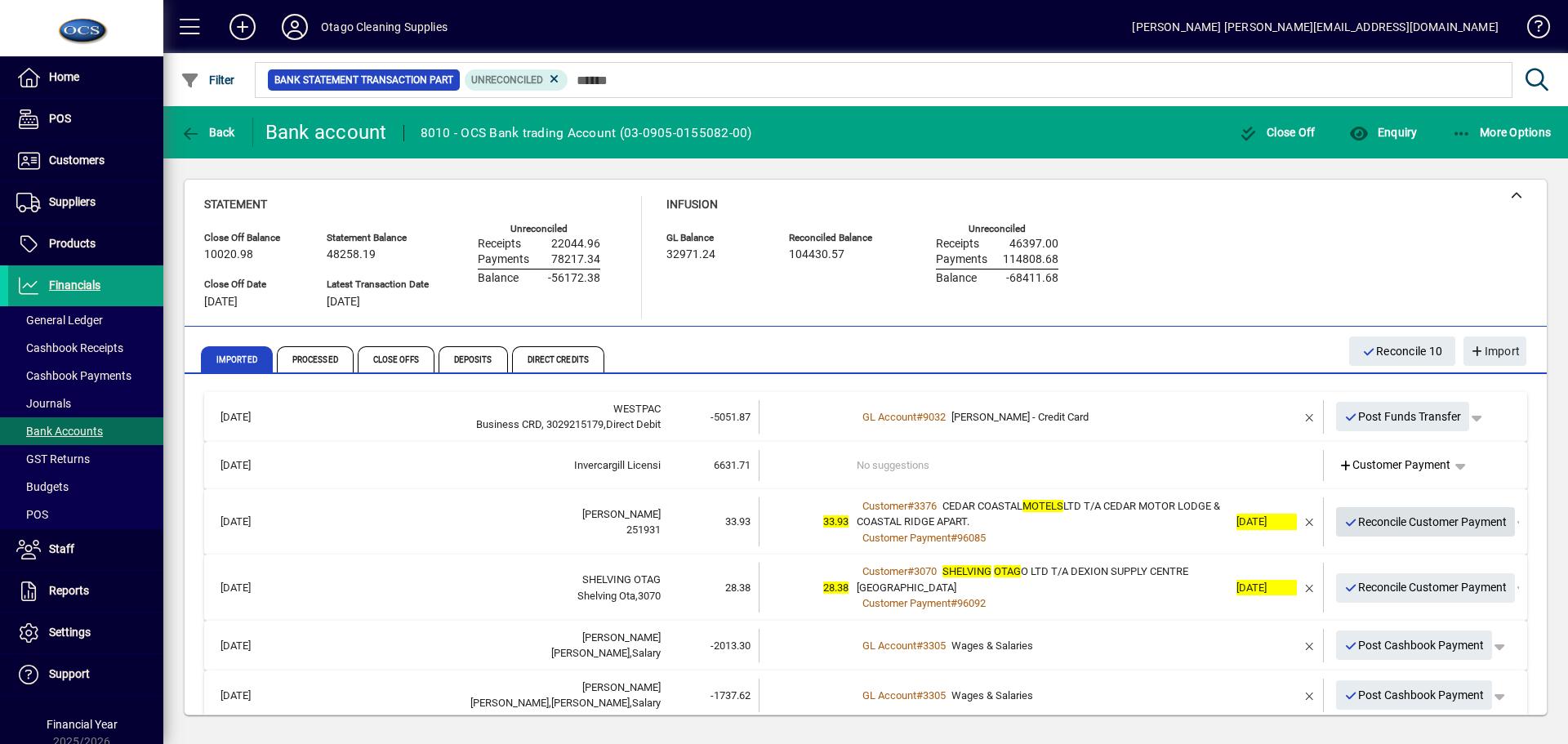
click at [1357, 524] on span "Reconcile Customer Payment" at bounding box center [1426, 523] width 163 height 27
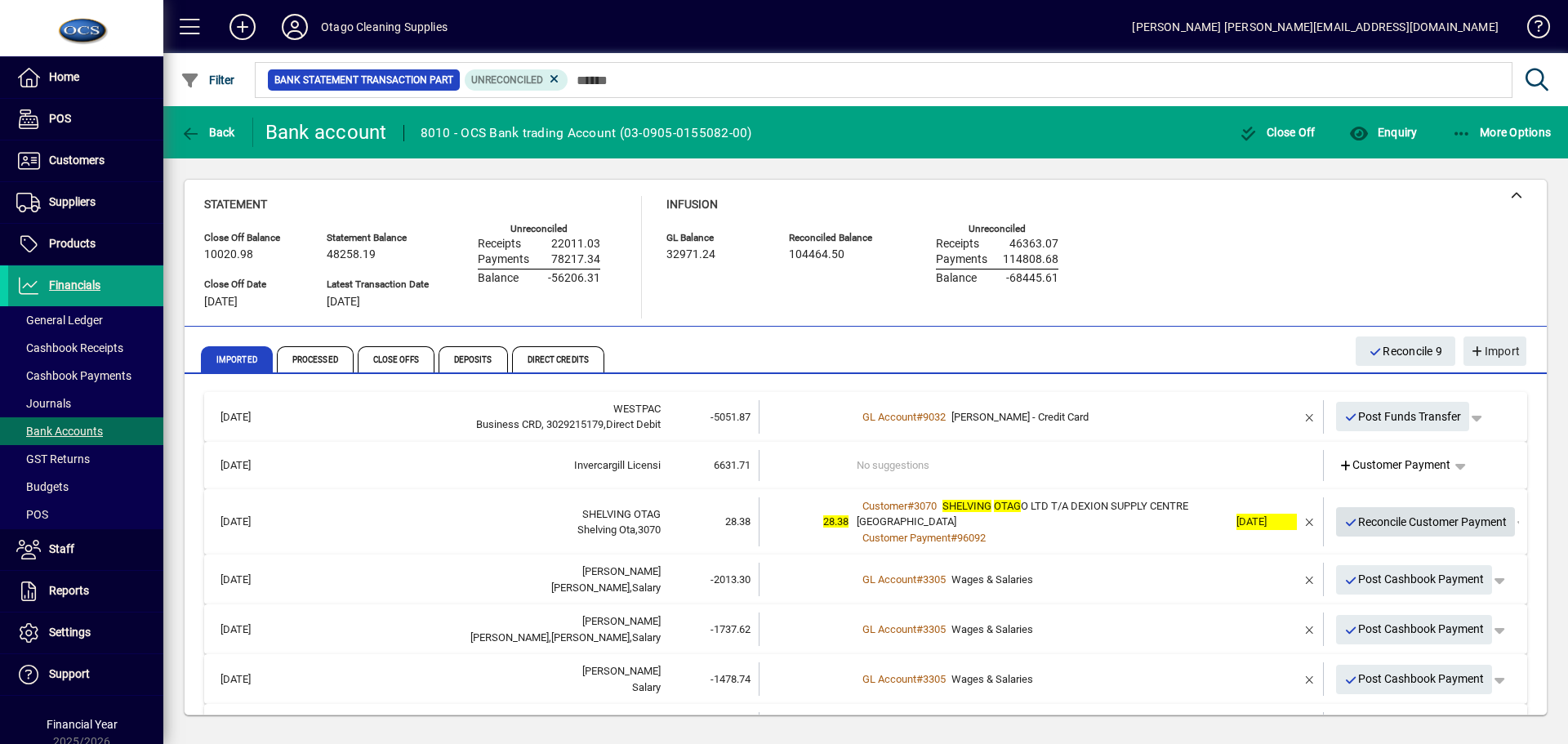
click at [1357, 524] on span "Reconcile Customer Payment" at bounding box center [1426, 523] width 163 height 27
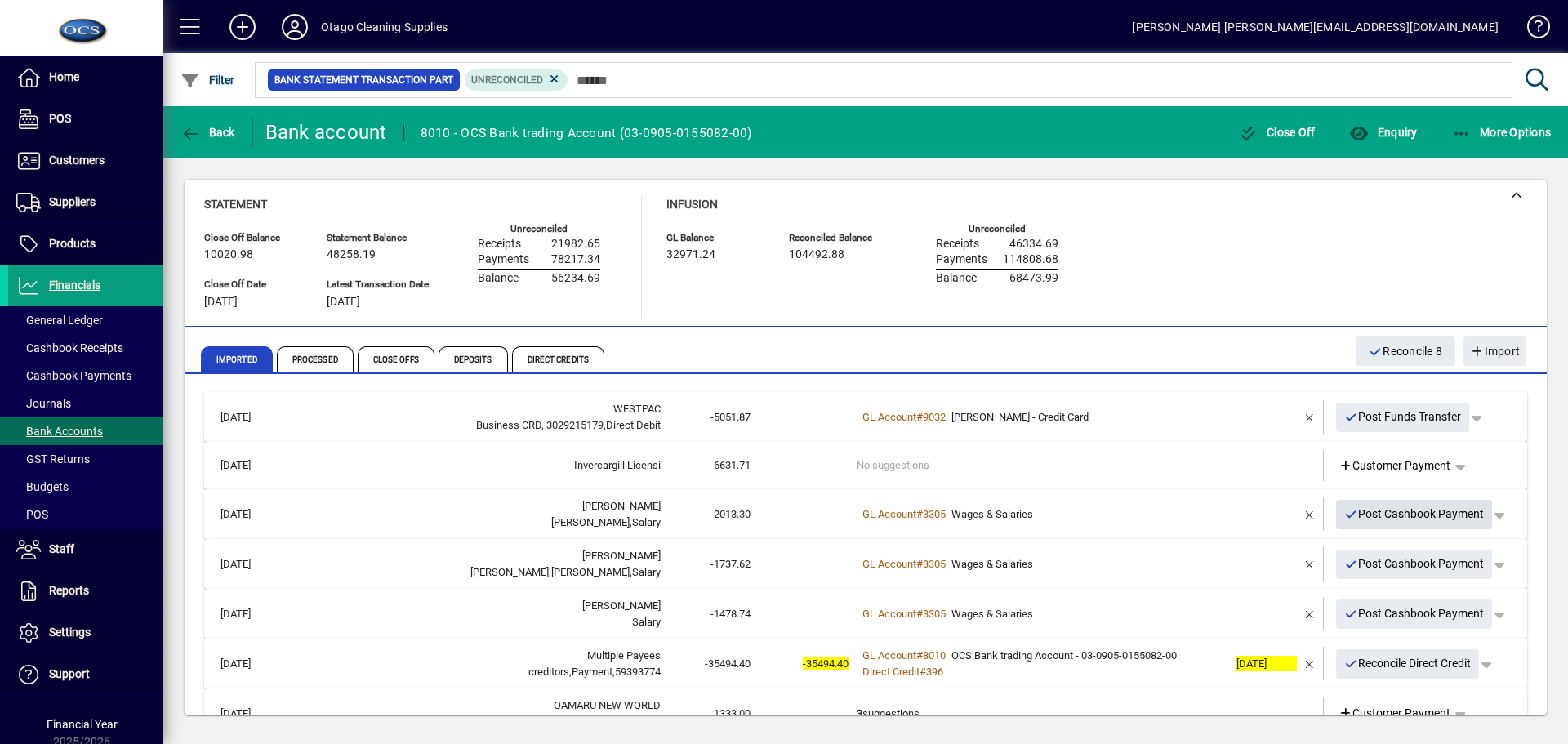
click at [1357, 514] on span "Post Cashbook Payment" at bounding box center [1415, 515] width 141 height 27
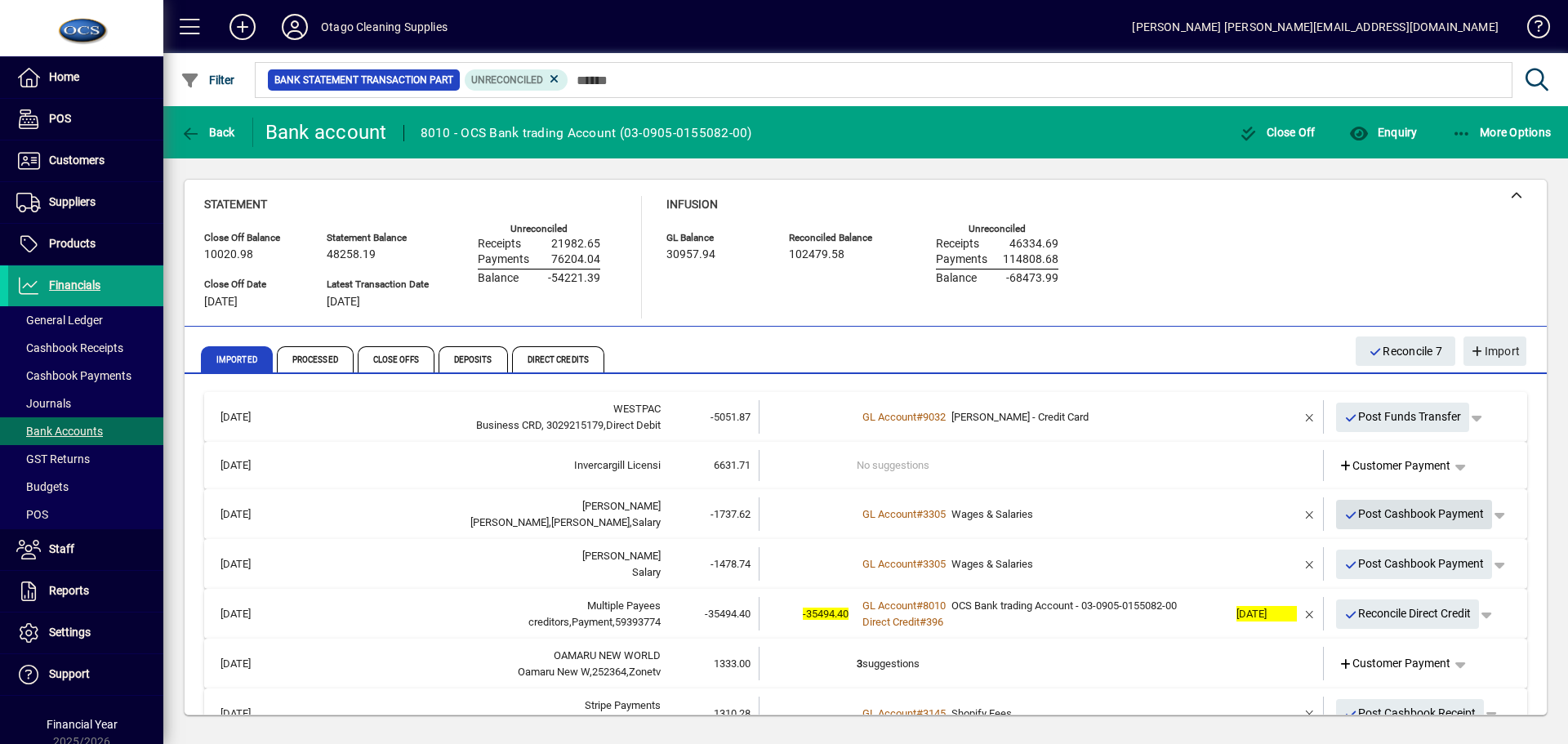
click at [1357, 514] on span "Post Cashbook Payment" at bounding box center [1415, 515] width 141 height 27
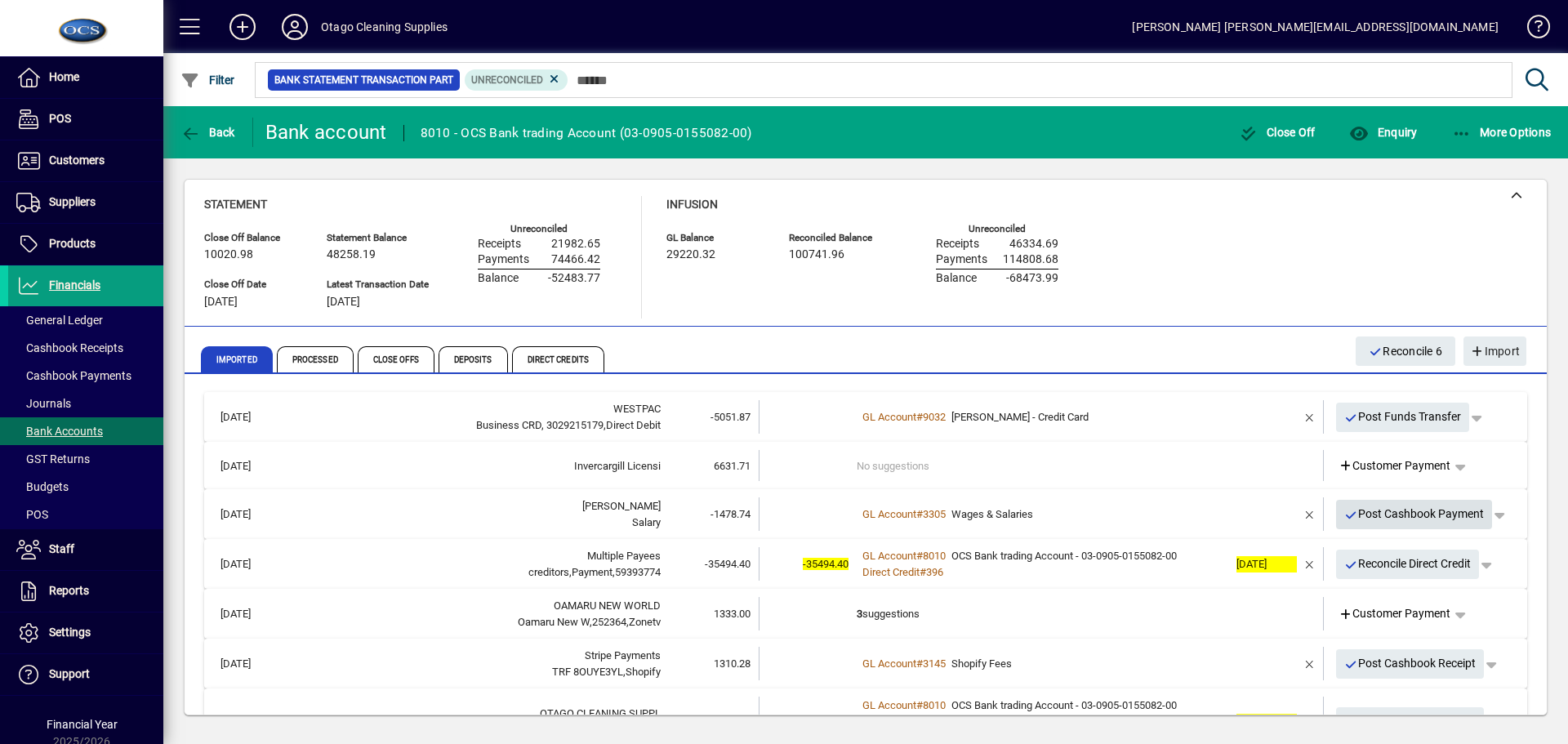
click at [1357, 514] on span "Post Cashbook Payment" at bounding box center [1415, 515] width 141 height 27
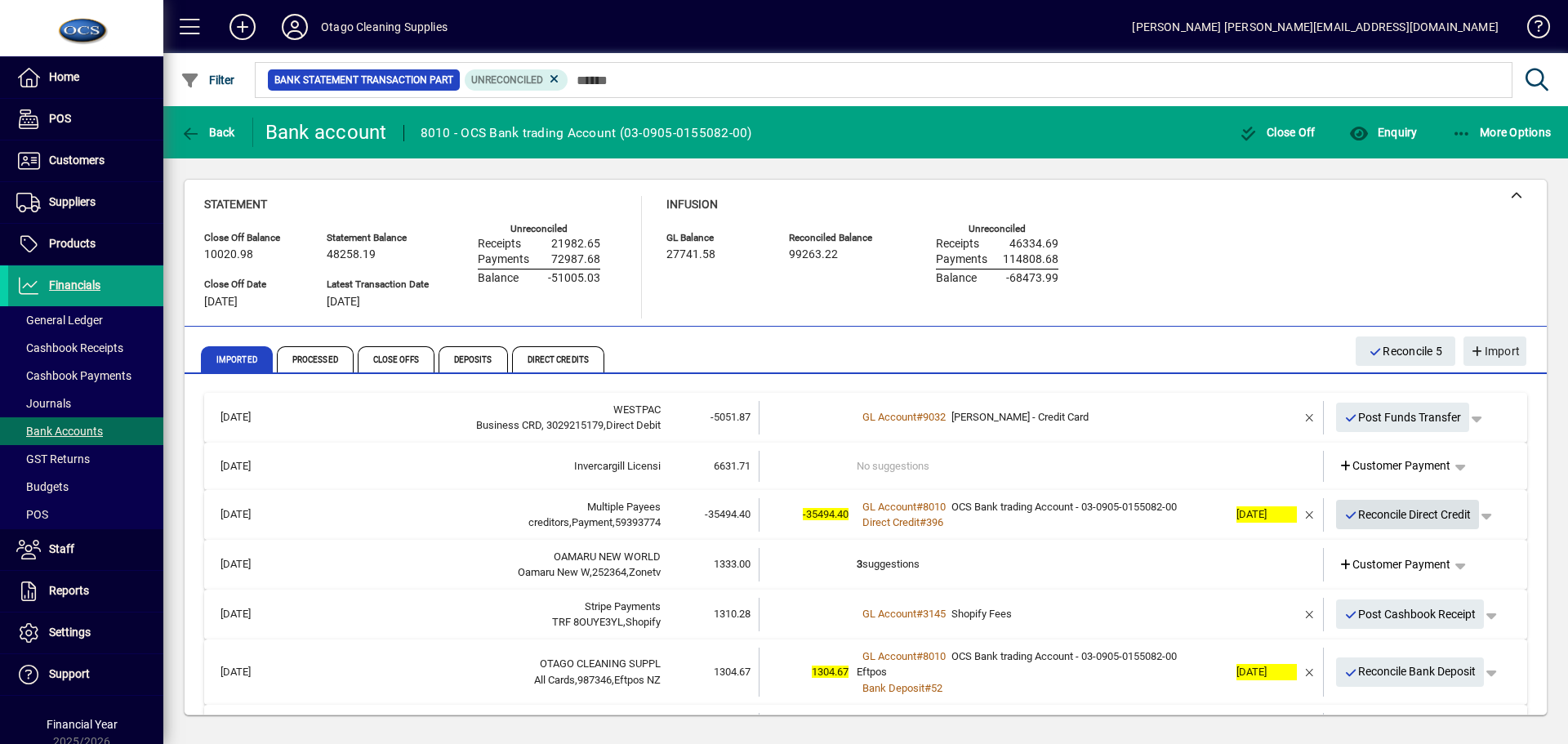
click at [1357, 514] on span "Reconcile Direct Credit" at bounding box center [1408, 516] width 127 height 27
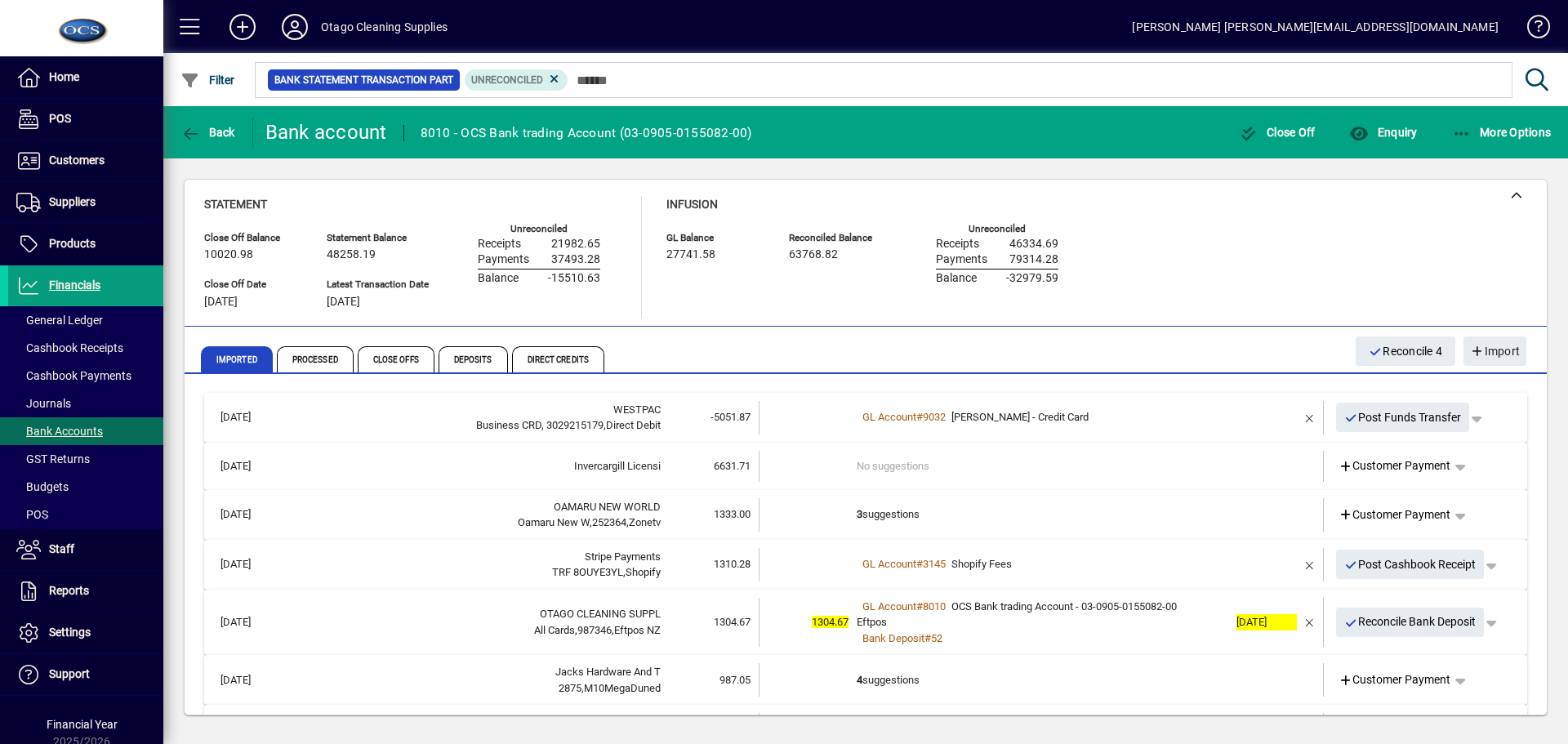
click at [999, 518] on td "3 suggestions" at bounding box center [1043, 515] width 372 height 33
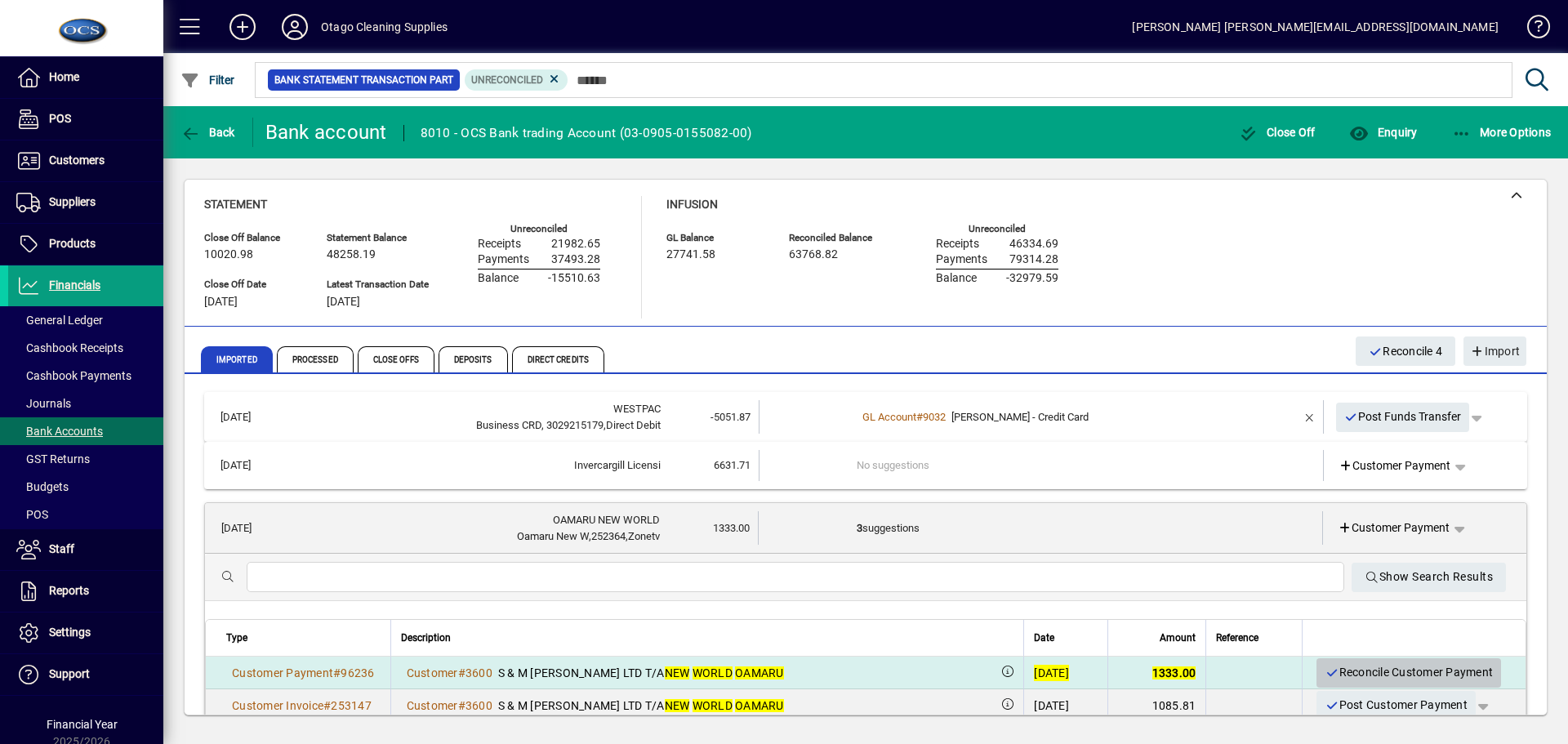
click at [1331, 671] on span "Reconcile Customer Payment" at bounding box center [1409, 673] width 168 height 27
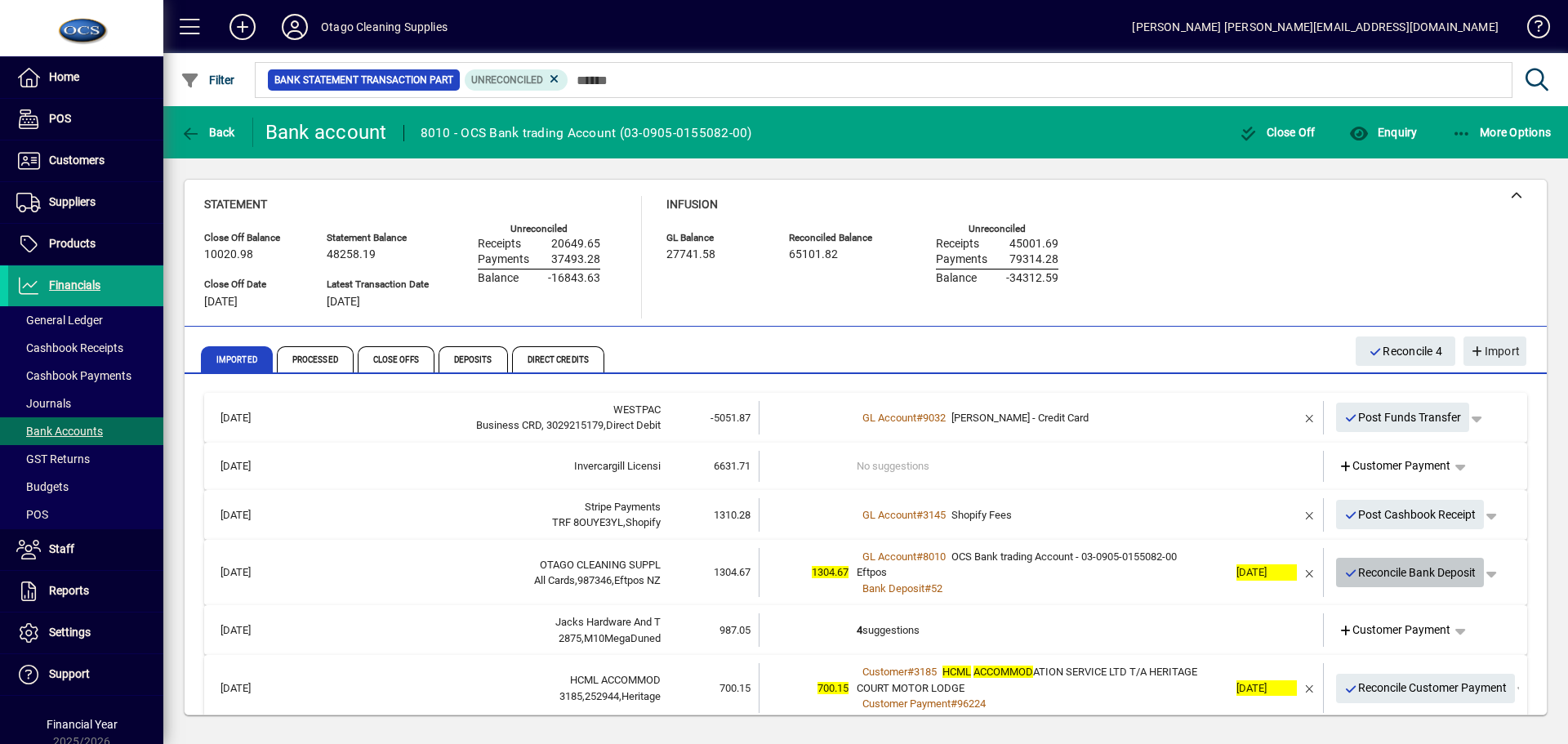
click at [1367, 574] on span "Reconcile Bank Deposit" at bounding box center [1411, 573] width 132 height 27
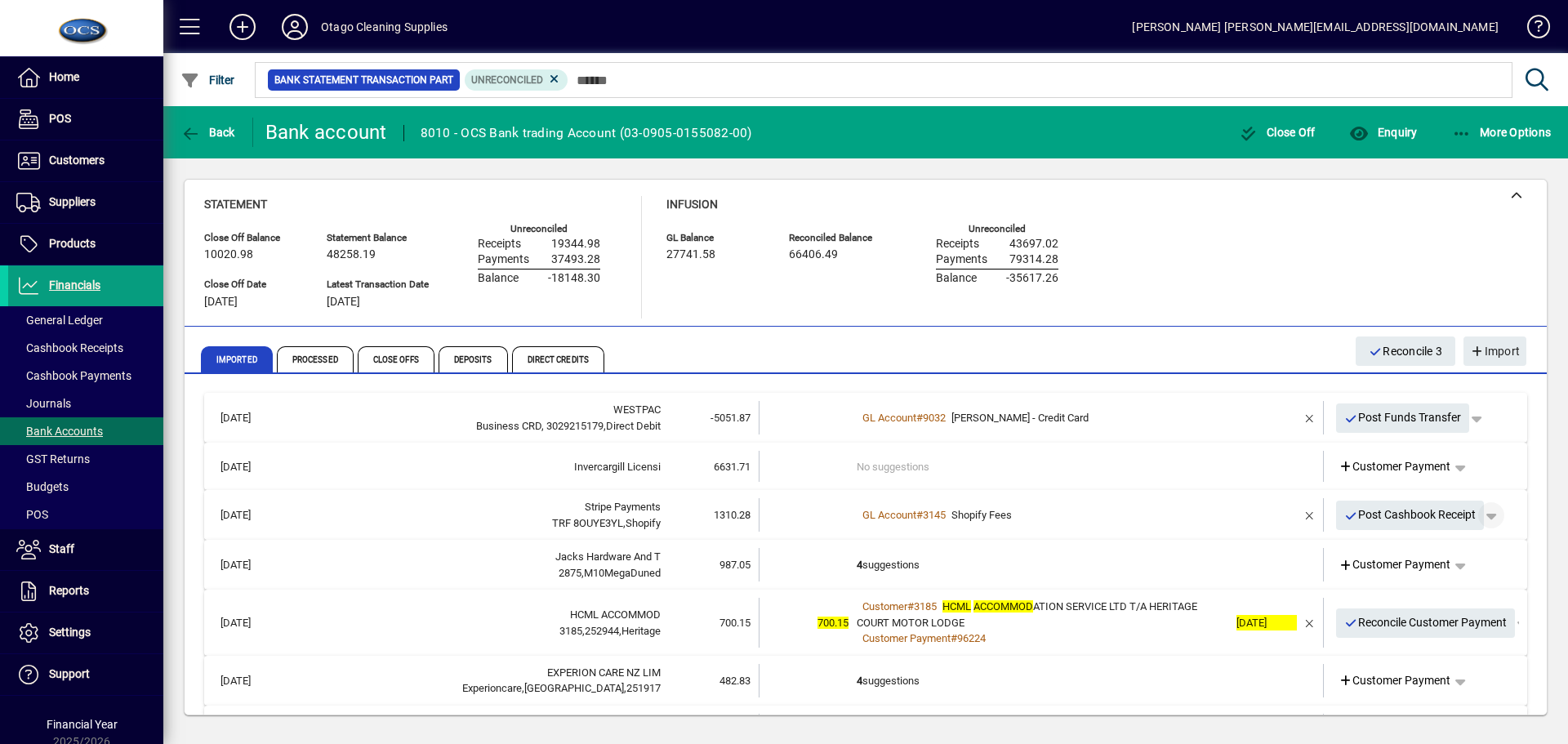
click at [1485, 523] on span "button" at bounding box center [1491, 516] width 39 height 39
click at [1417, 582] on span "button" at bounding box center [1434, 579] width 126 height 39
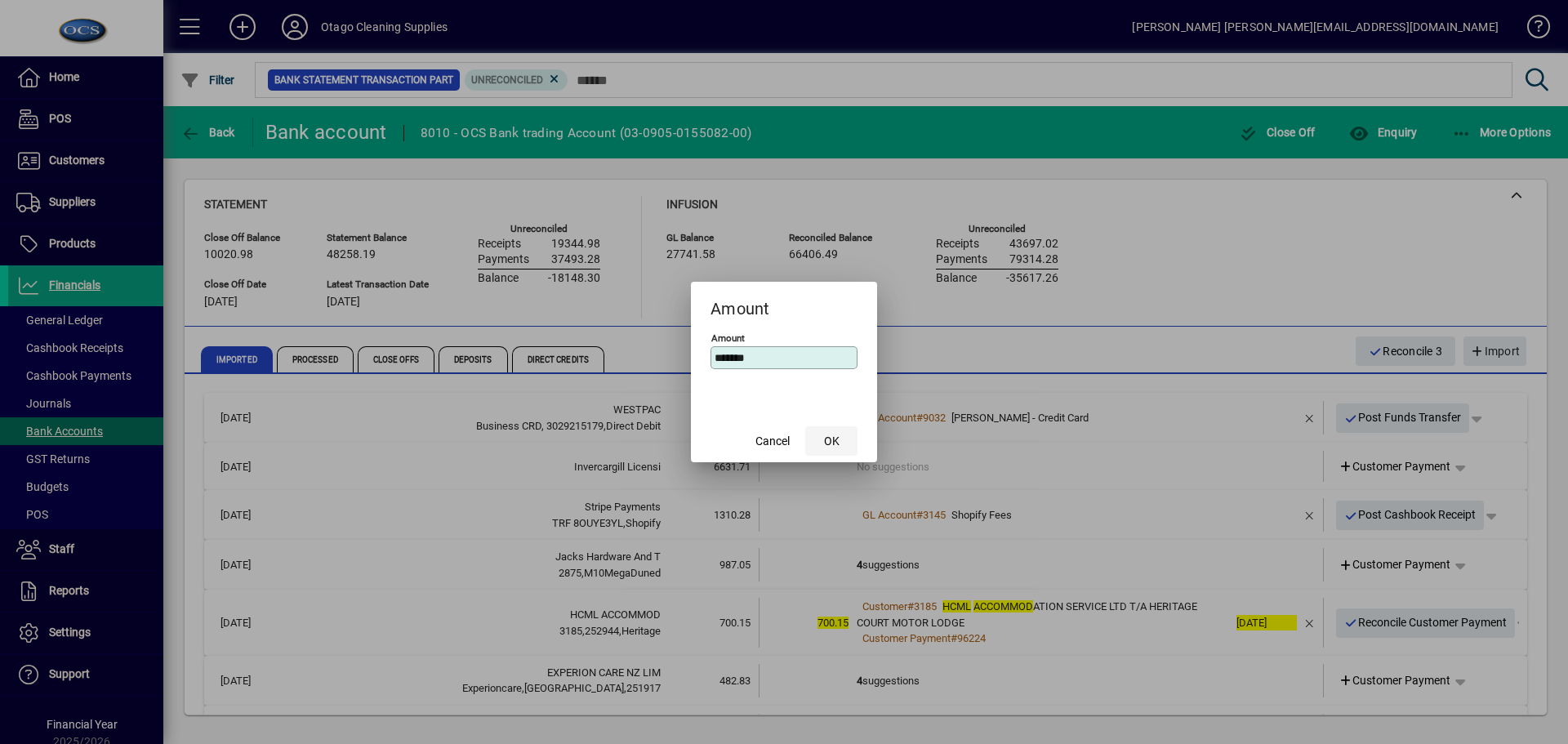
type input "*******"
click at [821, 441] on span "button" at bounding box center [832, 441] width 52 height 39
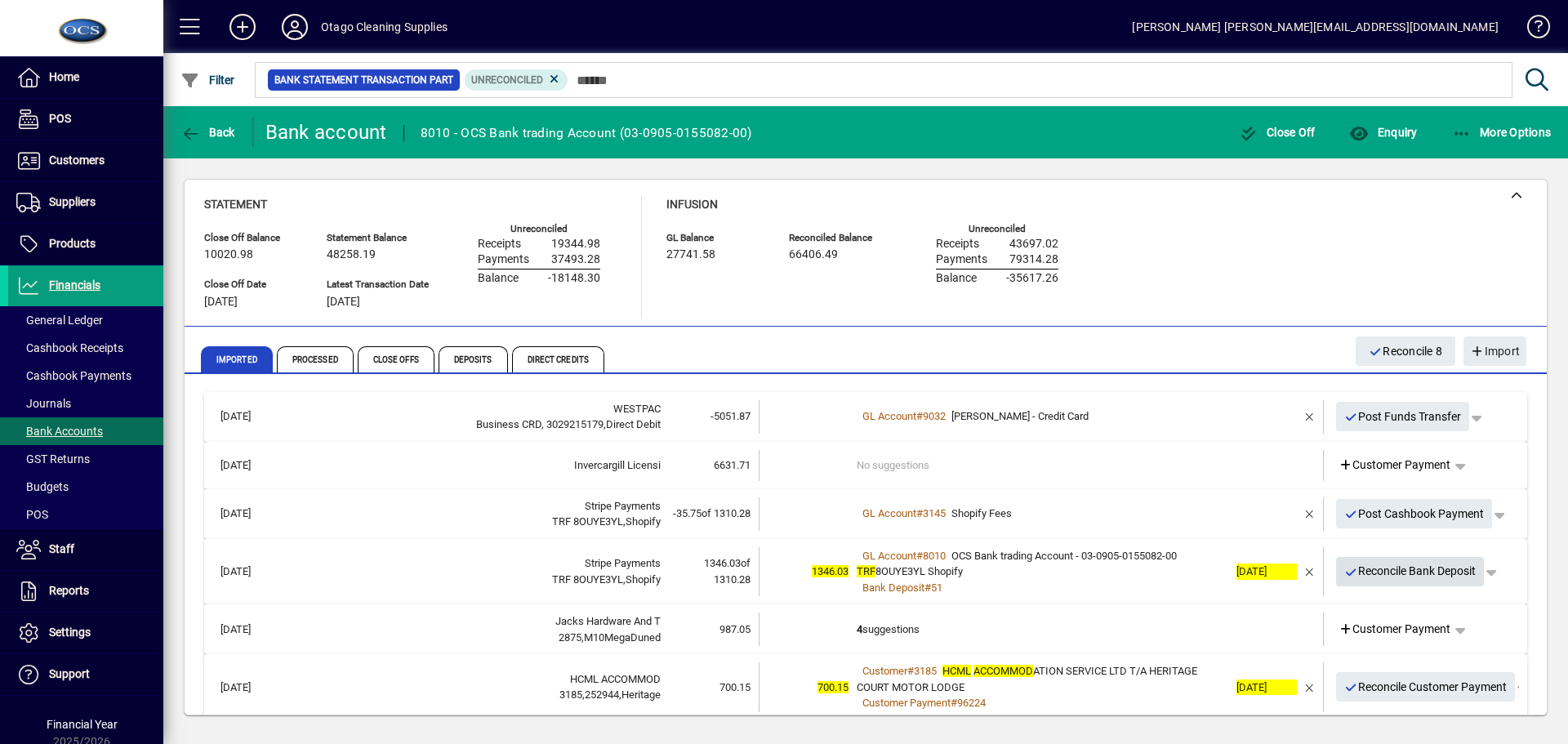
click at [1441, 572] on span "Reconcile Bank Deposit" at bounding box center [1411, 572] width 132 height 27
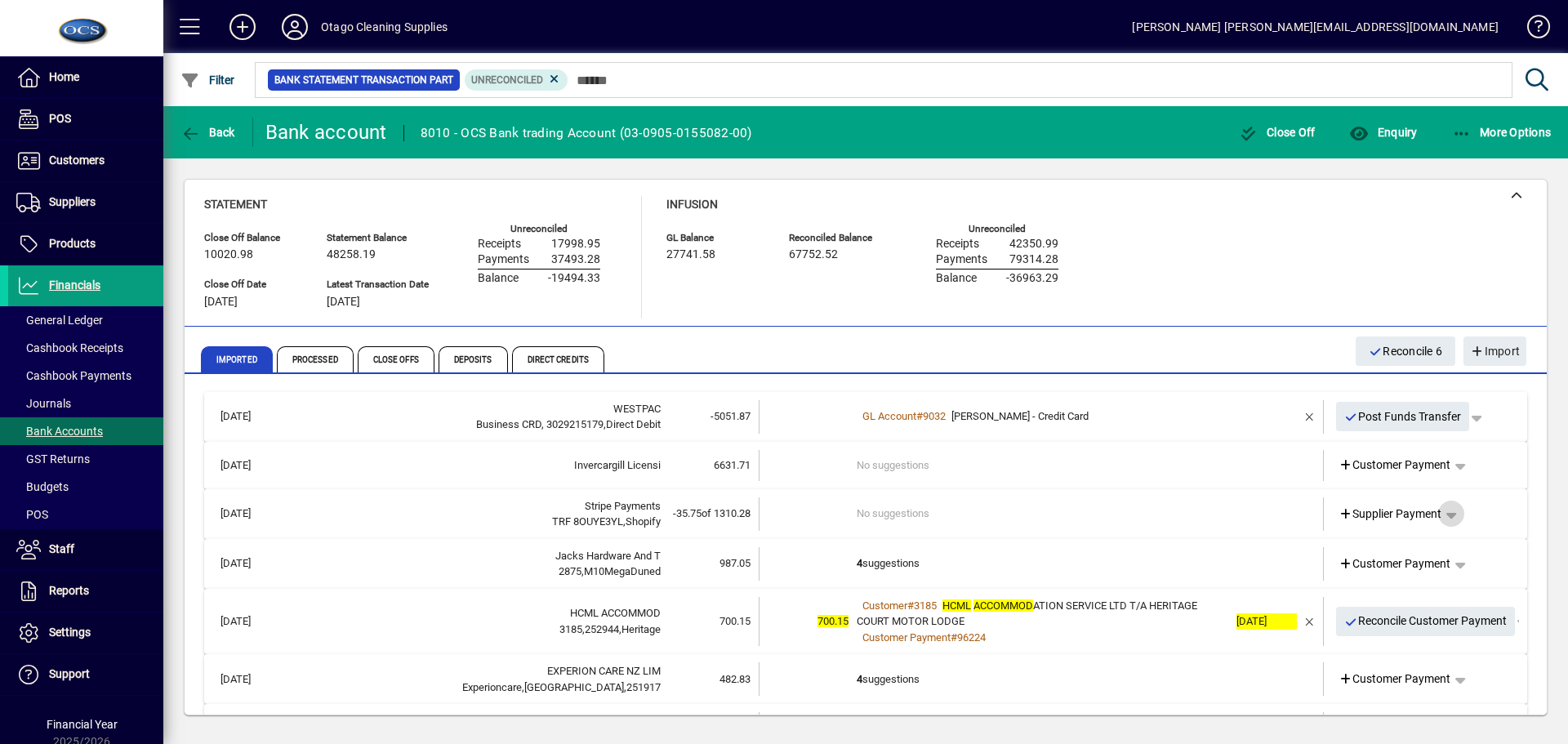
click at [1449, 513] on span "button" at bounding box center [1451, 514] width 39 height 39
click at [1401, 577] on span "Cashbook Payment" at bounding box center [1388, 578] width 121 height 19
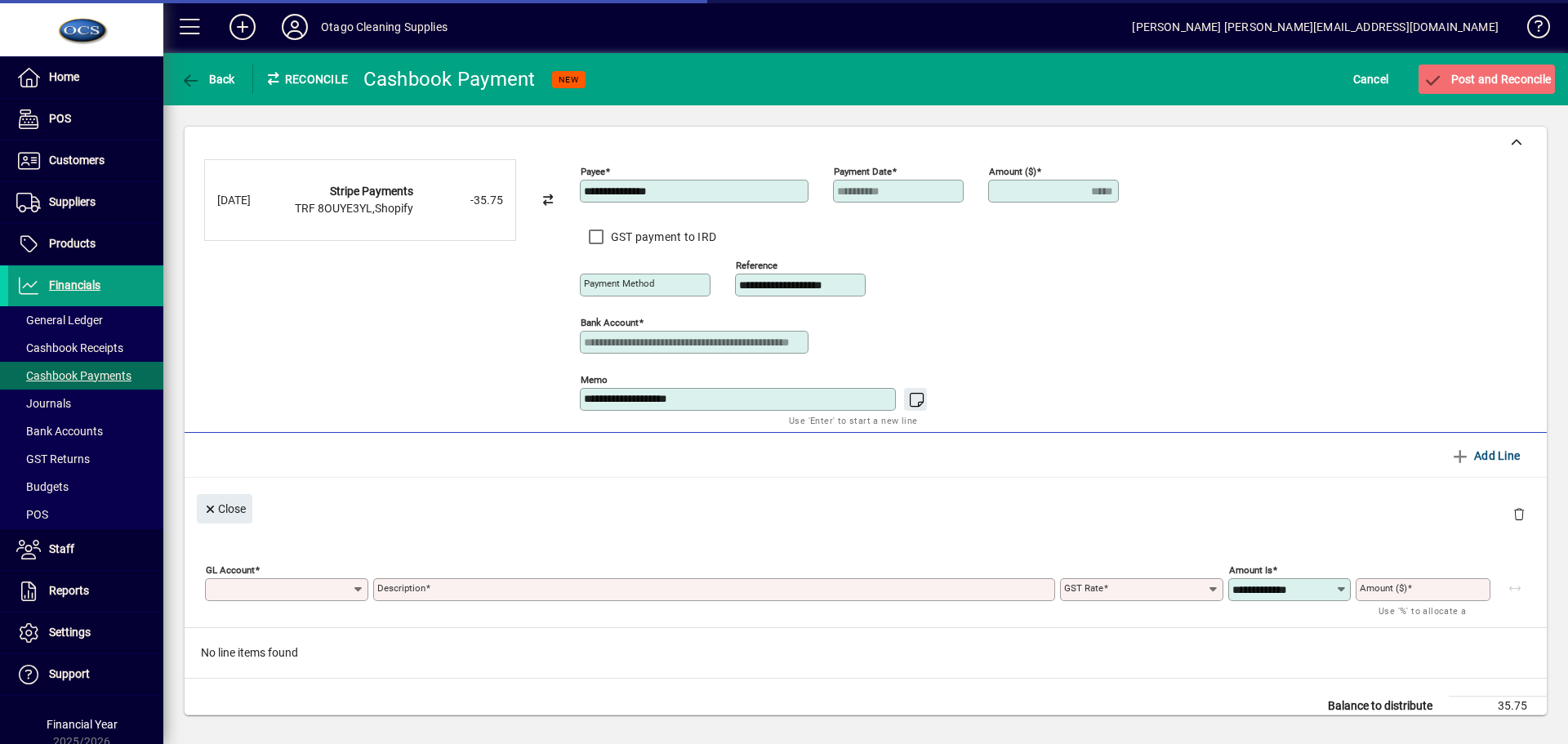
type input "**********"
type input "*****"
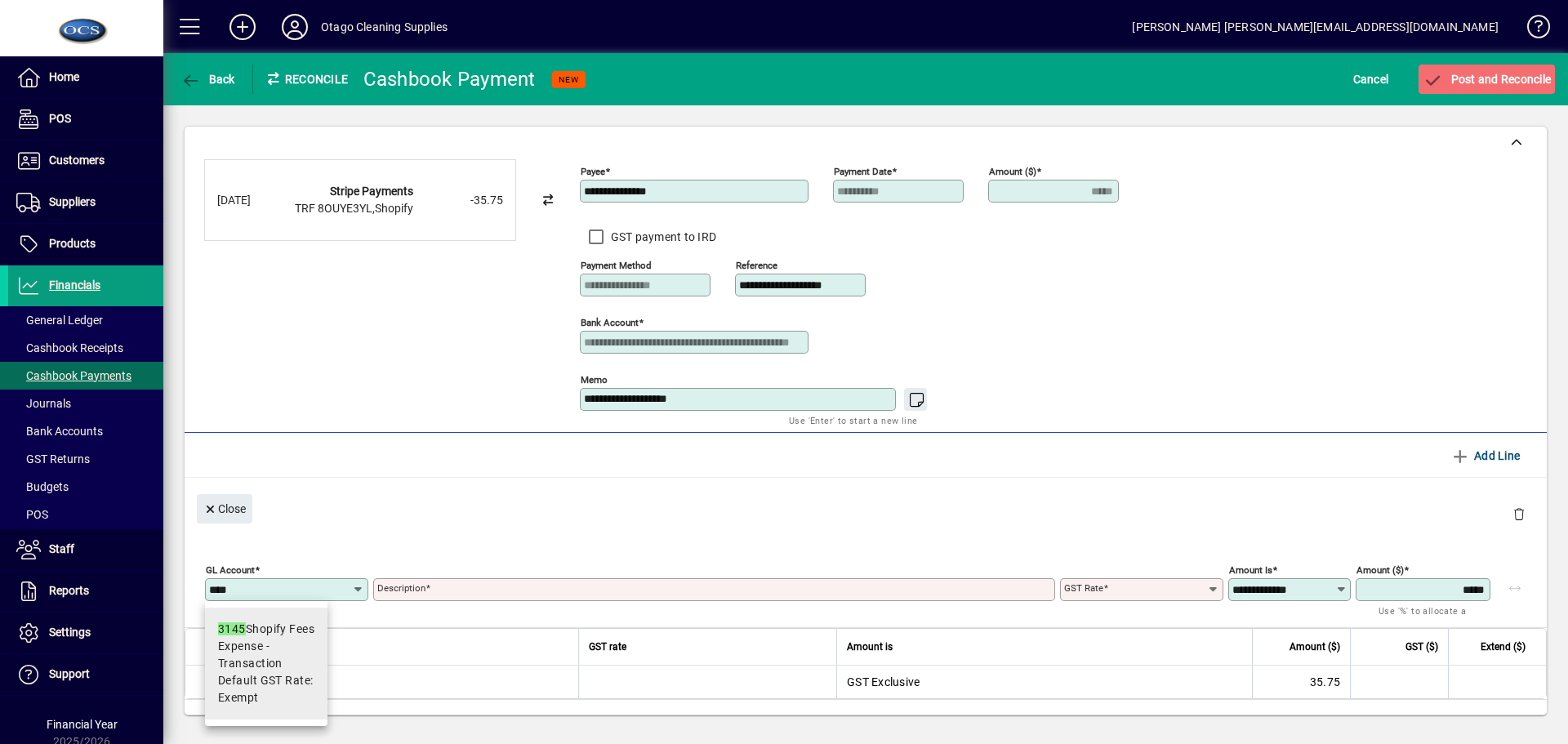
type input "****"
click at [258, 667] on span "Expense - Transaction" at bounding box center [266, 655] width 96 height 34
type input "**********"
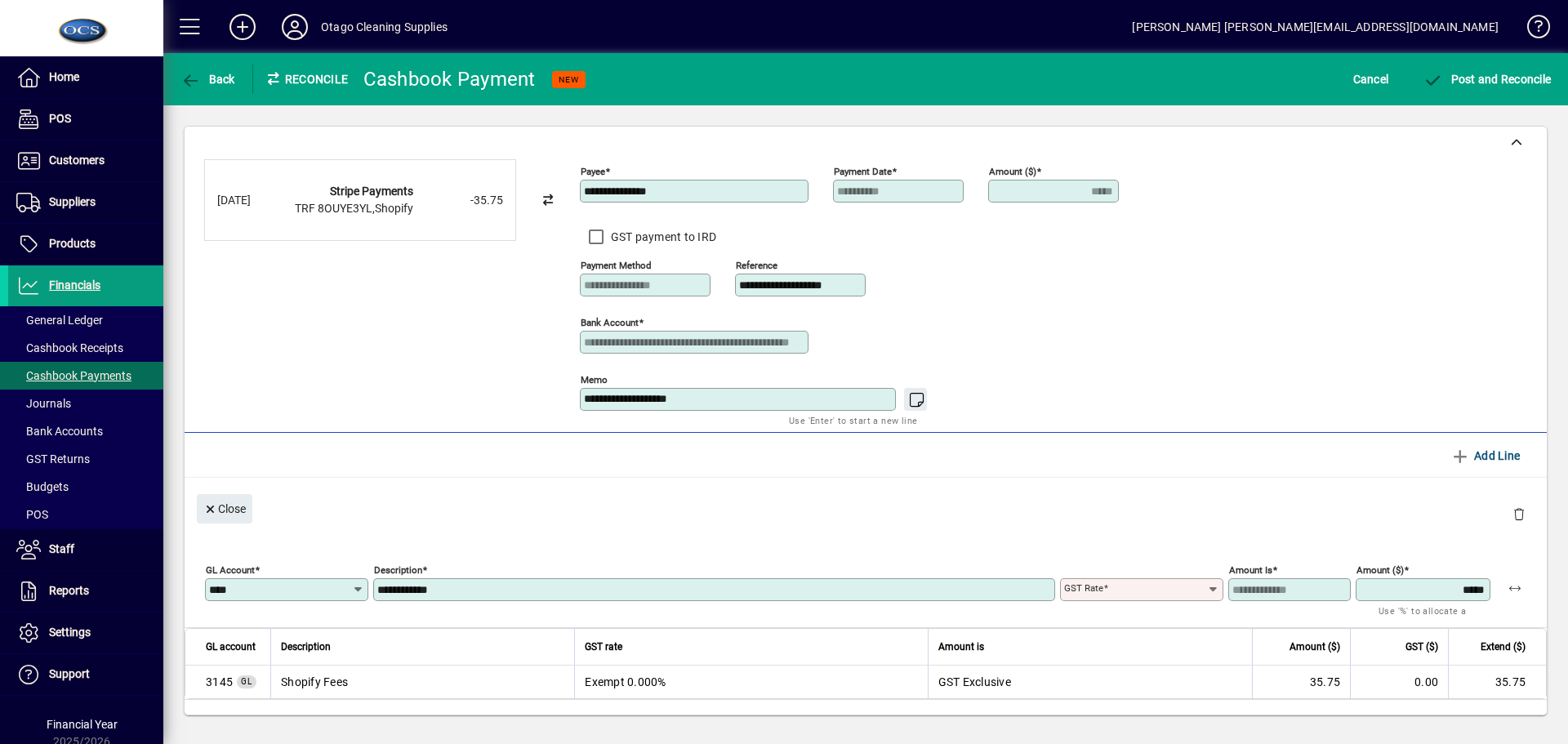
type input "******"
click at [1484, 78] on span "Post and Reconcile" at bounding box center [1487, 79] width 128 height 13
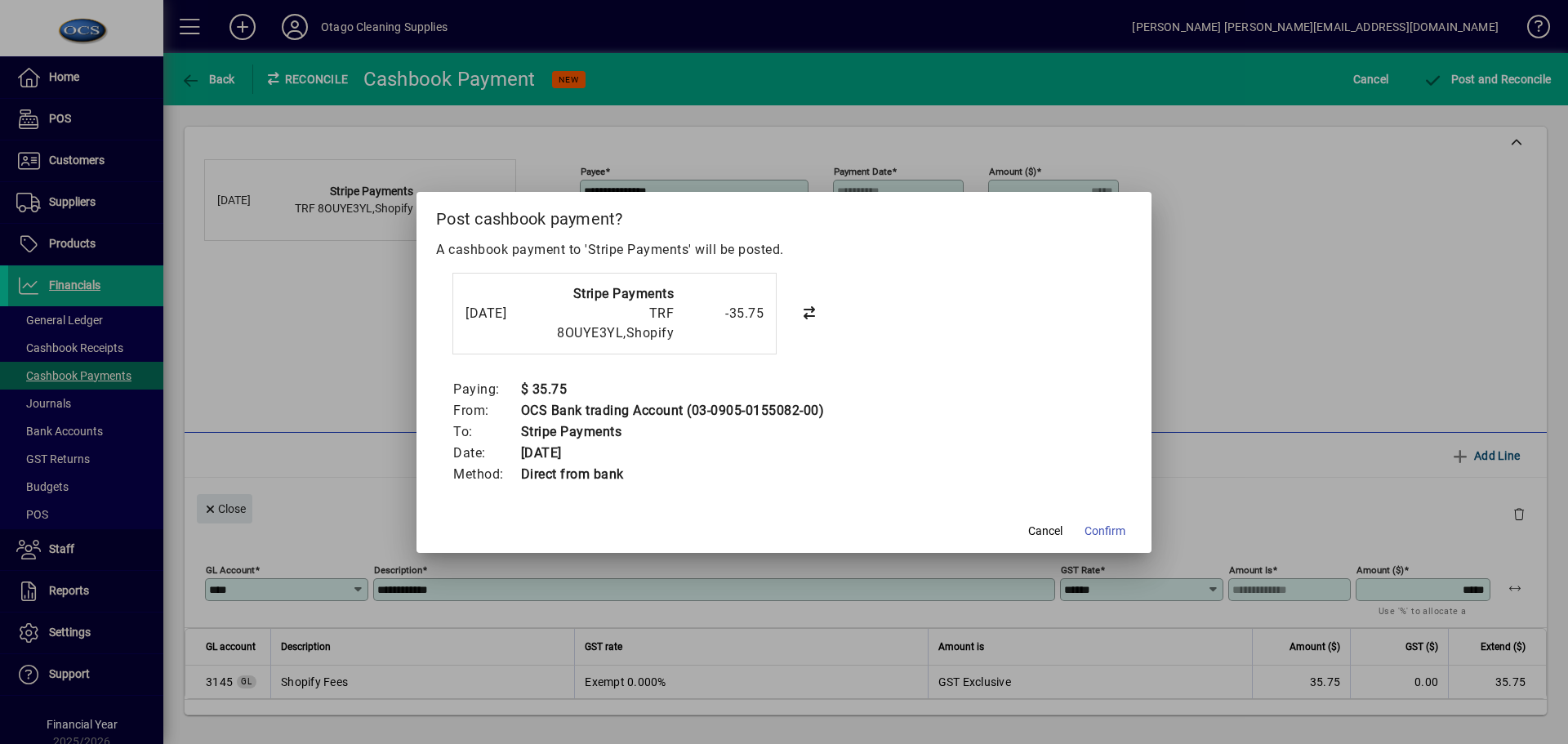
click at [1109, 533] on span "Confirm" at bounding box center [1105, 531] width 41 height 17
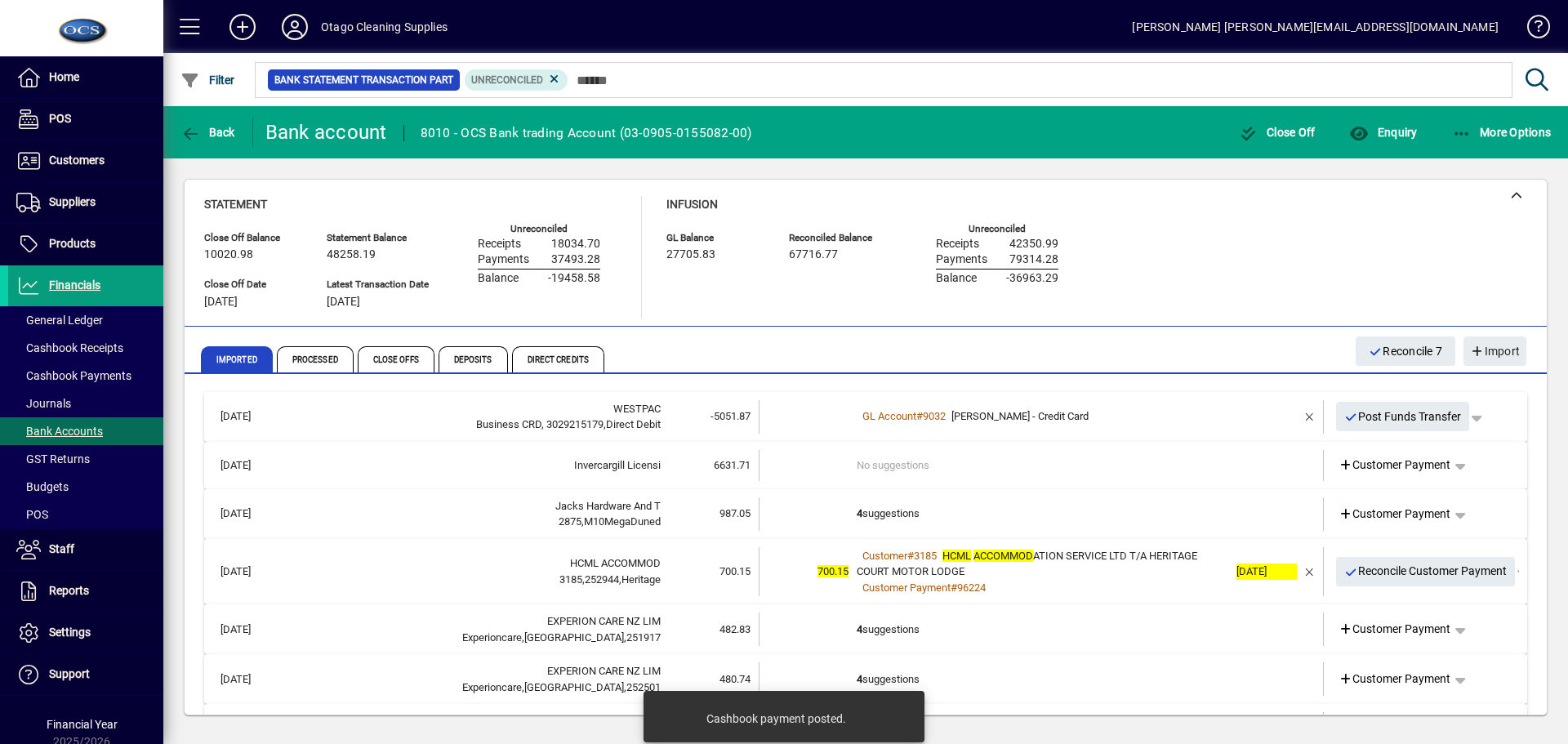
click at [1029, 502] on td "4 suggestions" at bounding box center [1043, 514] width 372 height 33
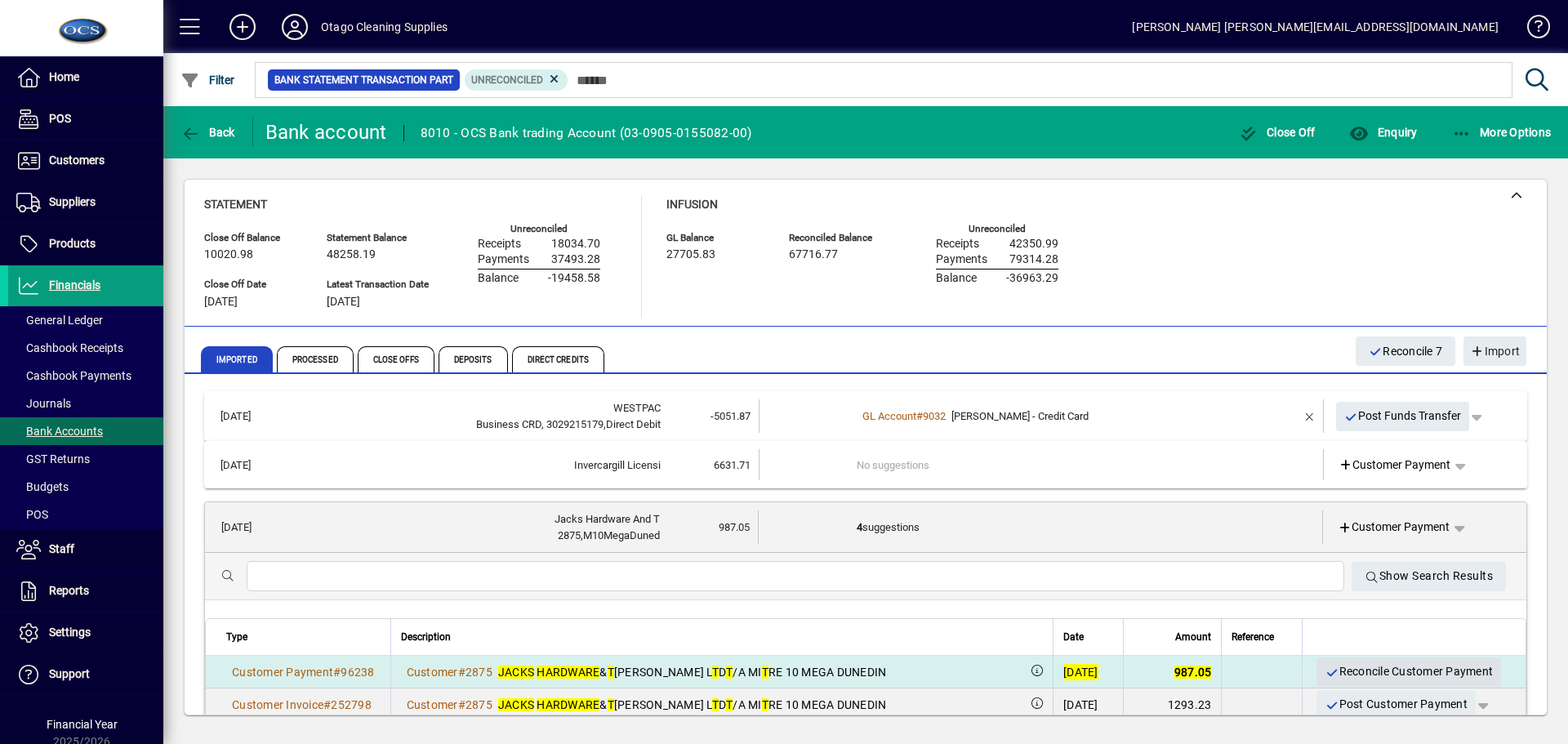
click at [1342, 671] on span "Reconcile Customer Payment" at bounding box center [1409, 672] width 168 height 27
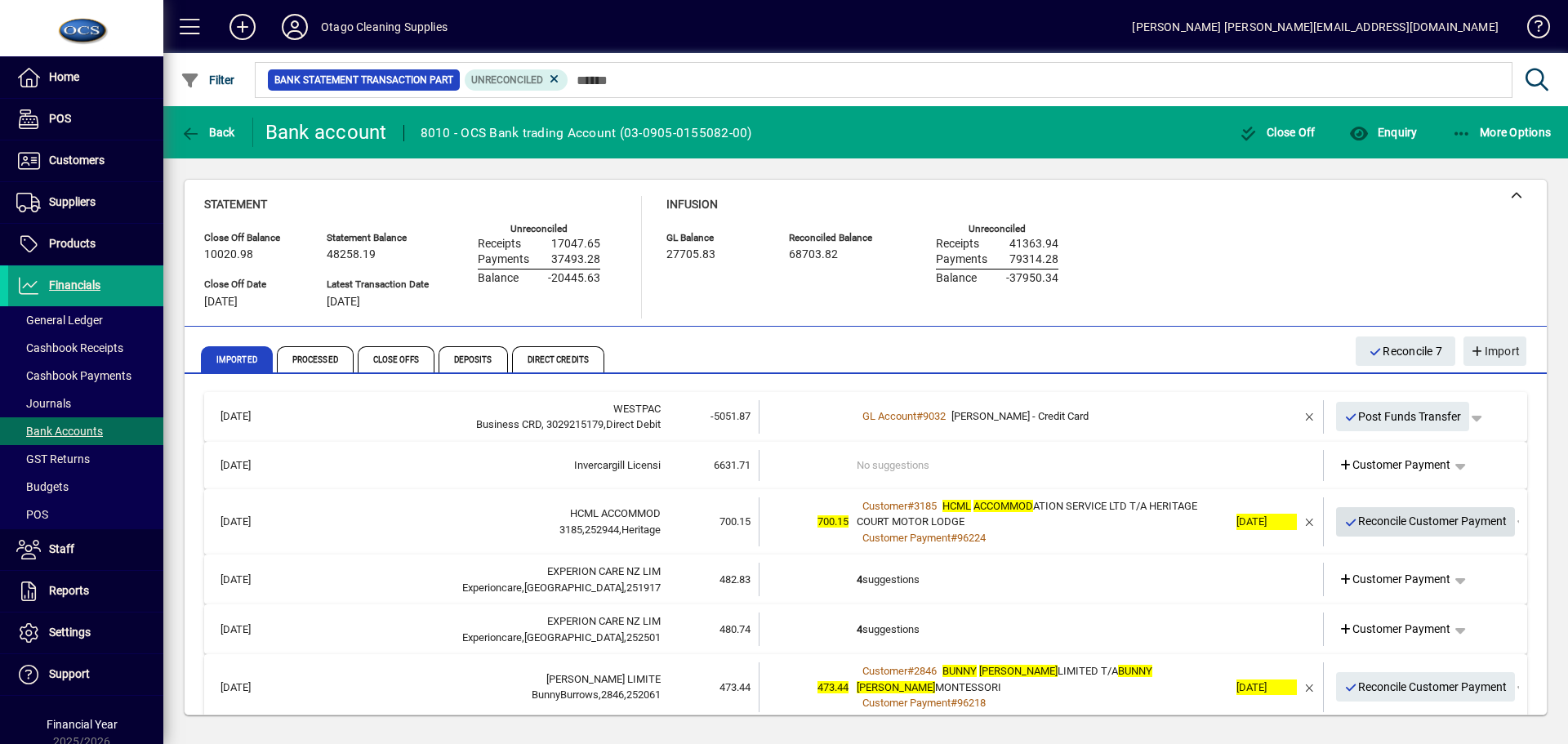
click at [1386, 523] on span "Reconcile Customer Payment" at bounding box center [1426, 522] width 163 height 27
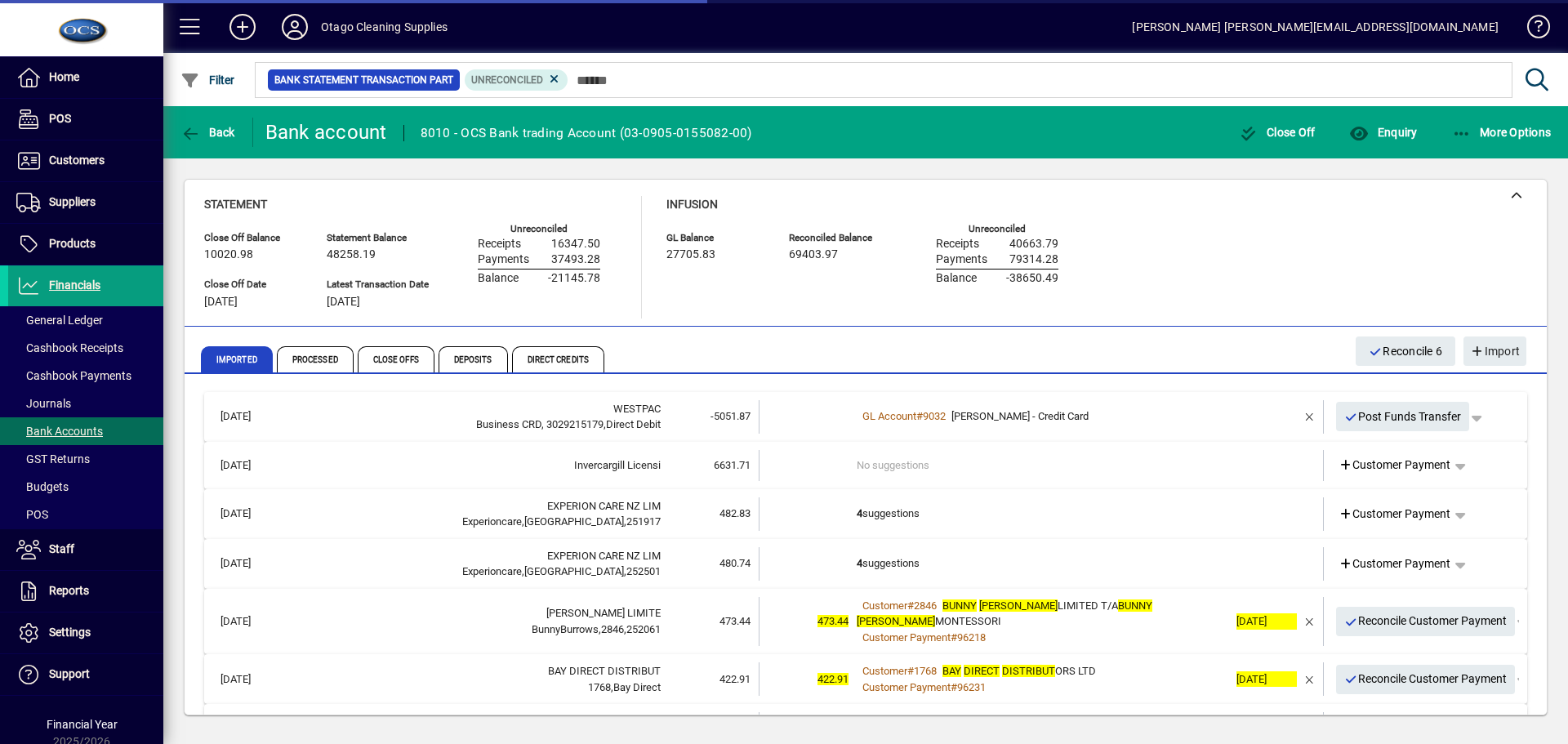
click at [1046, 516] on td "4 suggestions" at bounding box center [1043, 514] width 372 height 33
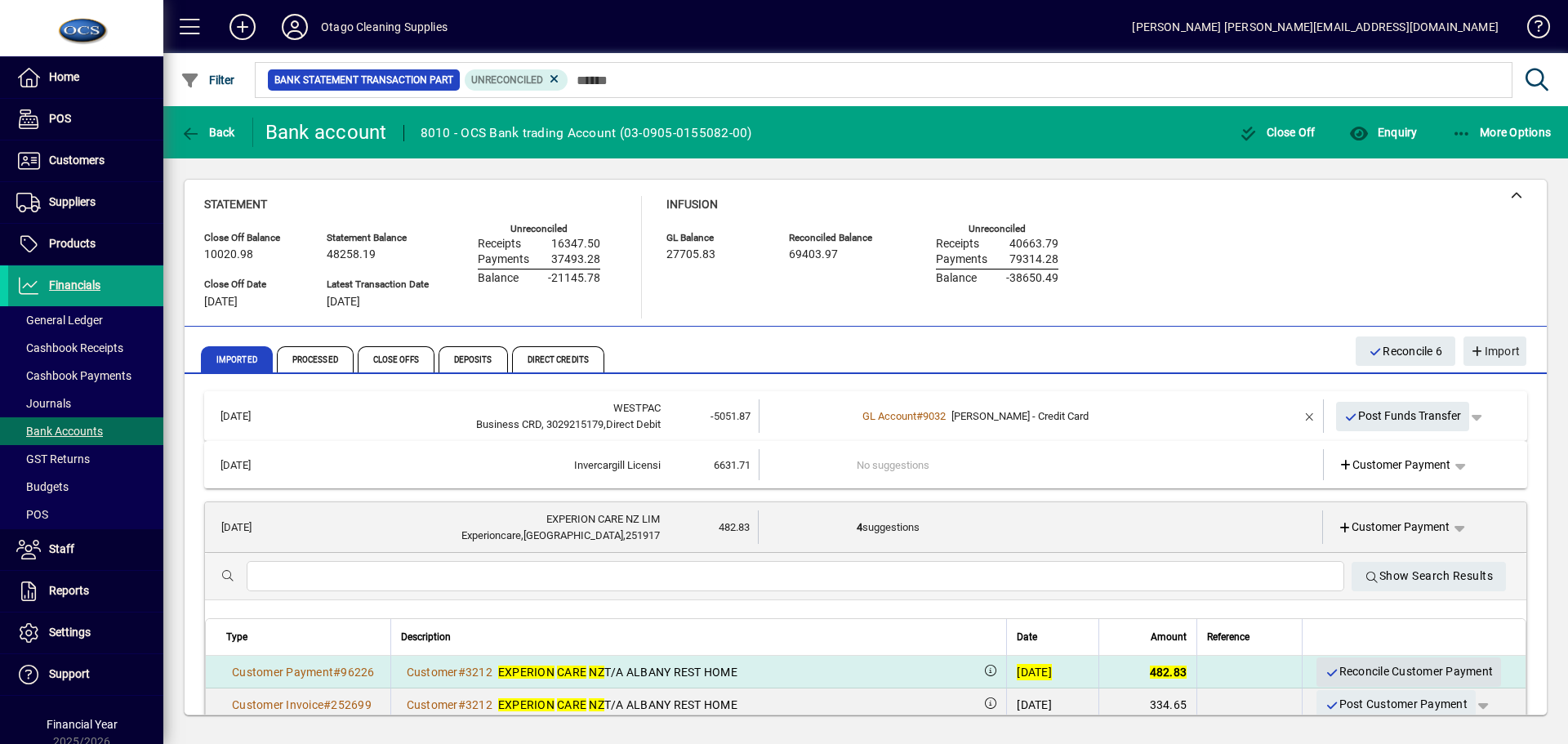
click at [1342, 669] on span "Reconcile Customer Payment" at bounding box center [1409, 672] width 168 height 27
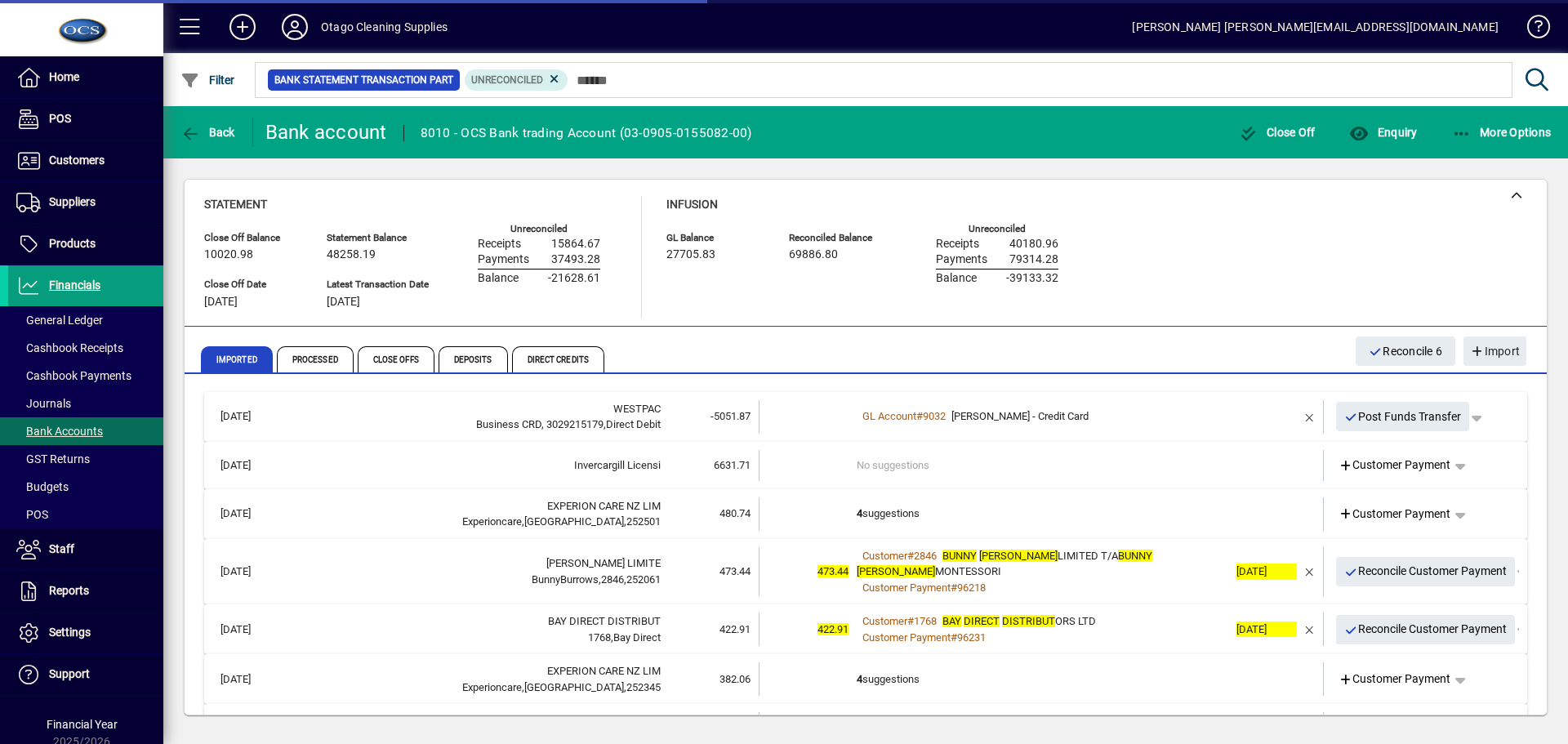
click at [1072, 502] on td "4 suggestions" at bounding box center [1043, 514] width 372 height 33
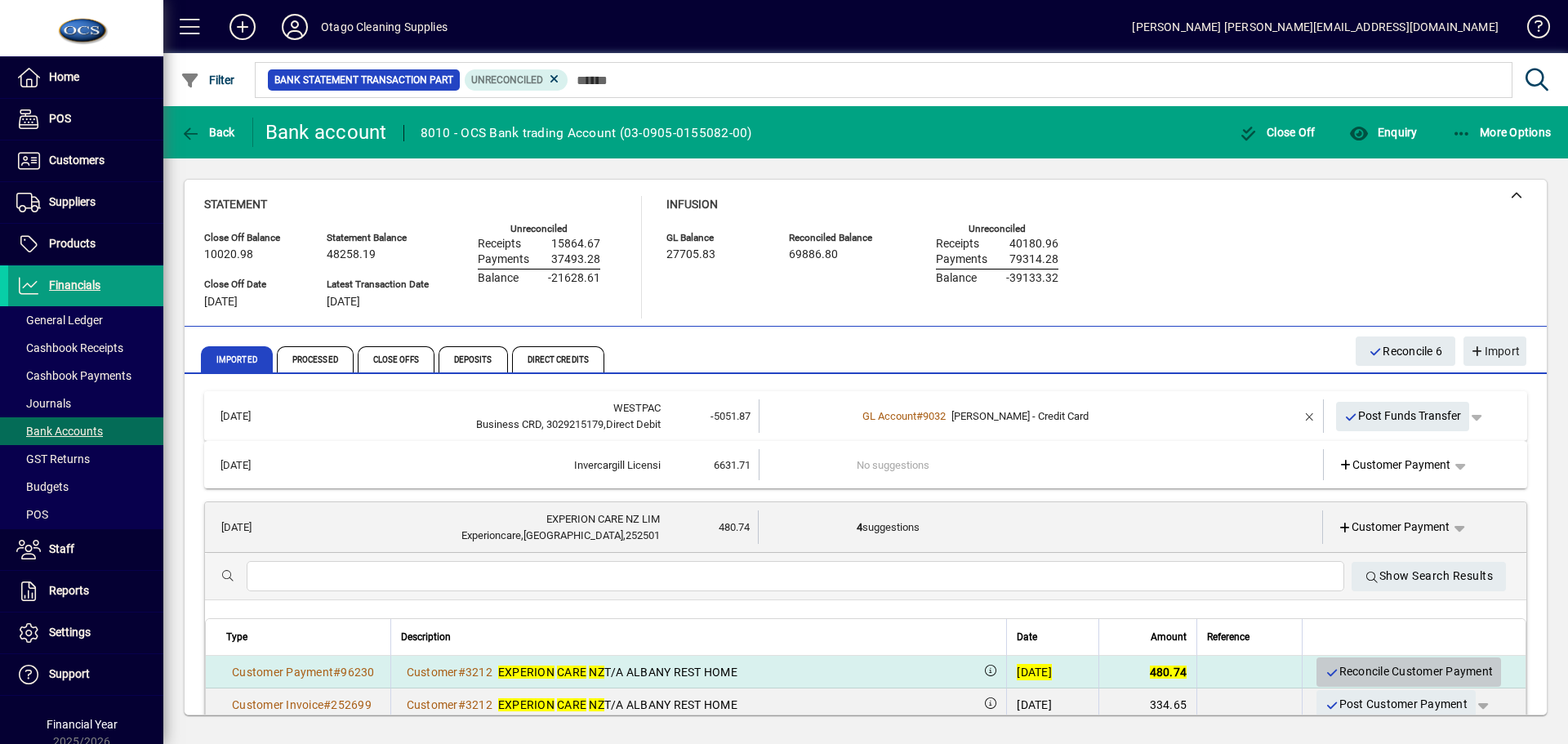
click at [1342, 665] on span "Reconcile Customer Payment" at bounding box center [1409, 672] width 168 height 27
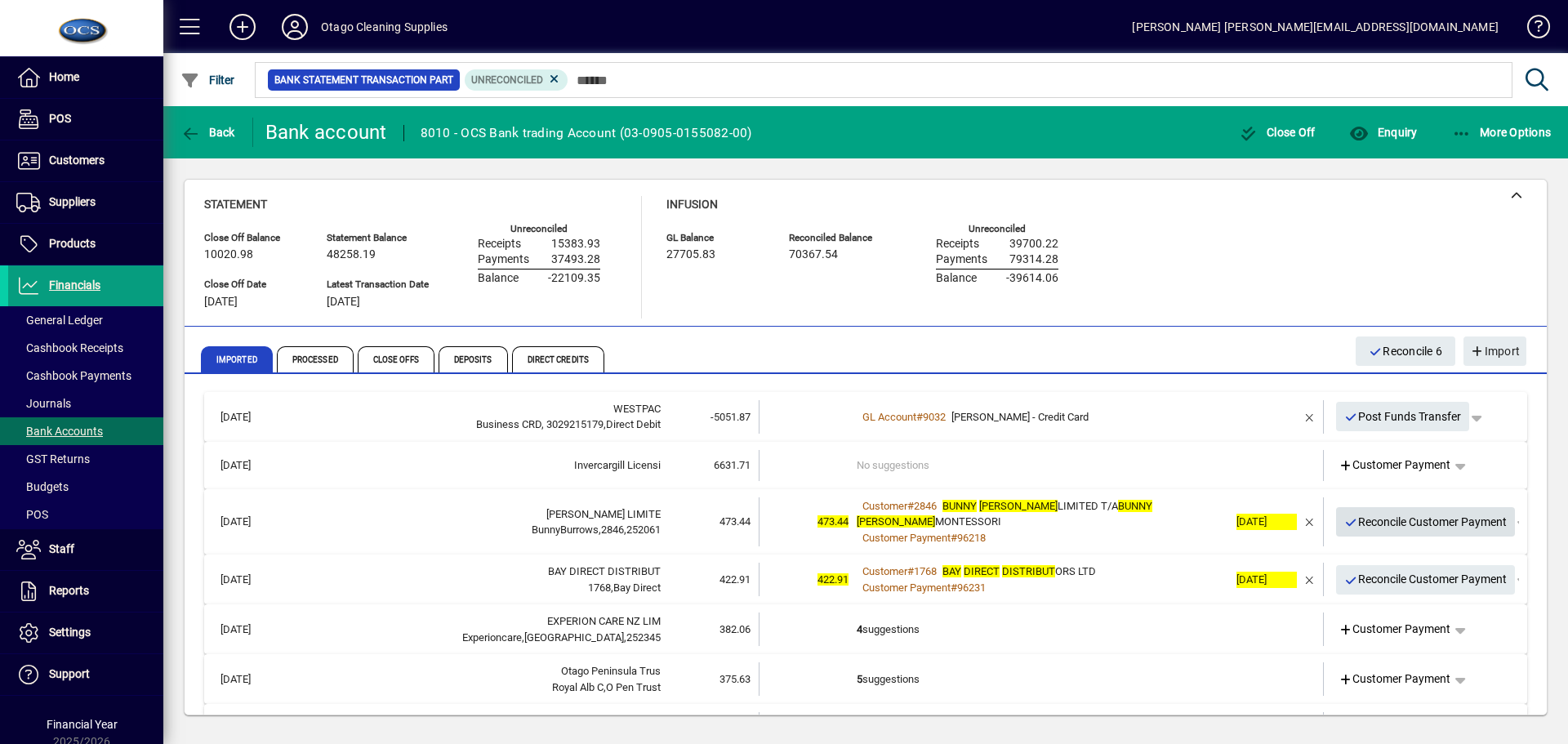
click at [1385, 524] on span "Reconcile Customer Payment" at bounding box center [1426, 523] width 163 height 27
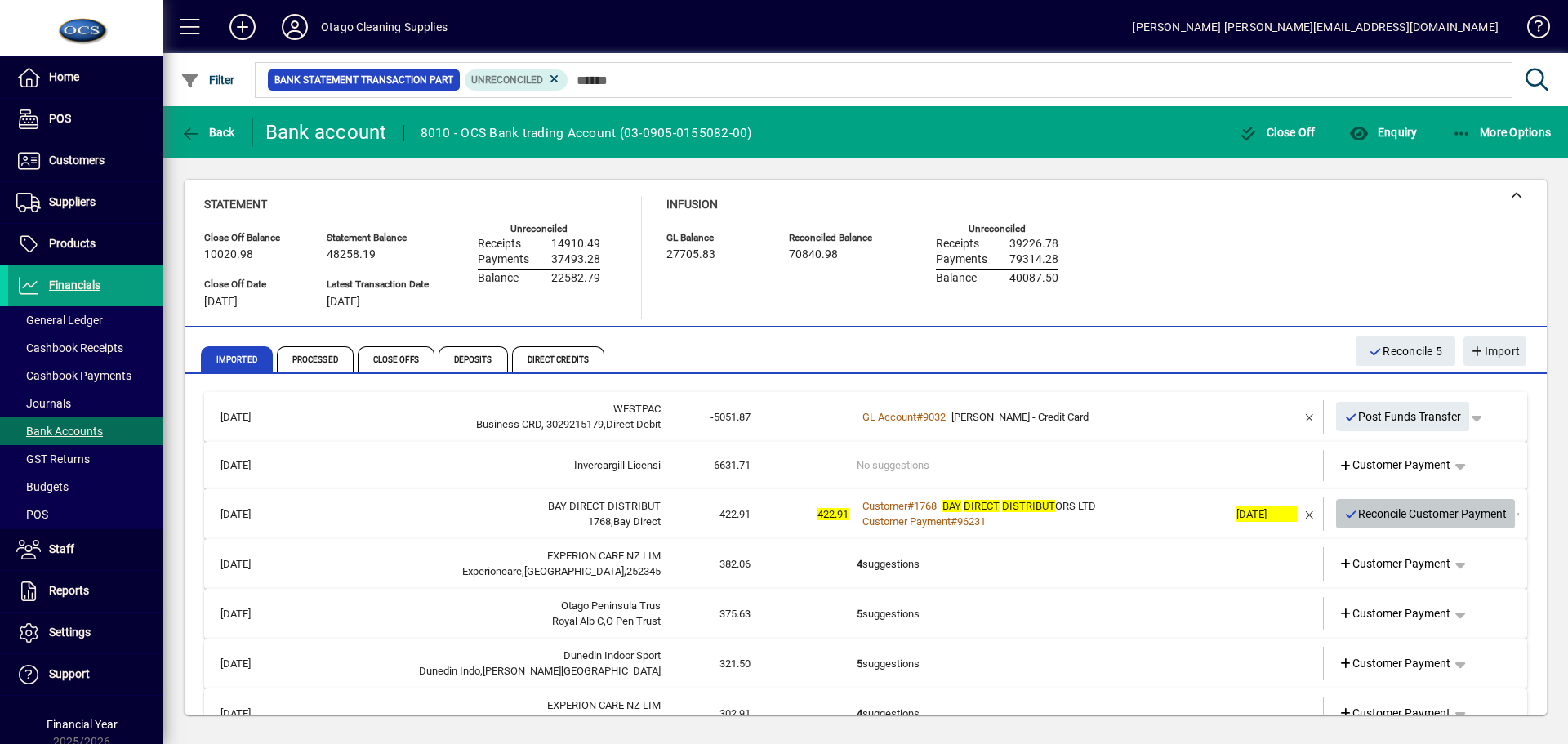
click at [1385, 516] on span "Reconcile Customer Payment" at bounding box center [1426, 515] width 163 height 27
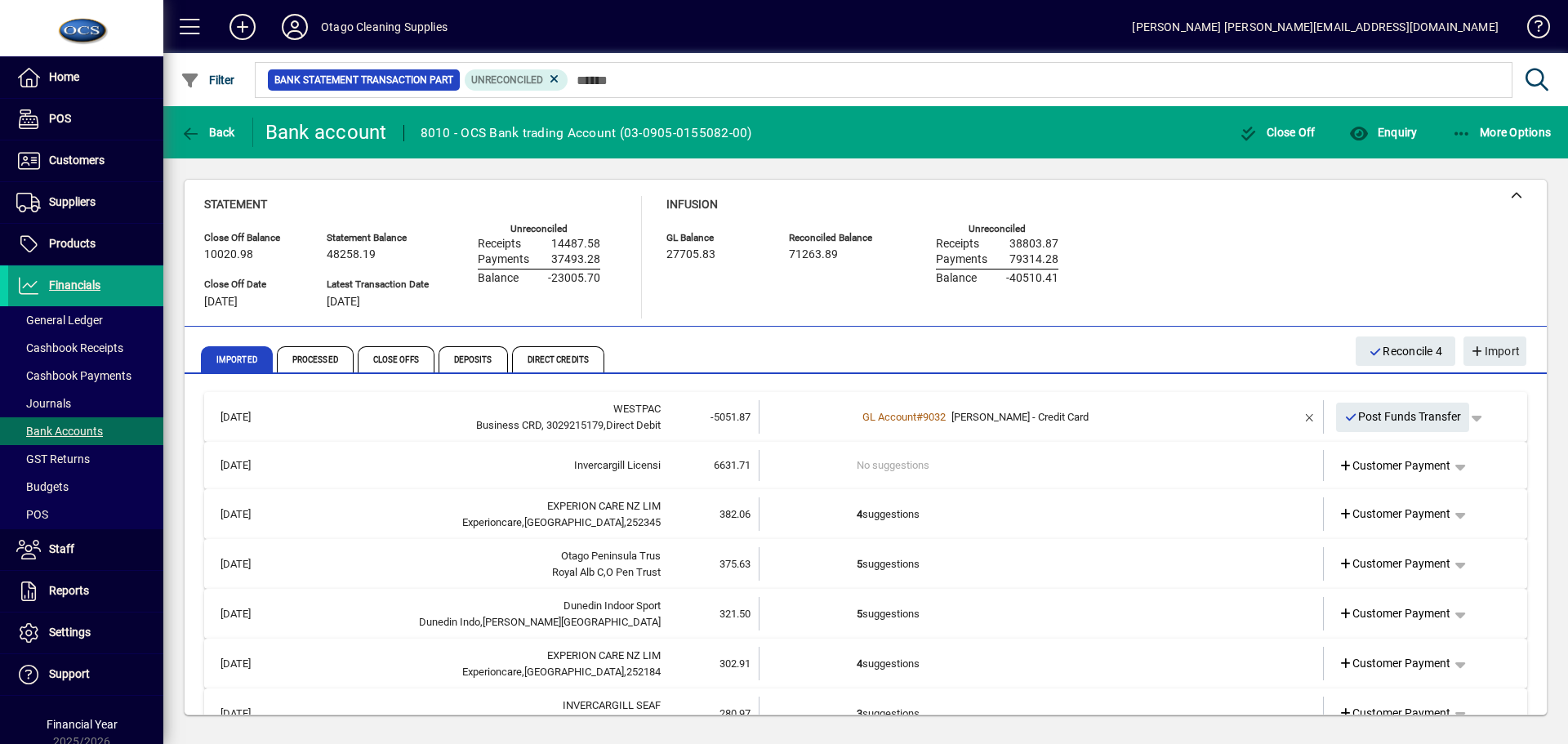
click at [963, 515] on td "4 suggestions" at bounding box center [1043, 514] width 372 height 33
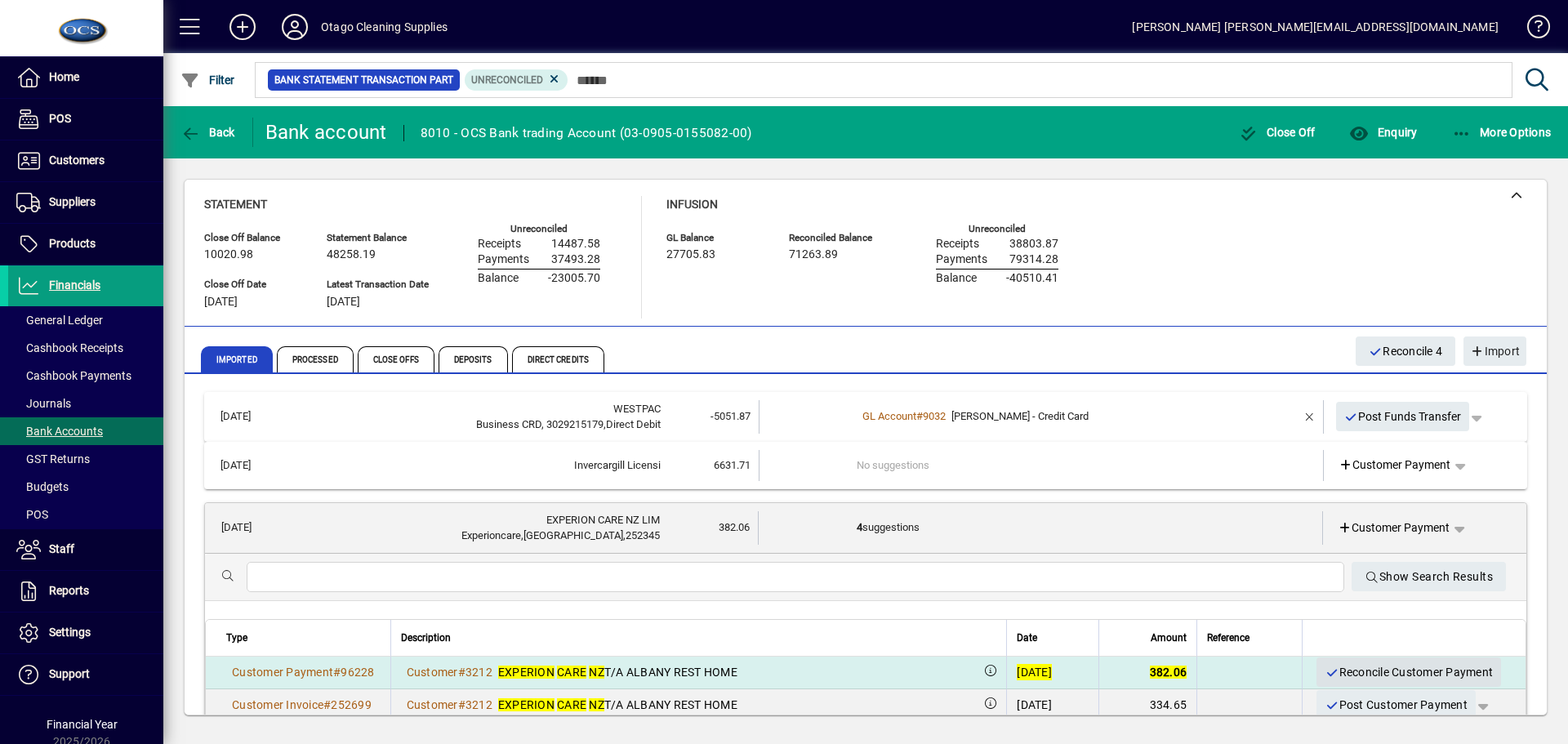
click at [1336, 671] on span "Reconcile Customer Payment" at bounding box center [1409, 673] width 168 height 27
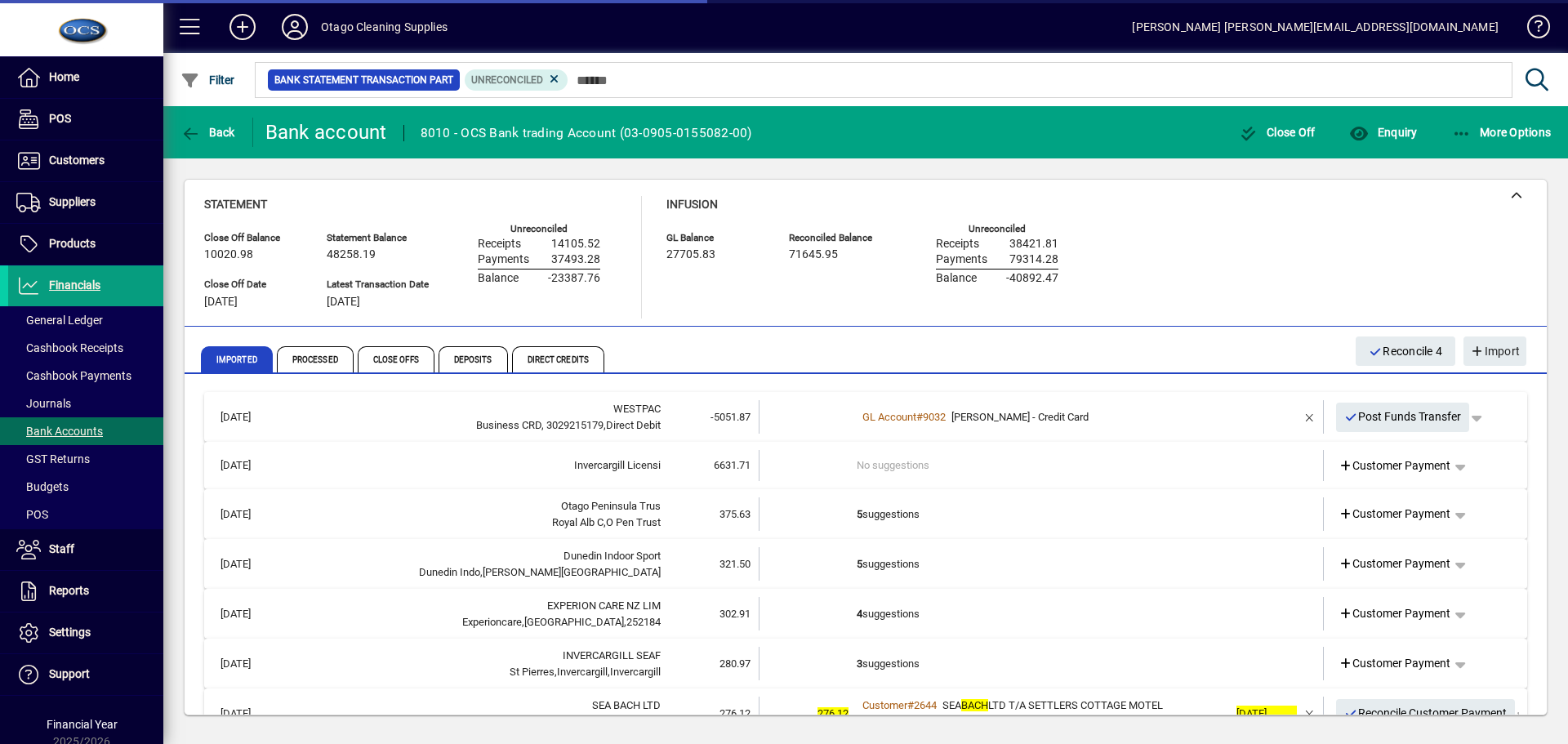
click at [1007, 523] on td "5 suggestions" at bounding box center [1043, 514] width 372 height 33
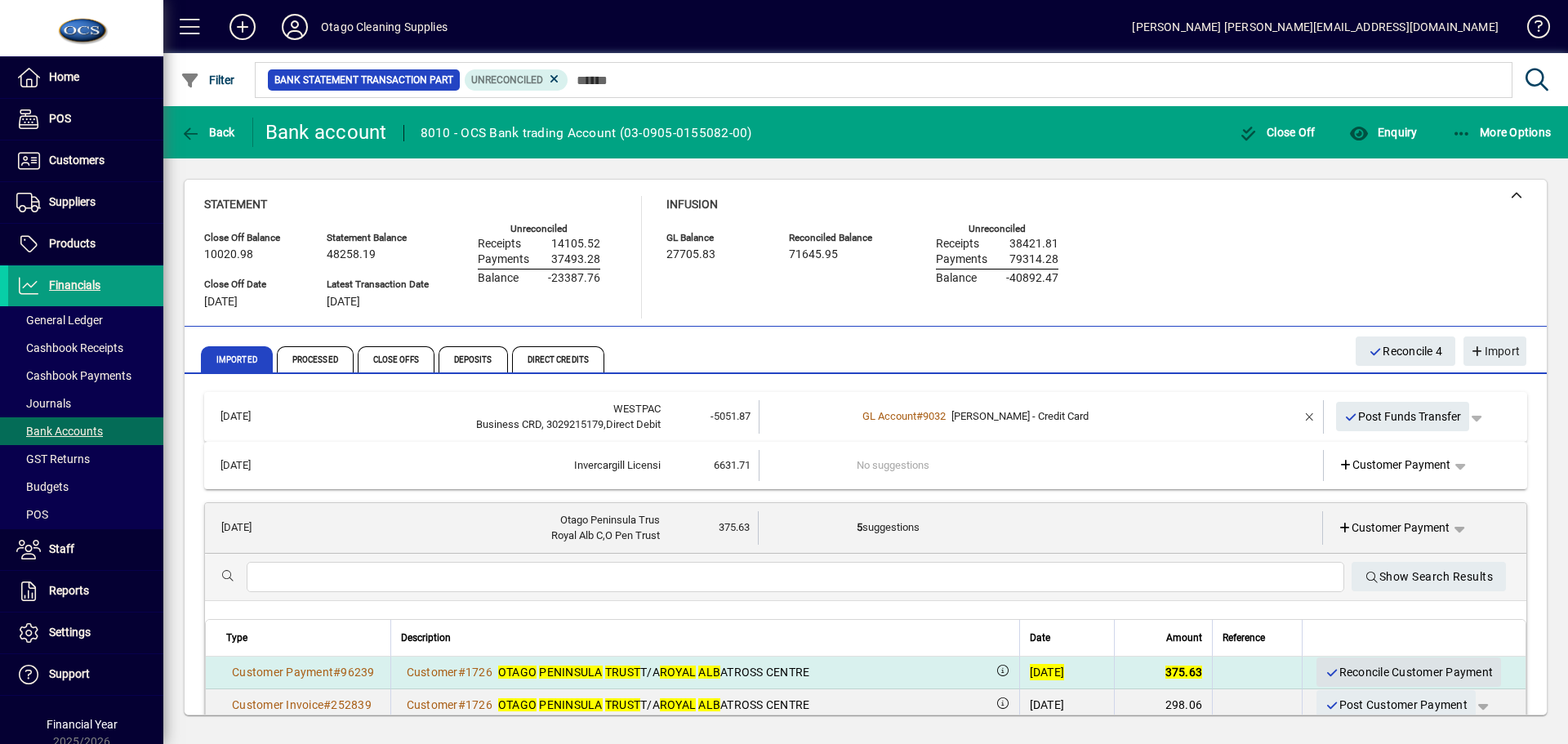
click at [1345, 674] on span "Reconcile Customer Payment" at bounding box center [1409, 673] width 168 height 27
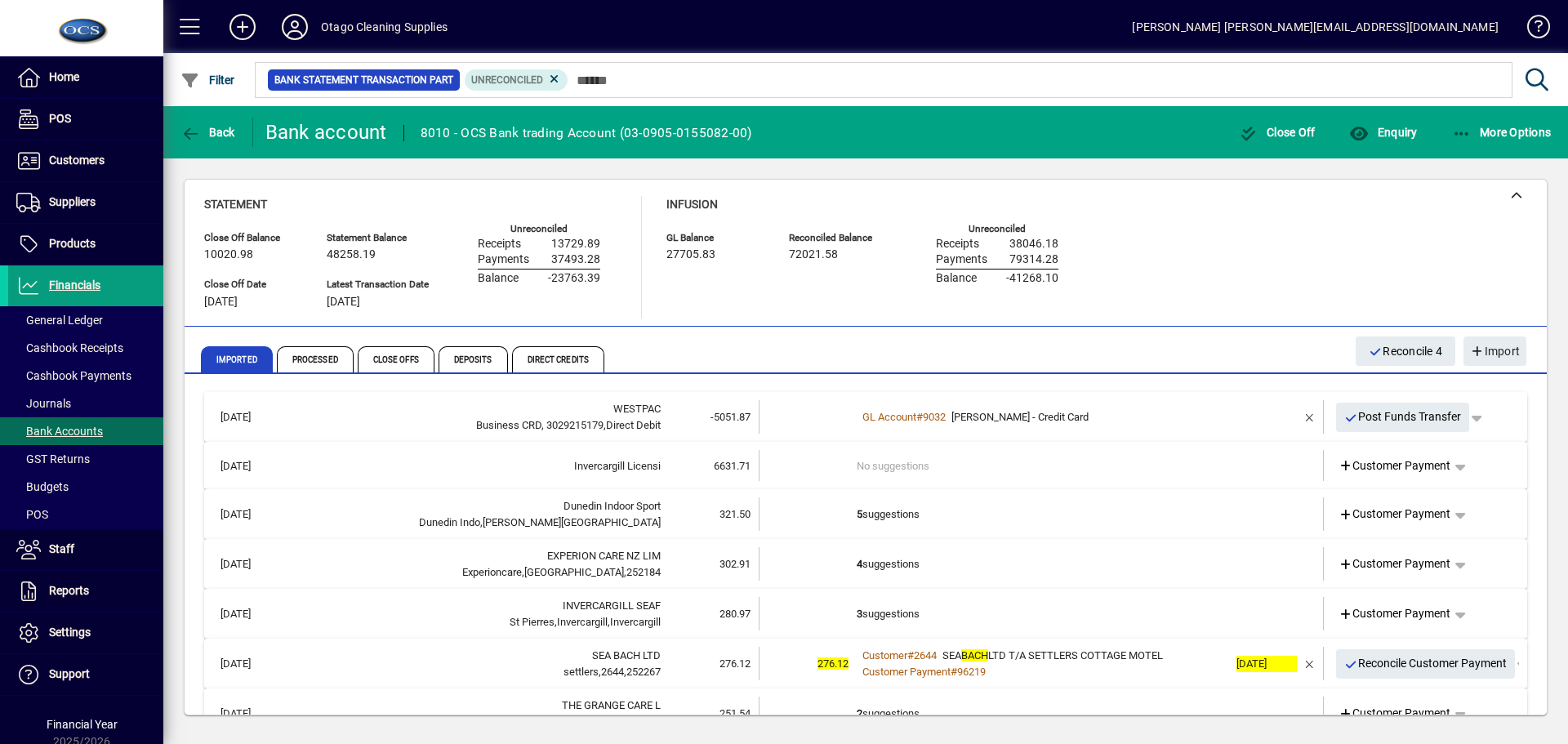
click at [1030, 517] on td "5 suggestions" at bounding box center [1043, 514] width 372 height 33
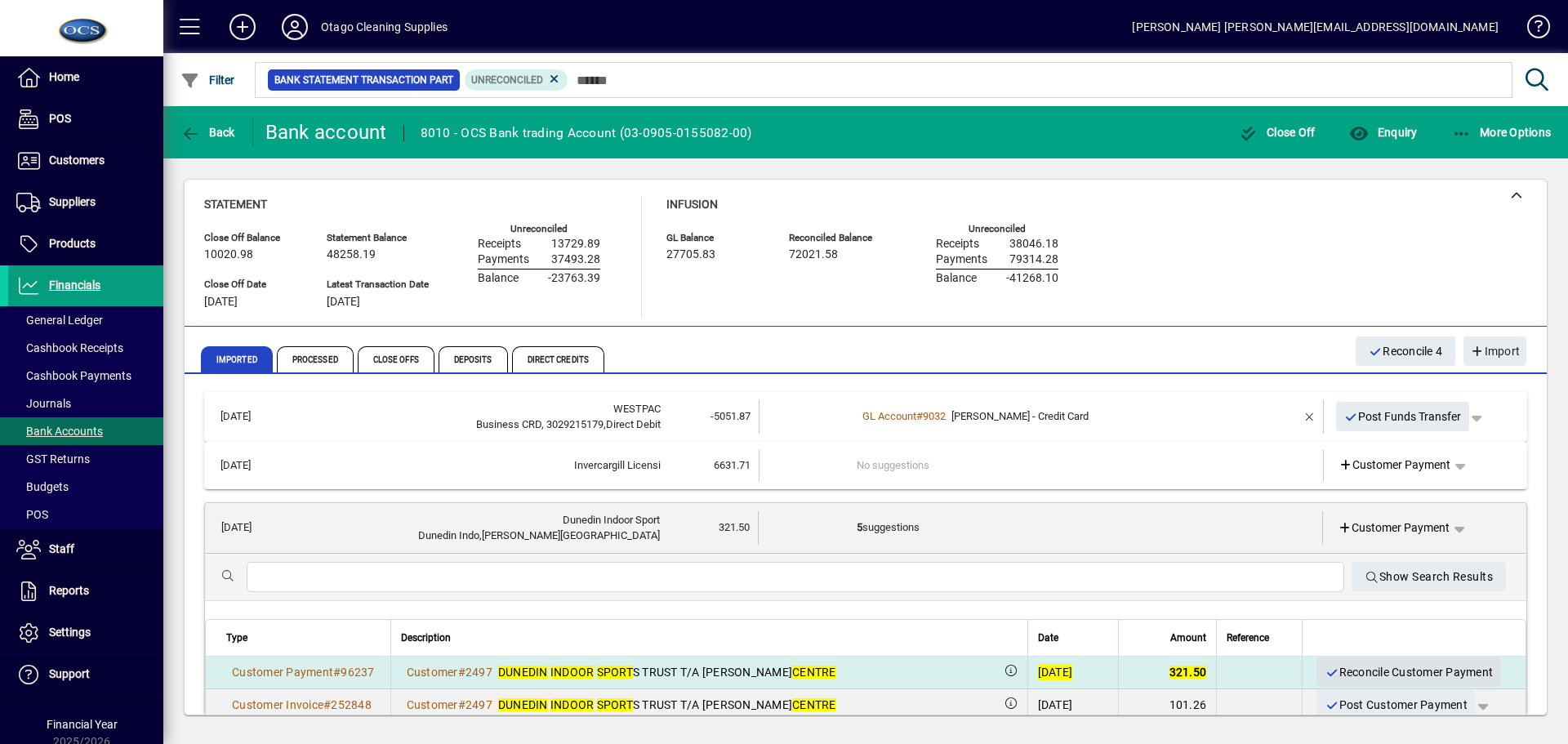
click at [1342, 662] on span "Reconcile Customer Payment" at bounding box center [1409, 673] width 168 height 27
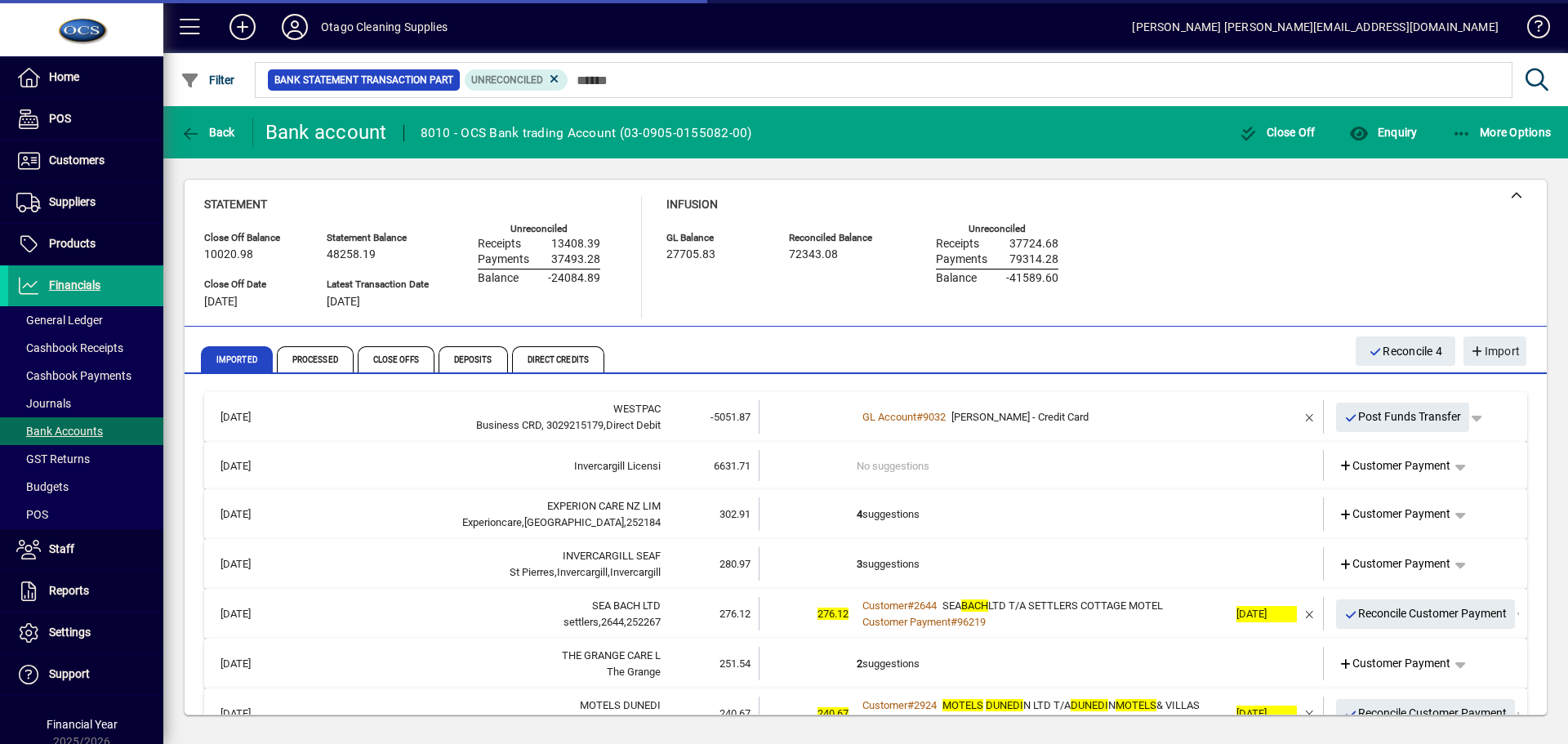
click at [1060, 525] on td "4 suggestions" at bounding box center [1043, 514] width 372 height 33
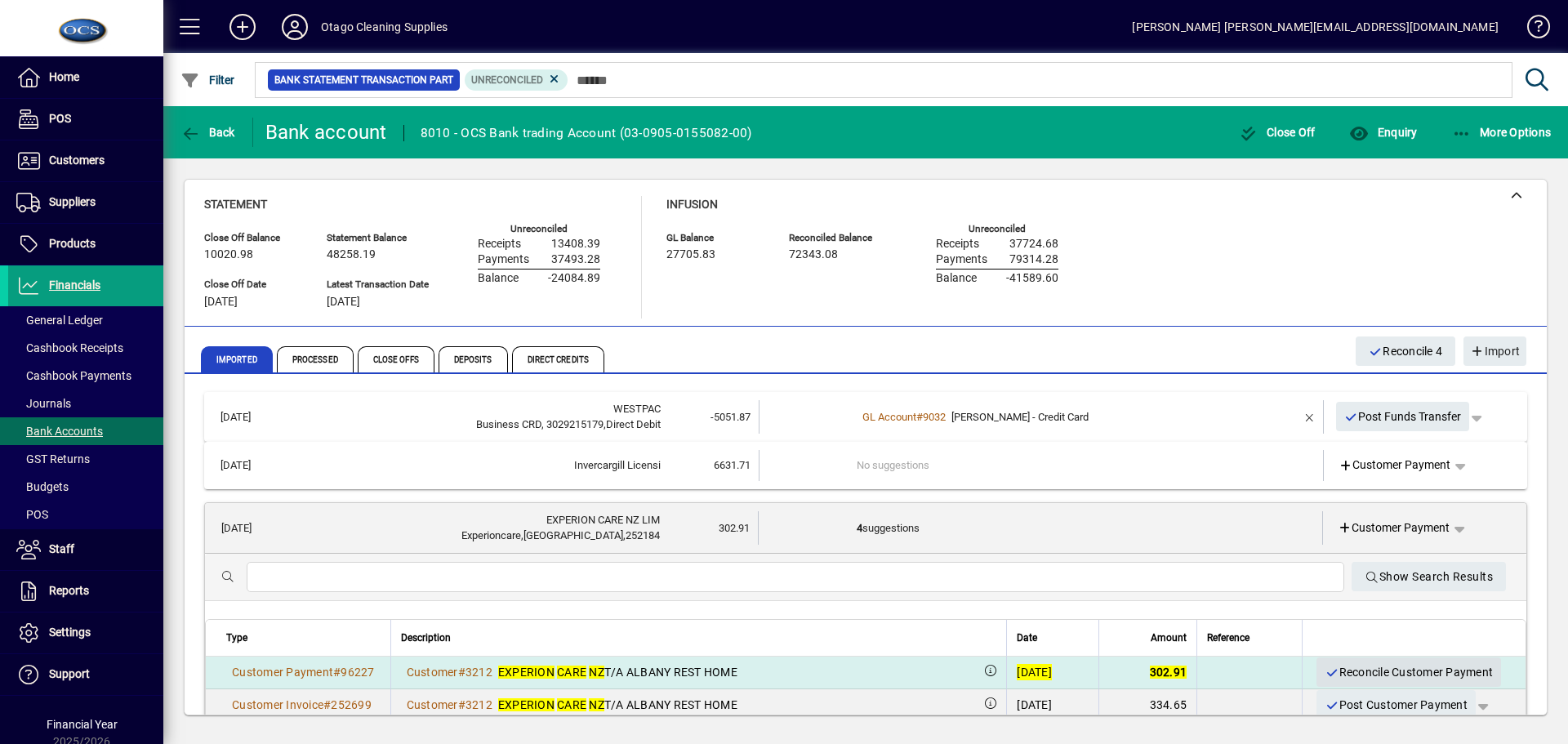
click at [1326, 665] on span "Reconcile Customer Payment" at bounding box center [1409, 673] width 168 height 27
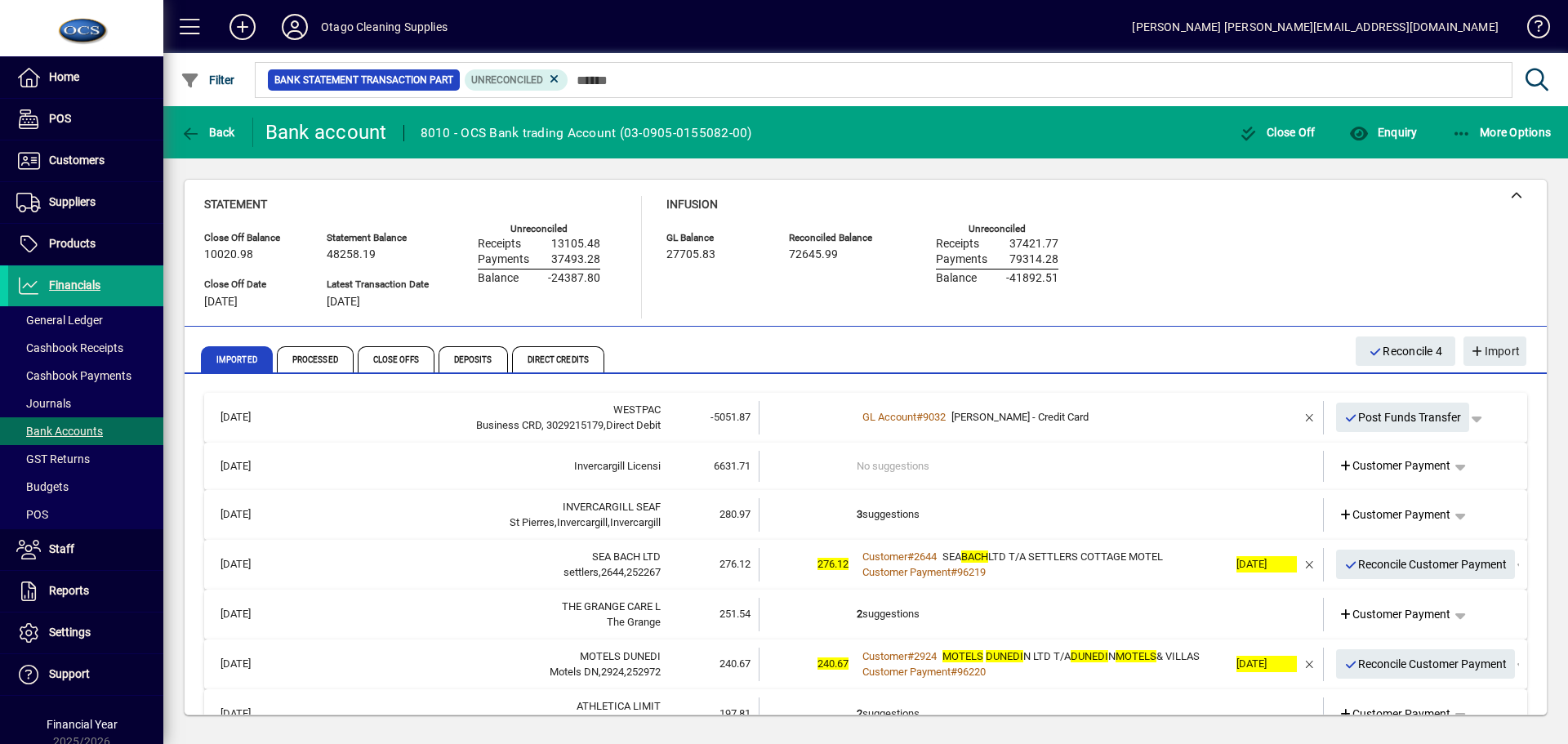
click at [1016, 523] on td "3 suggestions" at bounding box center [1043, 515] width 372 height 33
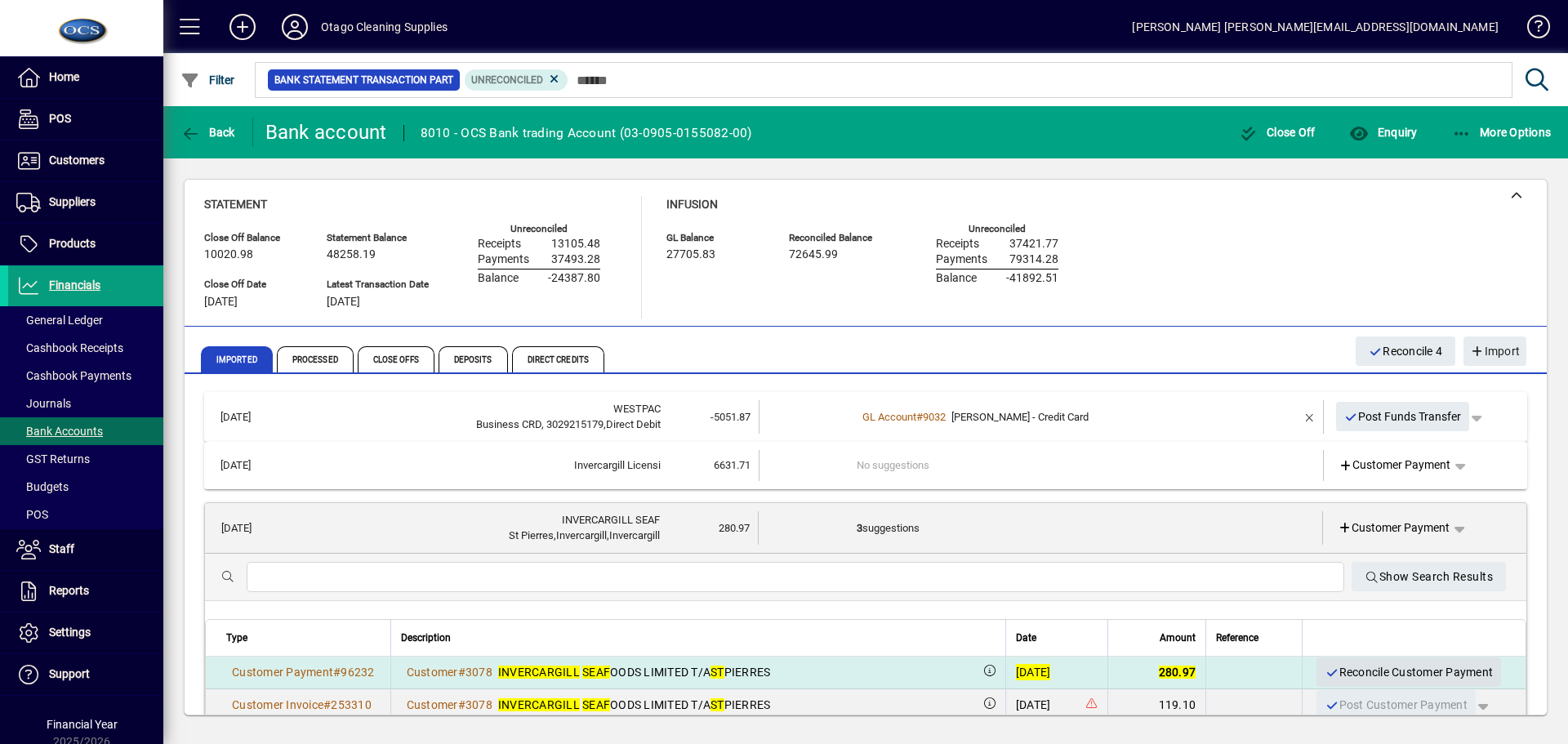
click at [1342, 666] on span "Reconcile Customer Payment" at bounding box center [1409, 673] width 168 height 27
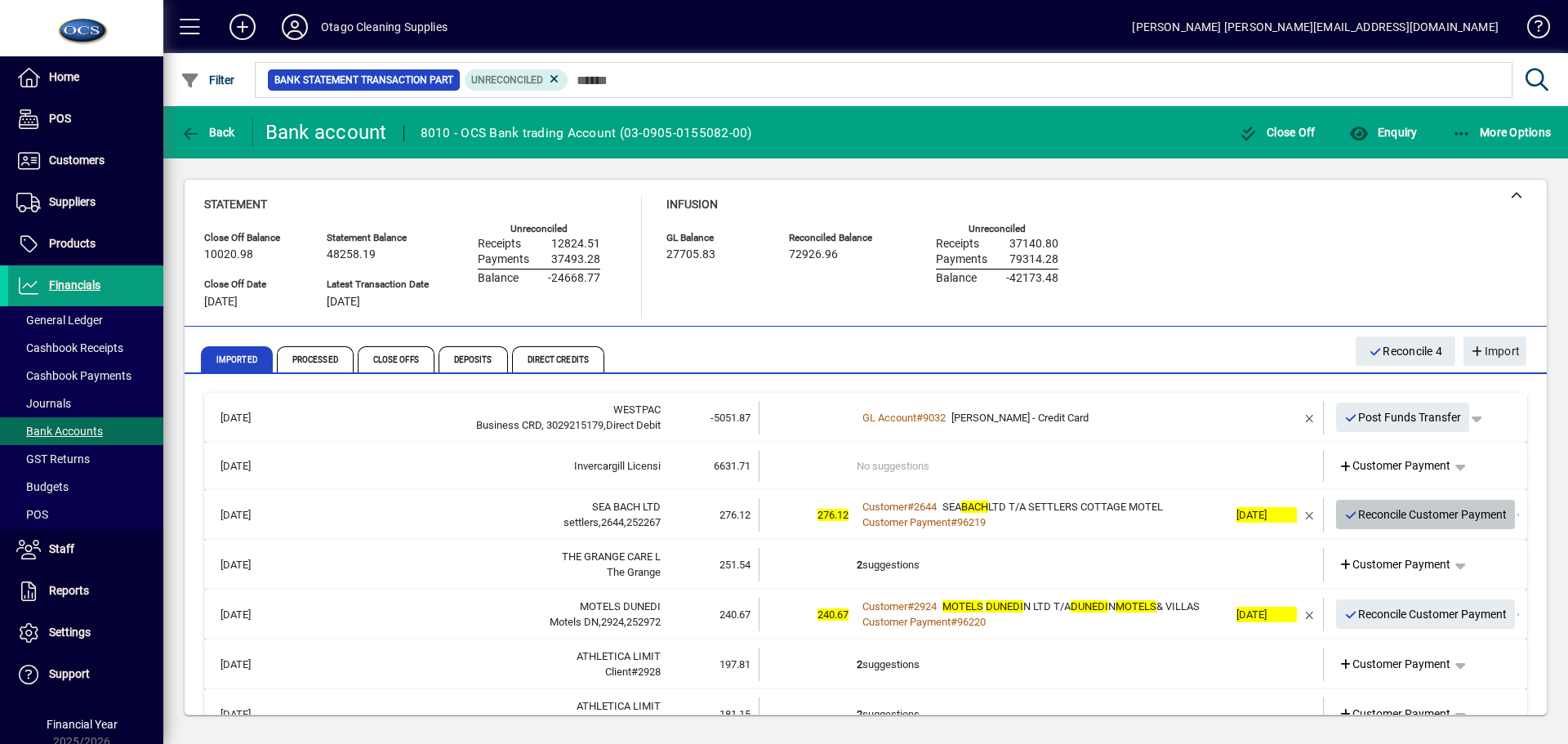
click at [1403, 506] on span "Reconcile Customer Payment" at bounding box center [1426, 516] width 163 height 27
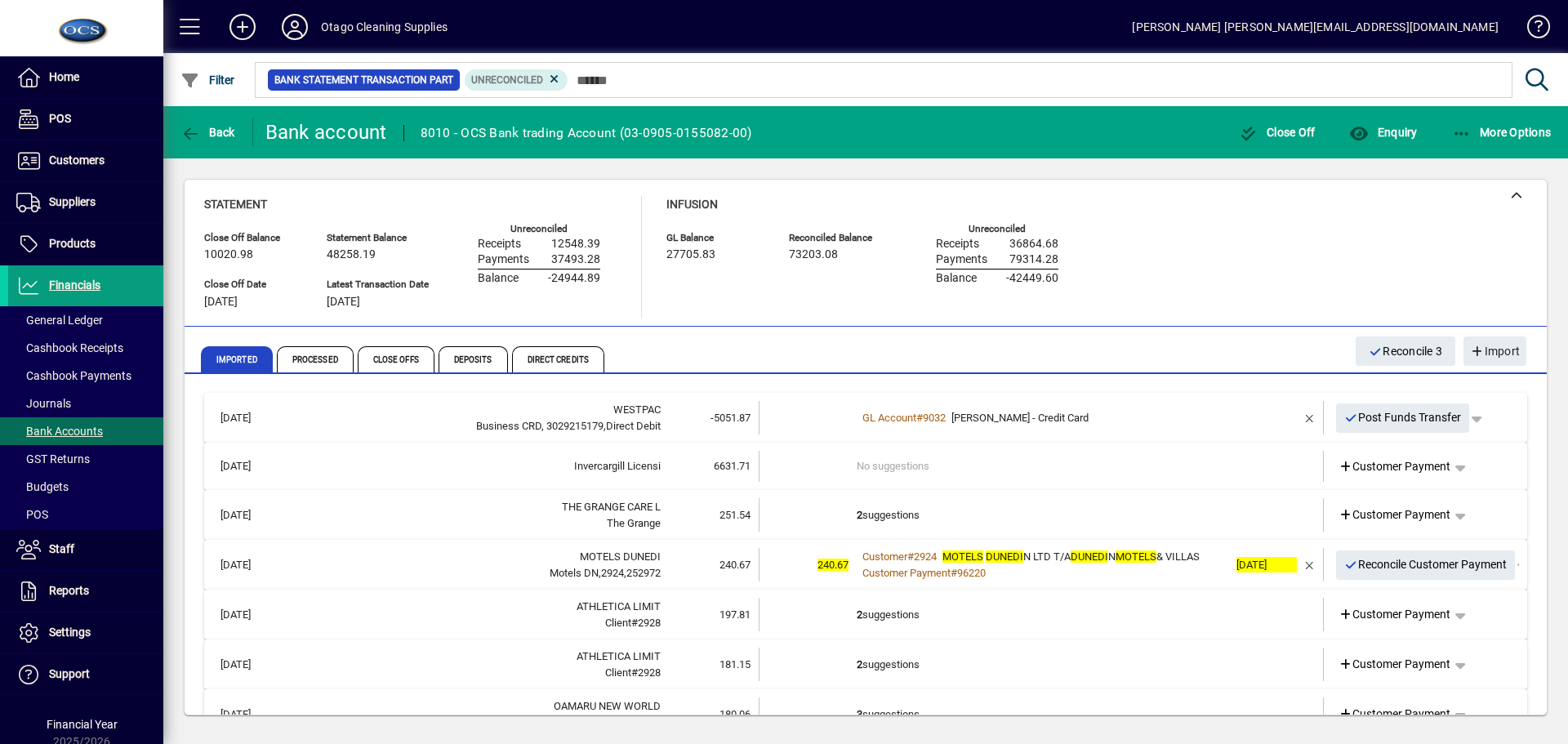
click at [1012, 519] on td "2 suggestions" at bounding box center [1043, 515] width 372 height 33
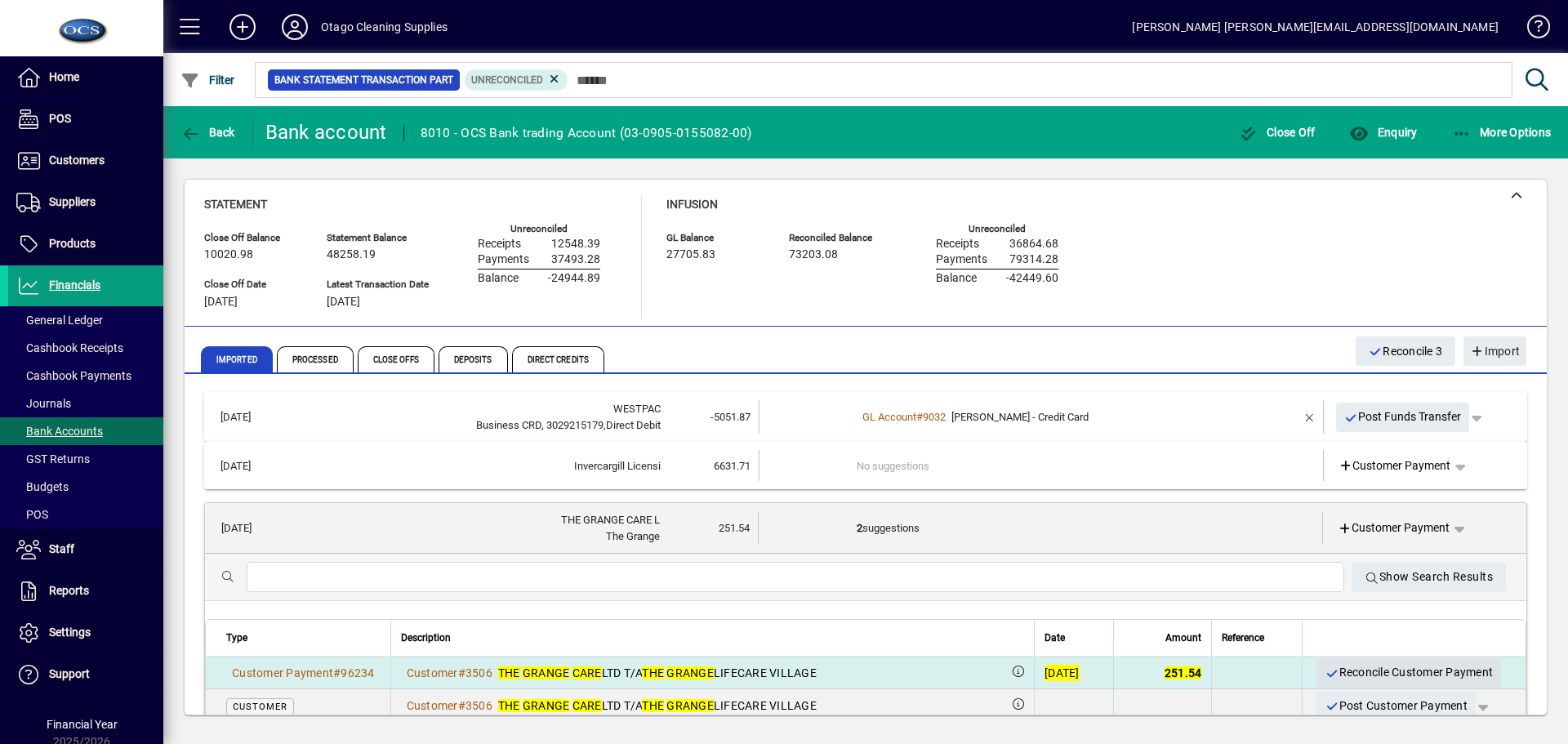
click at [1357, 666] on span "Reconcile Customer Payment" at bounding box center [1409, 673] width 168 height 27
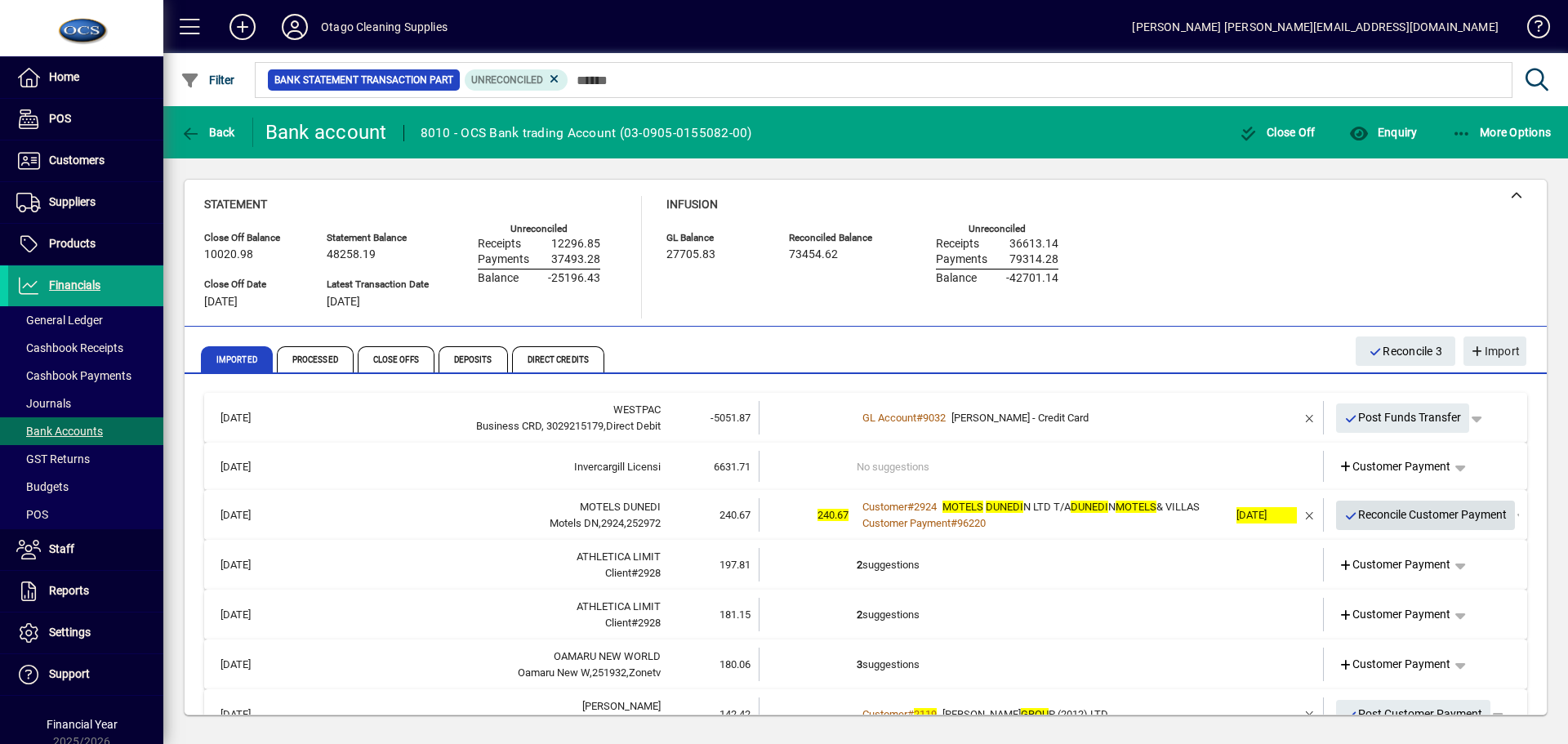
click at [1355, 511] on span "Reconcile Customer Payment" at bounding box center [1426, 516] width 163 height 27
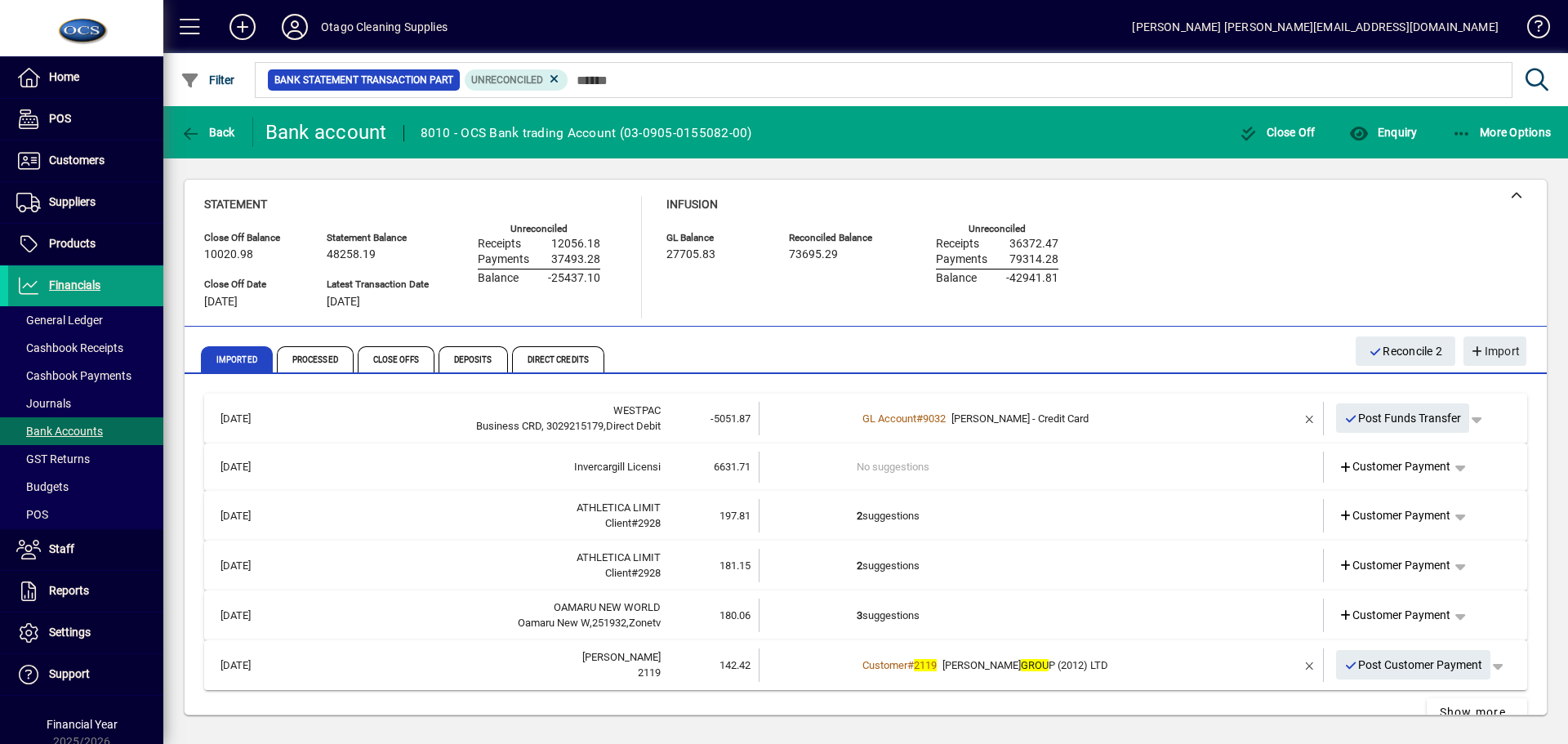
click at [1022, 519] on td "2 suggestions" at bounding box center [1043, 516] width 372 height 33
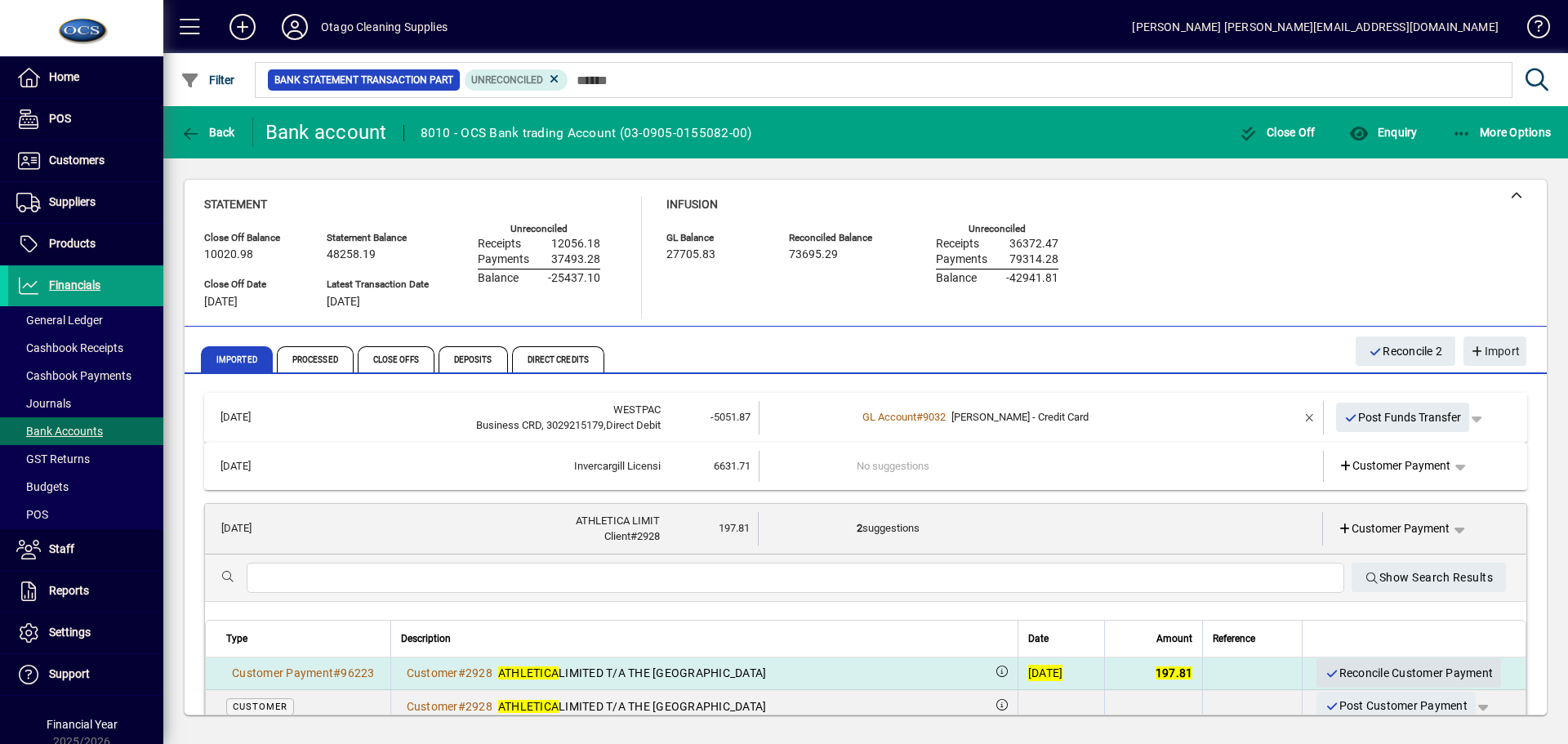
click at [1373, 674] on span "Reconcile Customer Payment" at bounding box center [1409, 674] width 168 height 27
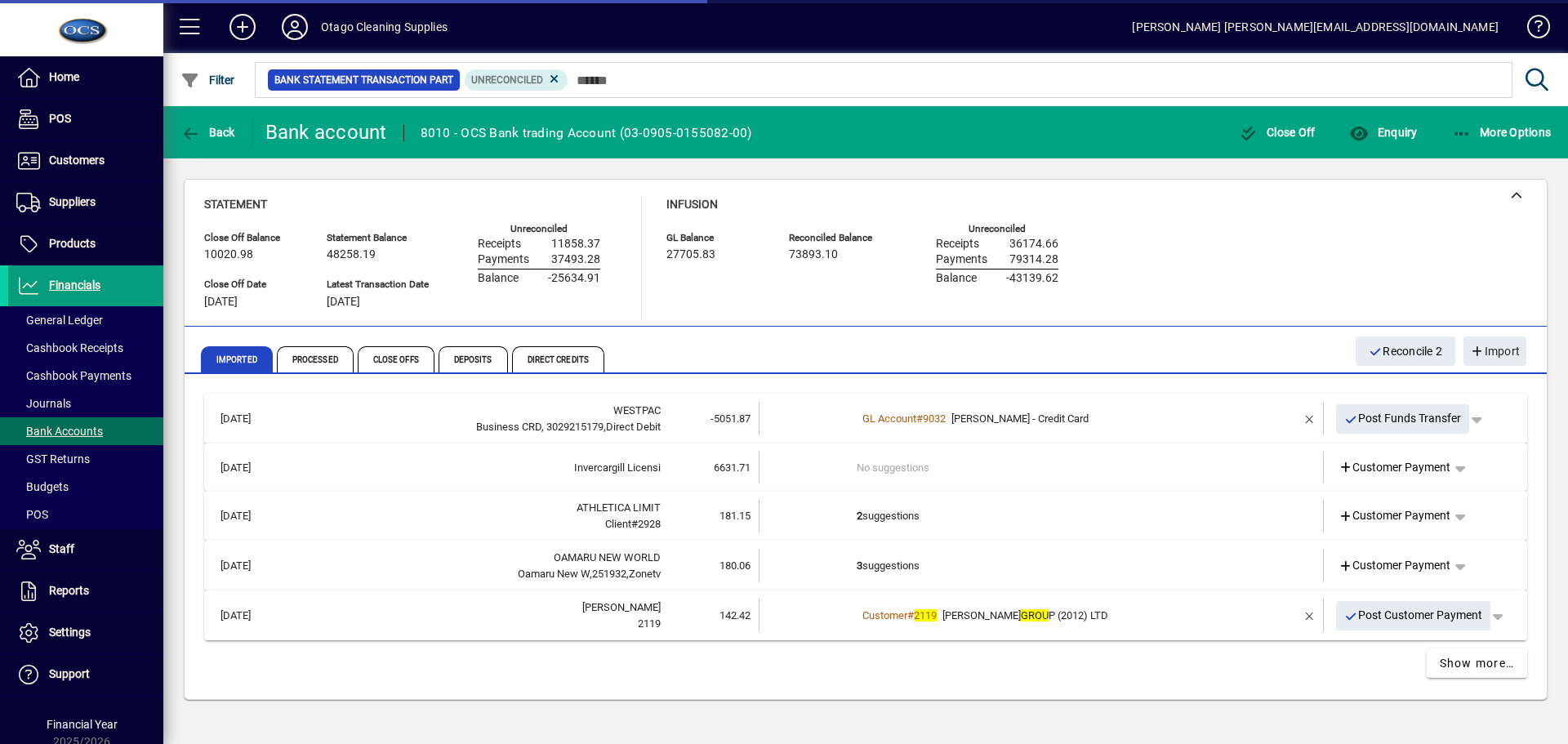
click at [1064, 525] on td "2 suggestions" at bounding box center [1043, 516] width 372 height 33
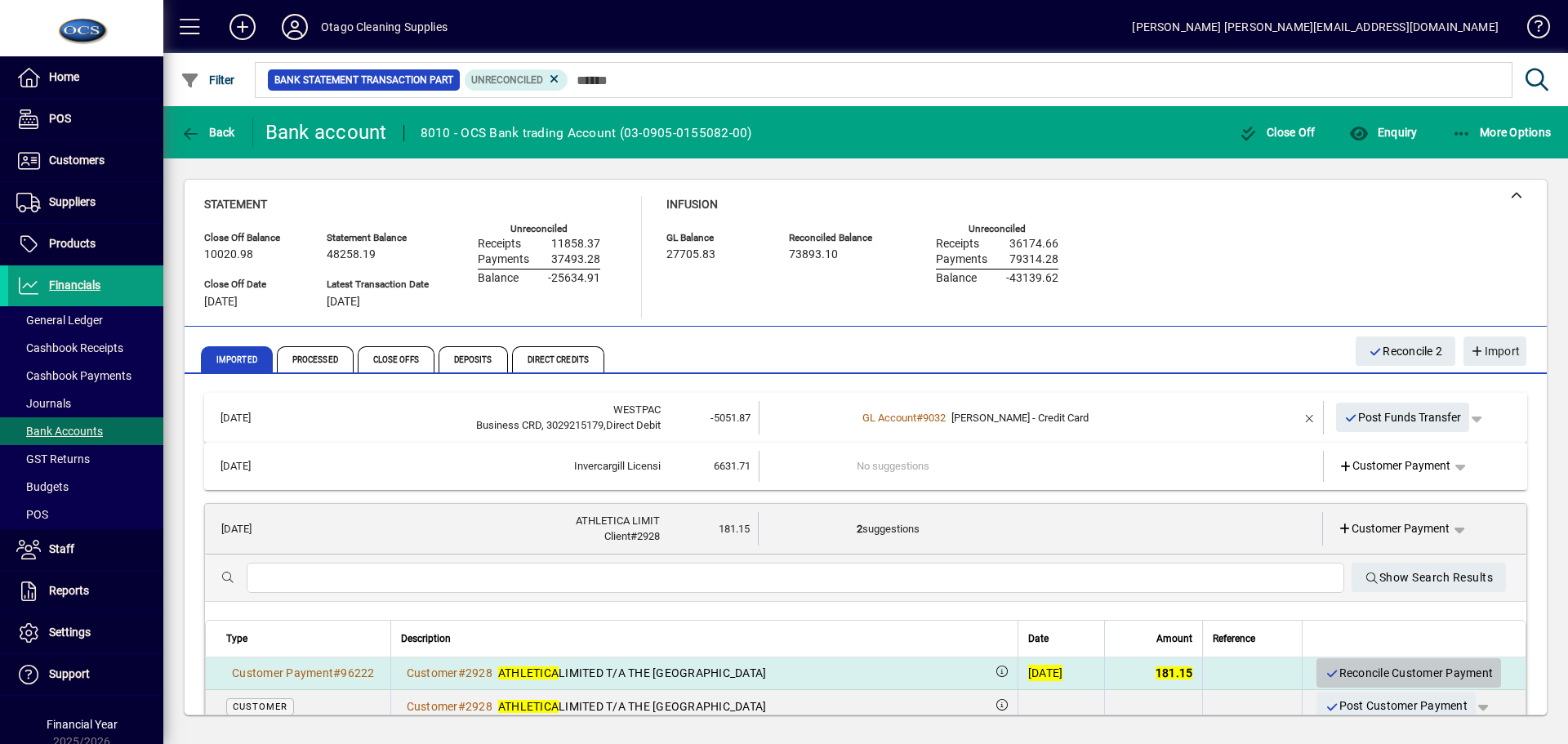
click at [1327, 672] on span "Reconcile Customer Payment" at bounding box center [1409, 674] width 168 height 27
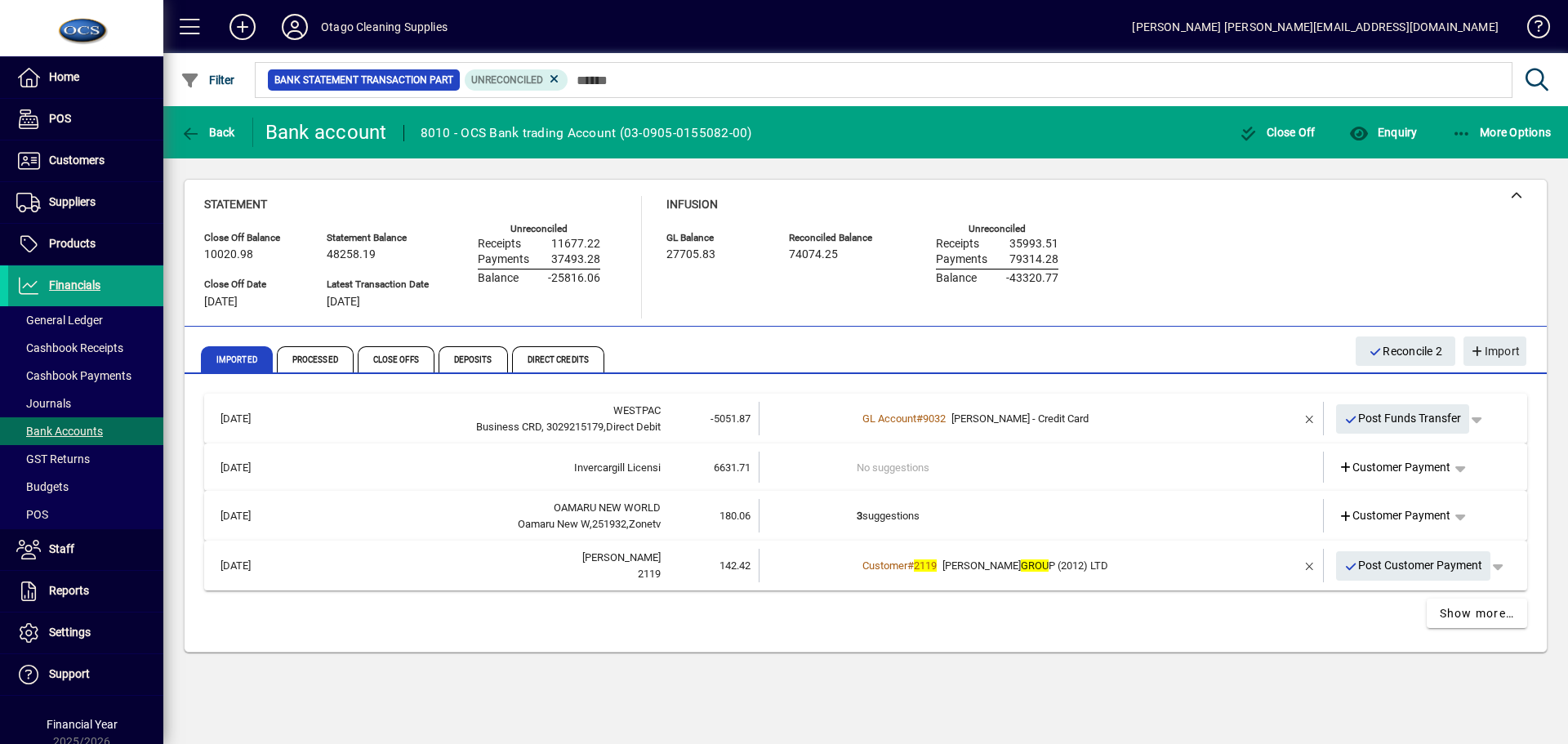
click at [1062, 530] on td "3 suggestions" at bounding box center [1043, 516] width 372 height 33
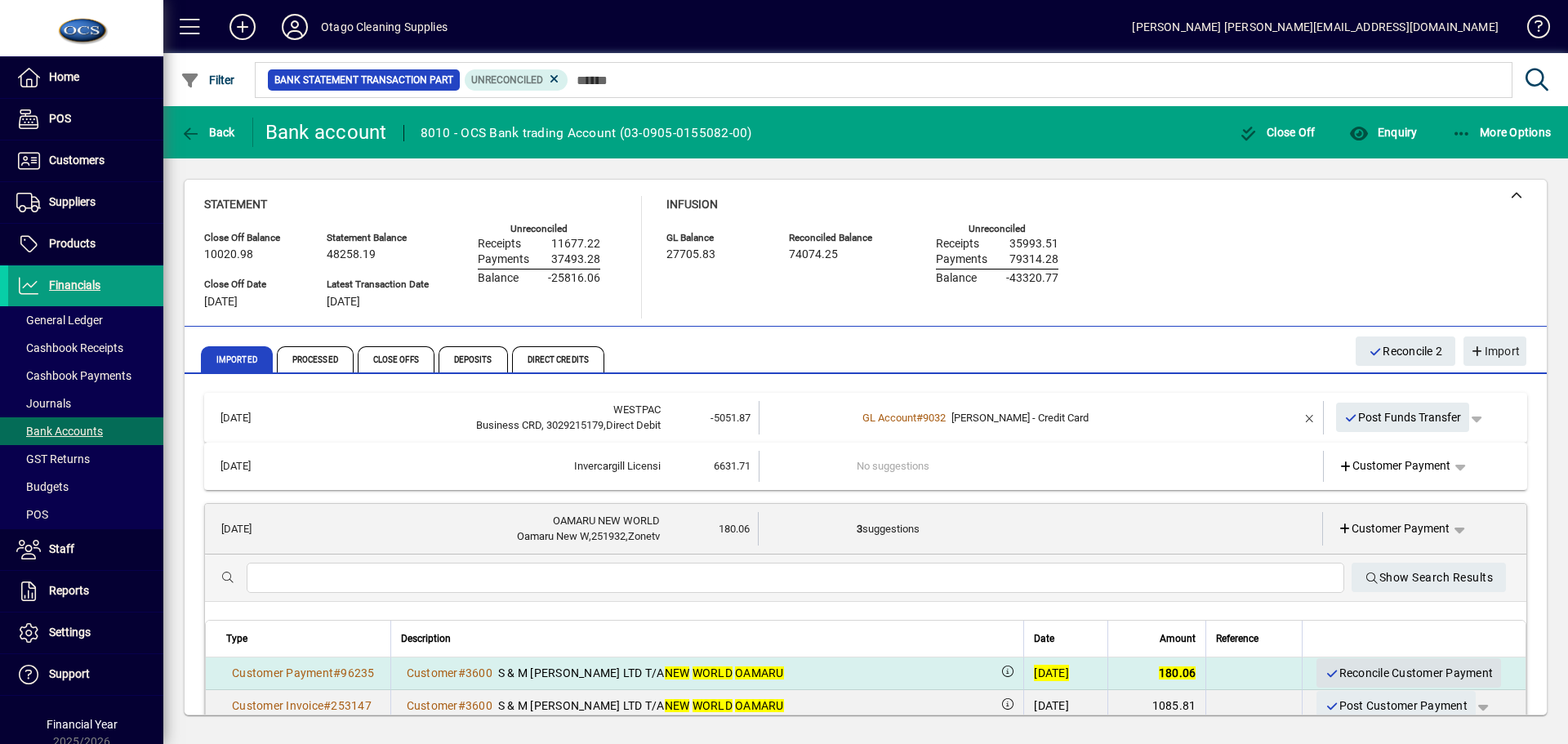
click at [1343, 672] on span "Reconcile Customer Payment" at bounding box center [1409, 674] width 168 height 27
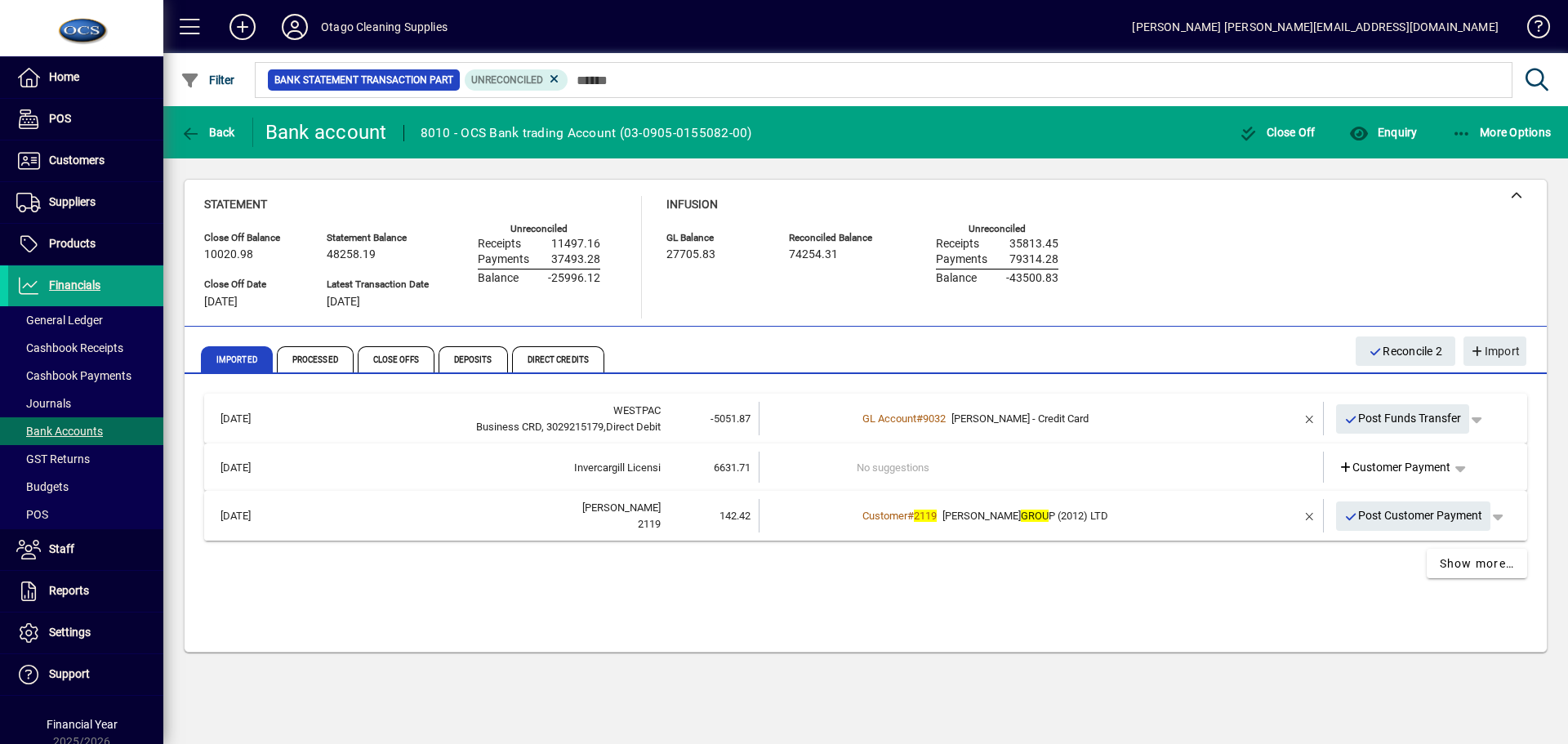
click at [1146, 520] on div "Customer # 2119 [PERSON_NAME] GROU P (2012) LTD" at bounding box center [1043, 516] width 372 height 17
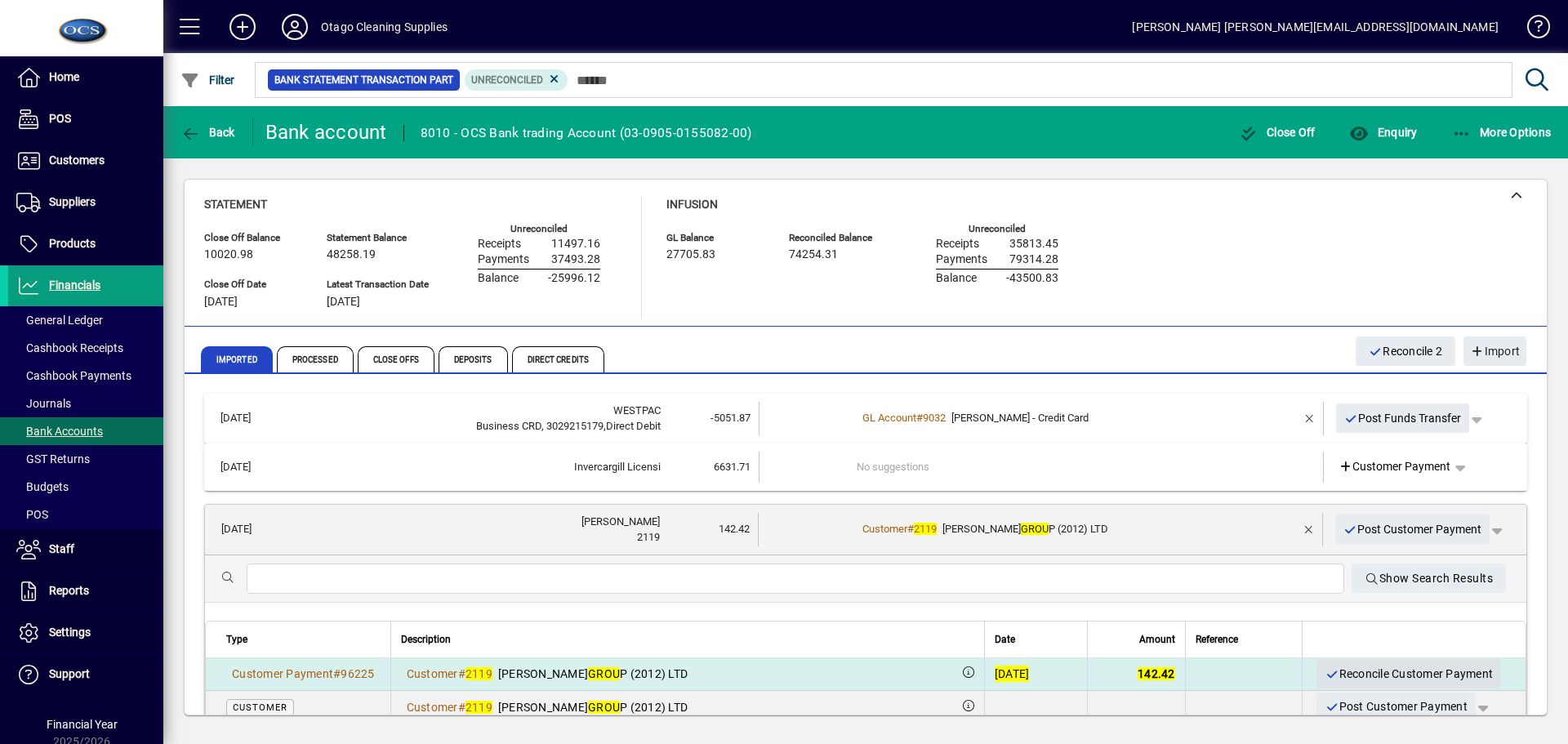
click at [1357, 673] on span "Reconcile Customer Payment" at bounding box center [1409, 675] width 168 height 27
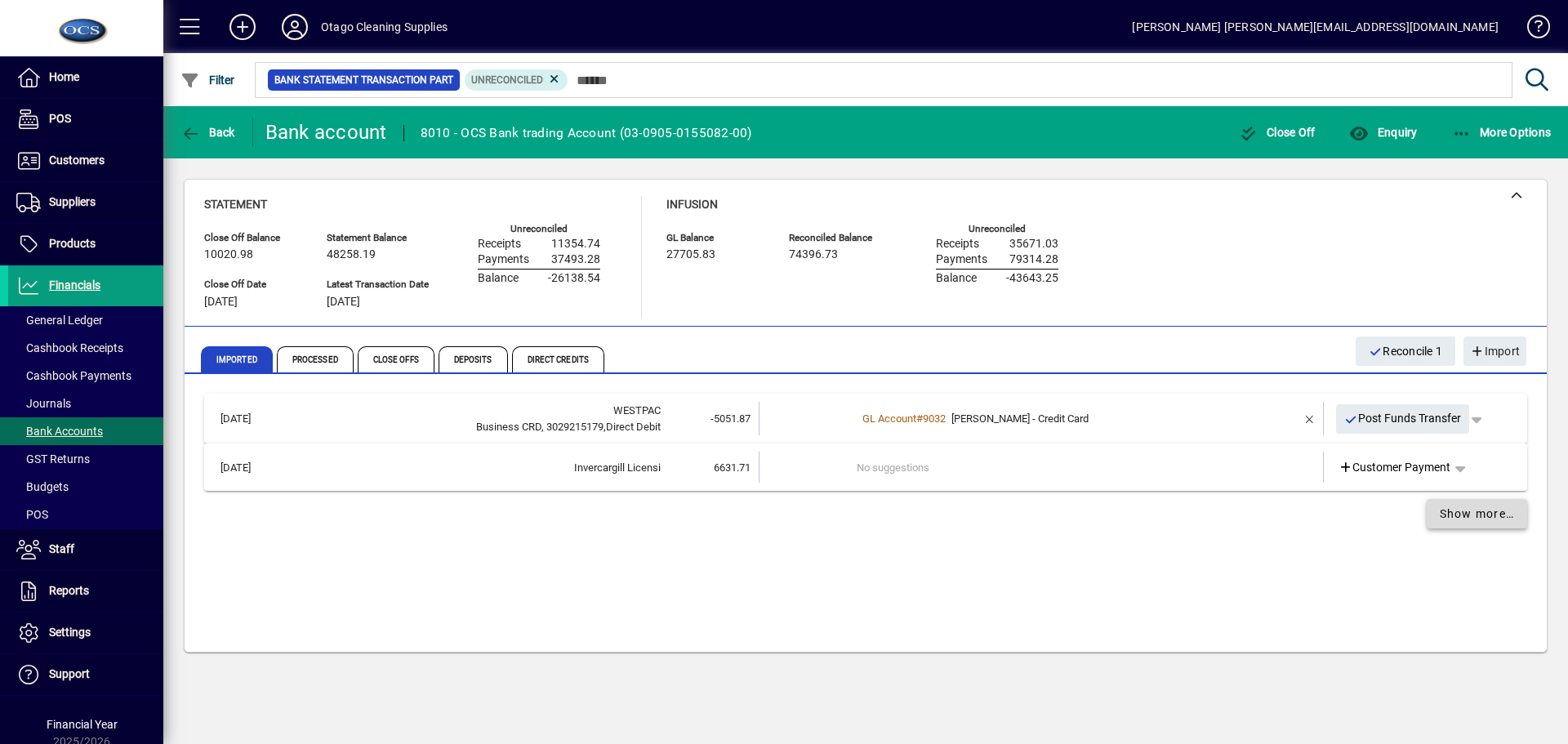
click at [1448, 522] on span "Show more…" at bounding box center [1477, 515] width 75 height 17
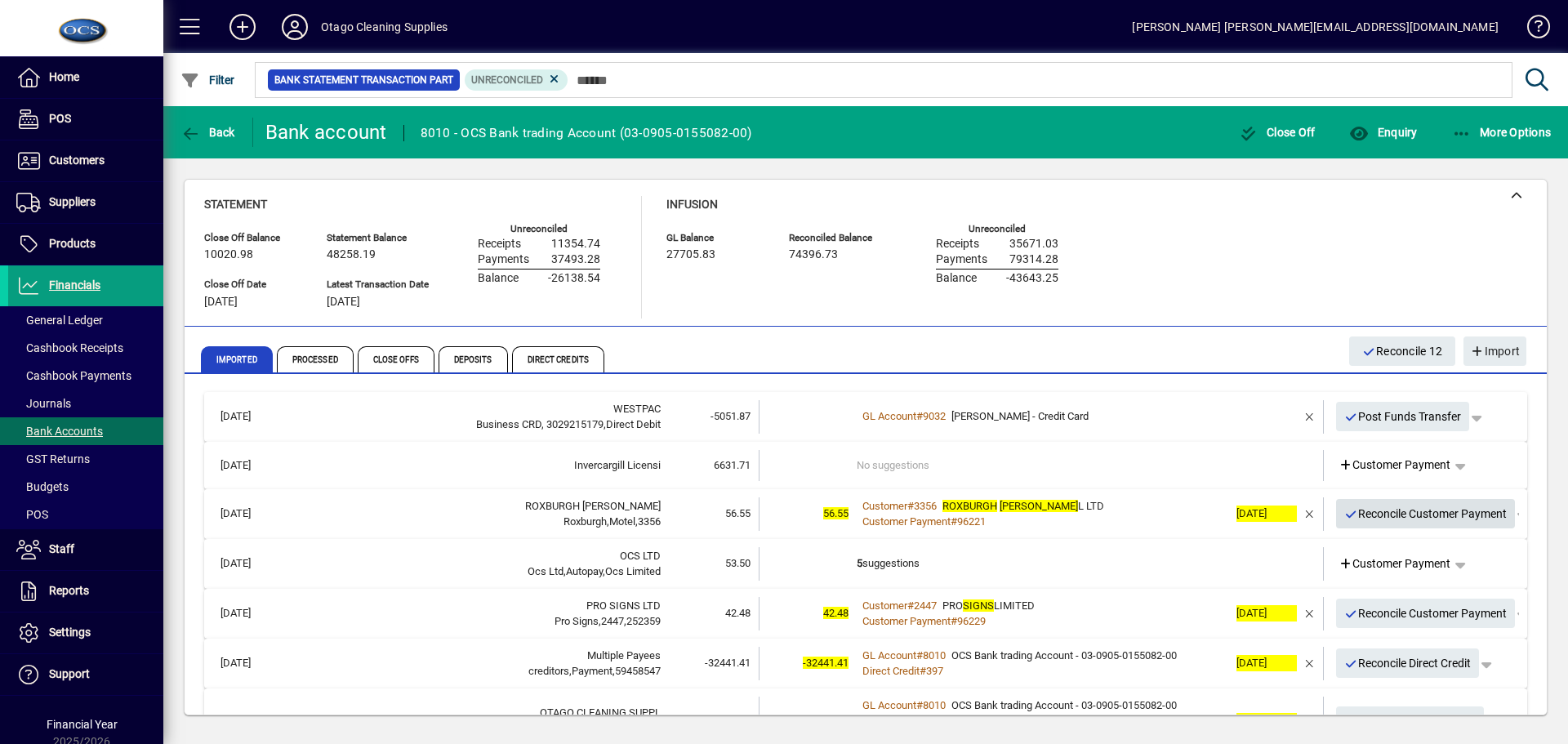
click at [1362, 514] on span "Reconcile Customer Payment" at bounding box center [1426, 515] width 163 height 27
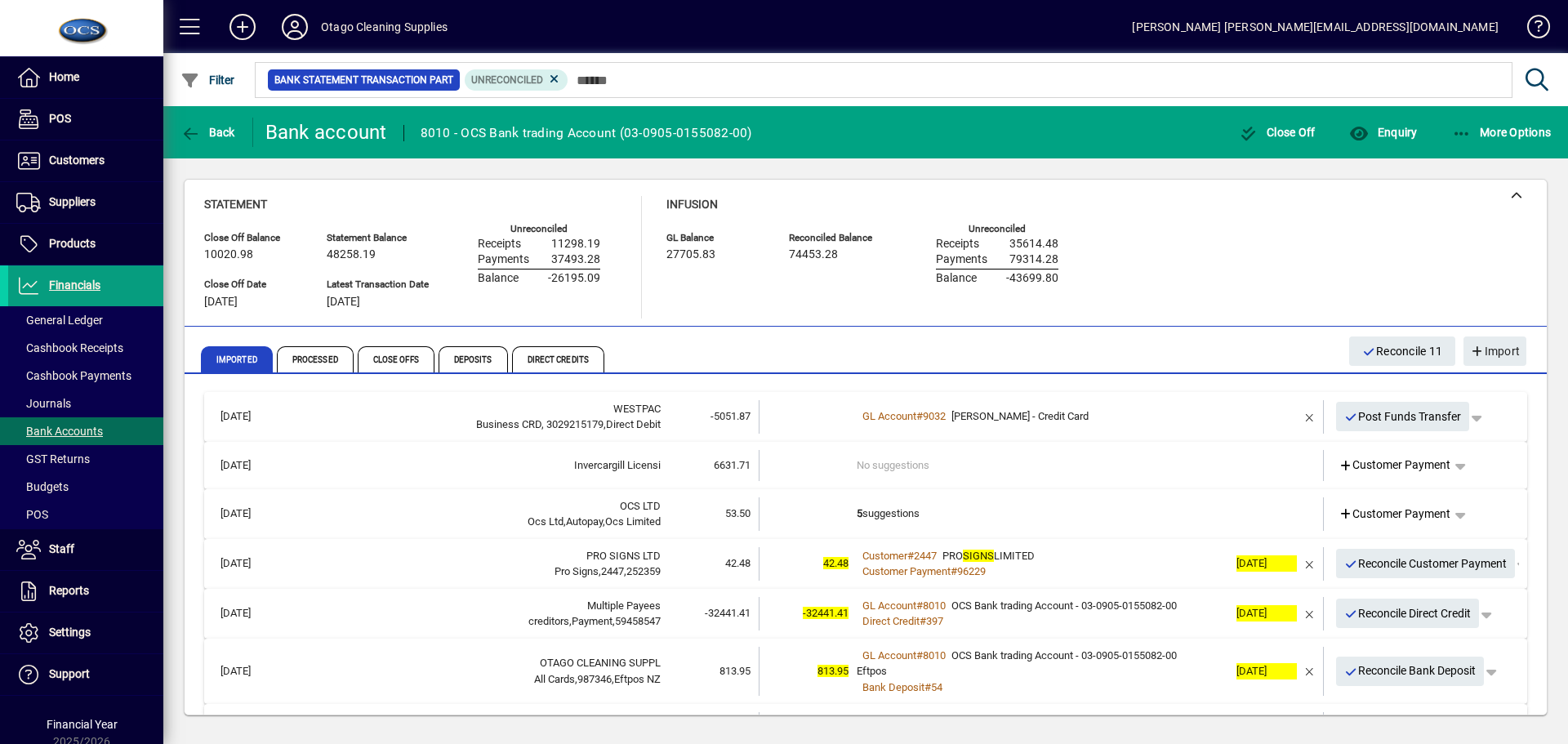
click at [1028, 514] on td "5 suggestions" at bounding box center [1043, 514] width 372 height 33
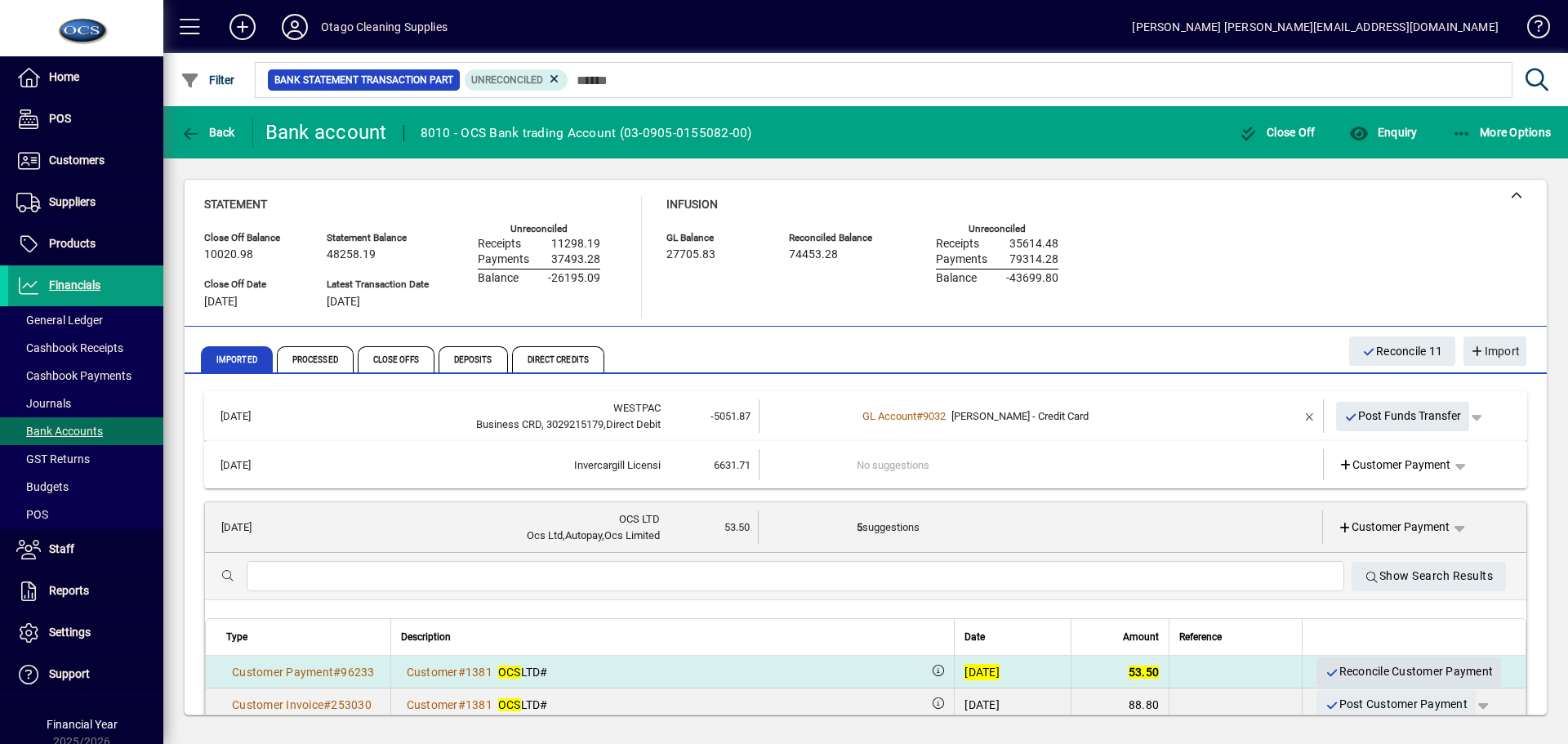
click at [1349, 668] on span "Reconcile Customer Payment" at bounding box center [1409, 672] width 168 height 27
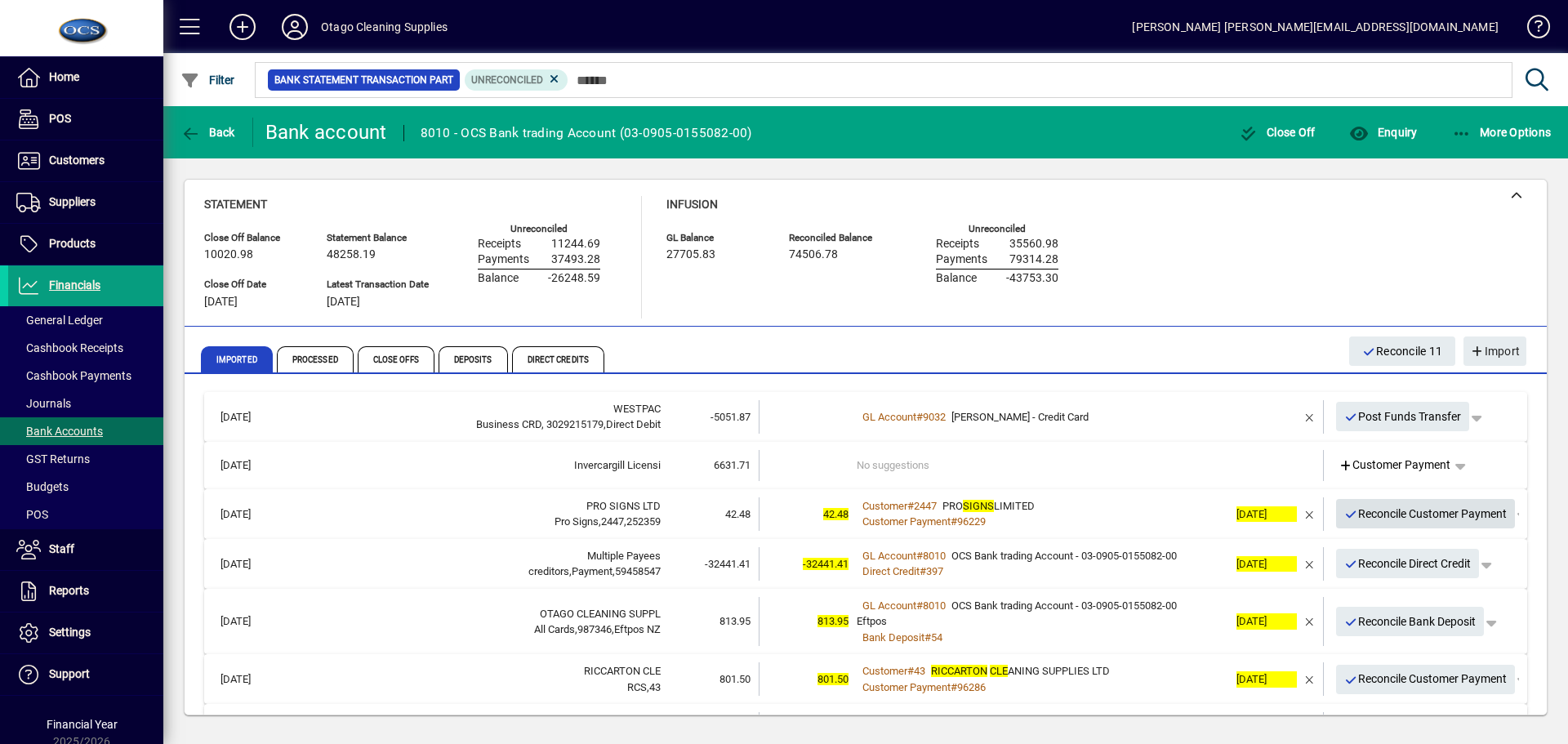
click at [1358, 512] on span "Reconcile Customer Payment" at bounding box center [1426, 515] width 163 height 27
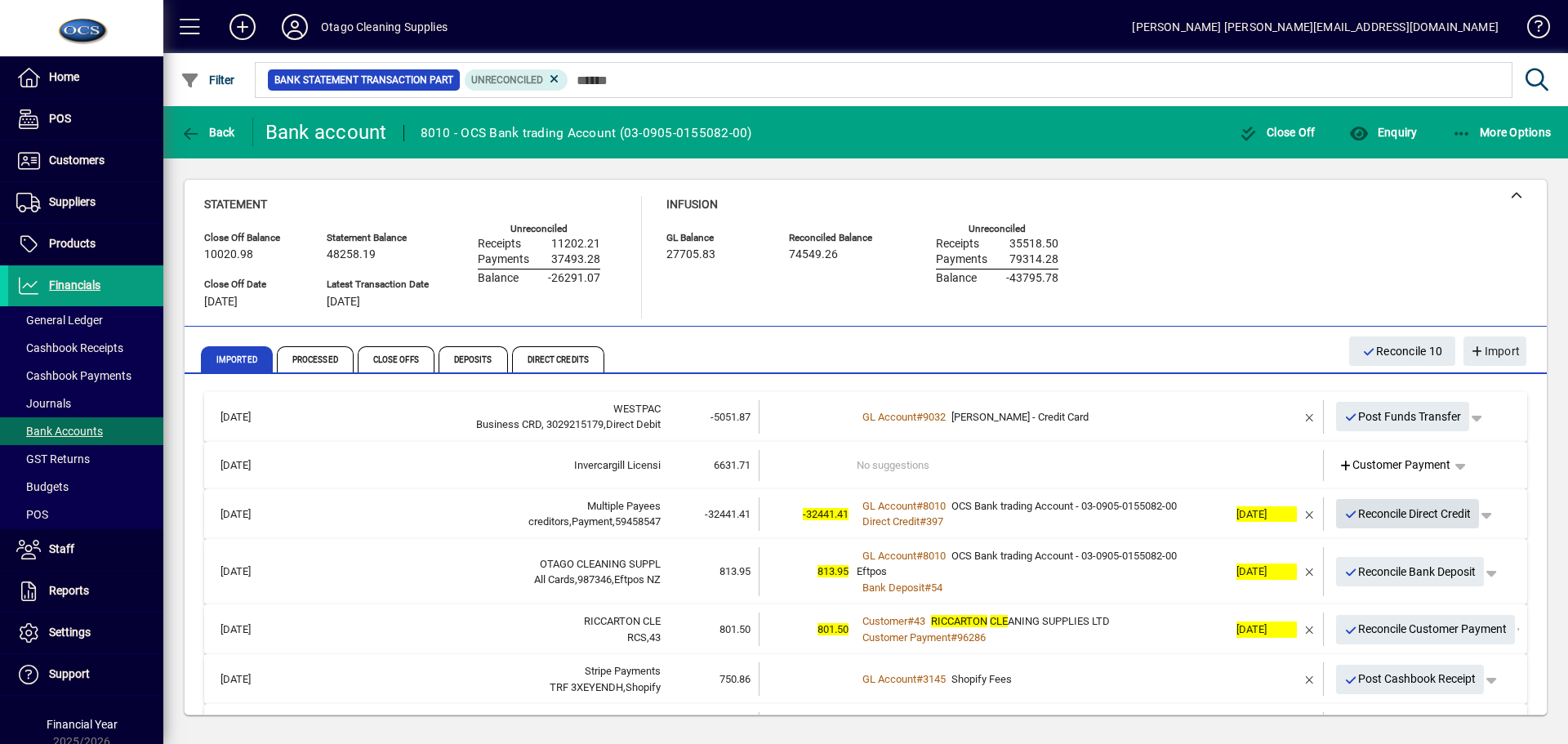
click at [1358, 512] on span "Reconcile Direct Credit" at bounding box center [1408, 515] width 127 height 27
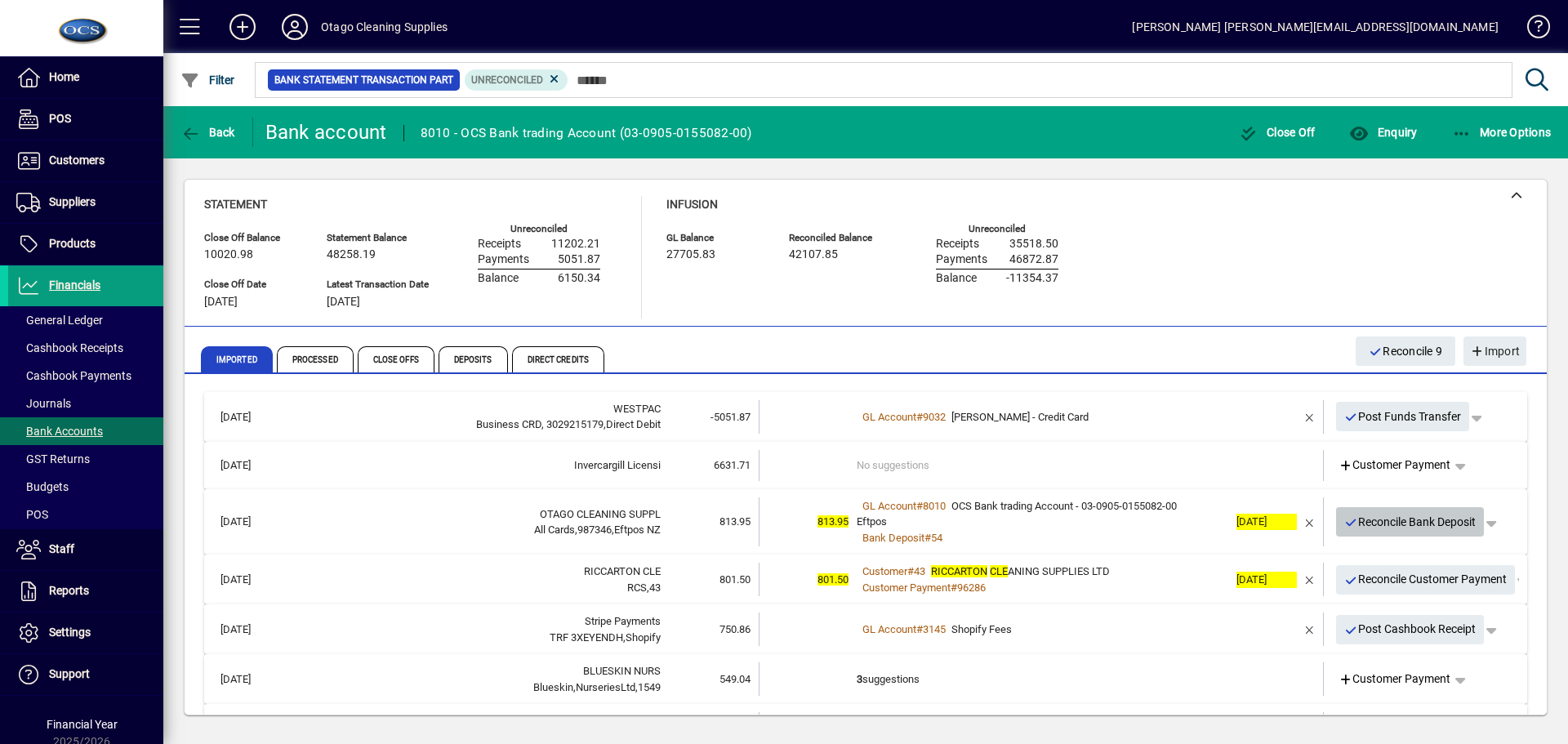
click at [1360, 515] on span "Reconcile Bank Deposit" at bounding box center [1411, 523] width 132 height 27
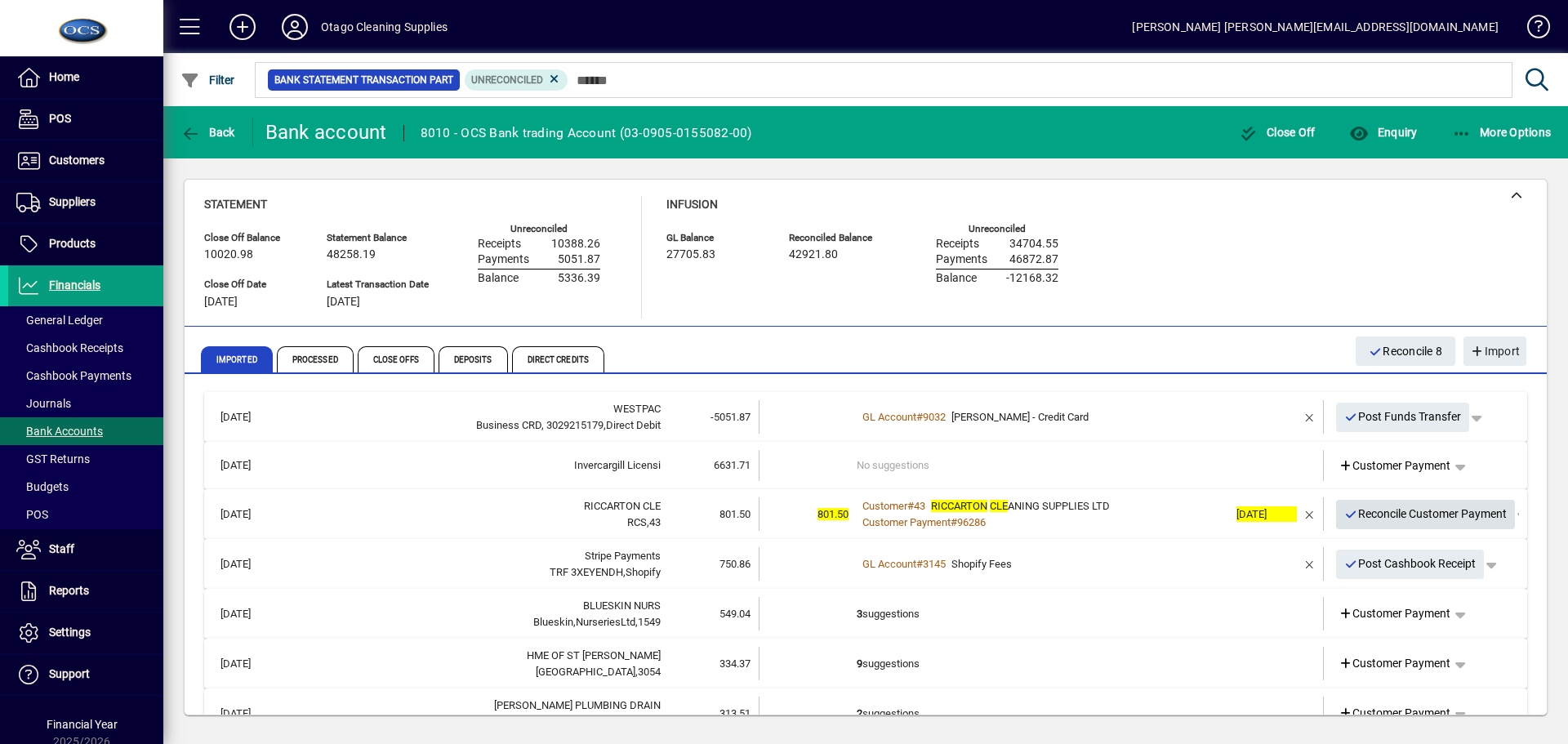
click at [1360, 515] on span "Reconcile Customer Payment" at bounding box center [1426, 515] width 163 height 27
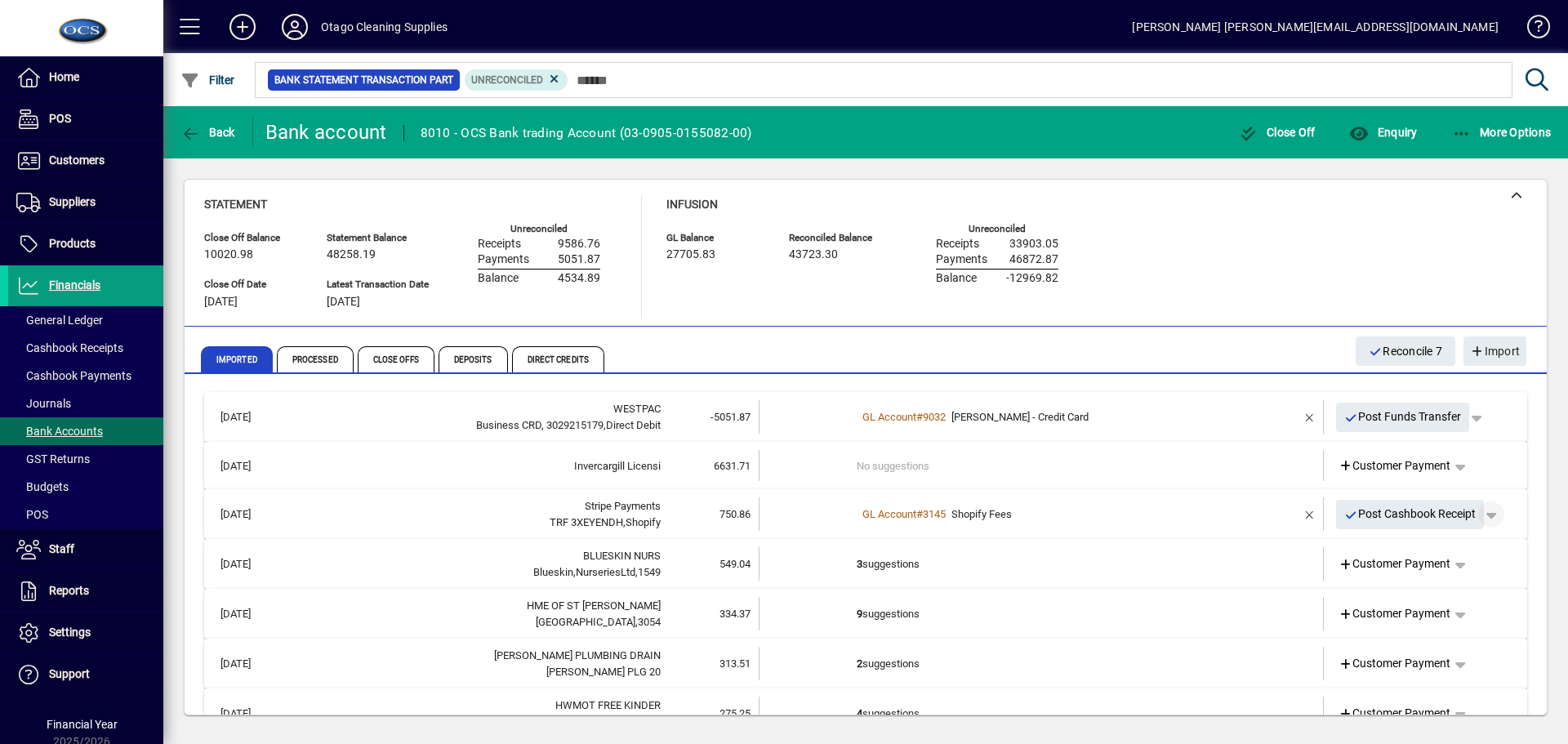
click at [1486, 513] on span "button" at bounding box center [1491, 515] width 39 height 39
click at [1433, 574] on span "button" at bounding box center [1434, 579] width 126 height 39
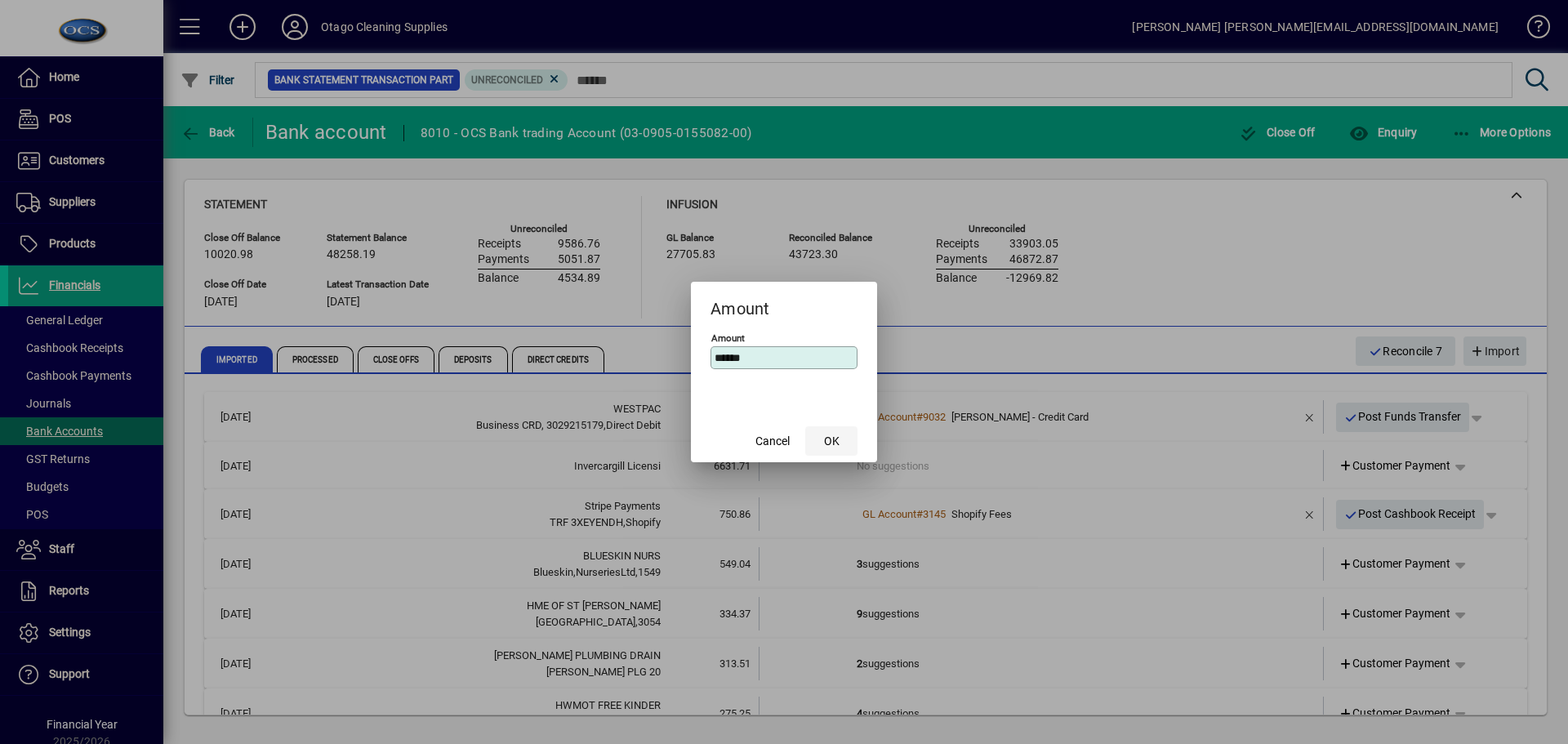
type input "******"
click at [830, 435] on span "OK" at bounding box center [832, 442] width 16 height 17
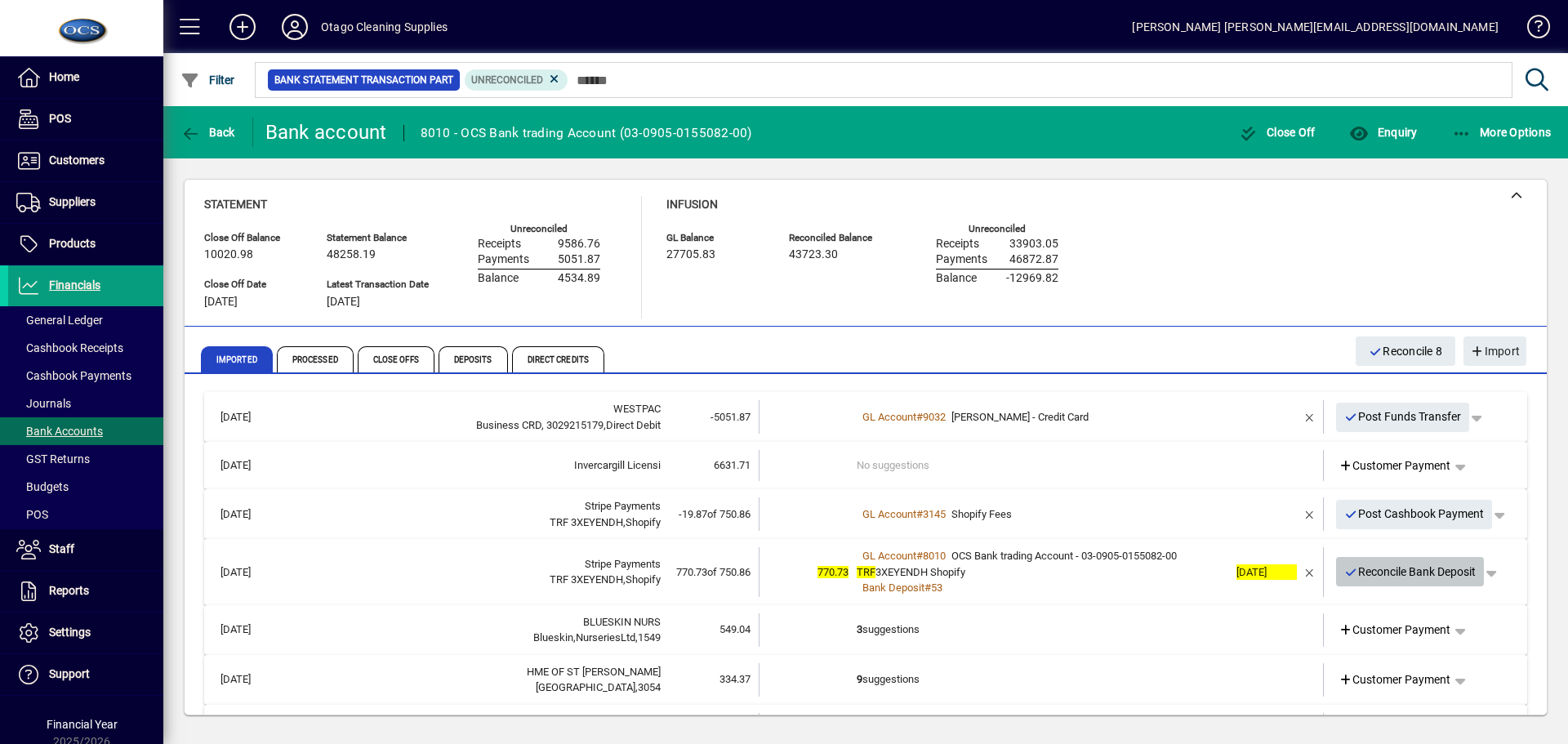
click at [1414, 575] on span "Reconcile Bank Deposit" at bounding box center [1411, 573] width 132 height 27
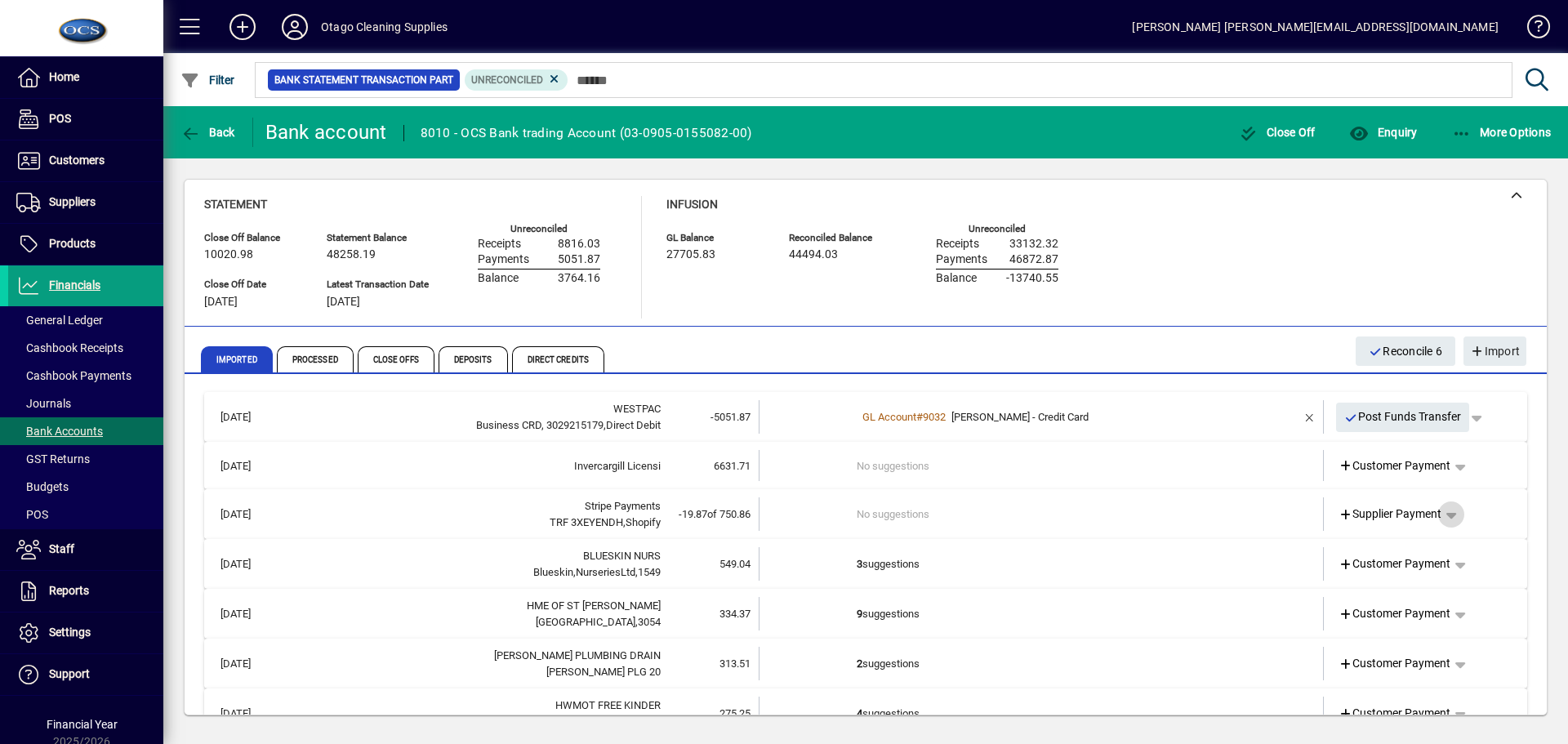
click at [1446, 515] on span "button" at bounding box center [1451, 515] width 39 height 39
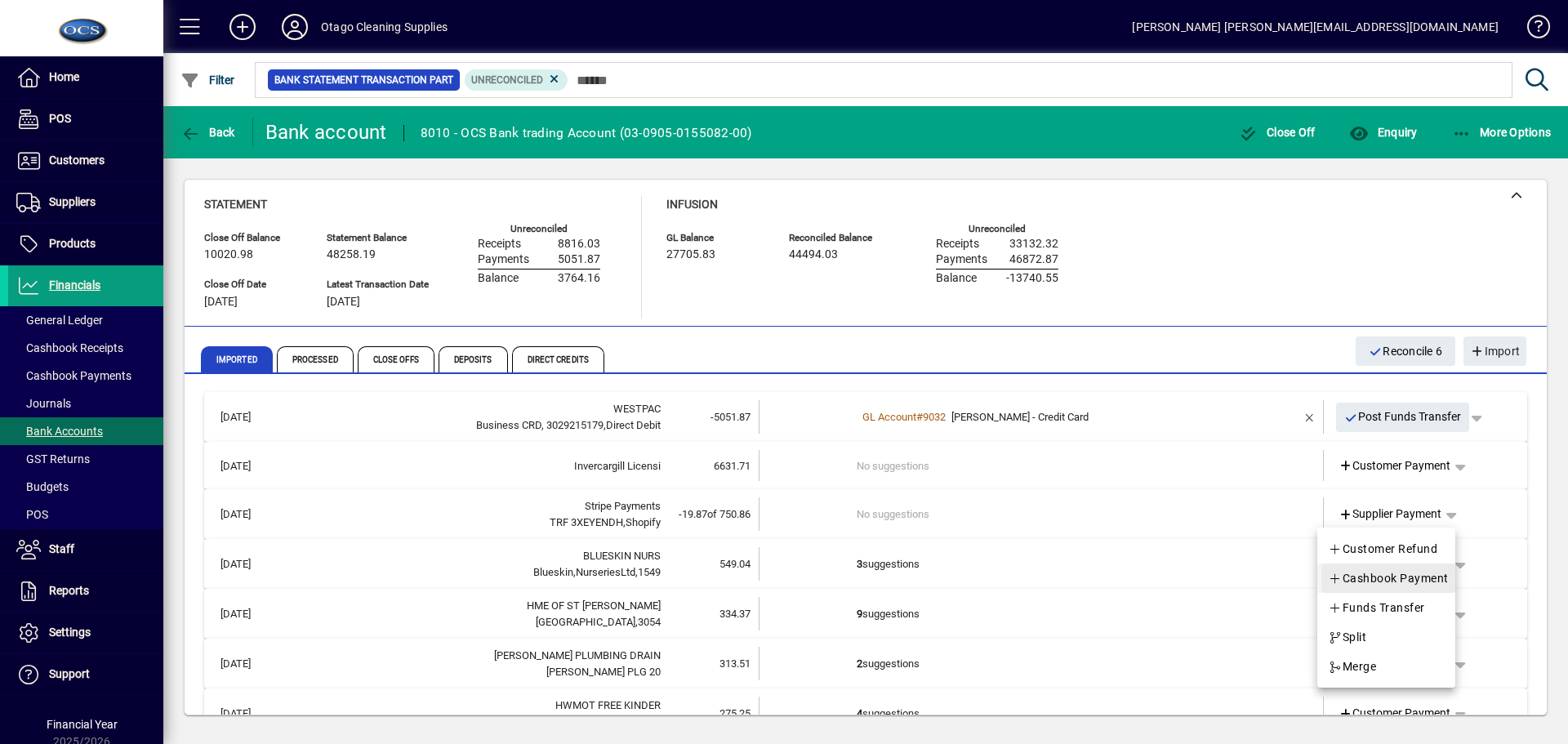
click at [1417, 582] on span "Cashbook Payment" at bounding box center [1388, 579] width 121 height 19
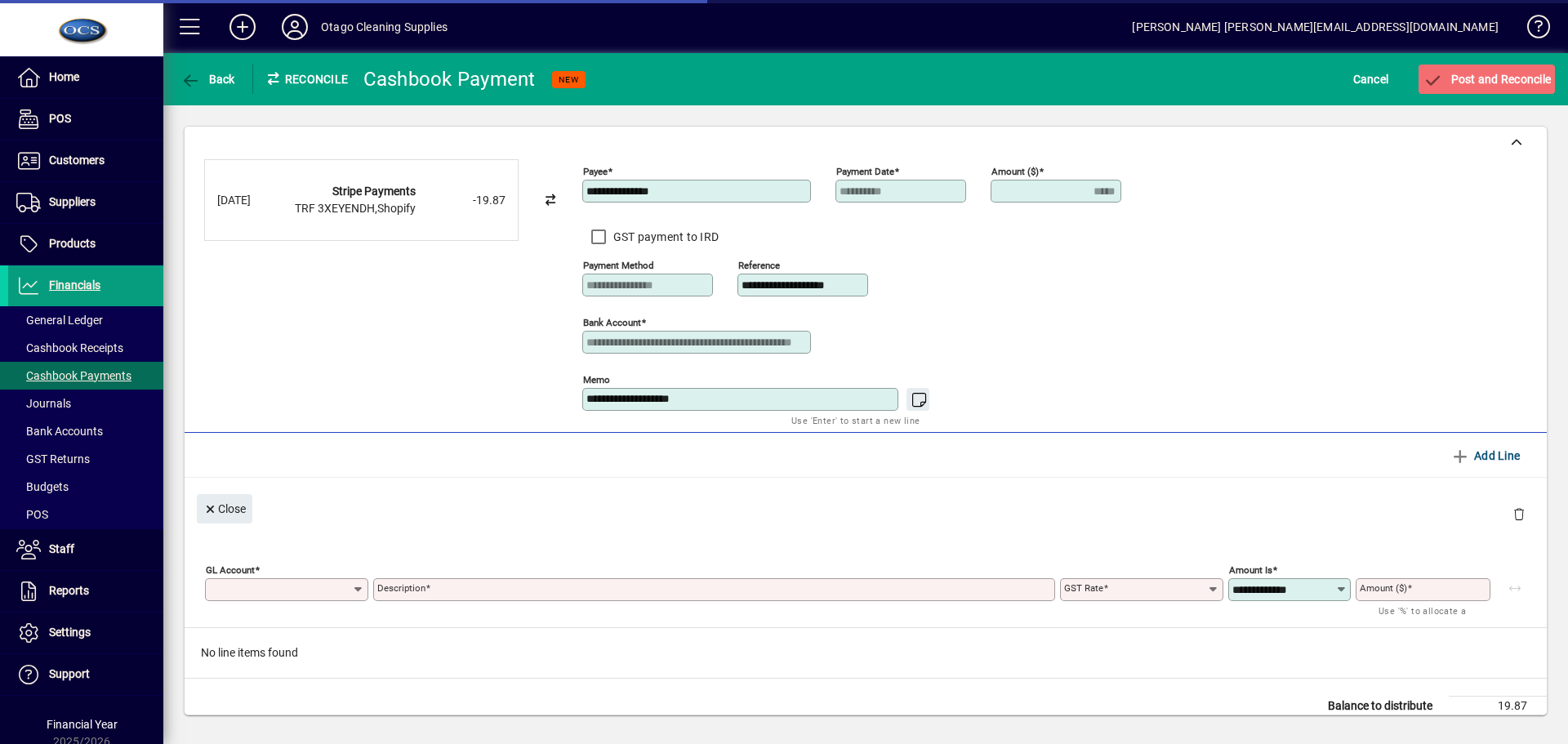
type input "*****"
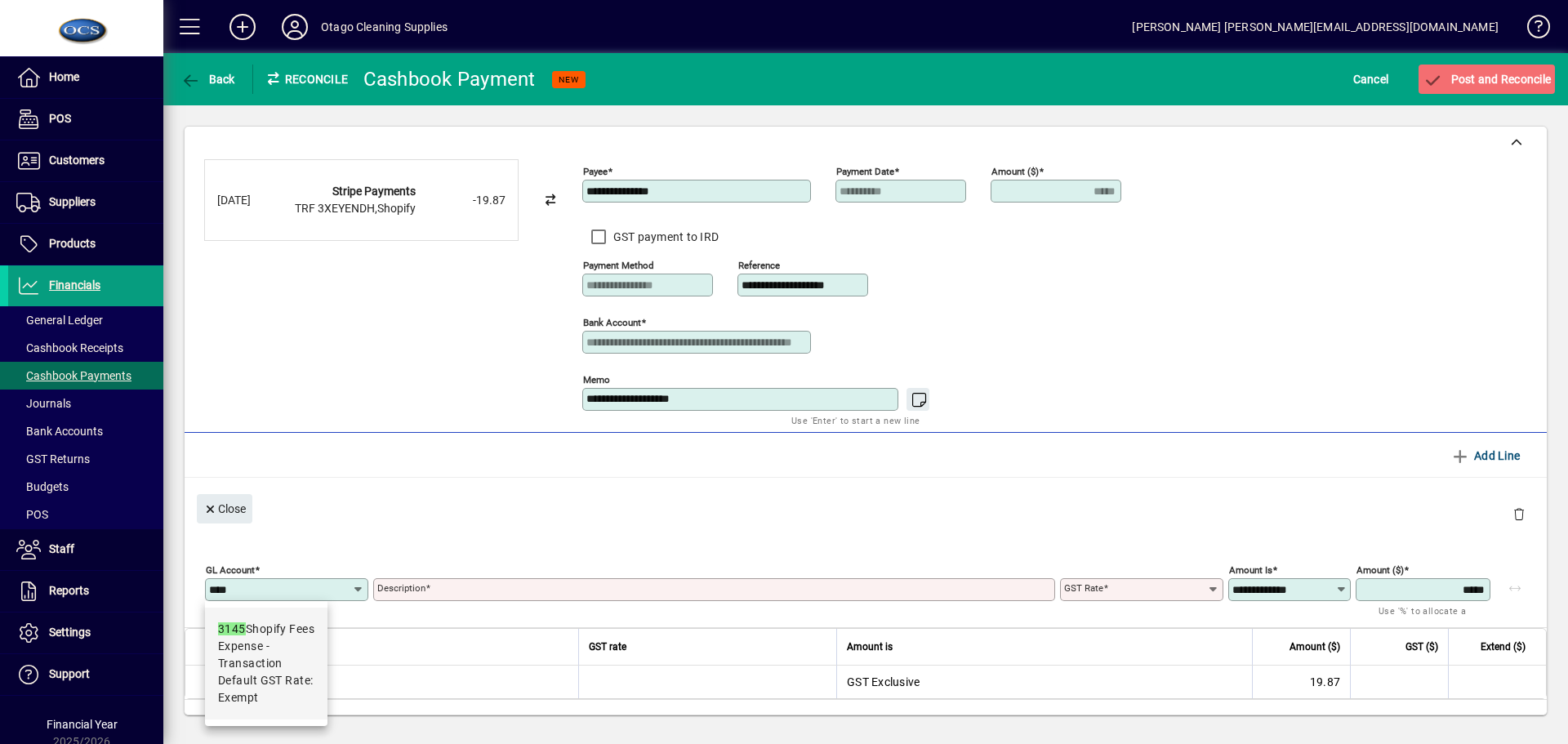
type input "****"
click at [239, 724] on div "3145 Shopify Fees Expense - Transaction Default GST Rate: Exempt" at bounding box center [266, 663] width 122 height 125
click at [263, 676] on span "Default GST Rate: Exempt" at bounding box center [266, 689] width 96 height 34
type input "**********"
type input "******"
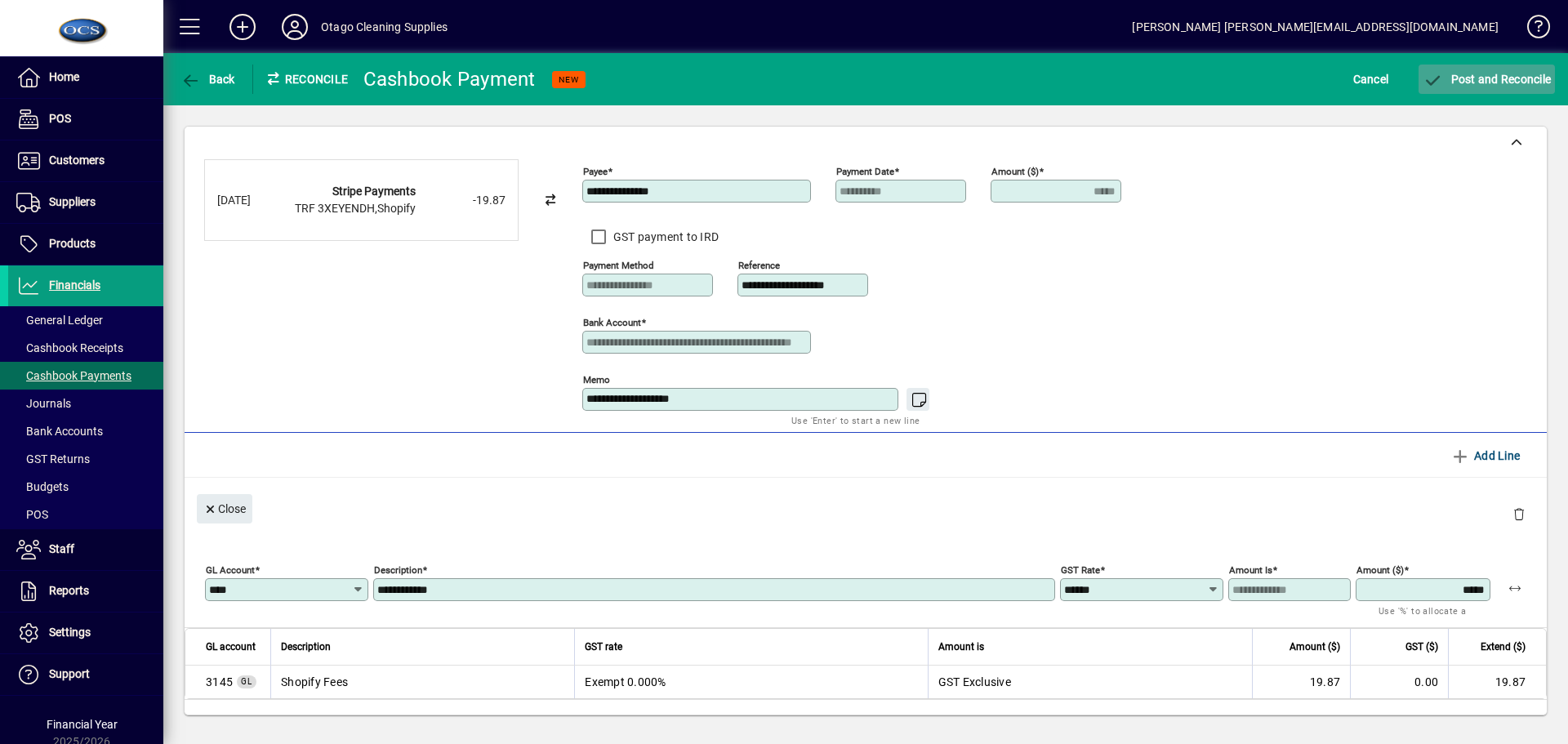
click at [1503, 75] on span "Post and Reconcile" at bounding box center [1487, 79] width 128 height 13
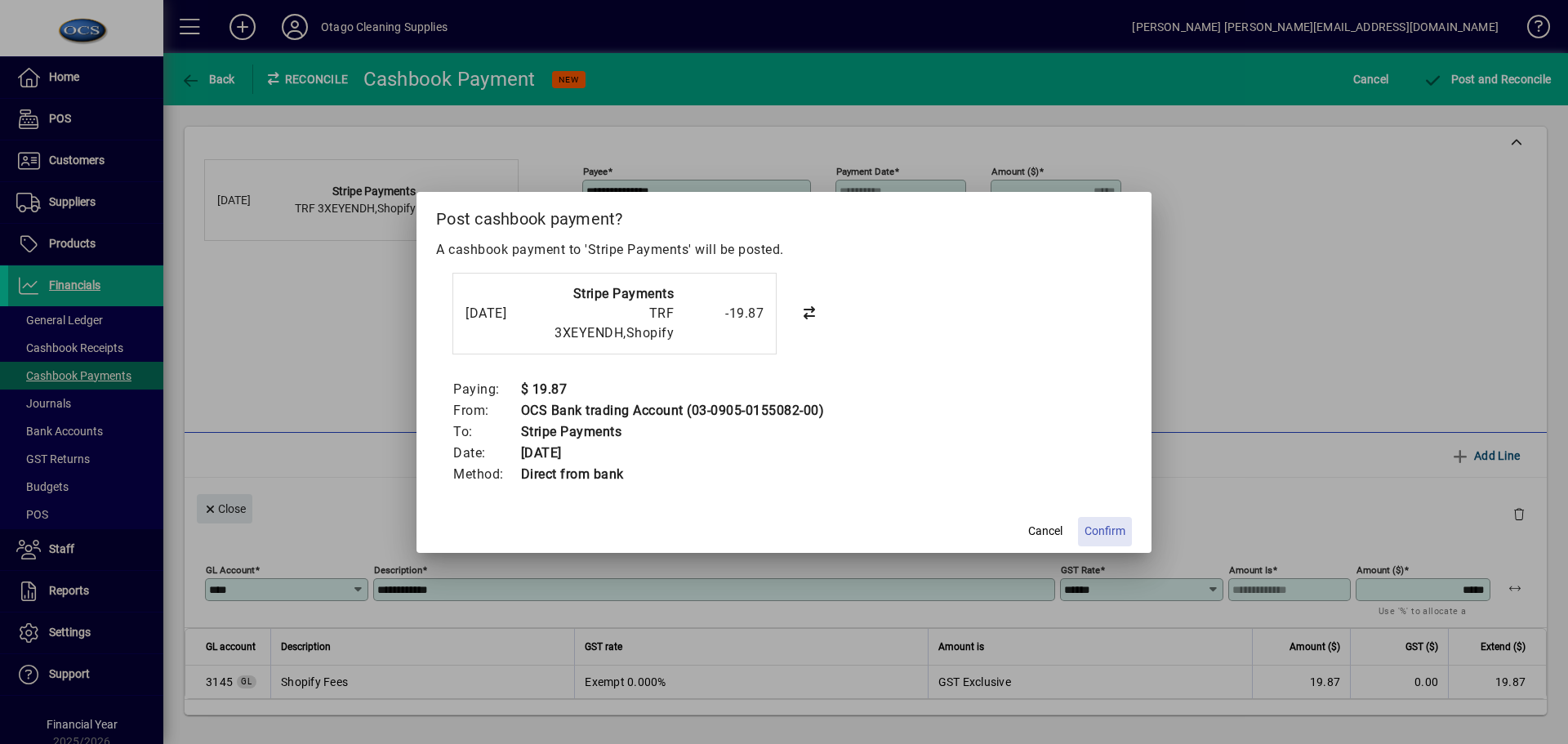
click at [1117, 532] on span "Confirm" at bounding box center [1105, 531] width 41 height 17
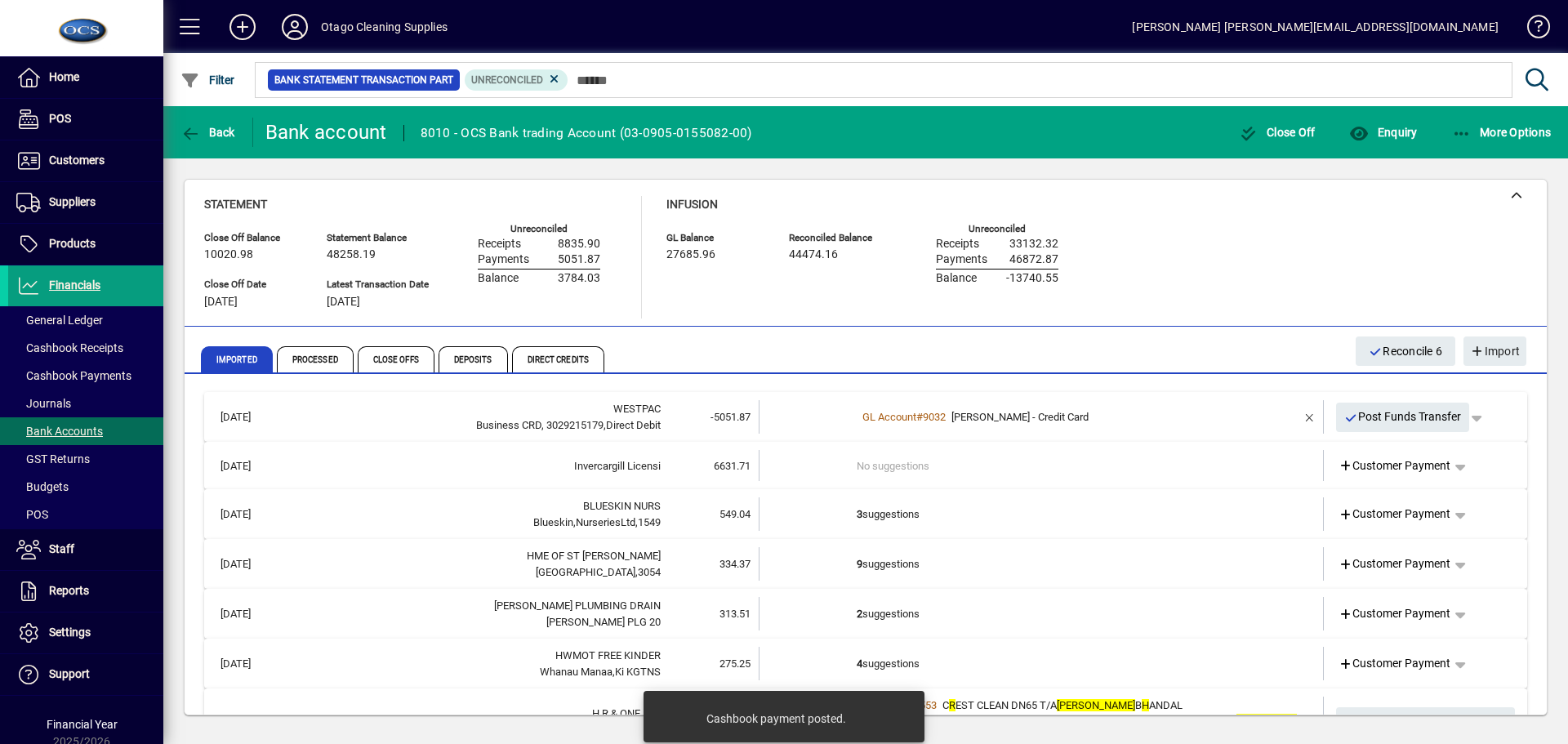
click at [1094, 516] on td "3 suggestions" at bounding box center [1043, 514] width 372 height 33
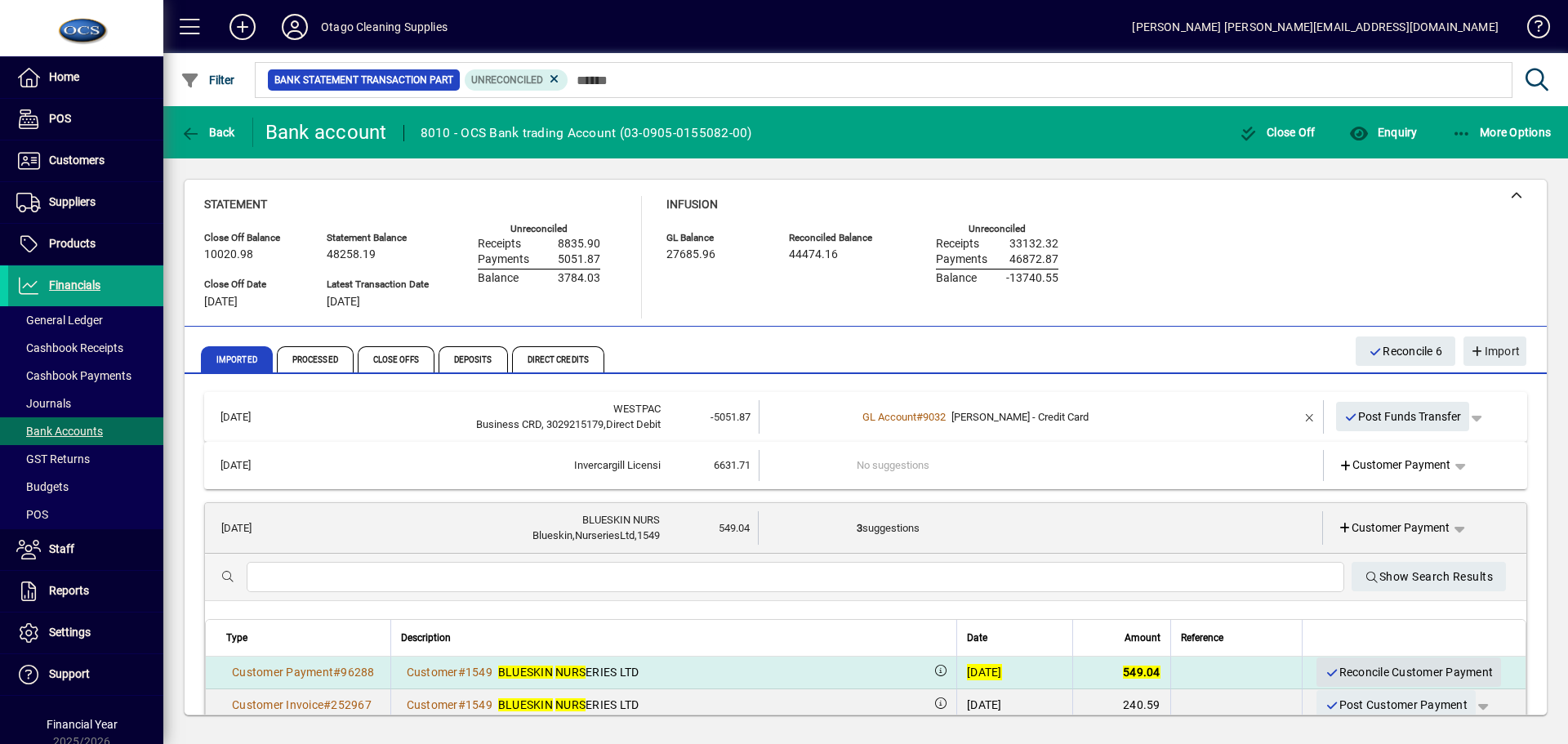
click at [1381, 671] on span "Reconcile Customer Payment" at bounding box center [1409, 673] width 168 height 27
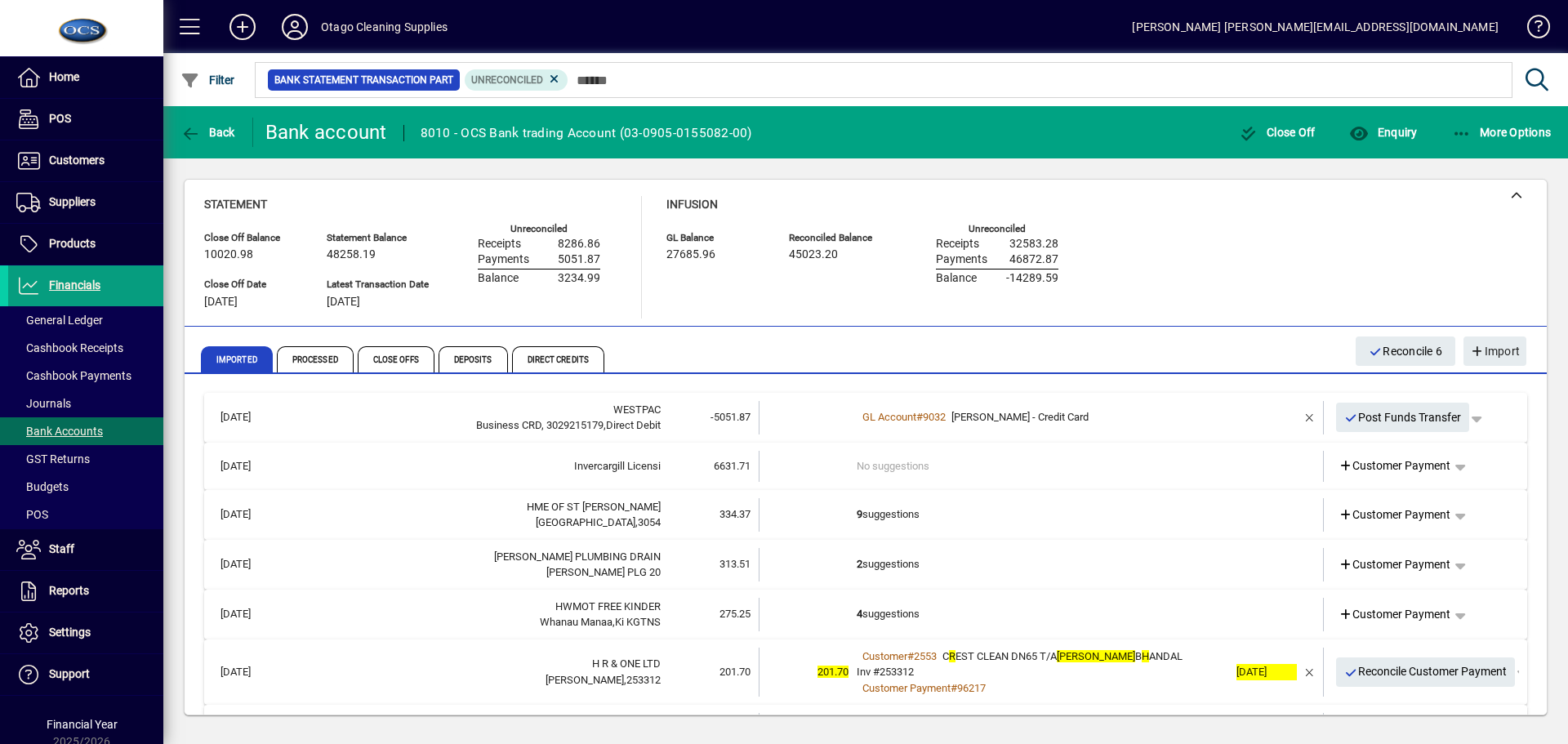
click at [1079, 526] on td "9 suggestions" at bounding box center [1043, 515] width 372 height 33
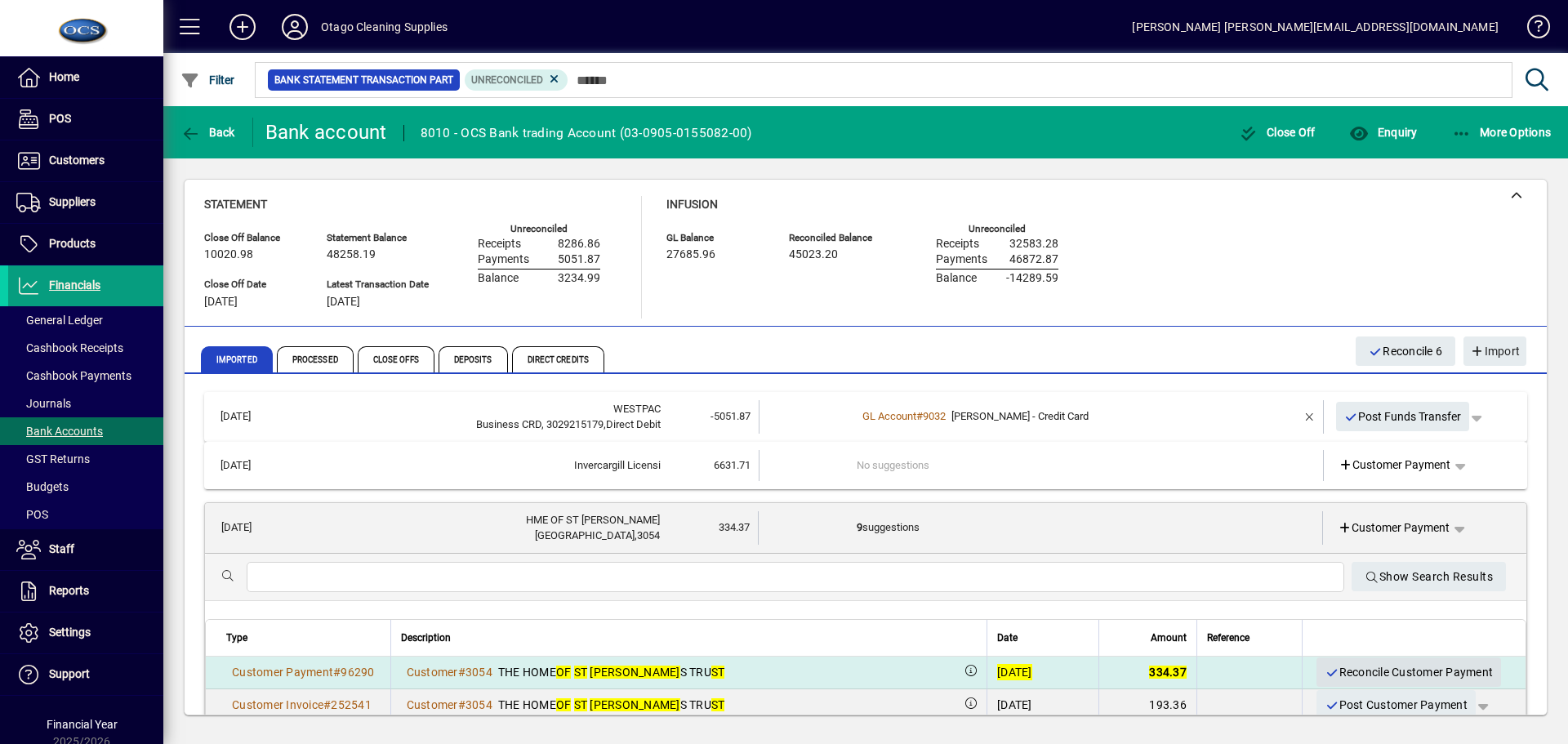
click at [1364, 678] on span "Reconcile Customer Payment" at bounding box center [1409, 673] width 168 height 27
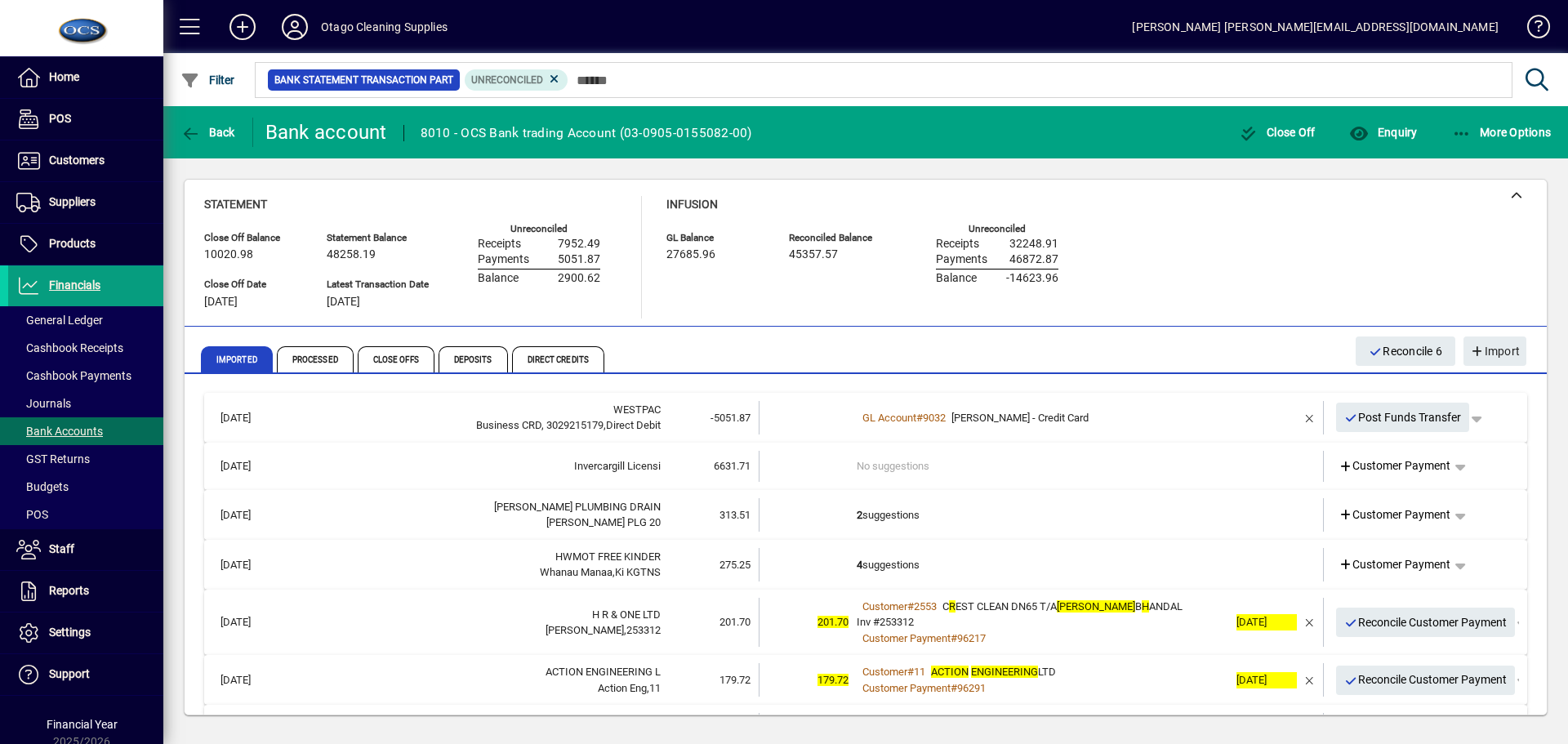
click at [1104, 523] on td "2 suggestions" at bounding box center [1043, 515] width 372 height 33
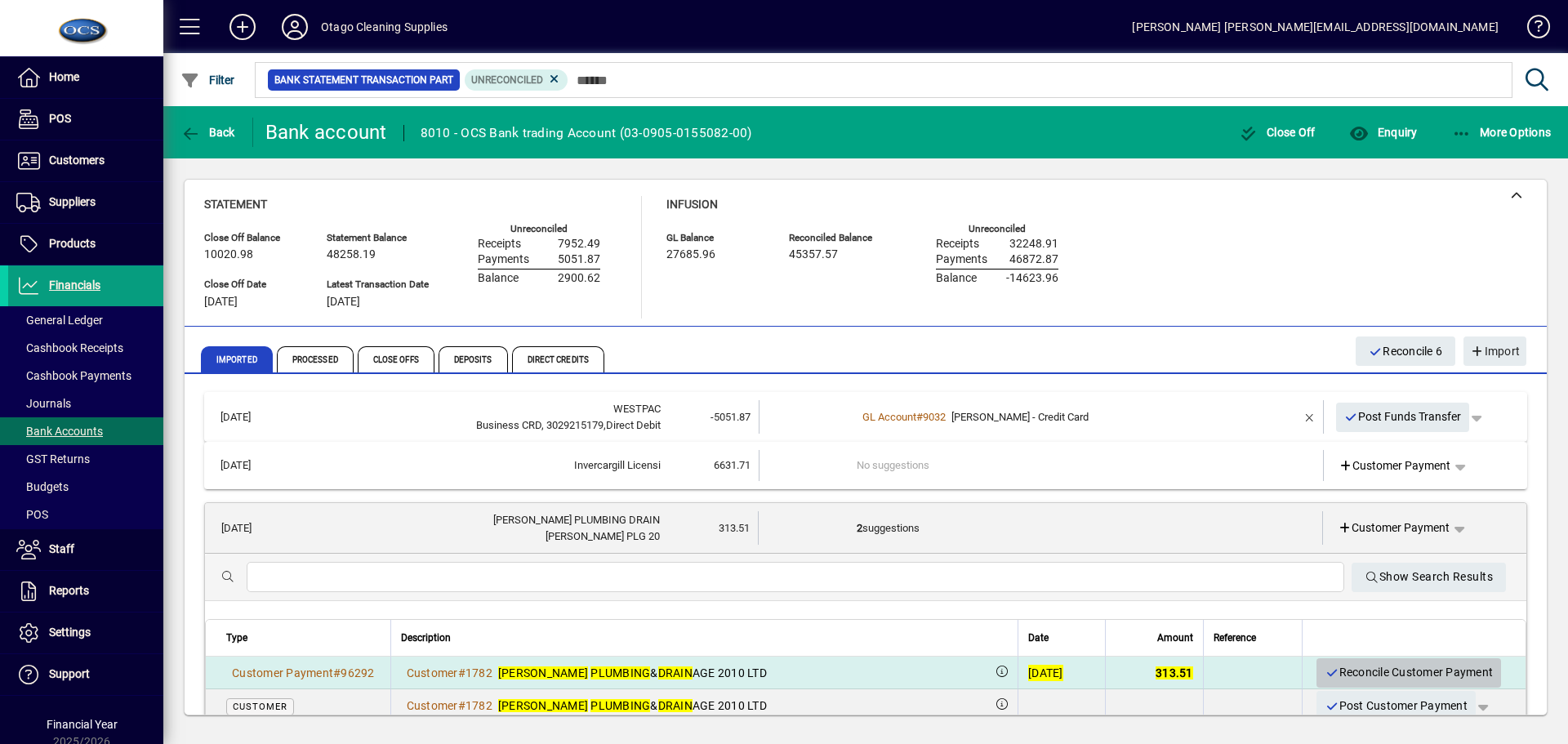
click at [1332, 674] on span "Reconcile Customer Payment" at bounding box center [1409, 673] width 168 height 27
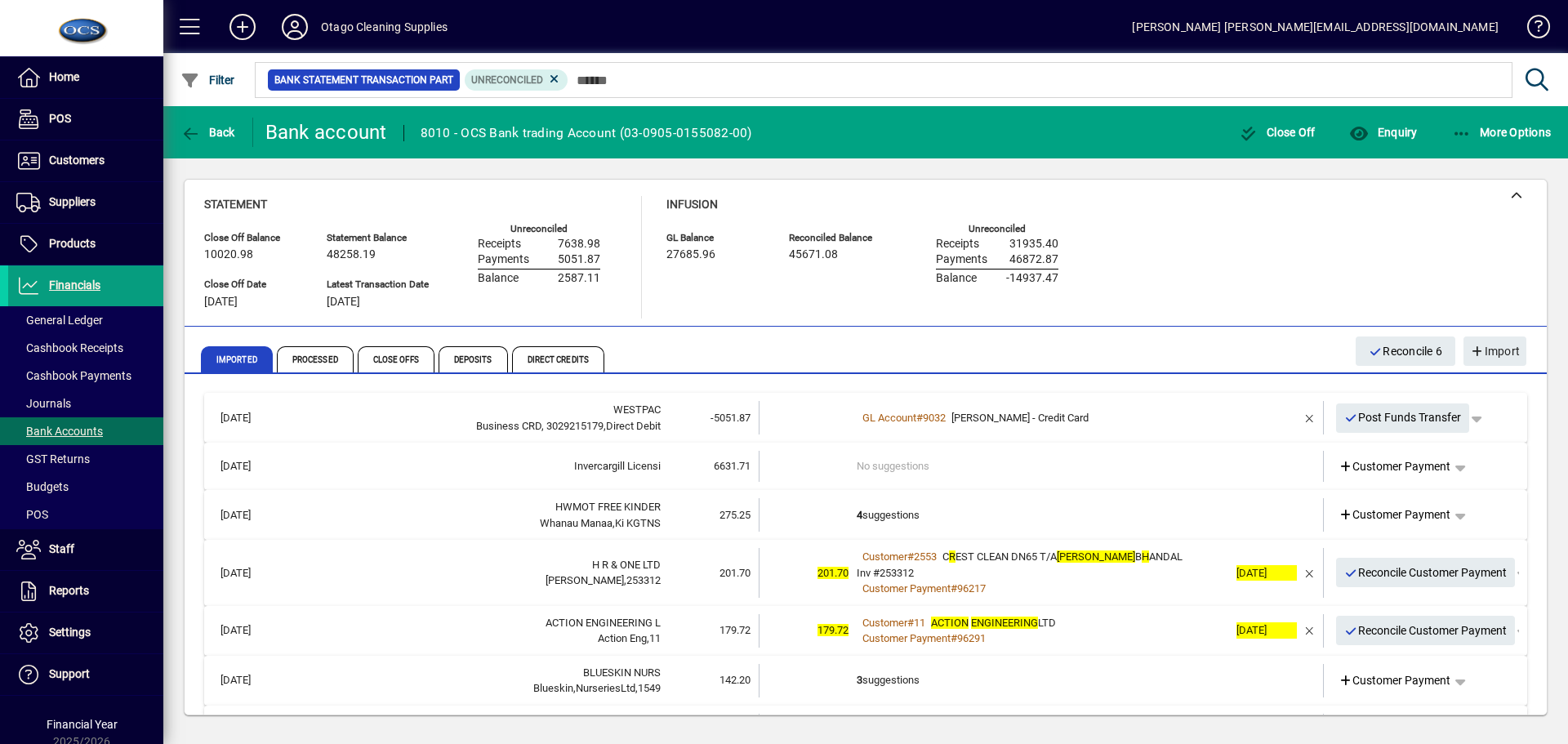
click at [1079, 522] on td "4 suggestions" at bounding box center [1043, 515] width 372 height 33
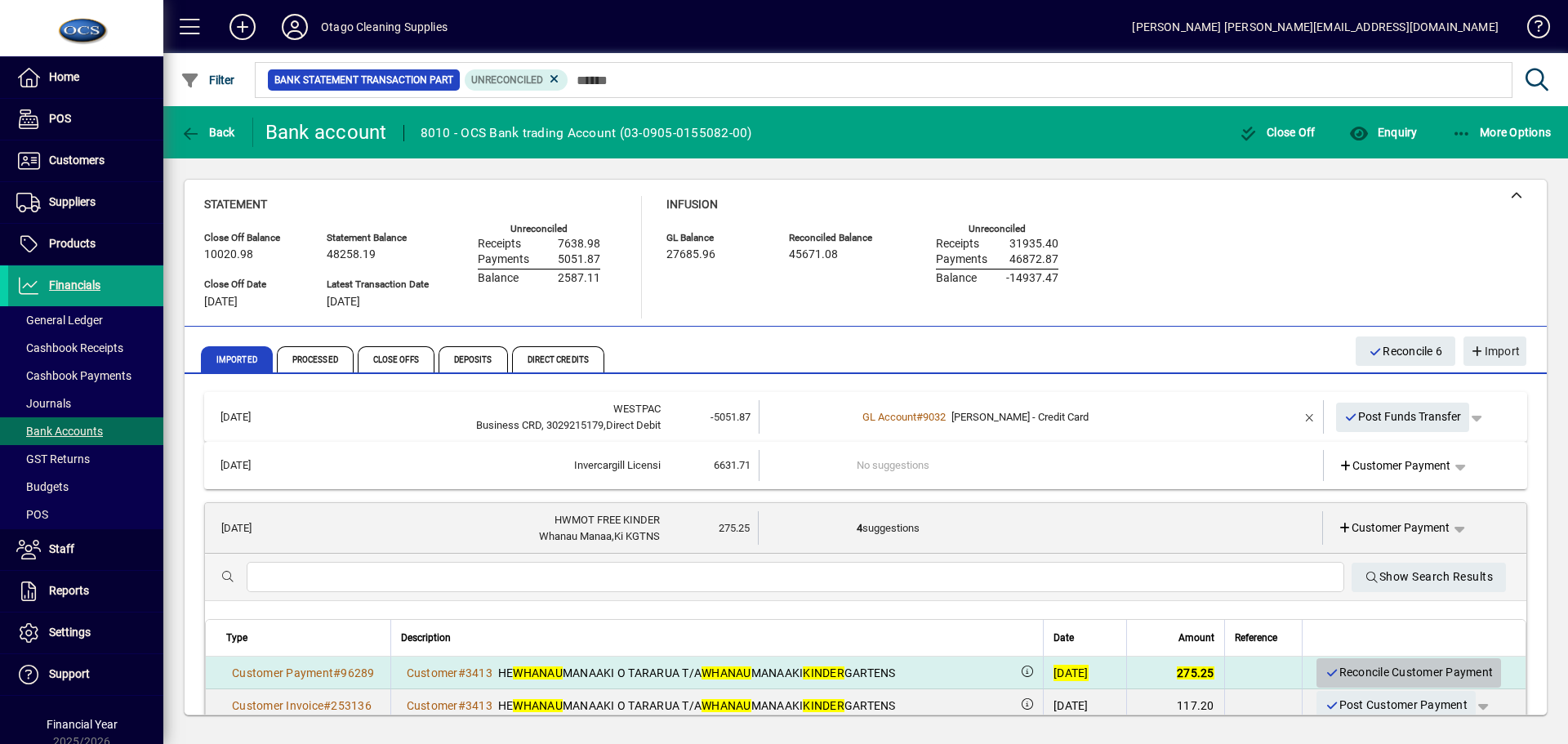
click at [1326, 672] on span "Reconcile Customer Payment" at bounding box center [1409, 673] width 168 height 27
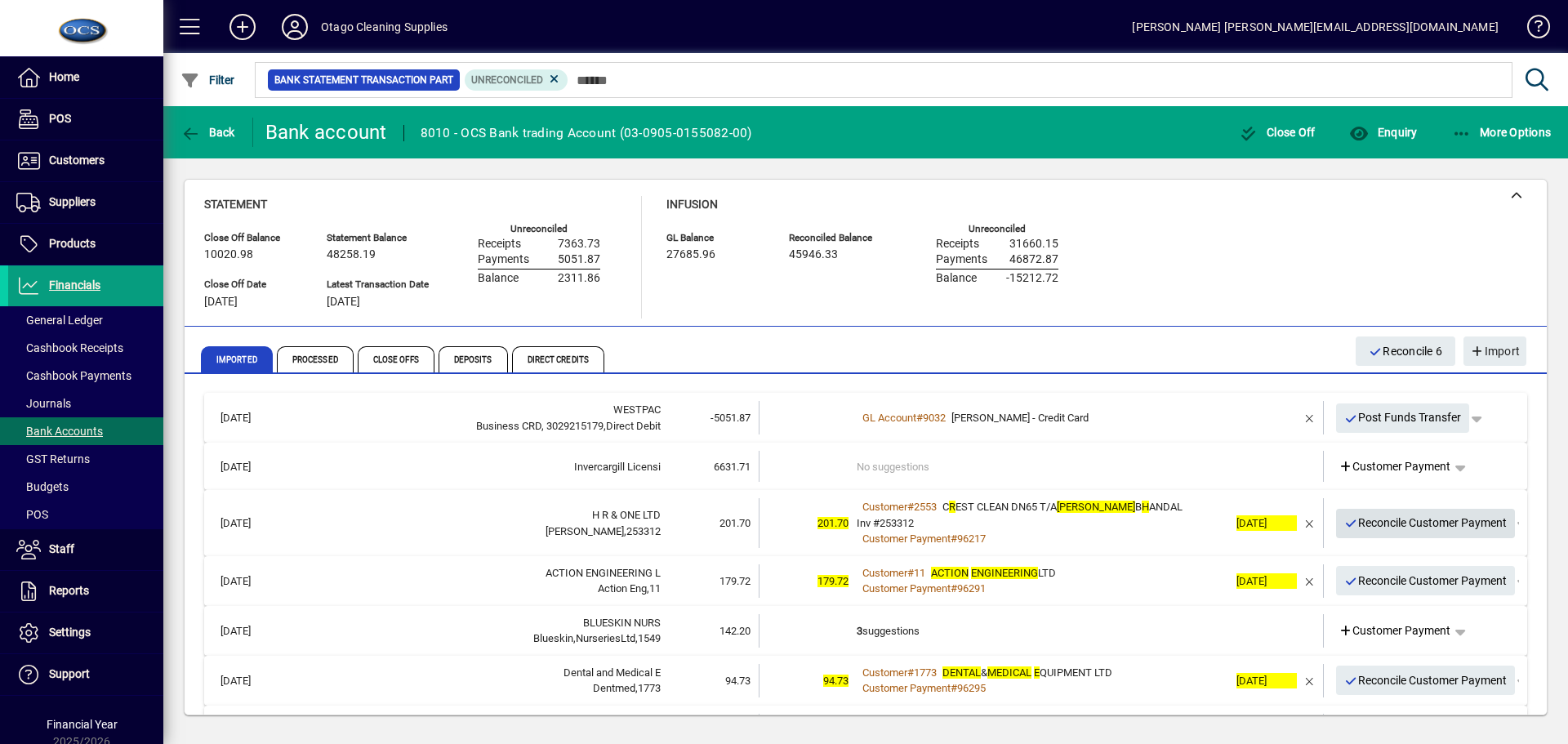
click at [1373, 523] on span "Reconcile Customer Payment" at bounding box center [1426, 524] width 163 height 27
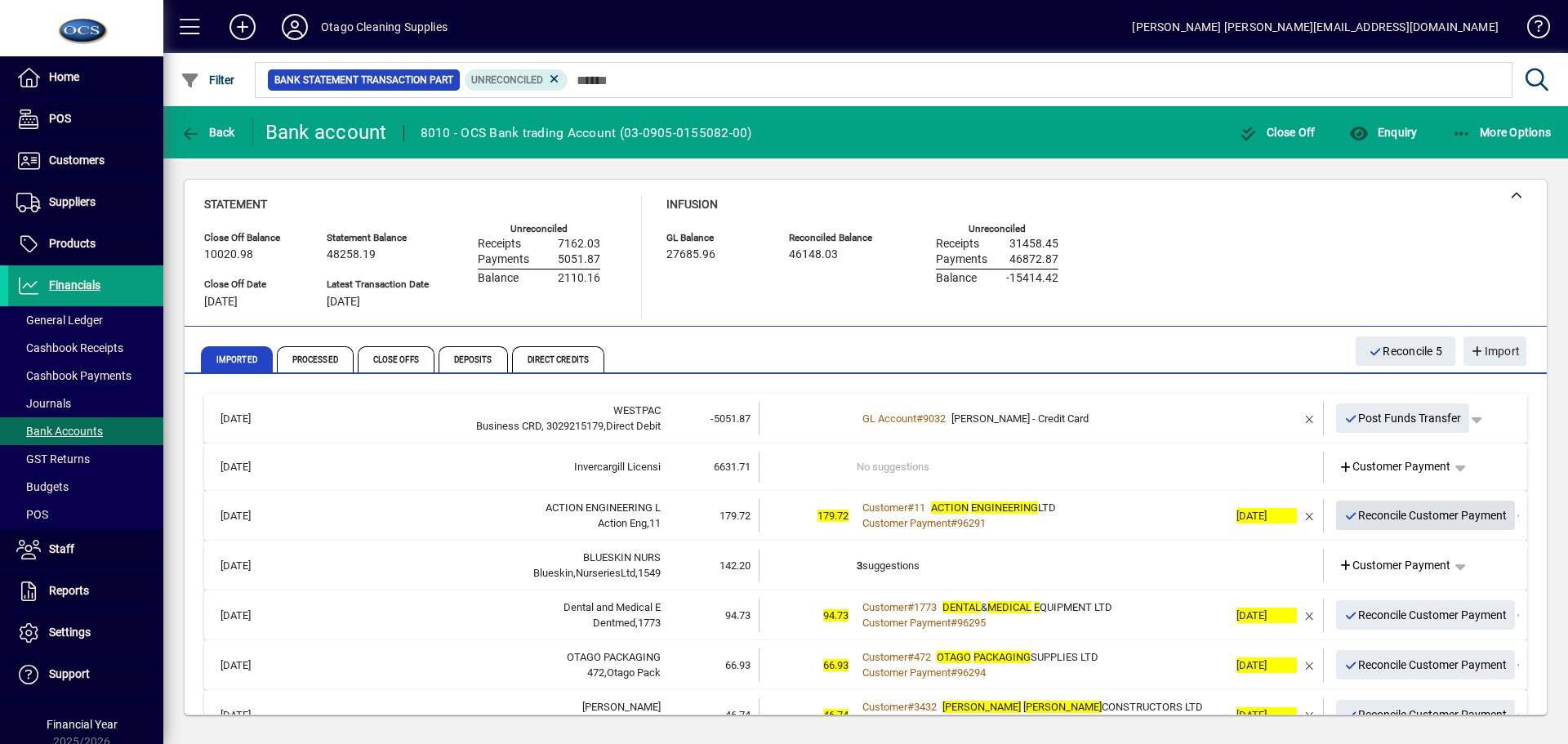
click at [1373, 523] on span "Reconcile Customer Payment" at bounding box center [1426, 516] width 163 height 27
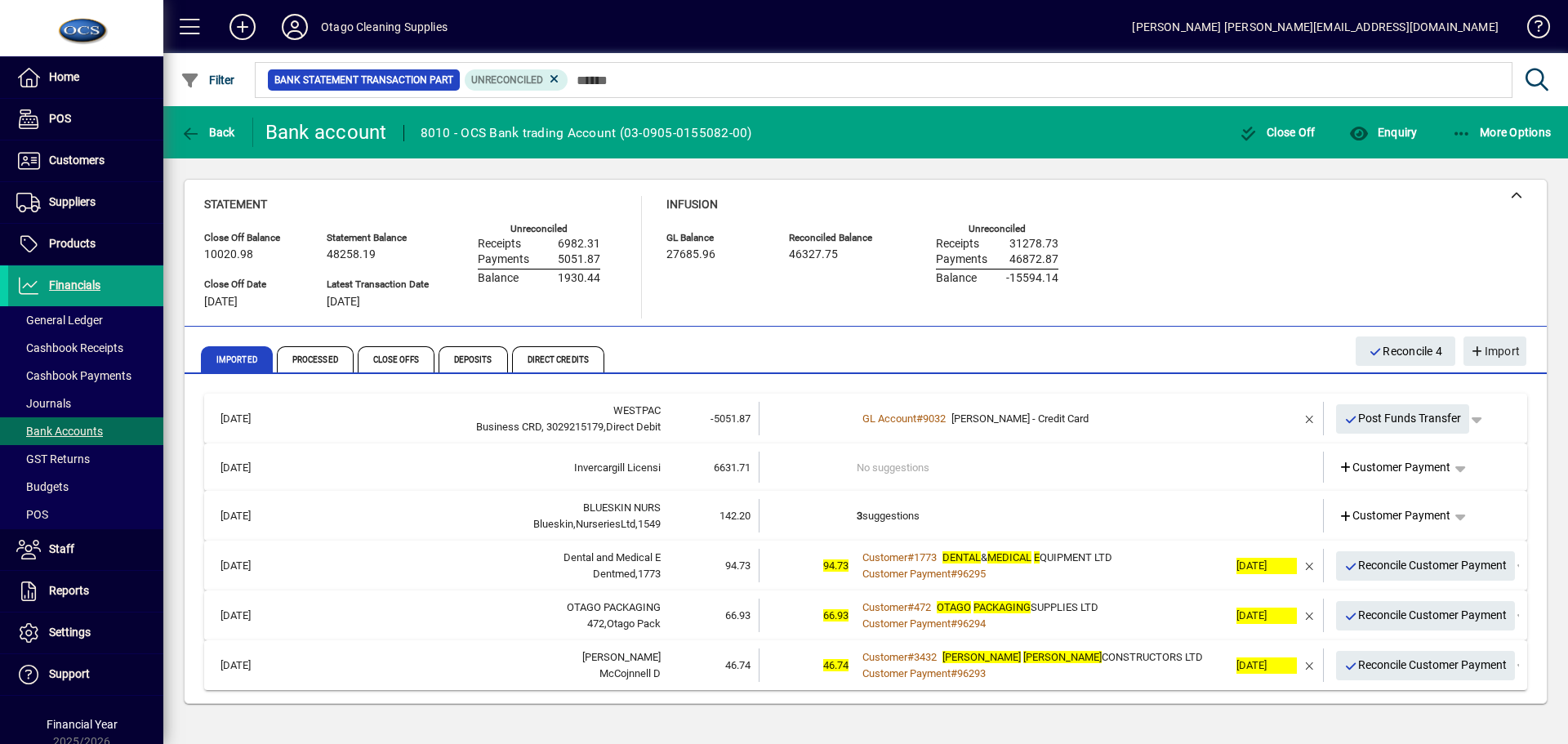
click at [1012, 515] on td "3 suggestions" at bounding box center [1043, 516] width 372 height 33
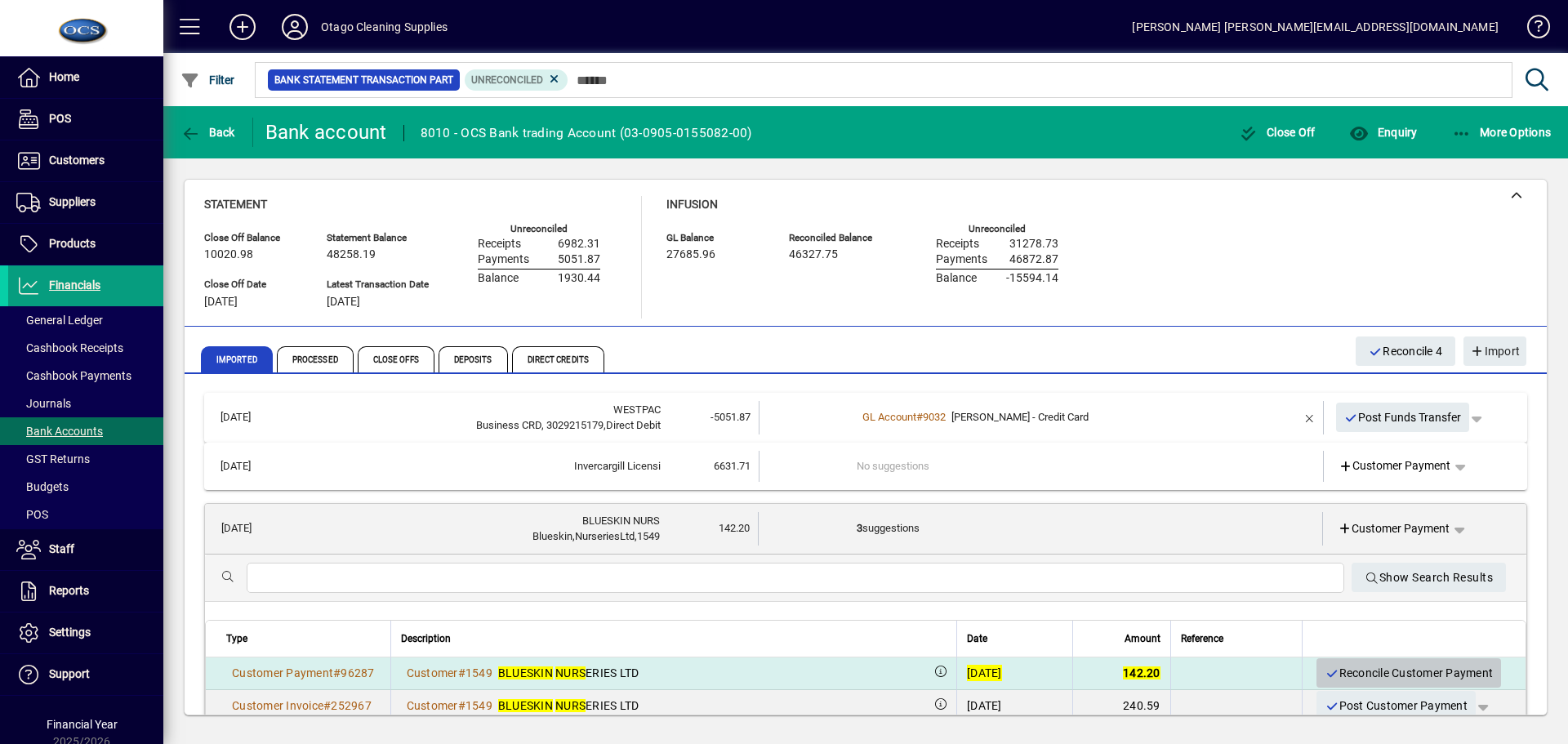
click at [1334, 668] on span "Reconcile Customer Payment" at bounding box center [1409, 674] width 168 height 27
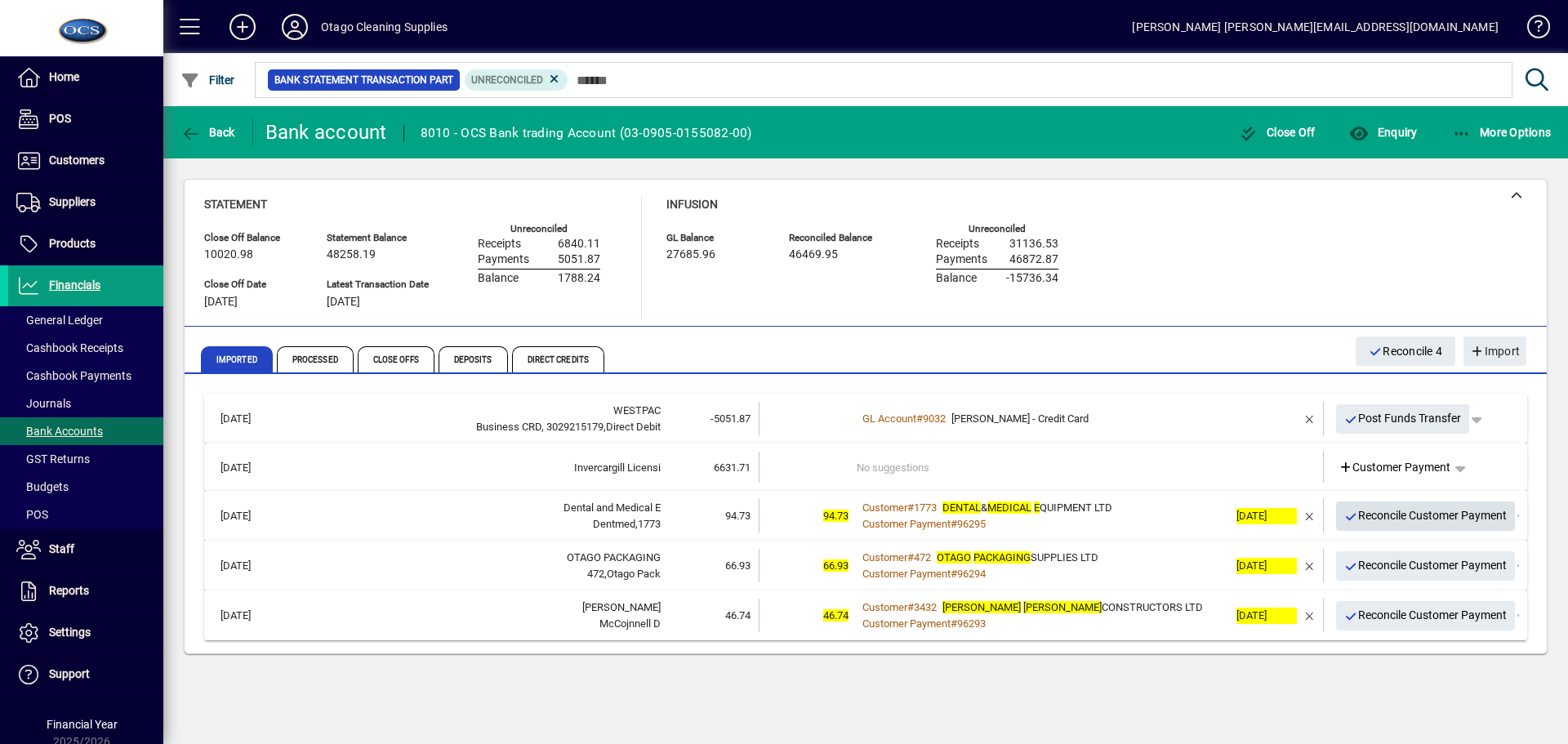
click at [1379, 514] on span "Reconcile Customer Payment" at bounding box center [1426, 516] width 163 height 27
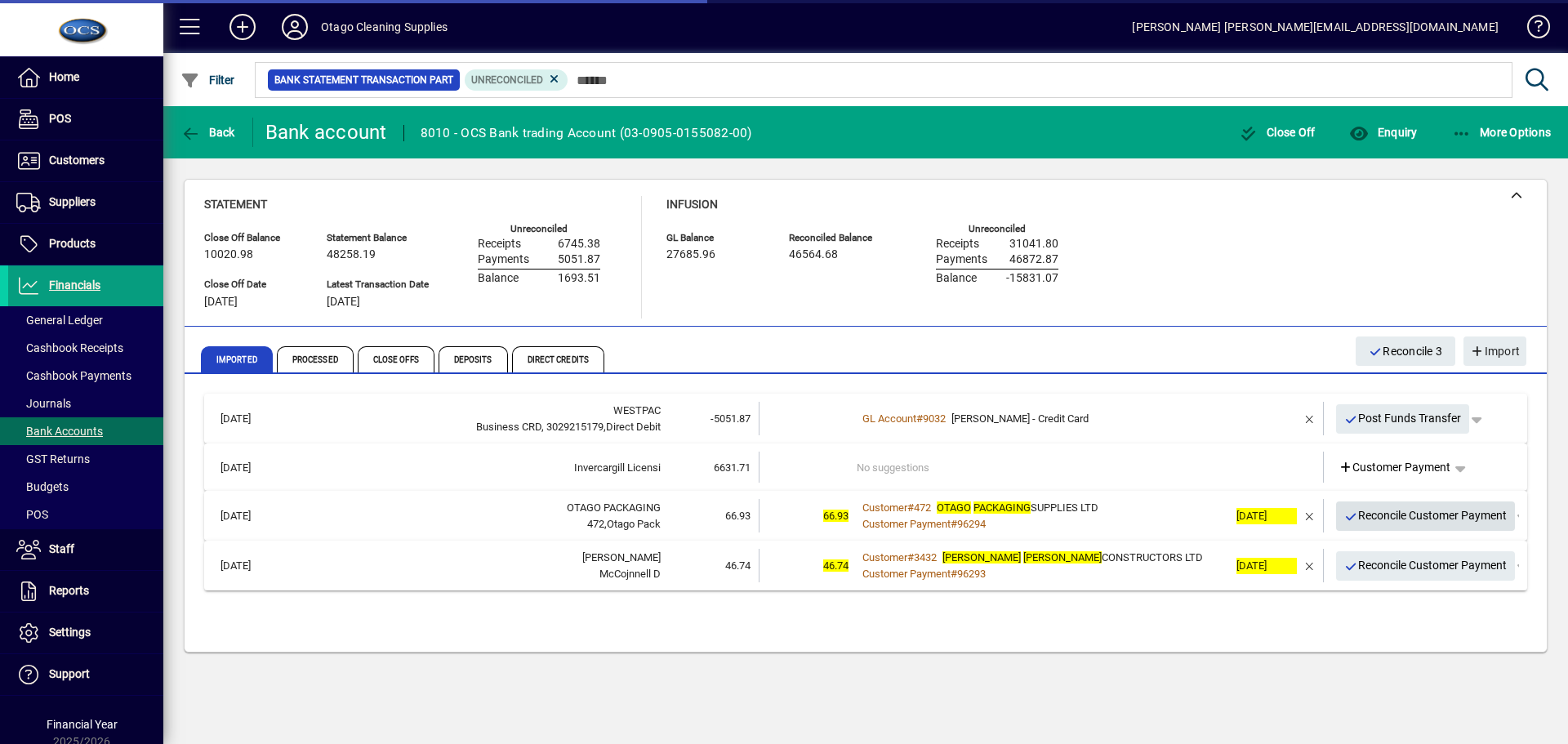
click at [1379, 514] on span "Reconcile Customer Payment" at bounding box center [1426, 516] width 163 height 27
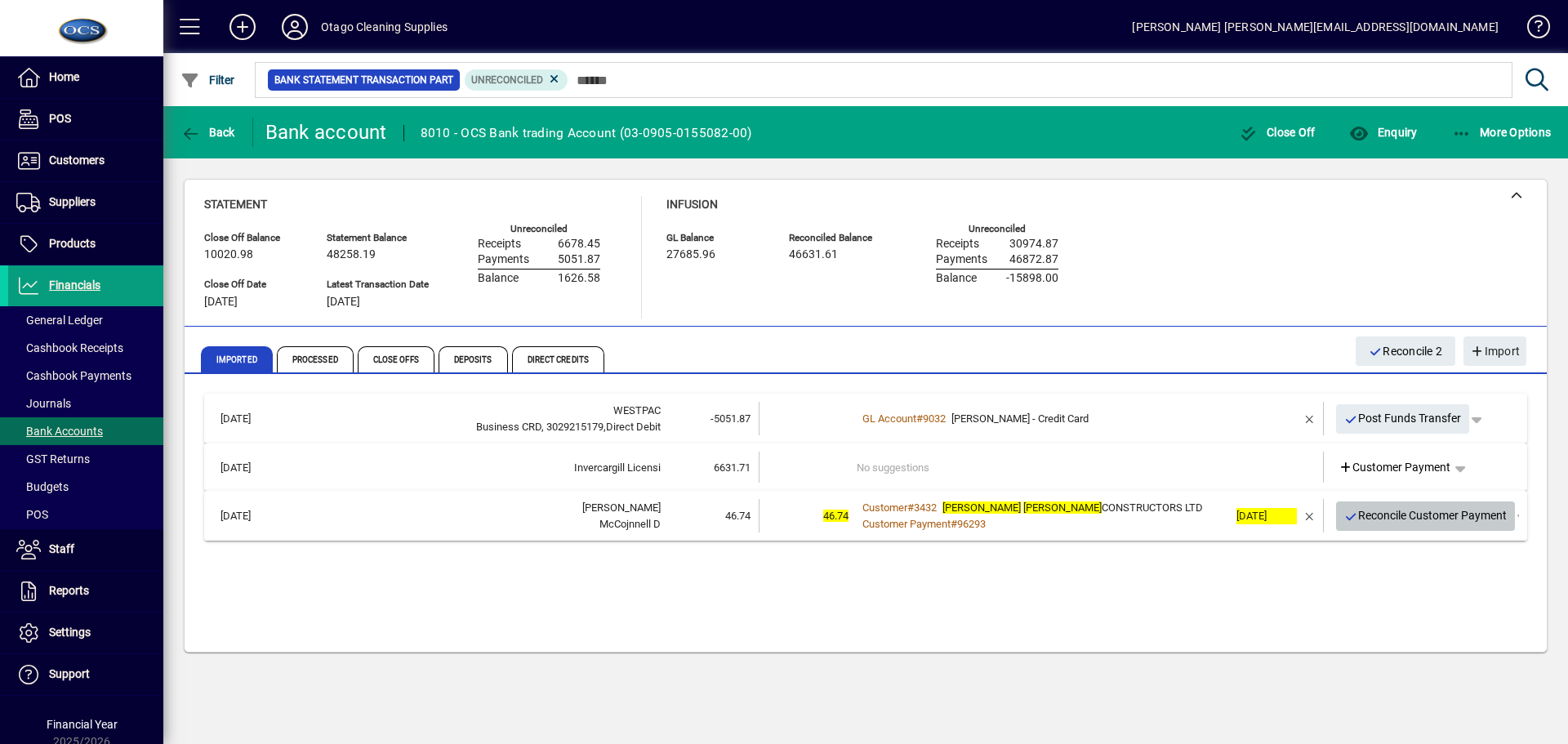
click at [1379, 514] on span "Reconcile Customer Payment" at bounding box center [1426, 516] width 163 height 27
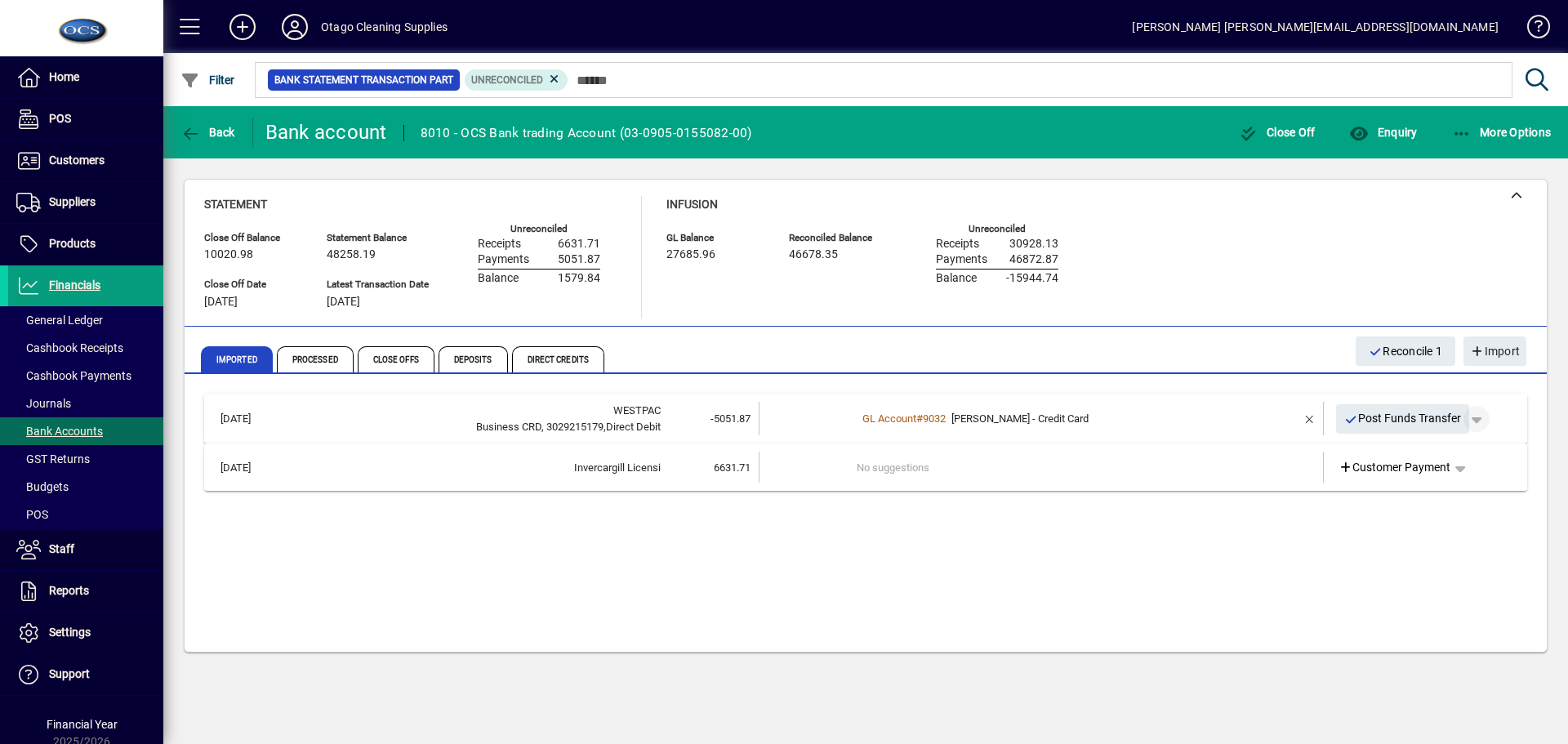
click at [1485, 423] on span "button" at bounding box center [1477, 419] width 39 height 39
click at [1402, 452] on icon "button" at bounding box center [1395, 455] width 15 height 12
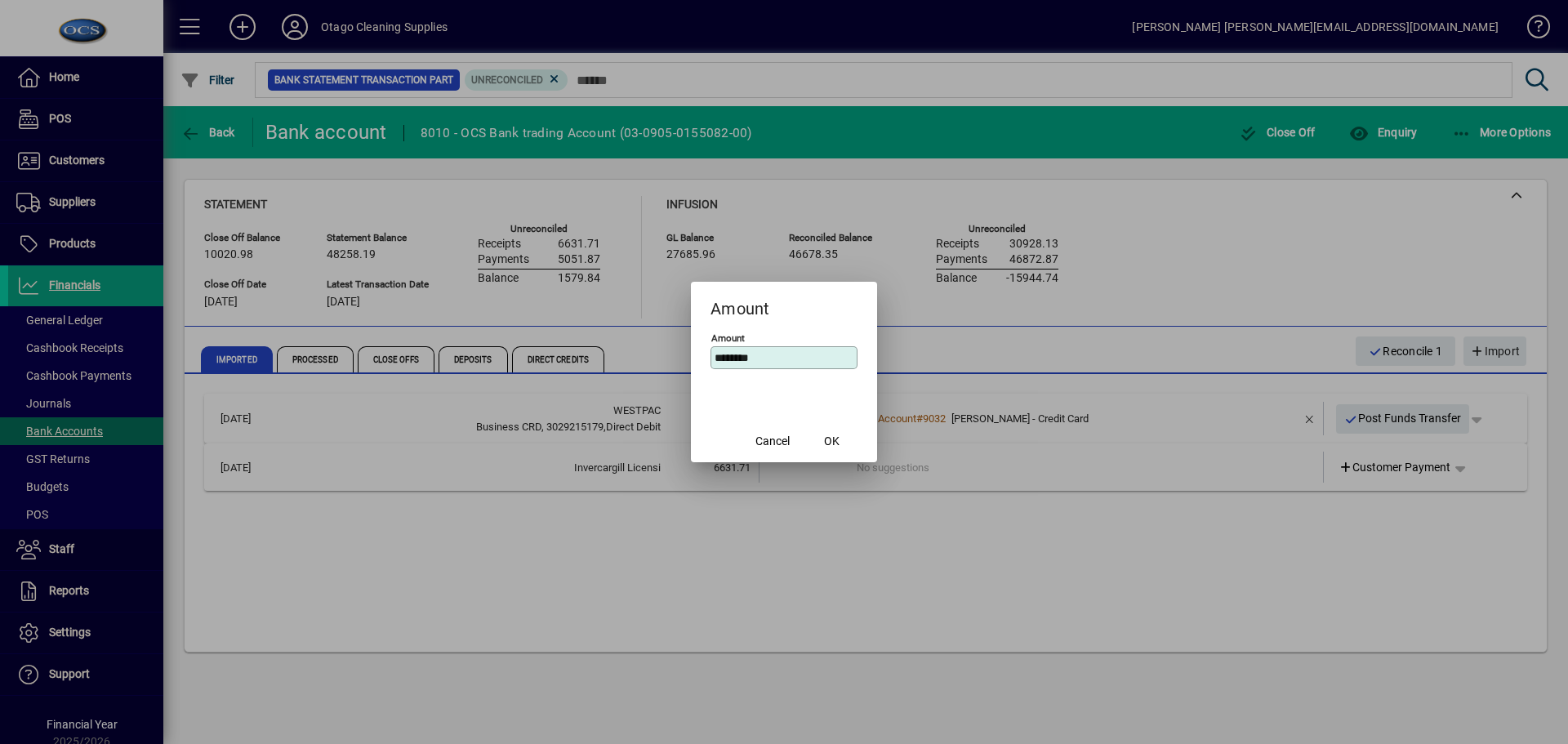
drag, startPoint x: 801, startPoint y: 307, endPoint x: 910, endPoint y: 529, distance: 247.3
click at [910, 529] on div "Amount Amount ******** Cancel OK" at bounding box center [784, 372] width 1568 height 744
click at [807, 393] on mat-dialog-content "Amount ********" at bounding box center [784, 375] width 186 height 89
drag, startPoint x: 772, startPoint y: 363, endPoint x: 625, endPoint y: 347, distance: 147.9
click at [625, 347] on div "Amount Amount ******** Cancel OK" at bounding box center [784, 372] width 1568 height 744
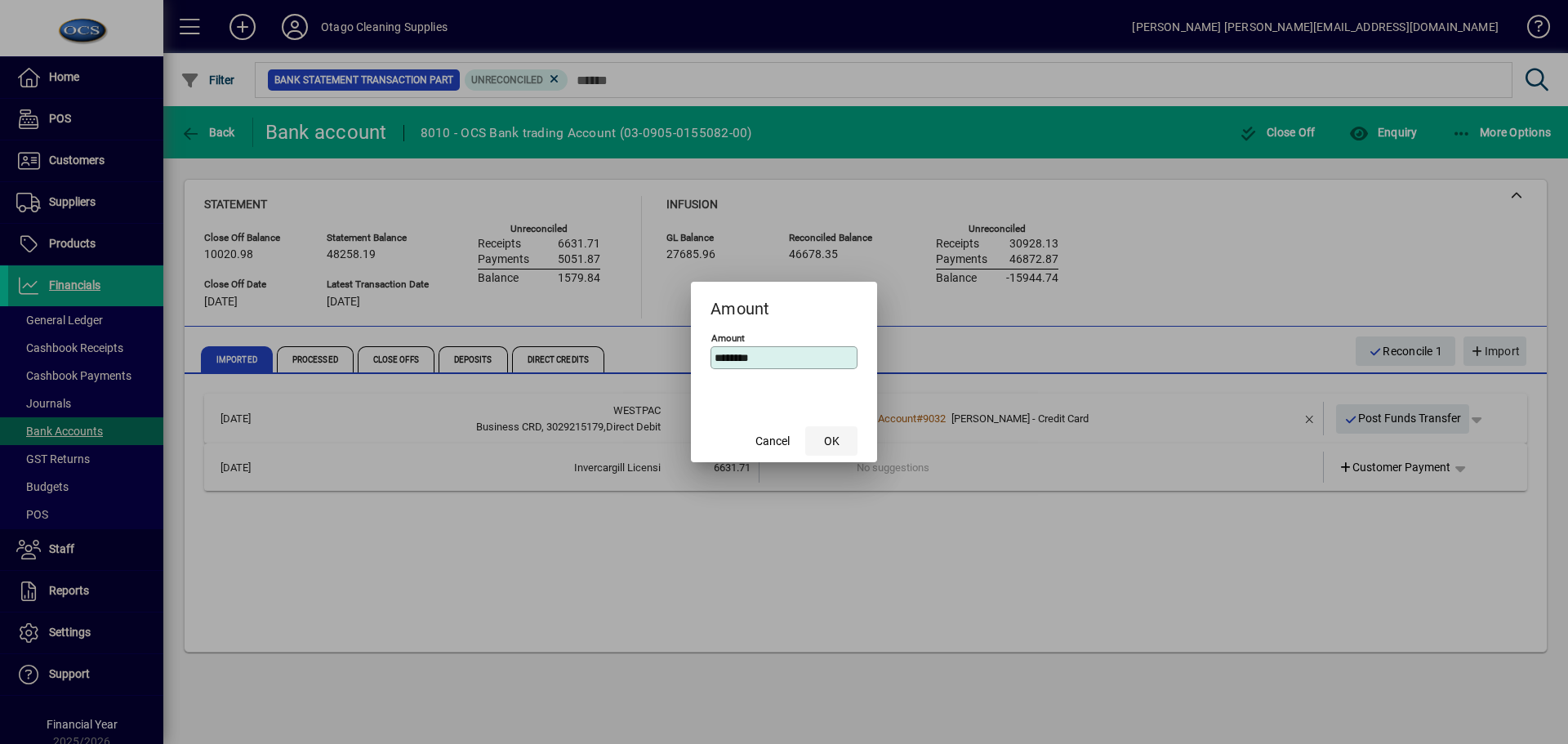
type input "********"
click at [837, 442] on span "OK" at bounding box center [832, 442] width 16 height 17
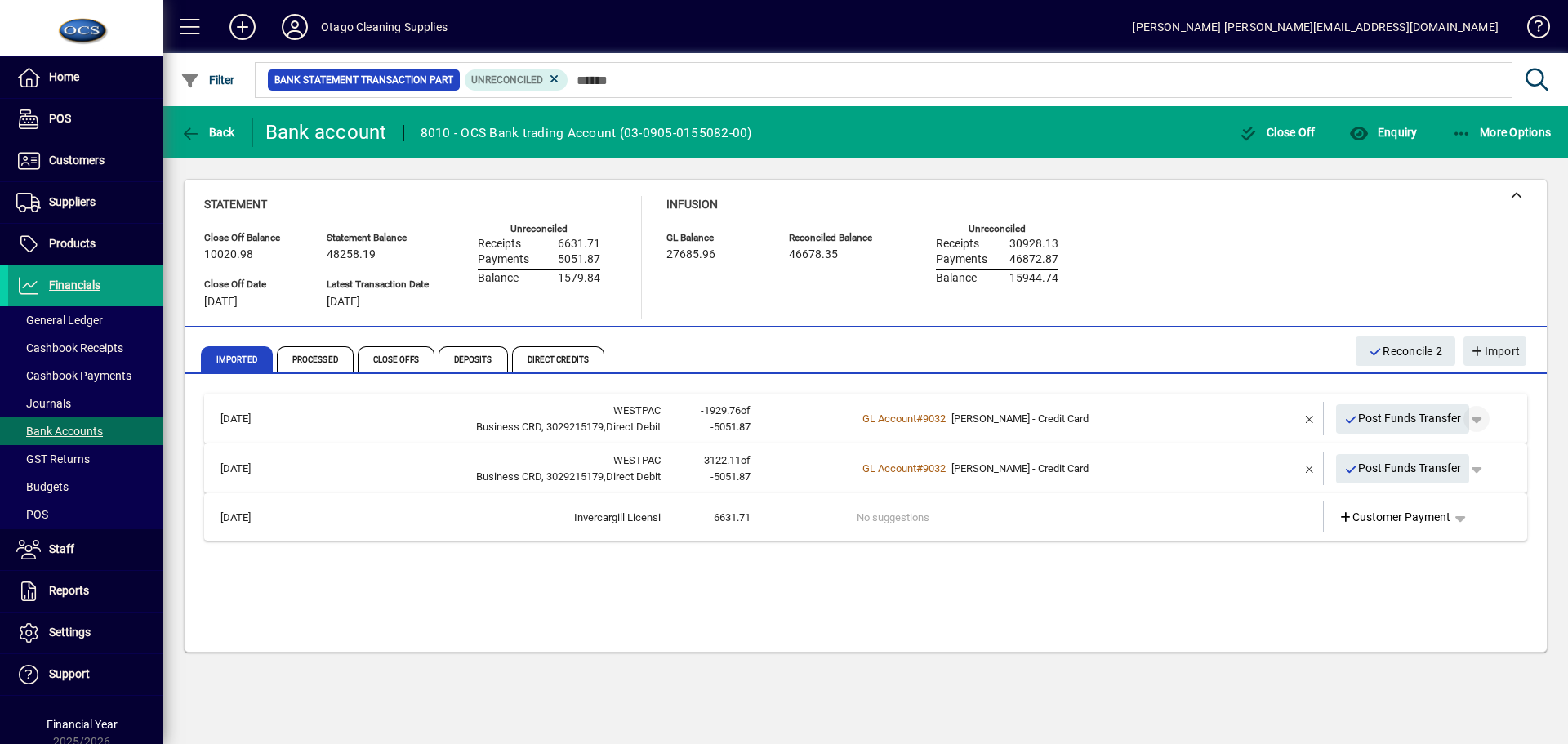
click at [1482, 417] on span "button" at bounding box center [1477, 419] width 39 height 39
click at [1424, 455] on span "Split" at bounding box center [1408, 454] width 39 height 19
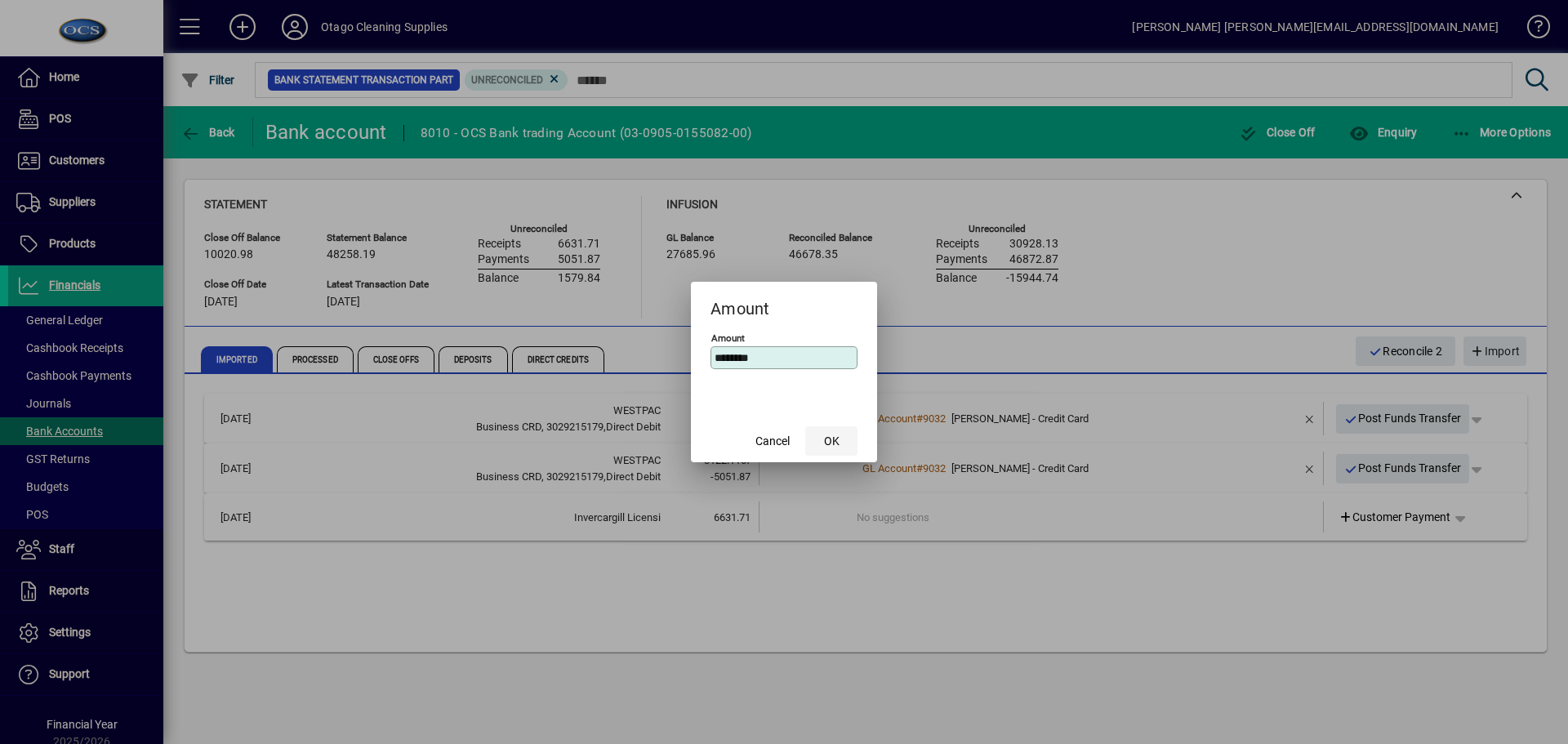
type input "********"
click at [828, 437] on span "OK" at bounding box center [832, 442] width 16 height 17
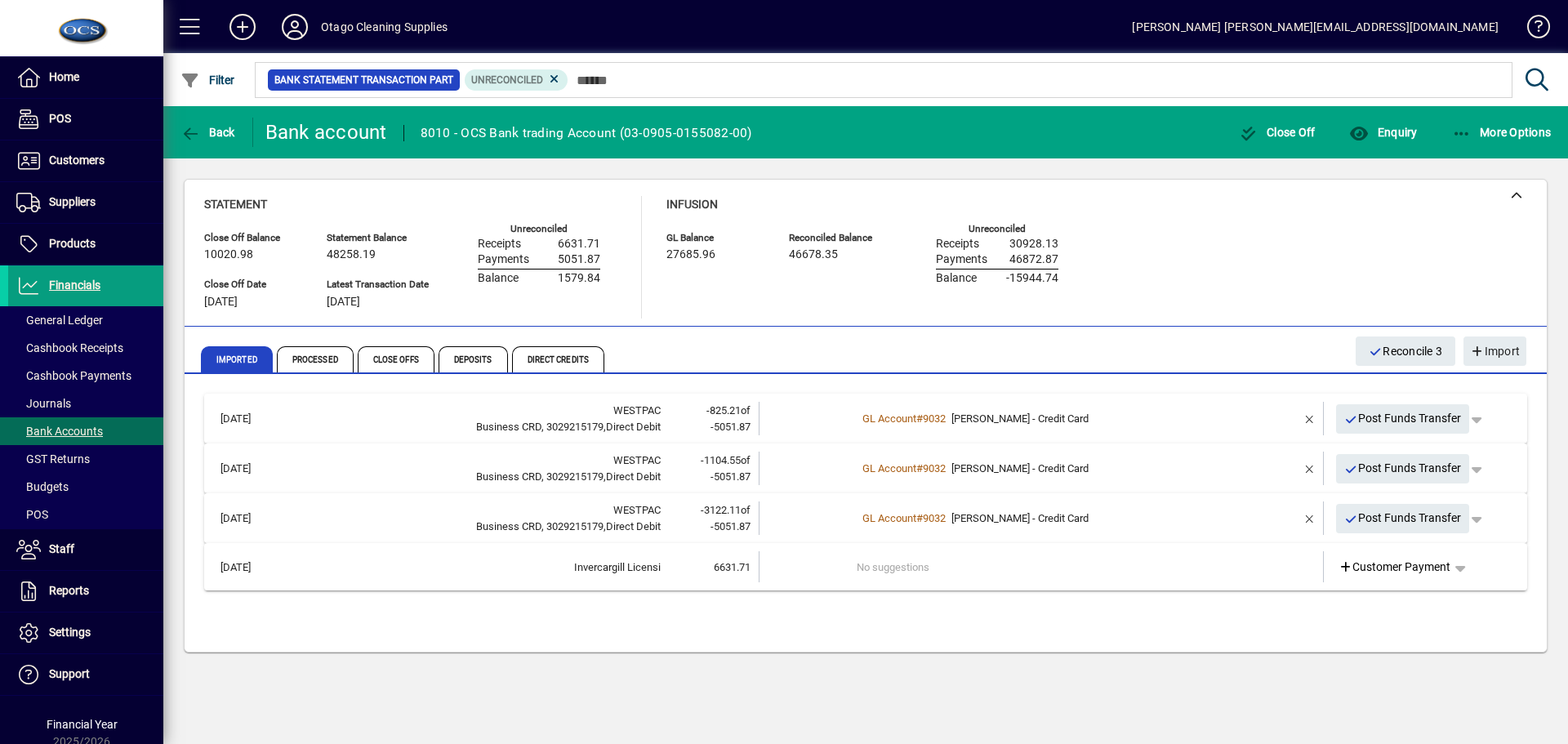
click at [1218, 517] on div "GL Account # 9032 Peter Aitken - Credit Card" at bounding box center [1043, 519] width 372 height 17
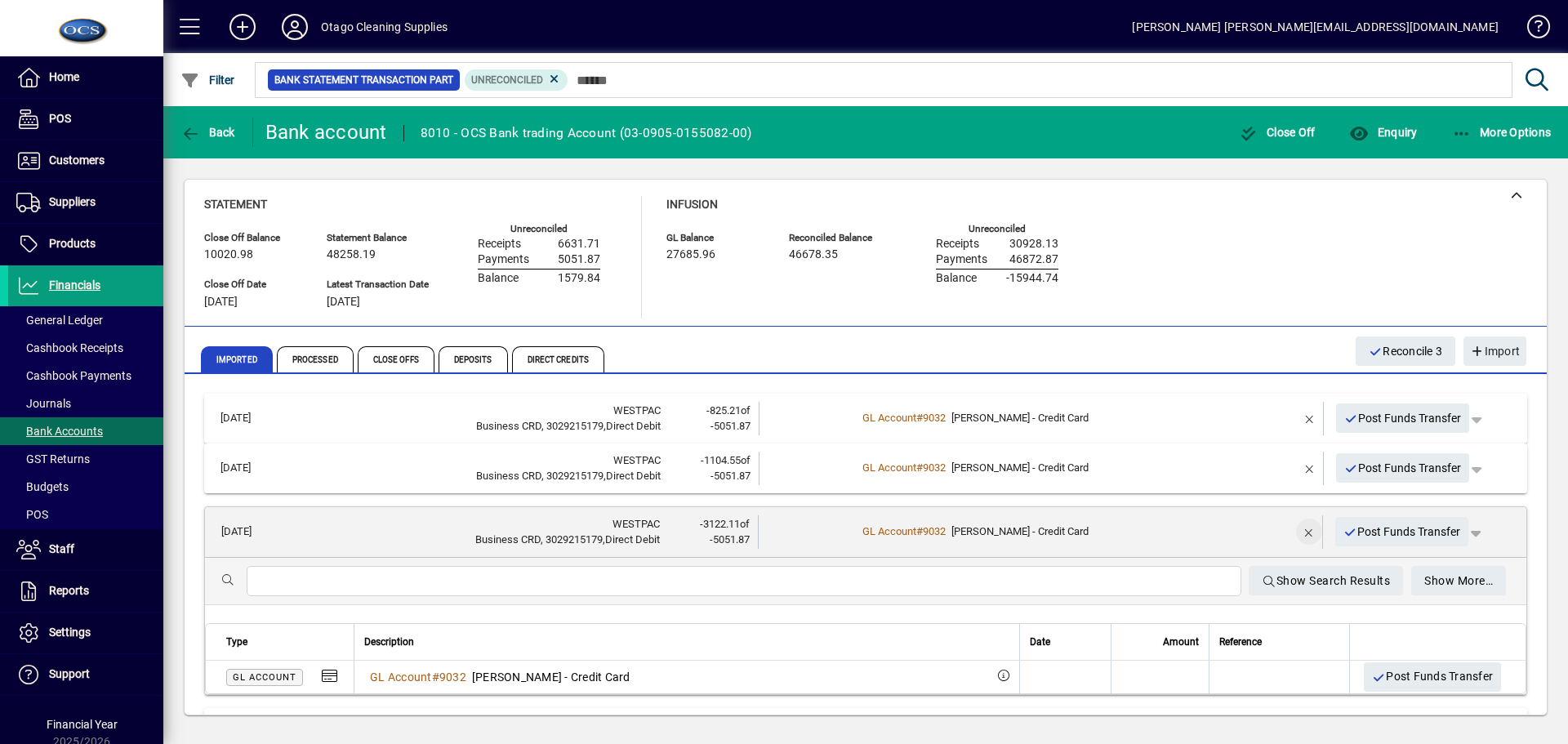
click at [1300, 533] on span "button" at bounding box center [1310, 532] width 39 height 39
click at [1448, 533] on span "button" at bounding box center [1451, 532] width 39 height 39
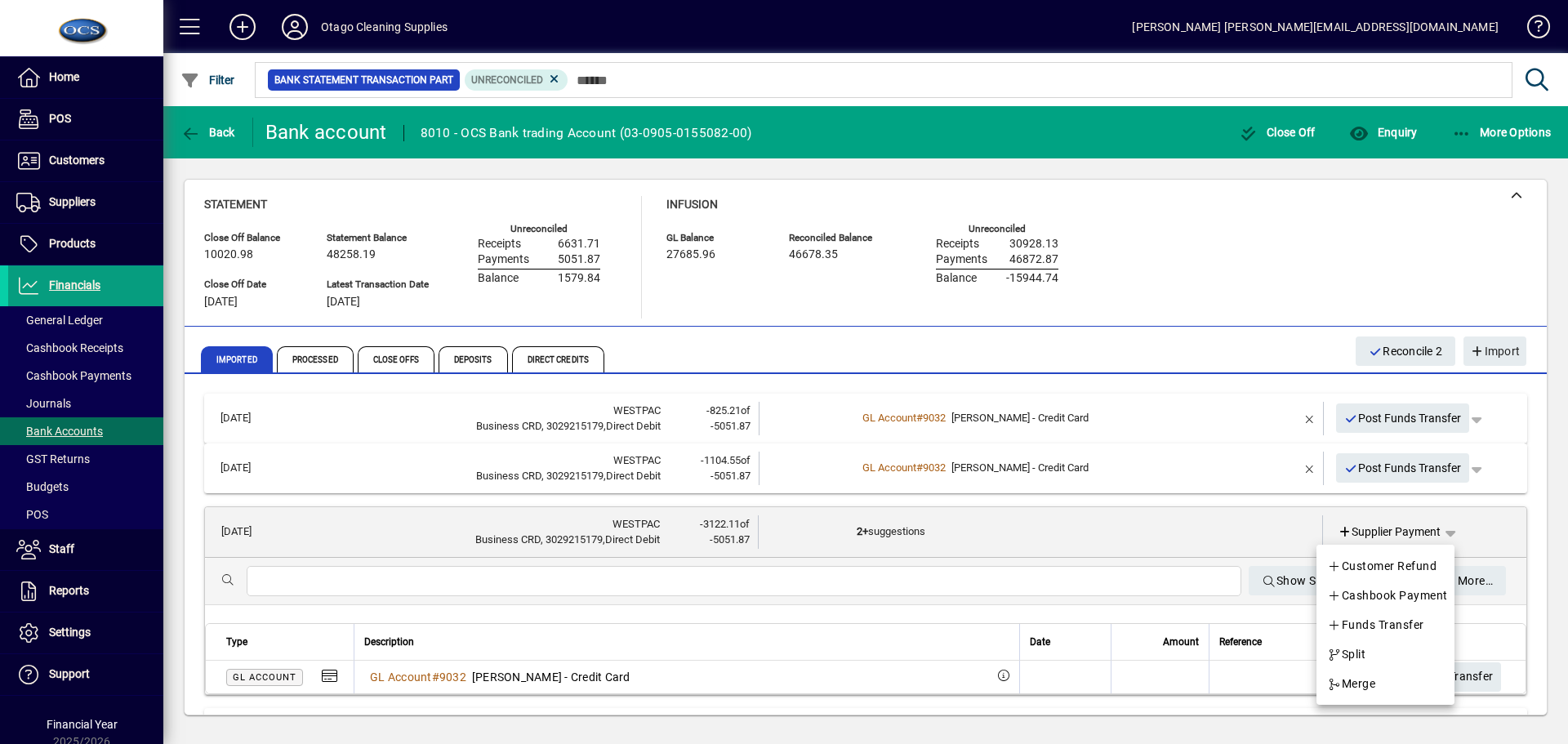
click at [625, 714] on div at bounding box center [784, 372] width 1568 height 744
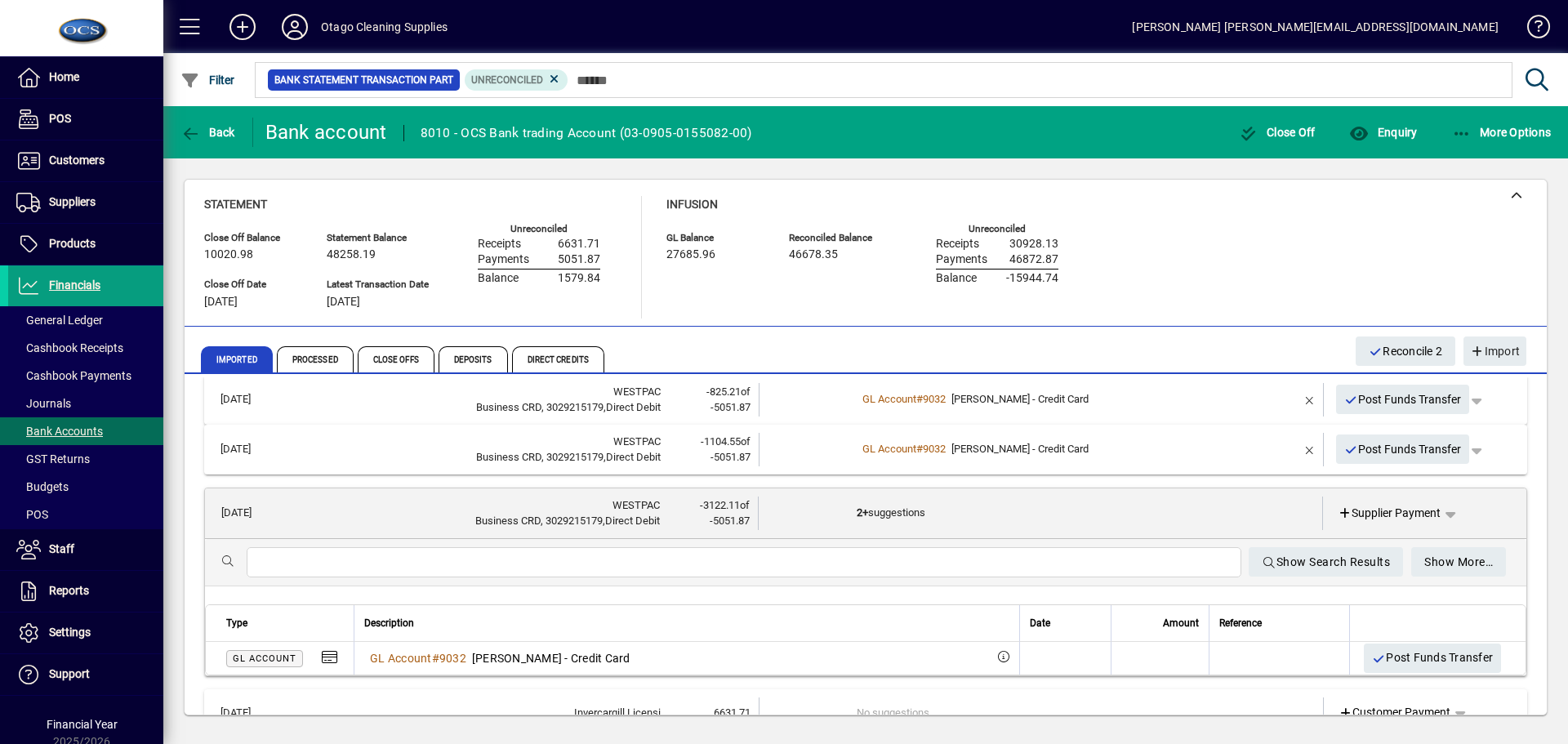
scroll to position [53, 0]
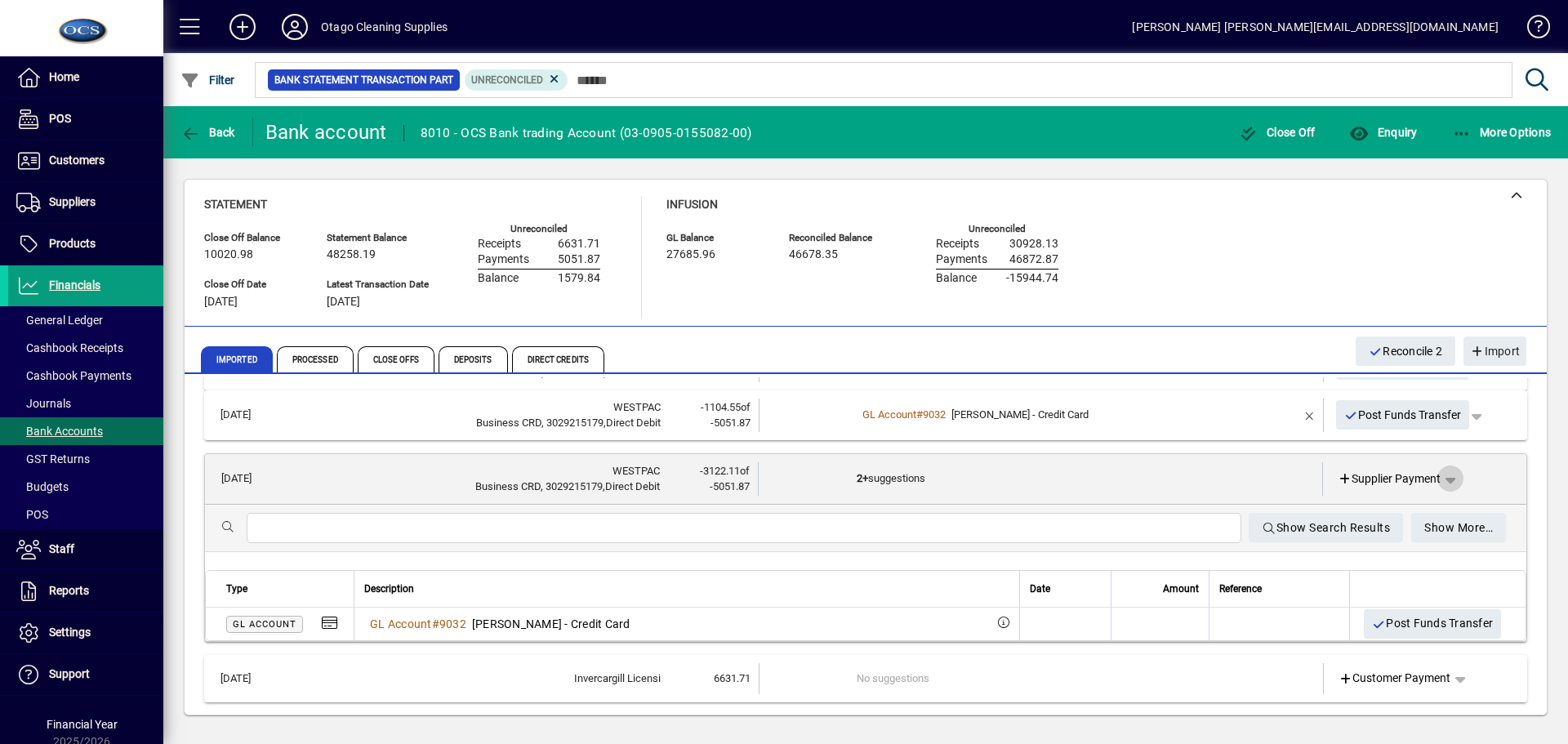
click at [1451, 489] on span "button" at bounding box center [1451, 479] width 39 height 39
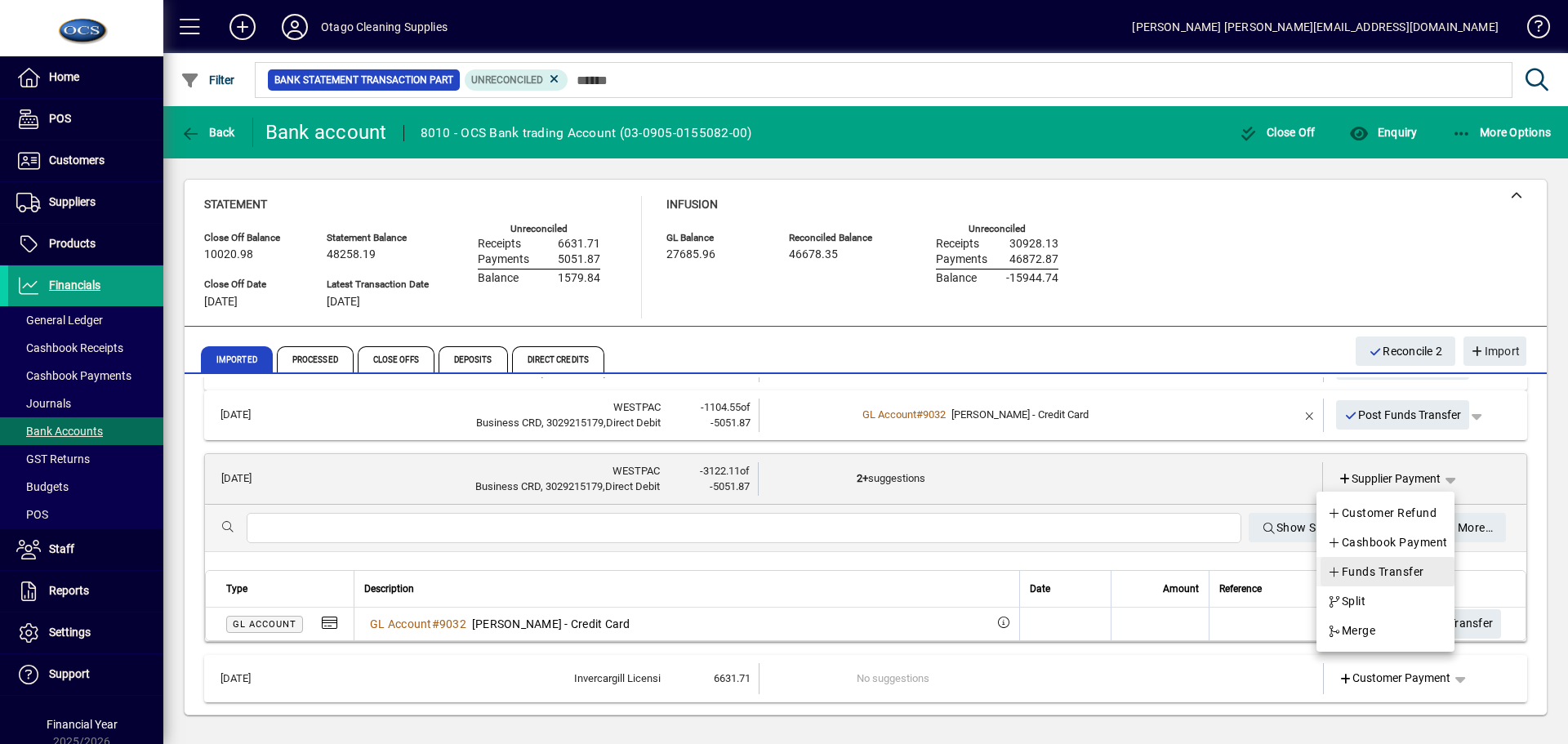
click at [1368, 574] on span "Funds Transfer" at bounding box center [1376, 572] width 97 height 19
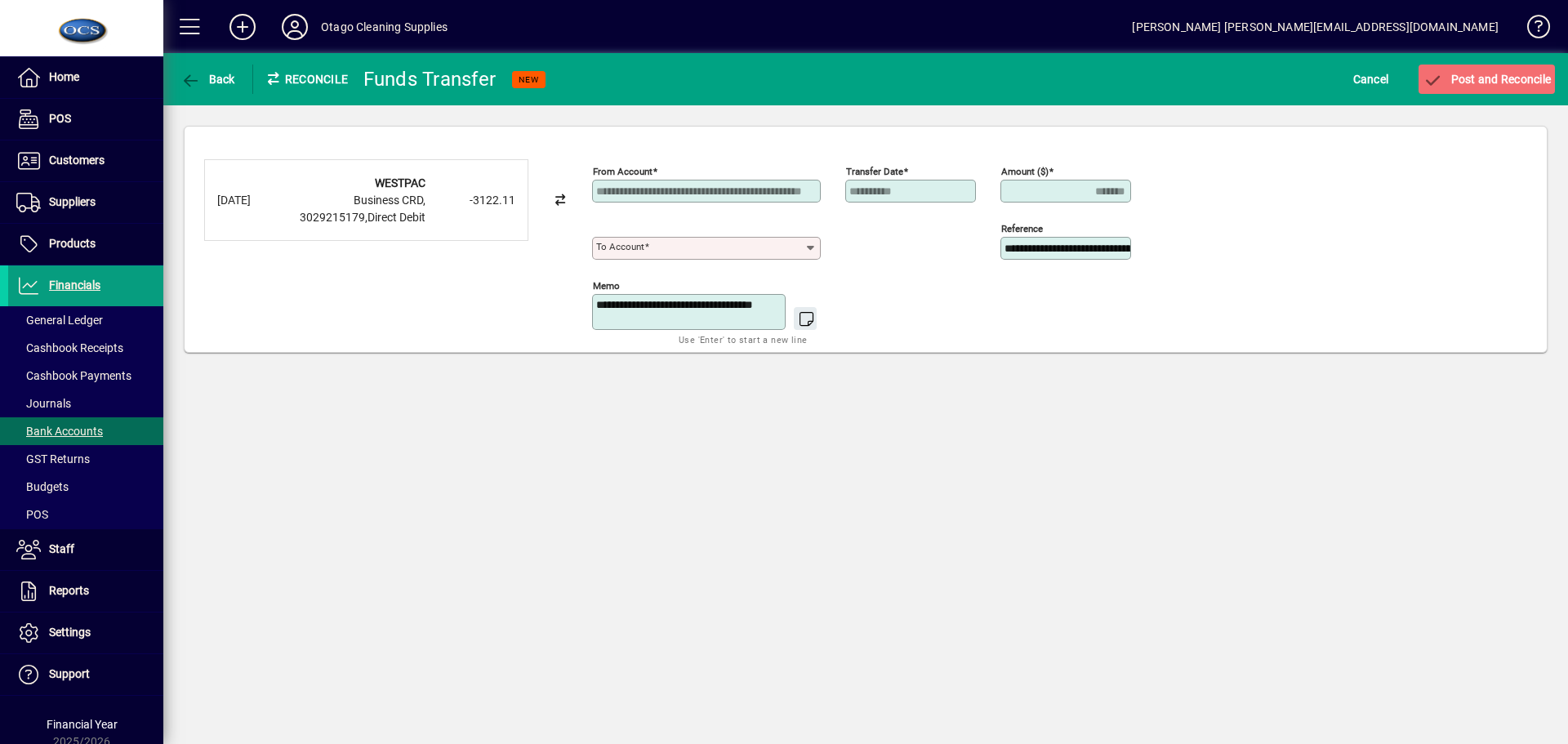
click at [812, 246] on icon at bounding box center [810, 248] width 13 height 13
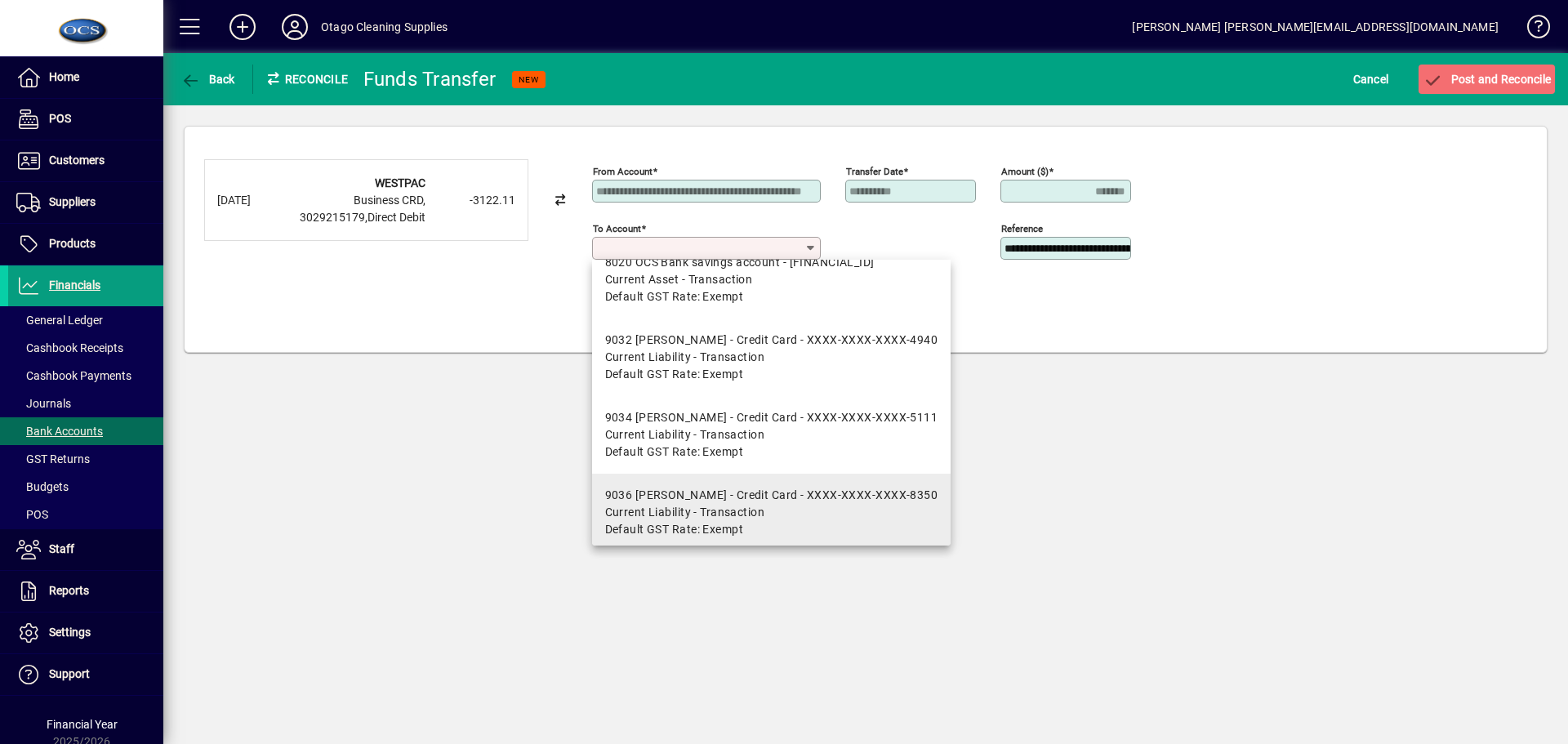
scroll to position [116, 0]
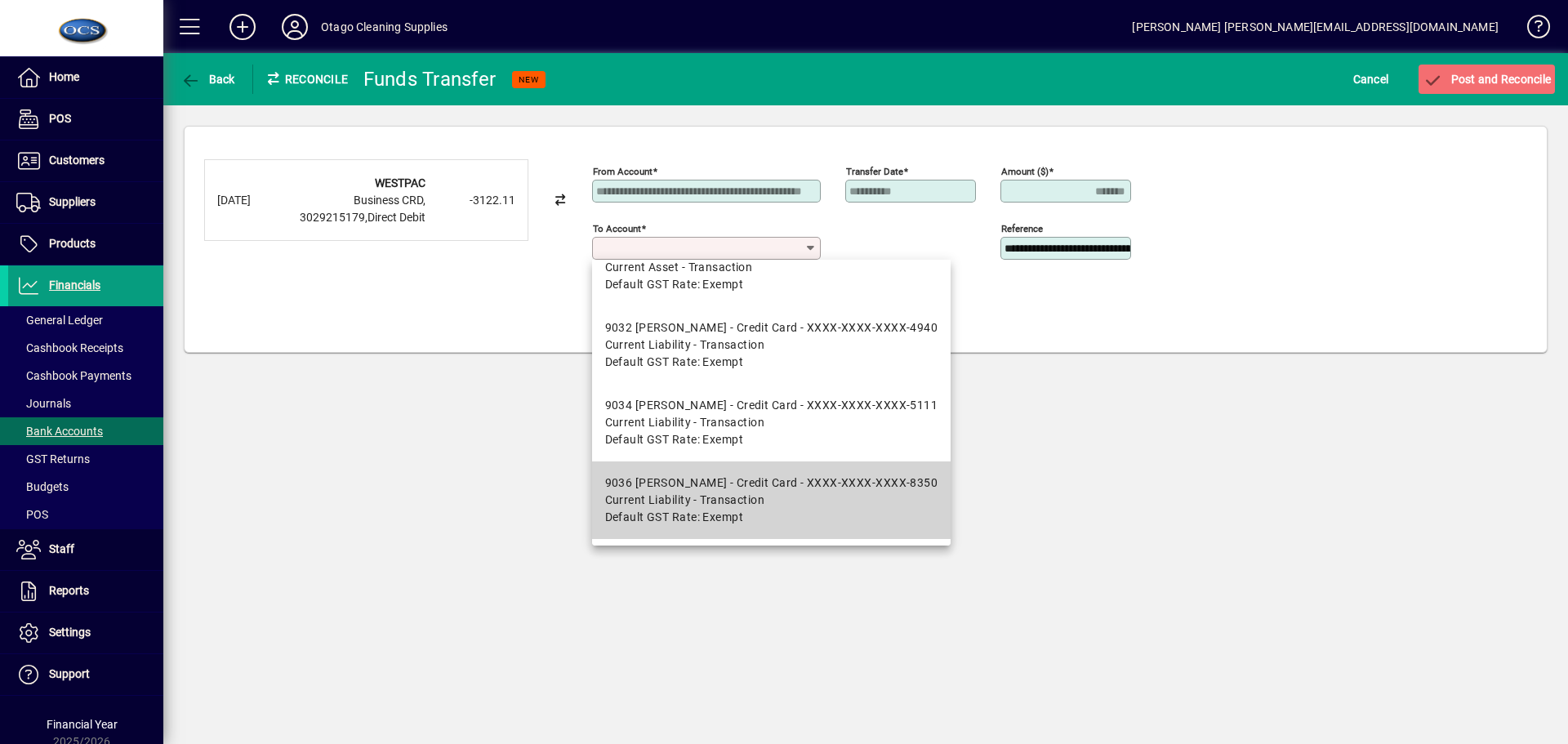
click at [781, 479] on div "9036 Nathan - Credit Card - XXXX-XXXX-XXXX-8350" at bounding box center [771, 484] width 333 height 17
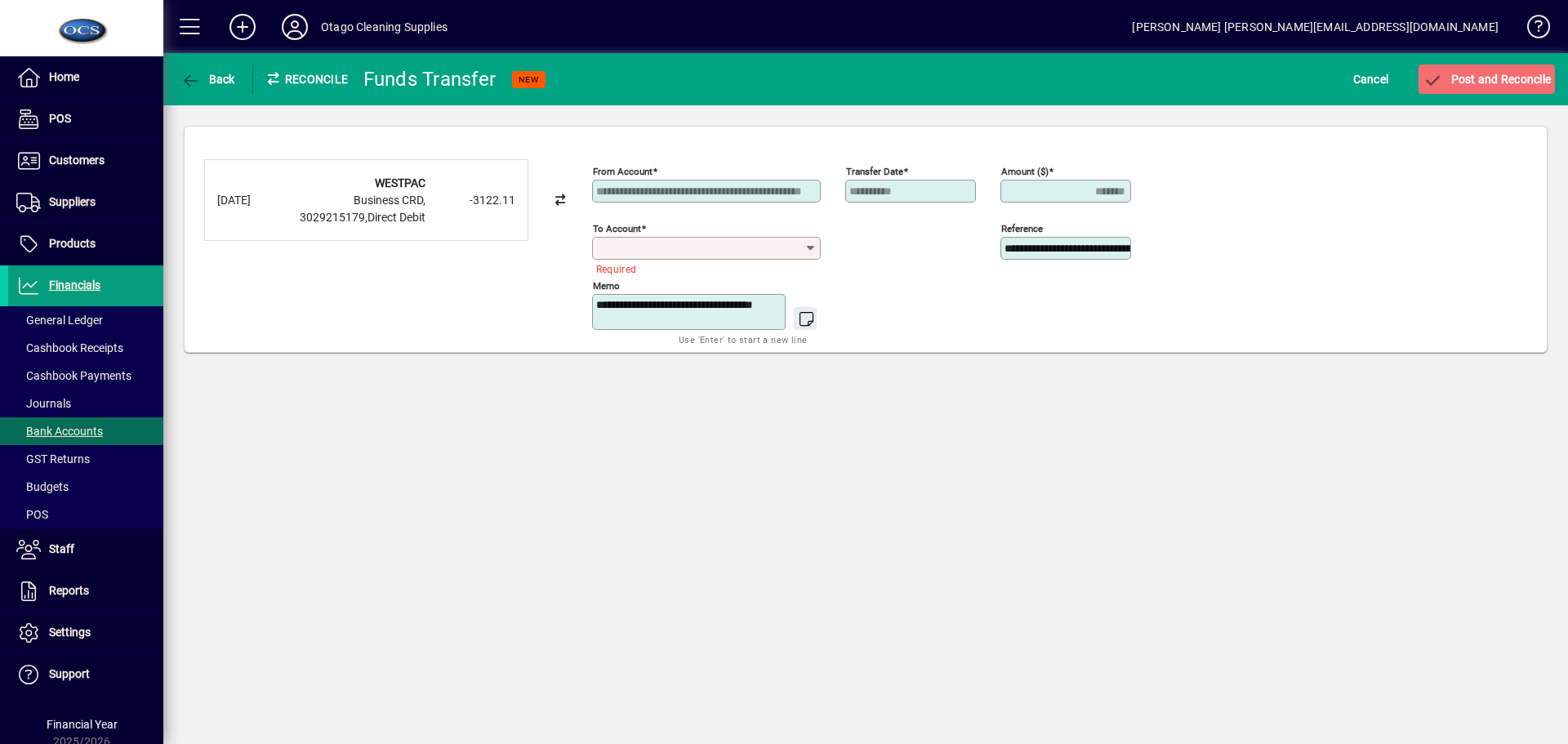
type input "**********"
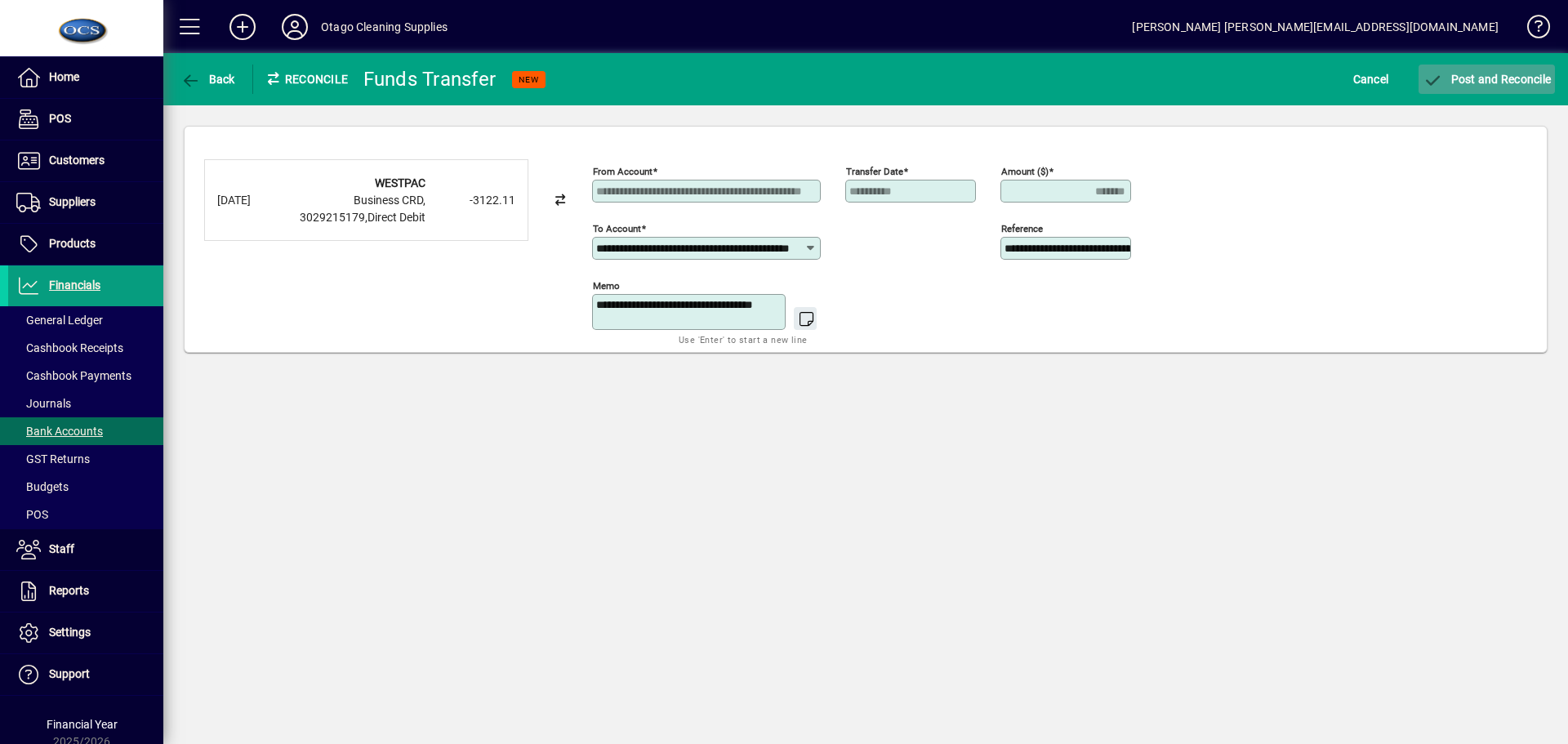
scroll to position [0, 0]
click at [1459, 73] on span "Post and Reconcile" at bounding box center [1487, 79] width 128 height 13
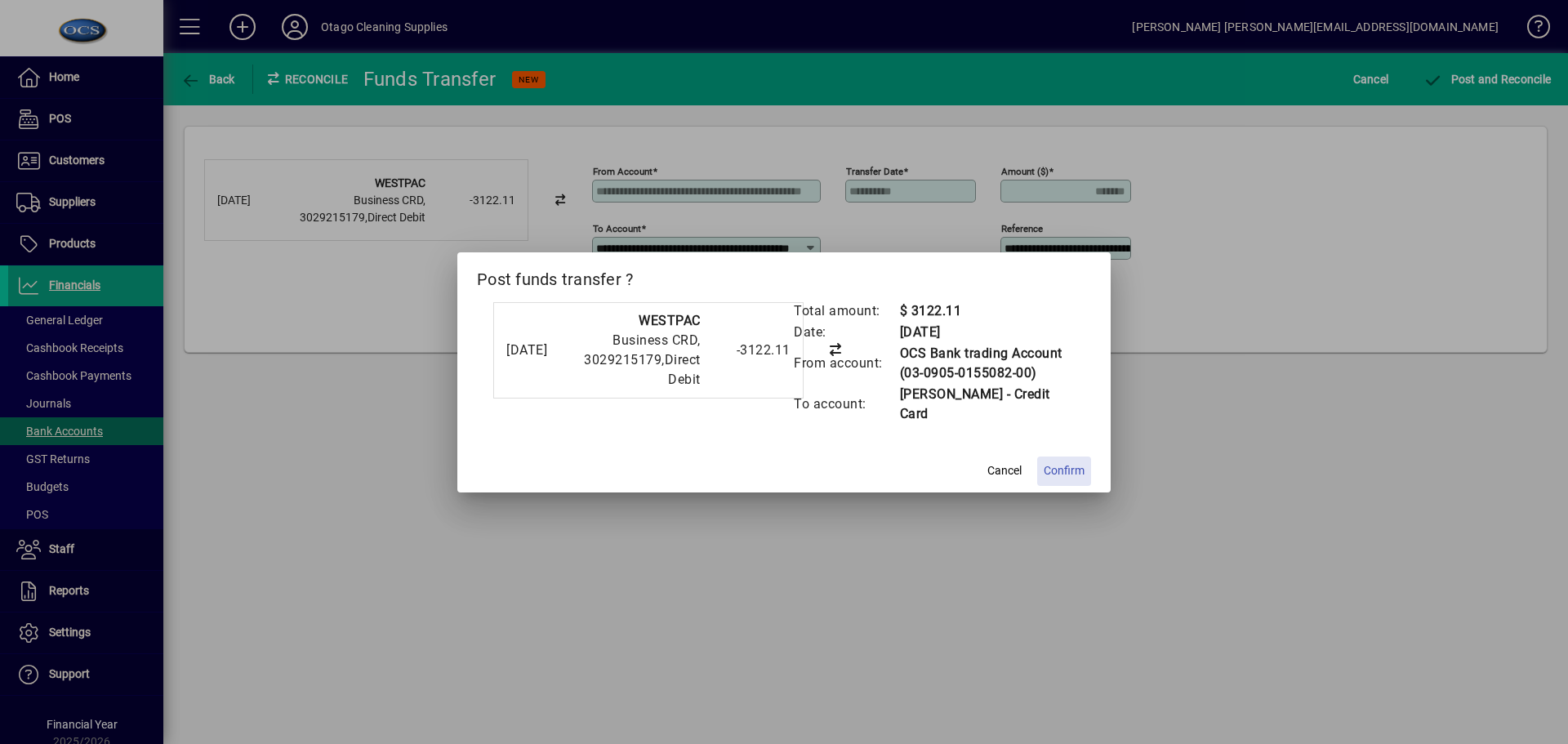
click at [1072, 476] on span "Confirm" at bounding box center [1064, 471] width 41 height 17
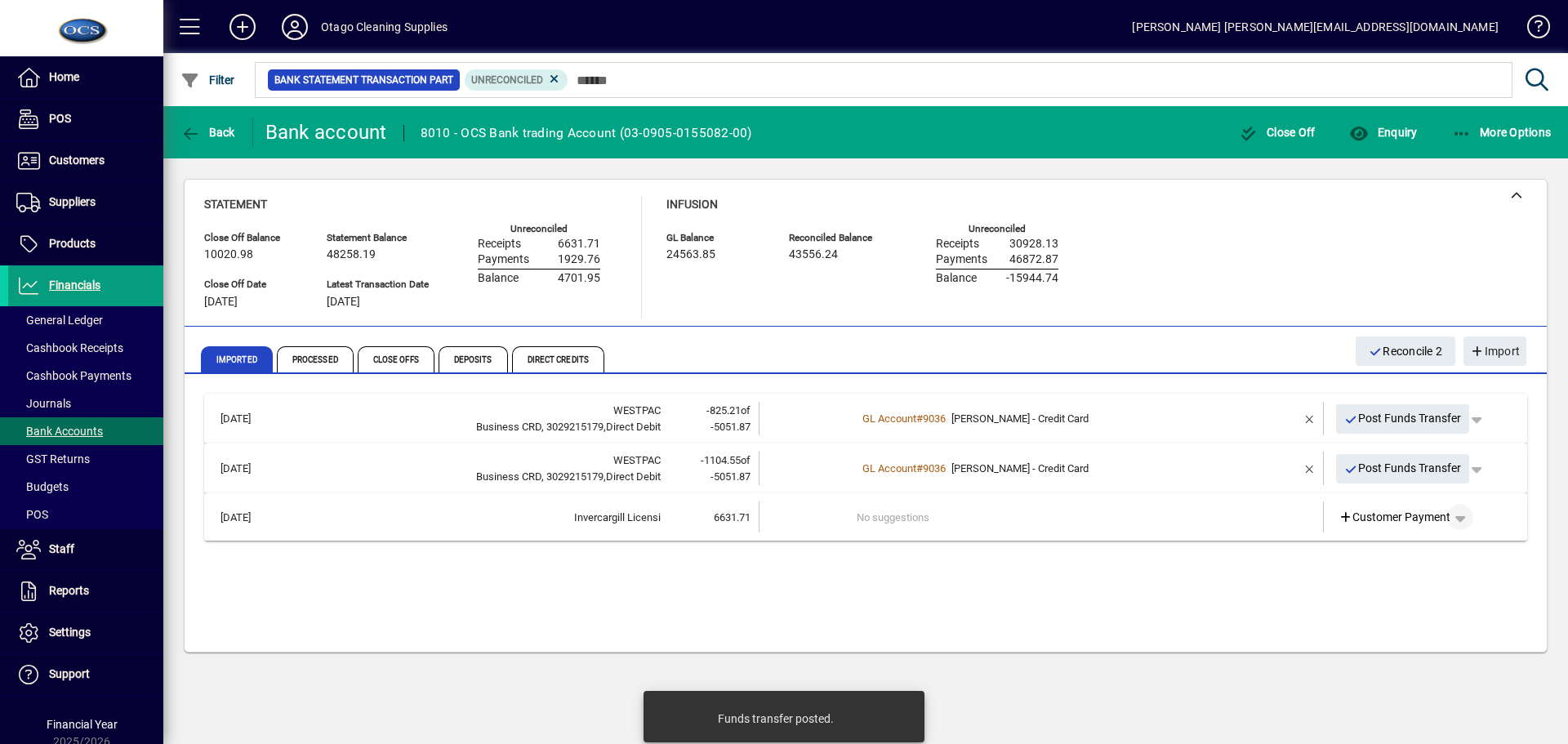
click at [1461, 524] on span "button" at bounding box center [1460, 517] width 39 height 39
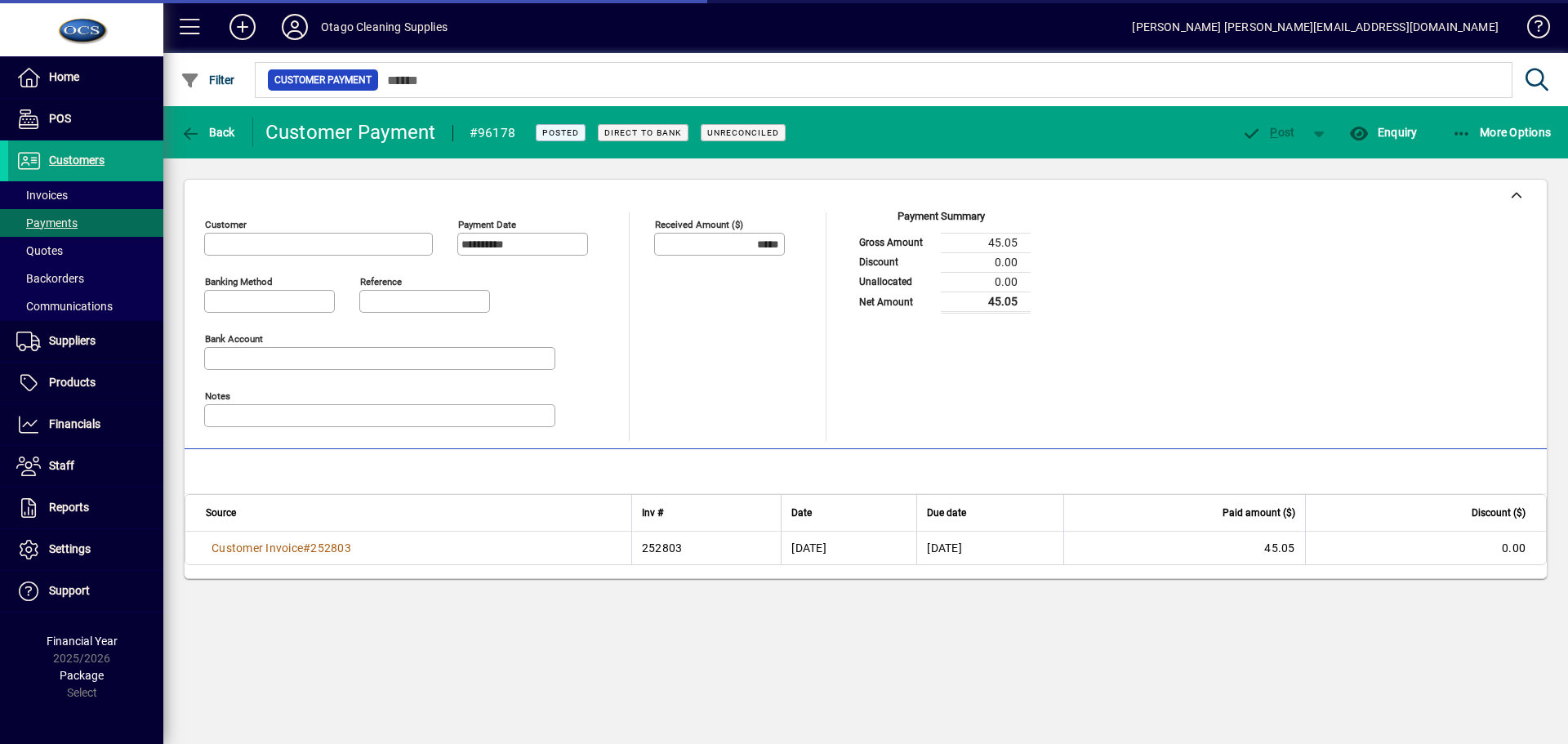
type input "**********"
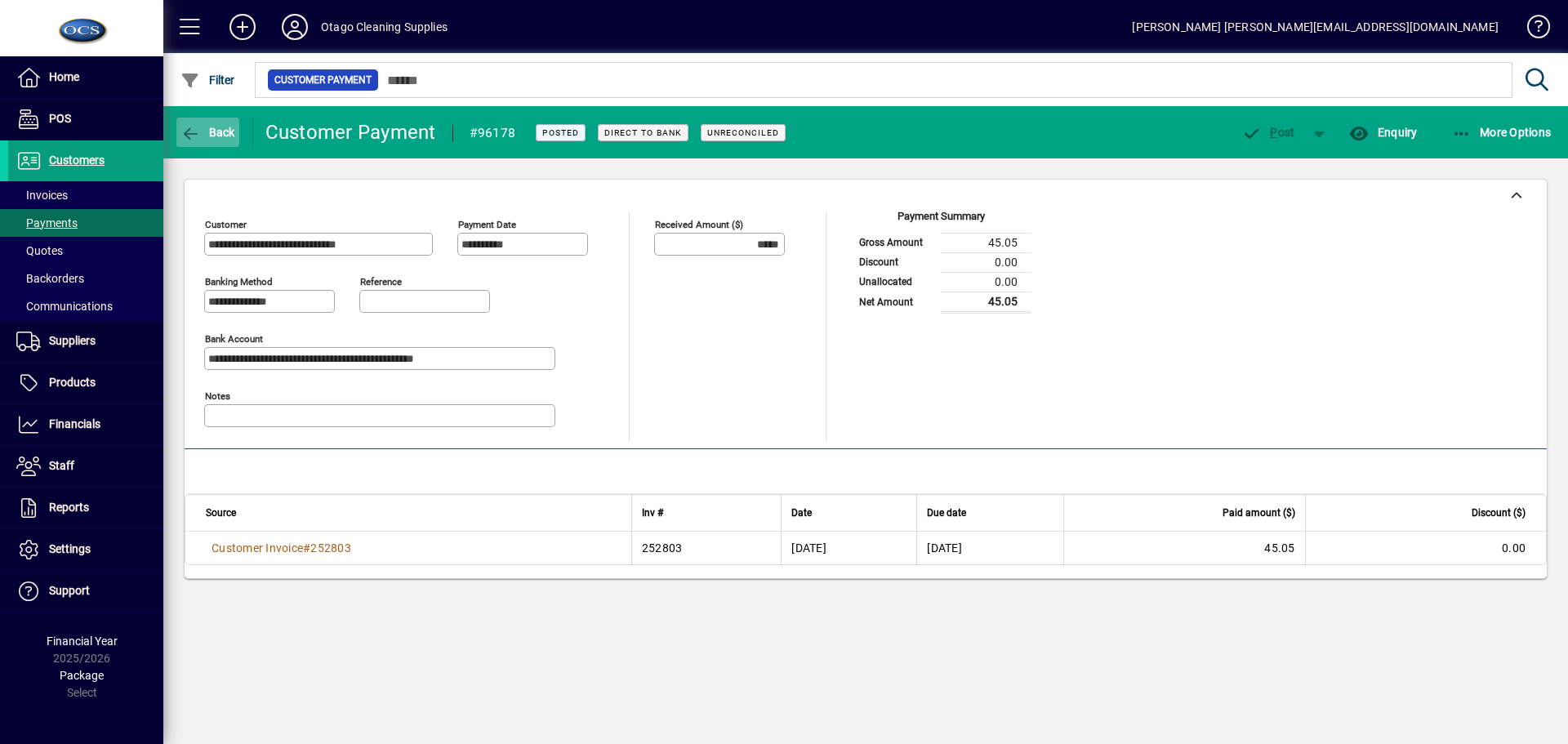
click at [191, 135] on icon "button" at bounding box center [190, 134] width 20 height 17
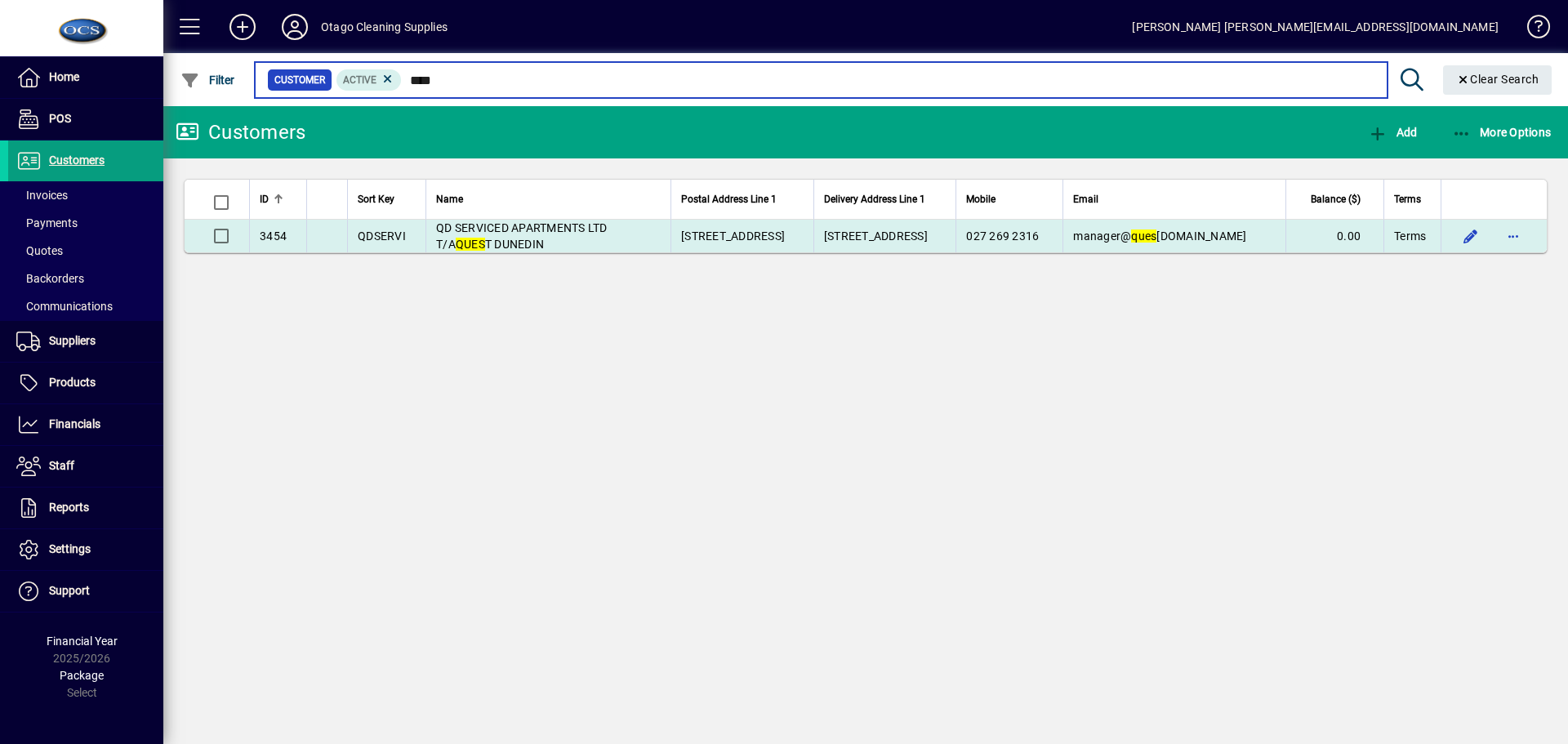
type input "****"
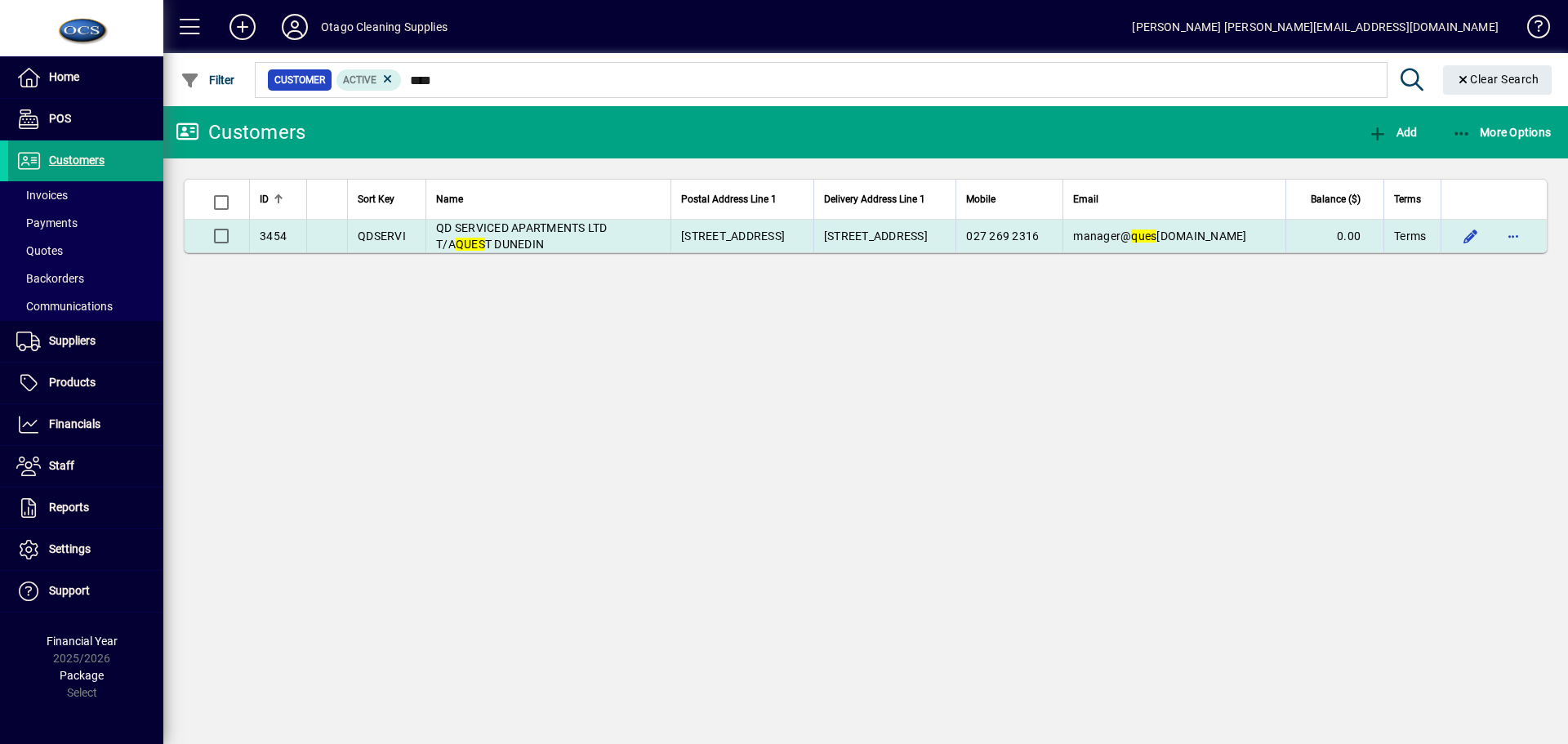
click at [591, 230] on span "QD SERVICED APARTMENTS LTD T/A QUES T DUNEDIN" at bounding box center [521, 236] width 172 height 29
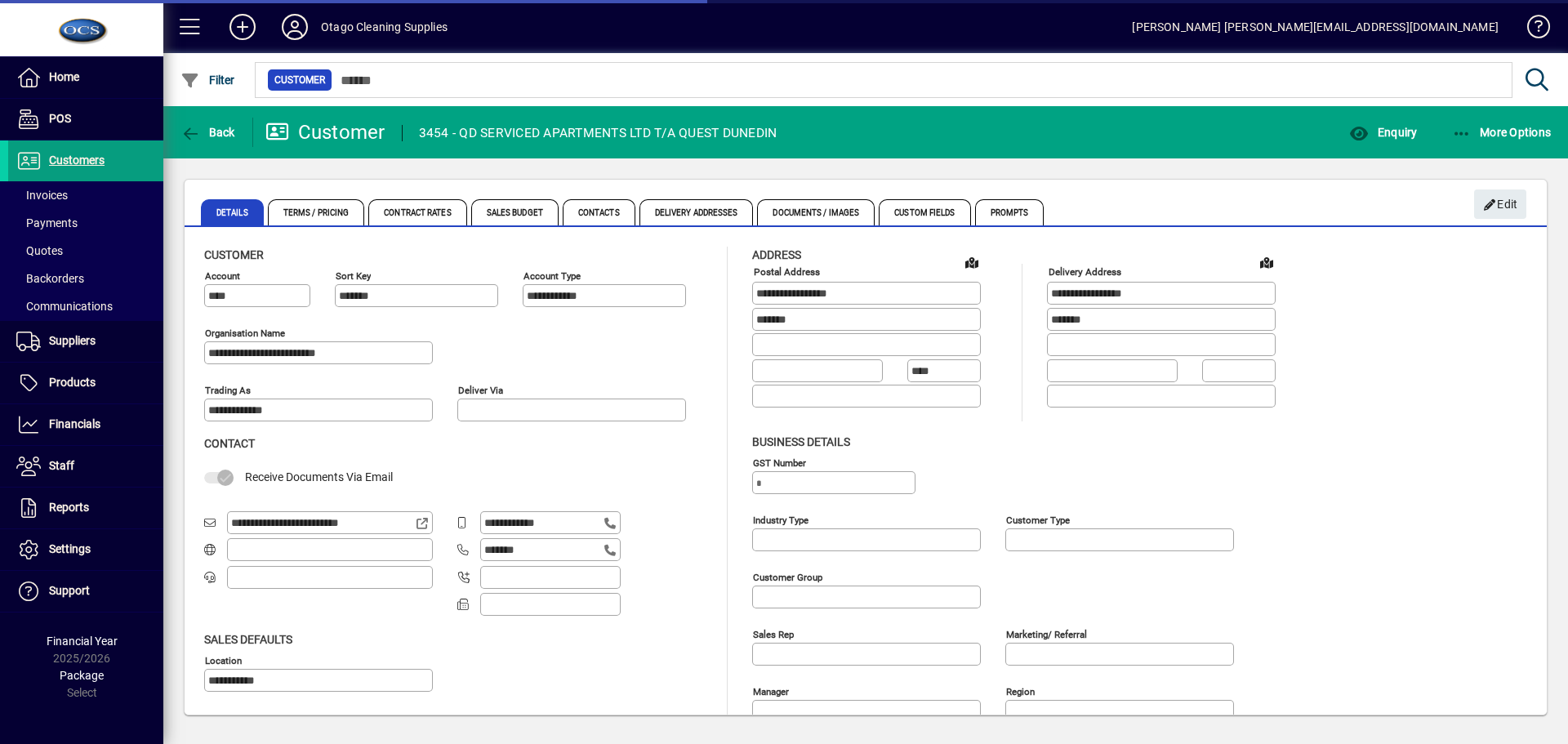
type input "**********"
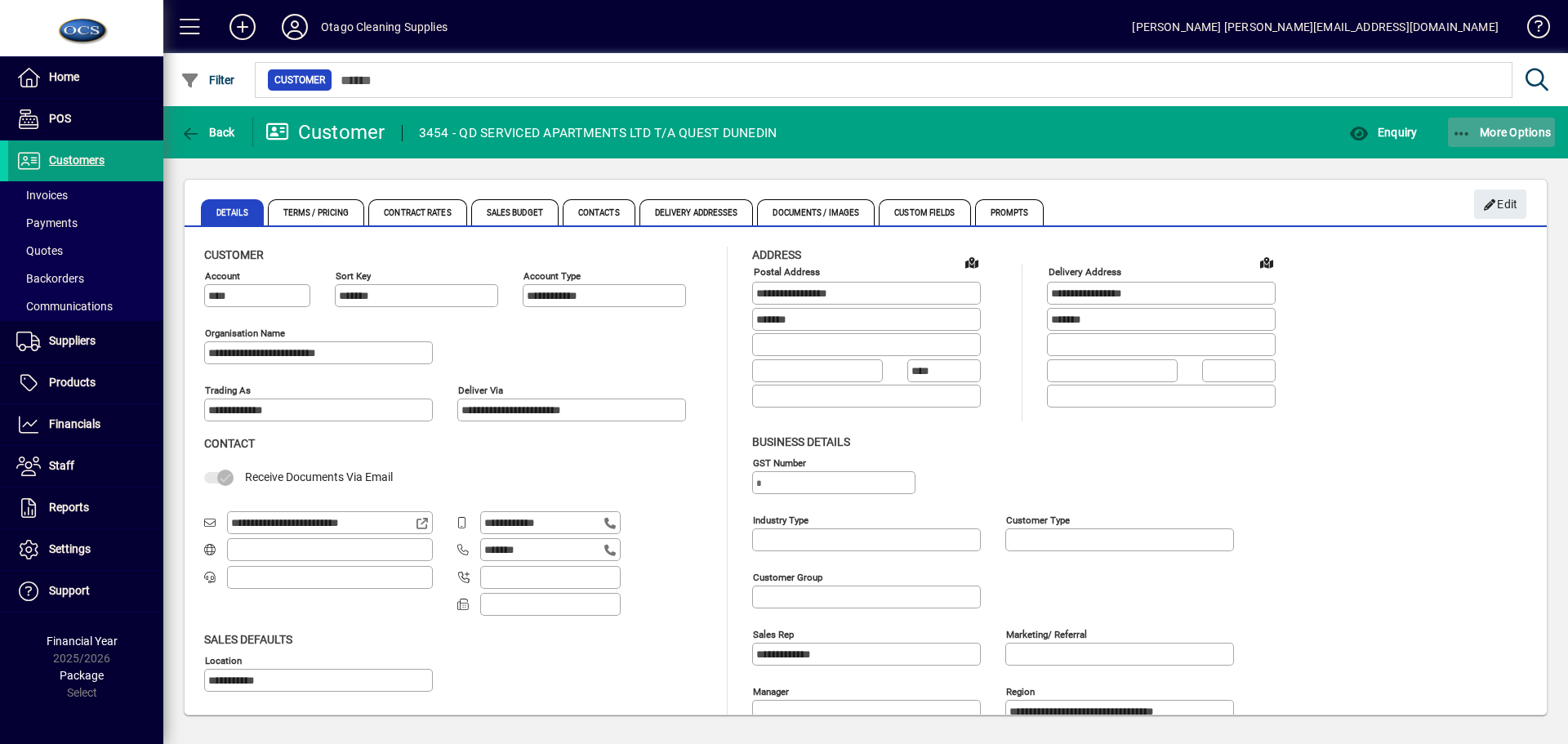
click at [1501, 130] on span "More Options" at bounding box center [1502, 132] width 100 height 13
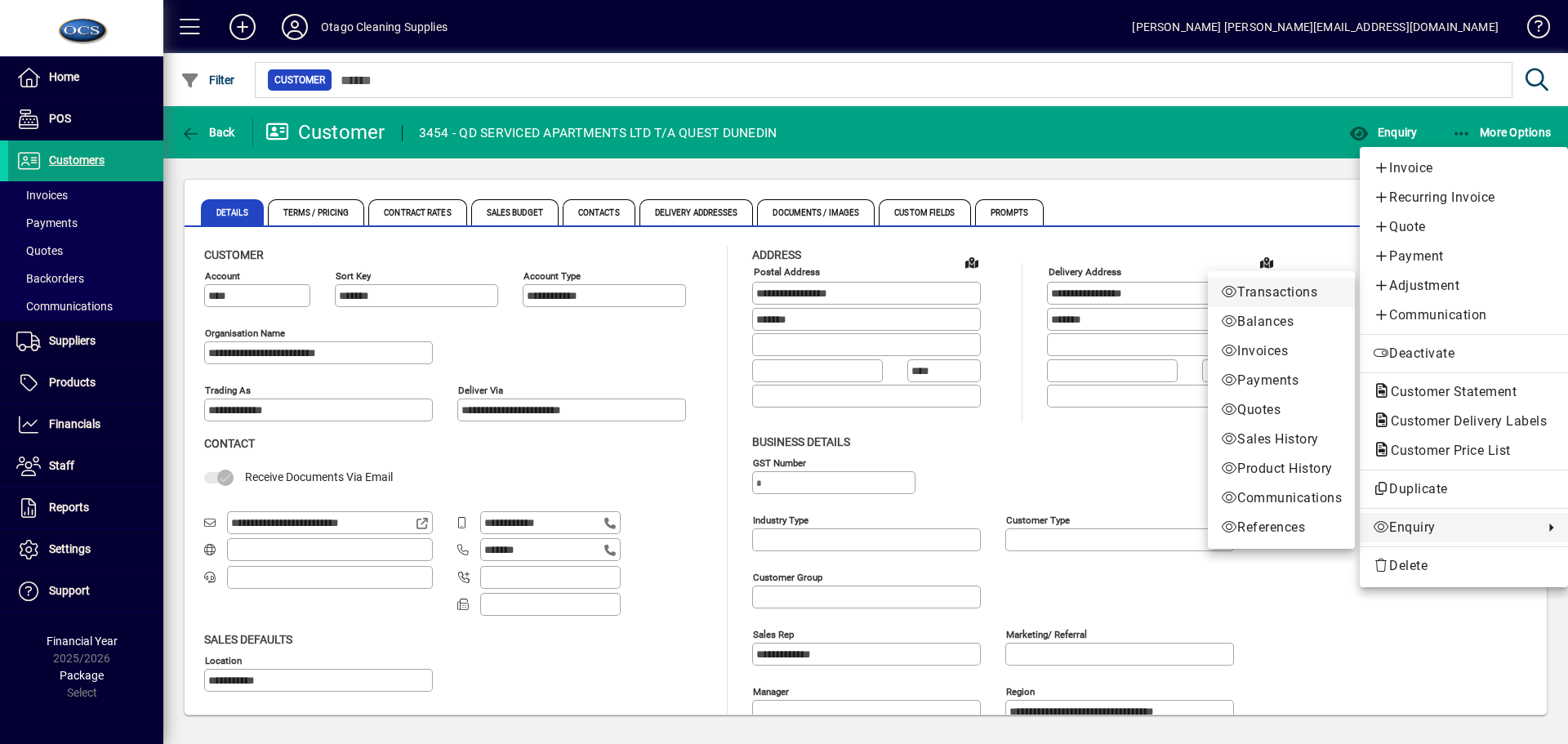
click at [1226, 285] on span "Transactions" at bounding box center [1282, 292] width 121 height 19
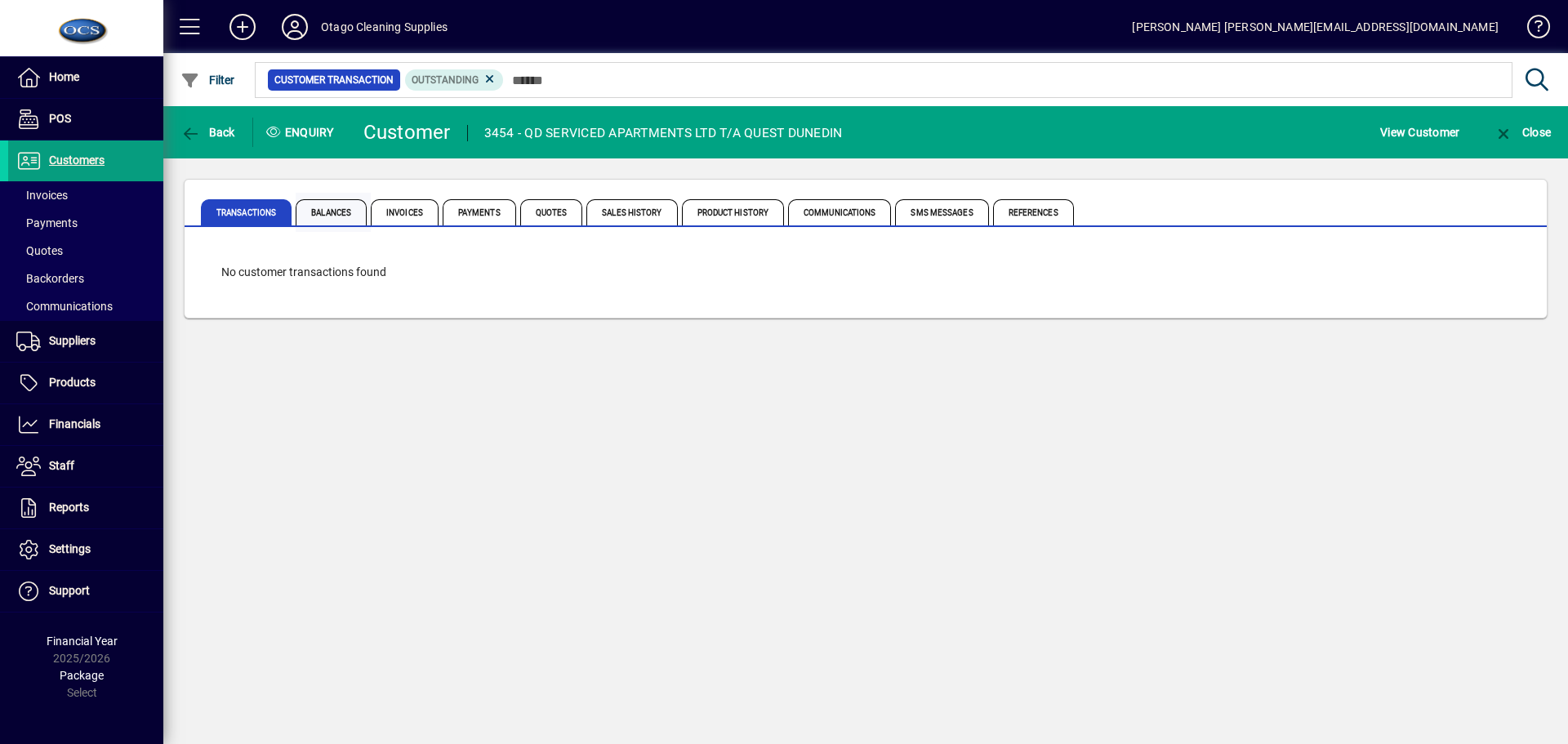
click at [325, 213] on span "Balances" at bounding box center [331, 212] width 71 height 26
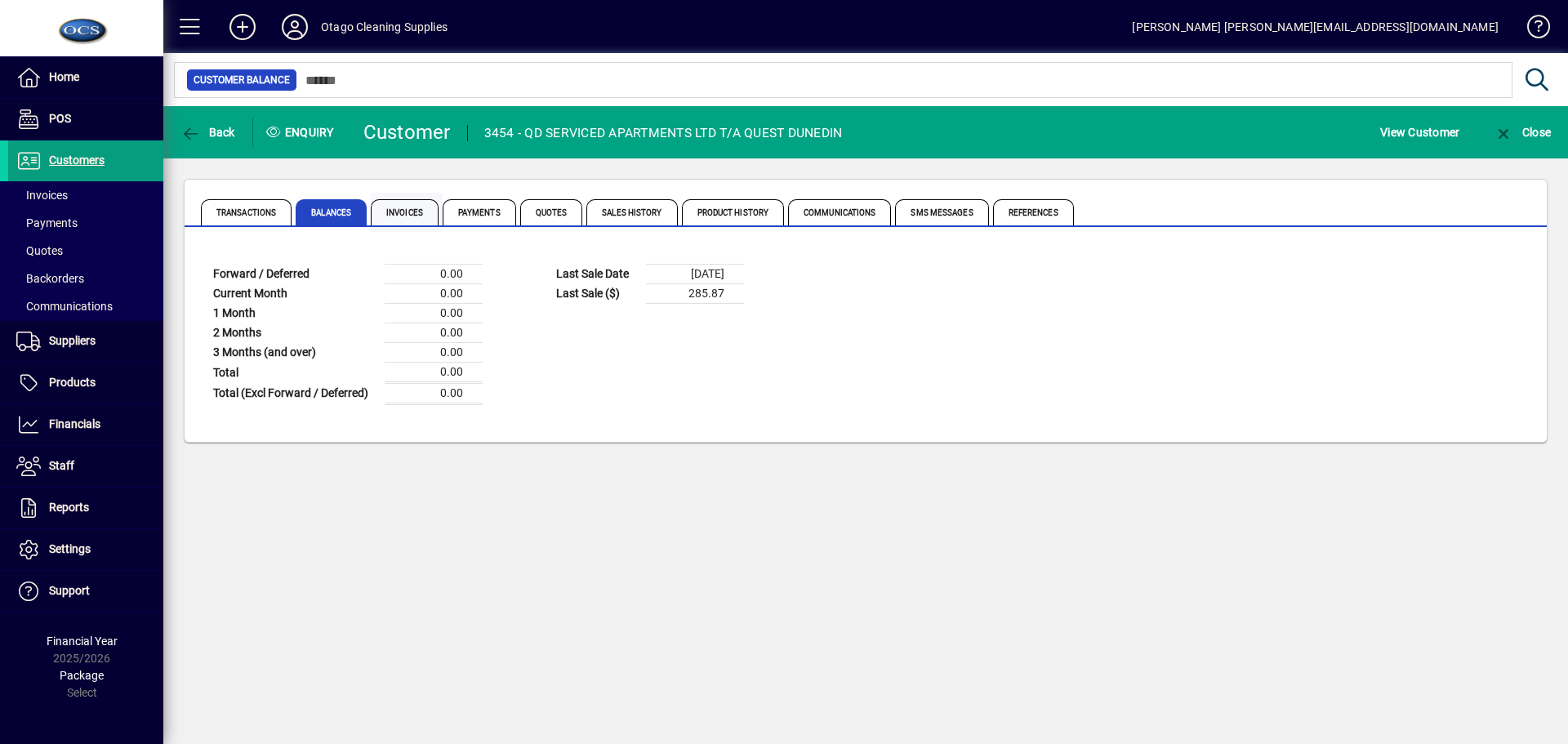
click at [423, 204] on span "Invoices" at bounding box center [405, 212] width 68 height 26
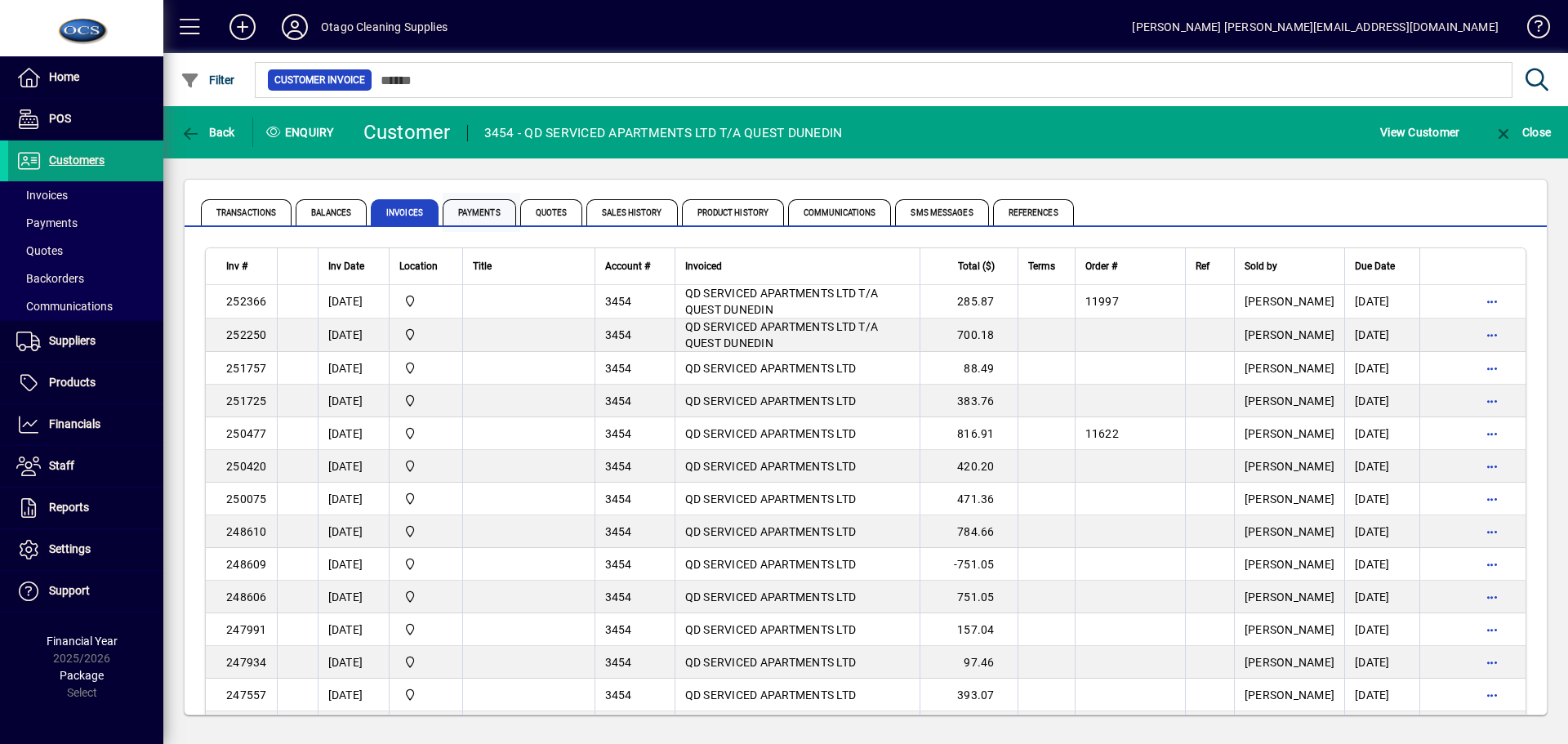
click at [470, 205] on span "Payments" at bounding box center [480, 212] width 74 height 26
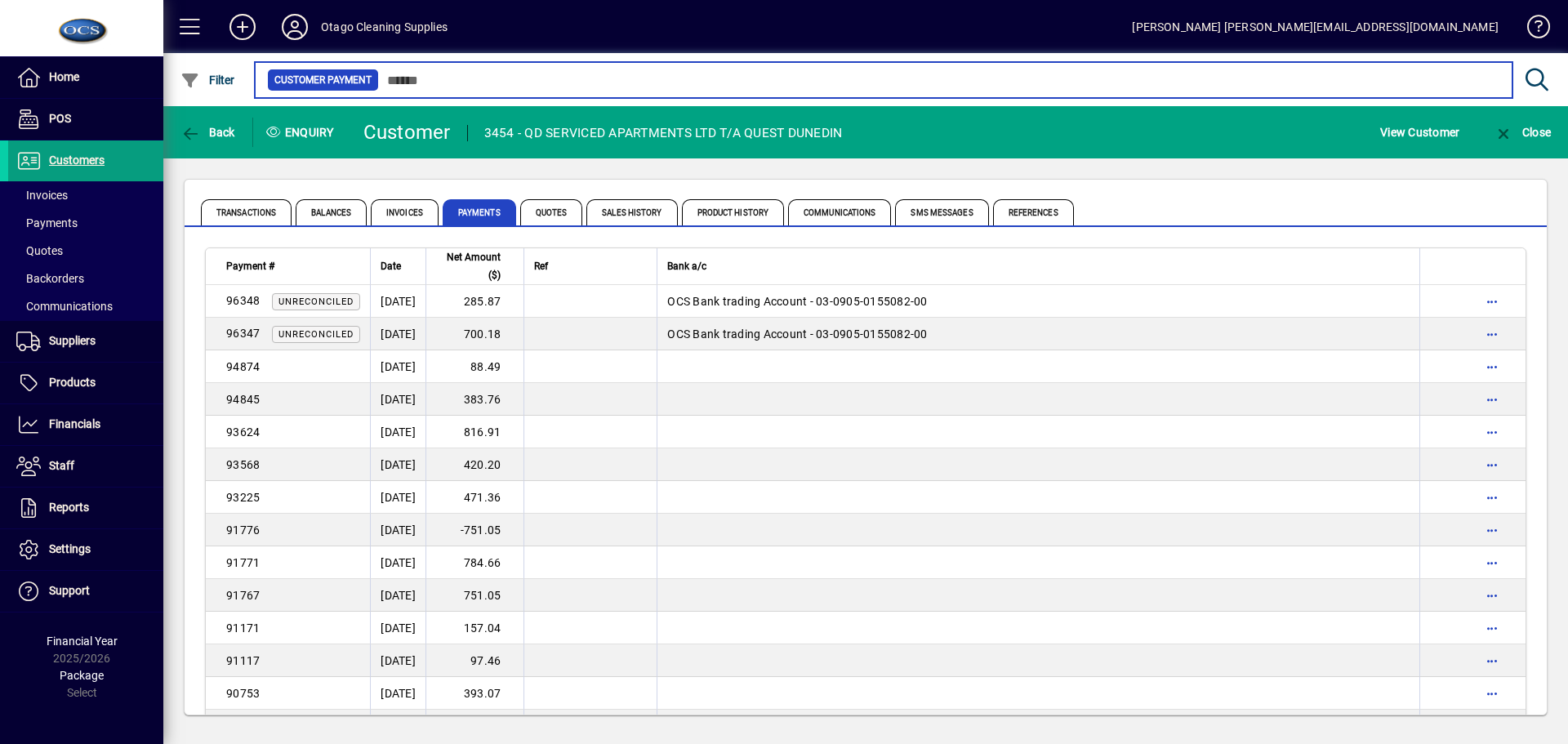
click at [485, 80] on input "text" at bounding box center [939, 81] width 1120 height 23
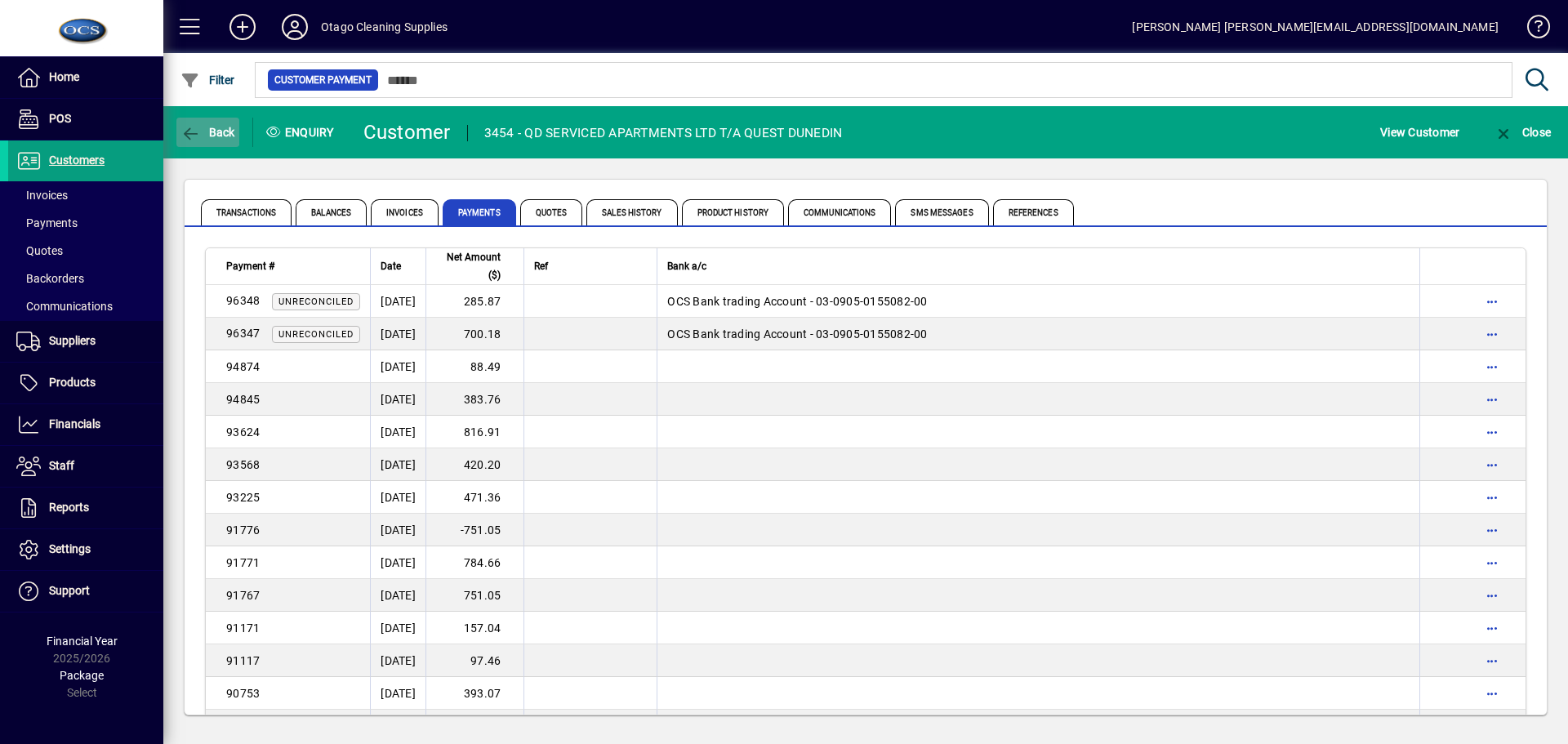
click at [184, 131] on icon "button" at bounding box center [190, 134] width 20 height 17
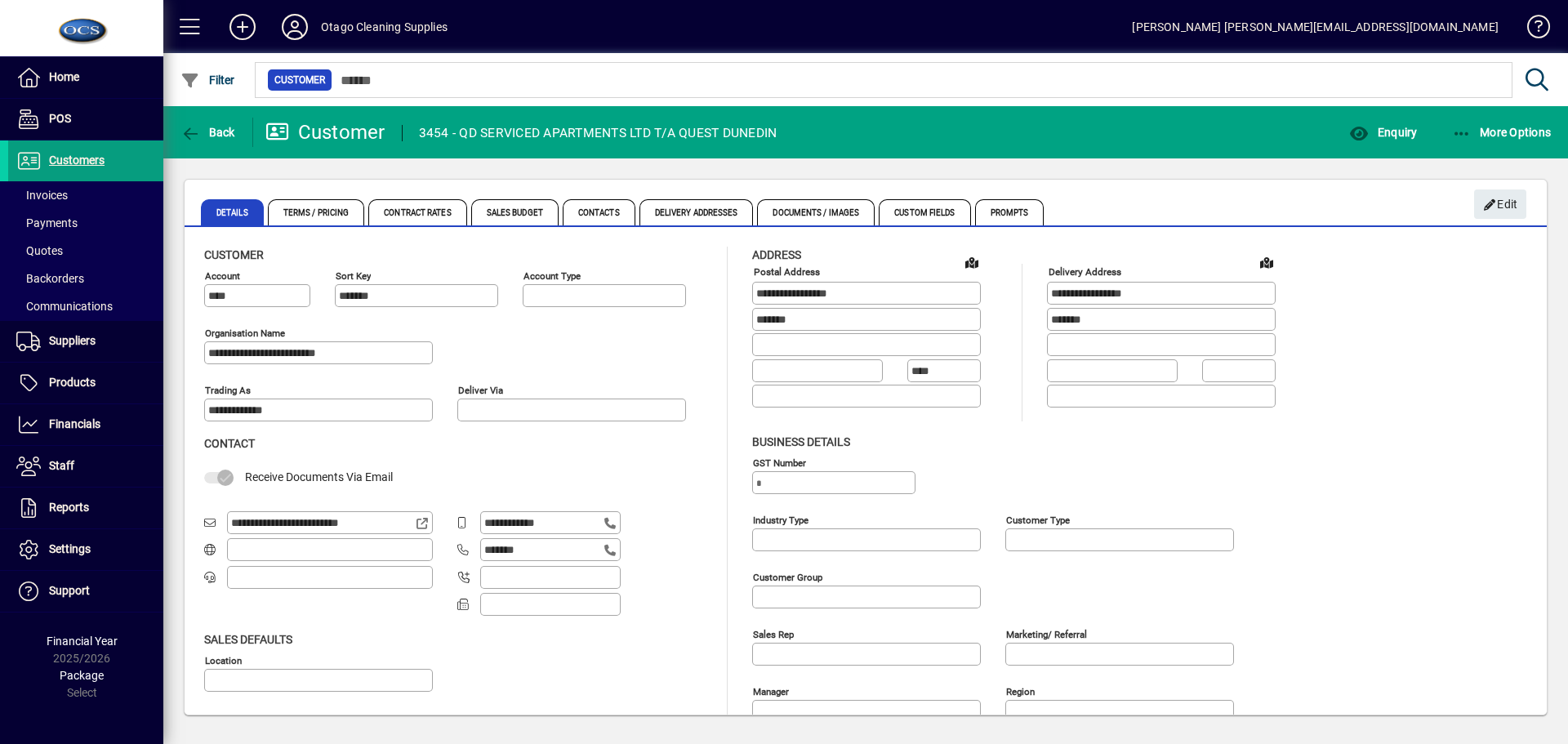
type input "**********"
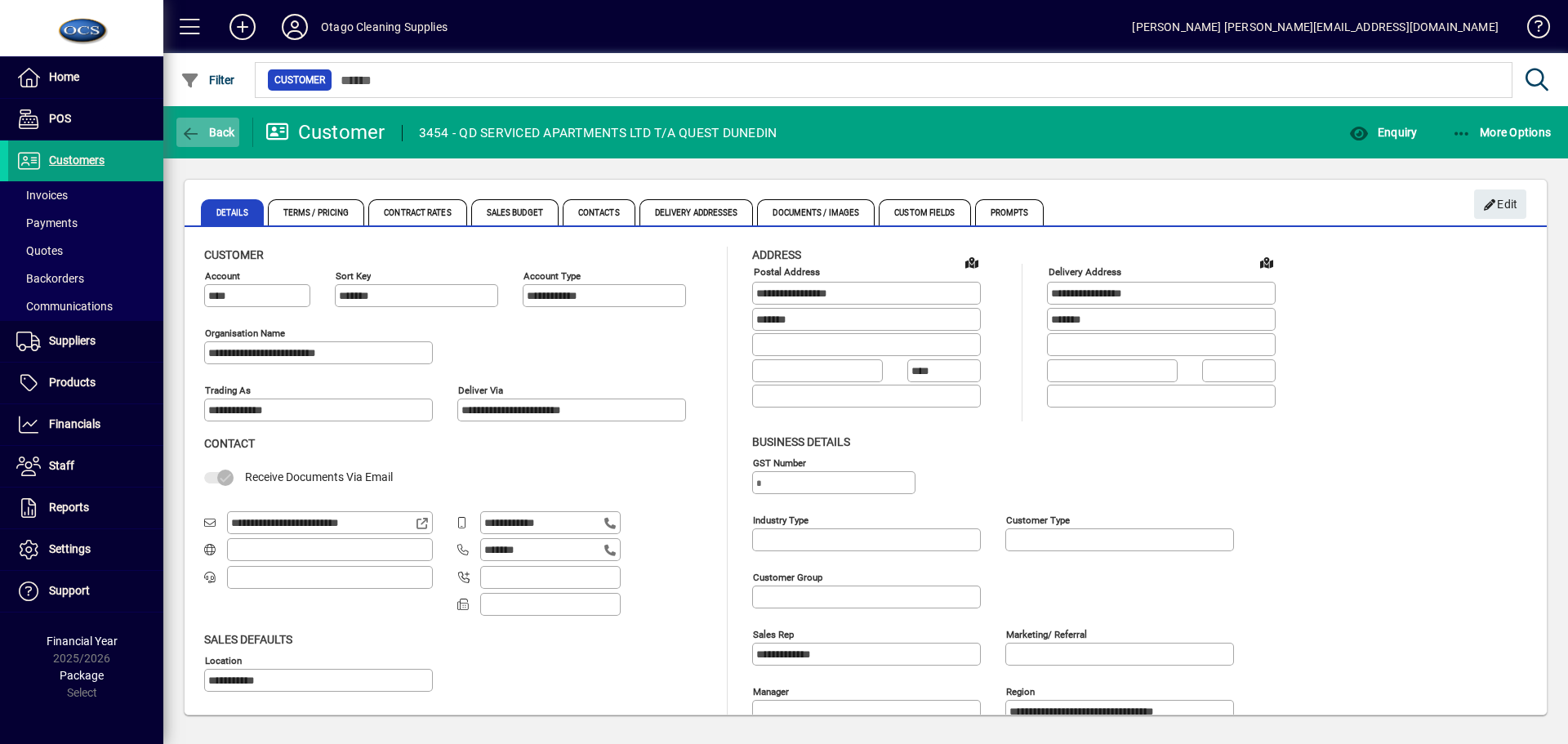
click at [183, 131] on icon "button" at bounding box center [190, 134] width 20 height 17
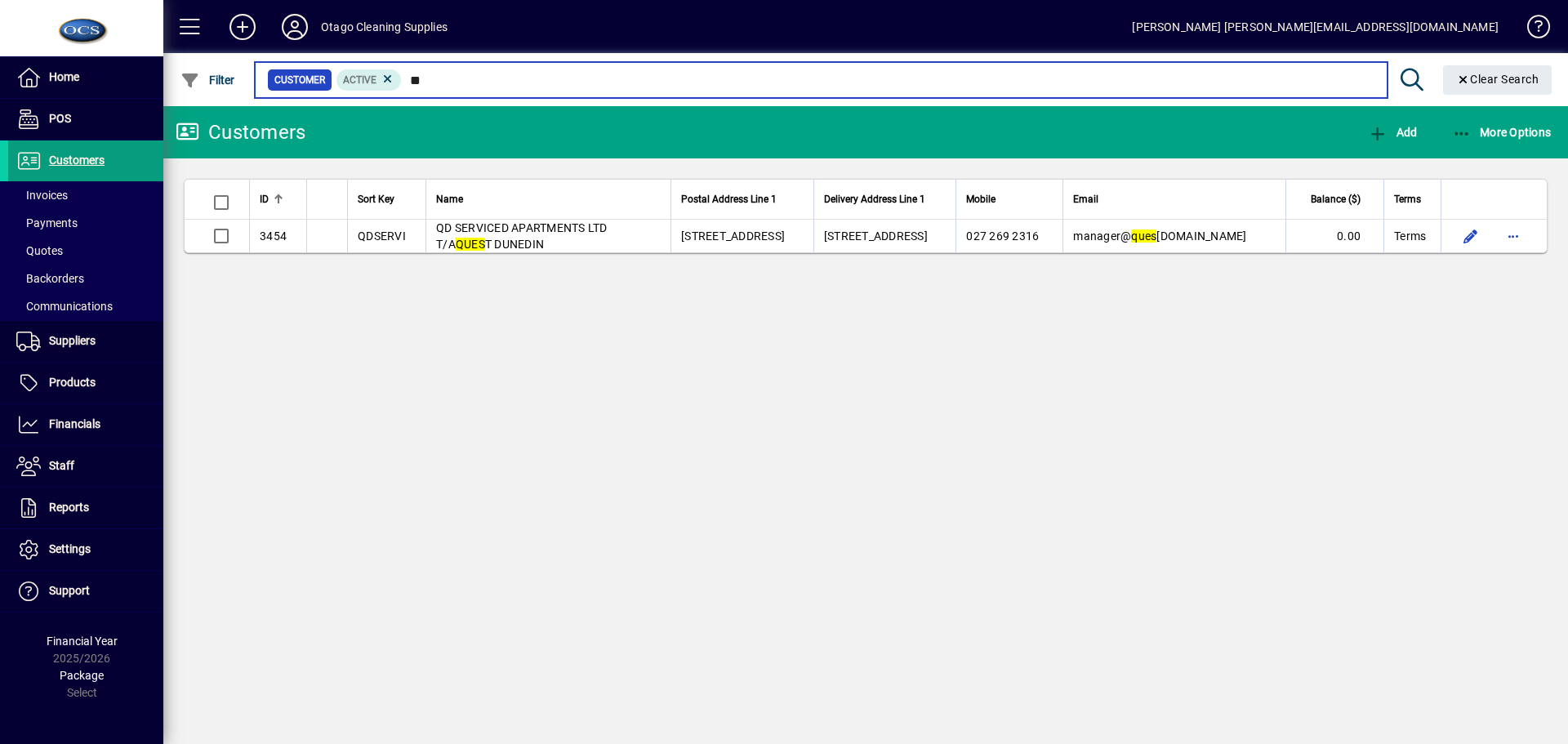
type input "*"
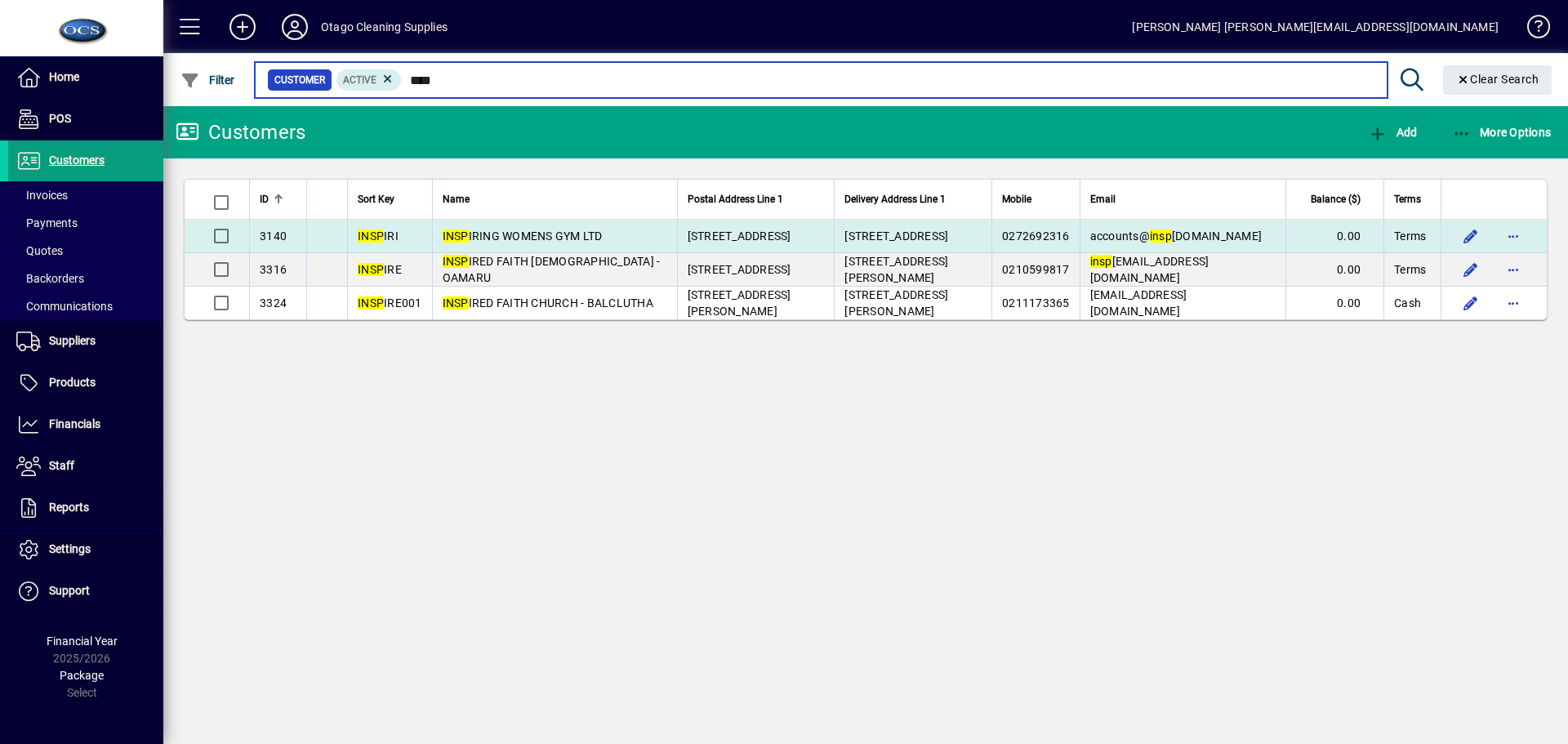
type input "****"
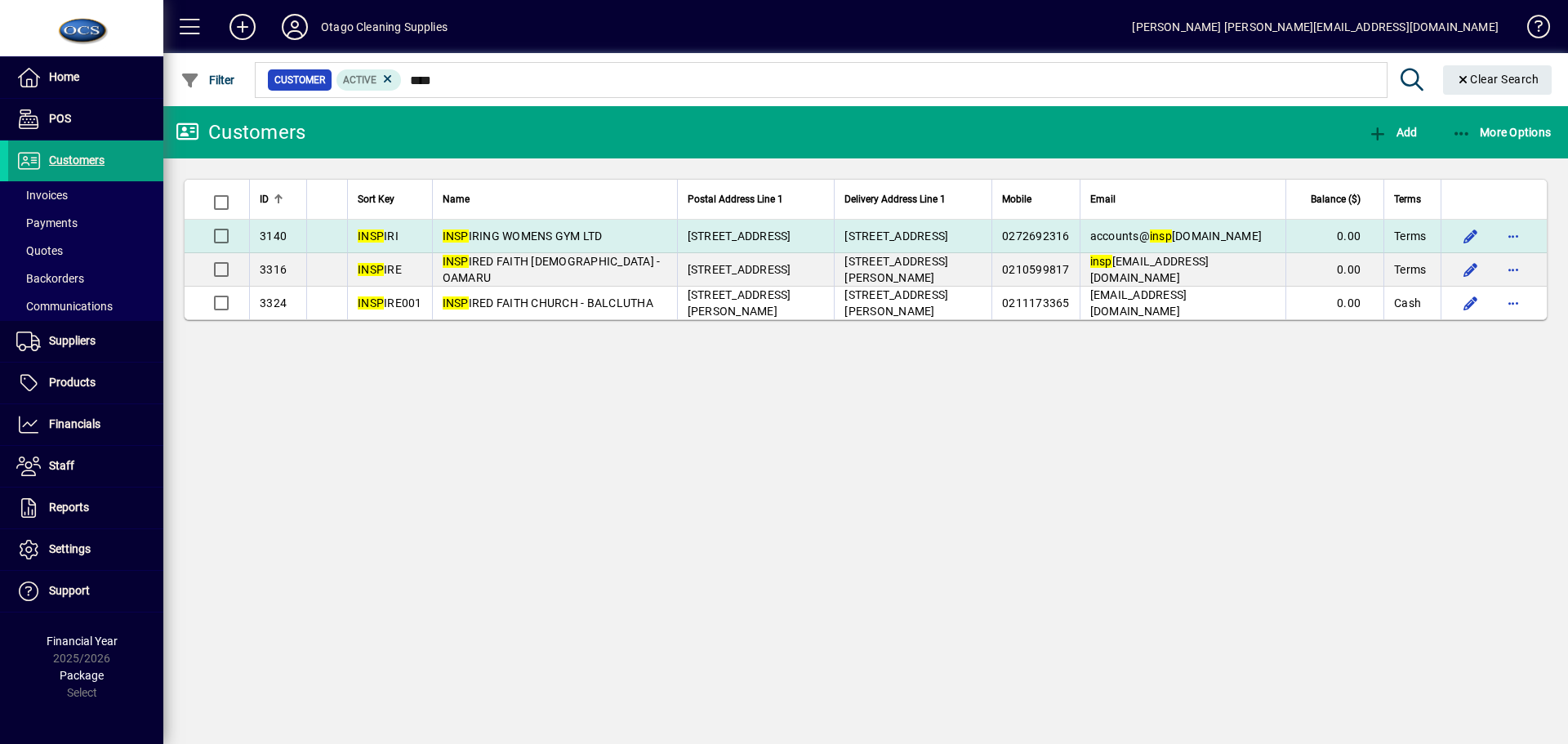
click at [562, 230] on span "INSP IRING WOMENS GYM LTD" at bounding box center [522, 235] width 160 height 13
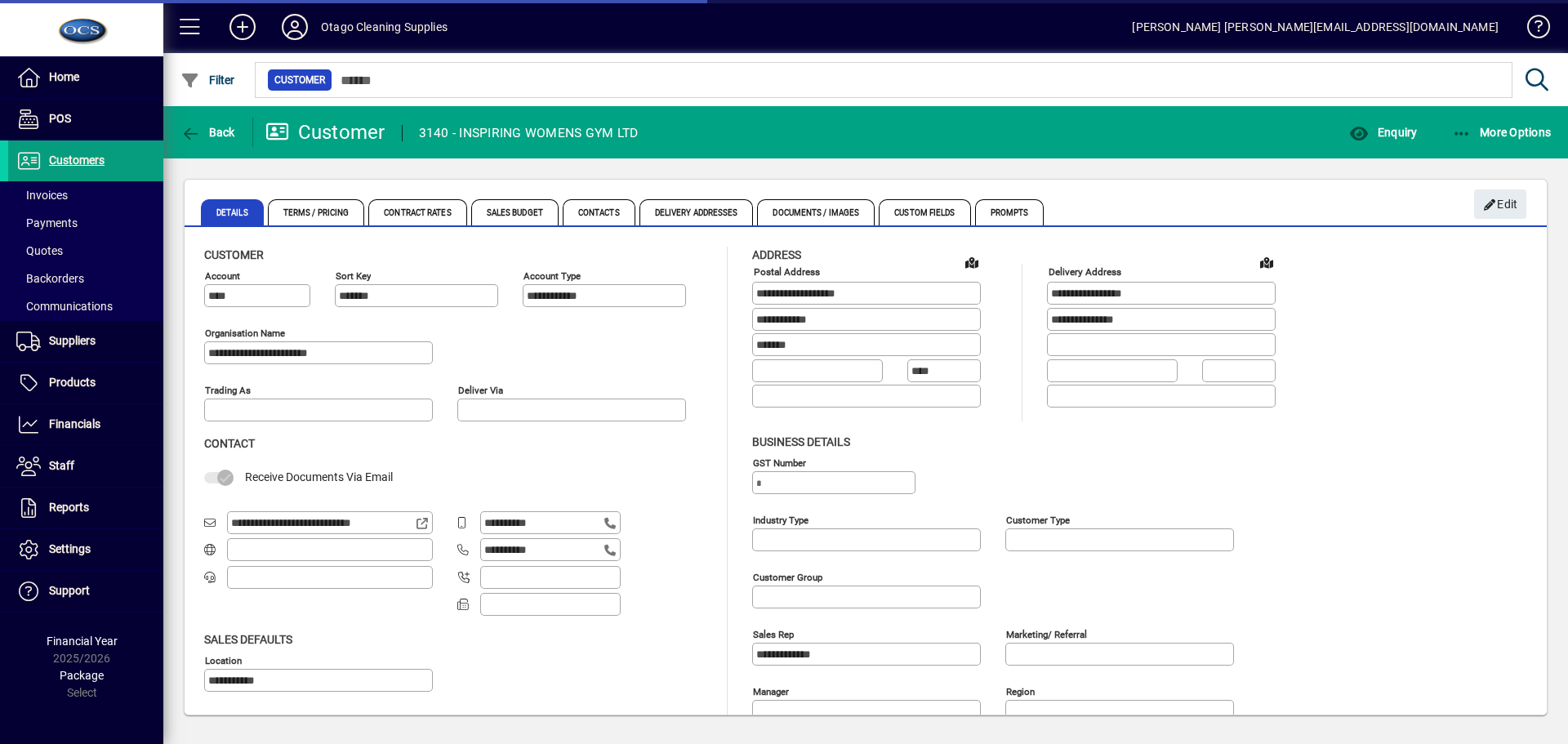
type input "**********"
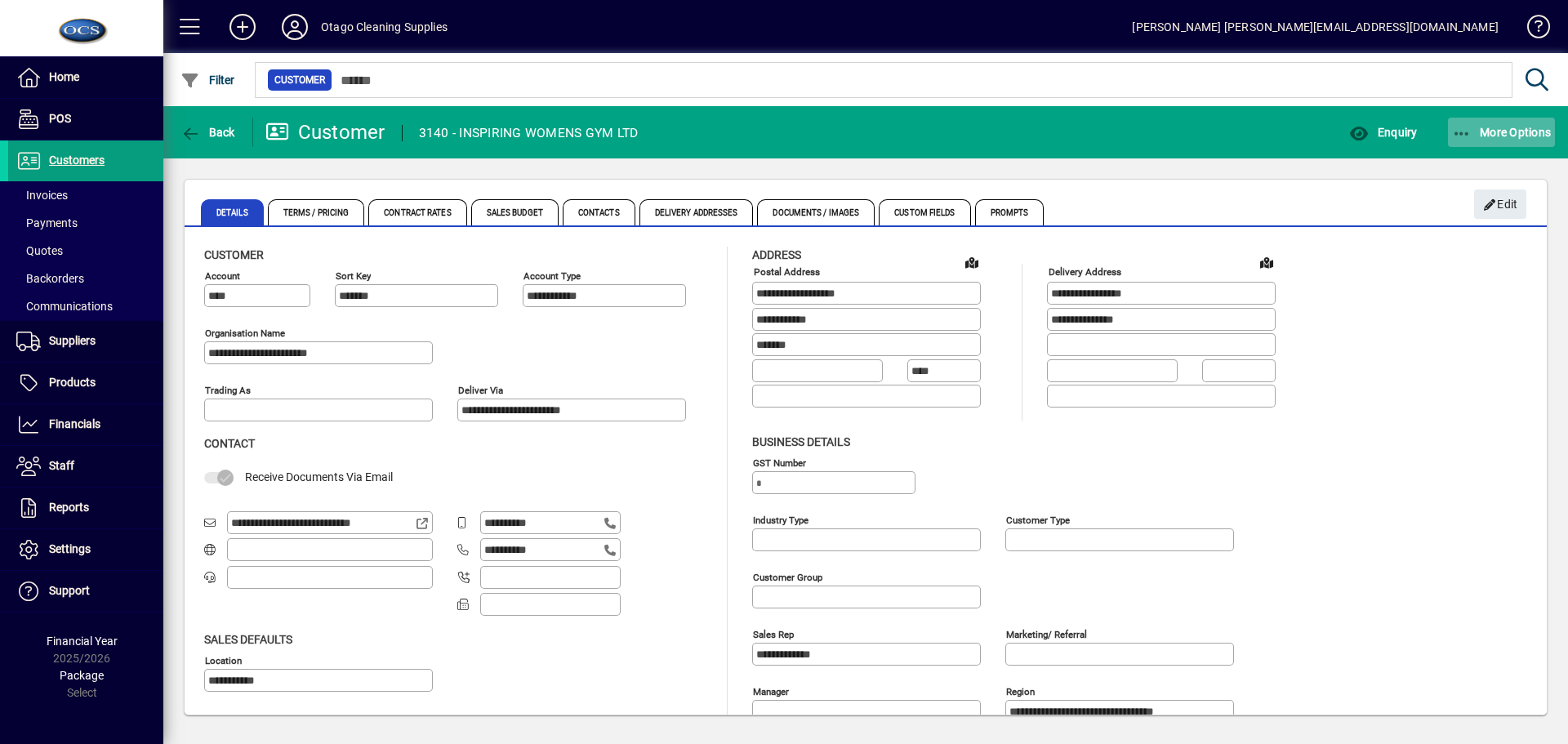
click at [1507, 131] on span "More Options" at bounding box center [1502, 132] width 100 height 13
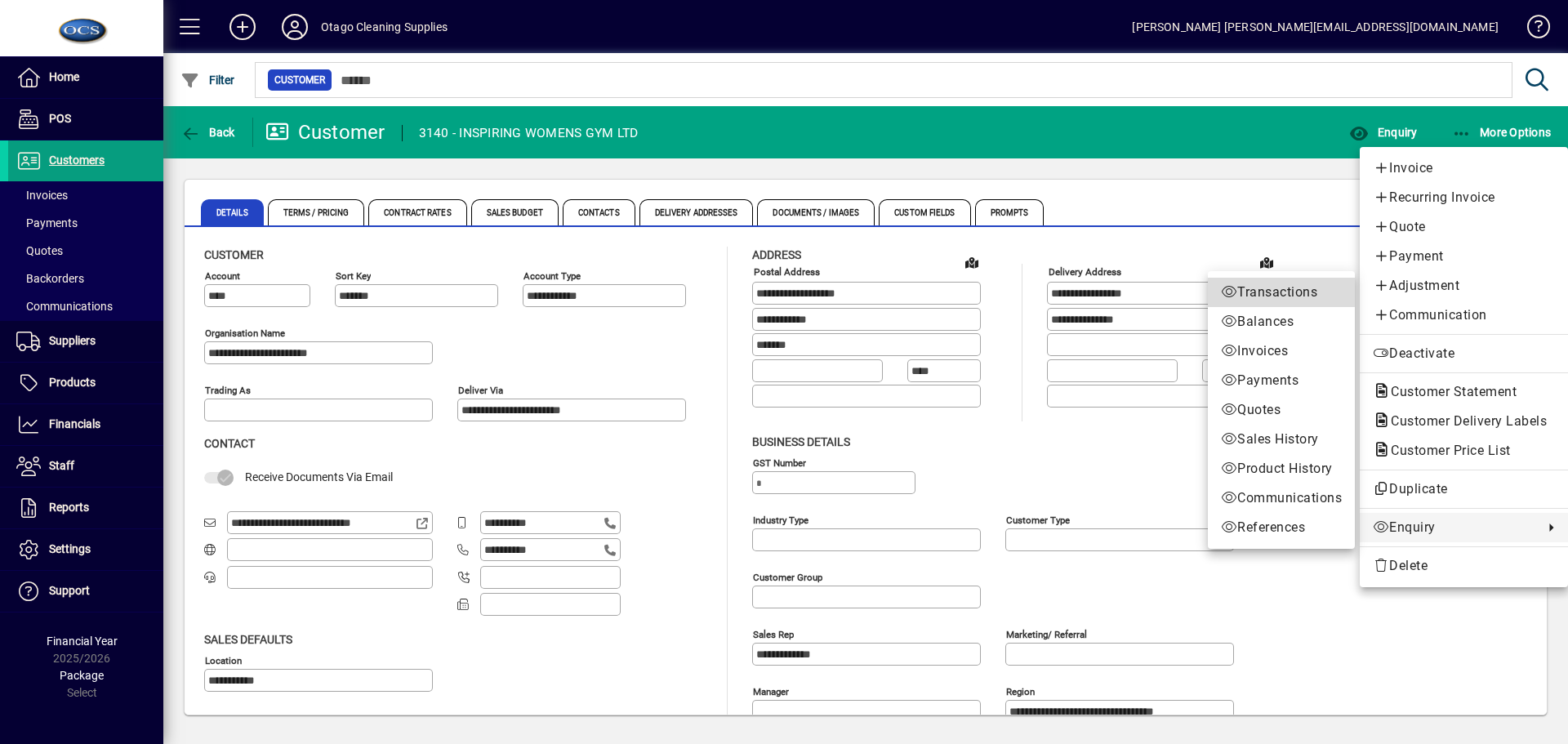
click at [1291, 296] on span "Transactions" at bounding box center [1282, 292] width 121 height 19
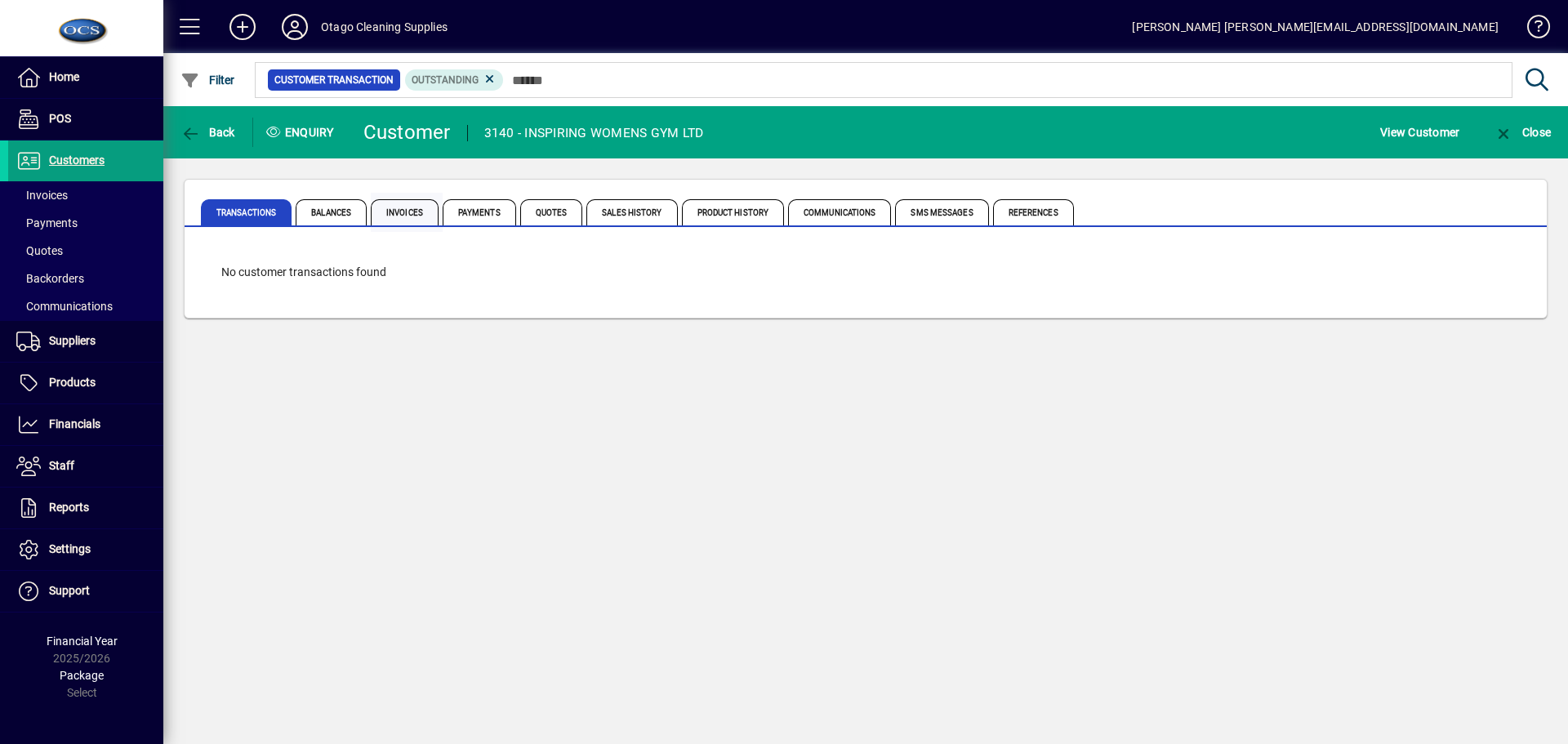
click at [399, 215] on span "Invoices" at bounding box center [405, 212] width 68 height 26
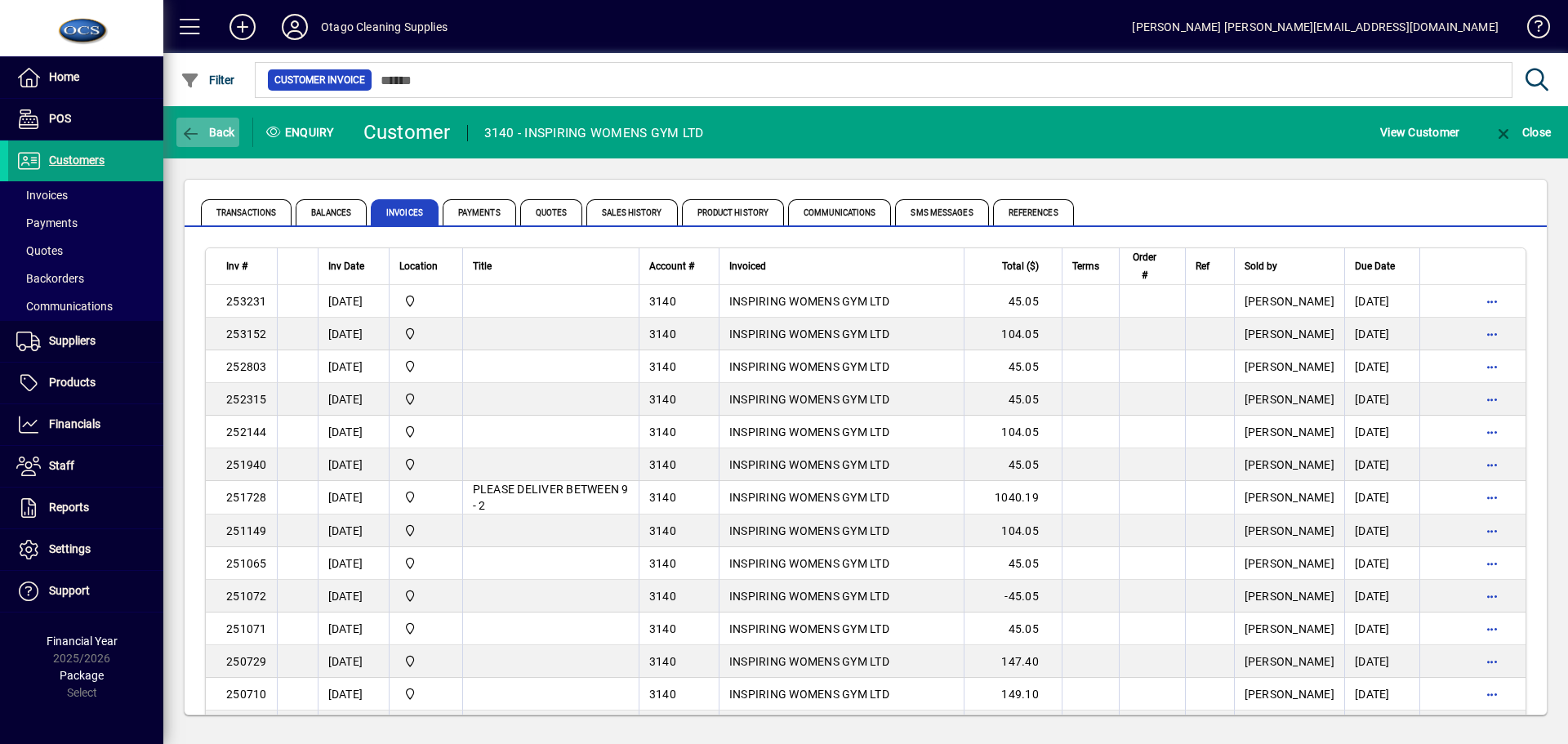
click at [214, 123] on span "button" at bounding box center [208, 132] width 63 height 39
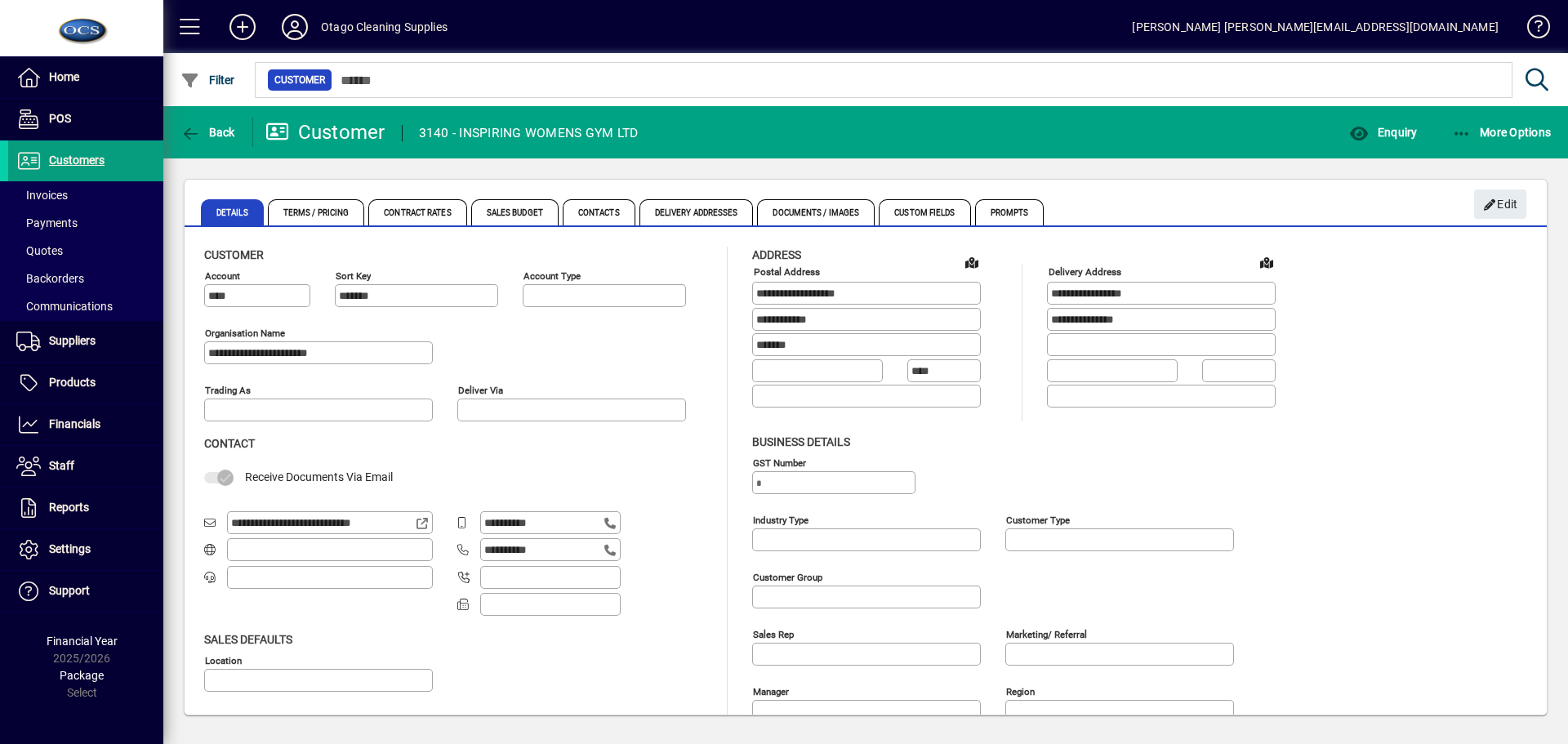
type input "**********"
